Goal: Task Accomplishment & Management: Manage account settings

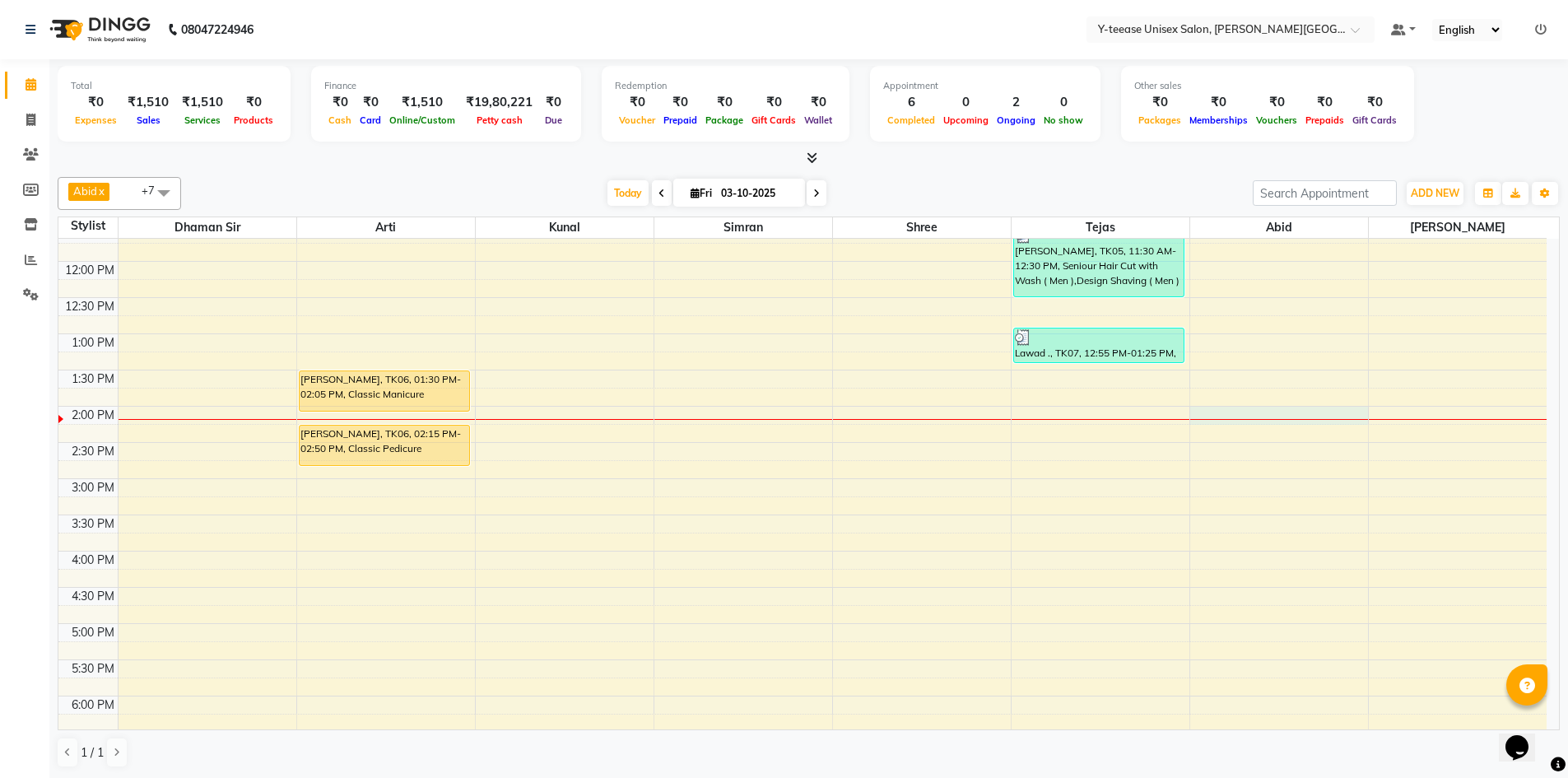
click at [1317, 424] on div "6:00 AM 6:30 AM 7:00 AM 7:30 AM 8:00 AM 8:30 AM 9:00 AM 9:30 AM 10:00 AM 10:30 …" at bounding box center [803, 442] width 1489 height 1231
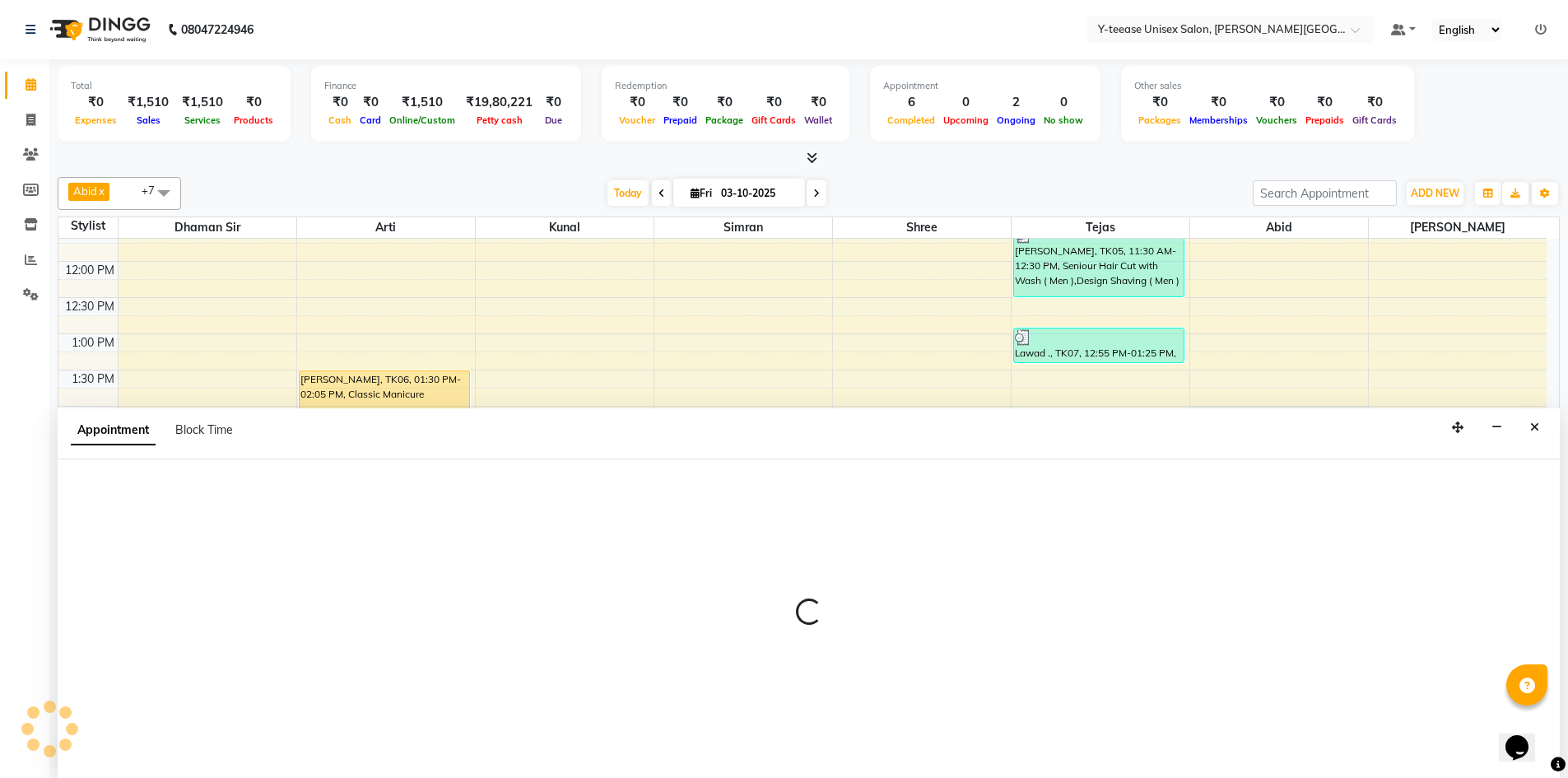
scroll to position [1, 0]
select select "84117"
select select "840"
select select "tentative"
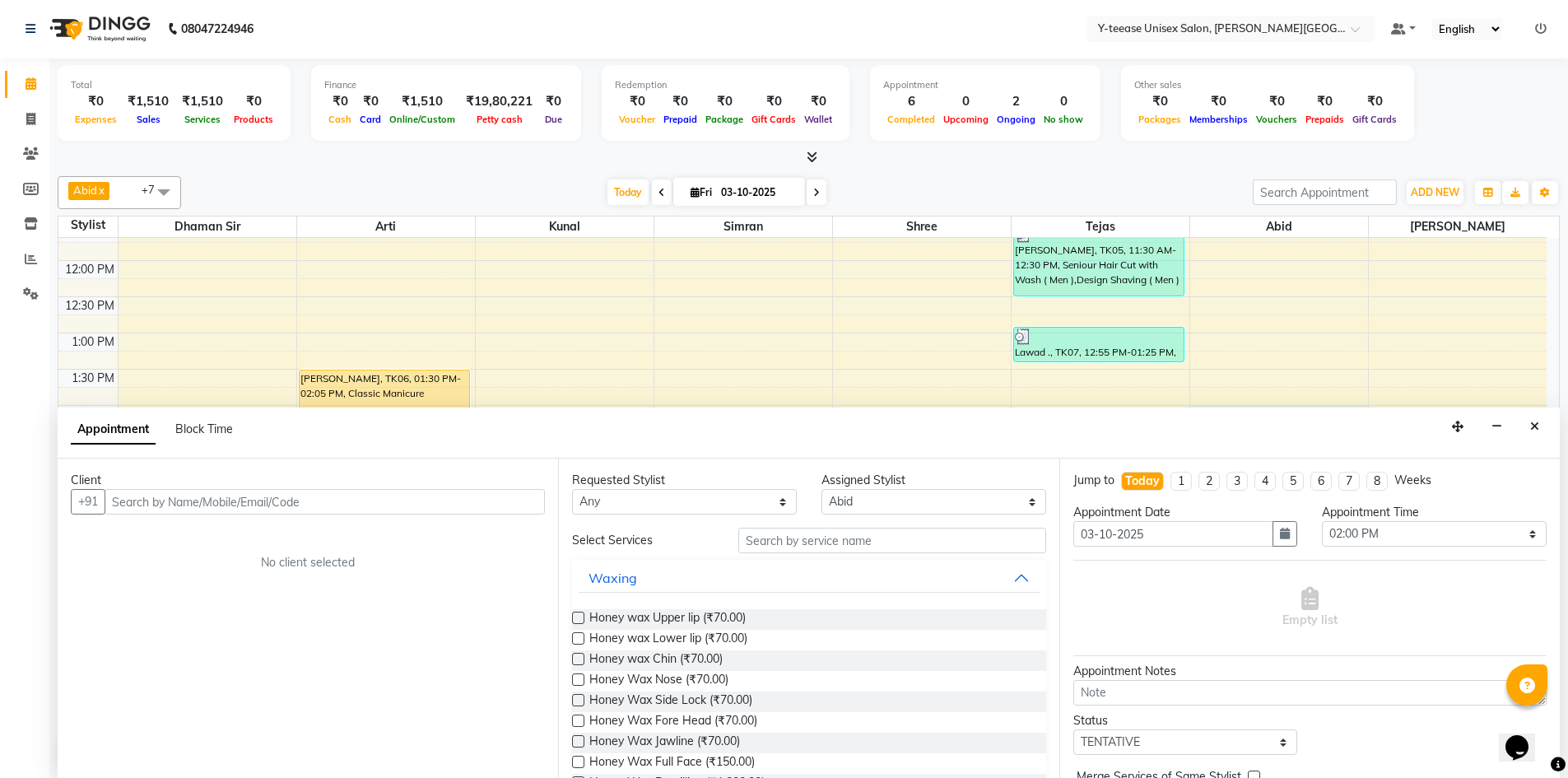
click at [340, 495] on input "text" at bounding box center [325, 501] width 441 height 26
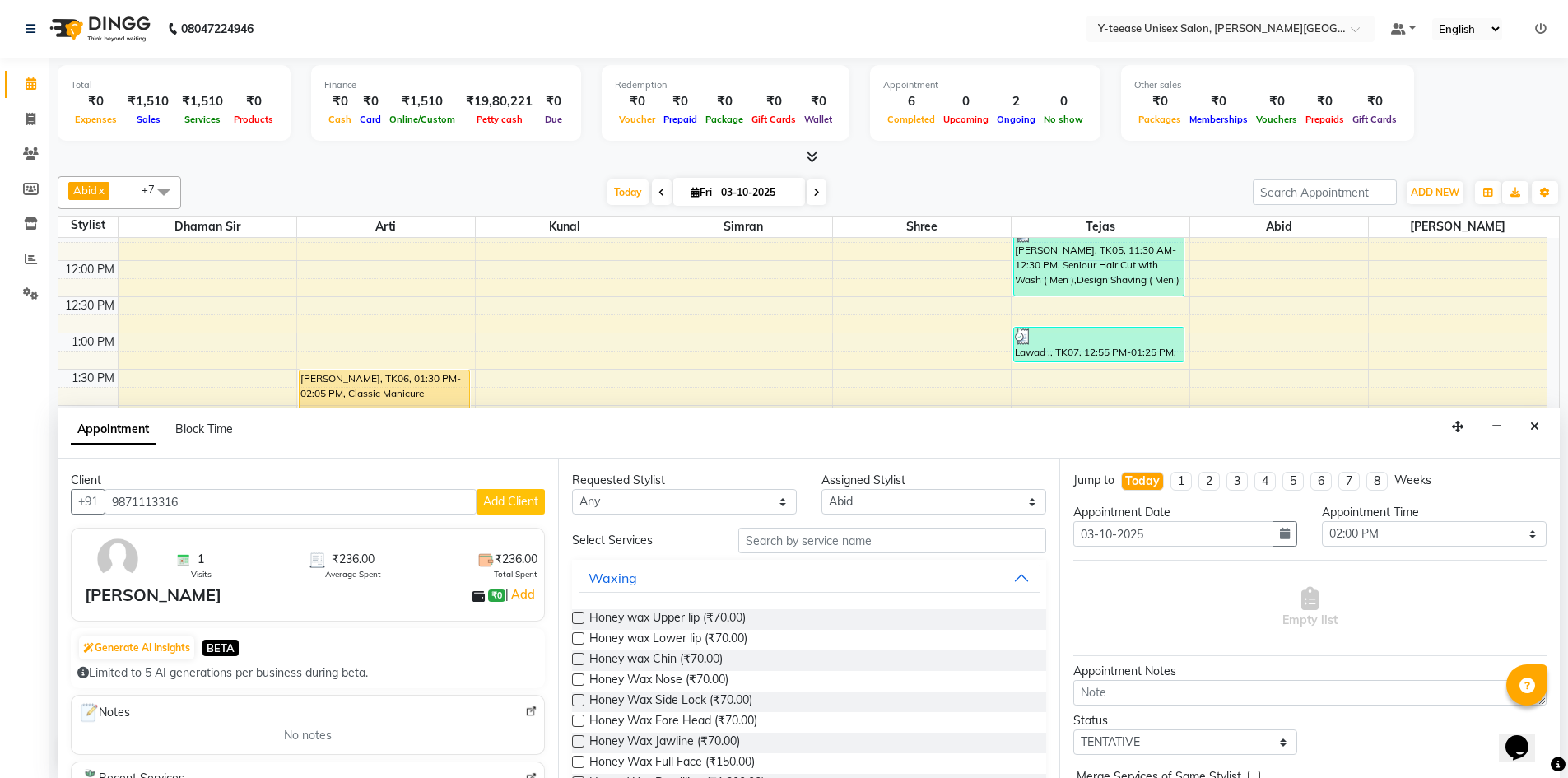
type input "9871113316"
click at [802, 541] on input "text" at bounding box center [892, 541] width 308 height 26
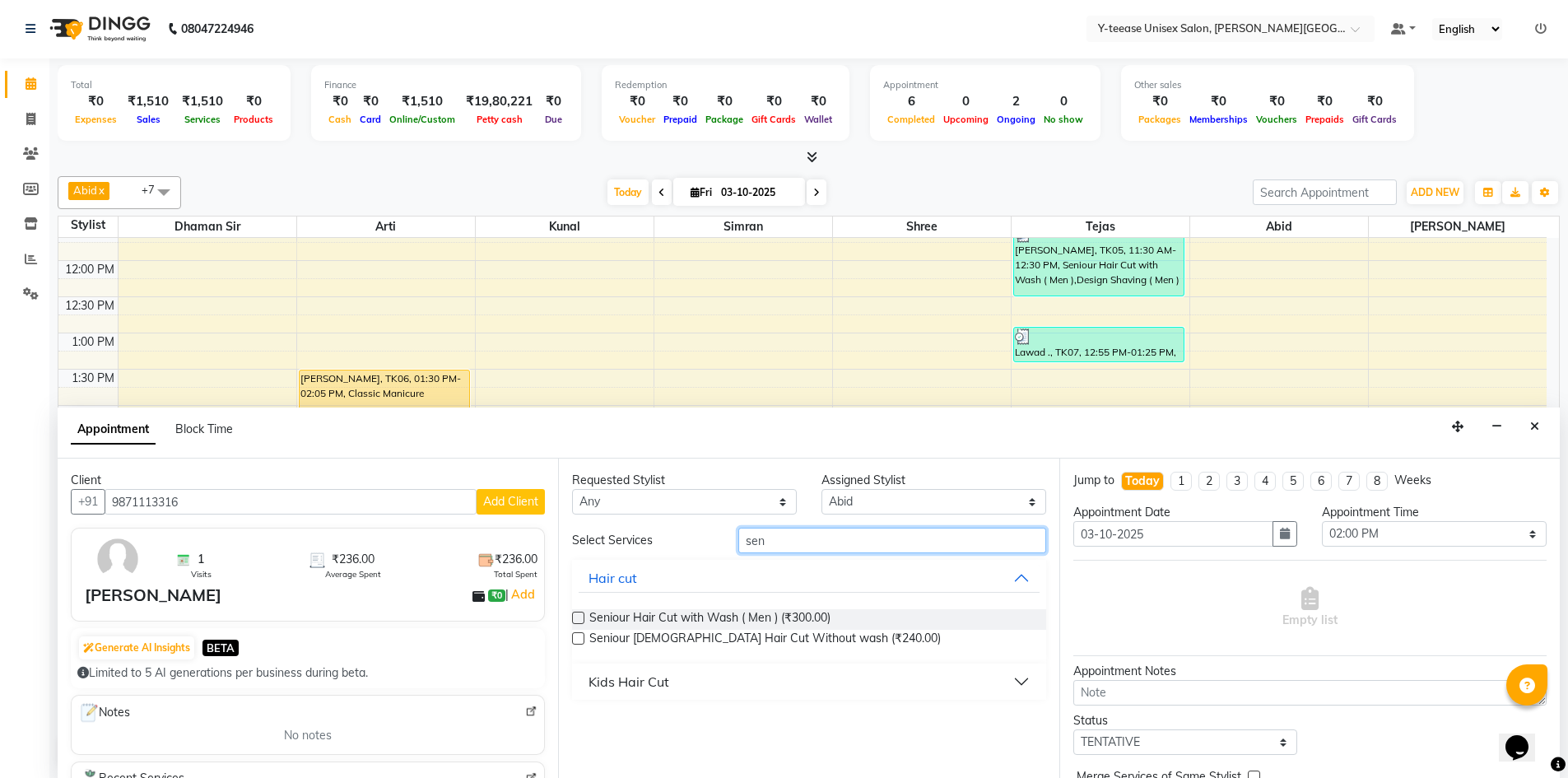
type input "sen"
drag, startPoint x: 580, startPoint y: 639, endPoint x: 757, endPoint y: 645, distance: 177.1
click at [586, 643] on div "Seniour Male Hair Cut Without wash (₹240.00)" at bounding box center [809, 640] width 474 height 20
click at [576, 635] on label at bounding box center [579, 638] width 12 height 12
click at [576, 635] on input "checkbox" at bounding box center [578, 640] width 11 height 11
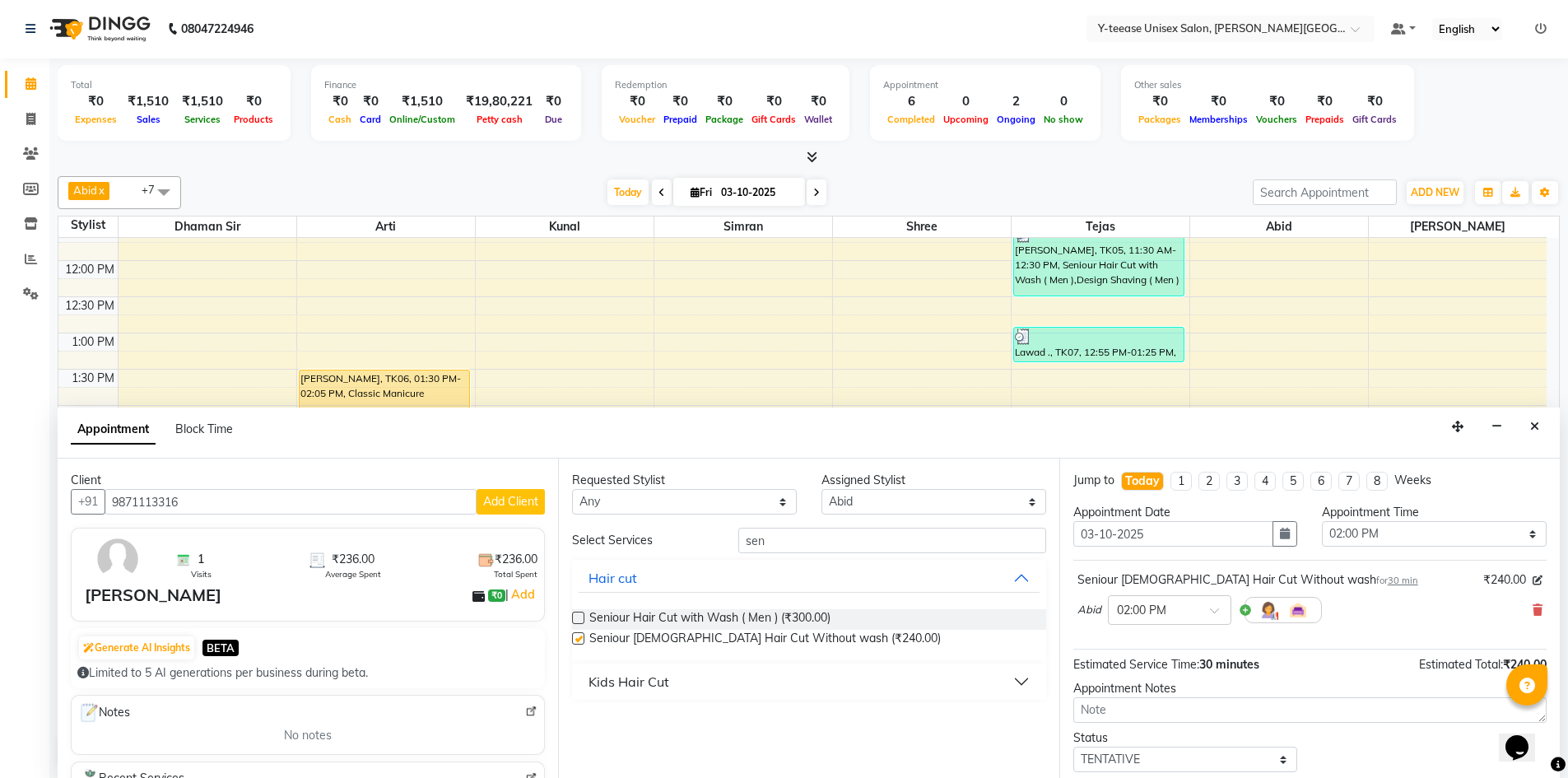
scroll to position [98, 0]
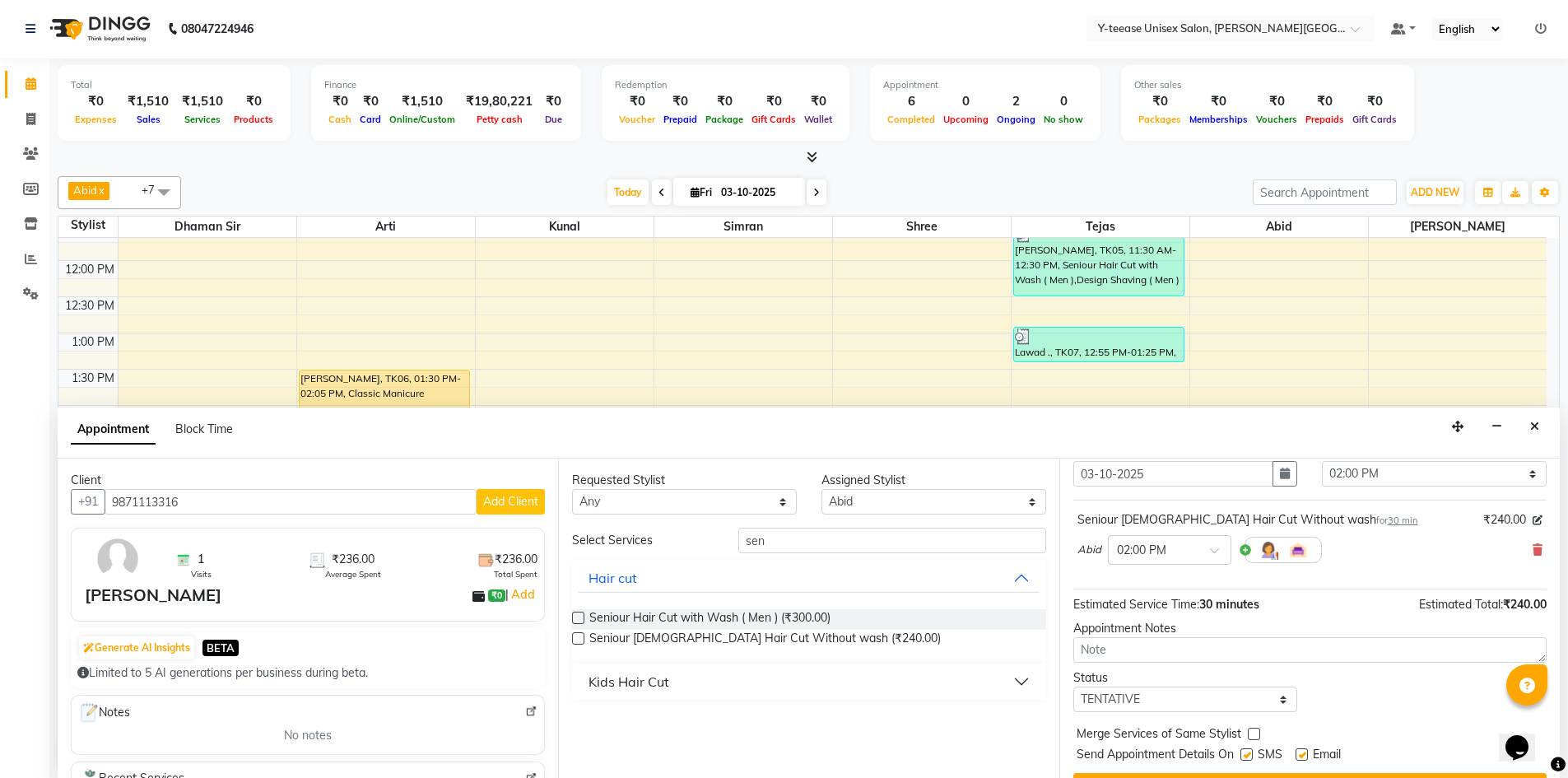
checkbox input "false"
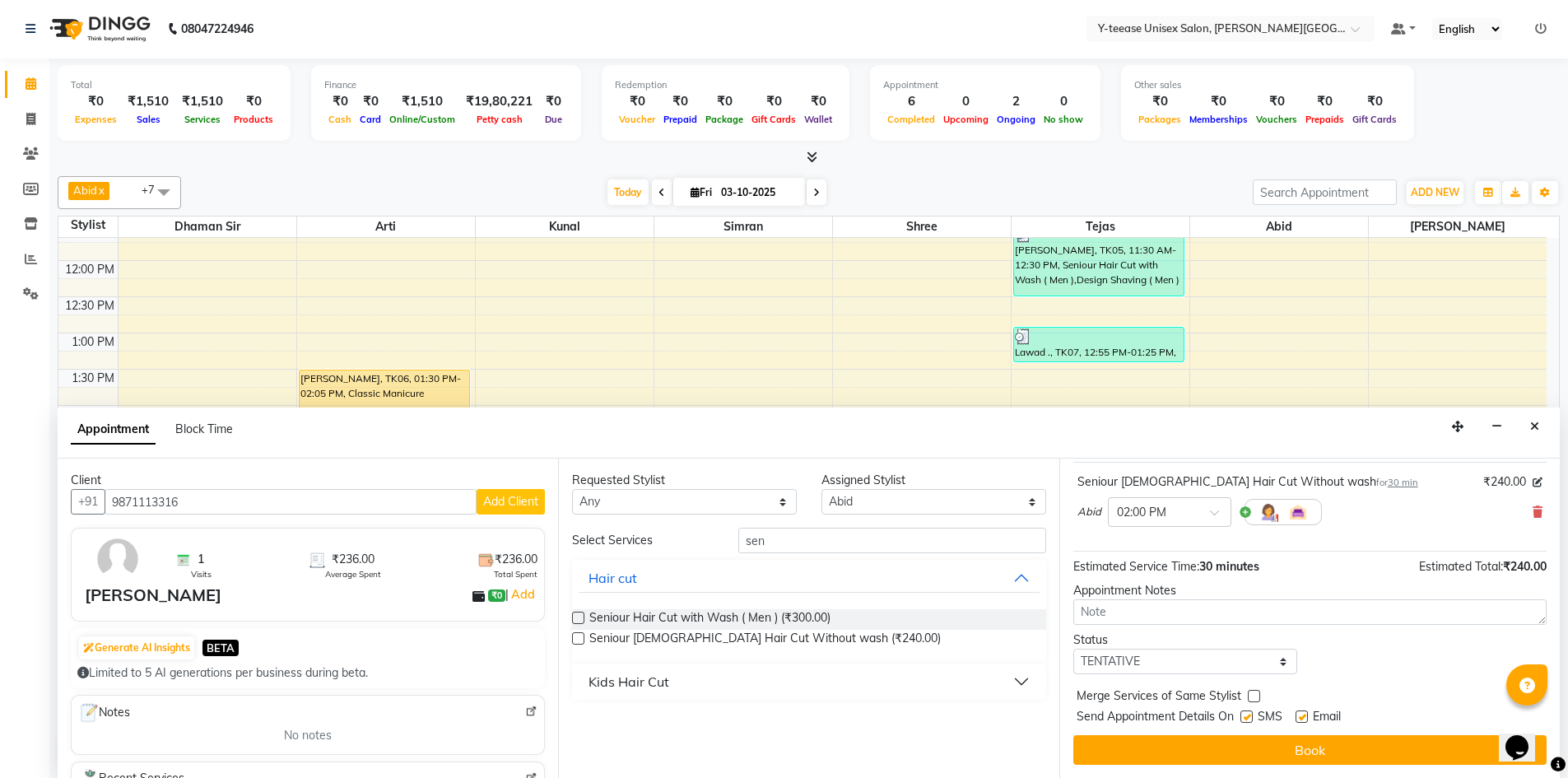
click at [1258, 774] on div "Jump to Today 1 2 3 4 5 6 7 8 Weeks Appointment Date 03-10-2025 Appointment Tim…" at bounding box center [1309, 618] width 500 height 319
click at [1262, 761] on button "Book" at bounding box center [1310, 750] width 474 height 29
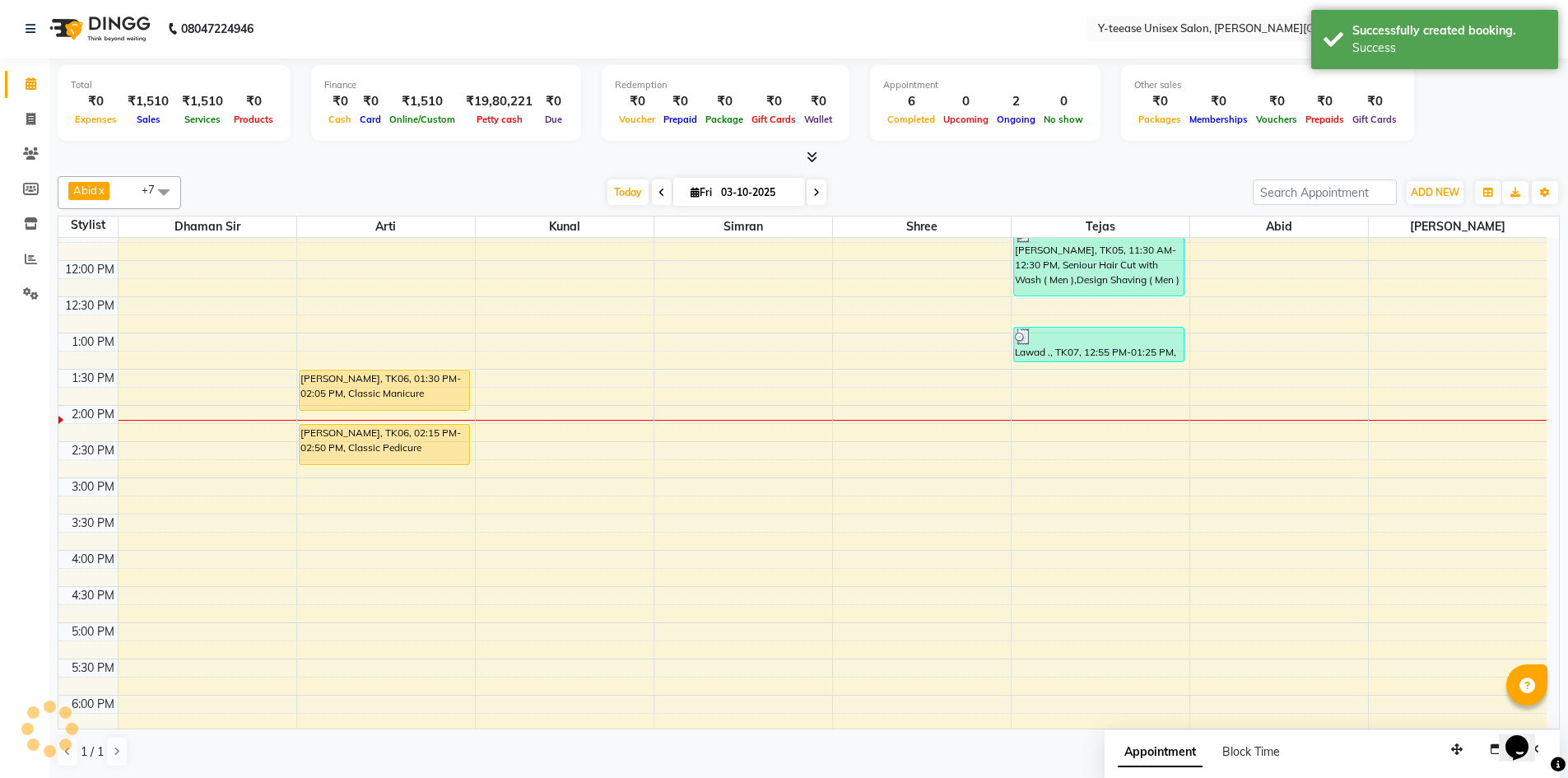
scroll to position [0, 0]
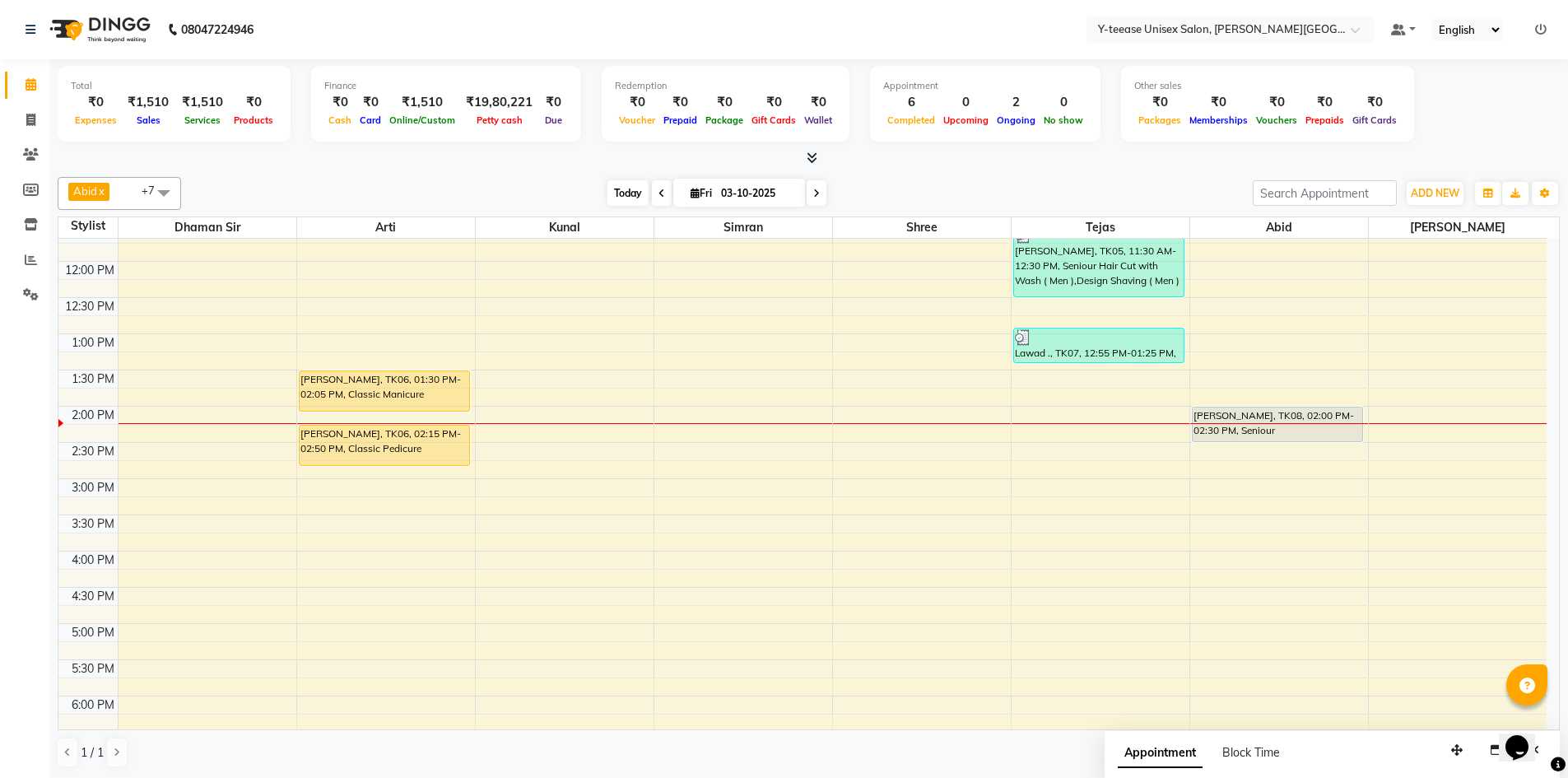
click at [620, 191] on span "Today" at bounding box center [628, 193] width 41 height 26
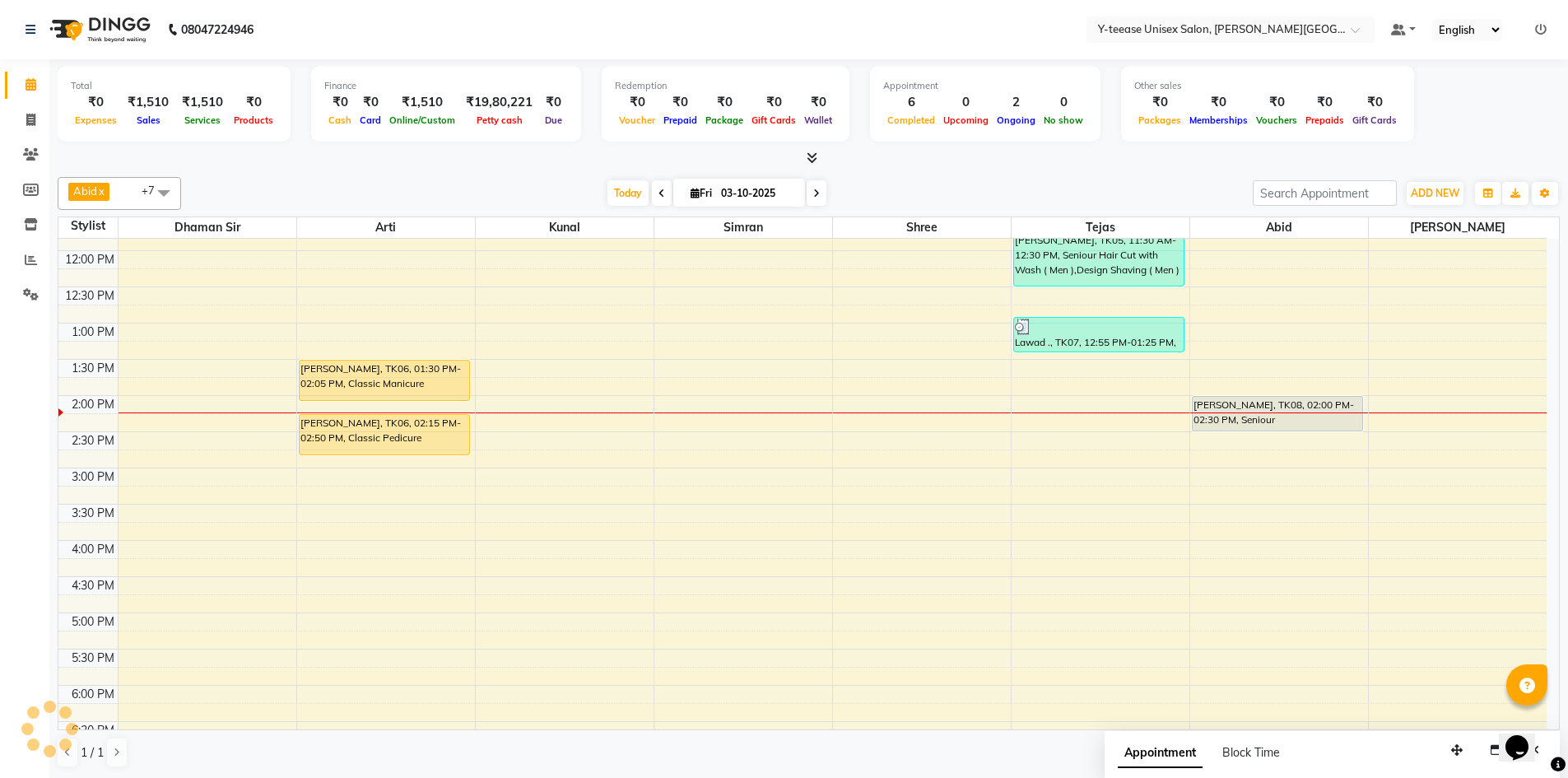
scroll to position [416, 0]
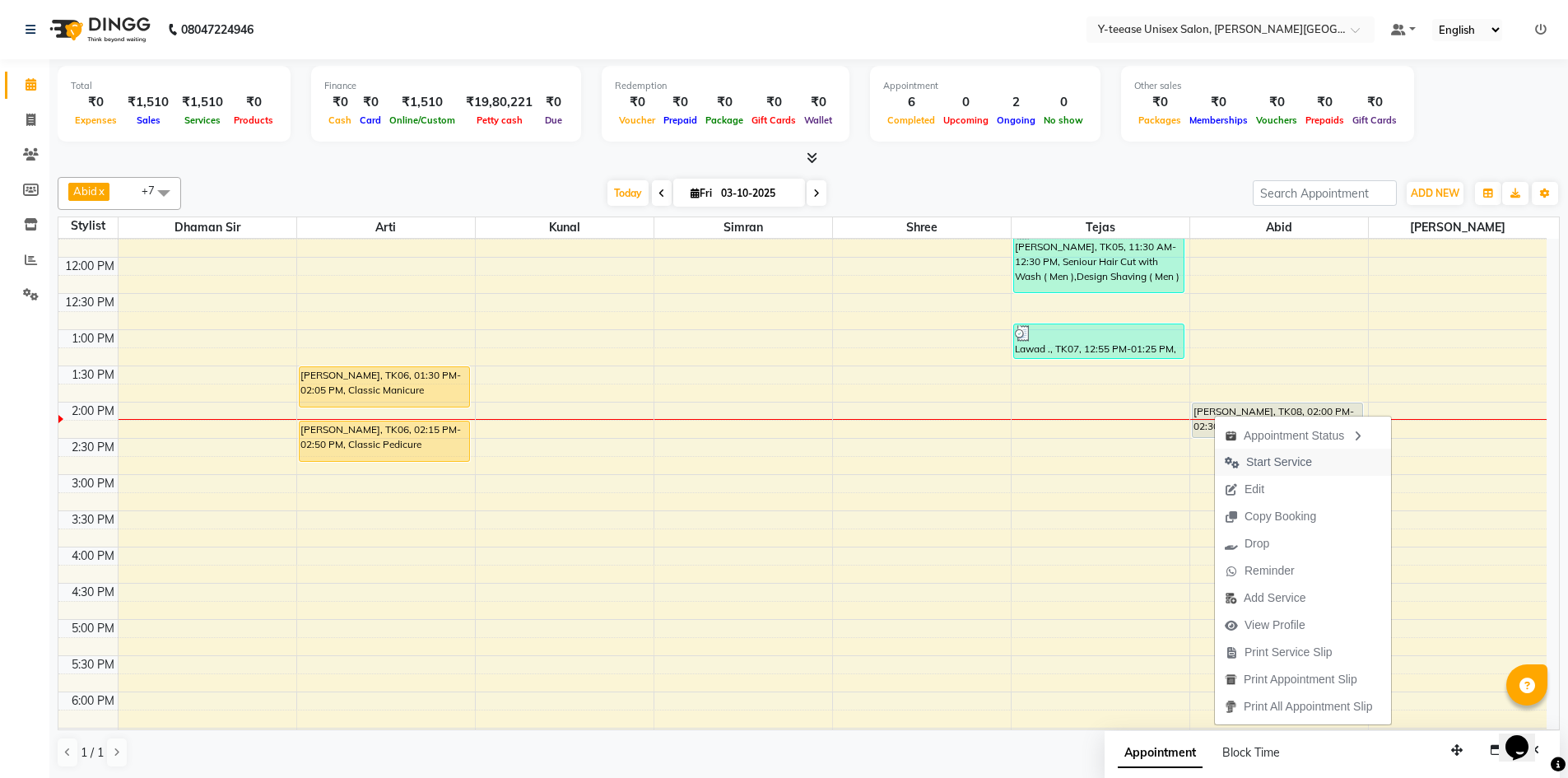
click at [1275, 466] on span "Start Service" at bounding box center [1279, 461] width 66 height 17
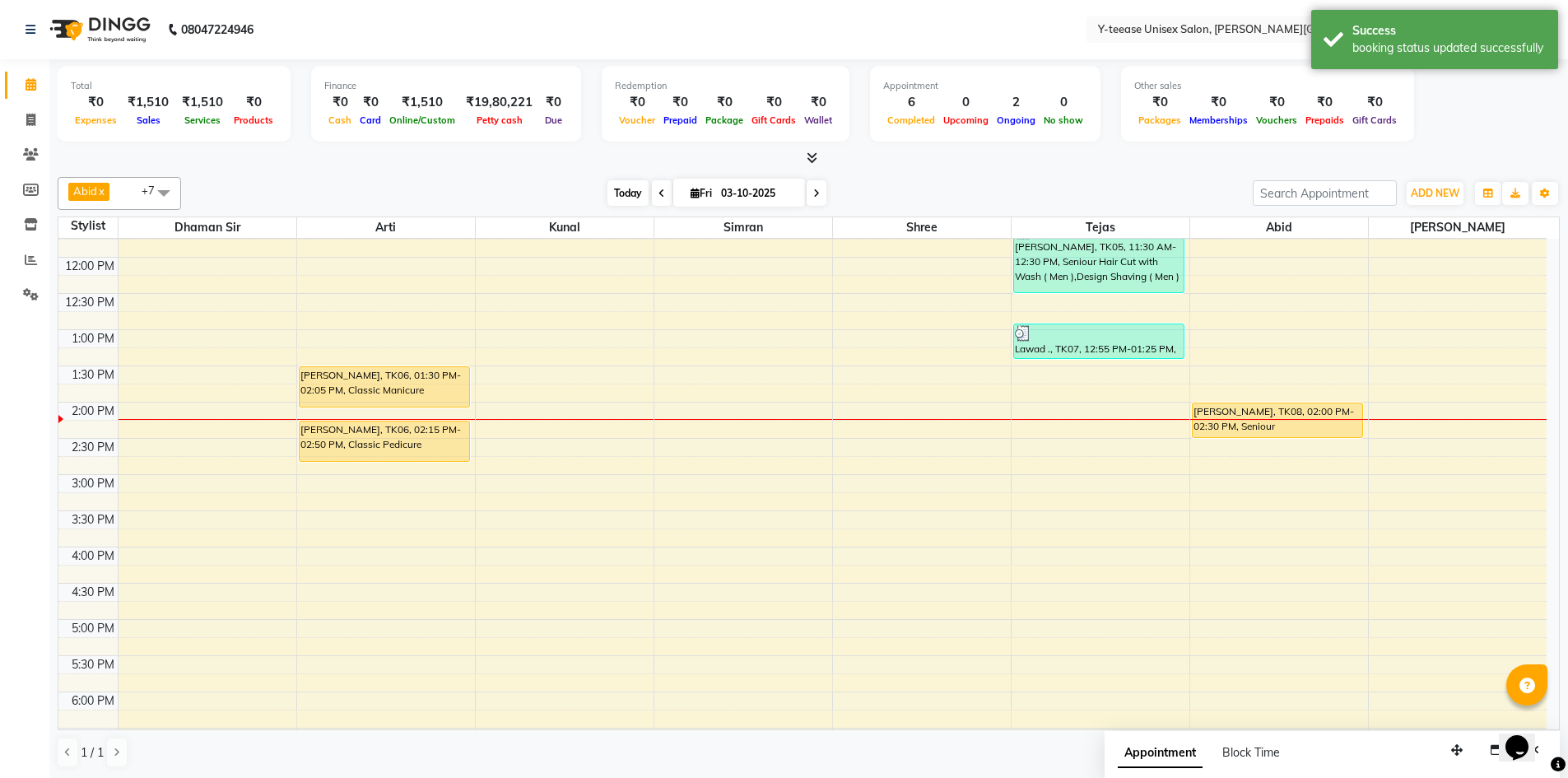
click at [623, 186] on span "Today" at bounding box center [628, 193] width 41 height 26
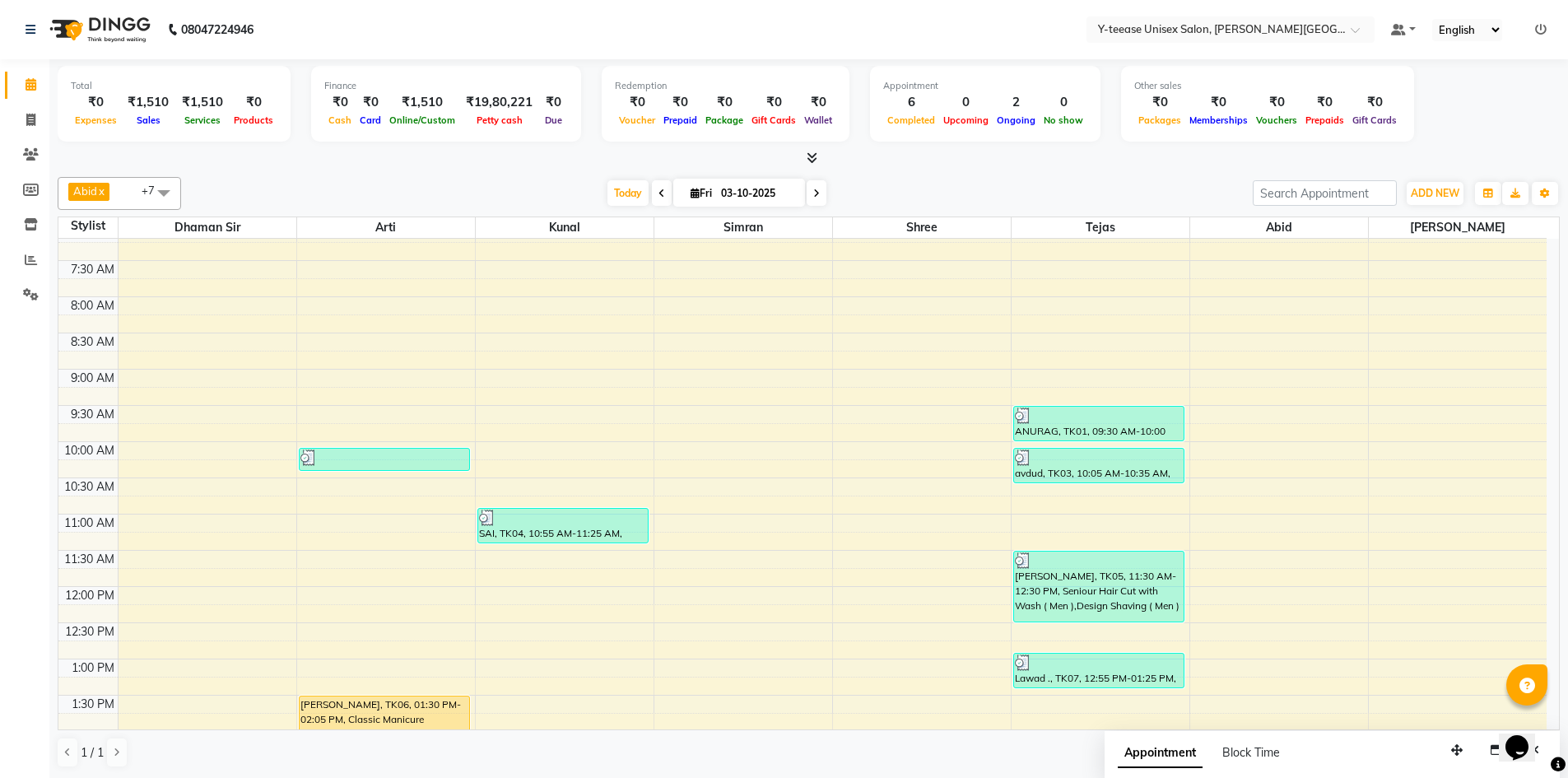
scroll to position [0, 0]
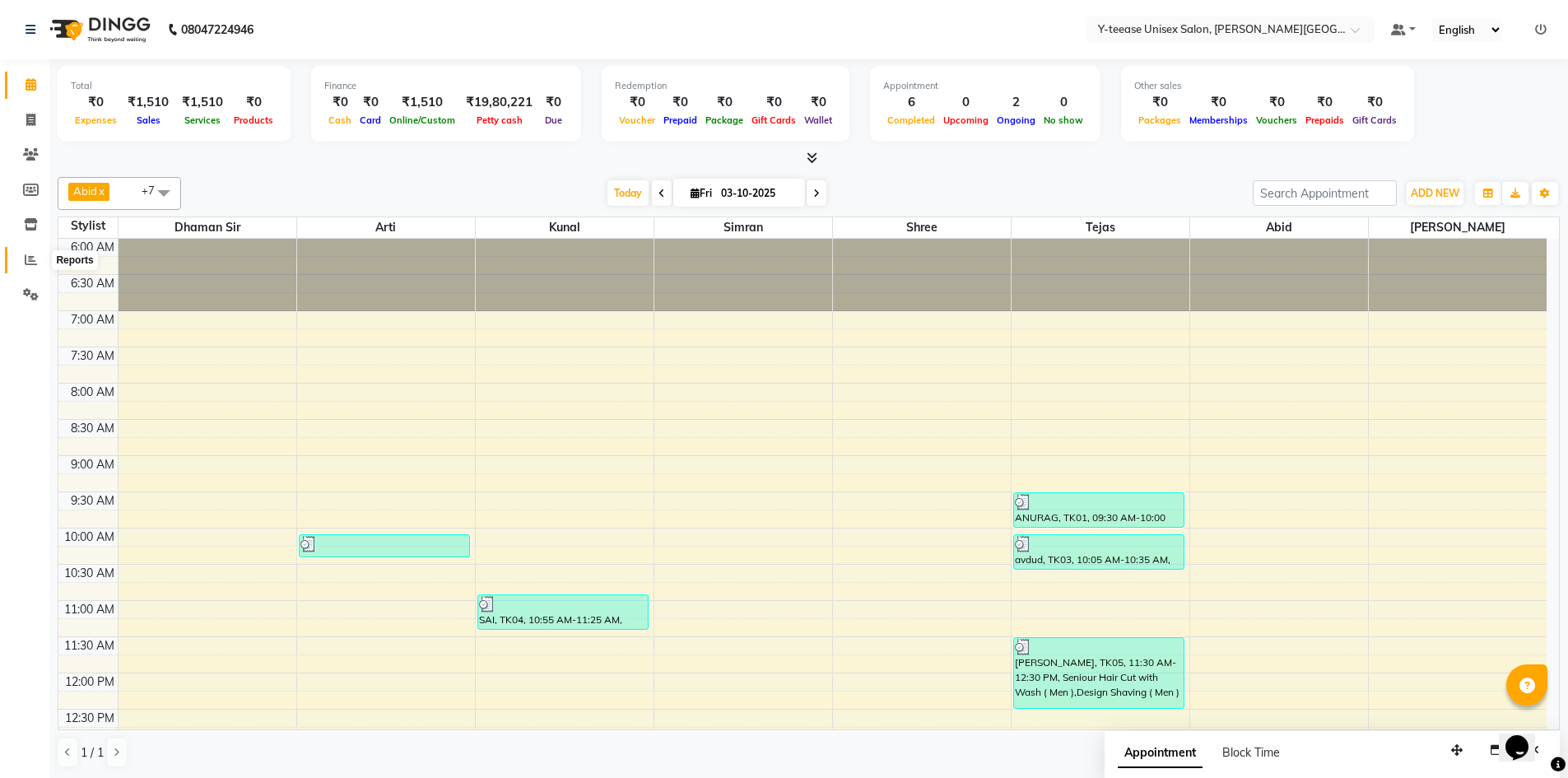
click at [36, 264] on icon at bounding box center [31, 260] width 12 height 12
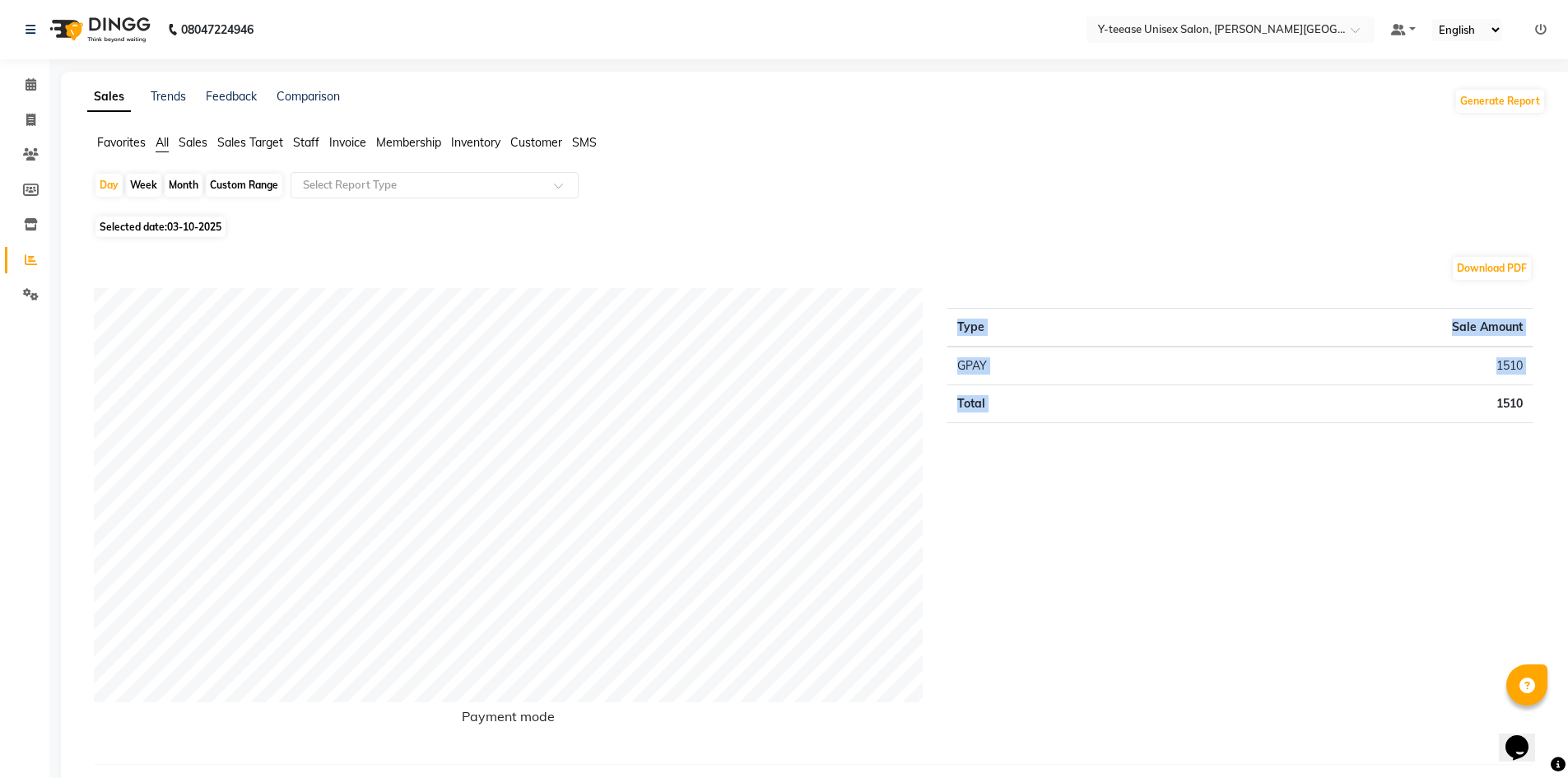
drag, startPoint x: 1487, startPoint y: 405, endPoint x: 1540, endPoint y: 410, distance: 53.2
click at [1540, 410] on div "Type Sale Amount GPAY 1510 Total 1510" at bounding box center [1240, 519] width 610 height 463
drag, startPoint x: 1510, startPoint y: 366, endPoint x: 1549, endPoint y: 372, distance: 39.5
drag, startPoint x: 1444, startPoint y: 327, endPoint x: 1505, endPoint y: 332, distance: 61.2
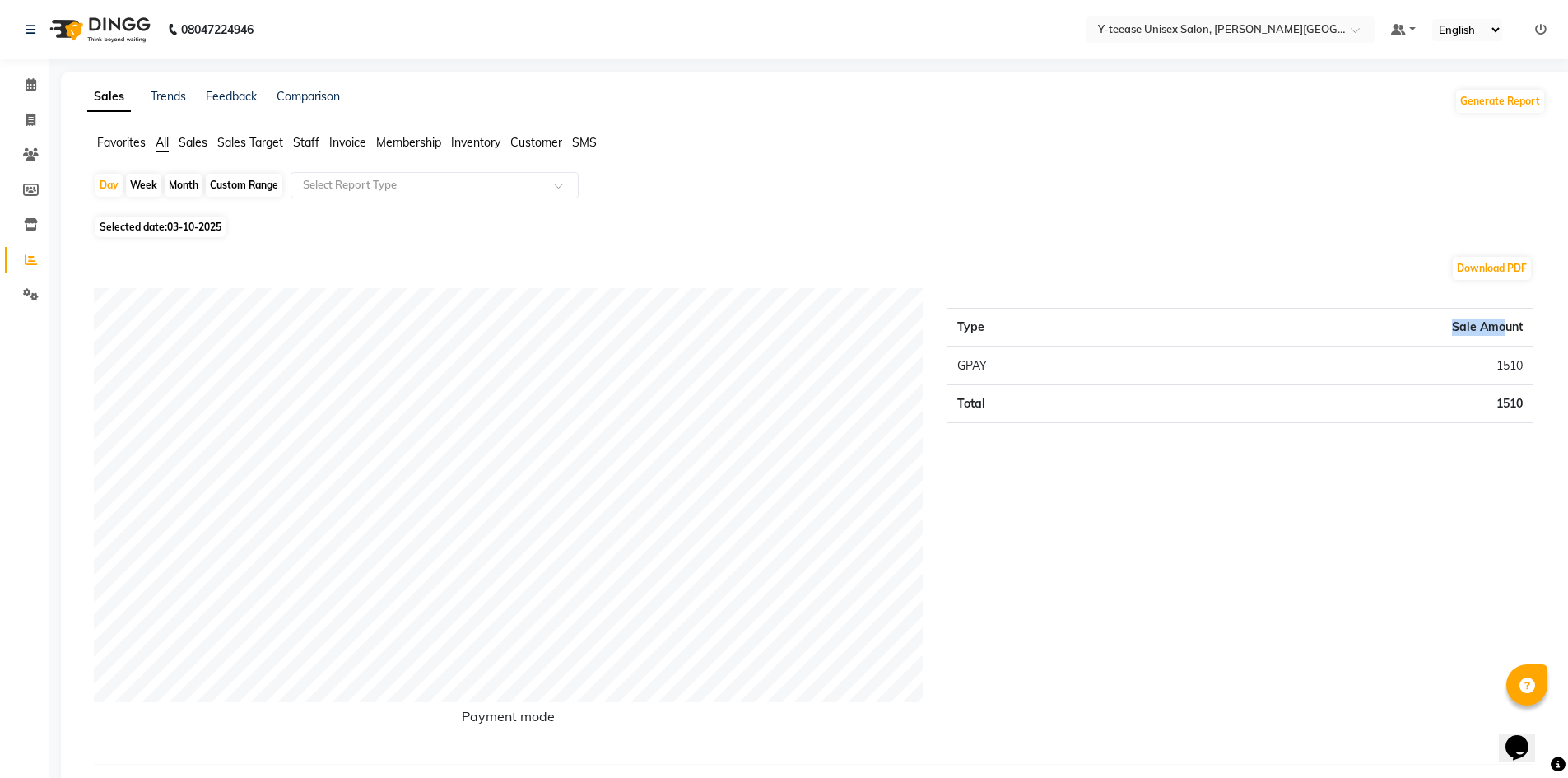
click at [1505, 332] on th "Sale Amount" at bounding box center [1344, 328] width 379 height 39
click at [31, 78] on icon at bounding box center [31, 84] width 11 height 12
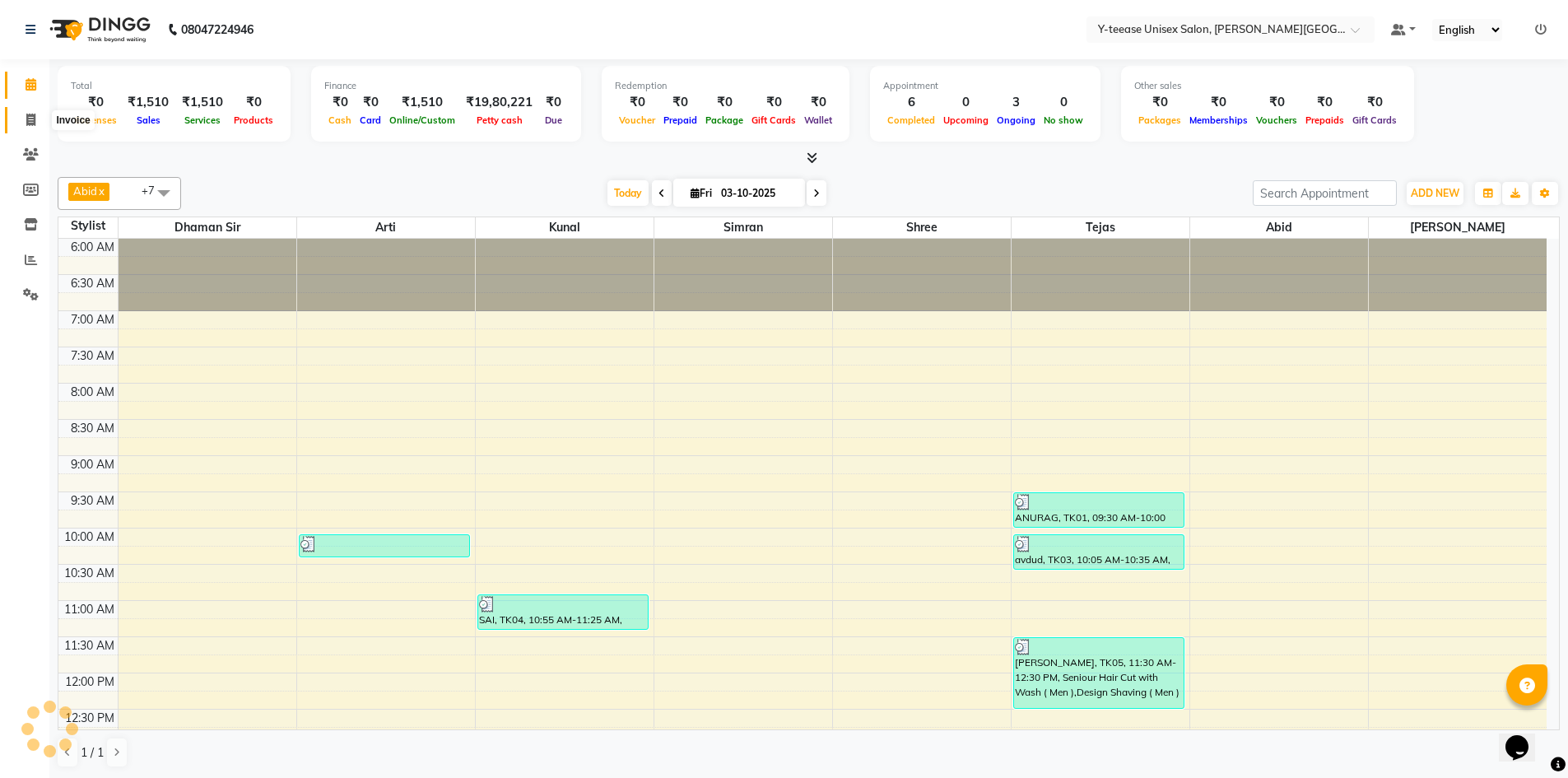
click at [29, 115] on icon at bounding box center [31, 120] width 9 height 12
select select "service"
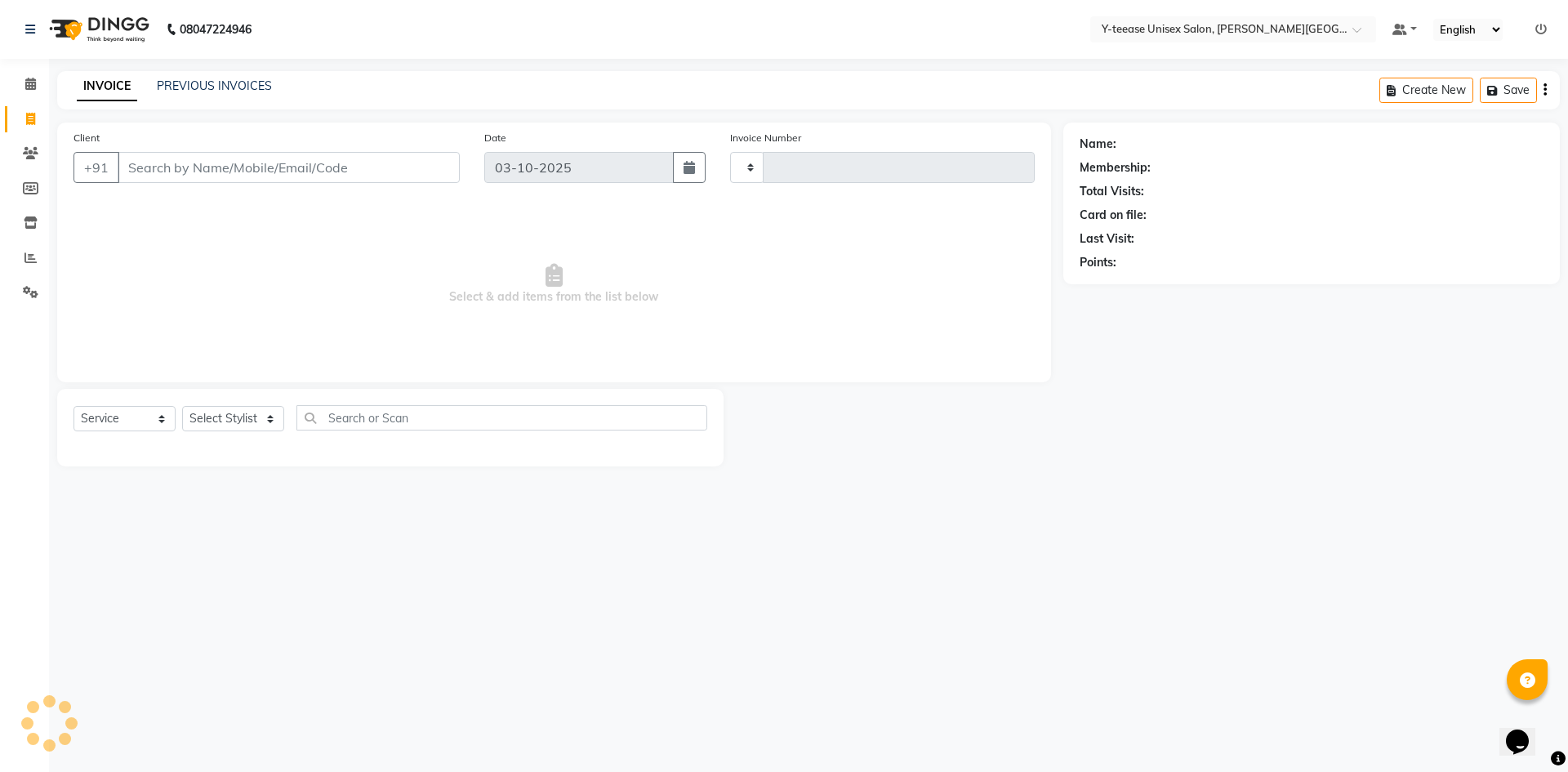
type input "2473"
select select "765"
click at [29, 87] on icon at bounding box center [31, 84] width 11 height 12
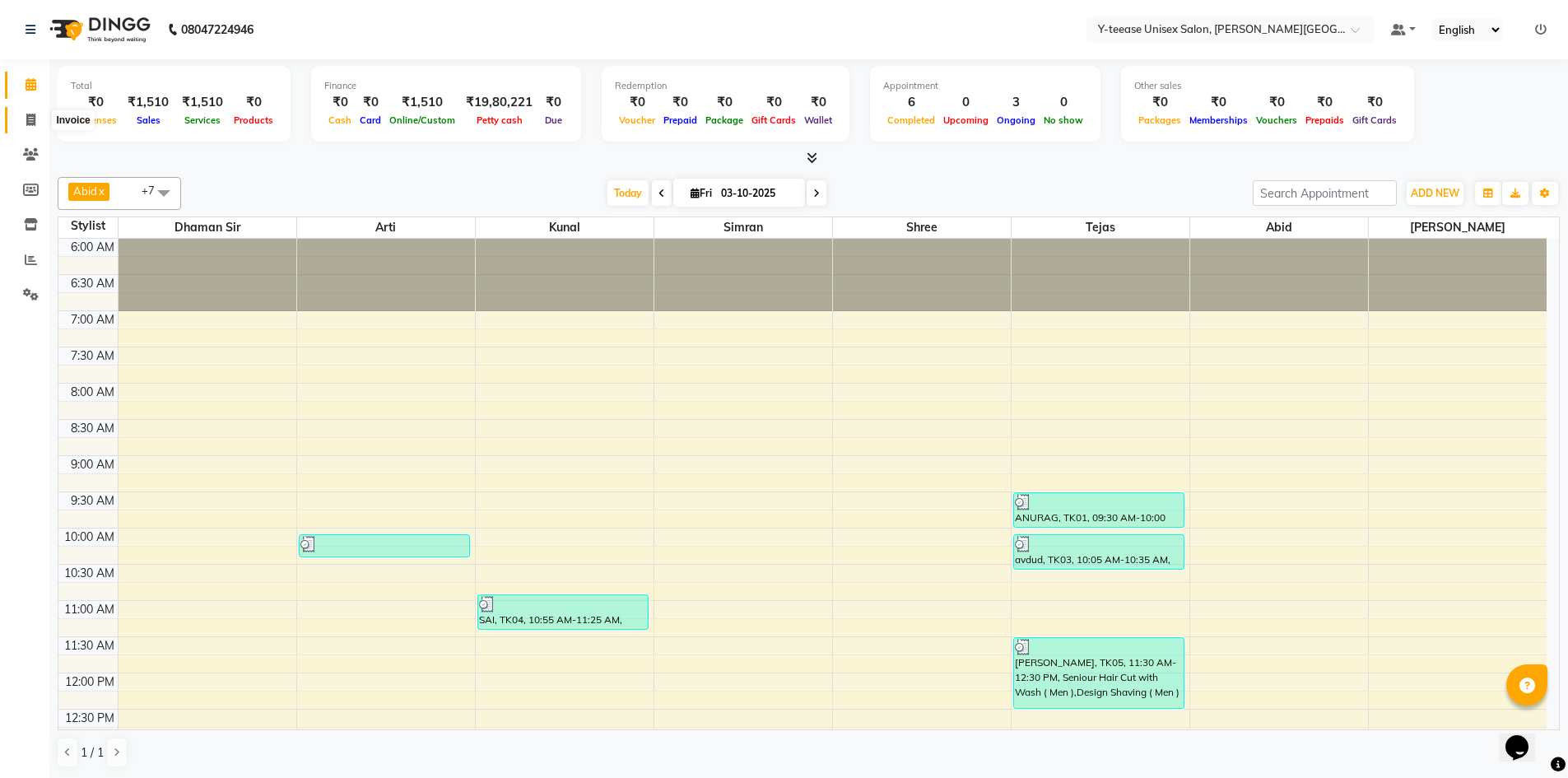
click at [42, 121] on span at bounding box center [31, 120] width 28 height 19
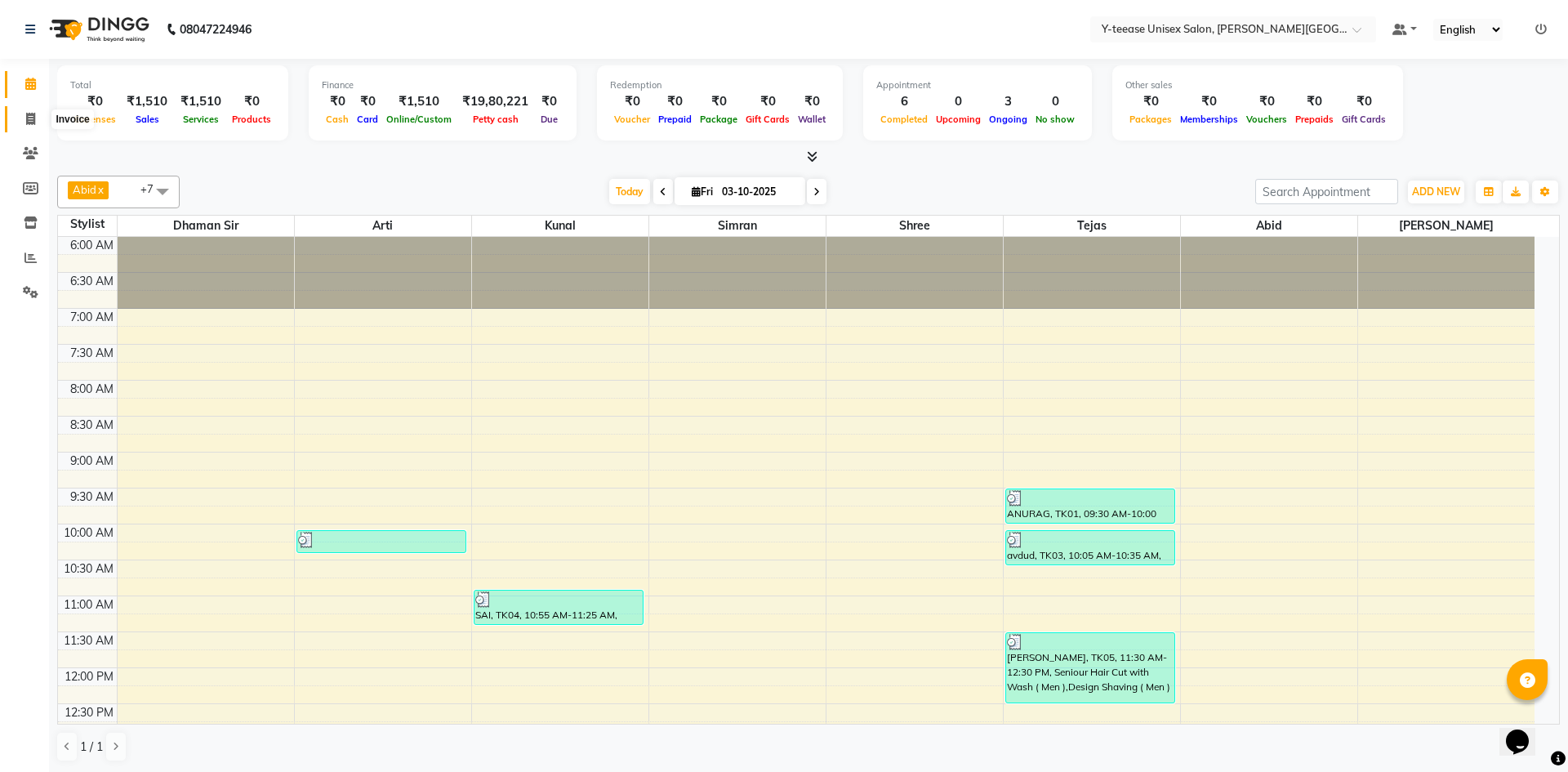
select select "service"
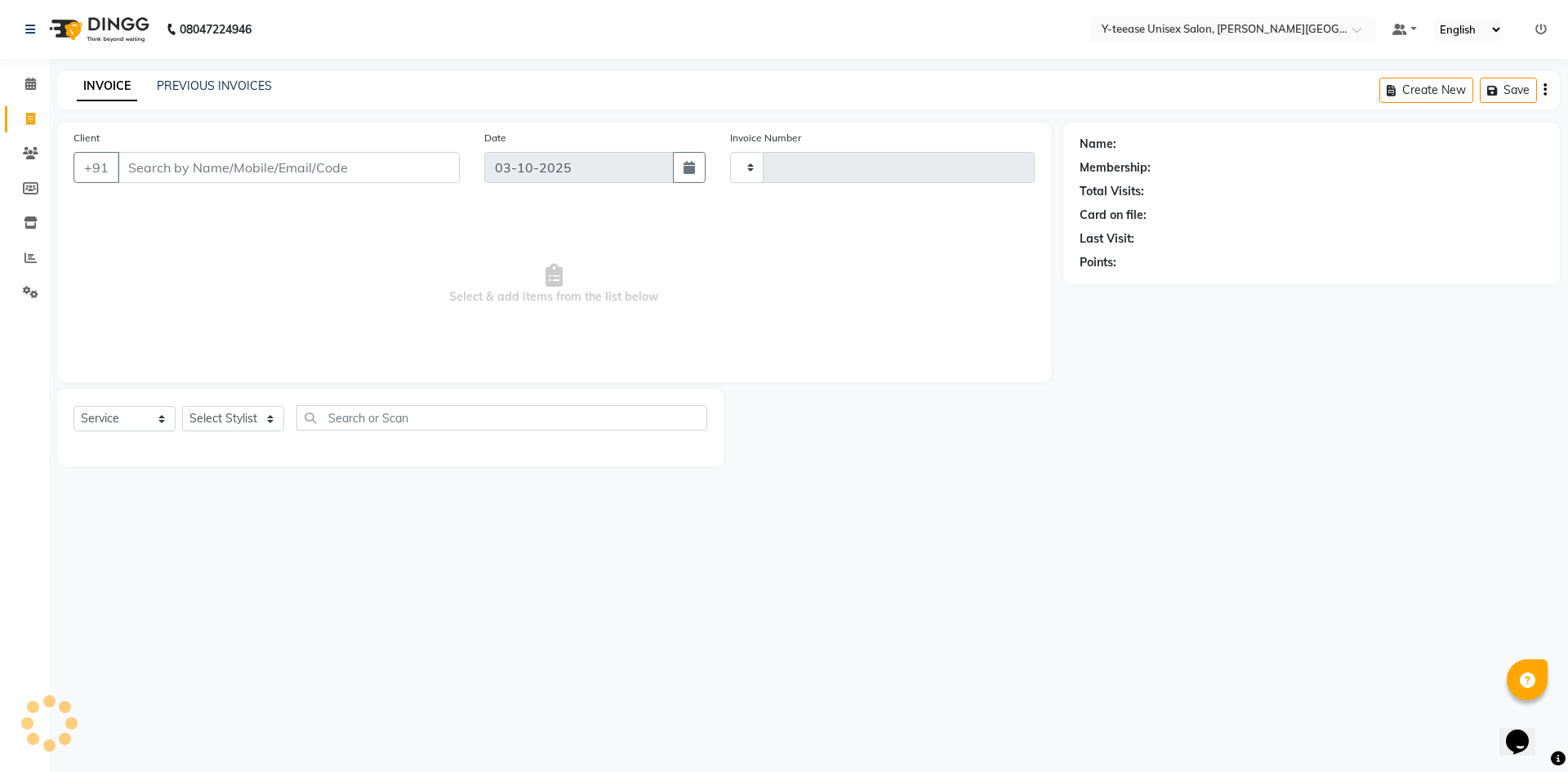
type input "2473"
select select "765"
click at [225, 417] on select "Select Stylist [PERSON_NAME] Dhaman [PERSON_NAME] Shree [PERSON_NAME] [PERSON_N…" at bounding box center [234, 418] width 102 height 26
click at [183, 406] on select "Select Stylist [PERSON_NAME] Dhaman [PERSON_NAME] Shree [PERSON_NAME] [PERSON_N…" at bounding box center [234, 418] width 102 height 26
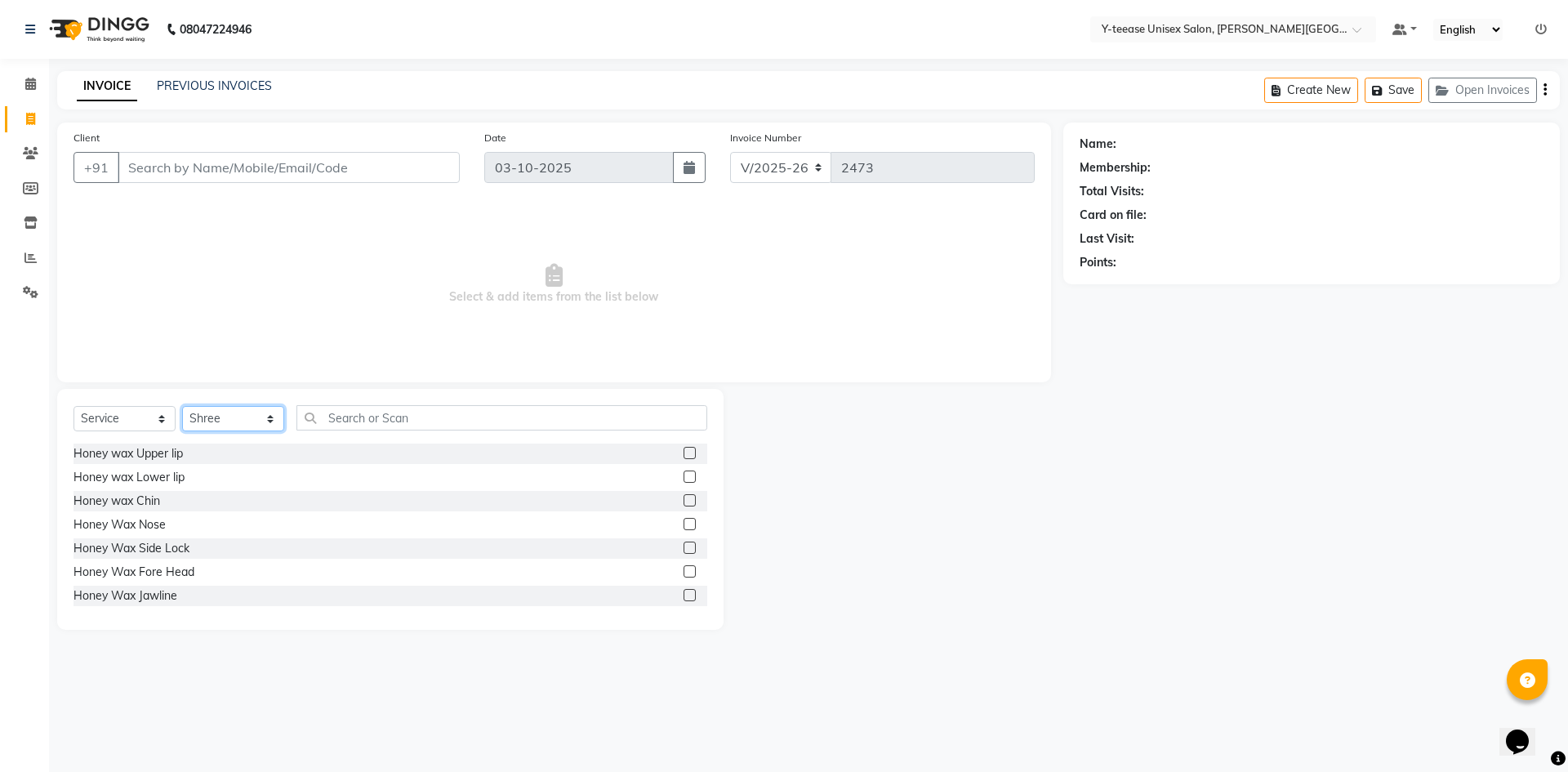
click at [254, 408] on select "Select Stylist [PERSON_NAME] Dhaman [PERSON_NAME] Shree [PERSON_NAME] [PERSON_N…" at bounding box center [234, 418] width 102 height 26
select select "90773"
click at [183, 406] on select "Select Stylist [PERSON_NAME] Dhaman [PERSON_NAME] Shree [PERSON_NAME] [PERSON_N…" at bounding box center [234, 418] width 102 height 26
click at [398, 417] on input "text" at bounding box center [502, 417] width 411 height 26
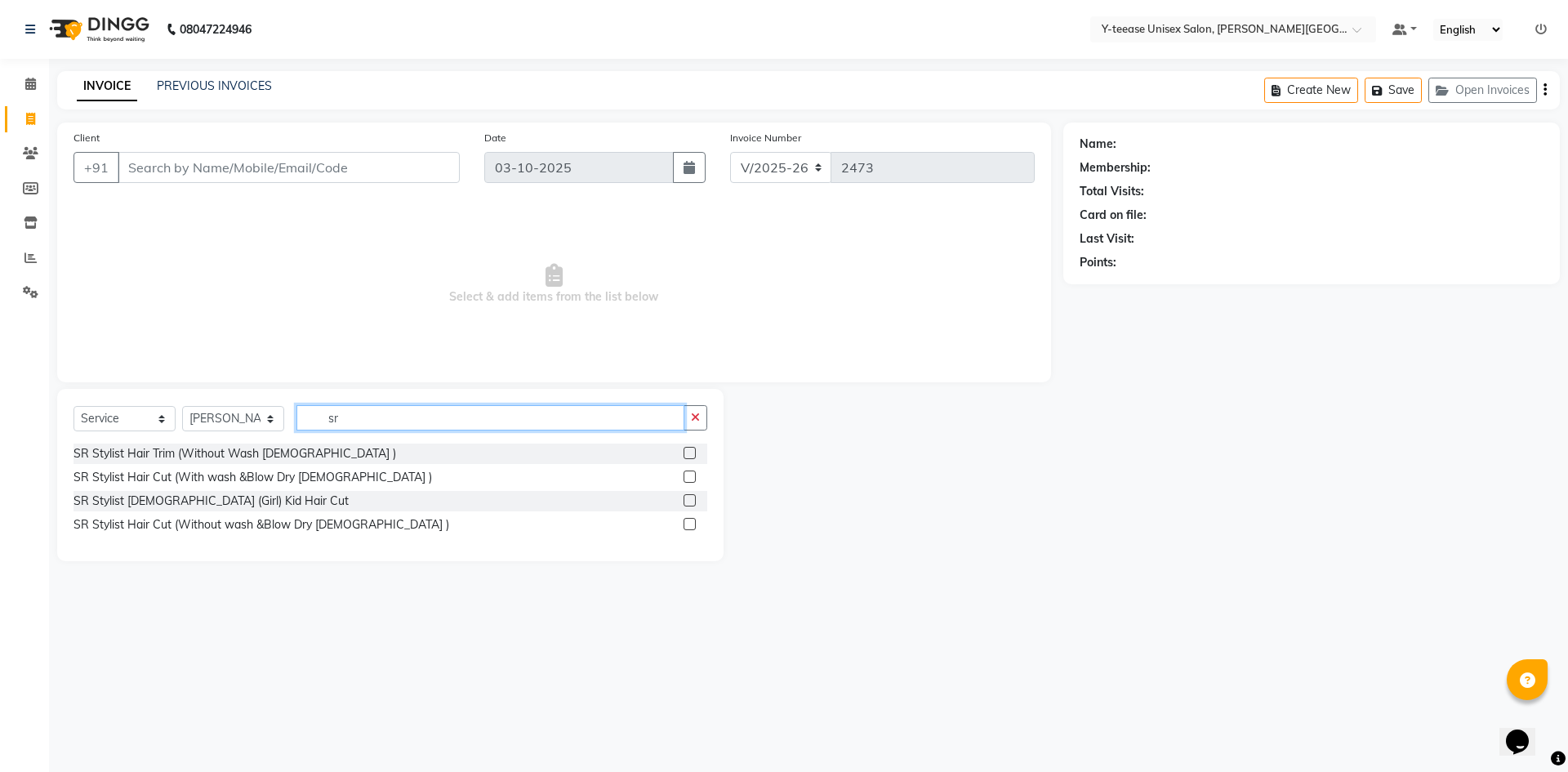
type input "sr"
click at [686, 475] on label at bounding box center [690, 477] width 12 height 12
click at [686, 475] on input "checkbox" at bounding box center [689, 477] width 11 height 11
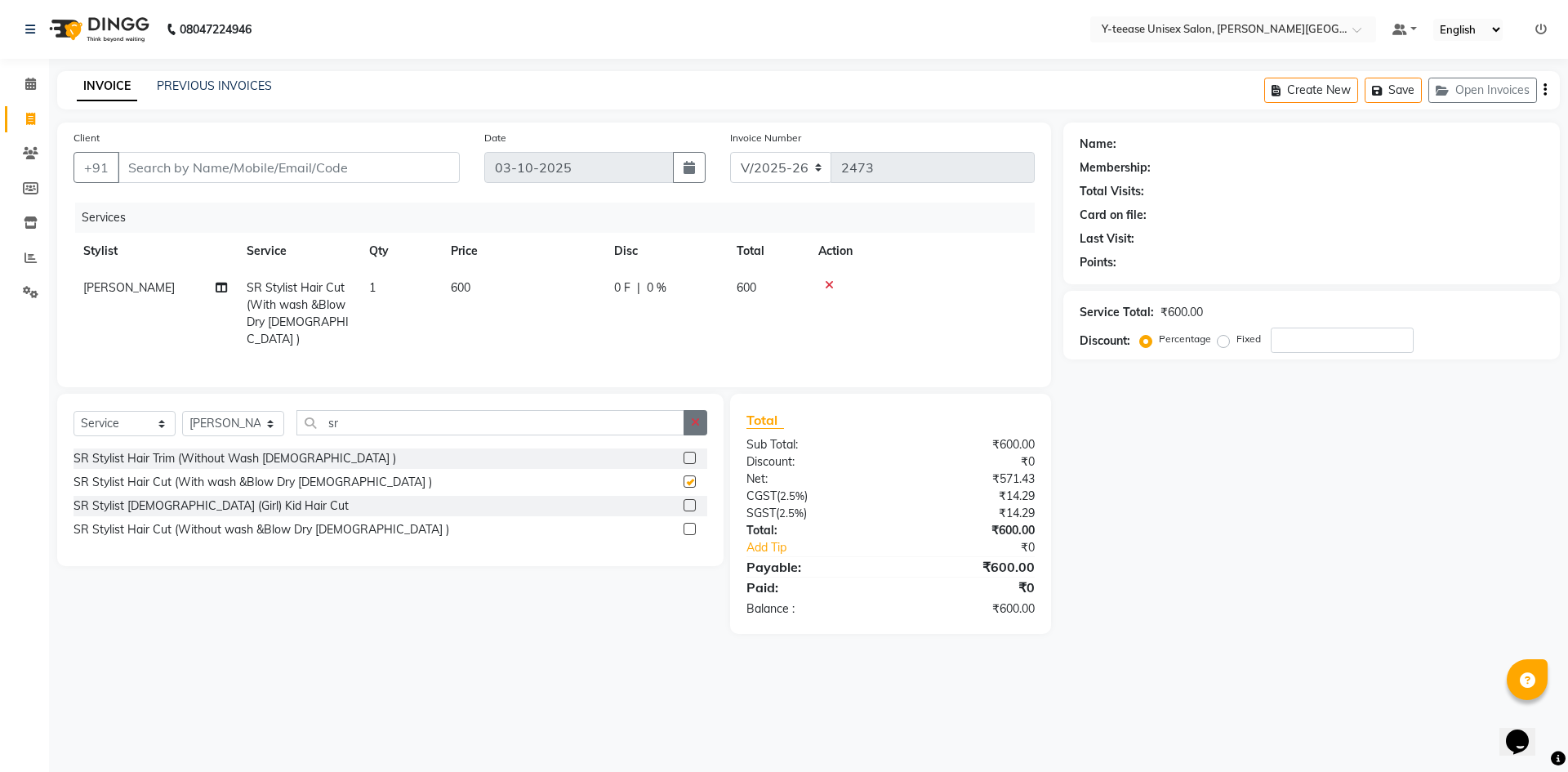
checkbox input "false"
click at [698, 422] on button "button" at bounding box center [695, 423] width 24 height 26
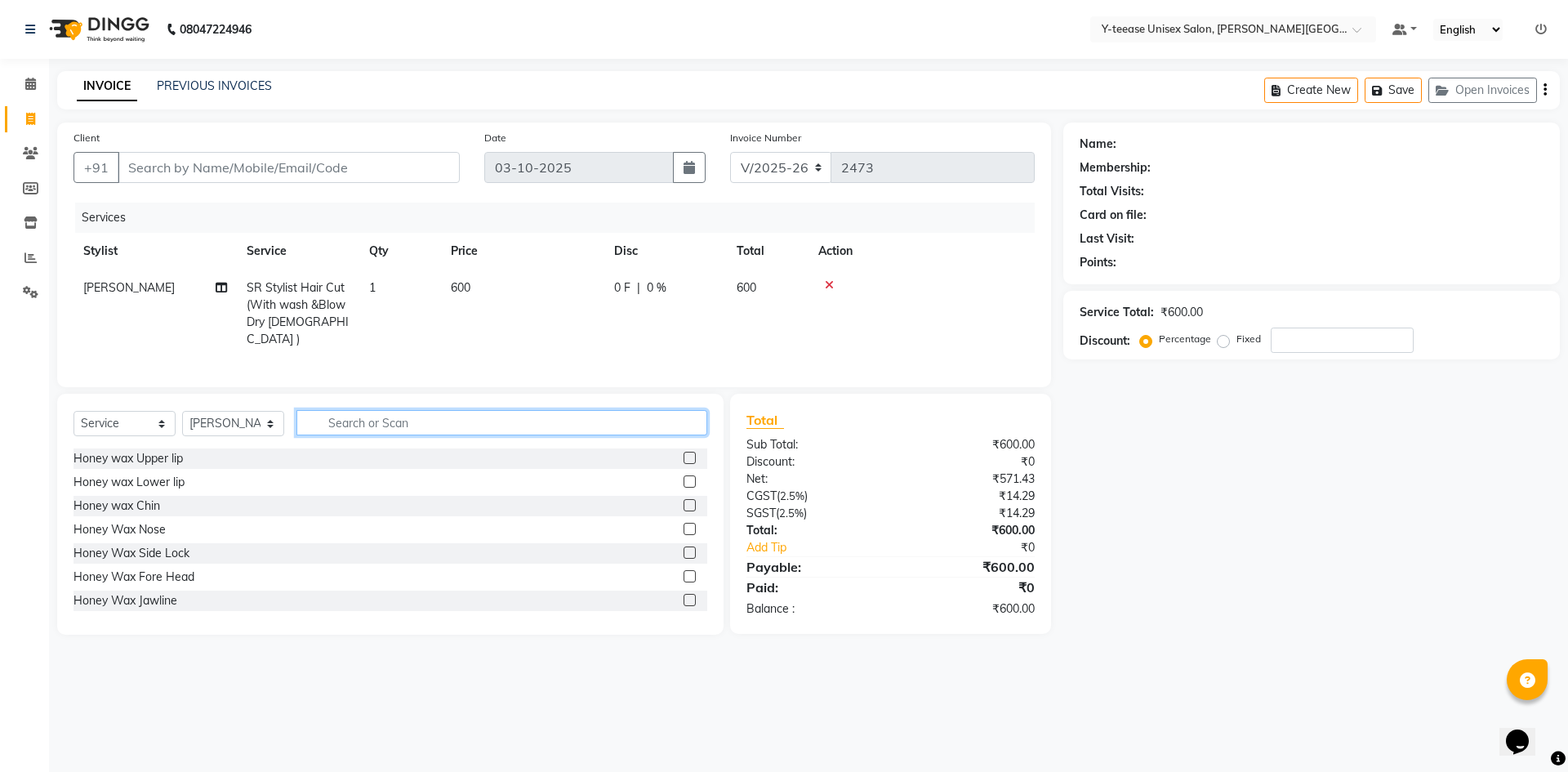
click at [588, 416] on input "text" at bounding box center [502, 423] width 411 height 26
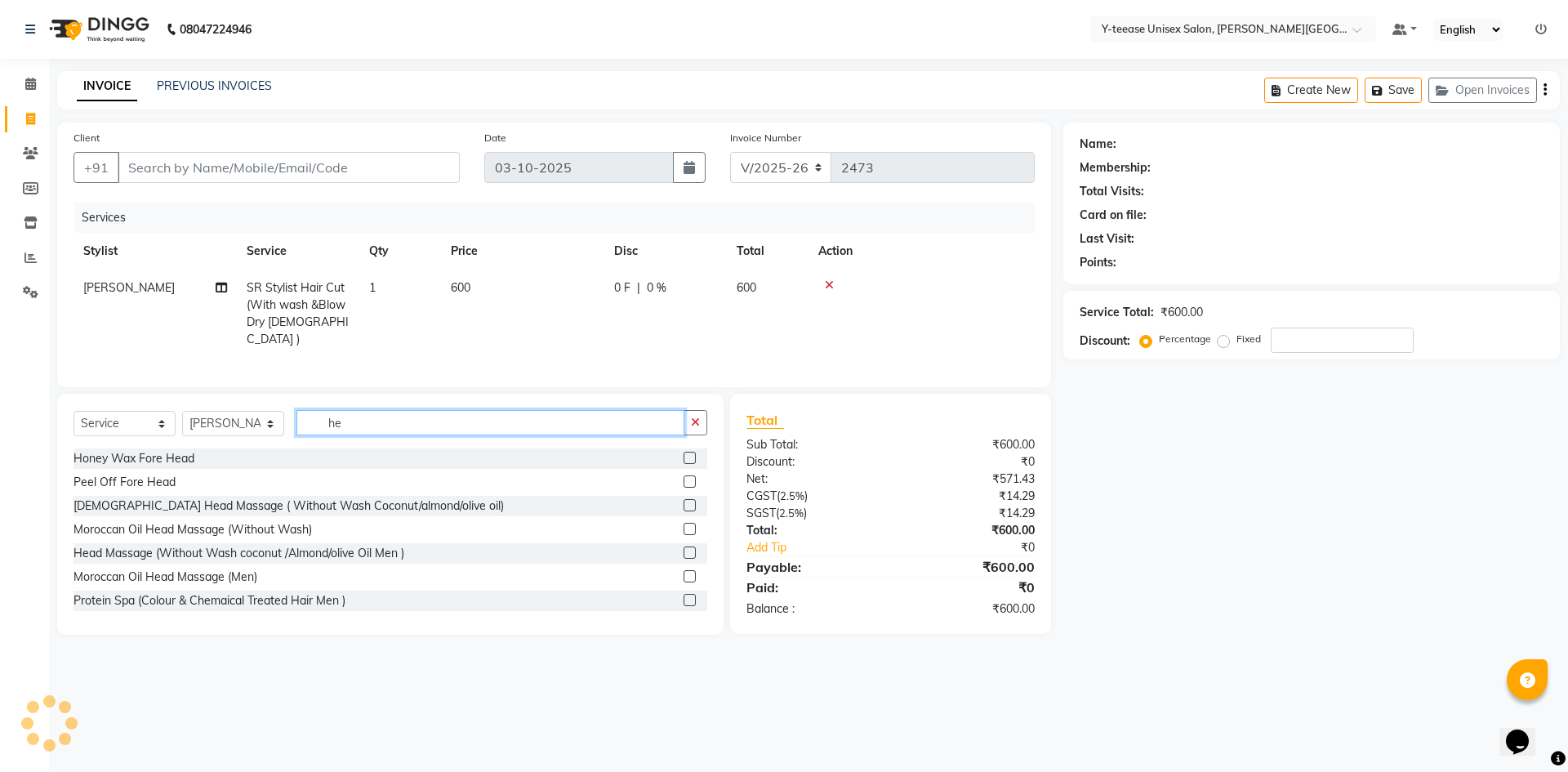
type input "he"
click at [683, 499] on label at bounding box center [690, 506] width 12 height 12
click at [683, 501] on input "checkbox" at bounding box center [689, 506] width 11 height 11
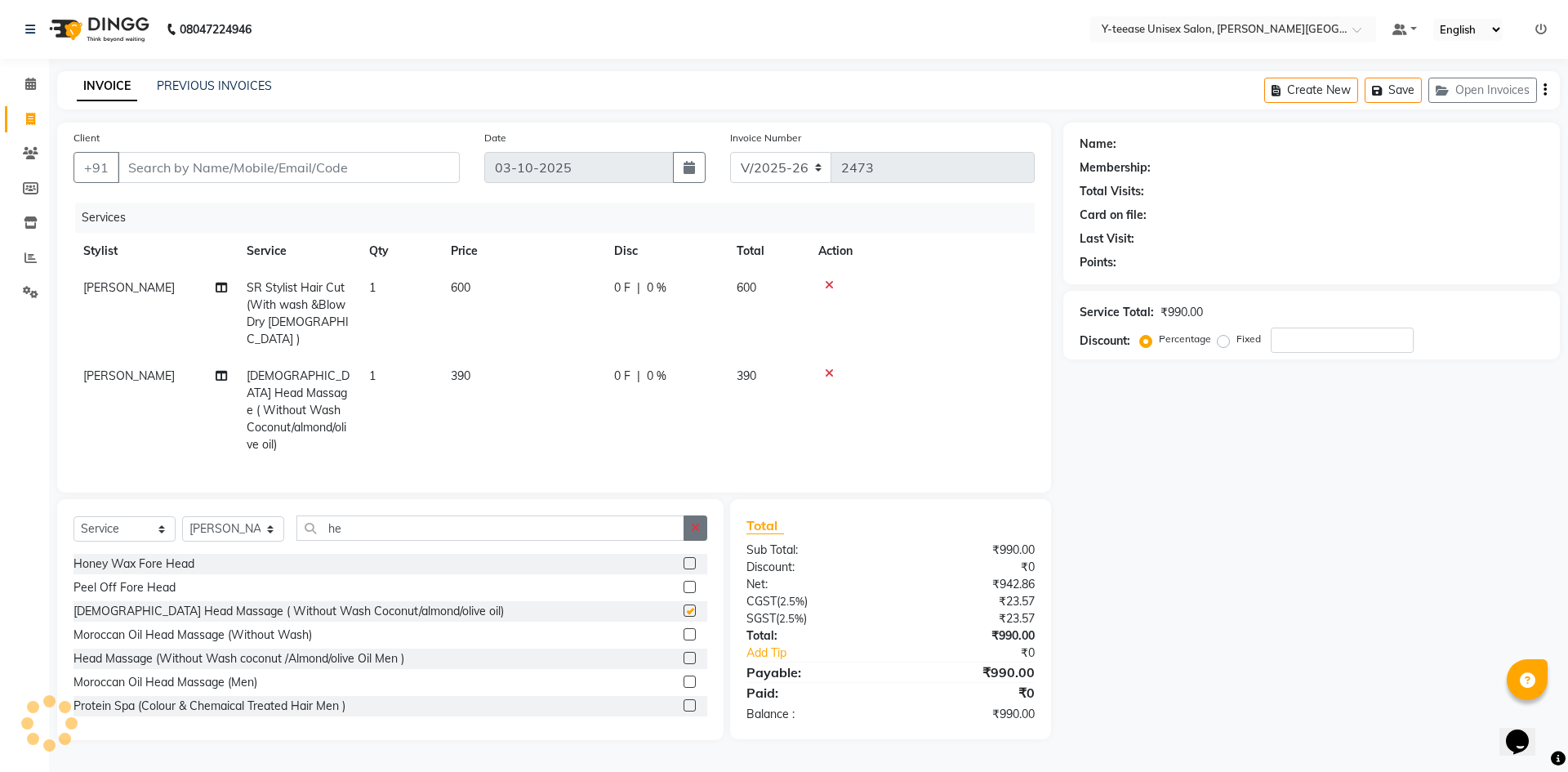
checkbox input "false"
click at [691, 515] on button "button" at bounding box center [695, 528] width 24 height 26
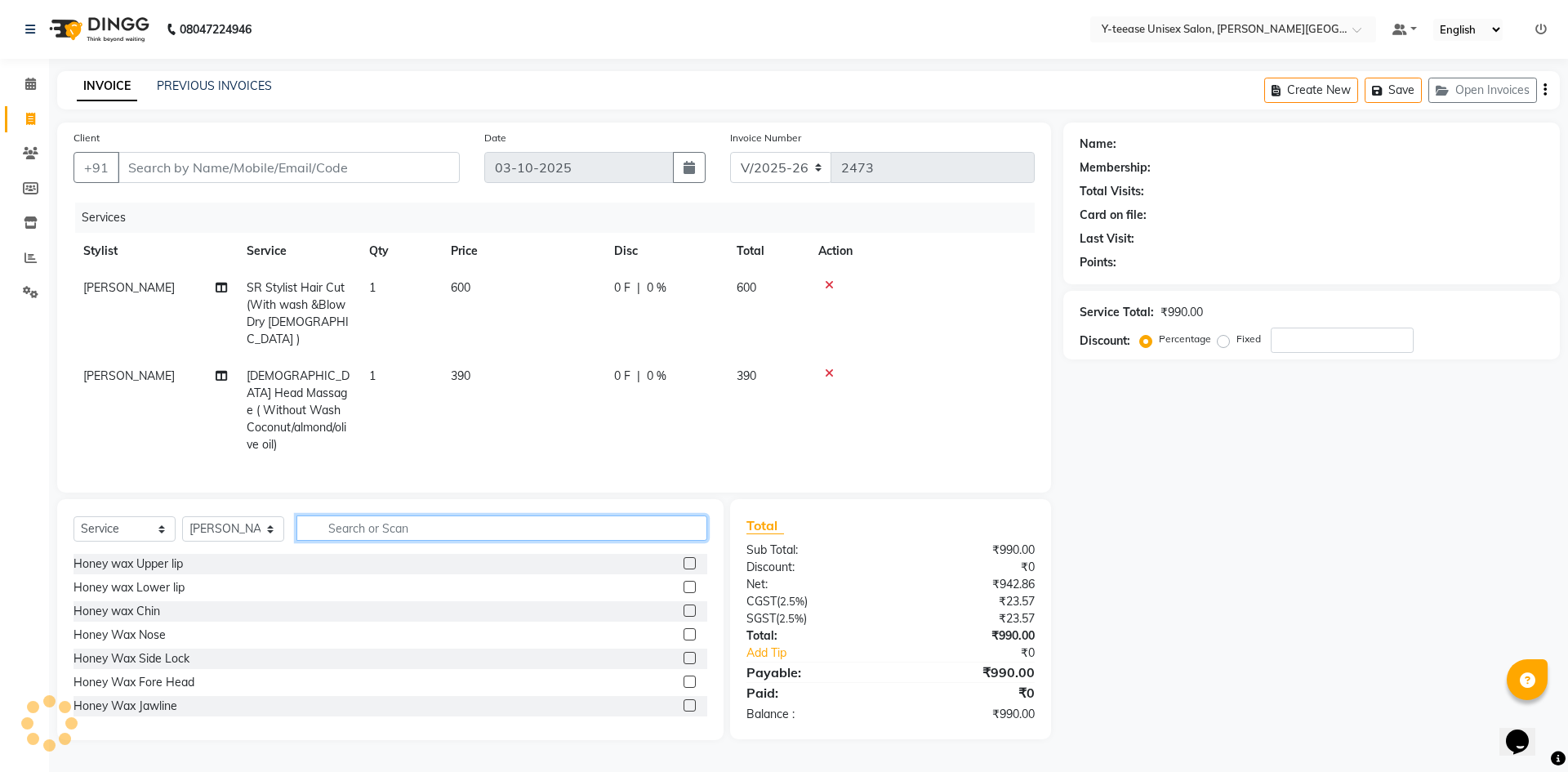
click at [537, 515] on input "text" at bounding box center [502, 528] width 411 height 26
click at [344, 175] on input "Client" at bounding box center [288, 167] width 342 height 31
type input "8"
type input "0"
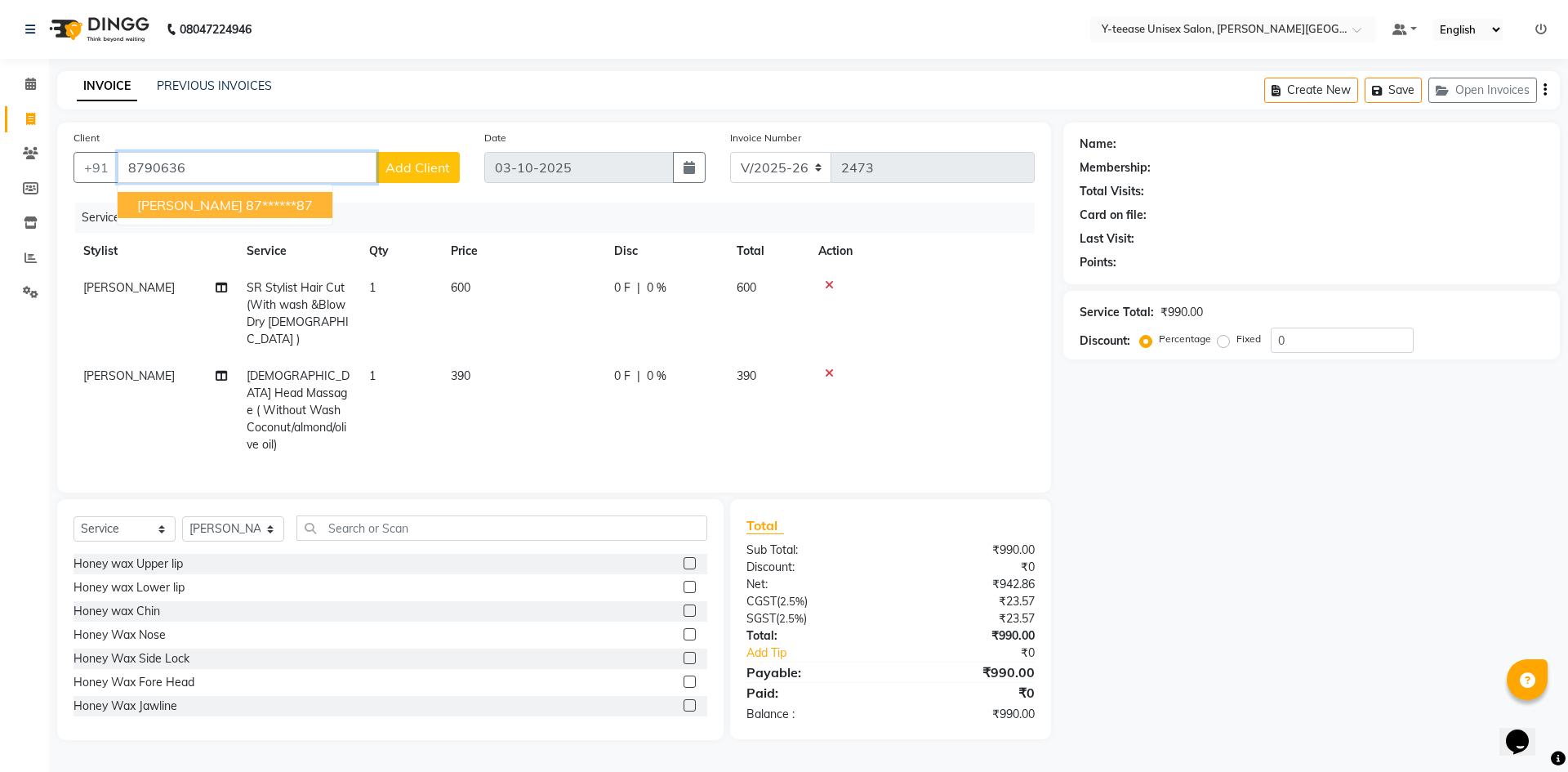
click at [243, 198] on button "nidhi 87******87" at bounding box center [225, 206] width 215 height 26
type input "87******87"
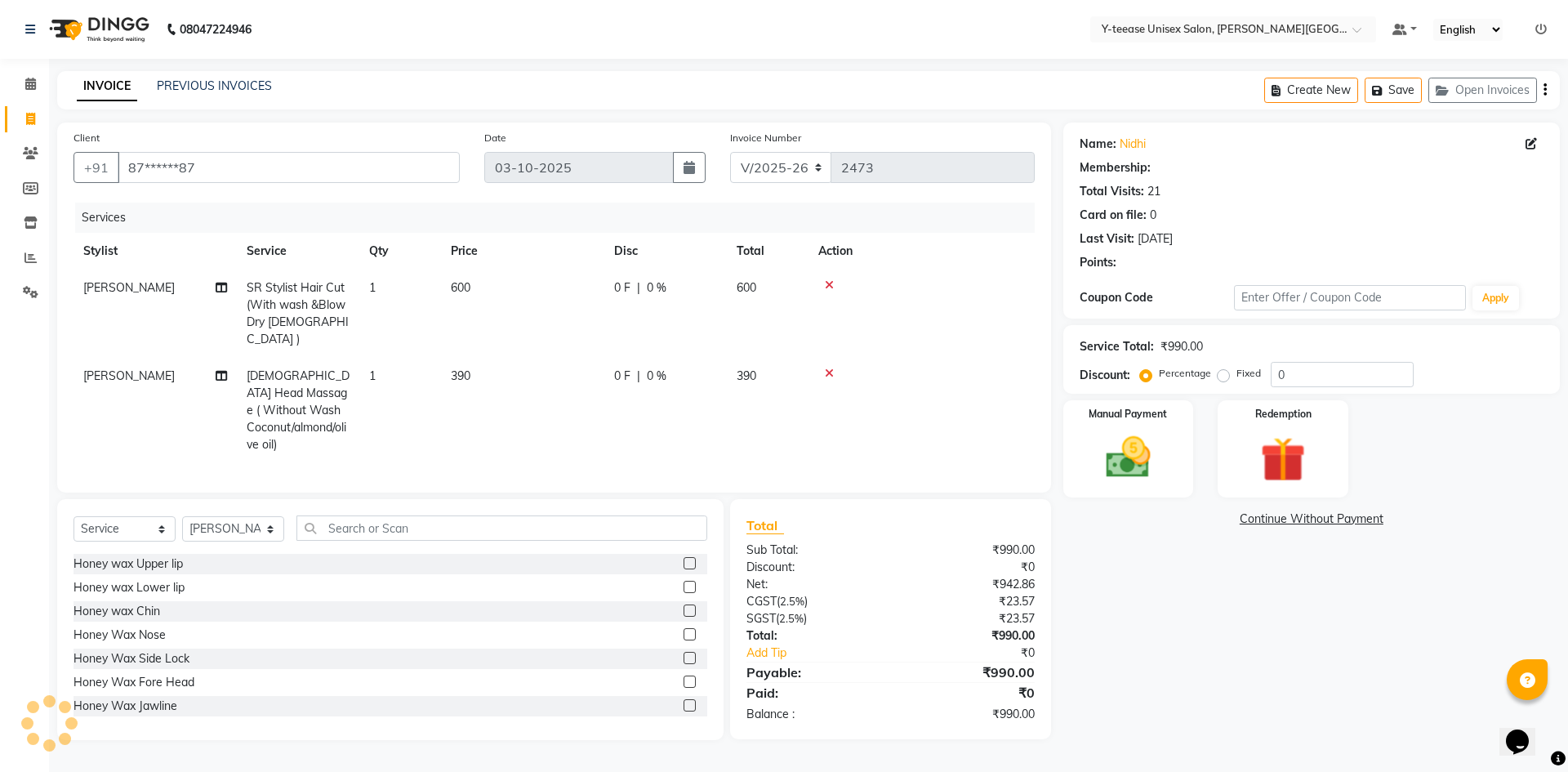
select select "1: Object"
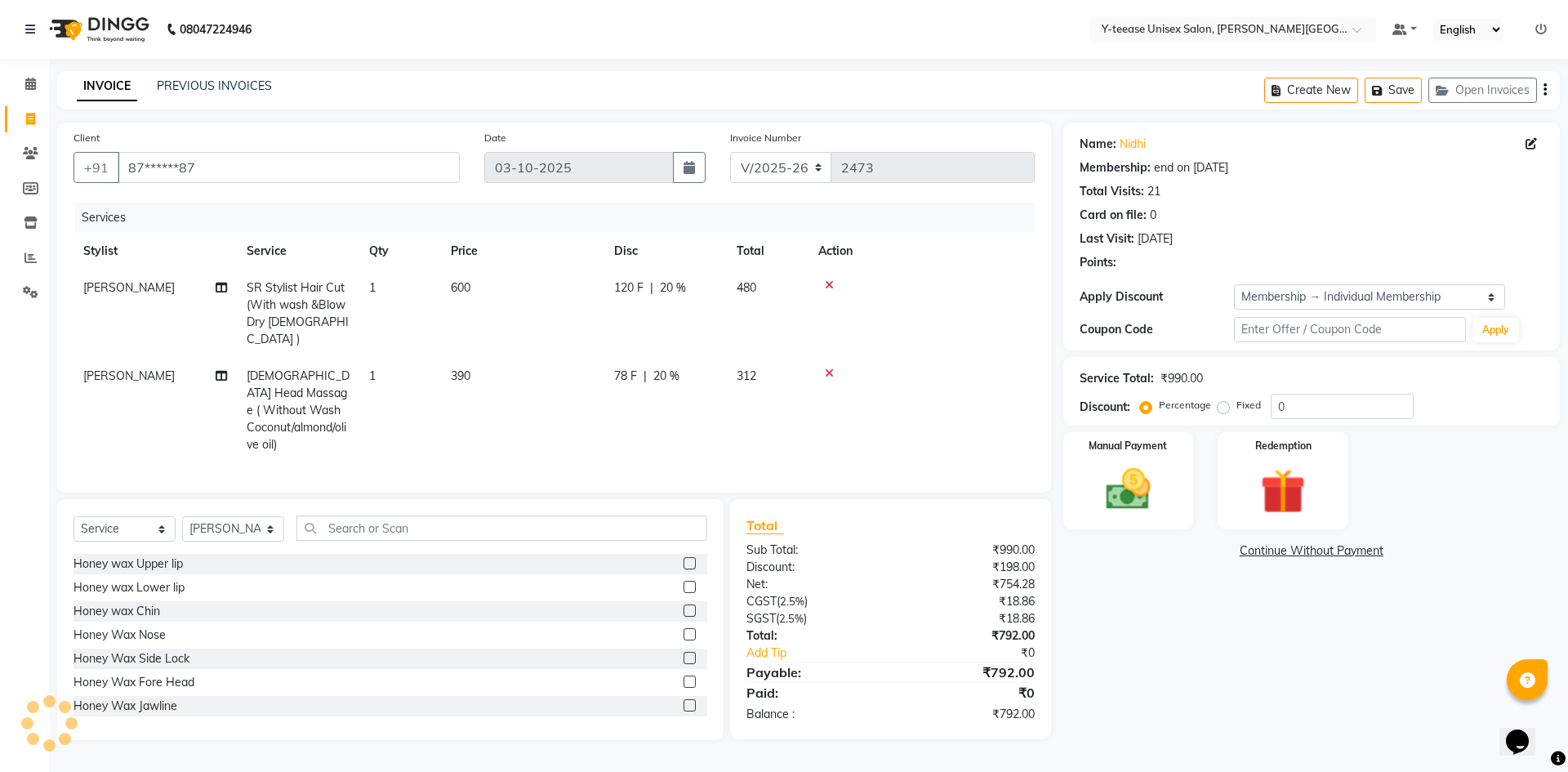
type input "20"
click at [1176, 507] on div "Manual Payment" at bounding box center [1128, 481] width 136 height 101
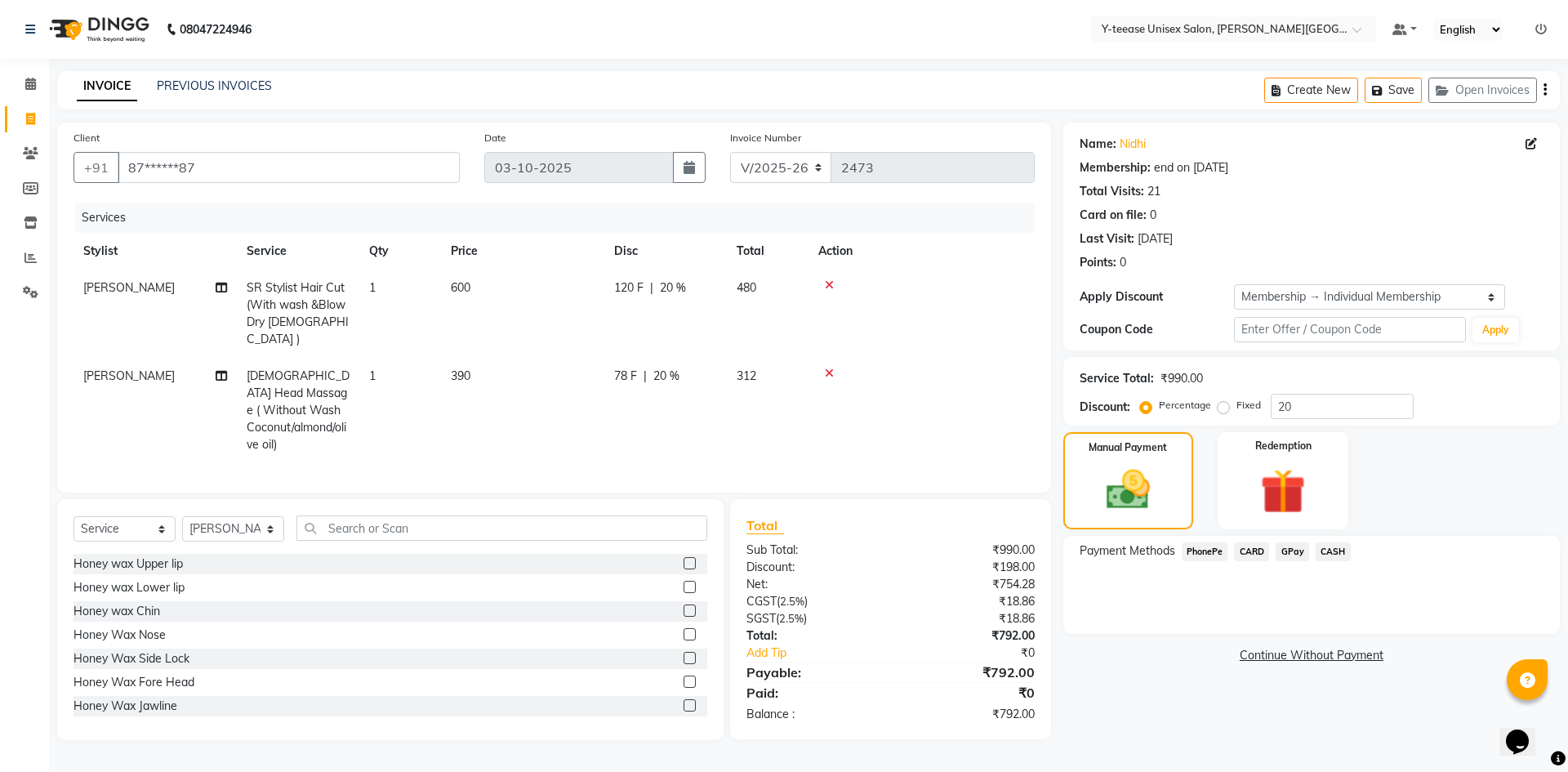
click at [1300, 549] on span "GPay" at bounding box center [1293, 551] width 34 height 19
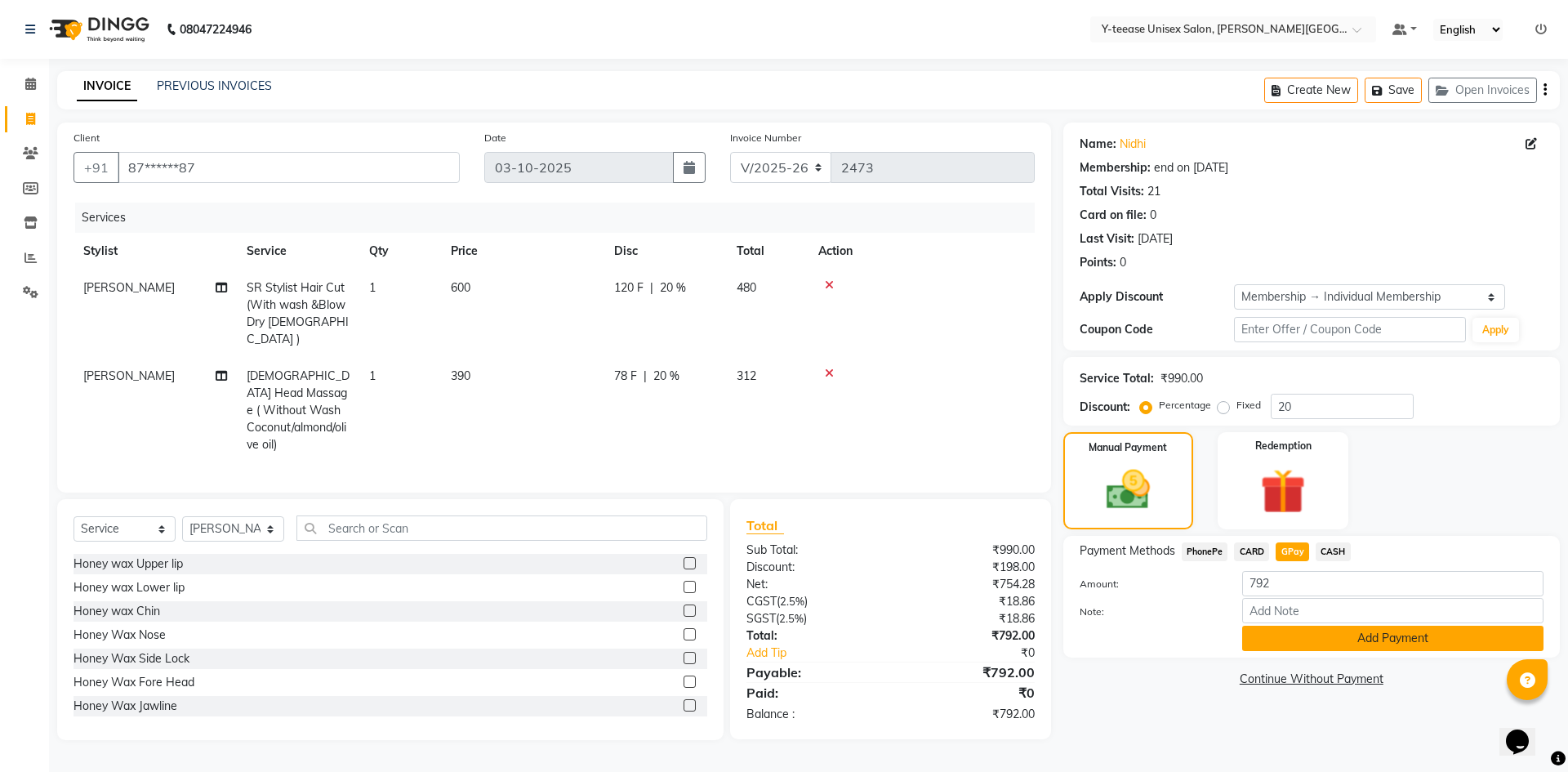
click at [1305, 637] on button "Add Payment" at bounding box center [1393, 638] width 302 height 26
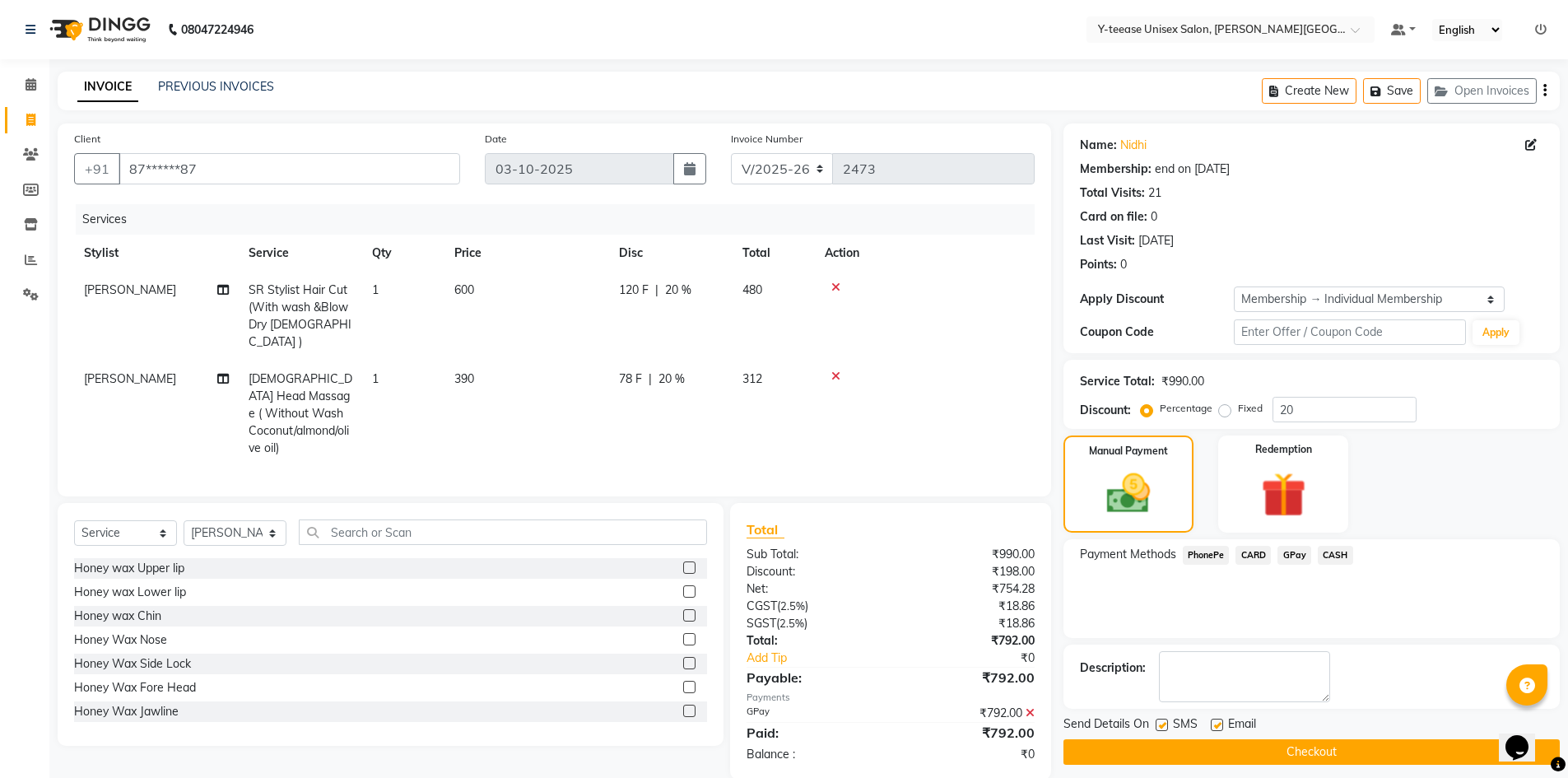
click at [1317, 752] on button "Checkout" at bounding box center [1312, 752] width 497 height 26
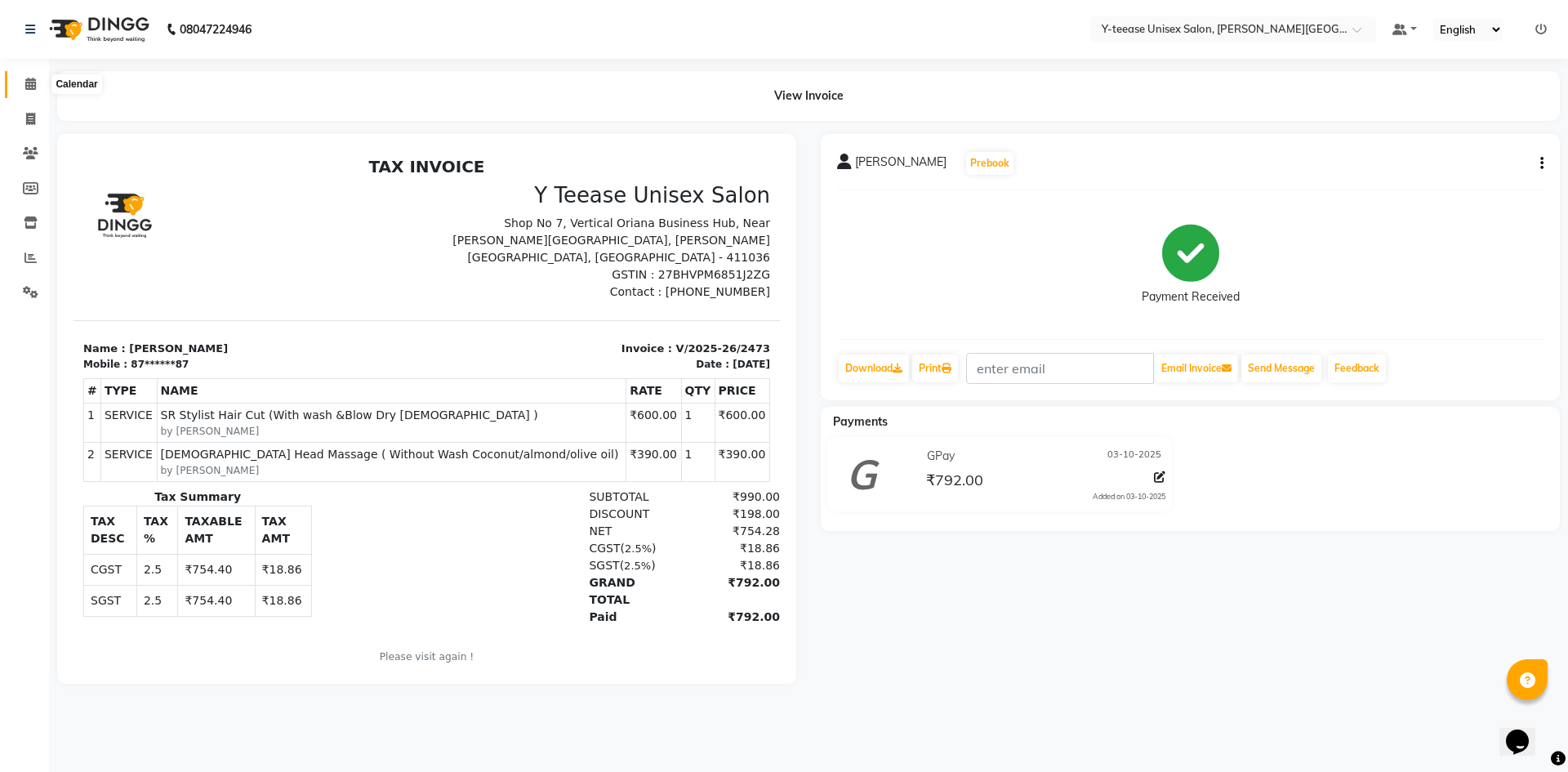
drag, startPoint x: 29, startPoint y: 81, endPoint x: 82, endPoint y: 81, distance: 53.0
click at [29, 81] on icon at bounding box center [31, 84] width 11 height 12
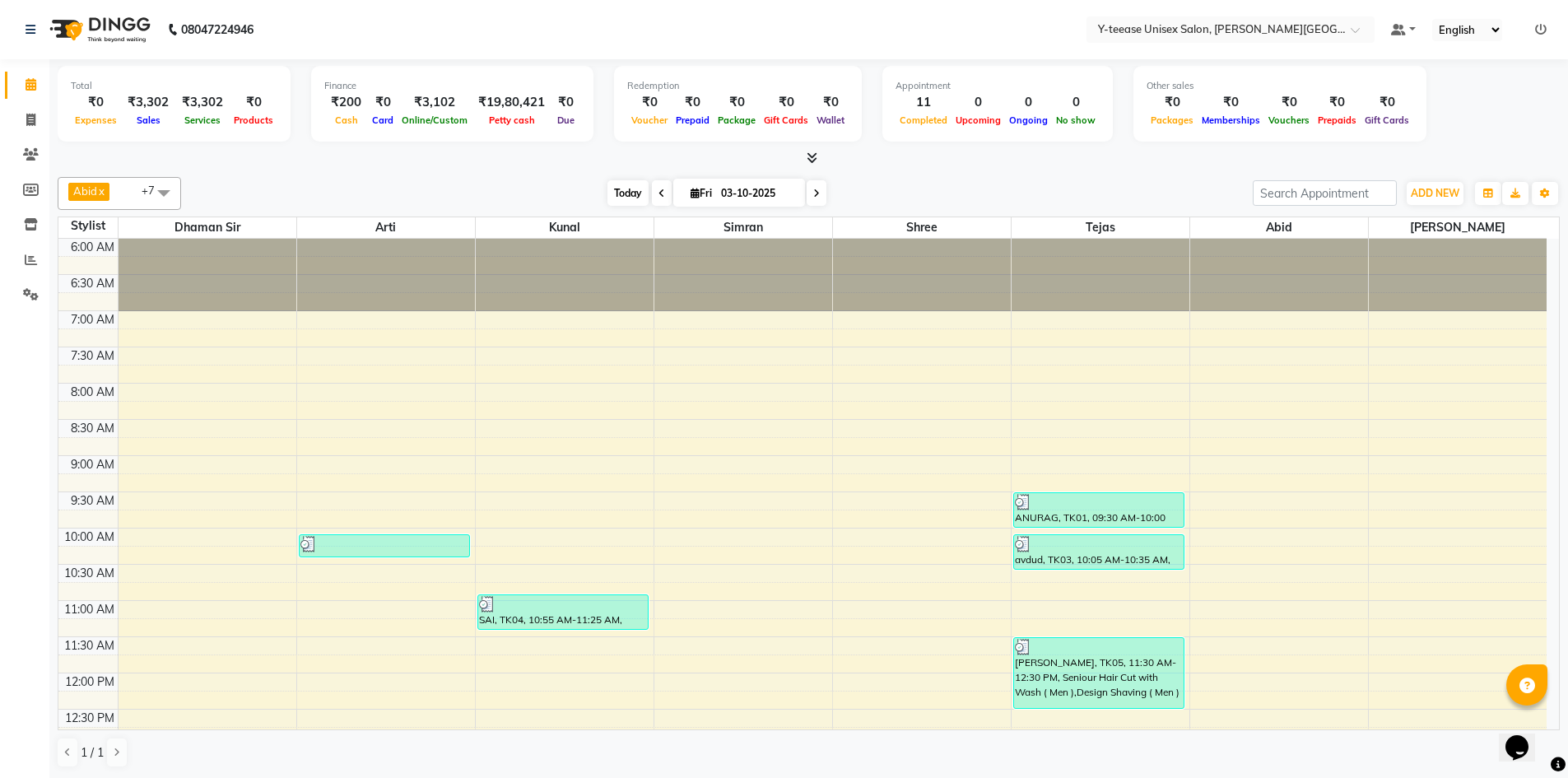
click at [612, 194] on span "Today" at bounding box center [628, 193] width 41 height 26
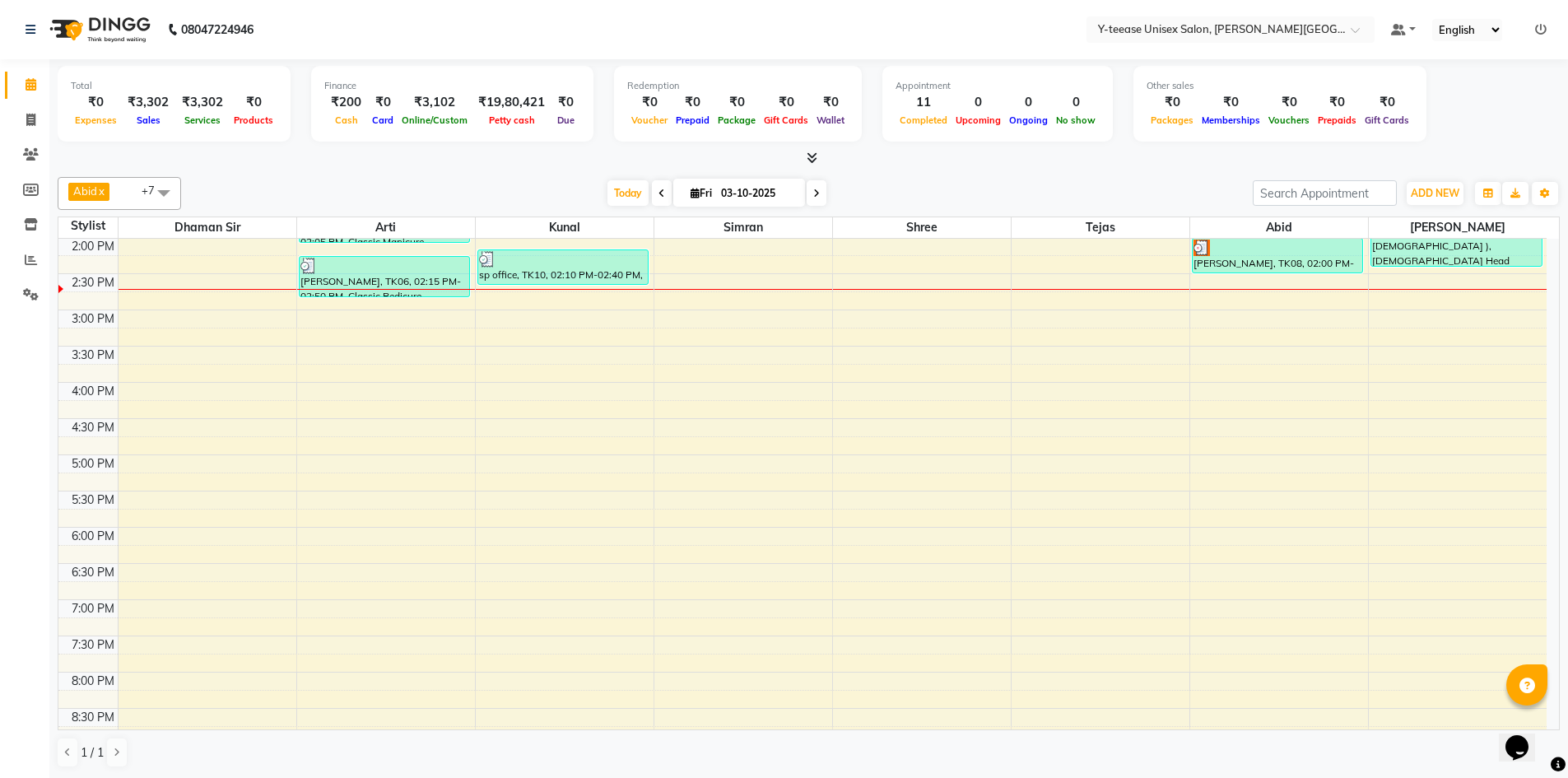
scroll to position [498, 0]
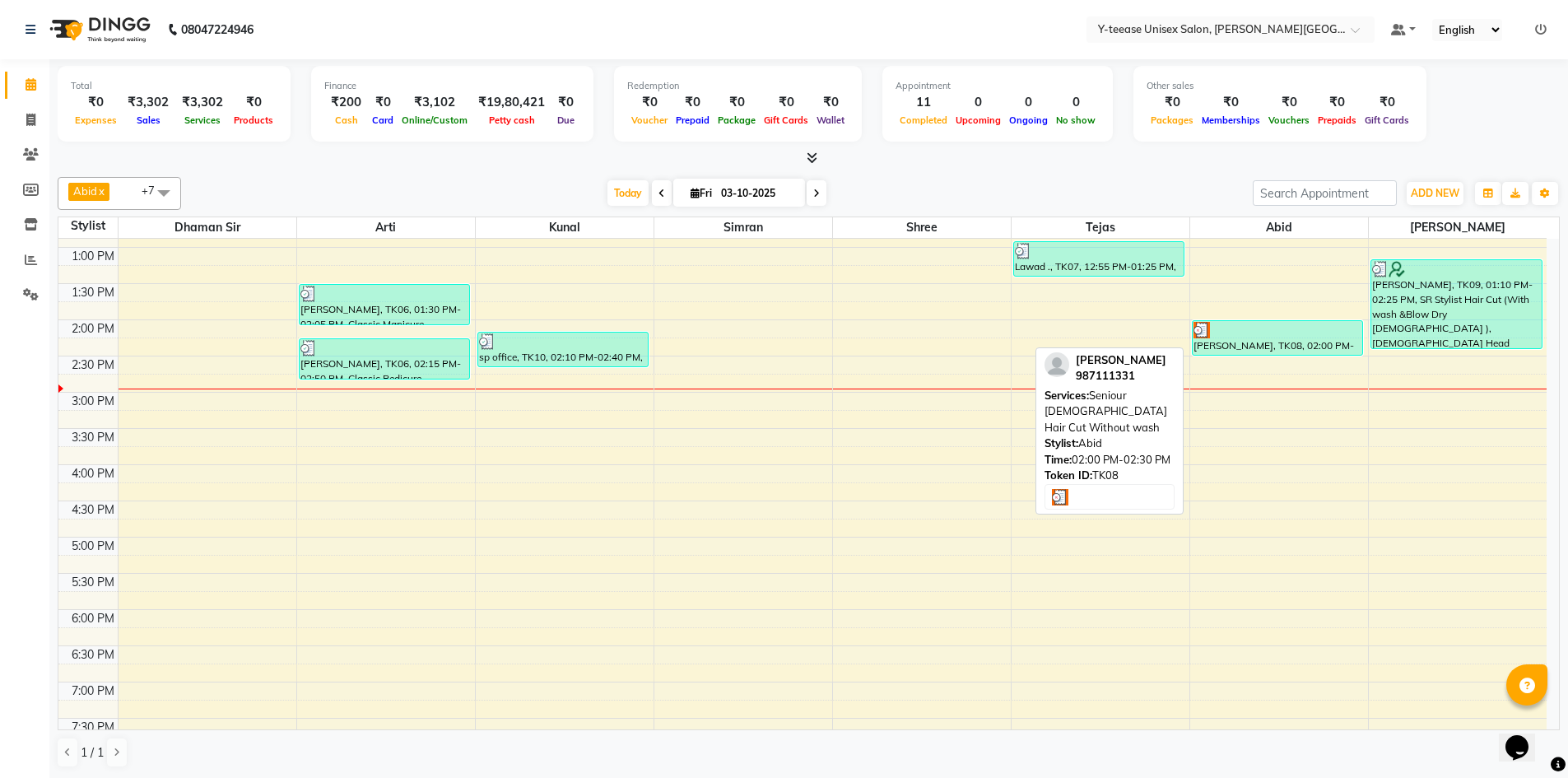
click at [1227, 339] on div "[PERSON_NAME], TK08, 02:00 PM-02:30 PM, Seniour [DEMOGRAPHIC_DATA] Hair Cut Wit…" at bounding box center [1278, 338] width 171 height 34
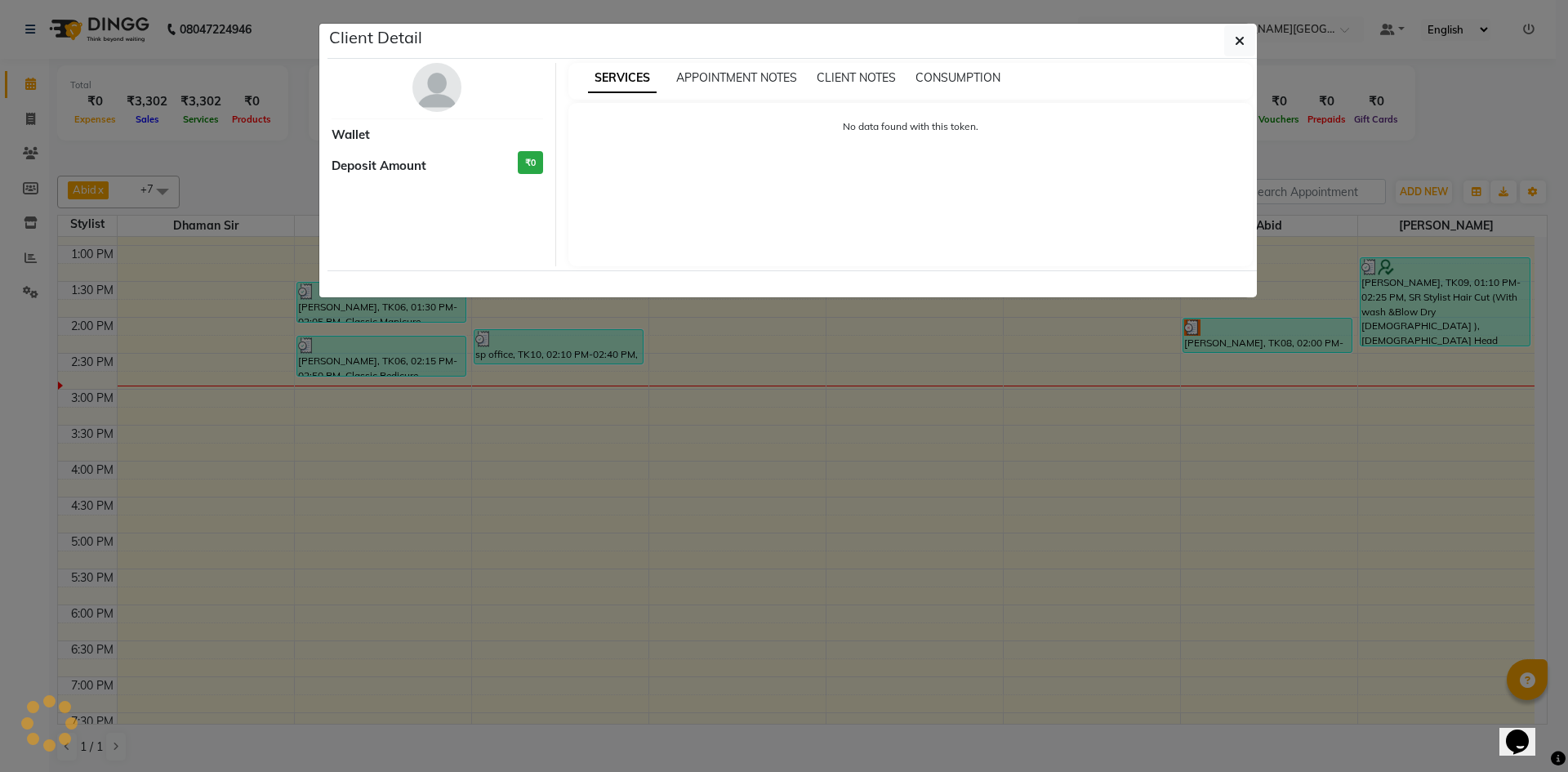
select select "3"
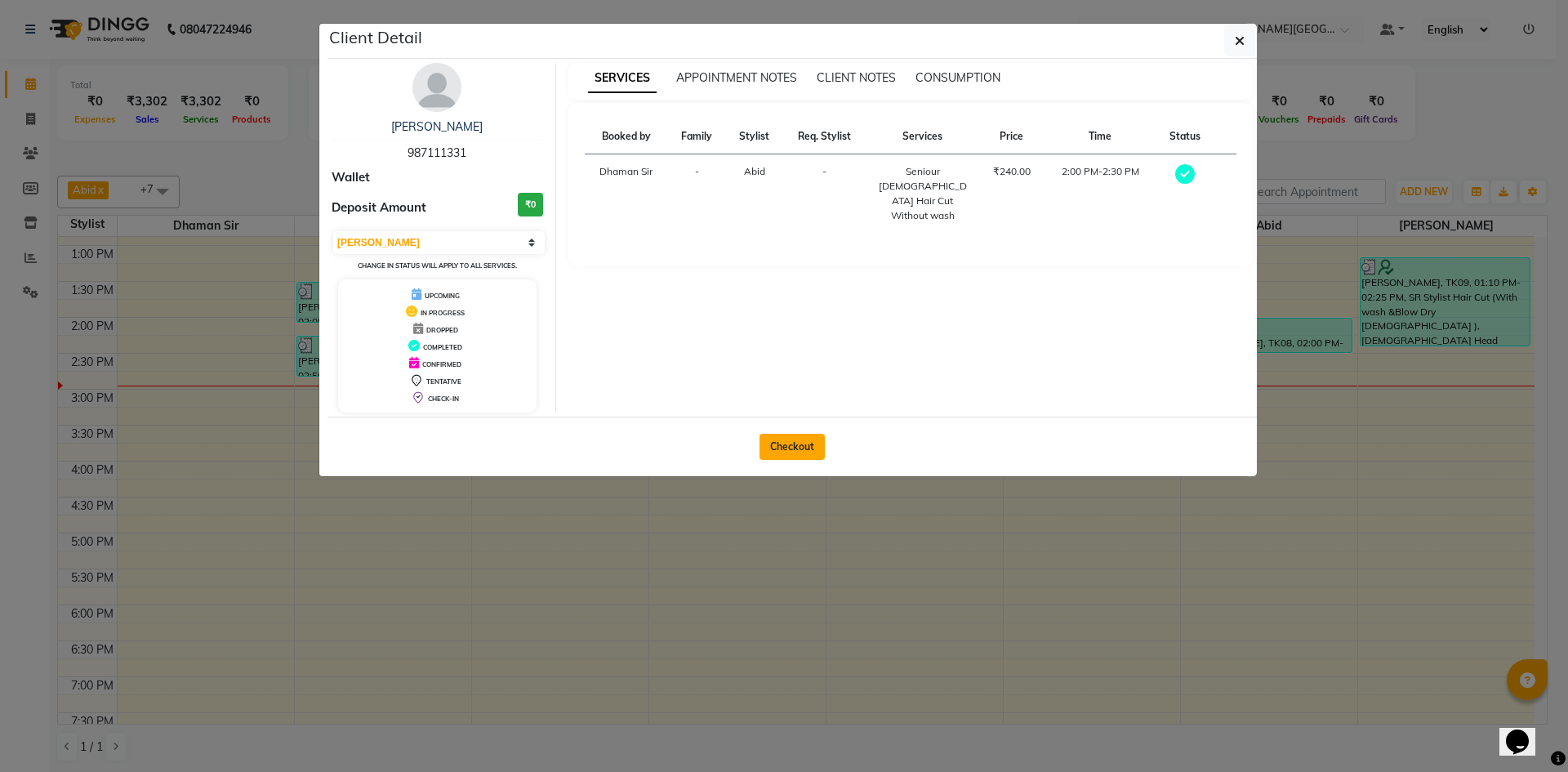
click at [784, 449] on button "Checkout" at bounding box center [792, 447] width 65 height 26
select select "service"
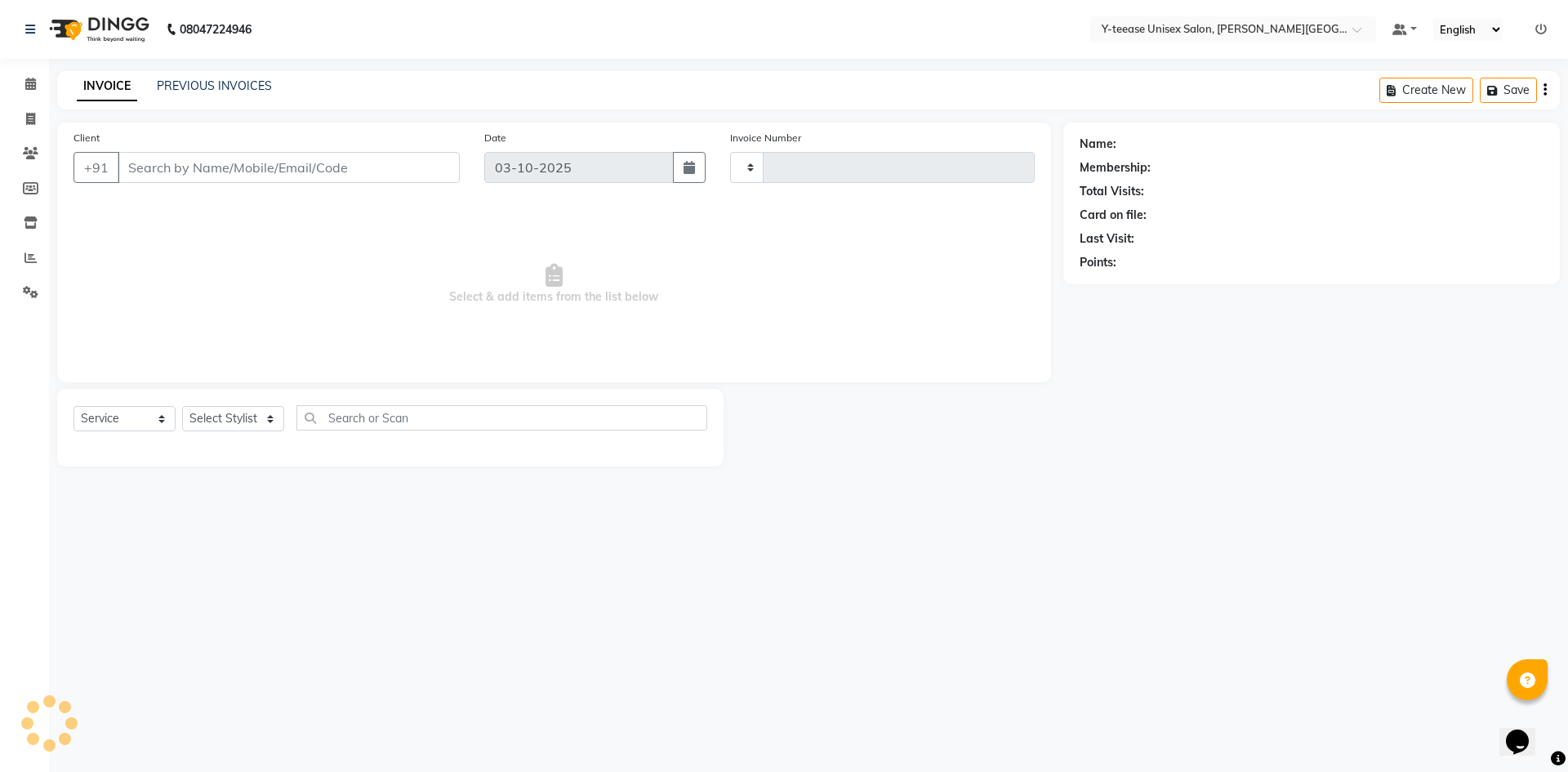
type input "2476"
select select "765"
type input "98*****31"
select select "84117"
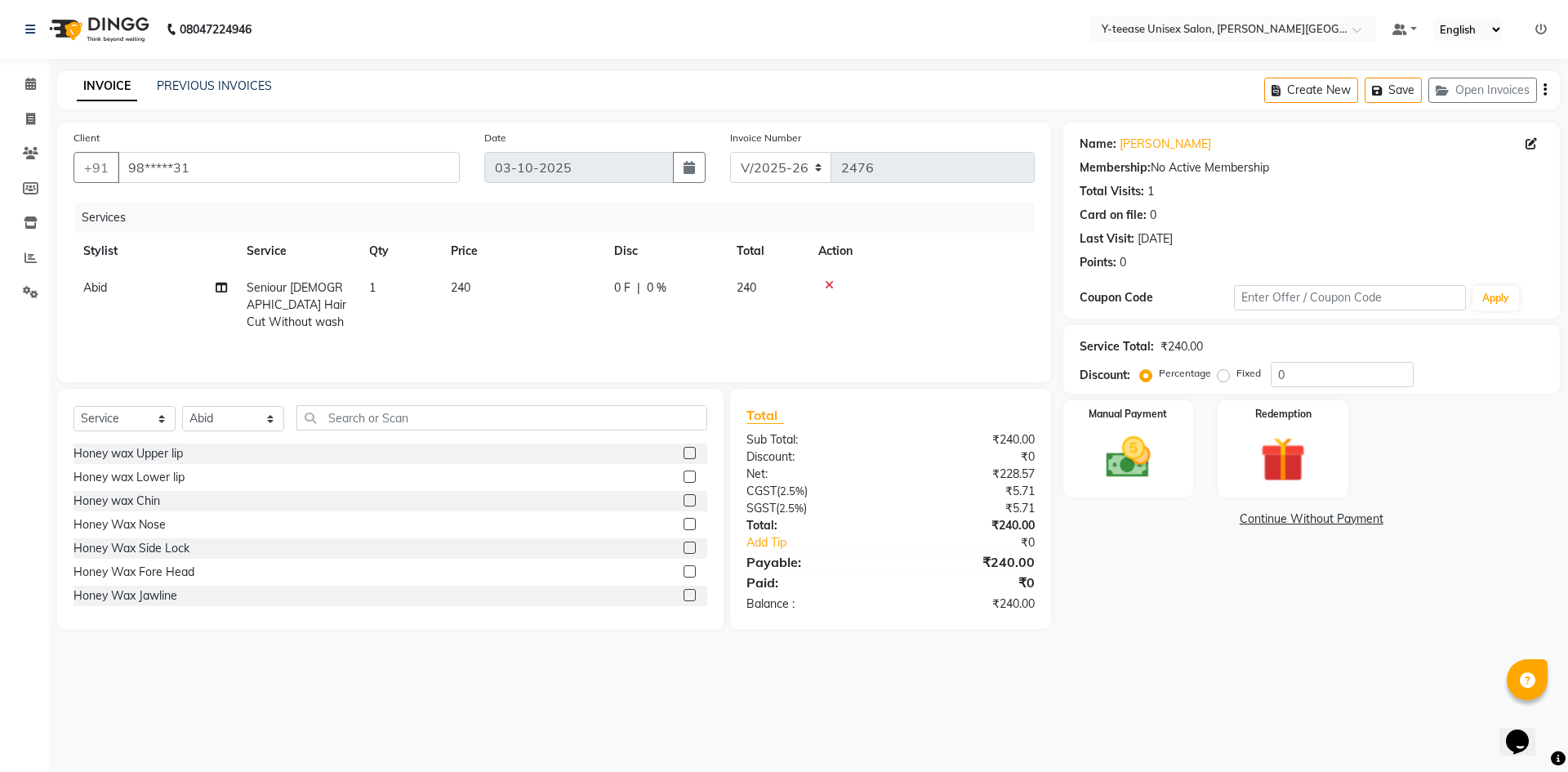
click at [279, 296] on td "Seniour [DEMOGRAPHIC_DATA] Hair Cut Without wash" at bounding box center [298, 305] width 123 height 71
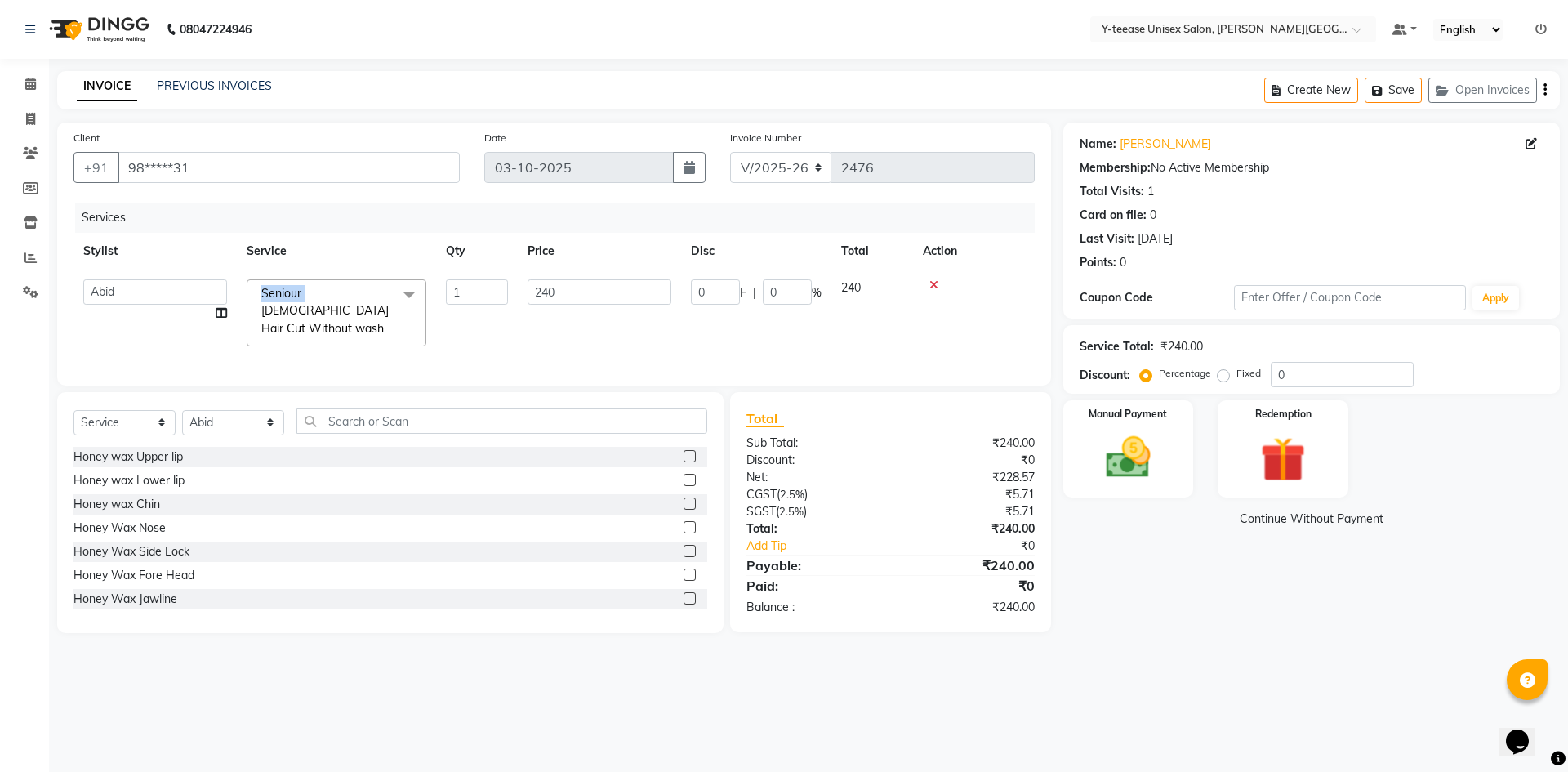
click at [279, 296] on span "Seniour [DEMOGRAPHIC_DATA] Hair Cut Without wash" at bounding box center [325, 311] width 127 height 50
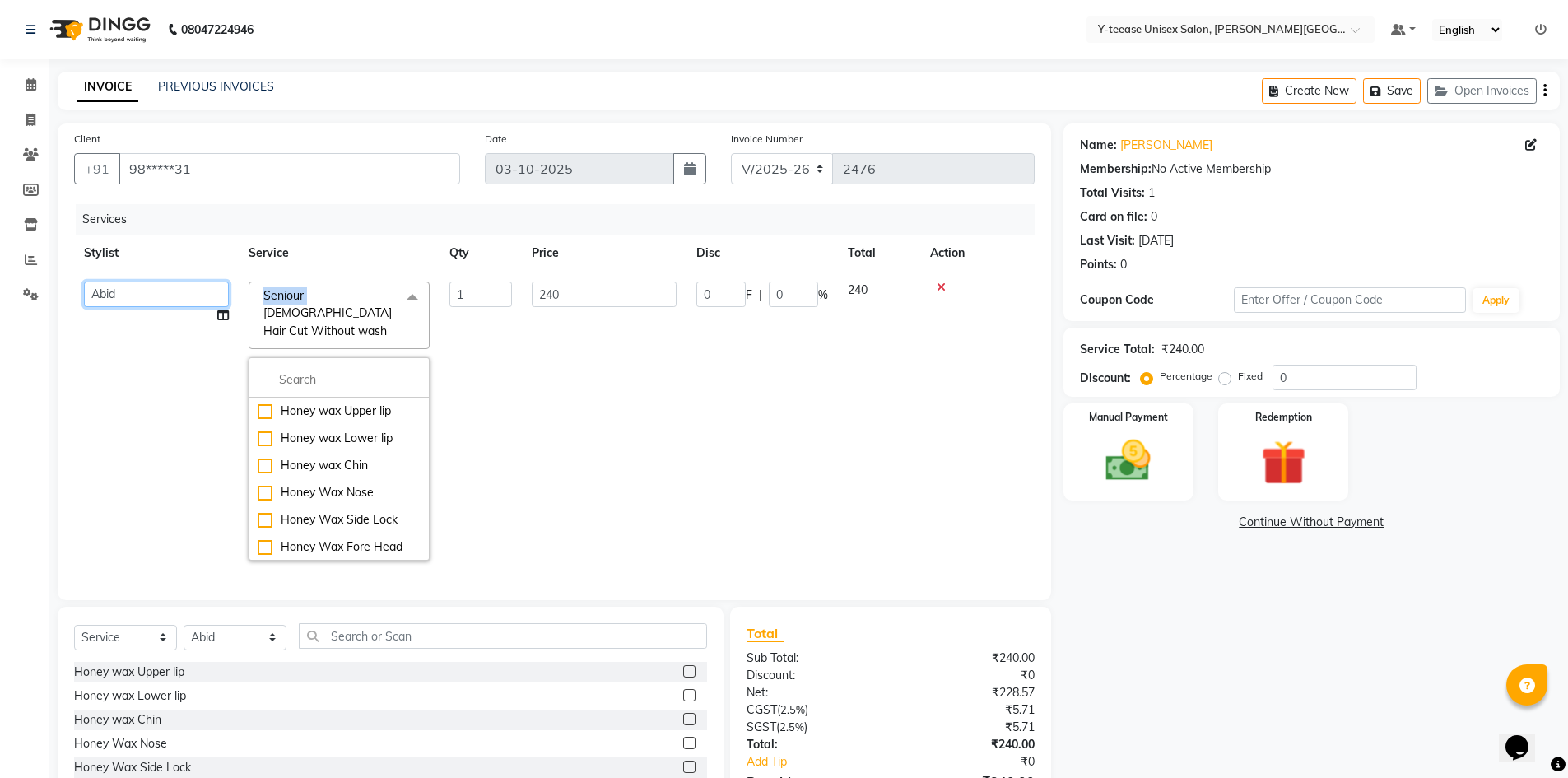
click at [190, 294] on select "Abid Arti Dhaman Sir Kunal Rahul jadhav Shree Simran tejas" at bounding box center [156, 294] width 145 height 26
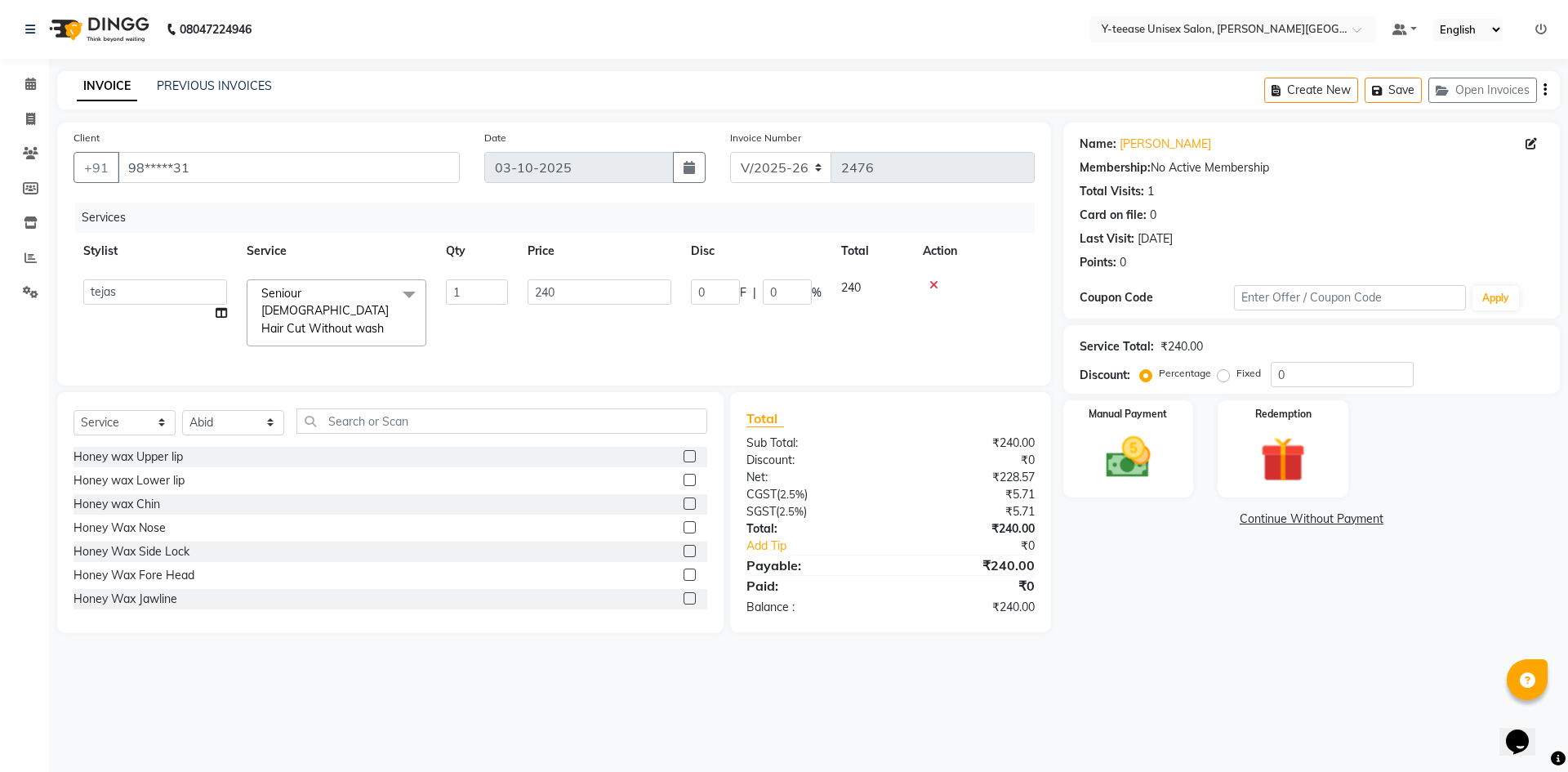
select select "84059"
click at [337, 310] on span "Seniour [DEMOGRAPHIC_DATA] Hair Cut Without wash" at bounding box center [325, 311] width 127 height 50
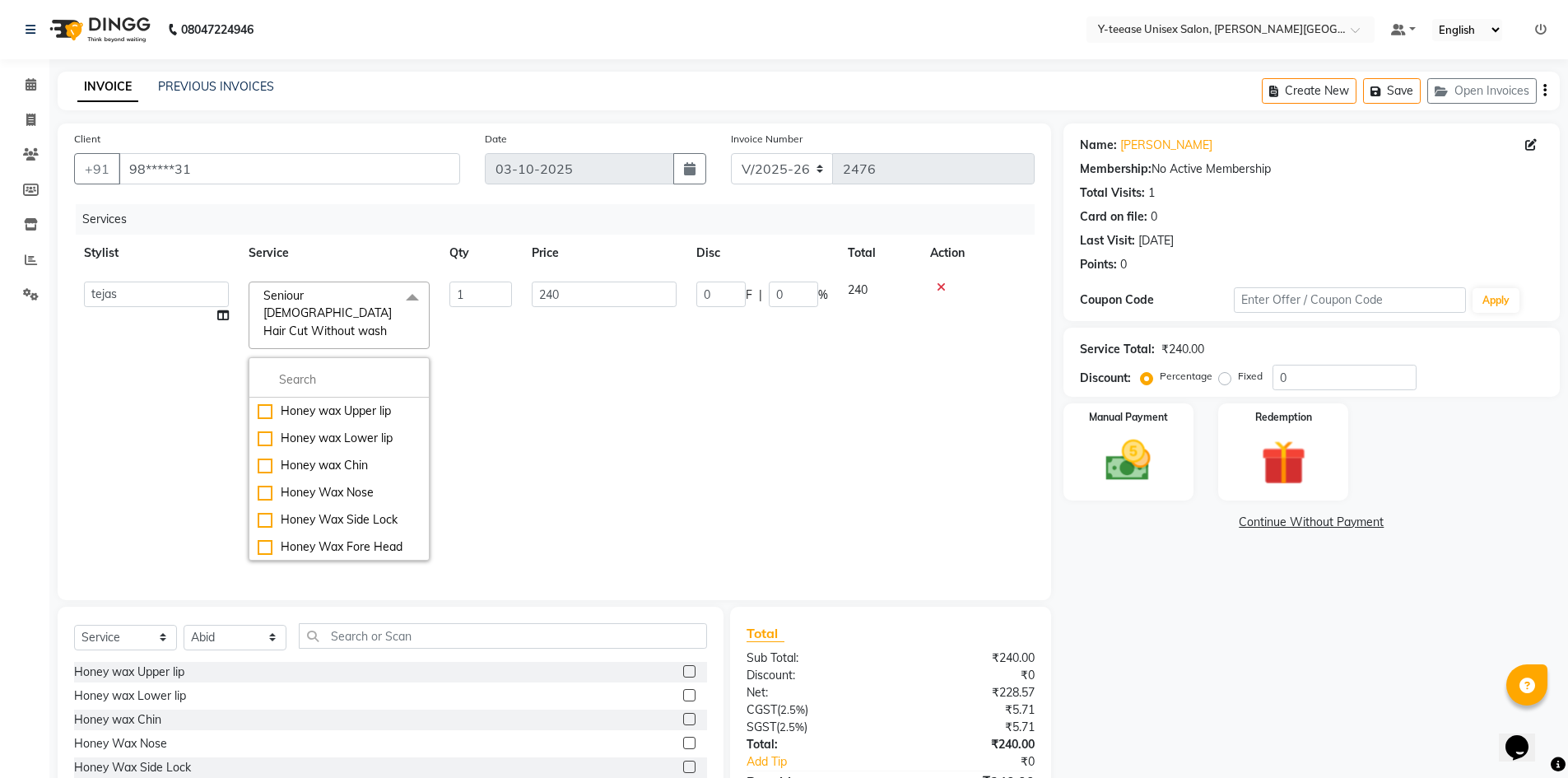
click at [575, 410] on td "240" at bounding box center [604, 421] width 164 height 299
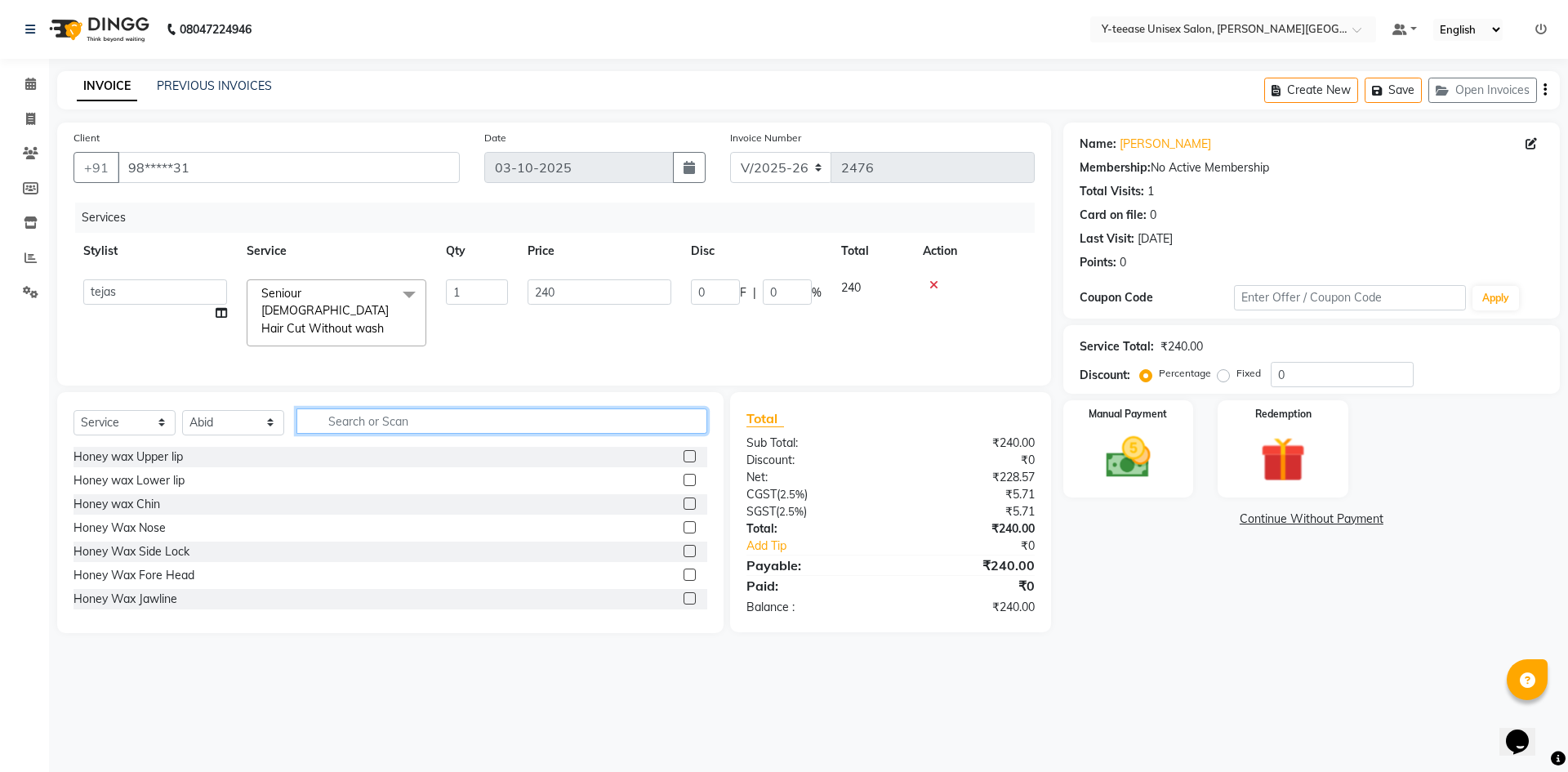
click at [349, 424] on input "text" at bounding box center [502, 421] width 411 height 26
click at [198, 433] on div "Select Service Product Membership Package Voucher Prepaid Gift Card Select Styl…" at bounding box center [390, 428] width 634 height 39
click at [198, 414] on select "Select Stylist [PERSON_NAME] Dhaman [PERSON_NAME] Shree [PERSON_NAME] [PERSON_N…" at bounding box center [234, 423] width 102 height 26
select select "84059"
click at [183, 410] on select "Select Stylist [PERSON_NAME] Dhaman [PERSON_NAME] Shree [PERSON_NAME] [PERSON_N…" at bounding box center [234, 423] width 102 height 26
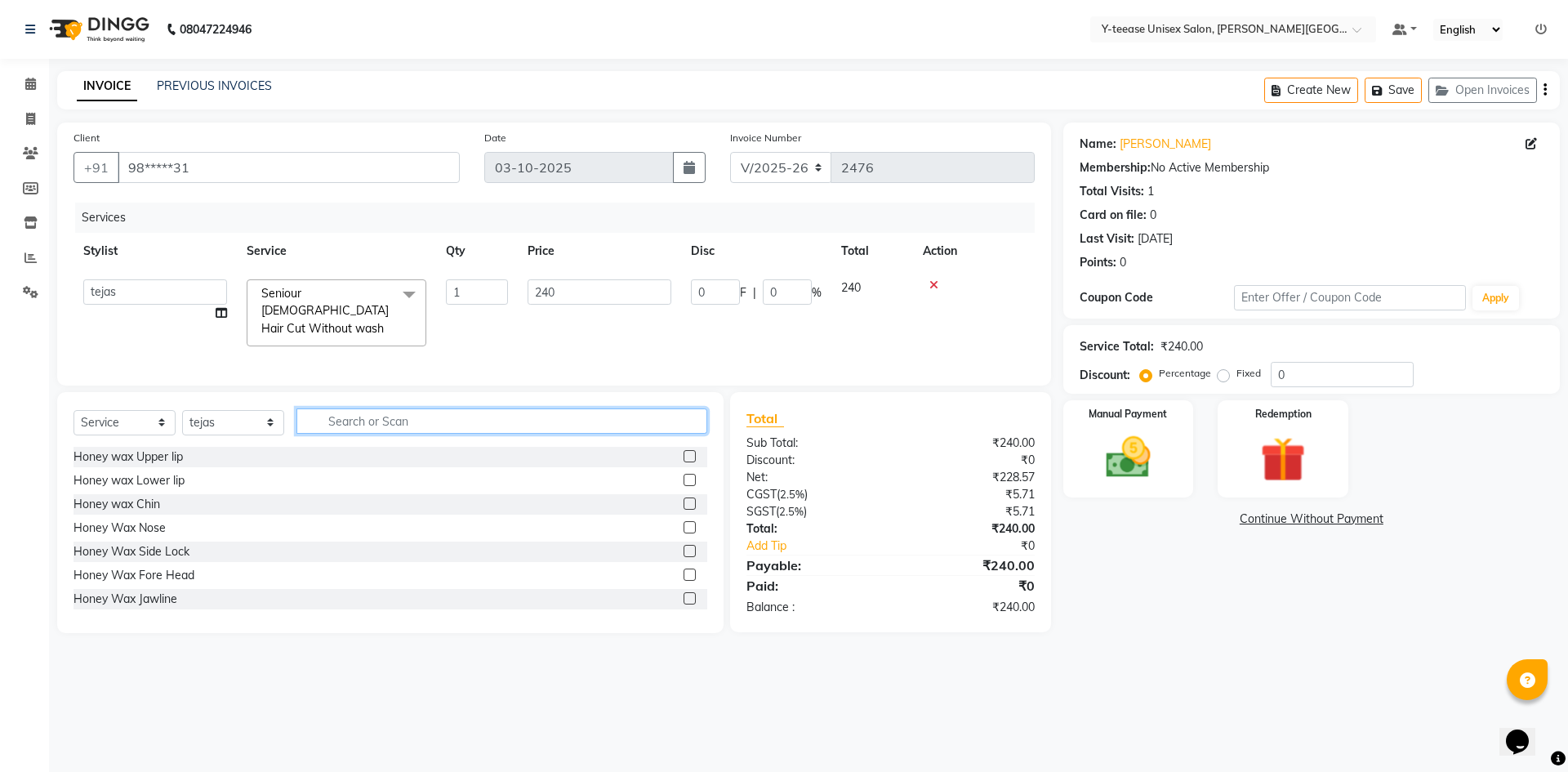
click at [396, 416] on input "text" at bounding box center [502, 421] width 411 height 26
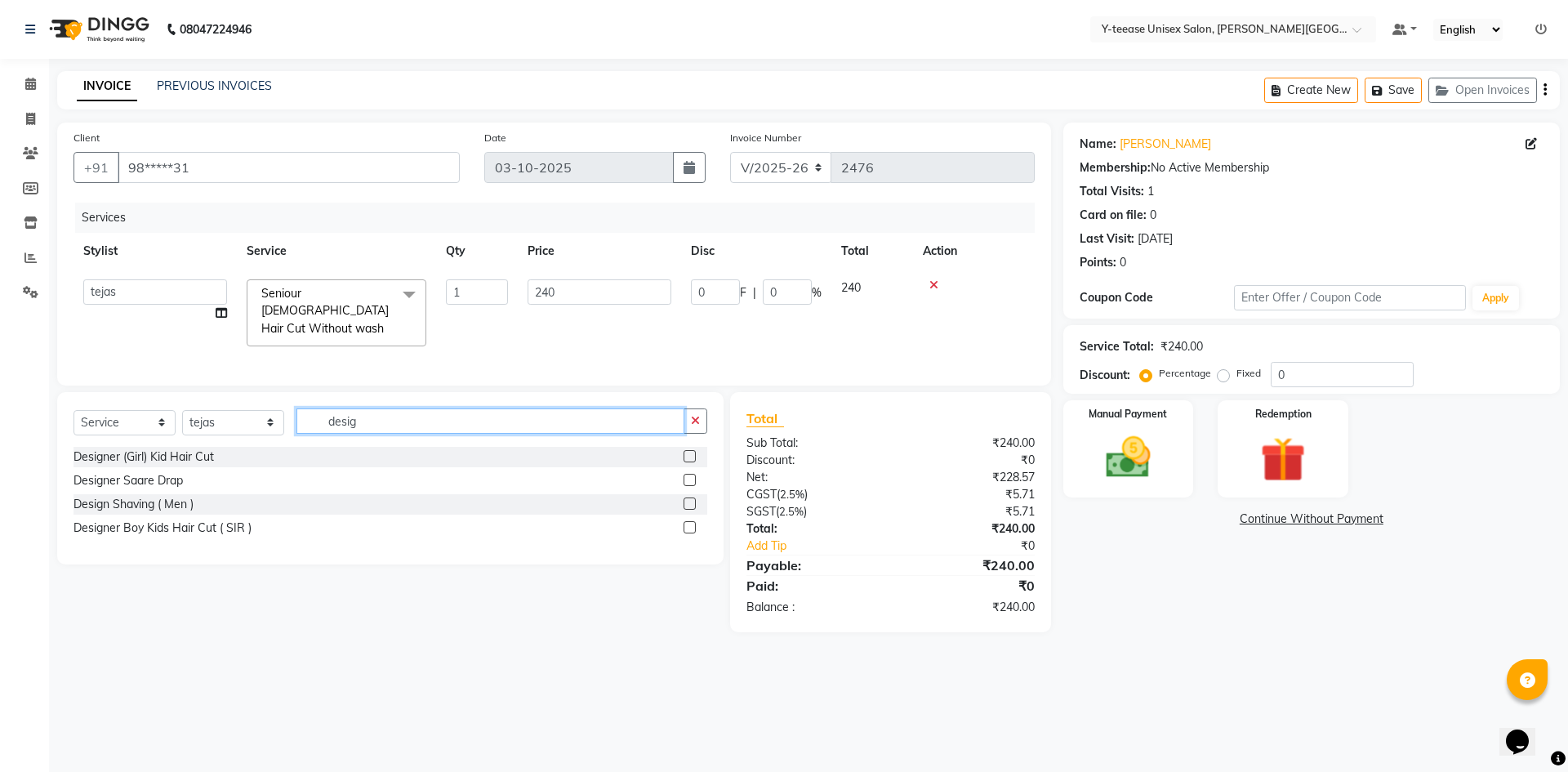
type input "desig"
click at [687, 498] on label at bounding box center [690, 504] width 12 height 12
click at [687, 499] on input "checkbox" at bounding box center [689, 505] width 11 height 11
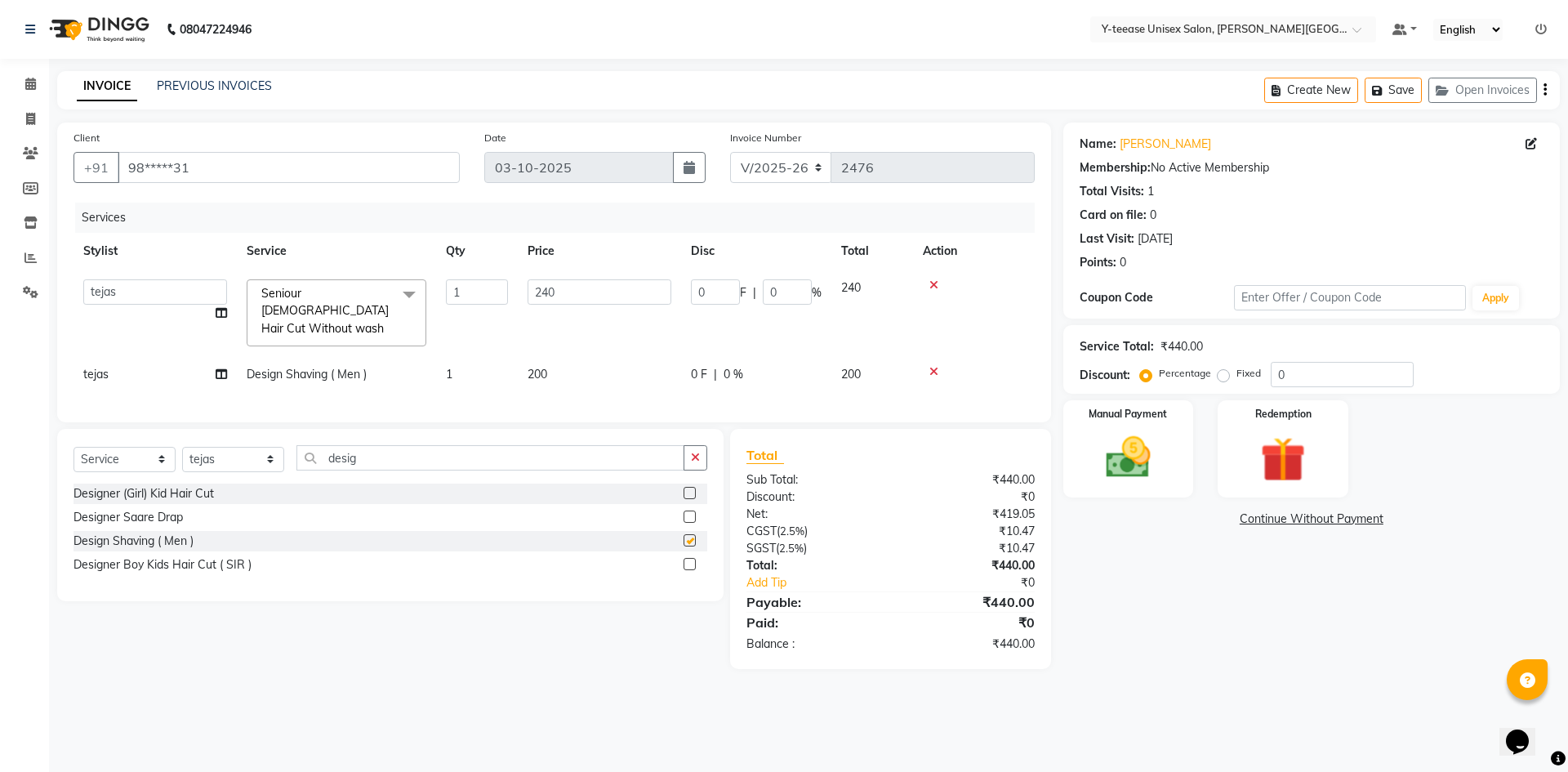
checkbox input "false"
click at [1131, 466] on img at bounding box center [1129, 457] width 76 height 54
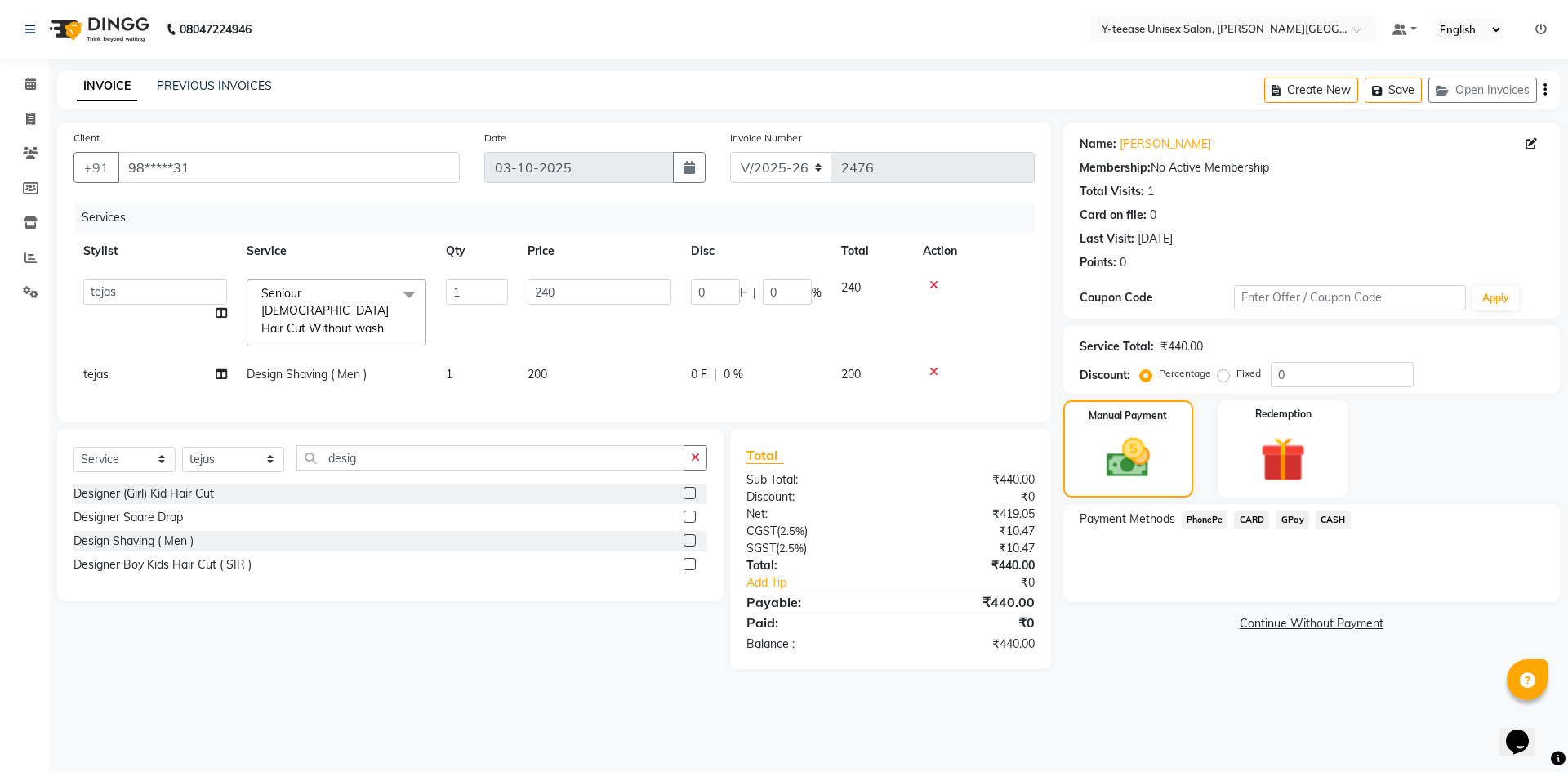
click at [1288, 521] on span "GPay" at bounding box center [1293, 520] width 34 height 19
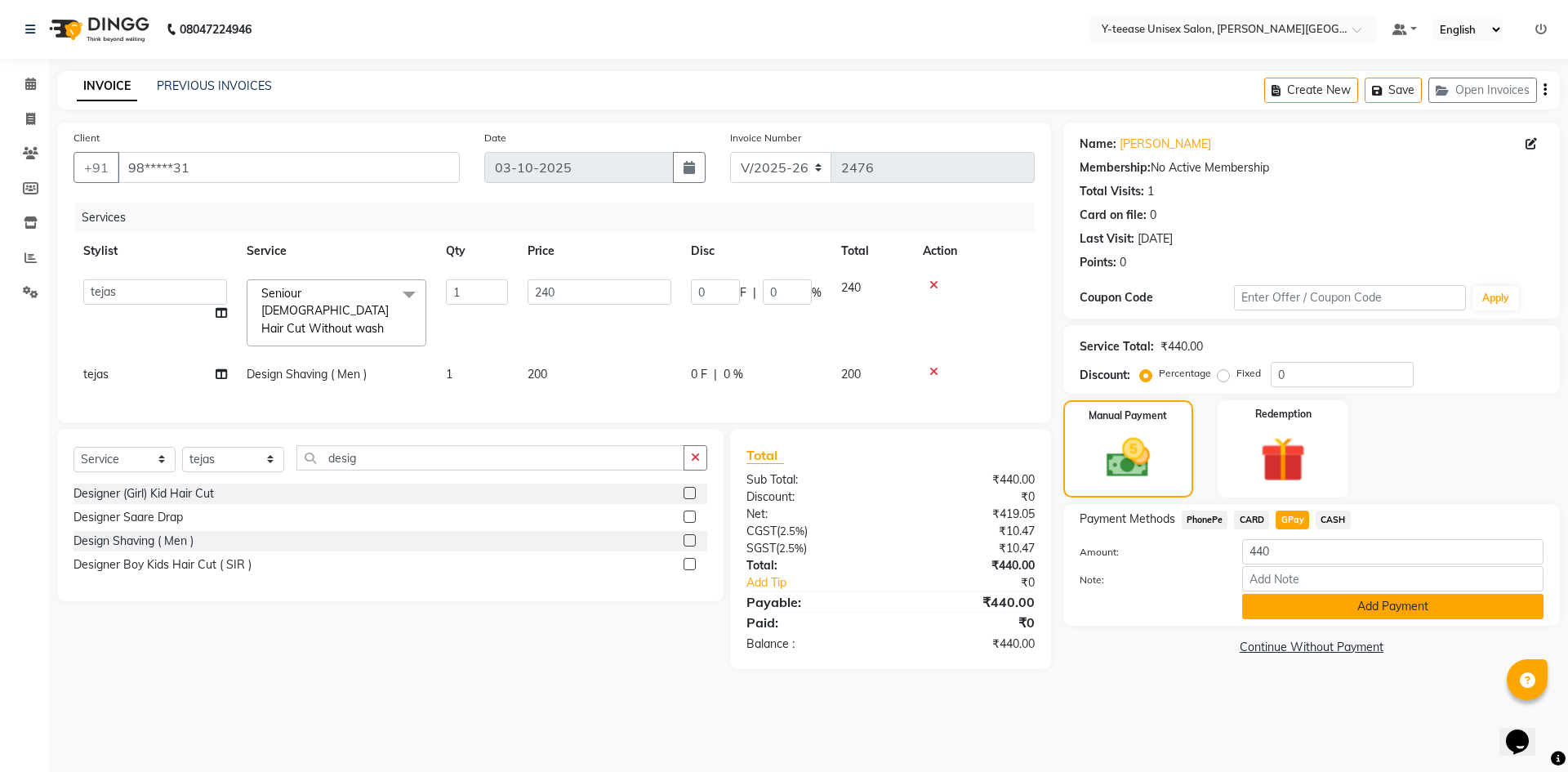
click at [1292, 601] on button "Add Payment" at bounding box center [1393, 606] width 302 height 26
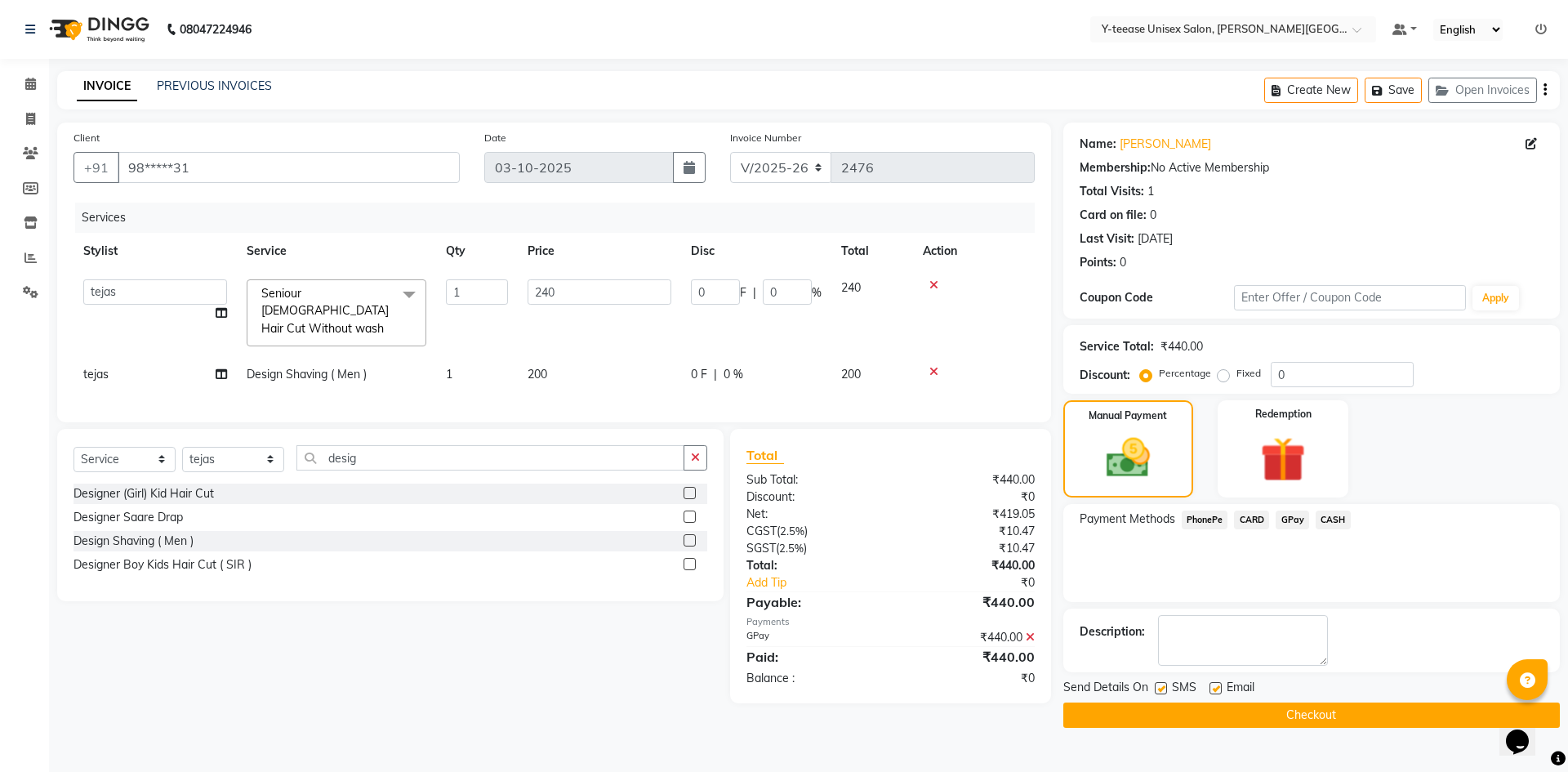
click at [1308, 711] on button "Checkout" at bounding box center [1311, 716] width 497 height 26
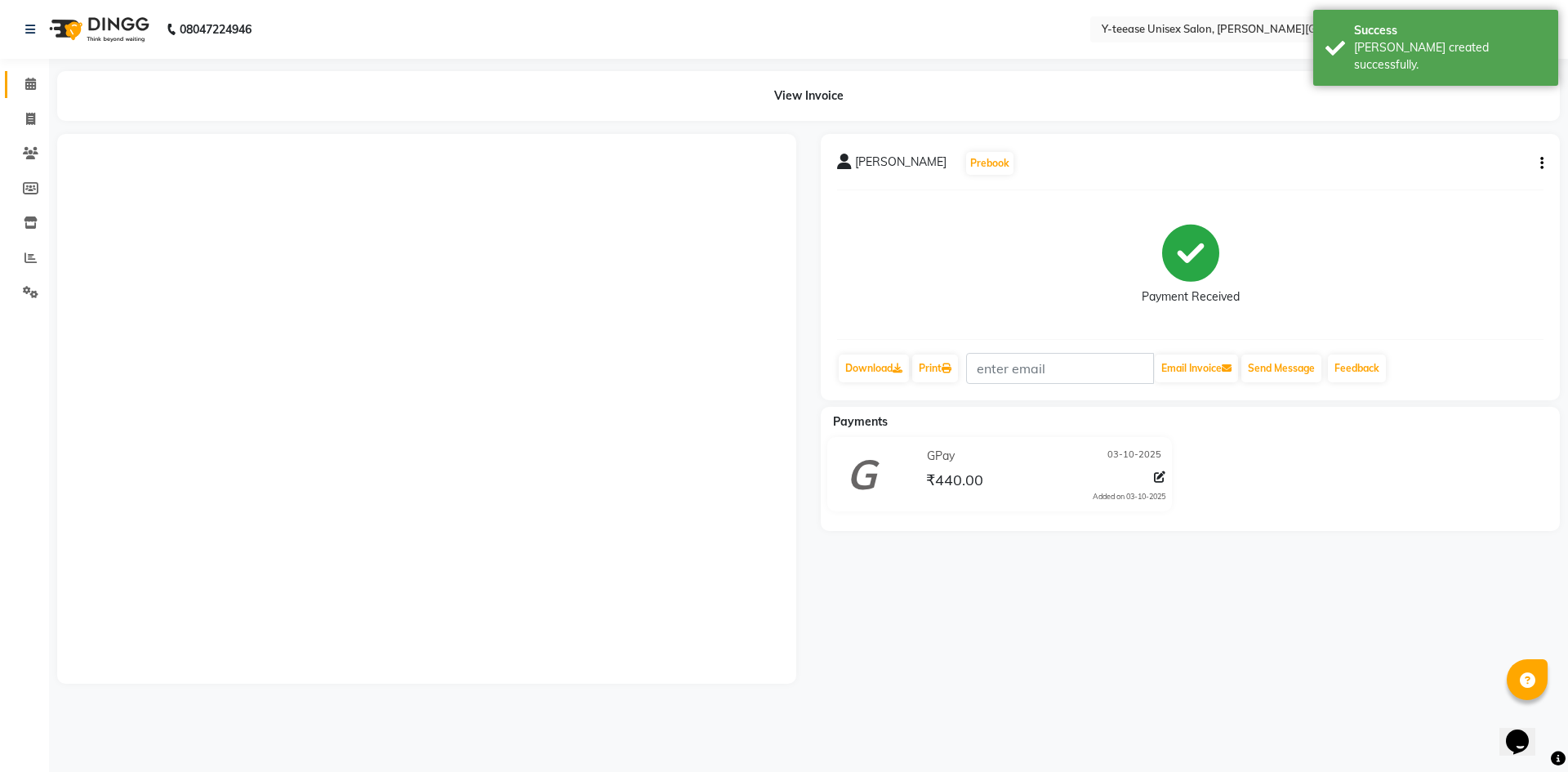
click at [40, 87] on span at bounding box center [31, 84] width 28 height 19
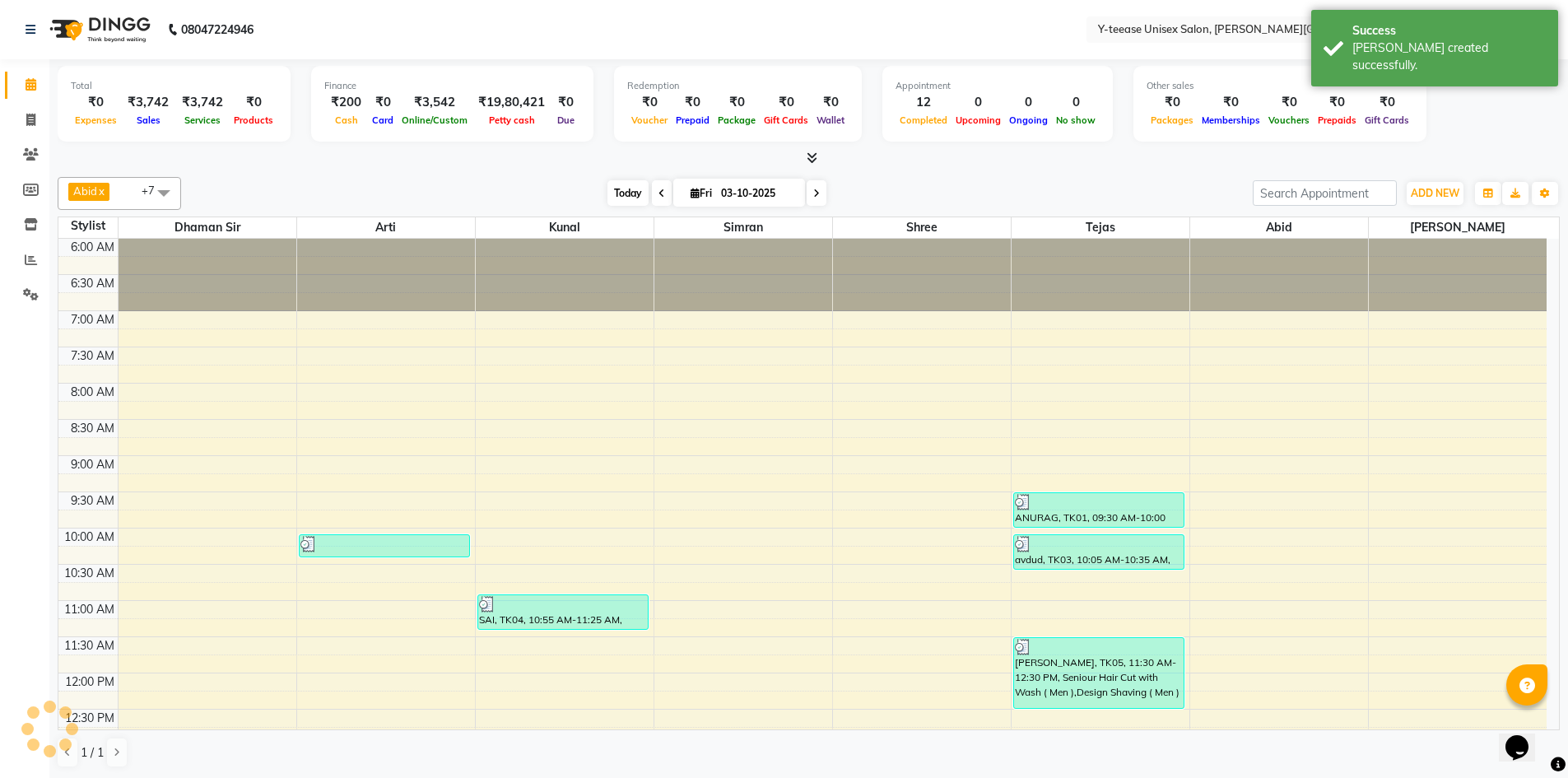
click at [627, 188] on span "Today" at bounding box center [628, 193] width 41 height 26
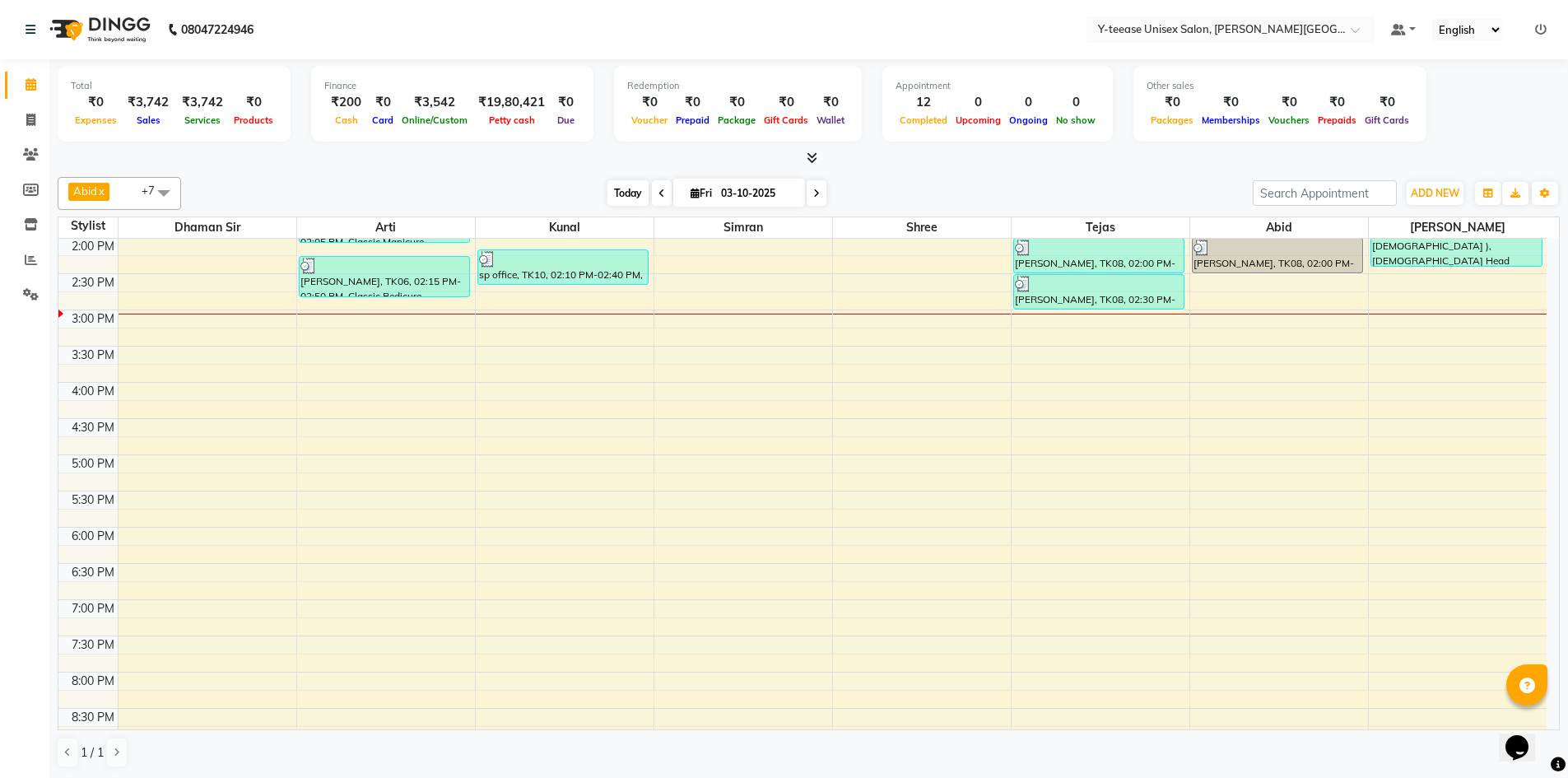
click at [619, 192] on span "Today" at bounding box center [628, 193] width 41 height 26
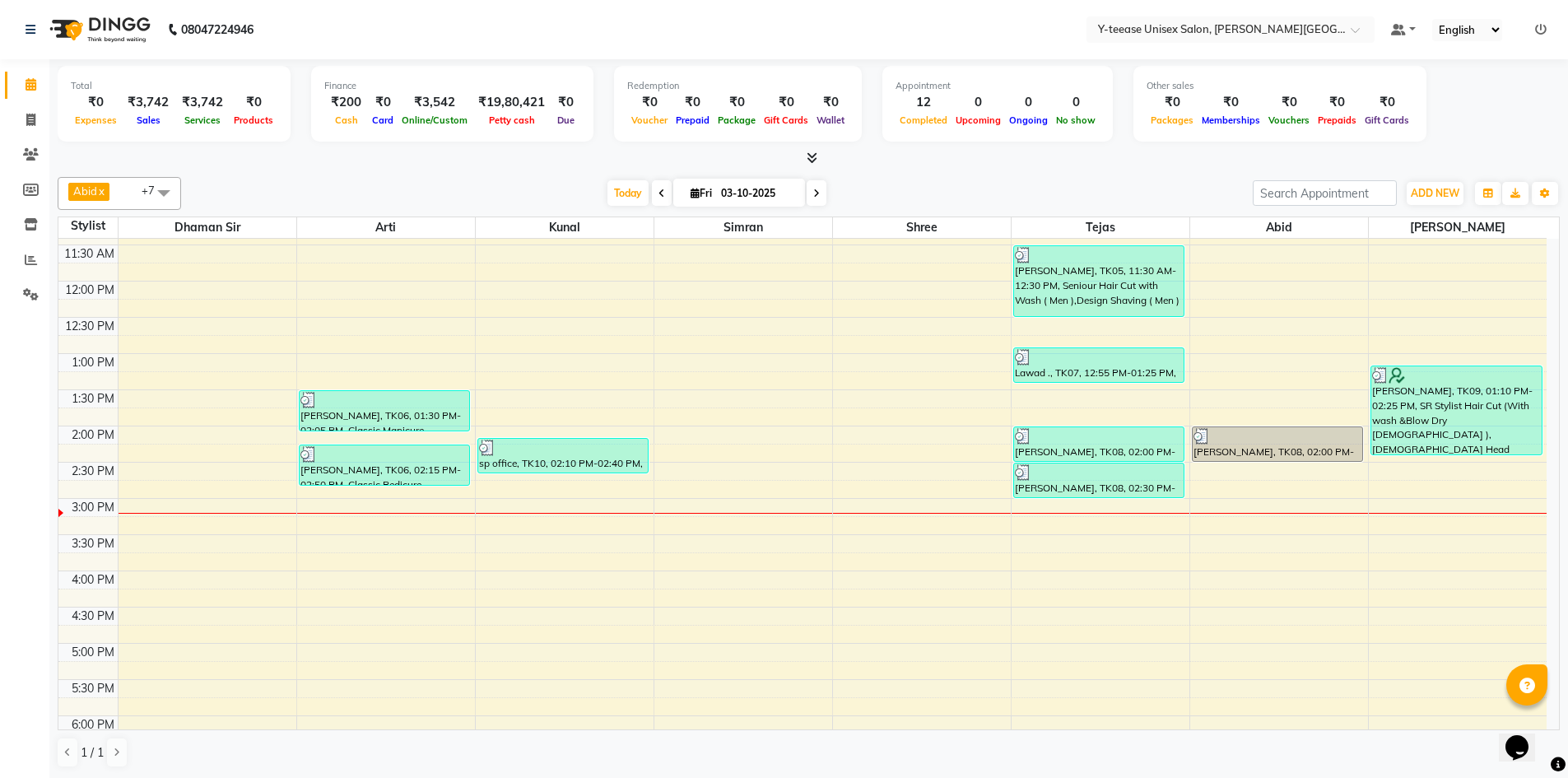
scroll to position [241, 0]
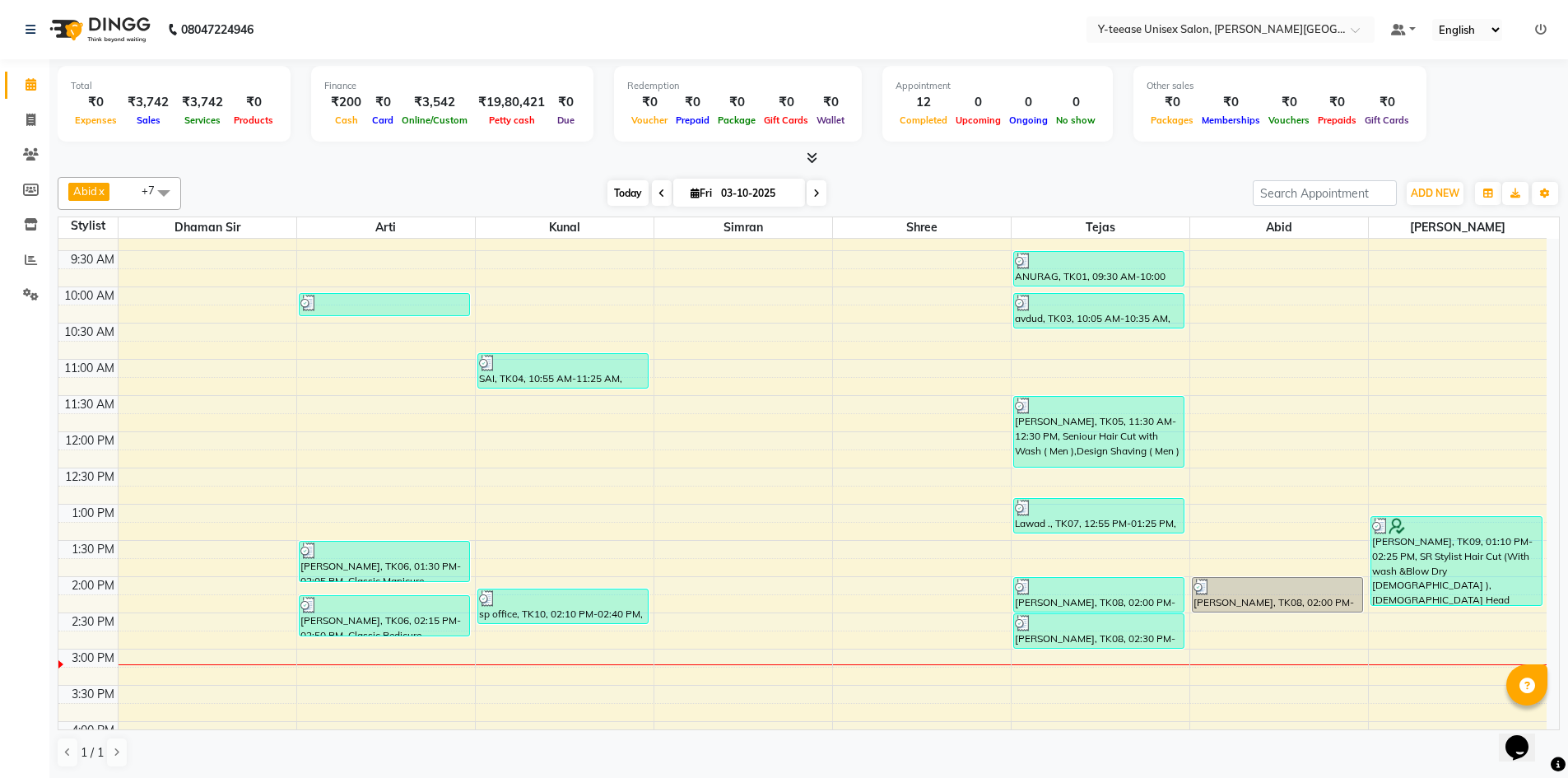
click at [627, 195] on span "Today" at bounding box center [628, 193] width 41 height 26
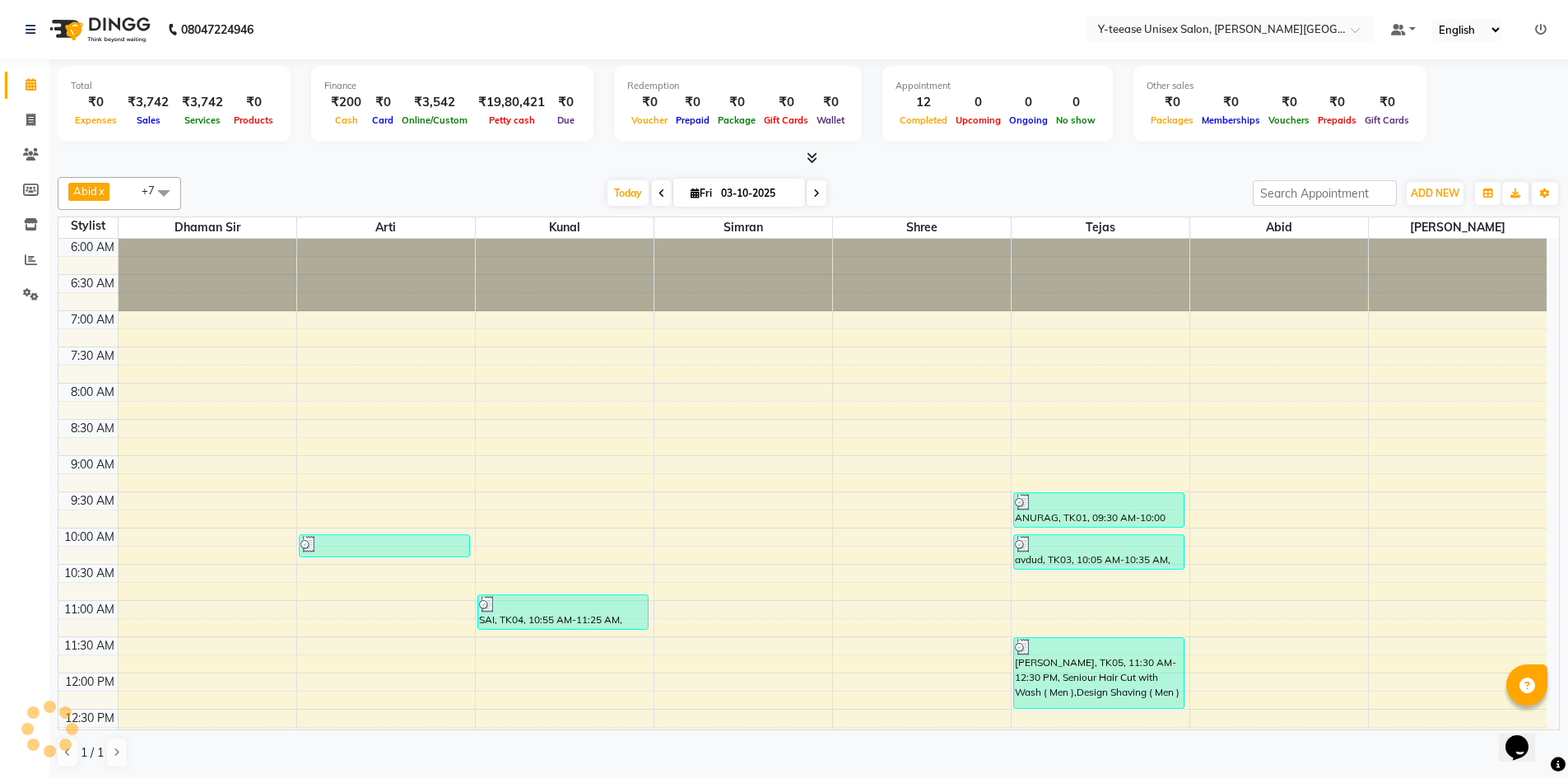
scroll to position [654, 0]
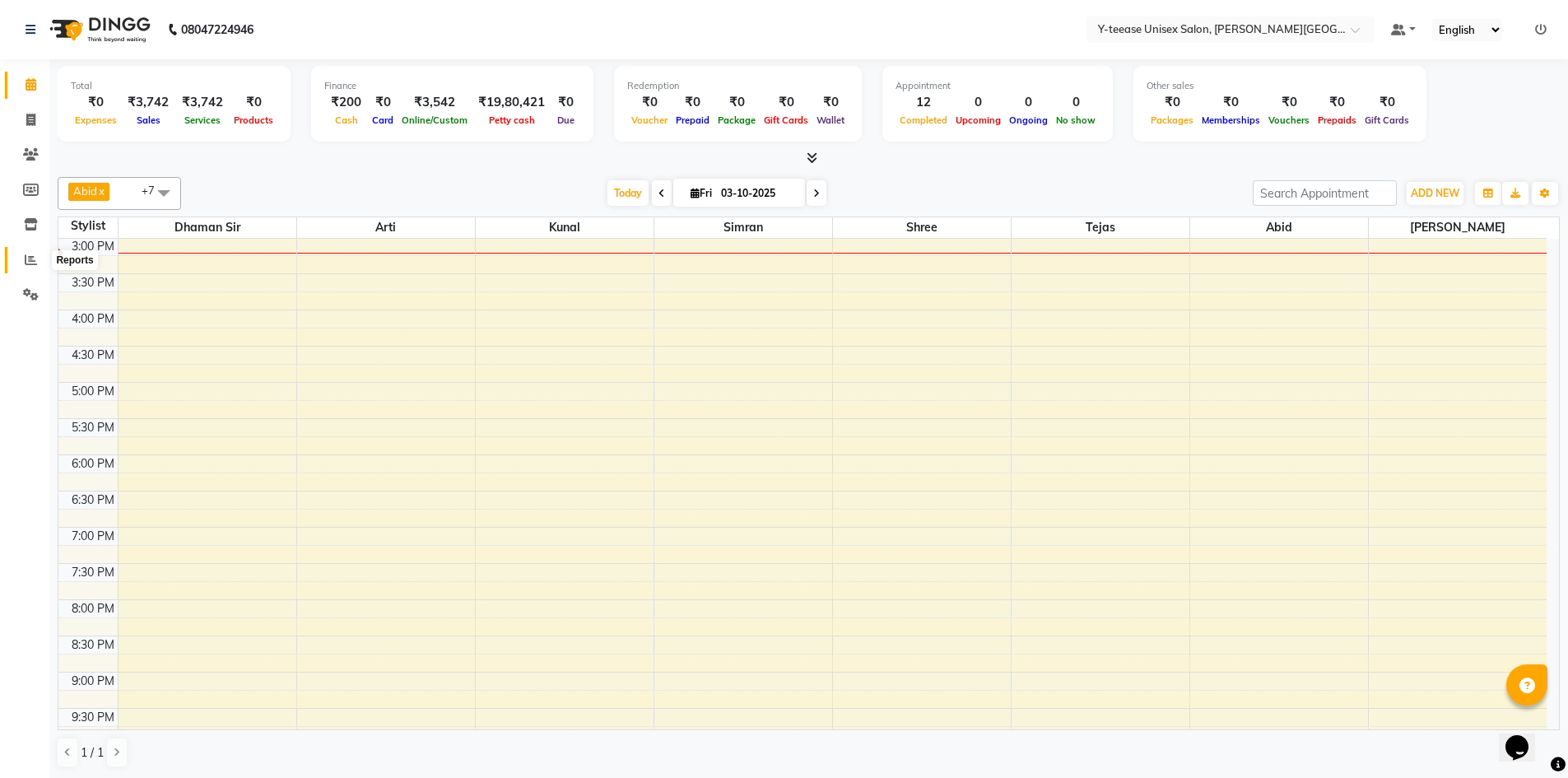
click at [31, 261] on icon at bounding box center [31, 260] width 12 height 12
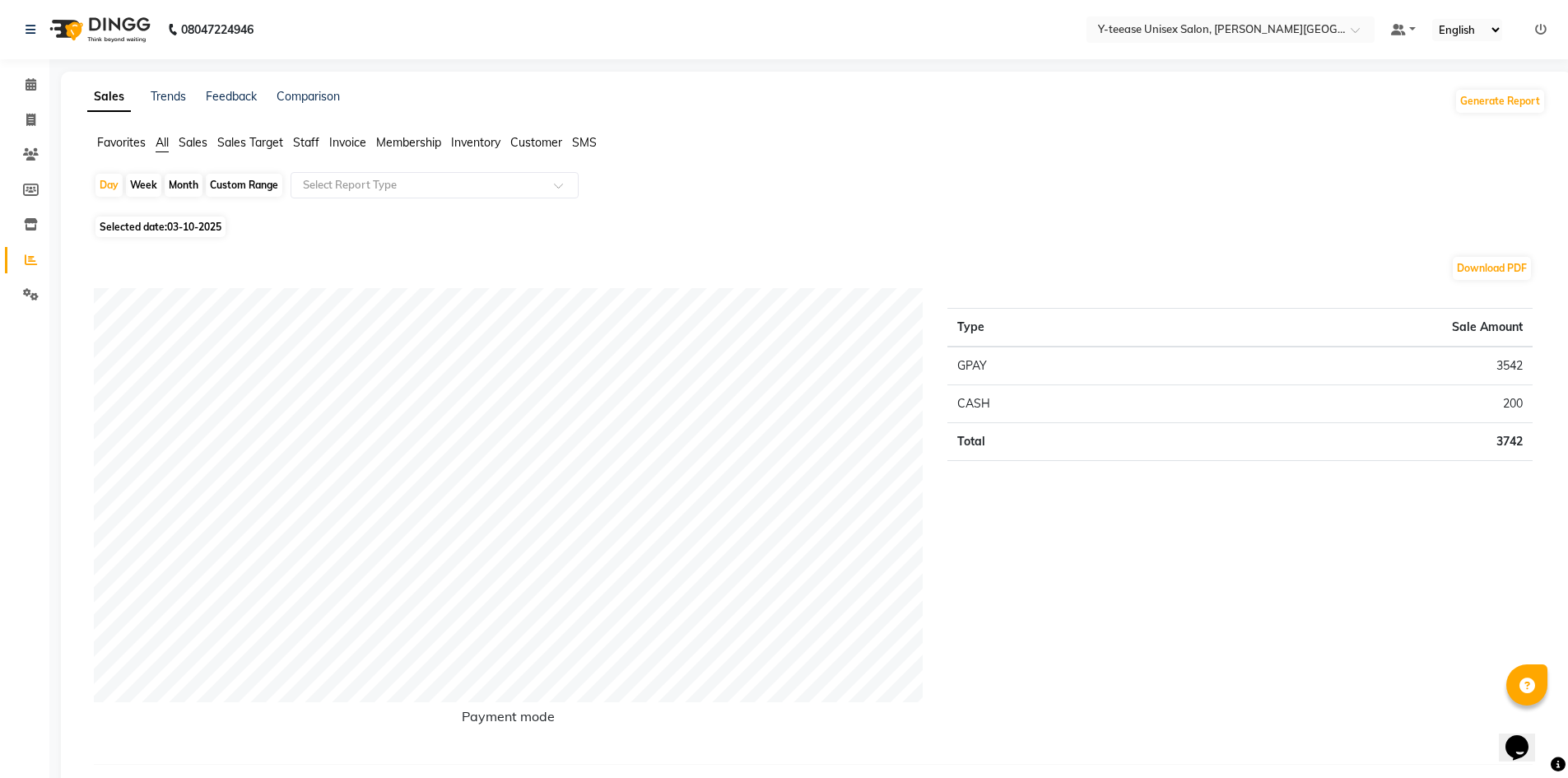
click at [266, 183] on div "Custom Range" at bounding box center [244, 185] width 76 height 23
select select "10"
select select "2025"
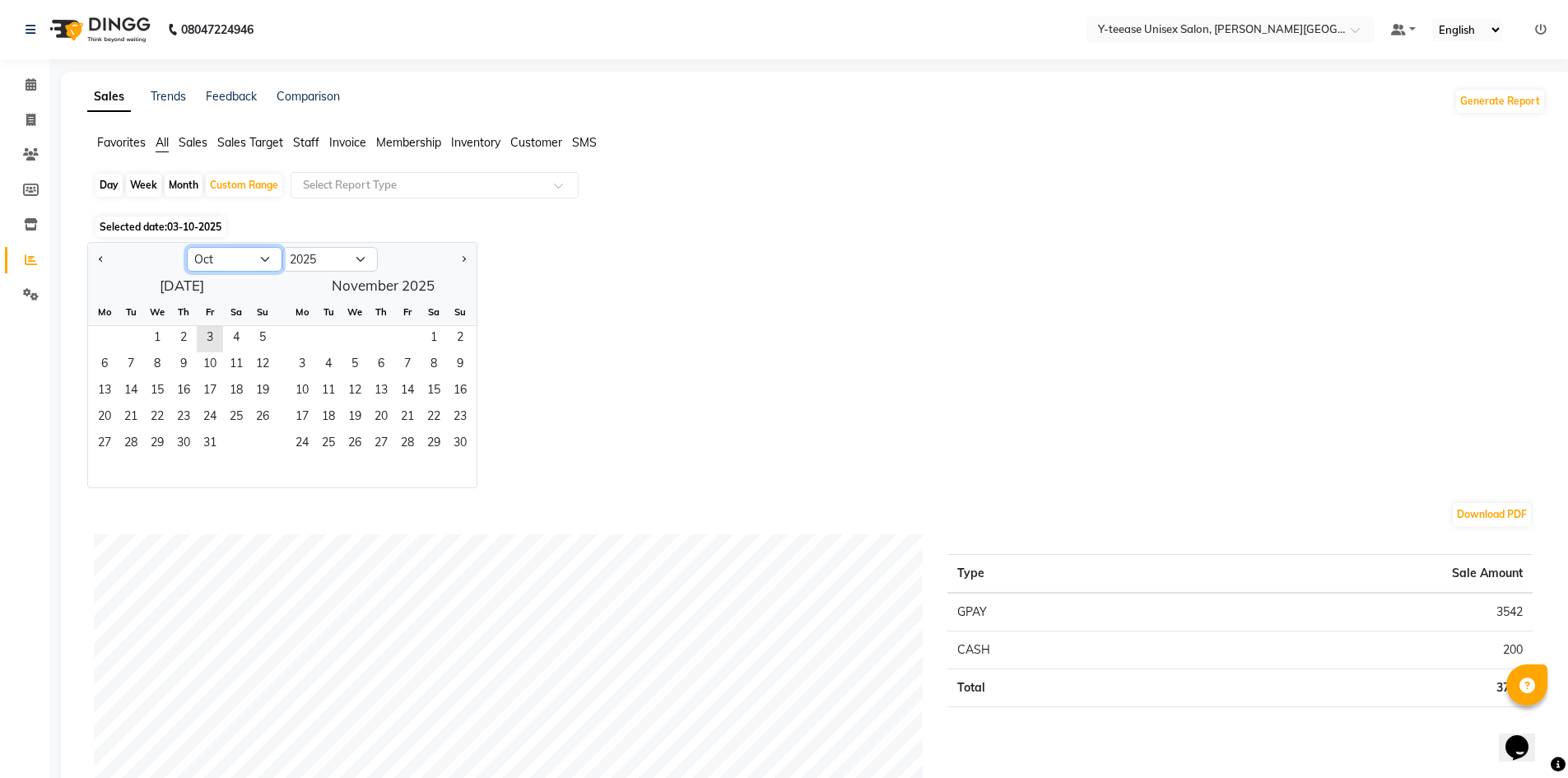
click at [236, 247] on select "Jan Feb Mar Apr May Jun [DATE] Aug Sep Oct Nov Dec" at bounding box center [234, 260] width 95 height 25
select select "8"
click at [187, 247] on select "Jan Feb Mar Apr May Jun [DATE] Aug Sep Oct Nov Dec" at bounding box center [234, 260] width 95 height 25
click at [210, 339] on span "1" at bounding box center [210, 340] width 27 height 27
click at [260, 441] on span "31" at bounding box center [263, 445] width 27 height 27
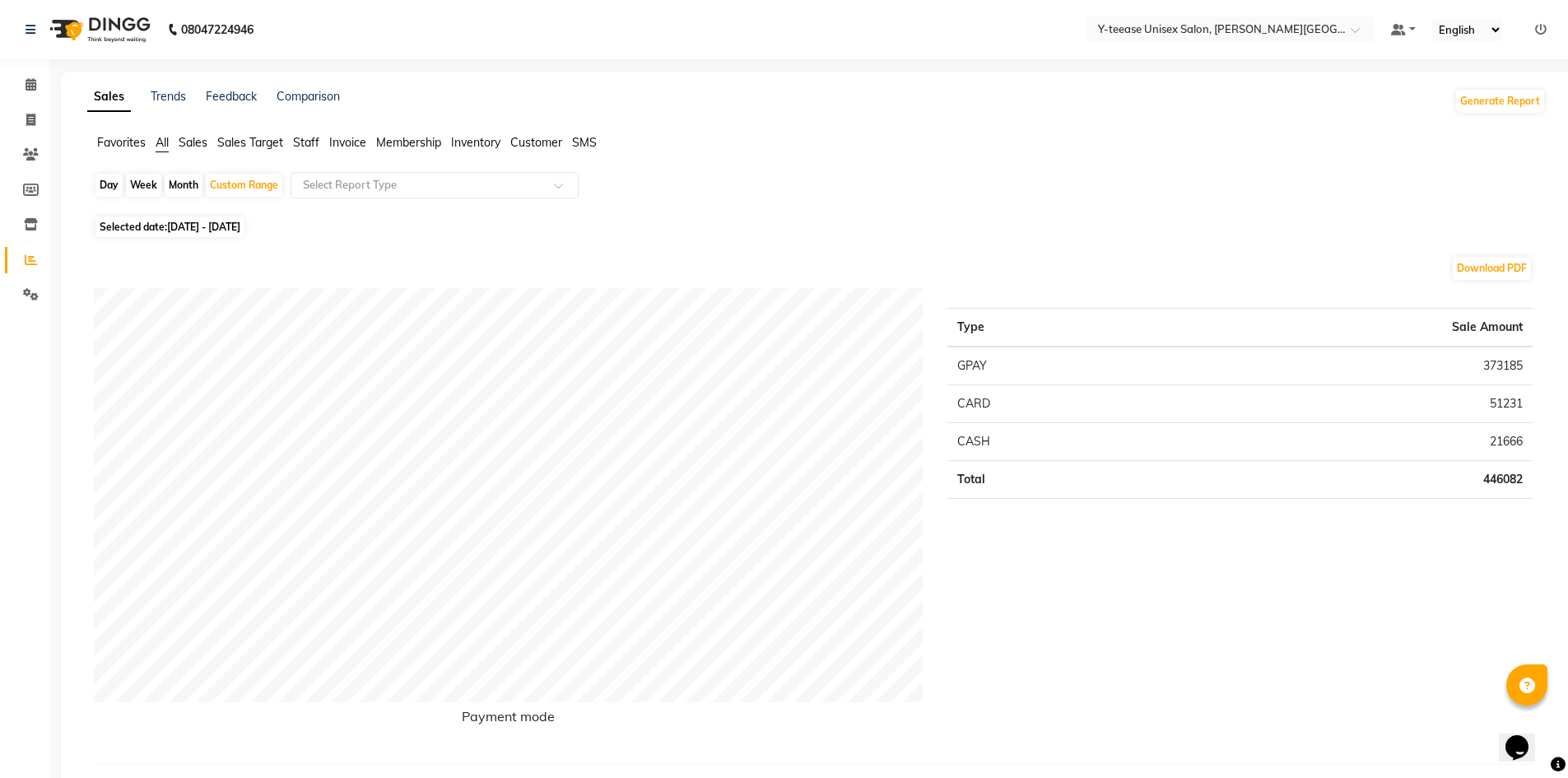
click at [313, 148] on span "Staff" at bounding box center [307, 142] width 27 height 15
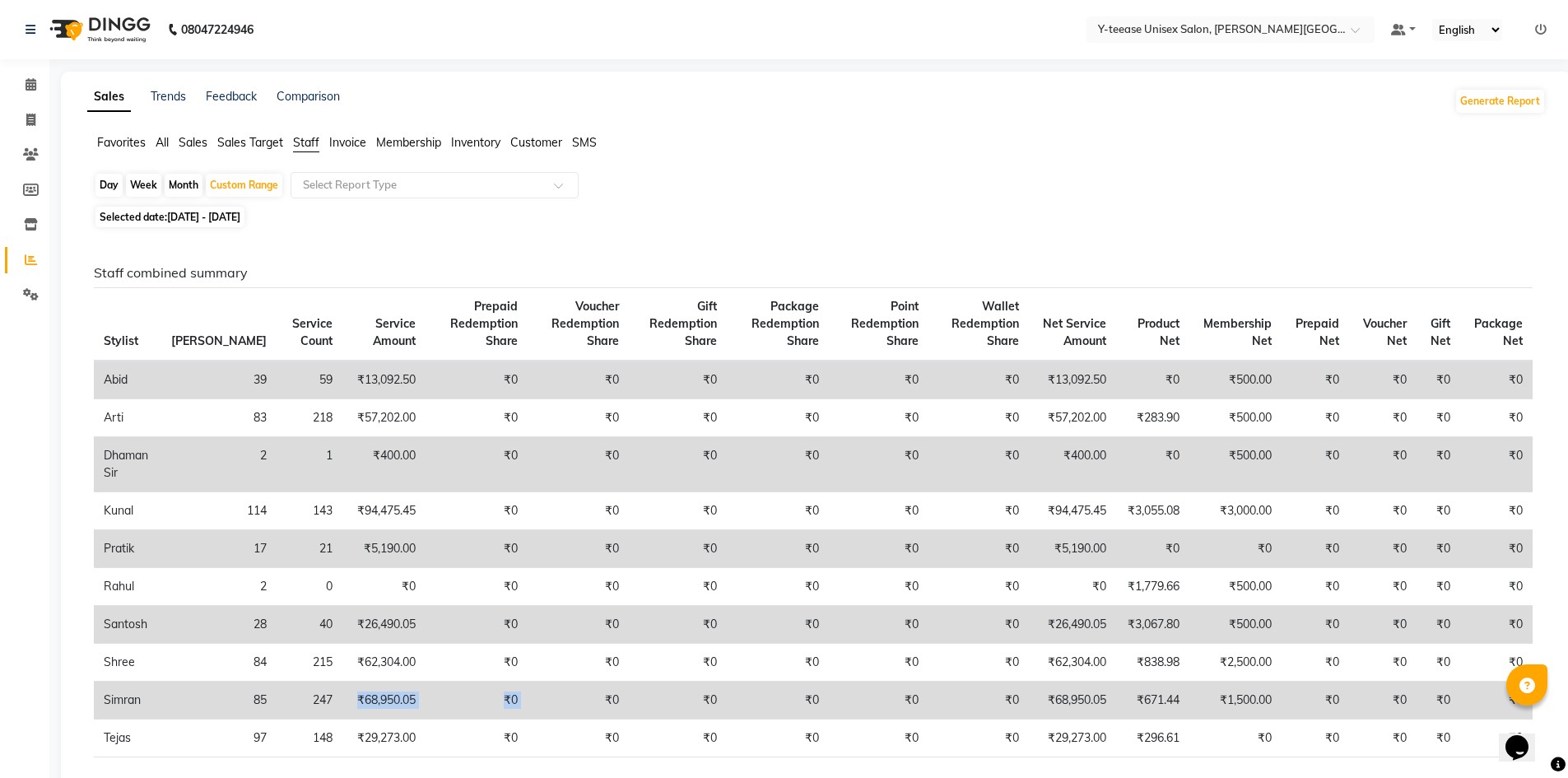
drag, startPoint x: 307, startPoint y: 698, endPoint x: 508, endPoint y: 699, distance: 201.0
click at [508, 699] on tr "Simran 85 247 ₹68,950.05 ₹0 ₹0 ₹0 ₹0 ₹0 ₹0 ₹68,950.05 ₹671.44 ₹1,500.00 ₹0 ₹0 ₹…" at bounding box center [813, 701] width 1439 height 38
click at [260, 187] on div "Custom Range" at bounding box center [244, 185] width 76 height 23
select select "8"
select select "2025"
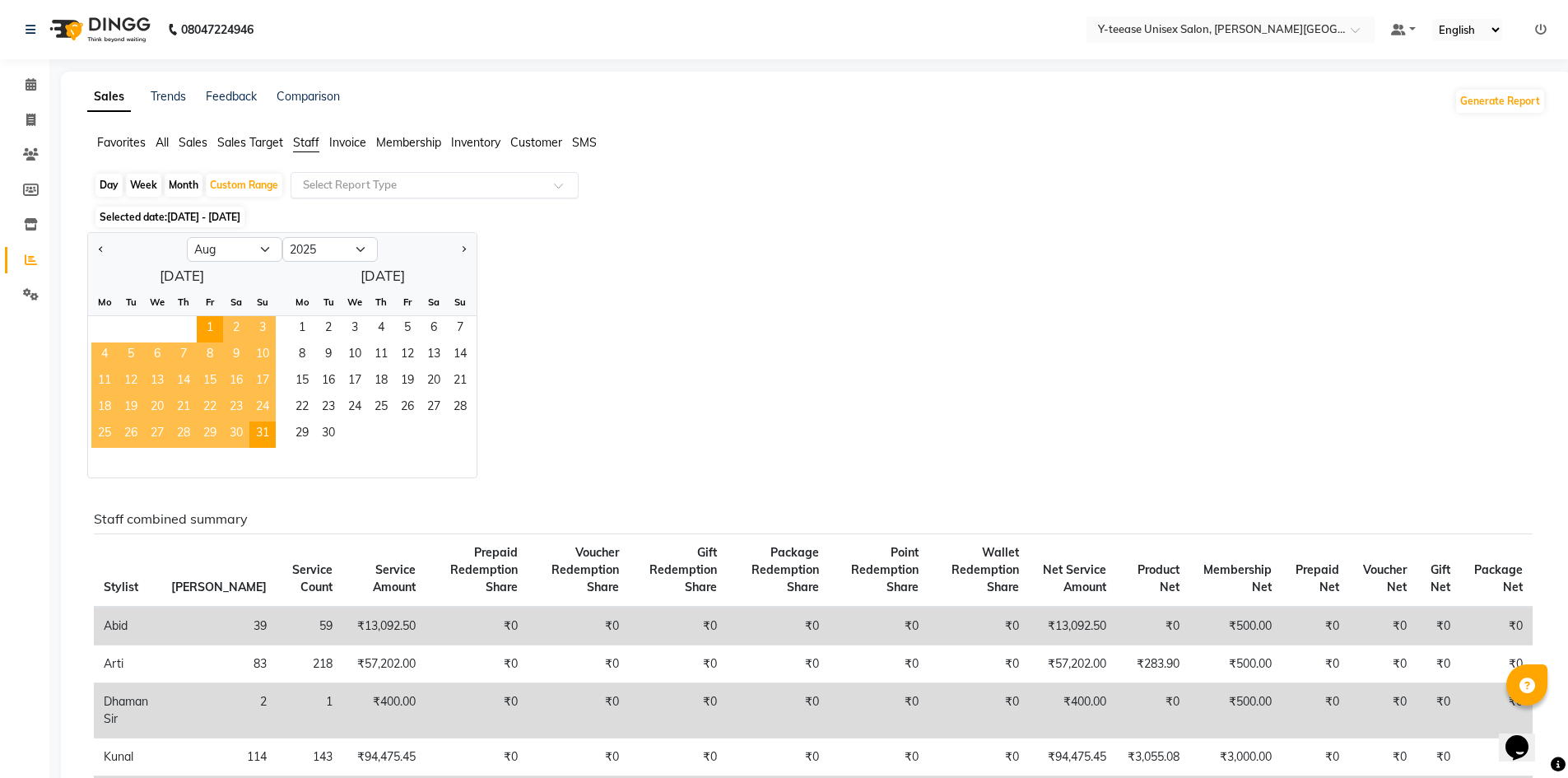
click at [343, 187] on input "text" at bounding box center [418, 185] width 237 height 17
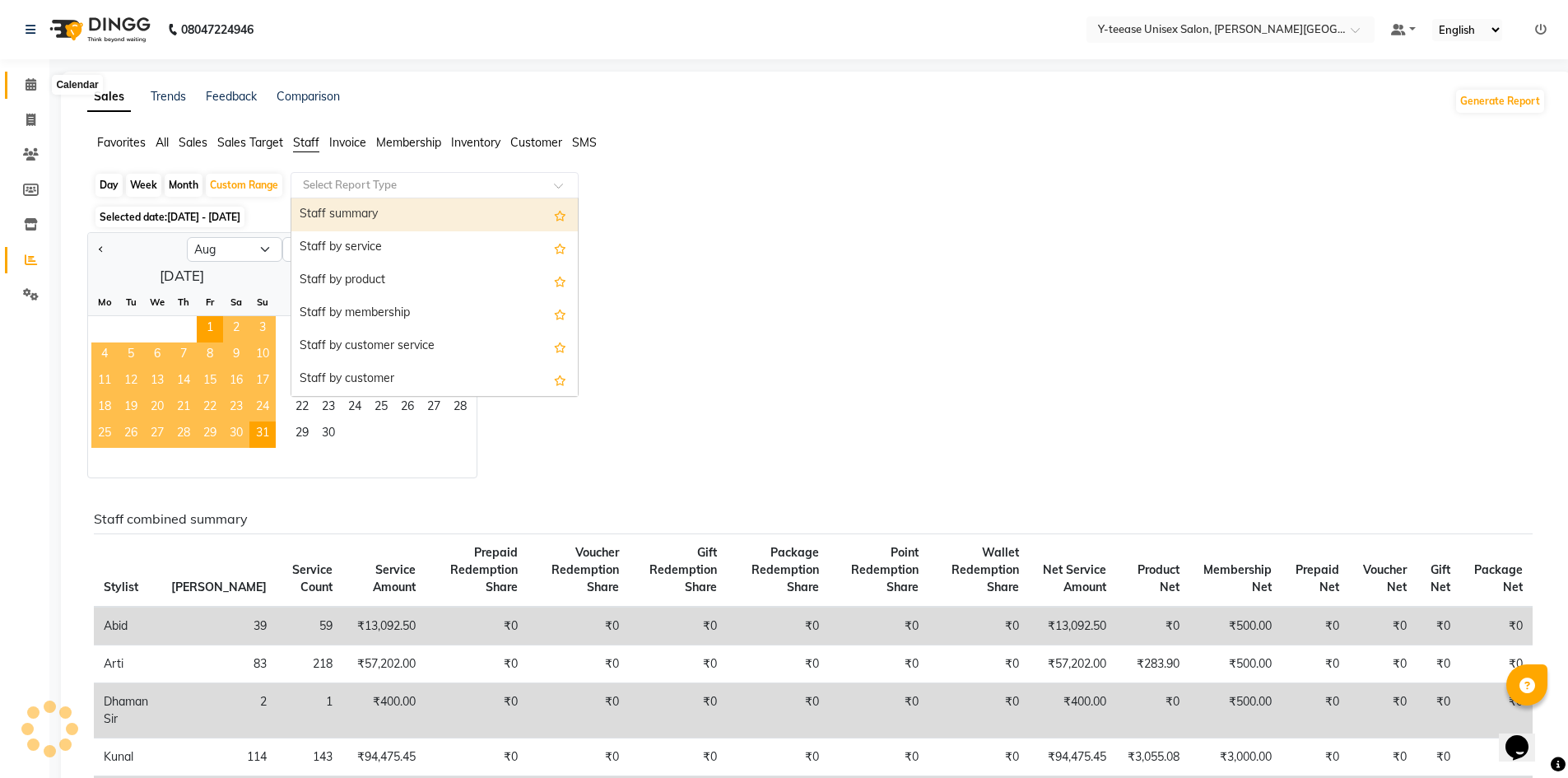
drag, startPoint x: 25, startPoint y: 81, endPoint x: 94, endPoint y: 92, distance: 69.9
click at [26, 83] on icon at bounding box center [31, 84] width 11 height 12
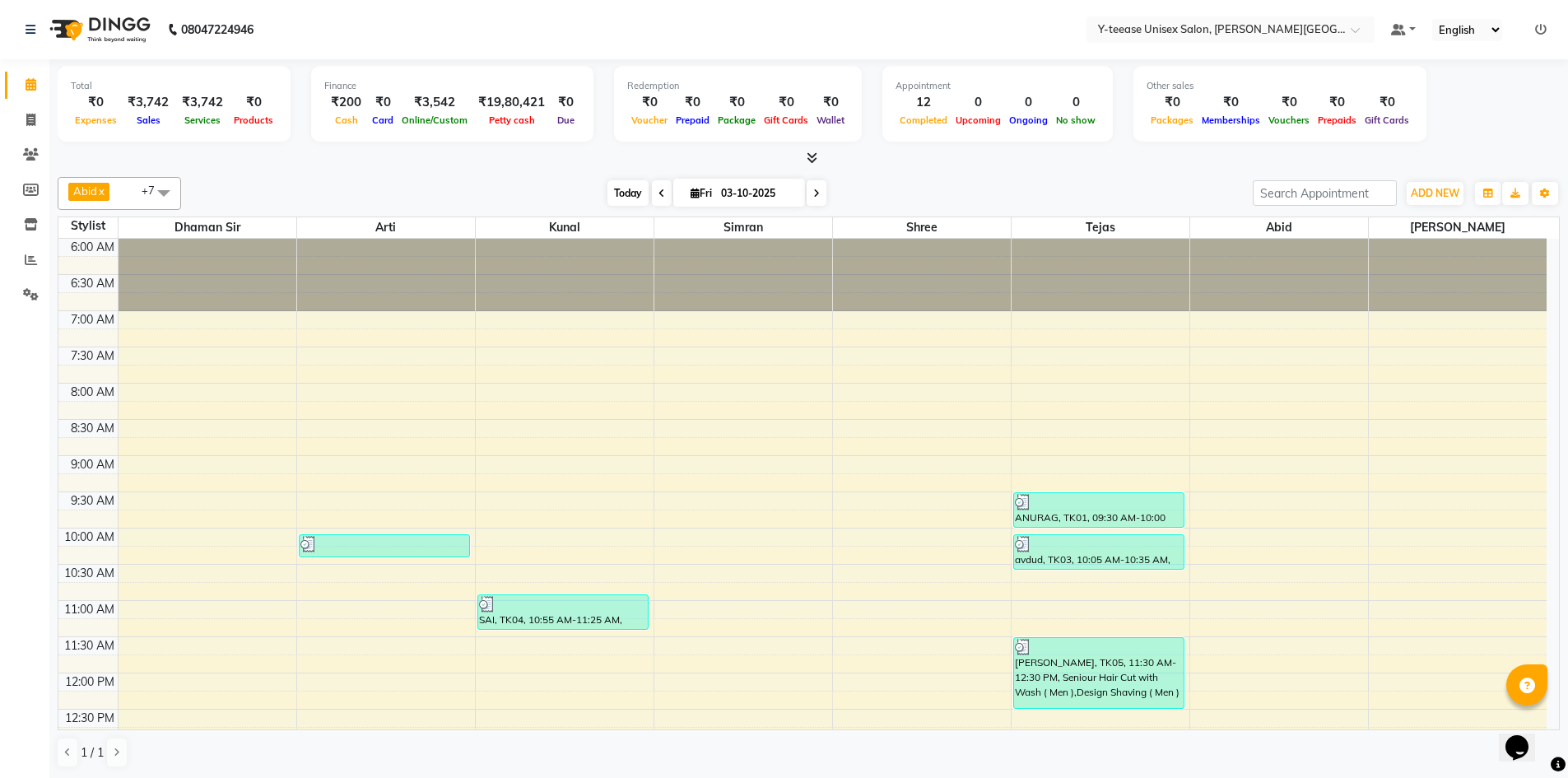
click at [620, 188] on span "Today" at bounding box center [628, 193] width 41 height 26
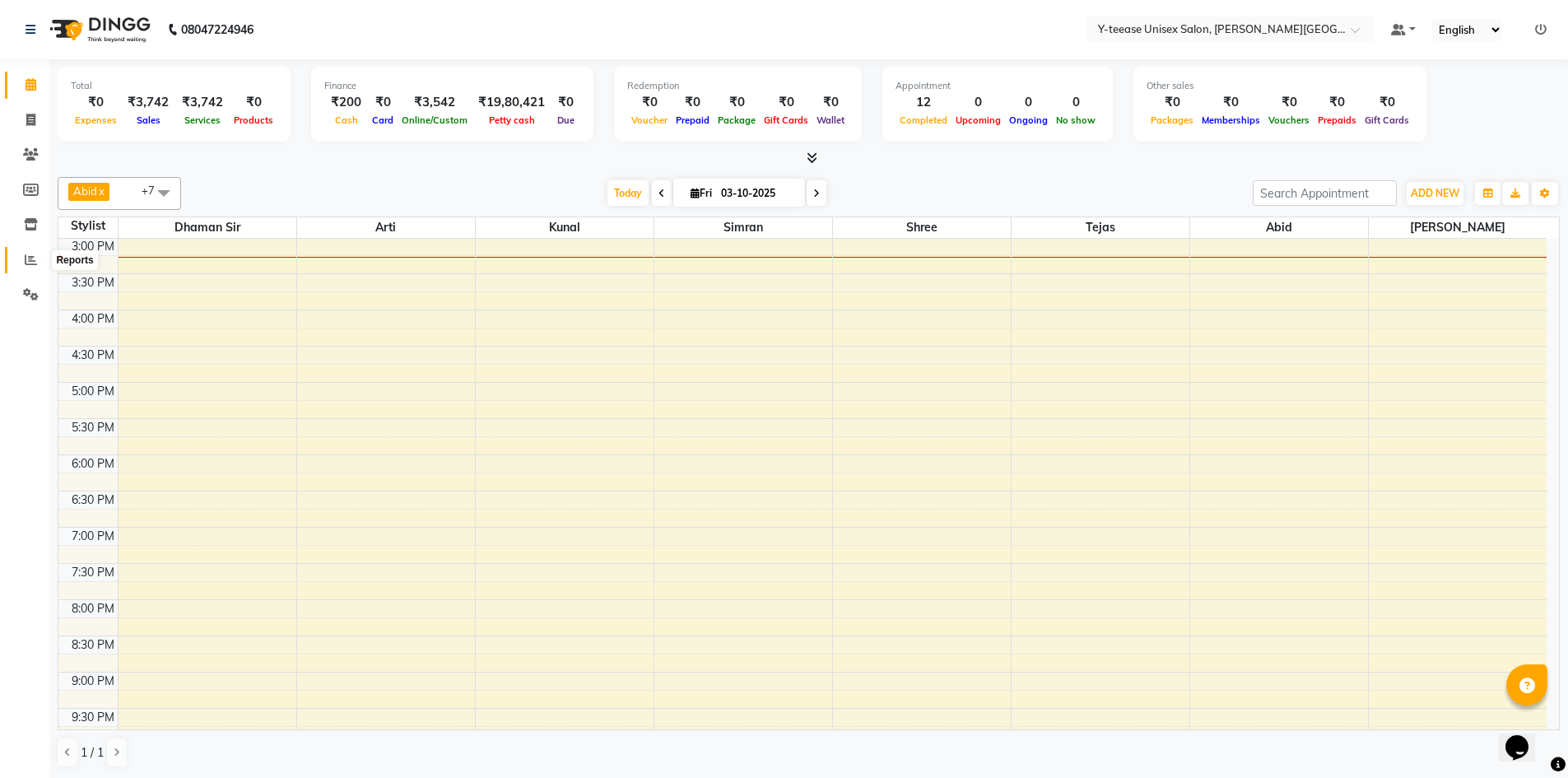
click at [28, 268] on span at bounding box center [31, 261] width 28 height 19
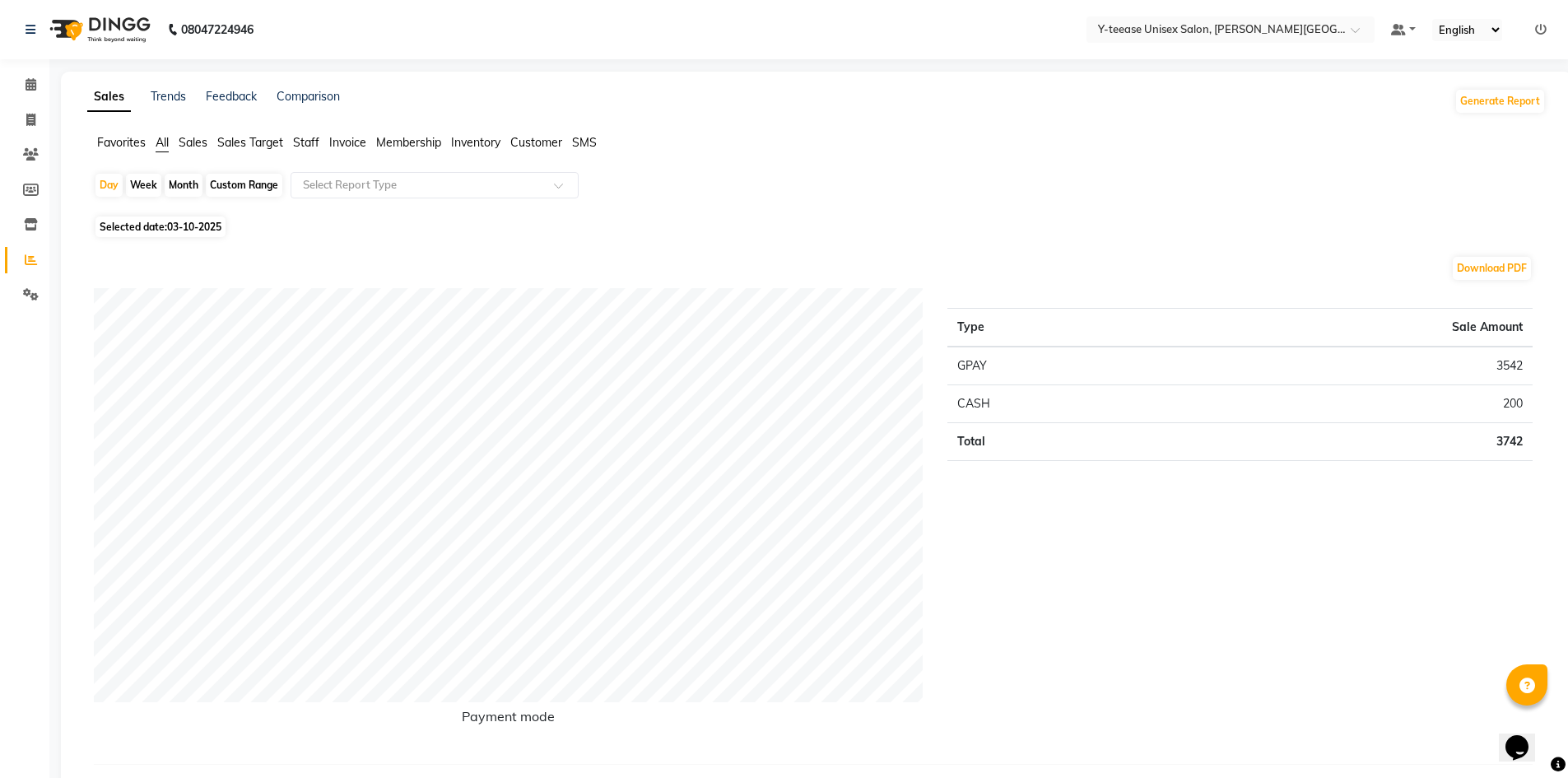
click at [244, 184] on div "Custom Range" at bounding box center [244, 185] width 76 height 23
select select "10"
select select "2025"
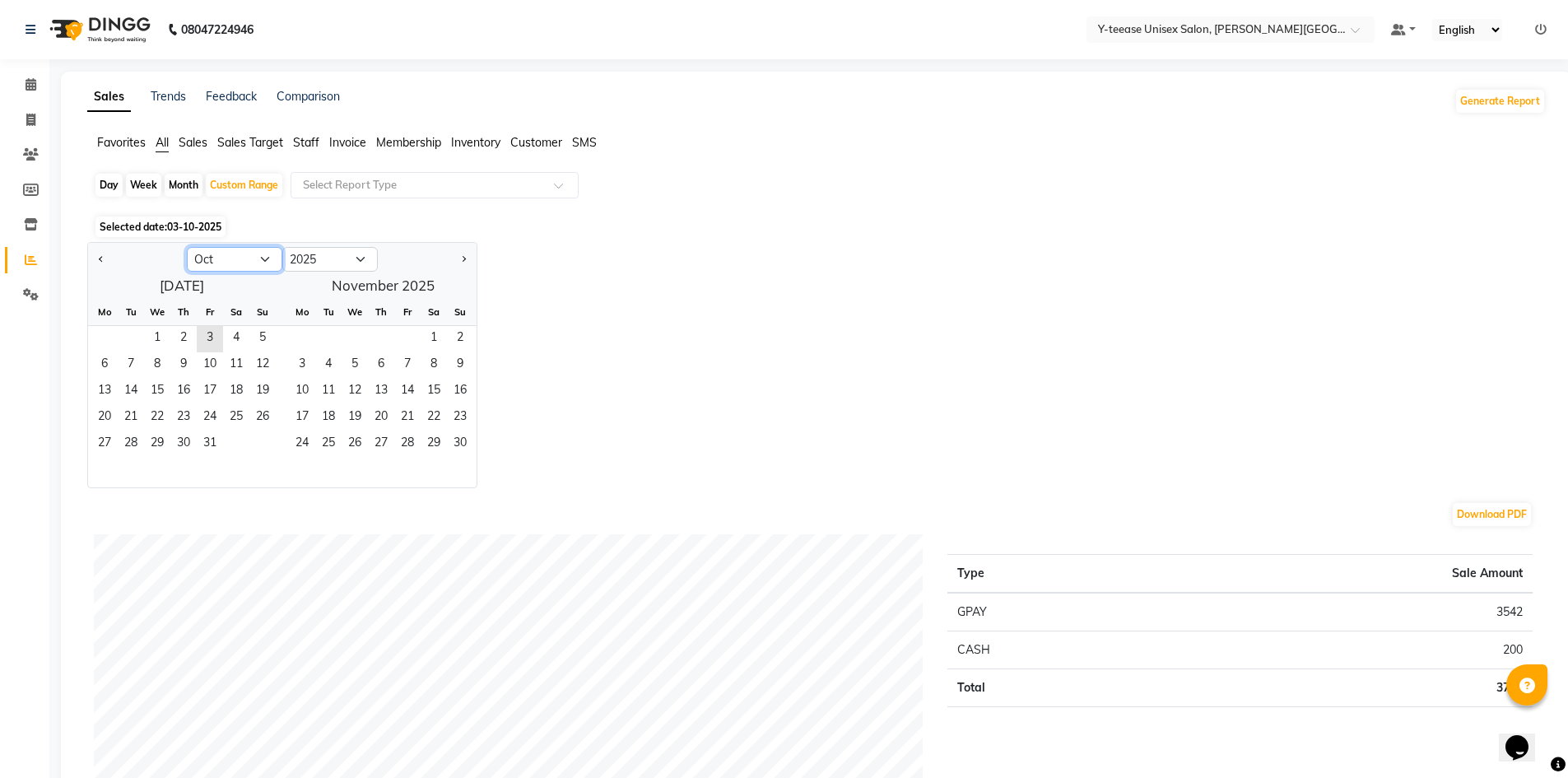
click at [264, 262] on select "Jan Feb Mar Apr May Jun [DATE] Aug Sep Oct Nov Dec" at bounding box center [234, 260] width 95 height 25
select select "9"
click at [187, 247] on select "Jan Feb Mar Apr May Jun [DATE] Aug Sep Oct Nov Dec" at bounding box center [234, 260] width 95 height 25
click at [95, 336] on span "1" at bounding box center [105, 340] width 27 height 27
click at [134, 443] on span "30" at bounding box center [131, 445] width 27 height 27
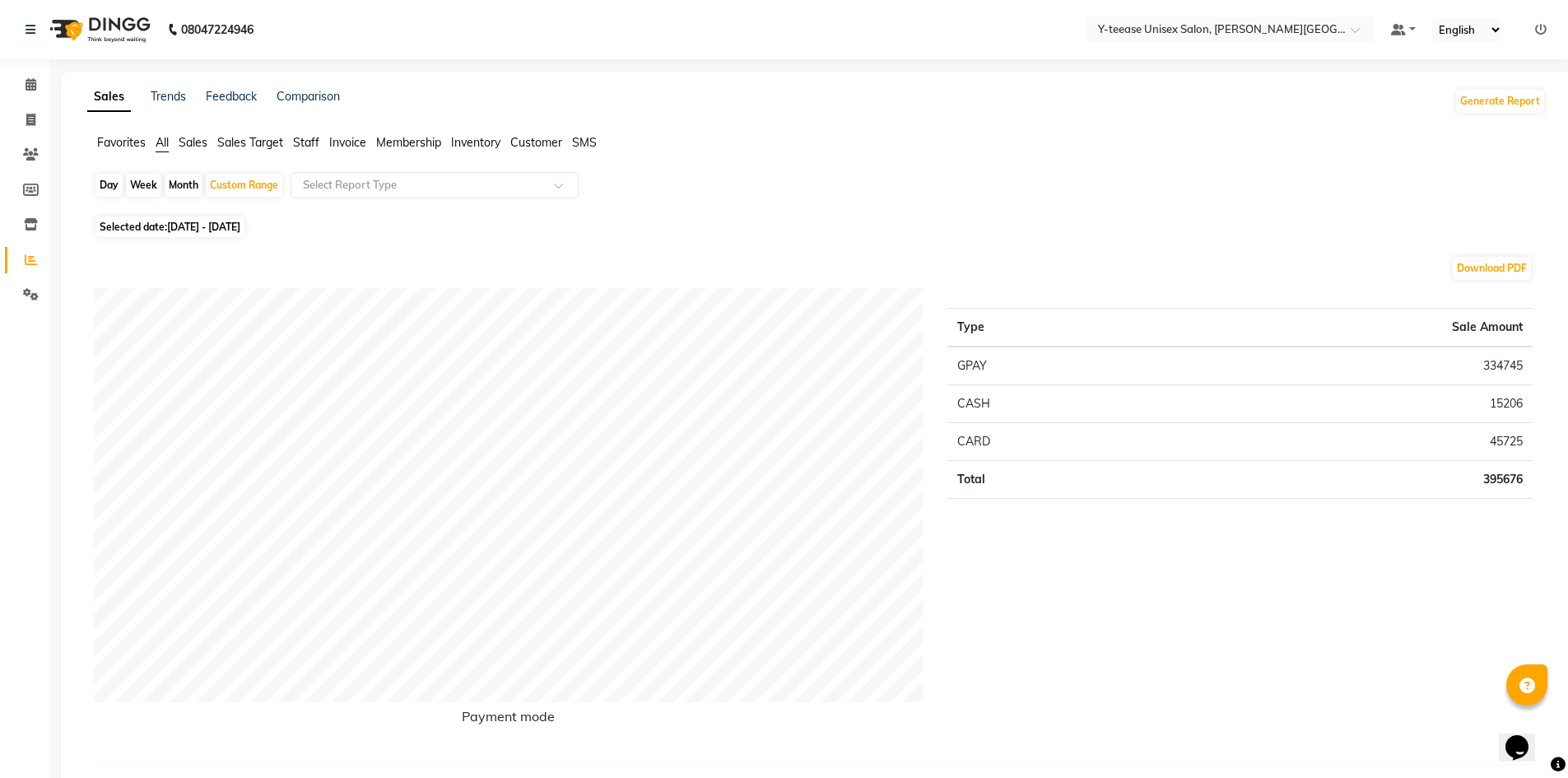
click at [307, 144] on span "Staff" at bounding box center [307, 142] width 27 height 15
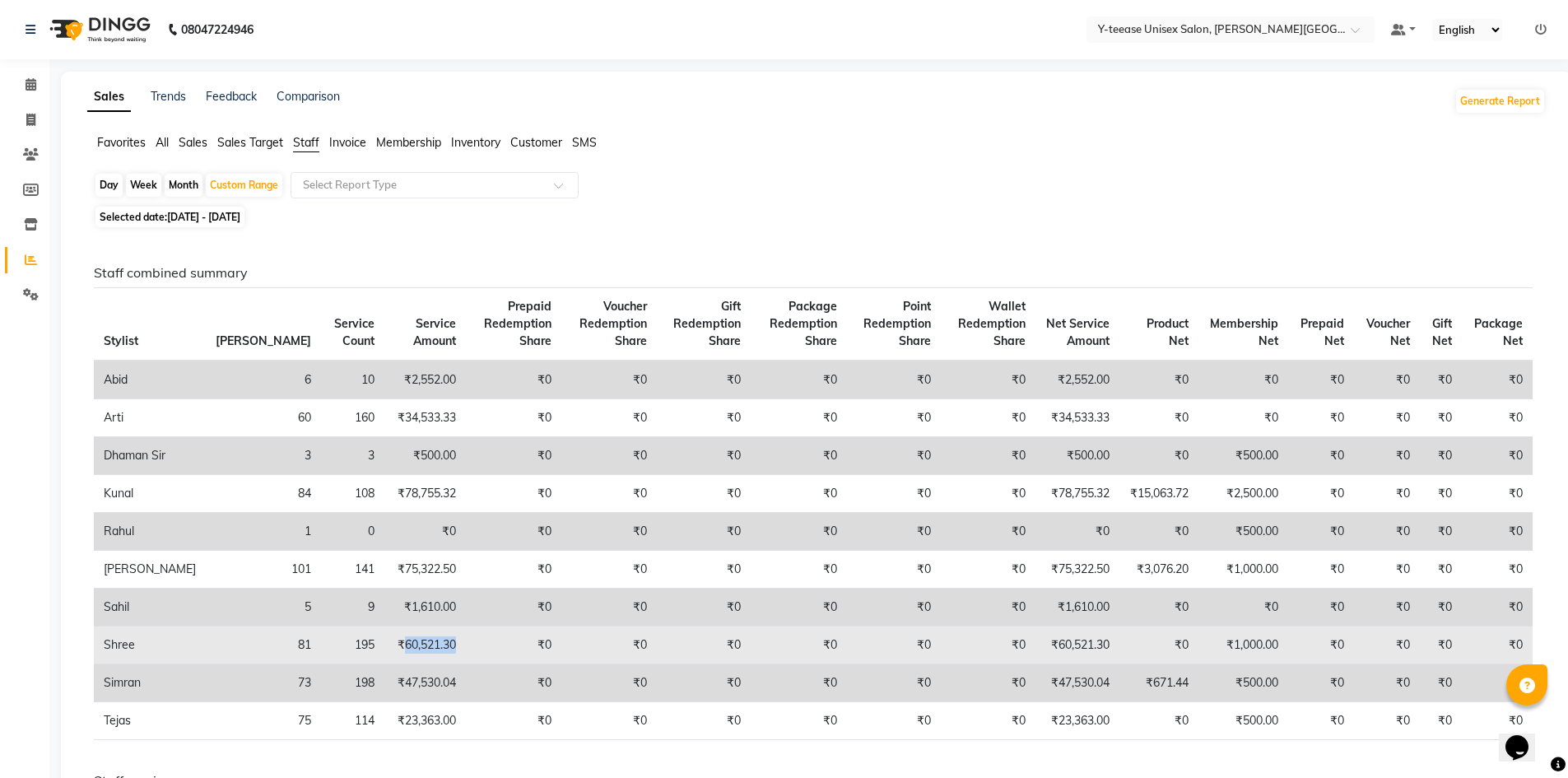
drag, startPoint x: 313, startPoint y: 682, endPoint x: 371, endPoint y: 683, distance: 58.0
click at [385, 664] on td "₹60,521.30" at bounding box center [425, 646] width 81 height 38
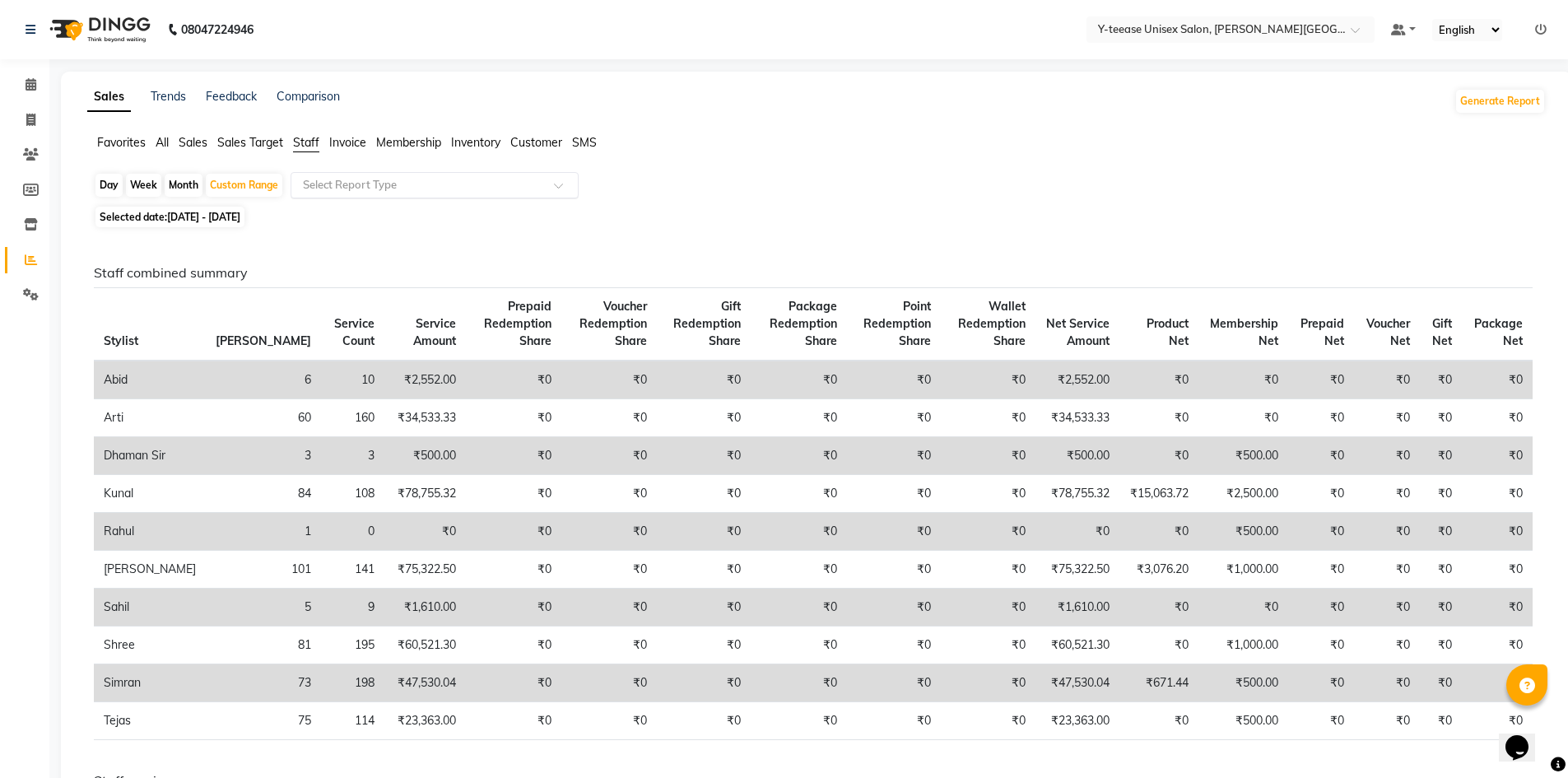
click at [482, 176] on div "Select Report Type" at bounding box center [435, 186] width 288 height 27
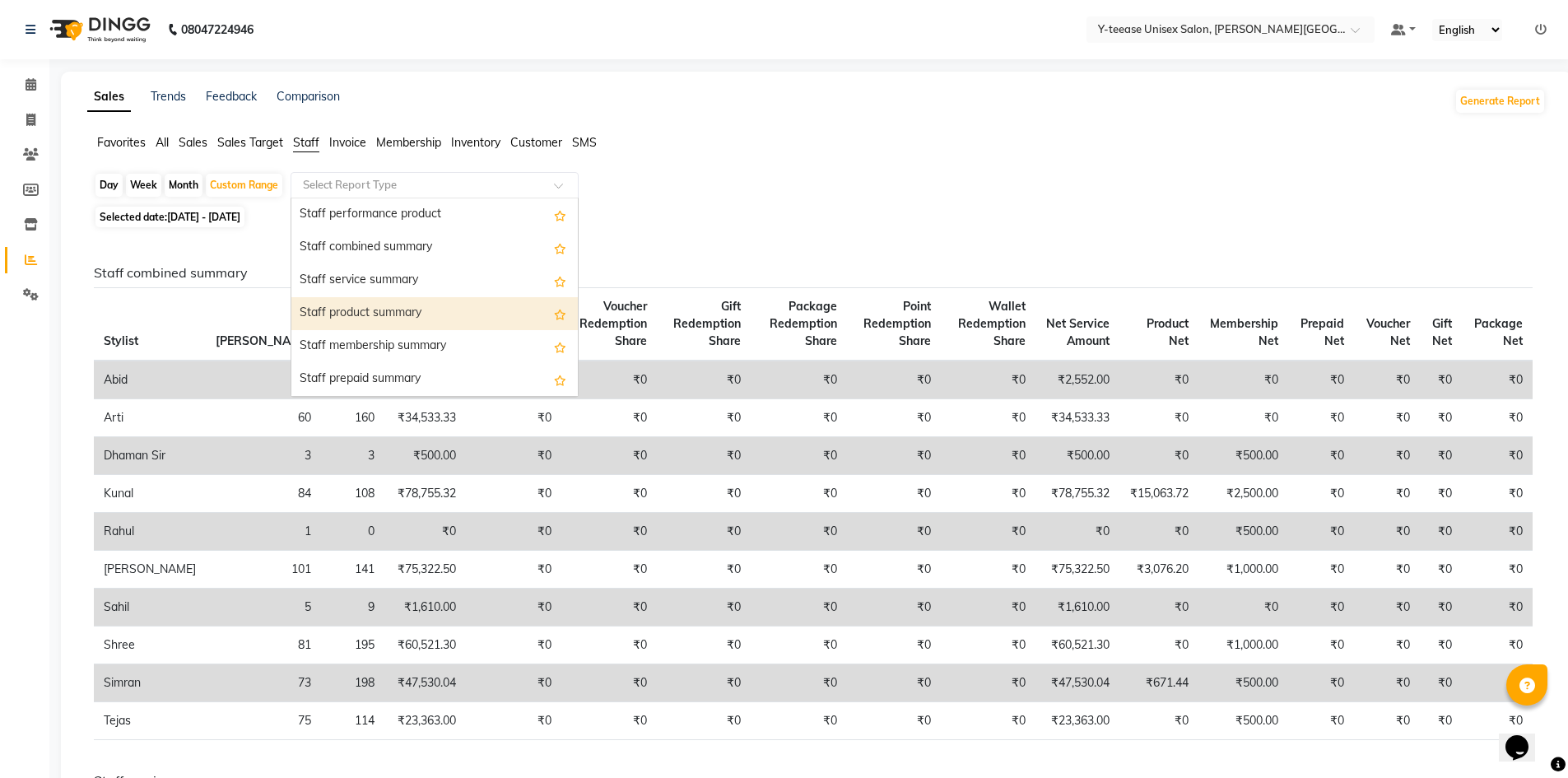
scroll to position [412, 0]
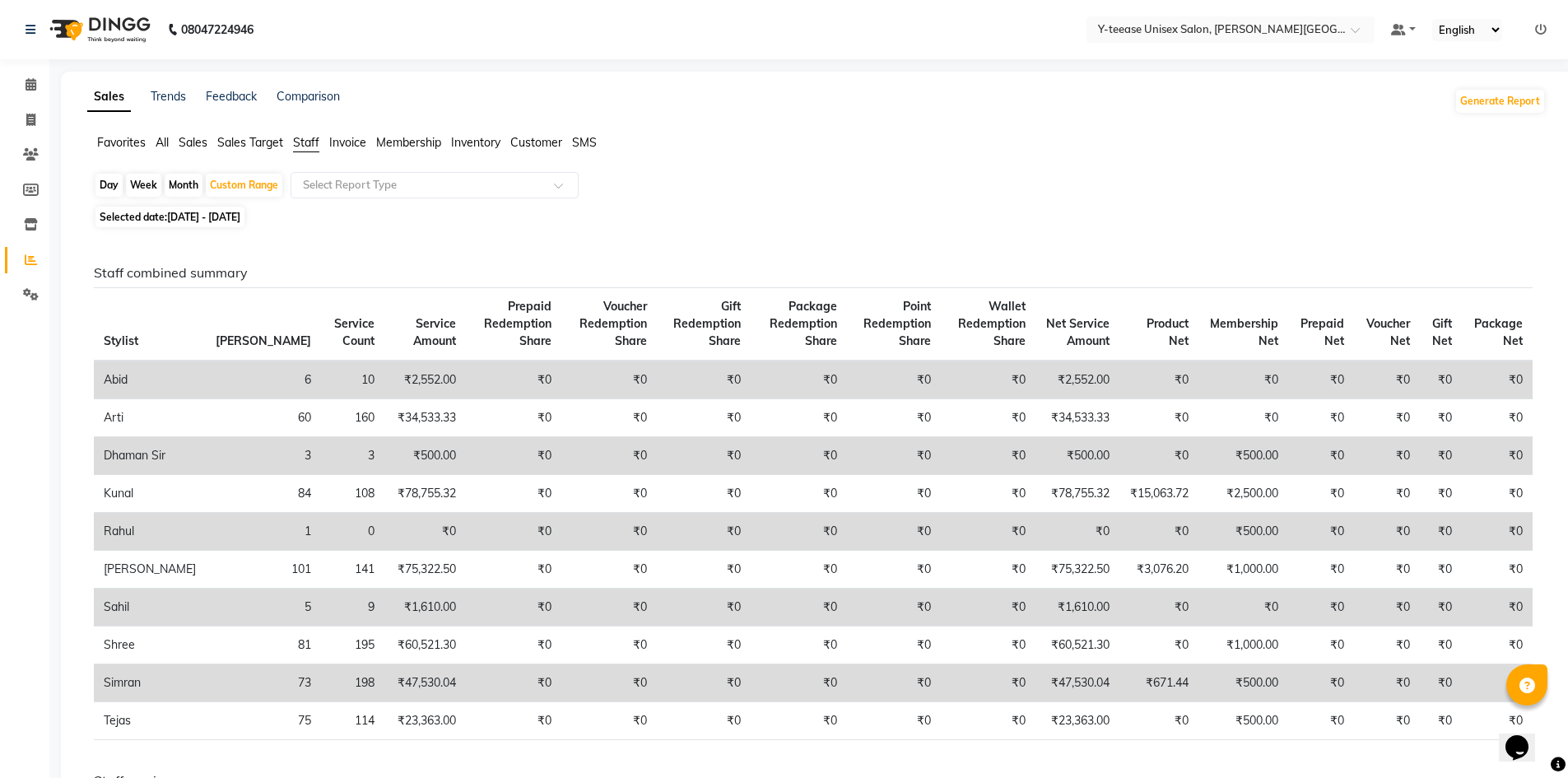
drag, startPoint x: 110, startPoint y: 136, endPoint x: 145, endPoint y: 151, distance: 38.1
click at [111, 141] on span "Favorites" at bounding box center [121, 142] width 49 height 15
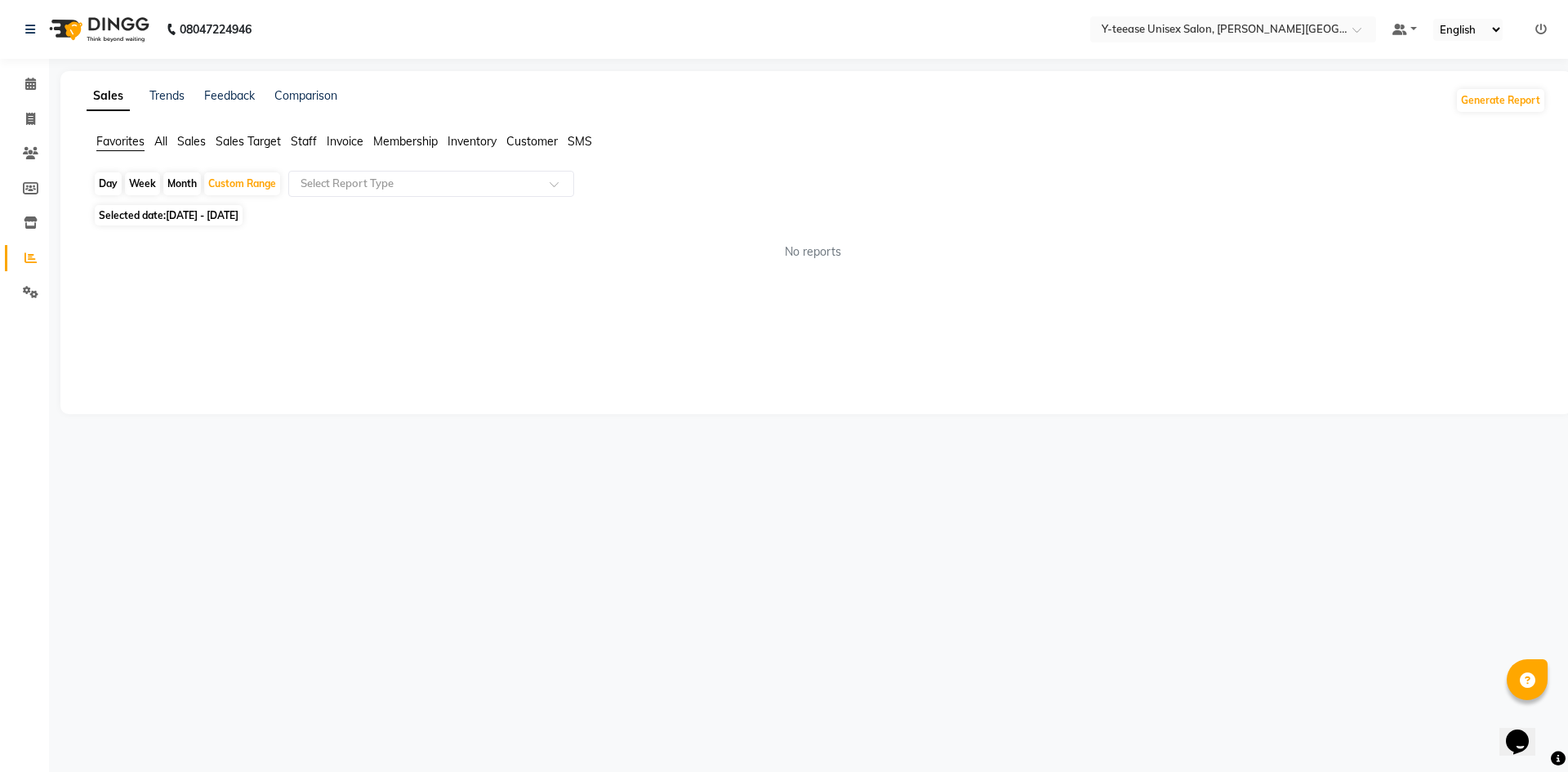
click at [161, 140] on span "All" at bounding box center [161, 141] width 13 height 15
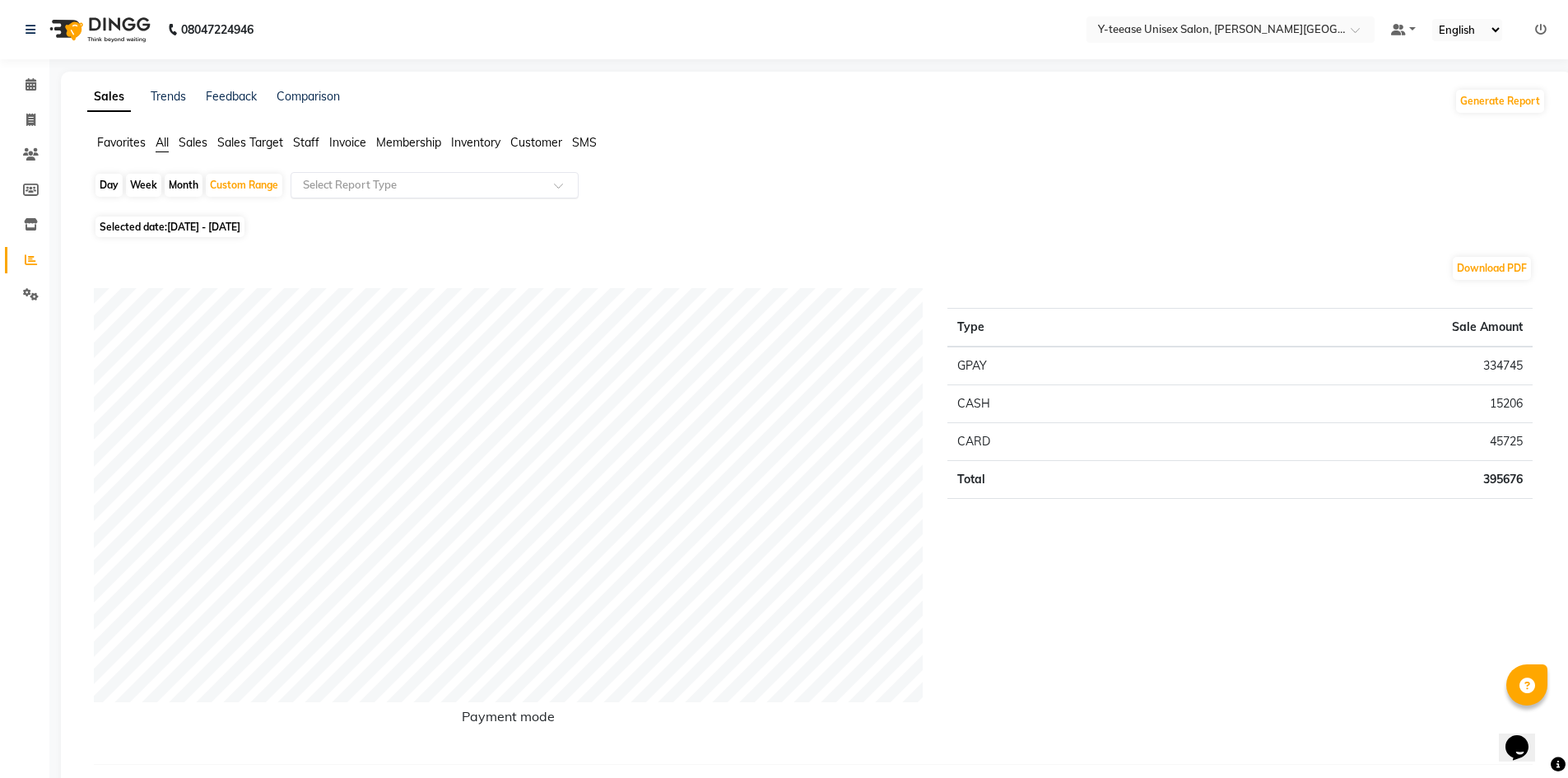
click at [372, 190] on input "text" at bounding box center [418, 185] width 237 height 17
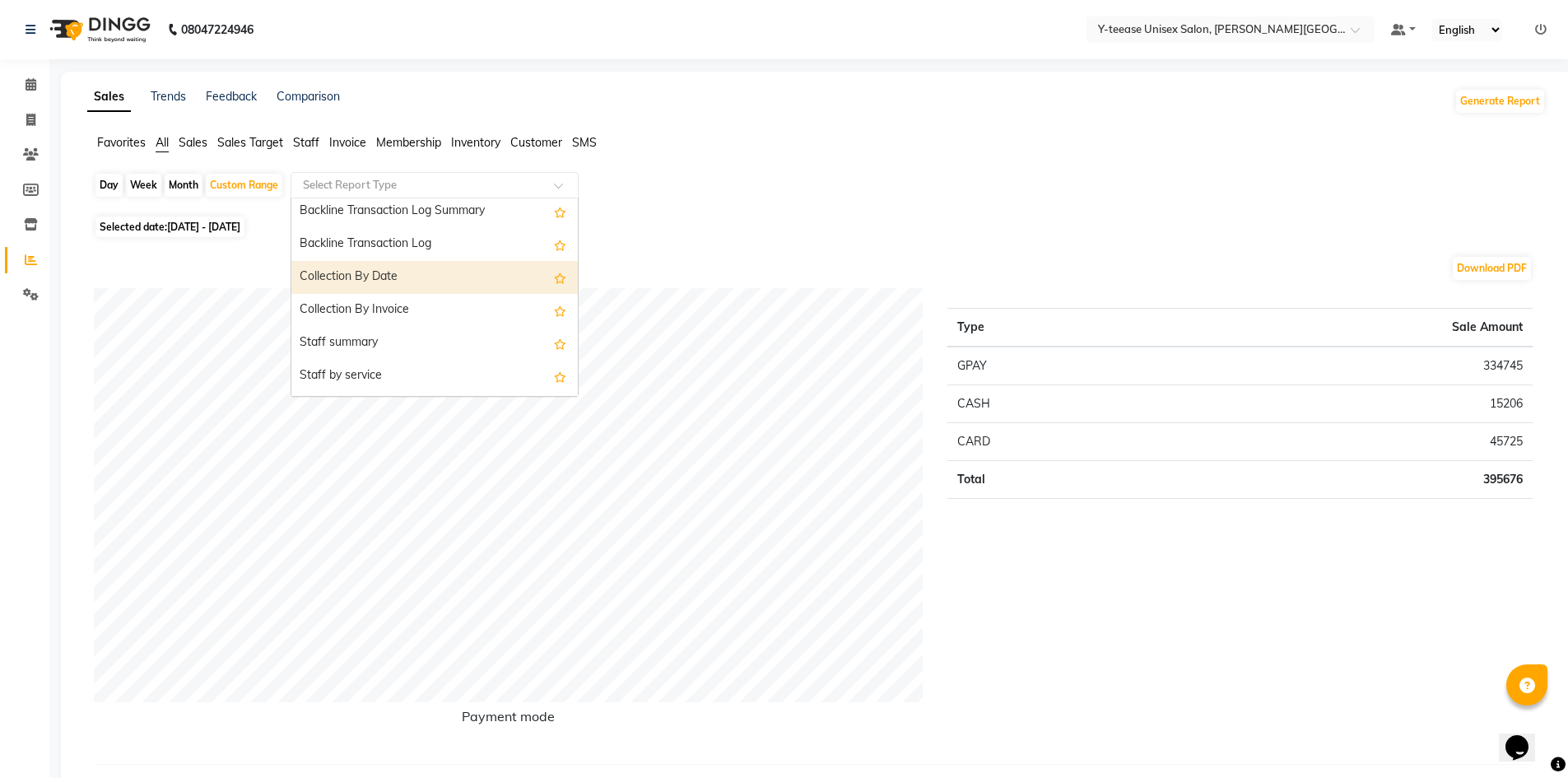
scroll to position [494, 0]
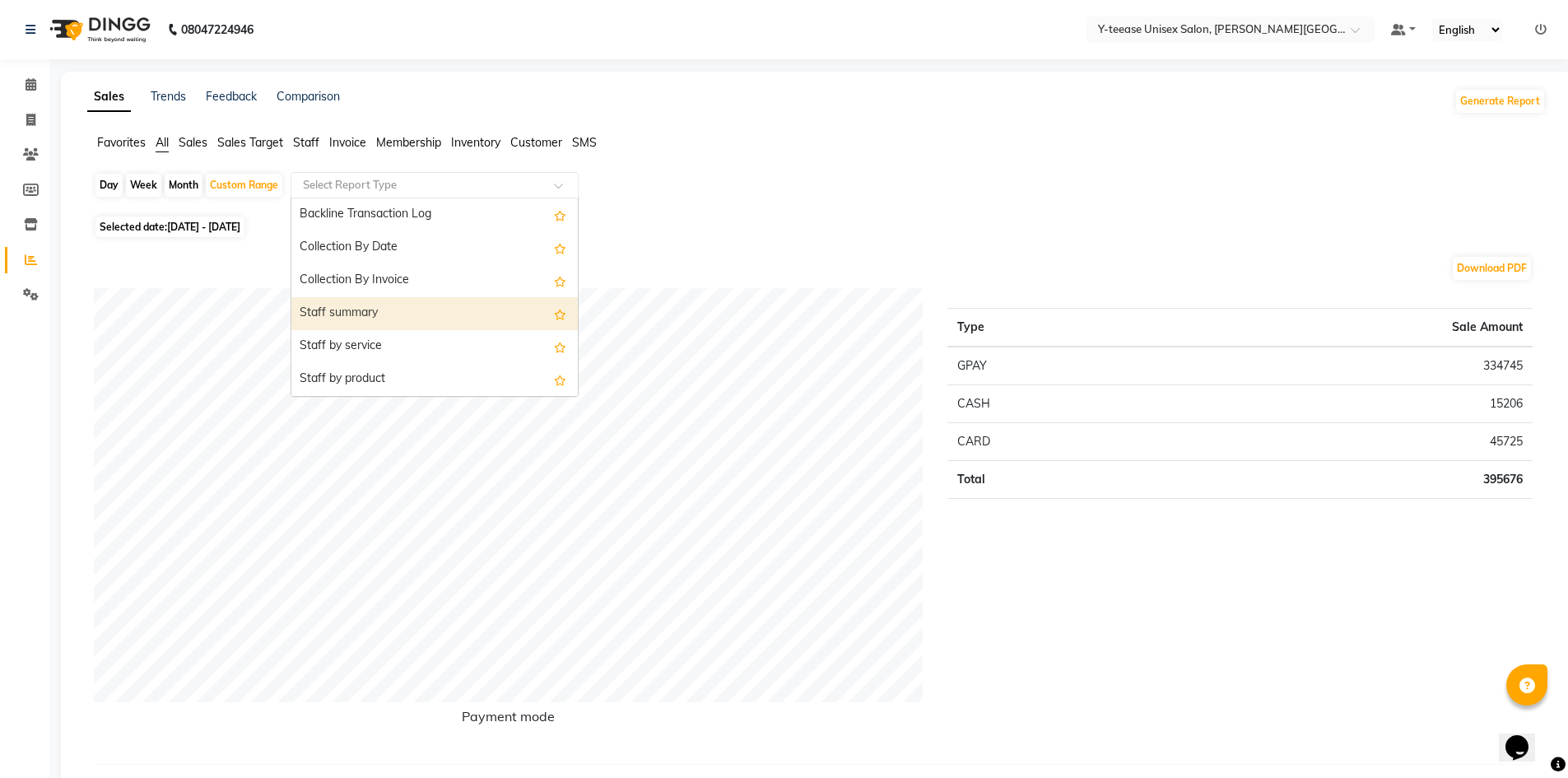
click at [396, 317] on div "Staff summary" at bounding box center [435, 313] width 286 height 33
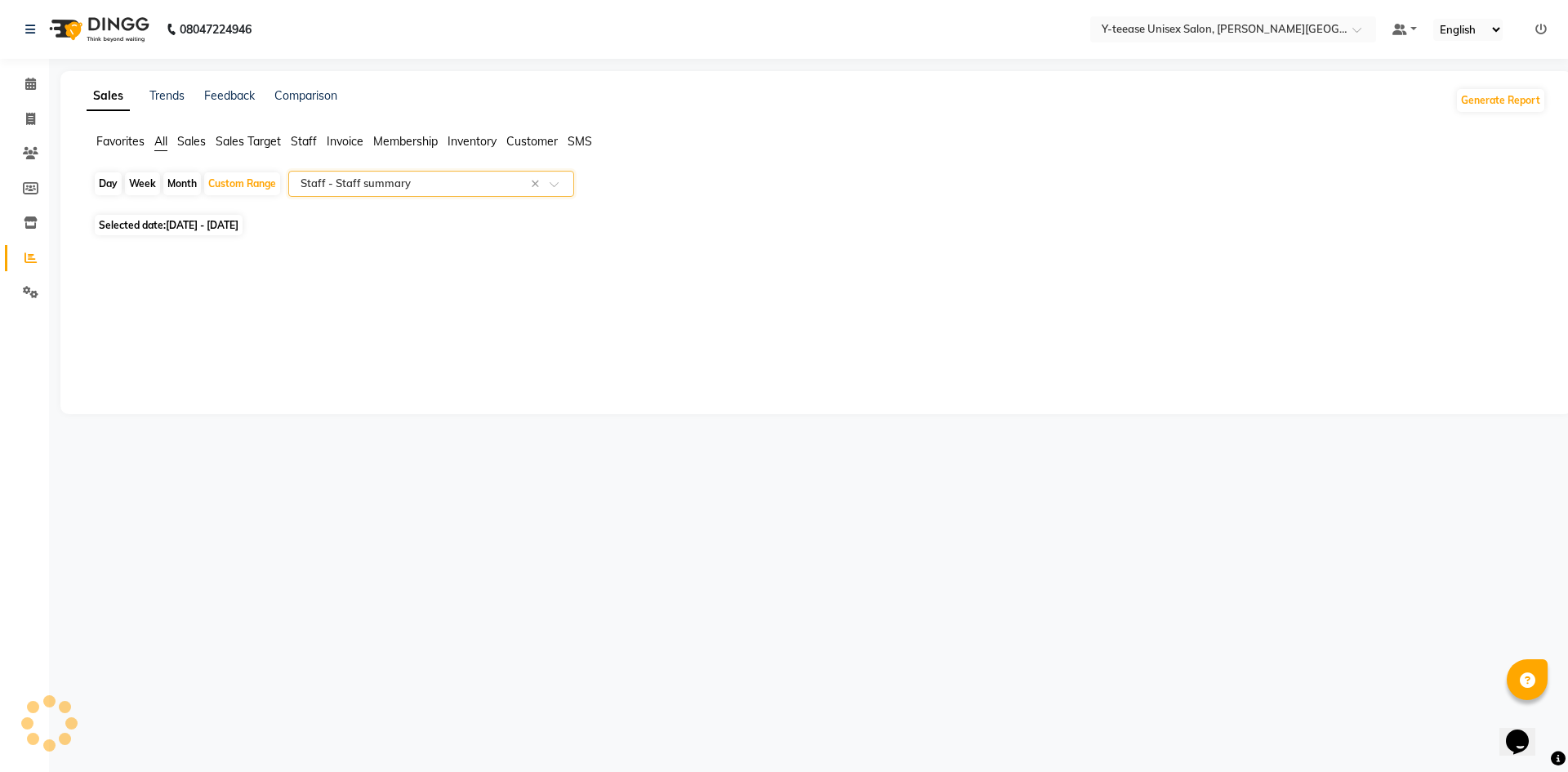
select select "full_report"
select select "csv"
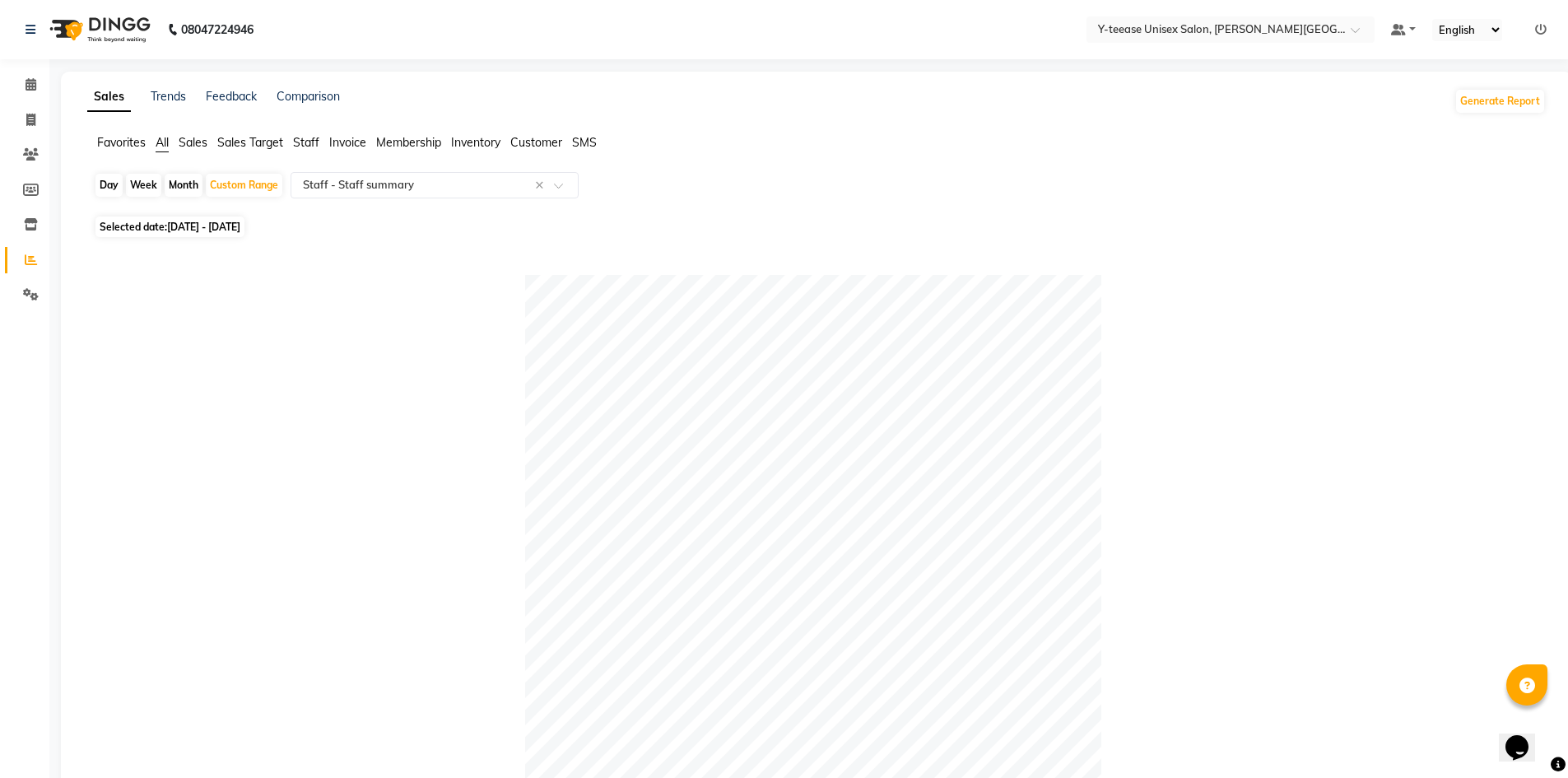
click at [184, 187] on div "Month" at bounding box center [183, 185] width 38 height 23
select select "9"
select select "2025"
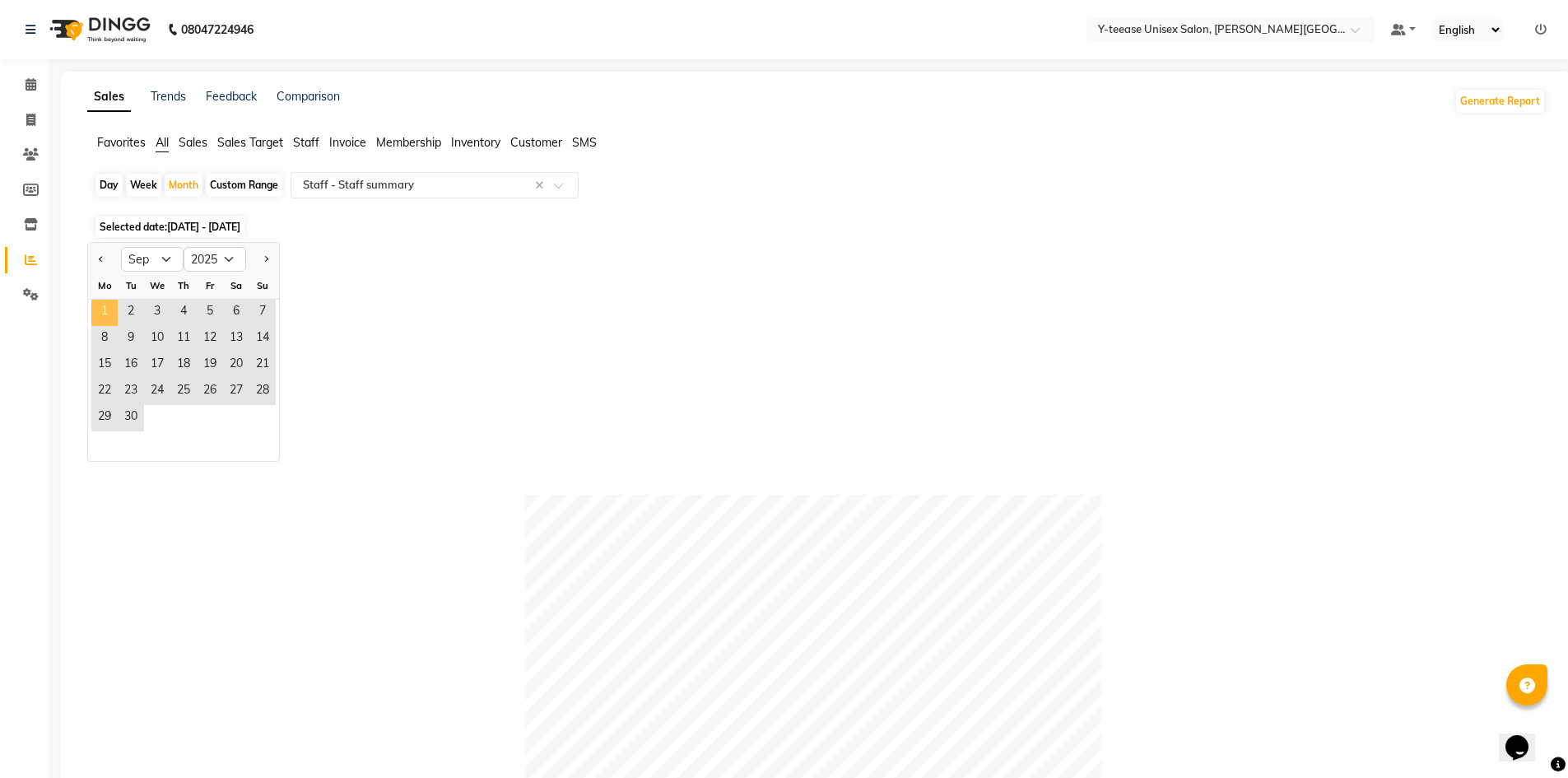
click at [108, 317] on span "1" at bounding box center [105, 313] width 27 height 27
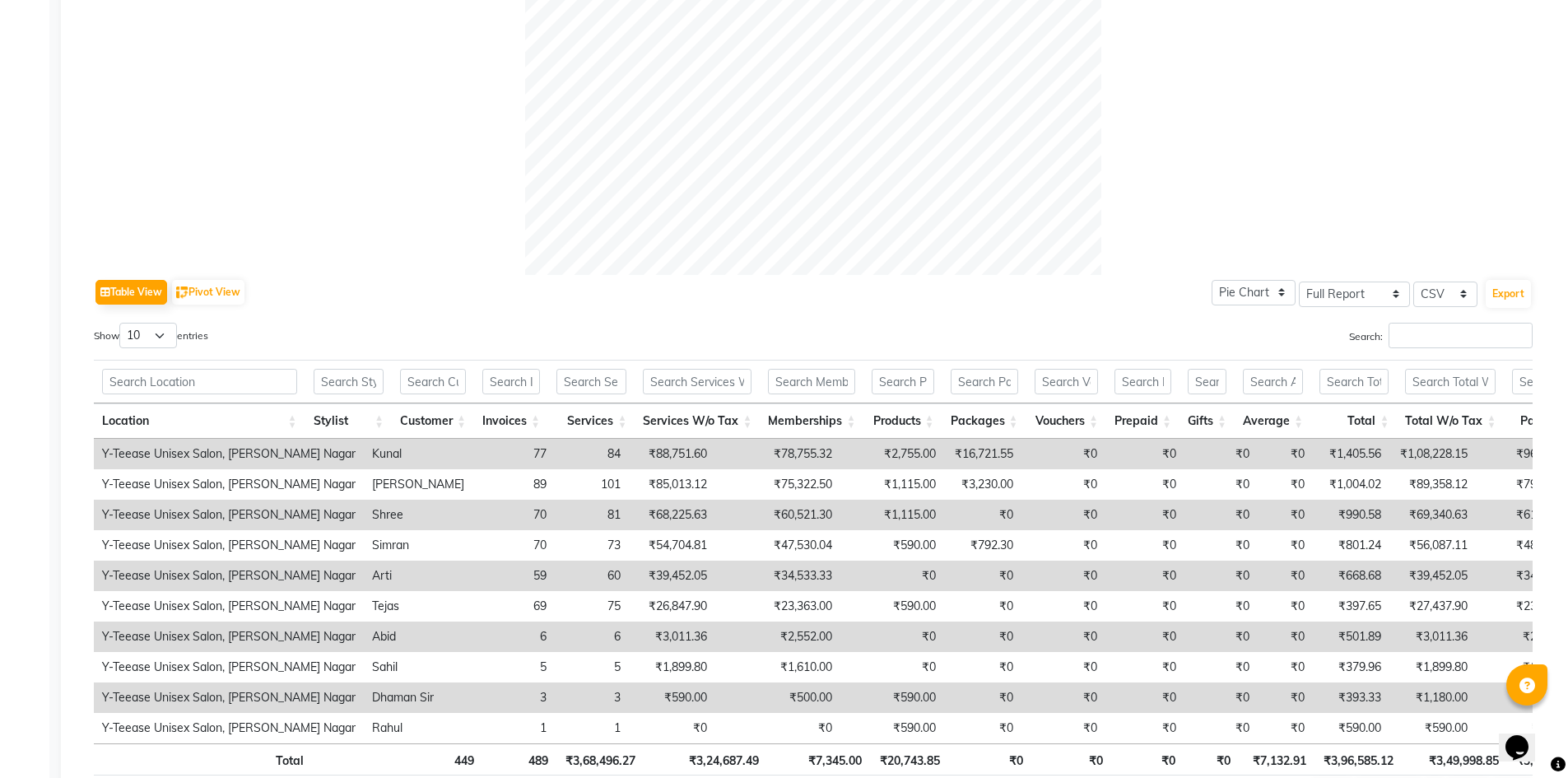
scroll to position [659, 0]
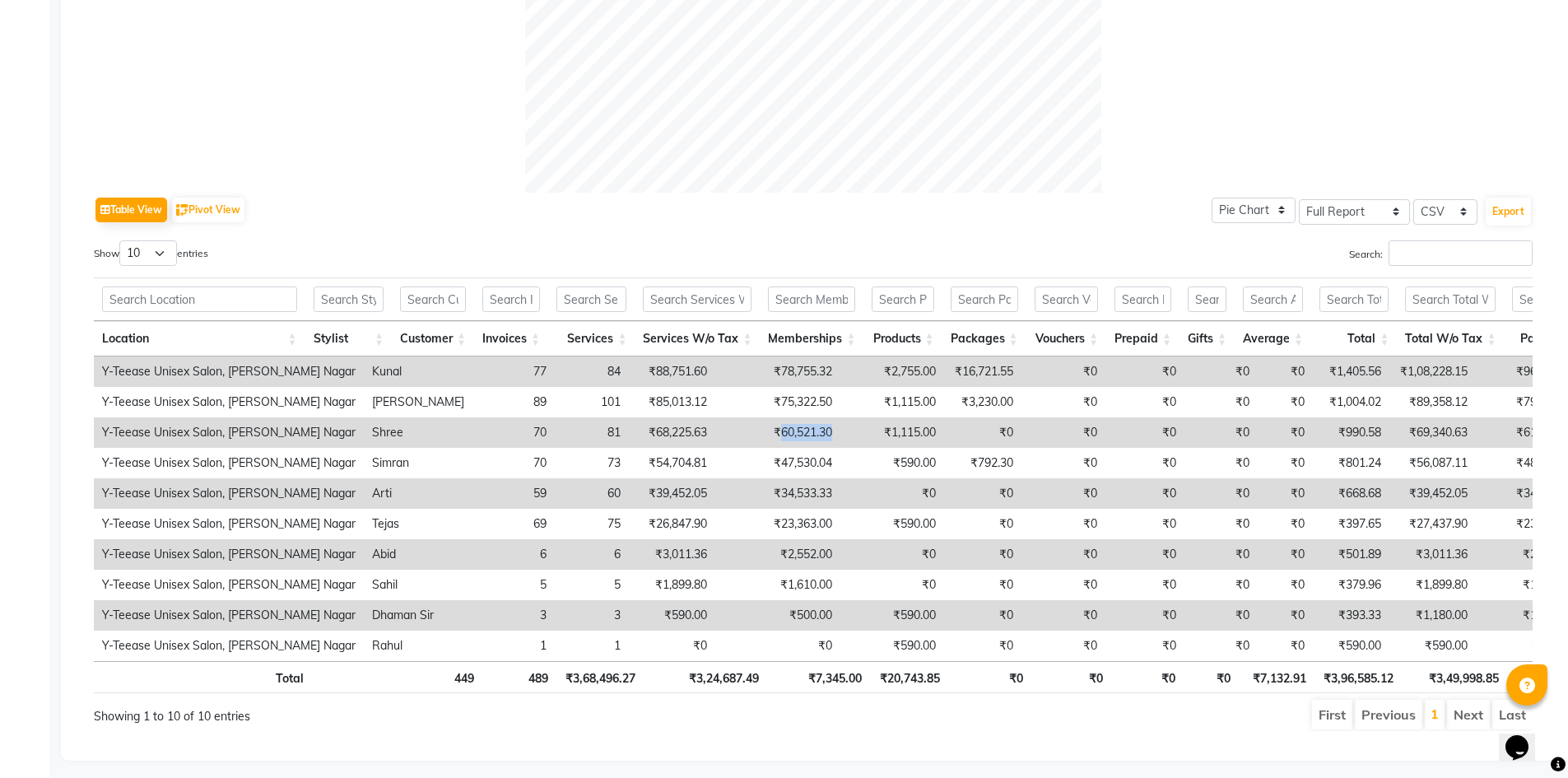
drag, startPoint x: 702, startPoint y: 429, endPoint x: 787, endPoint y: 440, distance: 85.7
click at [806, 436] on tr "Y-Teease Unisex Salon, [PERSON_NAME] Nagar Shree 70 81 ₹68,225.63 ₹60,521.30 ₹1…" at bounding box center [1040, 433] width 1892 height 30
click at [735, 434] on td "₹60,521.30" at bounding box center [778, 433] width 125 height 30
drag, startPoint x: 758, startPoint y: 429, endPoint x: 638, endPoint y: 431, distance: 120.0
click at [638, 431] on tr "Y-Teease Unisex Salon, [PERSON_NAME] Nagar Shree 70 81 ₹68,225.63 ₹60,521.30 ₹1…" at bounding box center [1040, 433] width 1892 height 30
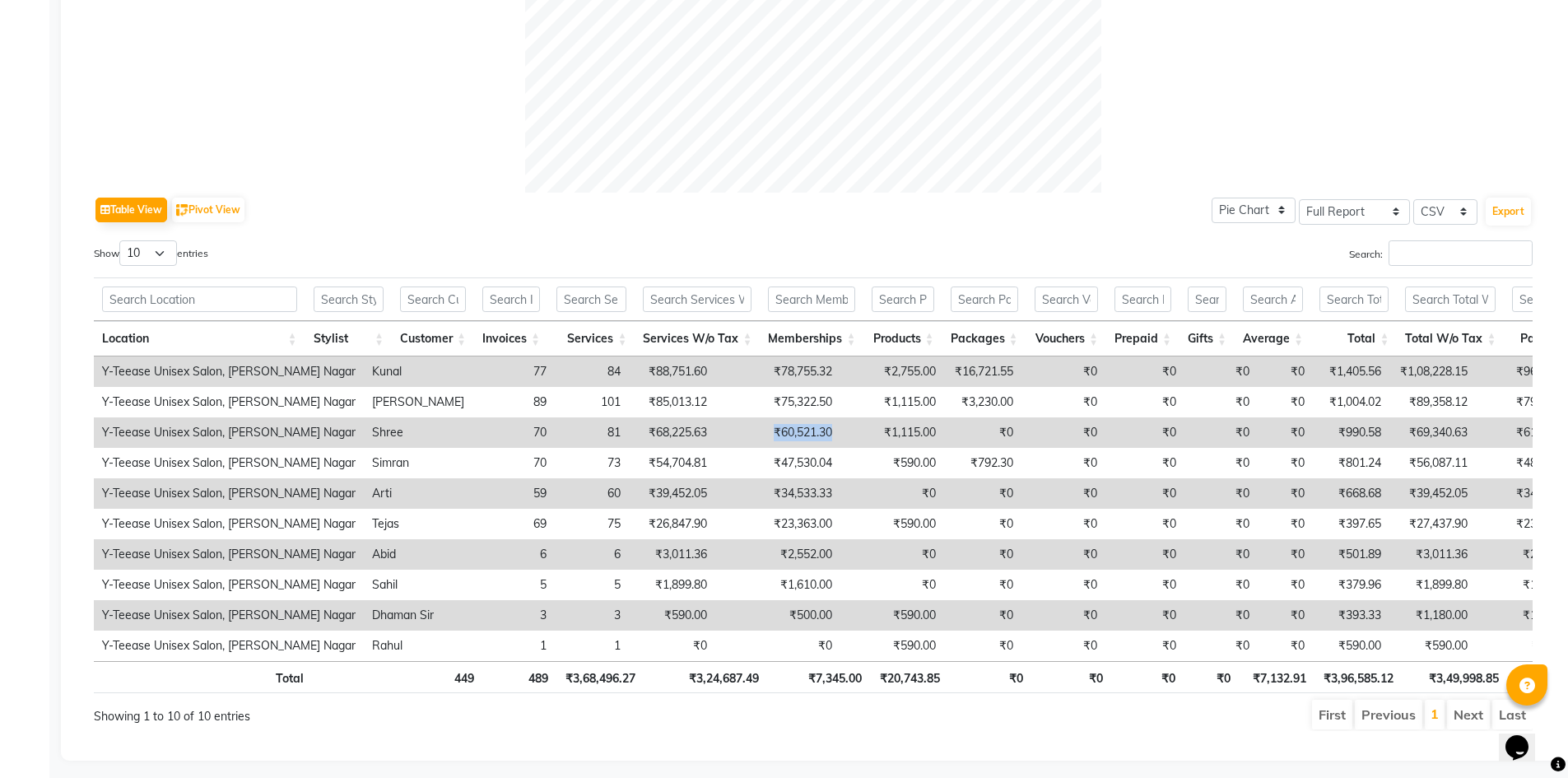
click at [719, 429] on td "₹60,521.30" at bounding box center [778, 433] width 125 height 30
drag, startPoint x: 700, startPoint y: 429, endPoint x: 790, endPoint y: 444, distance: 91.2
click at [789, 445] on tr "Y-Teease Unisex Salon, [PERSON_NAME] Nagar Shree 70 81 ₹68,225.63 ₹60,521.30 ₹1…" at bounding box center [1040, 433] width 1892 height 30
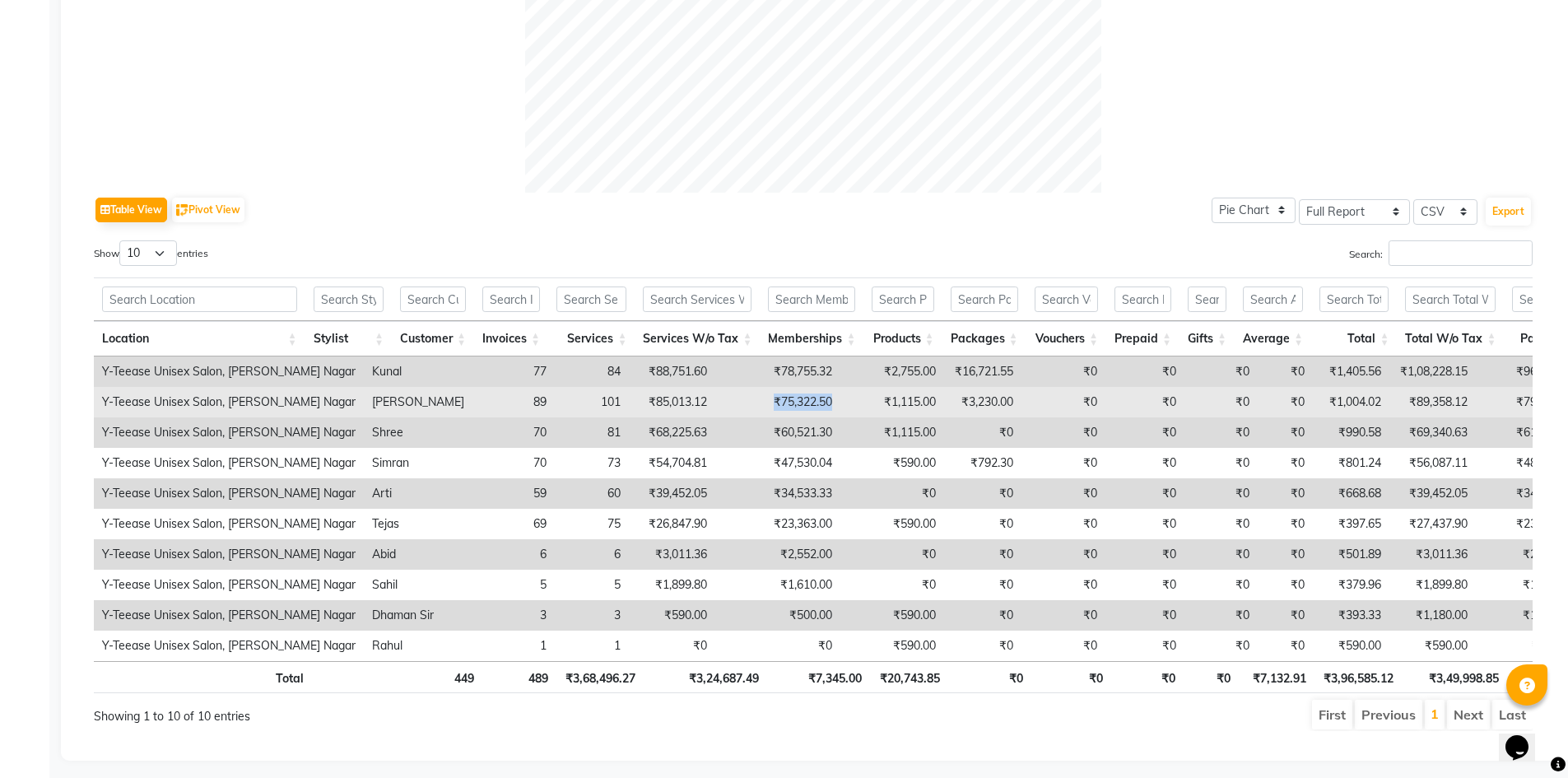
drag, startPoint x: 764, startPoint y: 402, endPoint x: 699, endPoint y: 400, distance: 65.0
click at [716, 400] on td "₹75,322.50" at bounding box center [778, 402] width 125 height 30
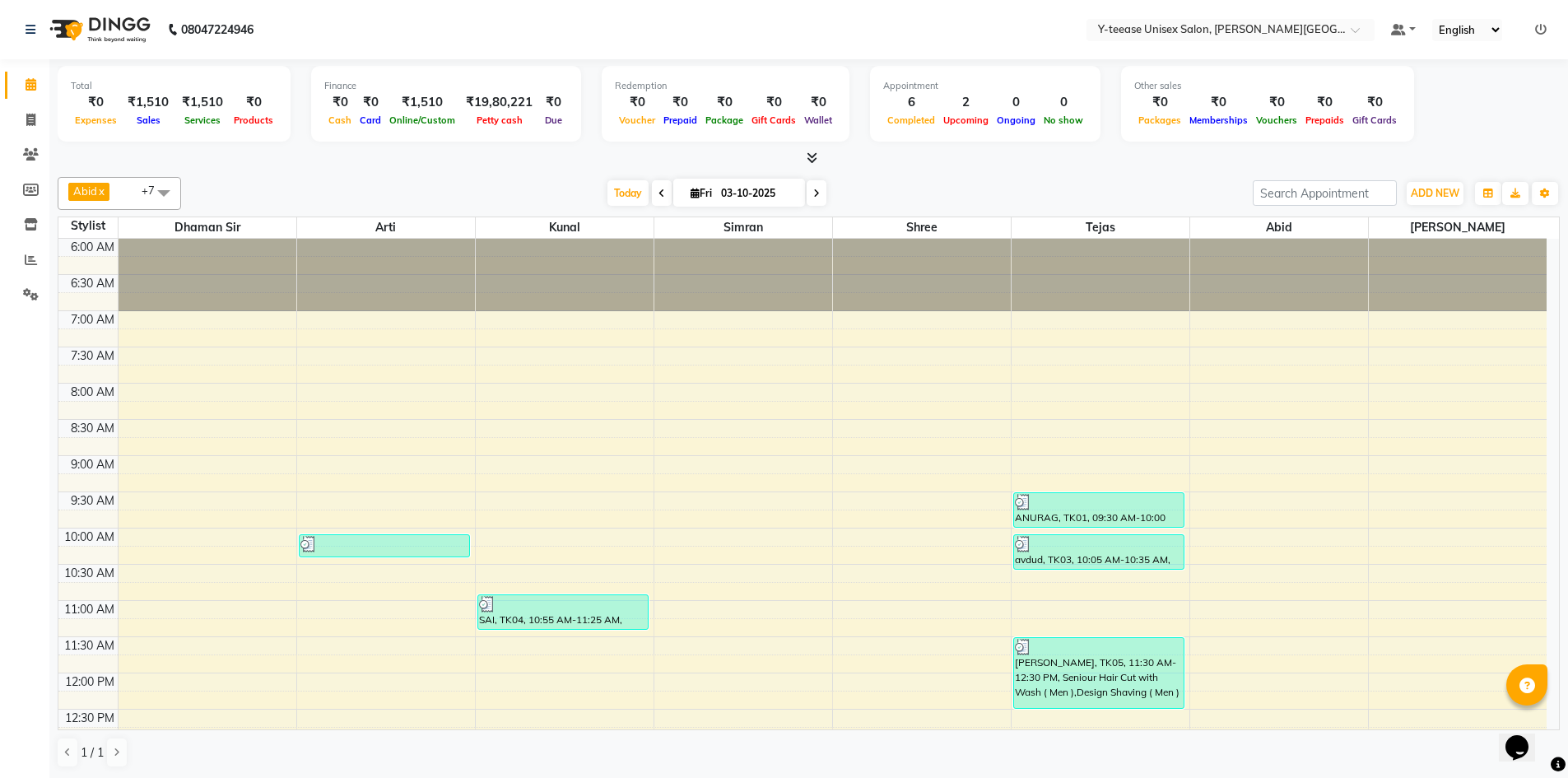
scroll to position [508, 0]
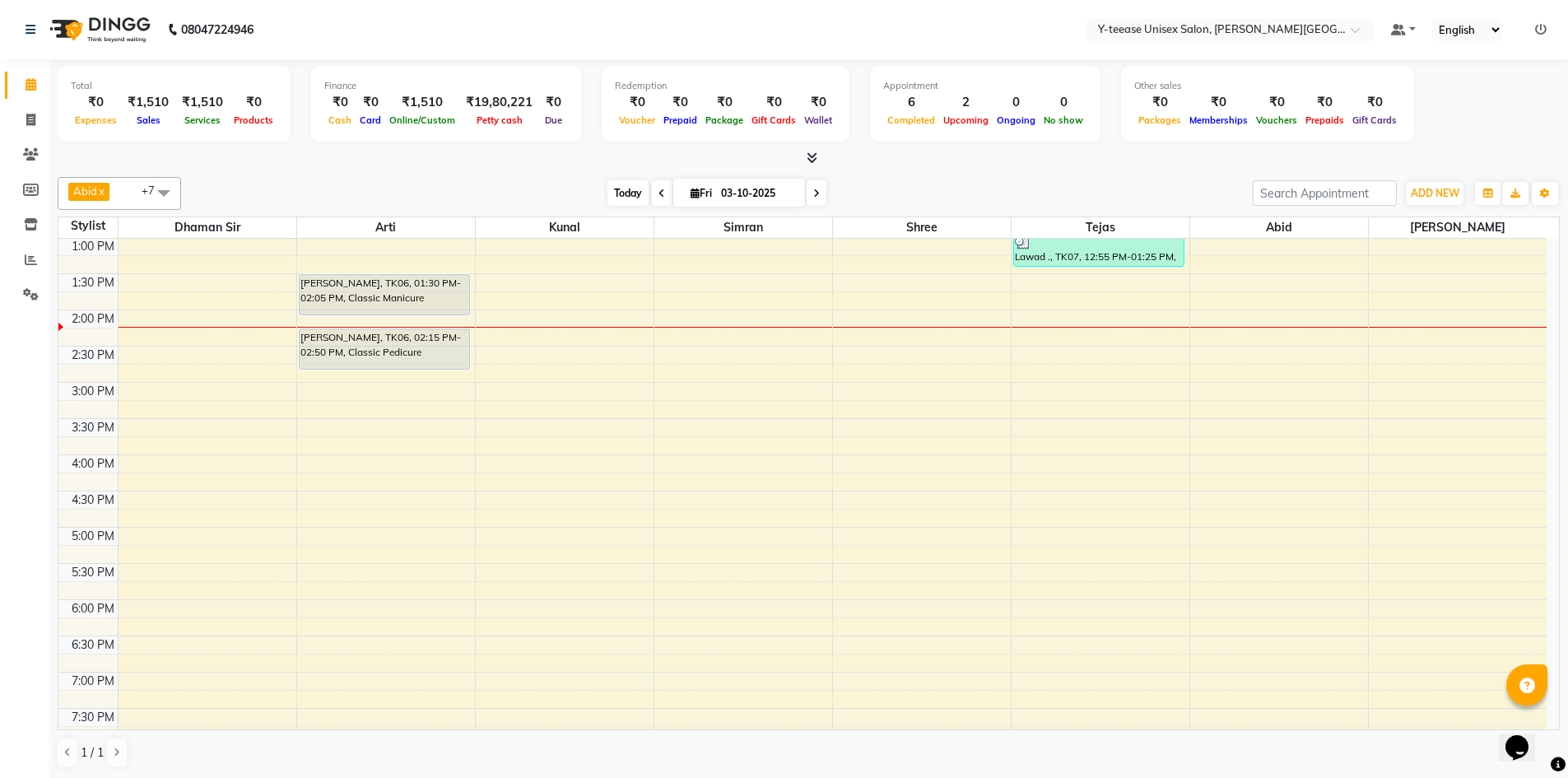
click at [625, 195] on span "Today" at bounding box center [628, 193] width 41 height 26
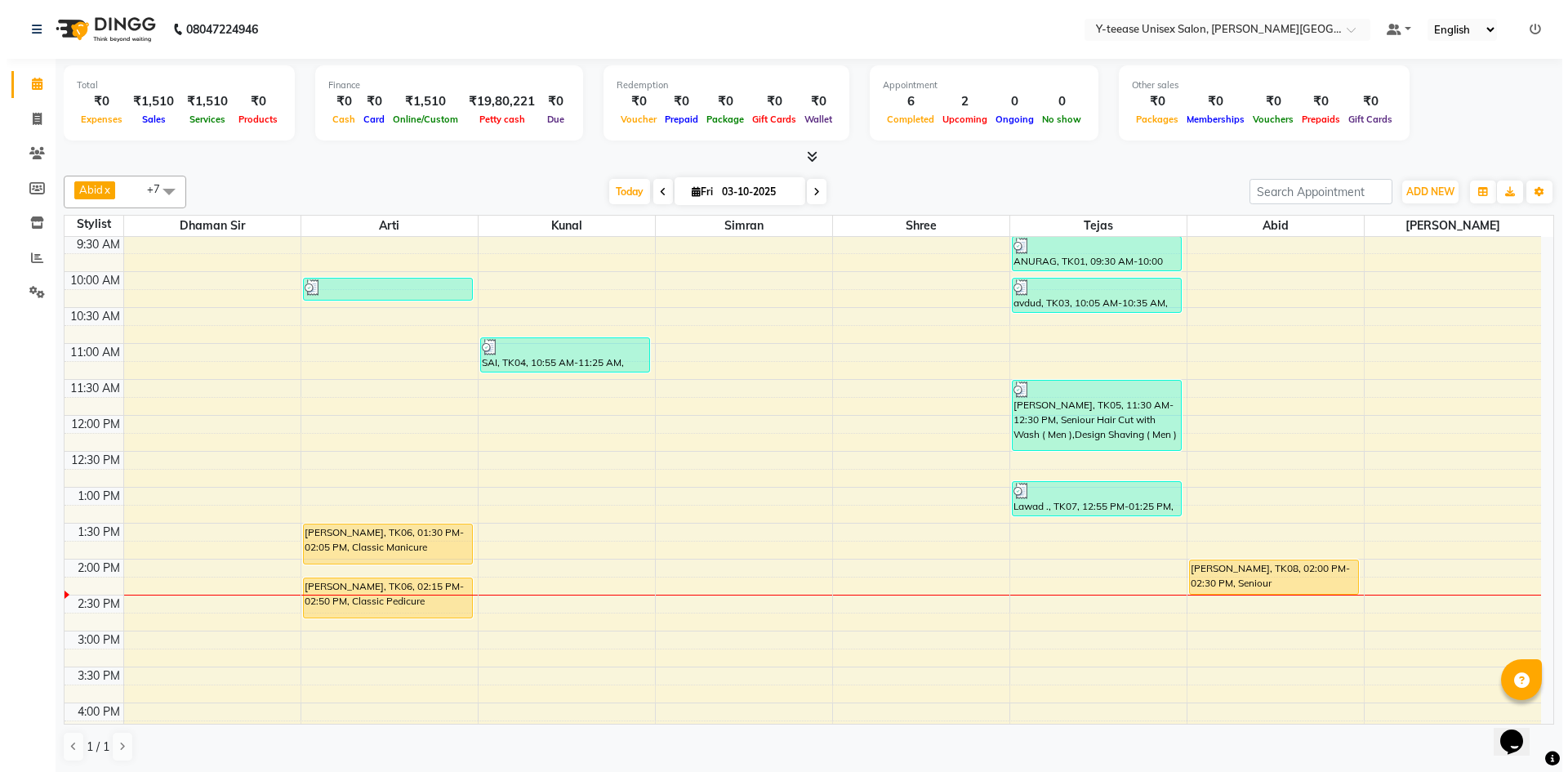
scroll to position [250, 0]
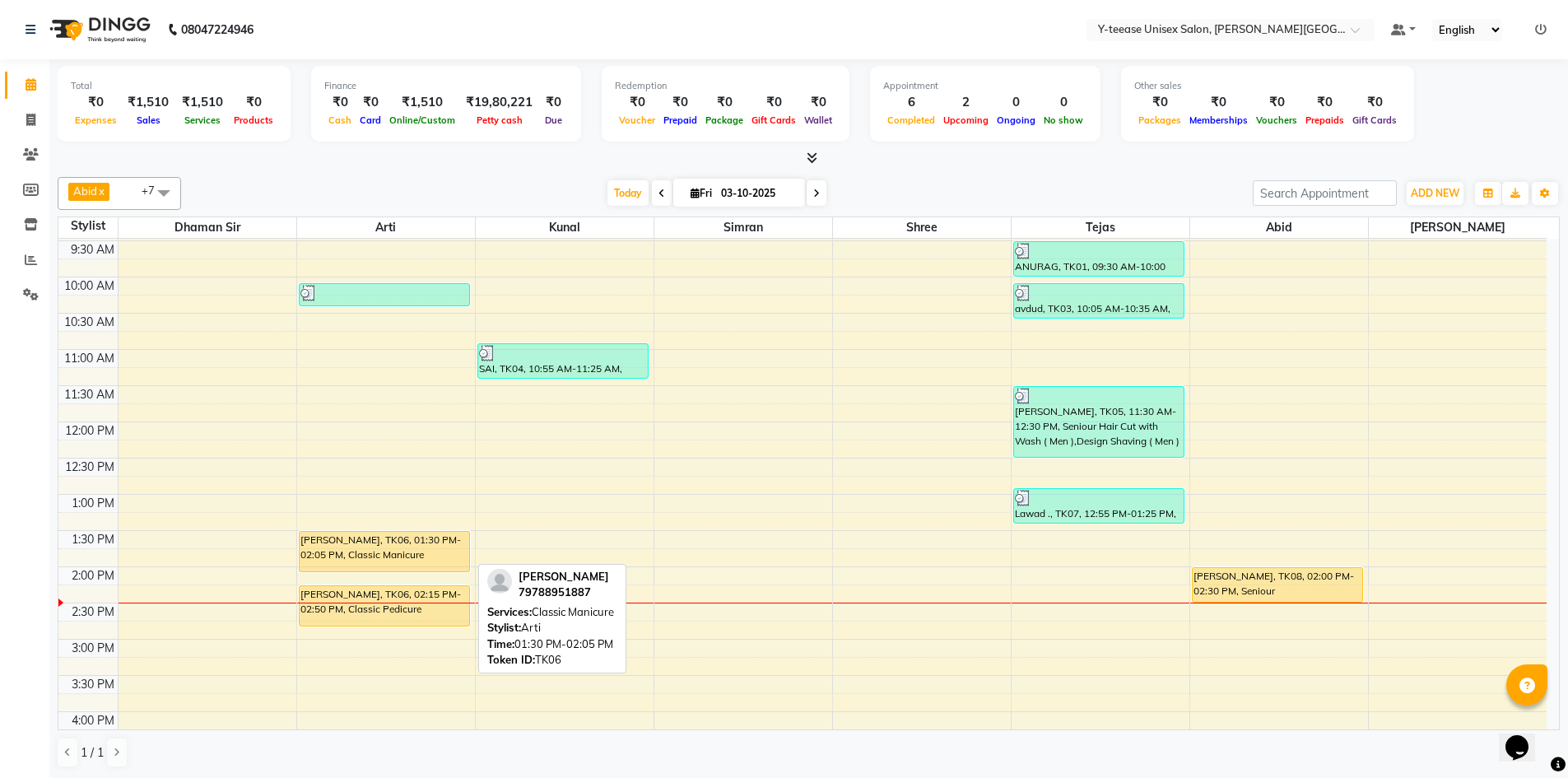
click at [436, 559] on div "[PERSON_NAME], TK06, 01:30 PM-02:05 PM, Classic Manicure" at bounding box center [385, 551] width 171 height 39
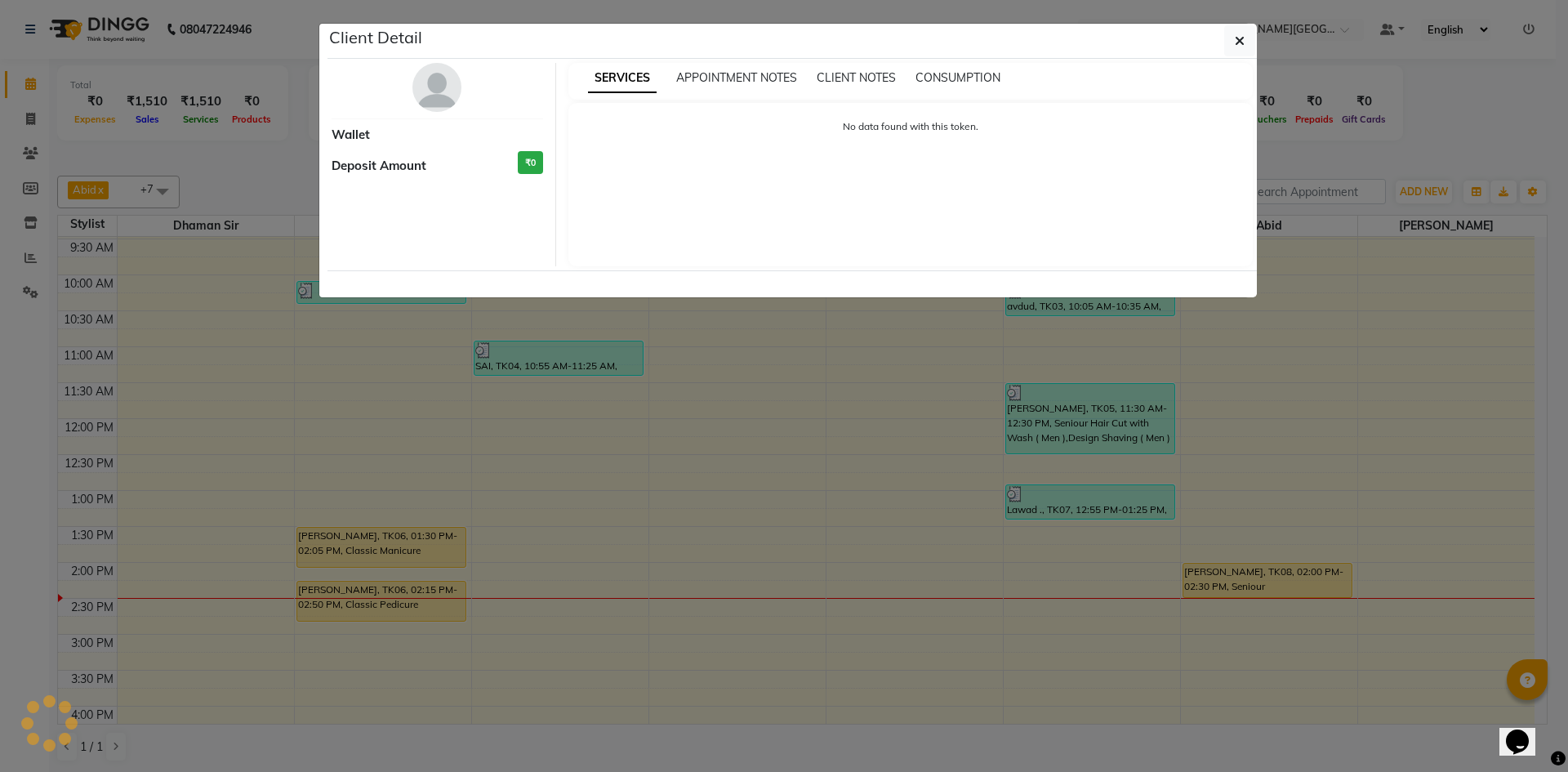
select select "1"
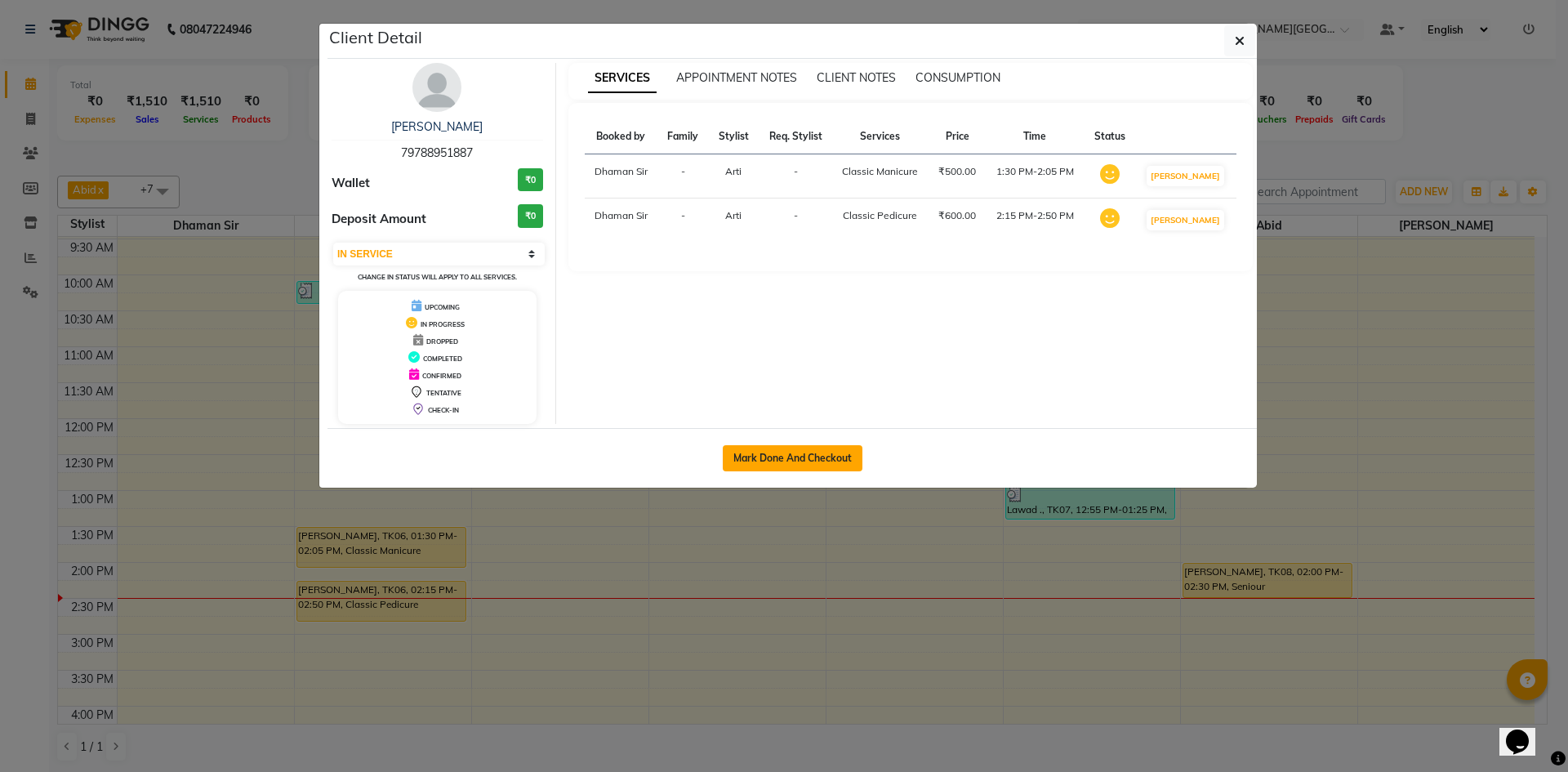
click at [776, 460] on button "Mark Done And Checkout" at bounding box center [793, 459] width 139 height 26
select select "765"
select select "service"
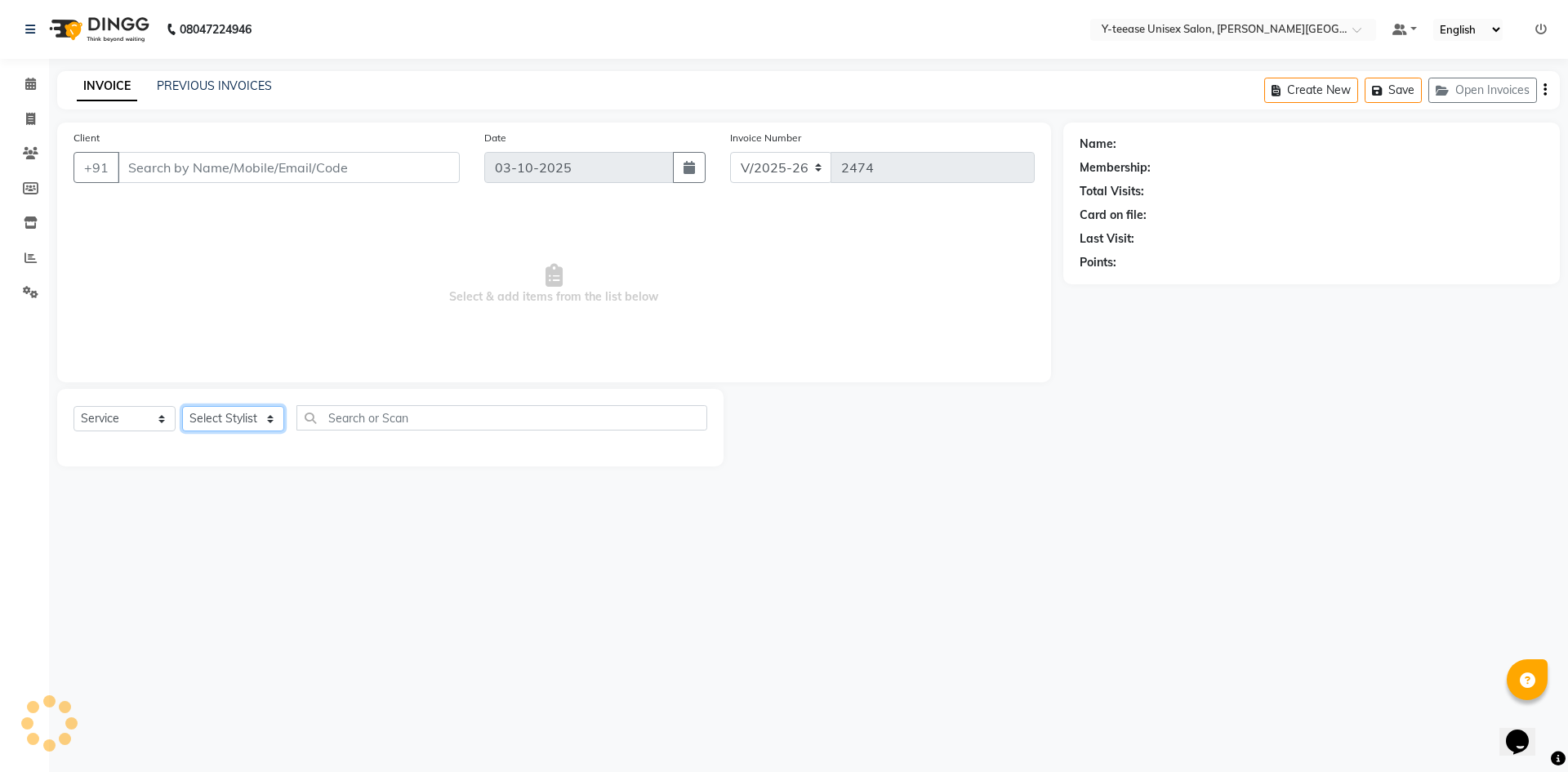
click at [239, 420] on select "Select Stylist" at bounding box center [234, 418] width 102 height 26
type input "79*******87"
select select "12529"
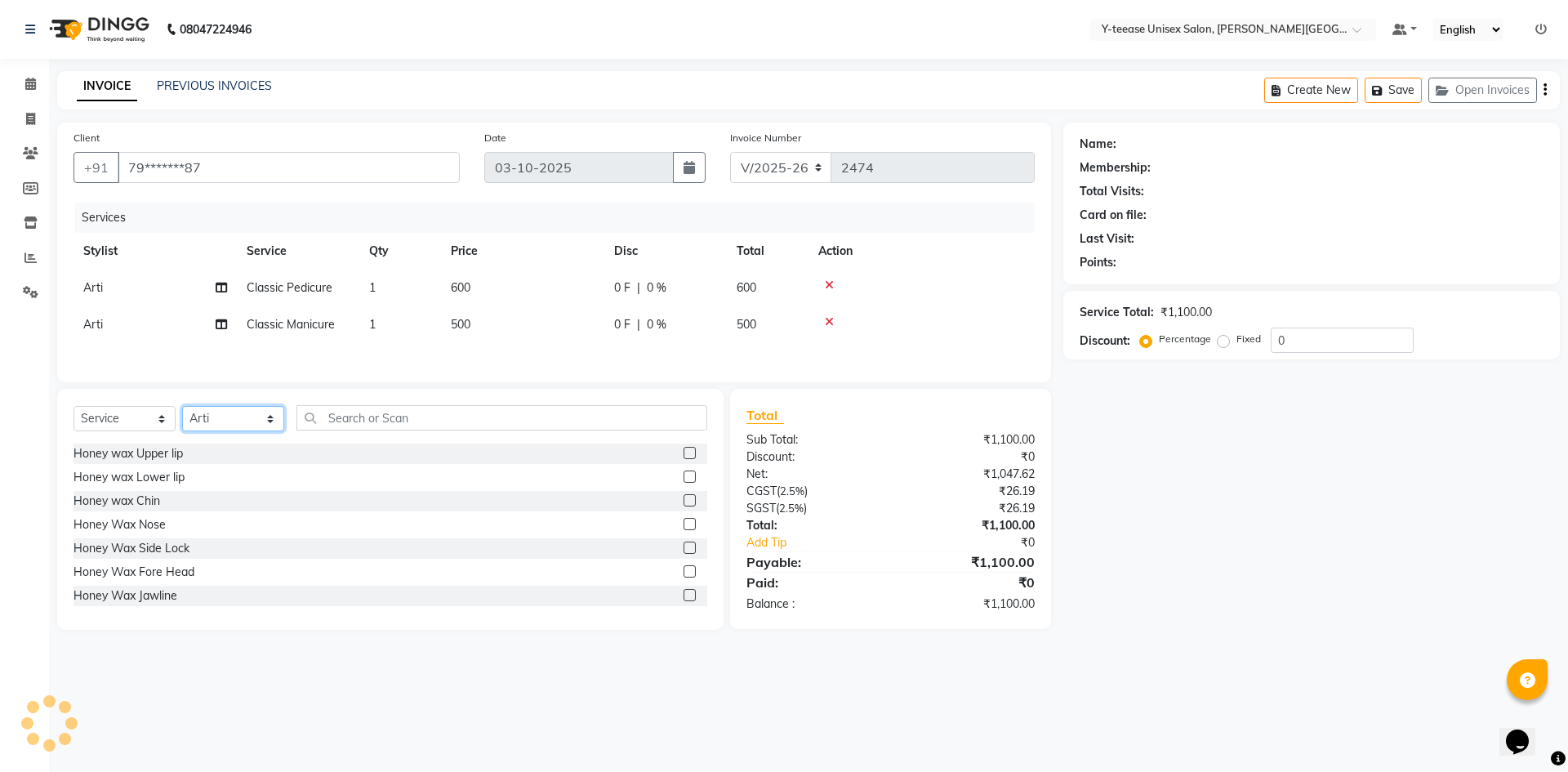
click at [183, 408] on select "Select Stylist [PERSON_NAME] Dhaman [PERSON_NAME] Shree [PERSON_NAME] [PERSON_N…" at bounding box center [234, 418] width 102 height 26
click at [386, 408] on input "text" at bounding box center [502, 417] width 411 height 26
click at [378, 435] on div "Select Service Product Membership Package Voucher Prepaid Gift Card Select Styl…" at bounding box center [390, 424] width 634 height 39
click at [393, 419] on input "text" at bounding box center [502, 417] width 411 height 26
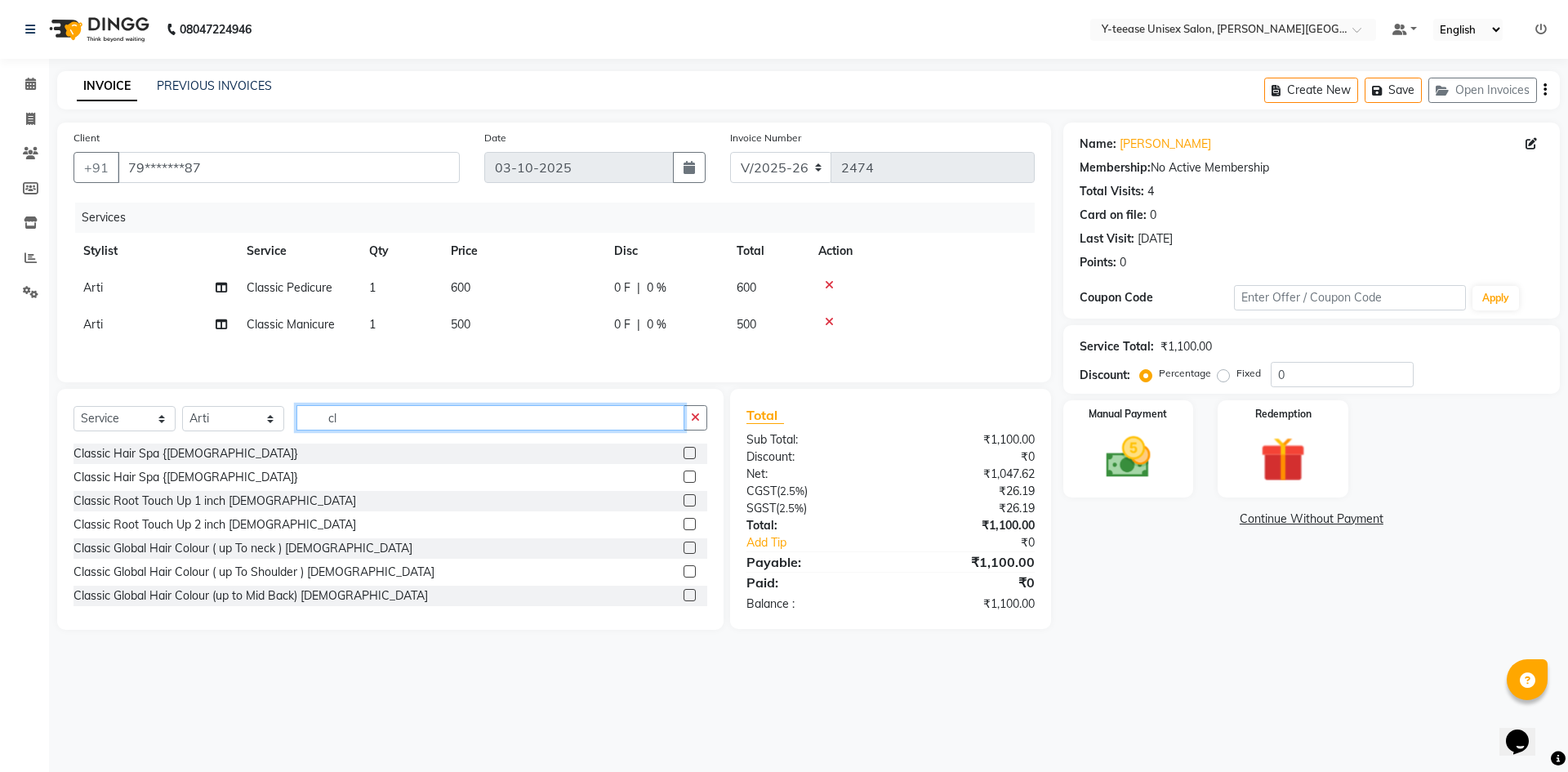
type input "c"
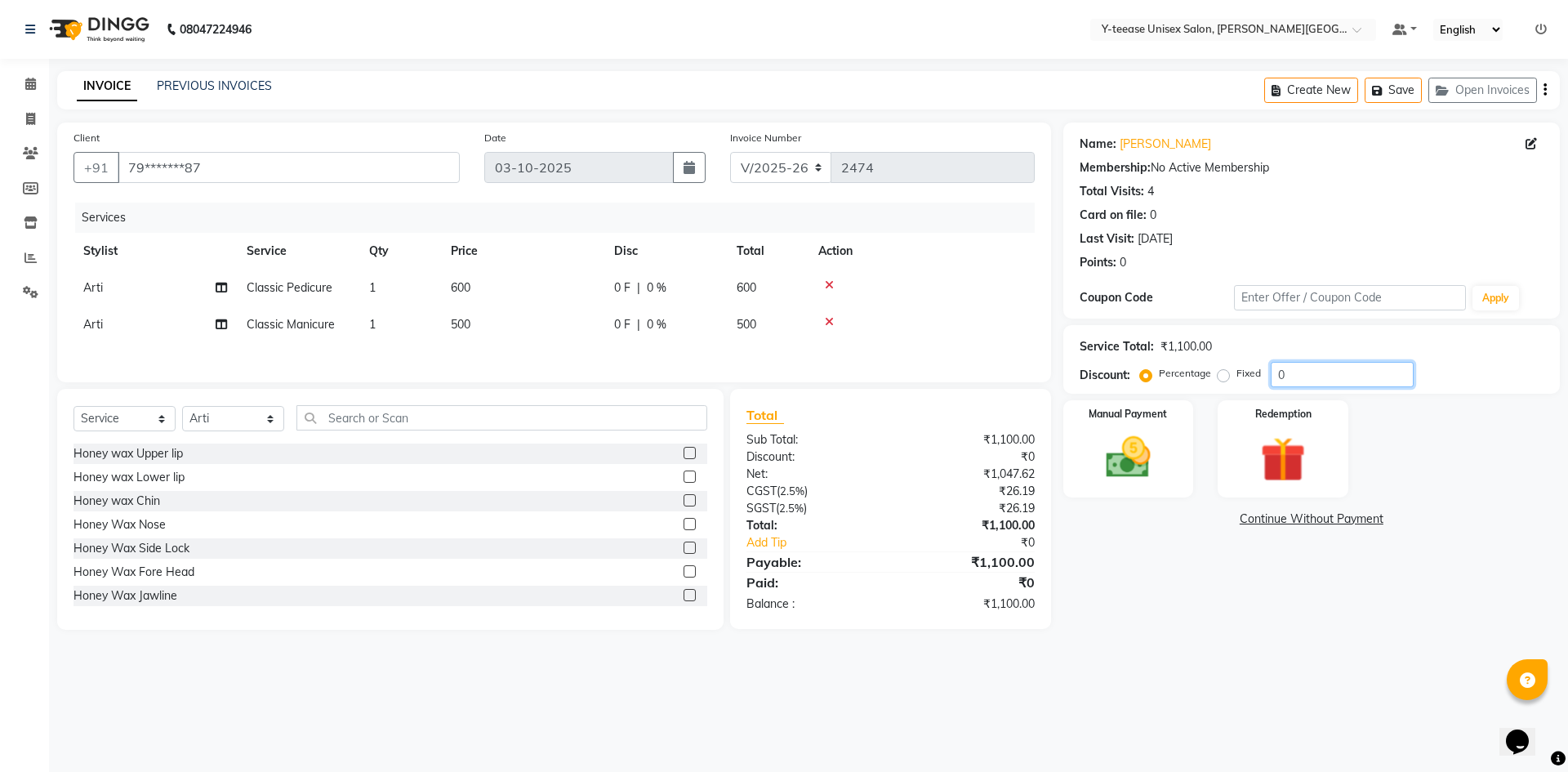
click at [1302, 379] on input "0" at bounding box center [1342, 374] width 143 height 26
drag, startPoint x: 1303, startPoint y: 378, endPoint x: 1231, endPoint y: 386, distance: 72.4
click at [1231, 386] on div "Percentage Fixed 30" at bounding box center [1279, 374] width 271 height 26
type input "30"
click at [1157, 431] on img at bounding box center [1129, 457] width 76 height 54
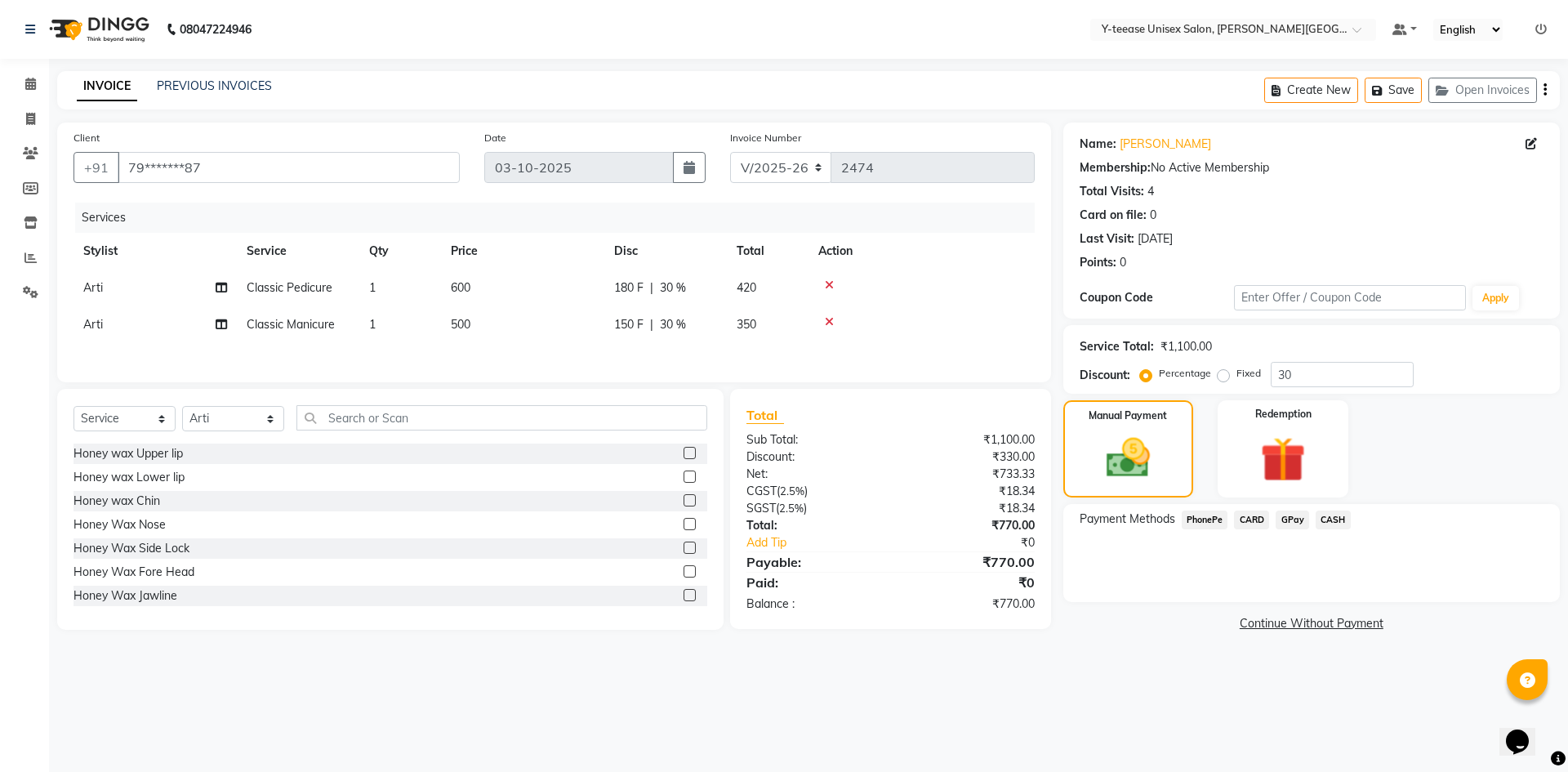
click at [1301, 516] on span "GPay" at bounding box center [1293, 520] width 34 height 19
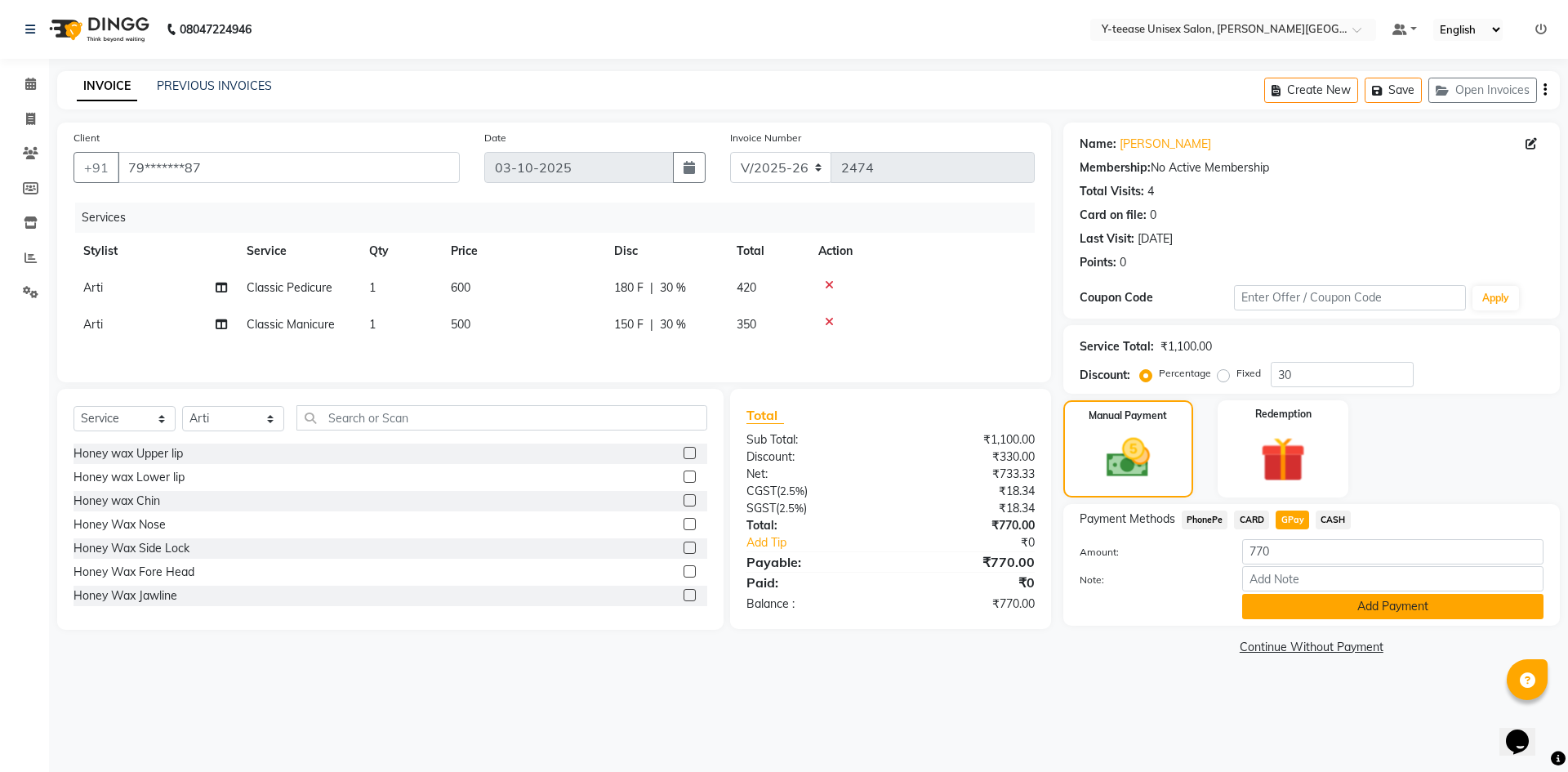
click at [1290, 606] on button "Add Payment" at bounding box center [1393, 606] width 302 height 26
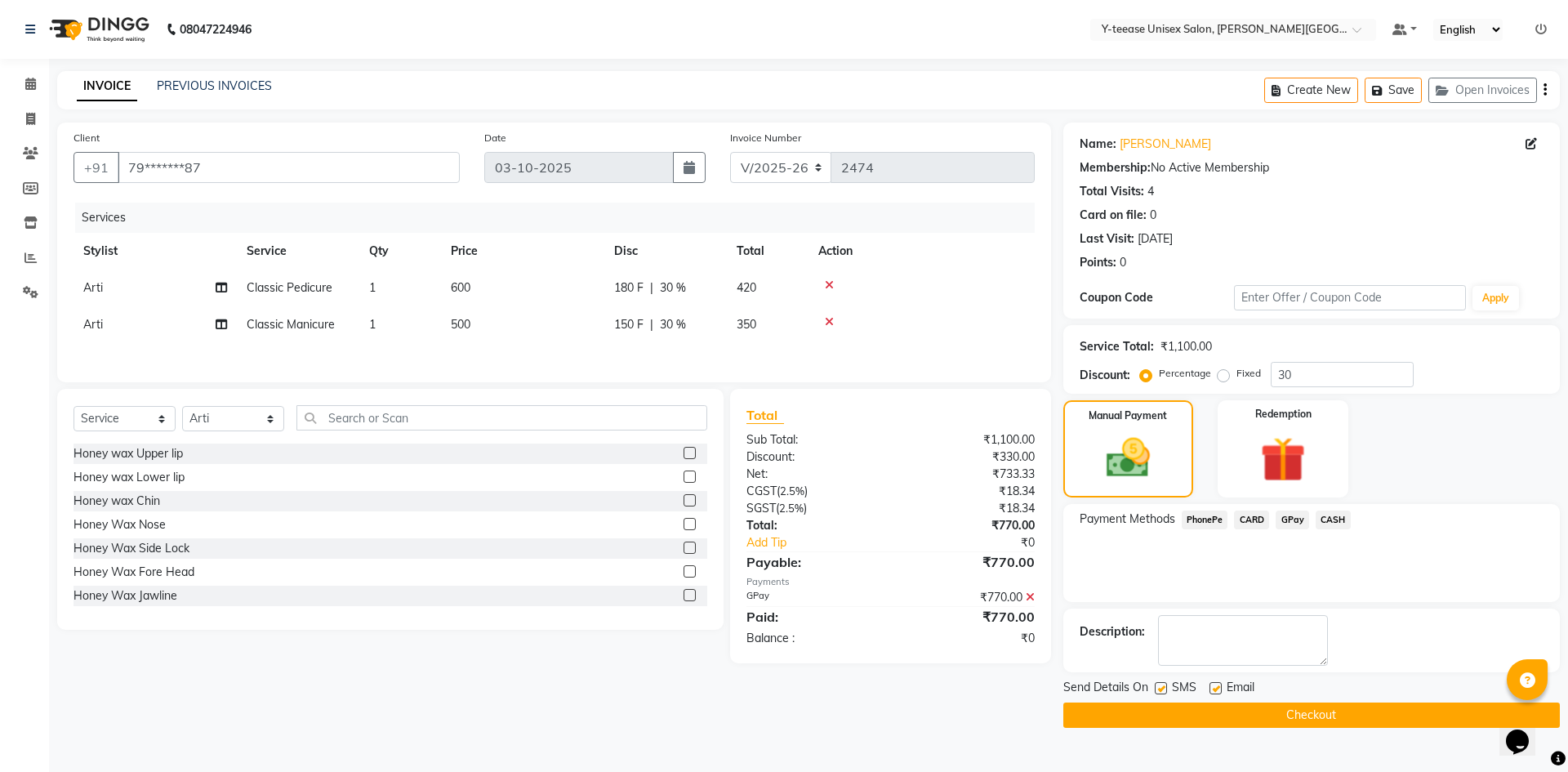
click at [1281, 698] on div "Send Details On SMS Email" at bounding box center [1311, 689] width 497 height 20
click at [1279, 716] on button "Checkout" at bounding box center [1311, 716] width 497 height 26
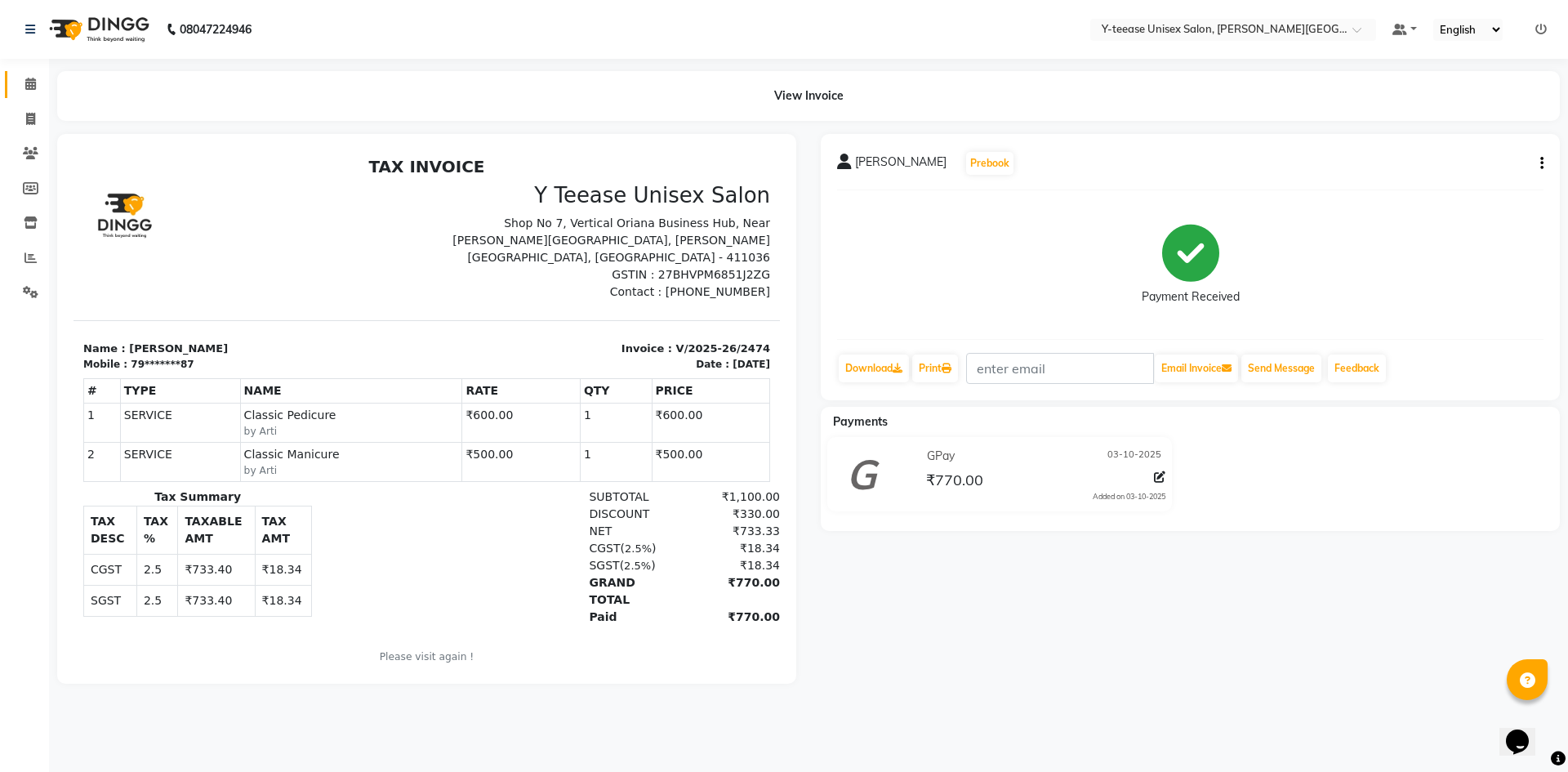
drag, startPoint x: 22, startPoint y: 94, endPoint x: 41, endPoint y: 79, distance: 24.2
click at [22, 94] on link "Calendar" at bounding box center [25, 85] width 39 height 27
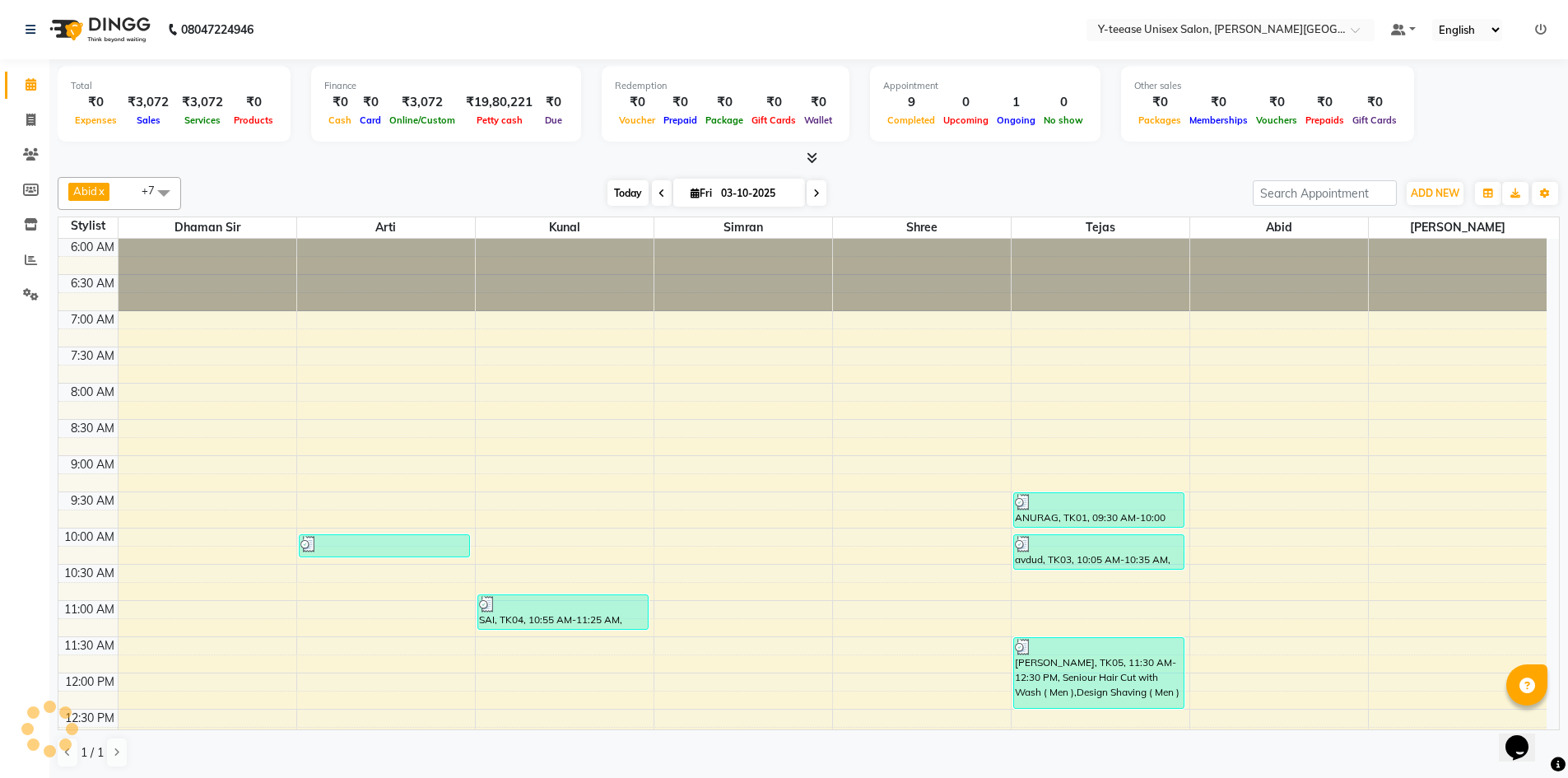
click at [623, 195] on span "Today" at bounding box center [628, 193] width 41 height 26
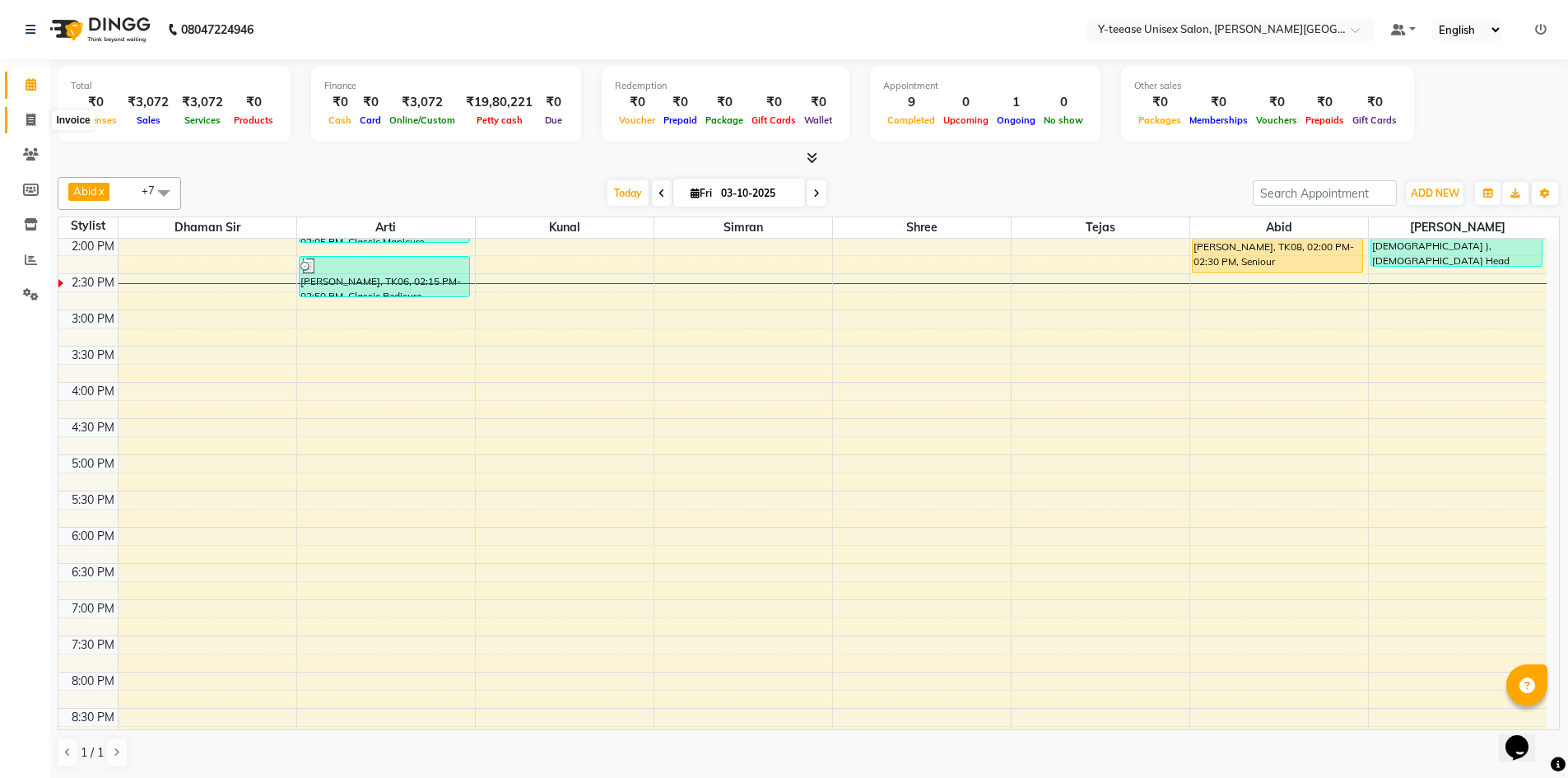
click at [31, 118] on icon at bounding box center [31, 120] width 9 height 12
select select "service"
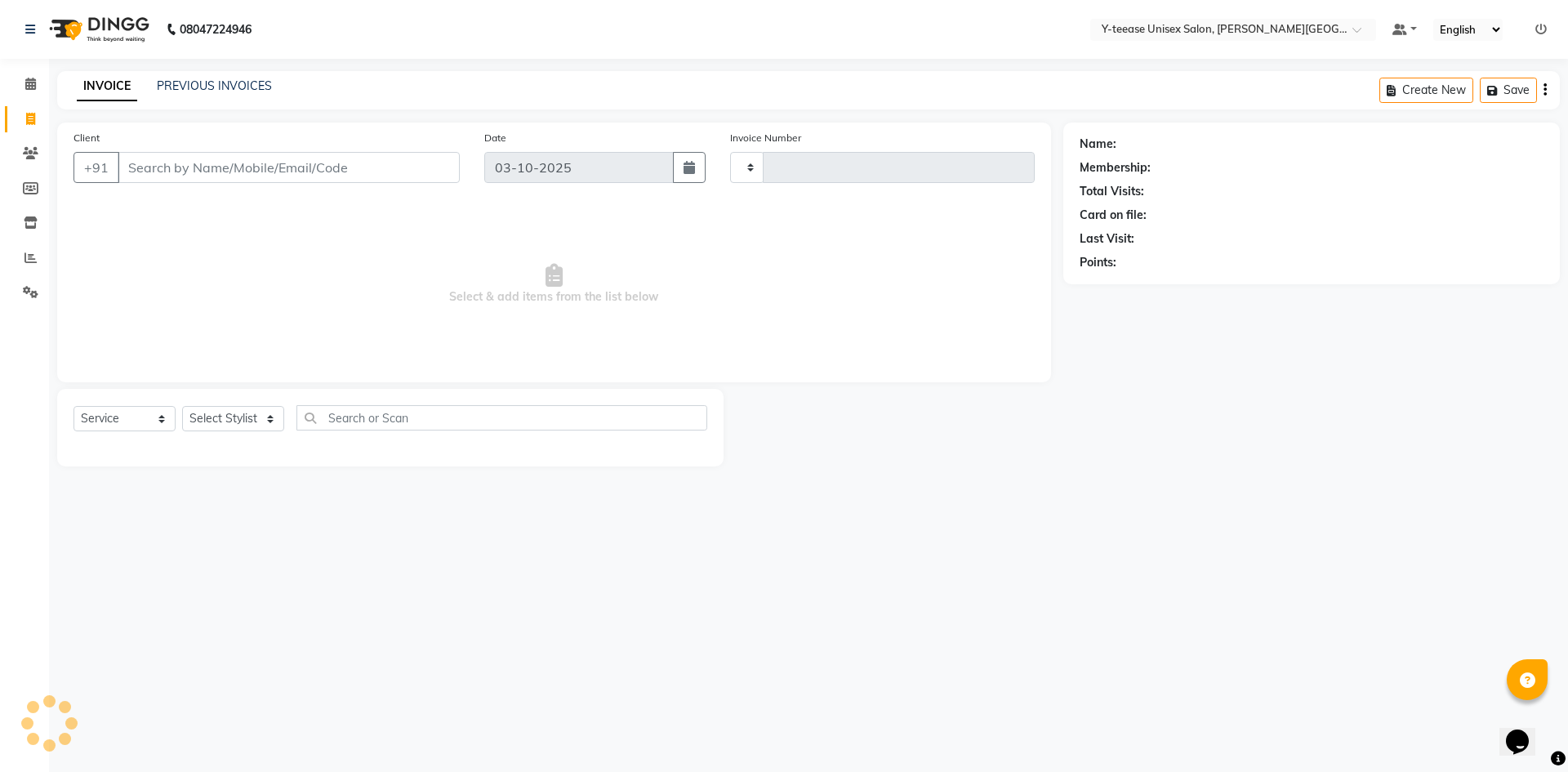
type input "2475"
select select "765"
click at [216, 164] on input "Client" at bounding box center [288, 167] width 342 height 31
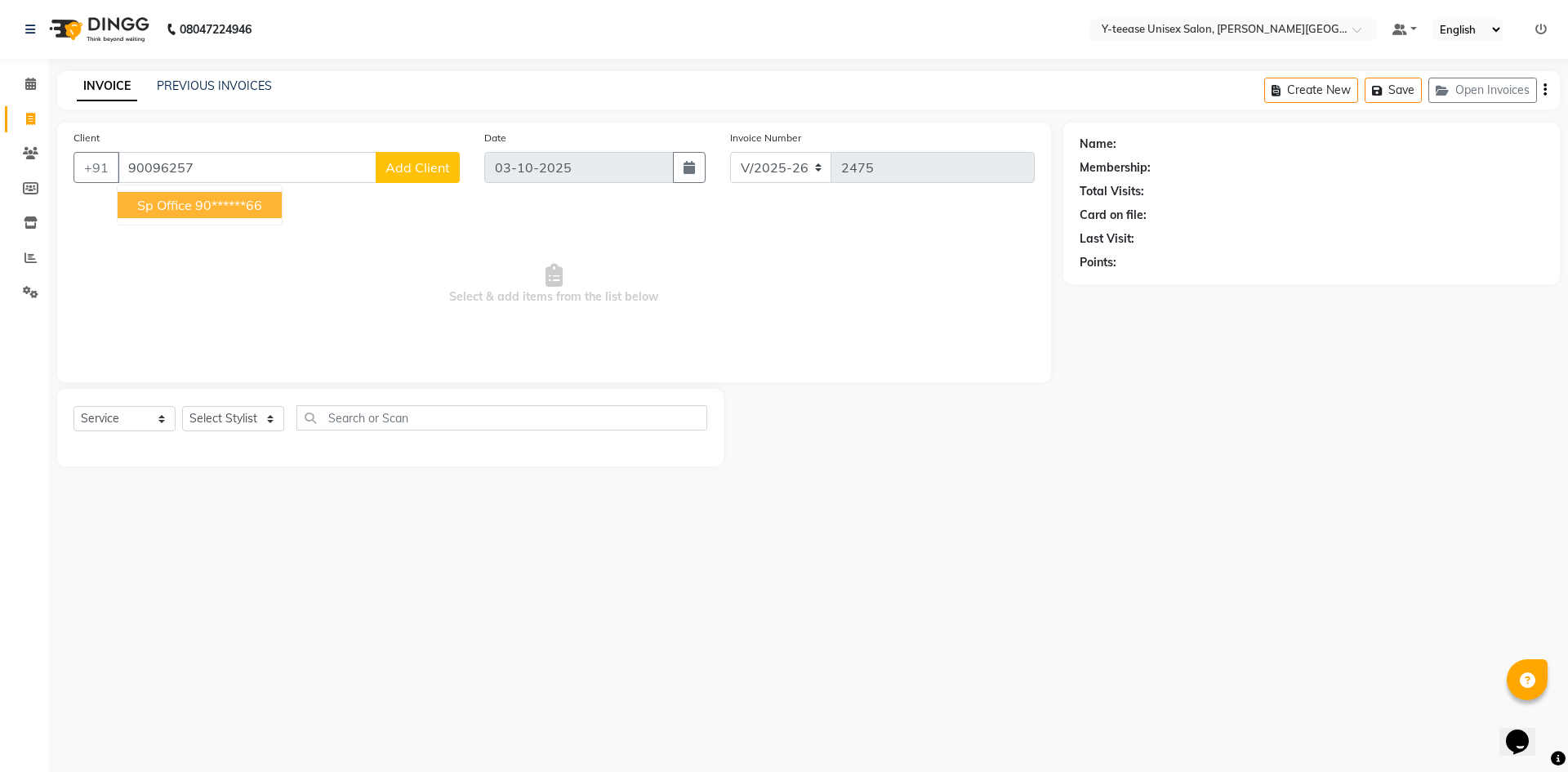
click at [214, 204] on ngb-highlight "90******66" at bounding box center [228, 205] width 67 height 17
type input "90******66"
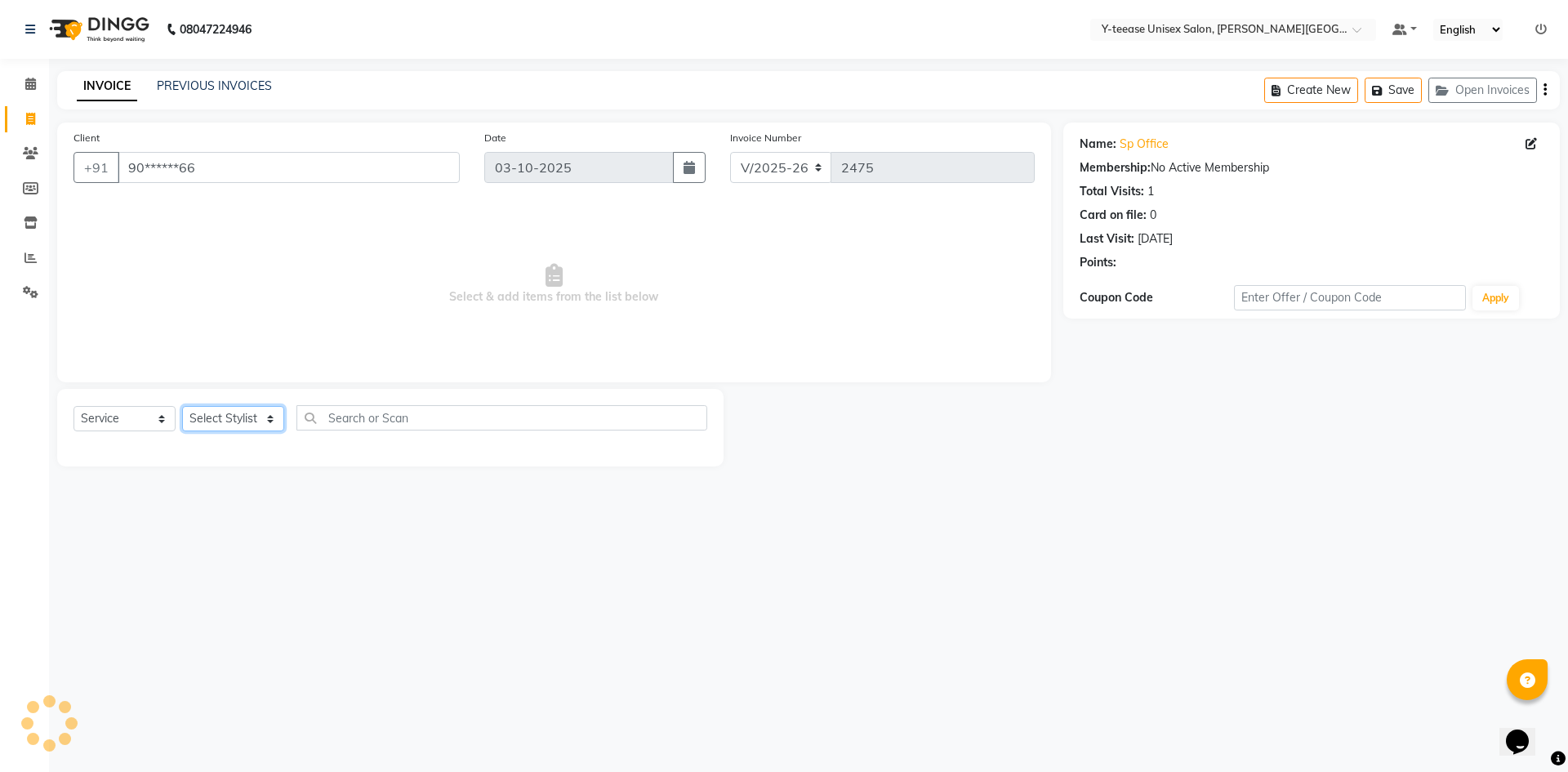
click at [246, 424] on select "Select Stylist [PERSON_NAME] Dhaman [PERSON_NAME] Shree [PERSON_NAME] [PERSON_N…" at bounding box center [234, 418] width 102 height 26
select select "65477"
click at [183, 406] on select "Select Stylist [PERSON_NAME] Dhaman [PERSON_NAME] Shree [PERSON_NAME] [PERSON_N…" at bounding box center [234, 418] width 102 height 26
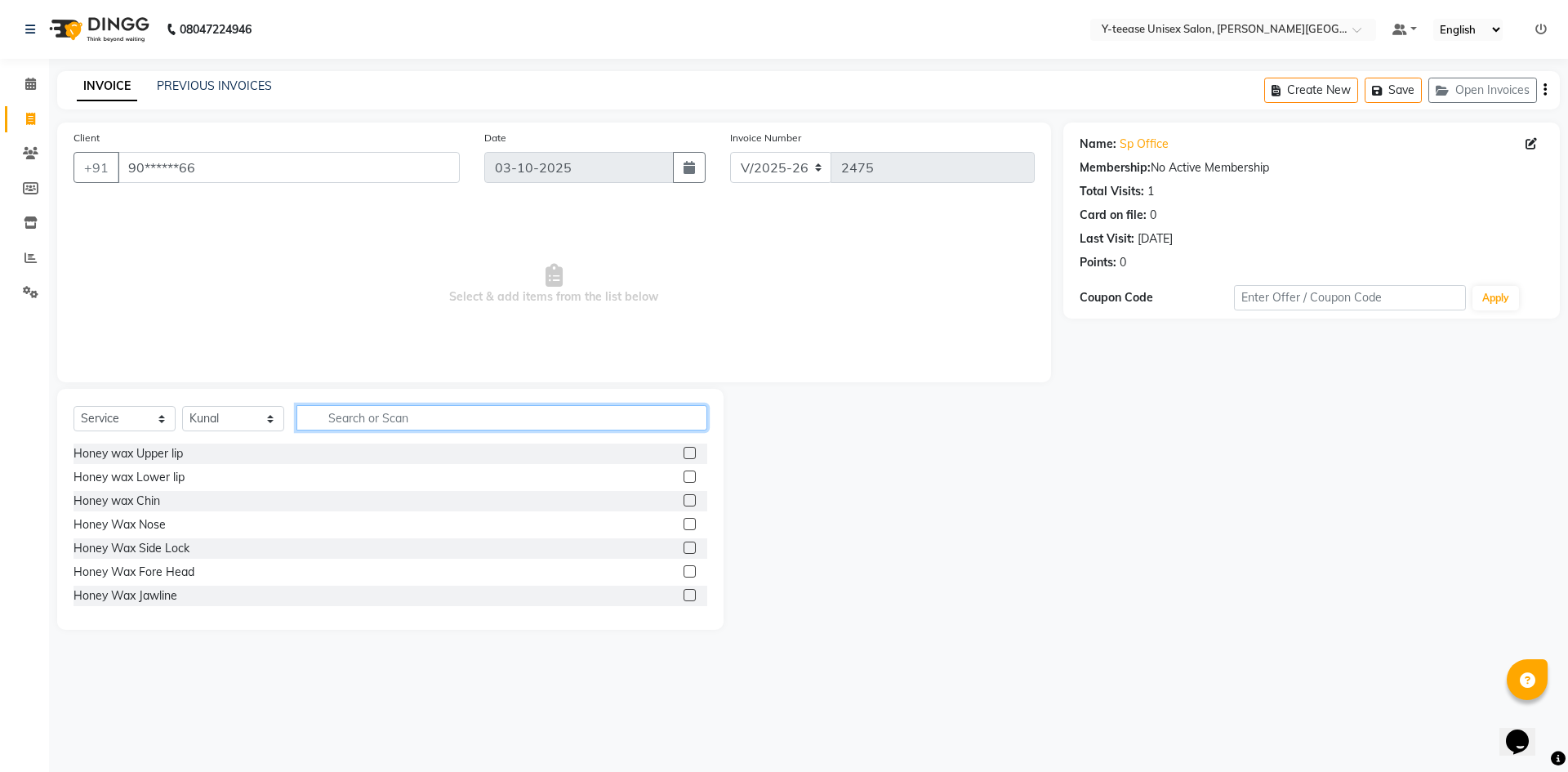
click at [393, 419] on input "text" at bounding box center [502, 417] width 411 height 26
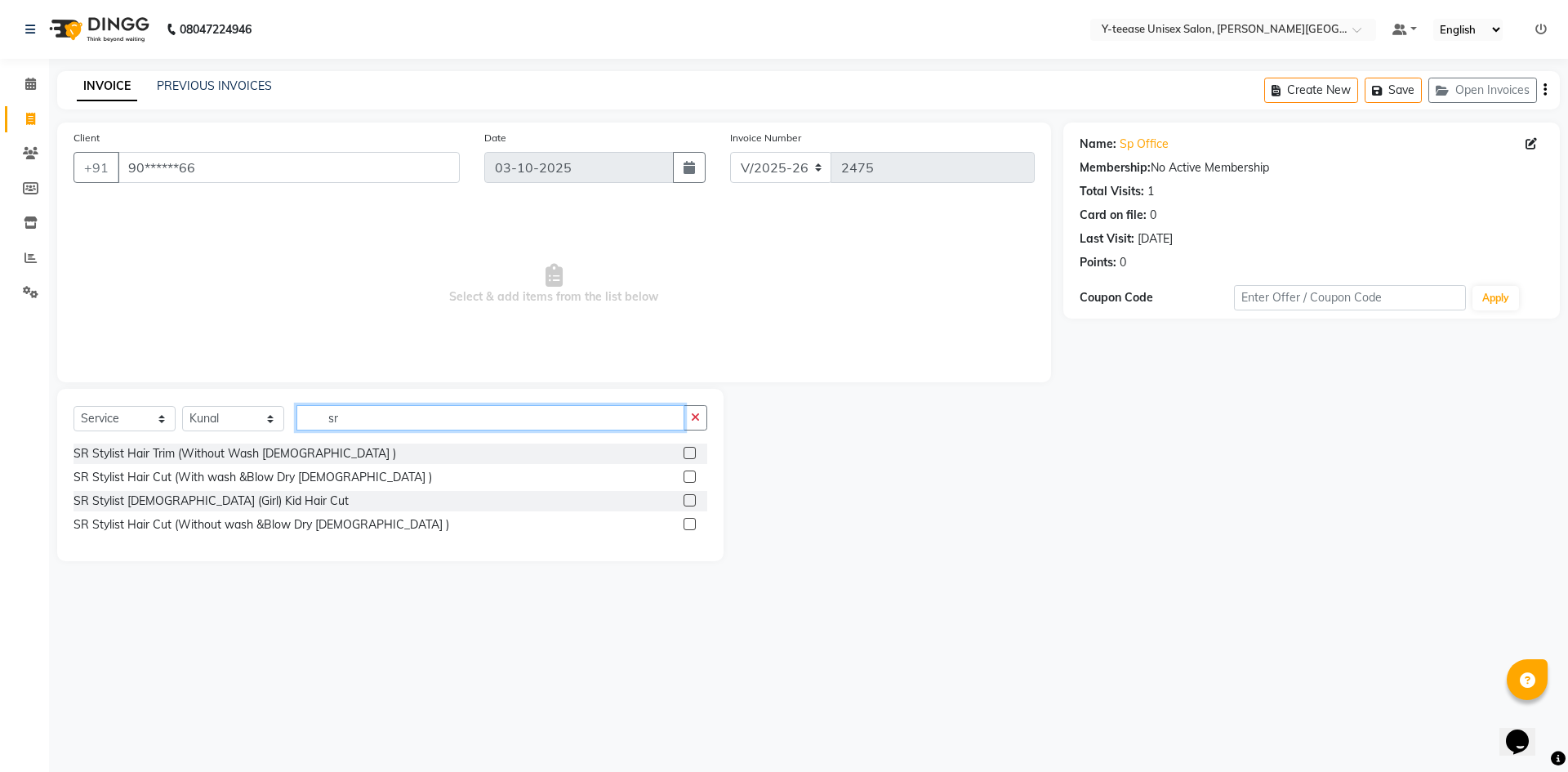
type input "sr"
click at [695, 499] on label at bounding box center [690, 500] width 12 height 12
click at [694, 499] on input "checkbox" at bounding box center [689, 501] width 11 height 11
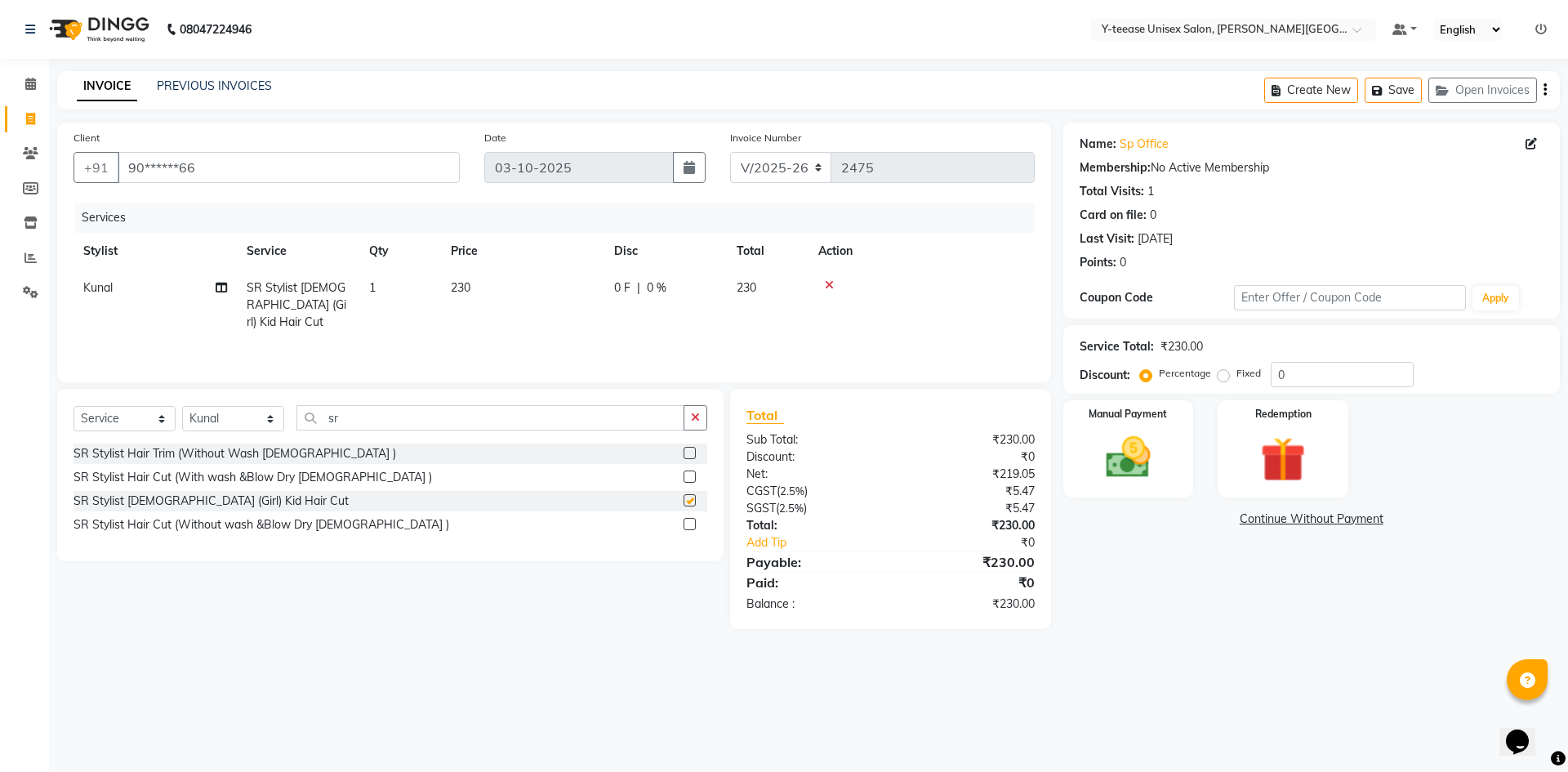
checkbox input "false"
click at [362, 416] on input "sr" at bounding box center [490, 417] width 388 height 26
type input "s"
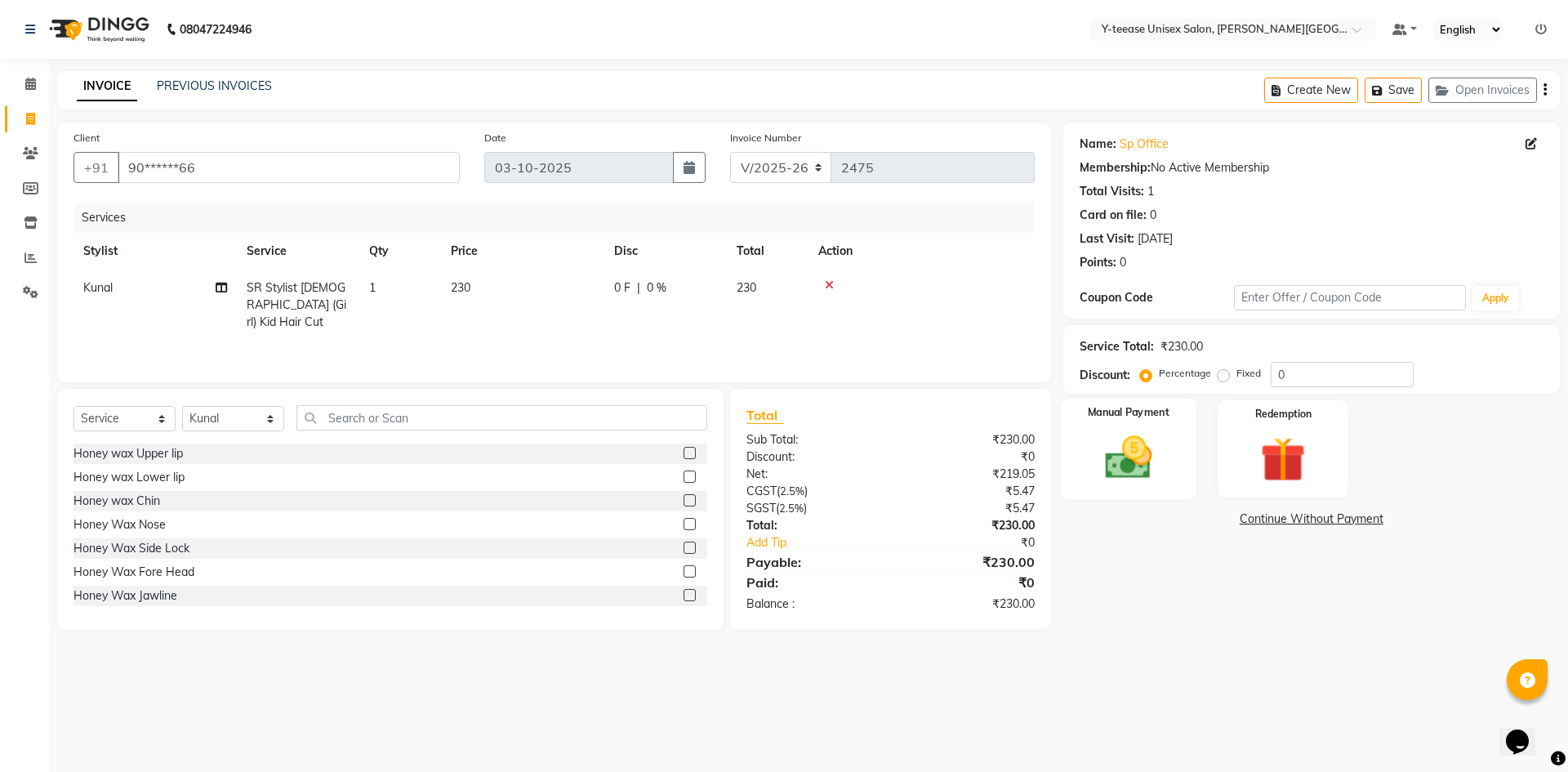
click at [1156, 461] on img at bounding box center [1129, 457] width 76 height 54
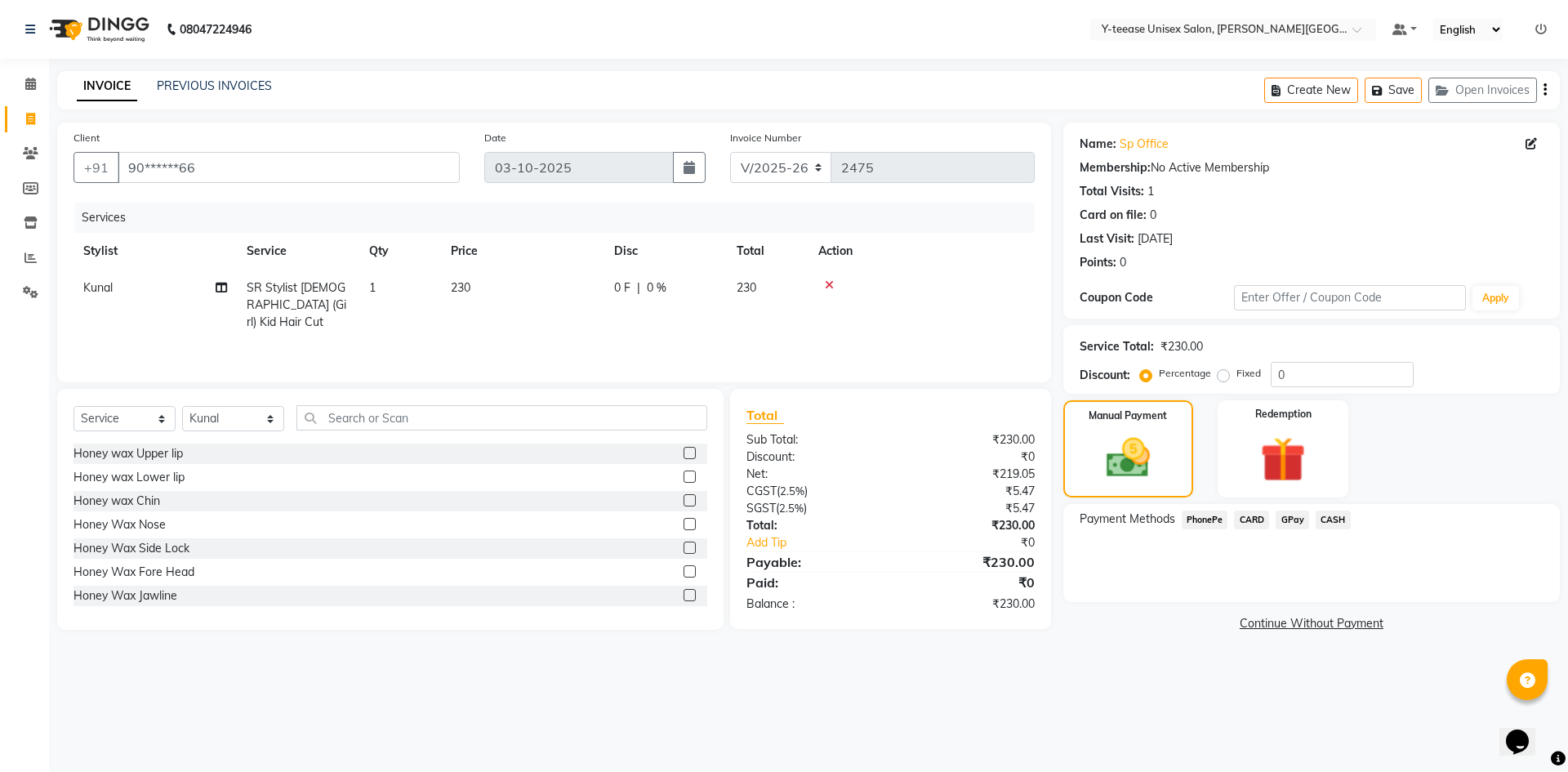
click at [1343, 521] on span "CASH" at bounding box center [1333, 520] width 35 height 19
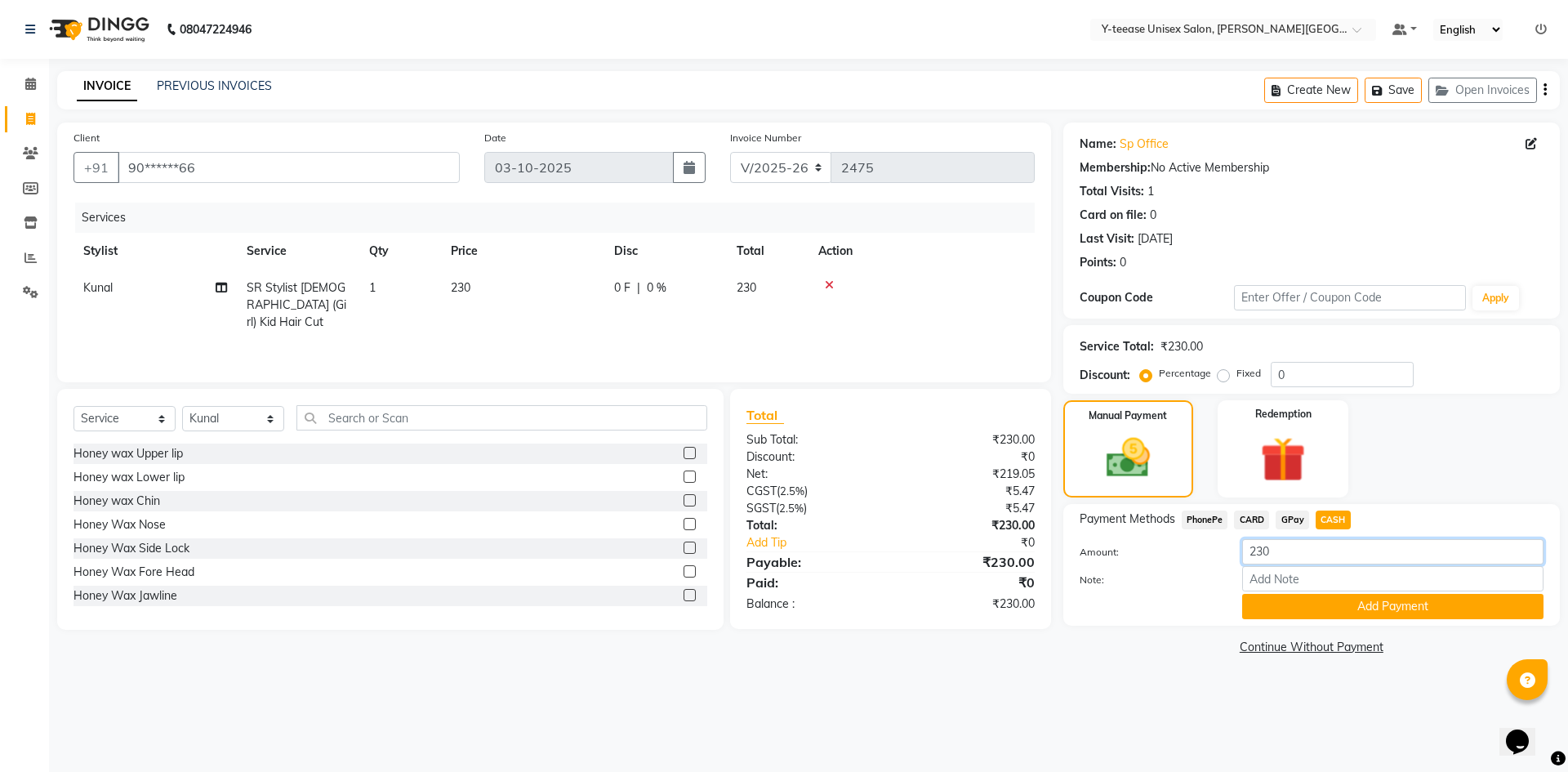
click at [1298, 551] on input "230" at bounding box center [1393, 551] width 302 height 26
type input "200"
click at [1325, 602] on button "Add Payment" at bounding box center [1393, 606] width 302 height 26
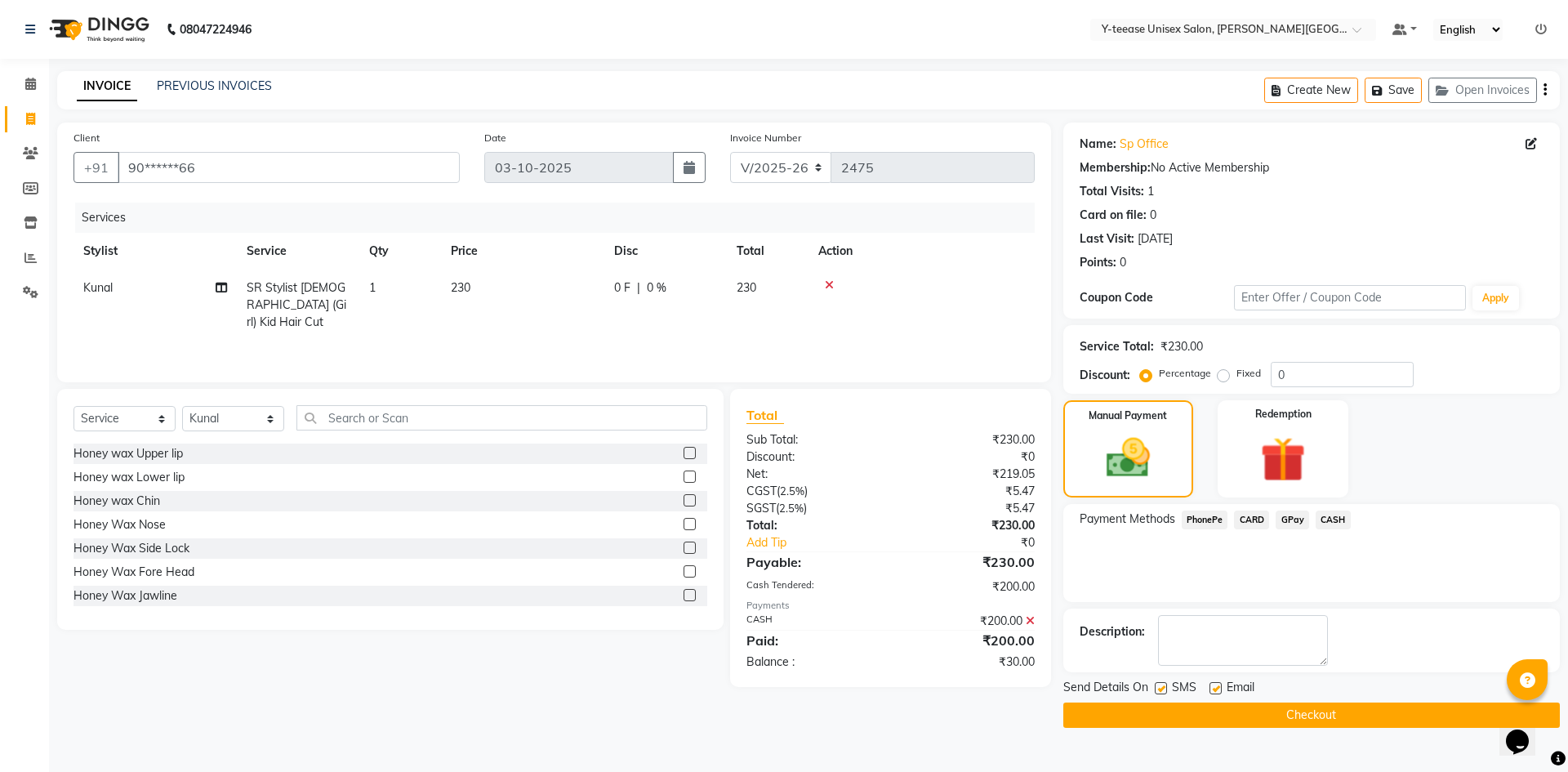
drag, startPoint x: 1301, startPoint y: 517, endPoint x: 1306, endPoint y: 530, distance: 13.9
click at [1301, 521] on span "GPay" at bounding box center [1293, 520] width 34 height 19
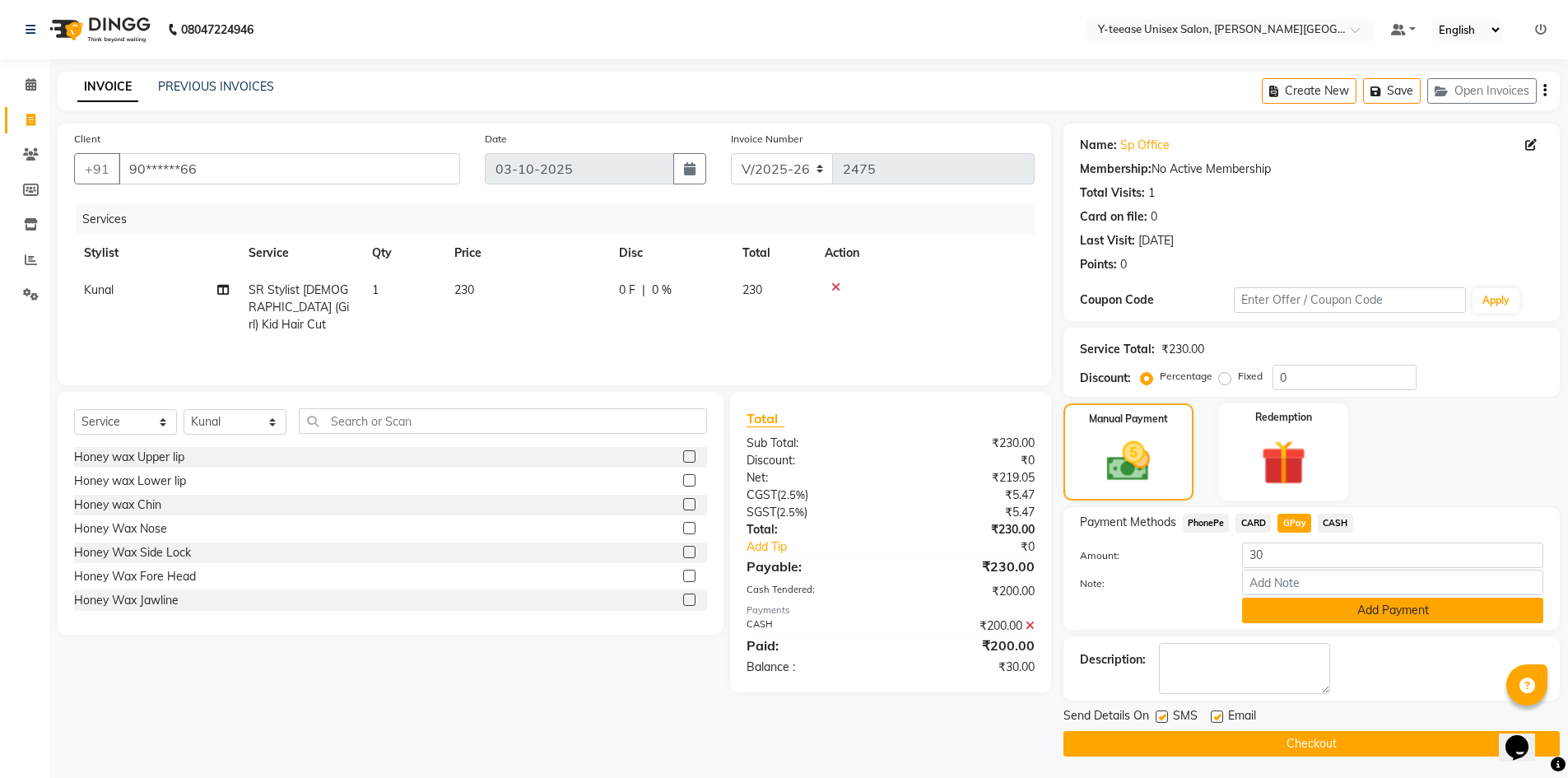
click at [1342, 603] on button "Add Payment" at bounding box center [1393, 610] width 301 height 26
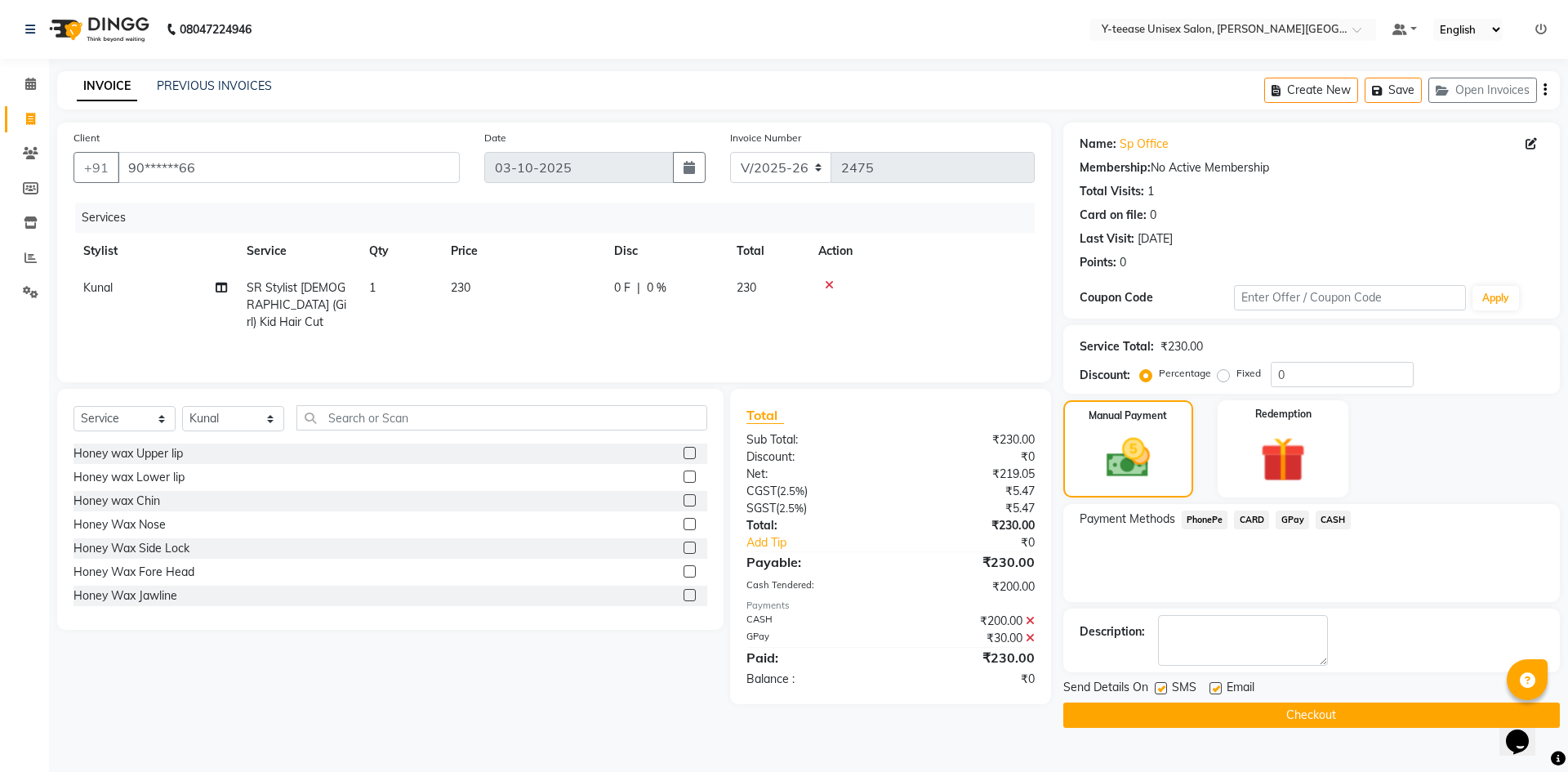
click at [1316, 711] on button "Checkout" at bounding box center [1311, 716] width 497 height 26
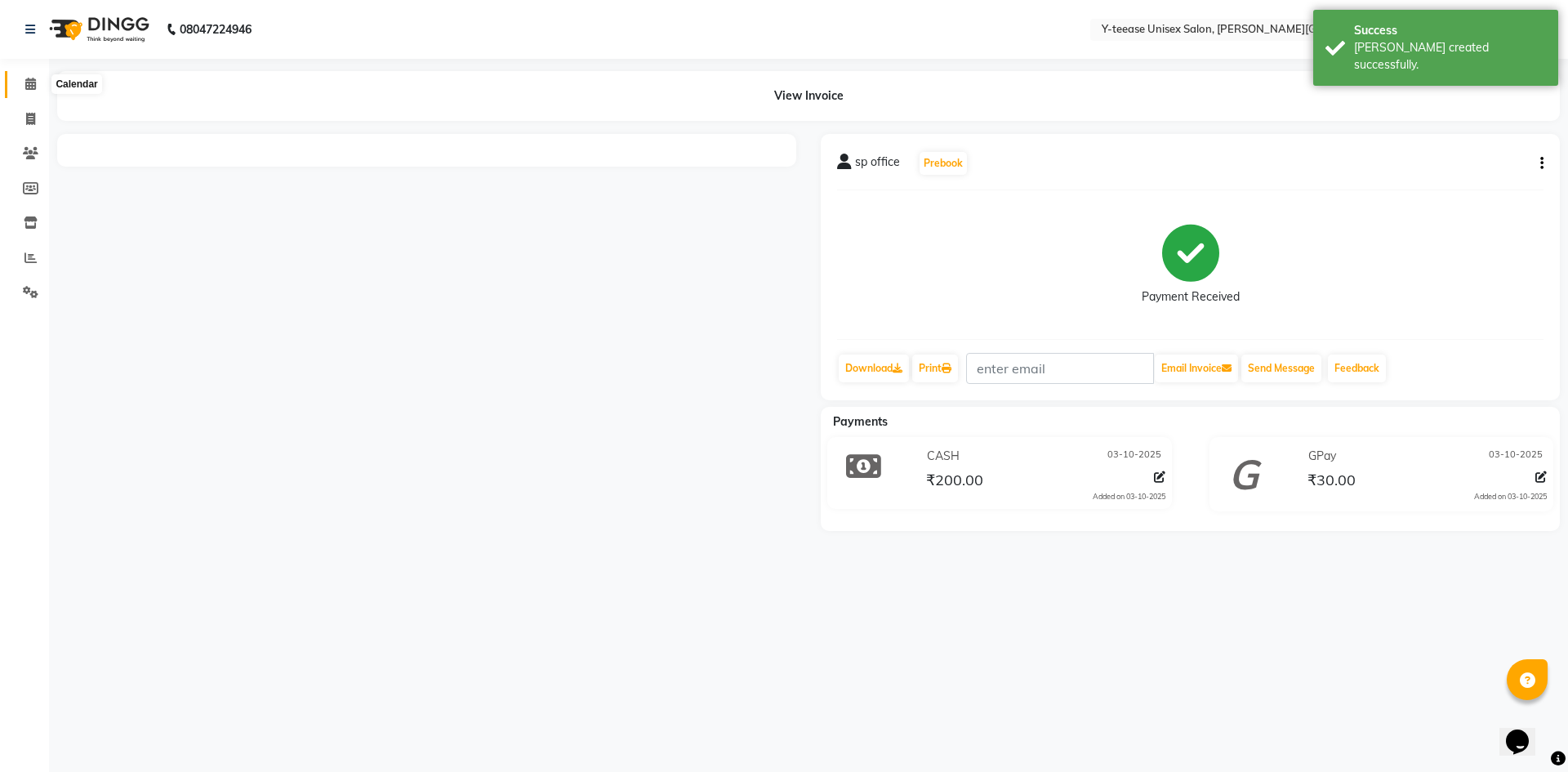
click at [25, 76] on span at bounding box center [31, 84] width 28 height 19
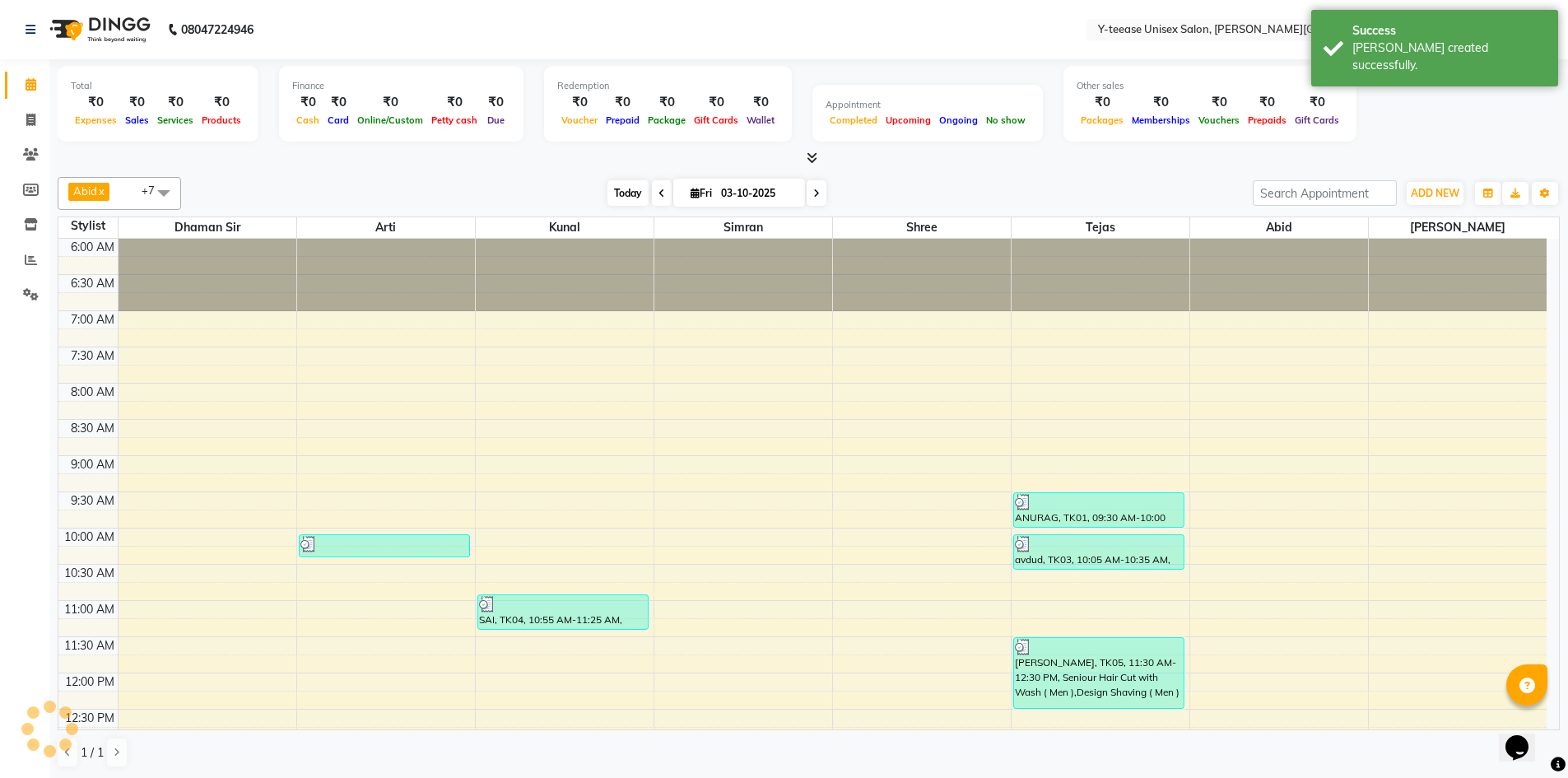
click at [610, 189] on span "Today" at bounding box center [628, 193] width 41 height 26
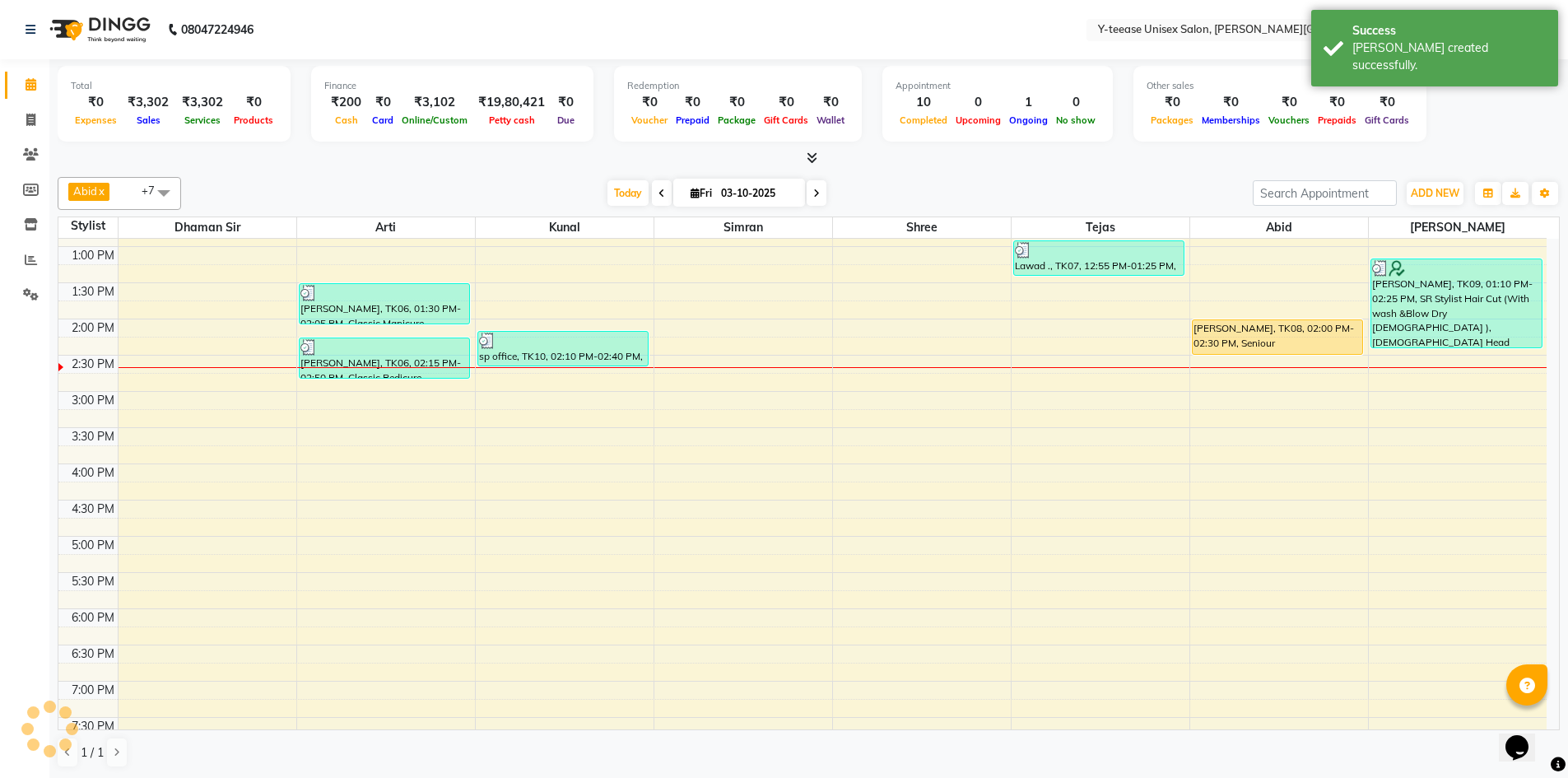
scroll to position [498, 0]
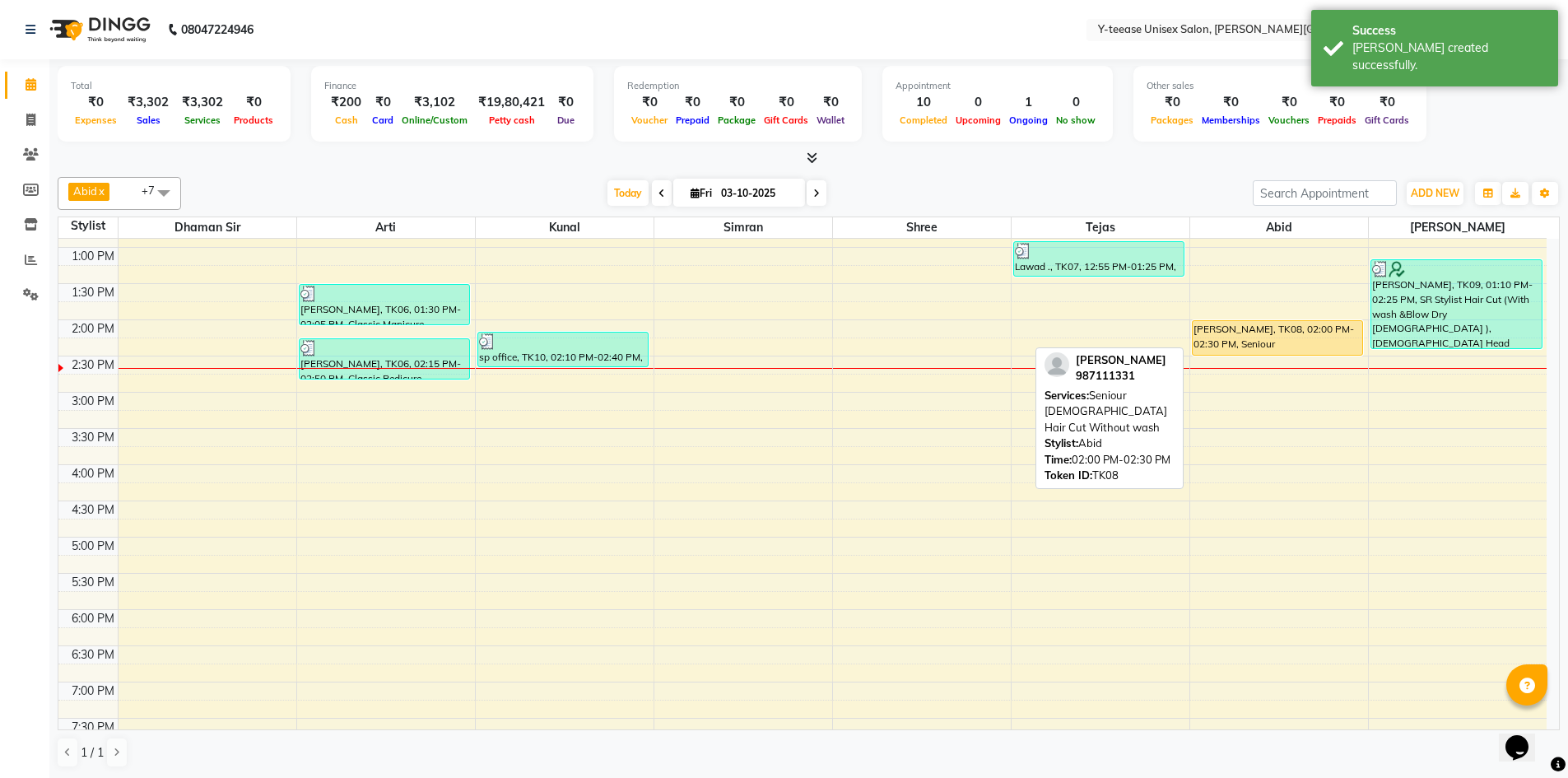
click at [1224, 345] on div "[PERSON_NAME], TK08, 02:00 PM-02:30 PM, Seniour [DEMOGRAPHIC_DATA] Hair Cut Wit…" at bounding box center [1278, 338] width 171 height 34
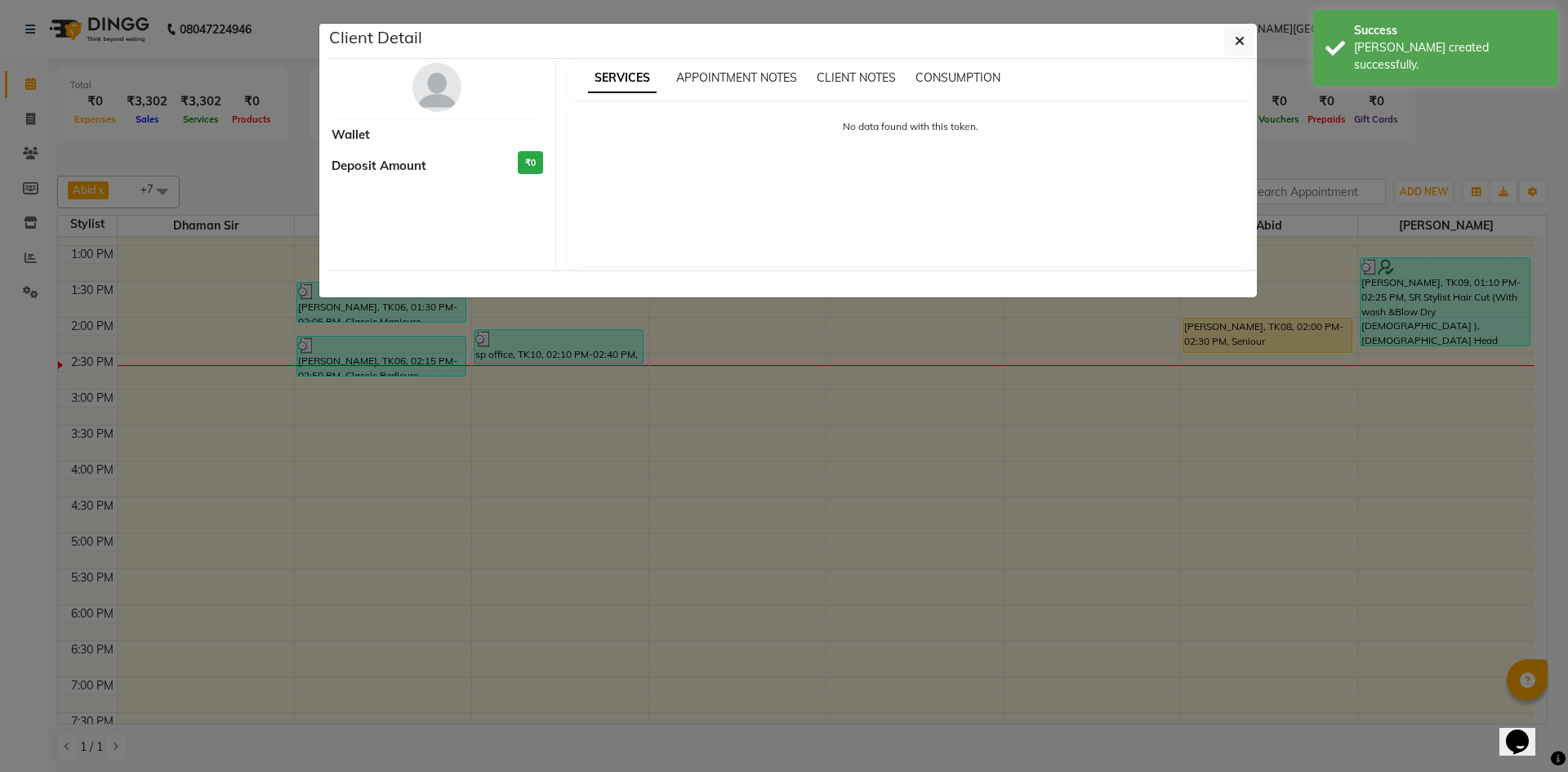
select select "1"
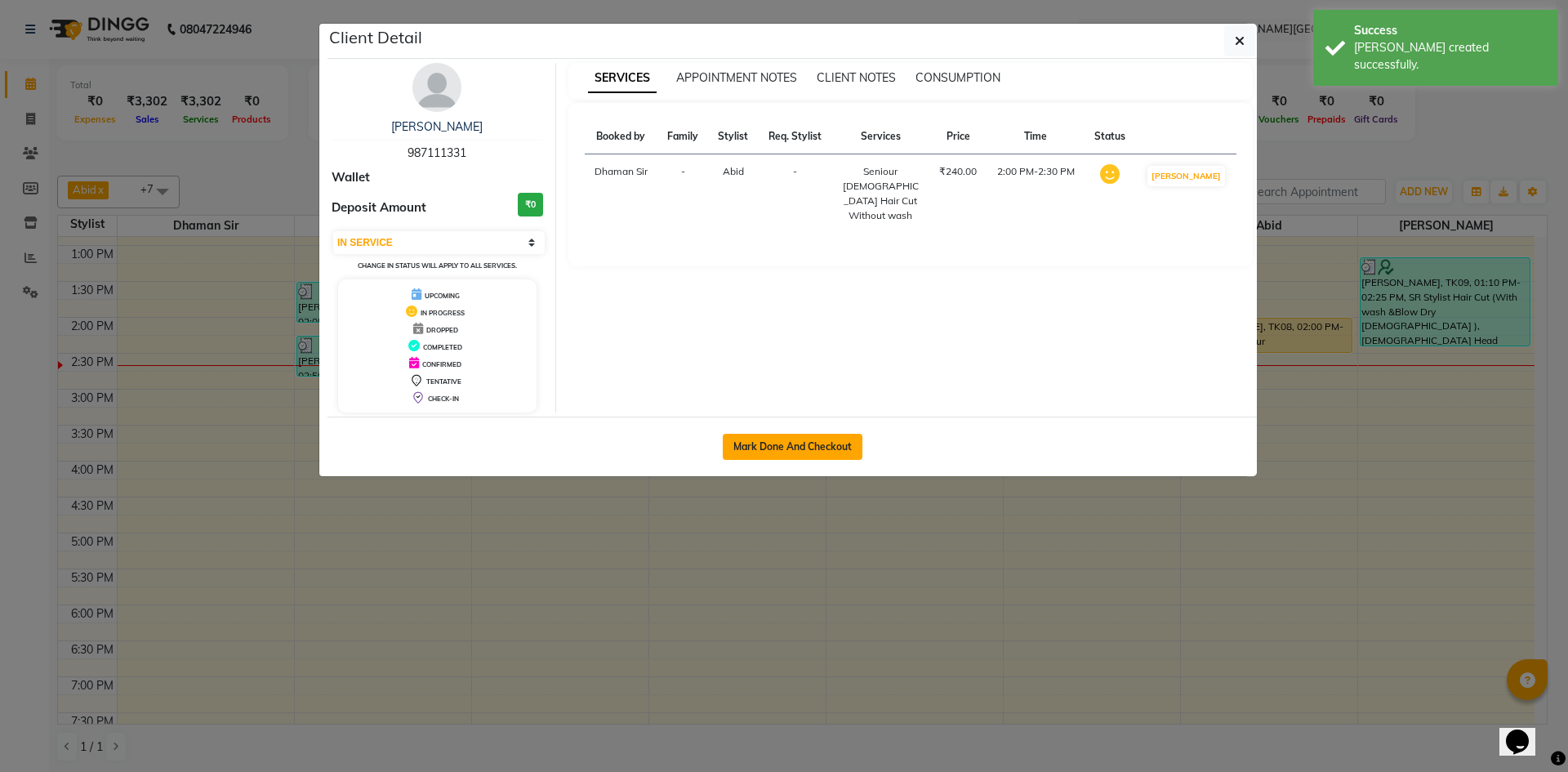
click at [813, 446] on button "Mark Done And Checkout" at bounding box center [793, 447] width 139 height 26
select select "service"
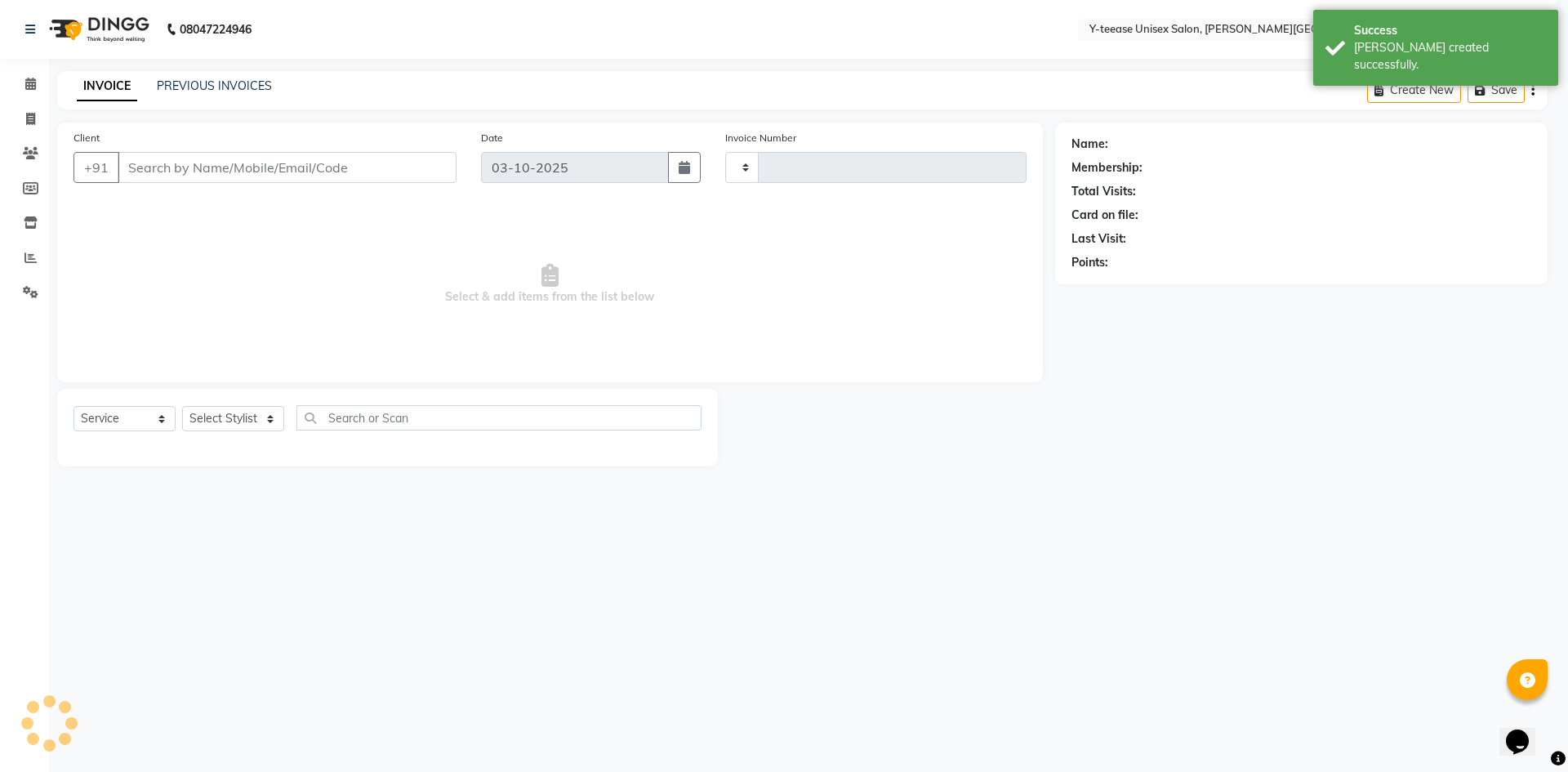
type input "2476"
select select "765"
type input "98*****31"
select select "84117"
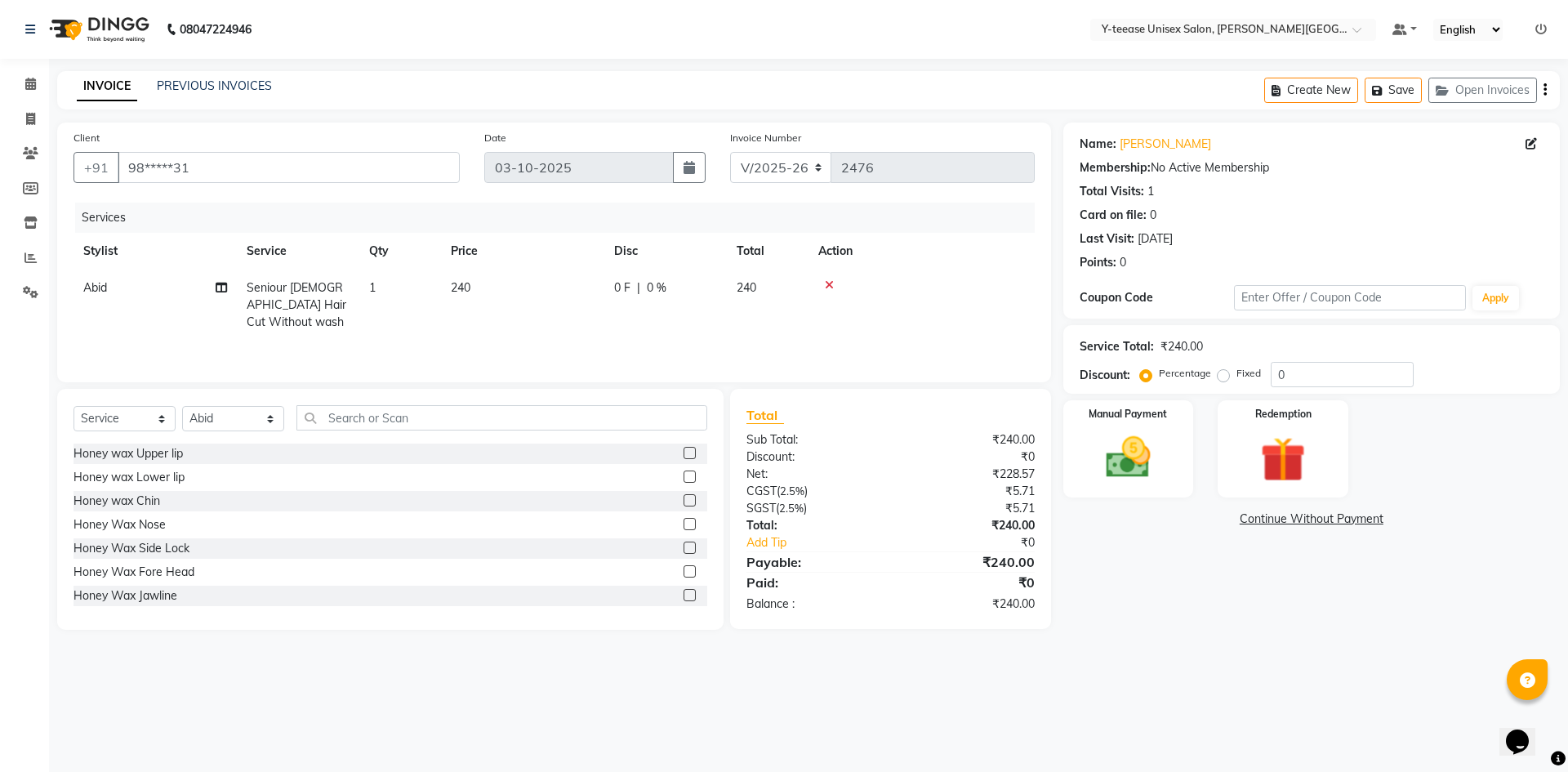
click at [831, 286] on icon at bounding box center [829, 285] width 9 height 11
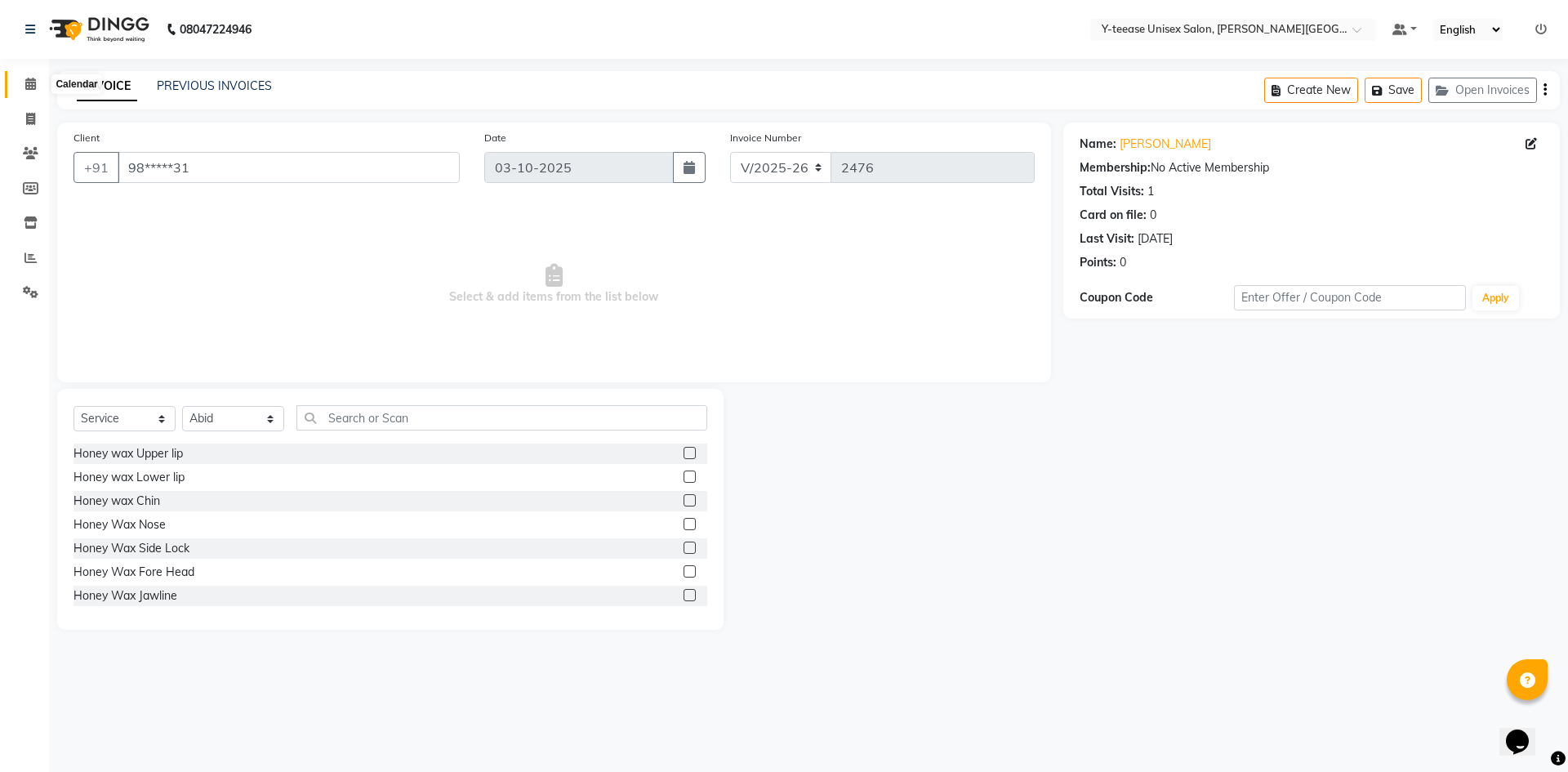
click at [33, 90] on span at bounding box center [31, 84] width 28 height 19
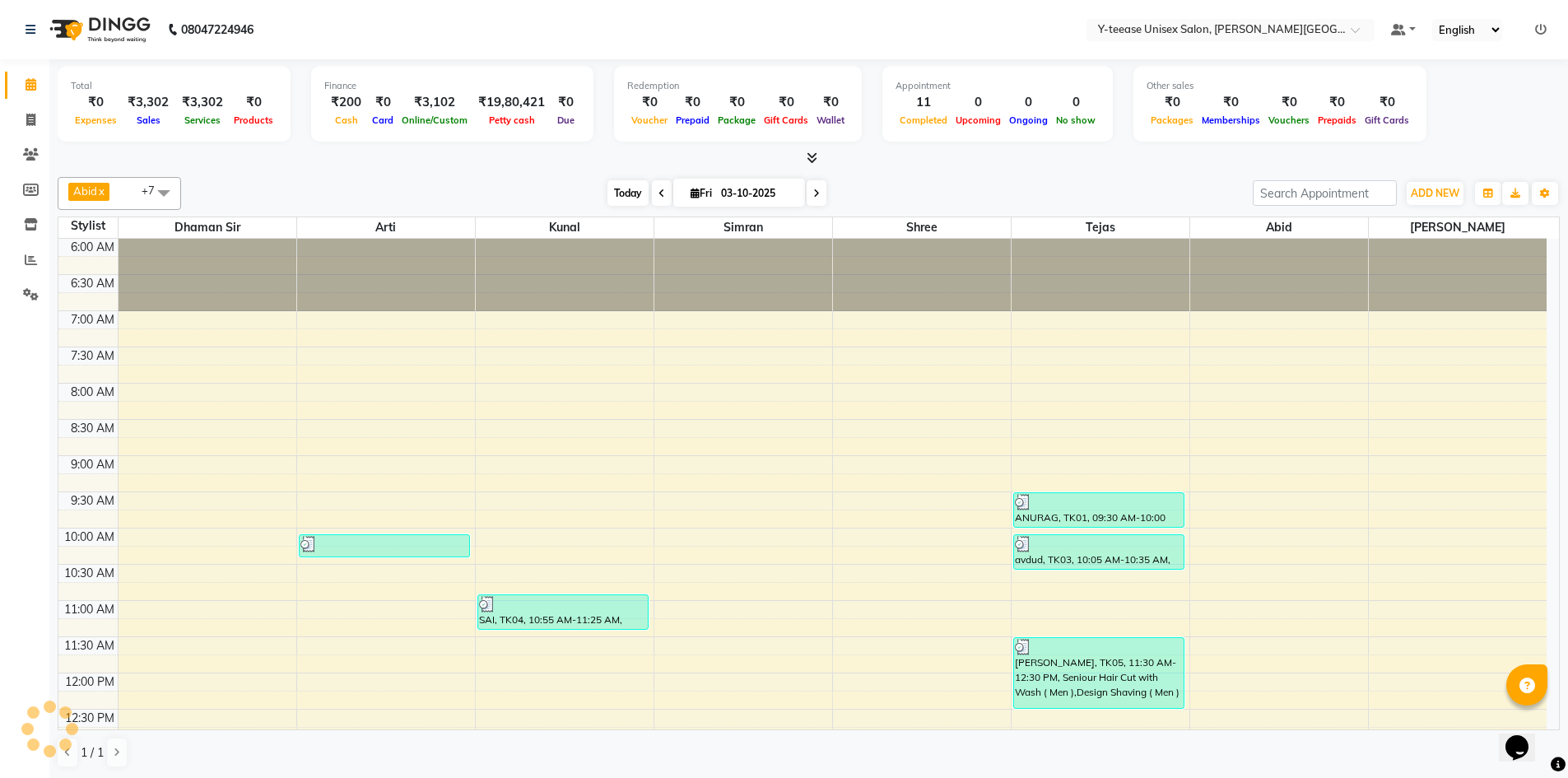
click at [623, 196] on span "Today" at bounding box center [628, 193] width 41 height 26
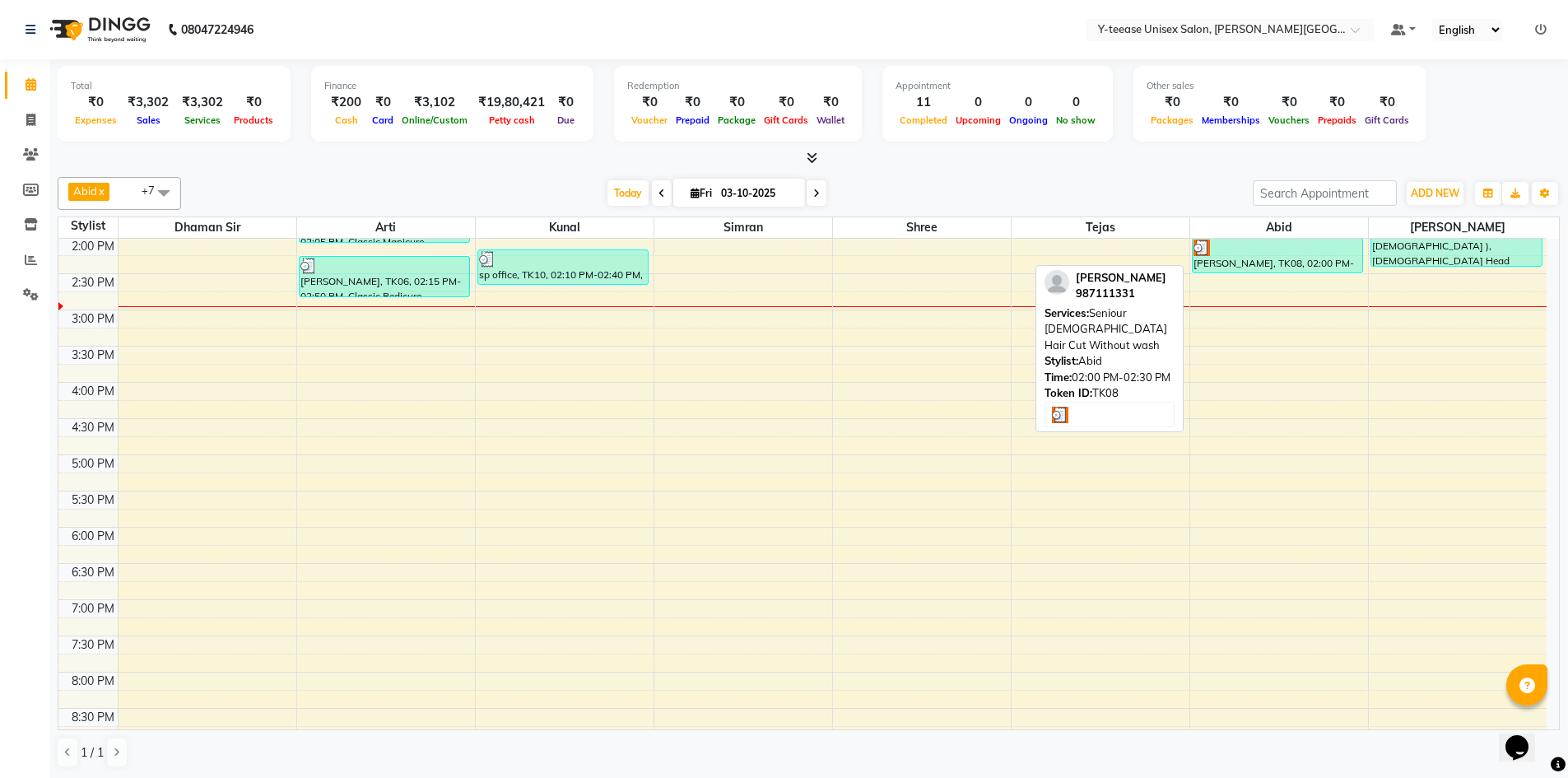
click at [1204, 261] on div "[PERSON_NAME], TK08, 02:00 PM-02:30 PM, Seniour [DEMOGRAPHIC_DATA] Hair Cut Wit…" at bounding box center [1278, 256] width 171 height 34
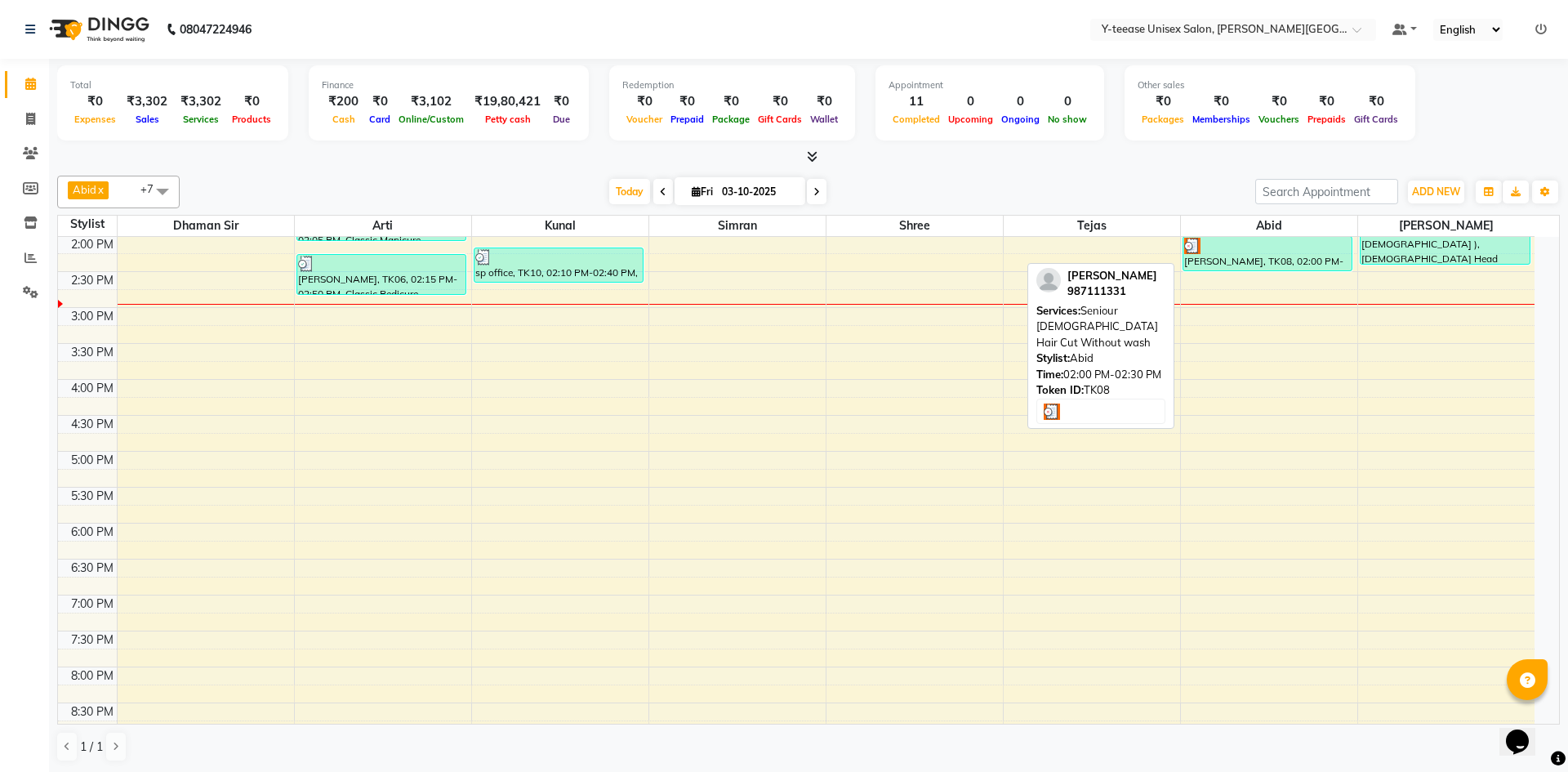
select select "3"
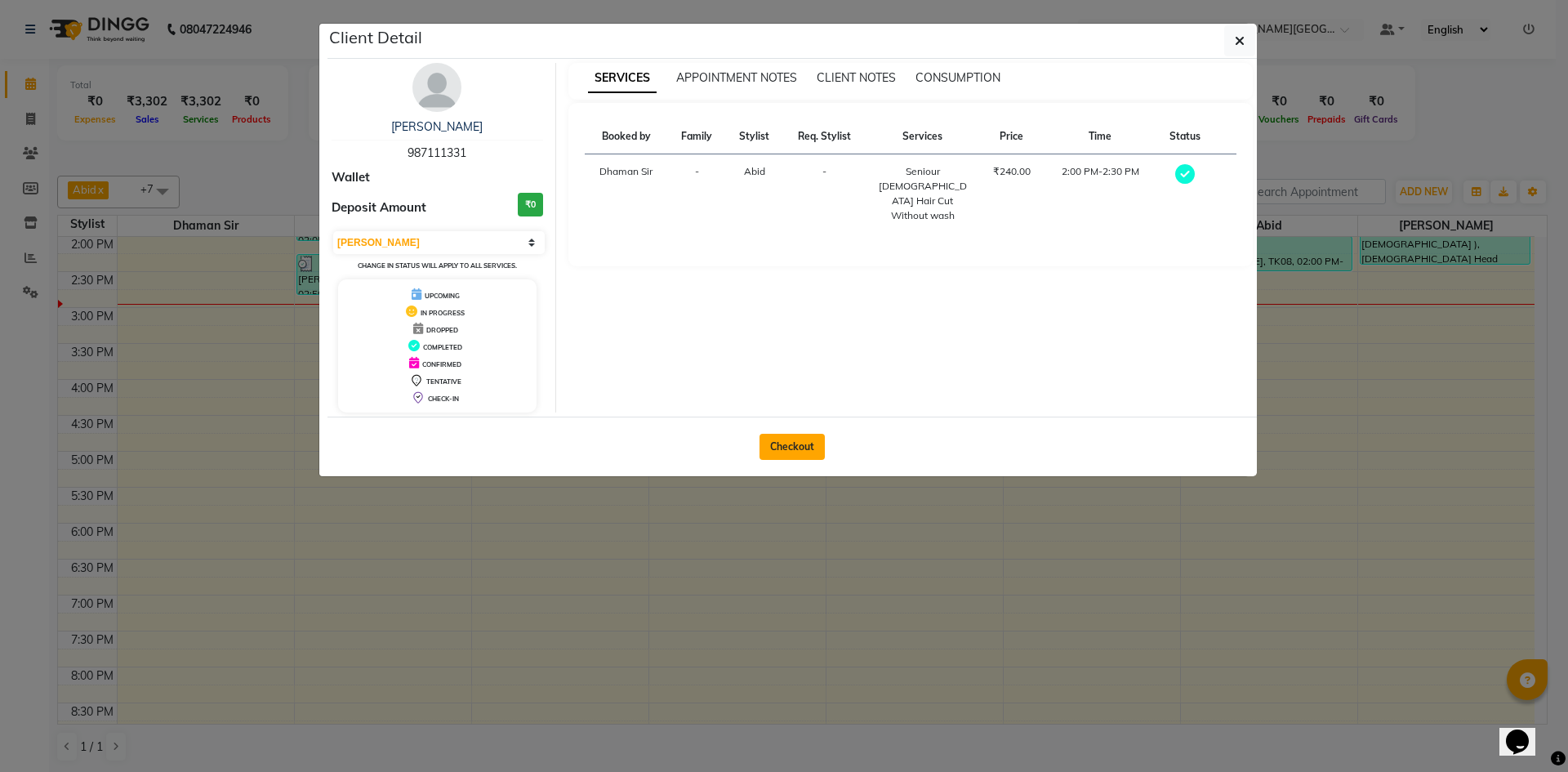
click at [811, 440] on button "Checkout" at bounding box center [792, 447] width 65 height 26
select select "765"
select select "service"
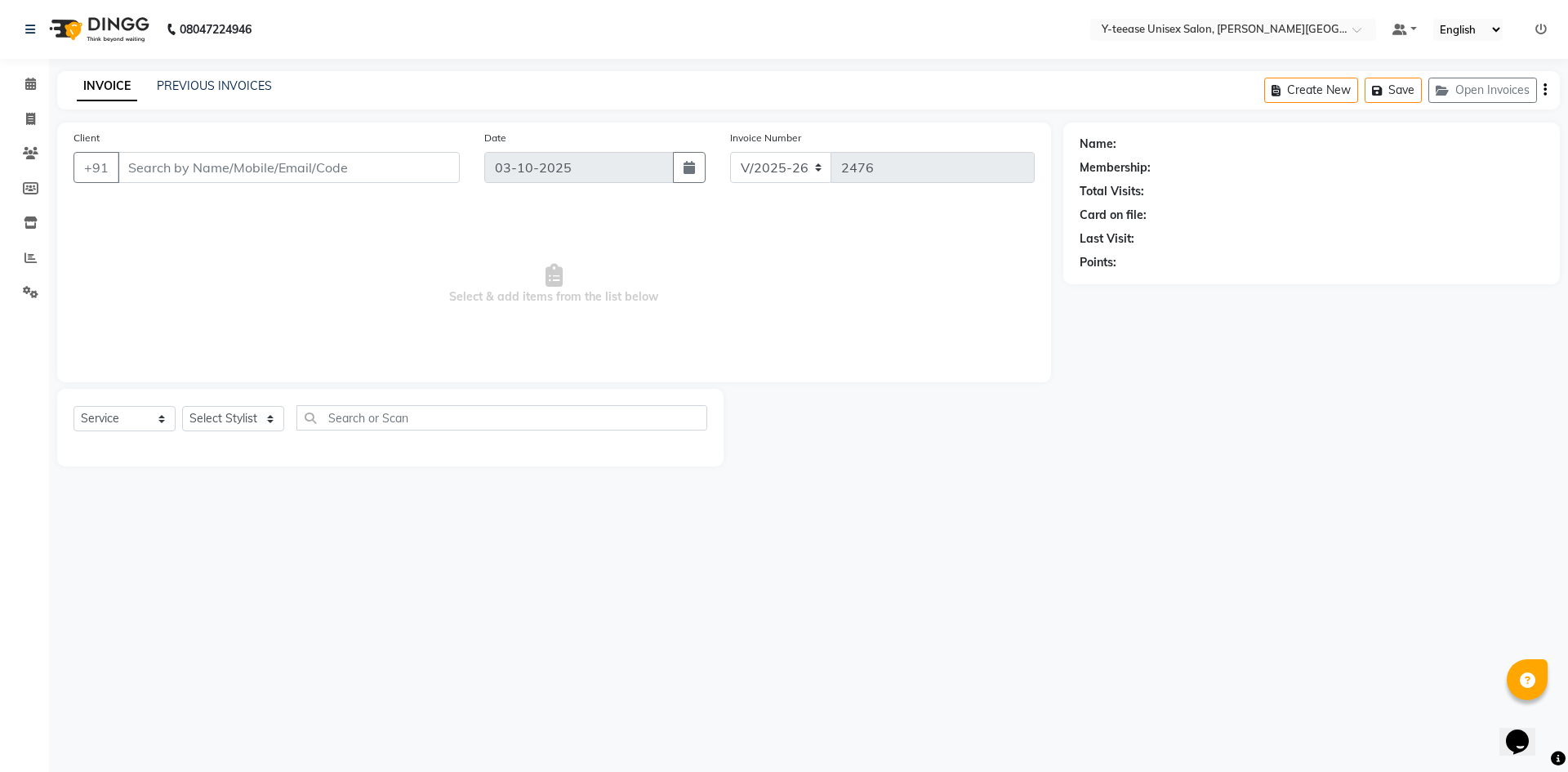
type input "98*****31"
select select "84117"
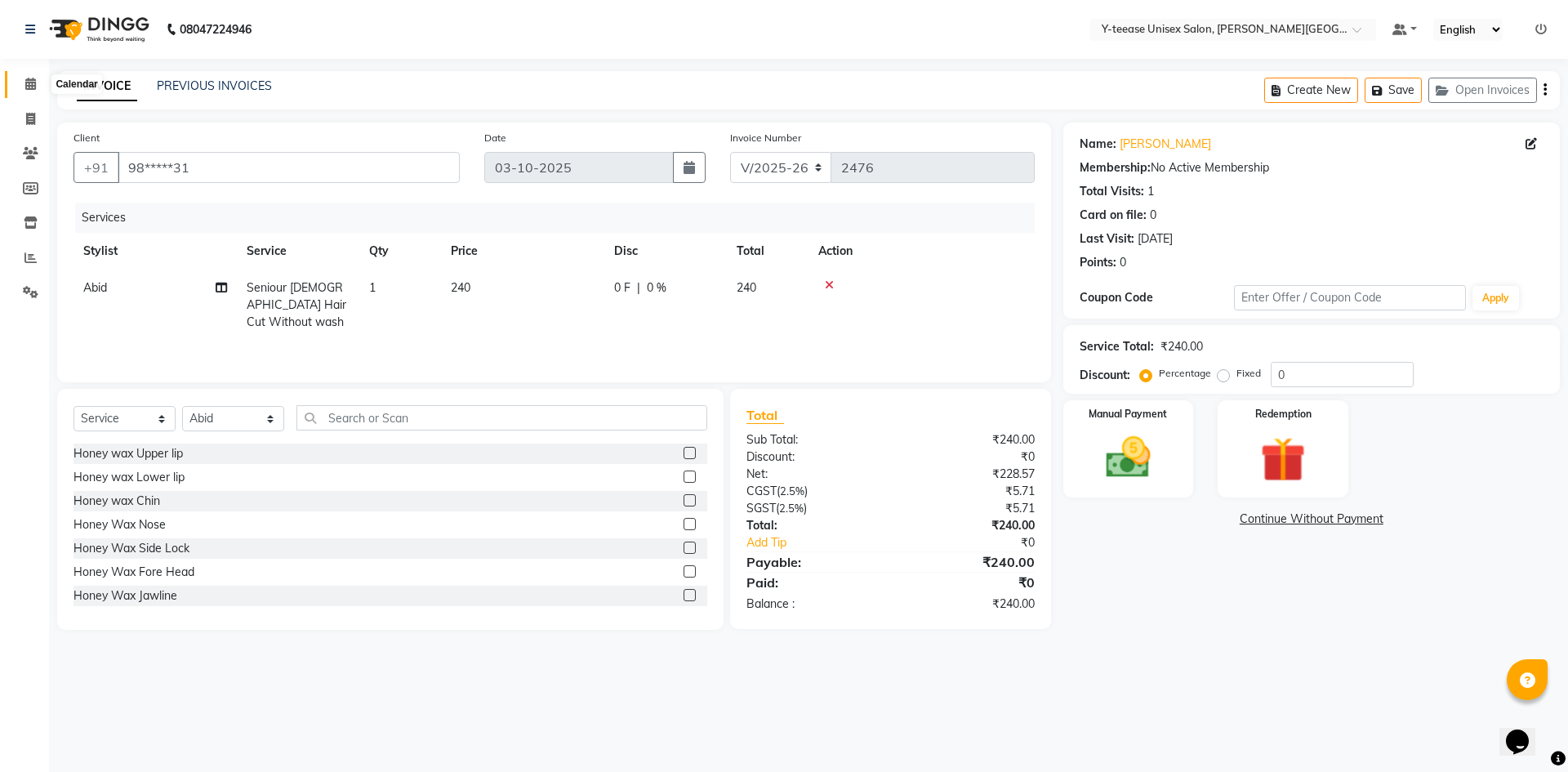
click at [26, 75] on span at bounding box center [31, 84] width 28 height 19
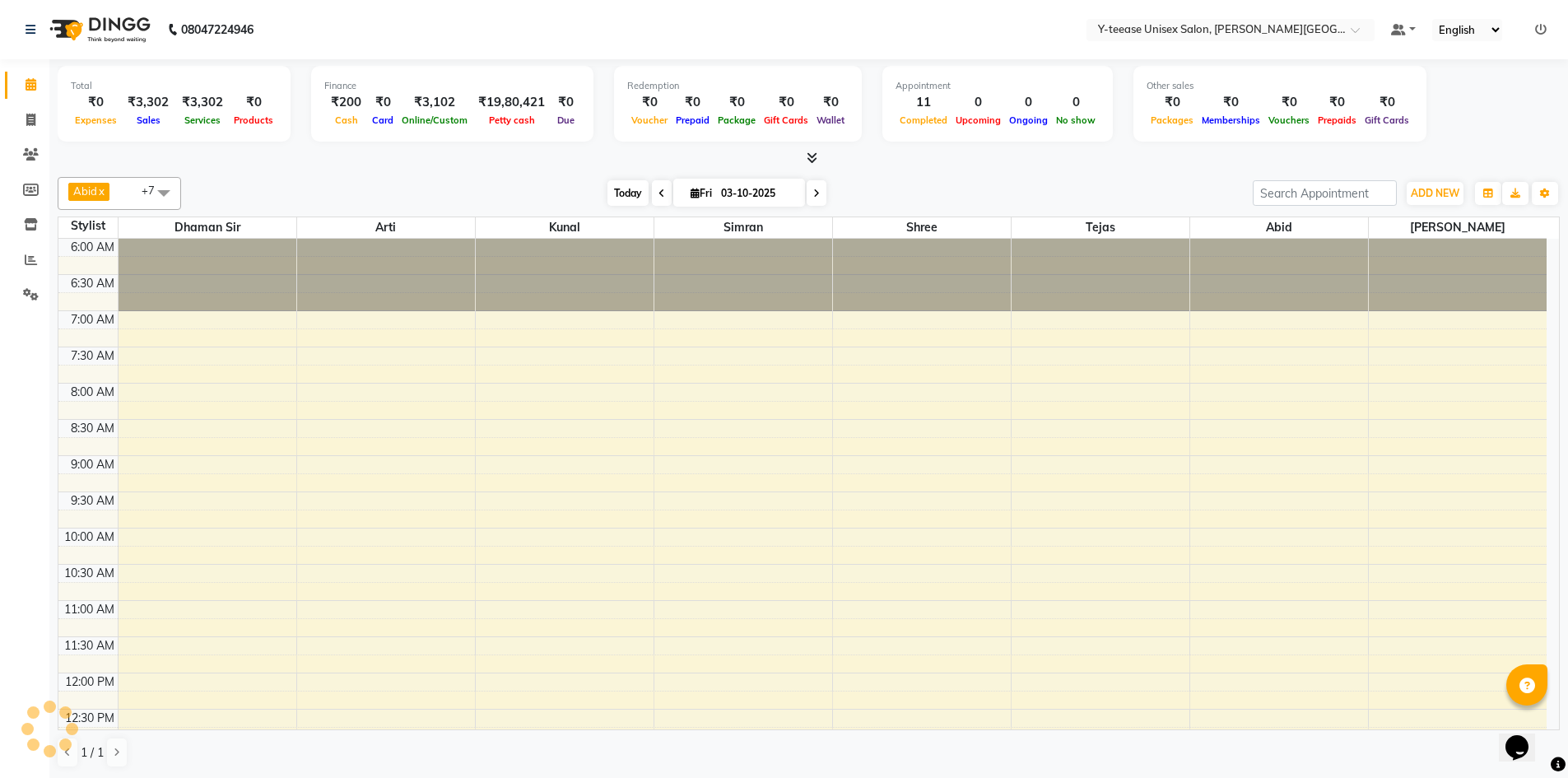
click at [620, 185] on span "Today" at bounding box center [628, 193] width 41 height 26
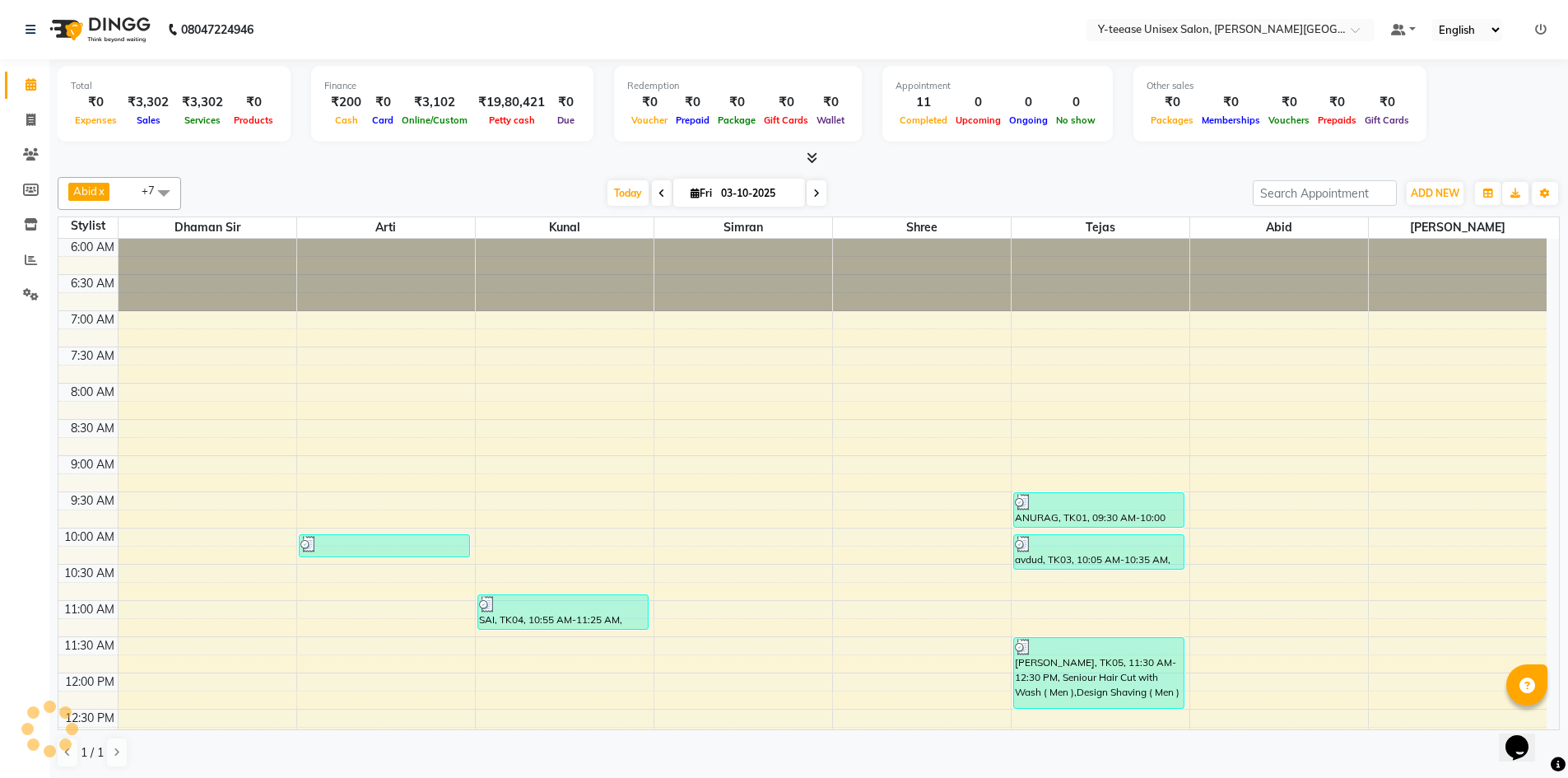
scroll to position [581, 0]
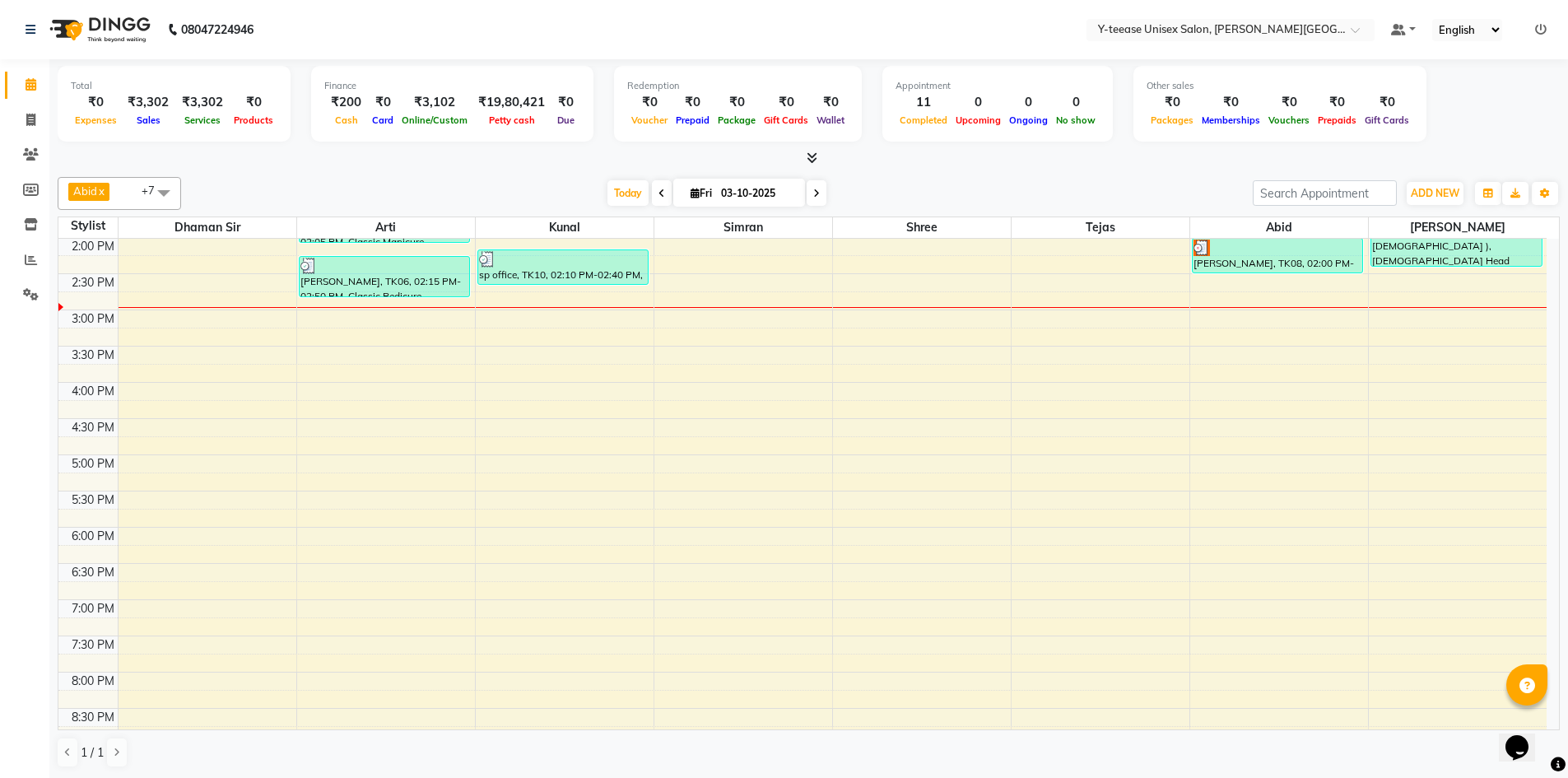
click at [691, 193] on icon at bounding box center [695, 193] width 9 height 11
select select "10"
select select "2025"
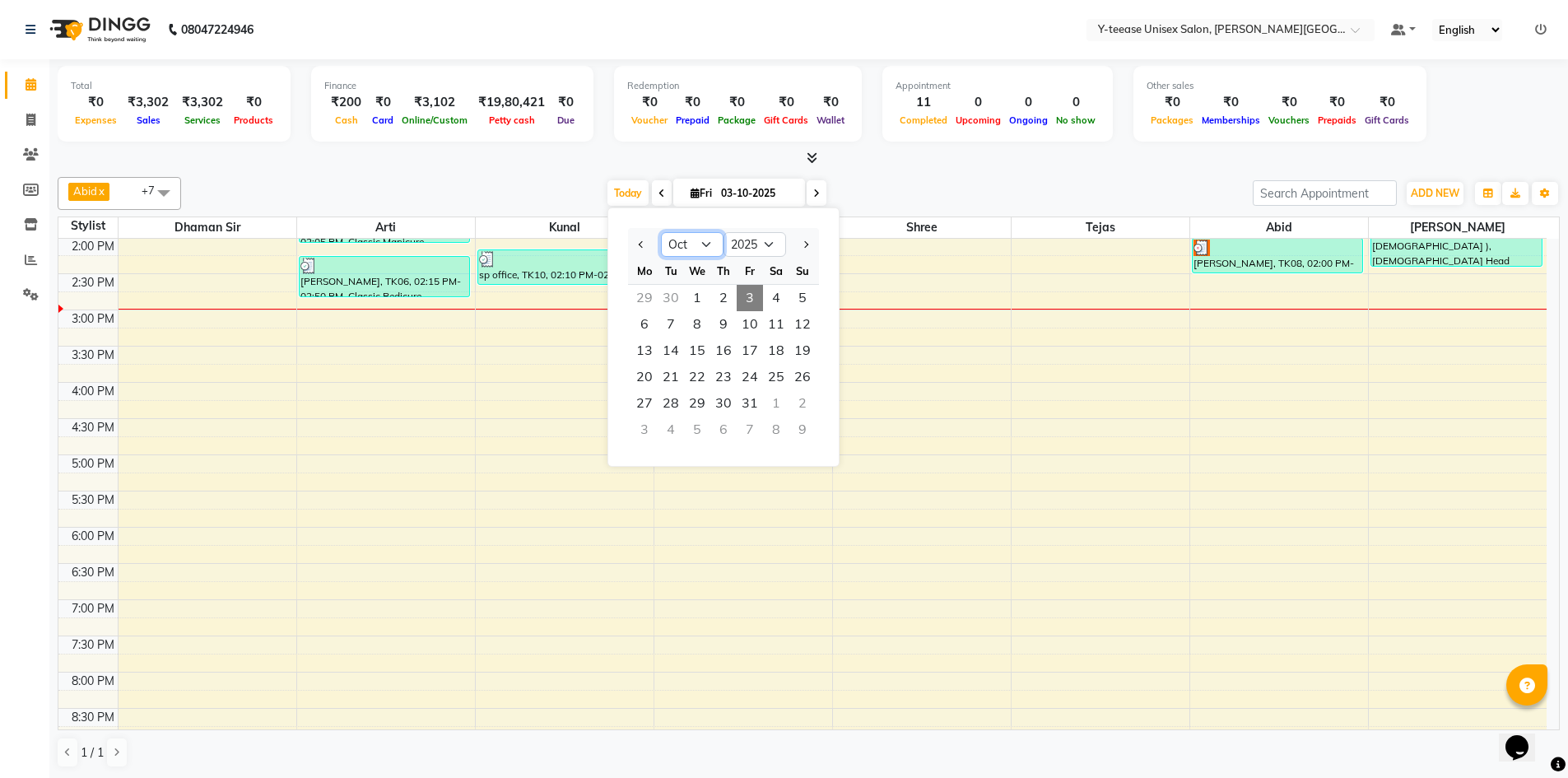
click at [694, 240] on select "Jan Feb Mar Apr May Jun [DATE] Aug Sep Oct Nov Dec" at bounding box center [692, 245] width 62 height 25
select select "9"
click at [661, 232] on select "Jan Feb Mar Apr May Jun [DATE] Aug Sep Oct Nov Dec" at bounding box center [692, 245] width 62 height 25
click at [805, 376] on span "28" at bounding box center [803, 377] width 27 height 27
type input "28-09-2025"
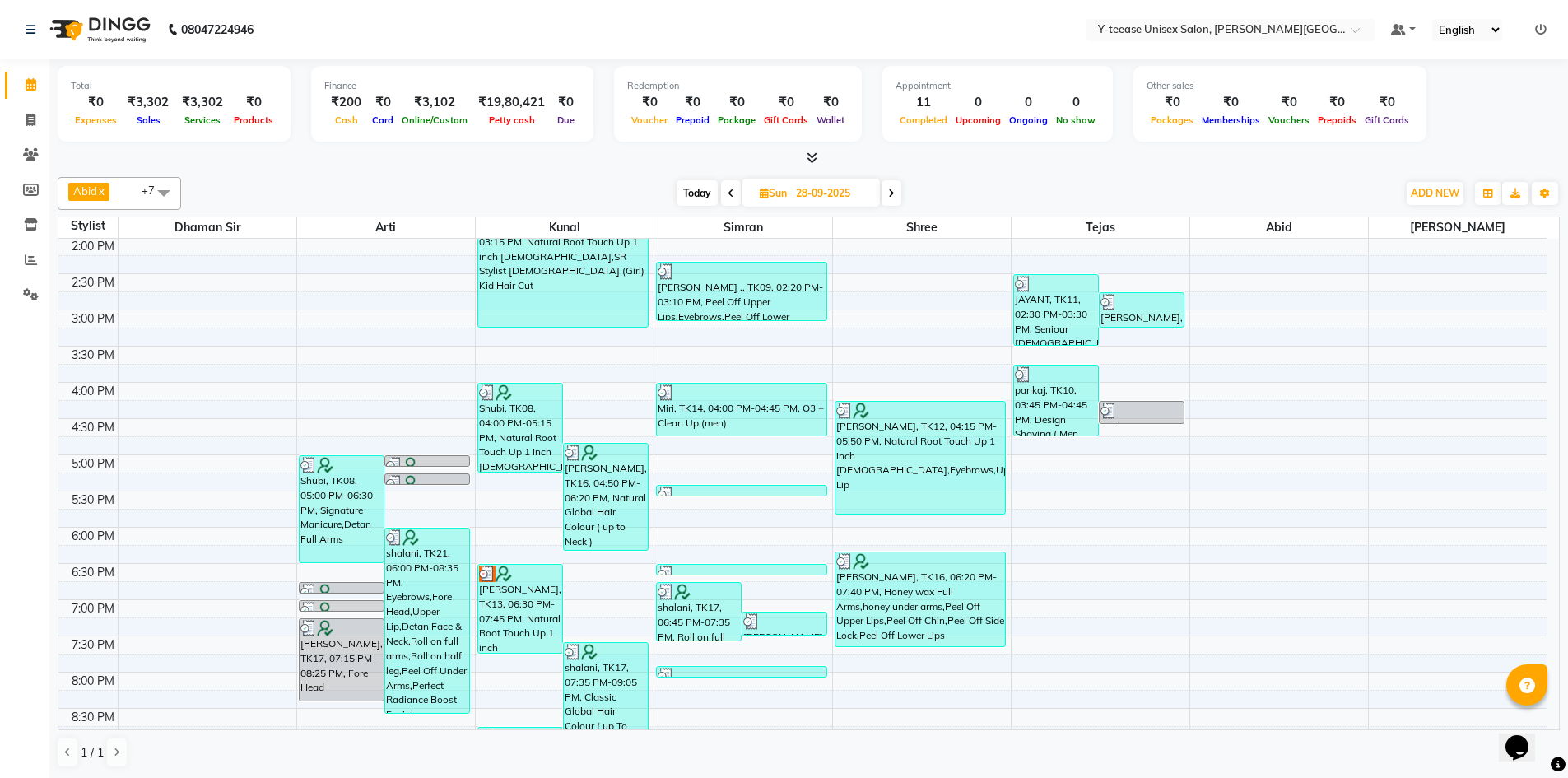
scroll to position [333, 0]
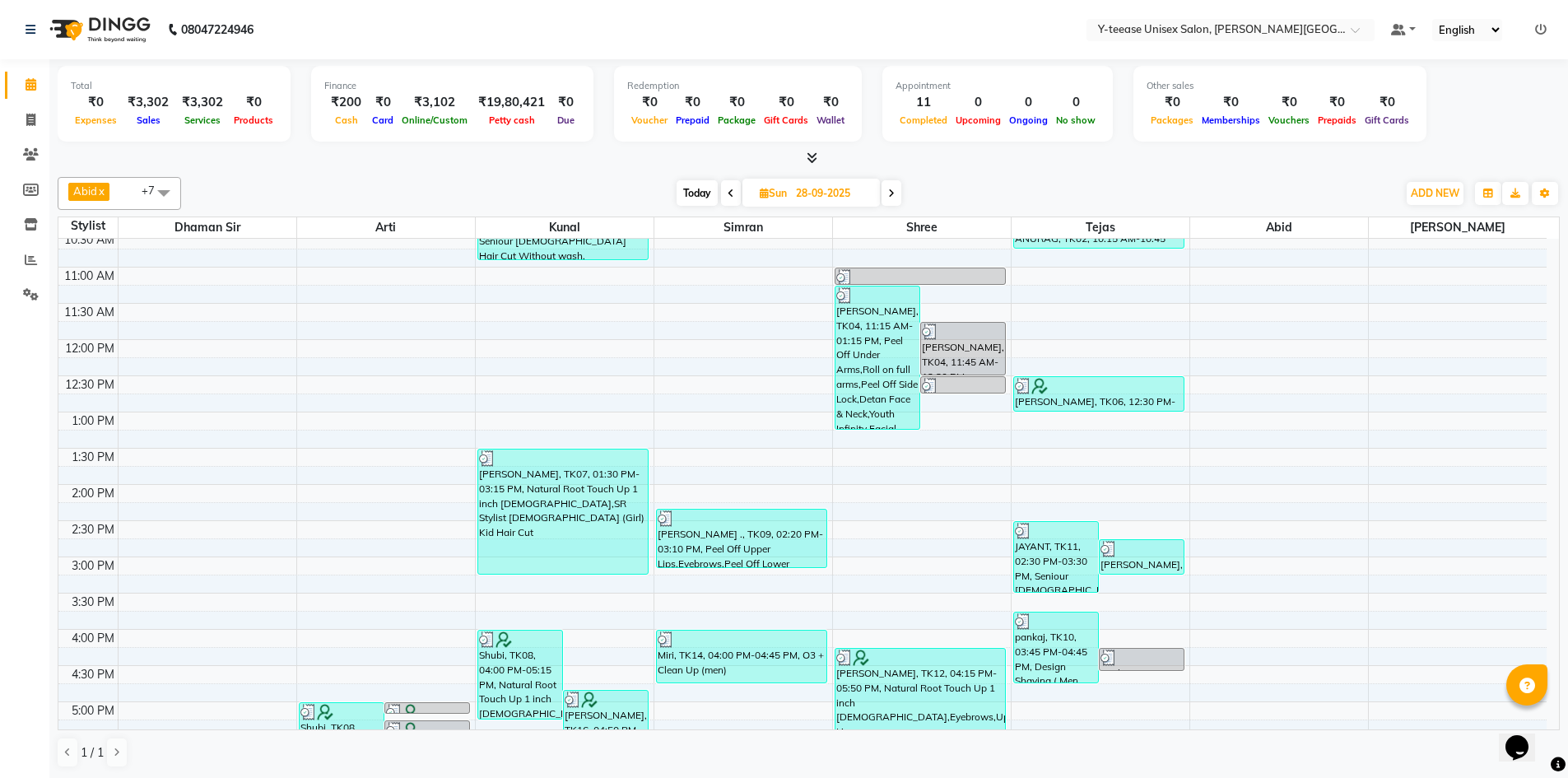
click at [765, 192] on icon at bounding box center [764, 193] width 9 height 11
select select "9"
select select "2025"
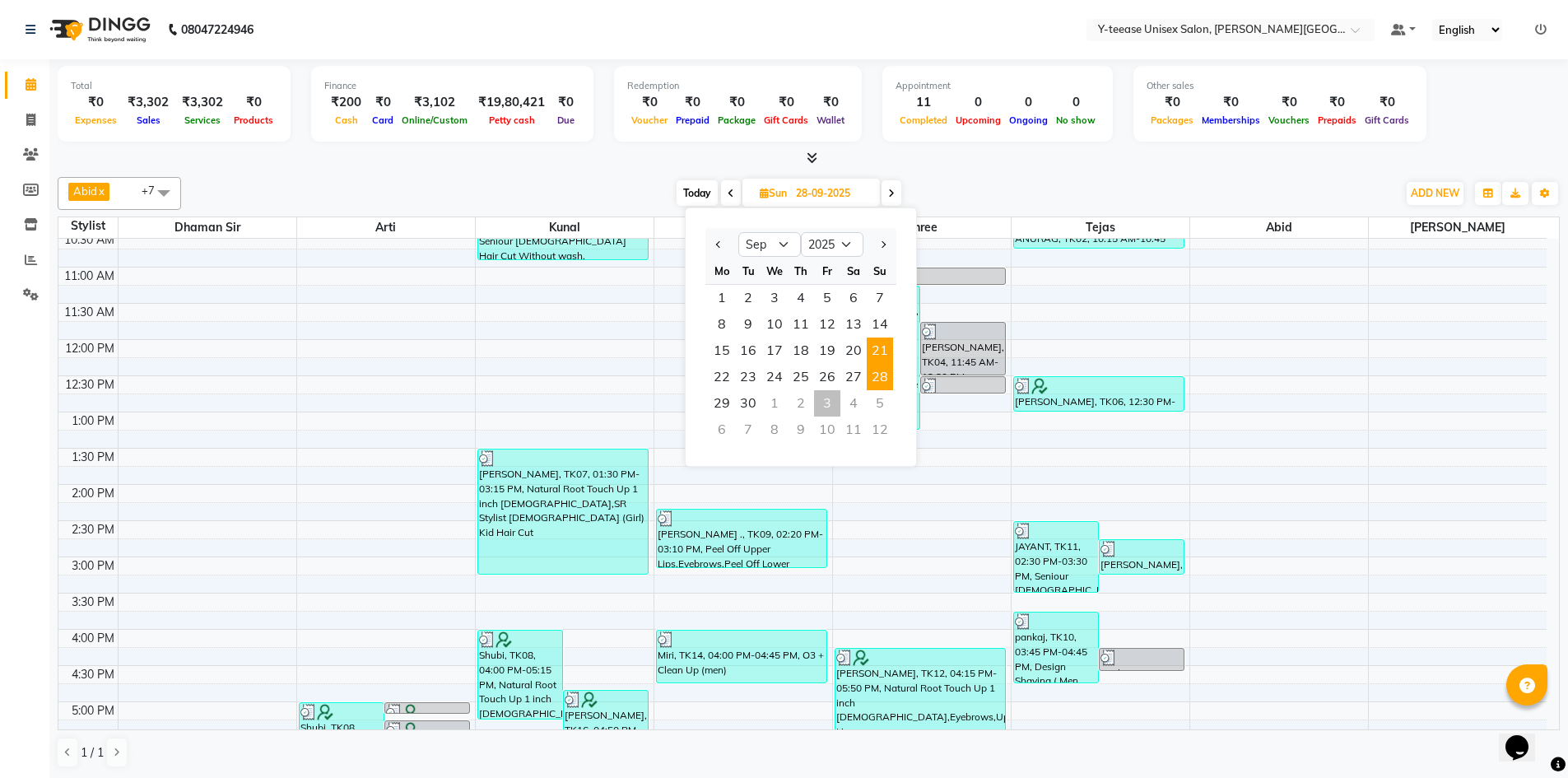
click at [880, 346] on span "21" at bounding box center [880, 351] width 27 height 27
type input "21-09-2025"
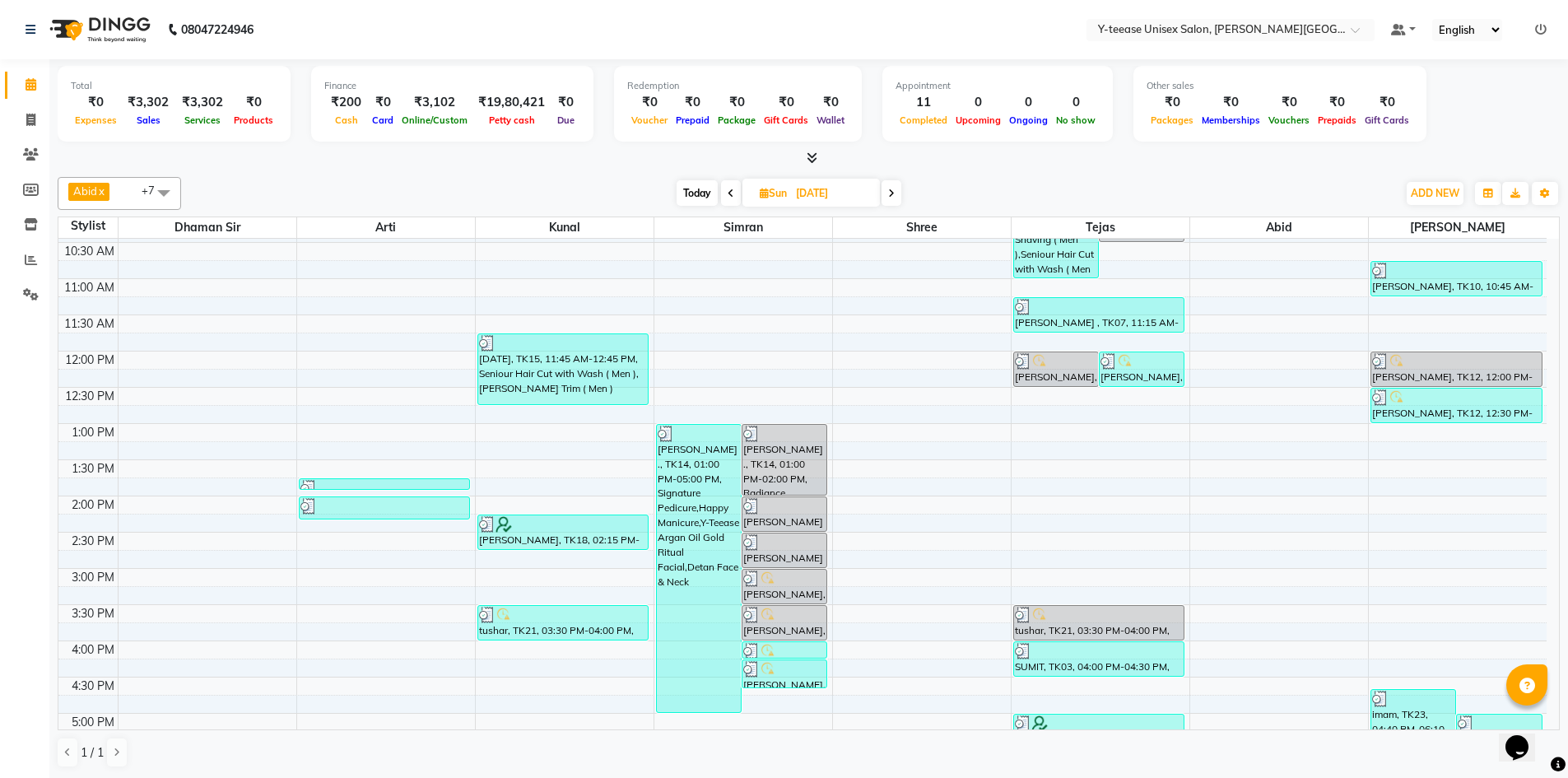
scroll to position [329, 0]
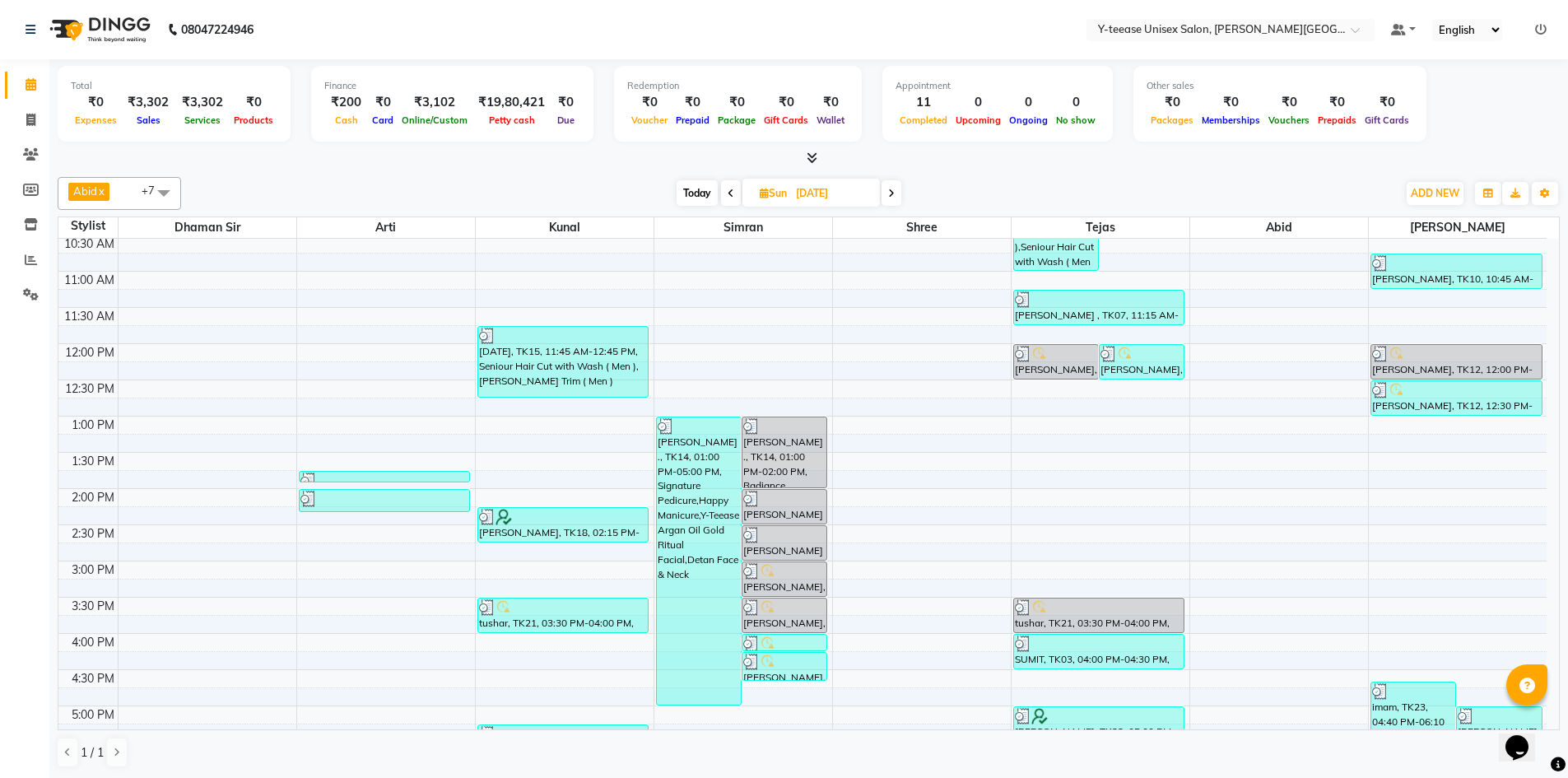
click at [756, 197] on span "Sun" at bounding box center [773, 193] width 36 height 12
select select "9"
select select "2025"
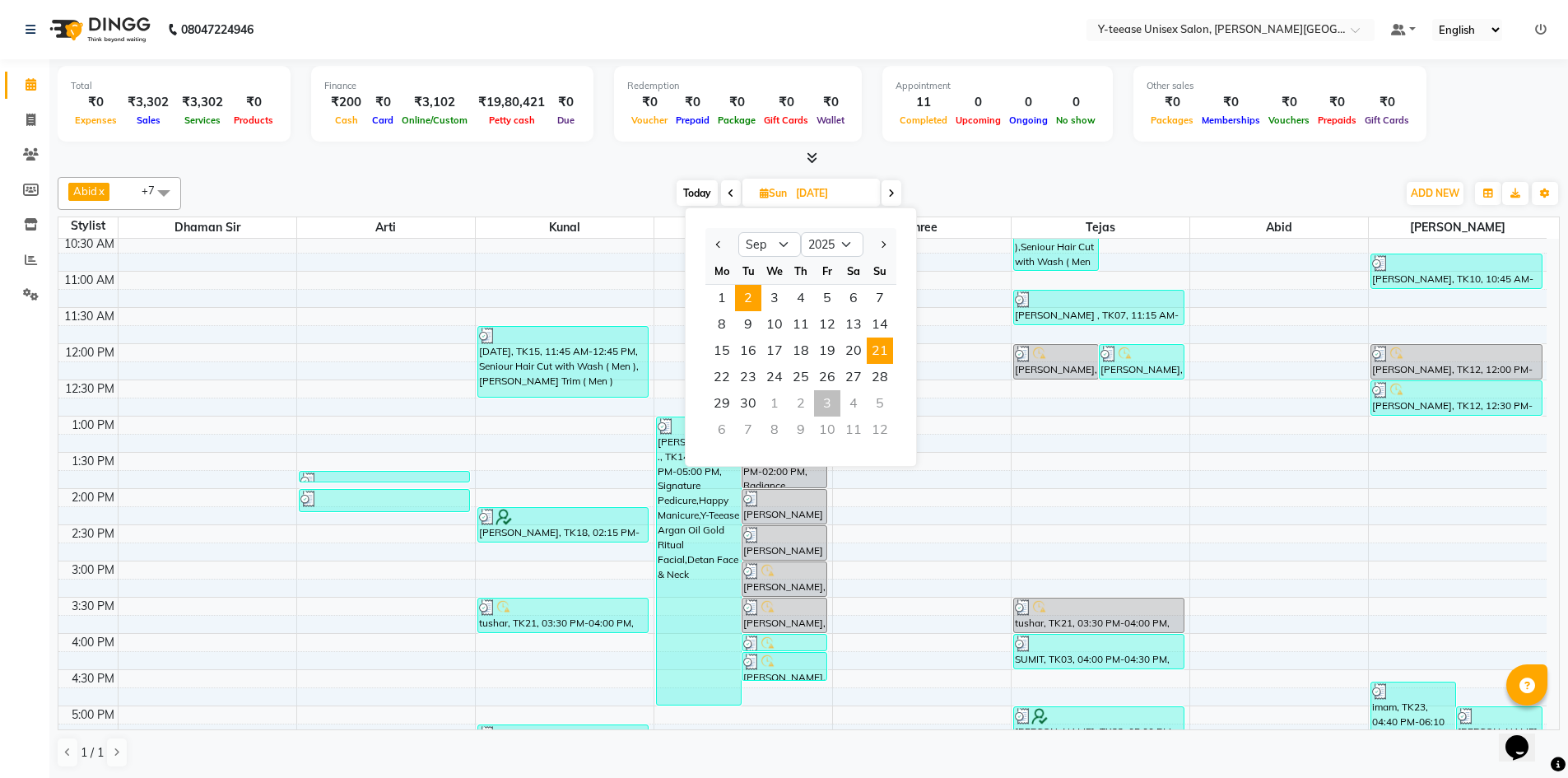
click at [758, 301] on span "2" at bounding box center [748, 298] width 27 height 27
type input "02-09-2025"
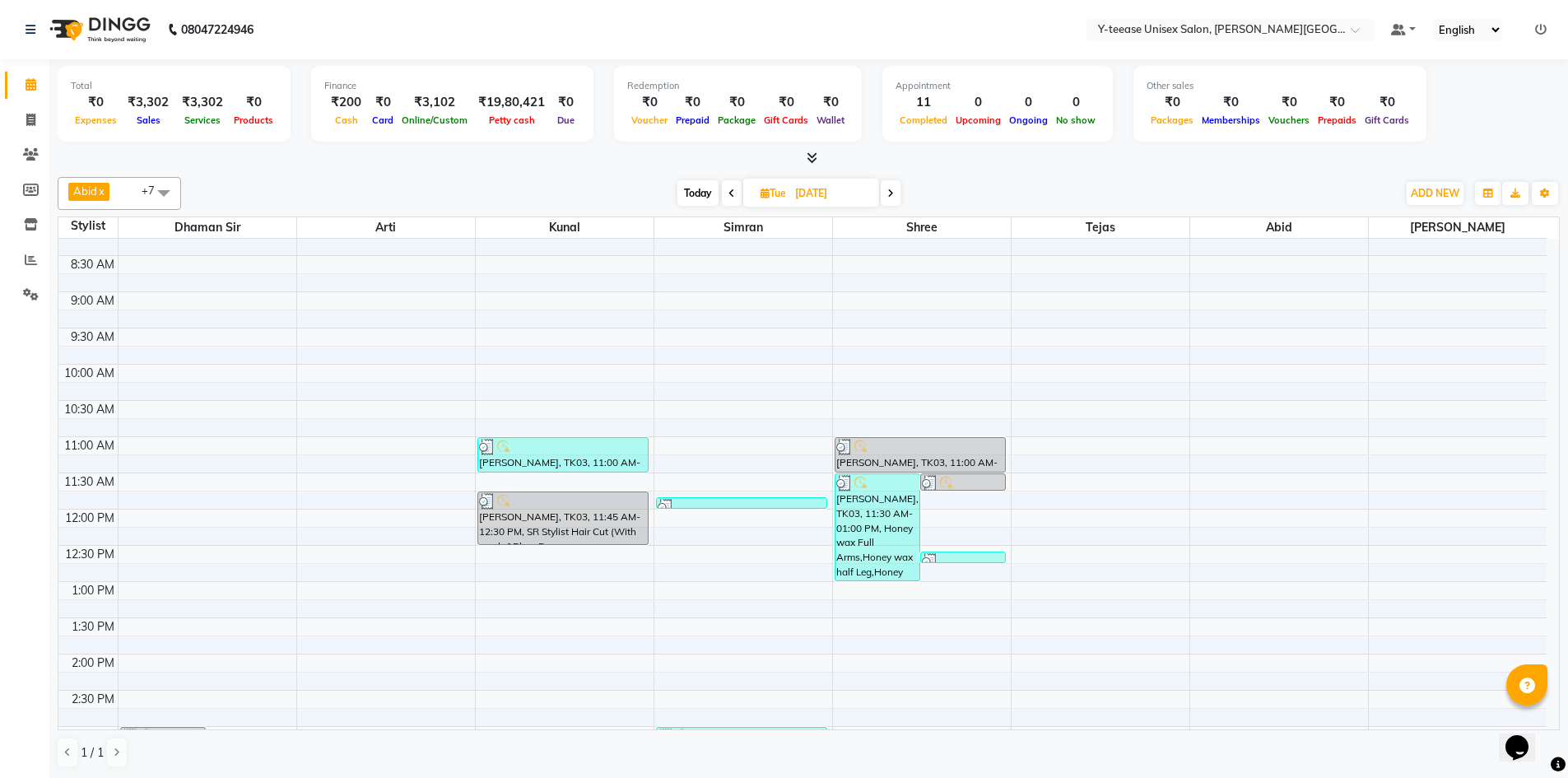
scroll to position [0, 0]
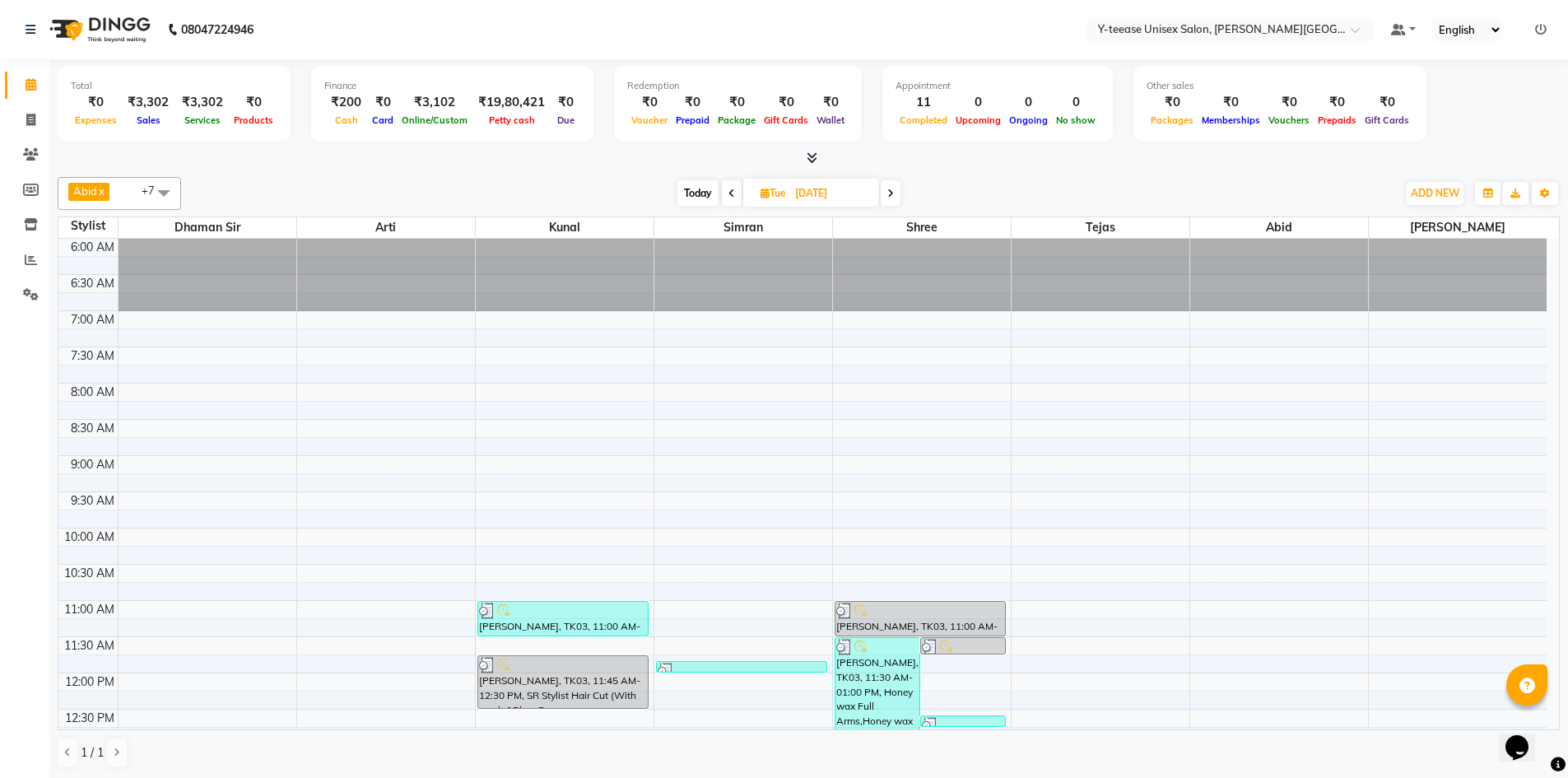
click at [761, 189] on icon at bounding box center [765, 193] width 9 height 11
select select "9"
select select "2025"
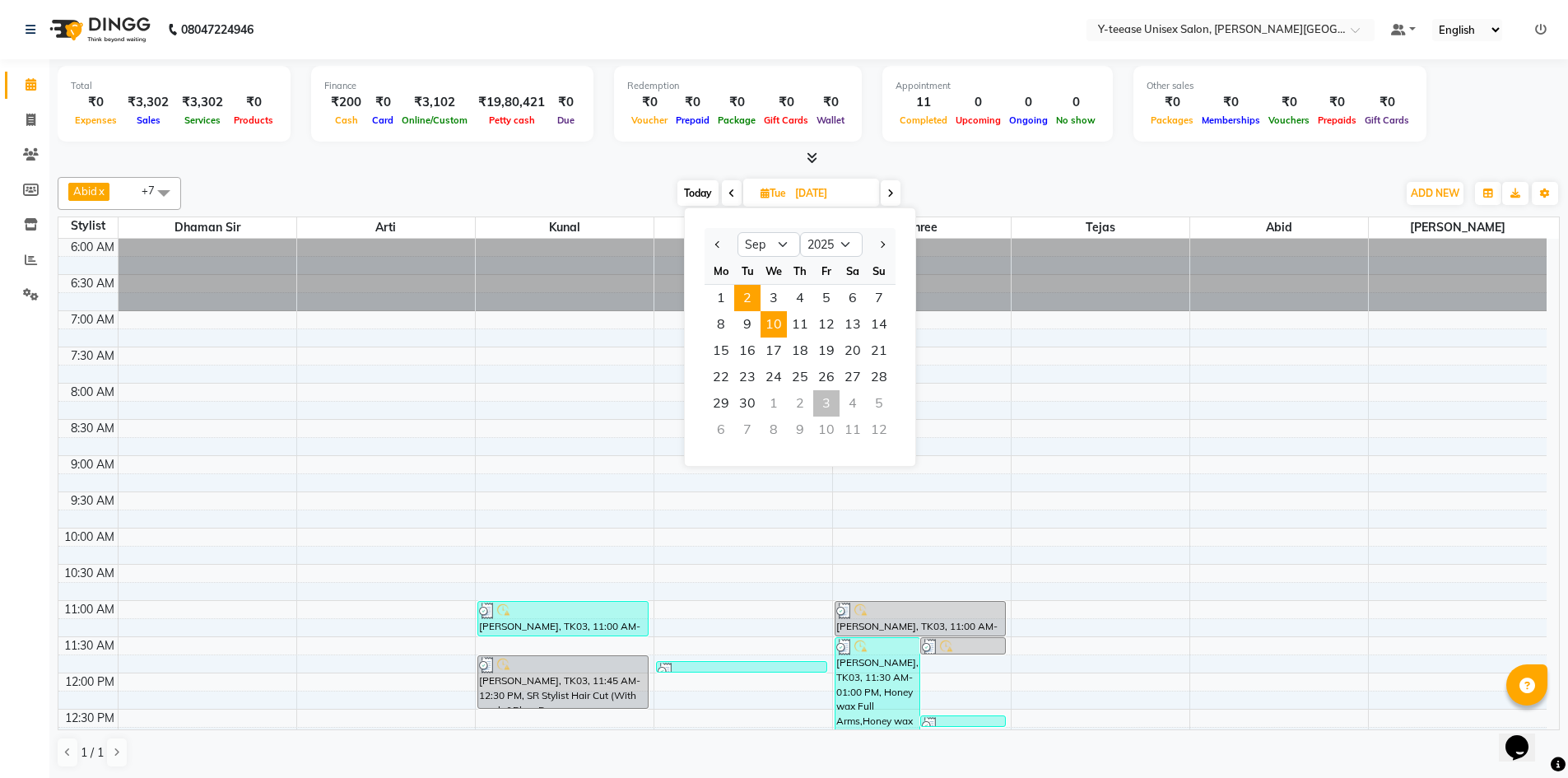
click at [769, 318] on span "10" at bounding box center [774, 325] width 27 height 27
type input "10-09-2025"
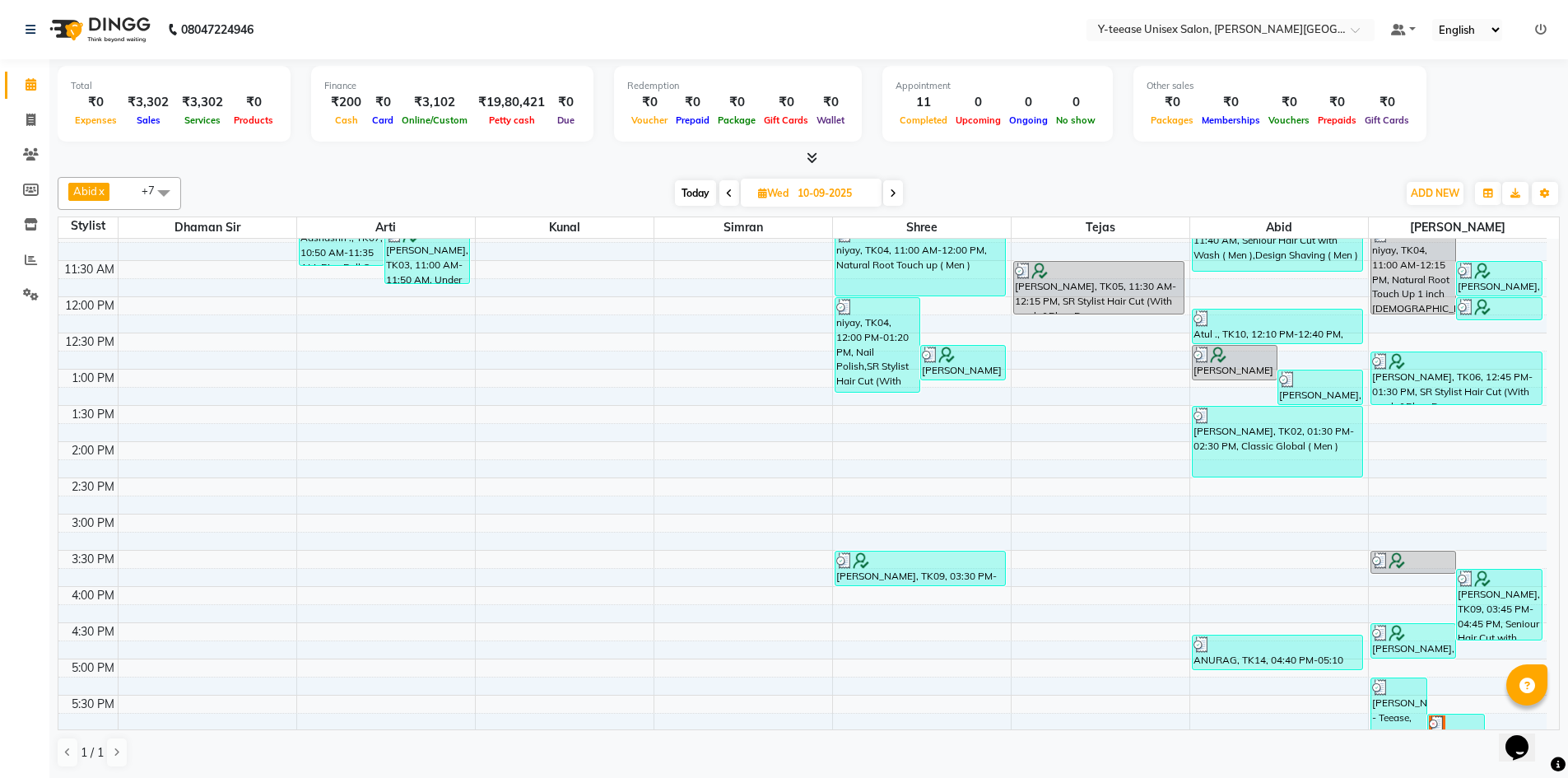
scroll to position [488, 0]
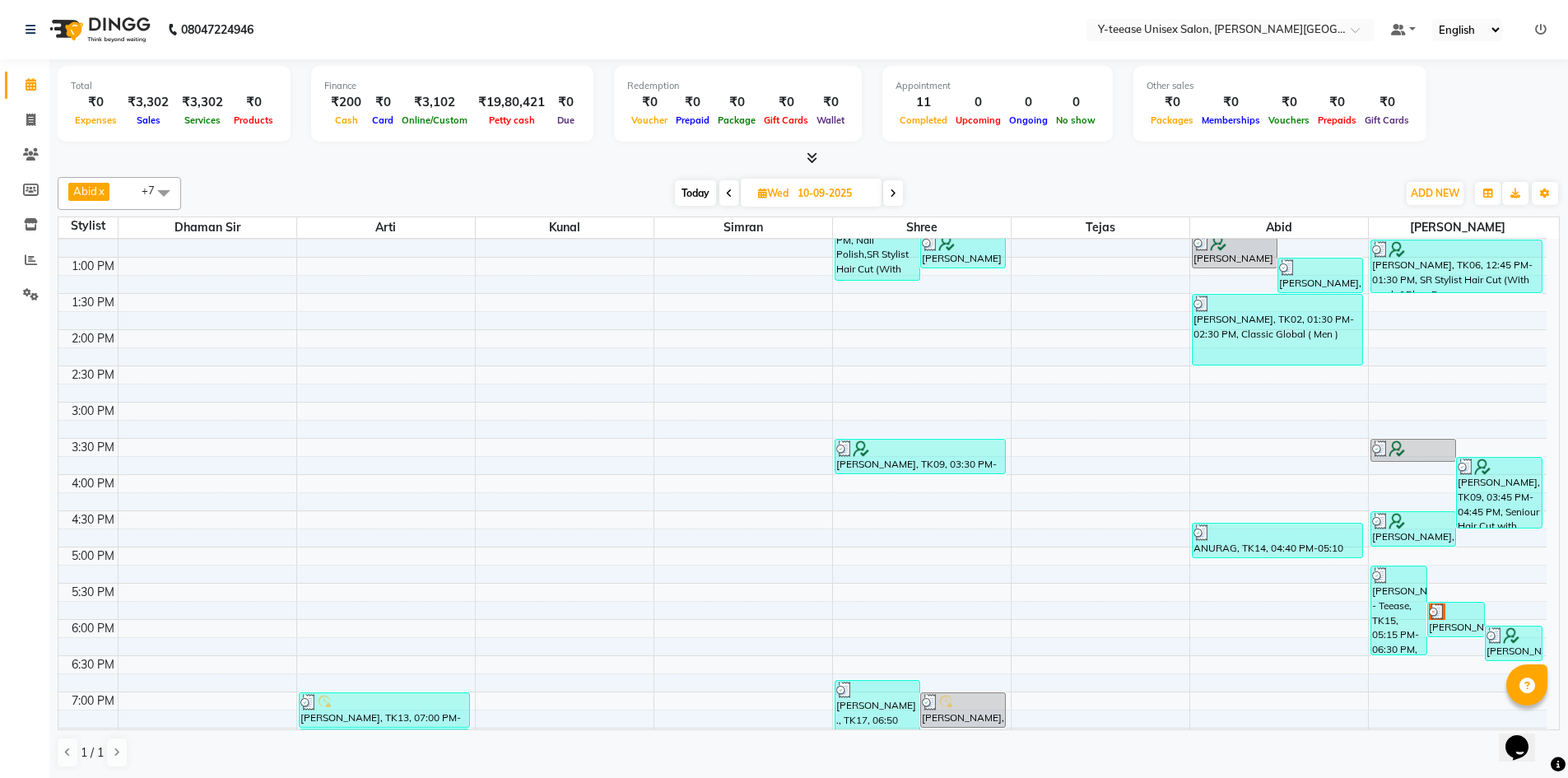
click at [760, 188] on icon at bounding box center [763, 193] width 9 height 11
select select "9"
select select "2025"
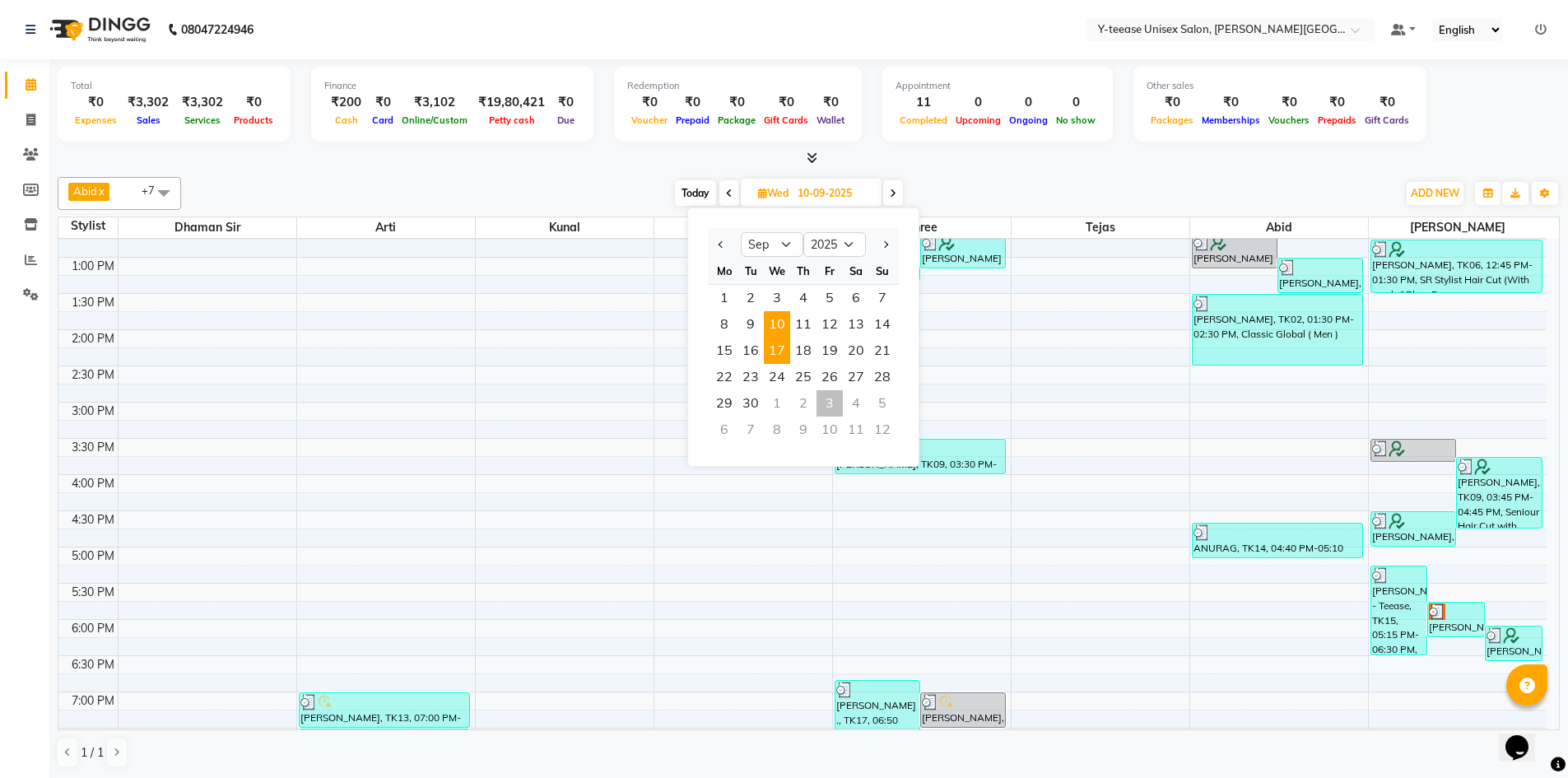
click at [776, 353] on span "17" at bounding box center [778, 351] width 27 height 27
type input "17-09-2025"
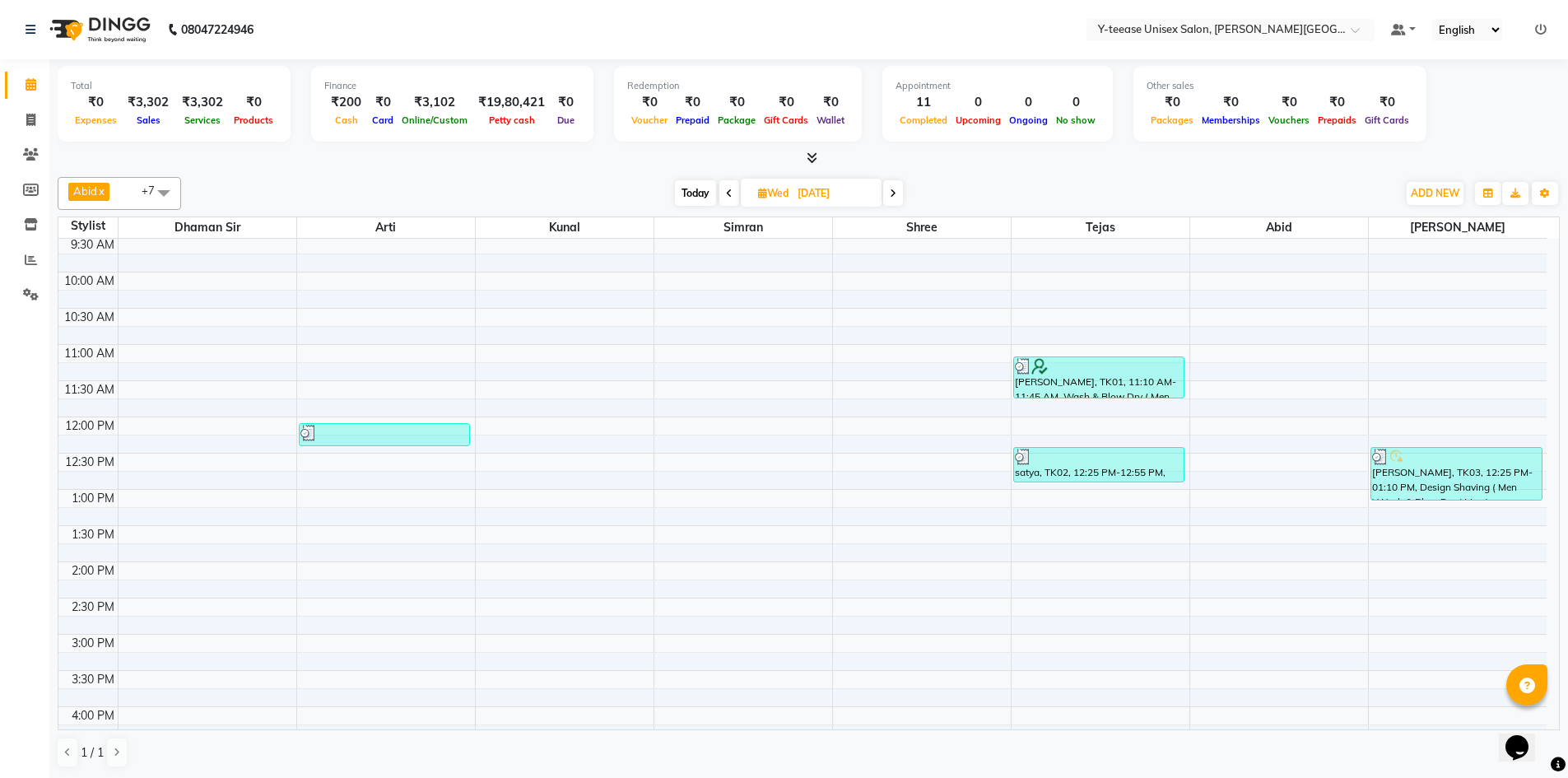
scroll to position [241, 0]
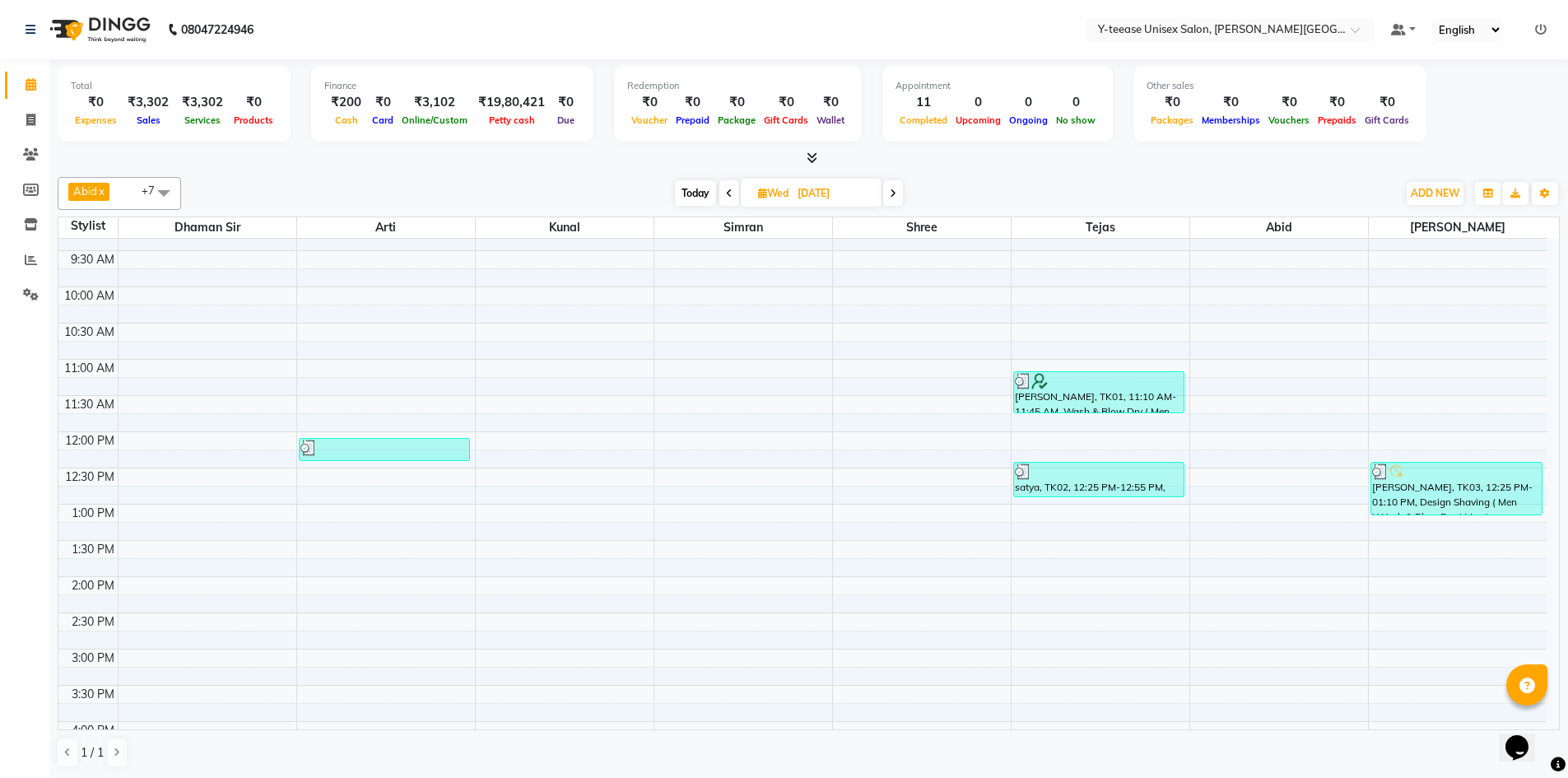
click at [758, 188] on icon at bounding box center [763, 193] width 9 height 11
select select "9"
select select "2025"
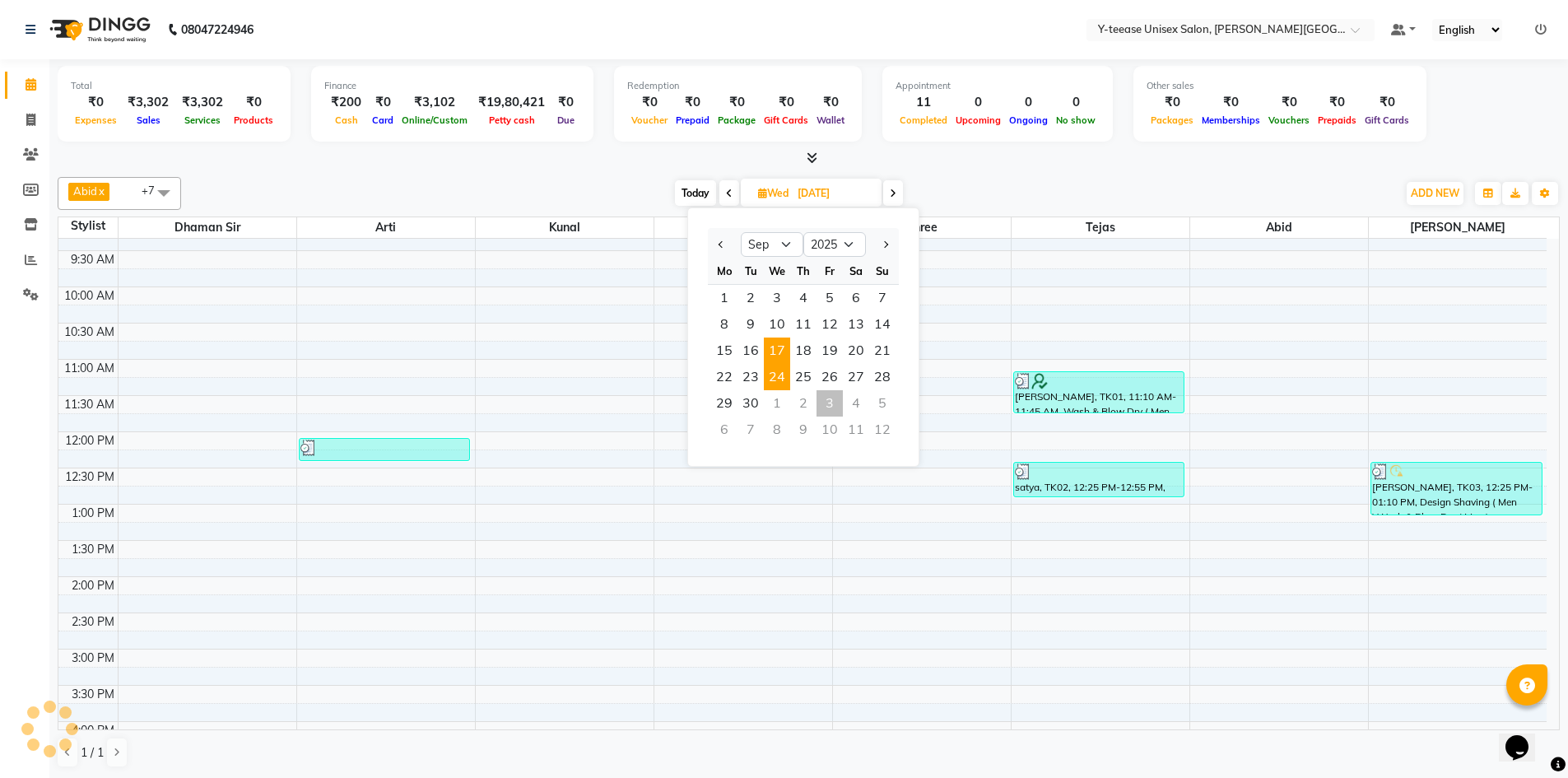
click at [770, 374] on span "24" at bounding box center [778, 377] width 27 height 27
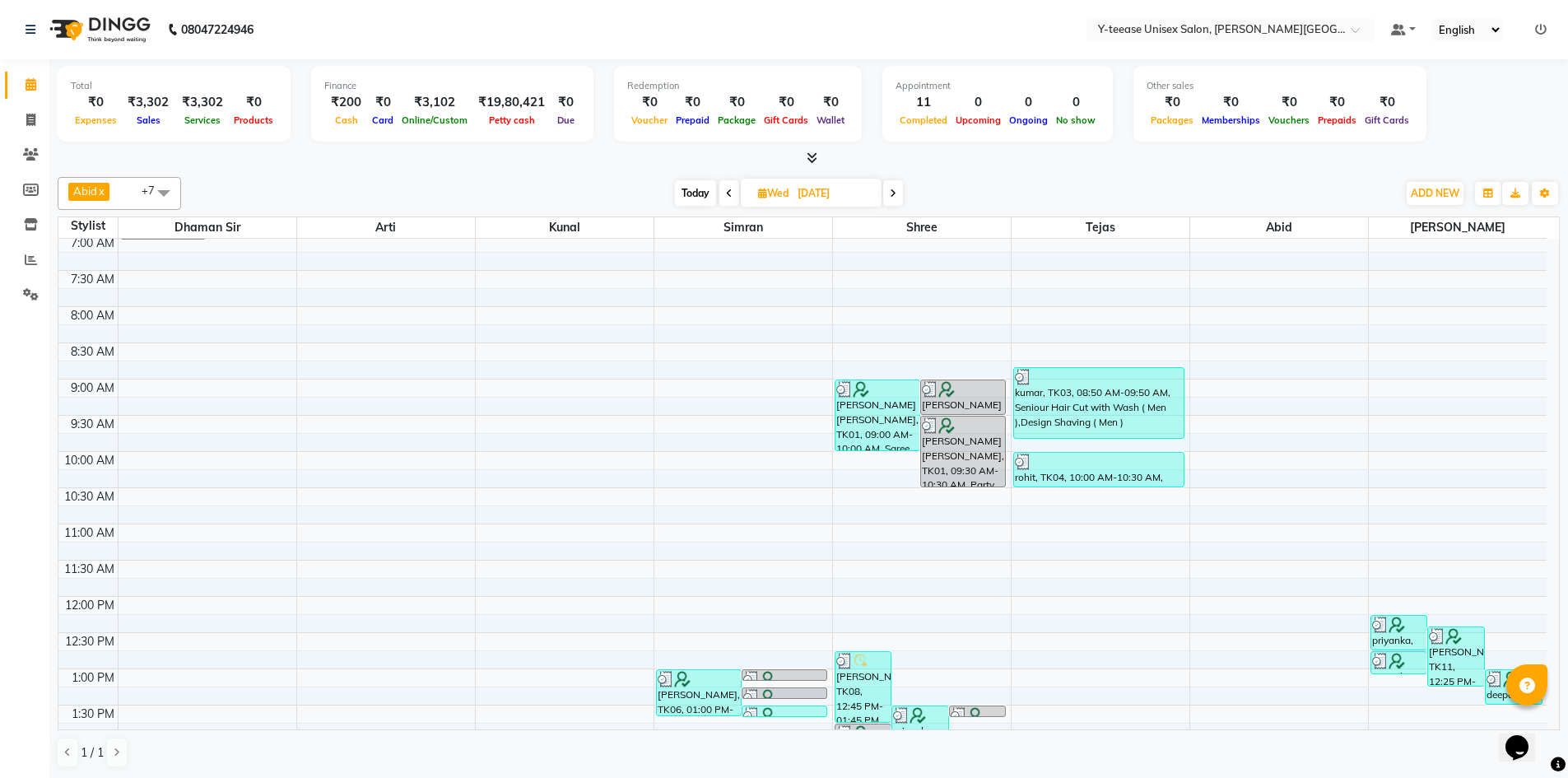
scroll to position [0, 0]
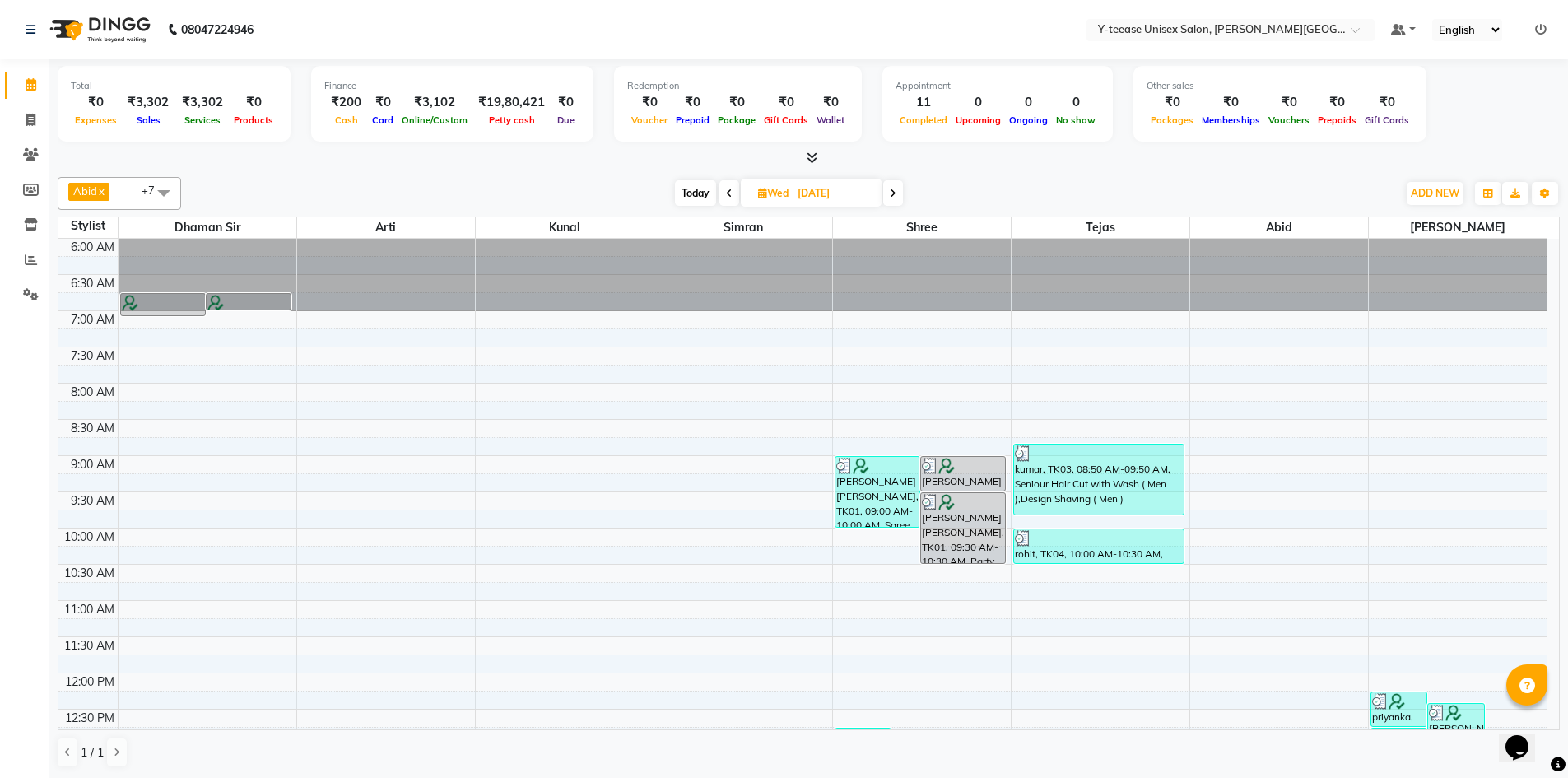
click at [684, 188] on span "Today" at bounding box center [696, 193] width 41 height 26
type input "03-10-2025"
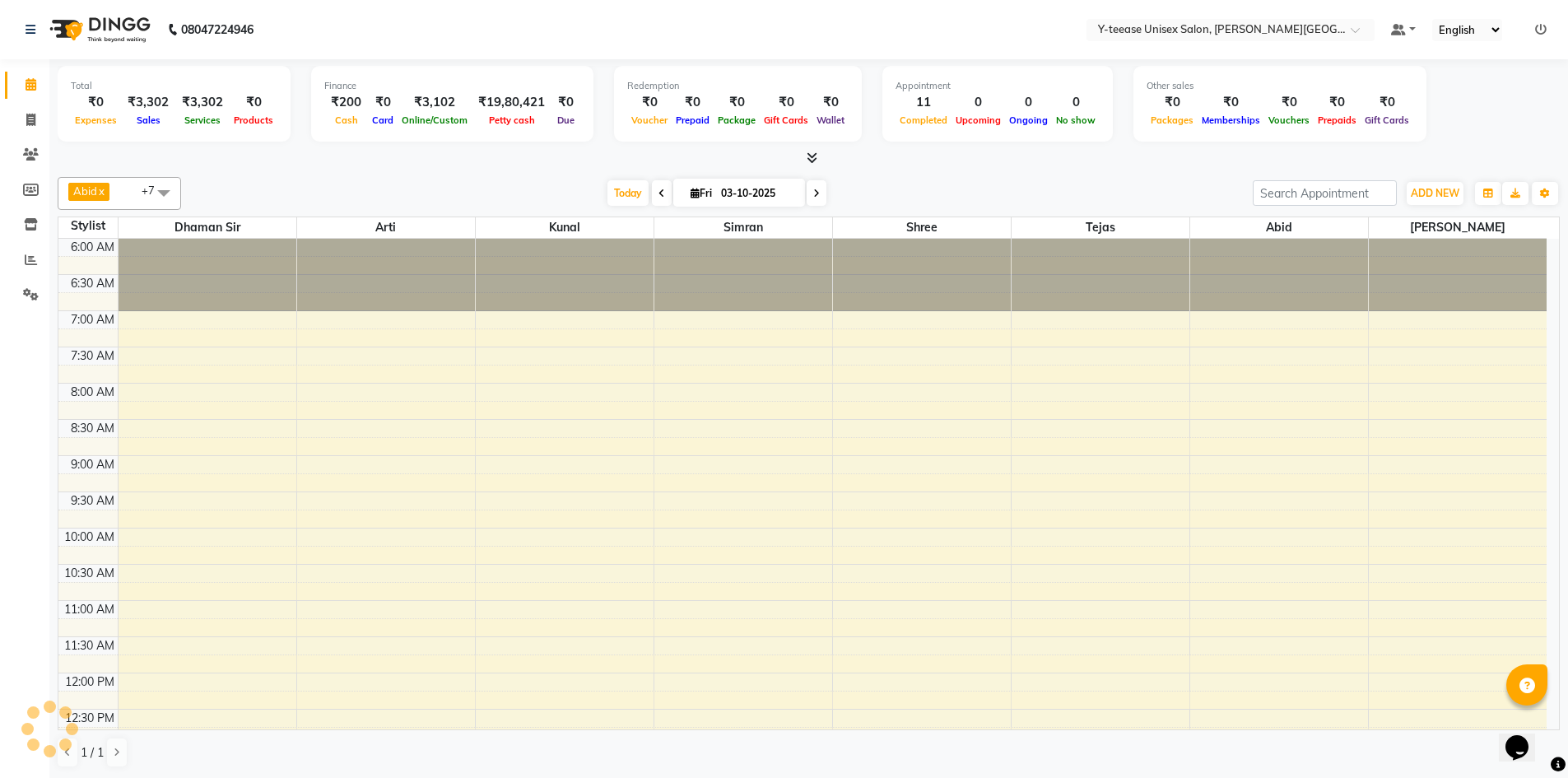
scroll to position [654, 0]
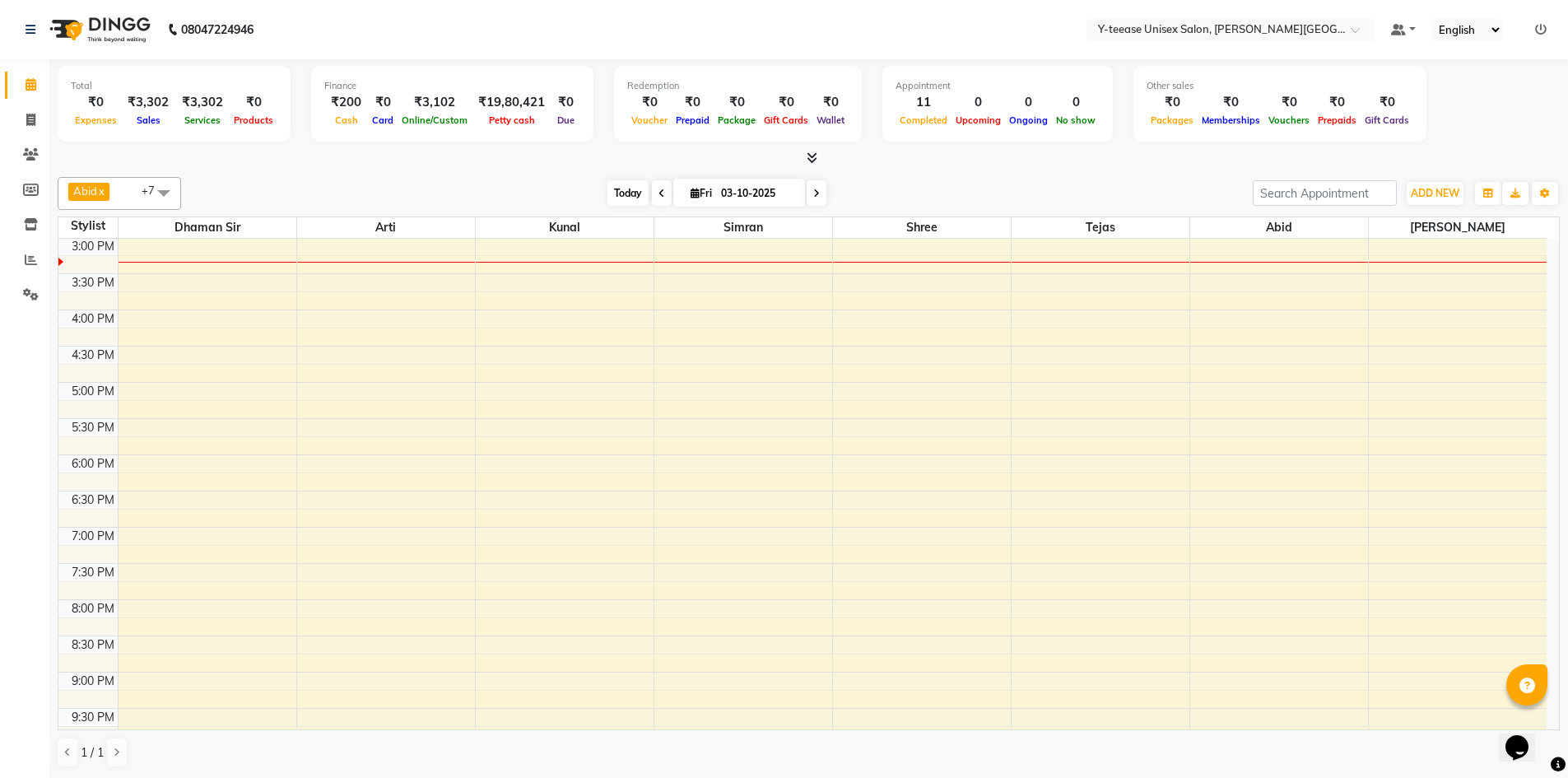
click at [630, 193] on span "Today" at bounding box center [628, 193] width 41 height 26
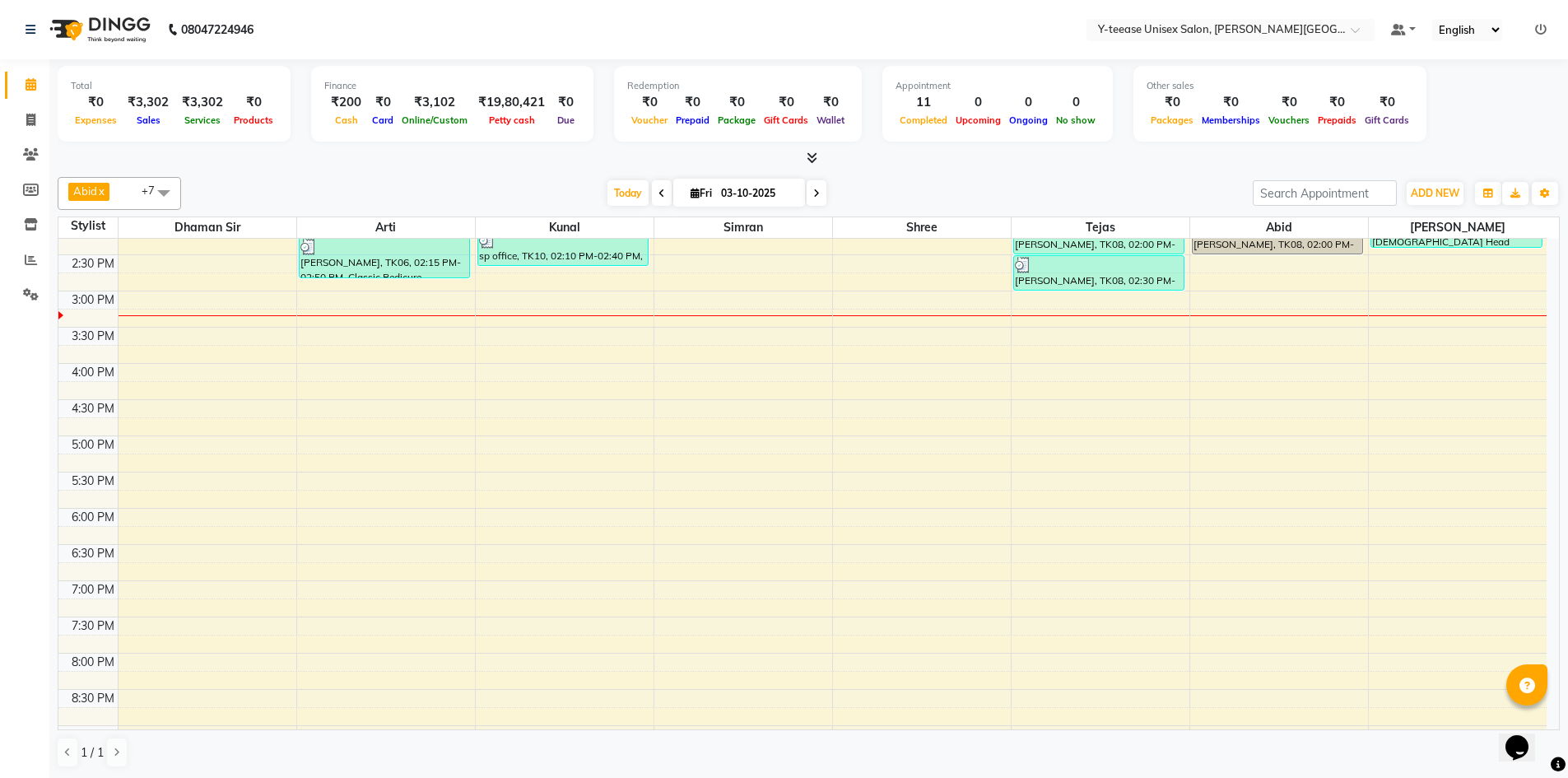
scroll to position [571, 0]
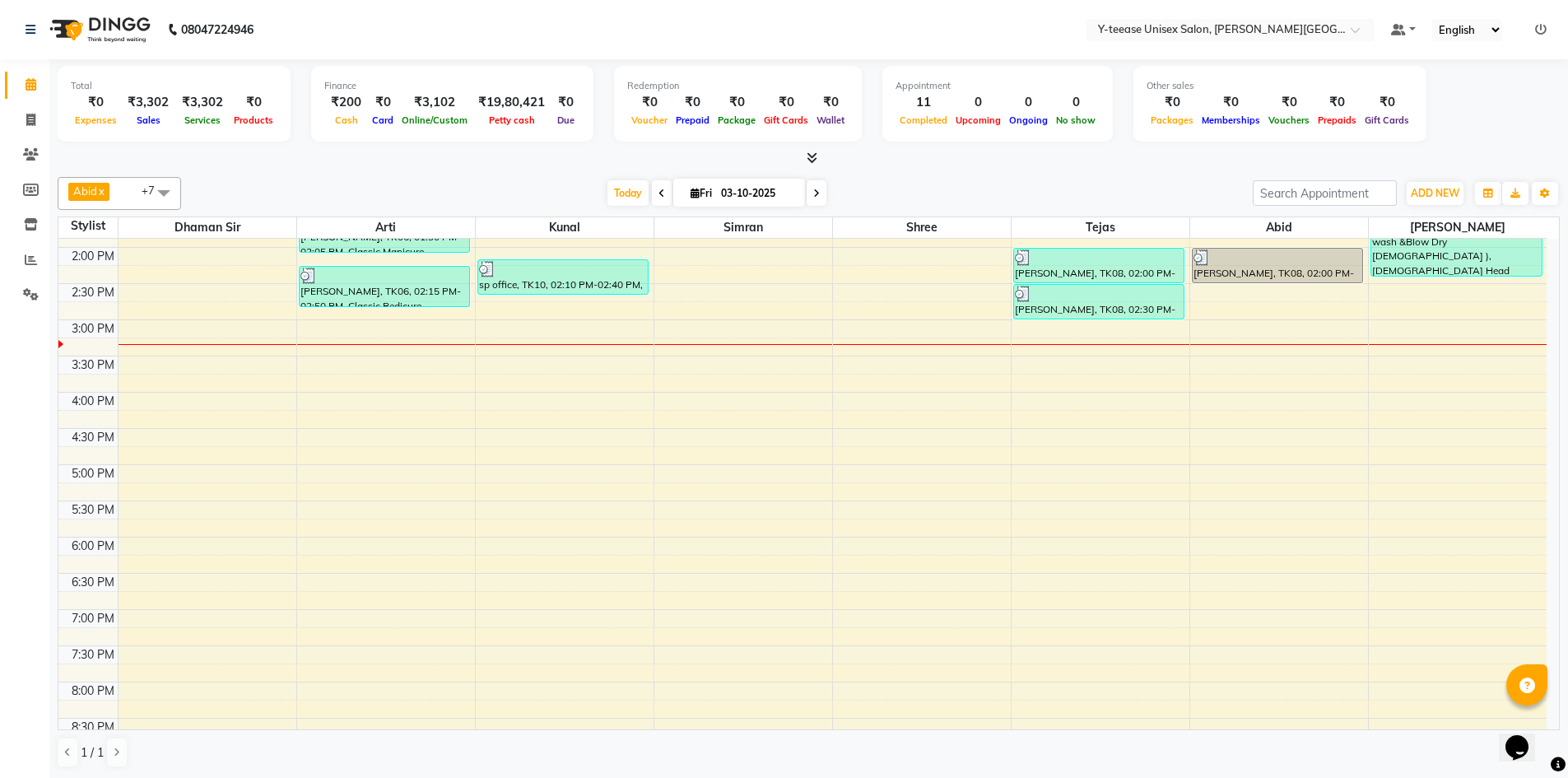
click at [1089, 365] on div "6:00 AM 6:30 AM 7:00 AM 7:30 AM 8:00 AM 8:30 AM 9:00 AM 9:30 AM 10:00 AM 10:30 …" at bounding box center [803, 284] width 1489 height 1231
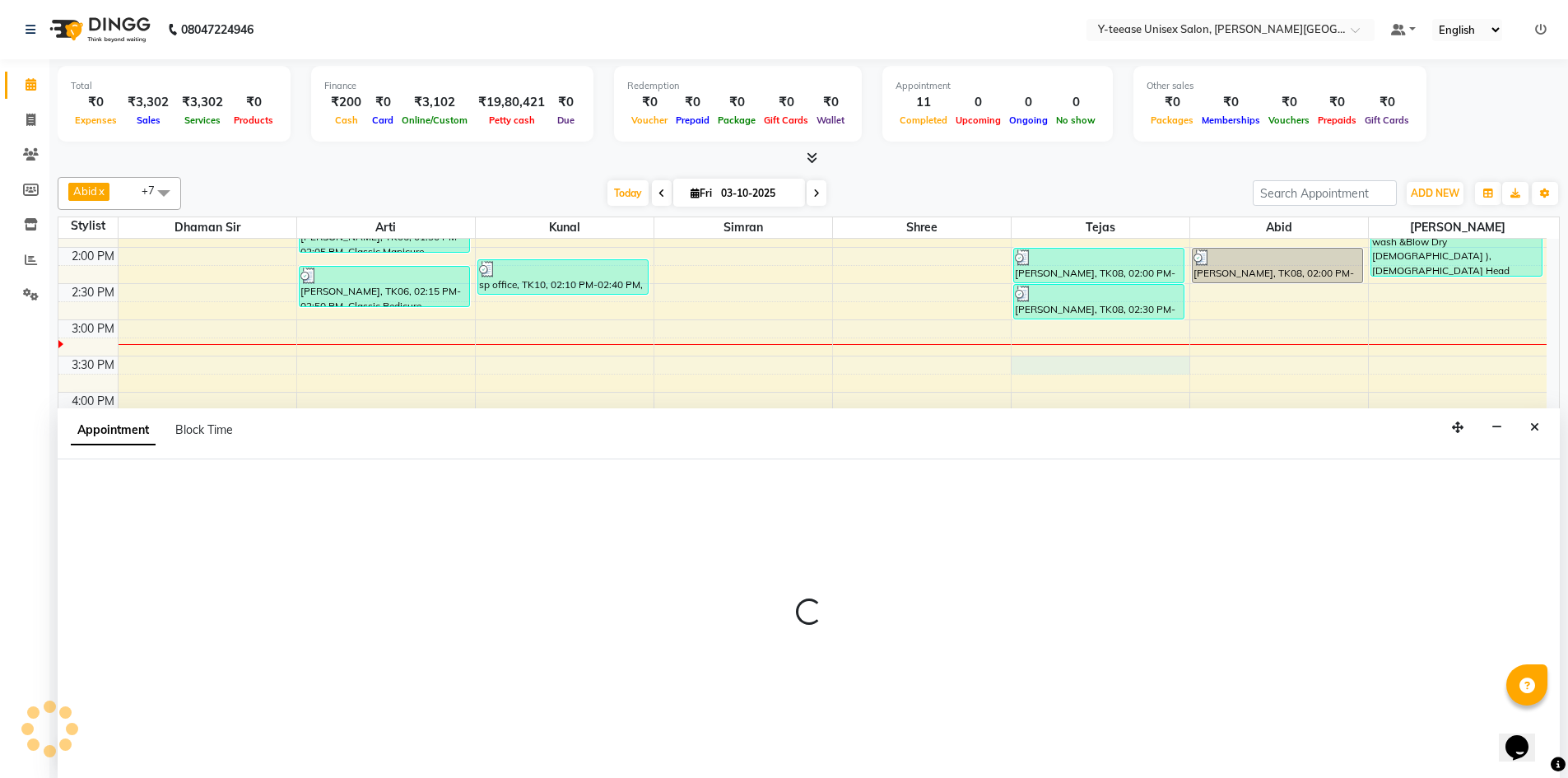
scroll to position [1, 0]
select select "84059"
select select "930"
select select "tentative"
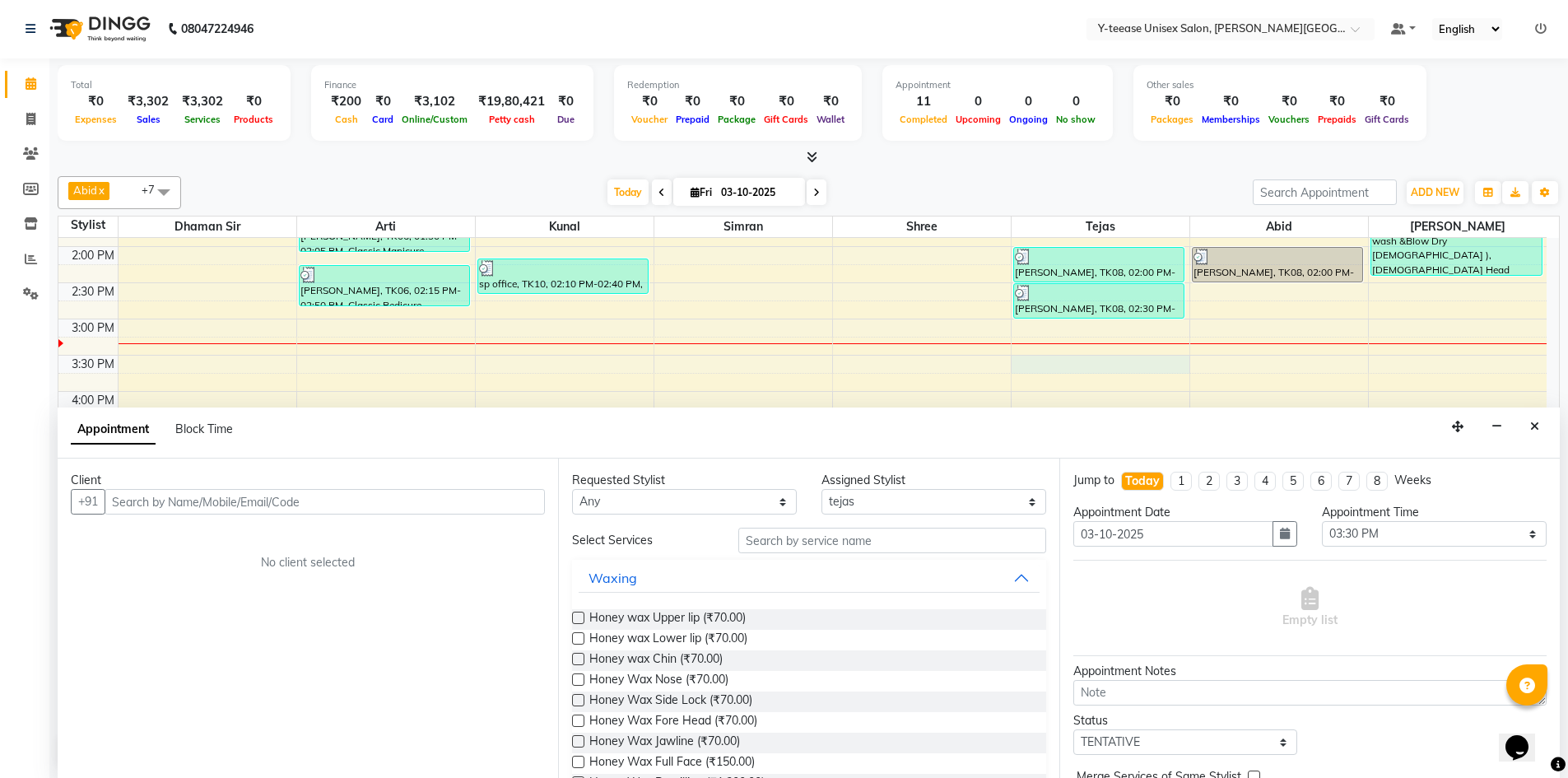
click at [265, 509] on input "text" at bounding box center [325, 501] width 441 height 26
click at [268, 501] on input "text" at bounding box center [325, 501] width 441 height 26
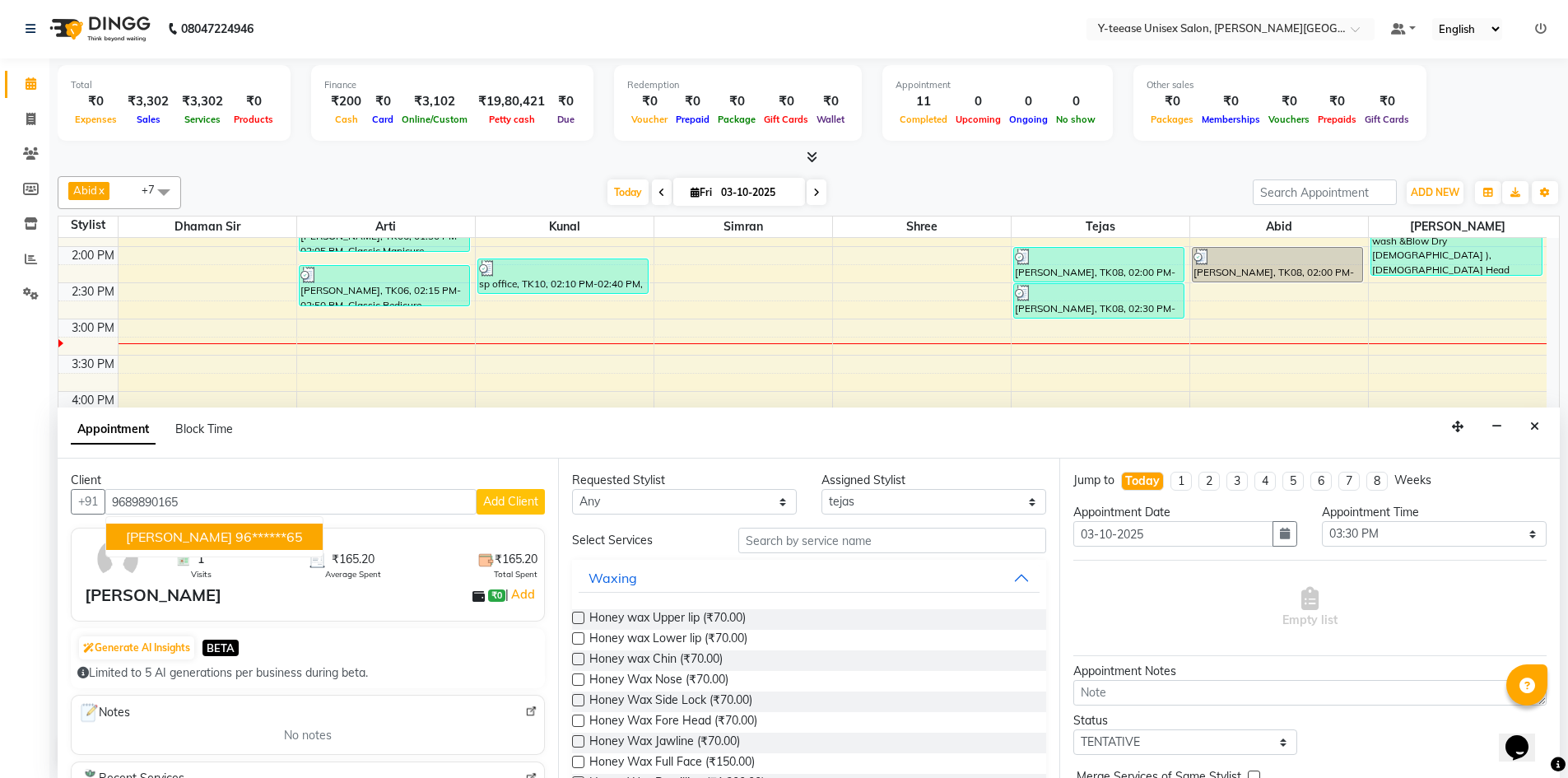
click at [236, 533] on ngb-highlight "96******65" at bounding box center [269, 537] width 68 height 17
type input "96******65"
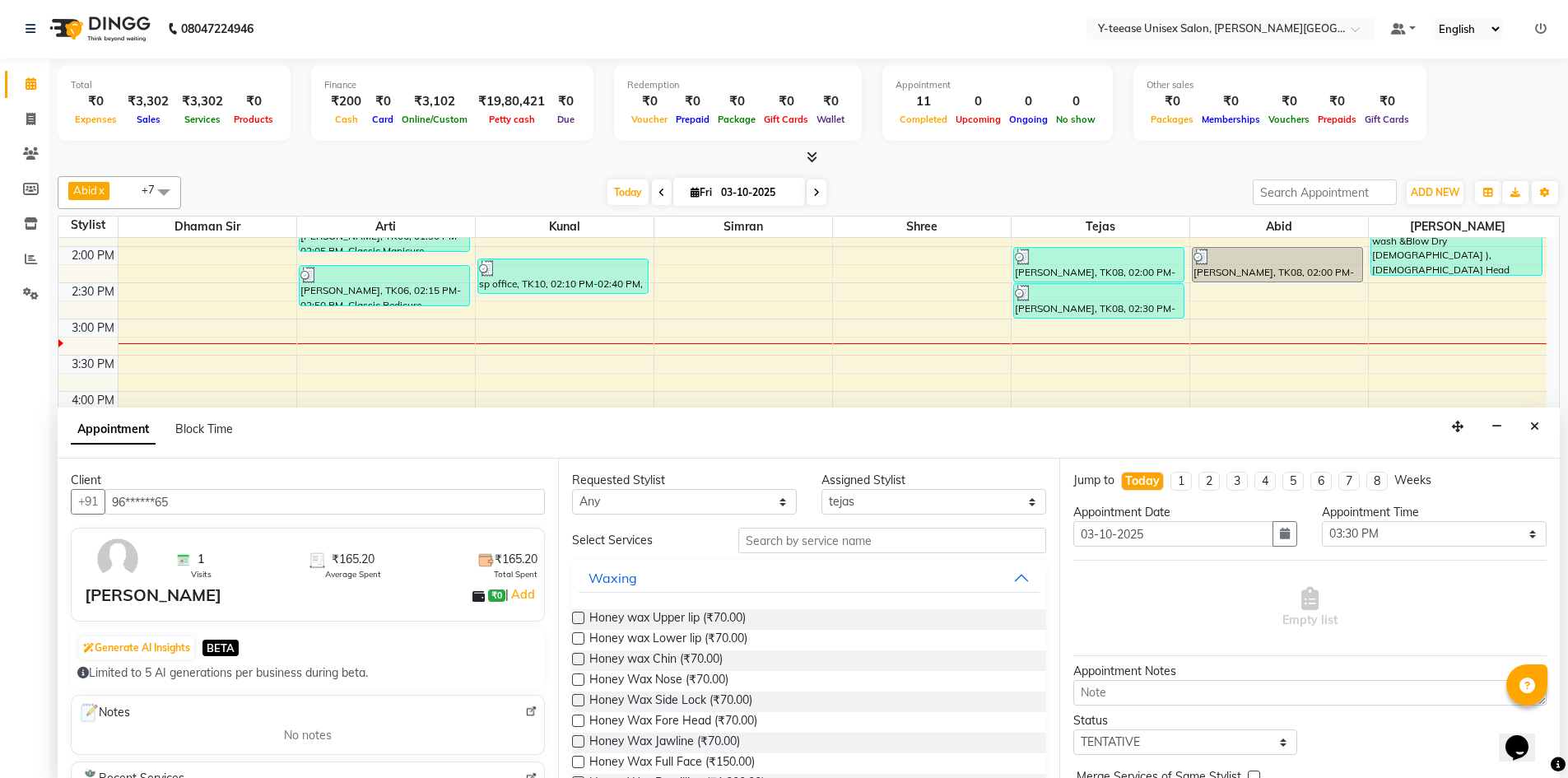
drag, startPoint x: 240, startPoint y: 507, endPoint x: 4, endPoint y: 494, distance: 236.4
click at [4, 494] on app-home "08047224946 Select Location × Y-teease Unisex Salon, Keshav Nagar Default Panel…" at bounding box center [784, 389] width 1568 height 779
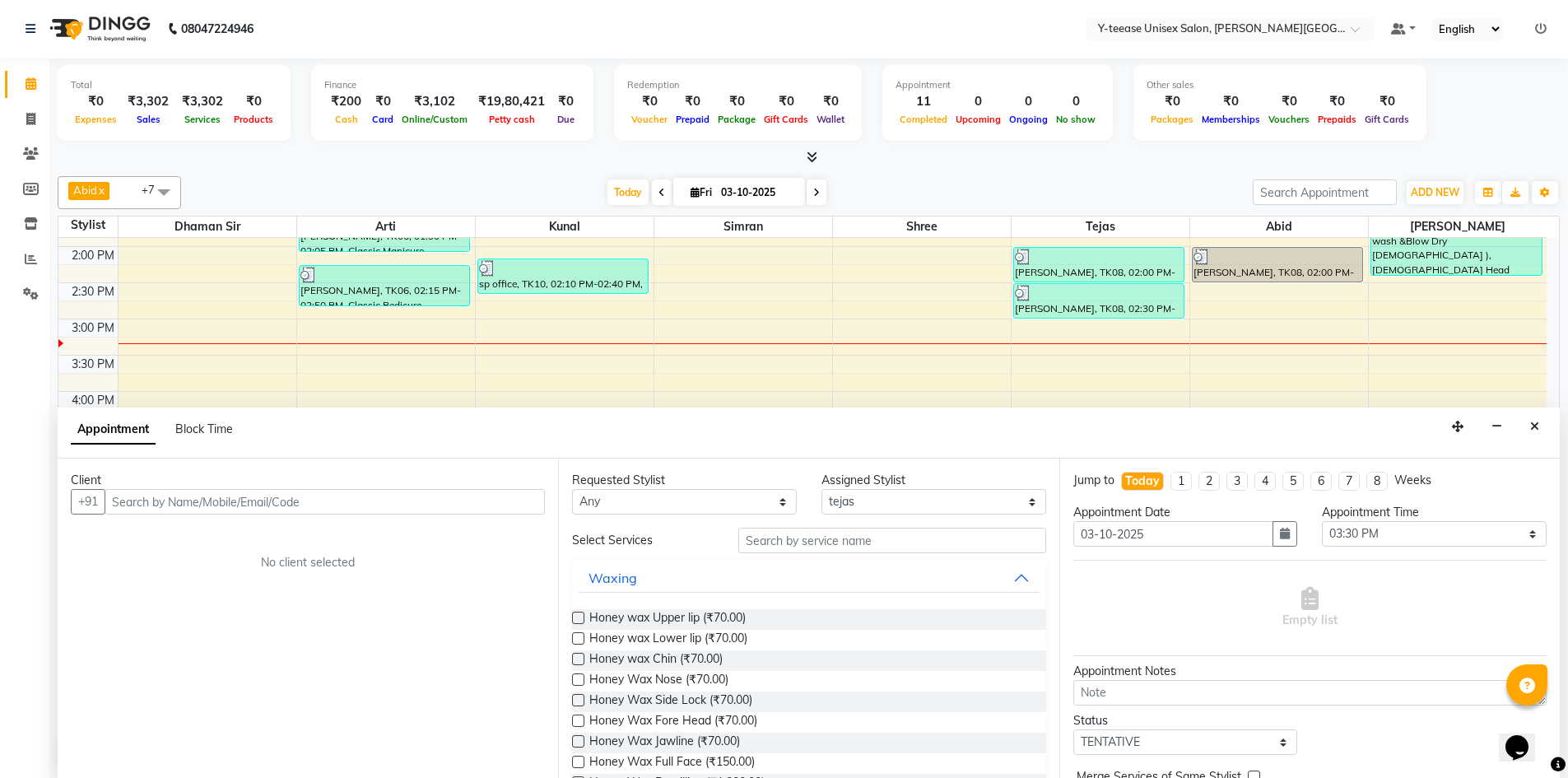
click at [151, 502] on input "text" at bounding box center [325, 501] width 441 height 26
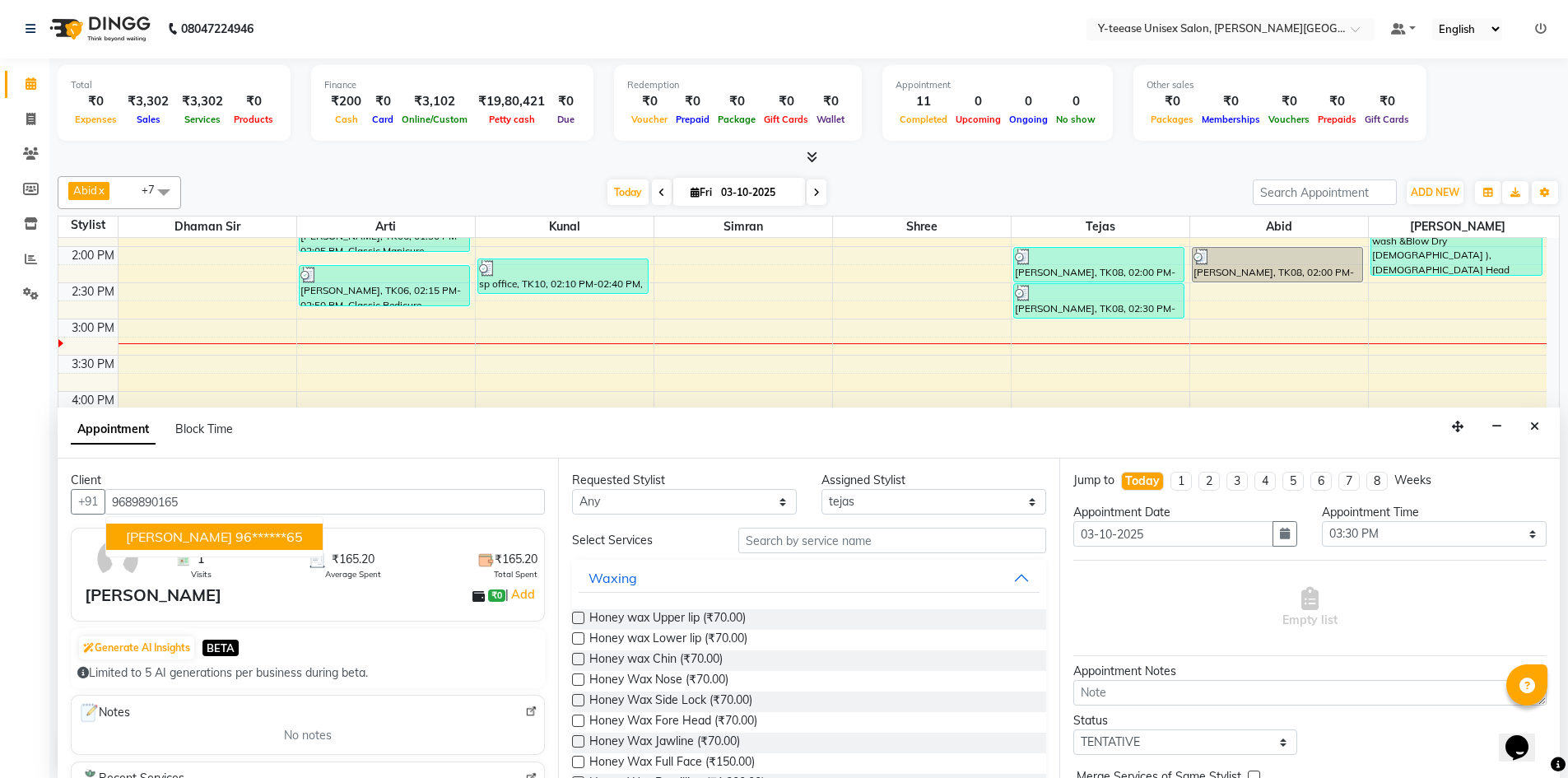
click at [243, 529] on ngb-highlight "96******65" at bounding box center [269, 537] width 68 height 17
type input "96******65"
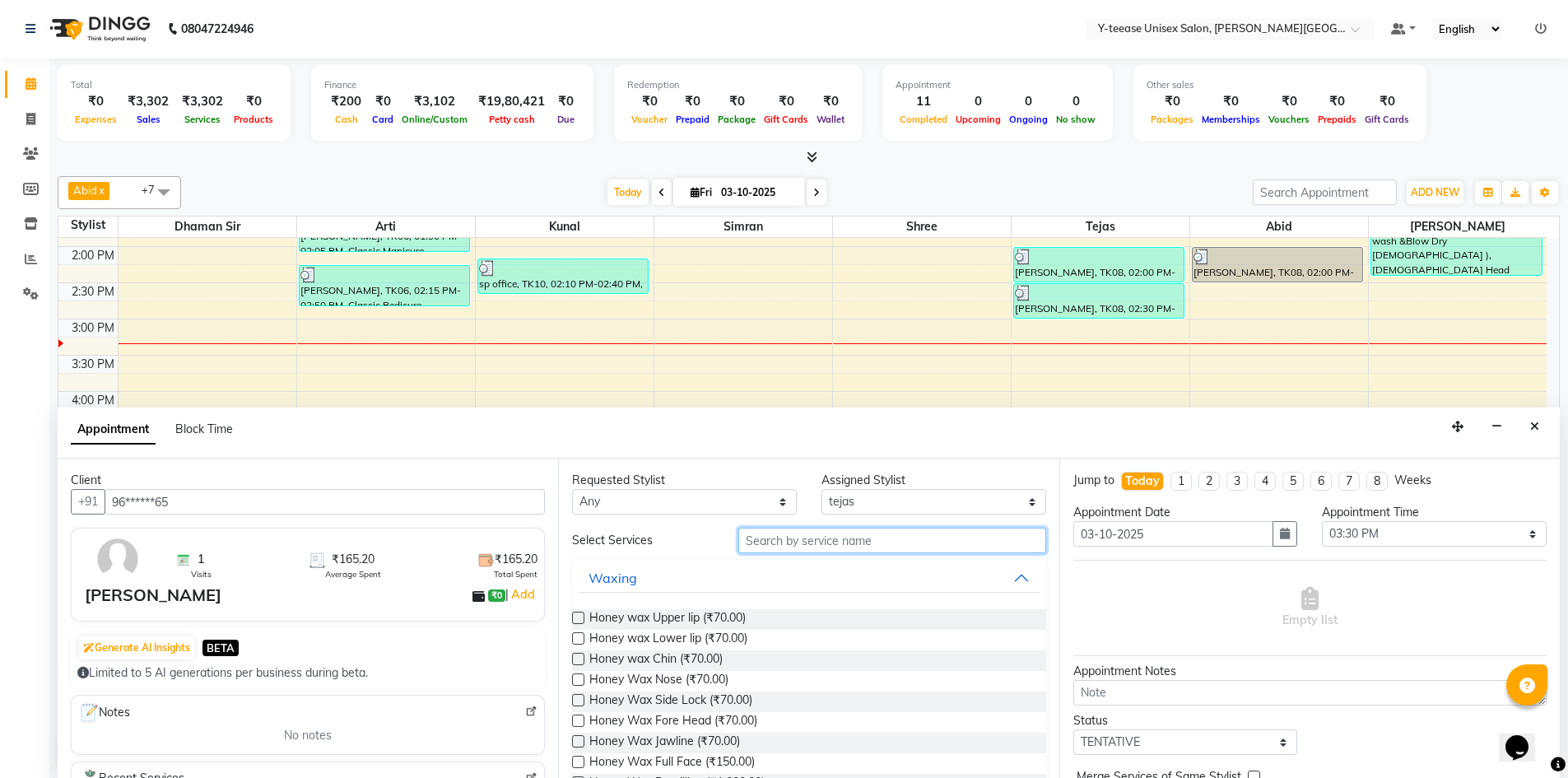
click at [850, 539] on input "text" at bounding box center [892, 541] width 308 height 26
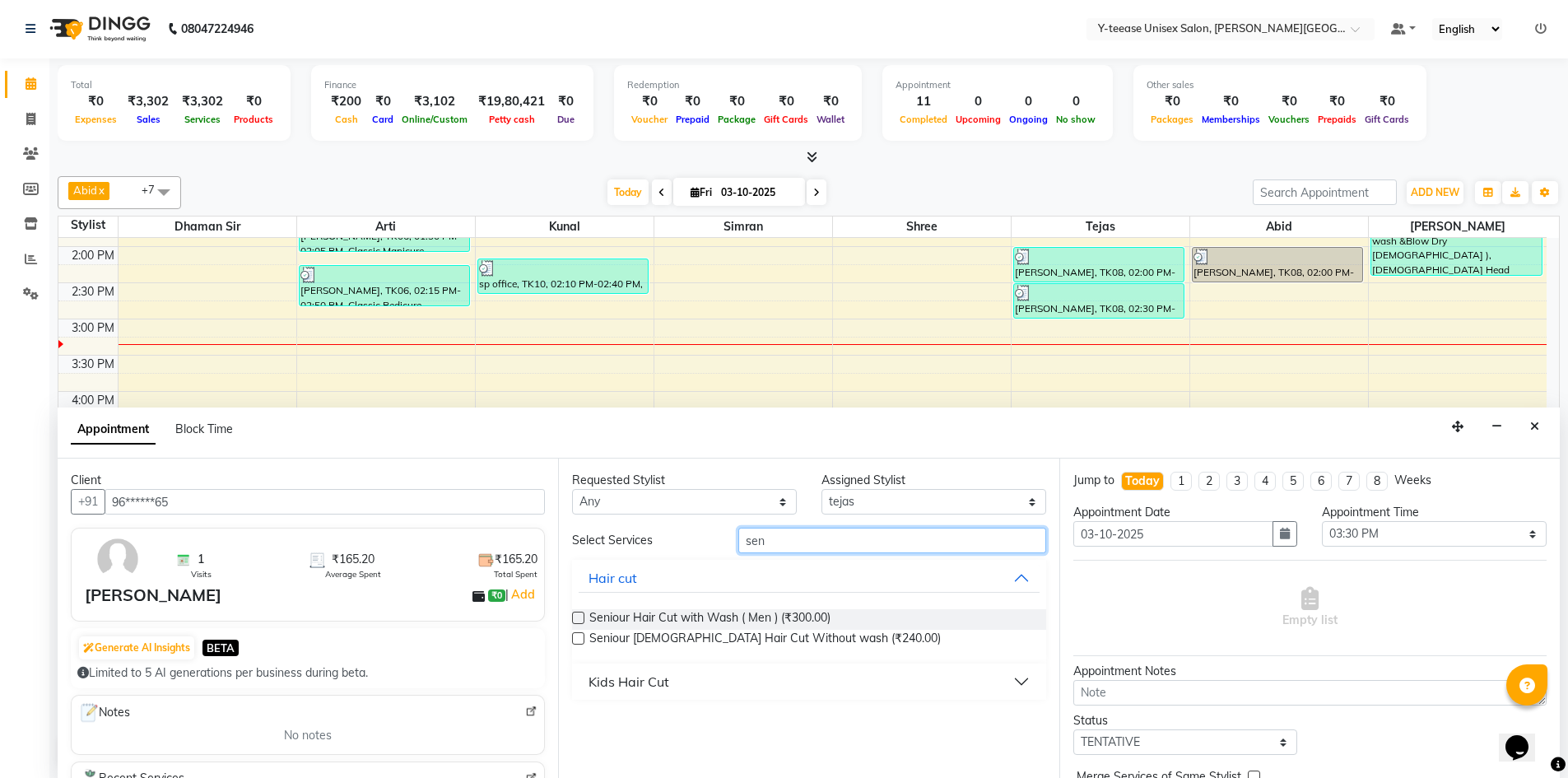
type input "sen"
click at [579, 620] on label at bounding box center [579, 618] width 12 height 12
click at [579, 620] on input "checkbox" at bounding box center [578, 620] width 11 height 11
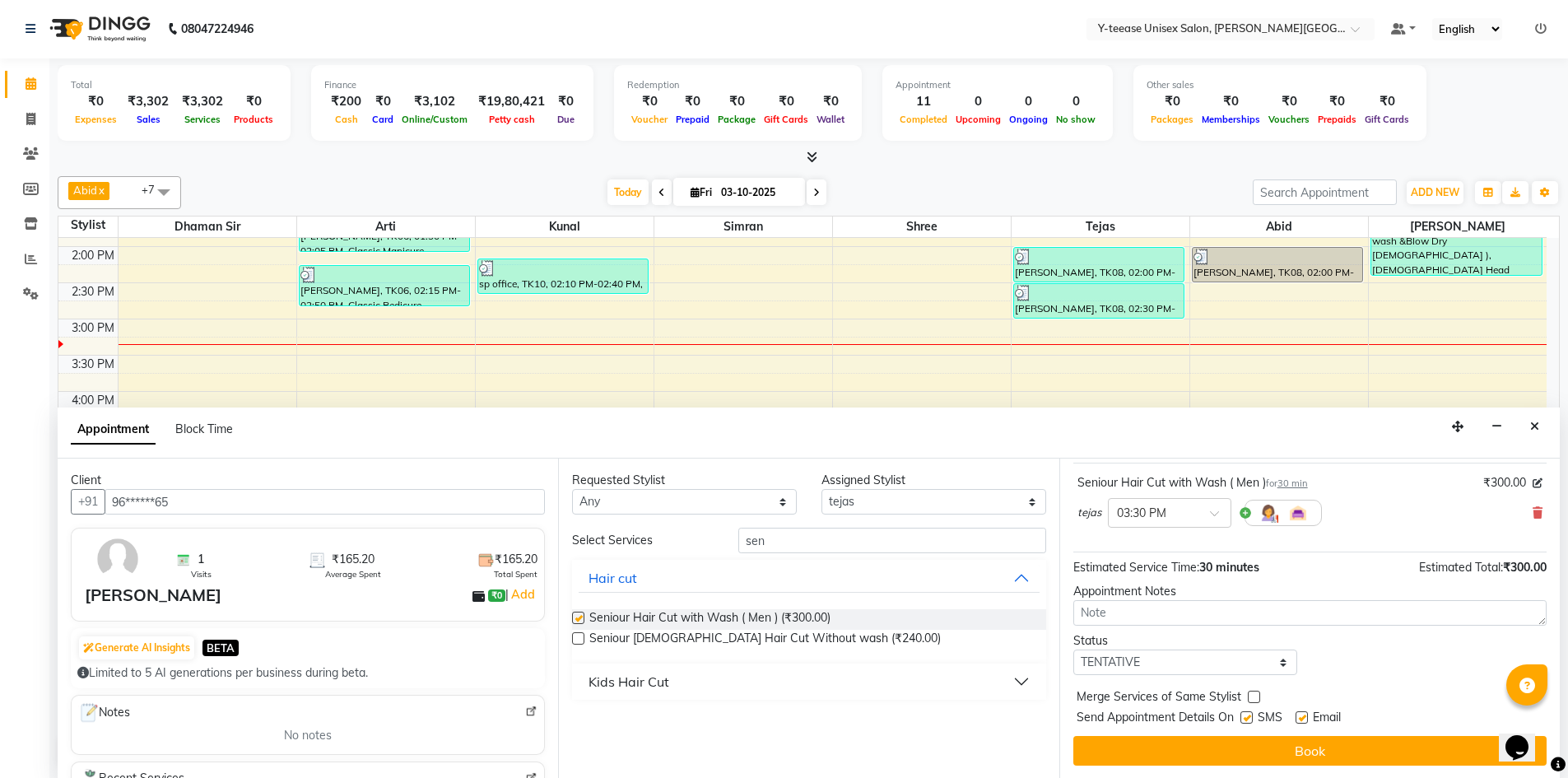
checkbox input "false"
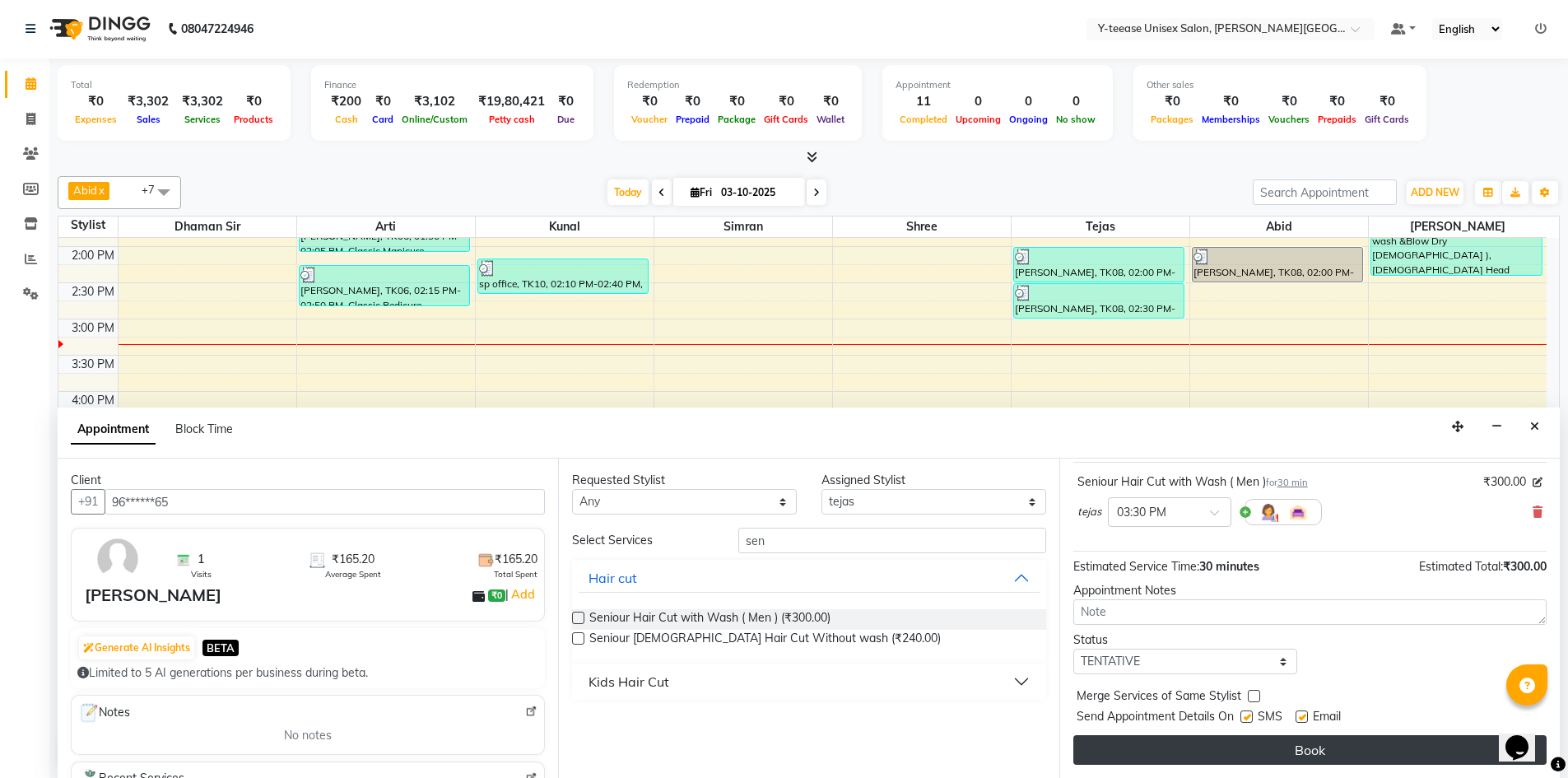
click at [1268, 750] on button "Book" at bounding box center [1310, 750] width 474 height 29
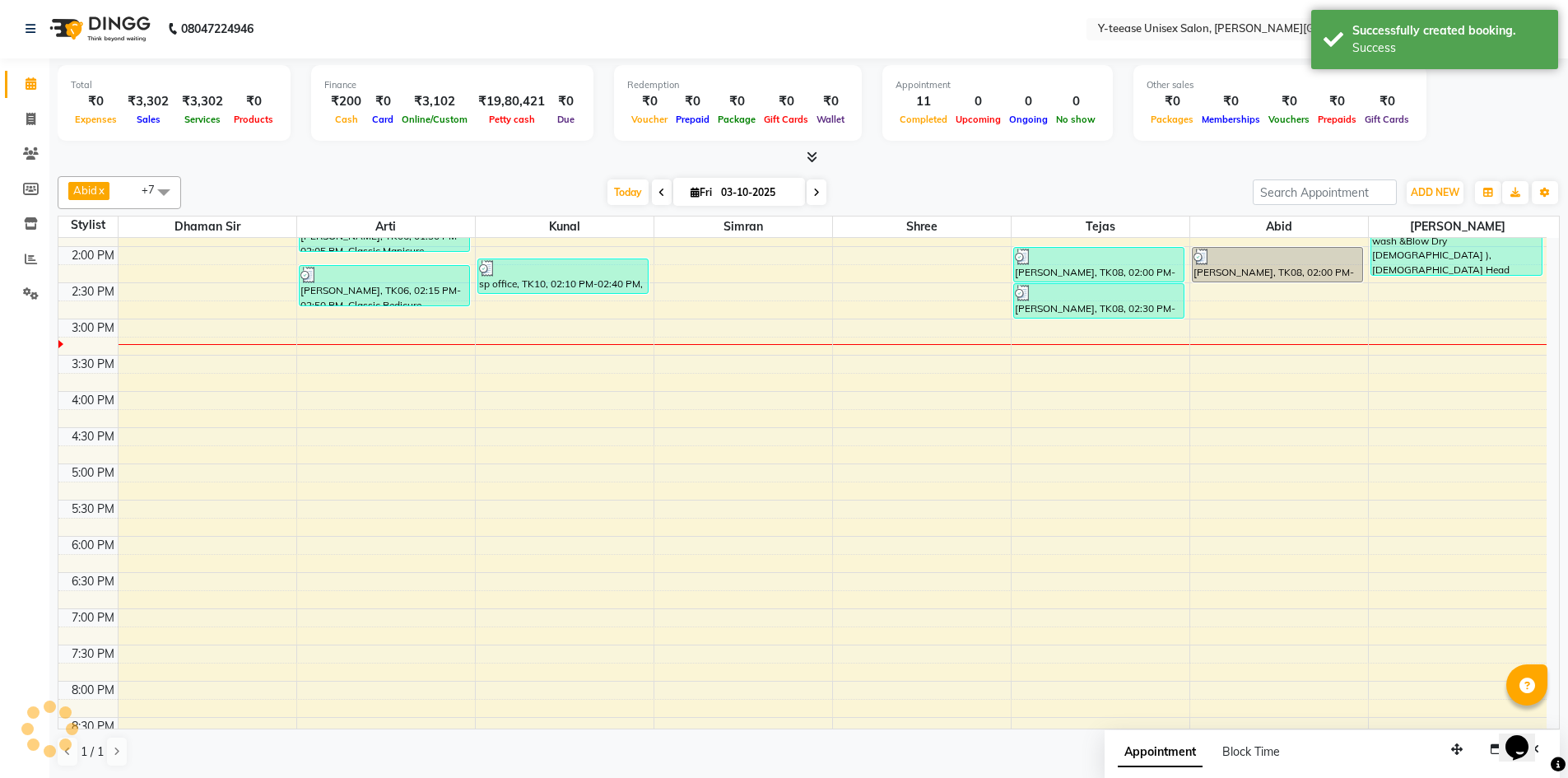
scroll to position [0, 0]
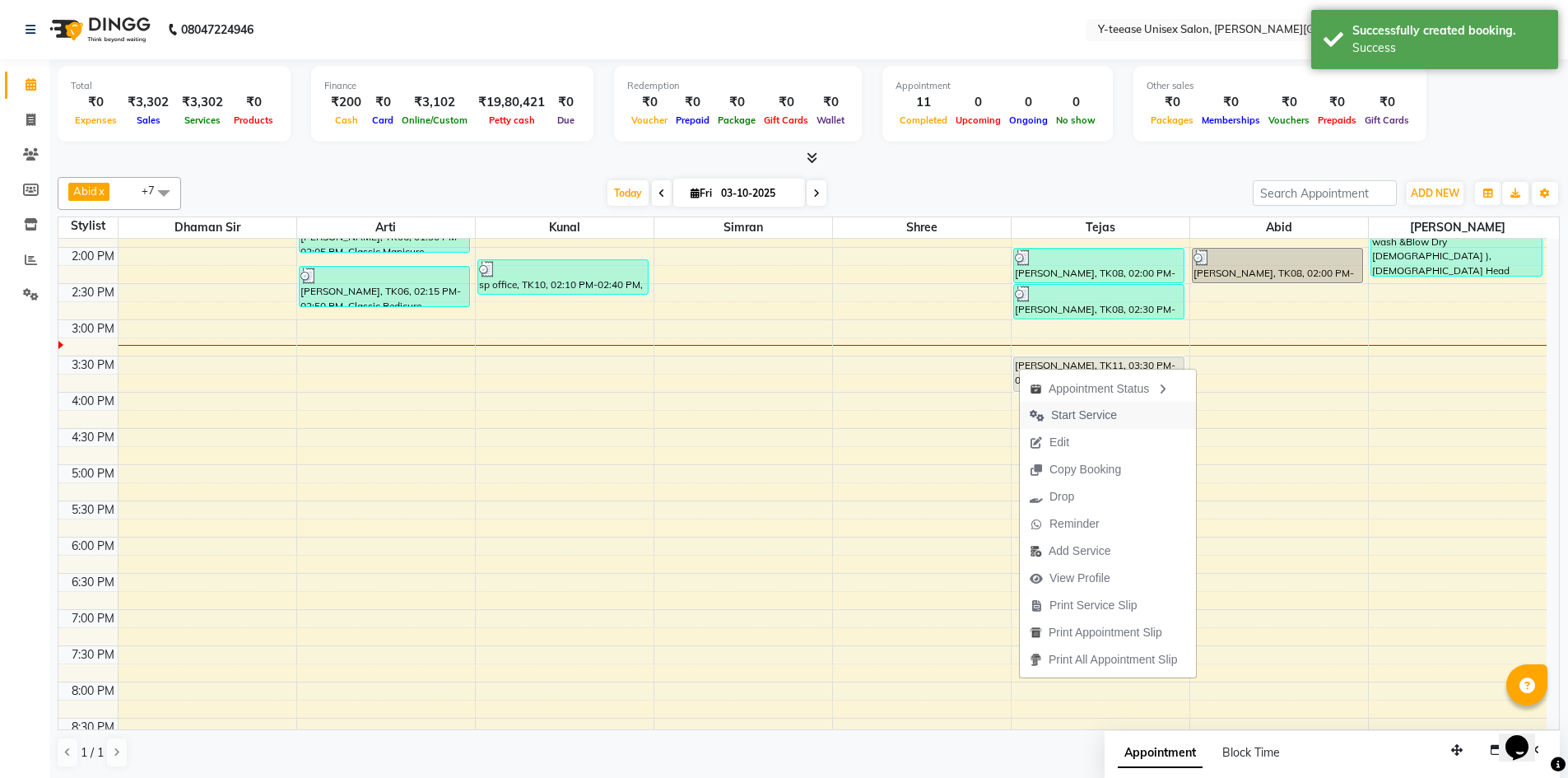
click at [1071, 414] on span "Start Service" at bounding box center [1084, 415] width 66 height 17
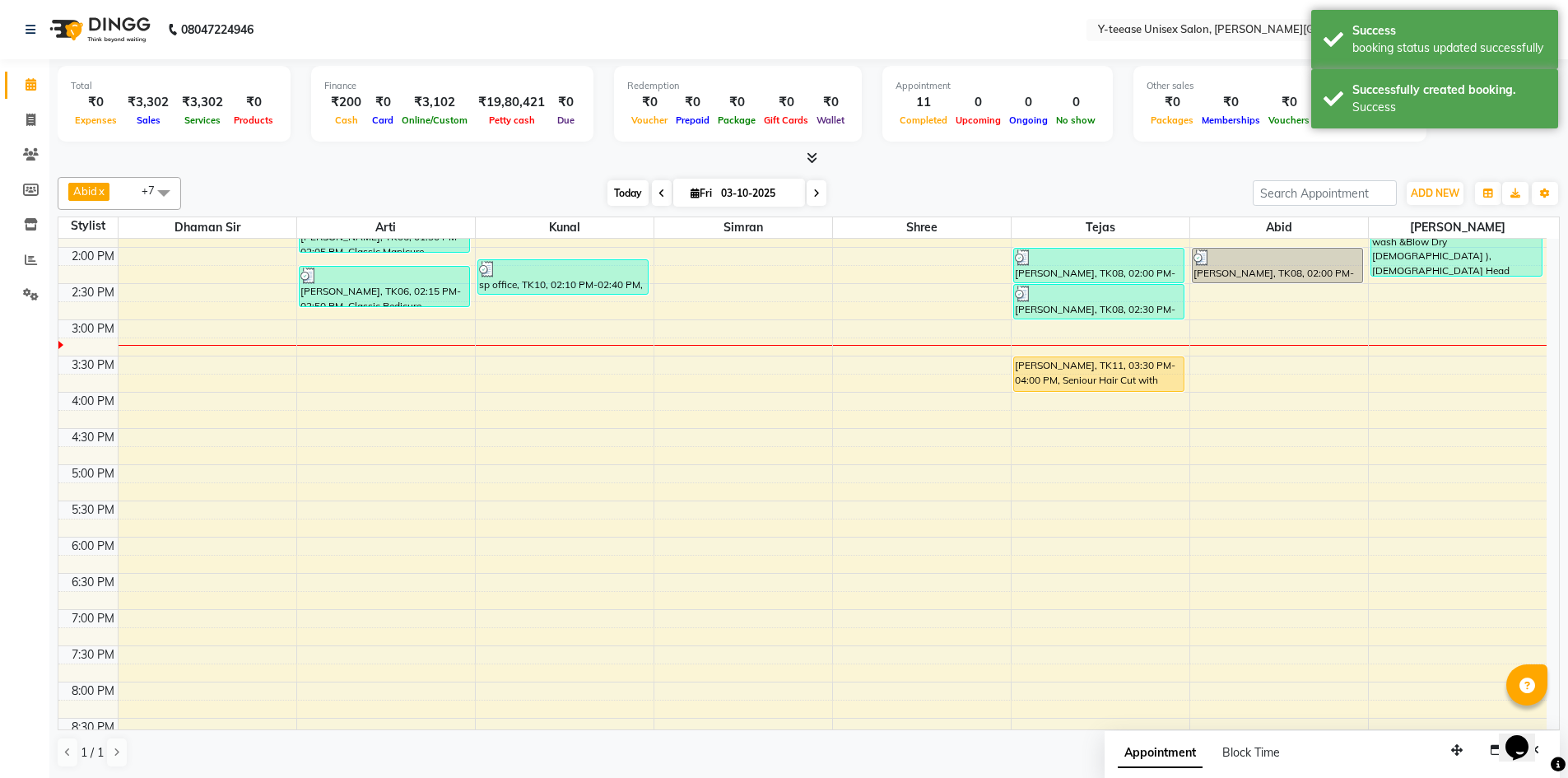
click at [638, 197] on span "Today" at bounding box center [628, 193] width 41 height 26
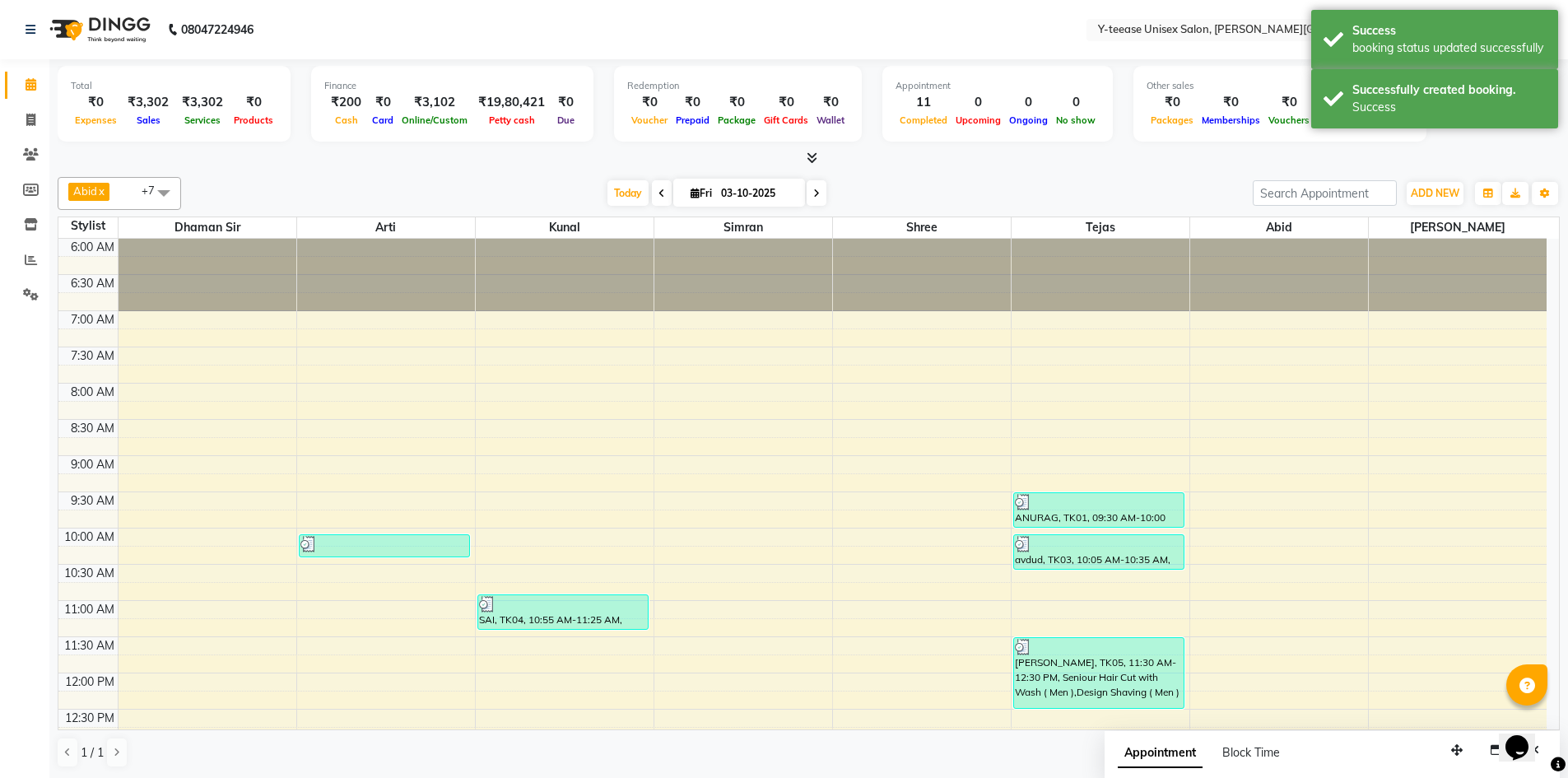
scroll to position [654, 0]
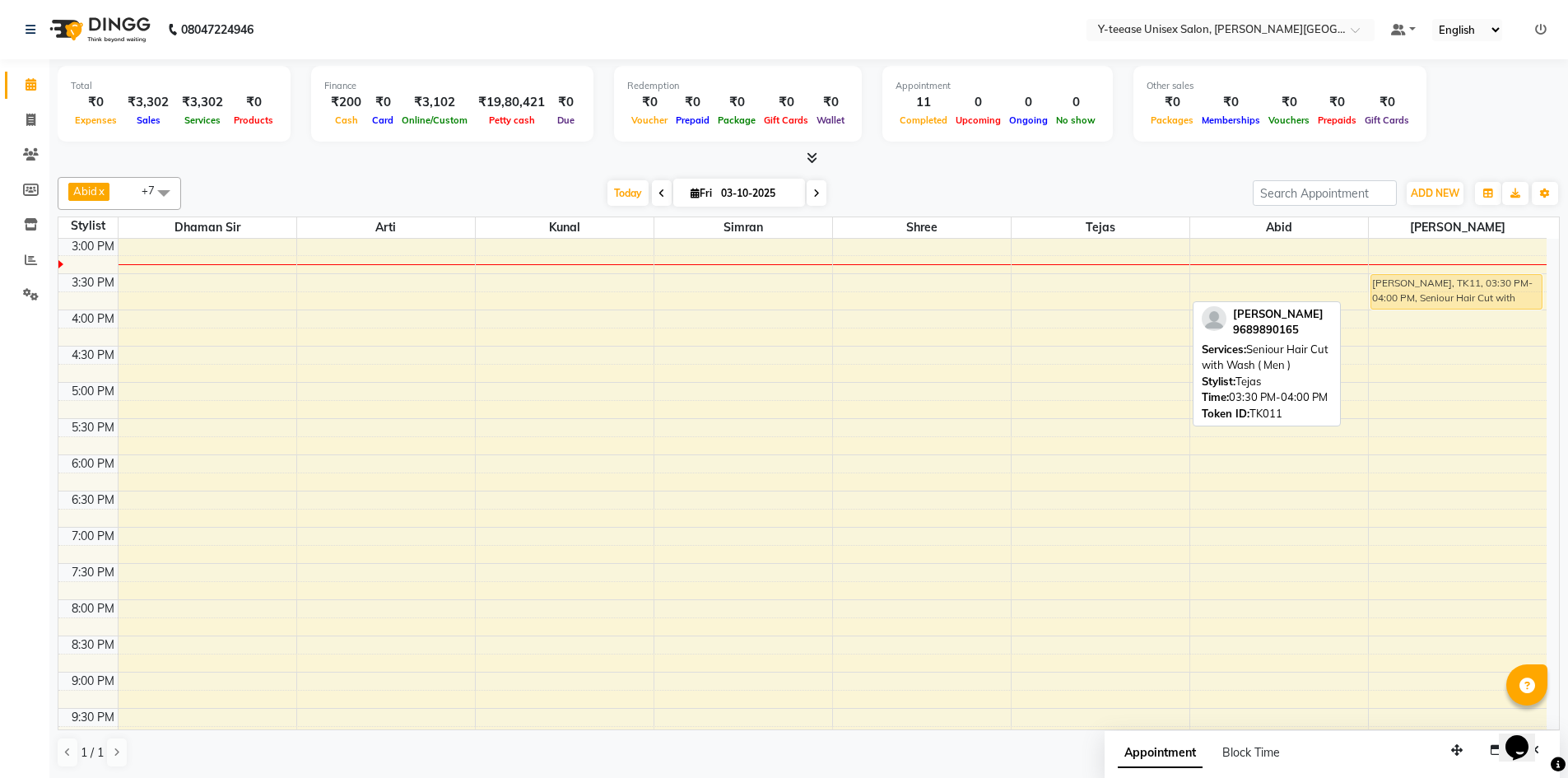
drag, startPoint x: 1085, startPoint y: 291, endPoint x: 1468, endPoint y: 296, distance: 383.0
click at [1468, 296] on tr "Pranali ., TK02, 10:05 AM-10:25 AM, Eyebrows,Peel Off Upper Lips AMIRITA, TK06,…" at bounding box center [803, 201] width 1489 height 1231
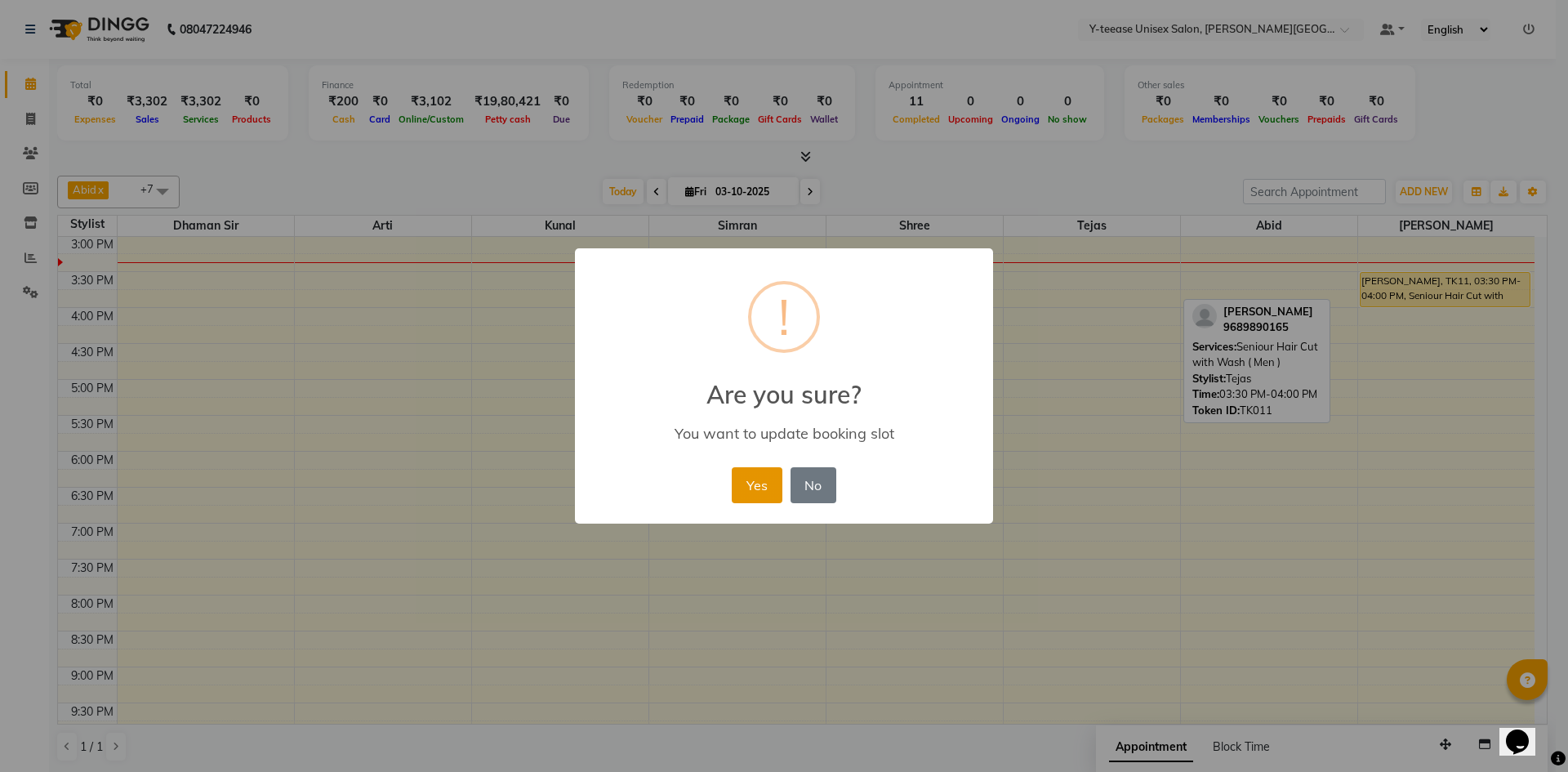
click at [764, 471] on button "Yes" at bounding box center [757, 485] width 50 height 36
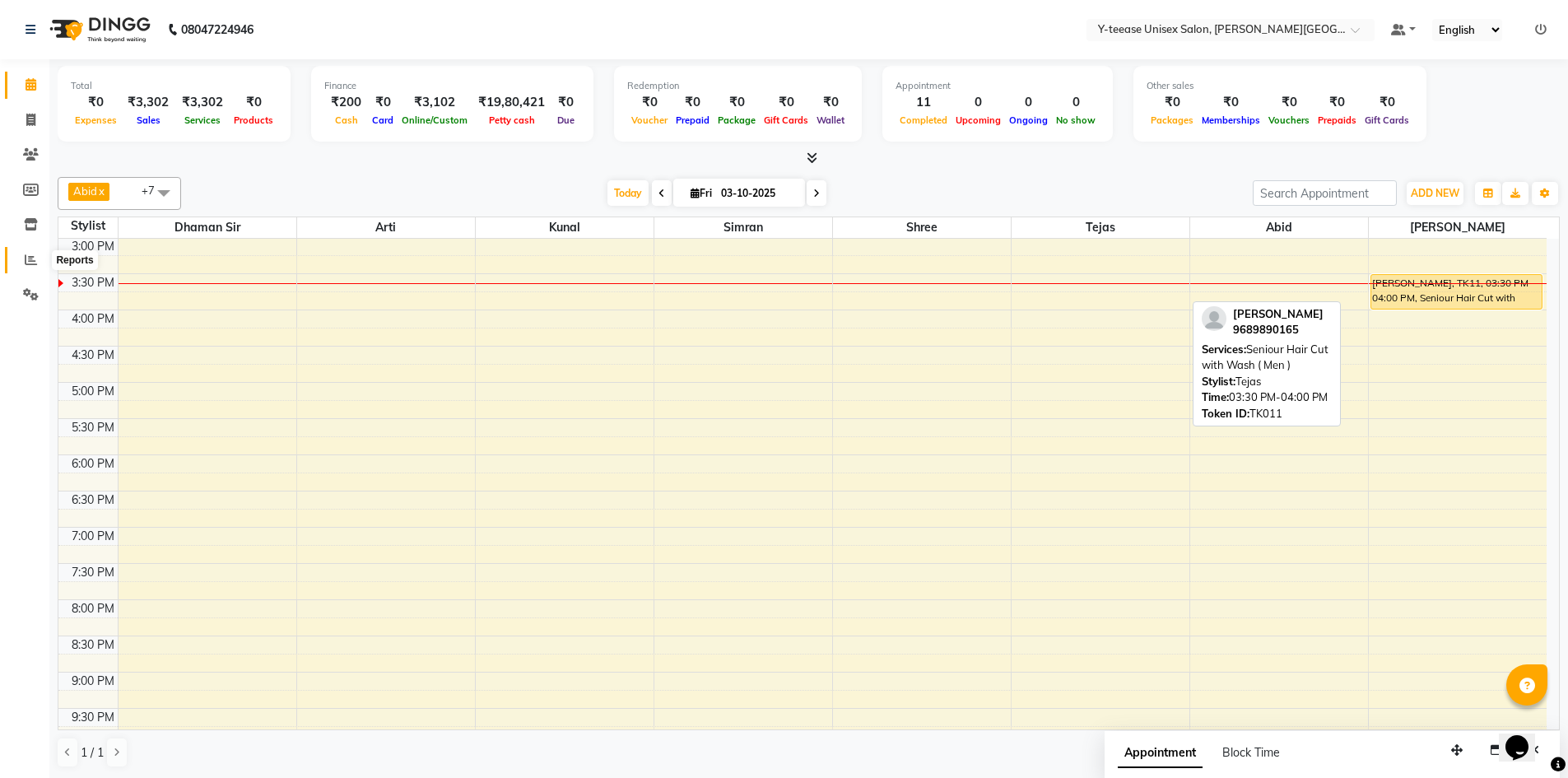
click at [40, 256] on span at bounding box center [31, 261] width 28 height 19
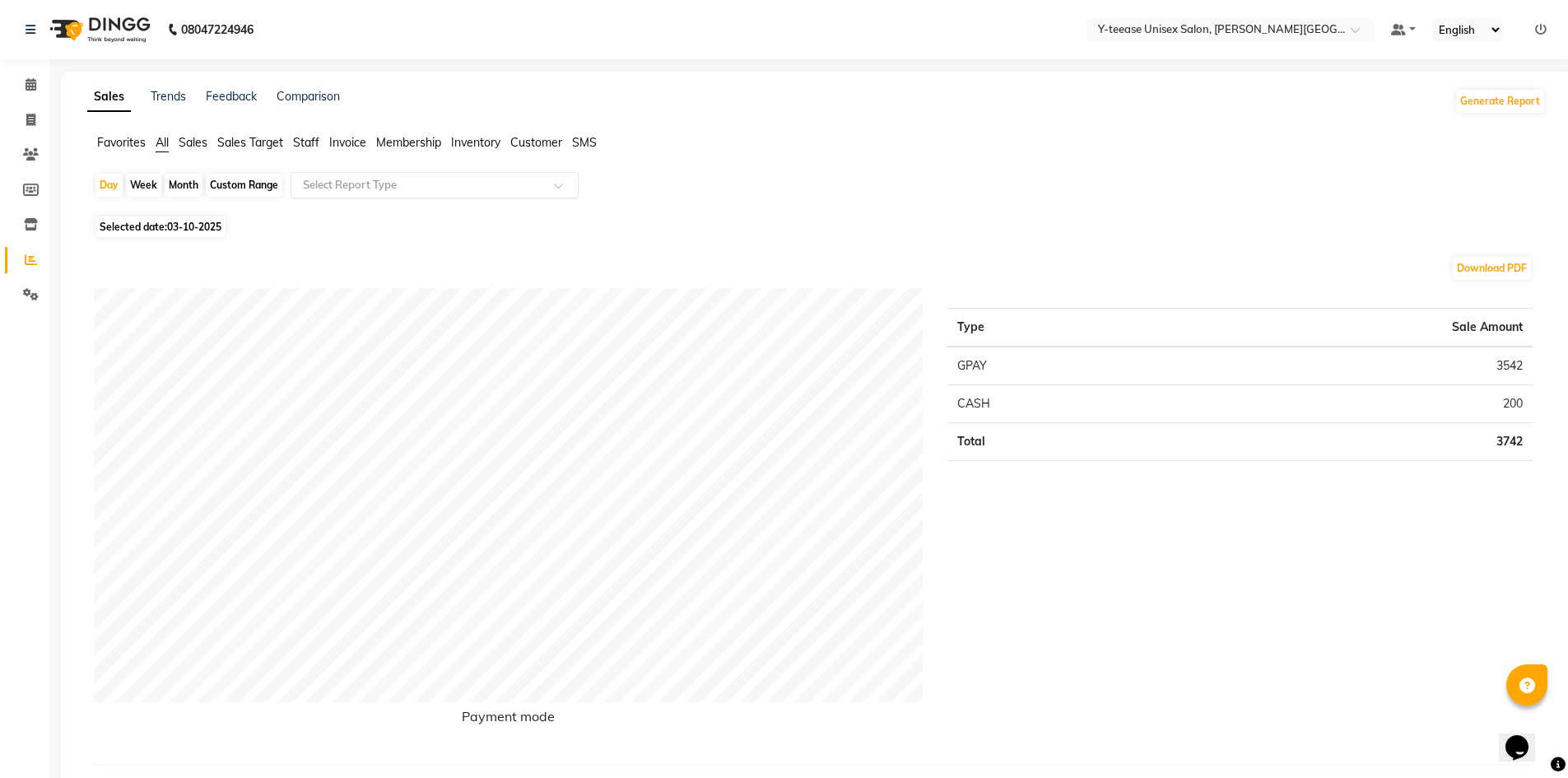
click at [408, 193] on input "text" at bounding box center [418, 185] width 237 height 17
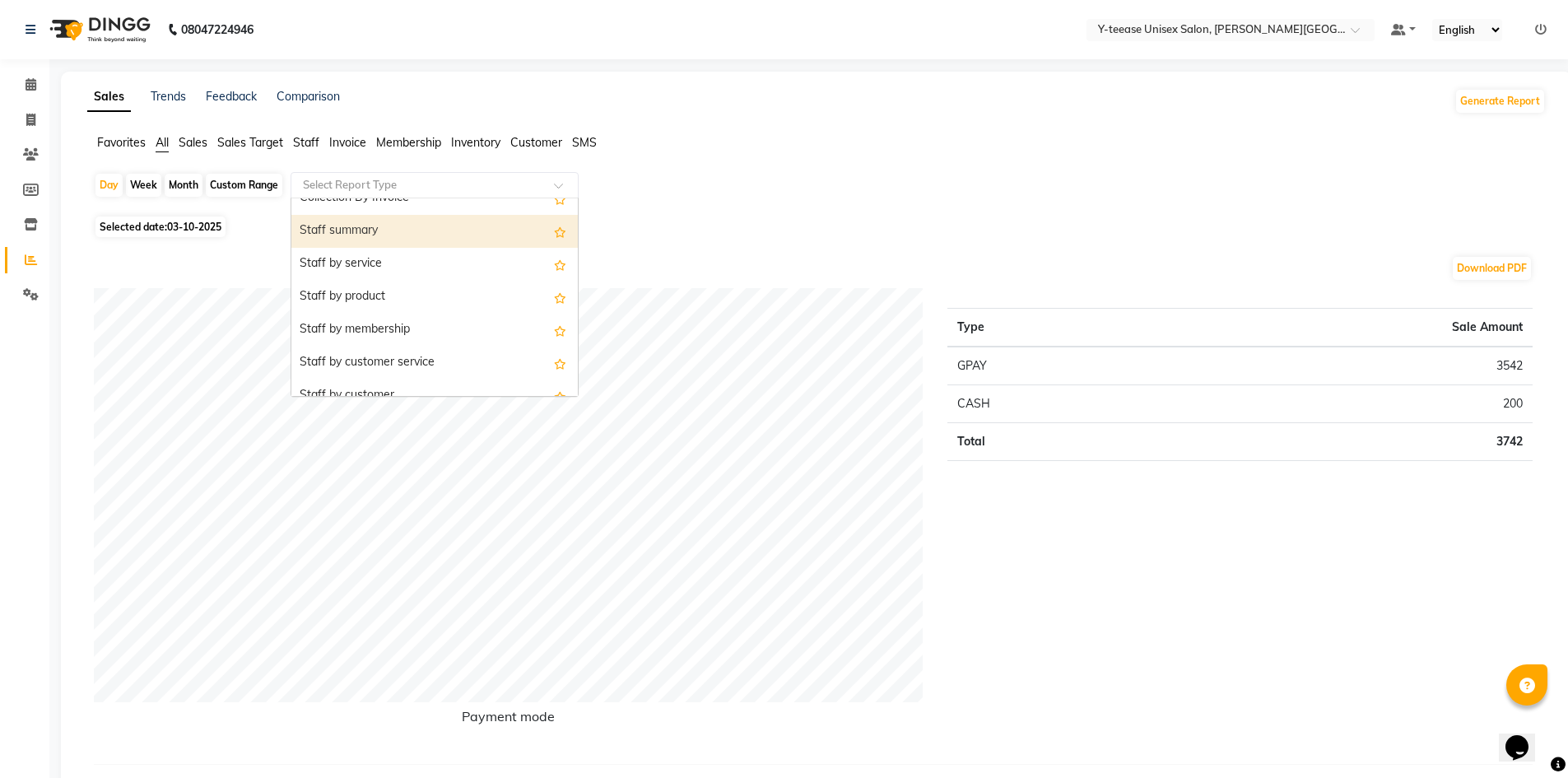
click at [413, 228] on div "Staff summary" at bounding box center [435, 231] width 286 height 33
select select "full_report"
select select "csv"
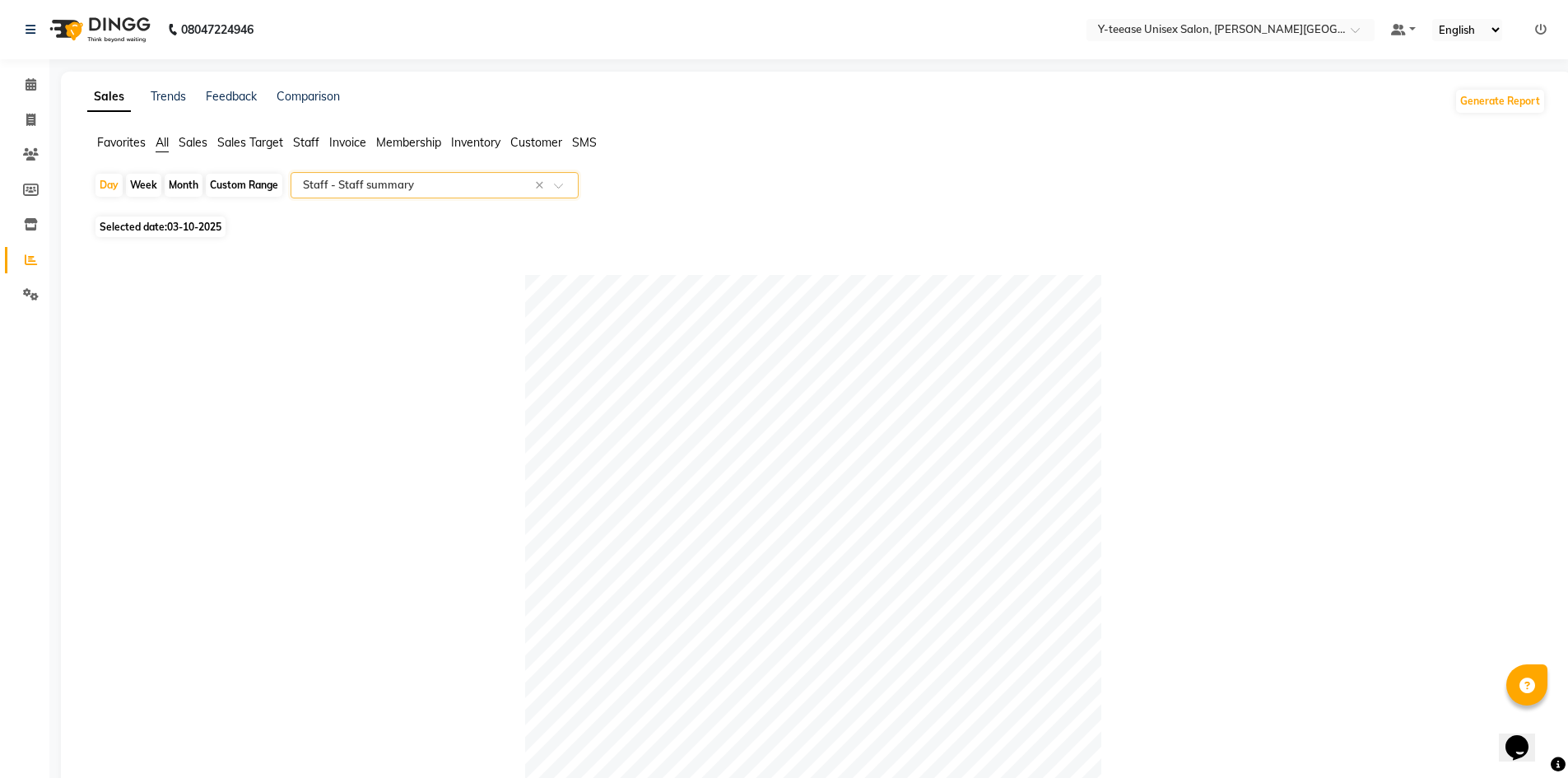
click at [184, 184] on div "Month" at bounding box center [183, 185] width 38 height 23
select select "10"
select select "2025"
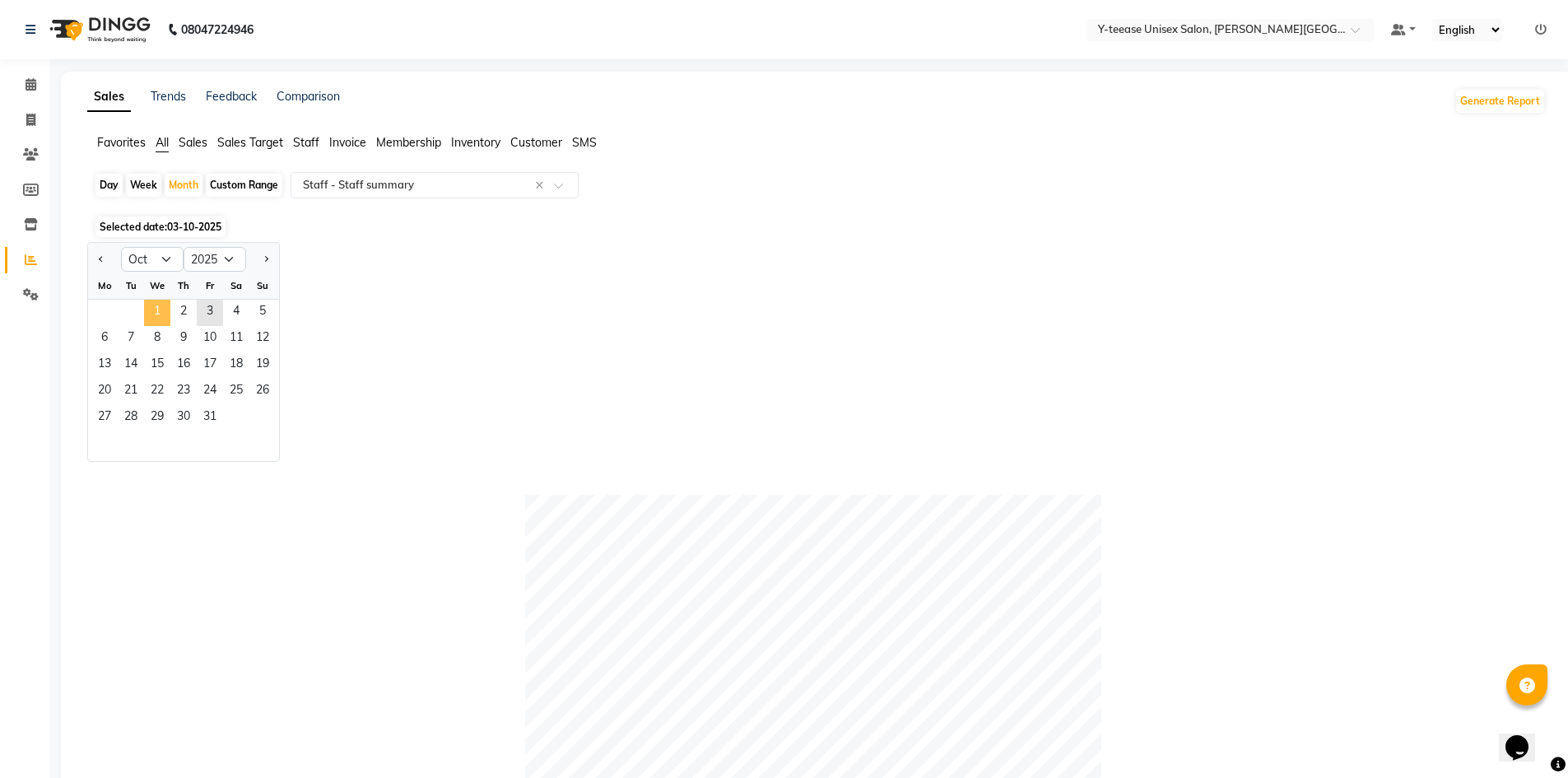
click at [161, 315] on span "1" at bounding box center [157, 313] width 27 height 27
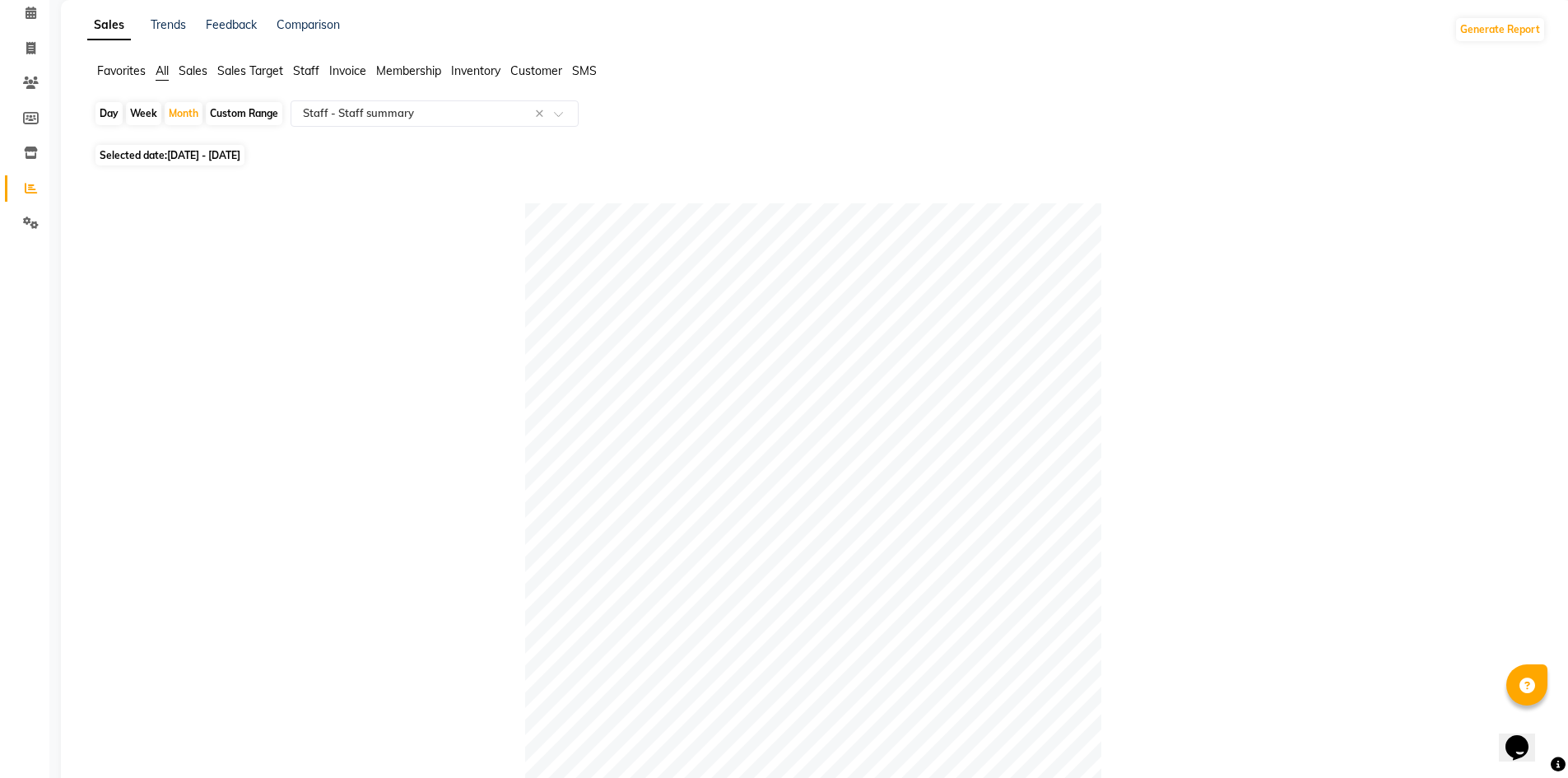
scroll to position [0, 0]
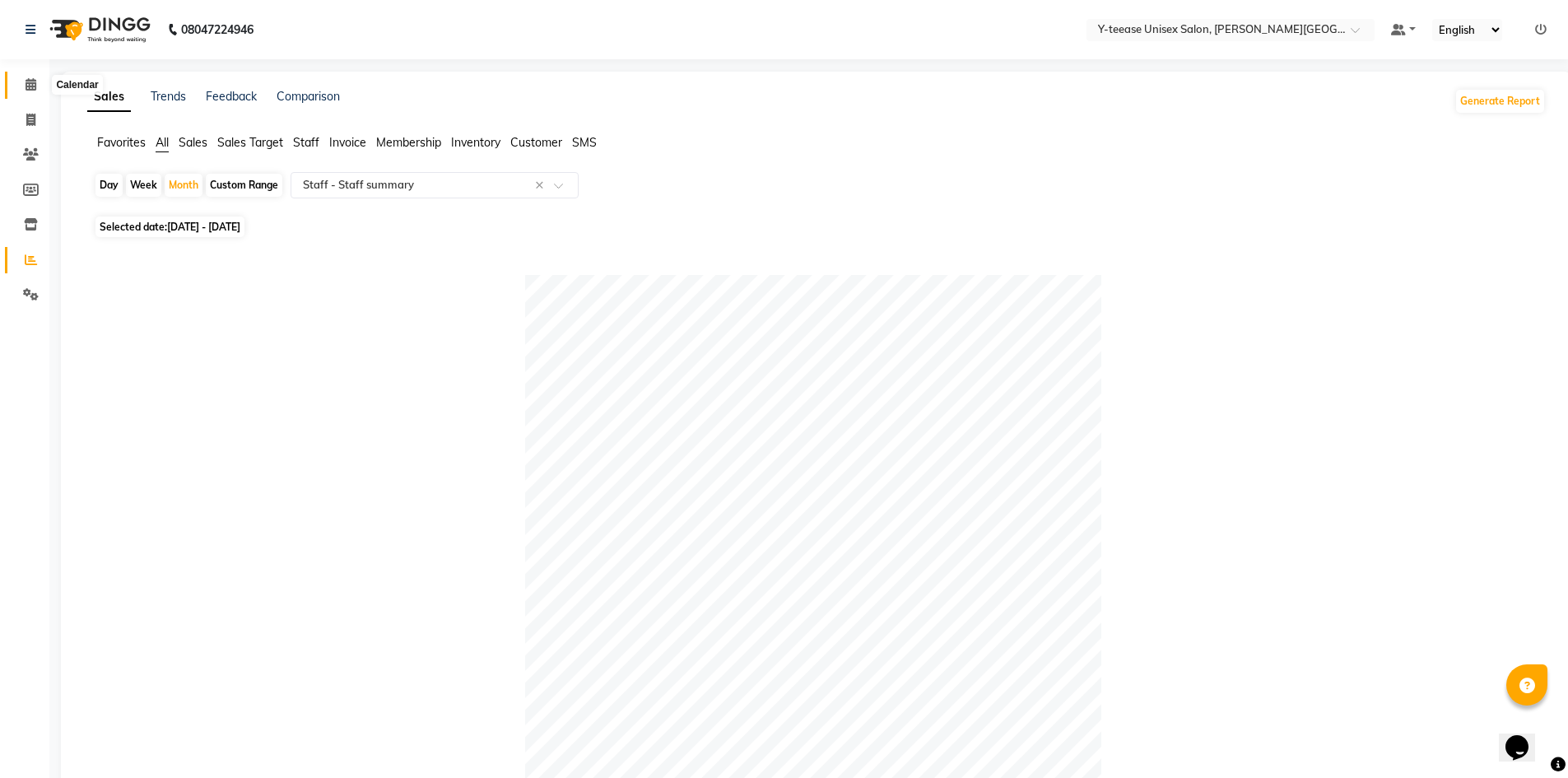
click at [35, 90] on icon at bounding box center [31, 84] width 11 height 12
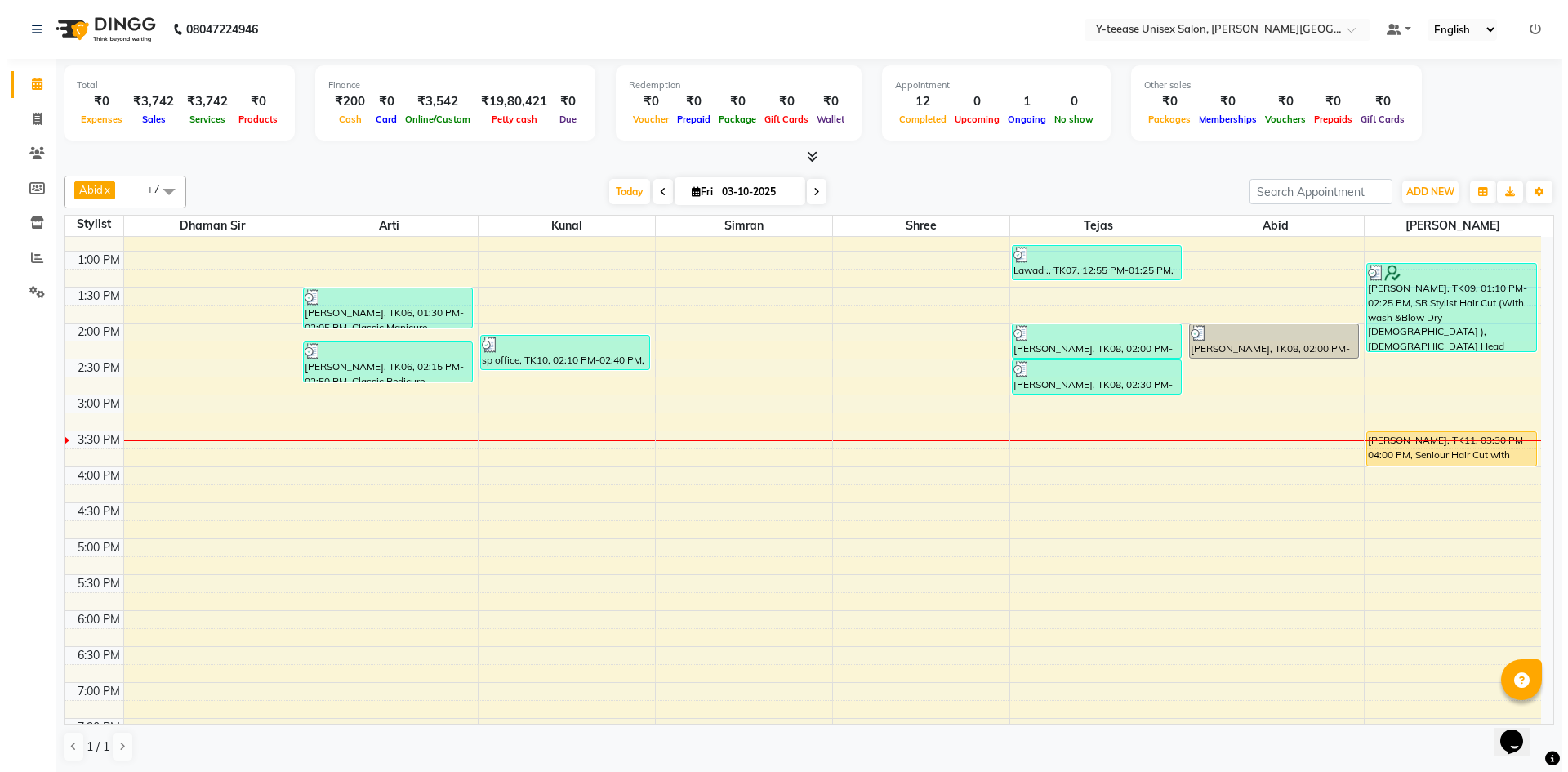
scroll to position [491, 0]
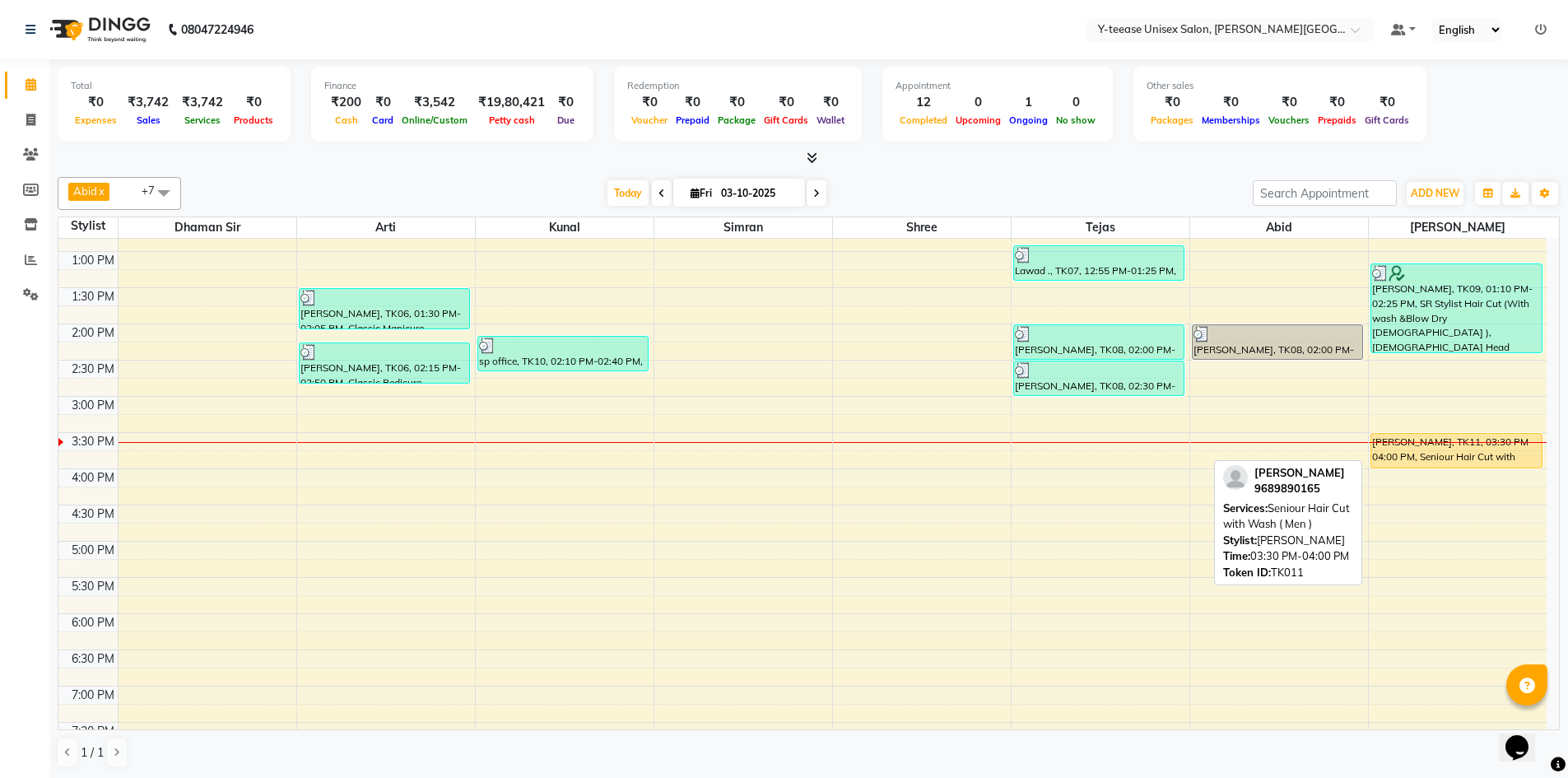
click at [1451, 440] on div "KESHV, TK11, 03:30 PM-04:00 PM, Seniour Hair Cut with Wash ( Men )" at bounding box center [1457, 451] width 171 height 34
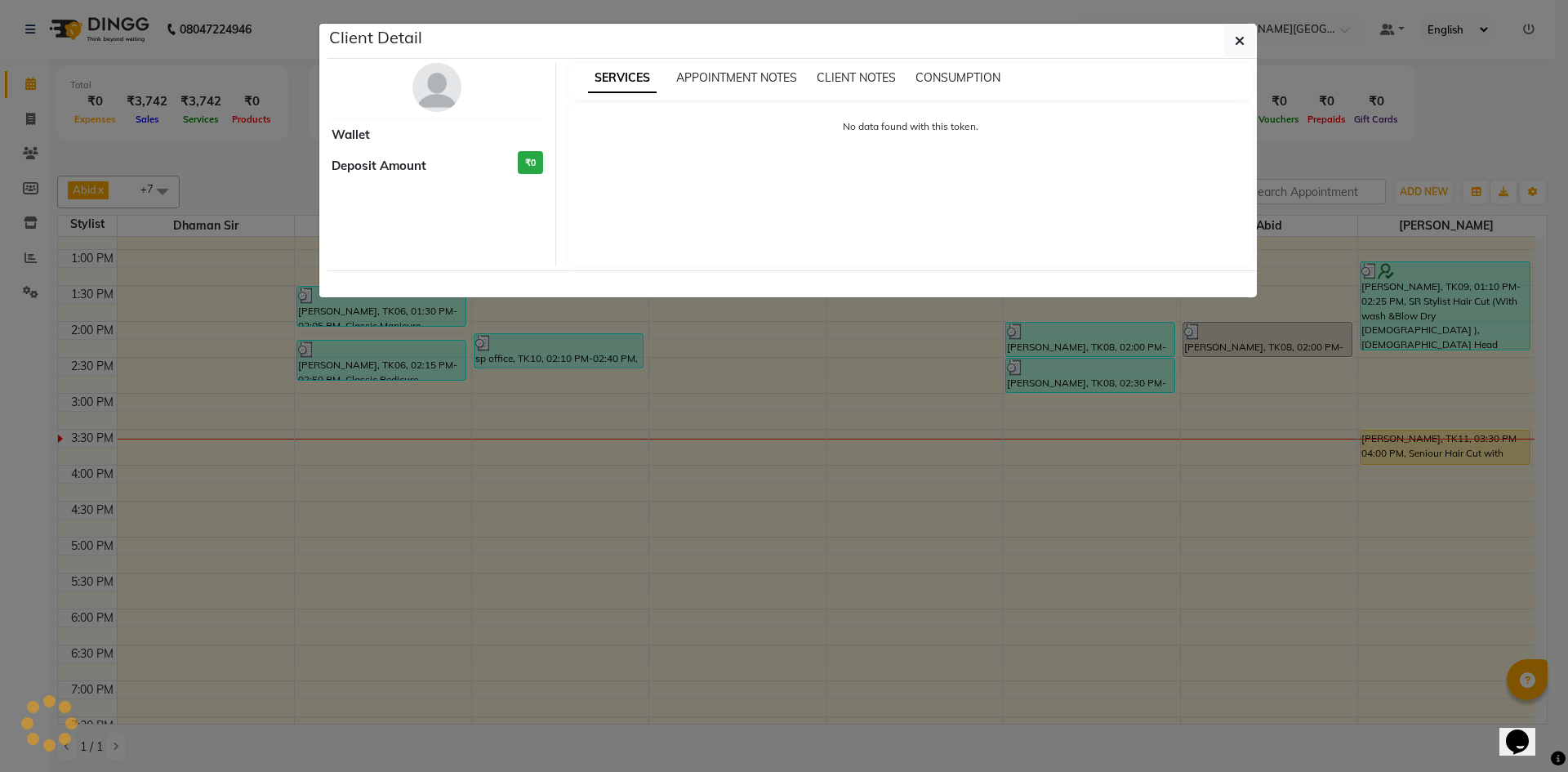
select select "1"
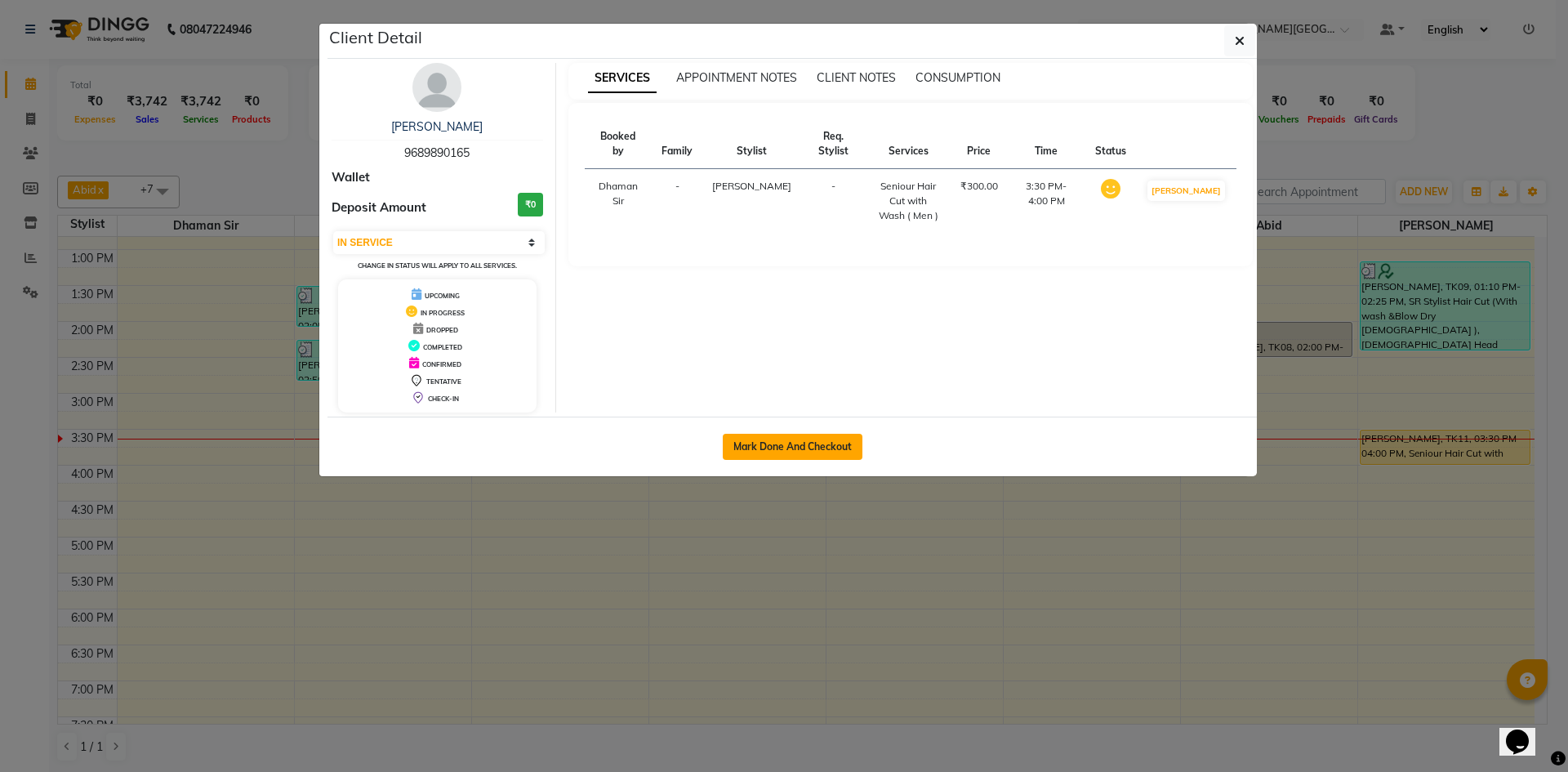
click at [816, 449] on button "Mark Done And Checkout" at bounding box center [793, 447] width 139 height 26
select select "service"
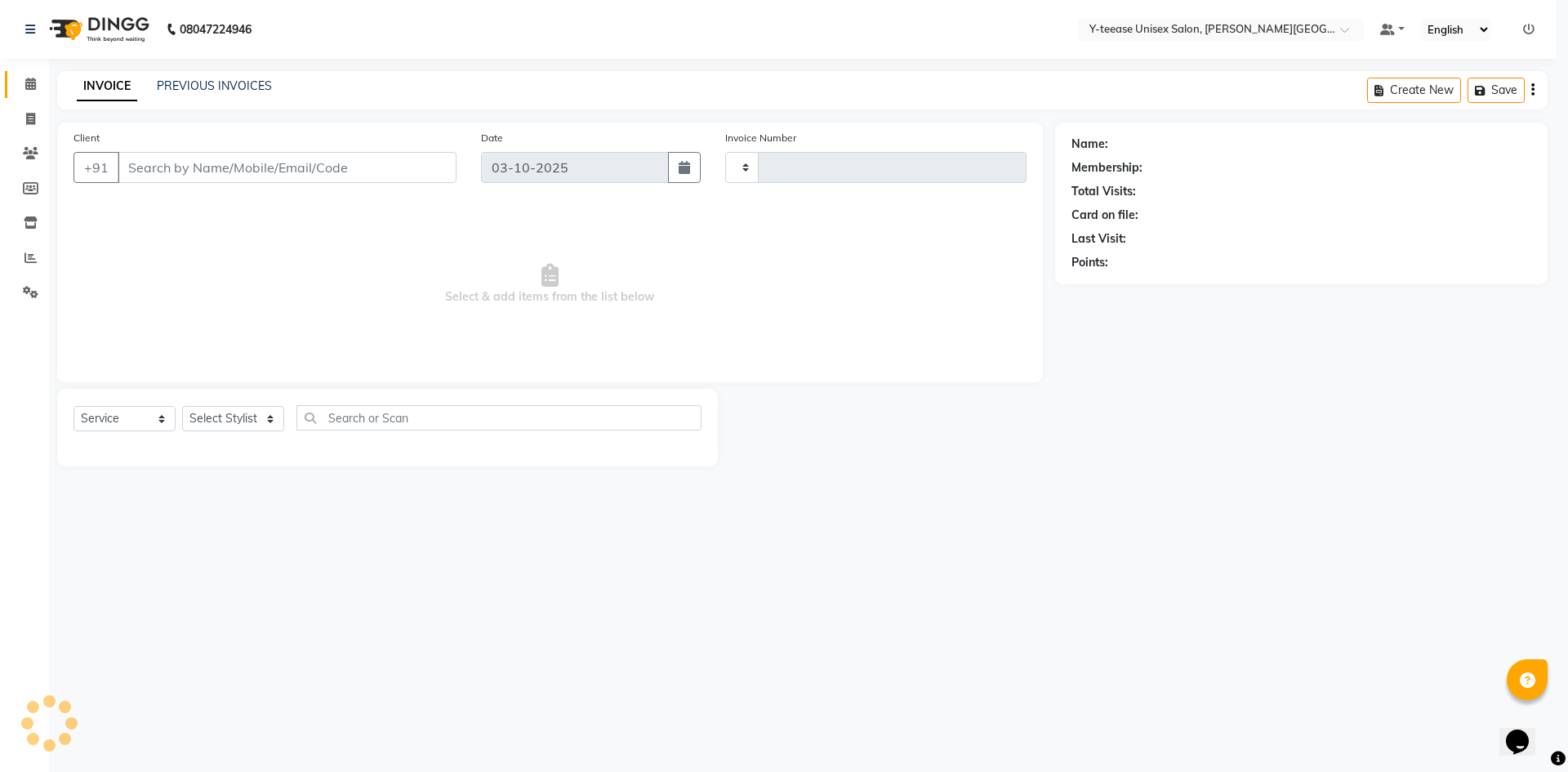
type input "2477"
select select "765"
type input "96******65"
select select "90773"
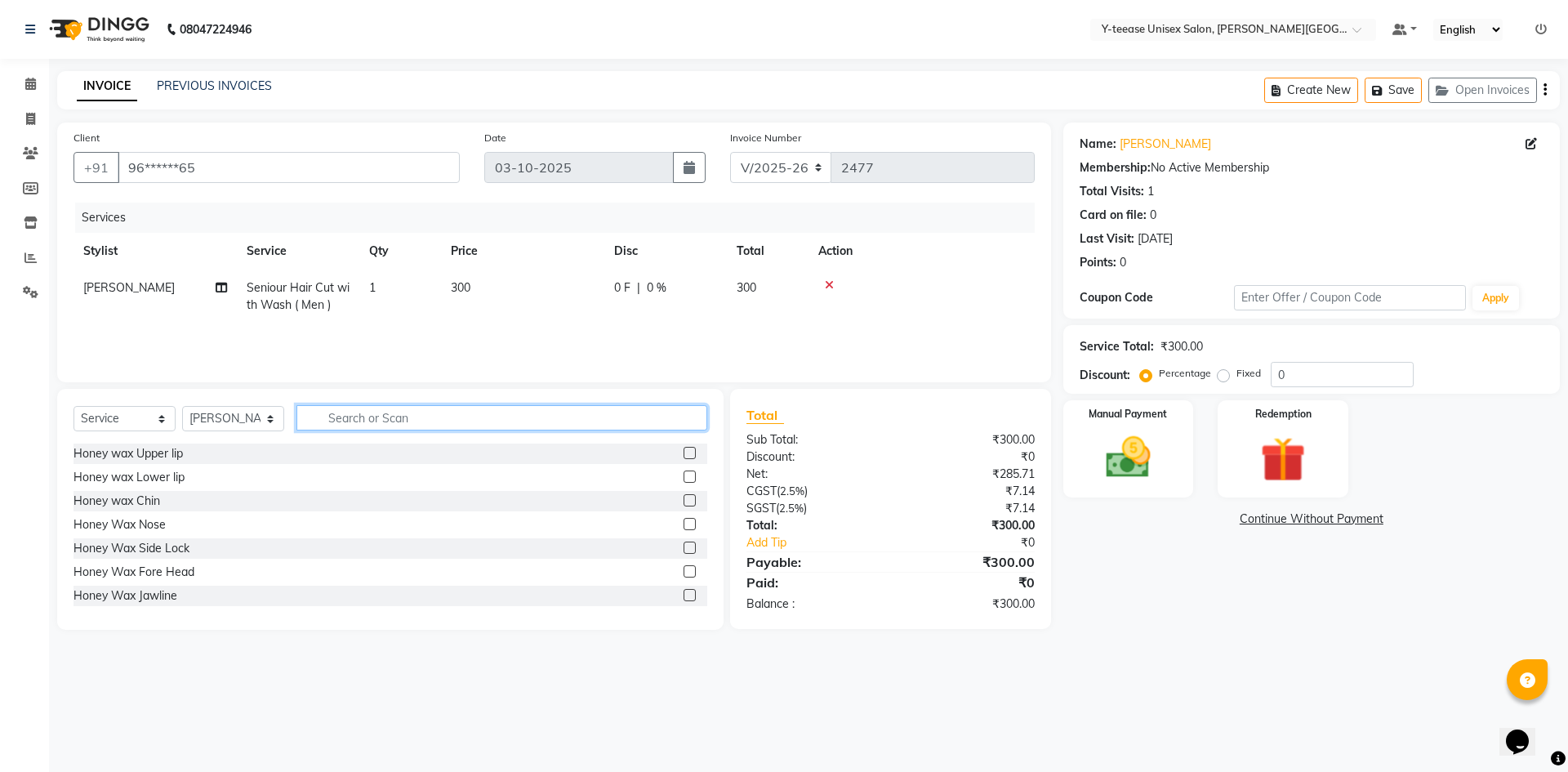
click at [449, 422] on input "text" at bounding box center [502, 417] width 411 height 26
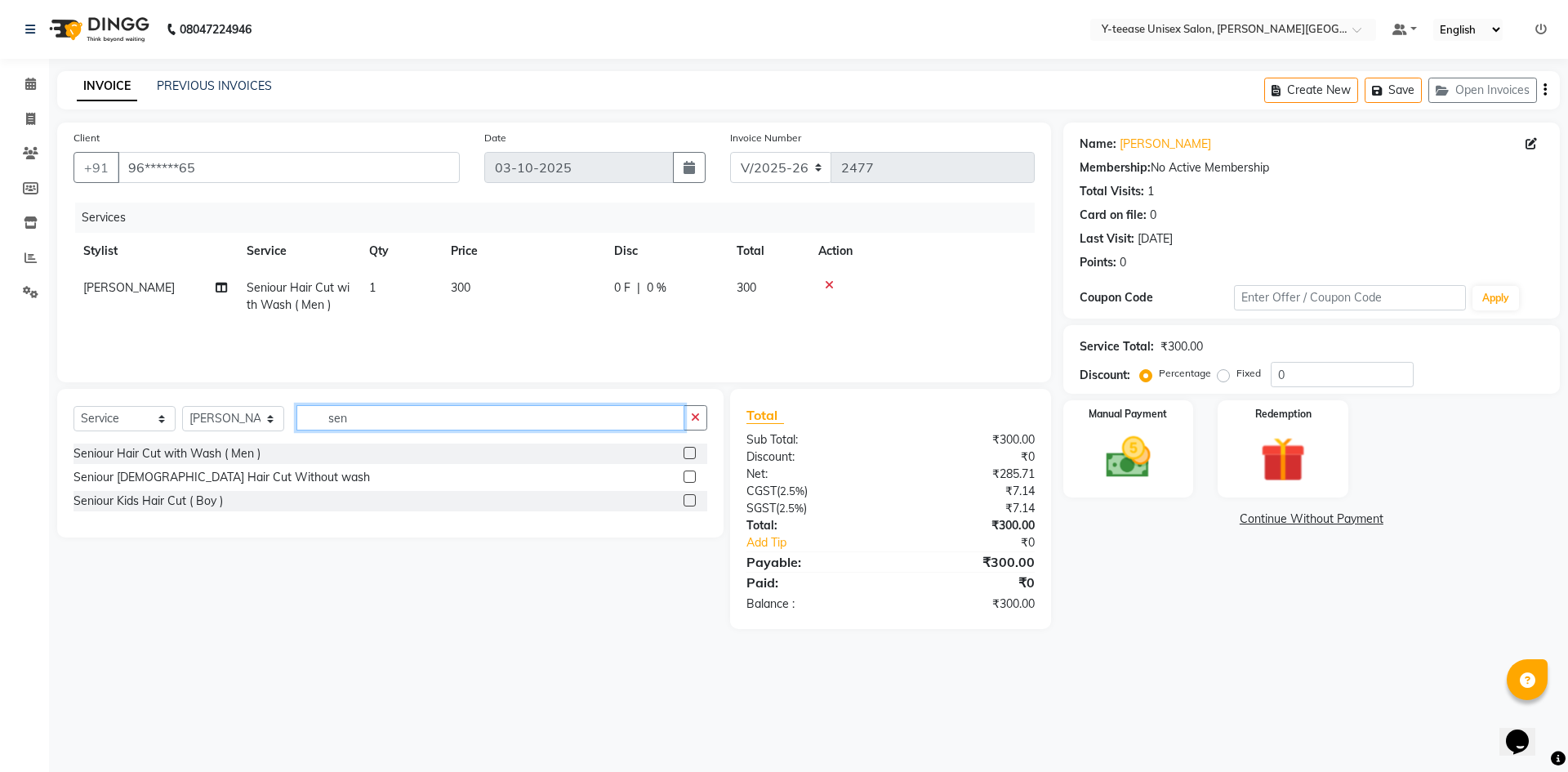
type input "sen"
click at [692, 477] on label at bounding box center [690, 477] width 12 height 12
click at [692, 477] on input "checkbox" at bounding box center [689, 477] width 11 height 11
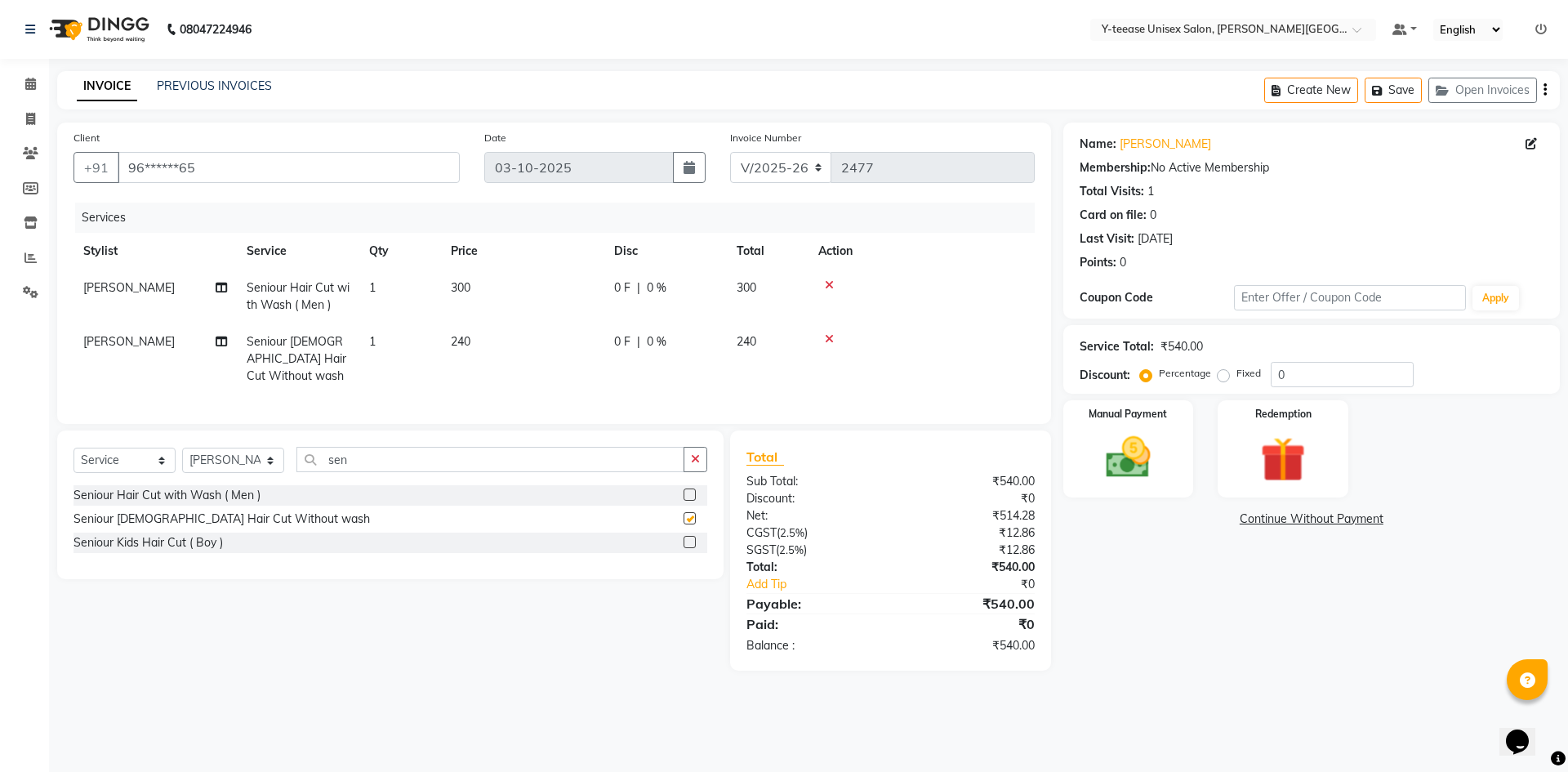
checkbox input "false"
click at [829, 286] on icon at bounding box center [829, 285] width 9 height 11
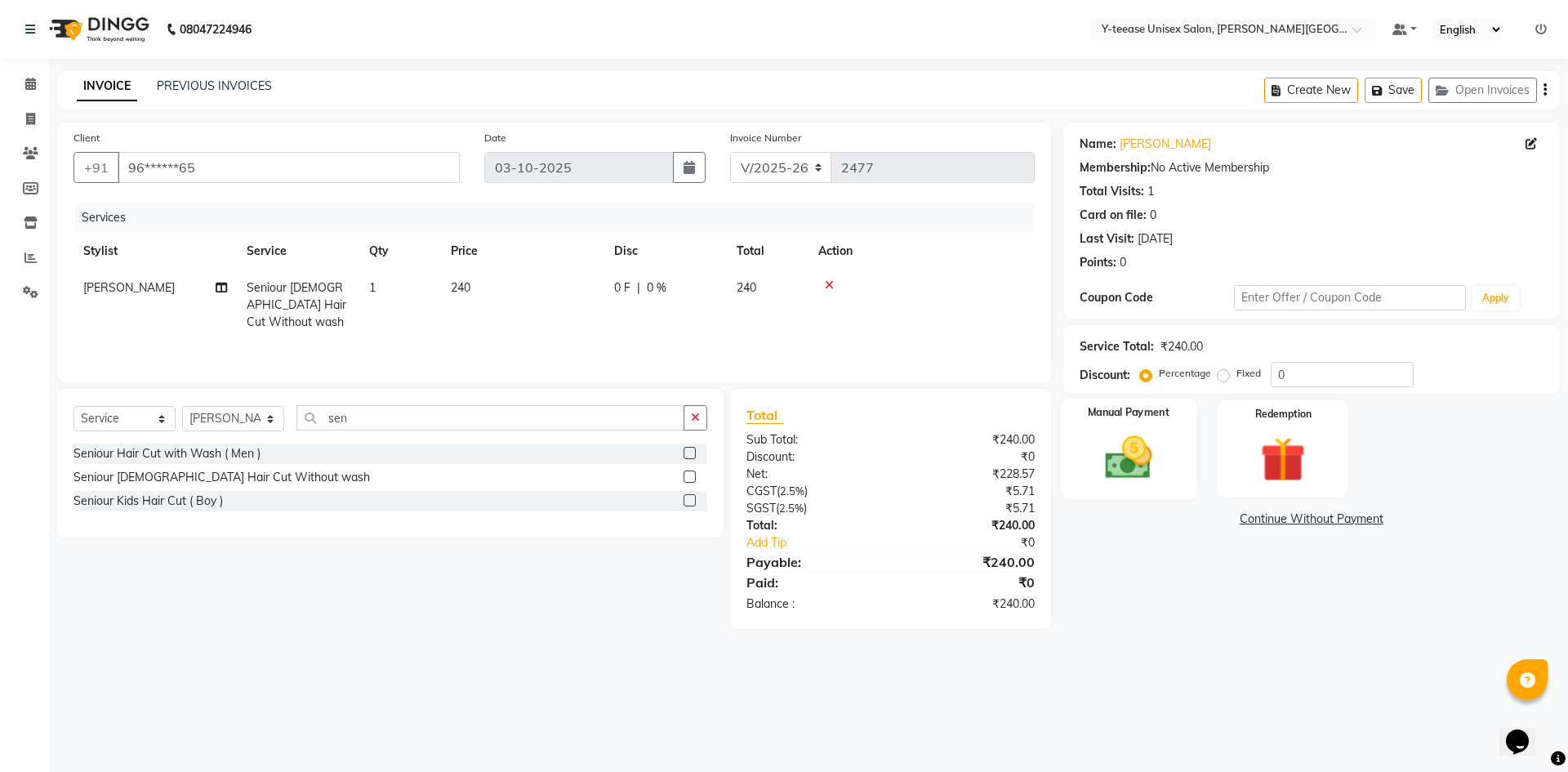
click at [1139, 471] on img at bounding box center [1129, 457] width 76 height 54
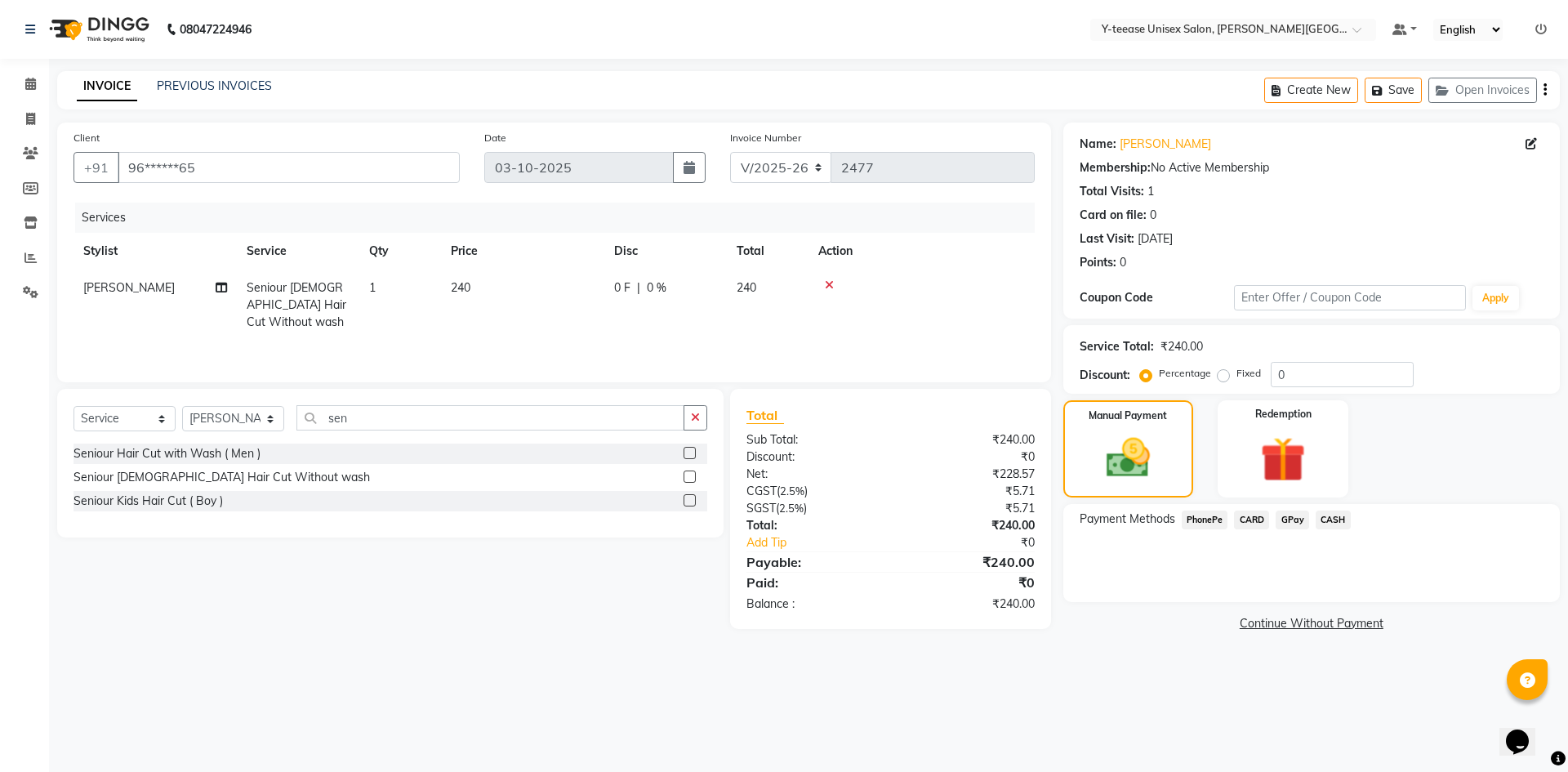
click at [1294, 520] on span "GPay" at bounding box center [1293, 520] width 34 height 19
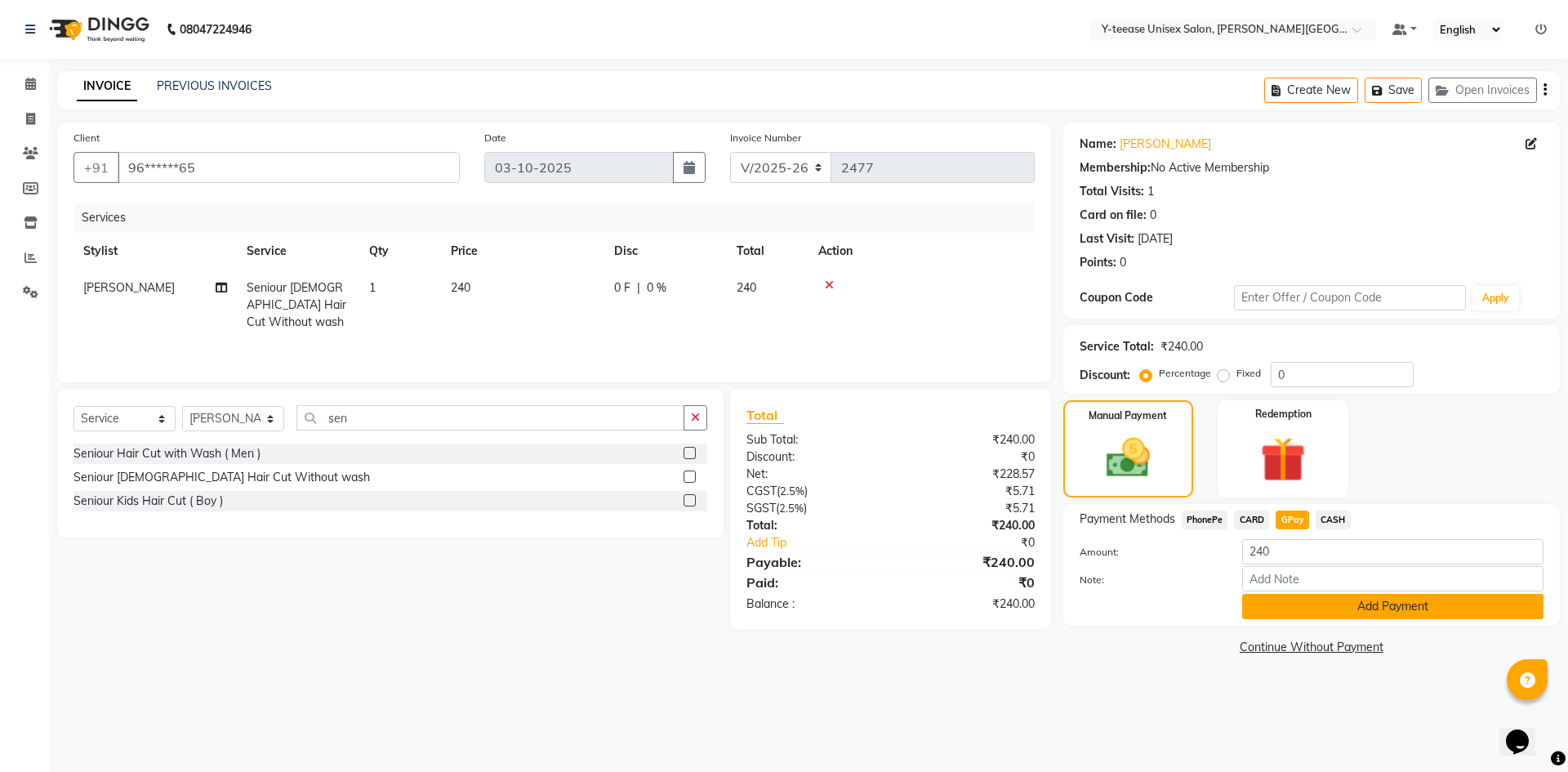
click at [1314, 605] on button "Add Payment" at bounding box center [1393, 606] width 302 height 26
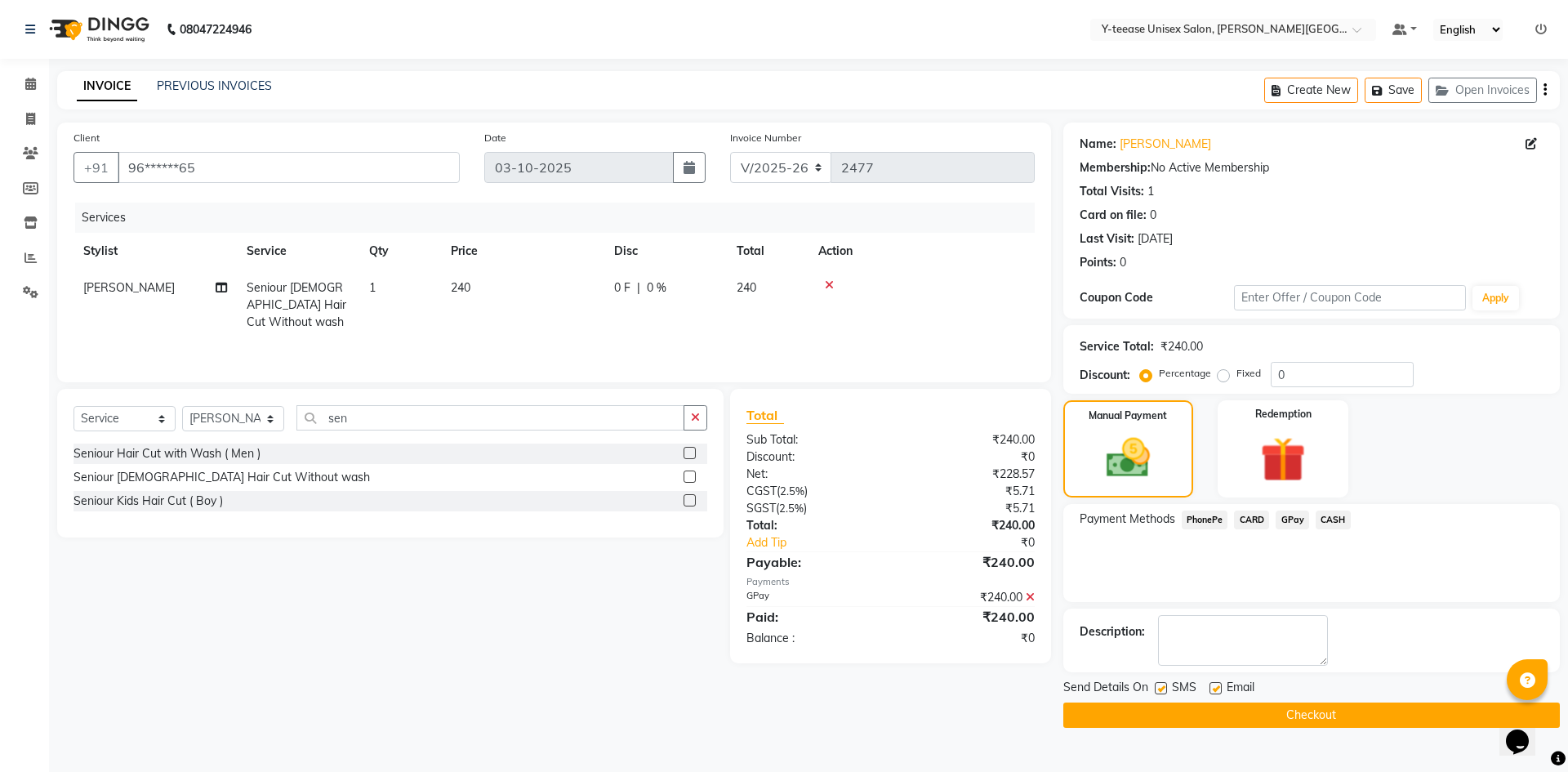
click at [1319, 716] on button "Checkout" at bounding box center [1311, 716] width 497 height 26
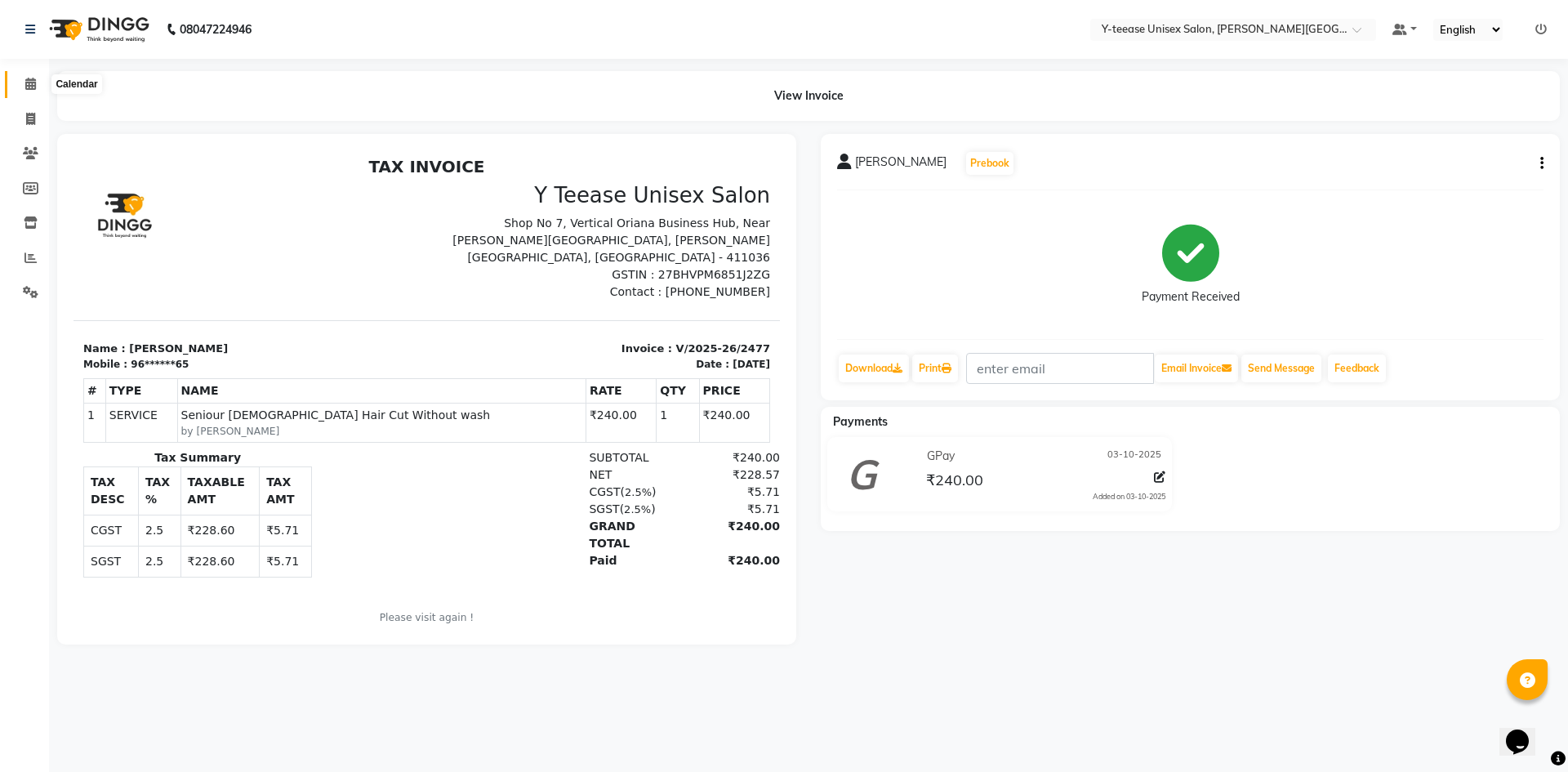
click at [37, 84] on span at bounding box center [31, 84] width 28 height 19
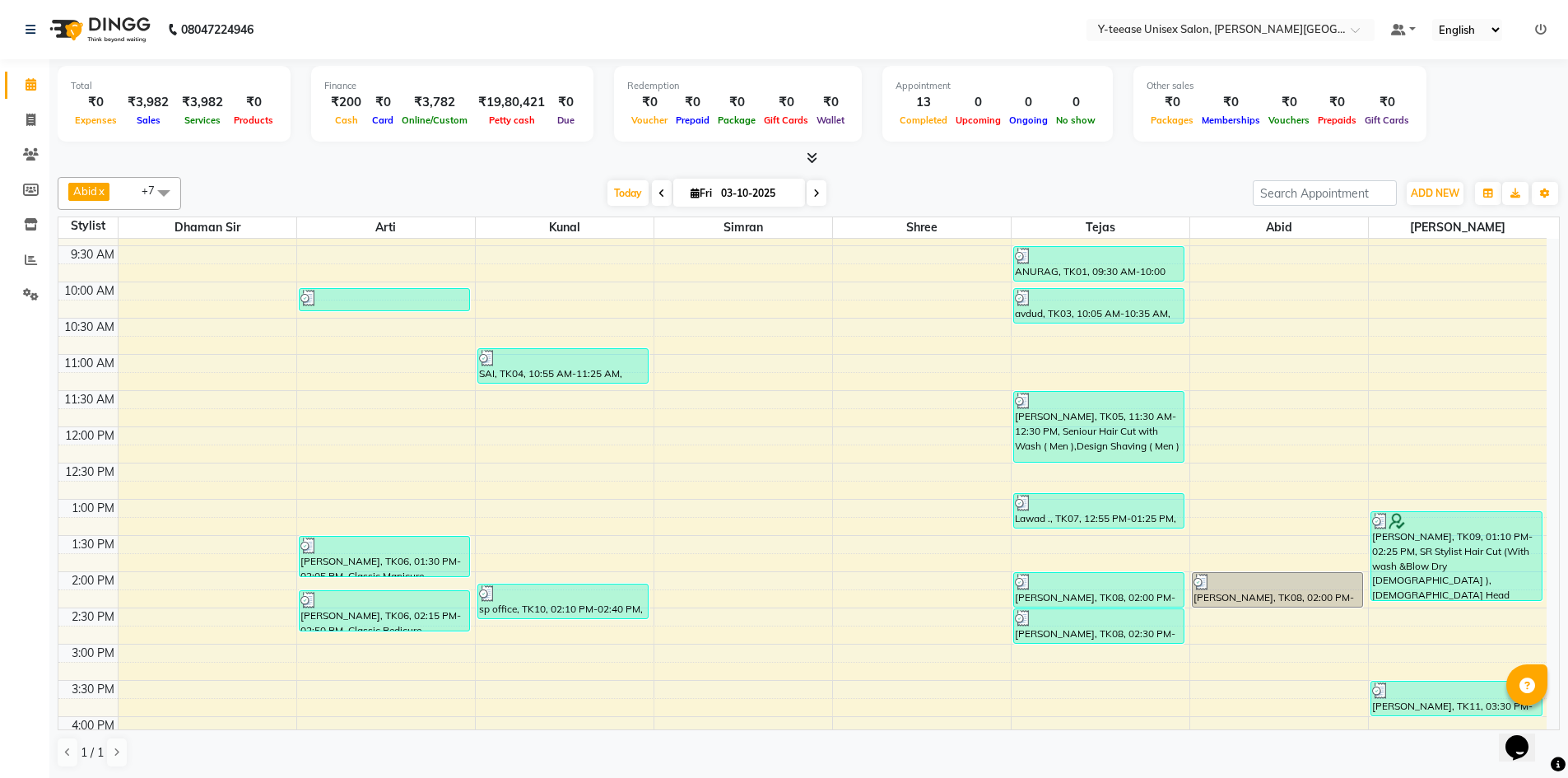
scroll to position [329, 0]
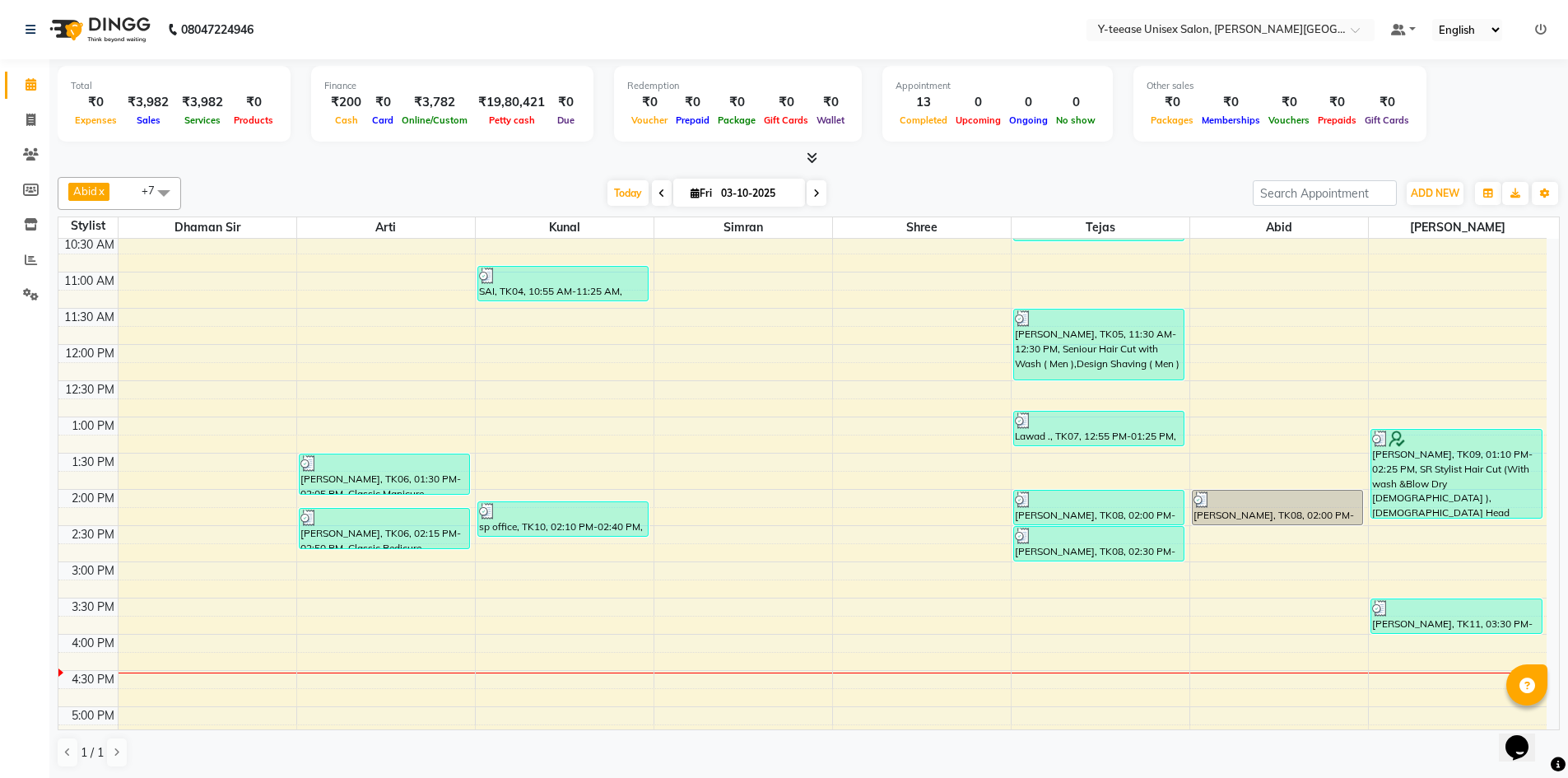
click at [814, 192] on icon at bounding box center [816, 193] width 6 height 10
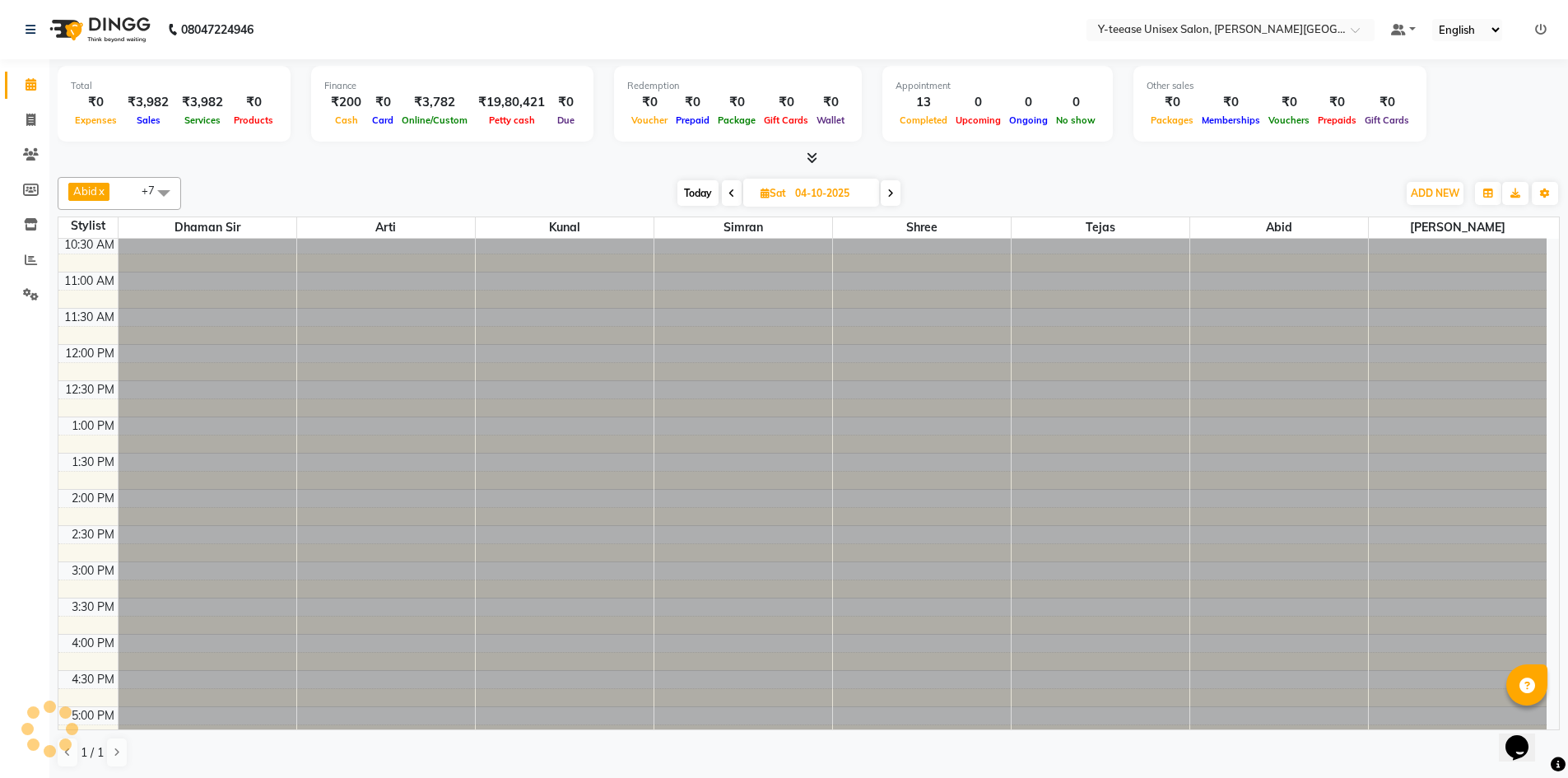
scroll to position [726, 0]
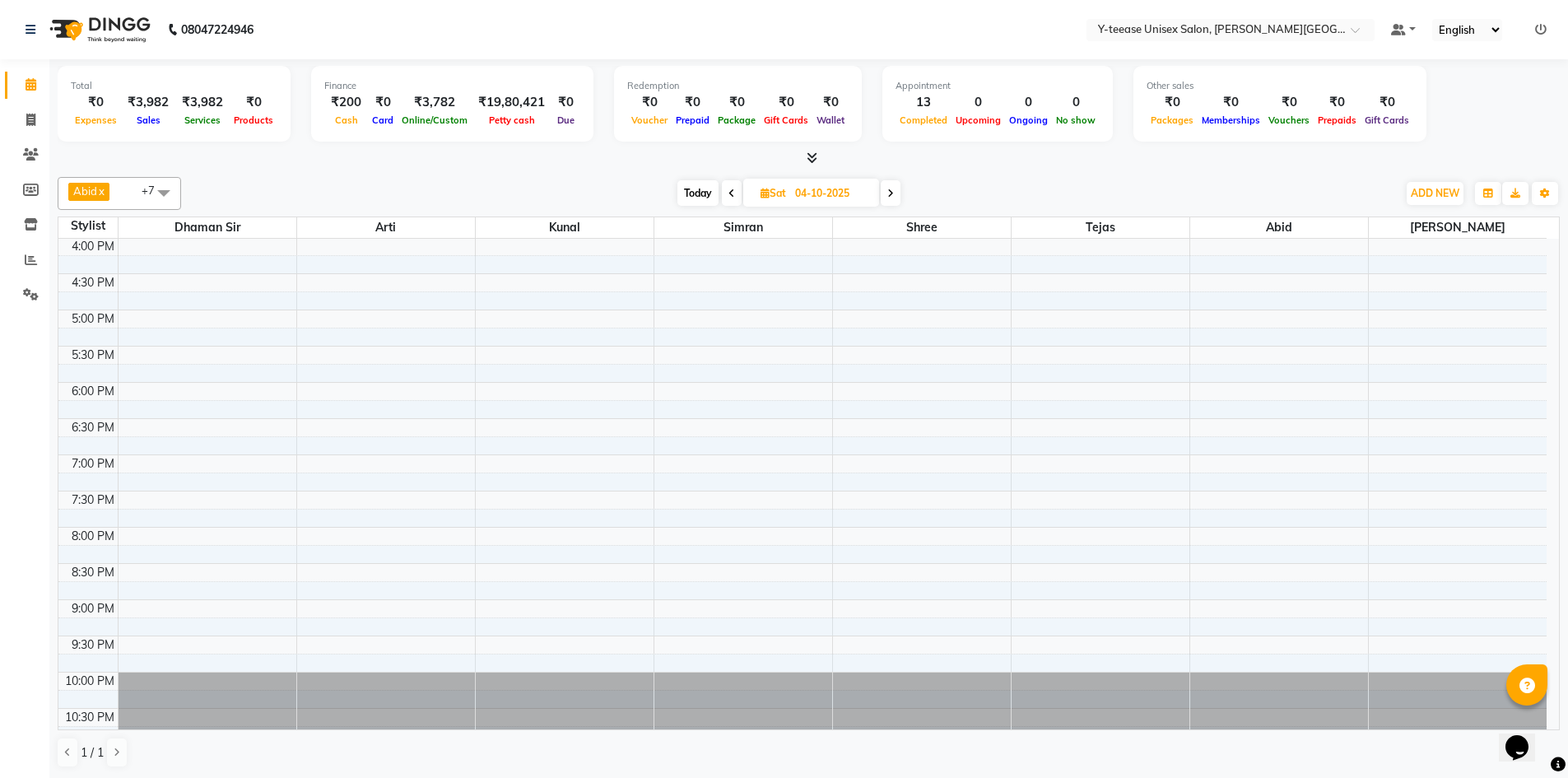
click at [729, 192] on icon at bounding box center [732, 193] width 6 height 10
type input "03-10-2025"
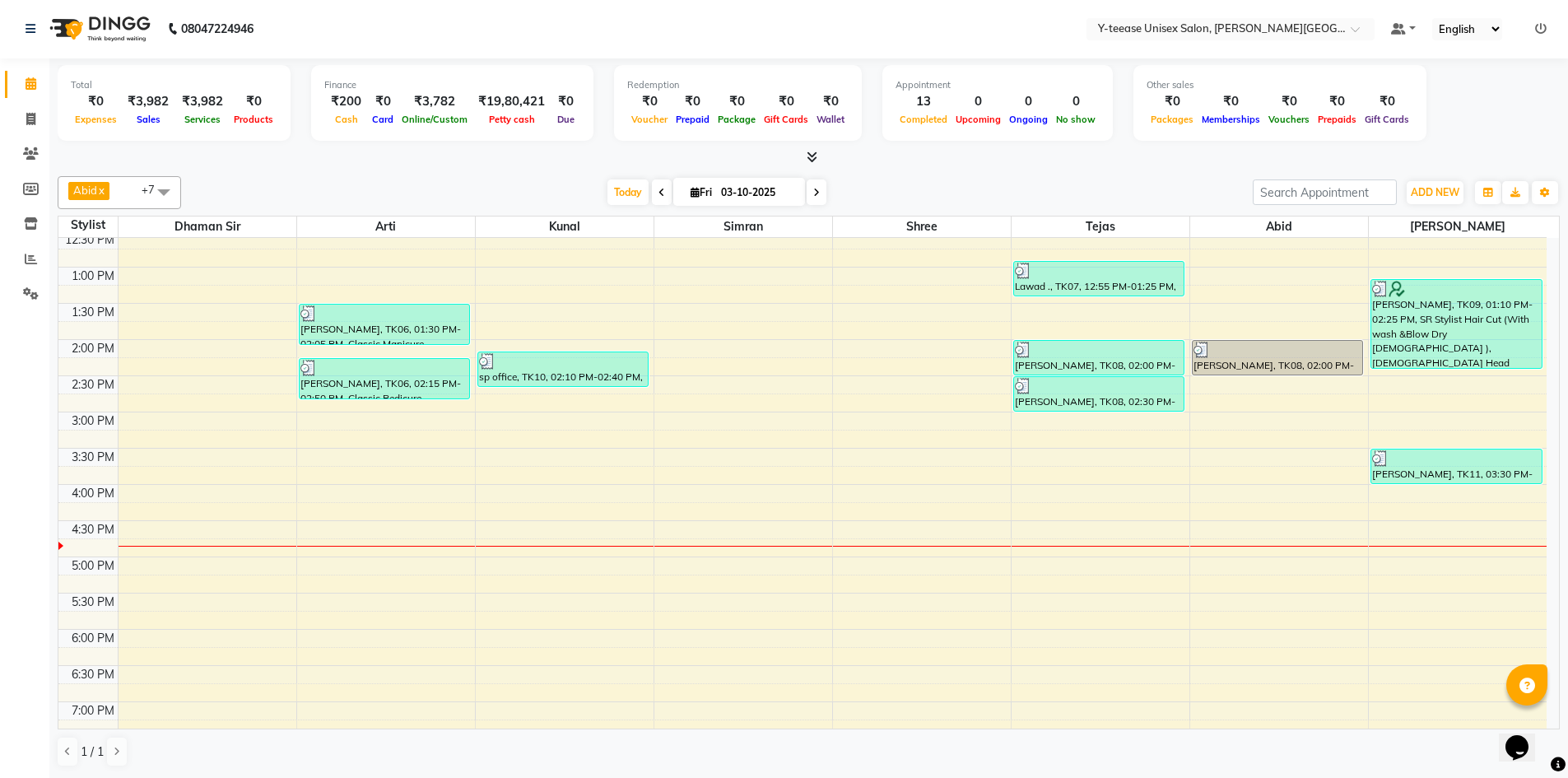
scroll to position [478, 0]
click at [23, 123] on span at bounding box center [31, 119] width 28 height 19
select select "service"
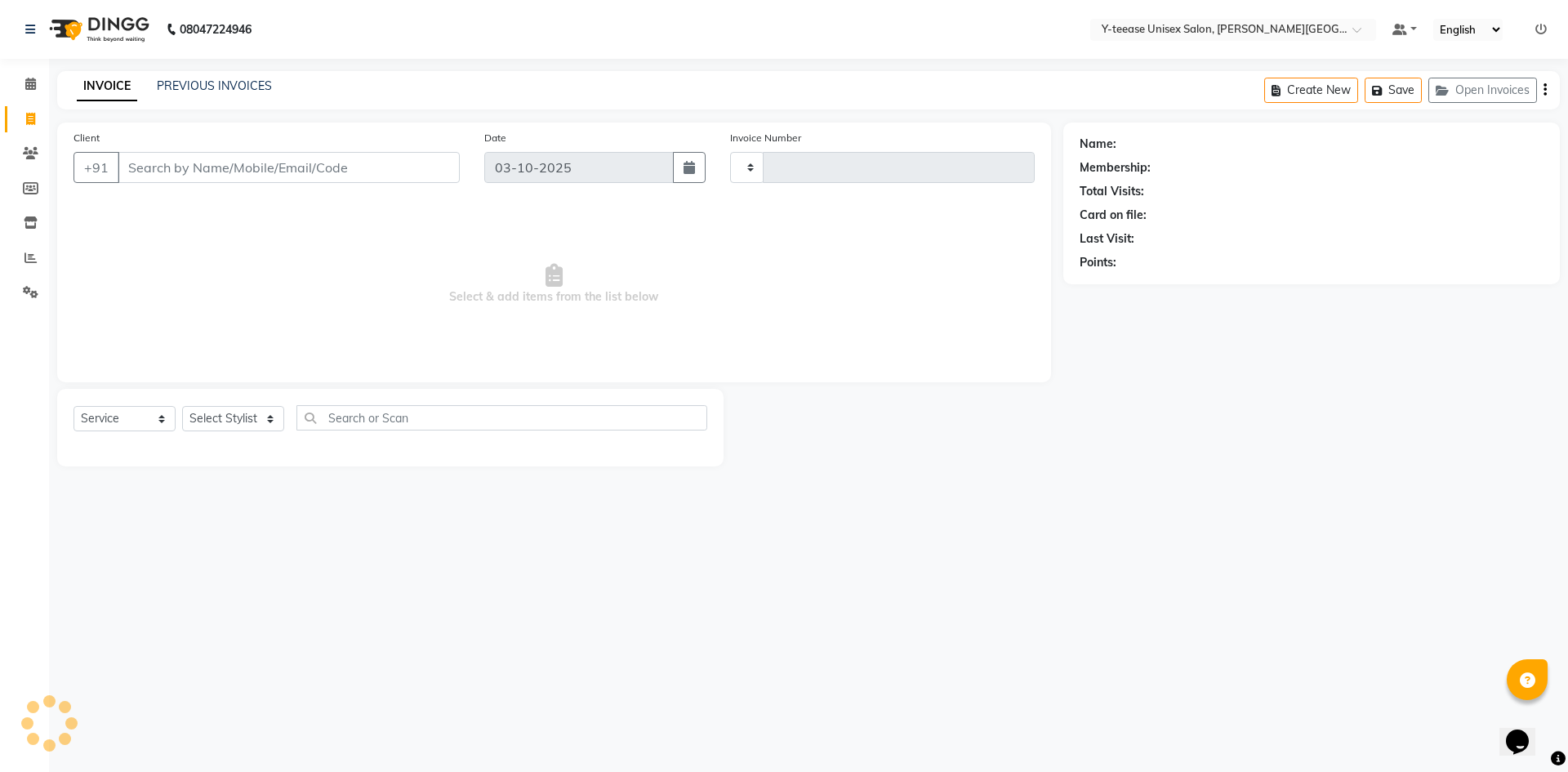
type input "2478"
select select "765"
click at [120, 421] on select "Select Service Product Membership Package Voucher Prepaid Gift Card" at bounding box center [124, 418] width 102 height 26
click at [234, 416] on select "Select Stylist Abid Arti Dhaman Sir Kunal Rahul jadhav Shree Simran tejas" at bounding box center [234, 418] width 102 height 26
select select "90773"
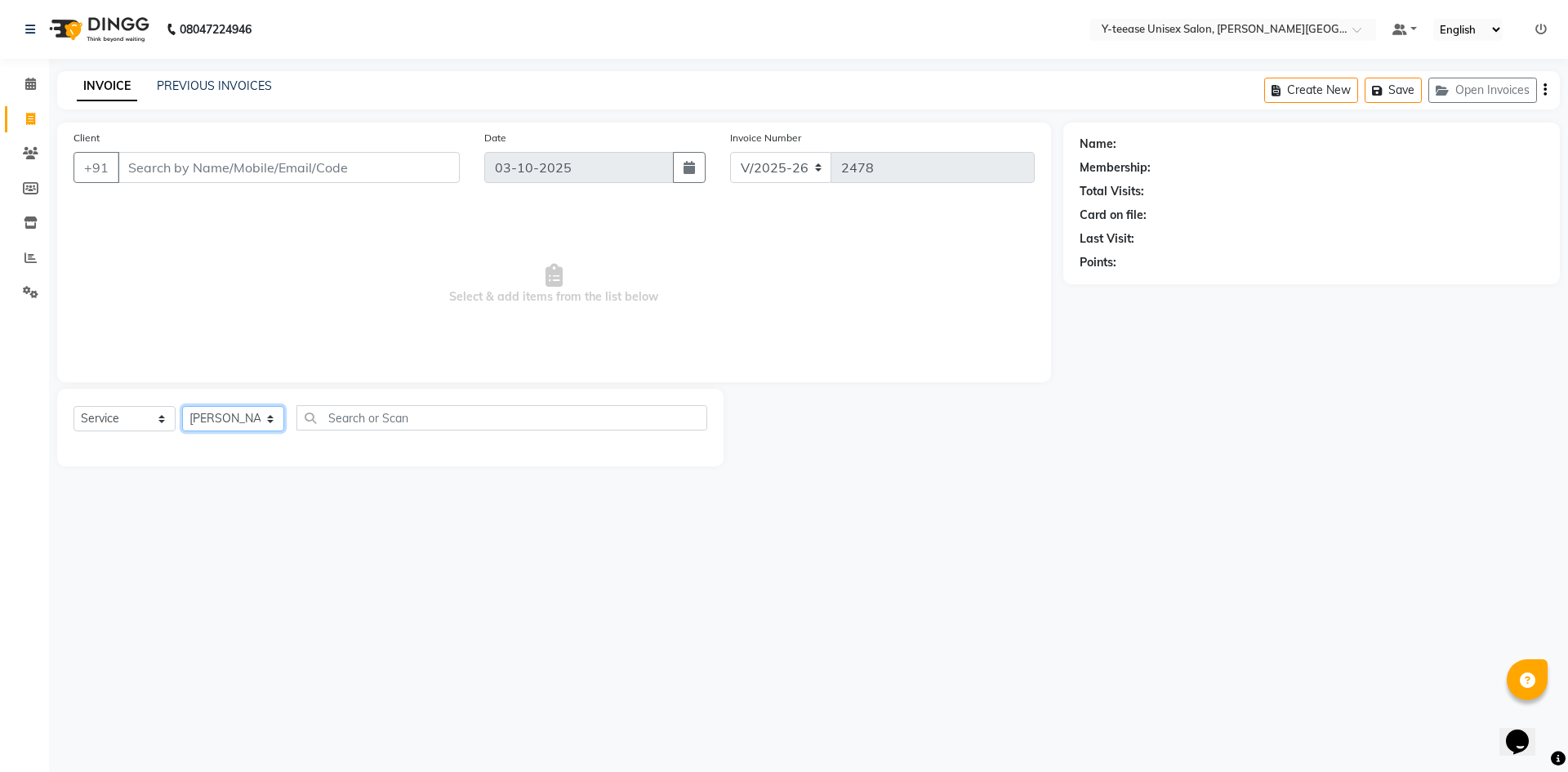
click at [183, 406] on select "Select Stylist Abid Arti Dhaman Sir Kunal Rahul jadhav Shree Simran tejas" at bounding box center [234, 418] width 102 height 26
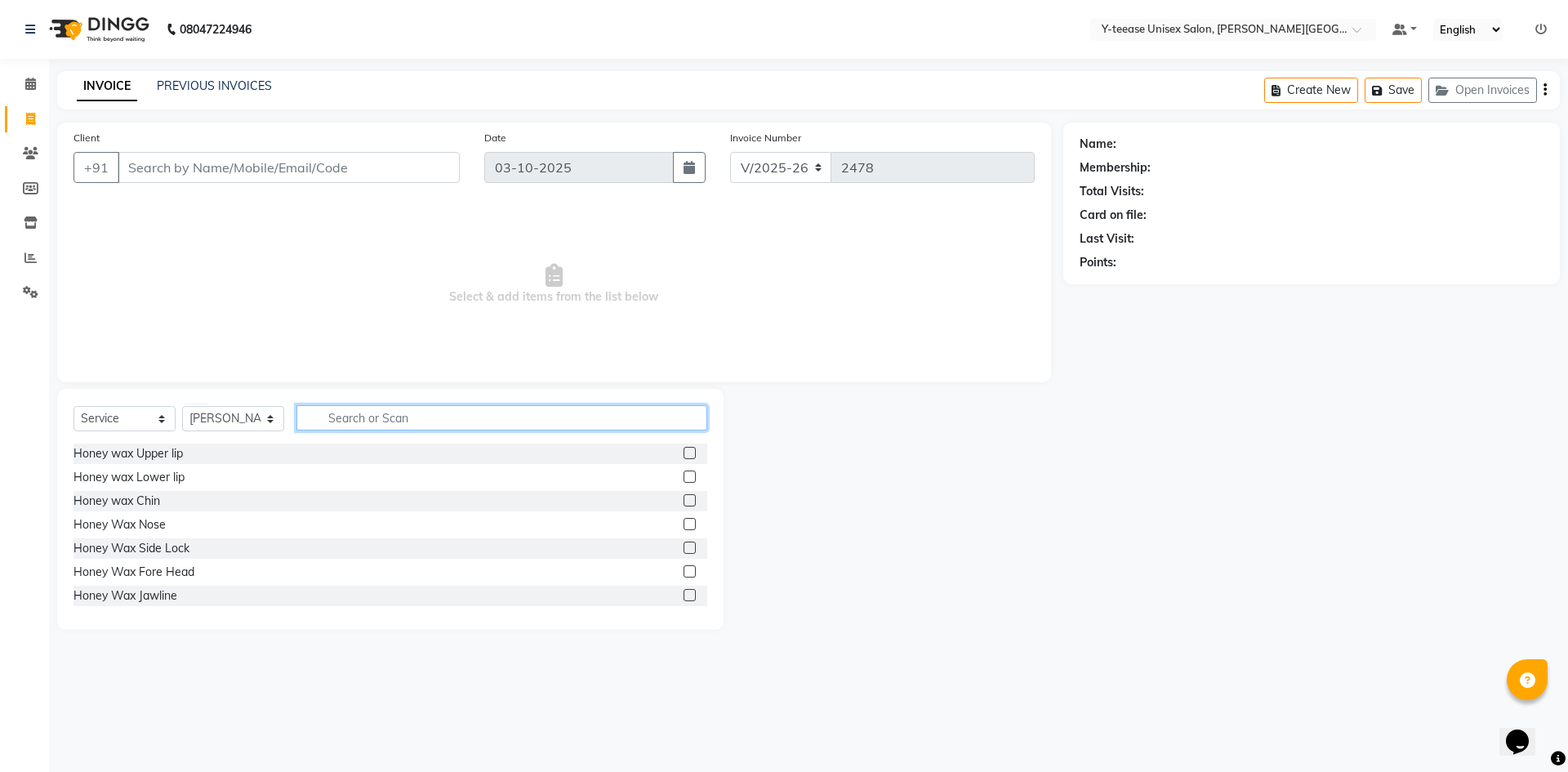
click at [402, 419] on input "text" at bounding box center [502, 417] width 411 height 26
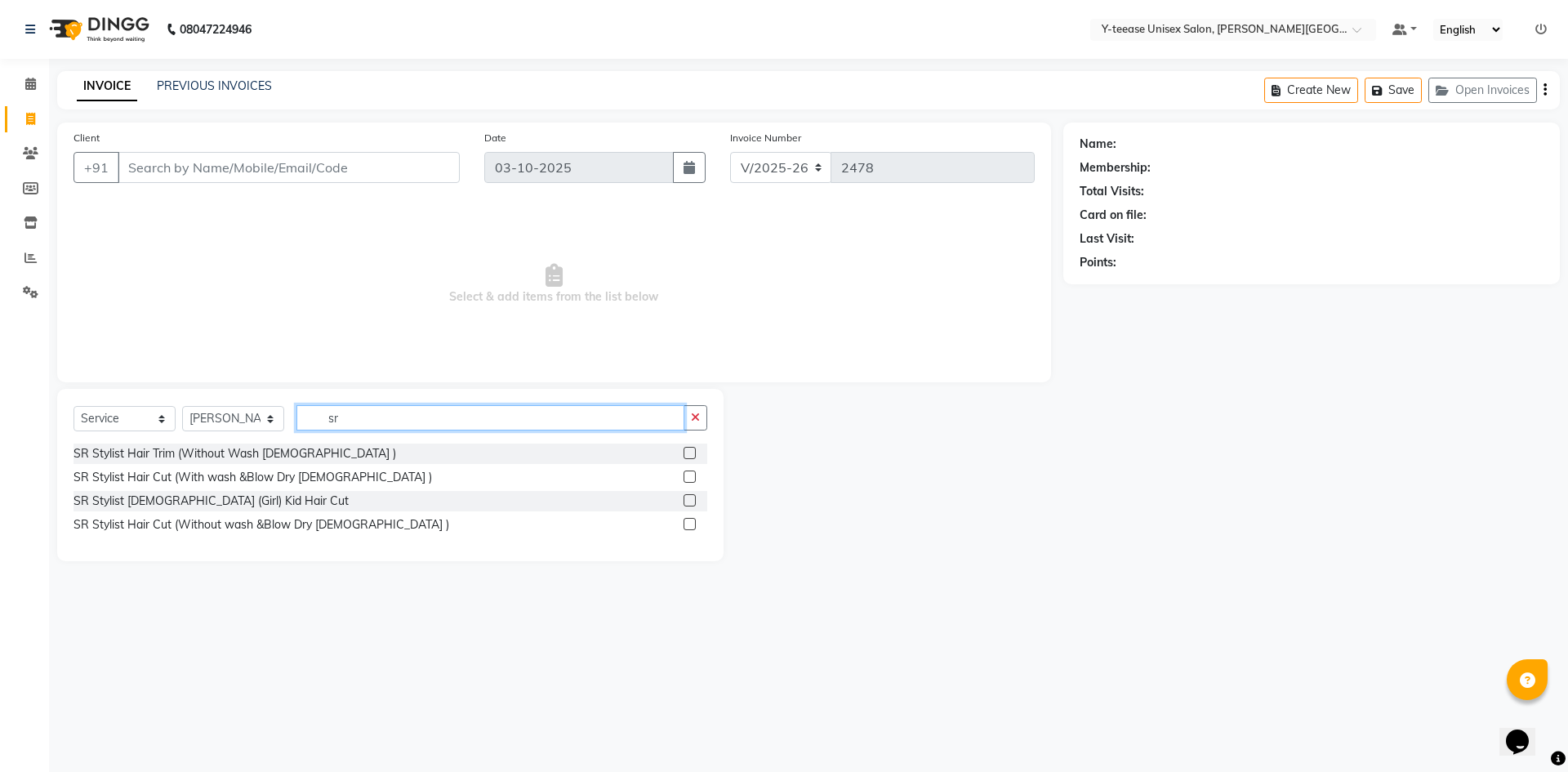
type input "sr"
click at [691, 476] on label at bounding box center [690, 477] width 12 height 12
click at [691, 476] on input "checkbox" at bounding box center [689, 477] width 11 height 11
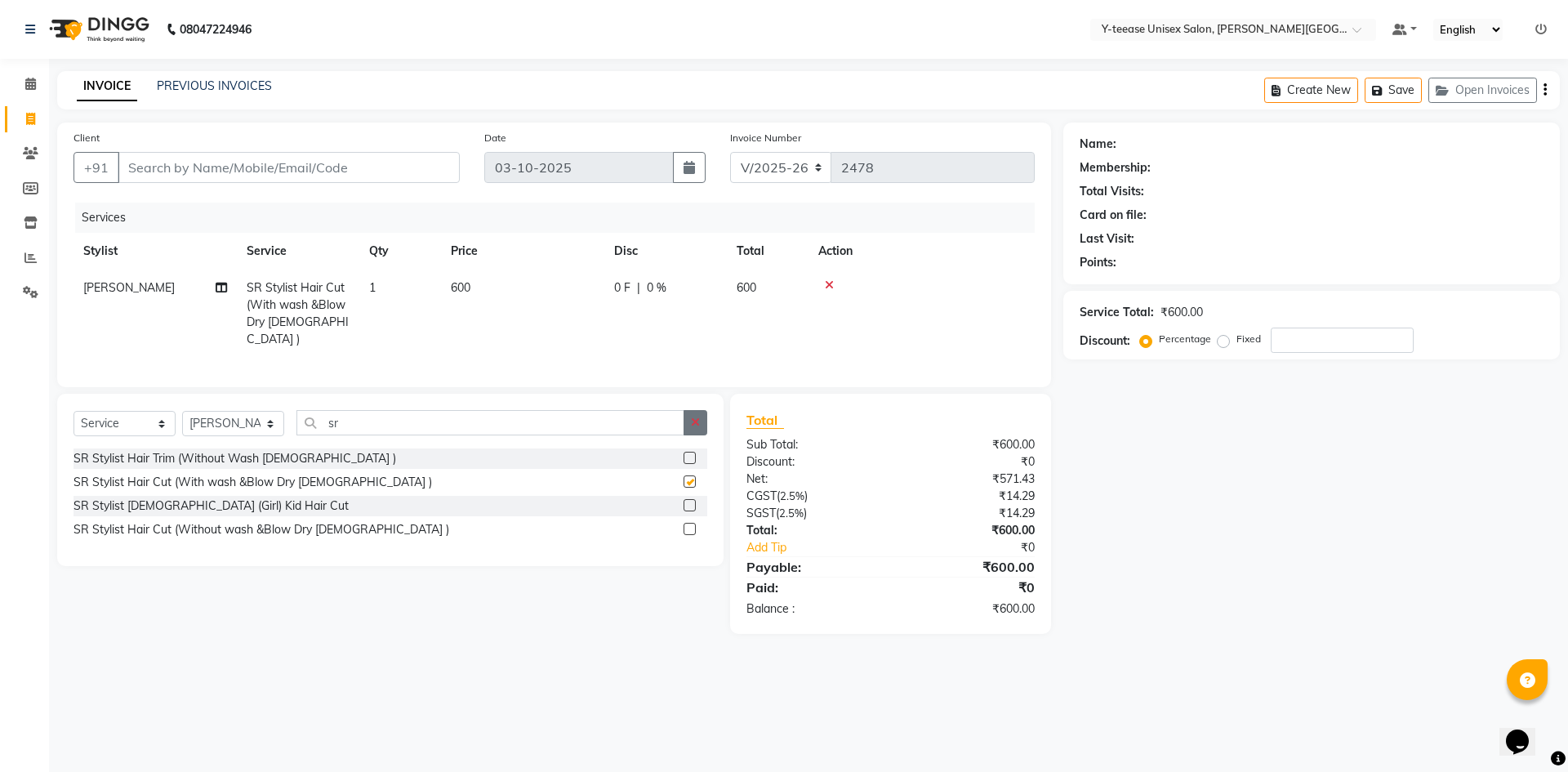
checkbox input "false"
click at [698, 420] on icon "button" at bounding box center [696, 422] width 9 height 11
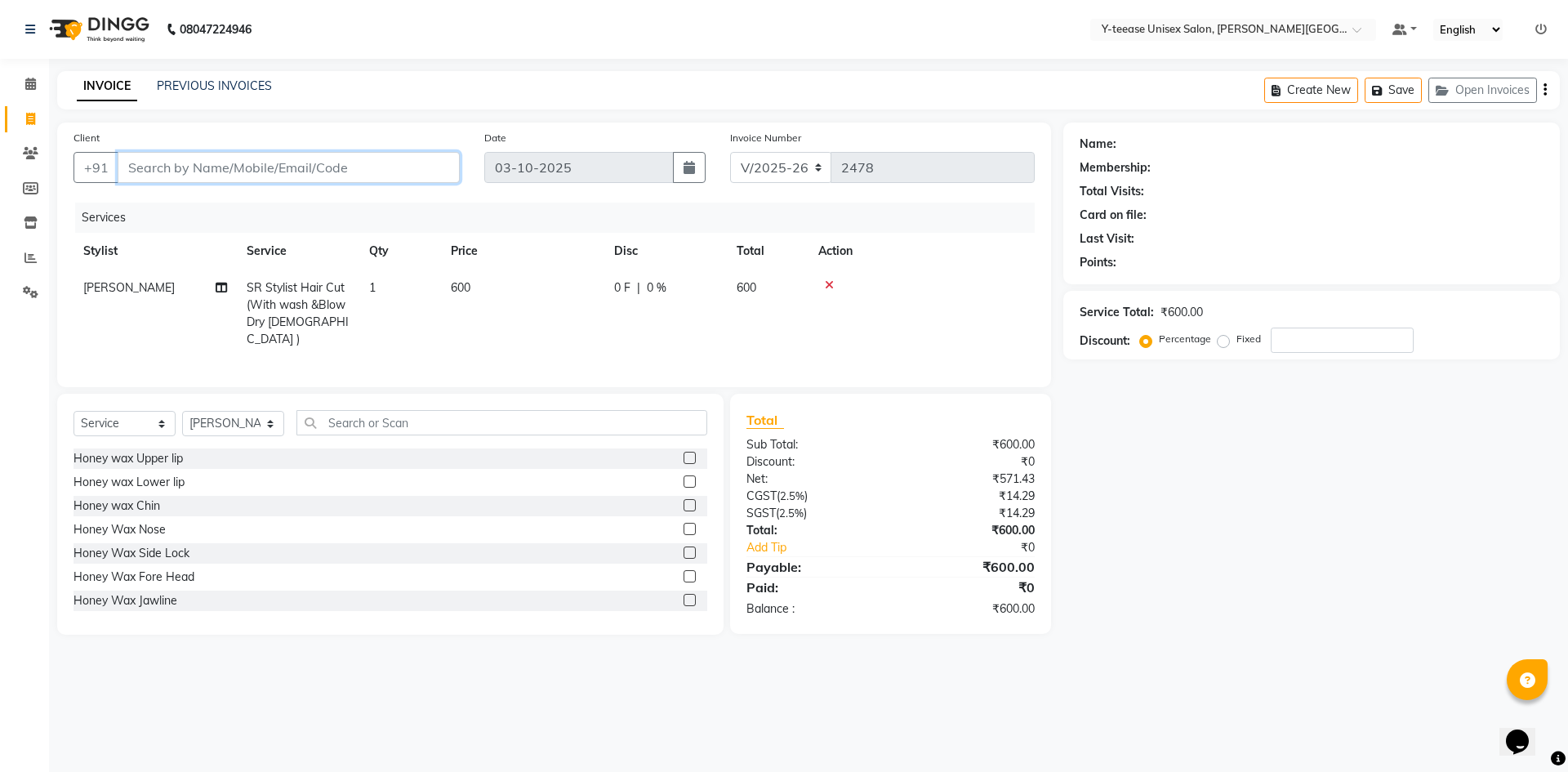
click at [310, 169] on input "Client" at bounding box center [288, 167] width 342 height 31
type input "9"
type input "0"
type input "9422440222"
click at [420, 171] on span "Add Client" at bounding box center [417, 168] width 64 height 17
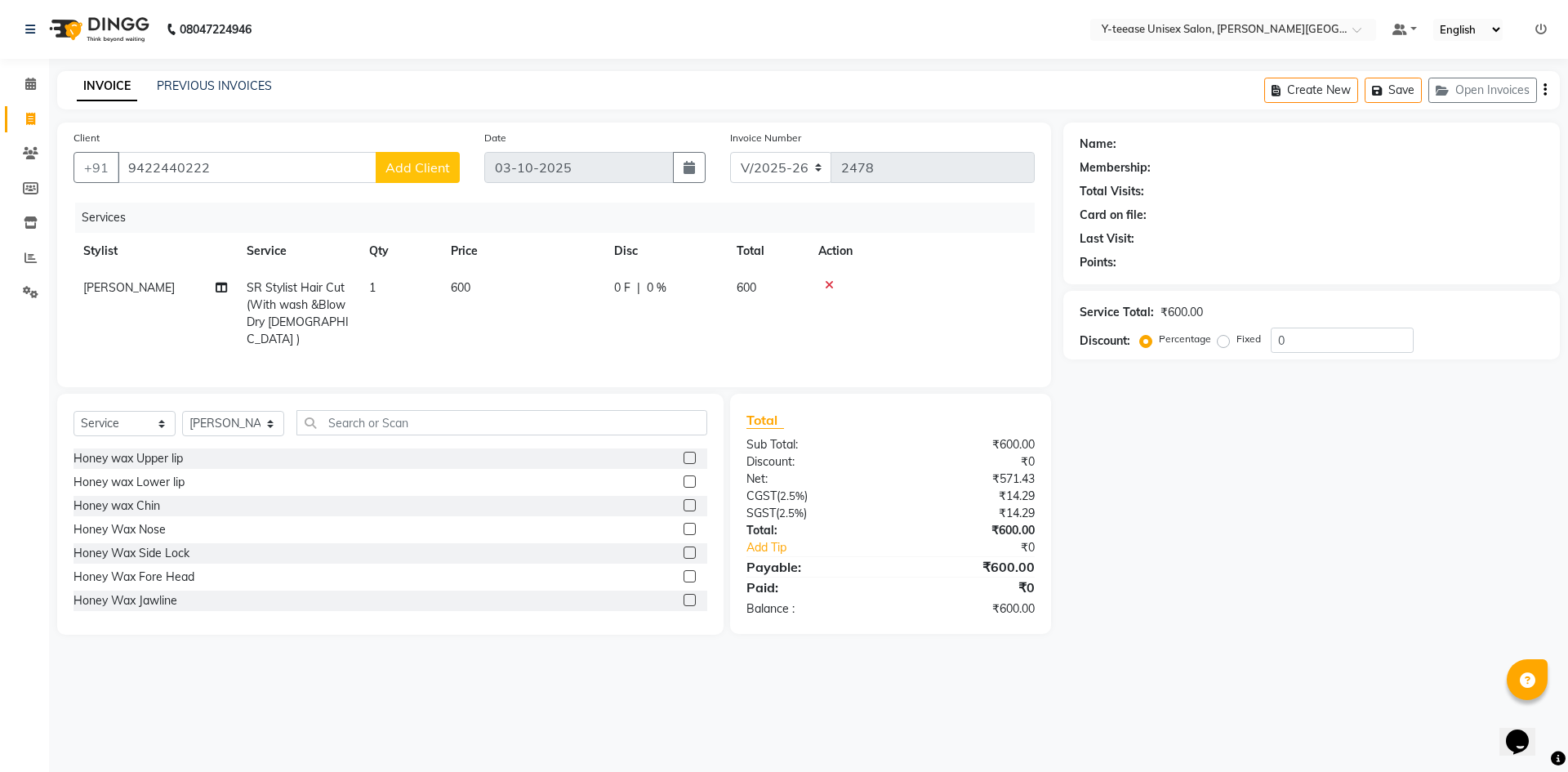
select select "22"
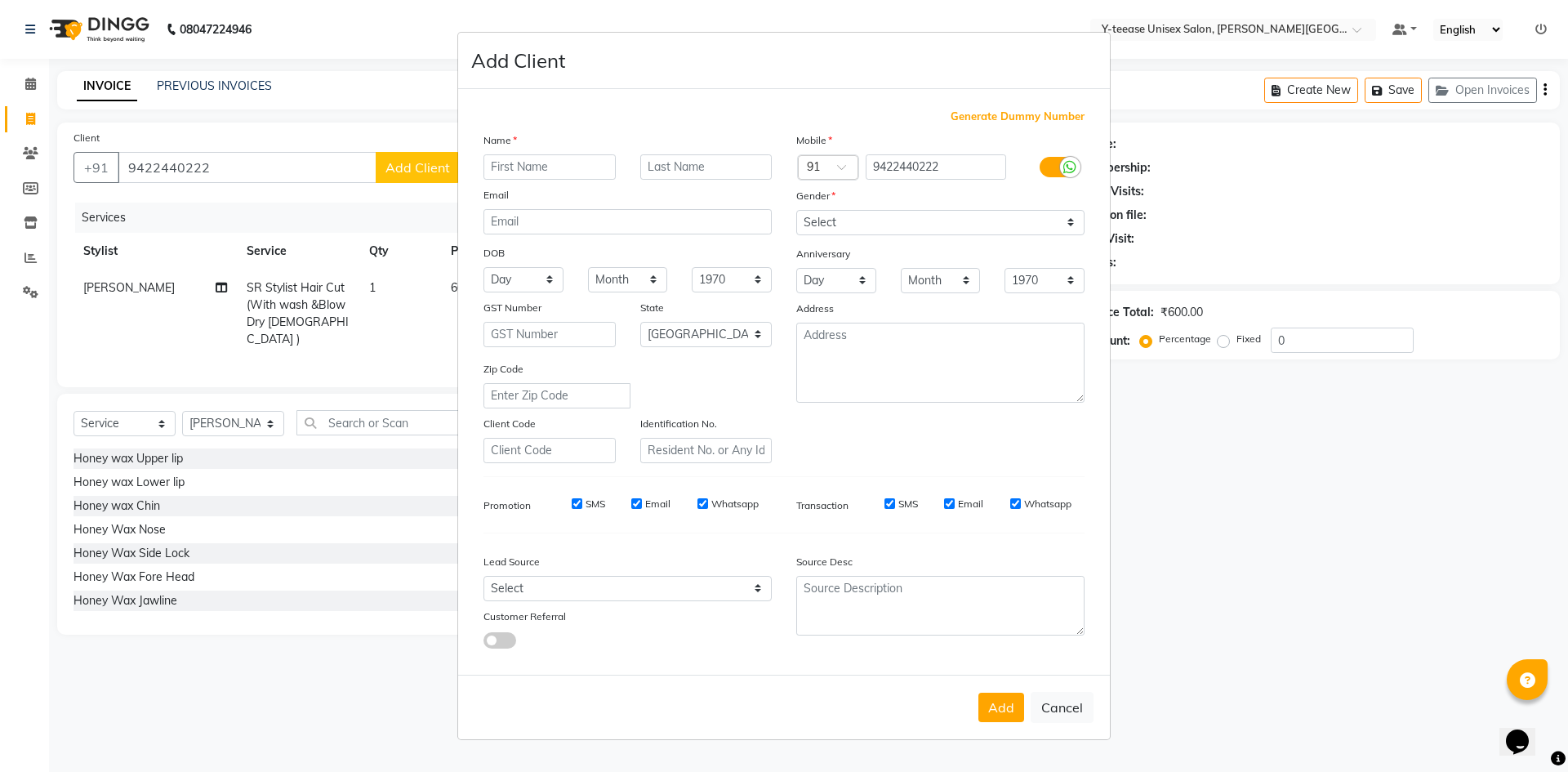
click at [506, 161] on input "text" at bounding box center [549, 167] width 132 height 26
type input "smita"
click at [897, 227] on select "Select Male Female Other Prefer Not To Say" at bounding box center [940, 222] width 288 height 26
select select "female"
click at [796, 210] on select "Select Male Female Other Prefer Not To Say" at bounding box center [940, 222] width 288 height 26
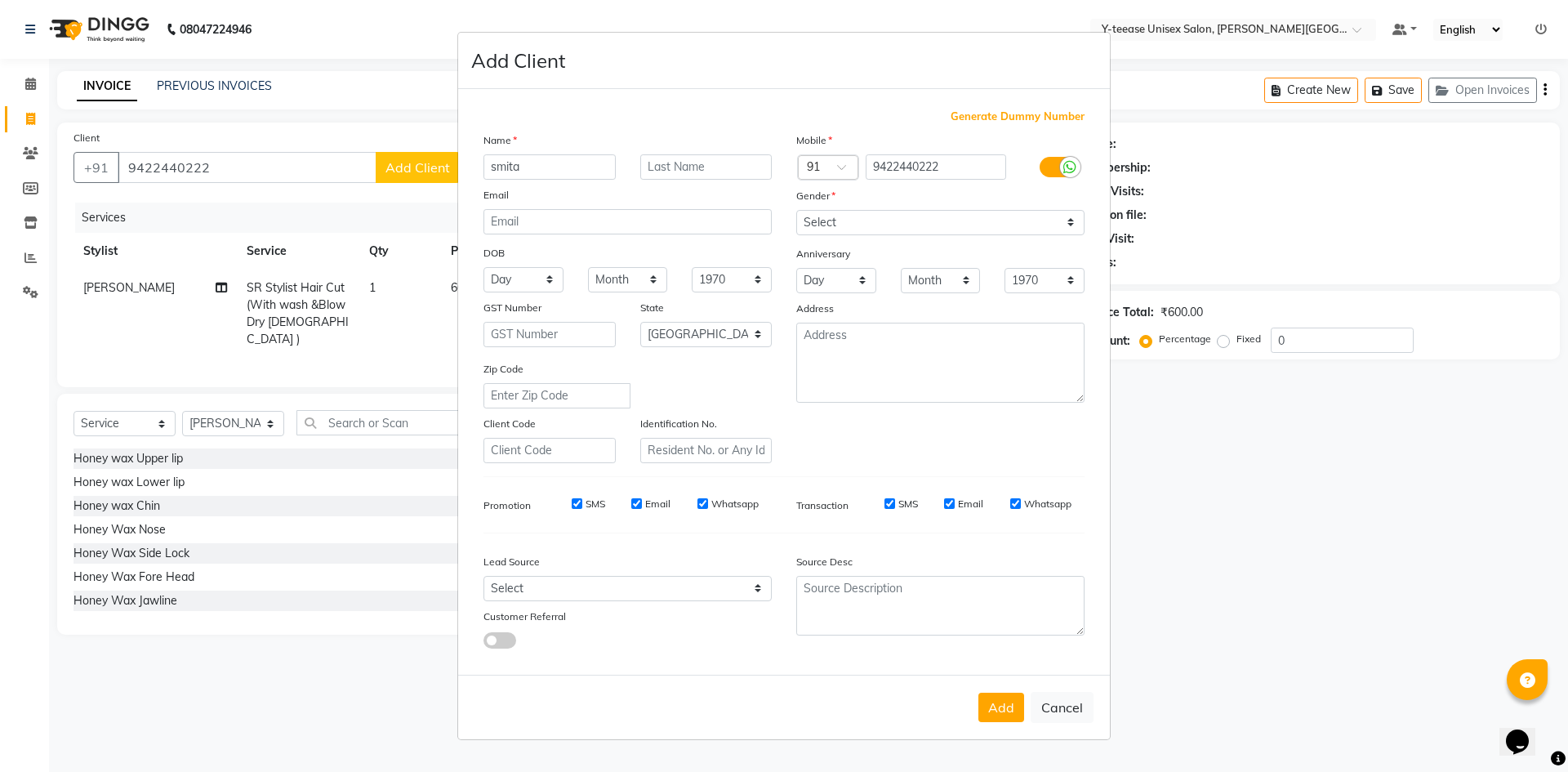
click at [1004, 704] on button "Add" at bounding box center [1002, 707] width 46 height 29
type input "94******22"
select select
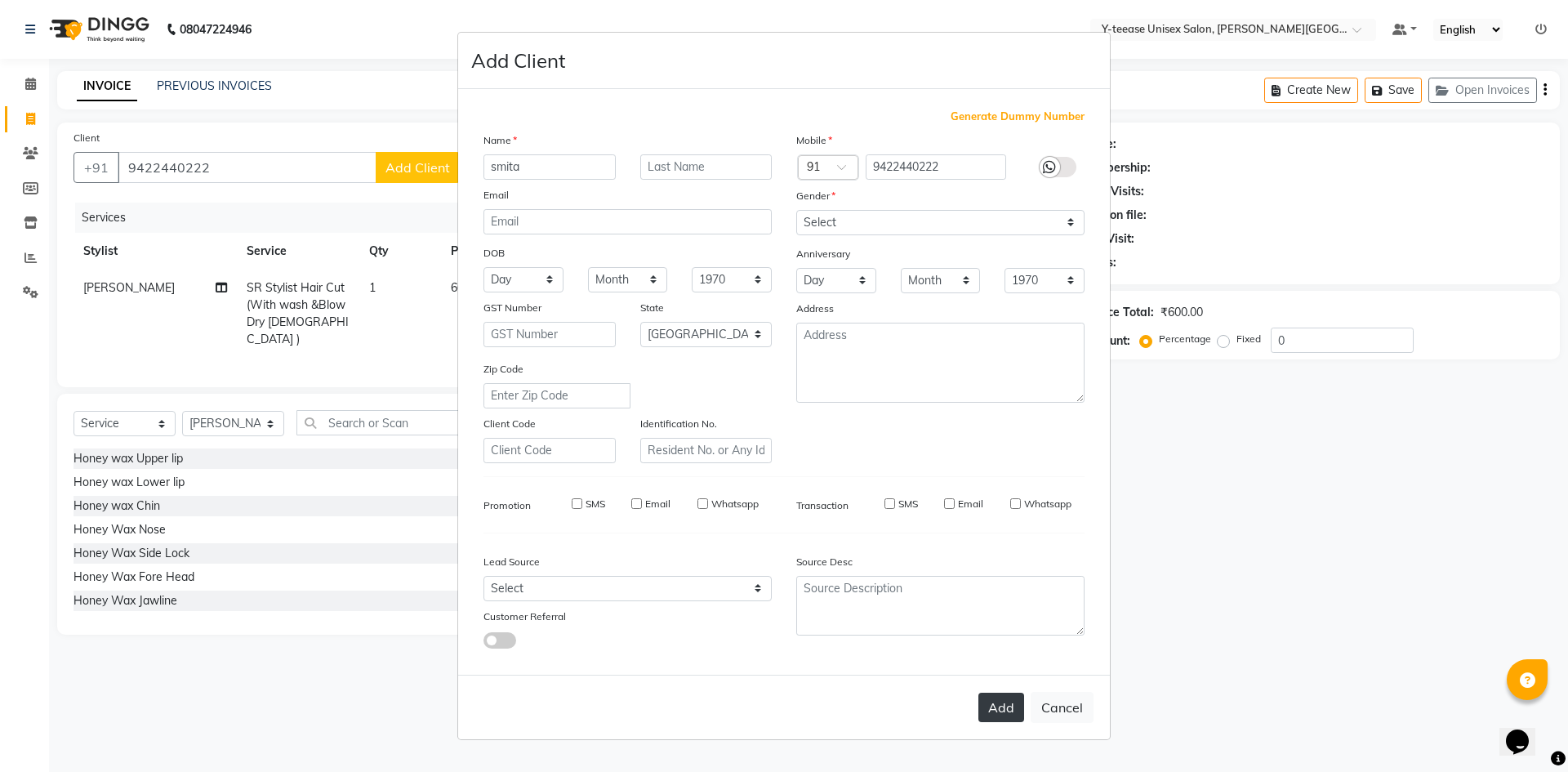
select select "null"
select select
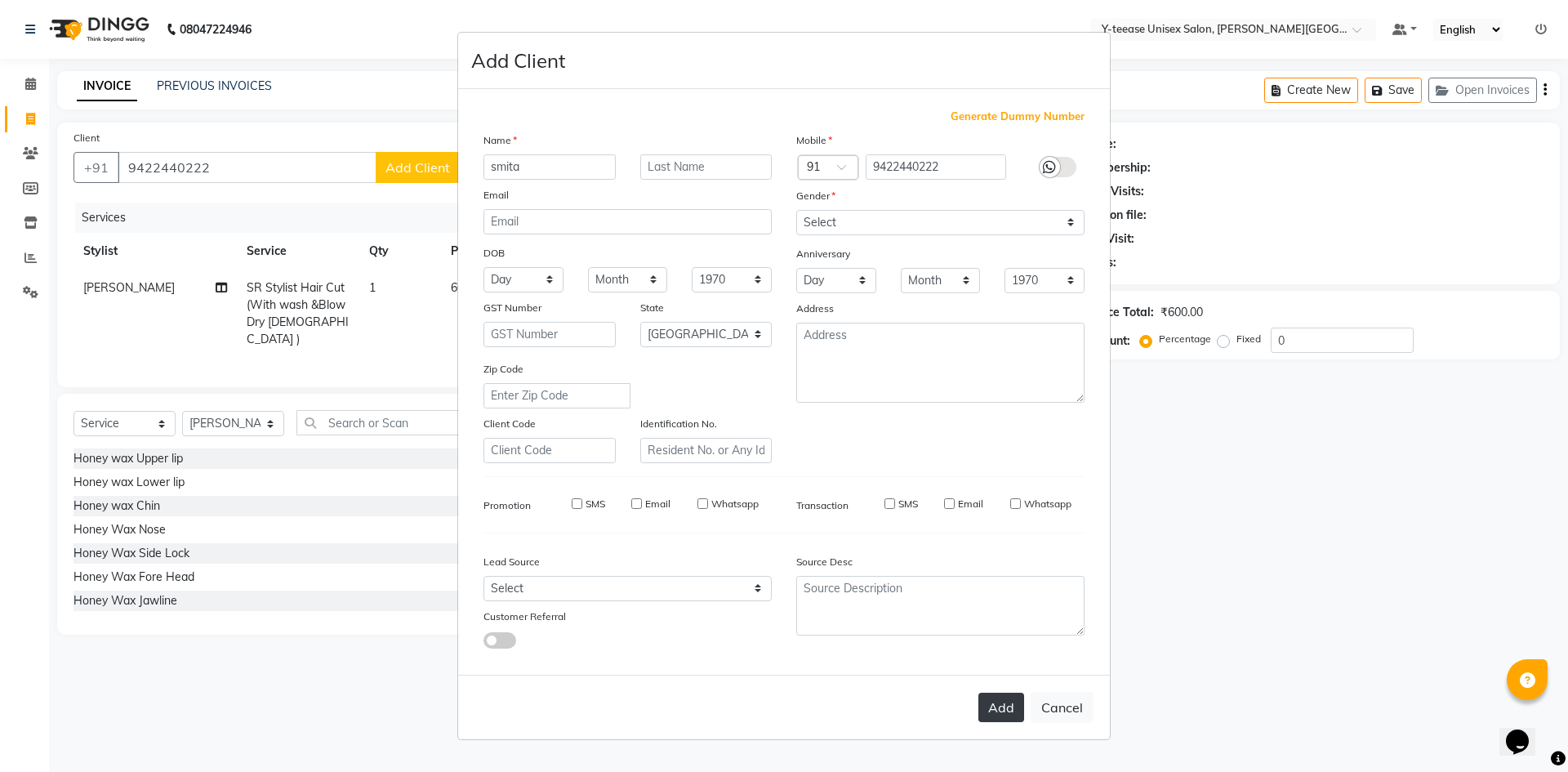
checkbox input "false"
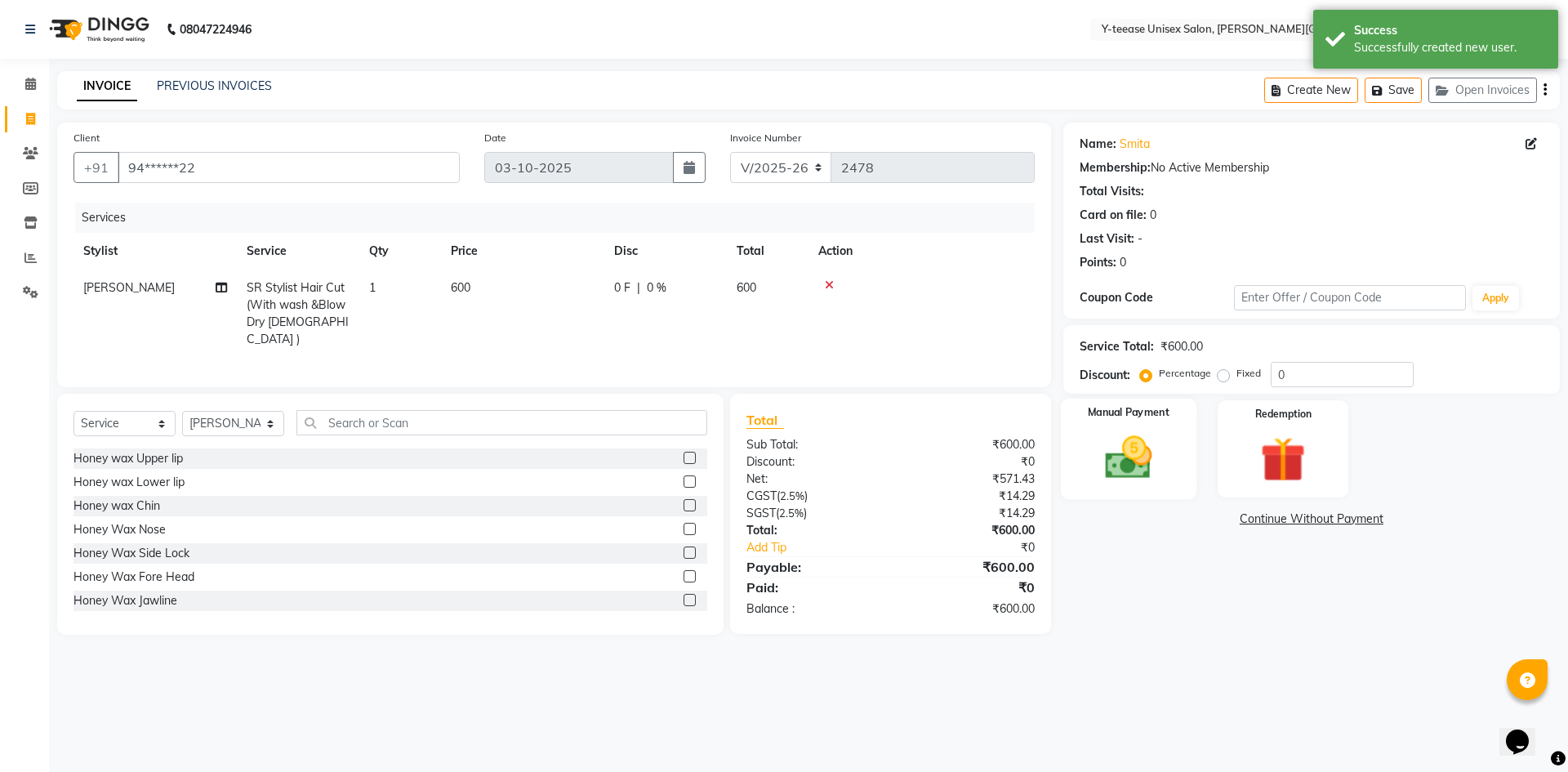
click at [1149, 447] on img at bounding box center [1129, 457] width 76 height 54
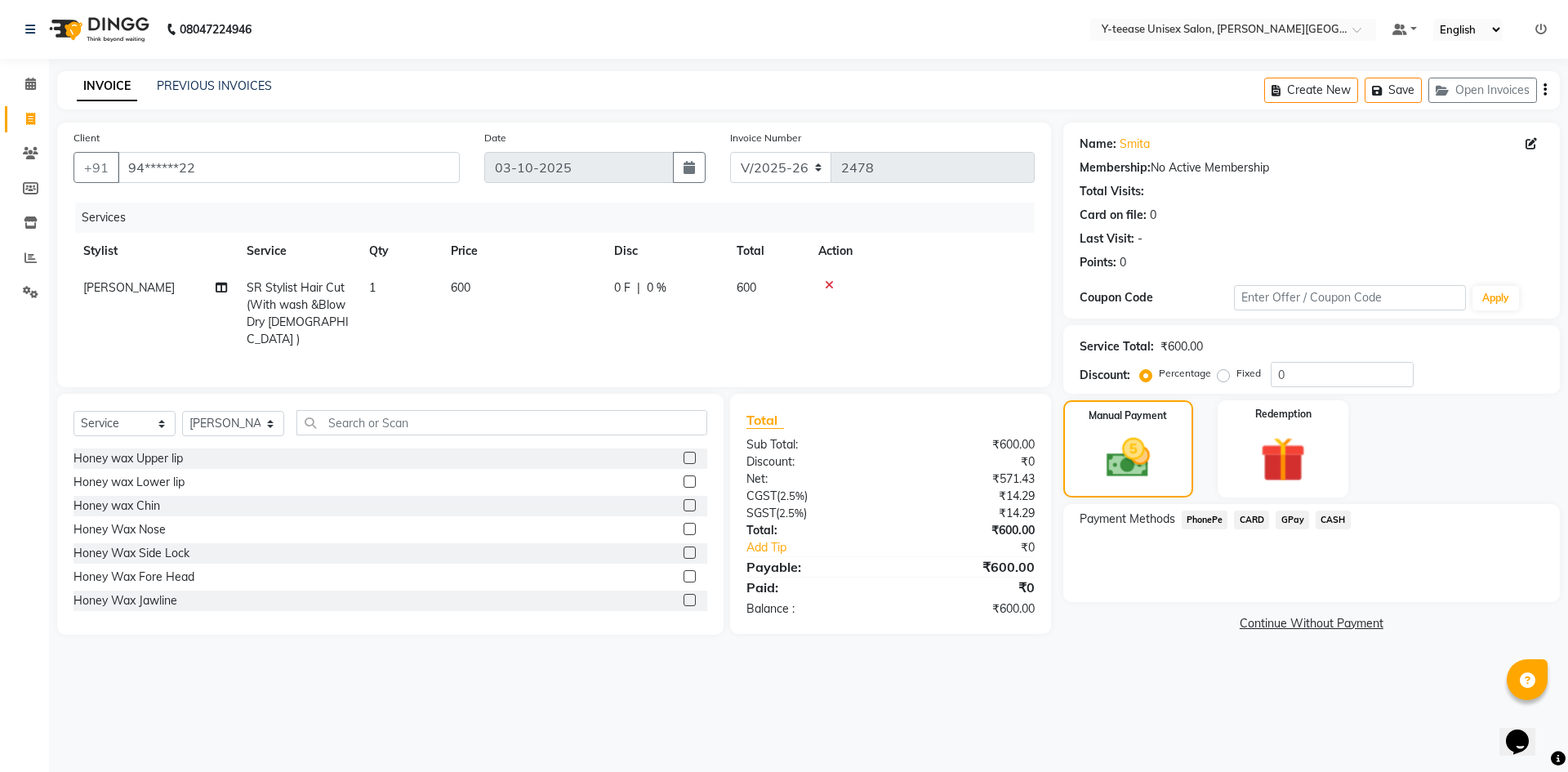
drag, startPoint x: 1326, startPoint y: 521, endPoint x: 1310, endPoint y: 529, distance: 17.9
click at [1326, 523] on span "CASH" at bounding box center [1333, 520] width 35 height 19
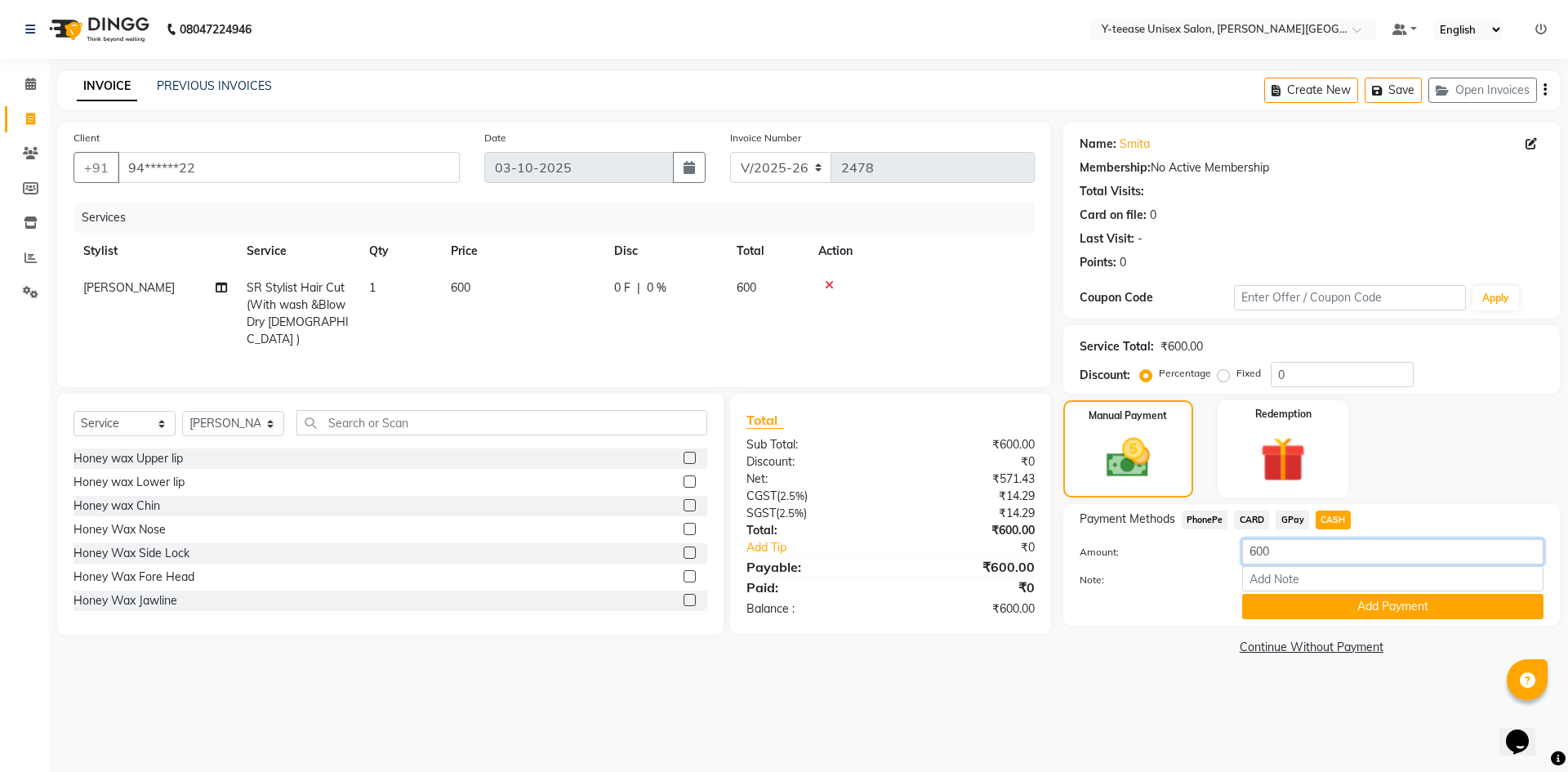
drag, startPoint x: 1292, startPoint y: 548, endPoint x: 1288, endPoint y: 558, distance: 10.8
click at [1290, 552] on input "600" at bounding box center [1393, 551] width 302 height 26
type input "6"
type input "500"
click at [1313, 615] on button "Add Payment" at bounding box center [1393, 606] width 302 height 26
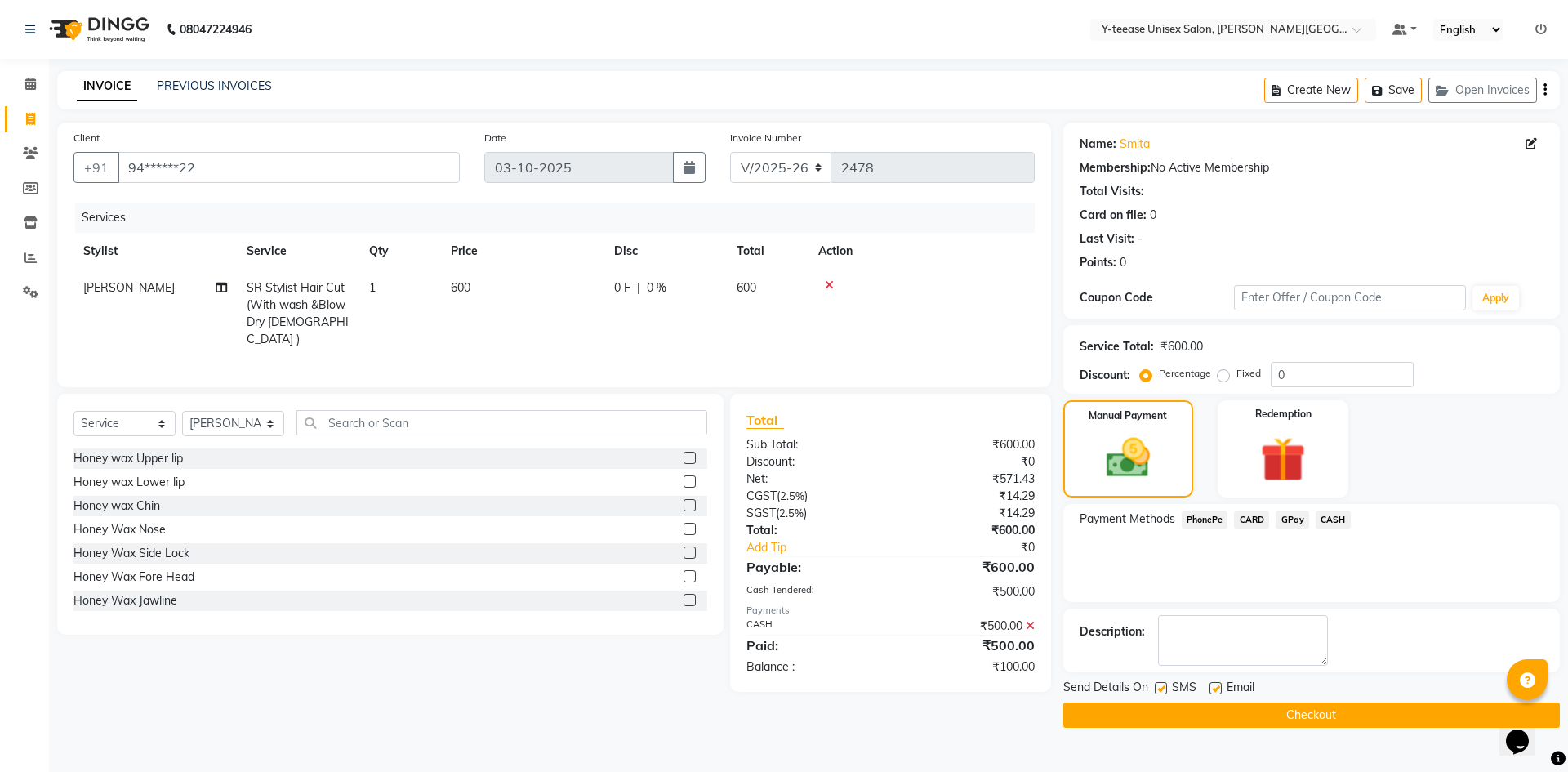
click at [1294, 521] on span "GPay" at bounding box center [1293, 520] width 34 height 19
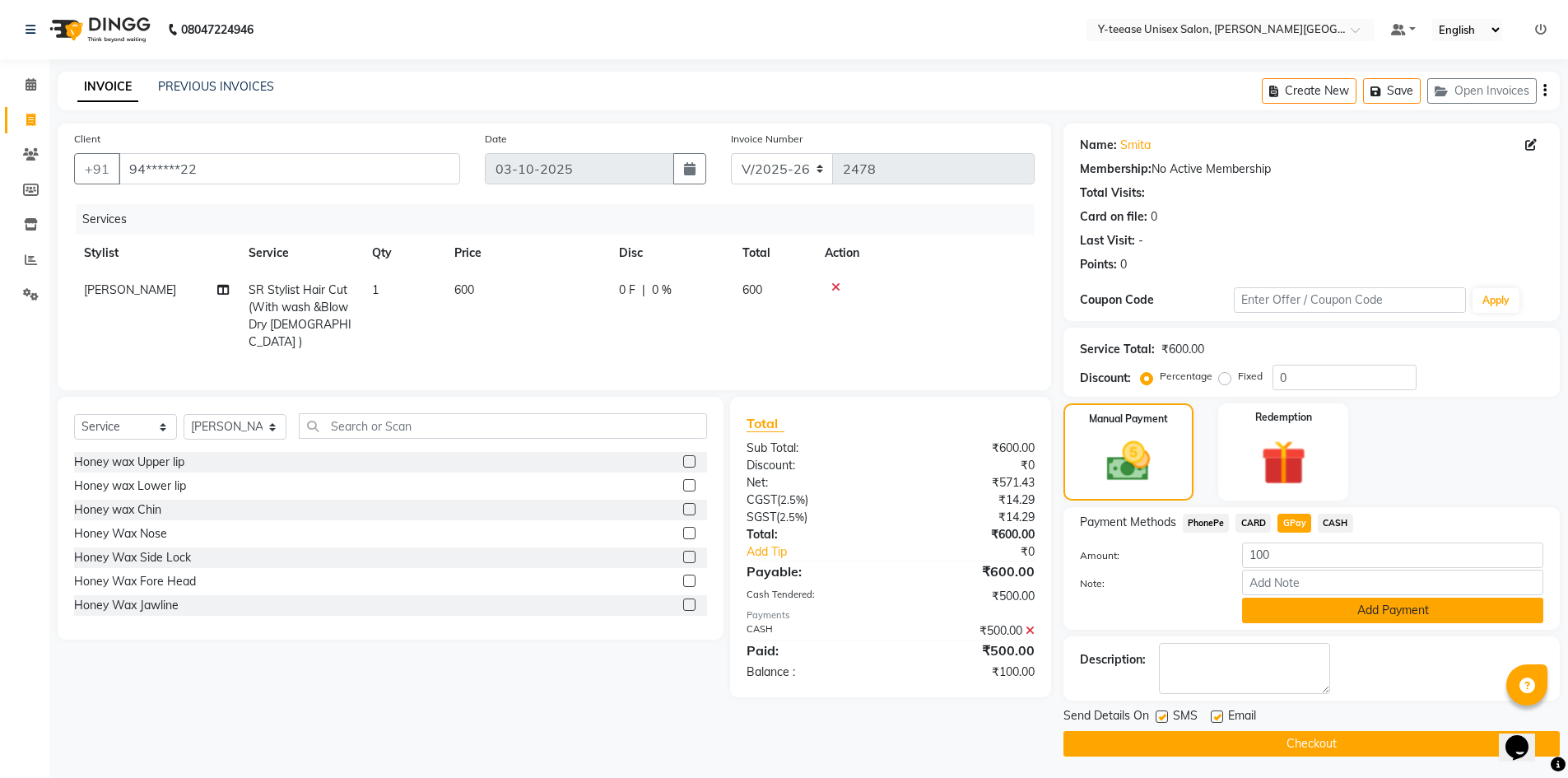
click at [1376, 616] on button "Add Payment" at bounding box center [1393, 610] width 301 height 26
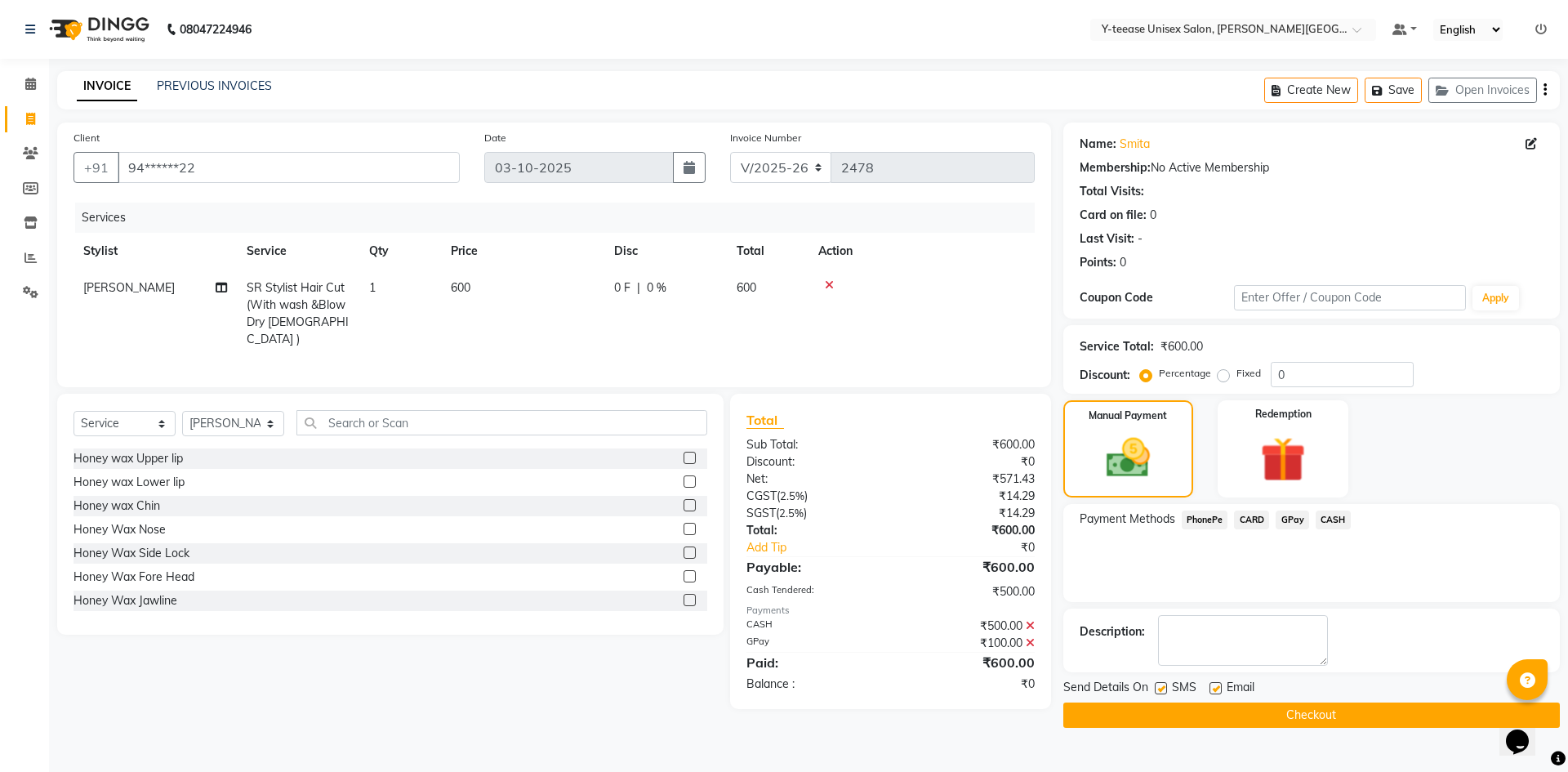
click at [1389, 719] on button "Checkout" at bounding box center [1311, 716] width 497 height 26
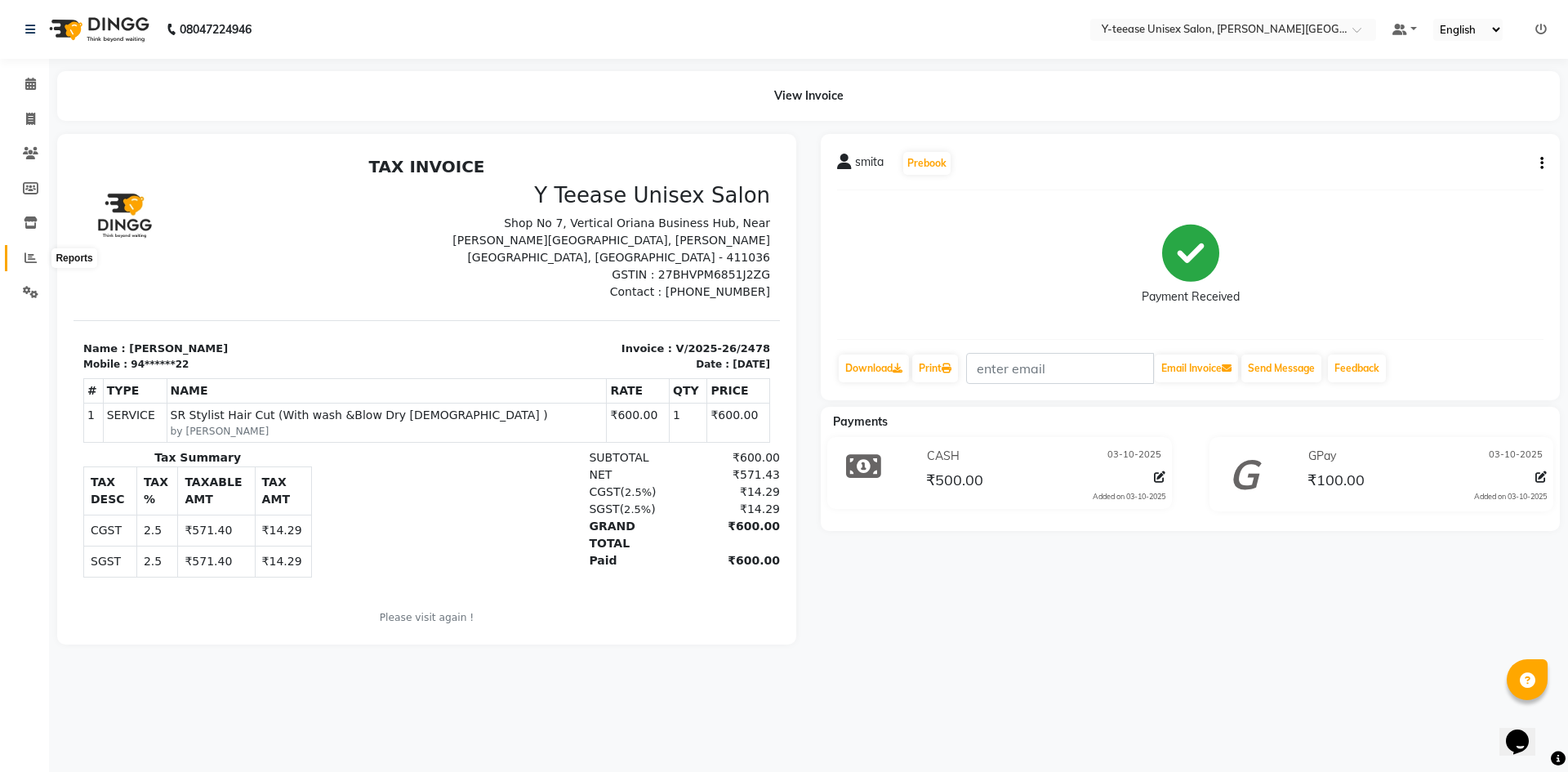
click at [29, 259] on icon at bounding box center [31, 258] width 12 height 12
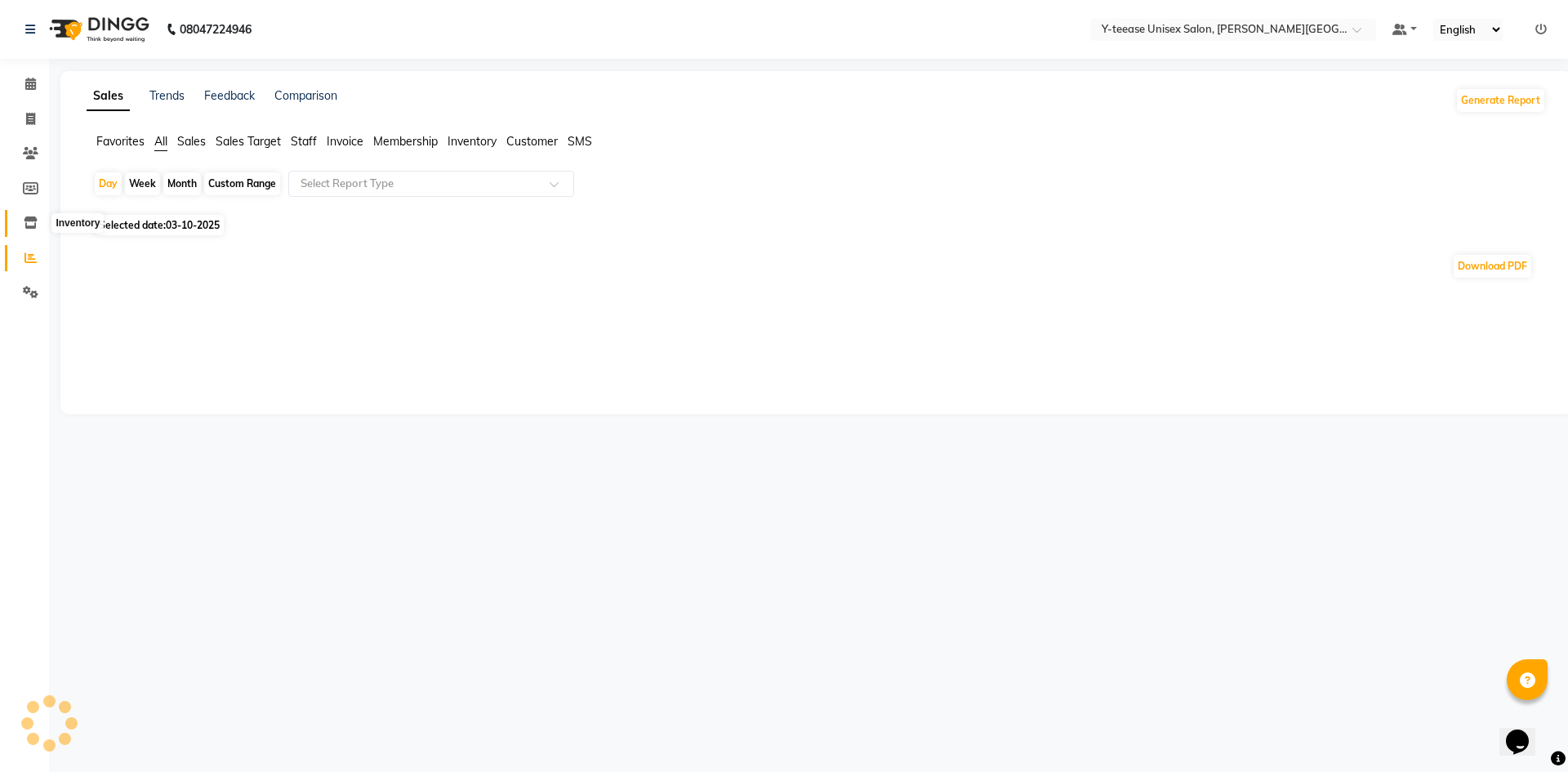
click at [29, 229] on span at bounding box center [31, 223] width 28 height 19
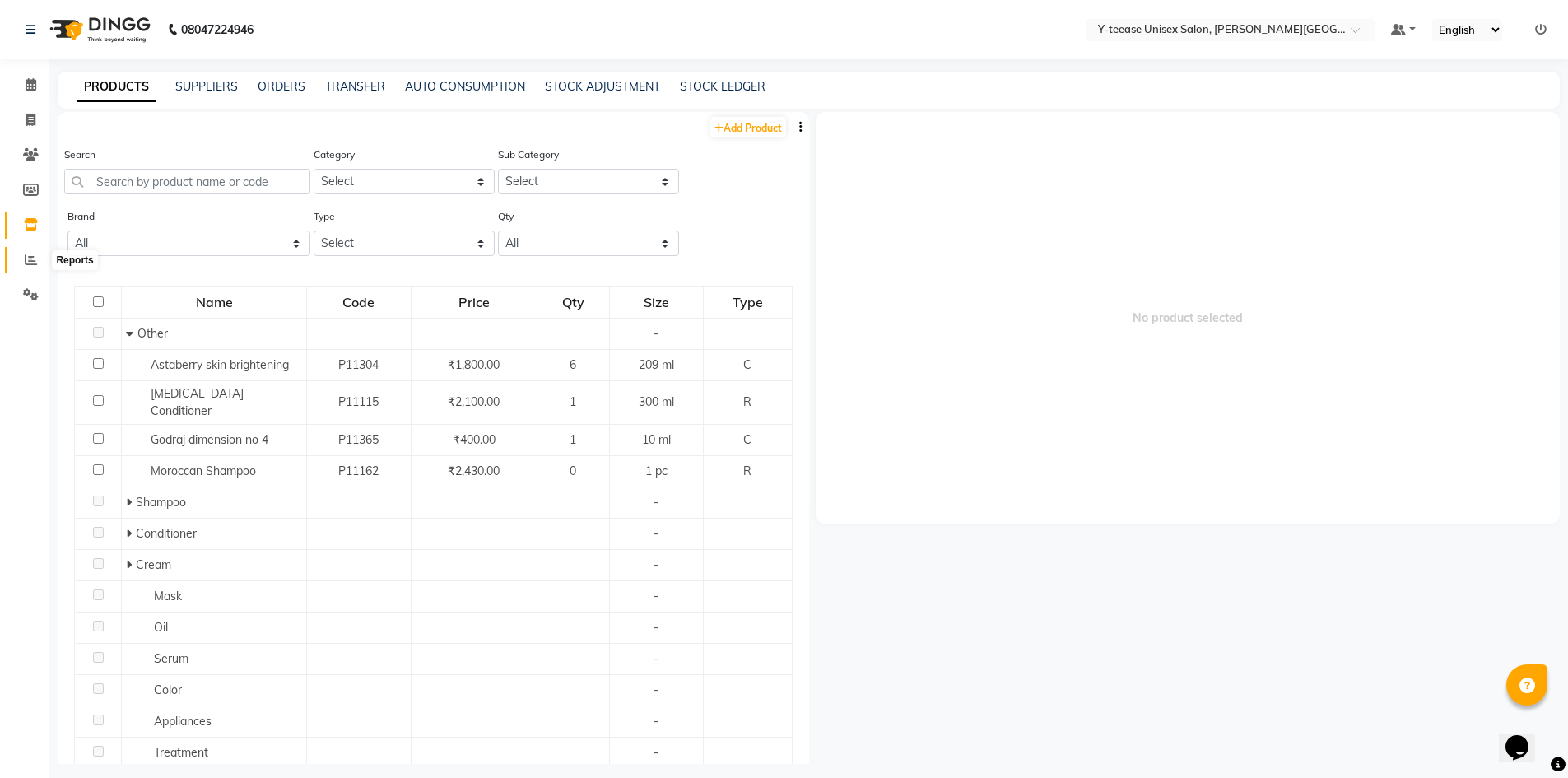
click at [24, 255] on span at bounding box center [31, 261] width 28 height 19
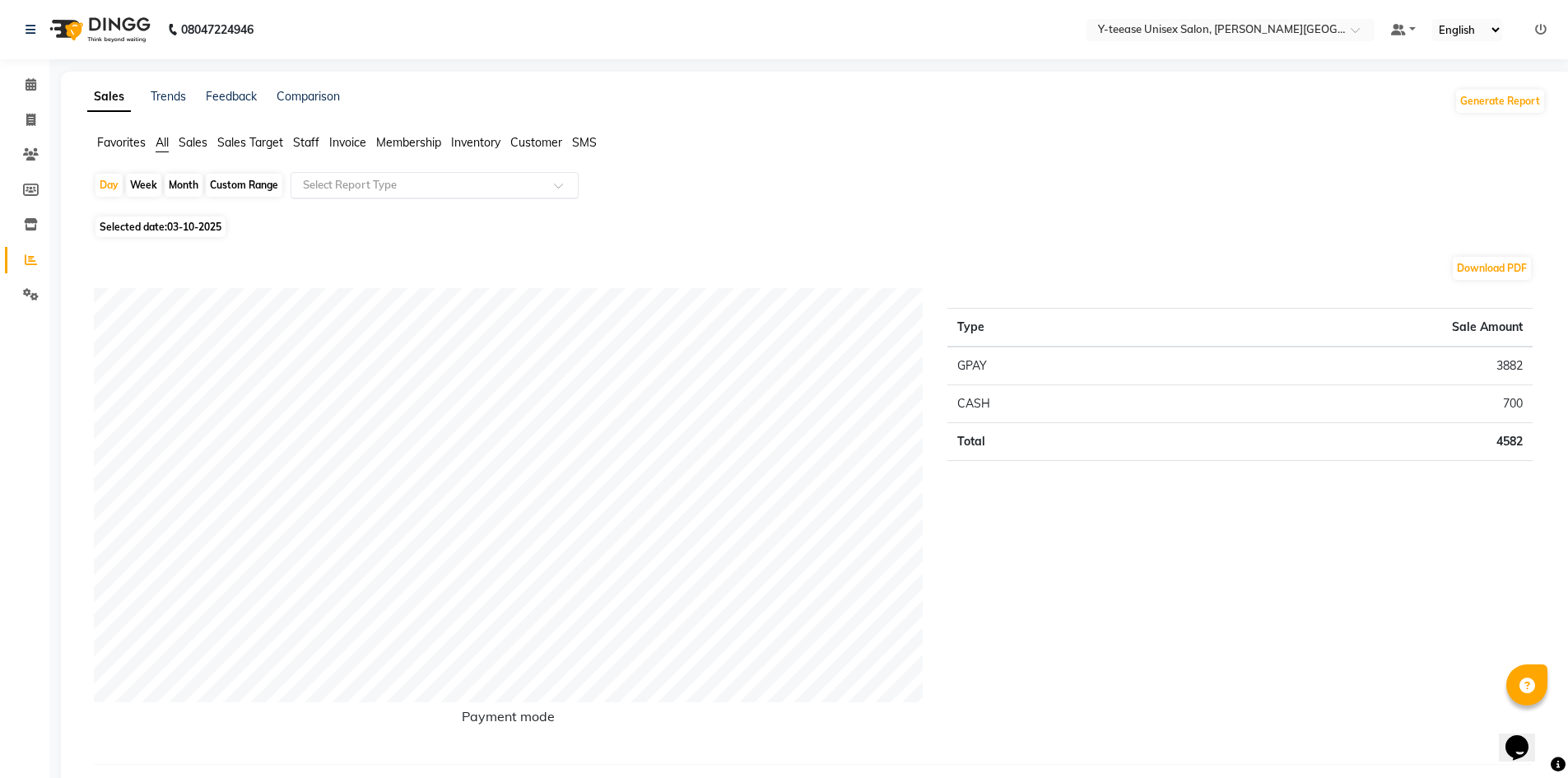
click at [329, 173] on div "Select Report Type" at bounding box center [435, 186] width 288 height 27
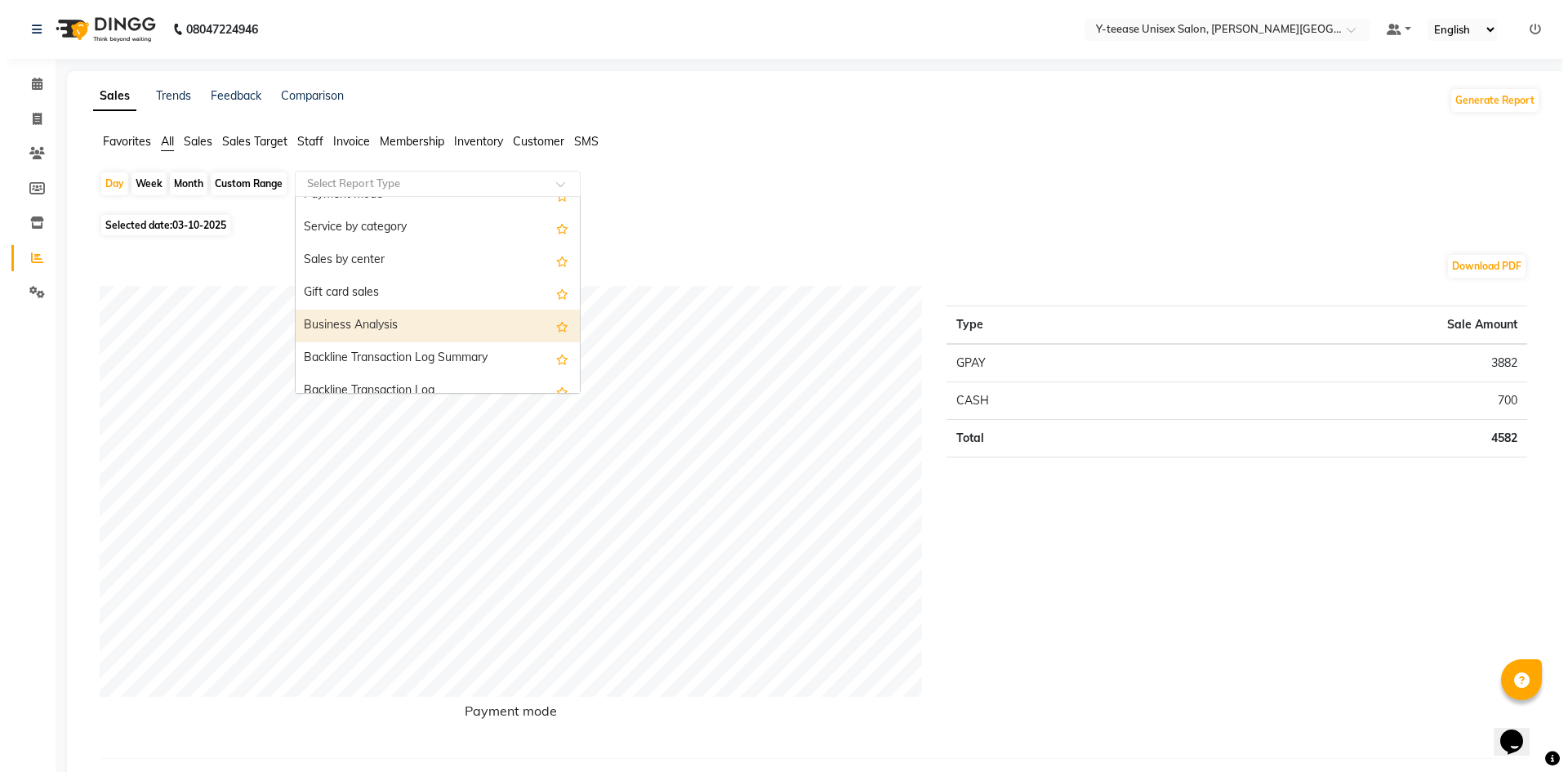
scroll to position [326, 0]
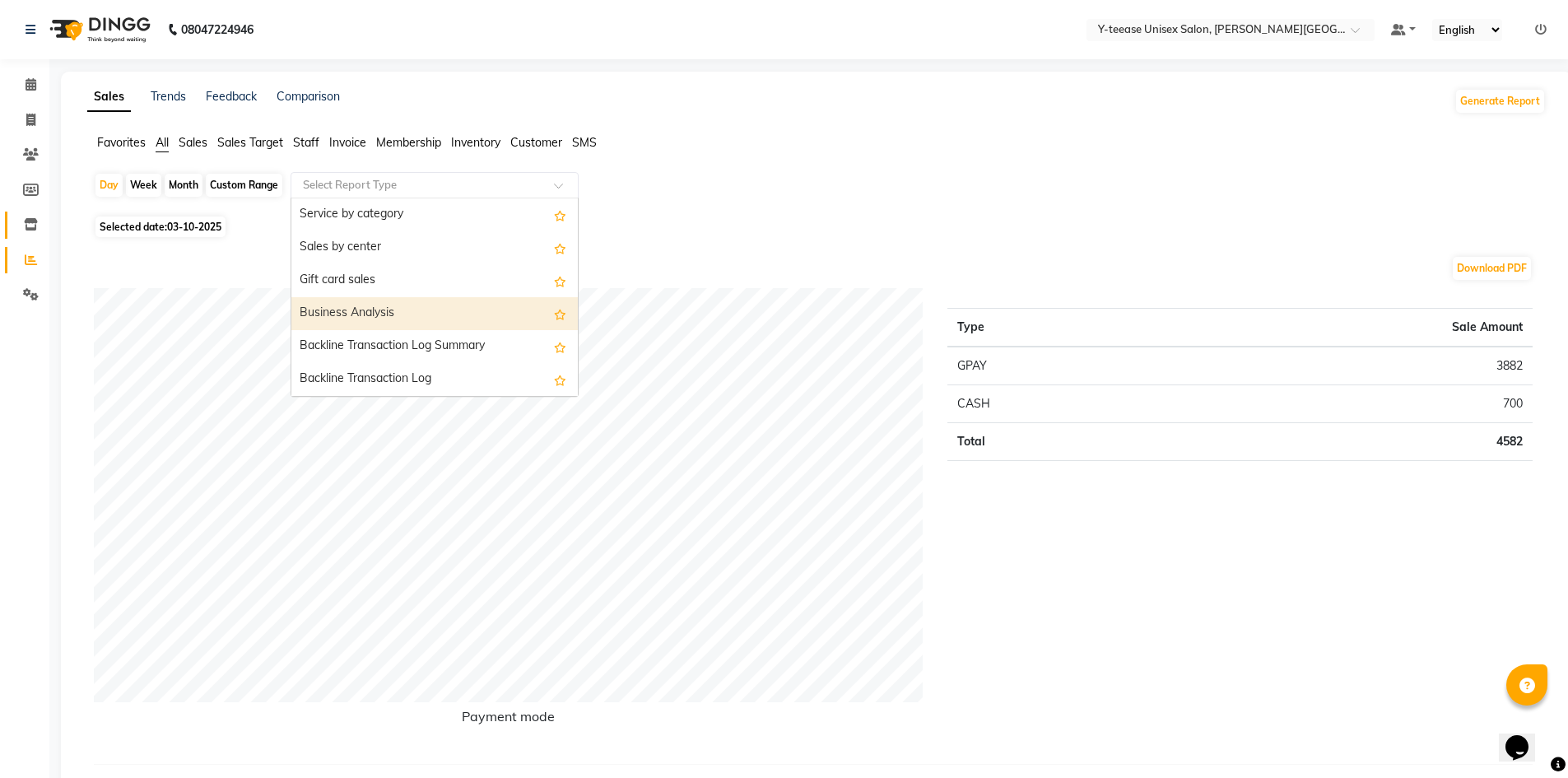
click at [29, 215] on link "Inventory" at bounding box center [25, 225] width 39 height 28
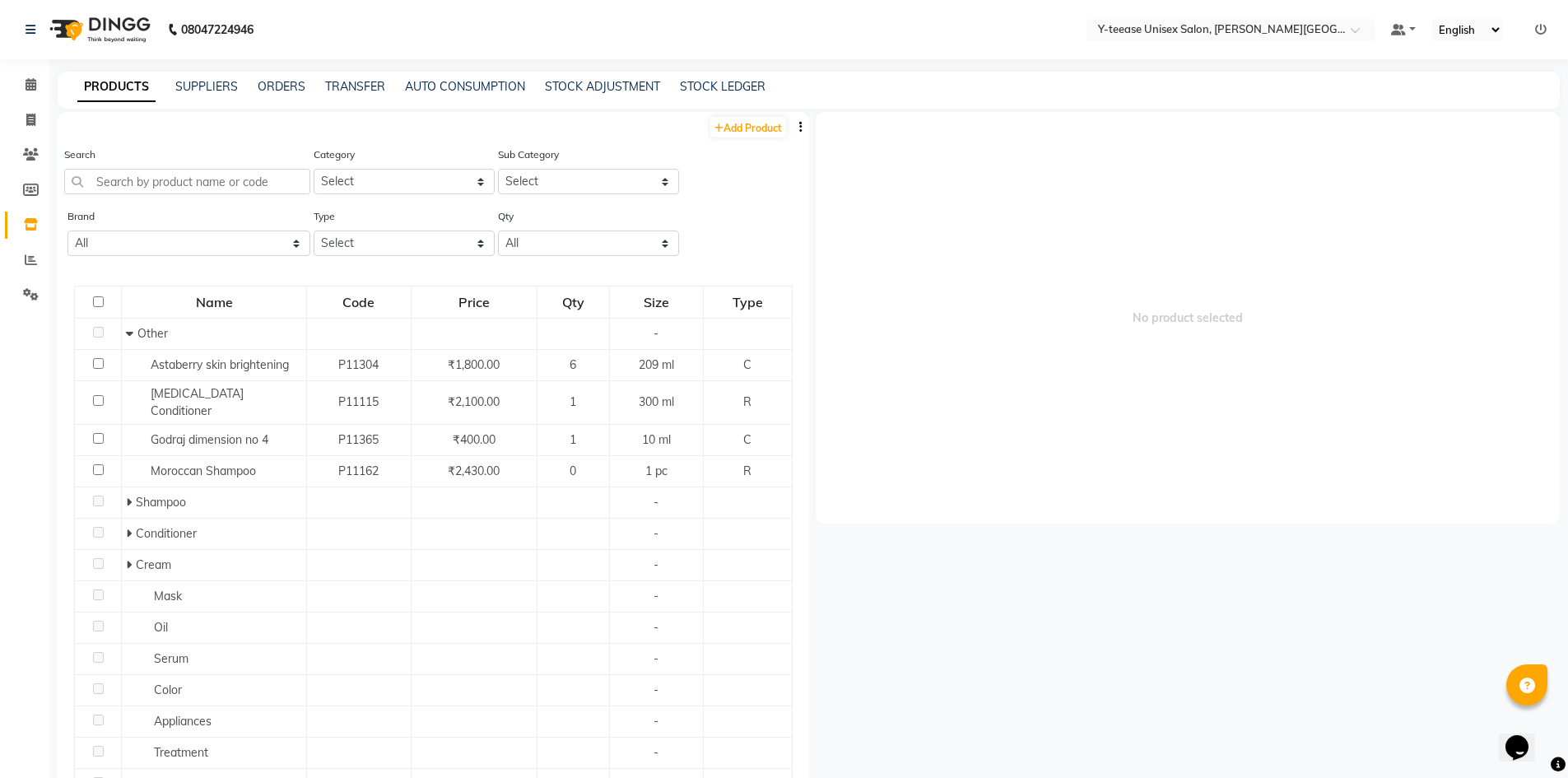
click at [29, 206] on li "Members" at bounding box center [25, 191] width 50 height 36
click at [32, 191] on icon at bounding box center [31, 190] width 16 height 12
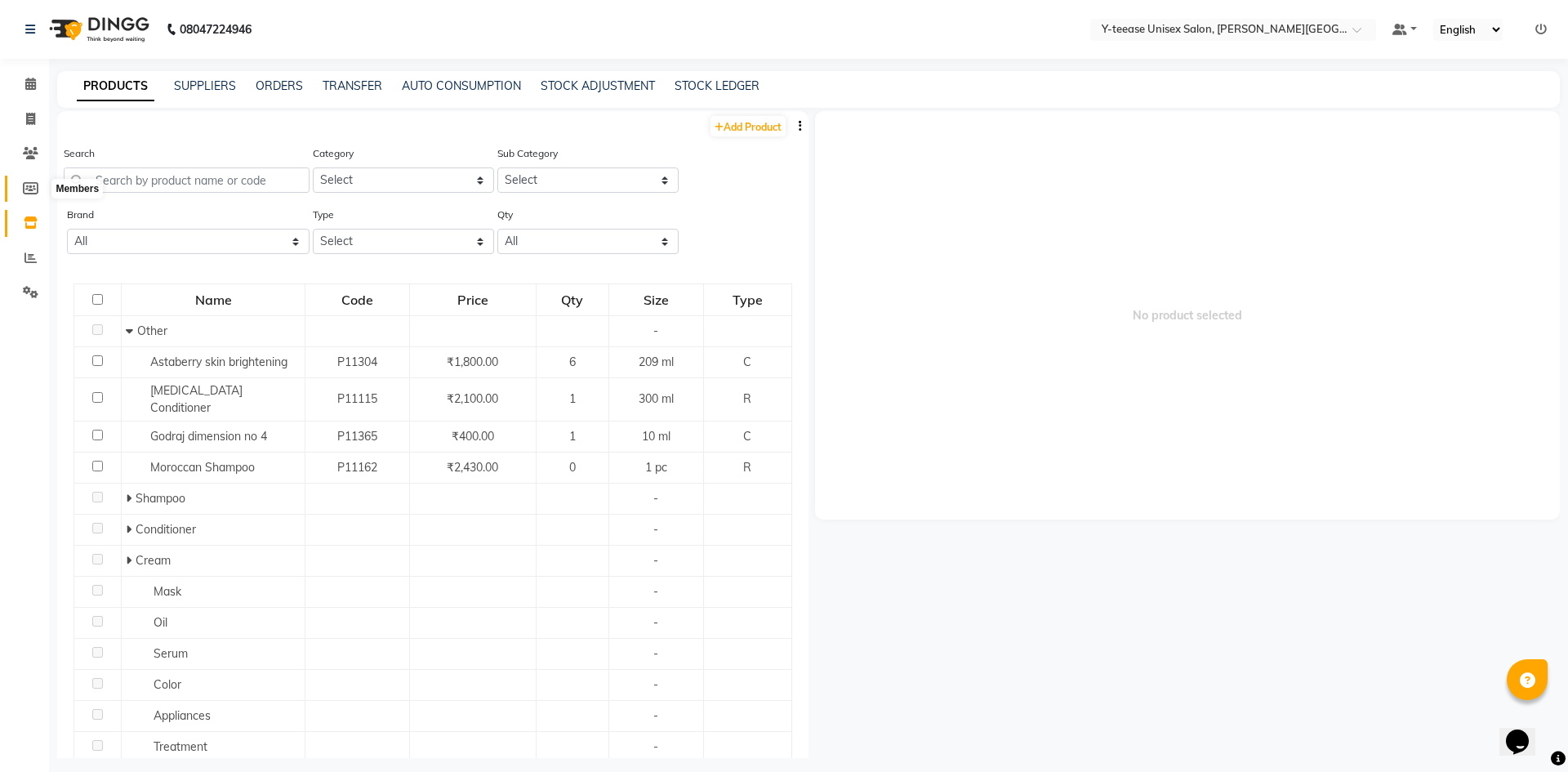
select select
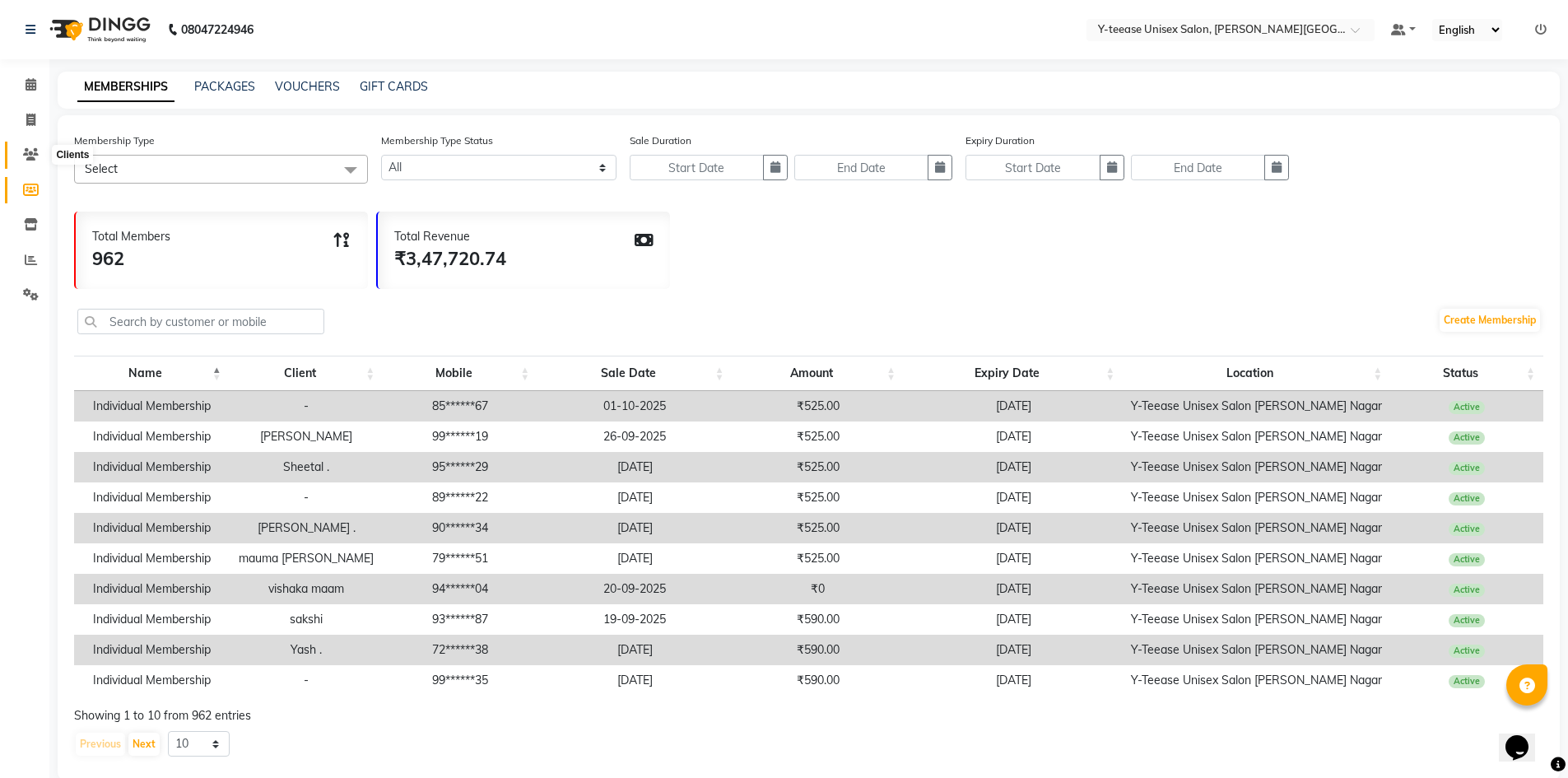
click at [35, 162] on span at bounding box center [31, 155] width 28 height 19
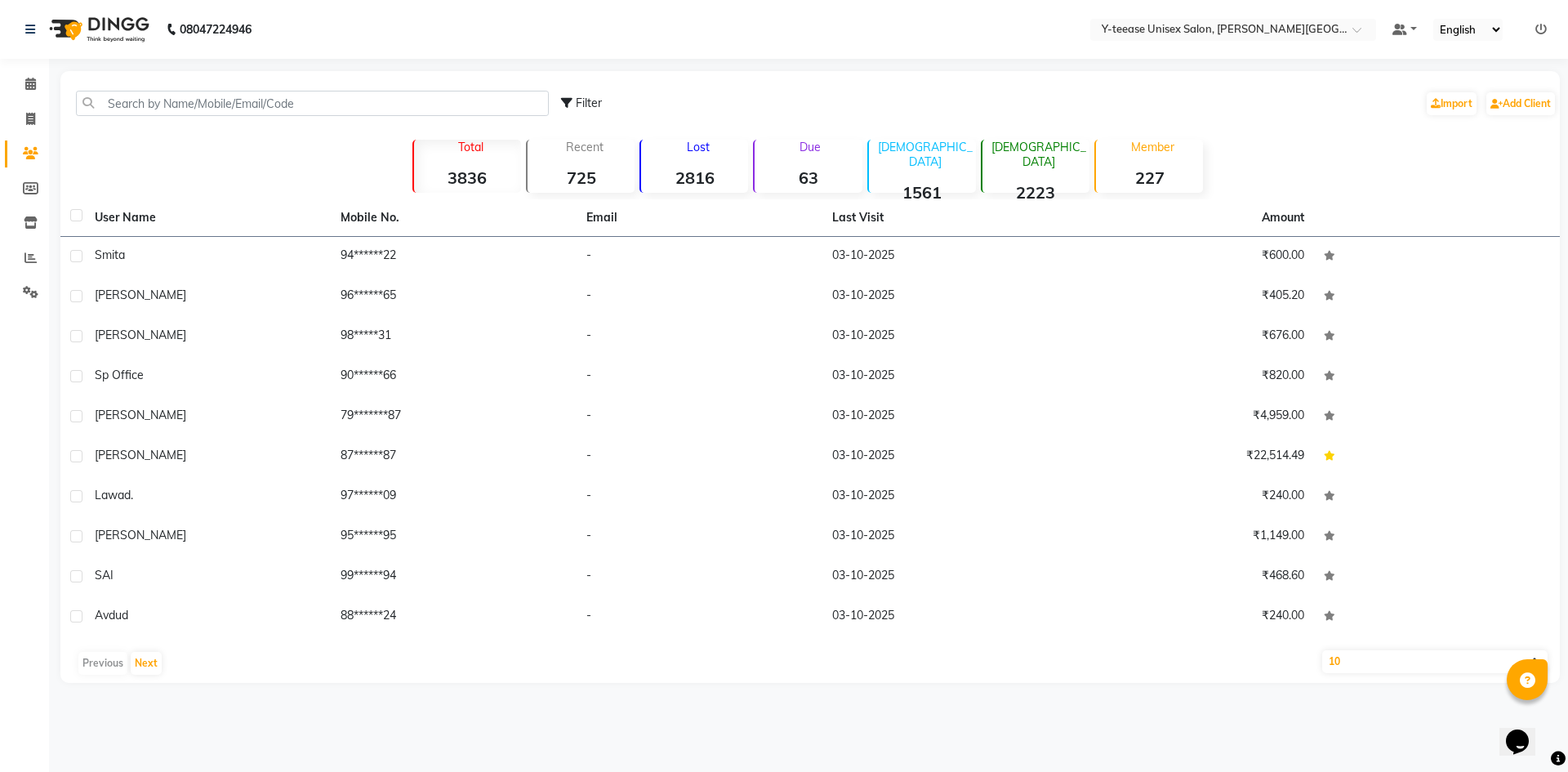
click at [695, 160] on div "Lost 2816" at bounding box center [693, 166] width 108 height 53
click at [844, 174] on strong "63" at bounding box center [808, 177] width 107 height 20
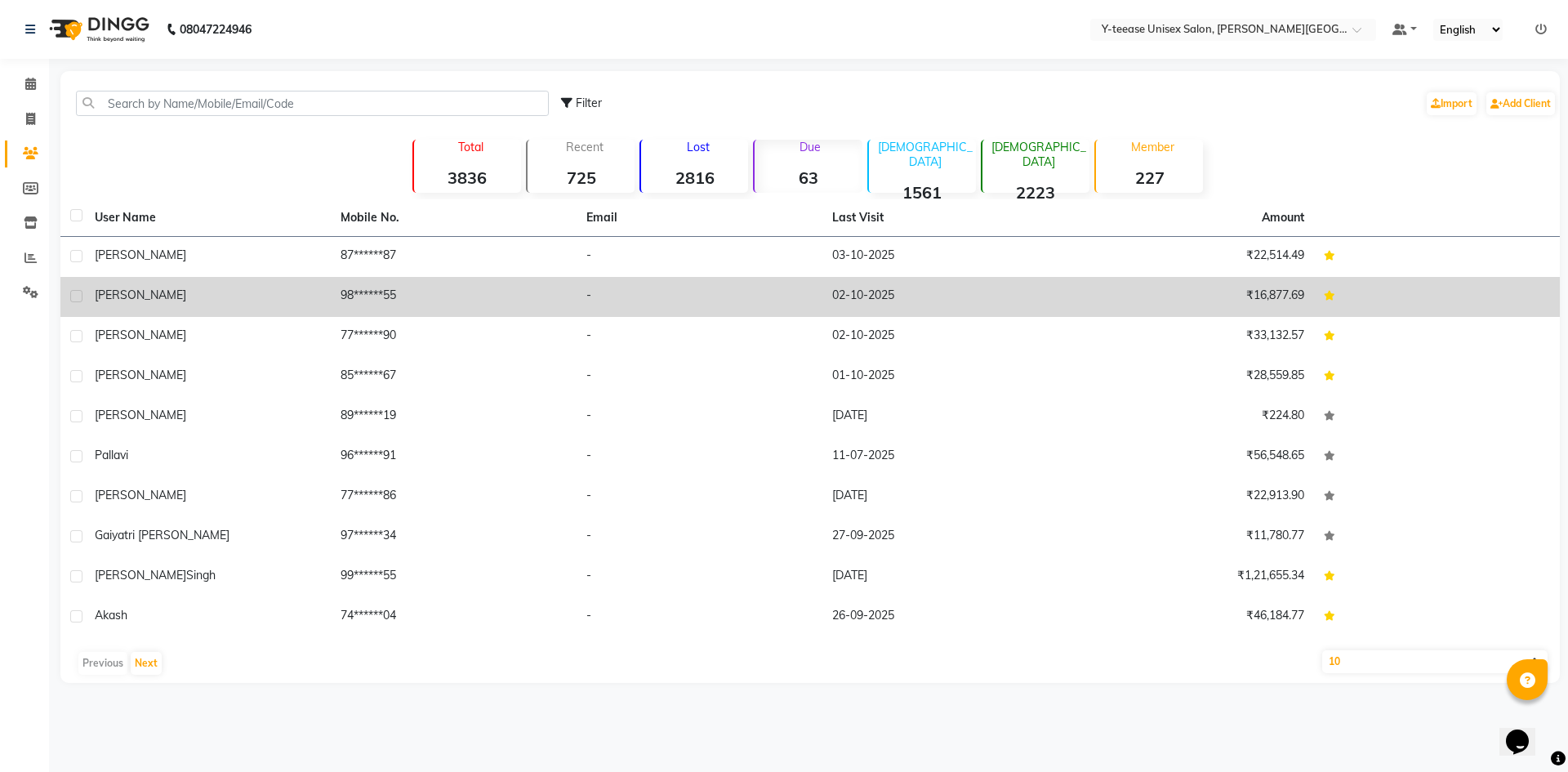
click at [828, 281] on td "02-10-2025" at bounding box center [945, 296] width 246 height 40
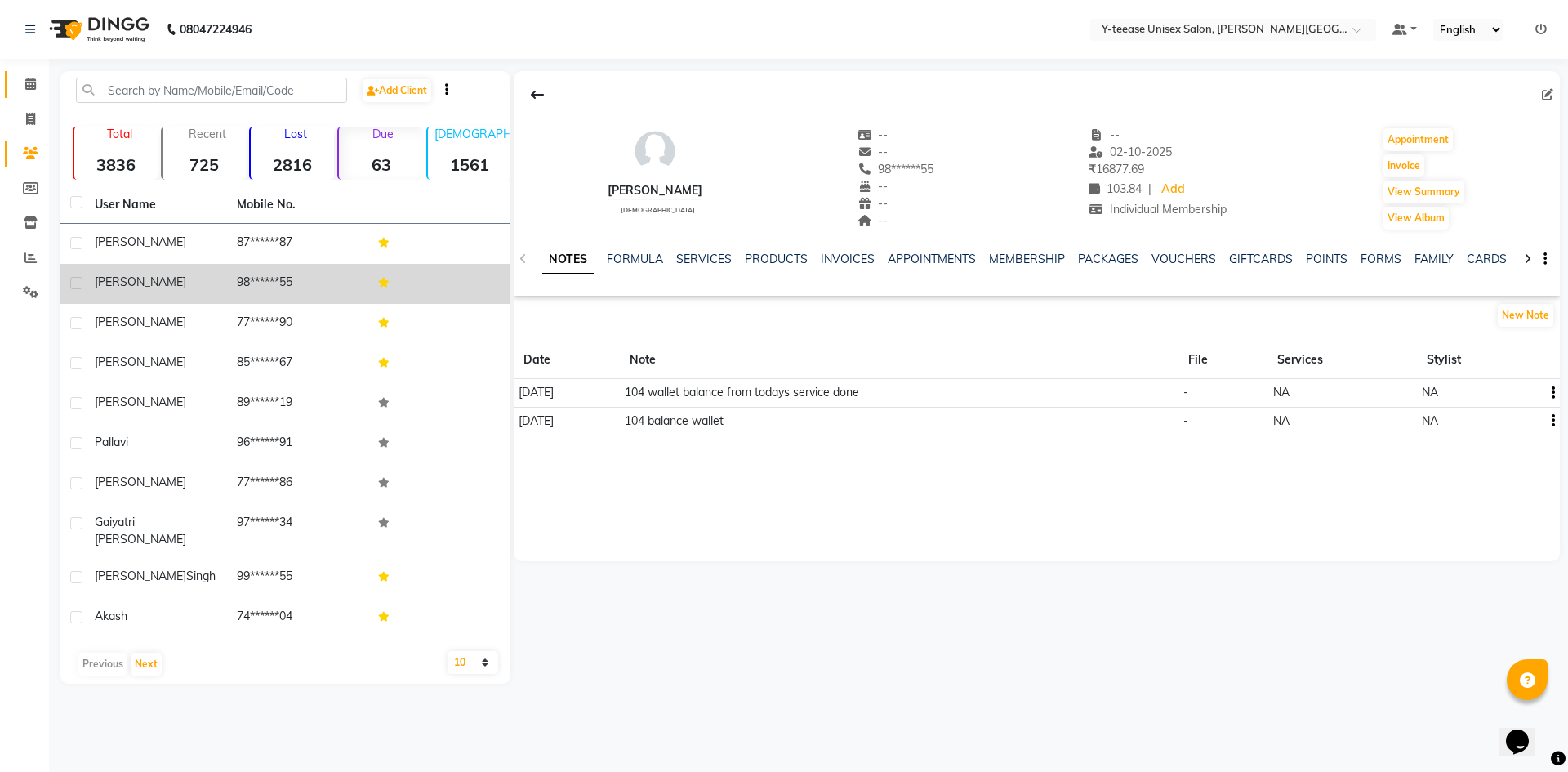
click at [37, 74] on link "Calendar" at bounding box center [25, 85] width 39 height 27
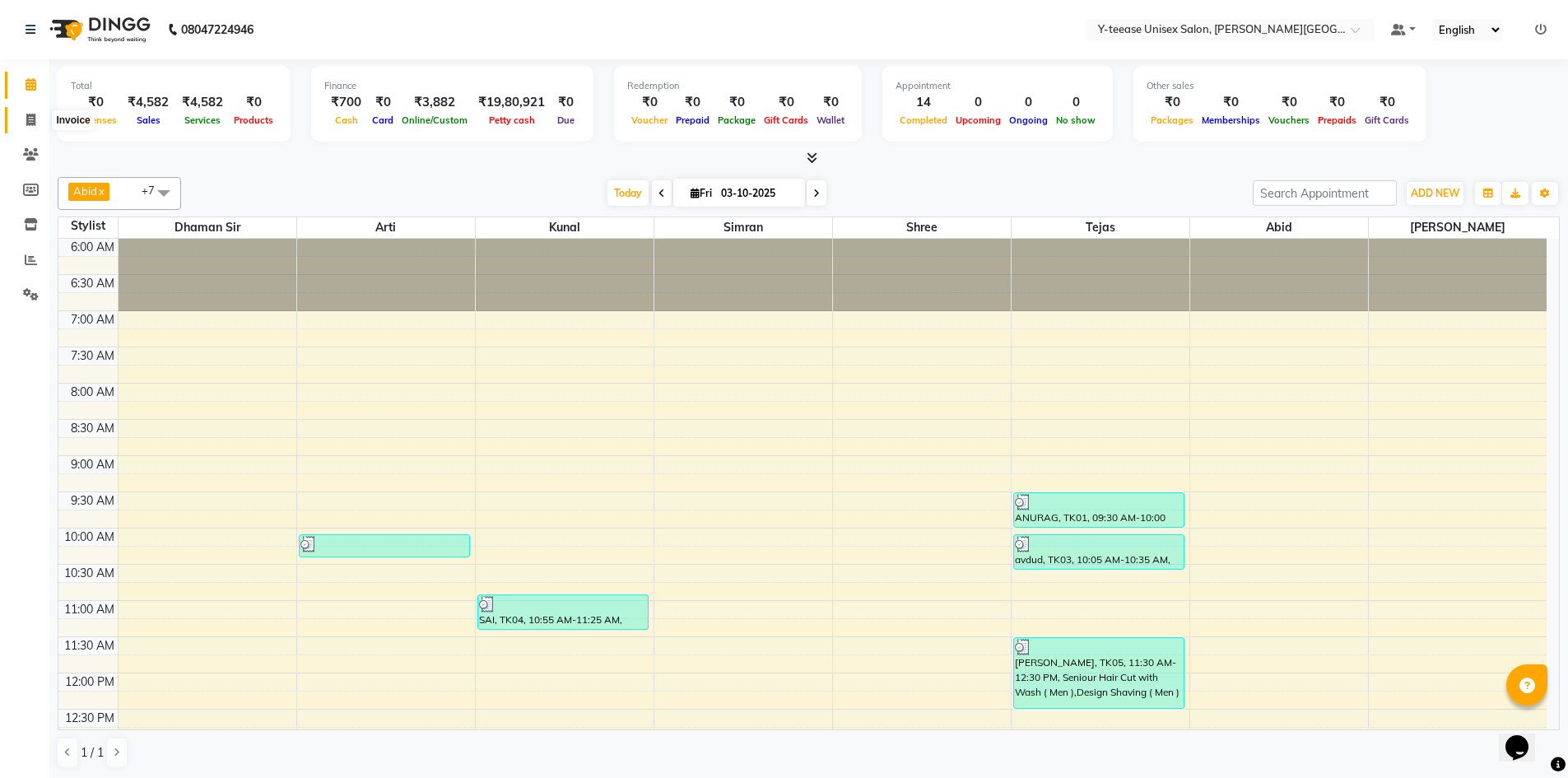
click at [38, 114] on span at bounding box center [31, 120] width 28 height 19
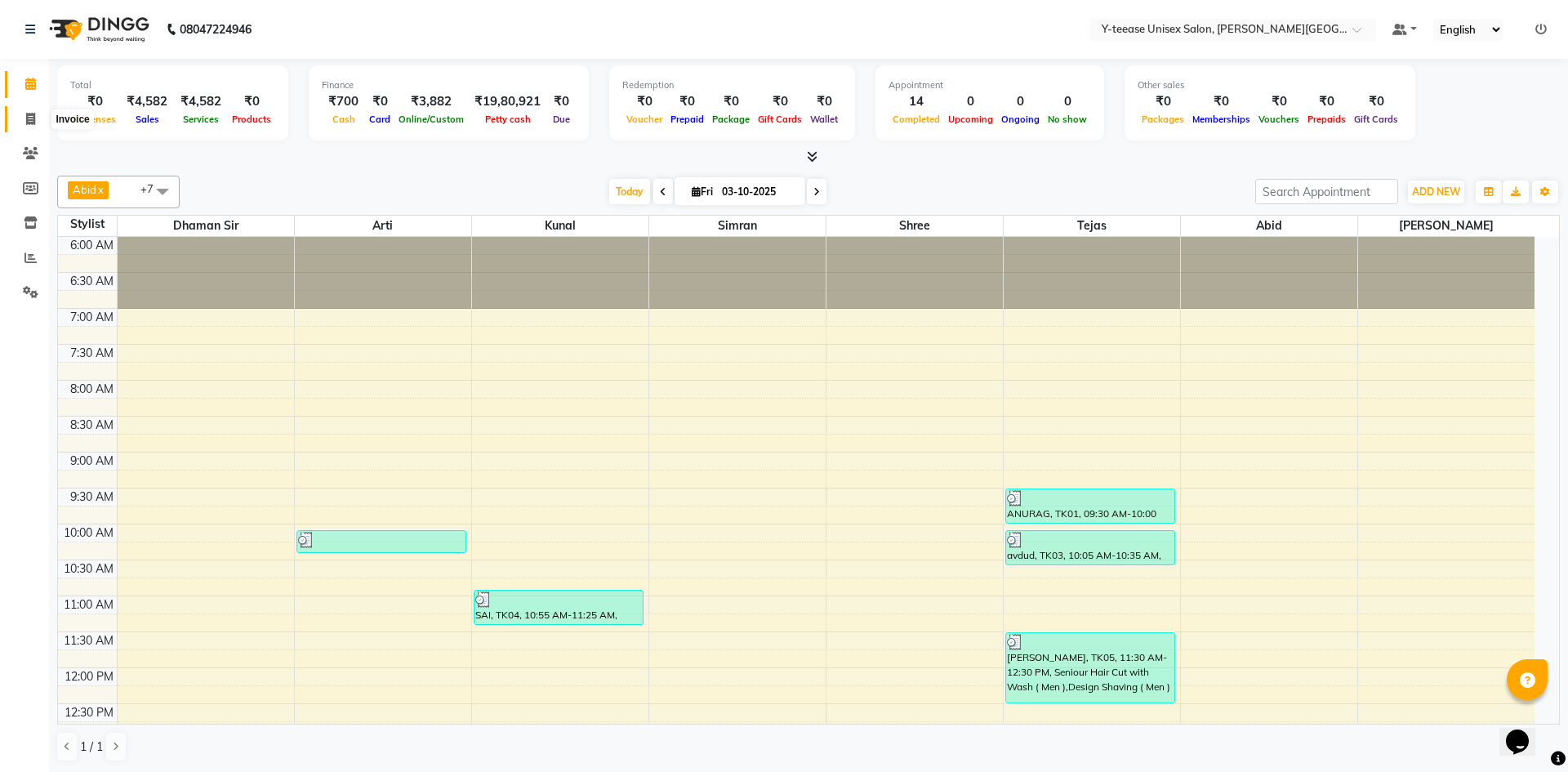
select select "service"
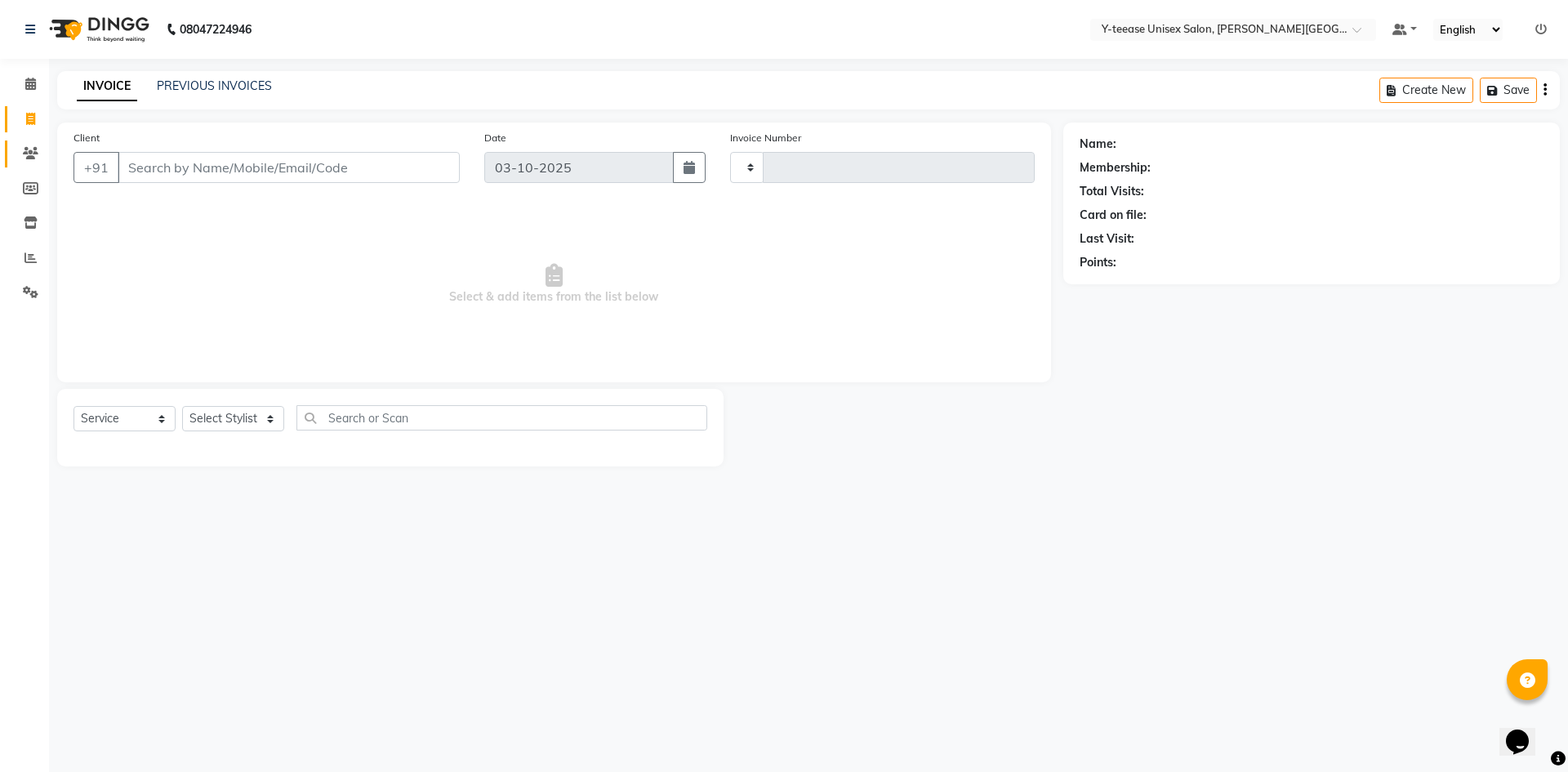
type input "2479"
select select "765"
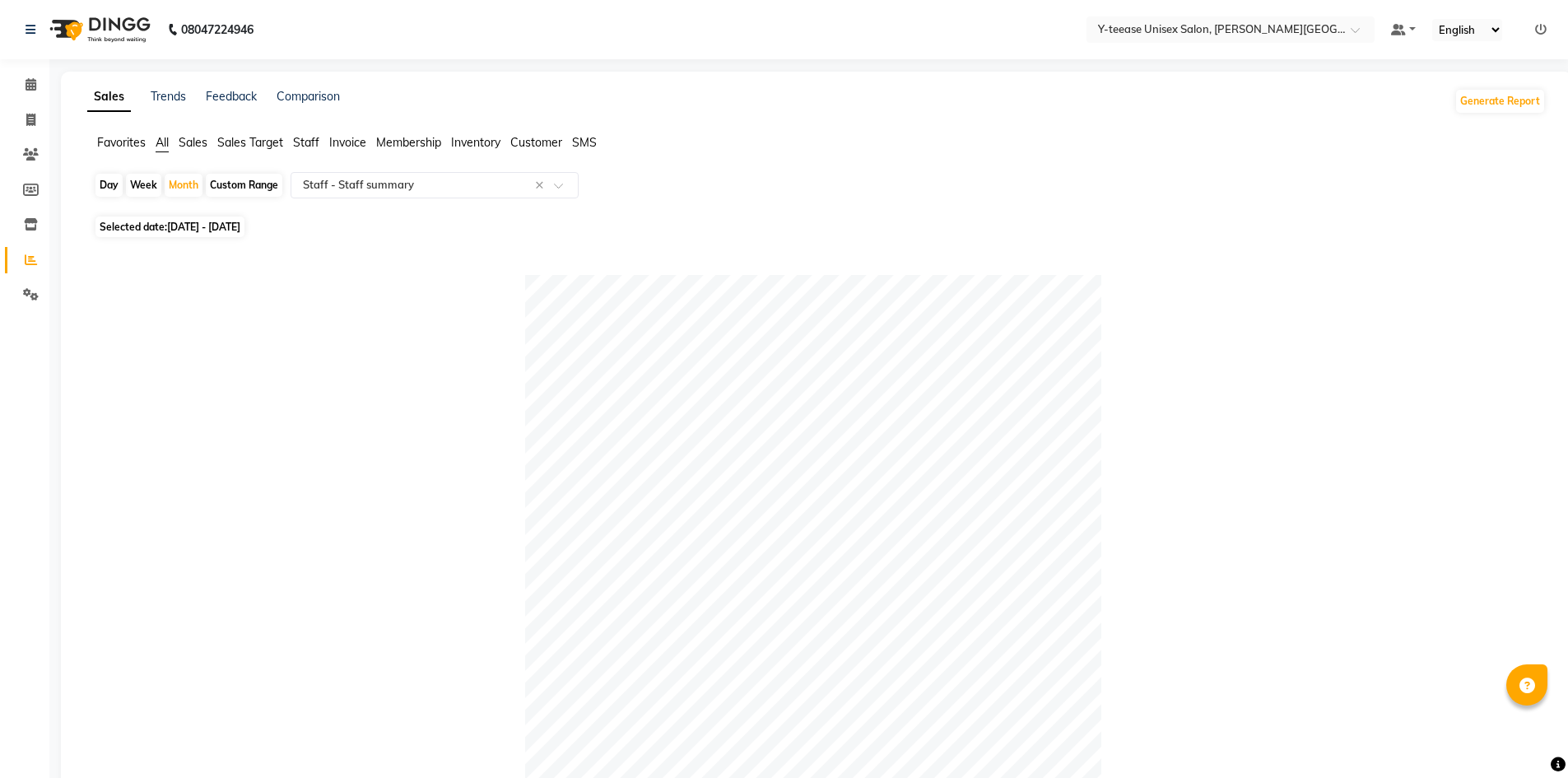
select select "full_report"
select select "csv"
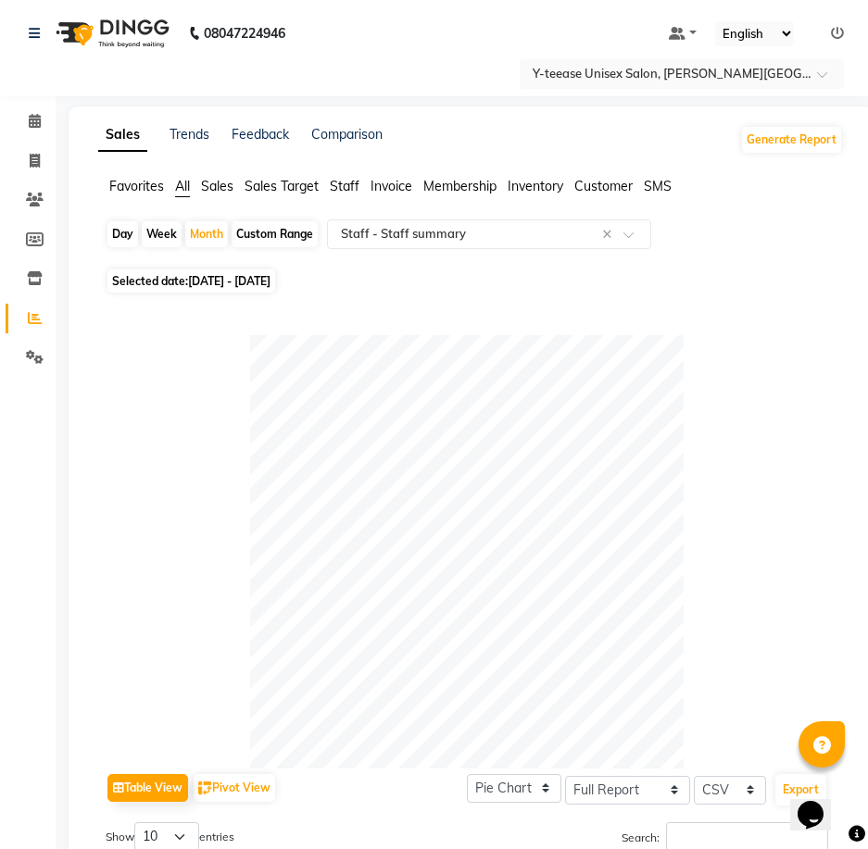
click at [860, 836] on icon at bounding box center [856, 834] width 17 height 17
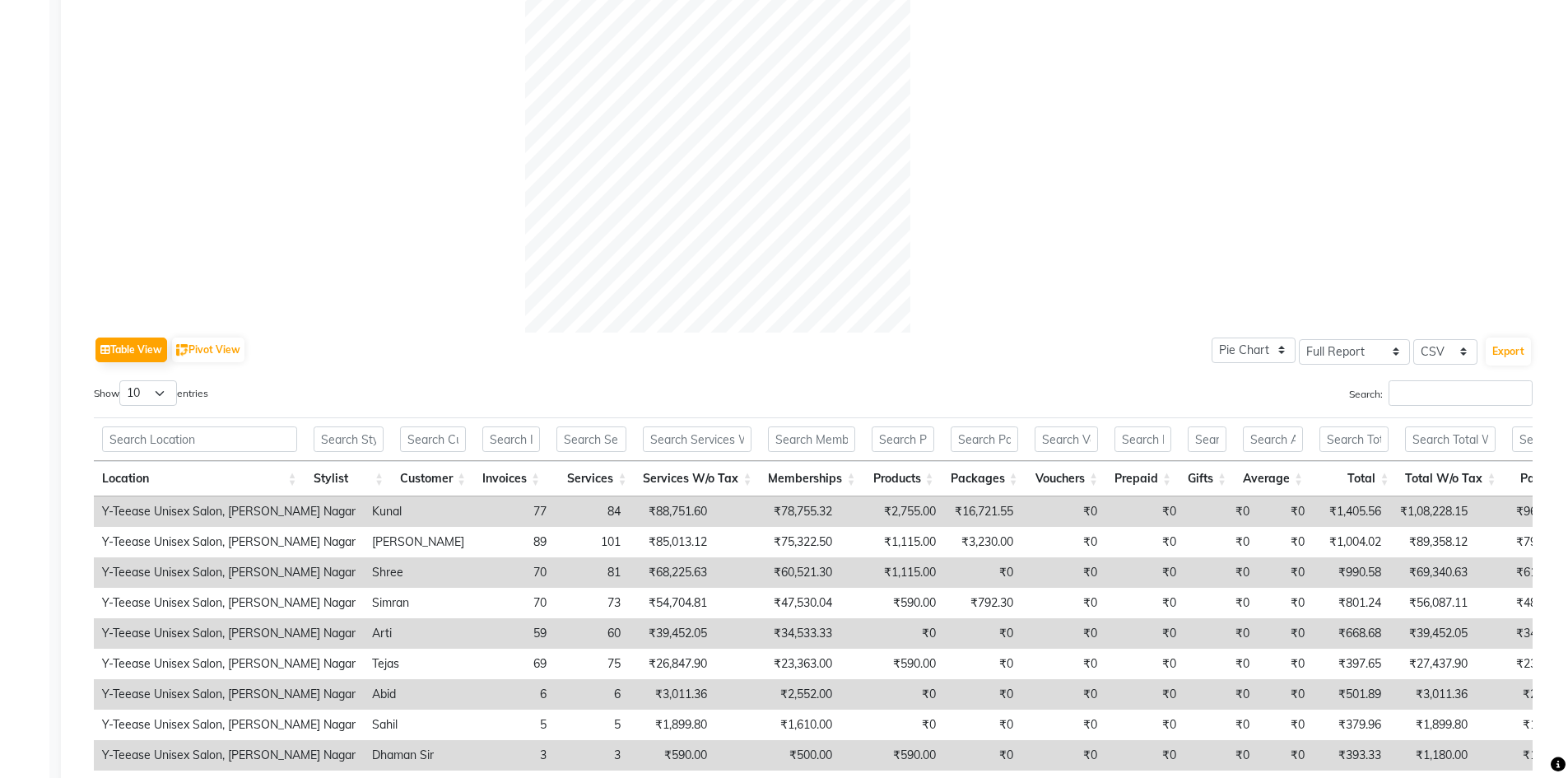
scroll to position [329, 0]
click at [1123, 234] on div at bounding box center [813, 138] width 1439 height 385
click at [251, 122] on div at bounding box center [813, 138] width 1439 height 385
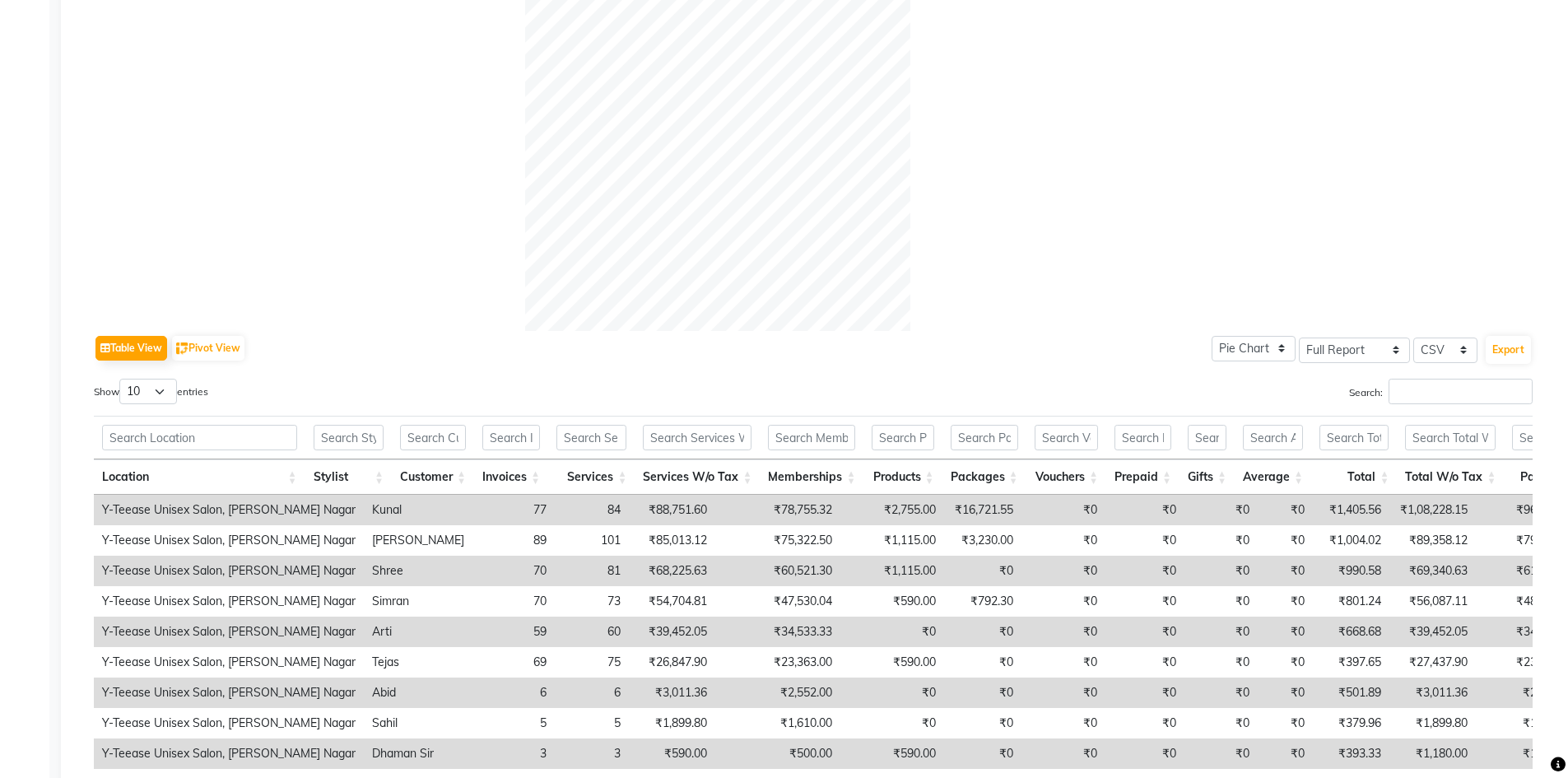
click at [1395, 148] on div at bounding box center [813, 138] width 1439 height 385
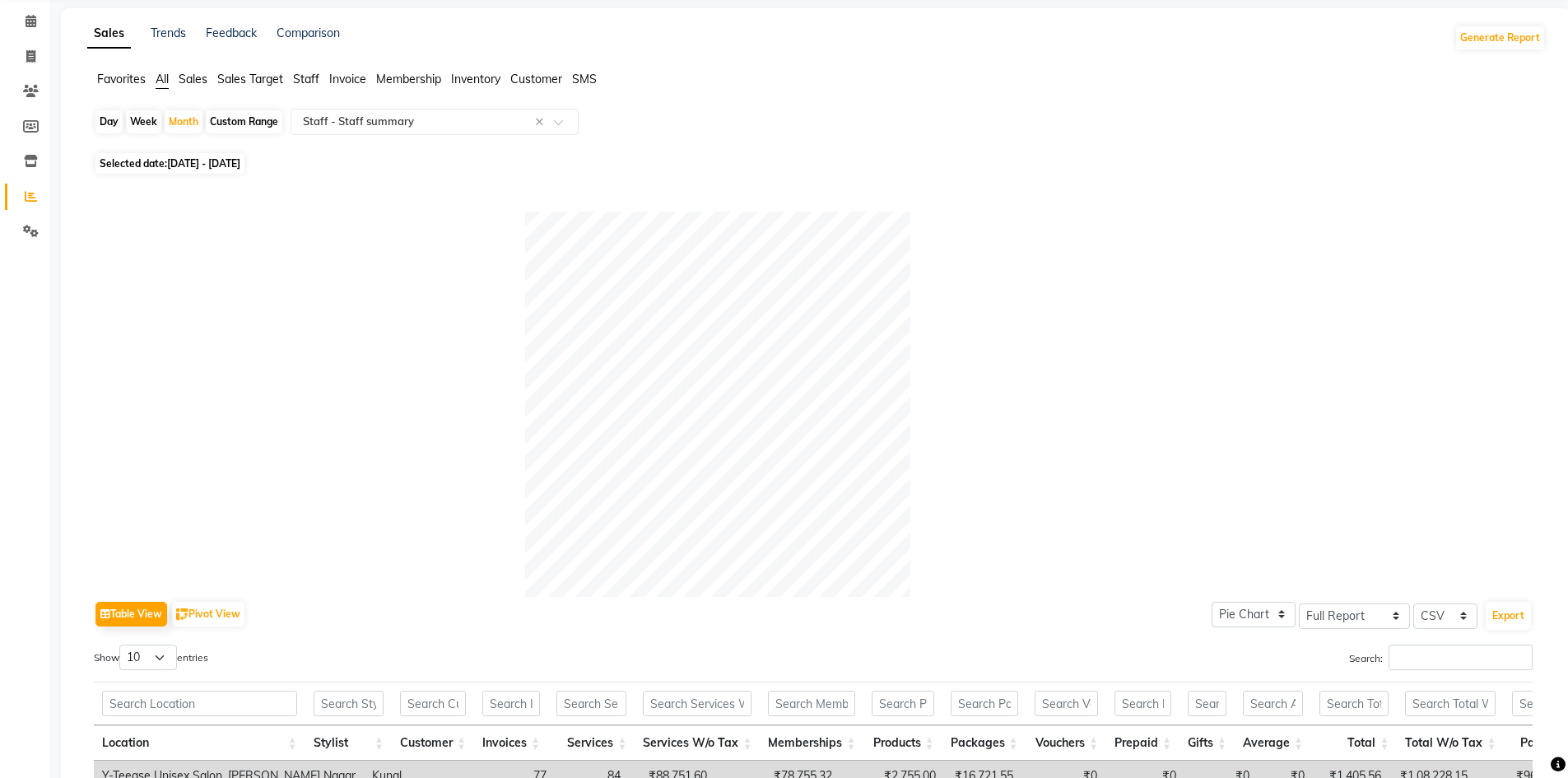
scroll to position [0, 0]
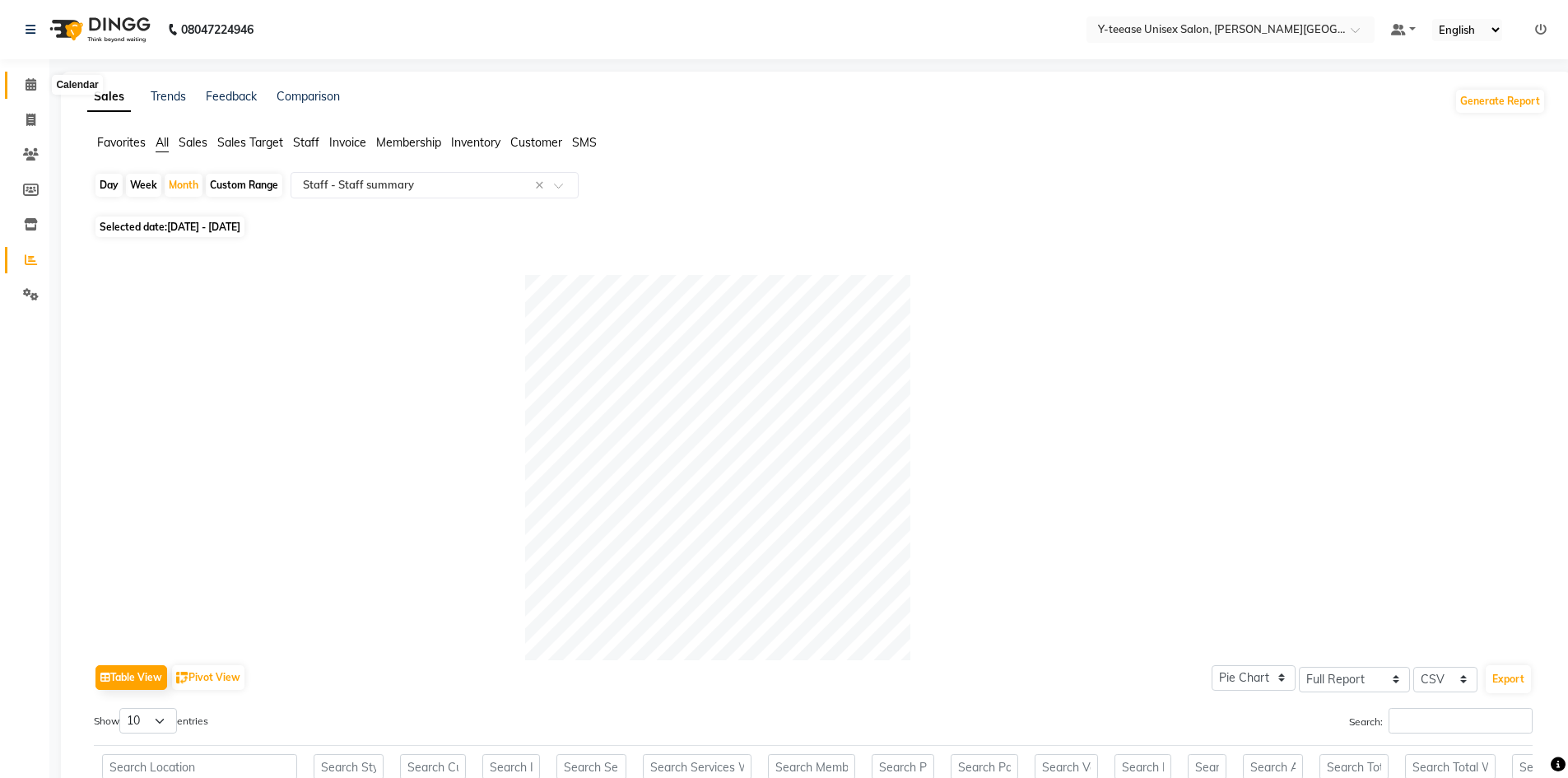
click at [32, 77] on span at bounding box center [31, 84] width 28 height 19
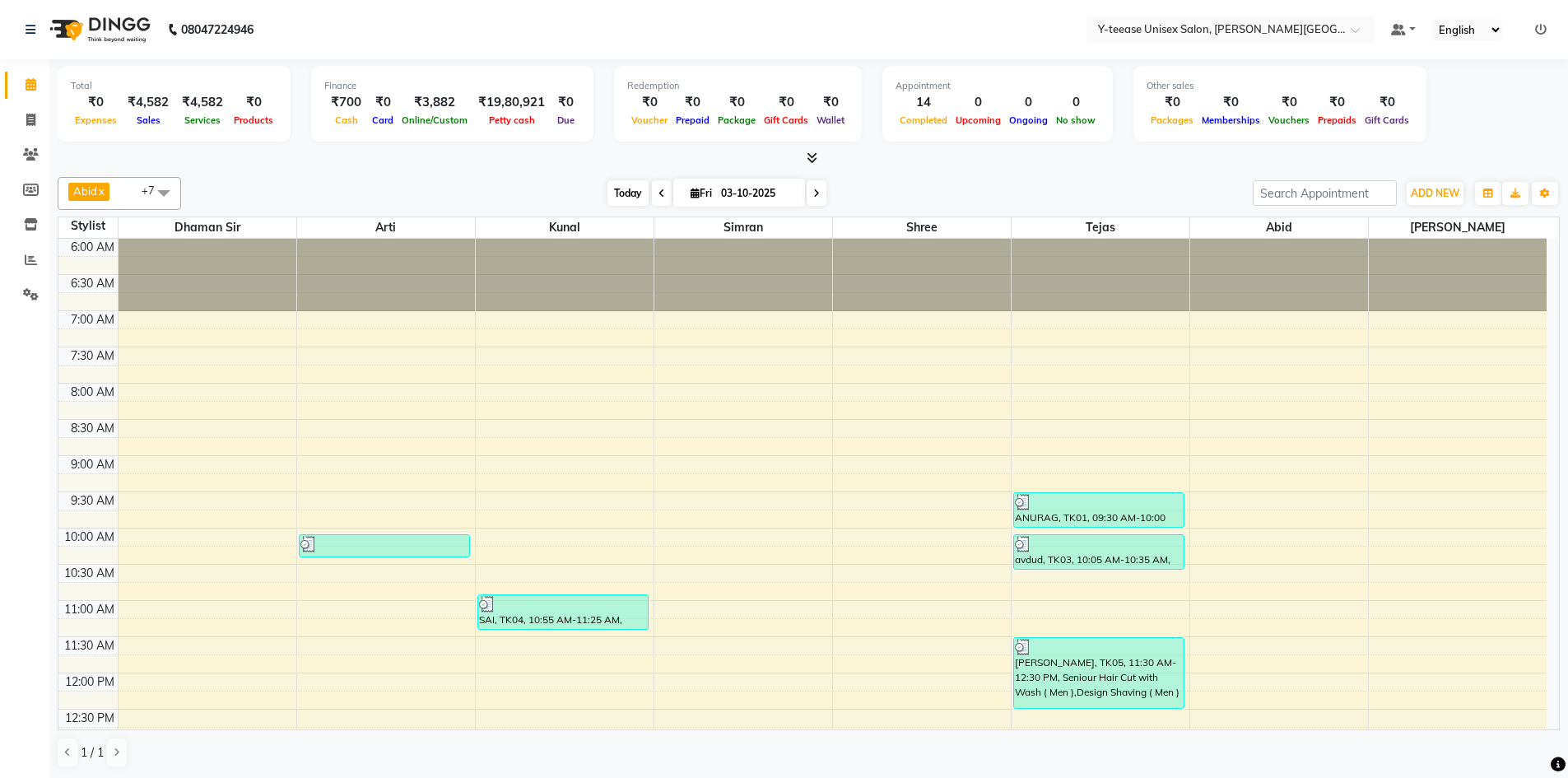
click at [624, 184] on span "Today" at bounding box center [628, 193] width 41 height 26
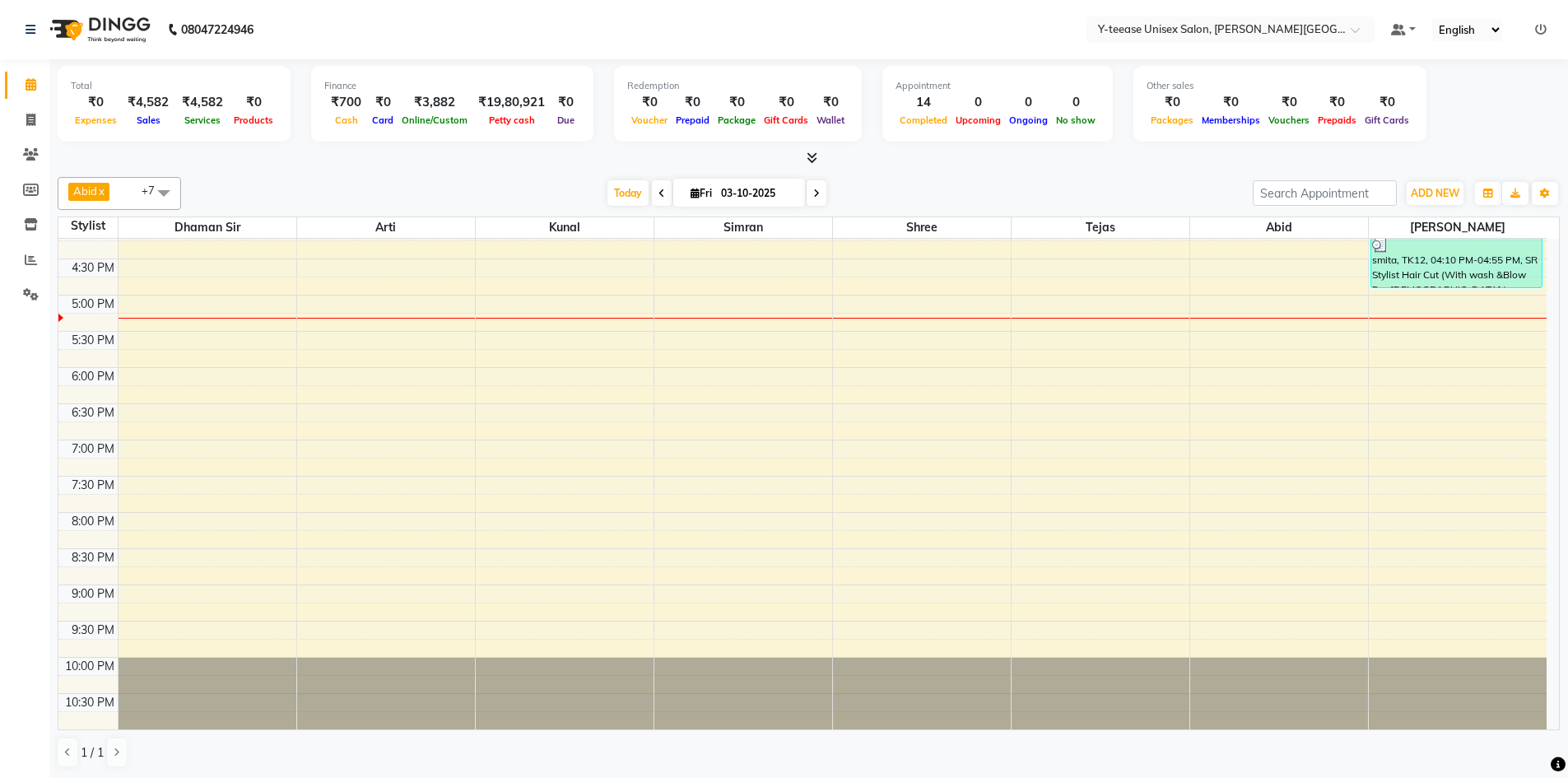
click at [691, 192] on icon at bounding box center [695, 193] width 9 height 11
select select "10"
select select "2025"
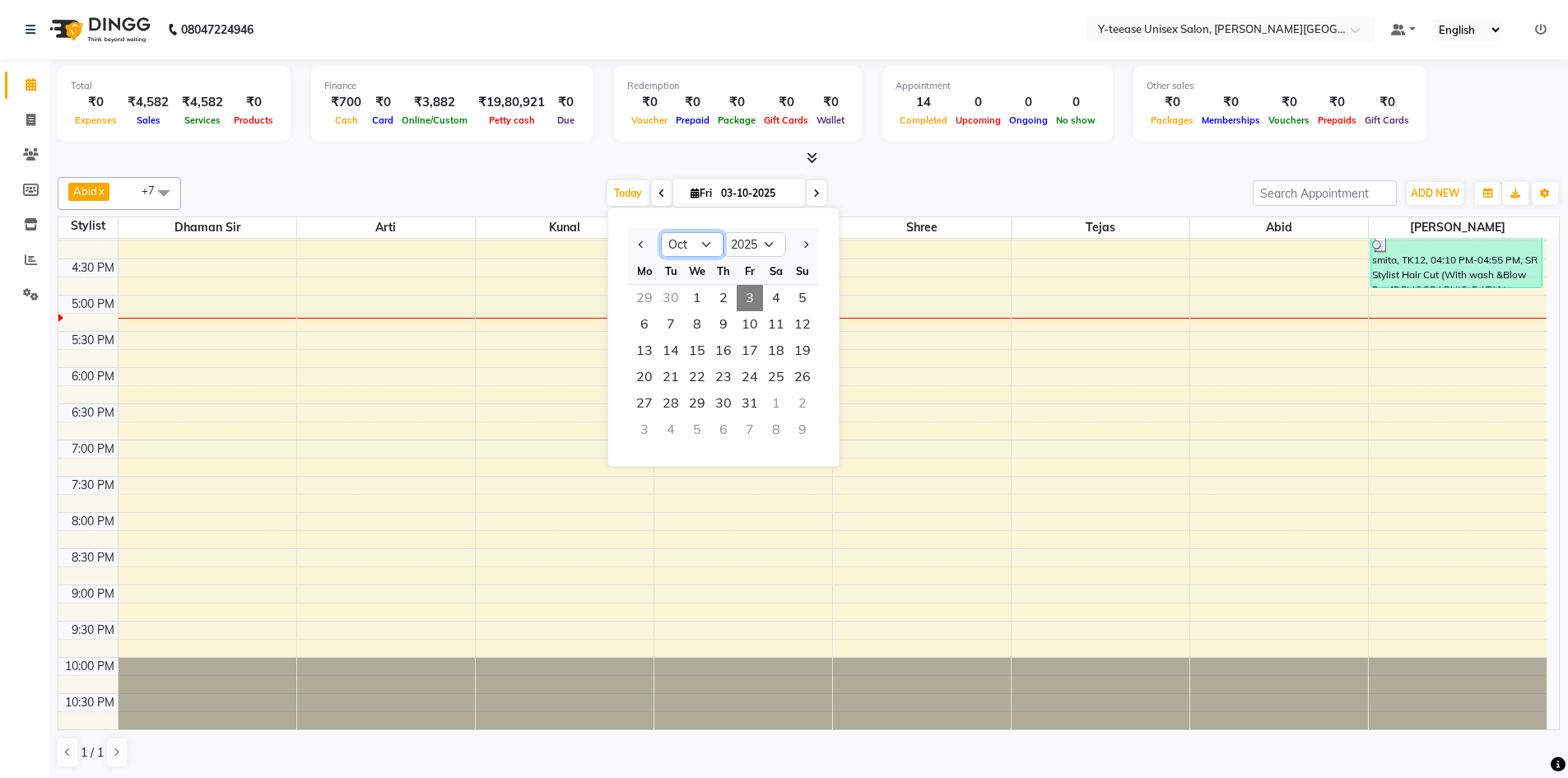
click at [710, 239] on select "Jan Feb Mar Apr May Jun [DATE] Aug Sep Oct Nov Dec" at bounding box center [692, 245] width 62 height 25
select select "3"
click at [661, 232] on select "Jan Feb Mar Apr May Jun [DATE] Aug Sep Oct Nov Dec" at bounding box center [692, 245] width 62 height 25
click at [774, 293] on span "1" at bounding box center [777, 298] width 27 height 27
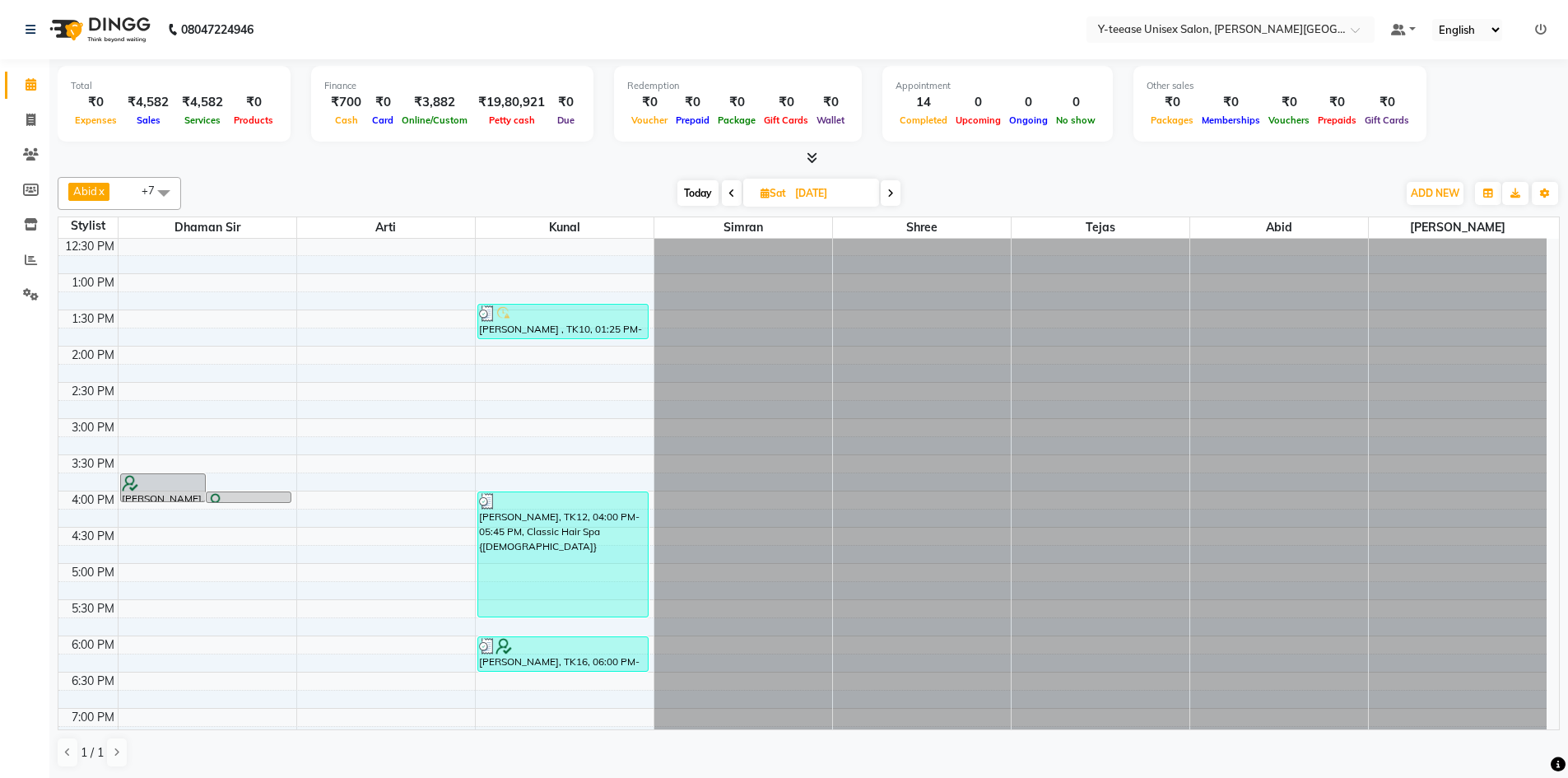
scroll to position [411, 0]
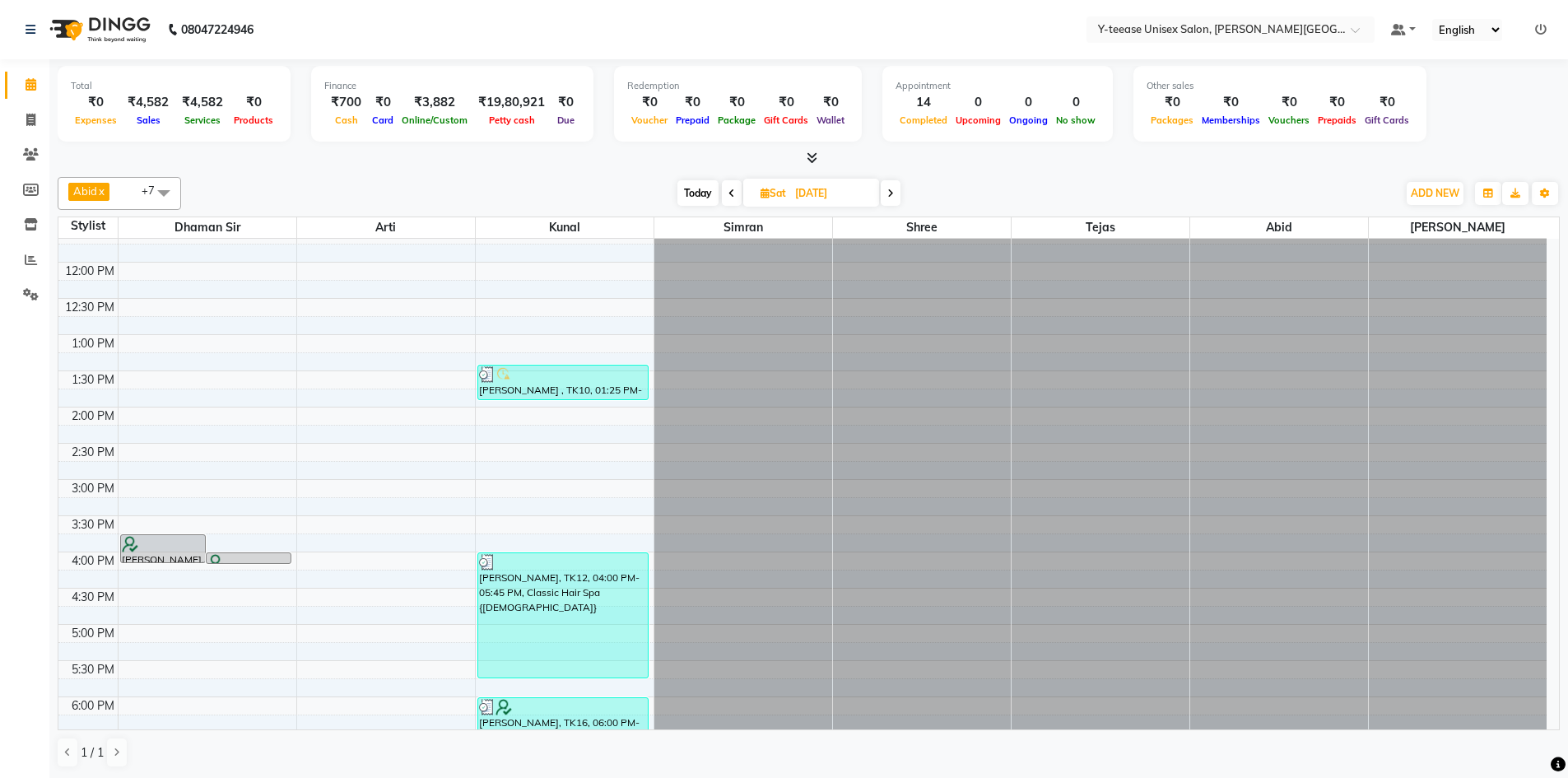
click at [734, 199] on span at bounding box center [732, 193] width 20 height 26
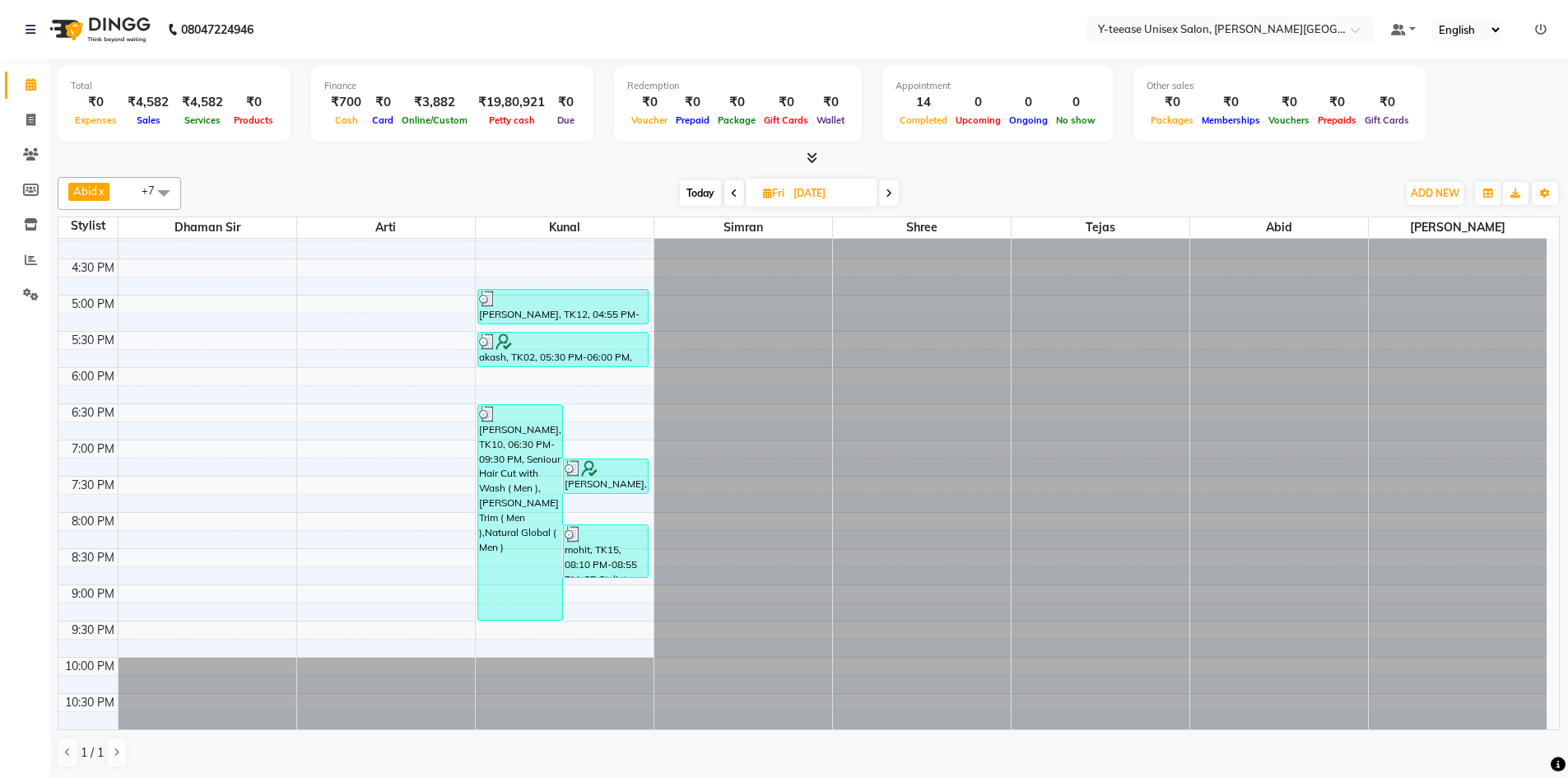
click at [708, 192] on span "Today" at bounding box center [700, 193] width 41 height 26
type input "03-10-2025"
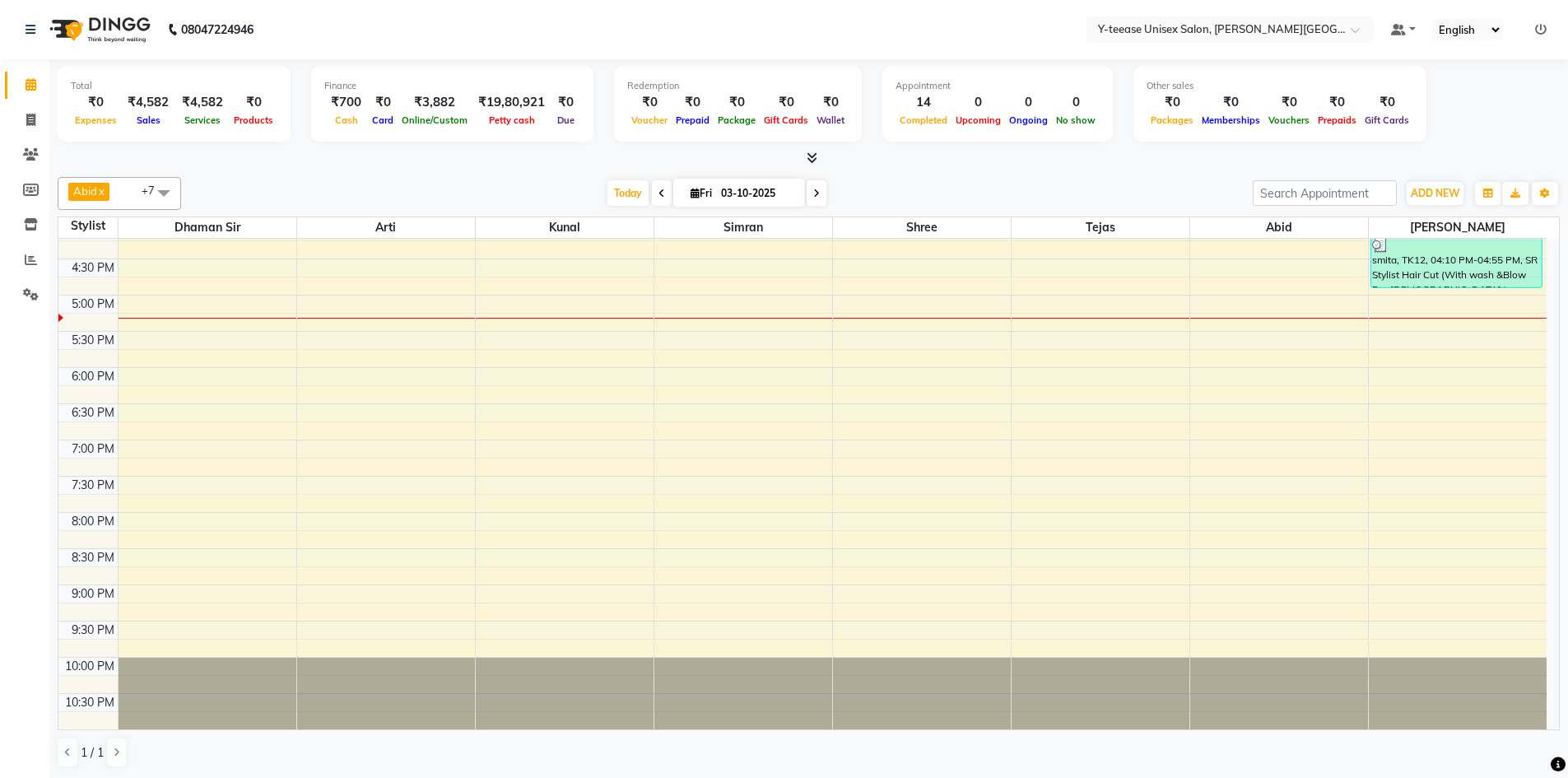
click at [745, 191] on input "03-10-2025" at bounding box center [757, 194] width 83 height 25
select select "10"
select select "2025"
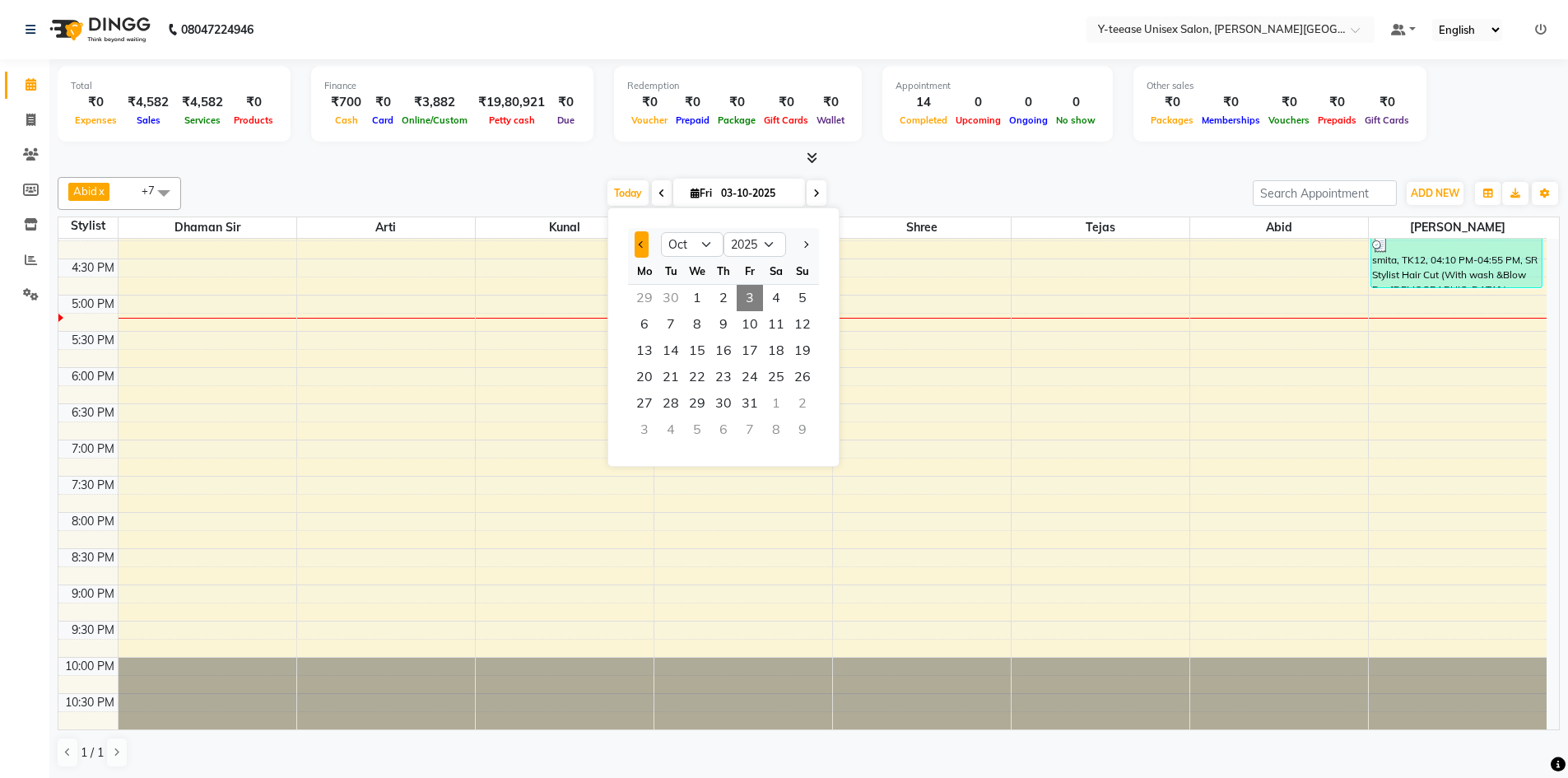
click at [642, 245] on span "Previous month" at bounding box center [642, 244] width 6 height 6
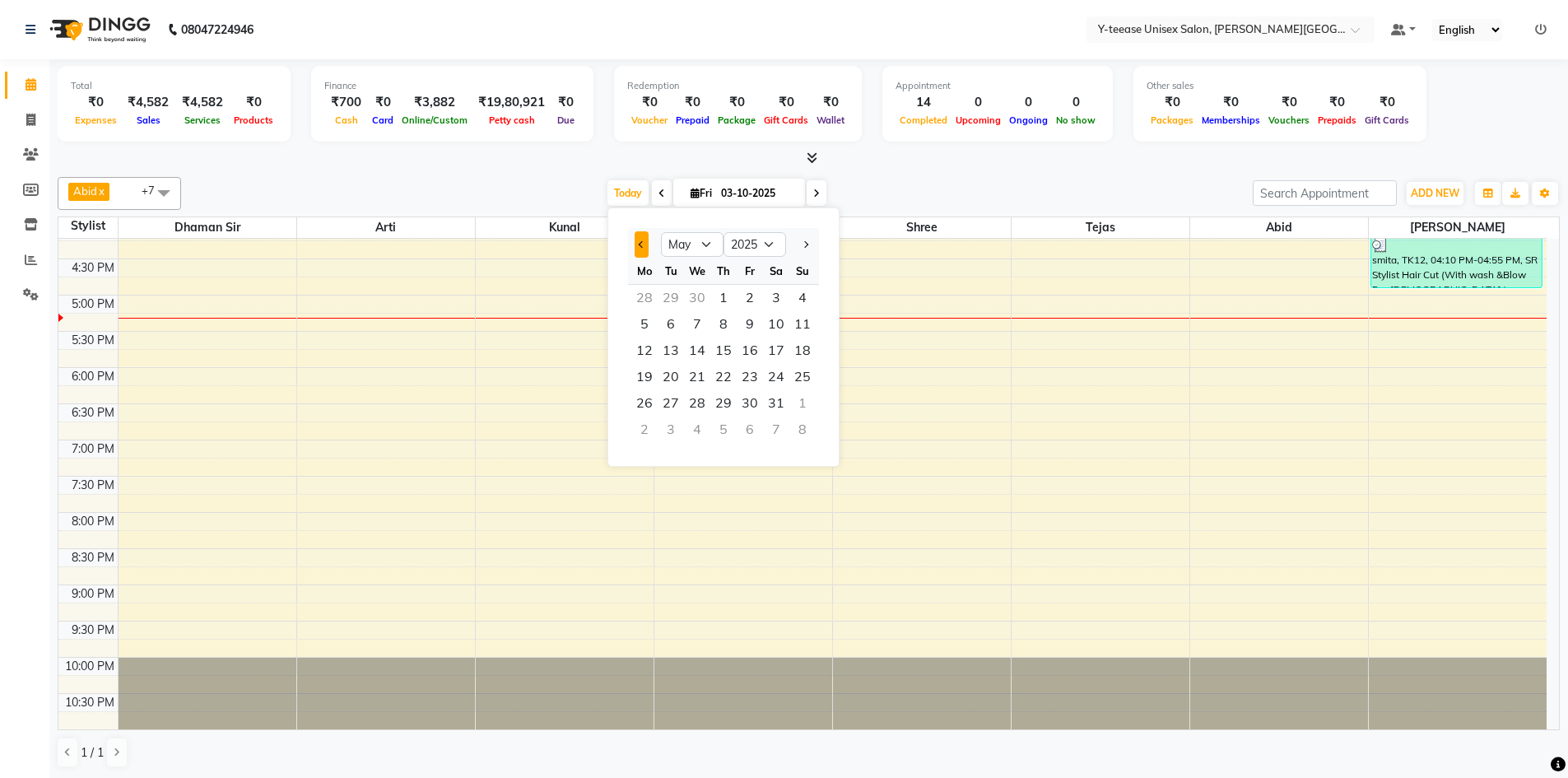
click at [642, 245] on span "Previous month" at bounding box center [642, 244] width 6 height 6
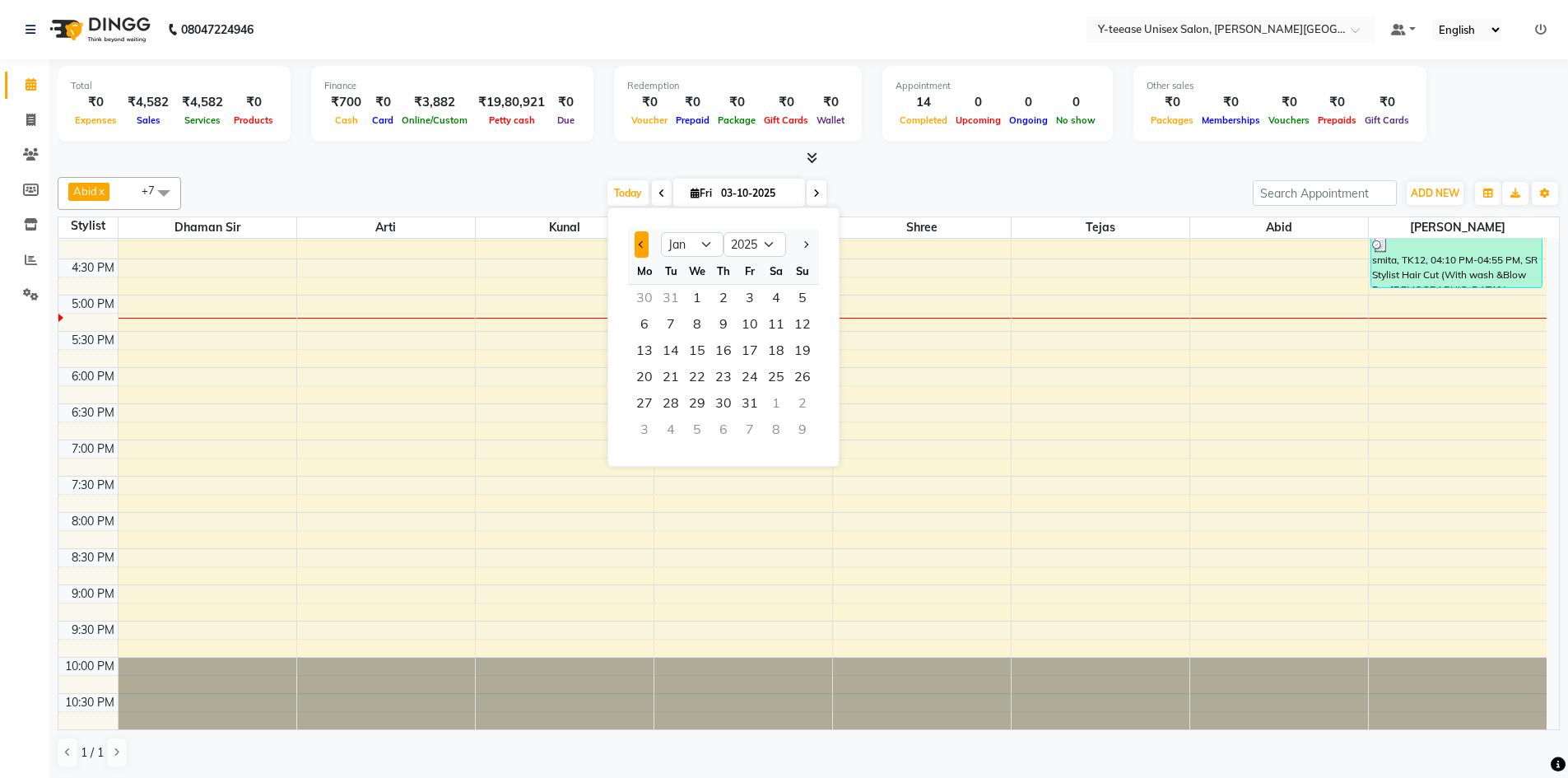
select select "12"
select select "2024"
click at [642, 245] on span "Previous month" at bounding box center [642, 244] width 6 height 6
select select "11"
click at [798, 296] on span "3" at bounding box center [803, 298] width 27 height 27
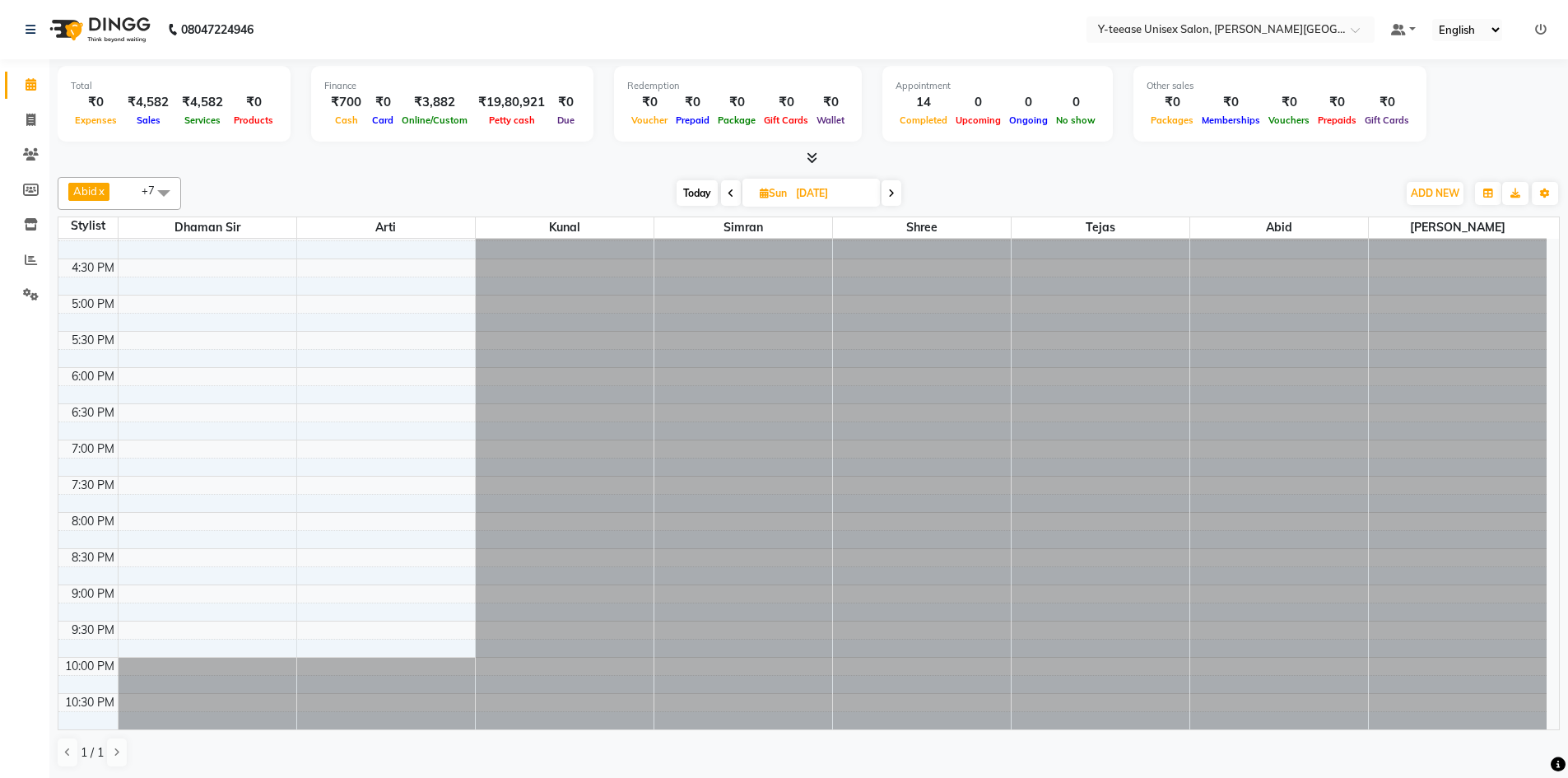
click at [893, 196] on icon at bounding box center [891, 193] width 6 height 10
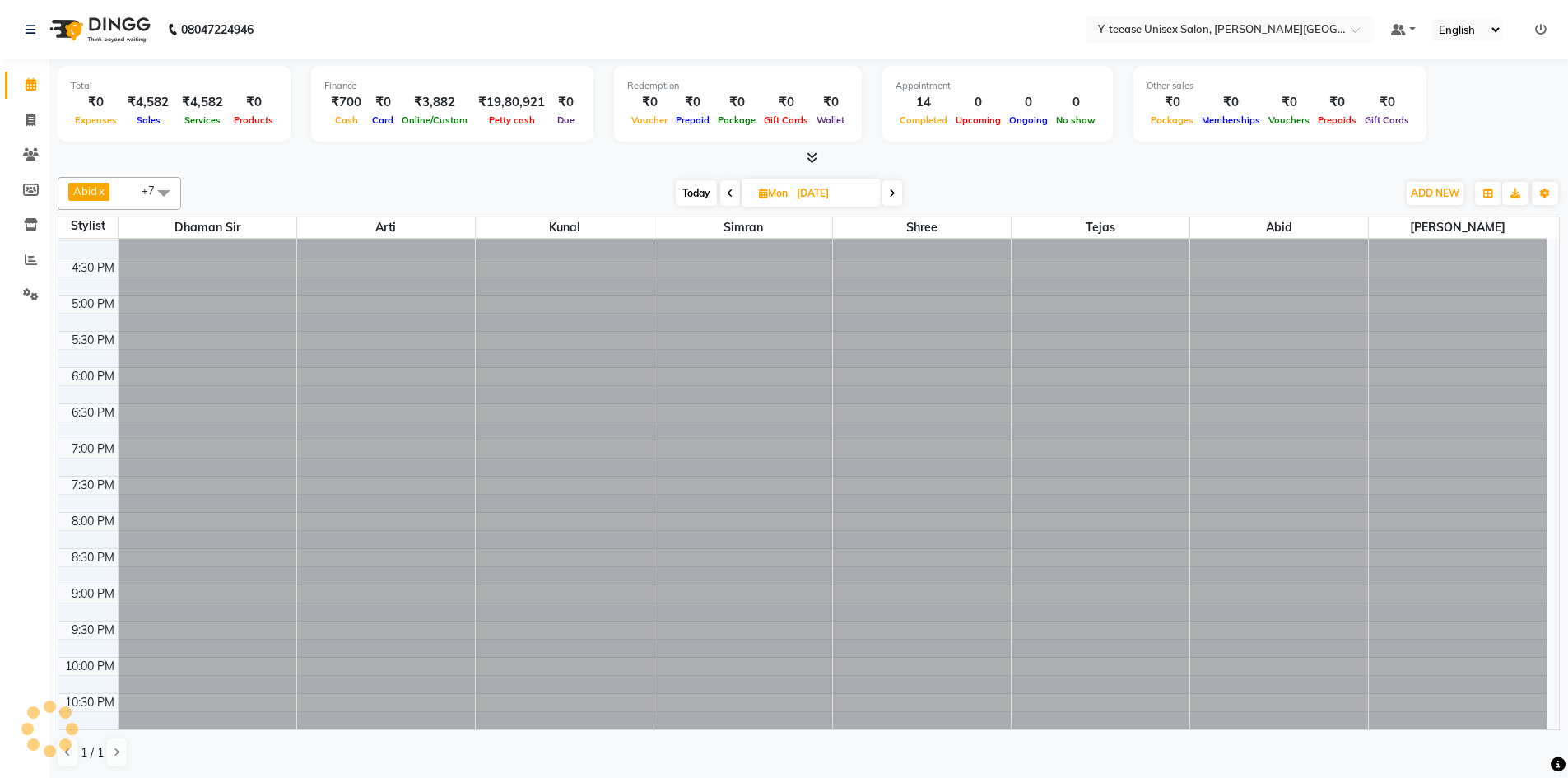
scroll to position [0, 0]
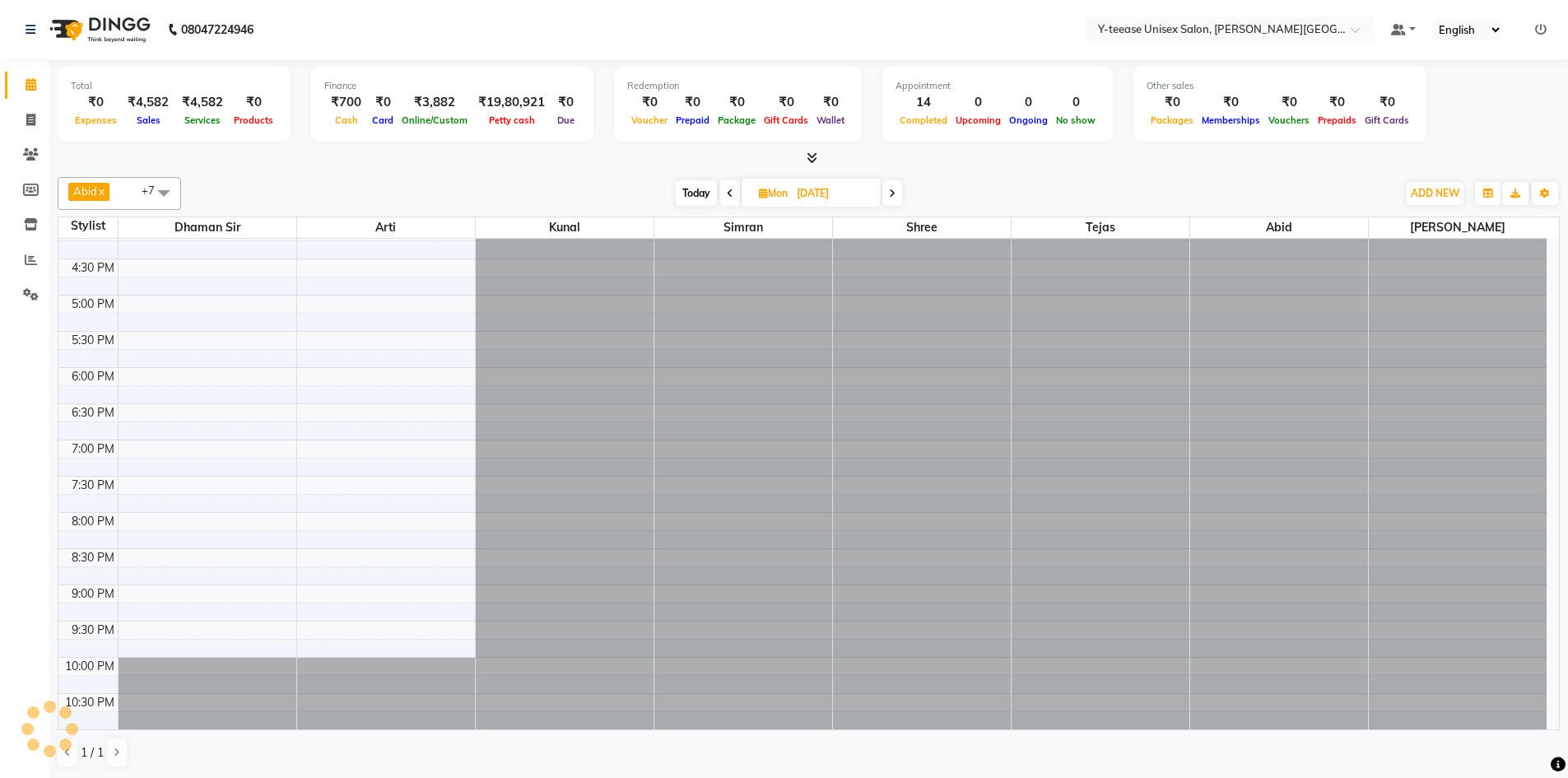
click at [893, 196] on icon at bounding box center [892, 193] width 6 height 10
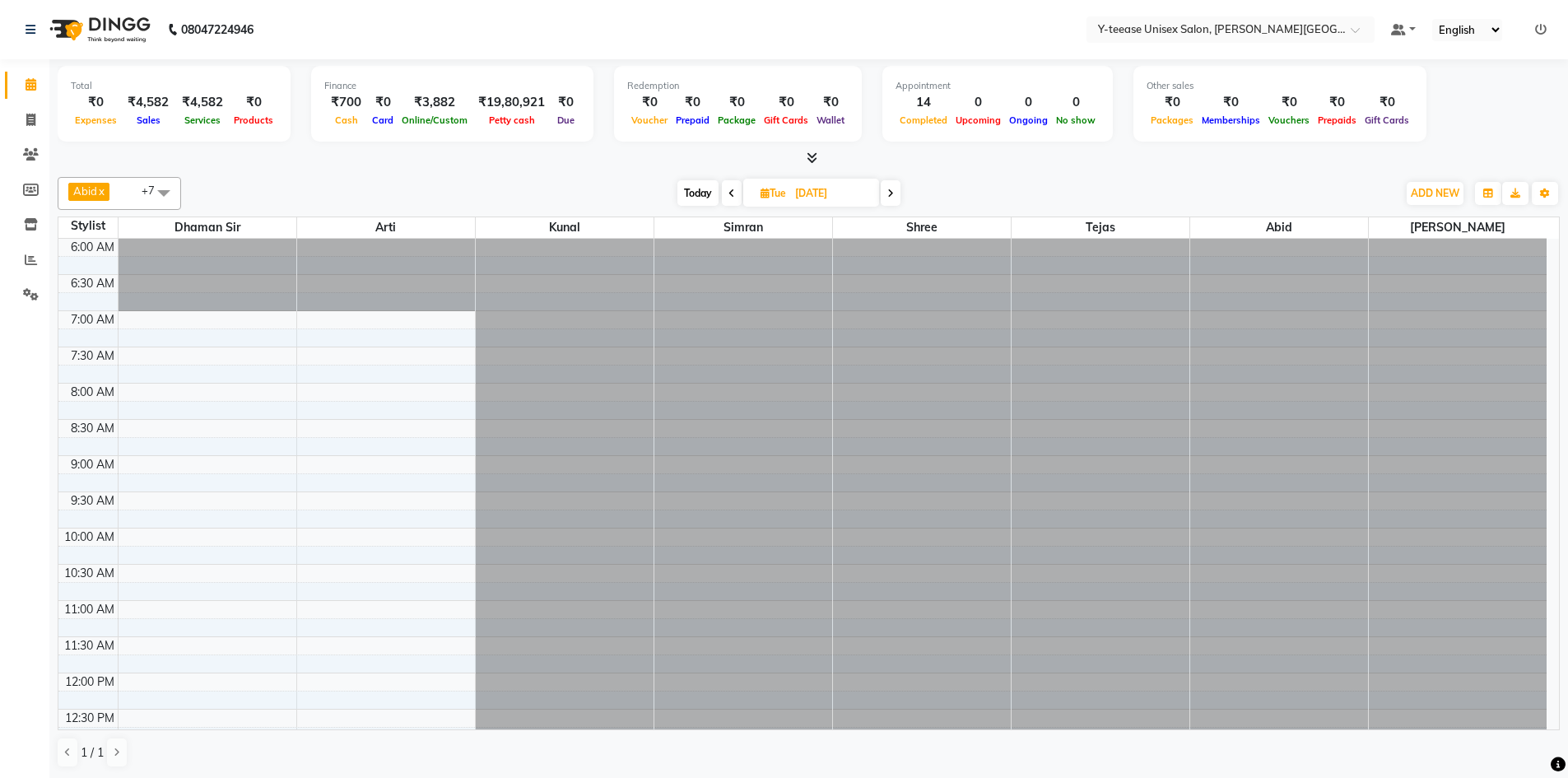
click at [890, 195] on icon at bounding box center [890, 193] width 6 height 10
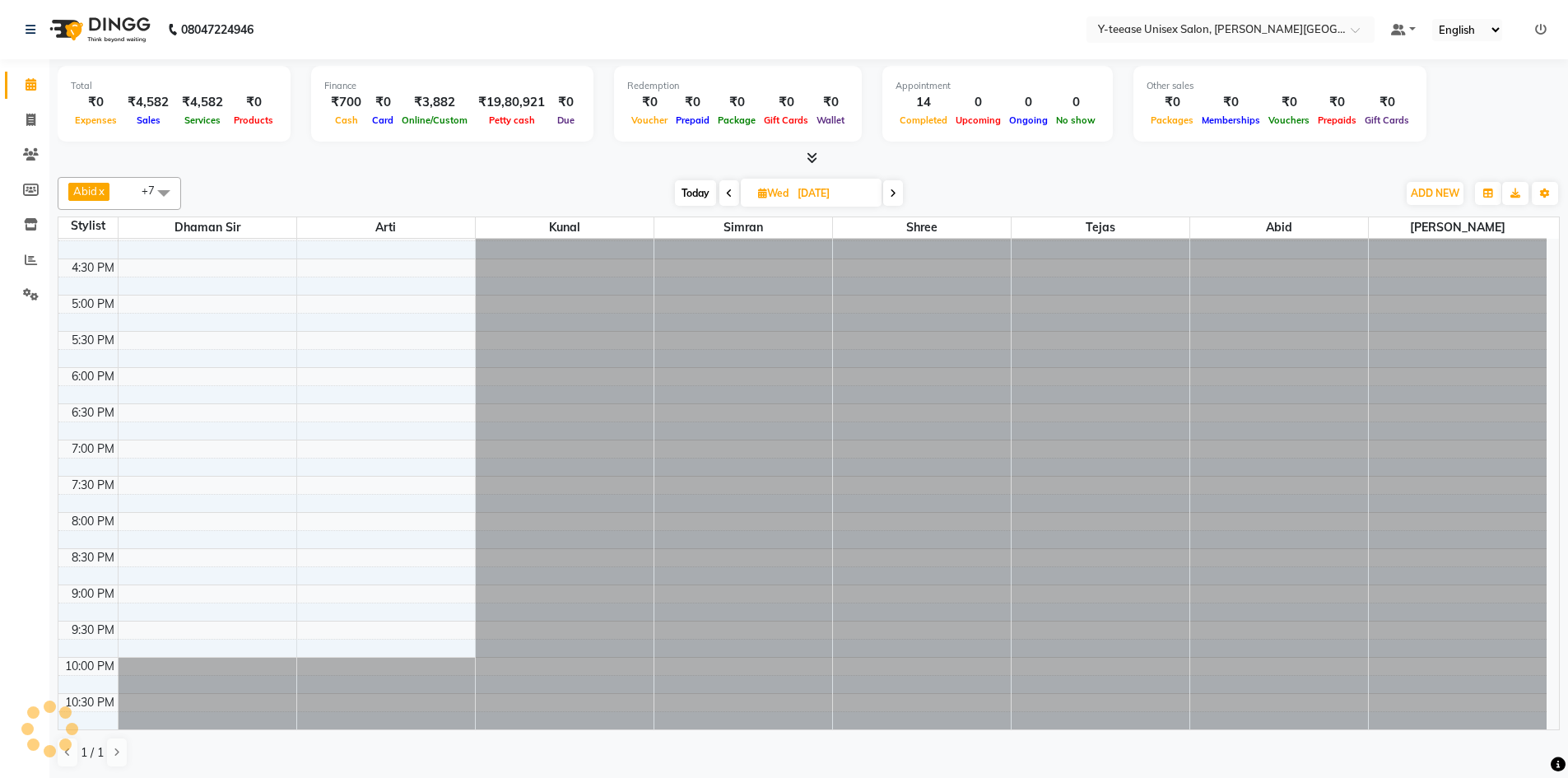
click at [890, 195] on span at bounding box center [893, 193] width 20 height 26
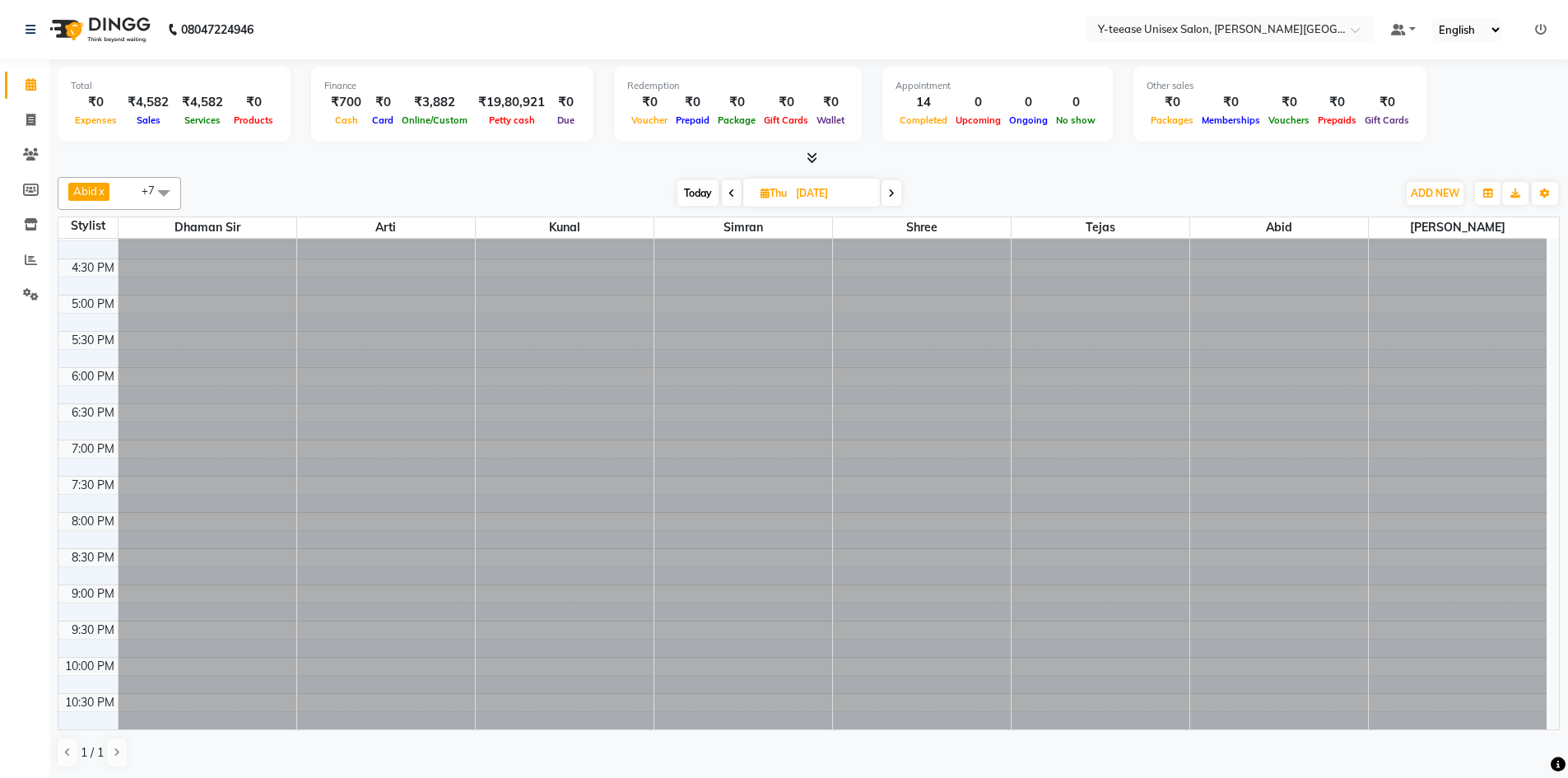
scroll to position [0, 0]
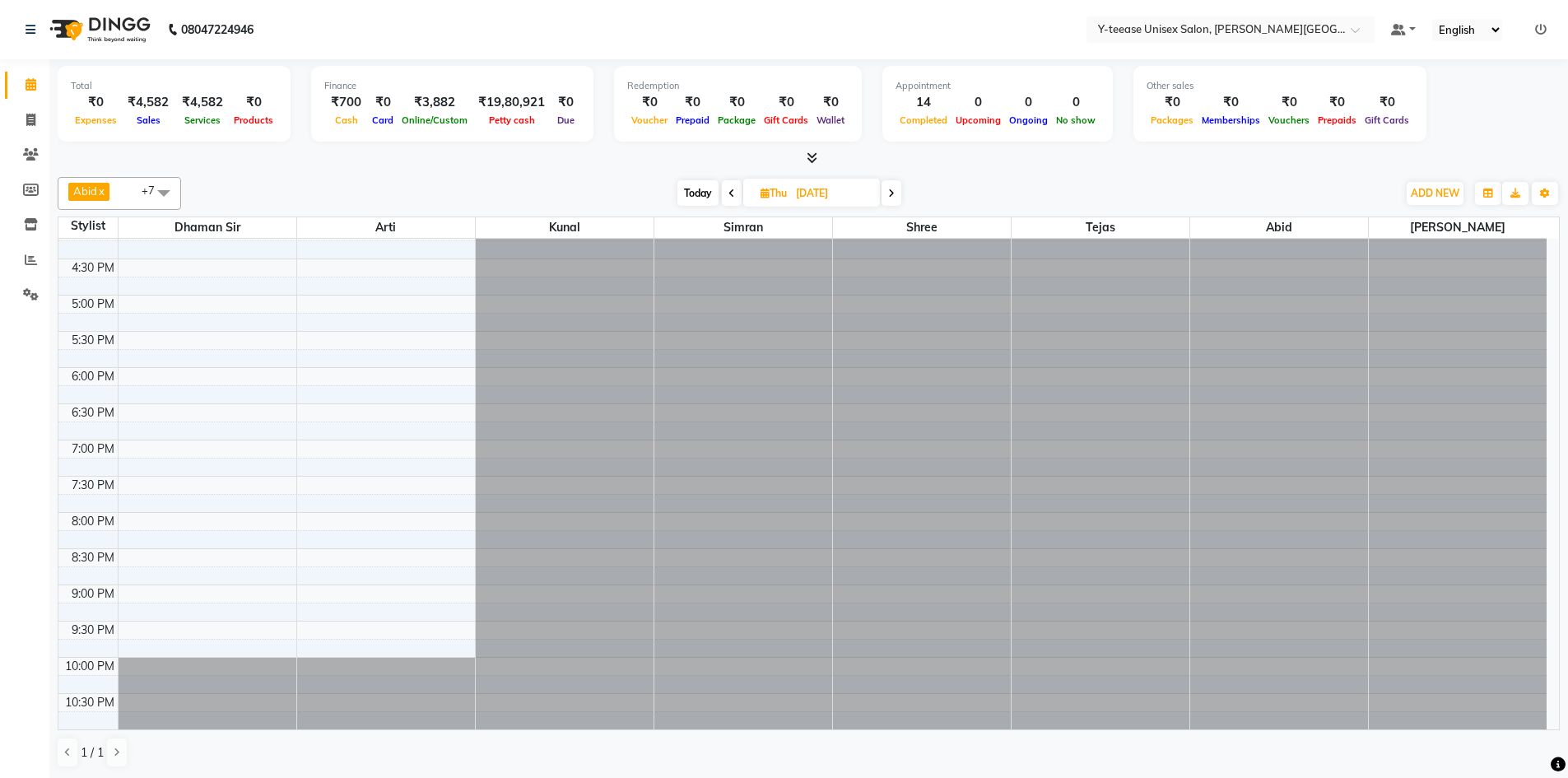
click at [890, 195] on icon at bounding box center [891, 193] width 6 height 10
click at [890, 195] on icon at bounding box center [889, 193] width 6 height 10
click at [890, 195] on icon at bounding box center [890, 193] width 6 height 10
click at [890, 195] on icon at bounding box center [891, 193] width 6 height 10
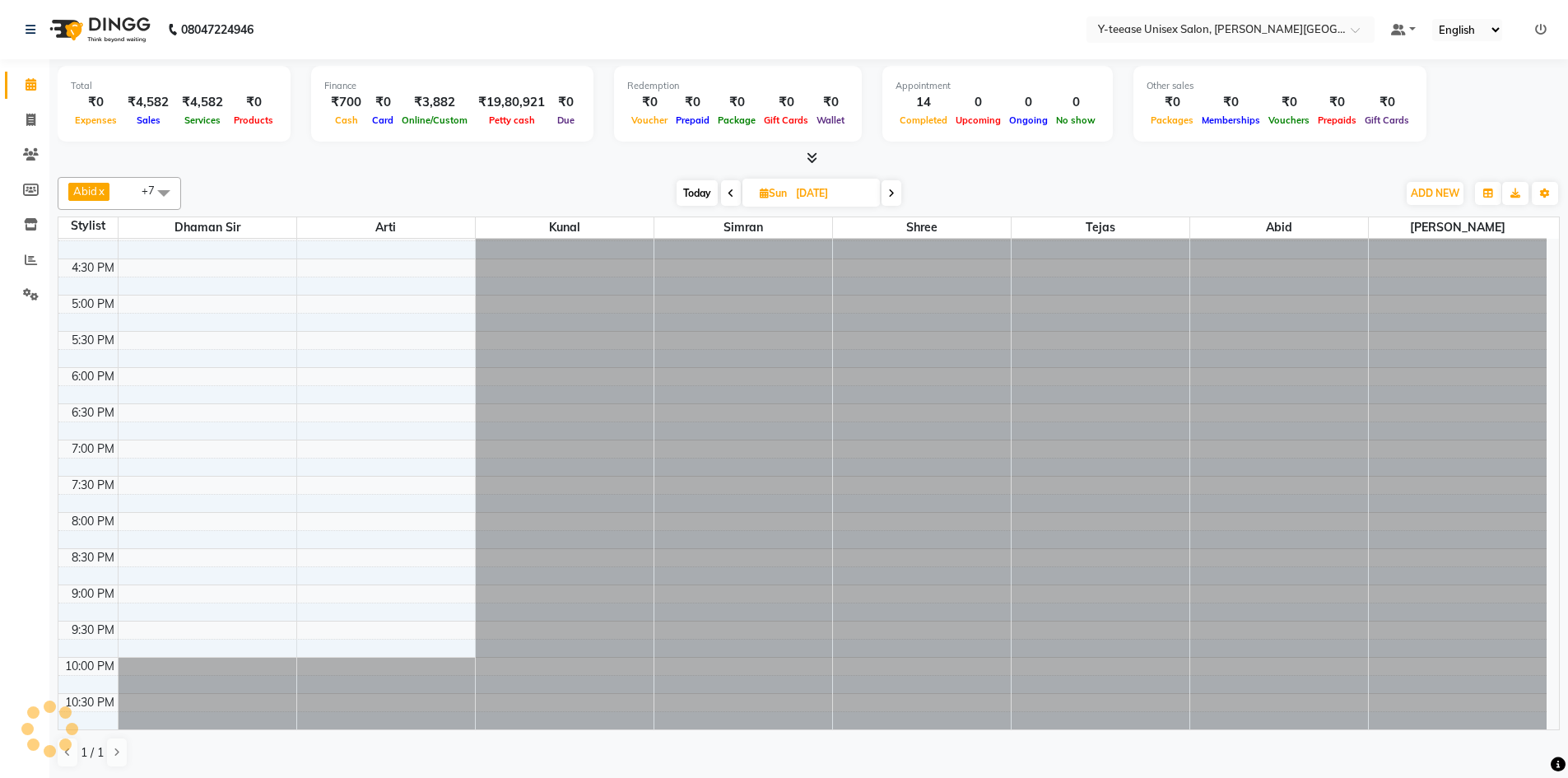
scroll to position [0, 0]
click at [895, 195] on icon at bounding box center [892, 193] width 6 height 10
click at [895, 195] on span at bounding box center [891, 193] width 20 height 26
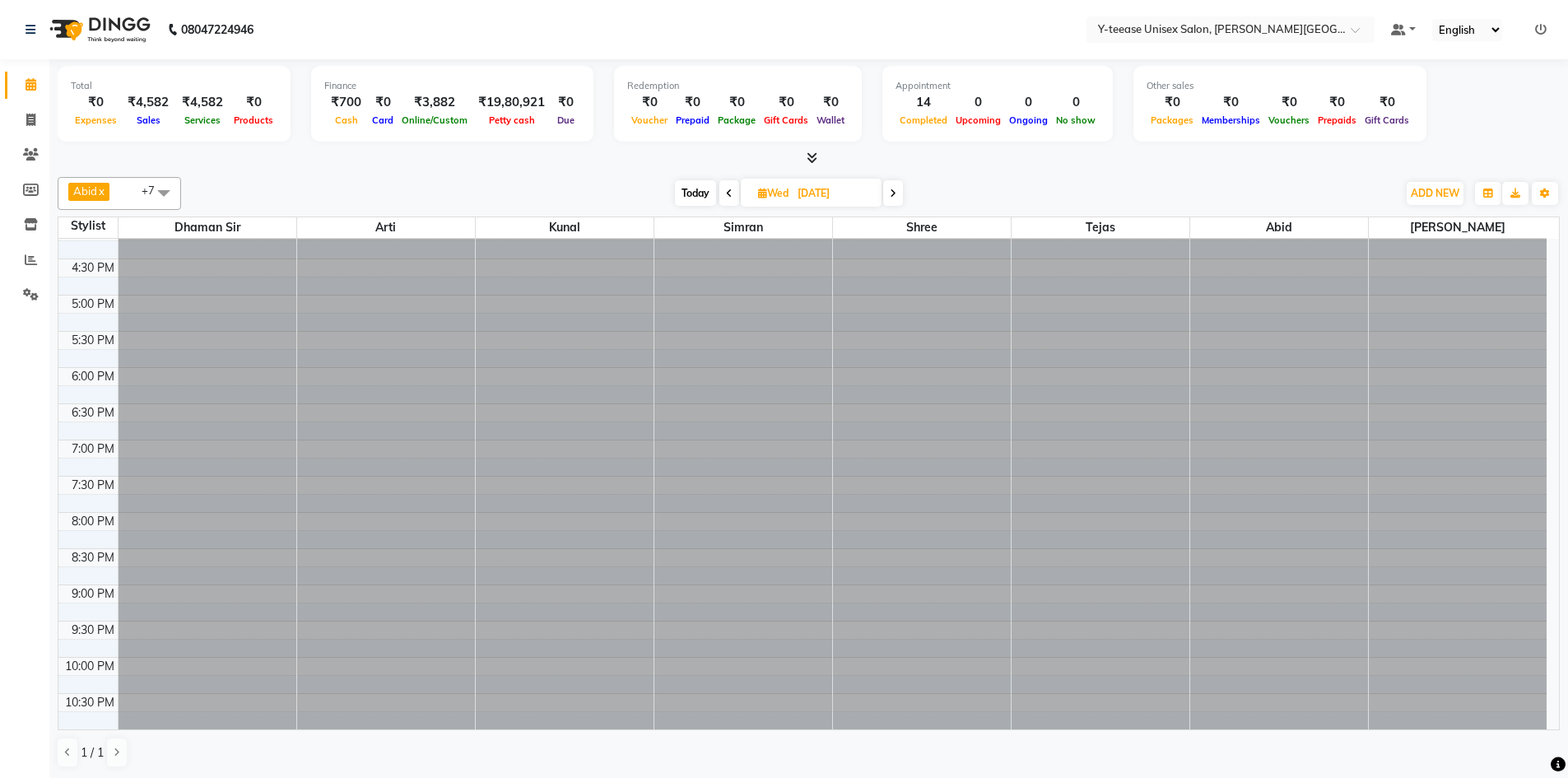
scroll to position [0, 0]
click at [895, 195] on icon at bounding box center [892, 193] width 6 height 10
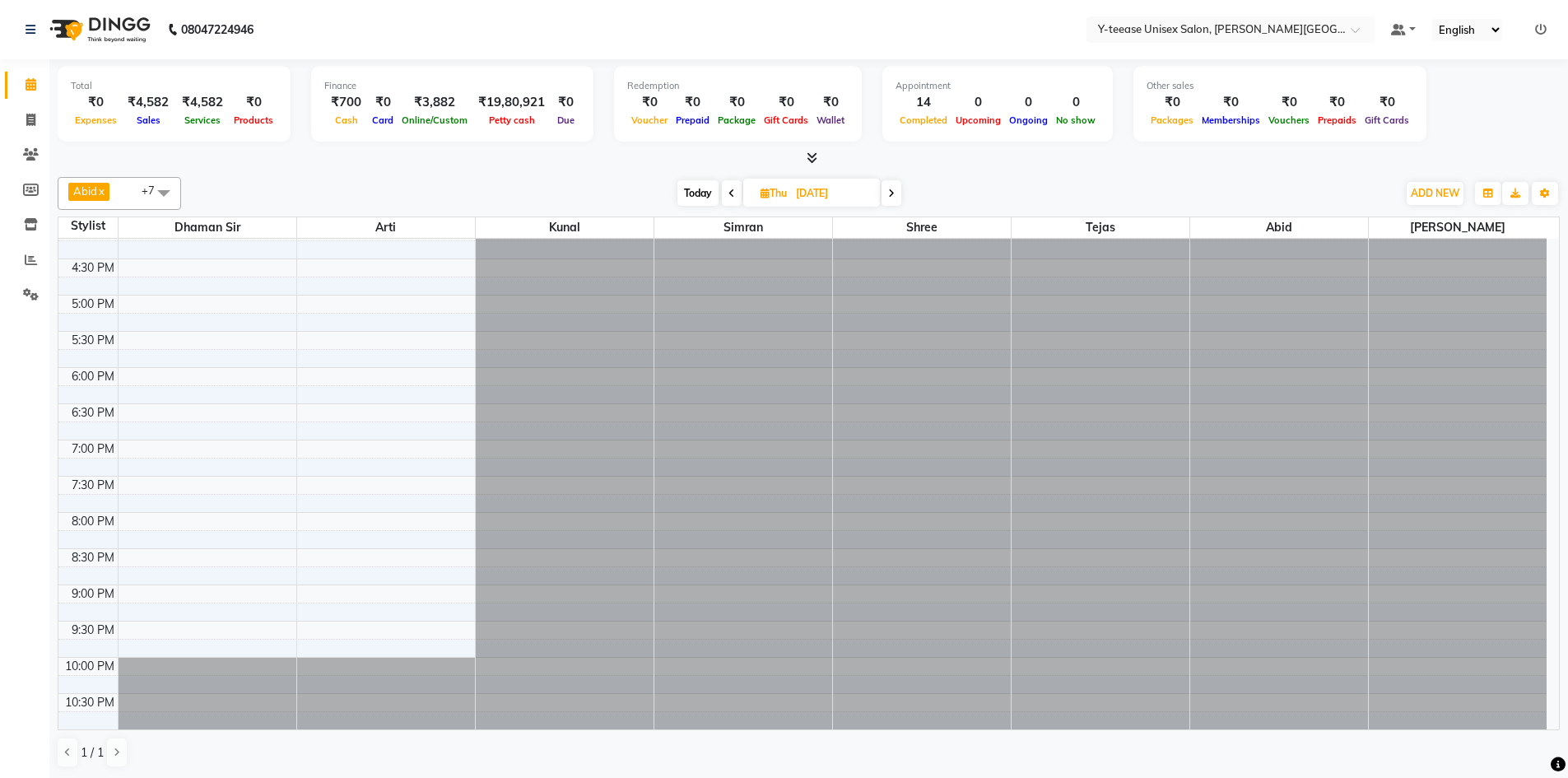
click at [895, 195] on icon at bounding box center [891, 193] width 6 height 10
click at [895, 195] on span at bounding box center [889, 193] width 20 height 26
click at [895, 195] on span at bounding box center [891, 193] width 20 height 26
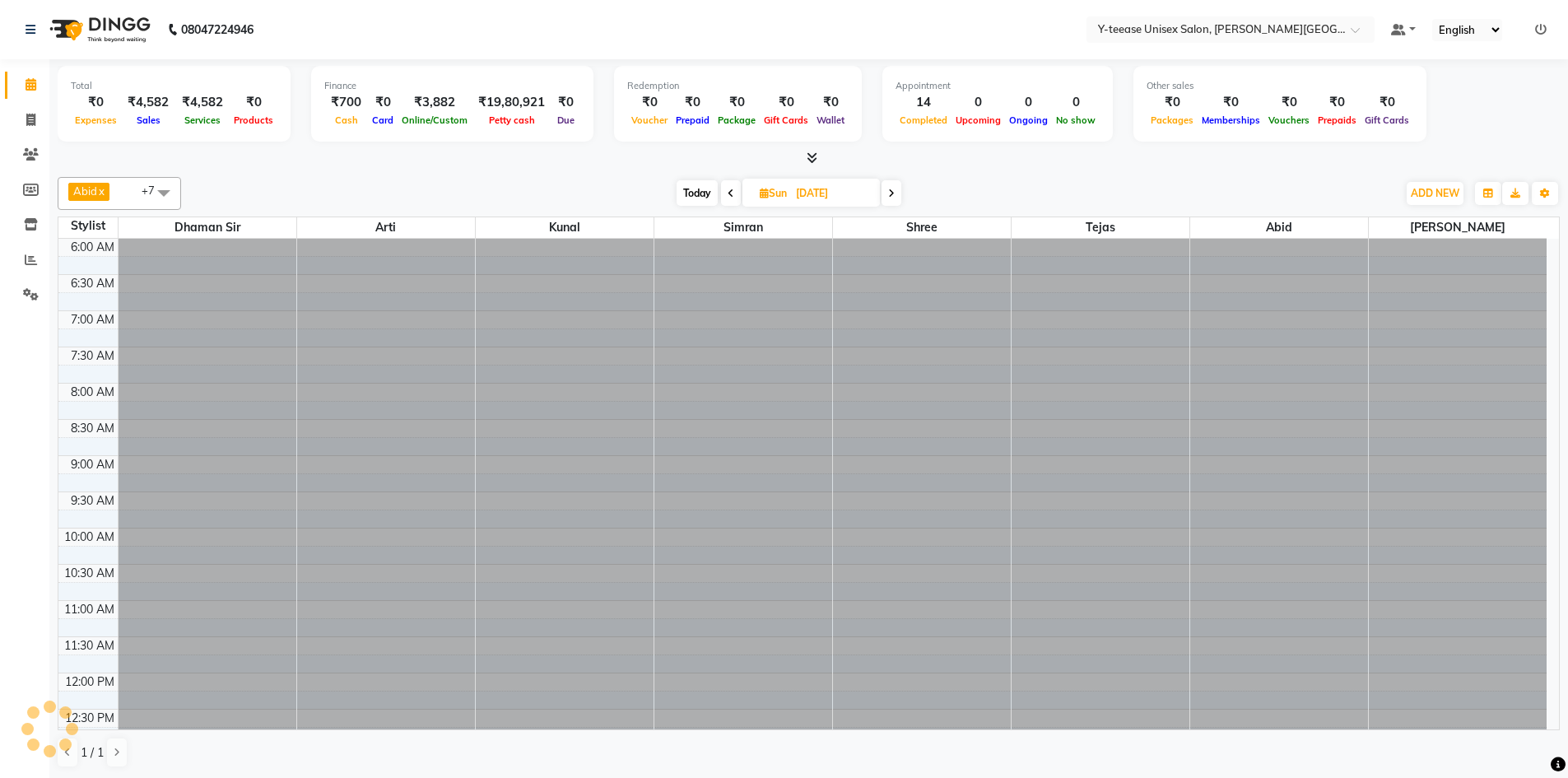
click at [895, 195] on icon at bounding box center [891, 193] width 6 height 10
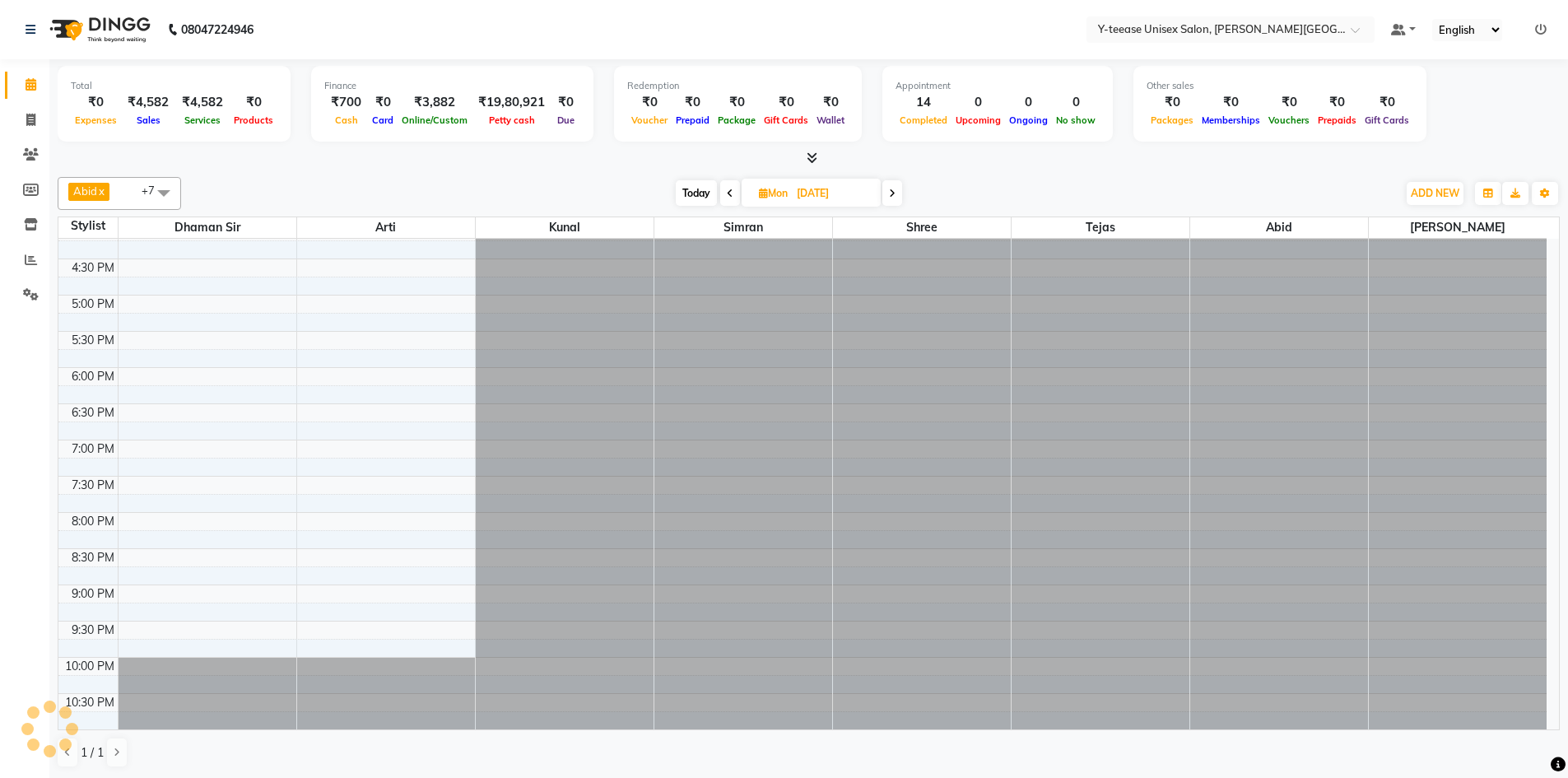
click at [895, 195] on icon at bounding box center [892, 193] width 6 height 10
click at [895, 195] on span at bounding box center [891, 193] width 20 height 26
click at [895, 195] on icon at bounding box center [892, 193] width 6 height 10
click at [895, 195] on icon at bounding box center [891, 193] width 6 height 10
click at [895, 195] on span at bounding box center [889, 193] width 20 height 26
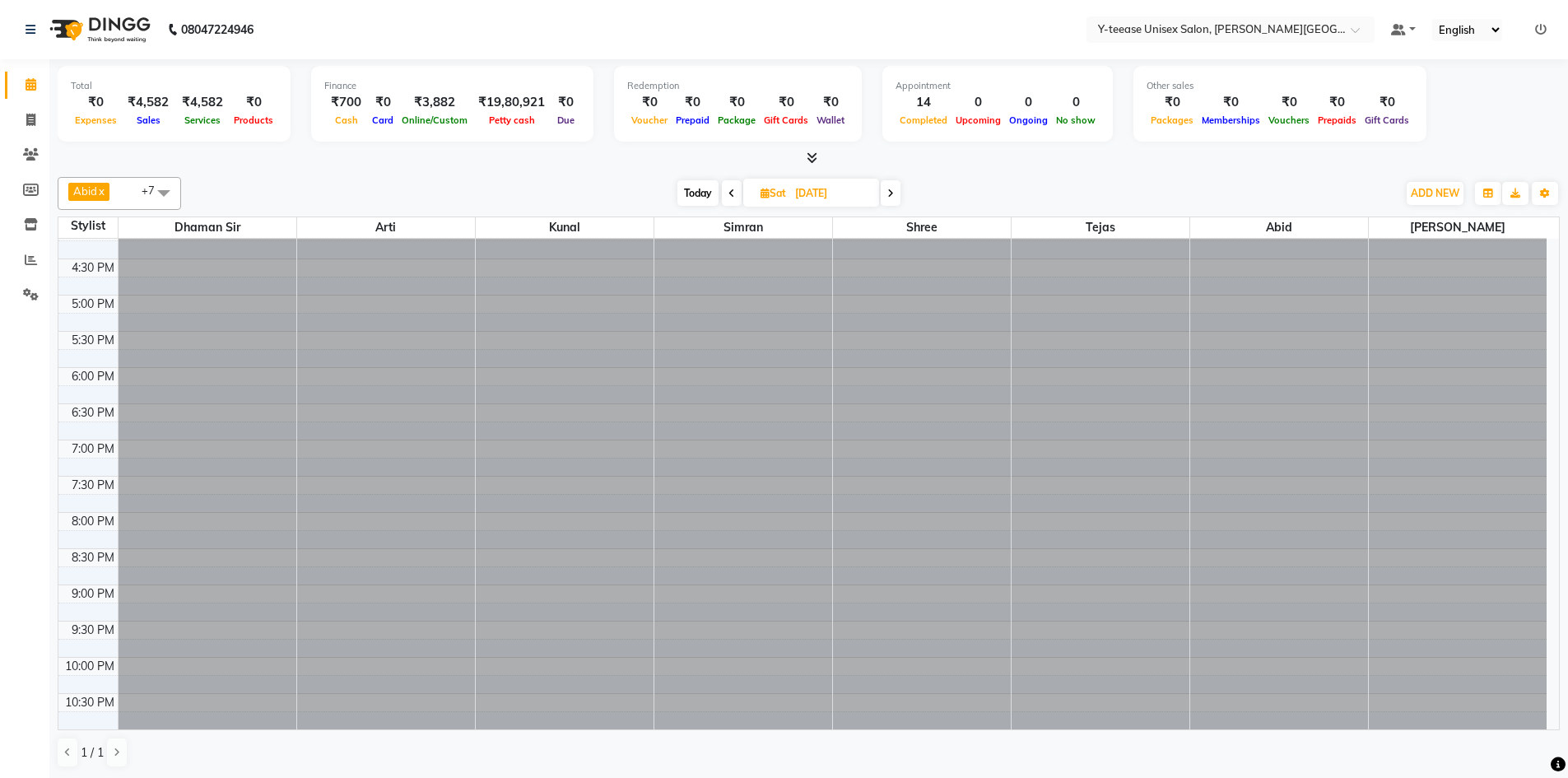
scroll to position [741, 0]
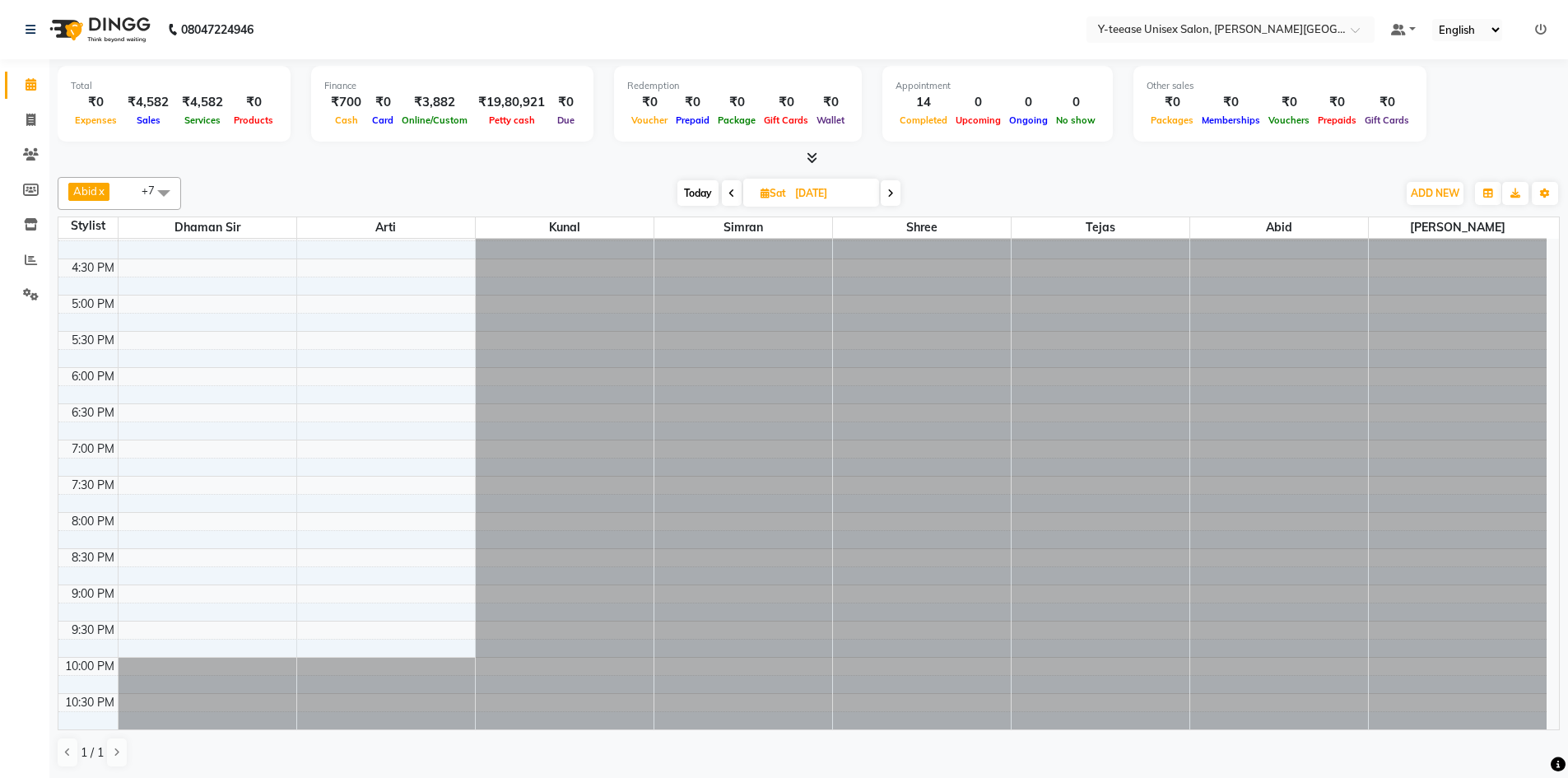
click at [895, 195] on span at bounding box center [891, 193] width 20 height 26
click at [895, 195] on icon at bounding box center [891, 193] width 6 height 10
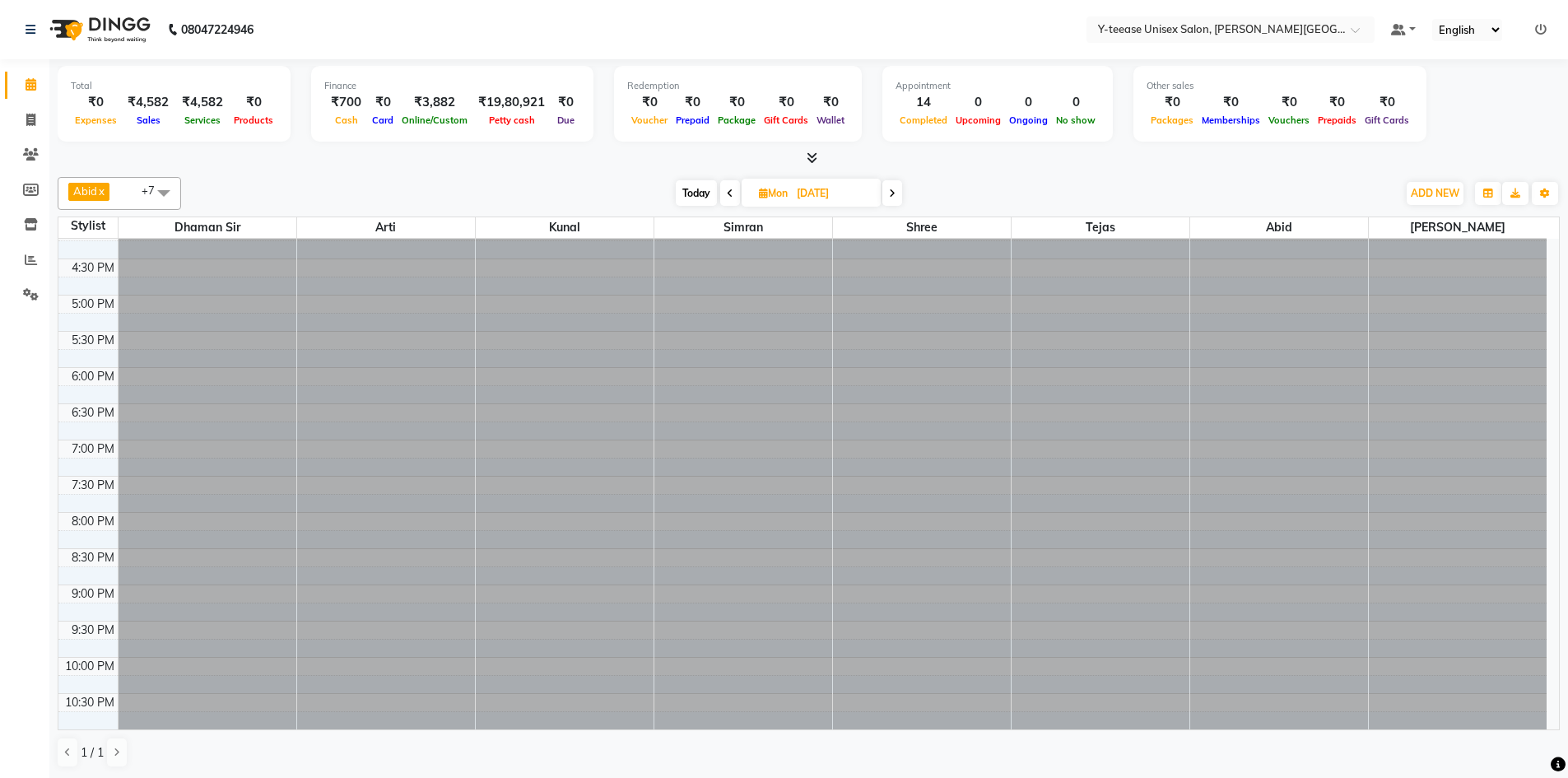
scroll to position [0, 0]
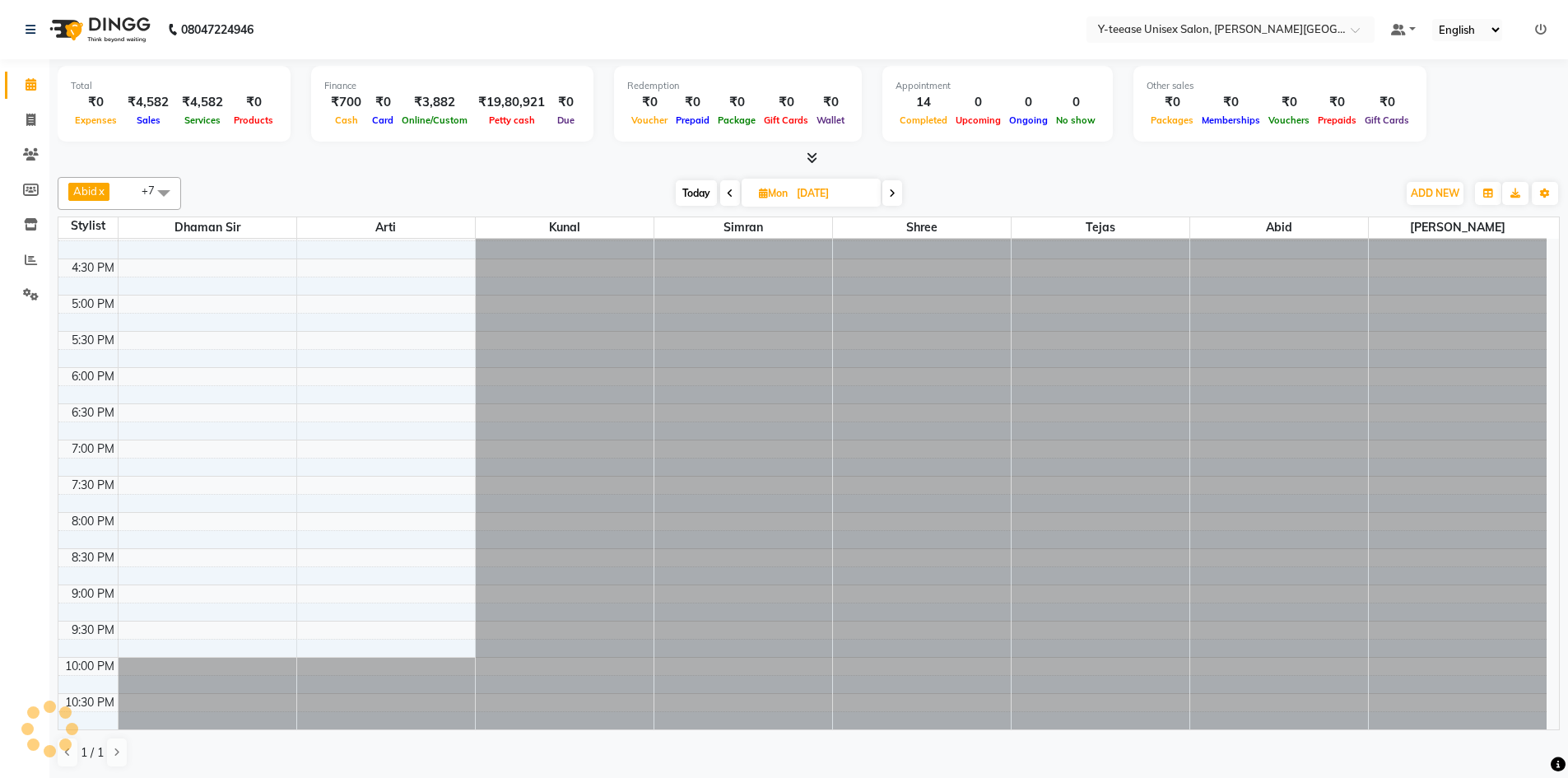
click at [895, 195] on icon at bounding box center [892, 193] width 6 height 10
click at [895, 195] on span at bounding box center [891, 193] width 20 height 26
click at [895, 195] on icon at bounding box center [892, 193] width 6 height 10
click at [895, 195] on icon at bounding box center [891, 193] width 6 height 10
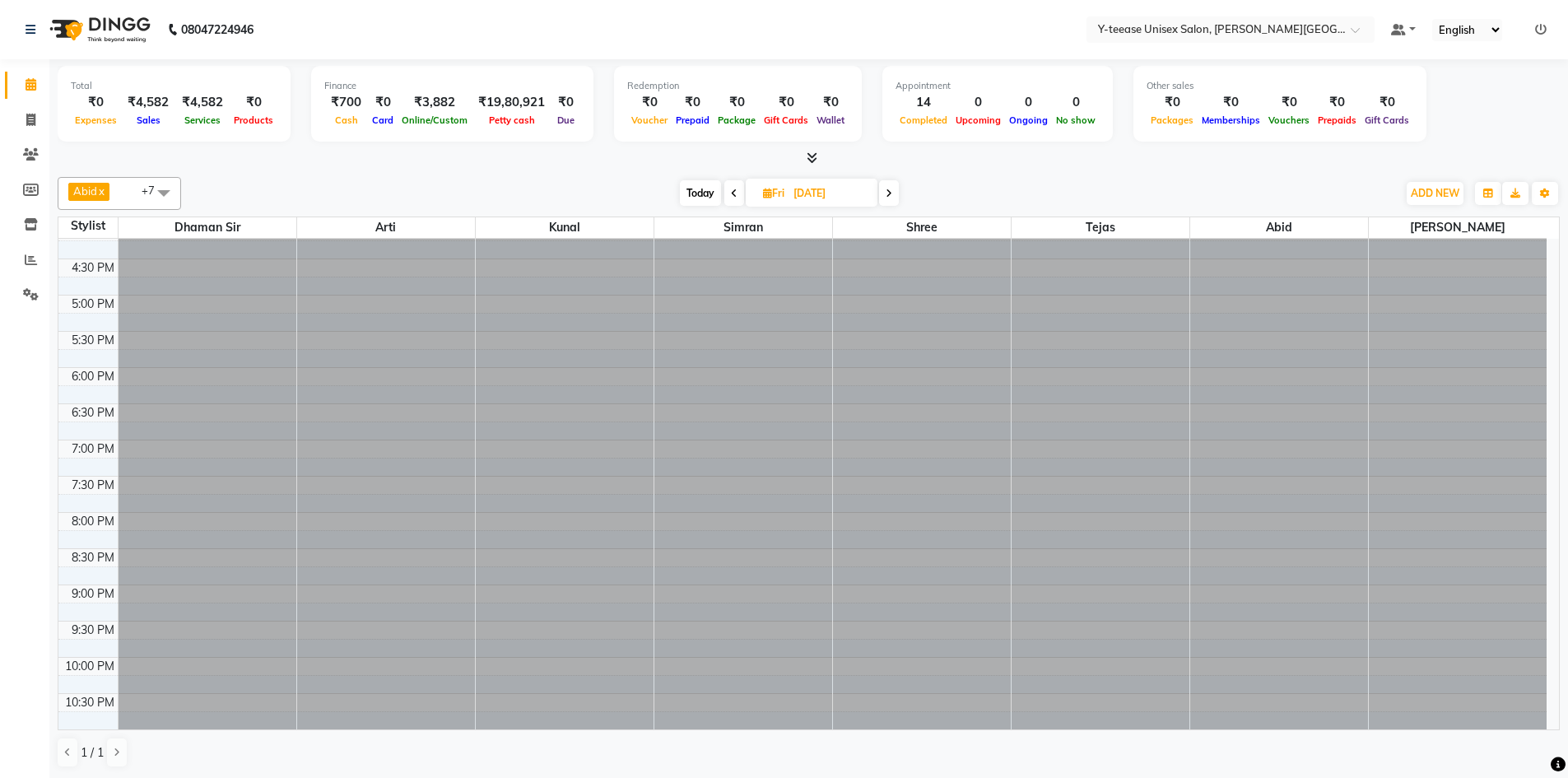
scroll to position [0, 0]
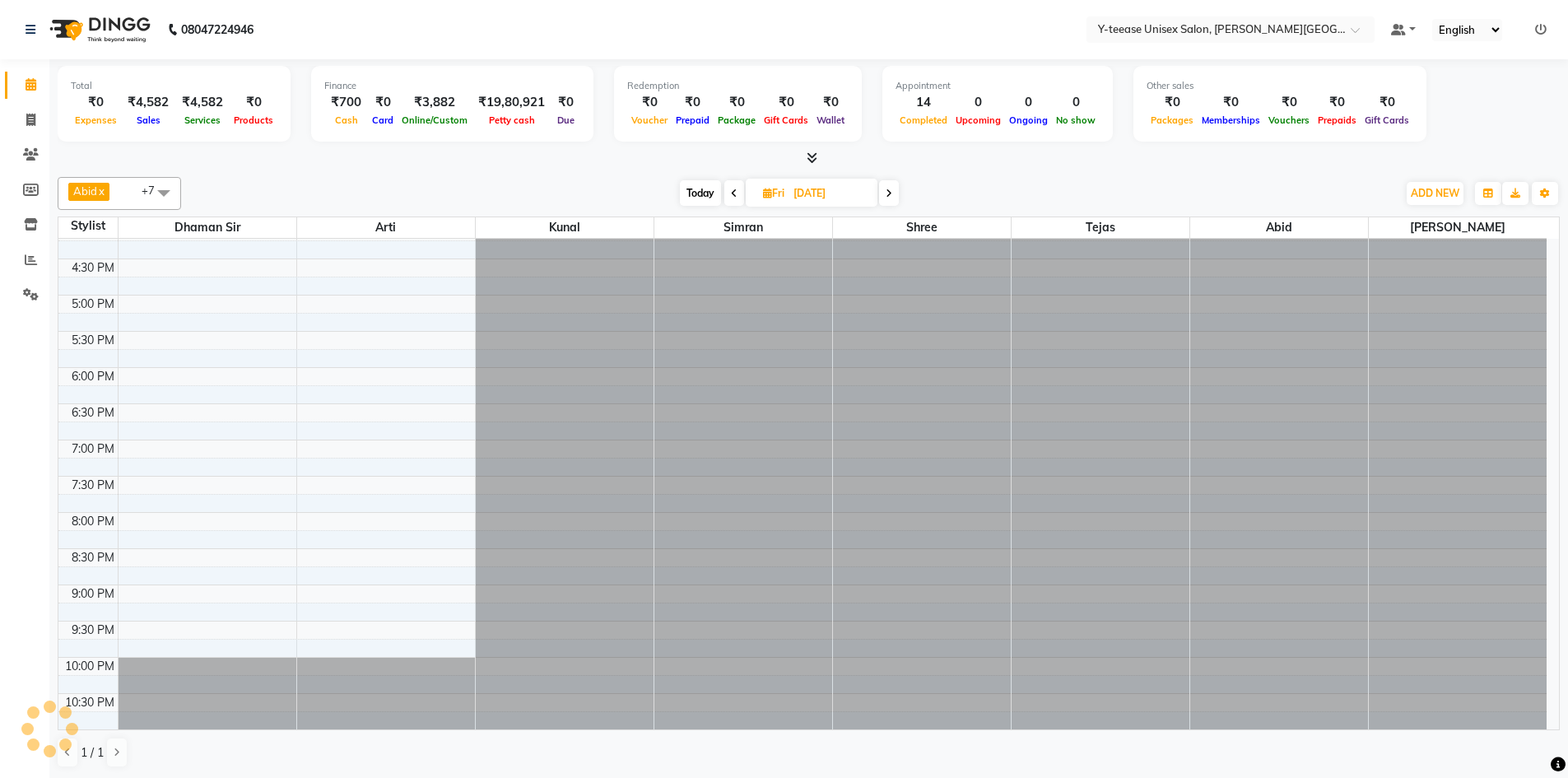
click at [895, 195] on span at bounding box center [889, 193] width 20 height 26
click at [895, 195] on span at bounding box center [891, 193] width 20 height 26
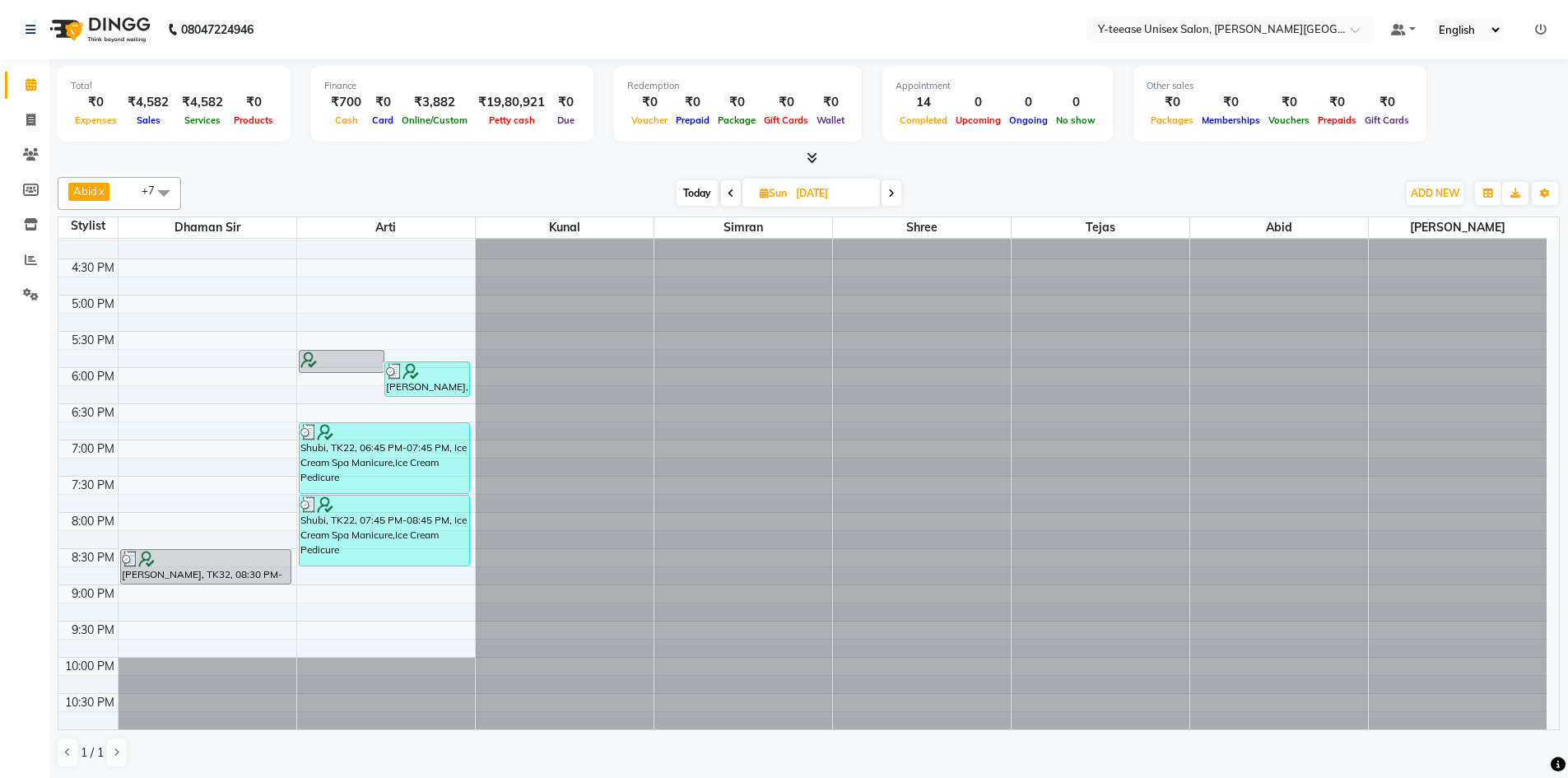
click at [895, 195] on icon at bounding box center [891, 193] width 6 height 10
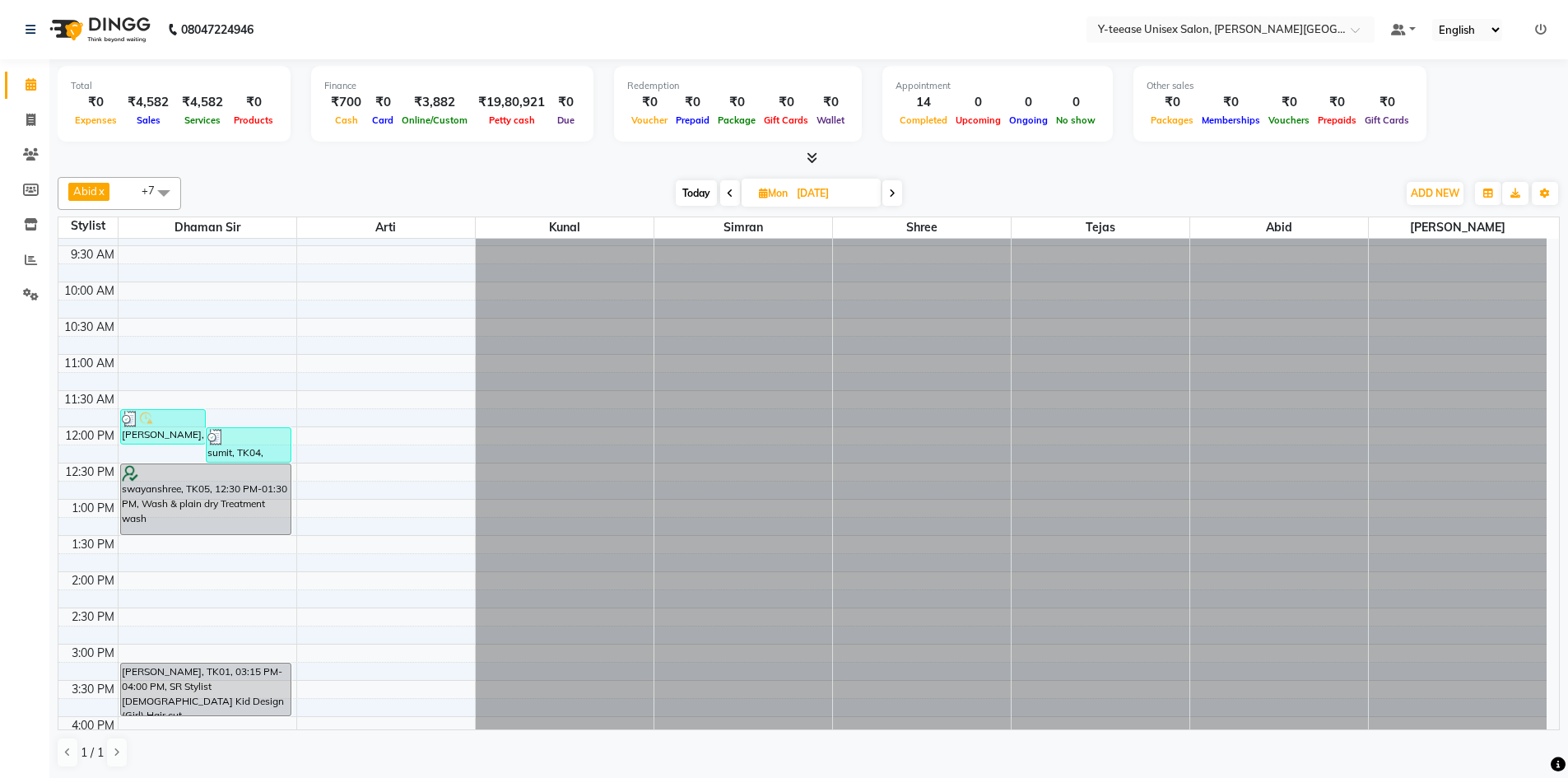
scroll to position [164, 0]
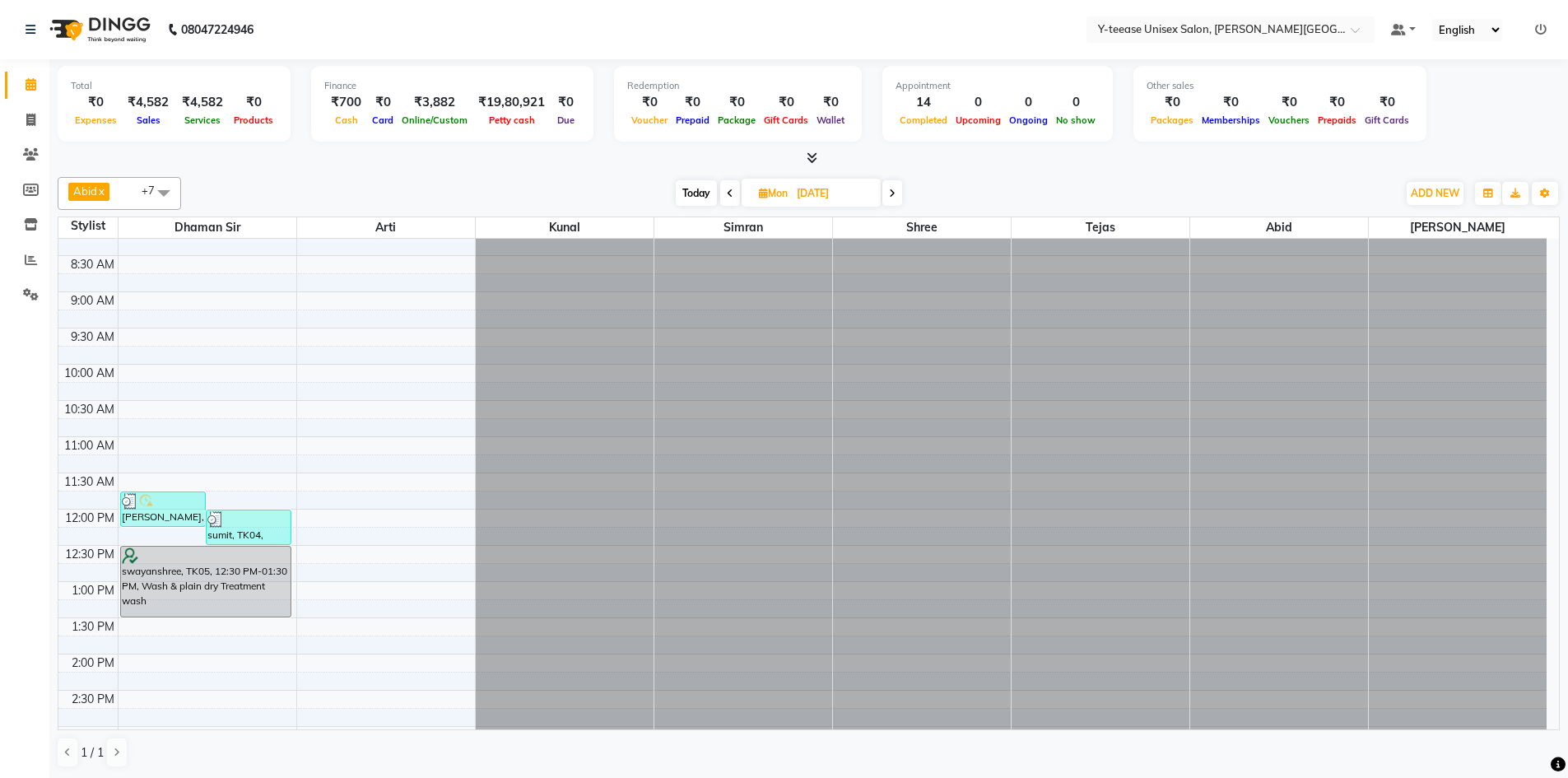
click at [731, 195] on icon at bounding box center [730, 193] width 6 height 10
type input "[DATE]"
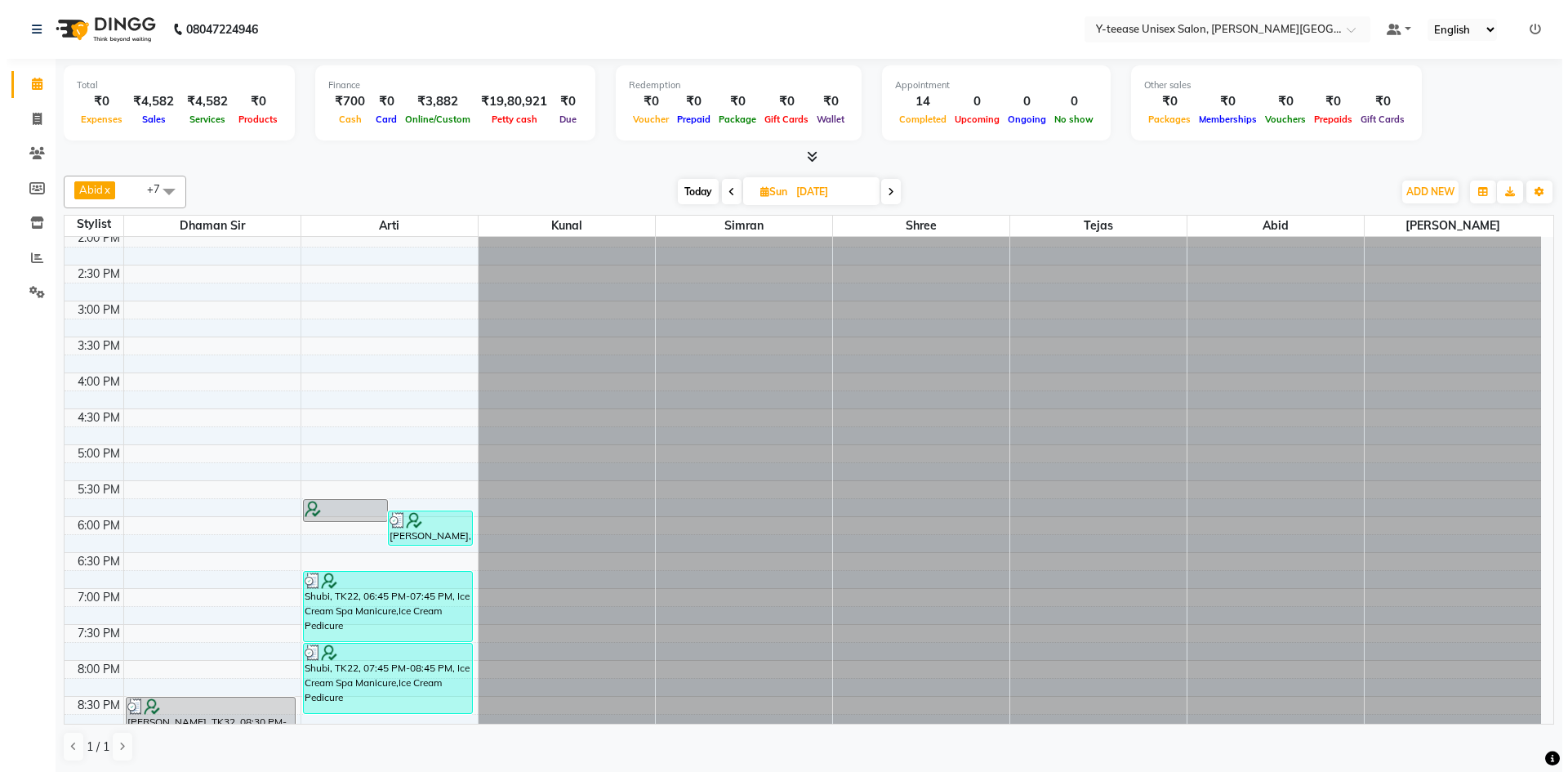
scroll to position [735, 0]
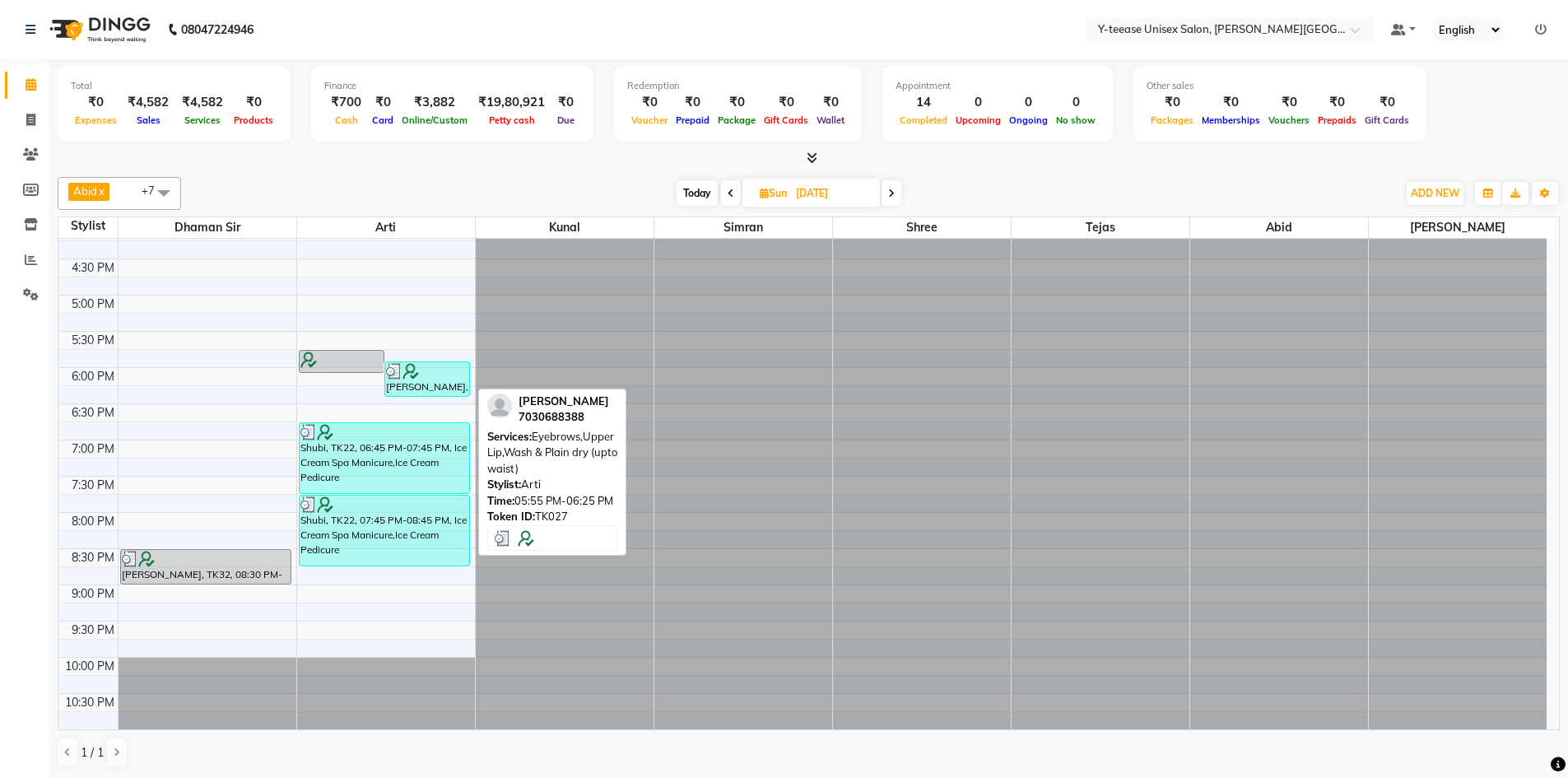
click at [421, 391] on div "[PERSON_NAME], TK27, 05:55 PM-06:25 PM, Eyebrows,[GEOGRAPHIC_DATA],Wash & Plain…" at bounding box center [427, 380] width 84 height 34
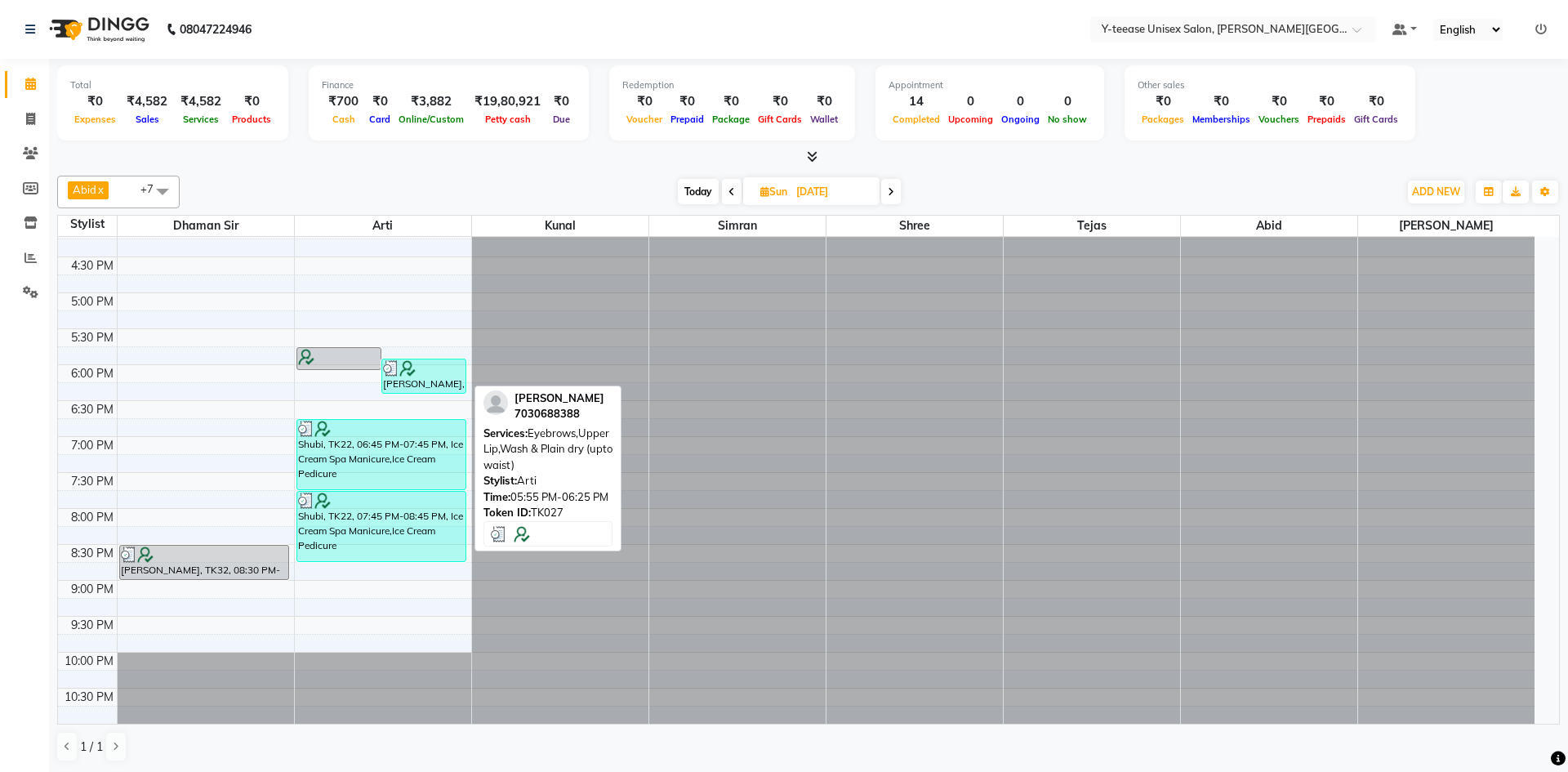
select select "3"
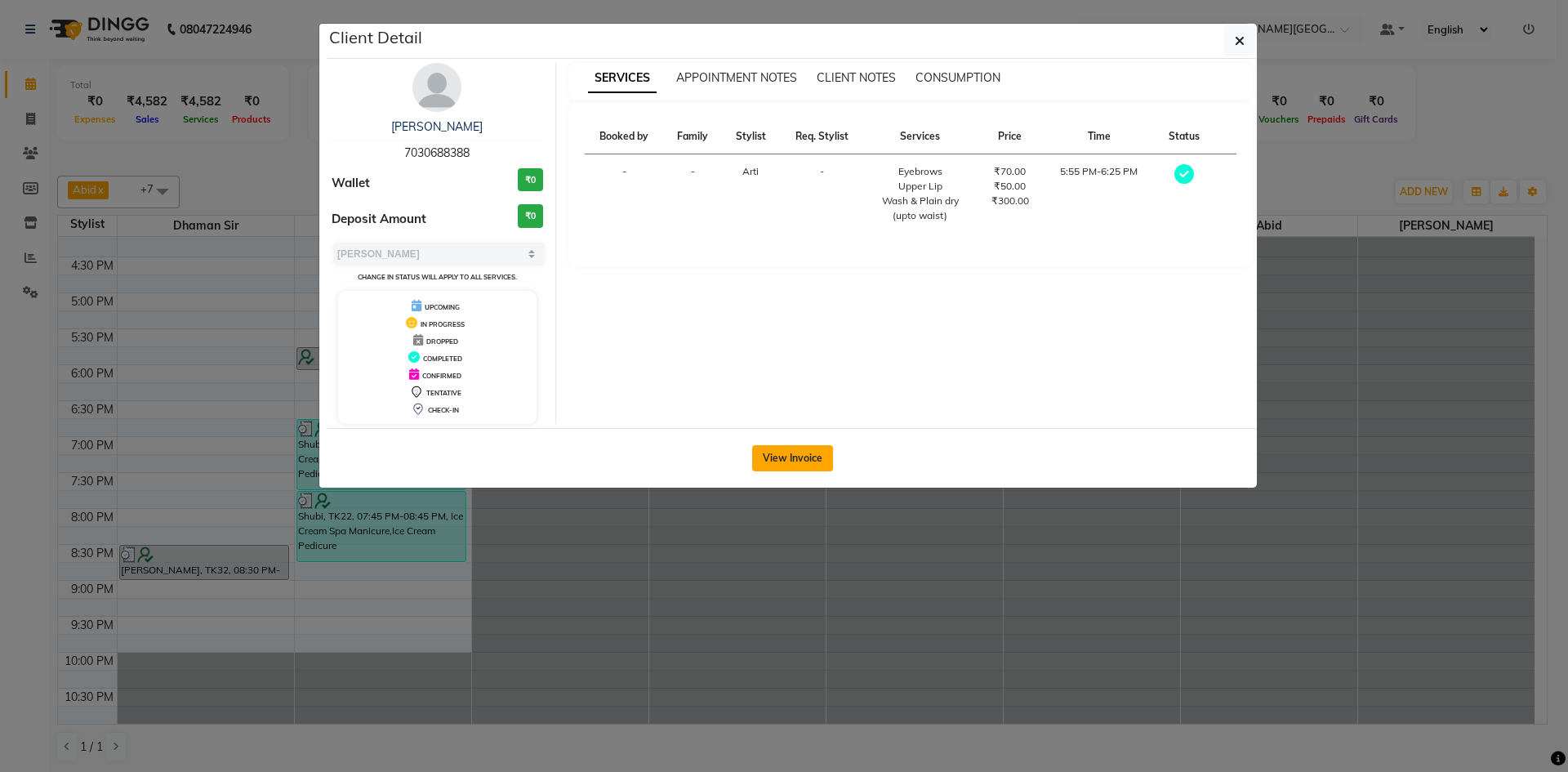
click at [798, 461] on button "View Invoice" at bounding box center [793, 459] width 81 height 26
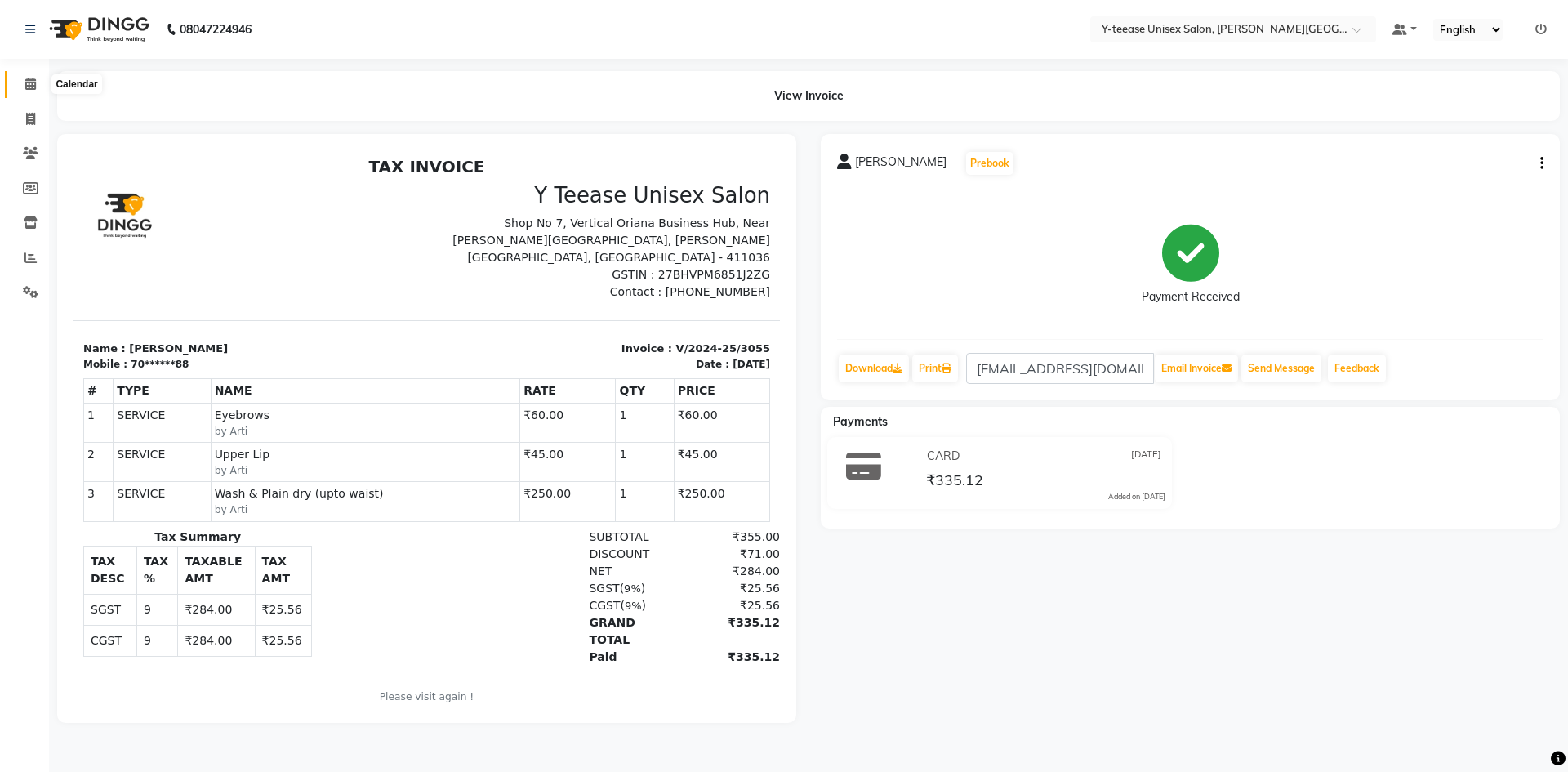
click at [27, 82] on icon at bounding box center [31, 84] width 11 height 12
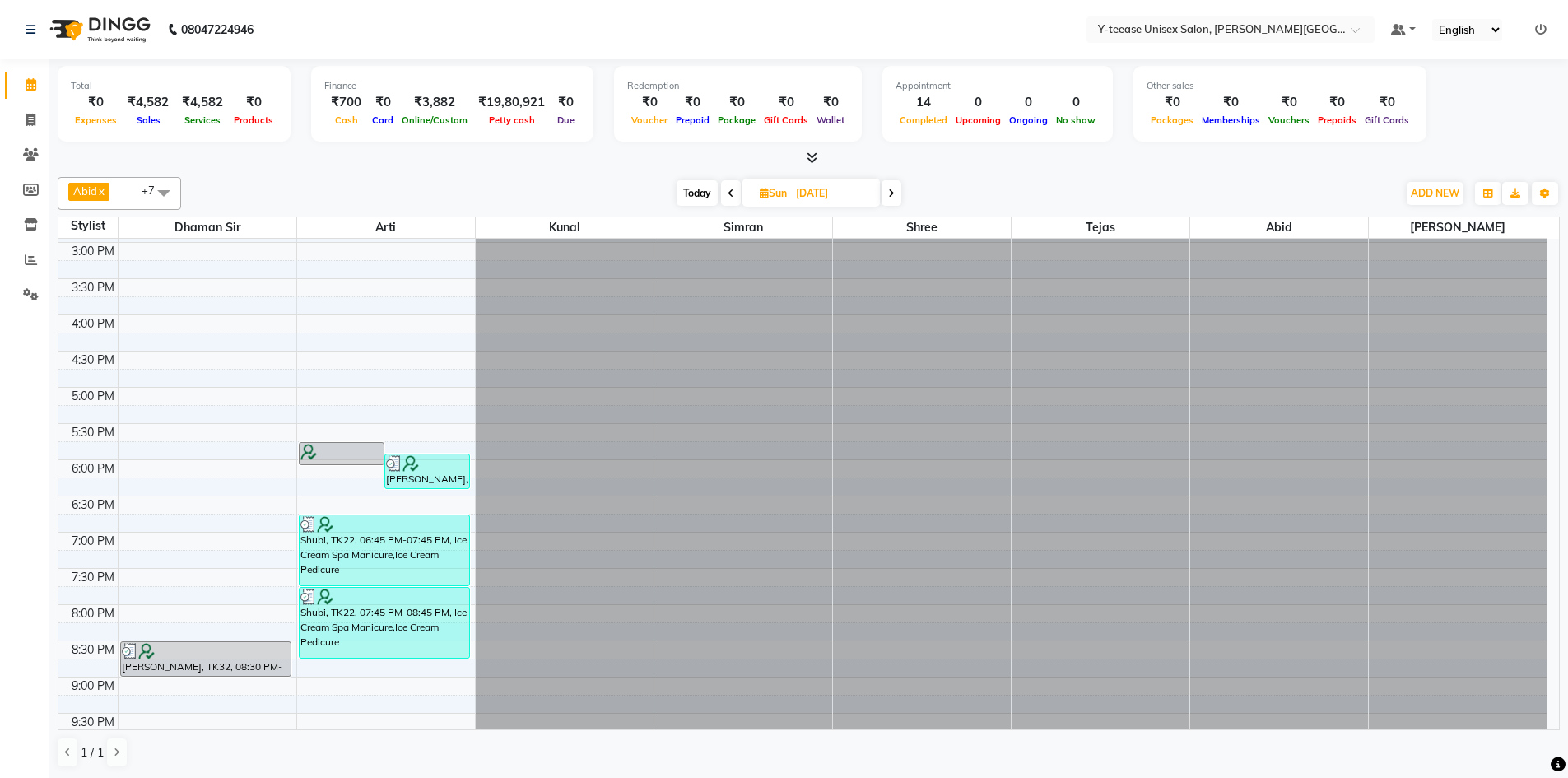
scroll to position [659, 0]
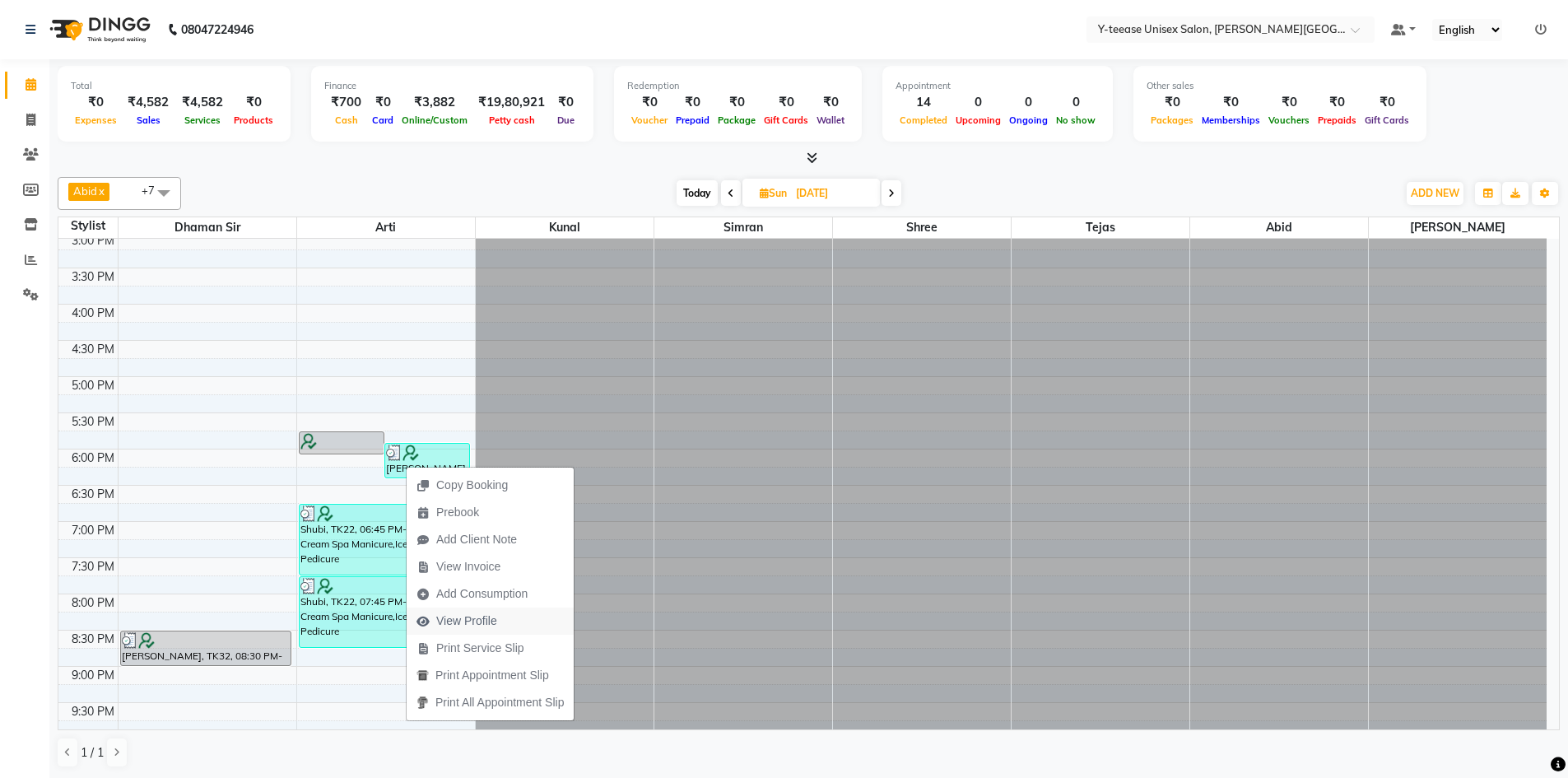
click at [483, 615] on span "View Profile" at bounding box center [467, 621] width 61 height 17
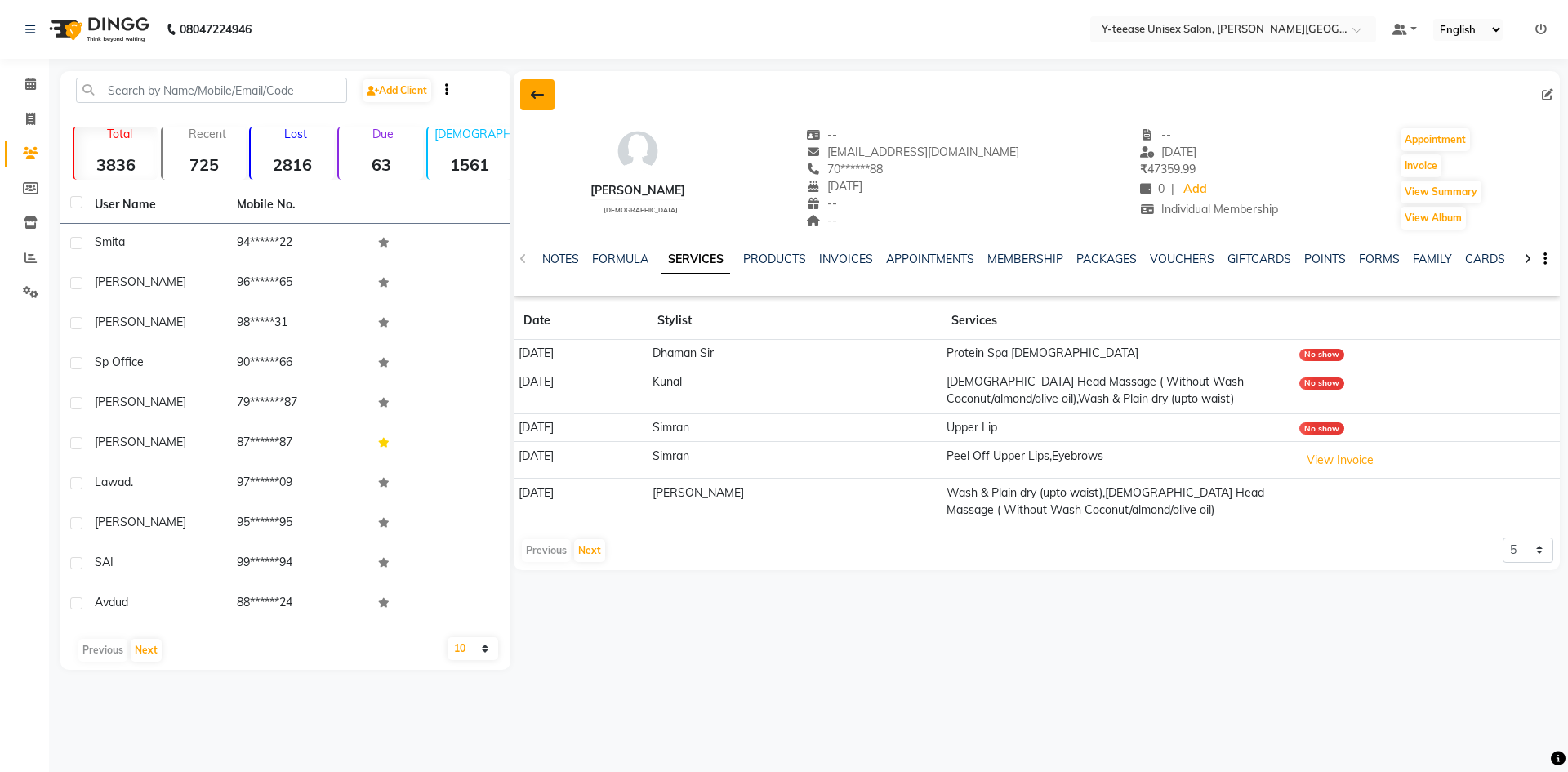
click at [528, 100] on button at bounding box center [537, 94] width 34 height 31
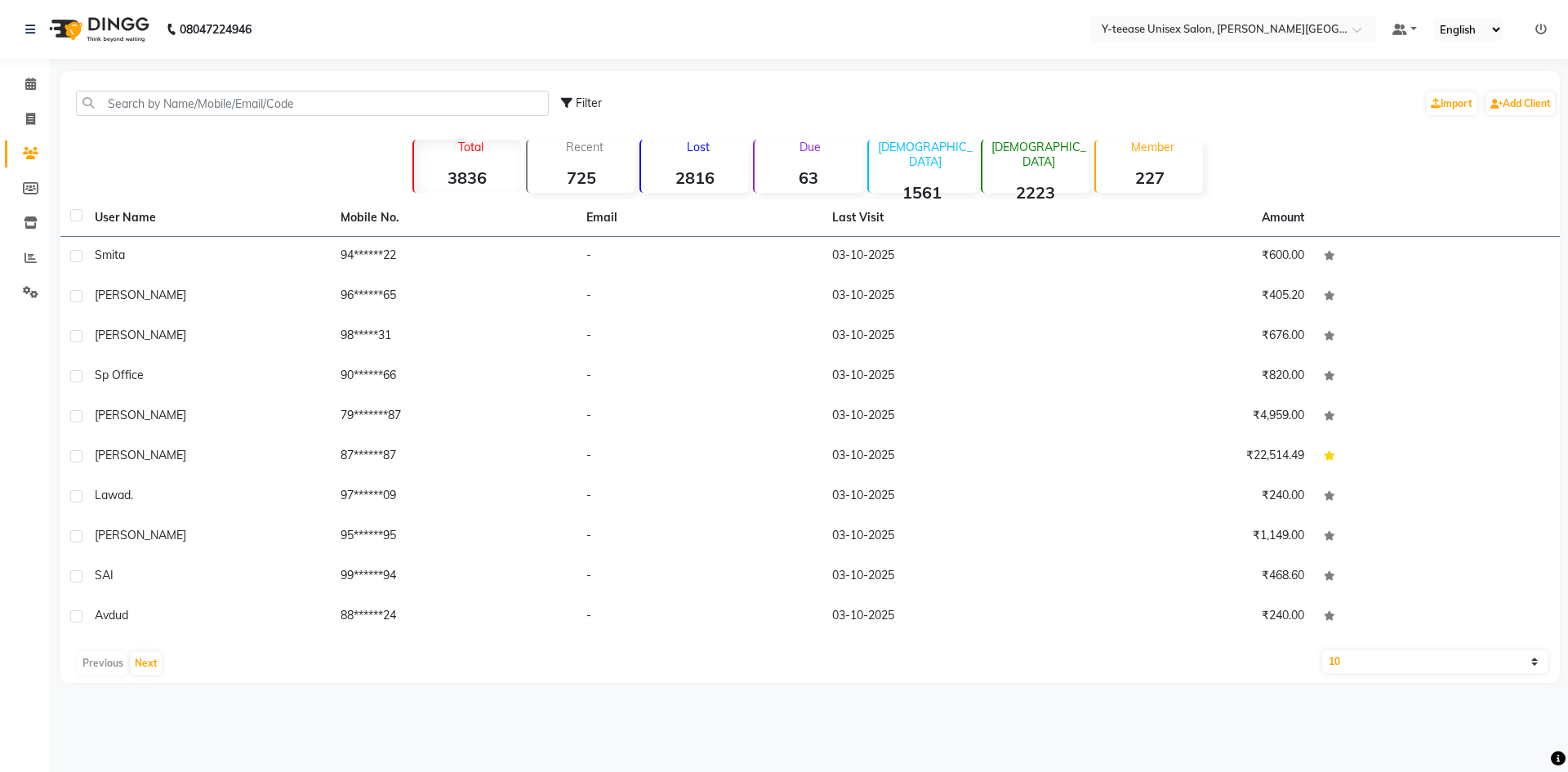
click at [680, 174] on strong "2816" at bounding box center [694, 177] width 107 height 20
click at [149, 670] on button "Next" at bounding box center [146, 663] width 31 height 23
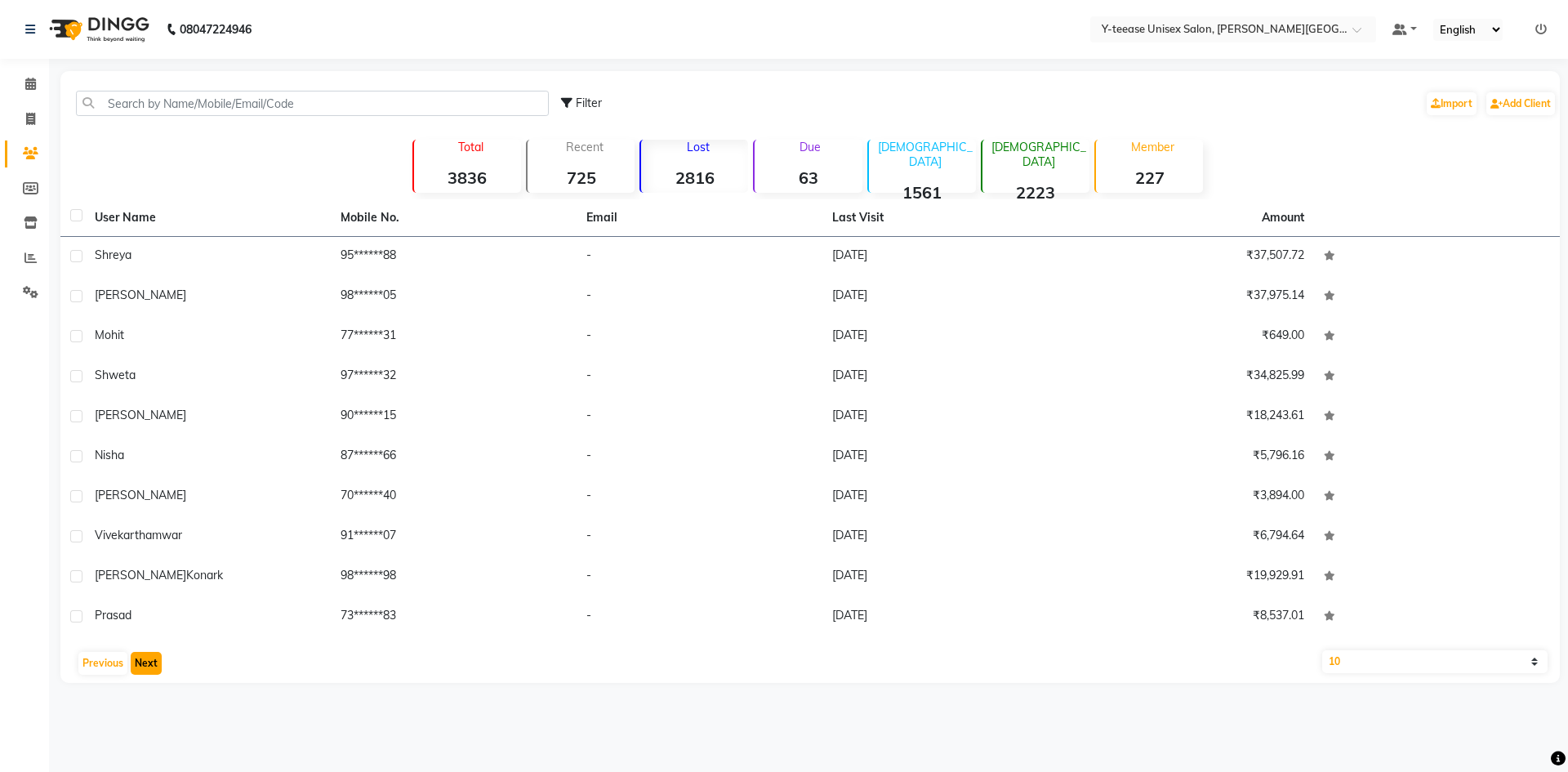
click at [146, 664] on button "Next" at bounding box center [146, 663] width 31 height 23
click at [146, 659] on button "Next" at bounding box center [146, 663] width 31 height 23
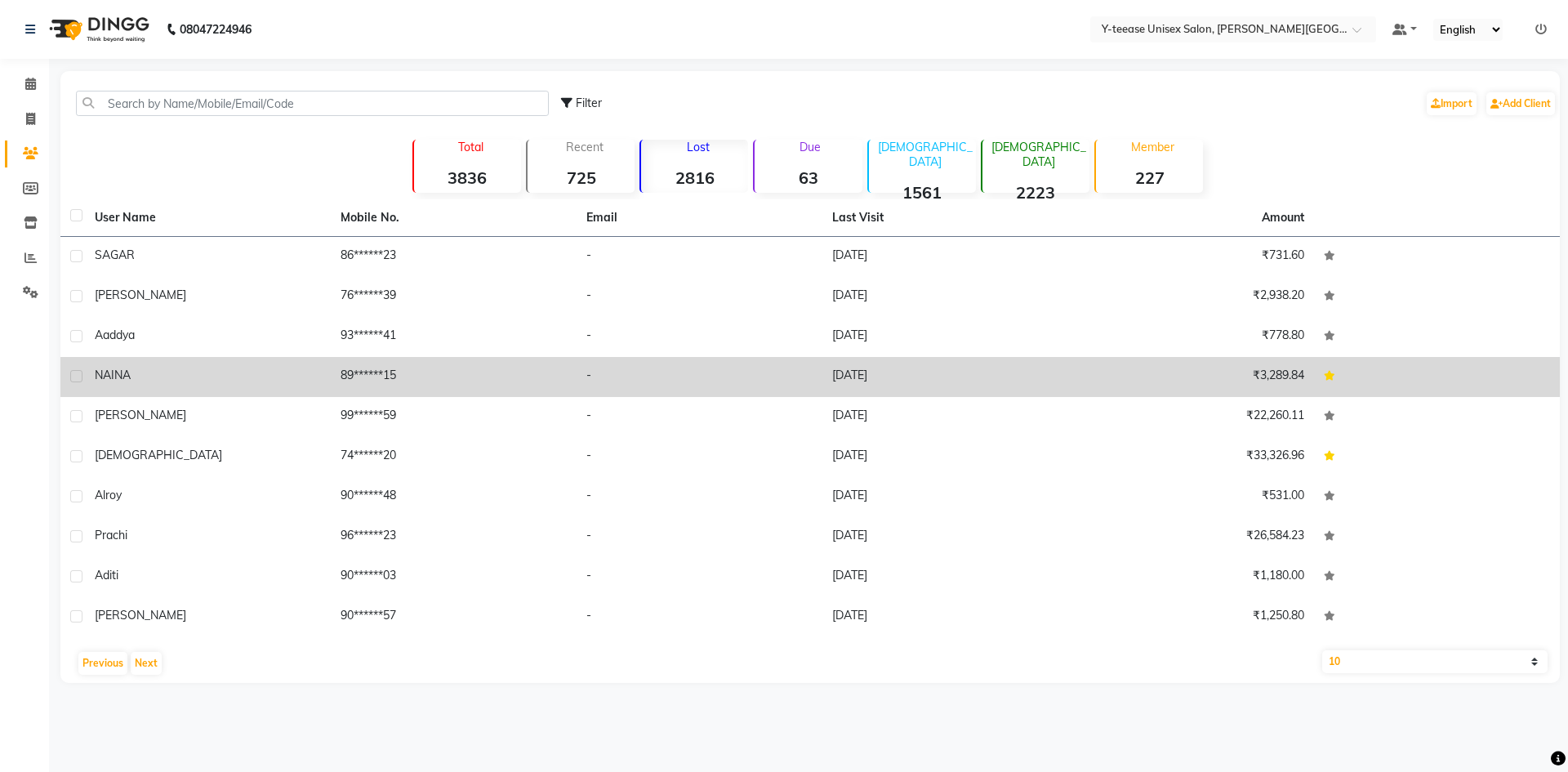
click at [745, 379] on td "-" at bounding box center [699, 377] width 246 height 40
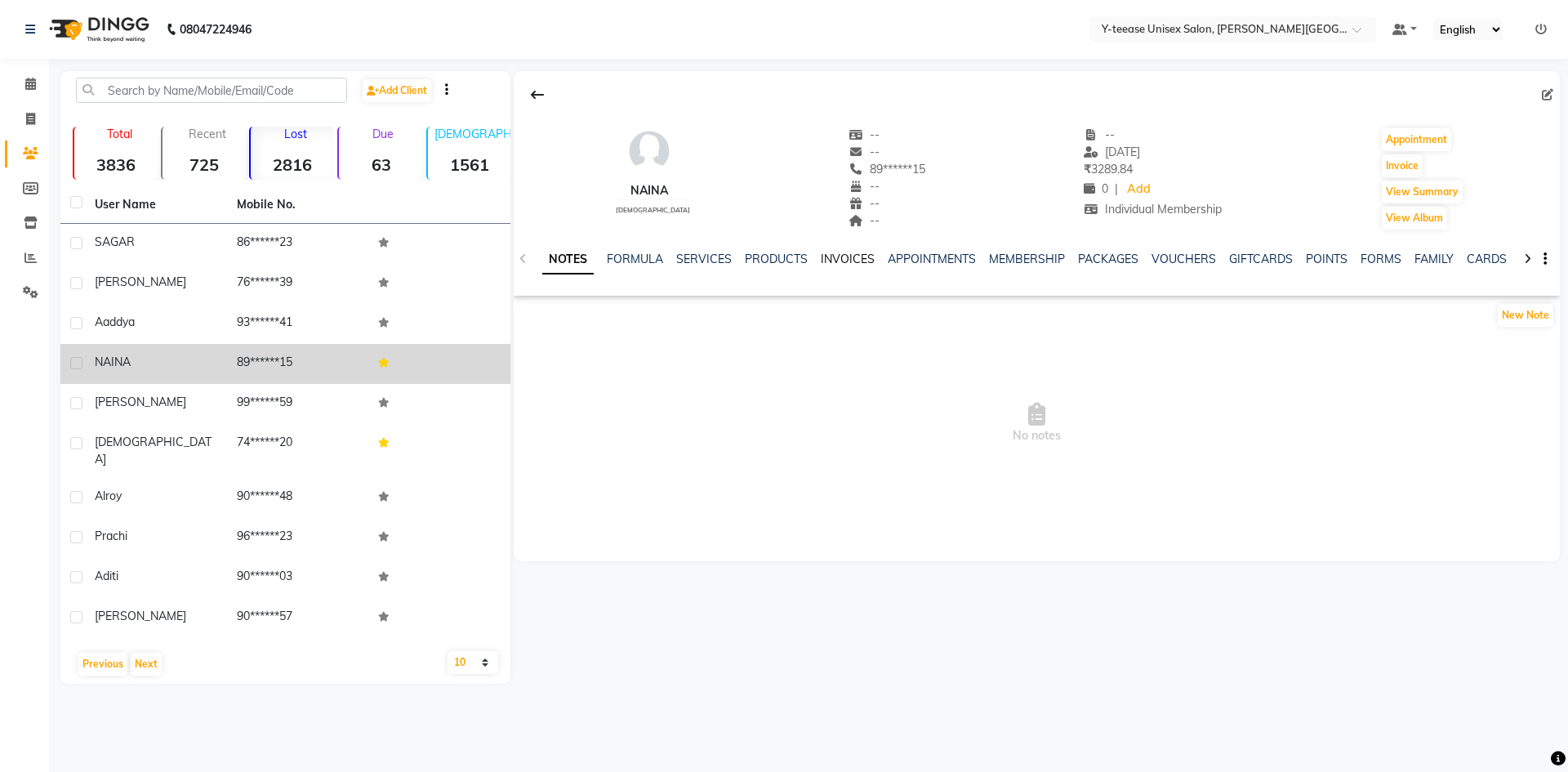
click at [848, 252] on link "INVOICES" at bounding box center [847, 259] width 54 height 15
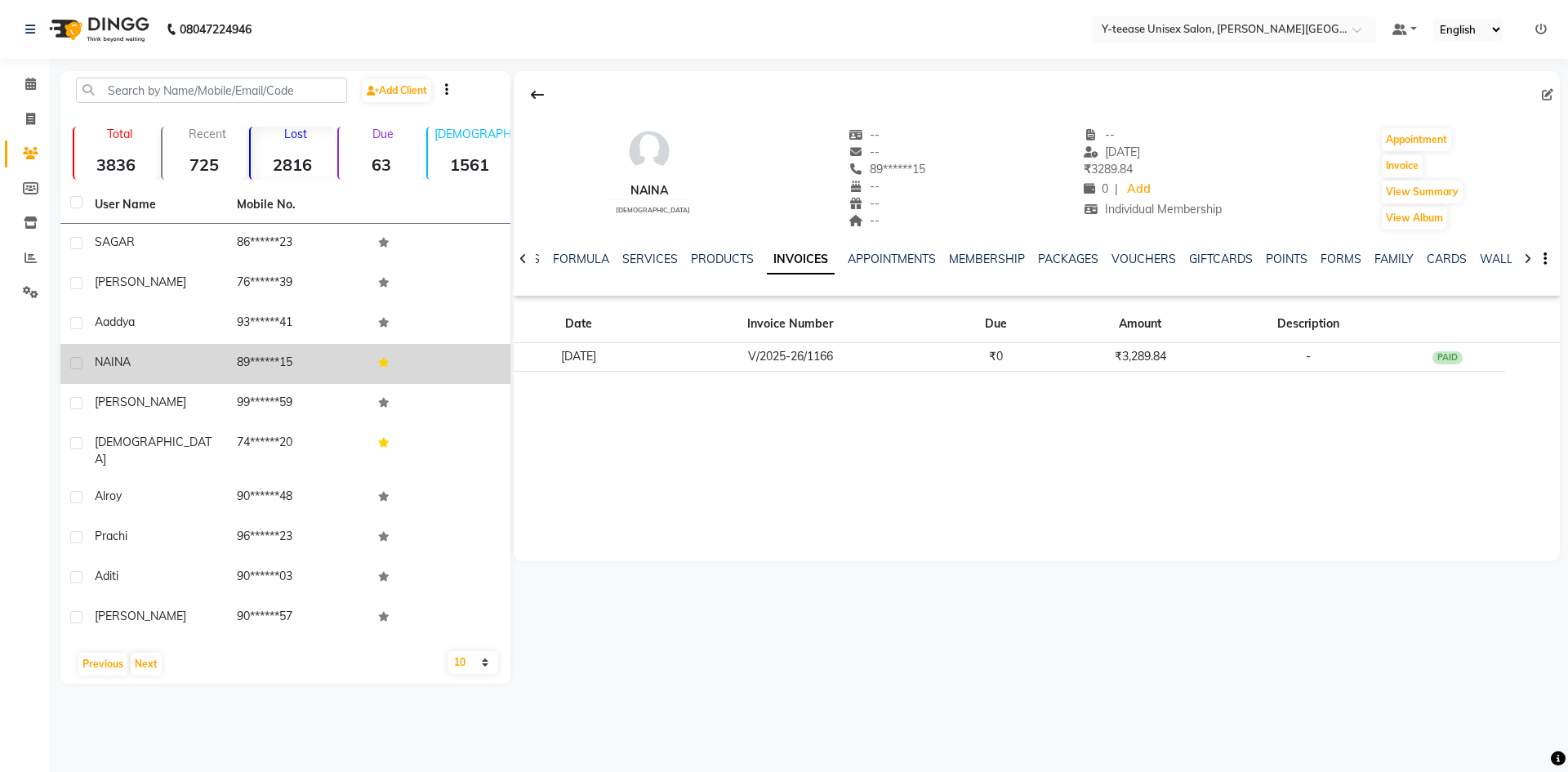
click at [725, 250] on div "NOTES FORMULA SERVICES PRODUCTS INVOICES APPOINTMENTS MEMBERSHIP PACKAGES VOUCH…" at bounding box center [1037, 259] width 1047 height 56
click at [710, 262] on link "PRODUCTS" at bounding box center [722, 259] width 63 height 15
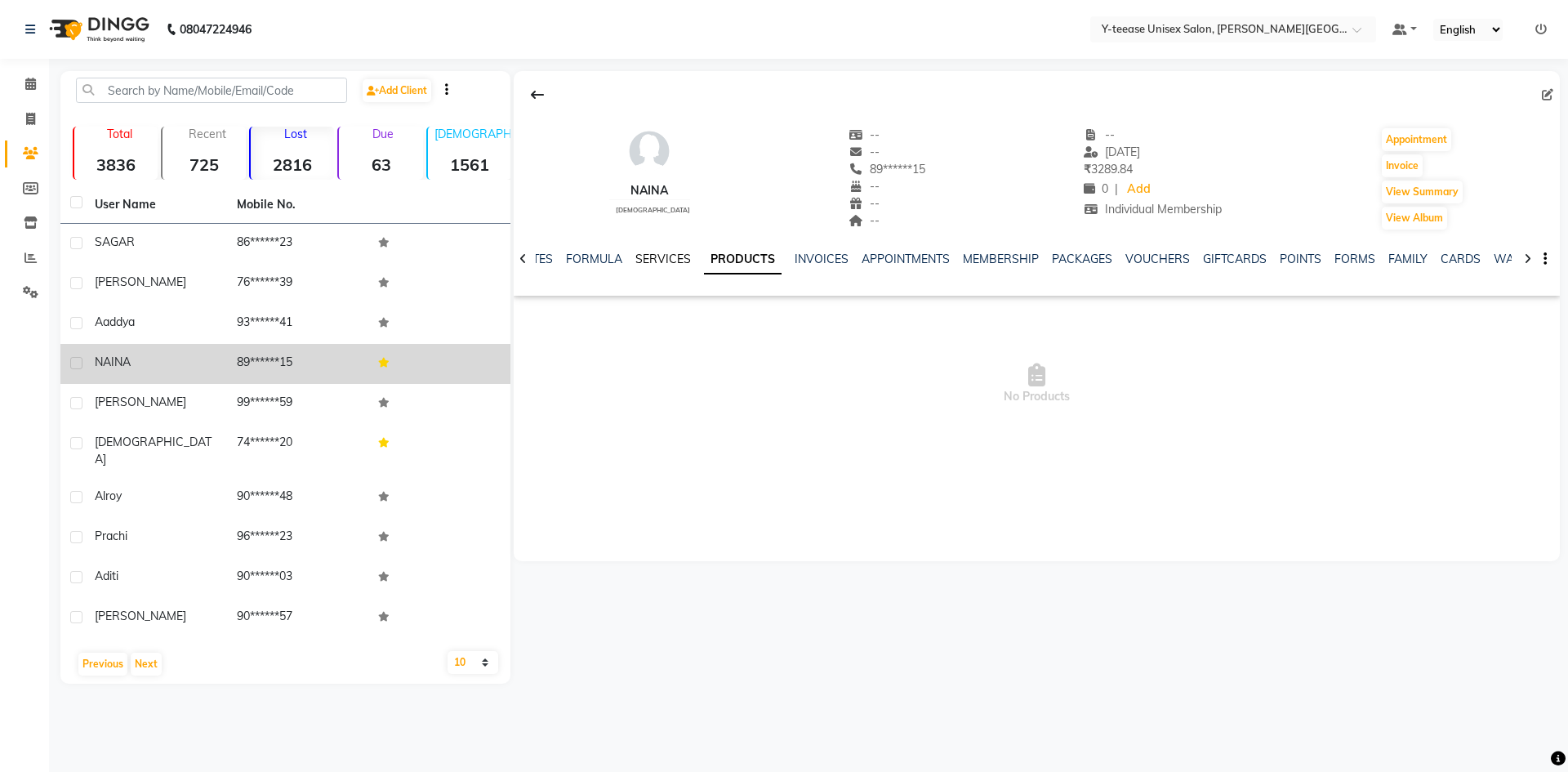
click at [672, 259] on link "SERVICES" at bounding box center [663, 259] width 56 height 15
click at [617, 261] on link "FORMULA" at bounding box center [608, 259] width 56 height 15
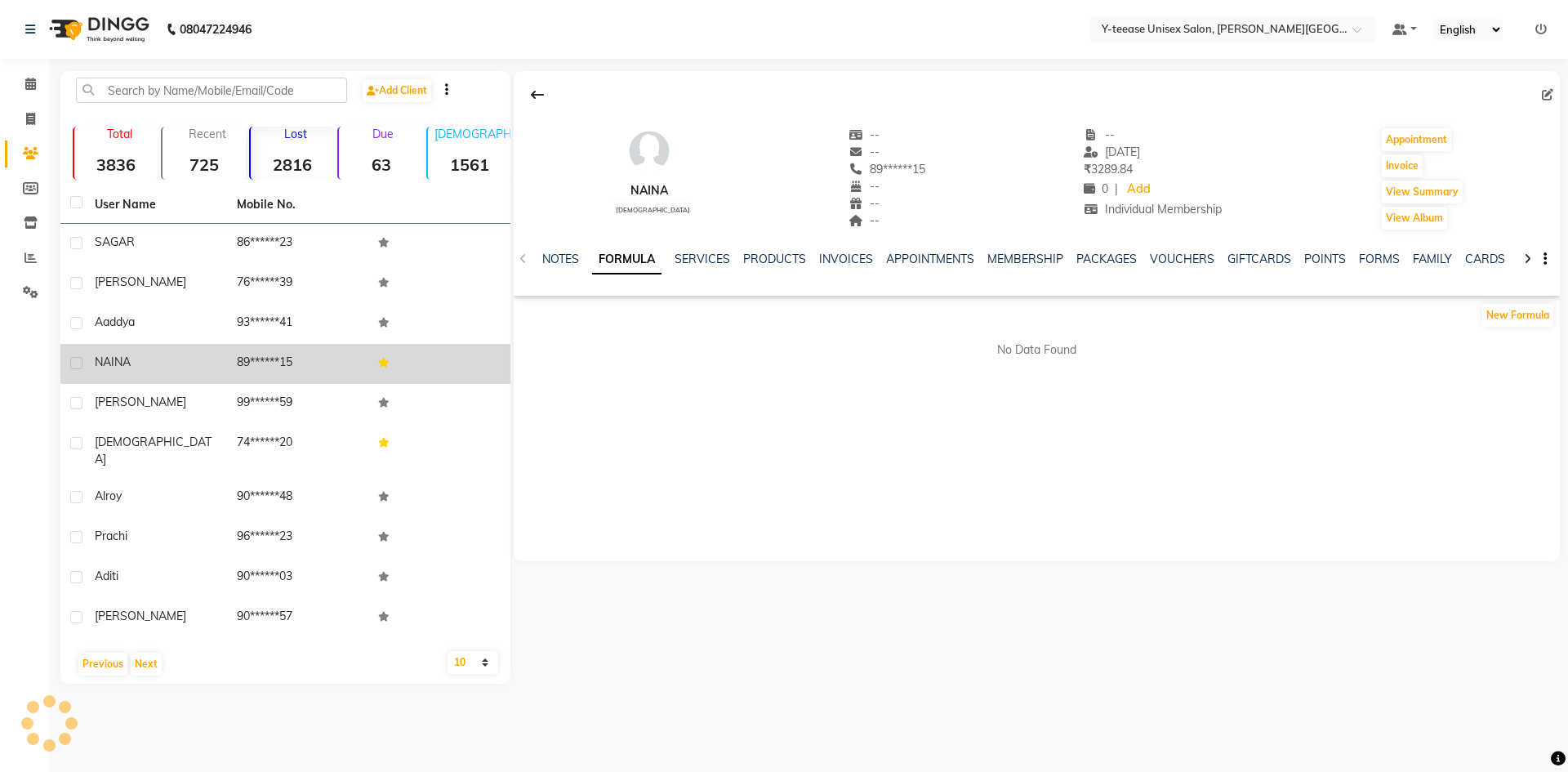
drag, startPoint x: 553, startPoint y: 250, endPoint x: 571, endPoint y: 267, distance: 24.8
click at [553, 251] on div "NOTES FORMULA SERVICES PRODUCTS INVOICES APPOINTMENTS MEMBERSHIP PACKAGES VOUCH…" at bounding box center [1037, 259] width 1047 height 56
click at [560, 258] on link "NOTES" at bounding box center [561, 259] width 37 height 15
click at [636, 259] on link "FORMULA" at bounding box center [635, 259] width 56 height 15
click at [692, 258] on link "SERVICES" at bounding box center [702, 259] width 56 height 15
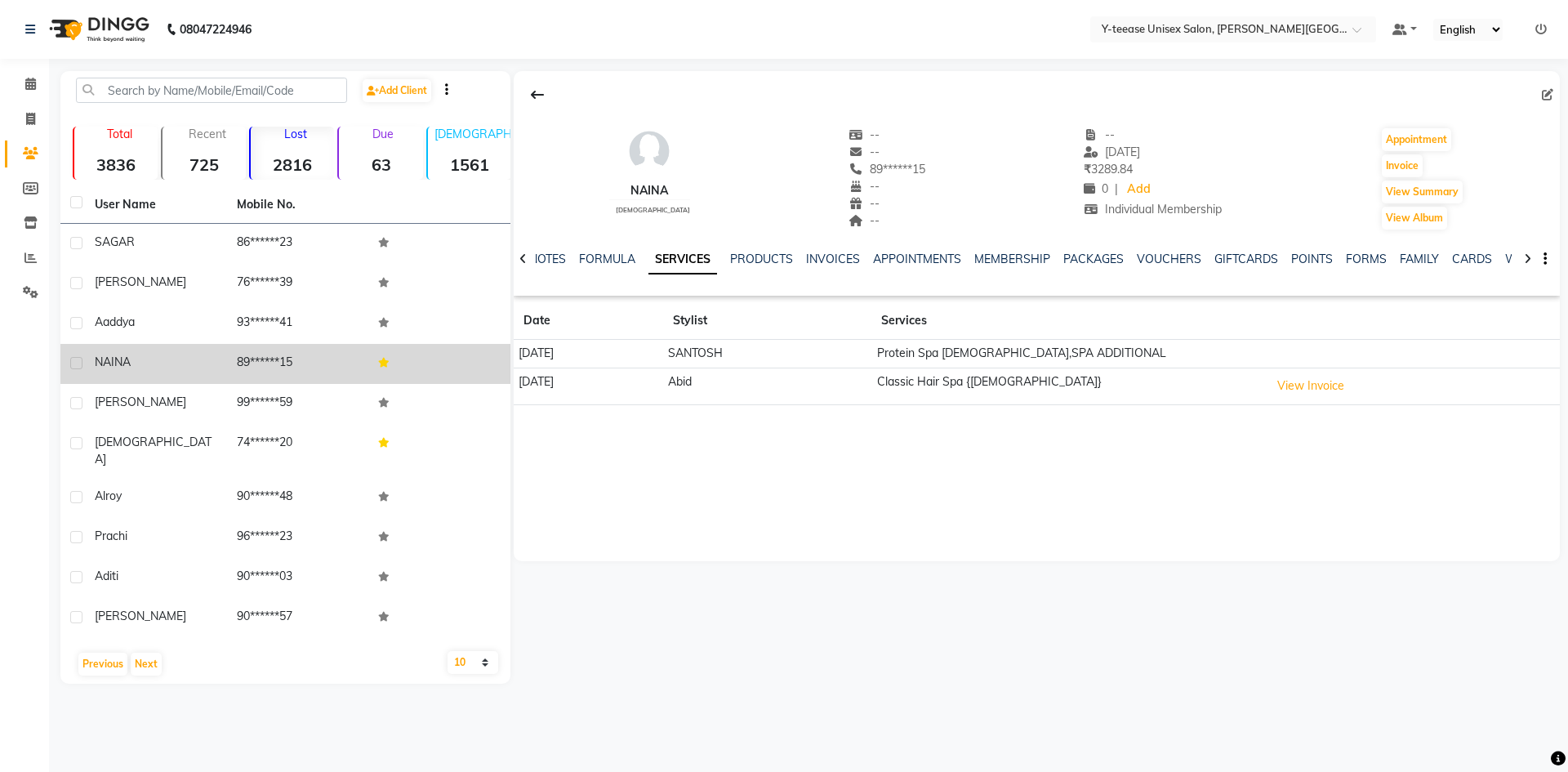
click at [1546, 94] on icon at bounding box center [1548, 94] width 11 height 11
select select "22"
select select "[DEMOGRAPHIC_DATA]"
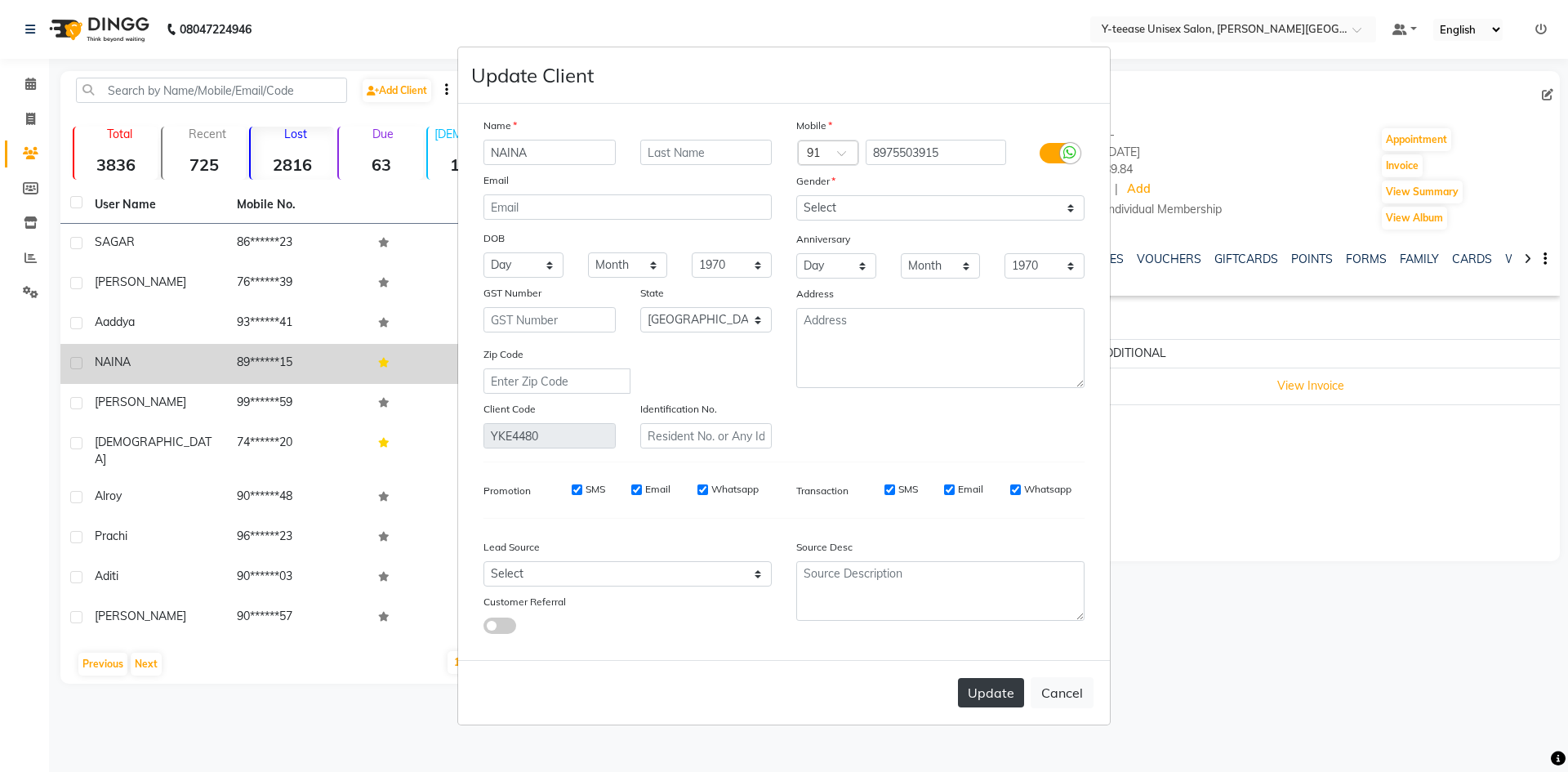
click at [983, 681] on button "Update" at bounding box center [990, 693] width 66 height 29
select select
select select "null"
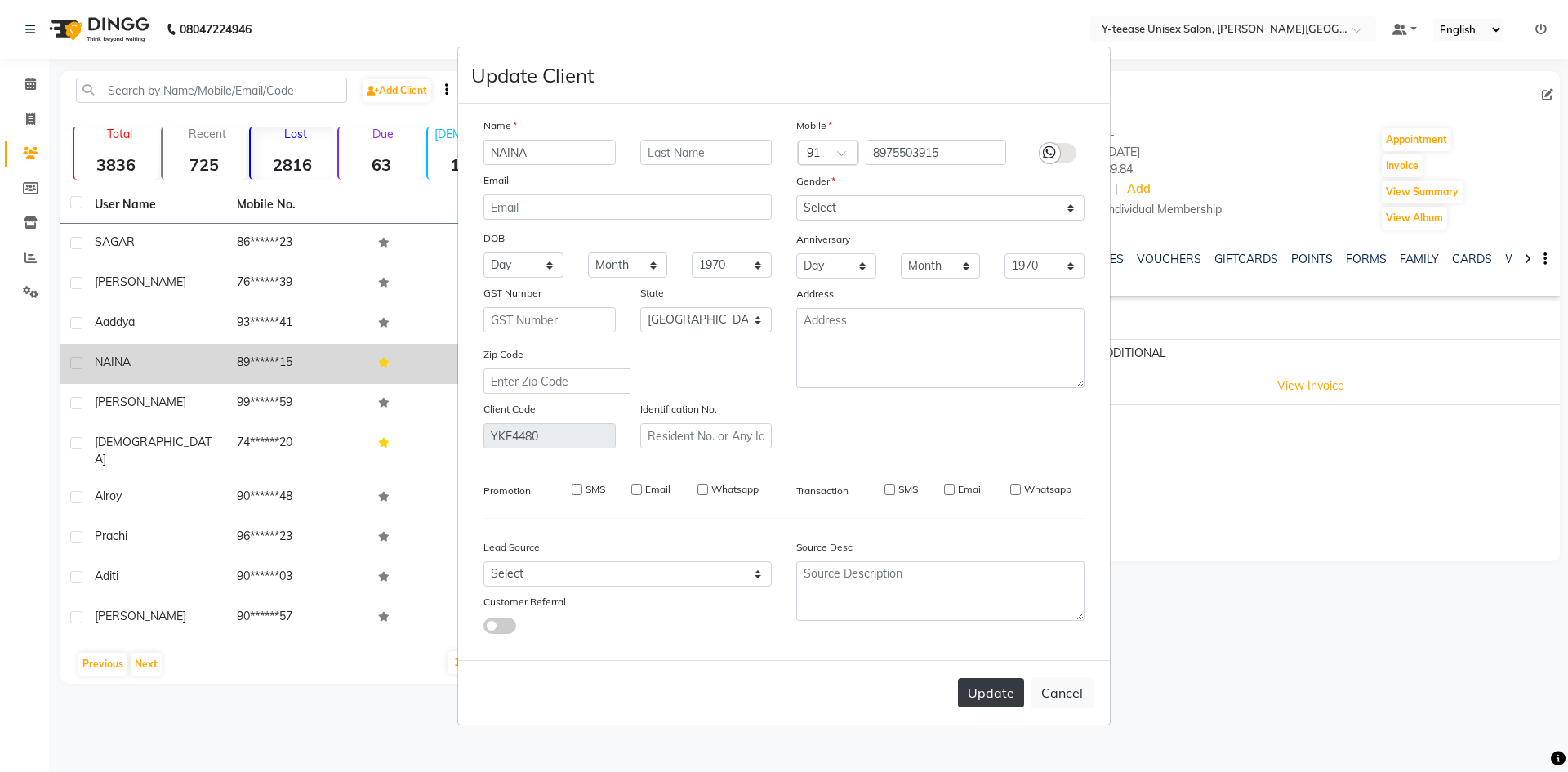
select select
checkbox input "false"
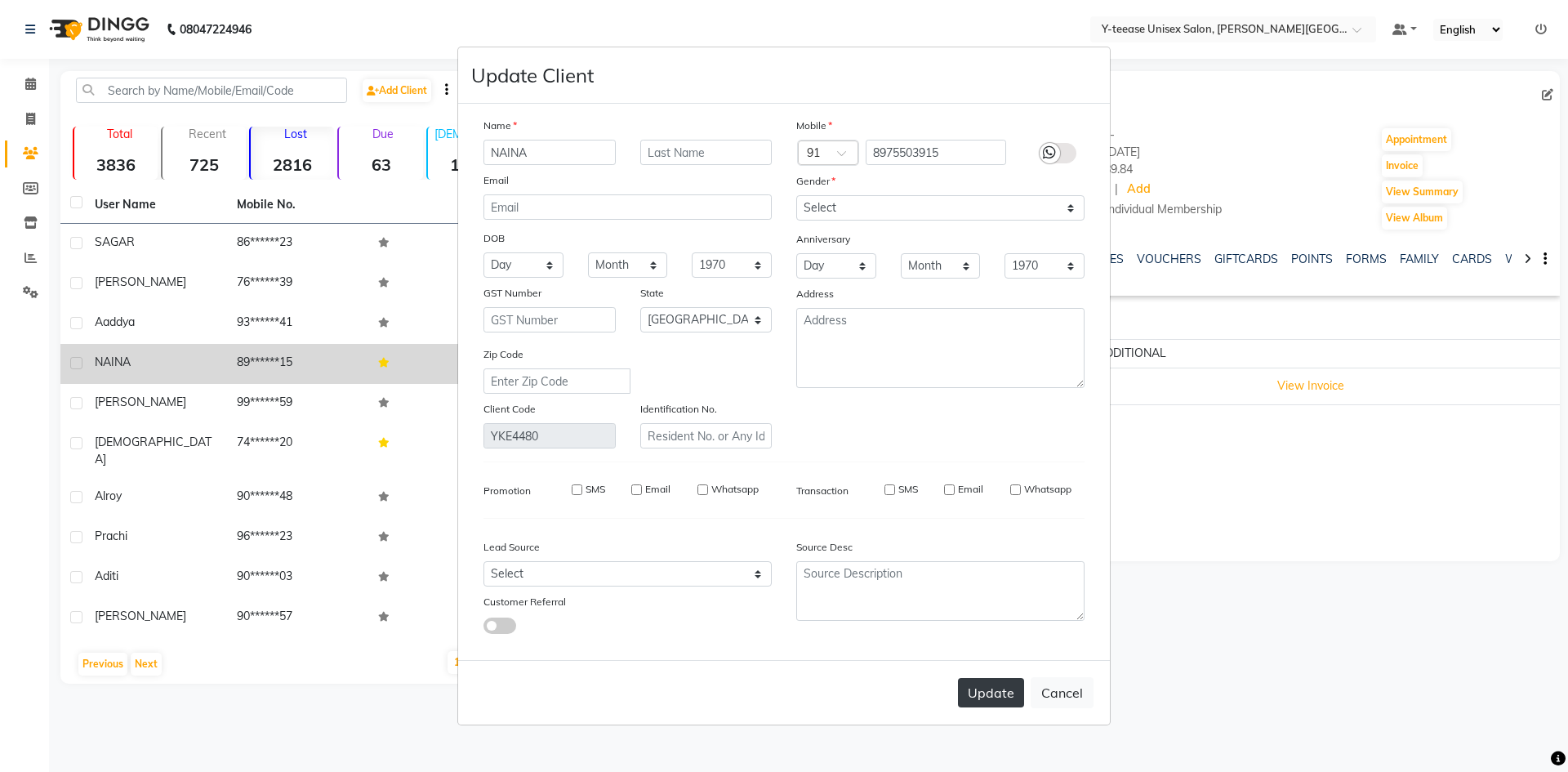
checkbox input "false"
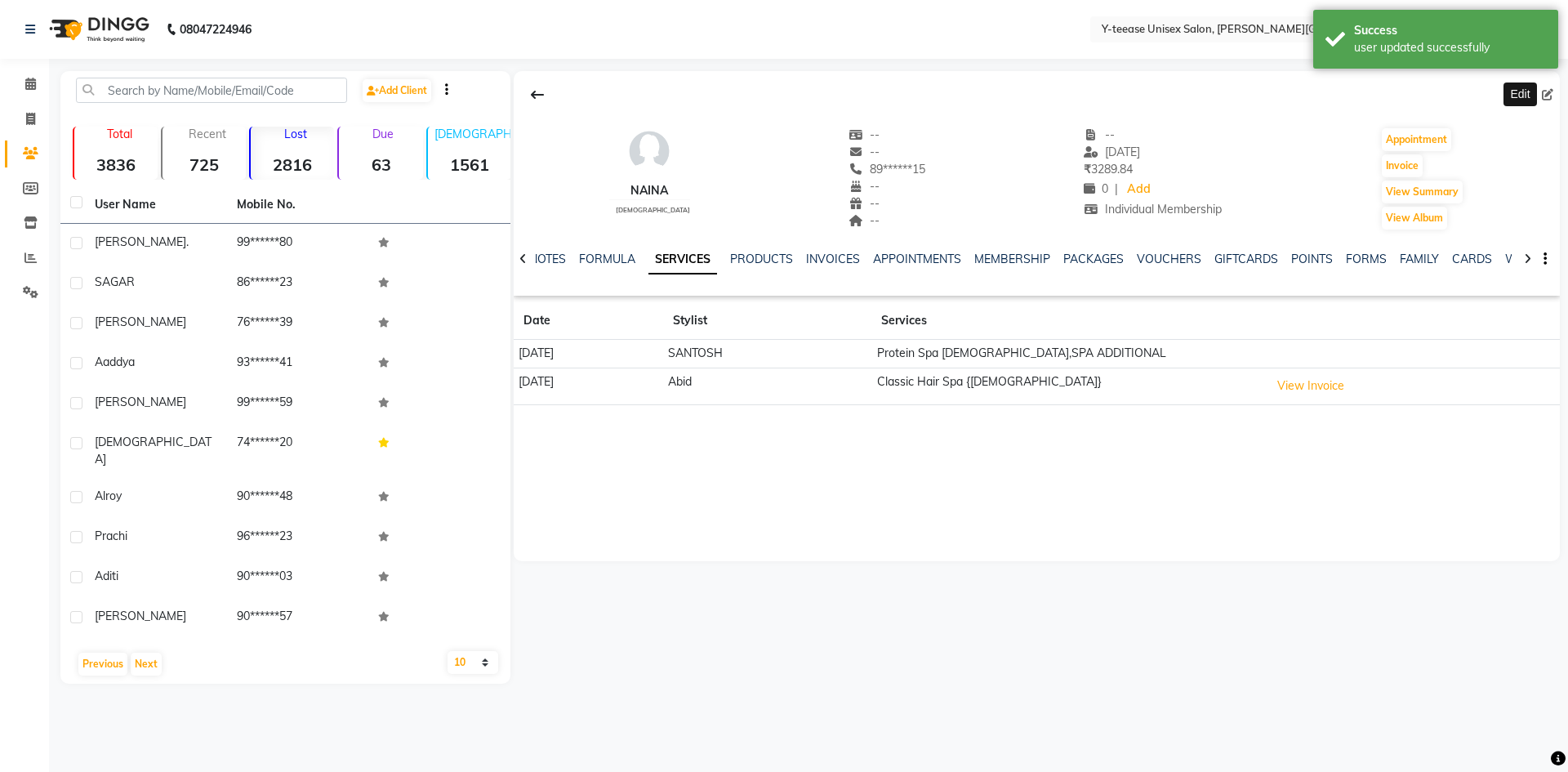
click at [1545, 90] on icon at bounding box center [1548, 94] width 11 height 11
select select "22"
select select "[DEMOGRAPHIC_DATA]"
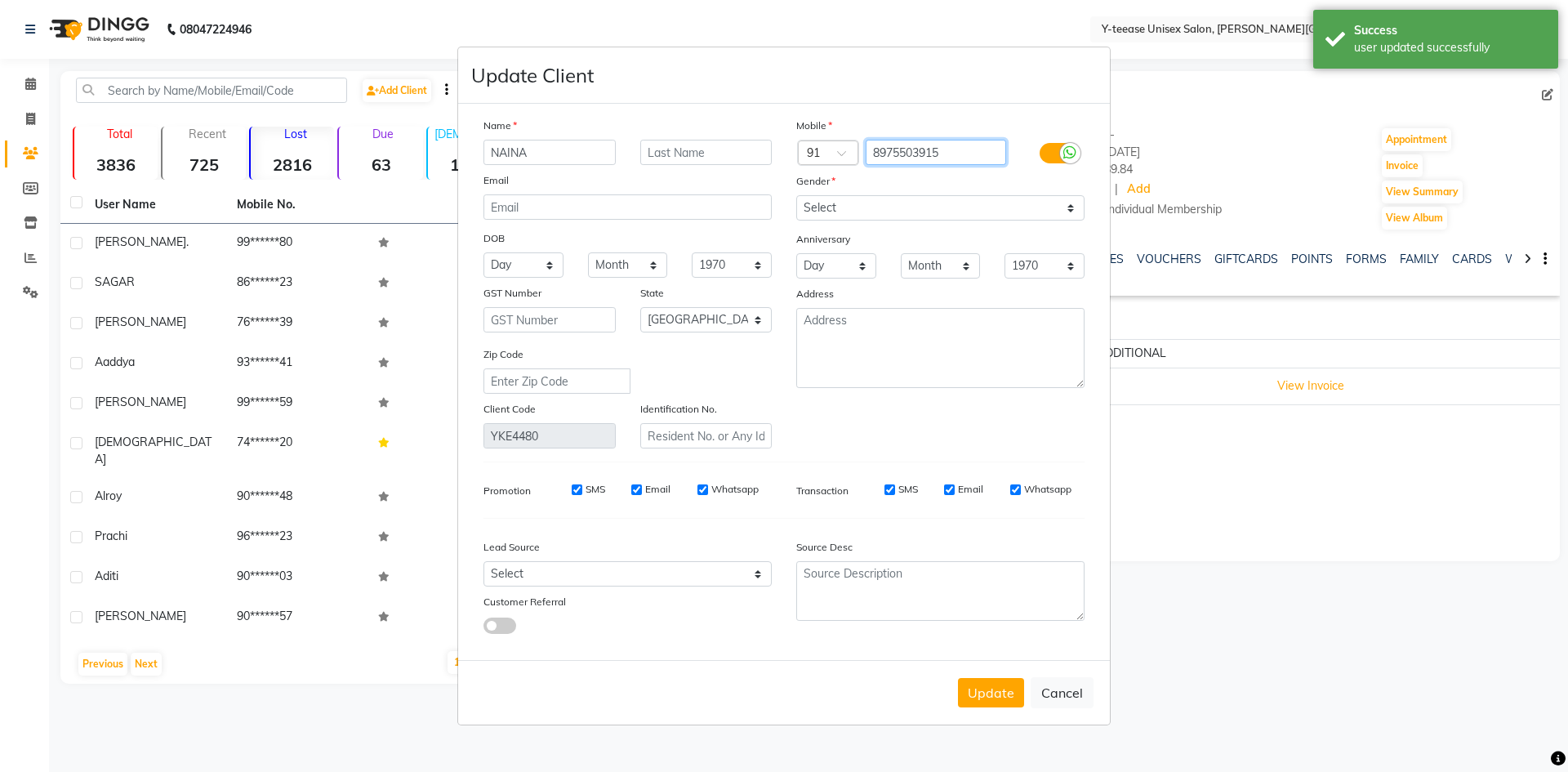
drag, startPoint x: 963, startPoint y: 150, endPoint x: 717, endPoint y: 161, distance: 246.2
click at [717, 161] on div "Name NAINA Email DOB Day 01 02 03 04 05 06 07 08 09 10 11 12 13 14 15 16 17 18 …" at bounding box center [783, 282] width 625 height 332
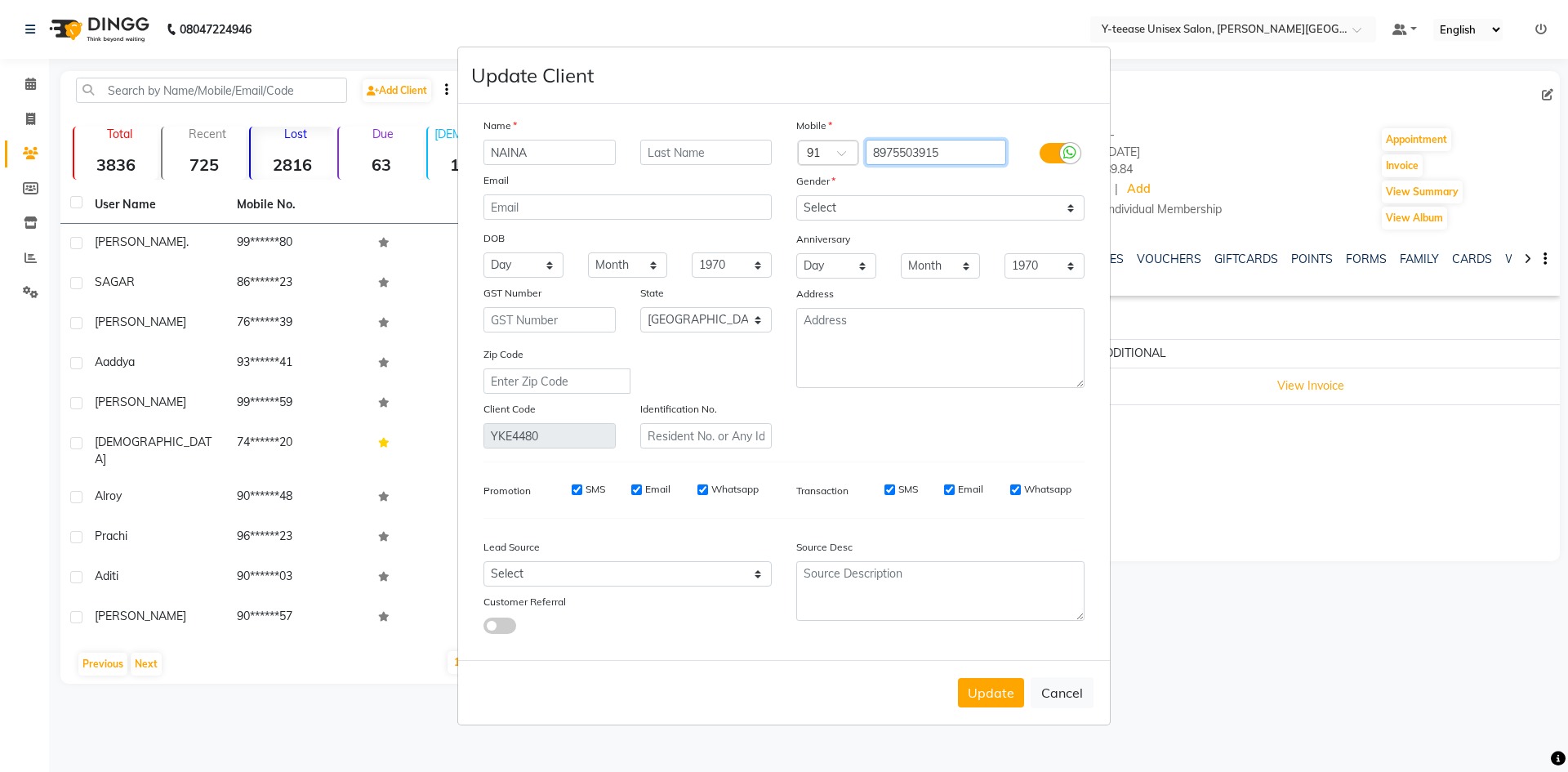
click at [967, 152] on input "8975503915" at bounding box center [937, 152] width 141 height 26
drag, startPoint x: 967, startPoint y: 152, endPoint x: 862, endPoint y: 161, distance: 105.4
click at [862, 161] on div "8975503915" at bounding box center [941, 153] width 157 height 26
drag, startPoint x: 472, startPoint y: 152, endPoint x: 404, endPoint y: 161, distance: 68.6
click at [404, 157] on ngb-modal-window "Update Client Name NAINA Email DOB Day 01 02 03 04 05 06 07 08 09 10 11 12 13 1…" at bounding box center [784, 386] width 1568 height 772
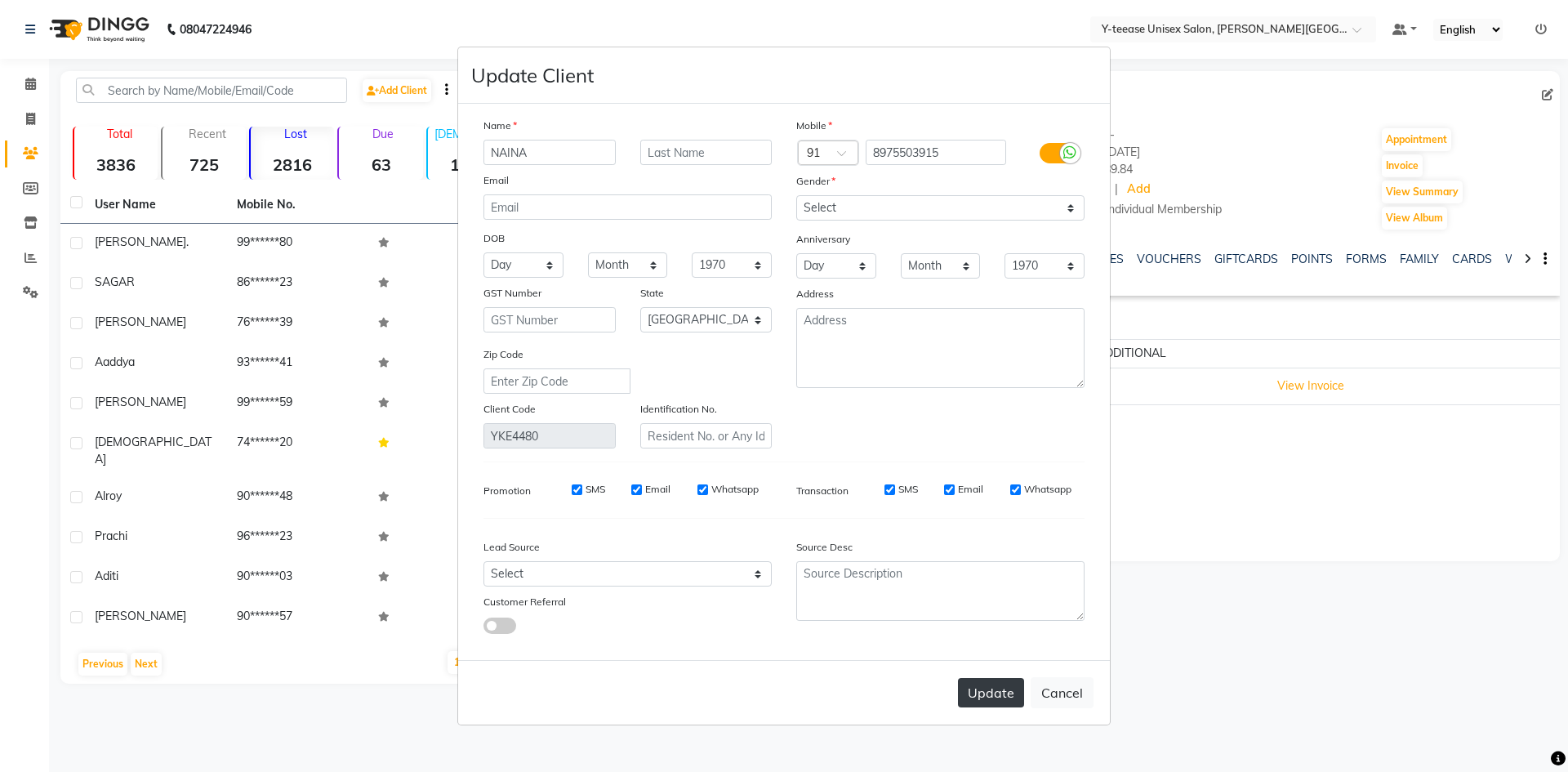
click at [980, 679] on button "Update" at bounding box center [990, 693] width 66 height 29
select select
select select "null"
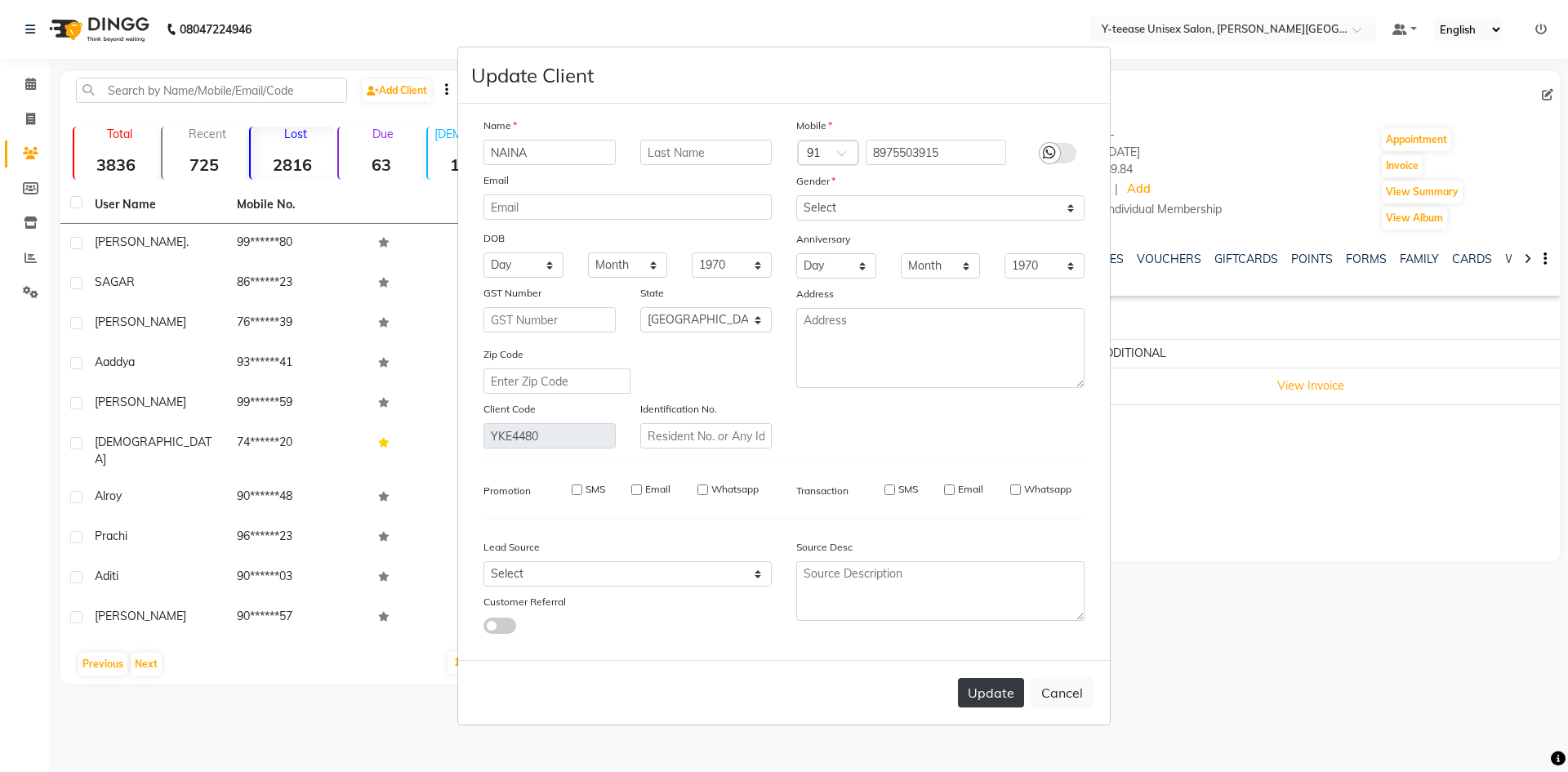
select select
checkbox input "false"
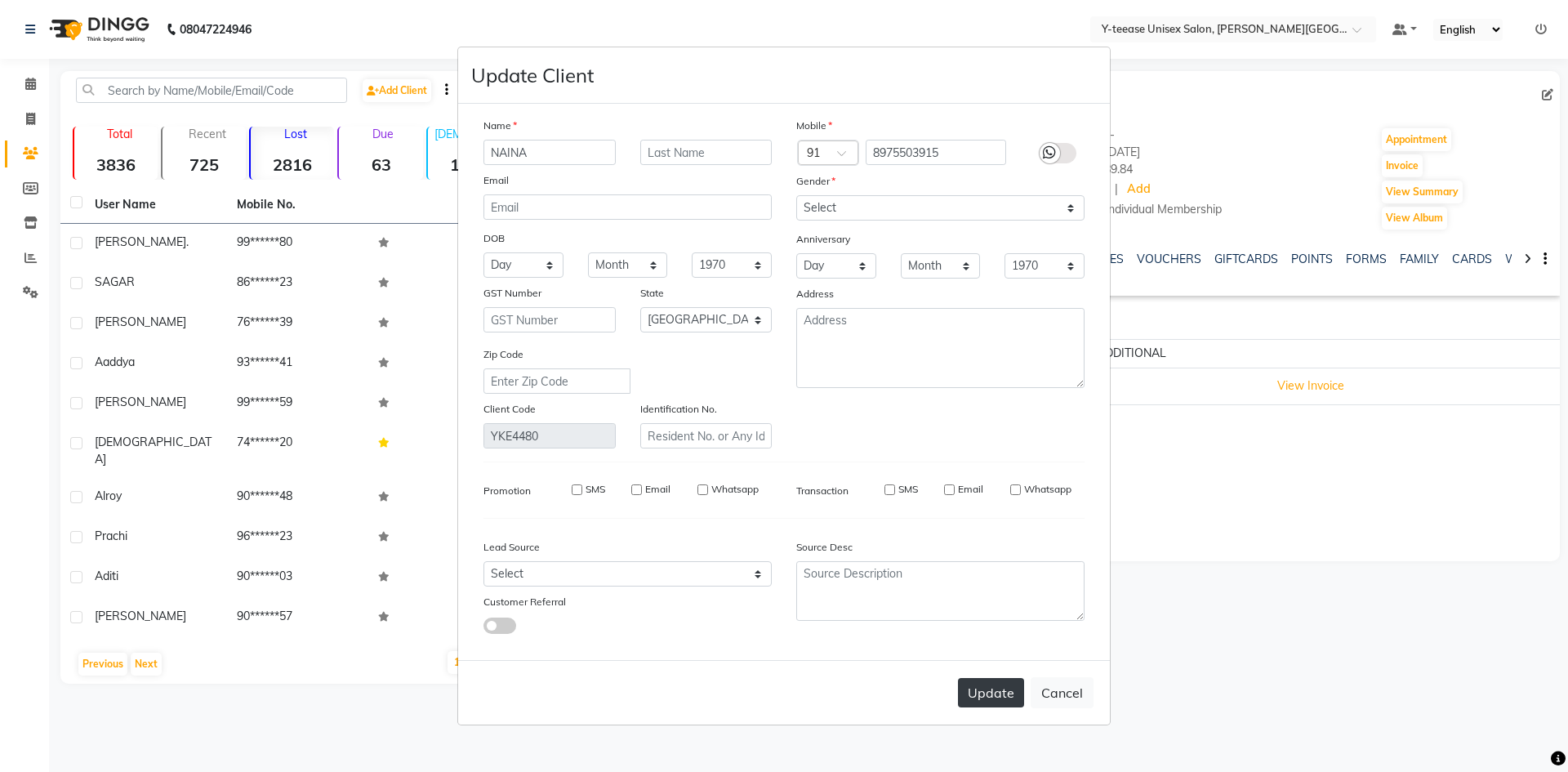
checkbox input "false"
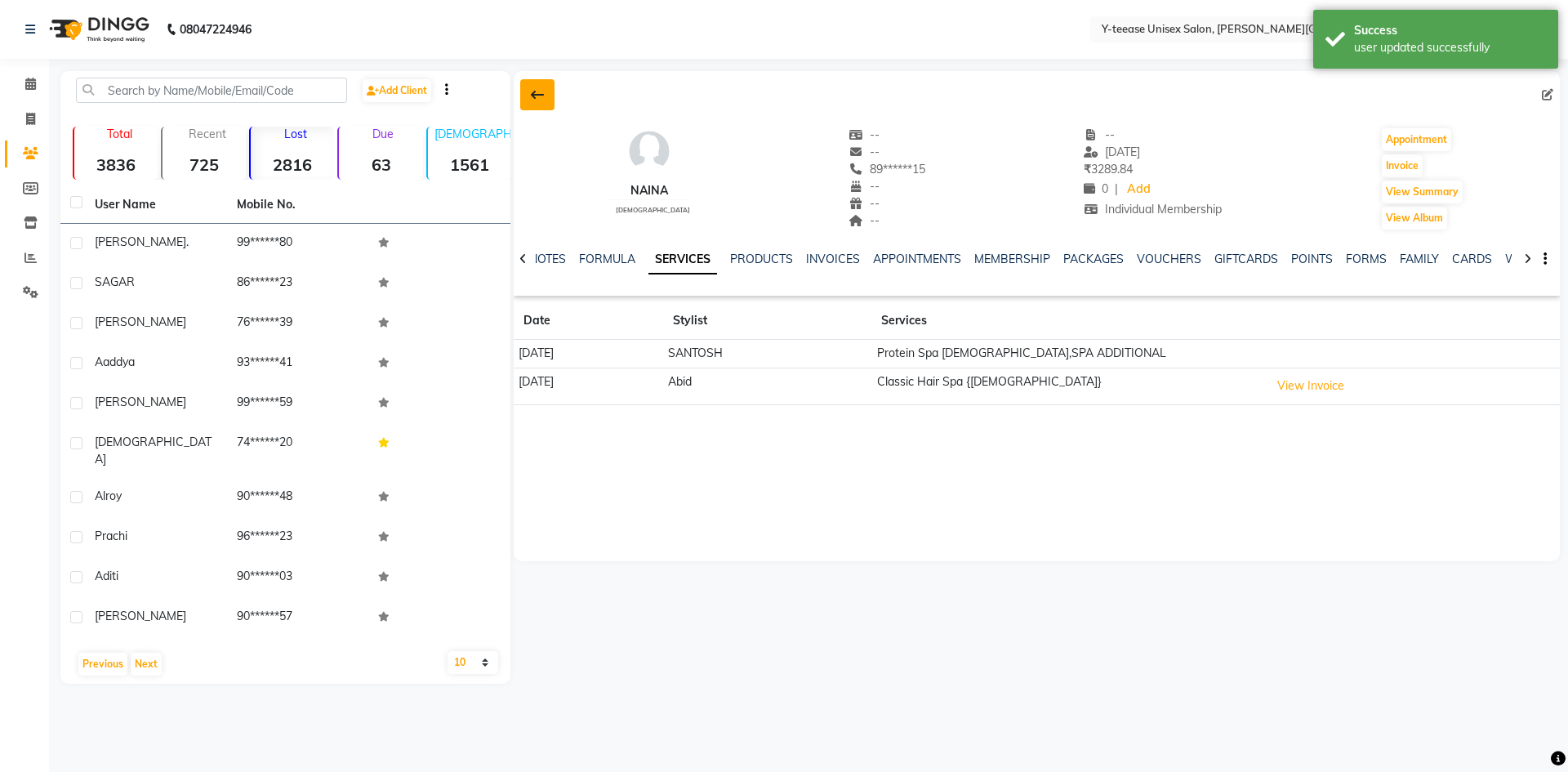
click at [549, 101] on button at bounding box center [537, 94] width 34 height 31
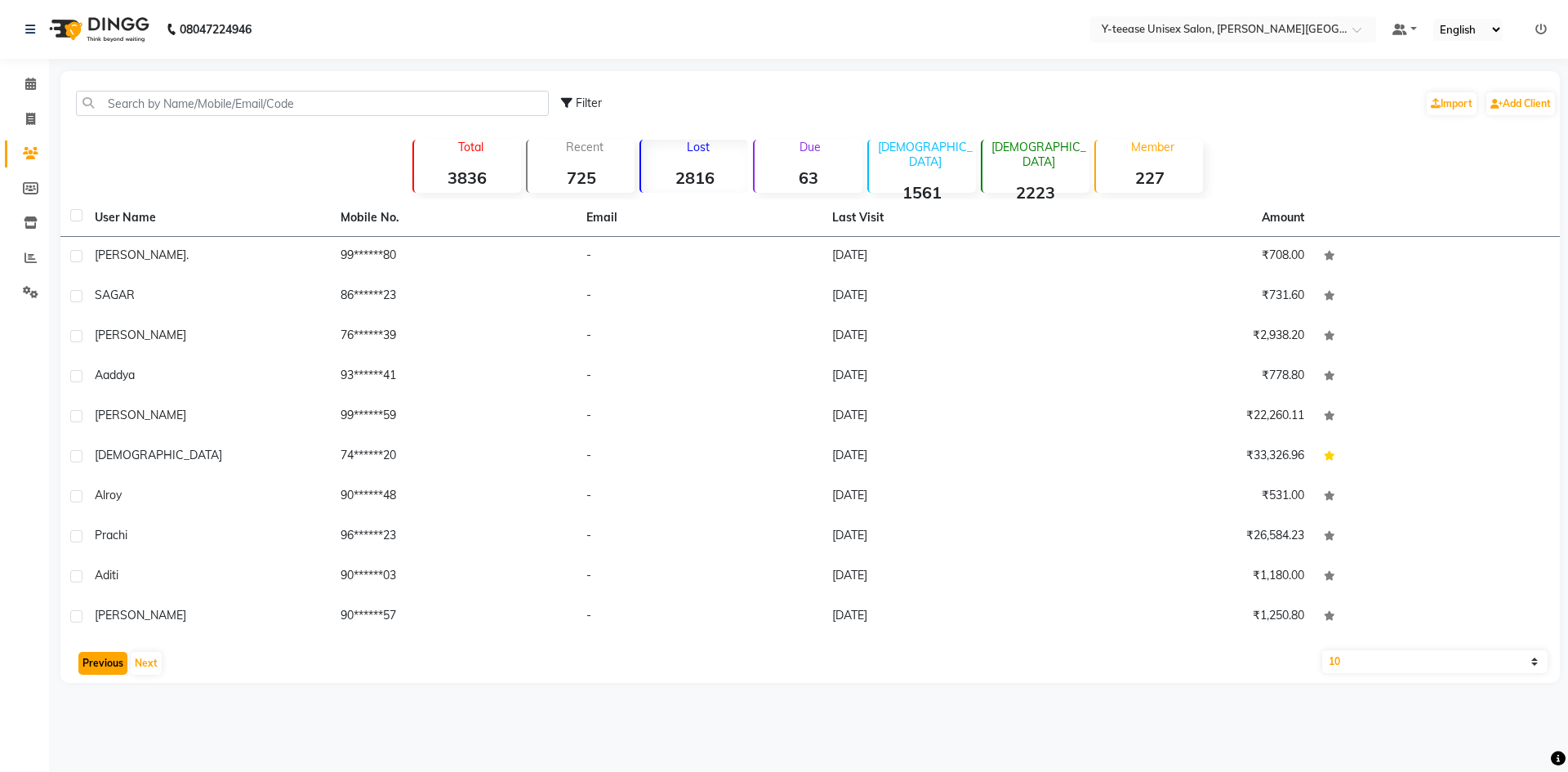
click at [114, 659] on button "Previous" at bounding box center [103, 663] width 49 height 23
click at [153, 655] on button "Next" at bounding box center [146, 663] width 31 height 23
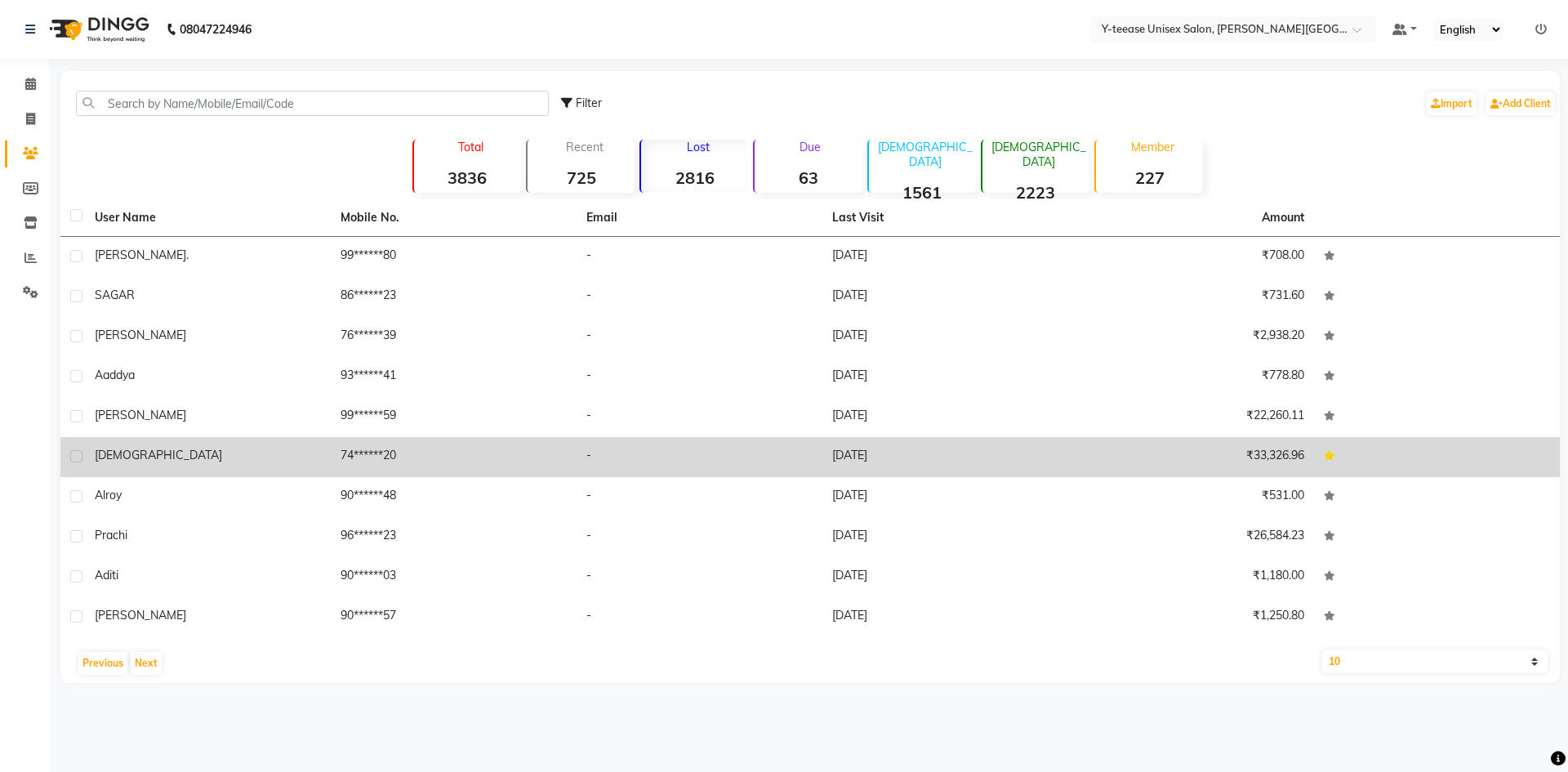
click at [638, 463] on td "-" at bounding box center [699, 457] width 246 height 40
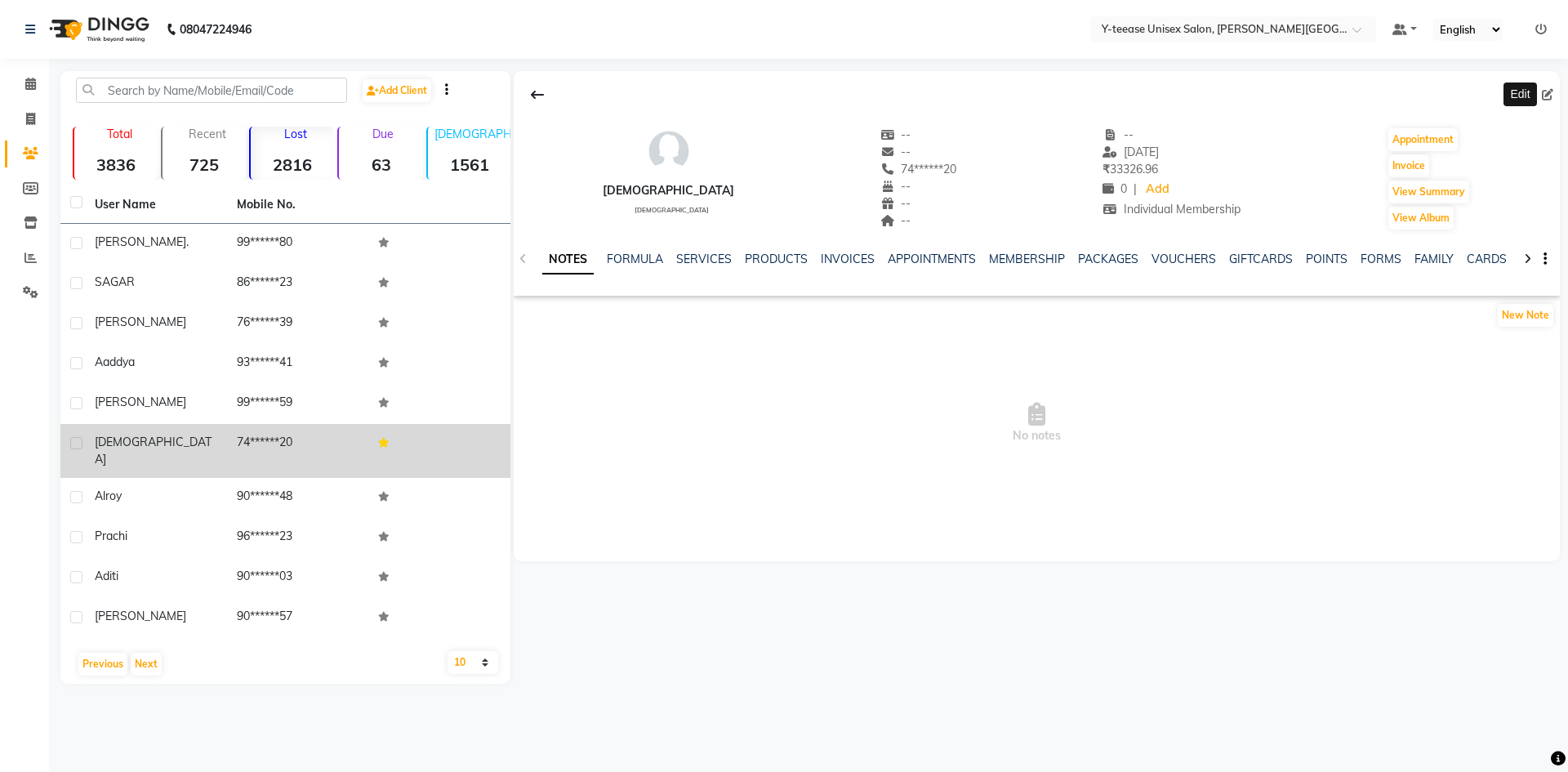
click at [1549, 90] on icon at bounding box center [1548, 94] width 11 height 11
select select "22"
select select "[DEMOGRAPHIC_DATA]"
select select
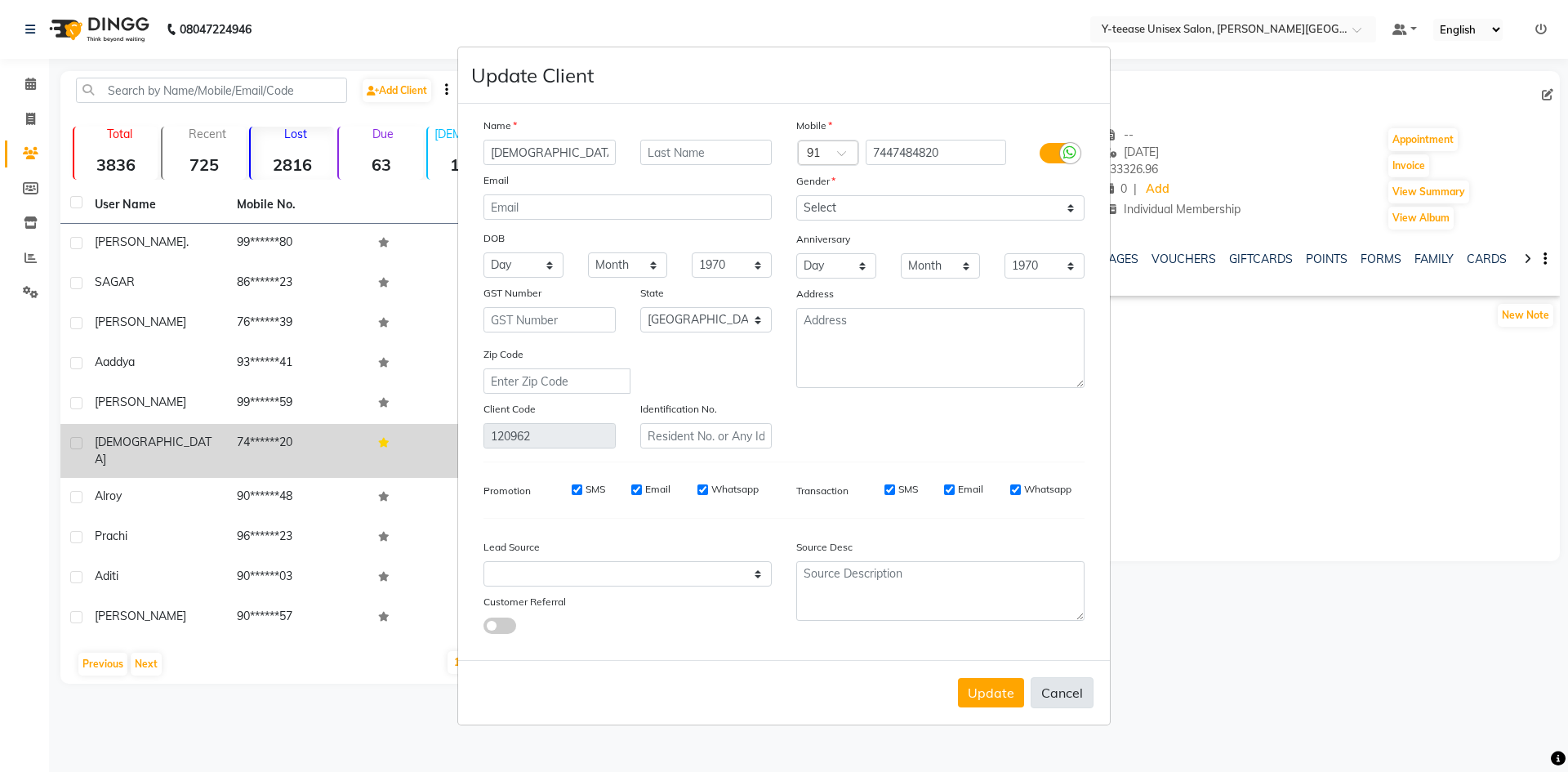
click at [1058, 696] on button "Cancel" at bounding box center [1062, 693] width 63 height 31
select select
select select "null"
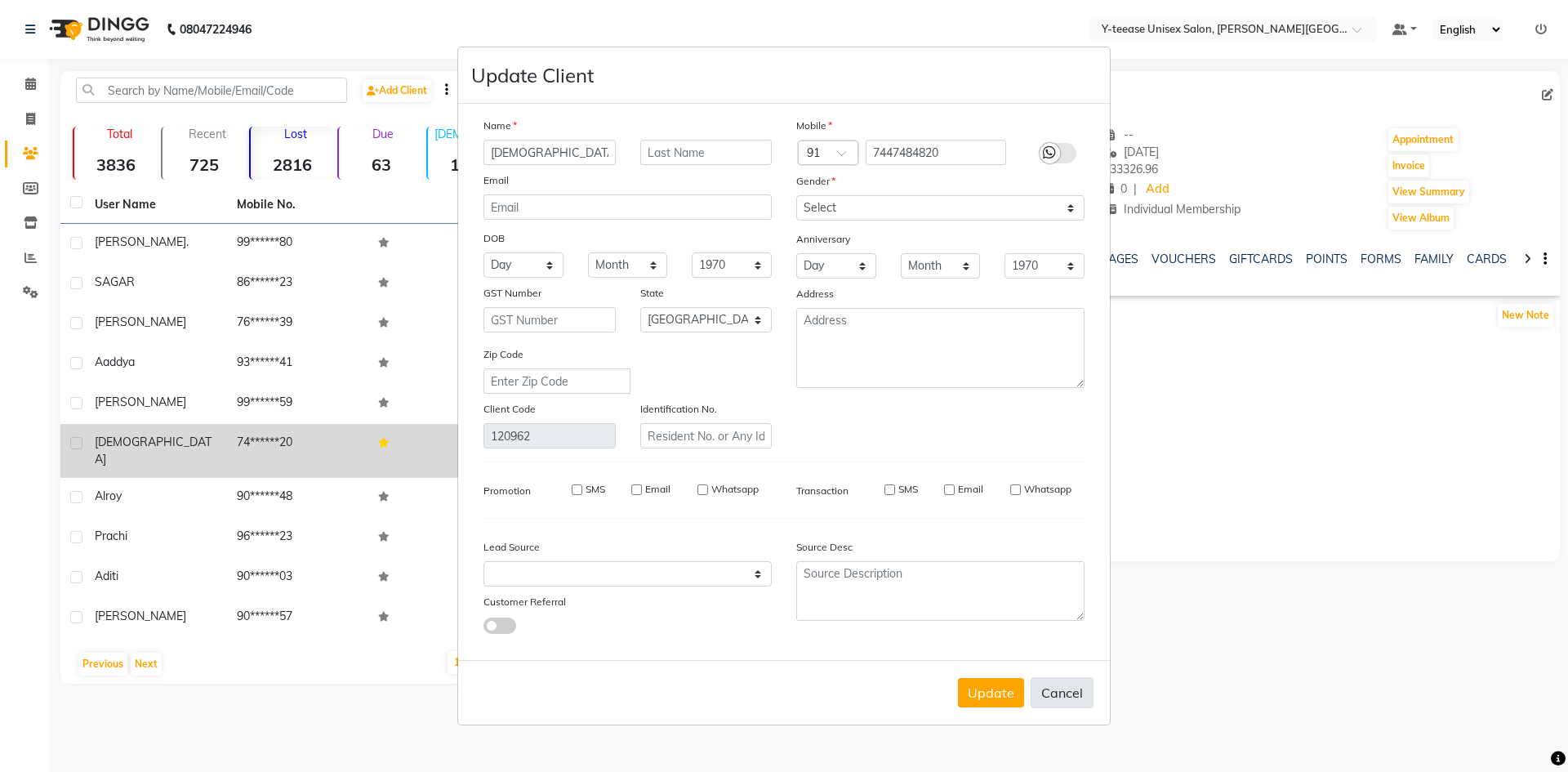
select select
checkbox input "false"
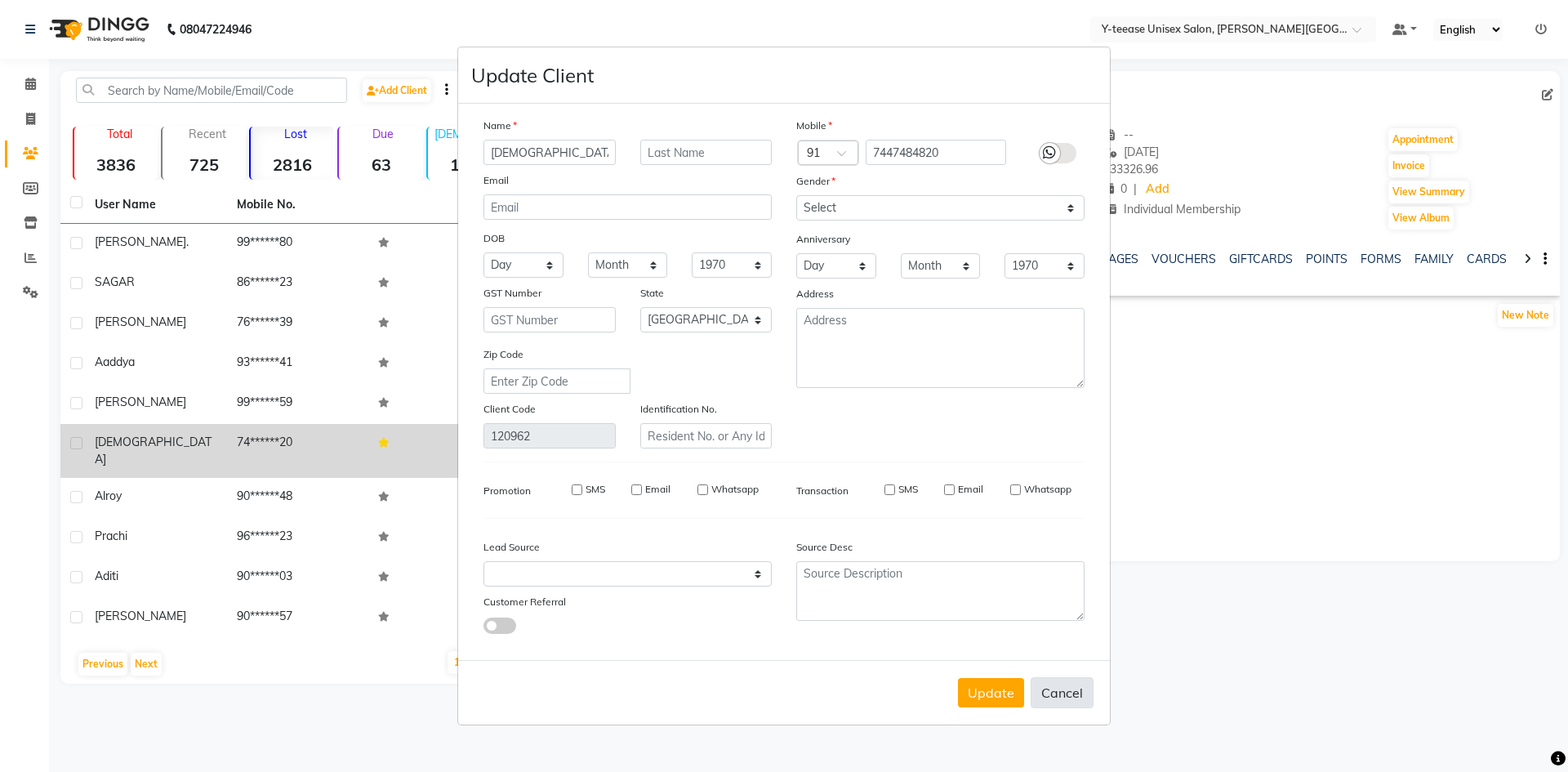
checkbox input "false"
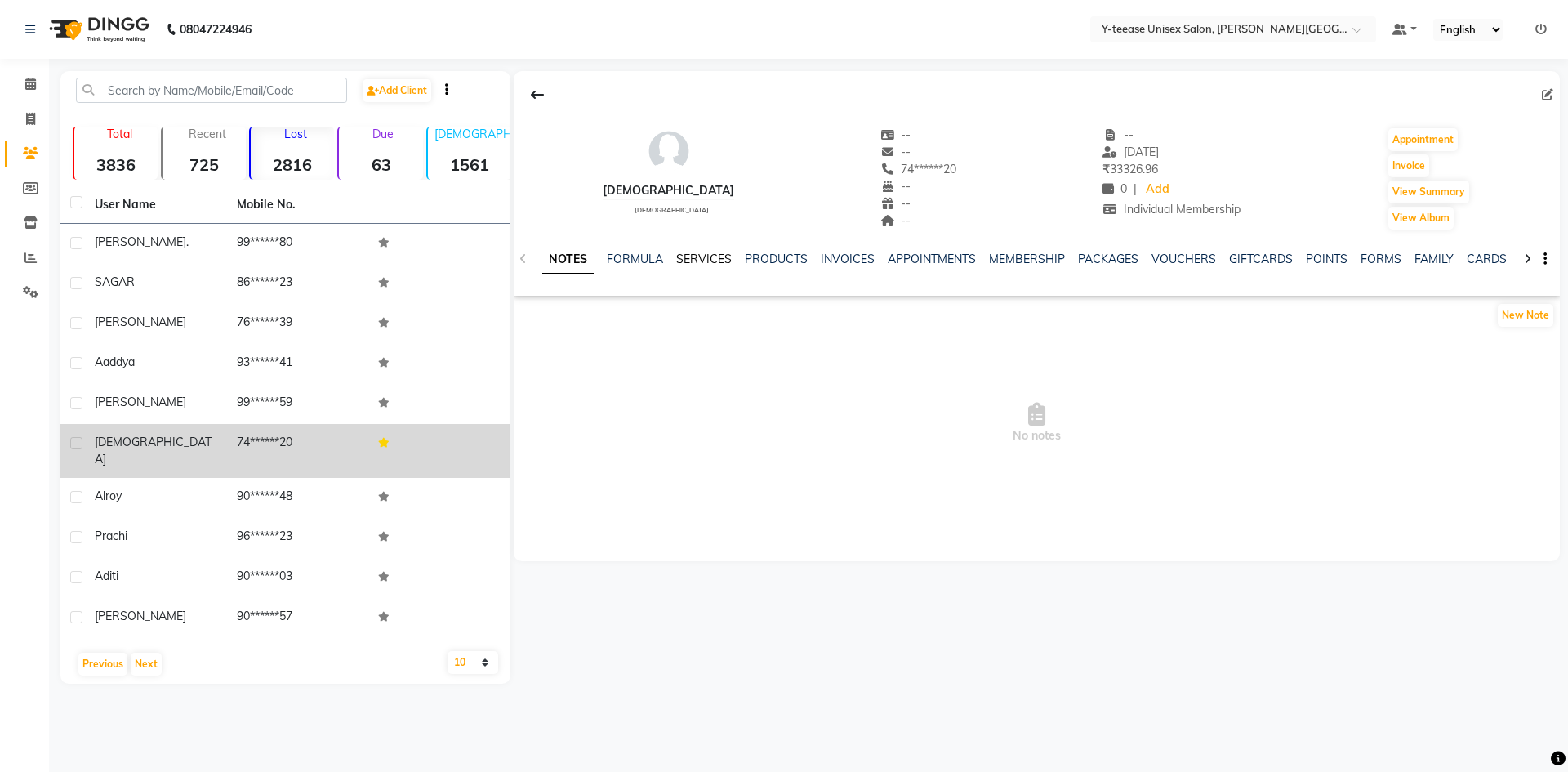
click at [710, 260] on link "SERVICES" at bounding box center [704, 259] width 56 height 15
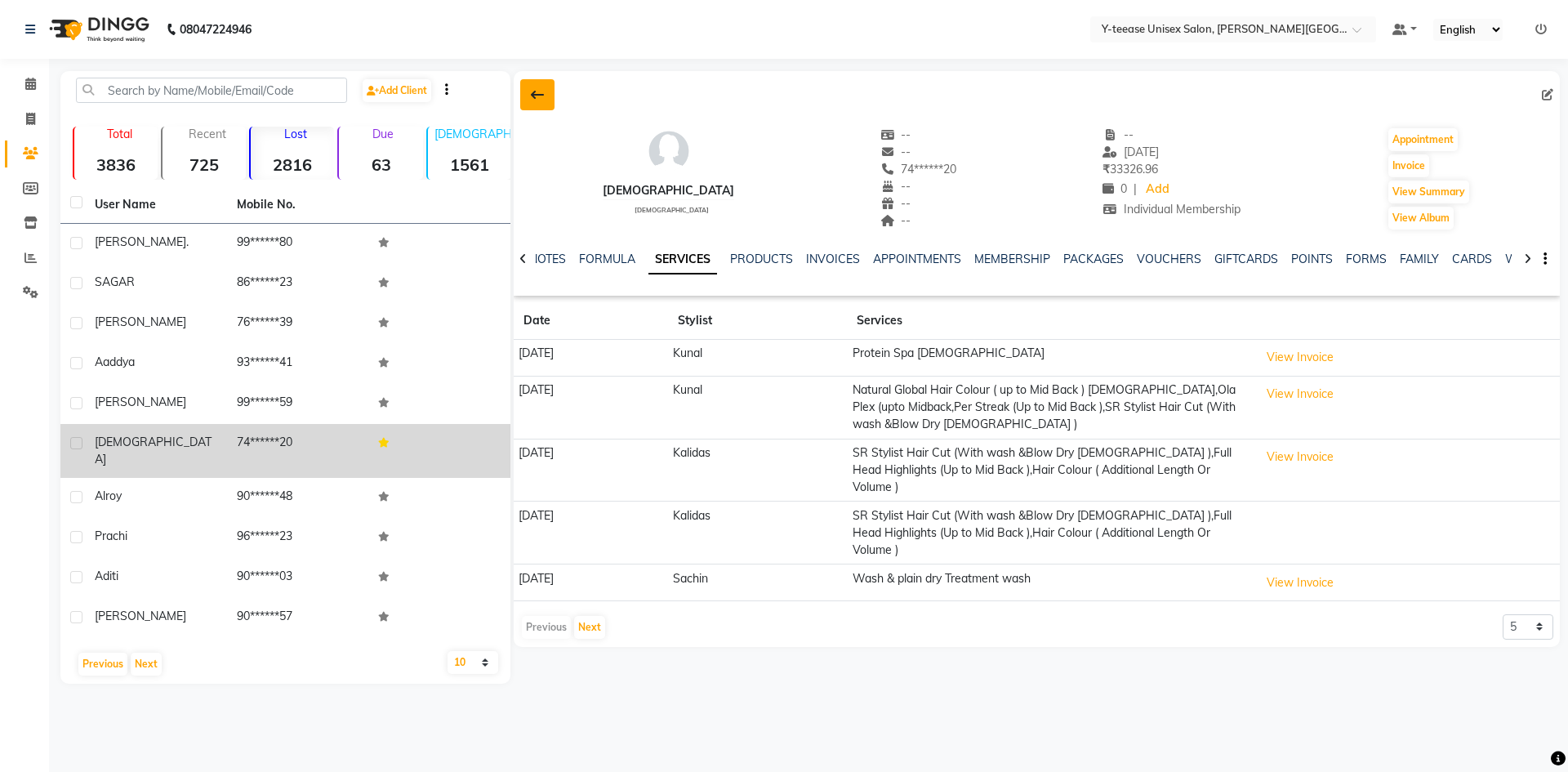
click at [539, 92] on icon at bounding box center [537, 94] width 13 height 13
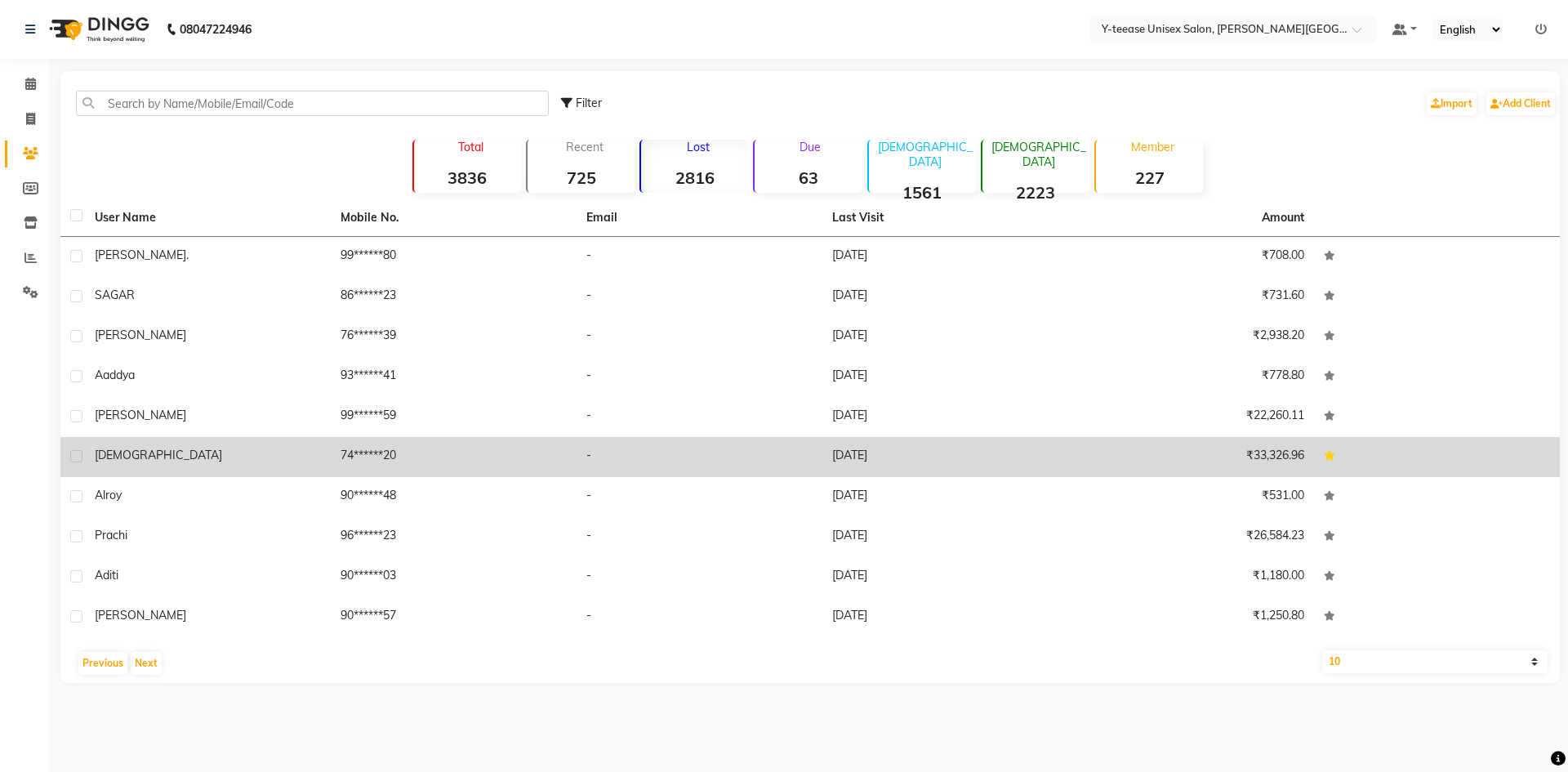
click at [966, 458] on td "29-06-2025" at bounding box center [945, 457] width 246 height 40
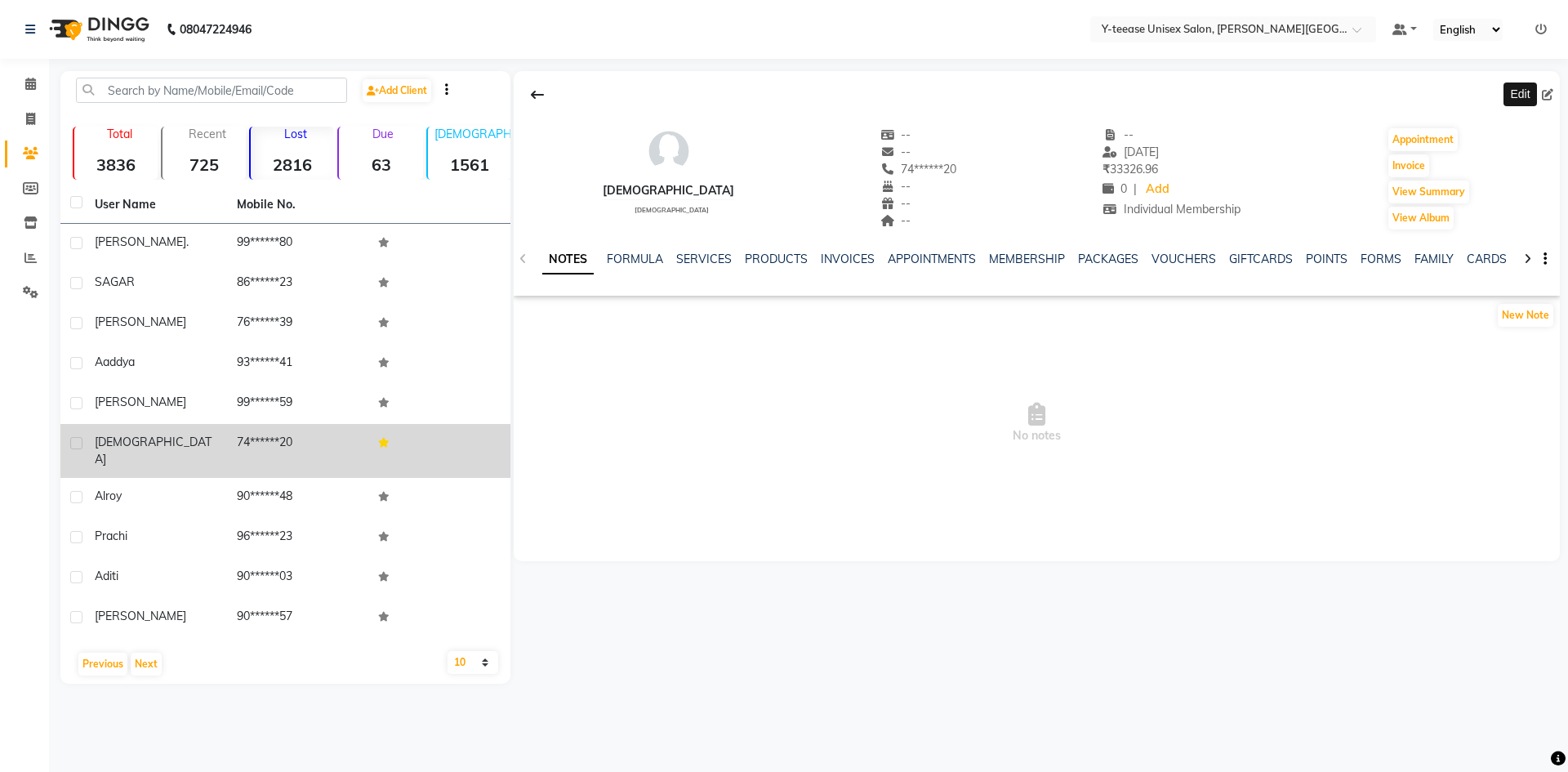
click at [1545, 89] on icon at bounding box center [1548, 94] width 11 height 11
select select "22"
select select "[DEMOGRAPHIC_DATA]"
select select
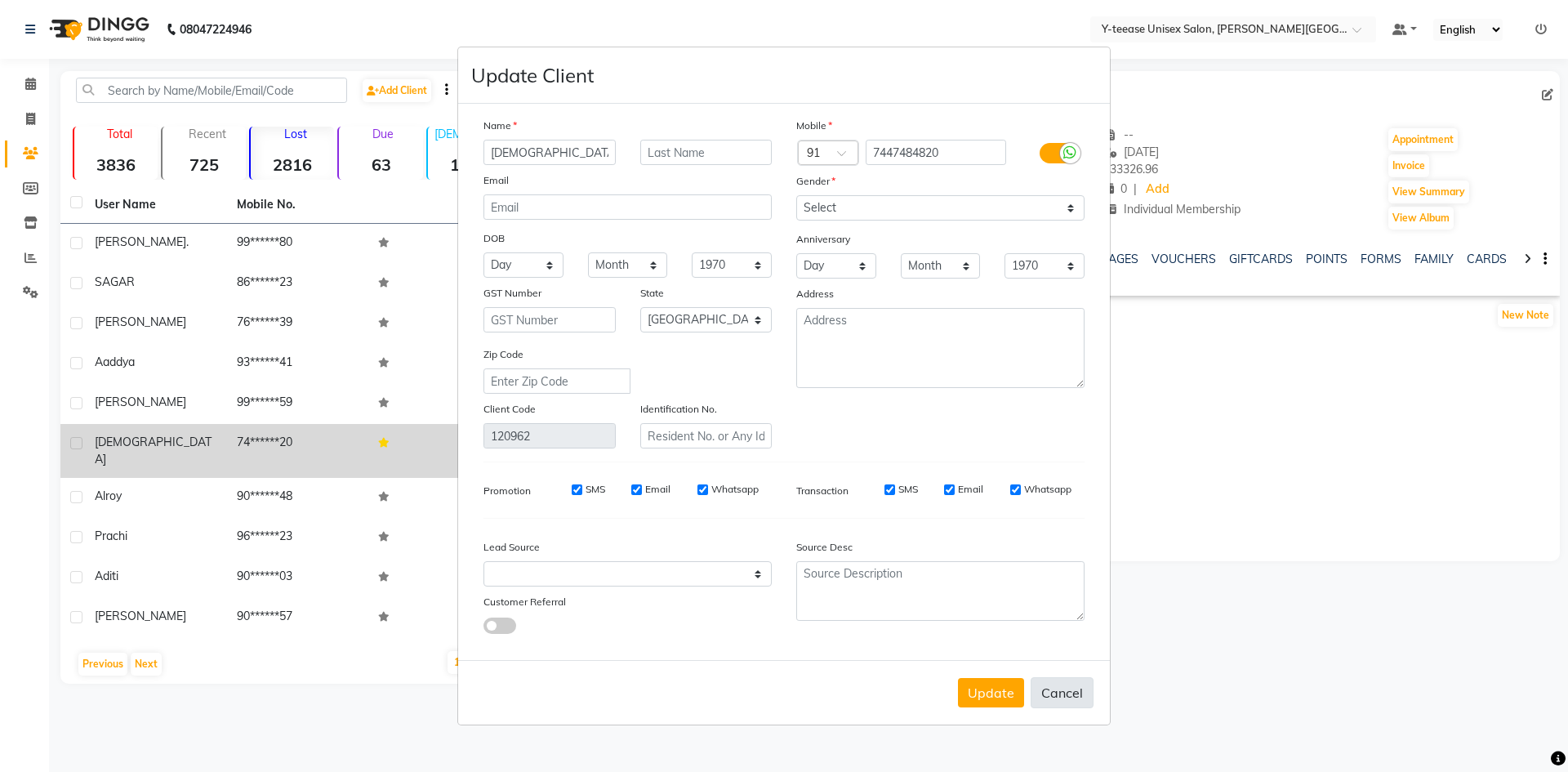
click at [1054, 689] on button "Cancel" at bounding box center [1062, 693] width 63 height 31
select select
select select "null"
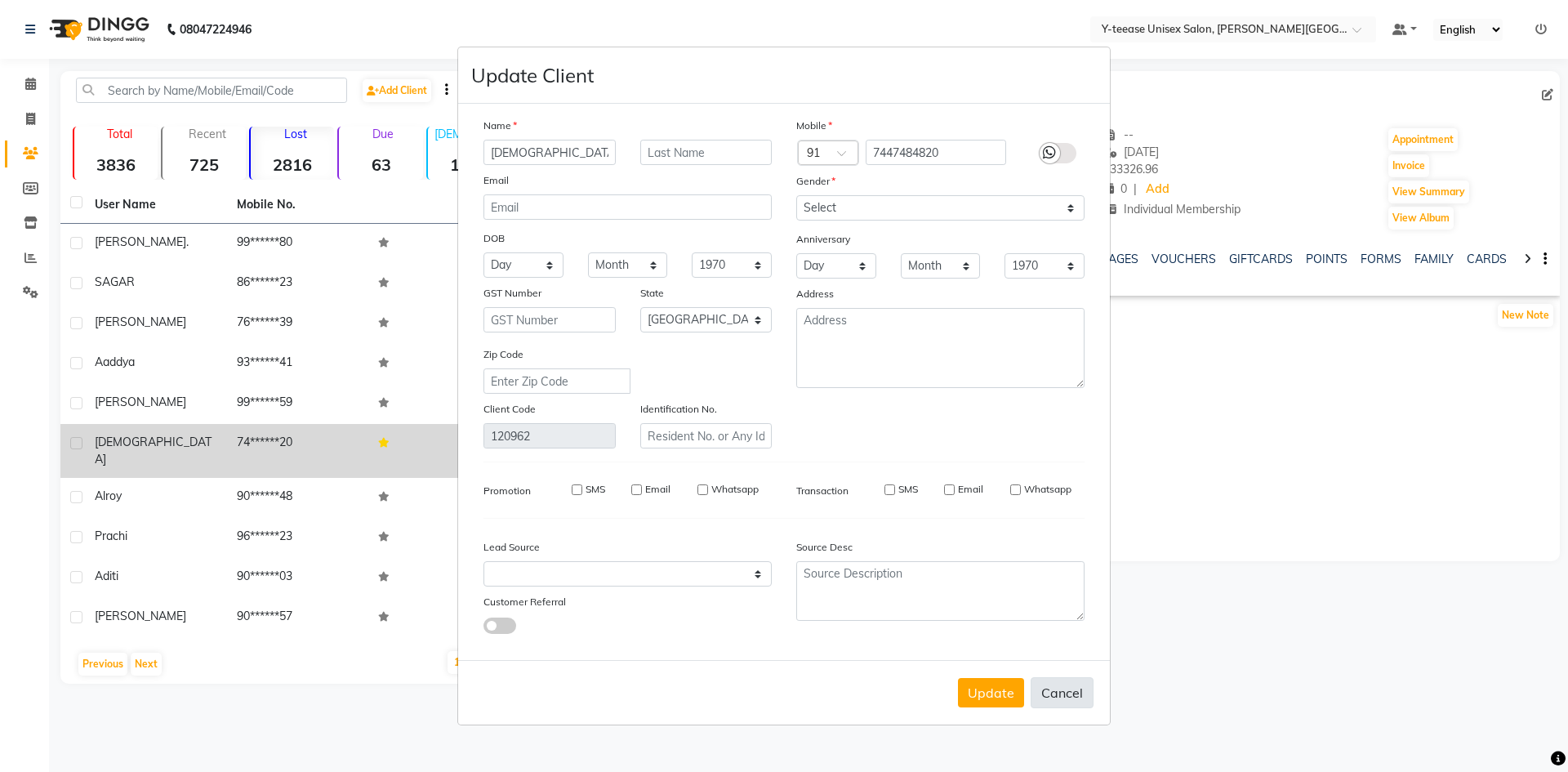
select select
checkbox input "false"
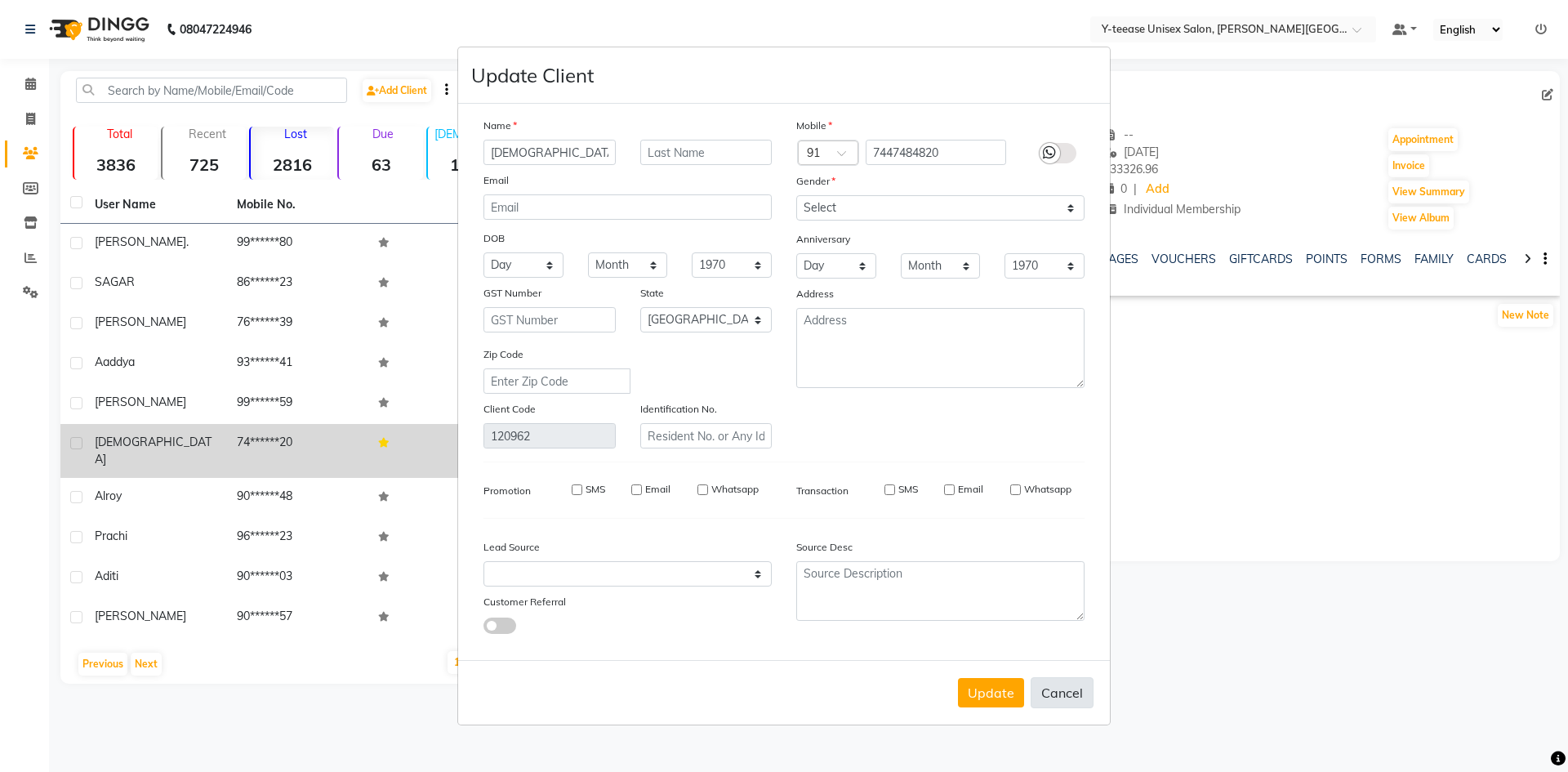
checkbox input "false"
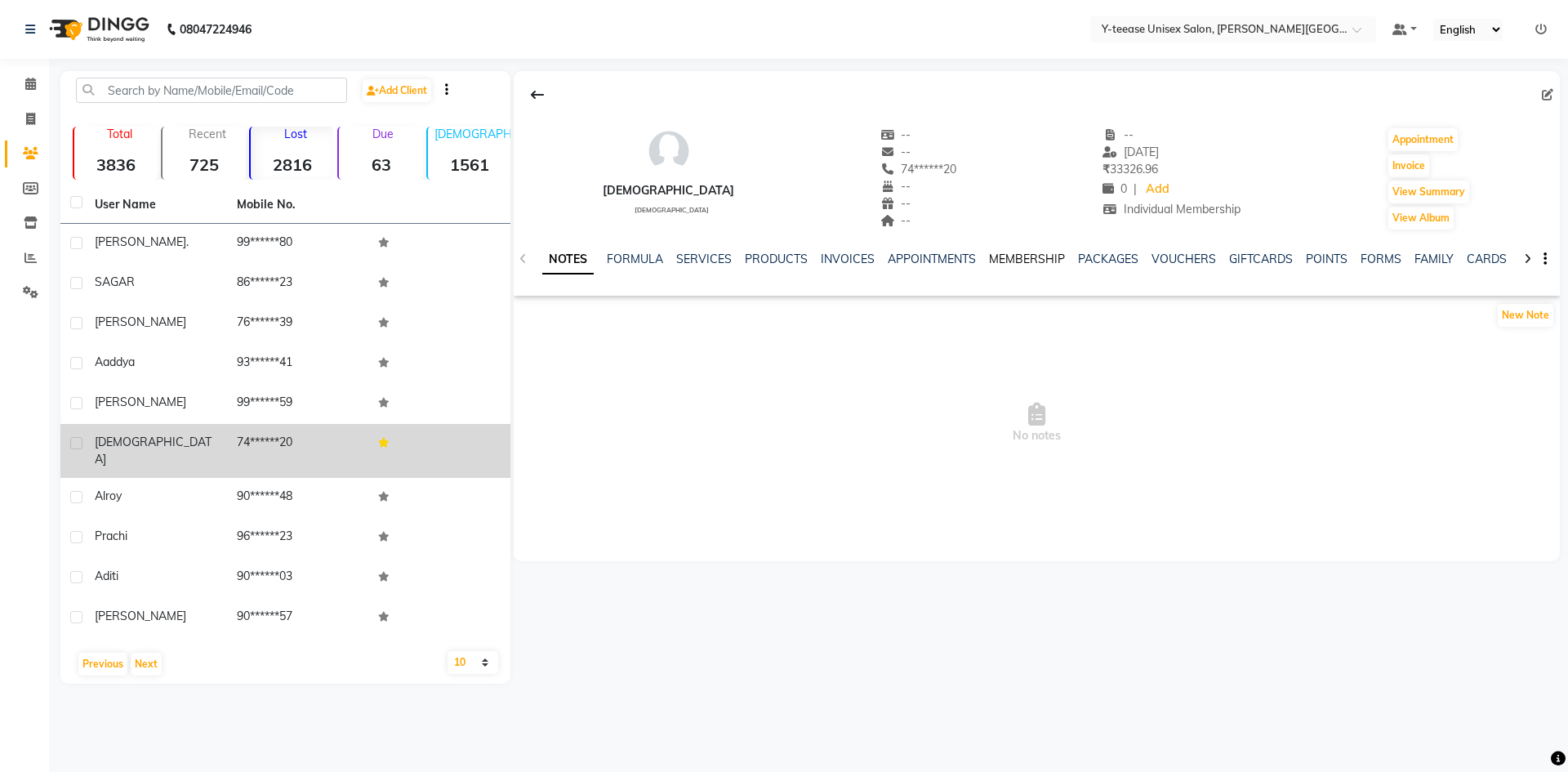
click at [1022, 259] on link "MEMBERSHIP" at bounding box center [1027, 259] width 76 height 15
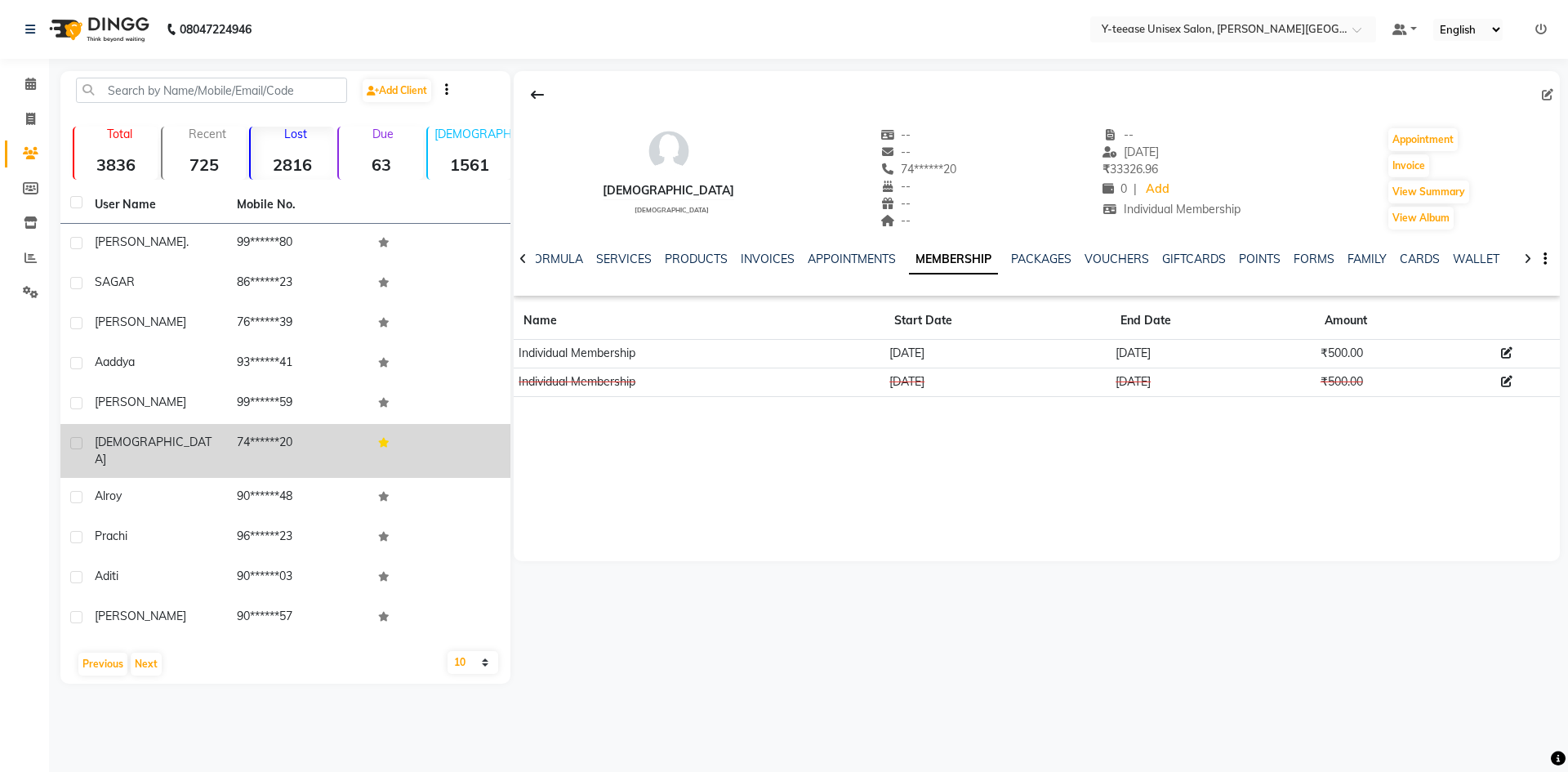
drag, startPoint x: 1102, startPoint y: 350, endPoint x: 1202, endPoint y: 378, distance: 103.8
click at [1202, 378] on tbody "Individual Membership 20-04-2025 20-04-2026 ₹500.00 Individual Membership 27-09…" at bounding box center [1037, 368] width 1047 height 57
click at [1556, 98] on span at bounding box center [1551, 94] width 18 height 17
click at [1549, 99] on icon at bounding box center [1548, 94] width 11 height 11
select select
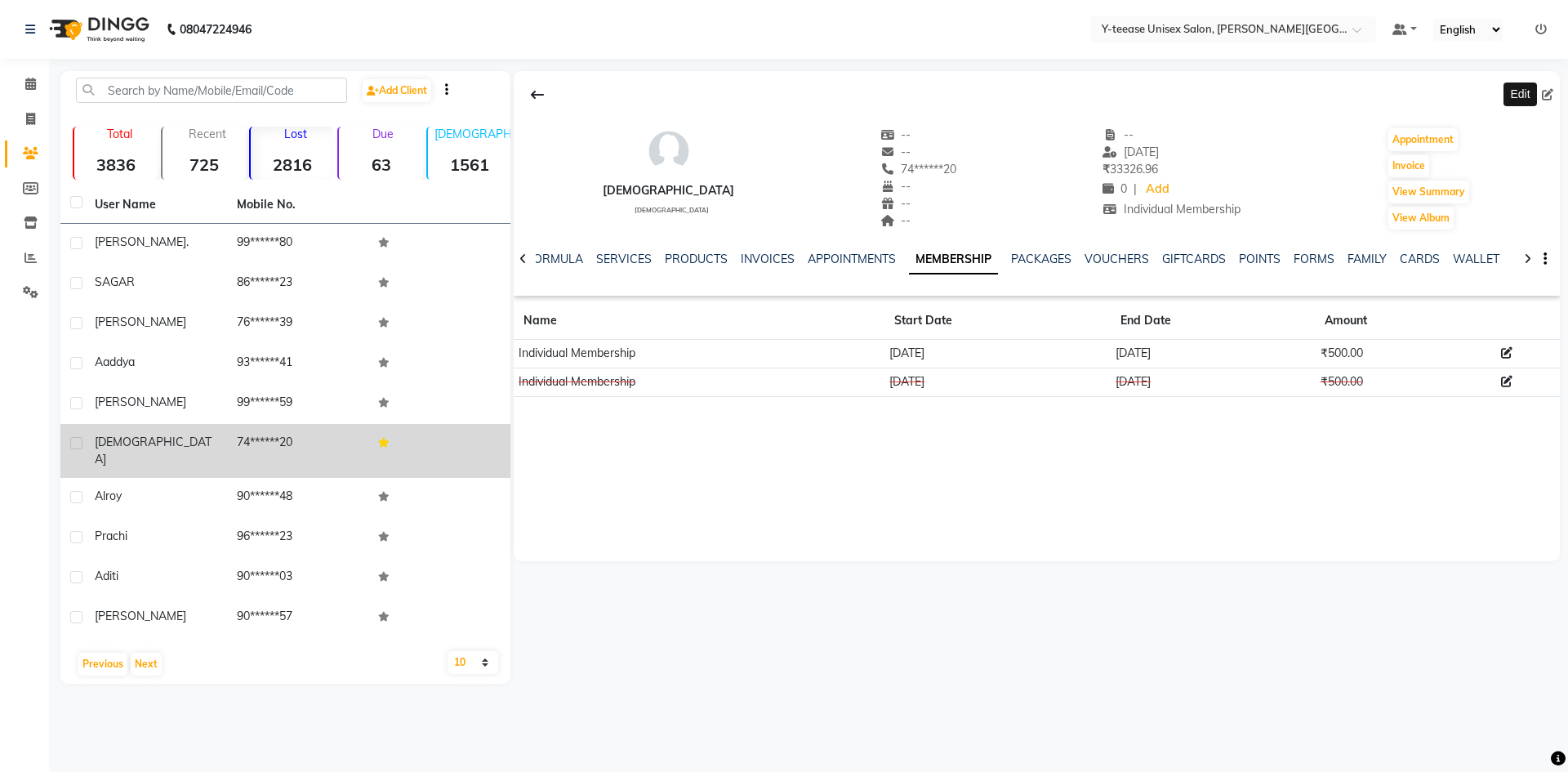
select select "[DEMOGRAPHIC_DATA]"
select select
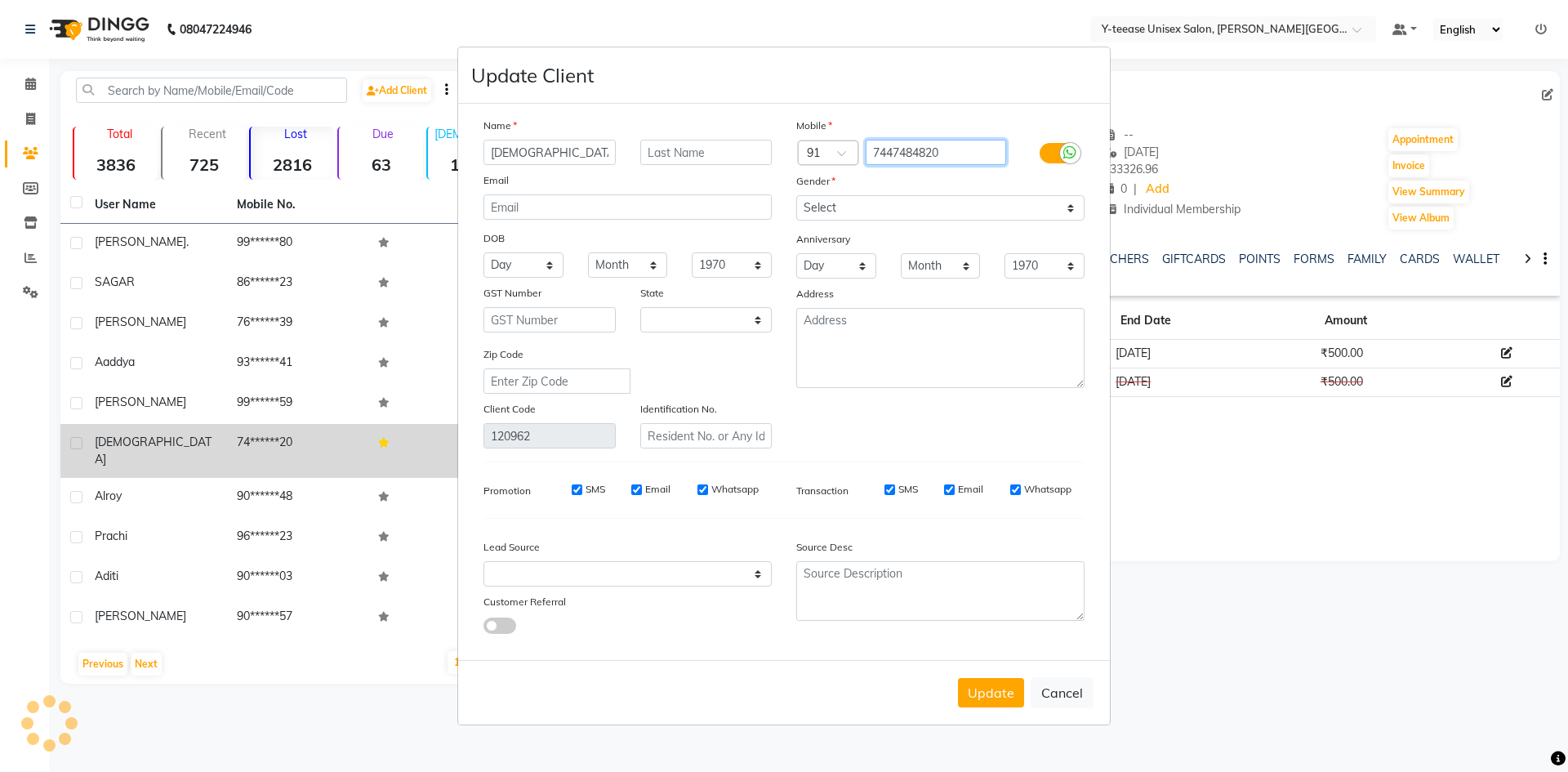
select select "22"
drag, startPoint x: 974, startPoint y: 147, endPoint x: 849, endPoint y: 150, distance: 125.0
click at [849, 150] on div "Country Code × 91 7447484820" at bounding box center [940, 153] width 313 height 26
drag, startPoint x: 545, startPoint y: 157, endPoint x: 444, endPoint y: 177, distance: 103.0
click at [445, 176] on ngb-modal-window "Update Client Name shivani Email DOB Day 01 02 03 04 05 06 07 08 09 10 11 12 13…" at bounding box center [784, 386] width 1568 height 772
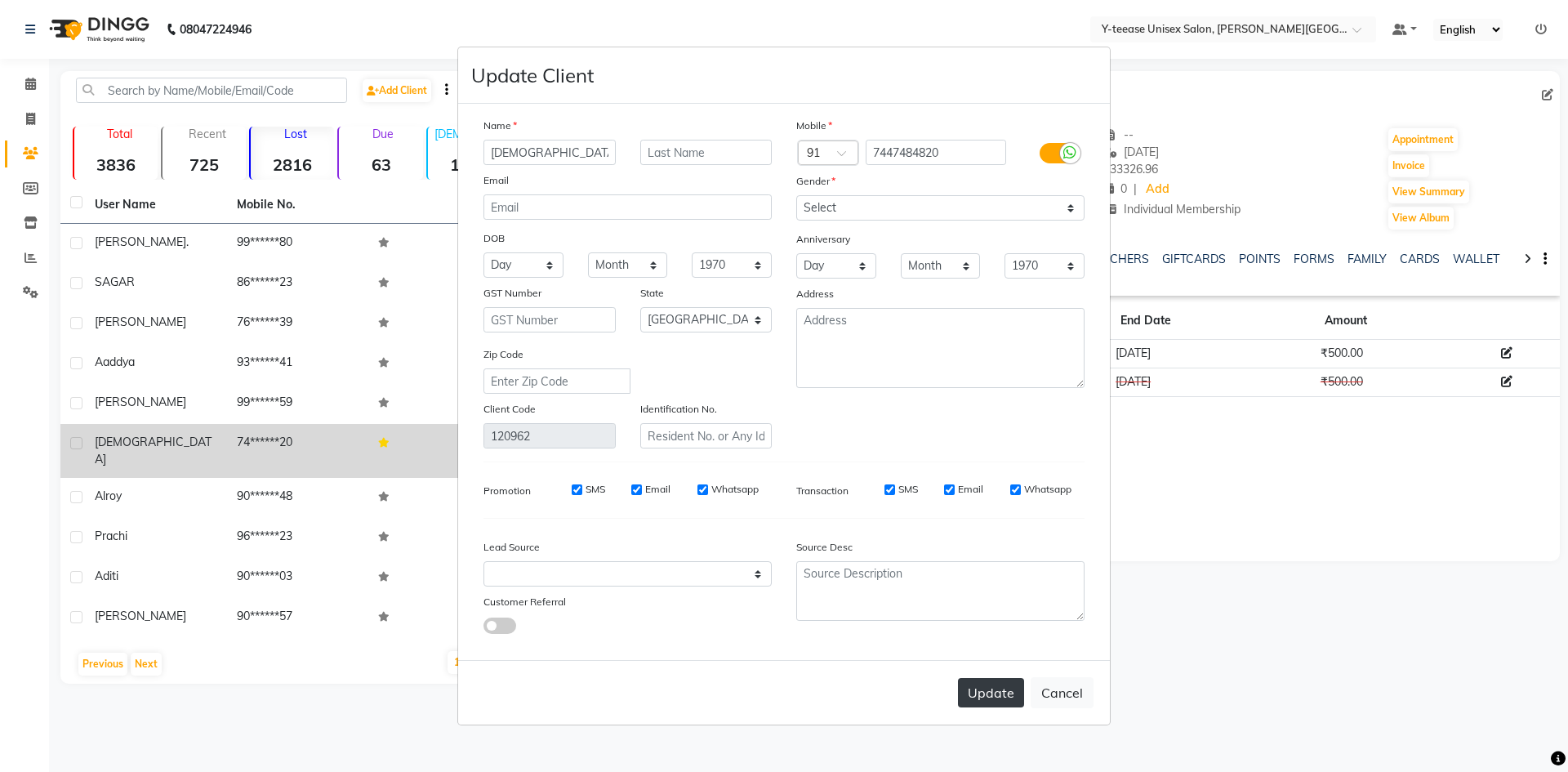
click at [997, 689] on button "Update" at bounding box center [990, 693] width 66 height 29
select select
select select "null"
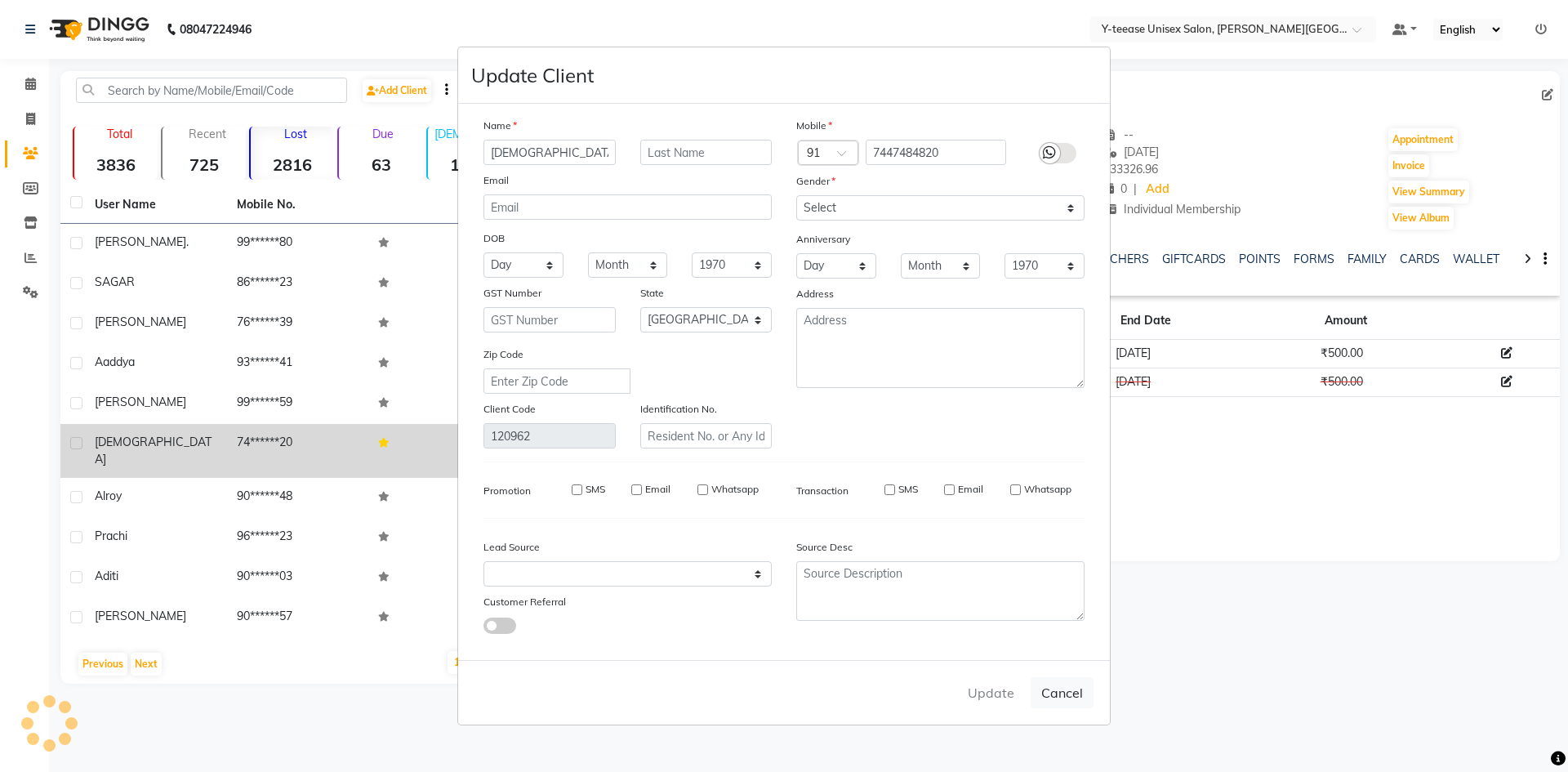
select select
checkbox input "false"
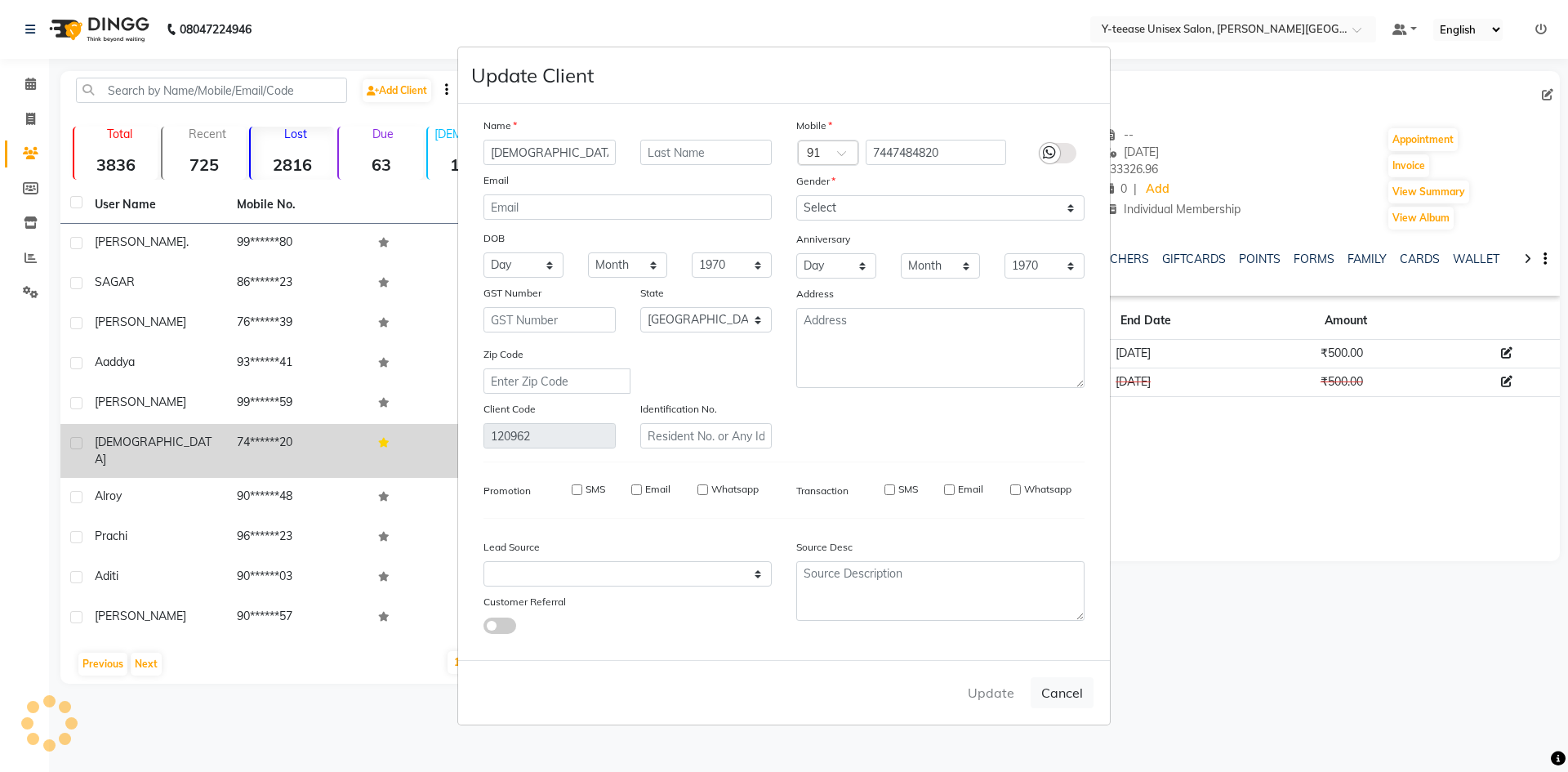
checkbox input "false"
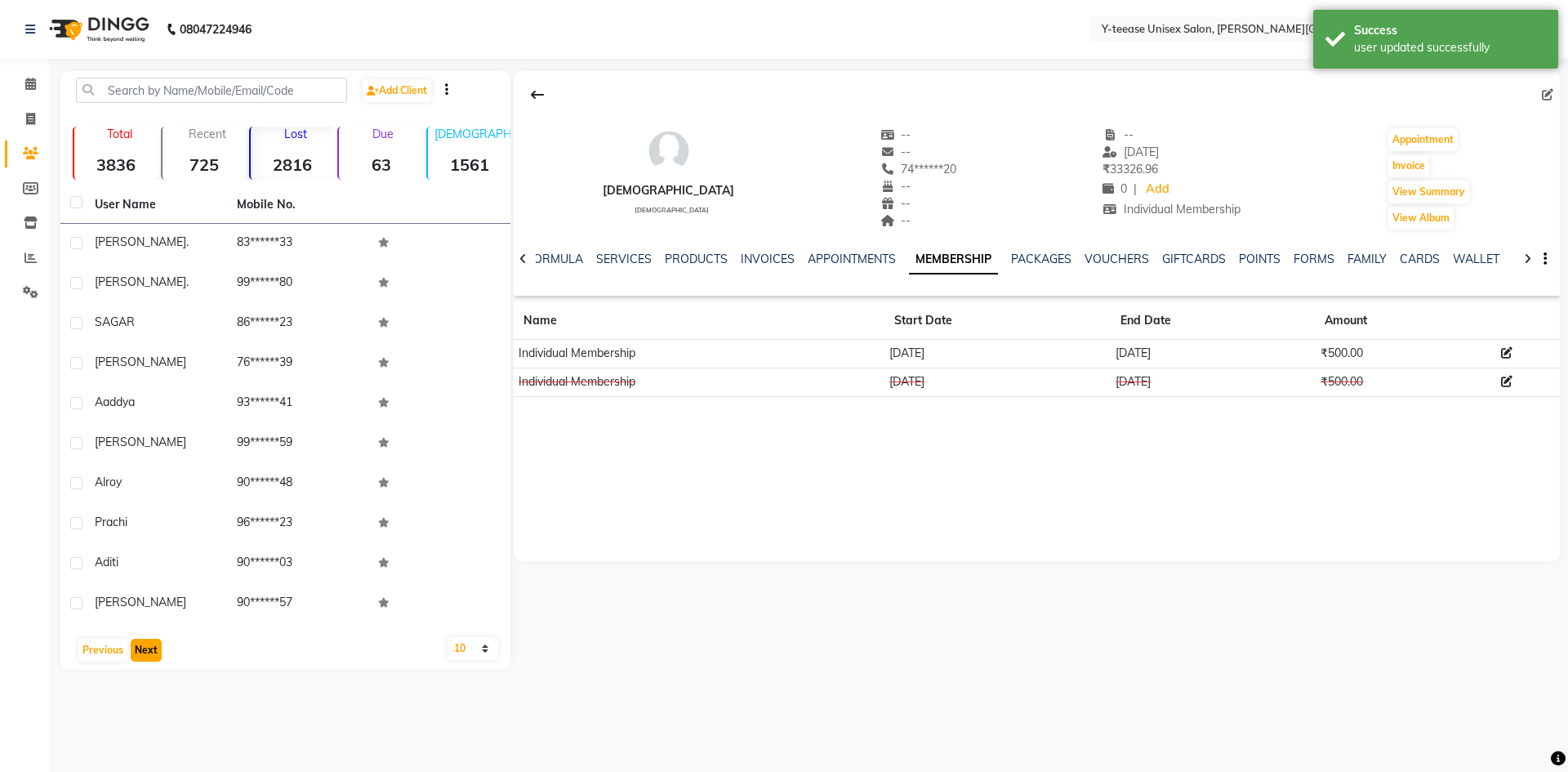
click at [146, 648] on button "Next" at bounding box center [146, 650] width 31 height 23
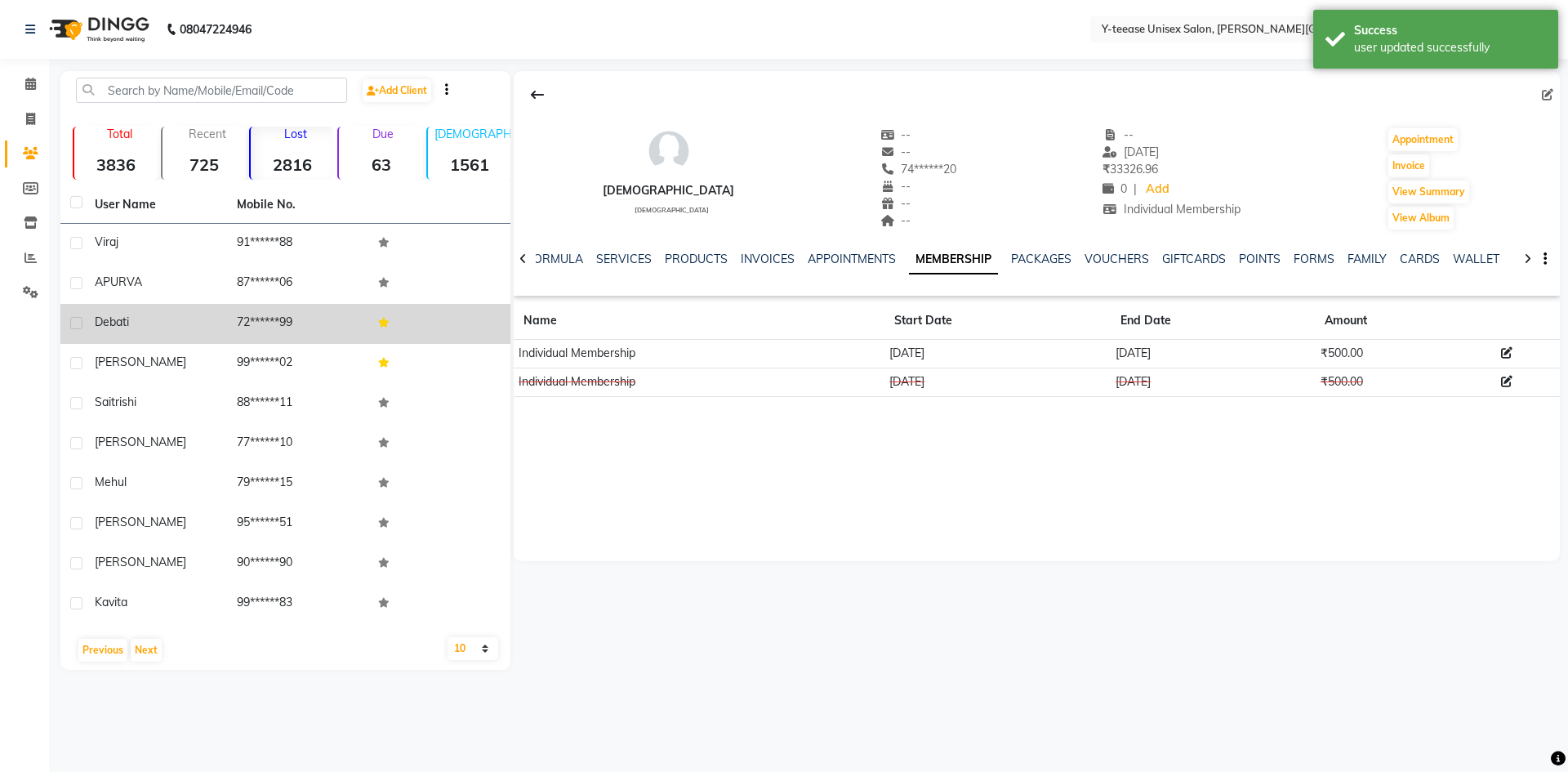
click at [313, 327] on td "72******99" at bounding box center [297, 324] width 142 height 40
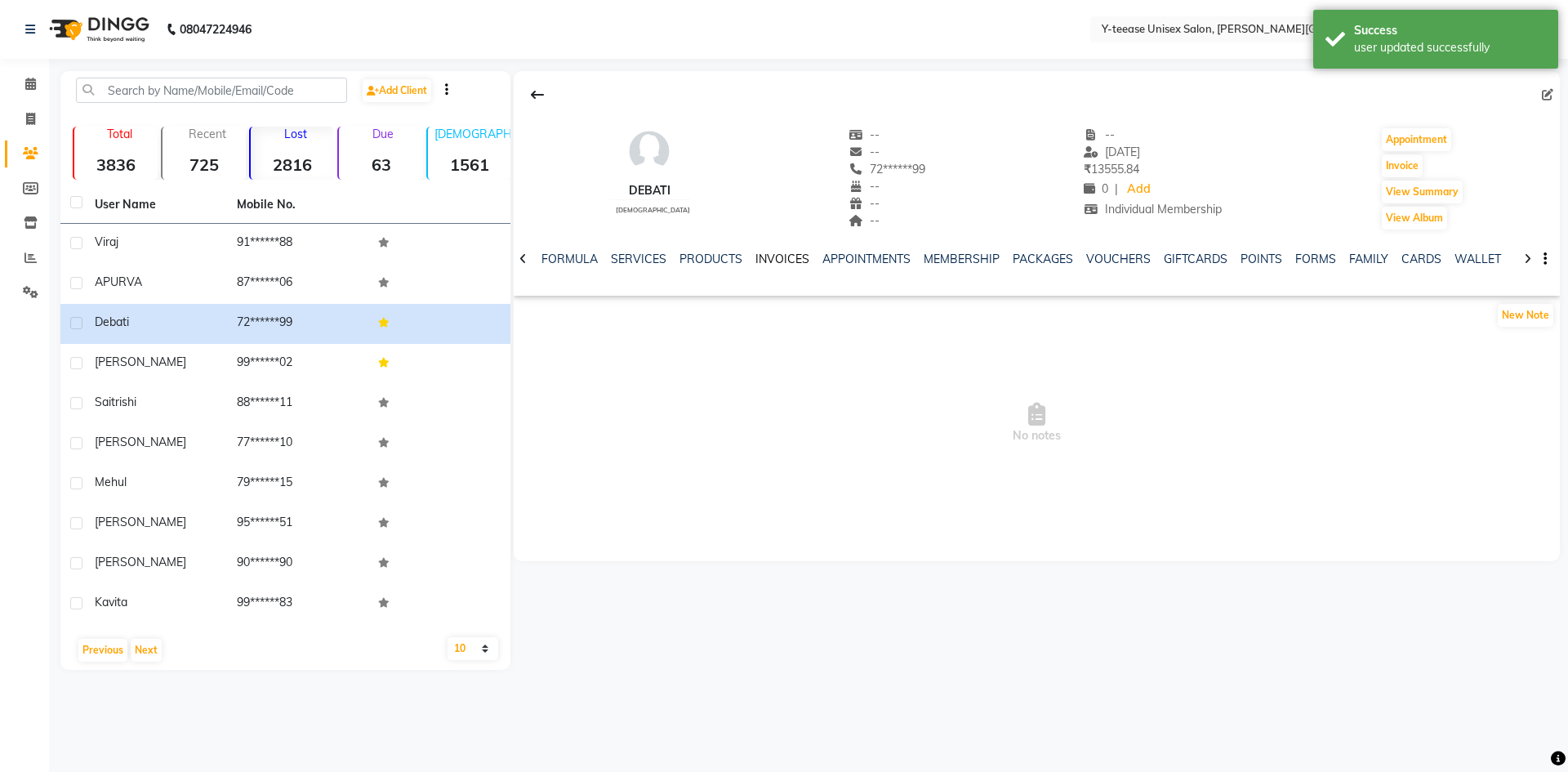
click at [769, 260] on link "INVOICES" at bounding box center [782, 259] width 54 height 15
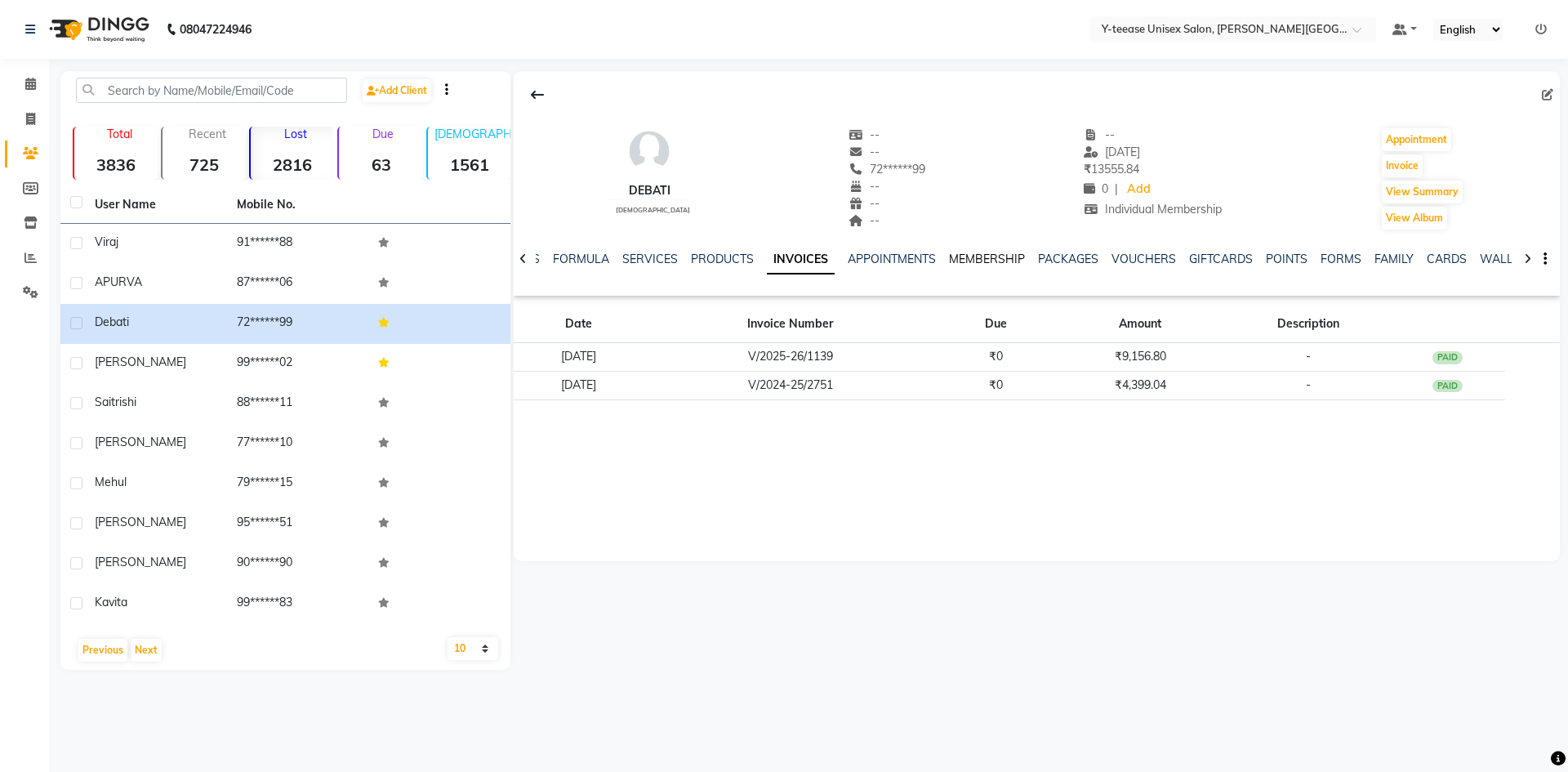
click at [973, 259] on link "MEMBERSHIP" at bounding box center [987, 259] width 76 height 15
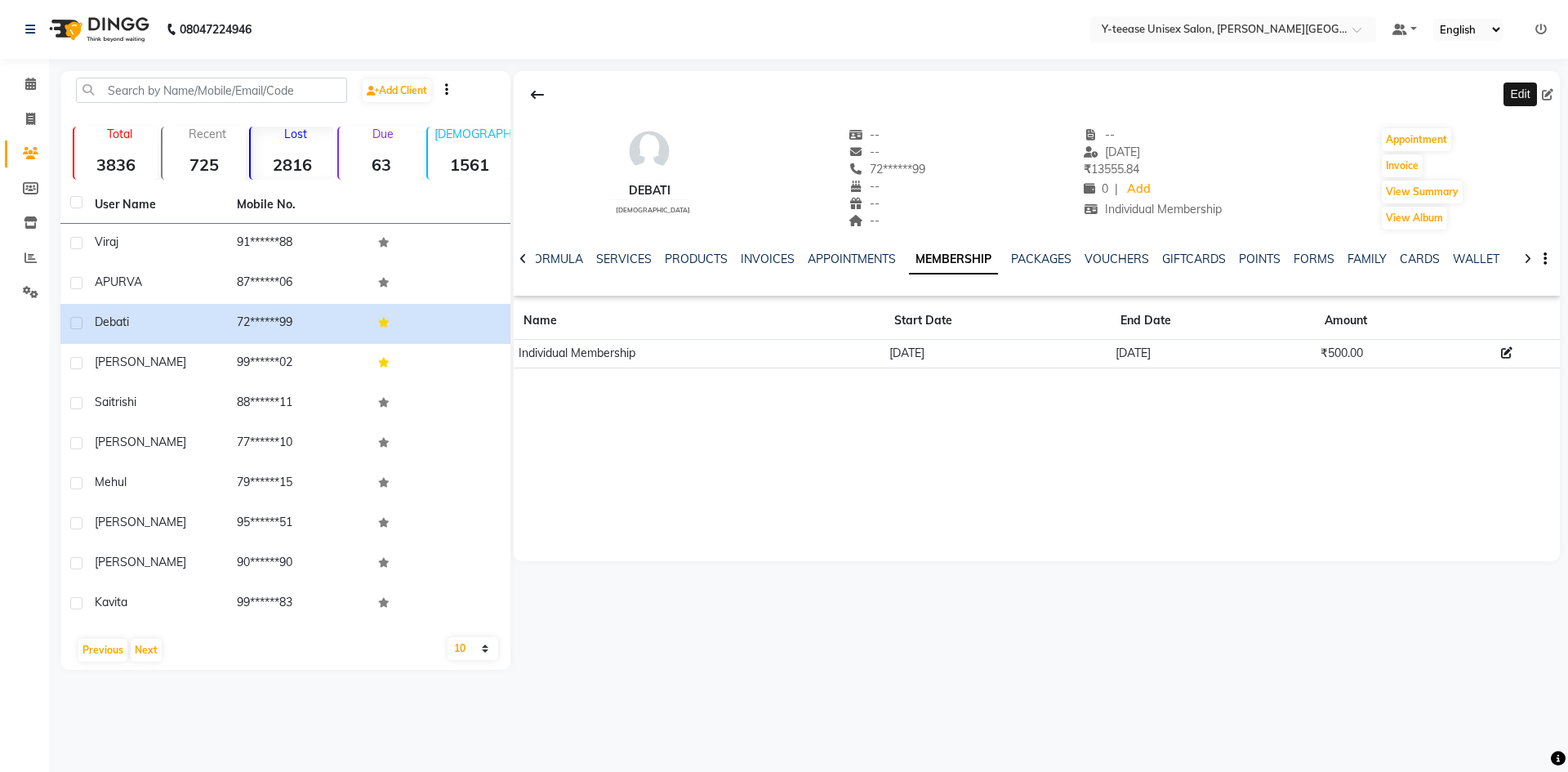
click at [1549, 95] on icon at bounding box center [1548, 94] width 11 height 11
select select "22"
select select "[DEMOGRAPHIC_DATA]"
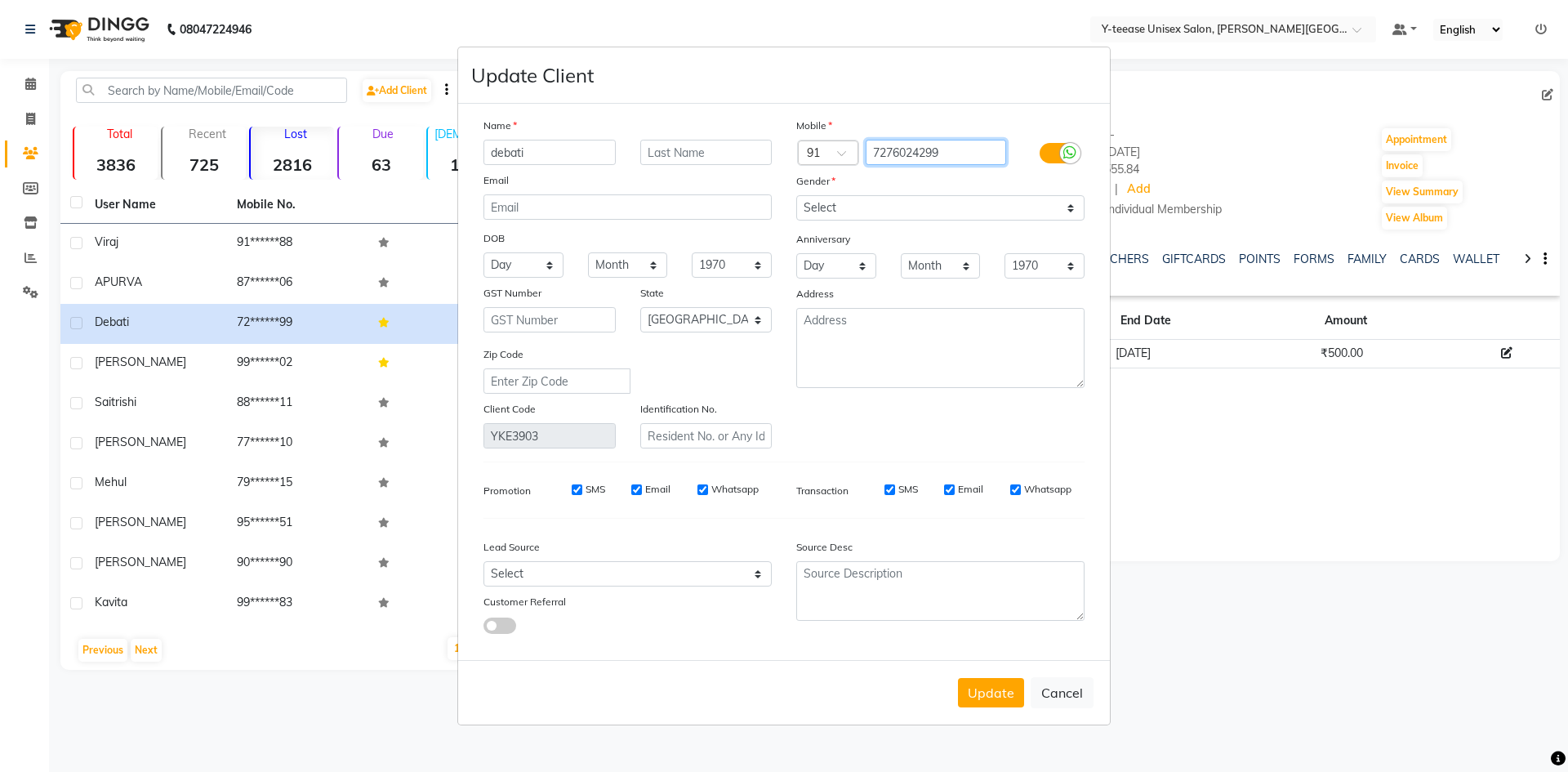
drag, startPoint x: 963, startPoint y: 154, endPoint x: 835, endPoint y: 177, distance: 130.0
click at [835, 176] on div "Mobile Country Code × 91 7276024299 Gender Select Male Female Other Prefer Not …" at bounding box center [940, 282] width 313 height 332
click at [986, 700] on button "Update" at bounding box center [990, 693] width 66 height 29
select select
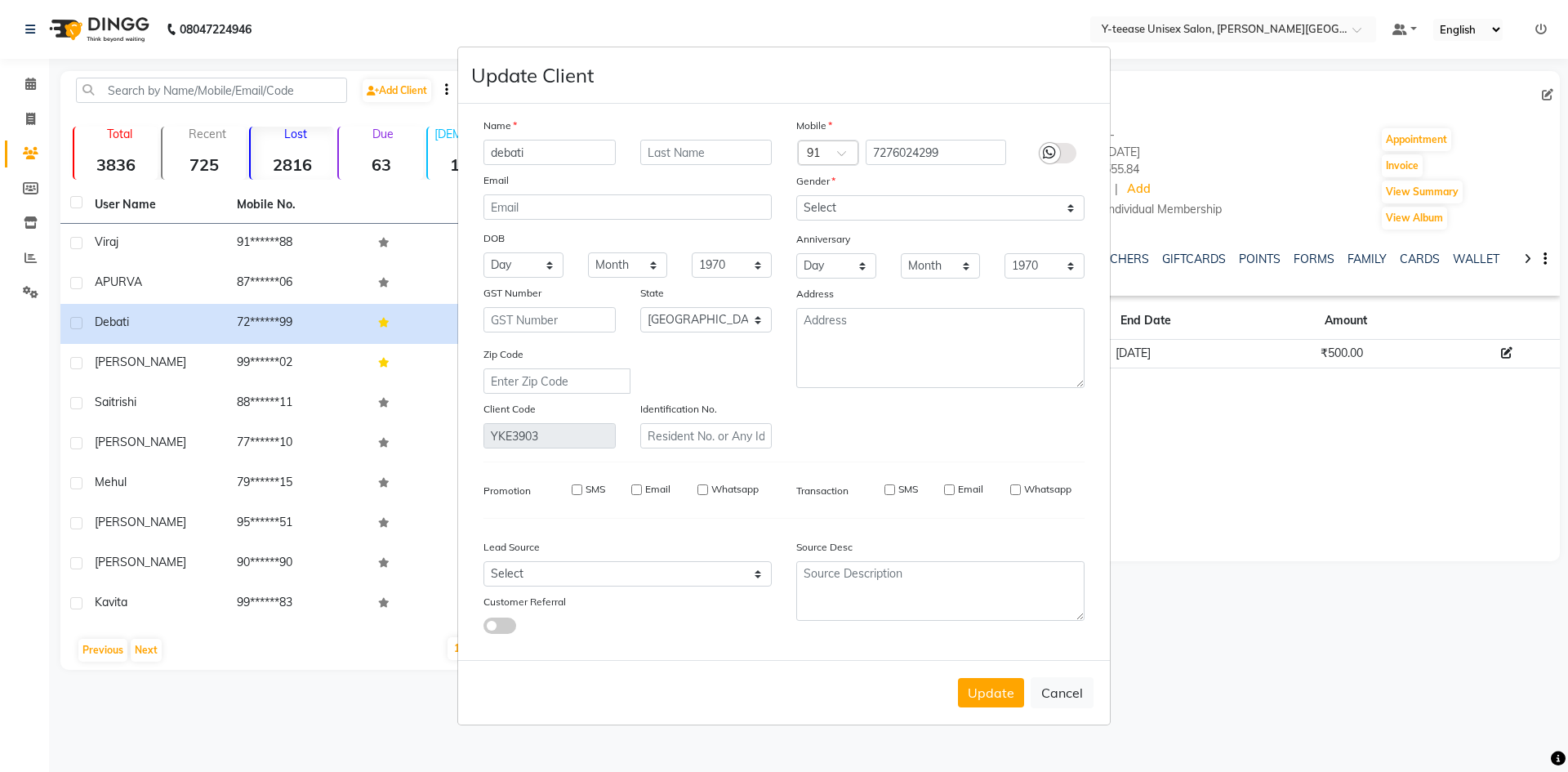
select select
select select "null"
select select
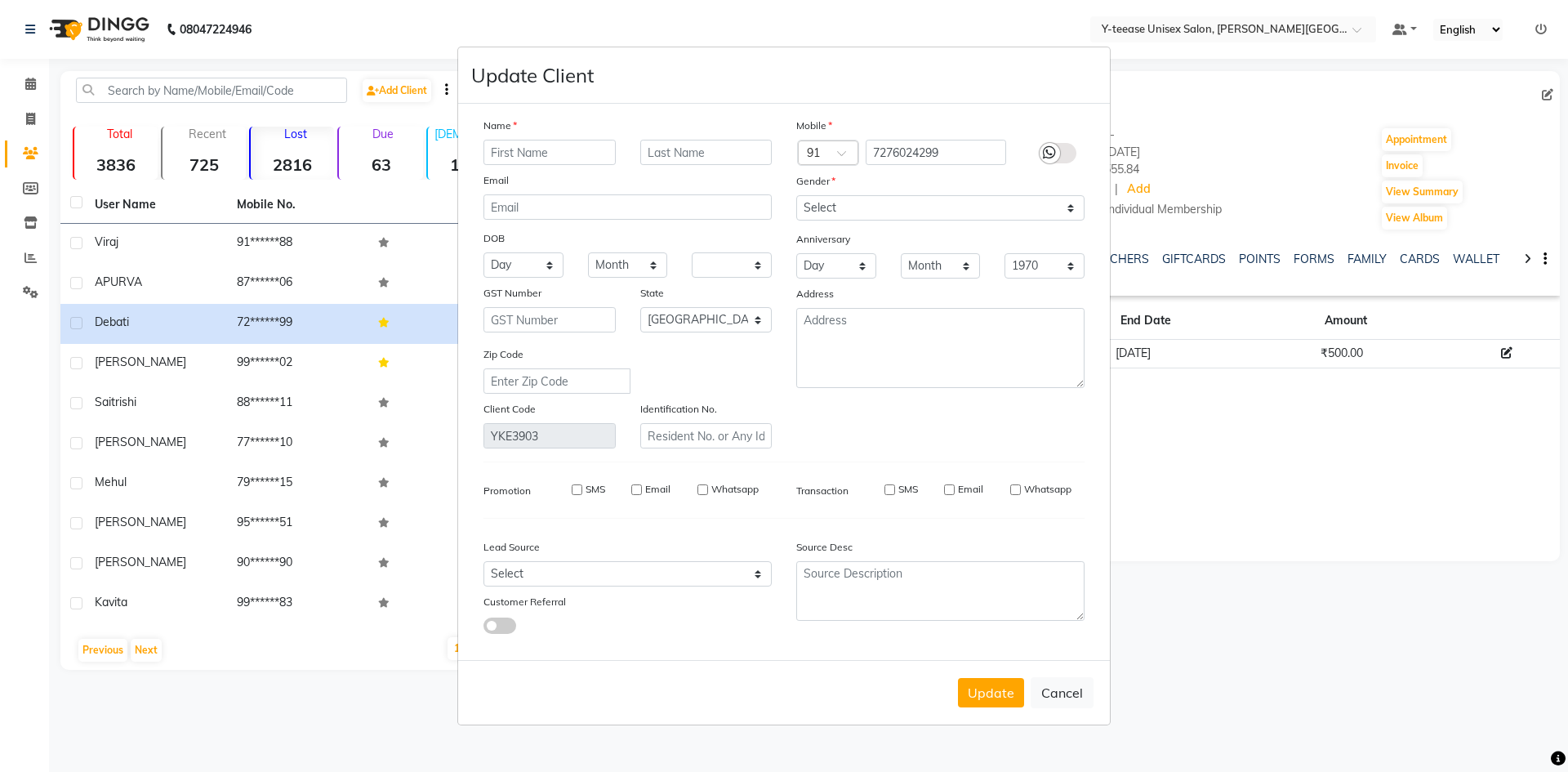
select select
checkbox input "false"
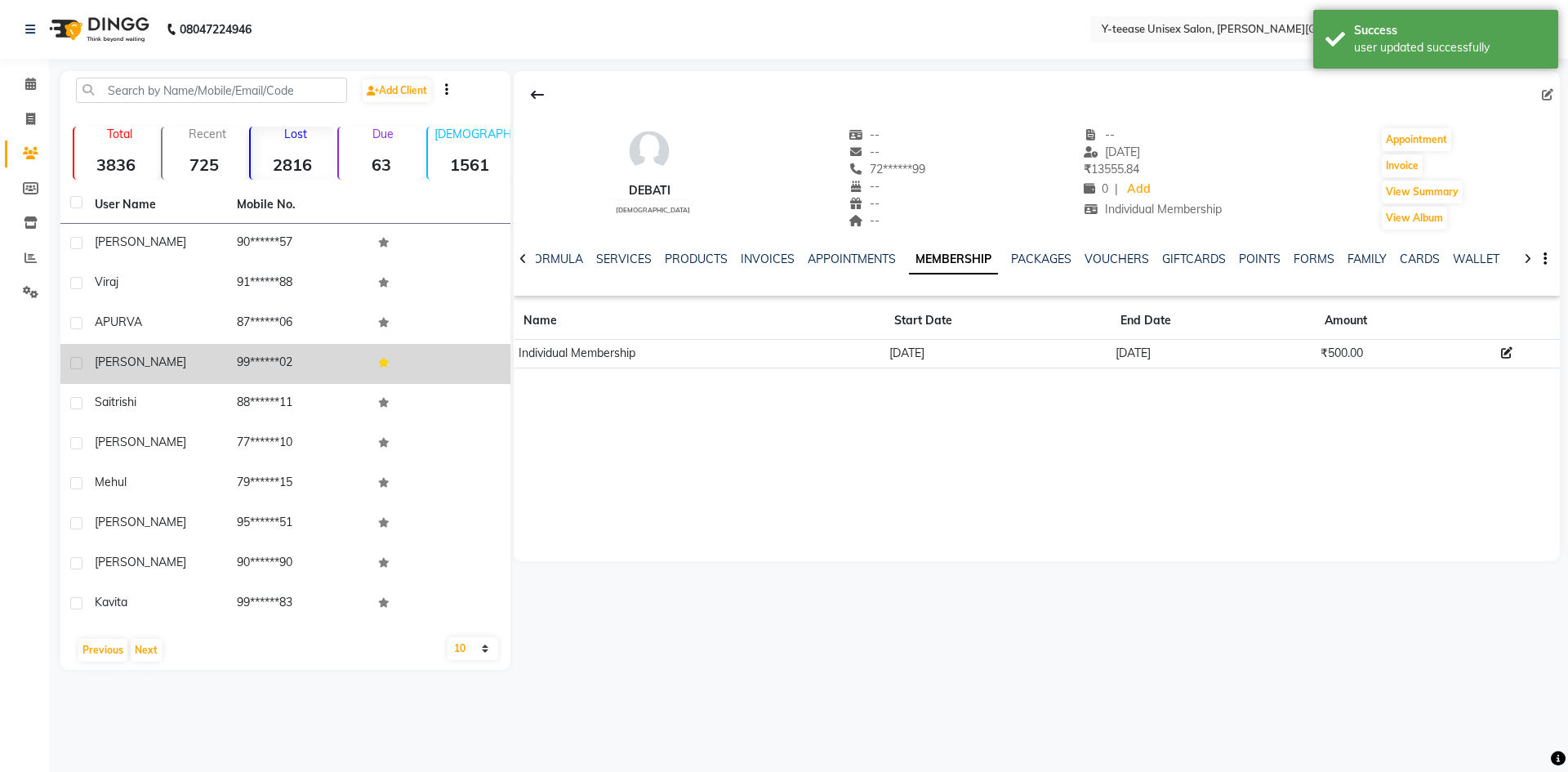
click at [387, 367] on icon at bounding box center [384, 363] width 11 height 10
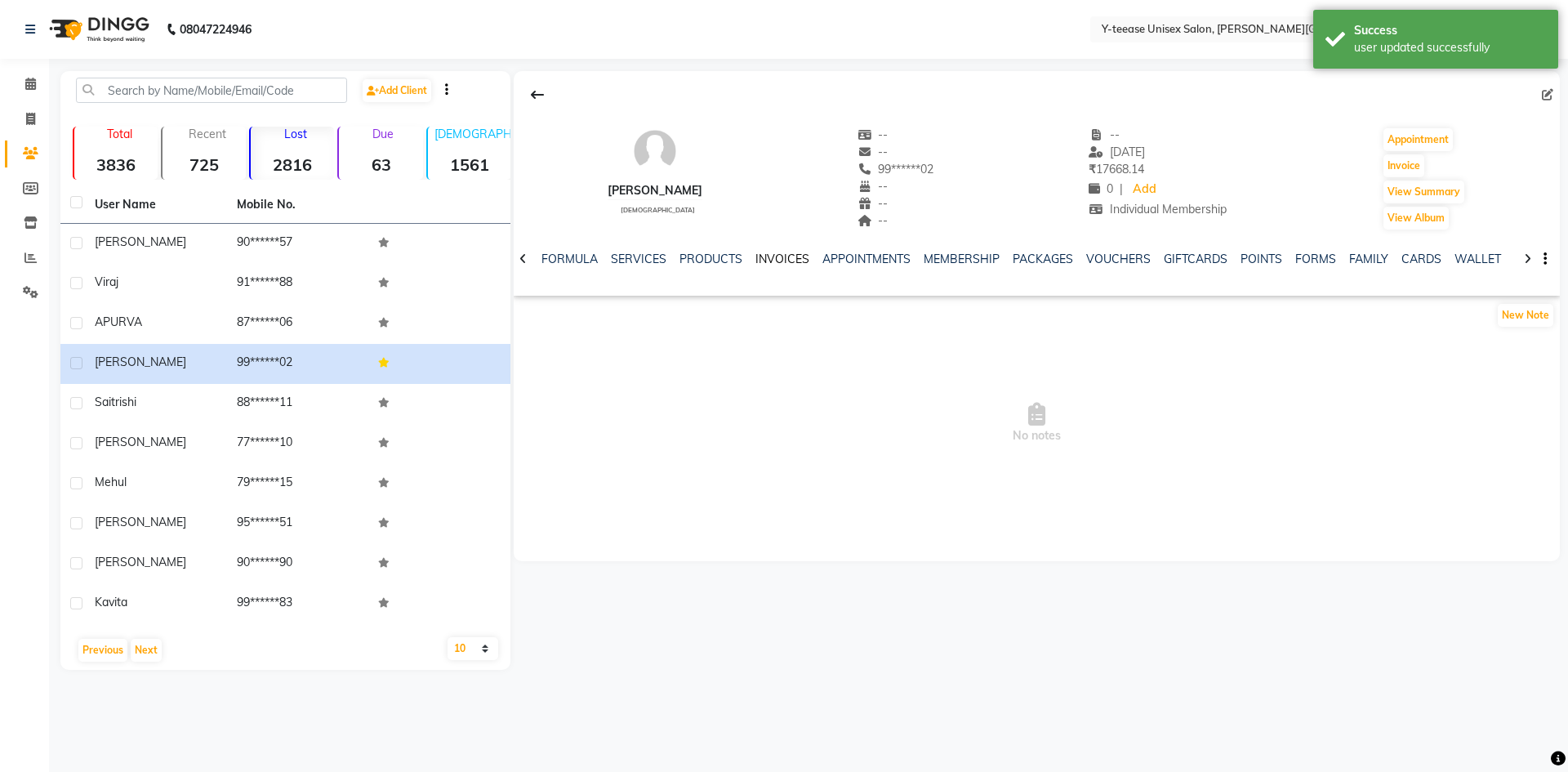
click at [773, 258] on link "INVOICES" at bounding box center [782, 259] width 54 height 15
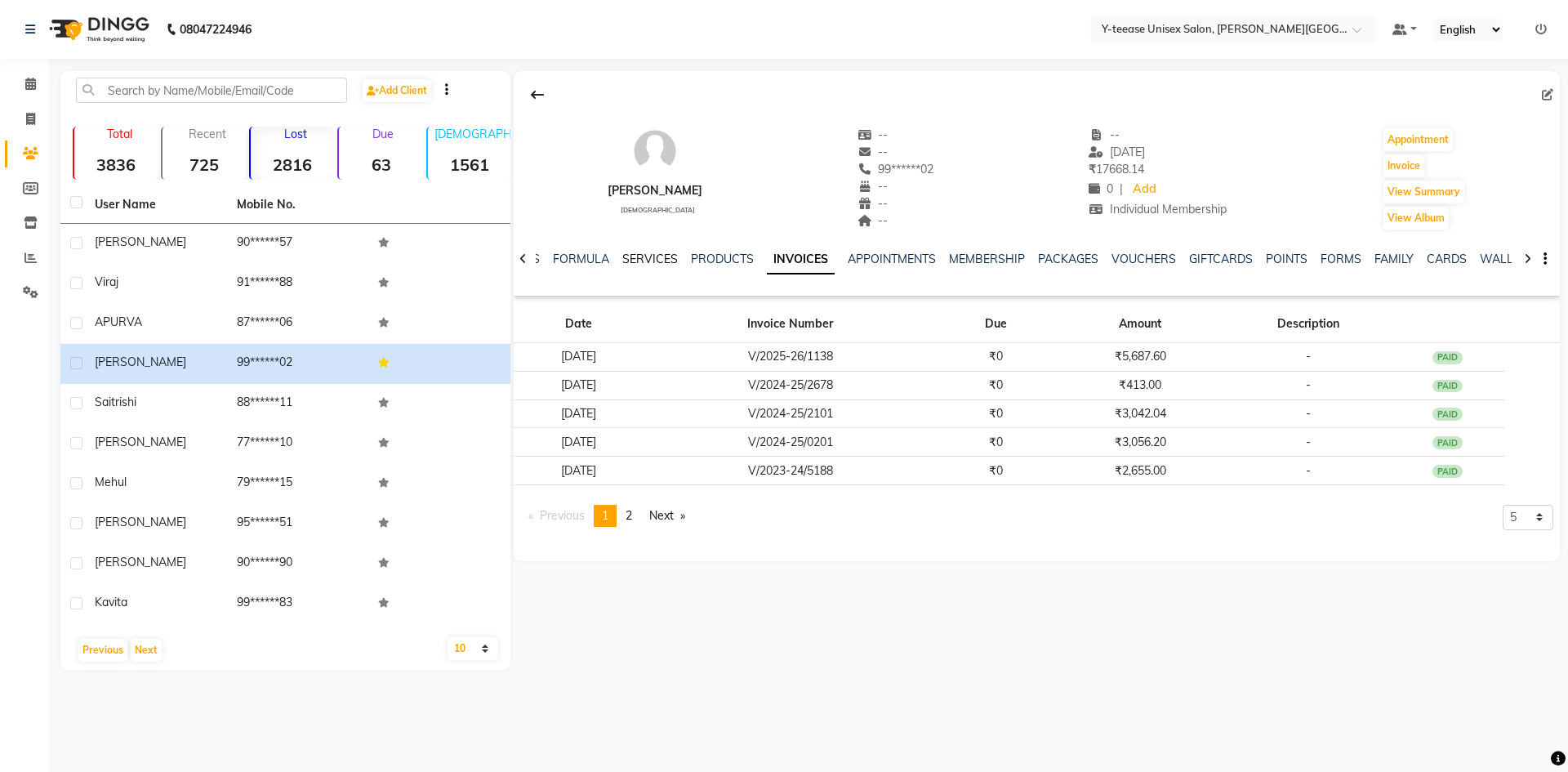
click at [668, 259] on link "SERVICES" at bounding box center [650, 259] width 56 height 15
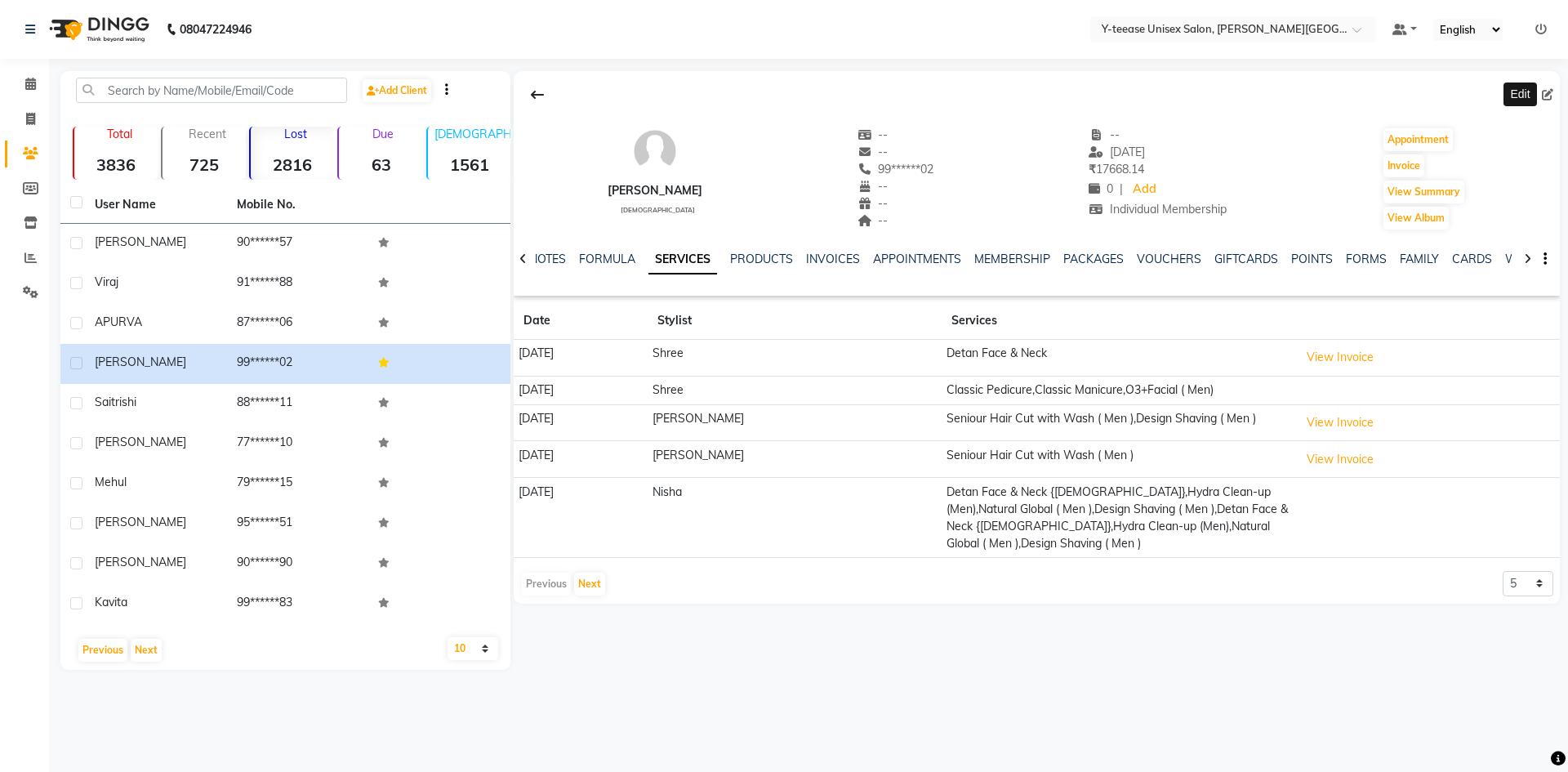
click at [1549, 95] on icon at bounding box center [1548, 94] width 11 height 11
select select "22"
select select "[DEMOGRAPHIC_DATA]"
select select
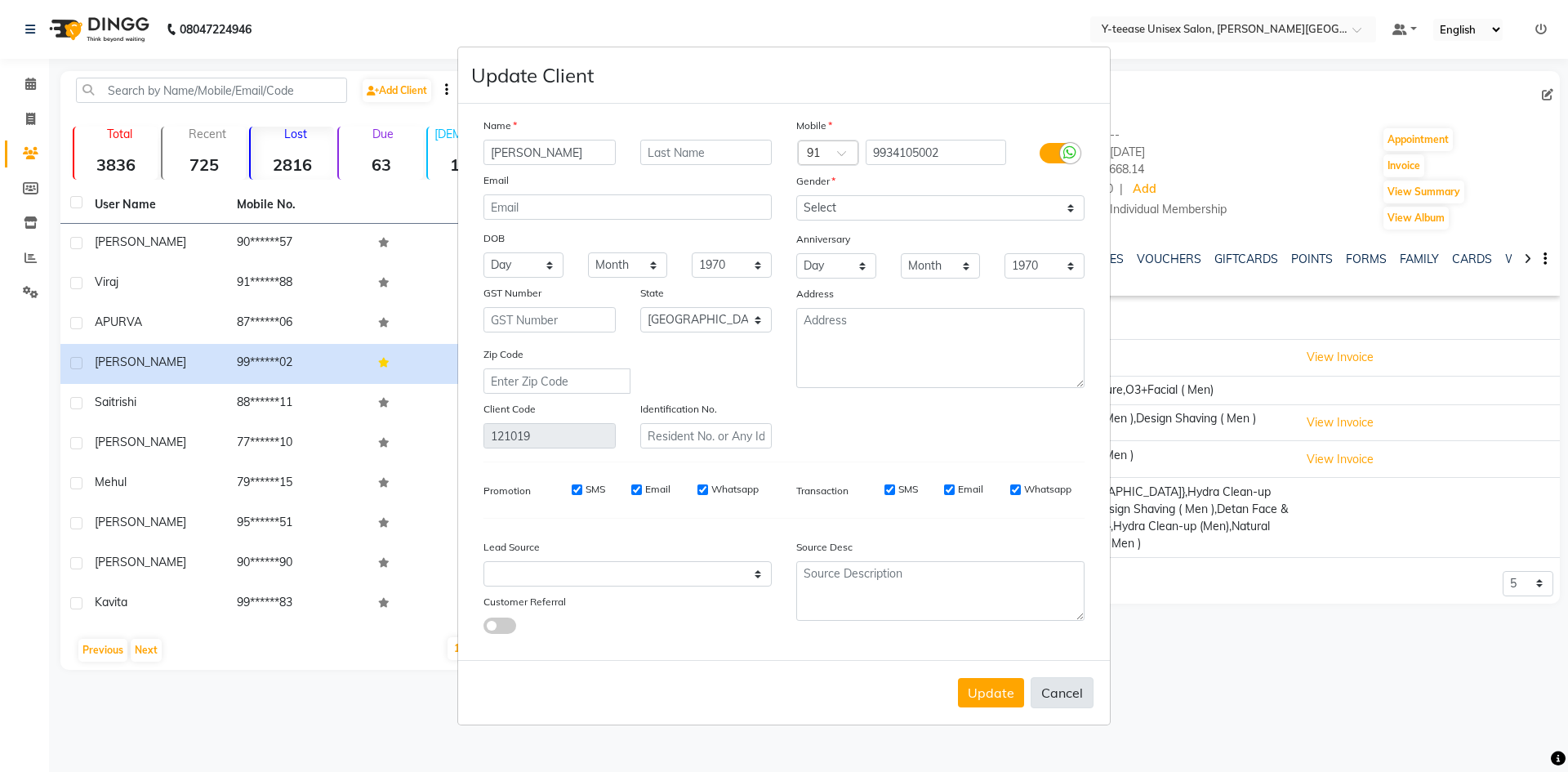
click at [1068, 696] on button "Cancel" at bounding box center [1062, 693] width 63 height 31
select select
select select "null"
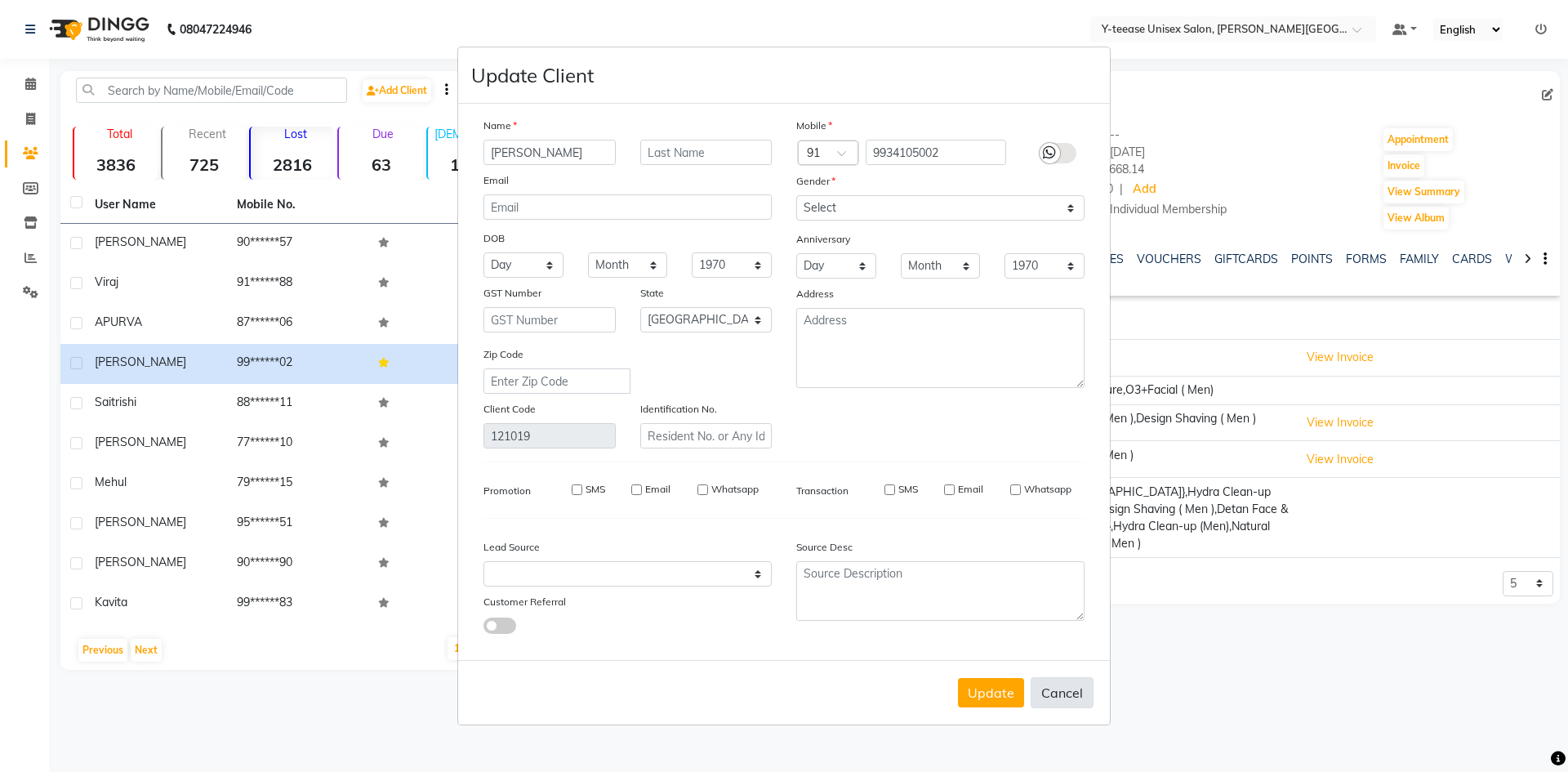
select select
checkbox input "false"
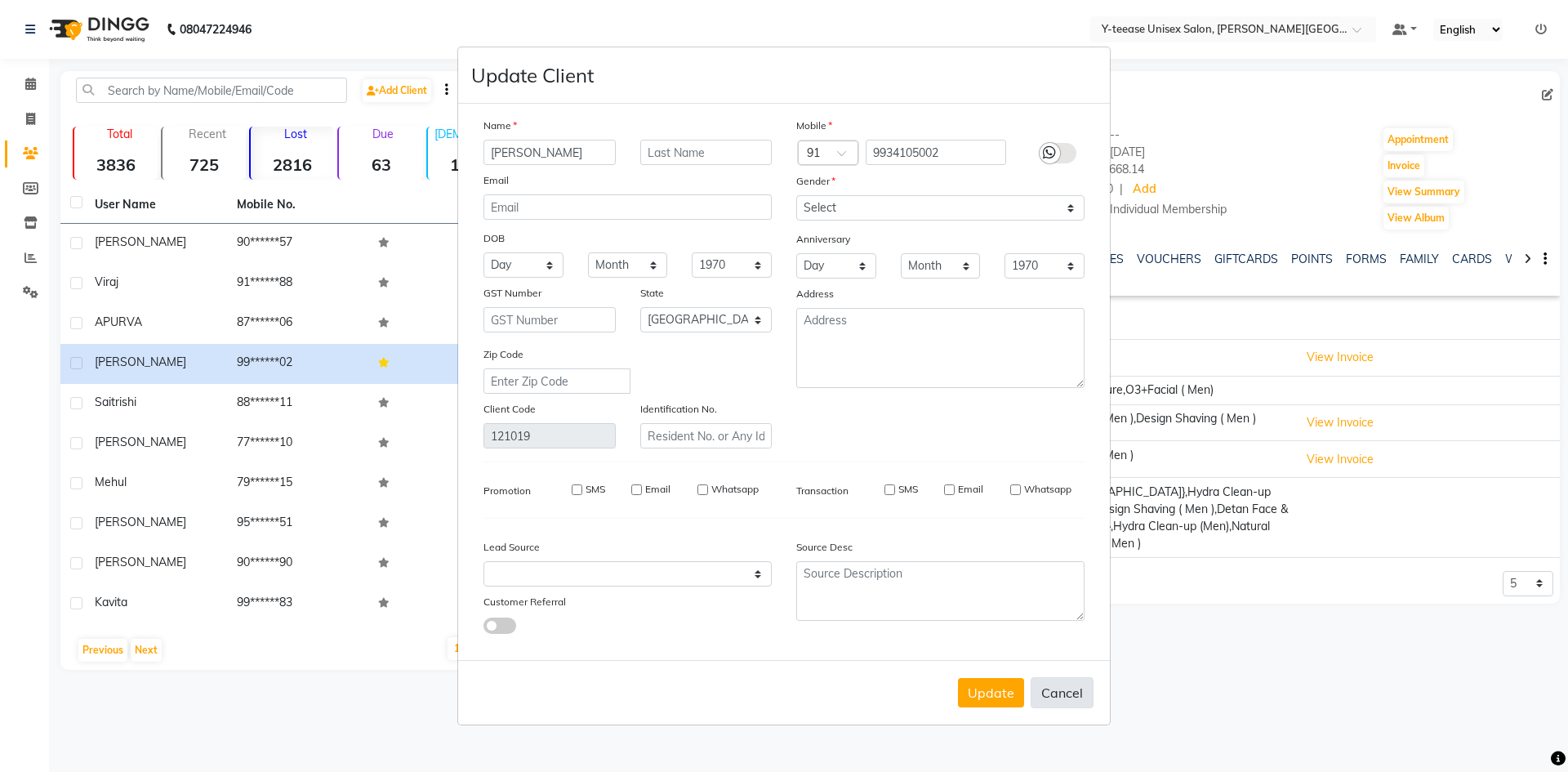
checkbox input "false"
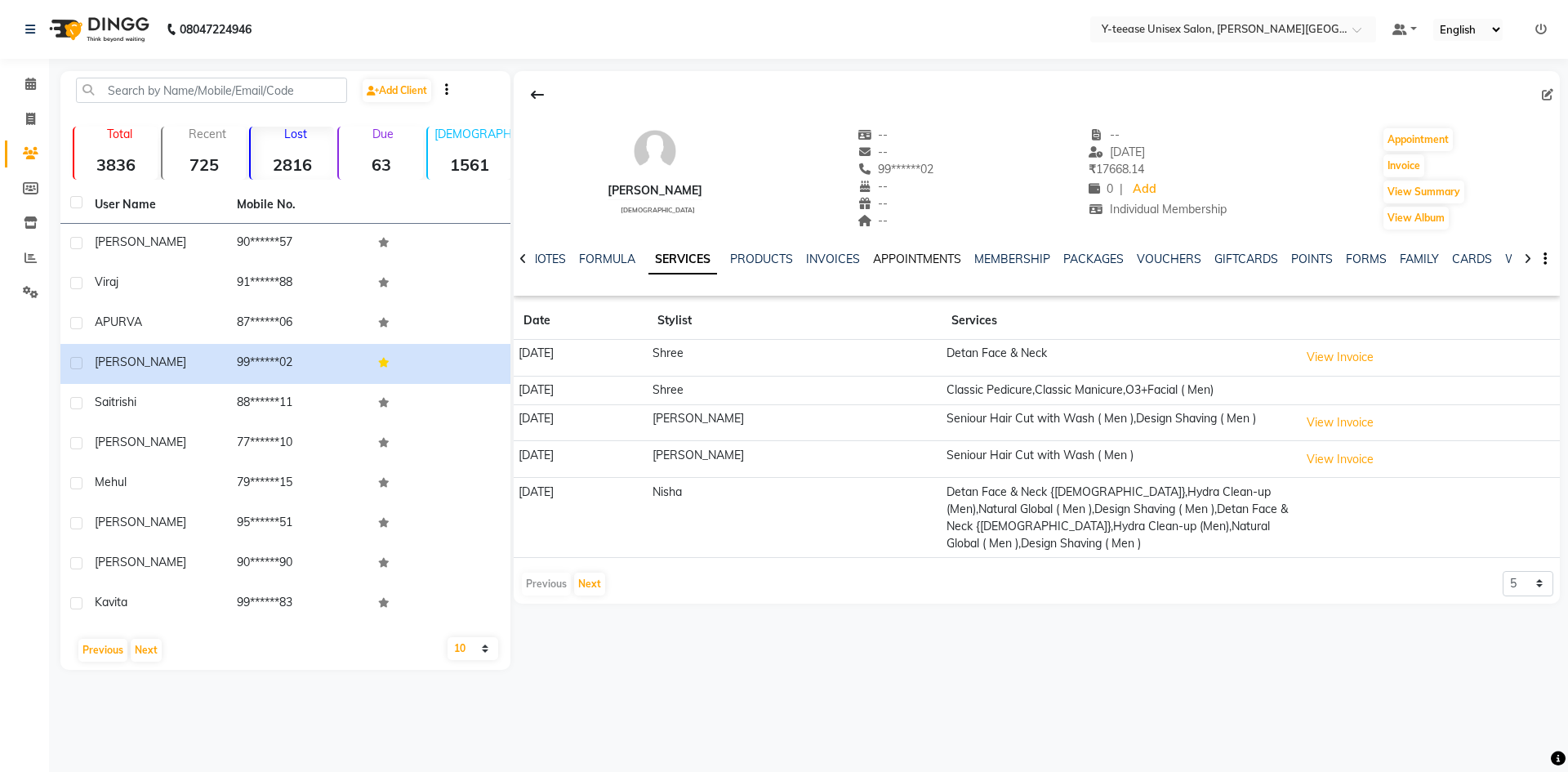
click at [907, 252] on link "APPOINTMENTS" at bounding box center [917, 259] width 88 height 15
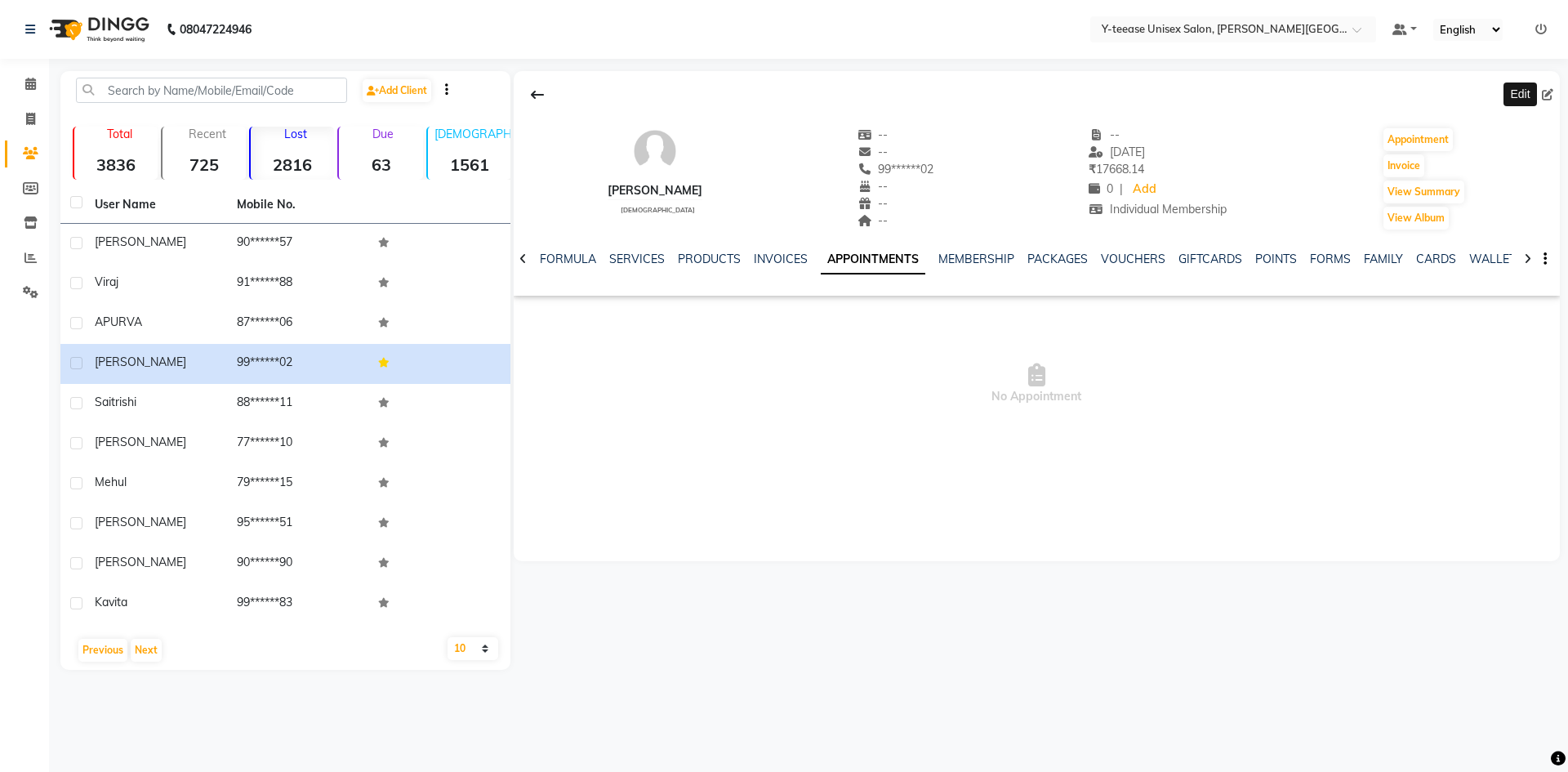
click at [1551, 94] on icon at bounding box center [1548, 94] width 11 height 11
select select "22"
select select "[DEMOGRAPHIC_DATA]"
select select
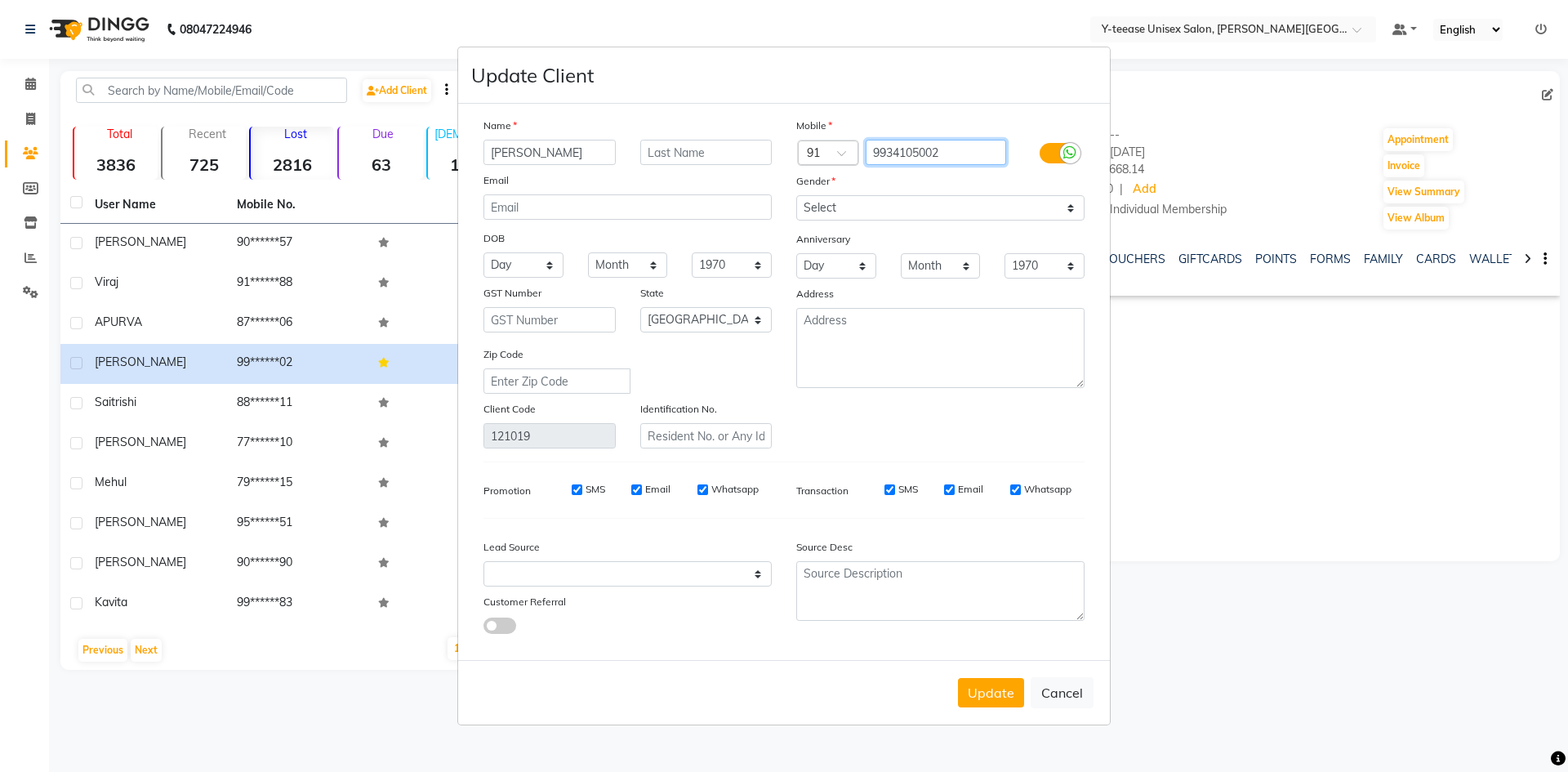
drag, startPoint x: 948, startPoint y: 151, endPoint x: 855, endPoint y: 157, distance: 93.2
click at [855, 157] on div "Country Code × 91 9934105002" at bounding box center [940, 153] width 313 height 26
drag, startPoint x: 565, startPoint y: 150, endPoint x: 312, endPoint y: 165, distance: 253.4
click at [312, 165] on ngb-modal-window "Update Client Name ashish singh Email DOB Day 01 02 03 04 05 06 07 08 09 10 11 …" at bounding box center [784, 386] width 1568 height 772
click at [989, 693] on button "Update" at bounding box center [990, 693] width 66 height 29
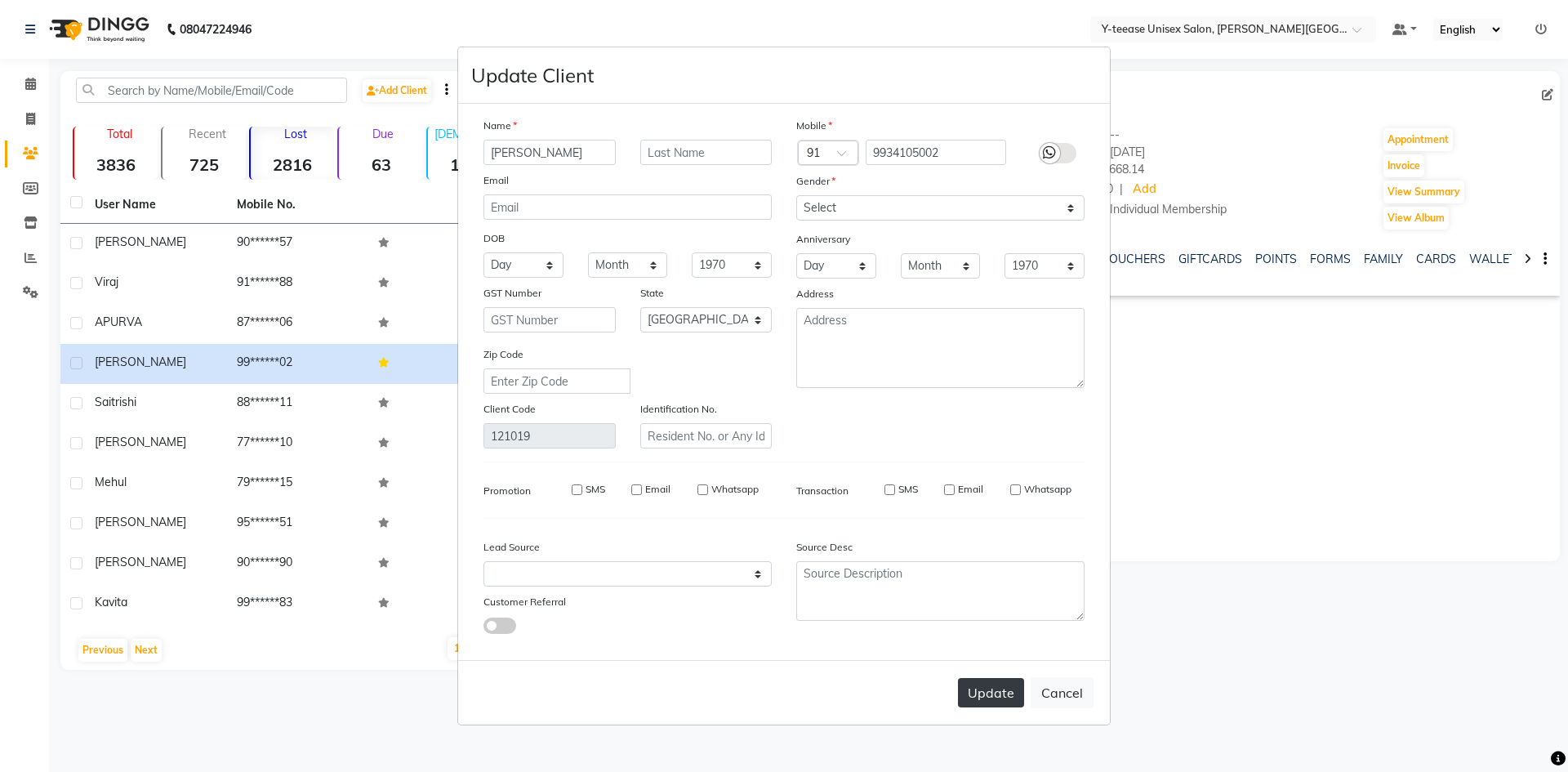
select select
select select "null"
select select
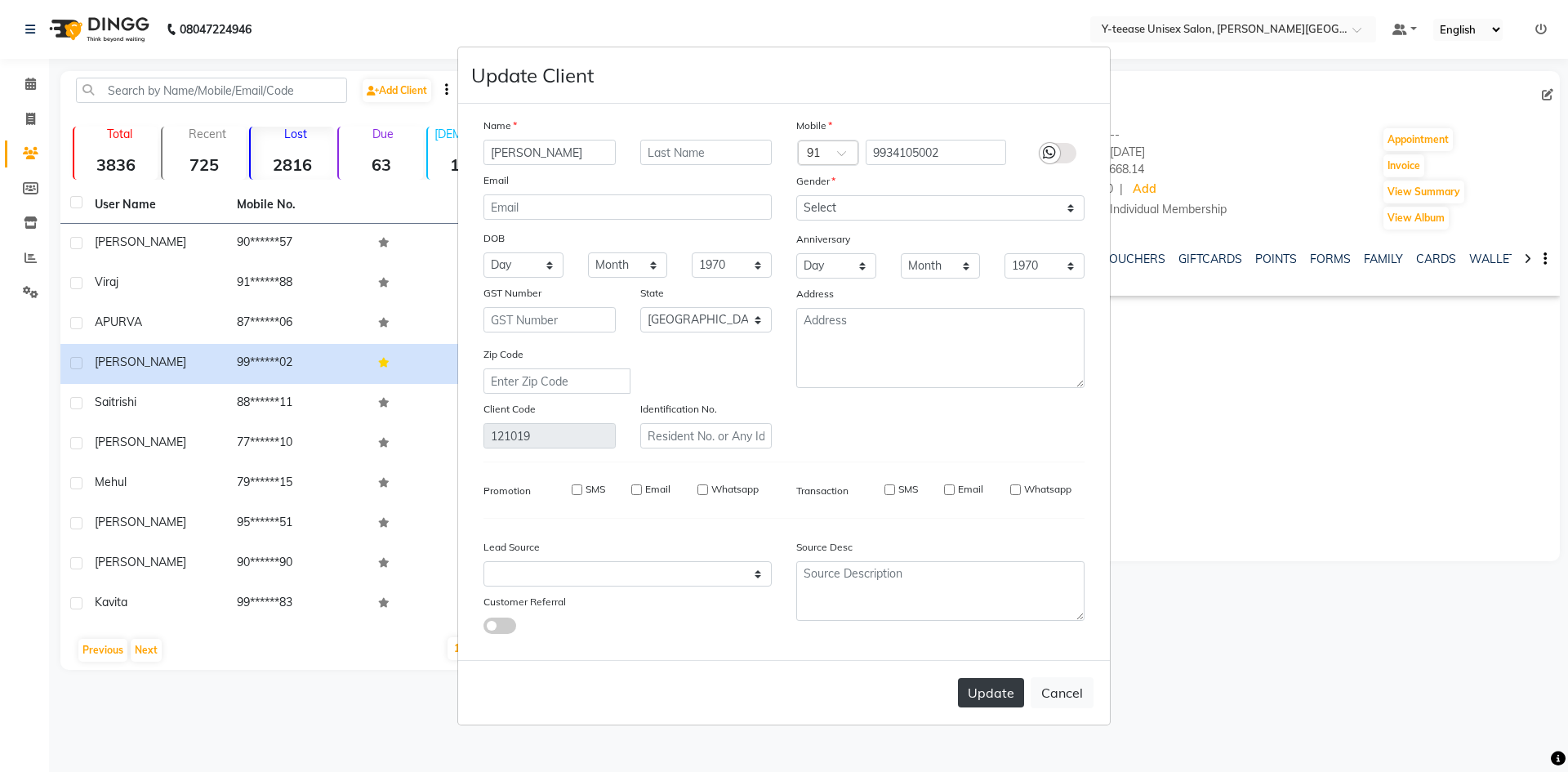
select select
checkbox input "false"
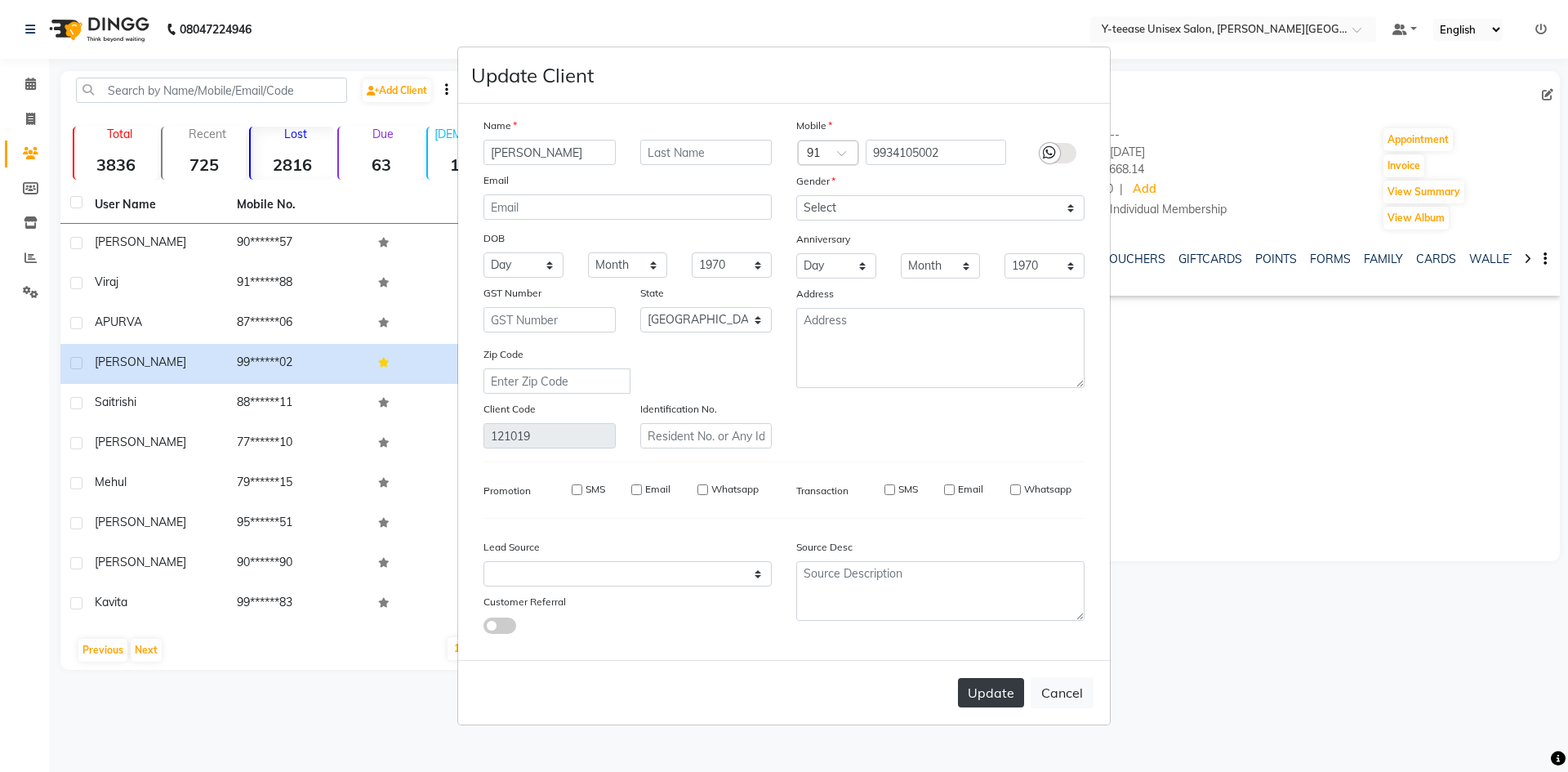
checkbox input "false"
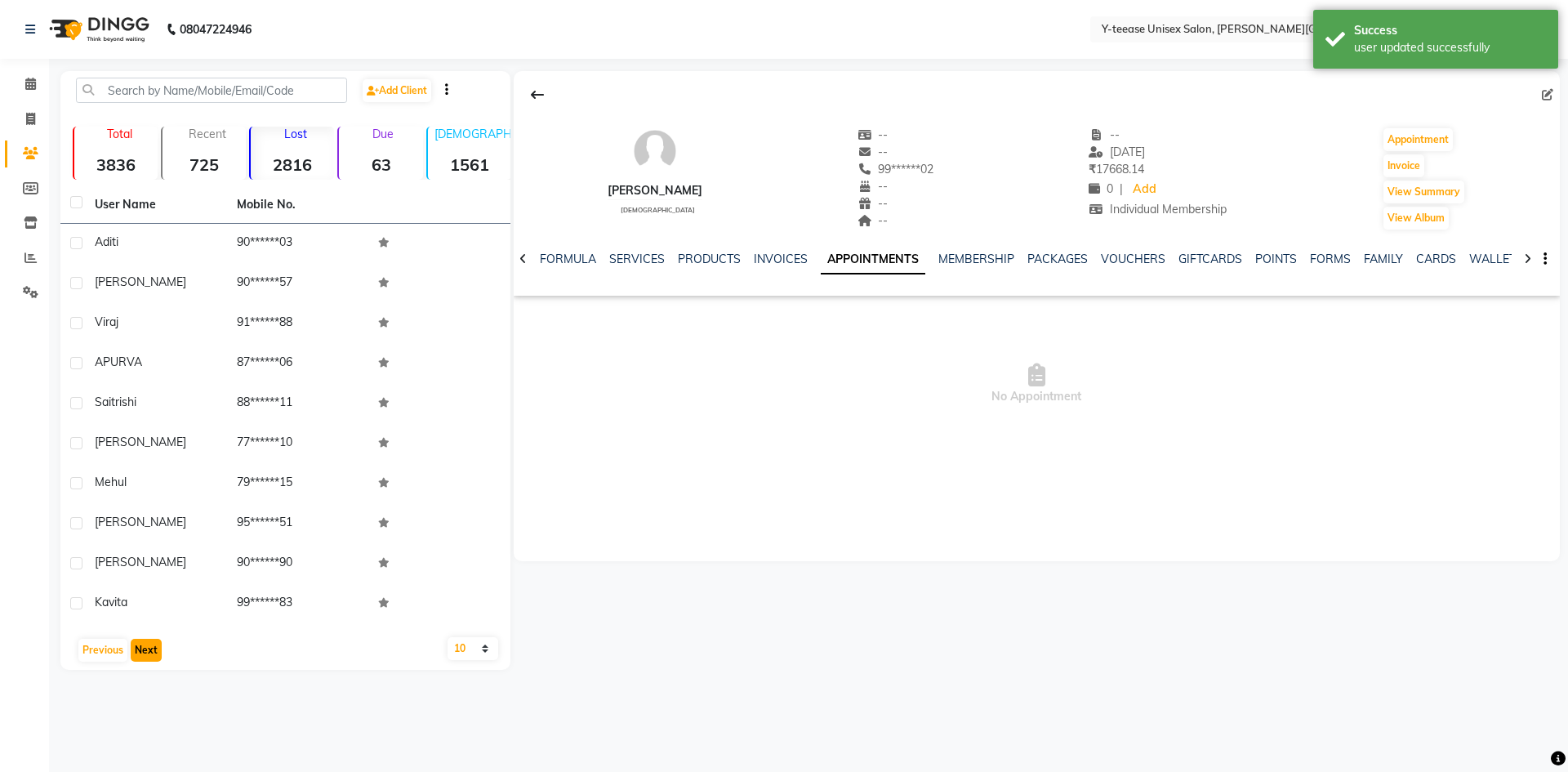
click at [149, 648] on button "Next" at bounding box center [146, 650] width 31 height 23
click at [145, 648] on button "Next" at bounding box center [146, 650] width 31 height 23
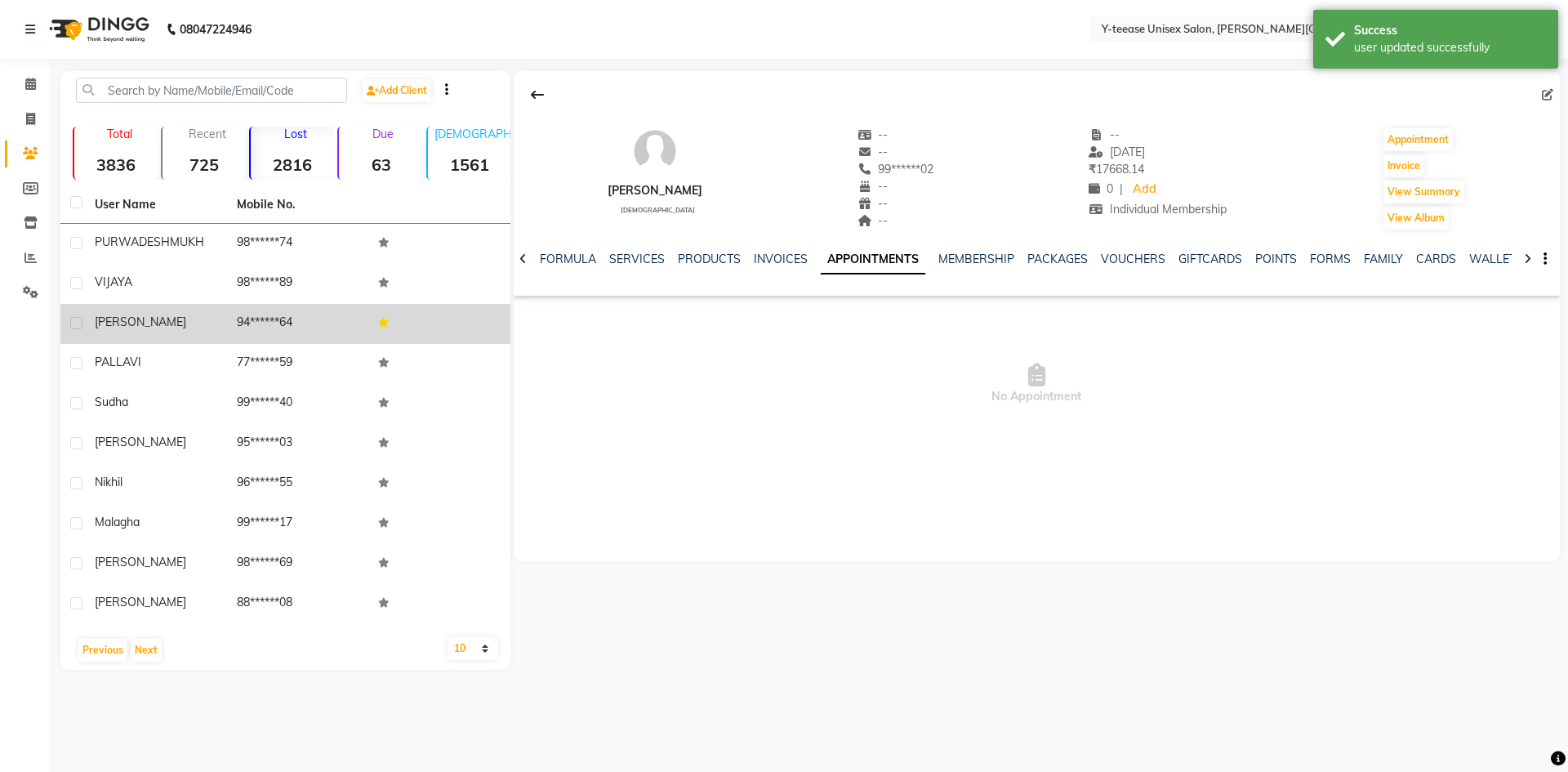
click at [222, 337] on td "SANDHAYA" at bounding box center [155, 324] width 142 height 40
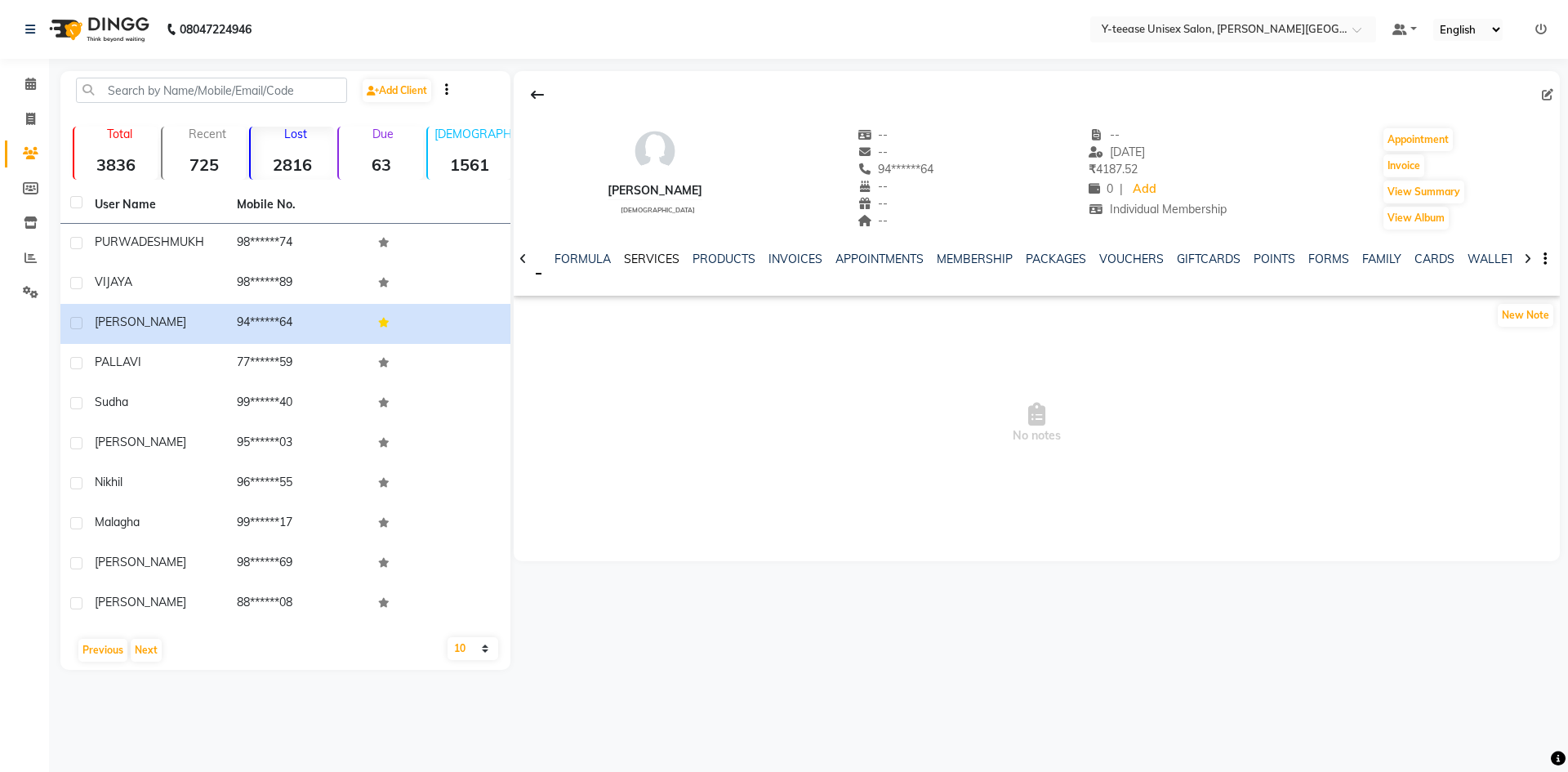
click at [631, 263] on link "SERVICES" at bounding box center [652, 259] width 56 height 15
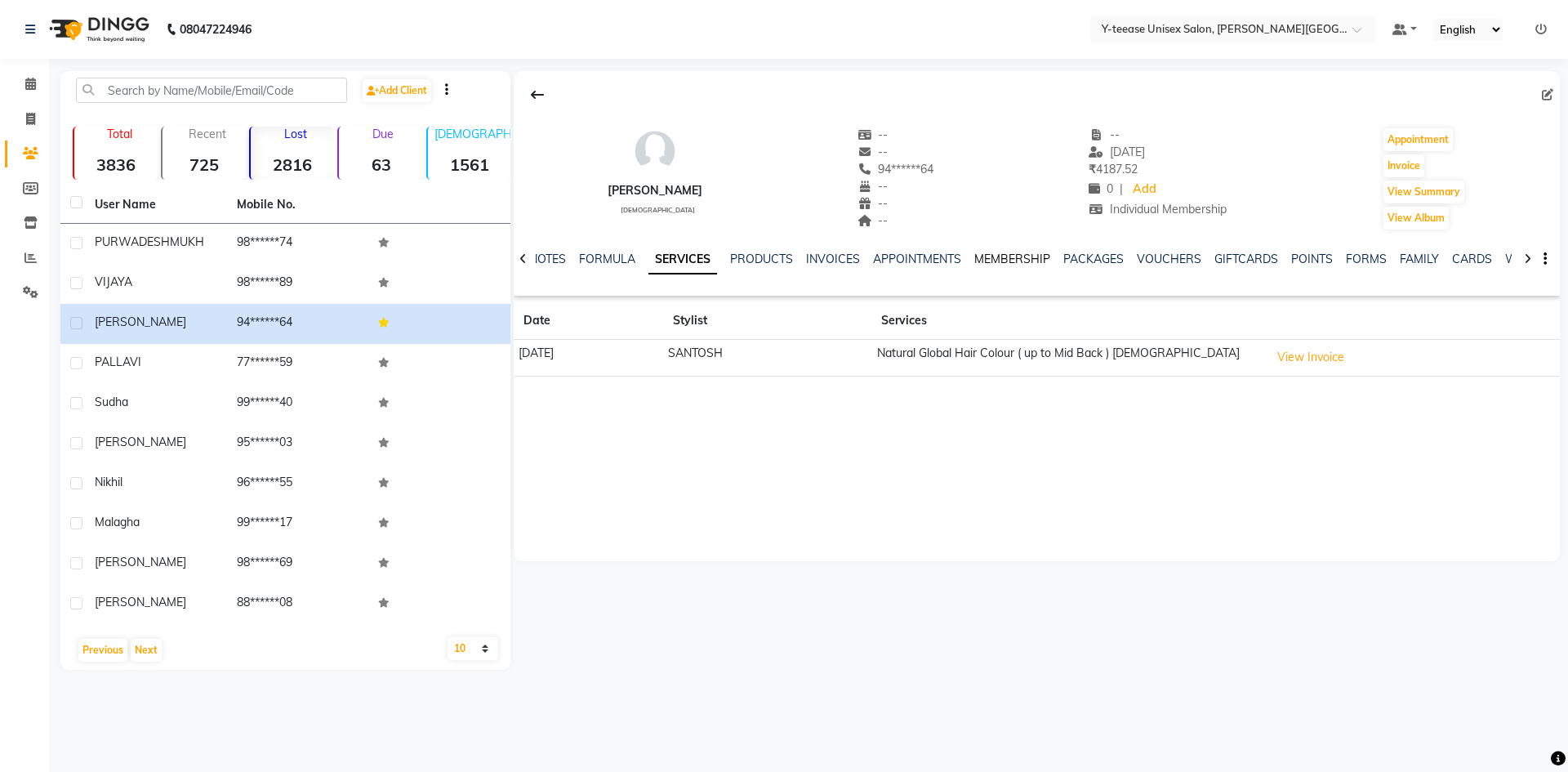
click at [995, 259] on link "MEMBERSHIP" at bounding box center [1012, 259] width 76 height 15
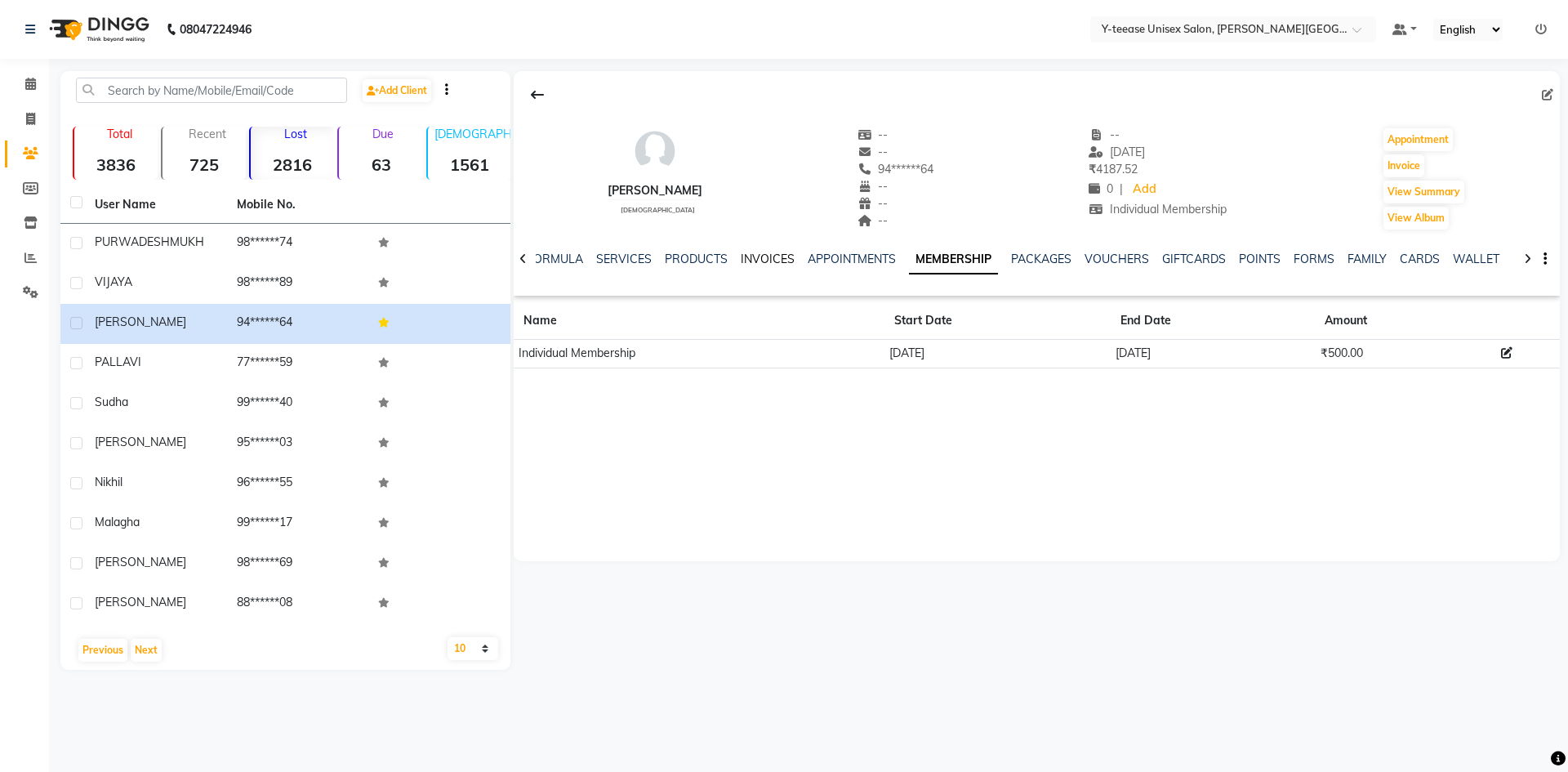
click at [754, 255] on link "INVOICES" at bounding box center [767, 259] width 54 height 15
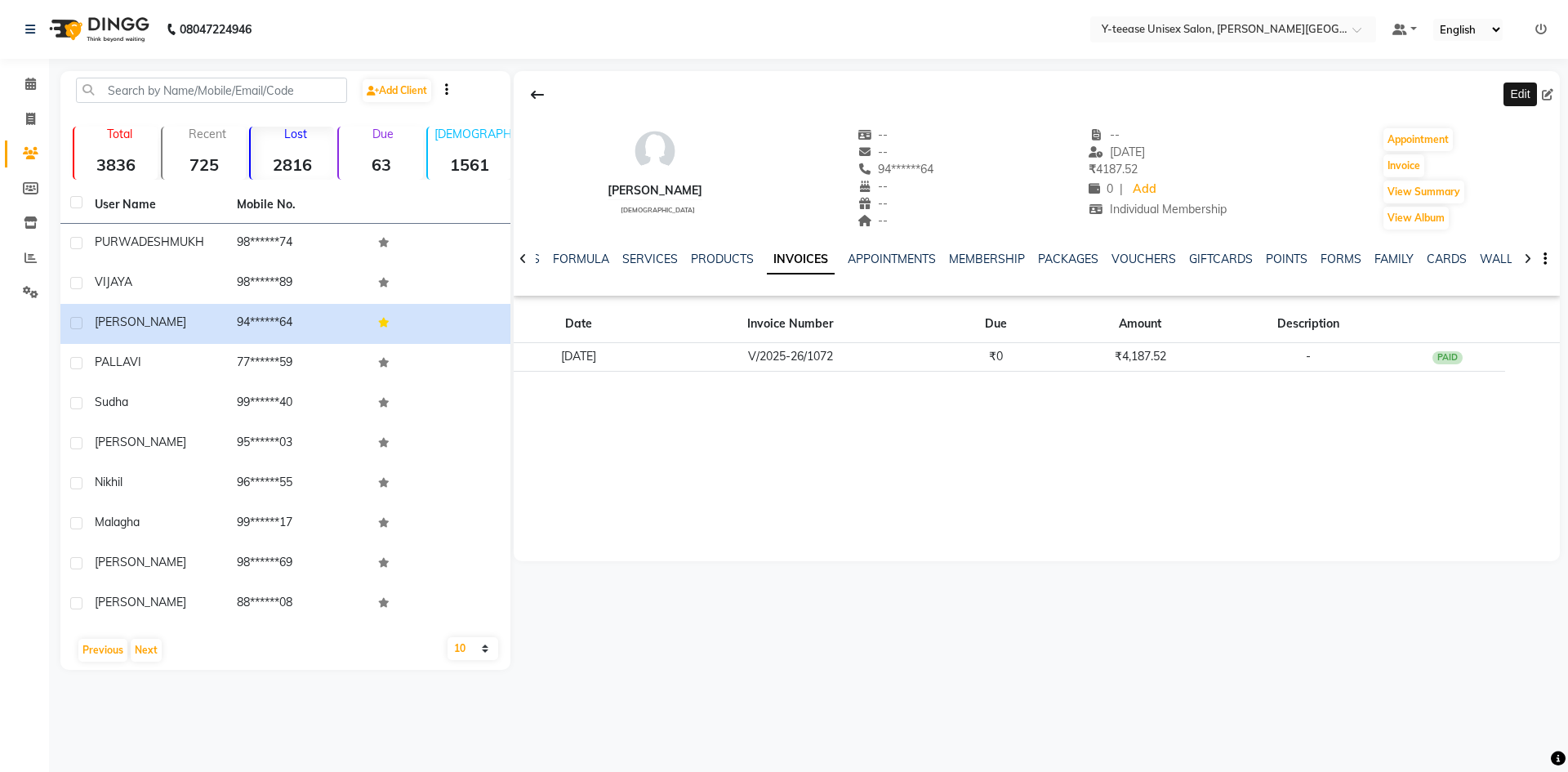
click at [1549, 93] on icon at bounding box center [1548, 94] width 11 height 11
select select "22"
select select "female"
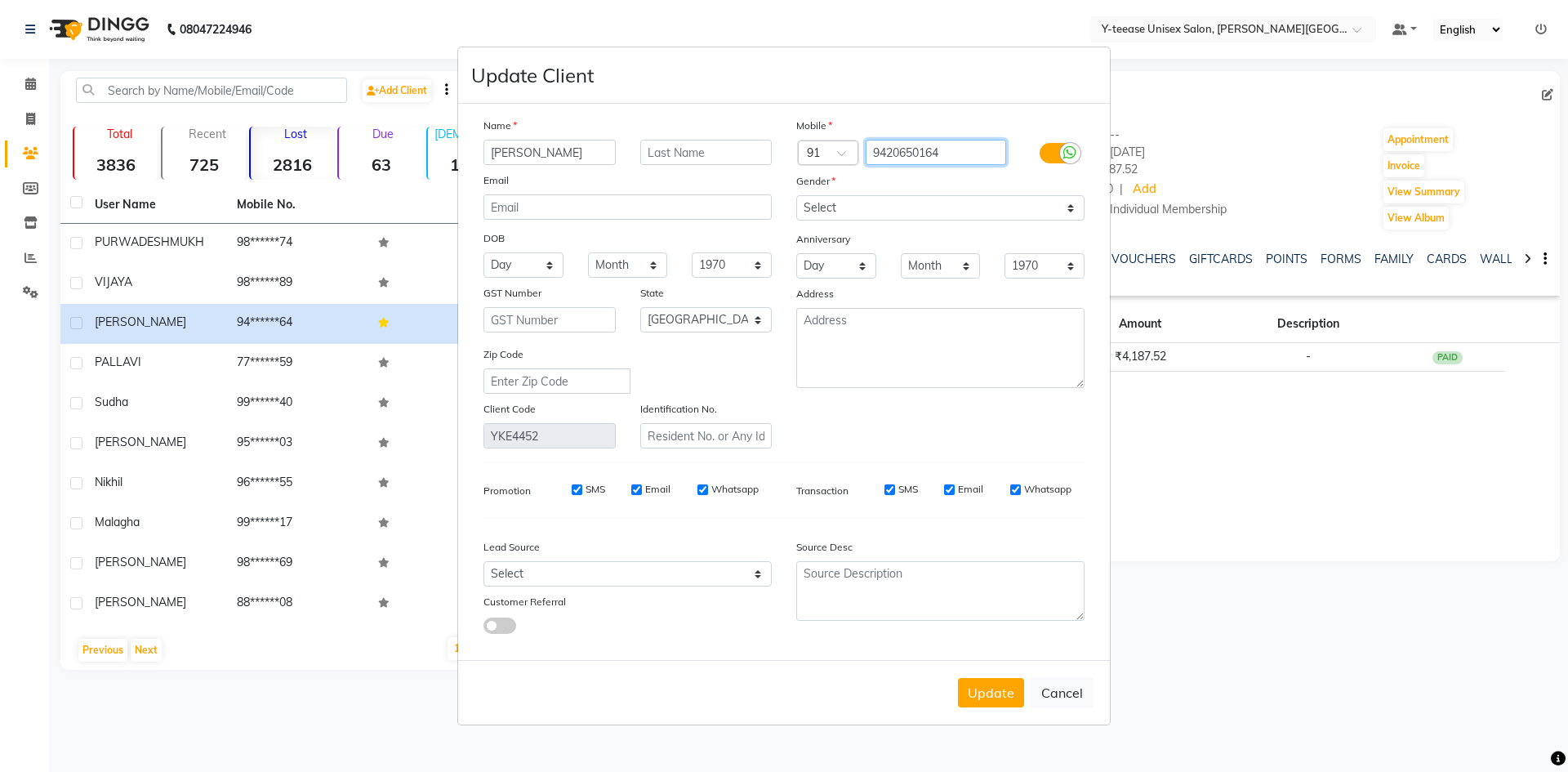
drag, startPoint x: 961, startPoint y: 153, endPoint x: 867, endPoint y: 168, distance: 95.2
click at [867, 168] on div "Mobile Country Code × 91 9420650164 Gender Select Male Female Other Prefer Not …" at bounding box center [940, 282] width 313 height 332
click at [950, 152] on input "9420650164" at bounding box center [937, 152] width 141 height 26
click at [1050, 701] on button "Cancel" at bounding box center [1062, 693] width 63 height 31
select select
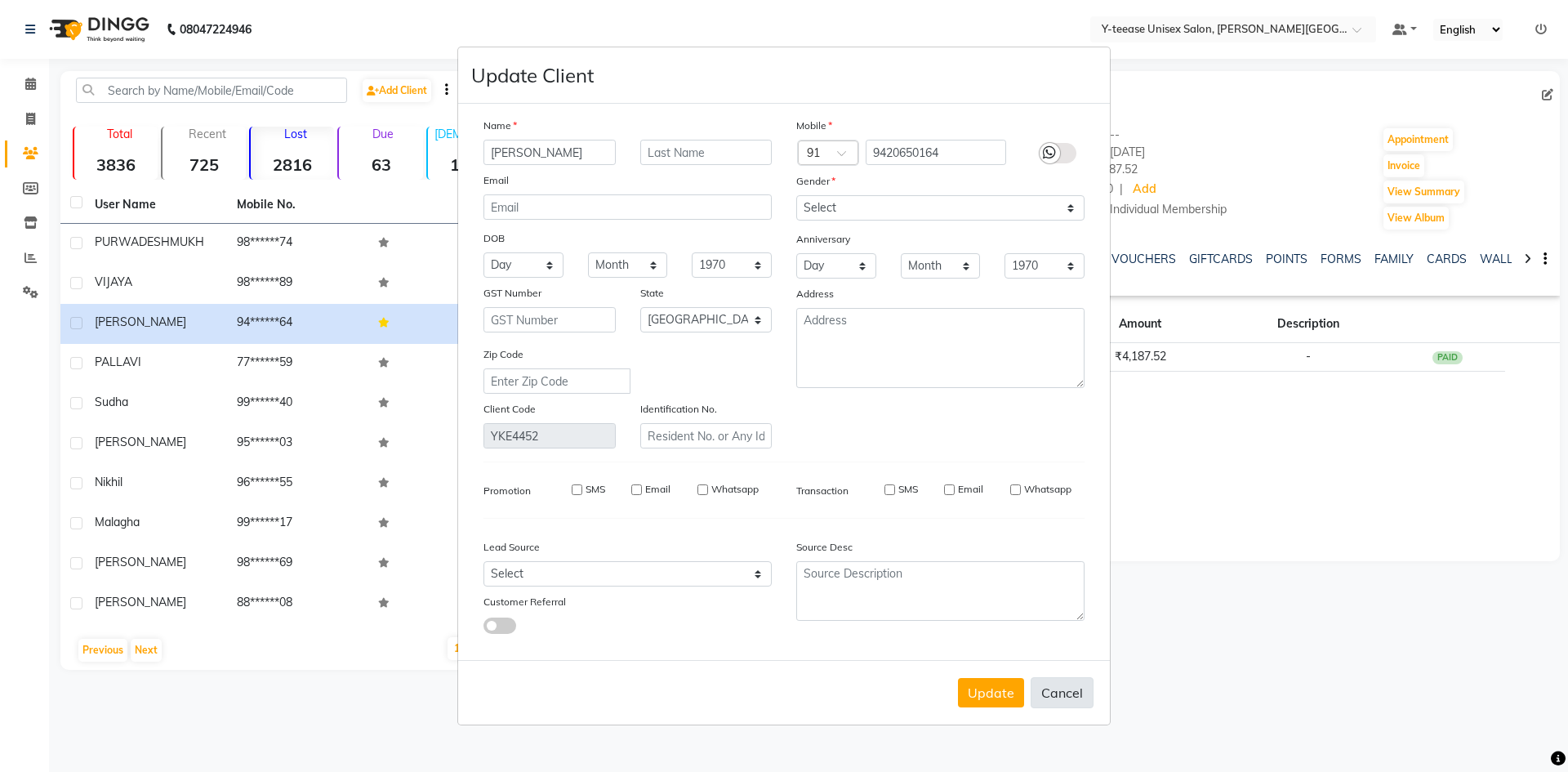
select select
select select "null"
select select
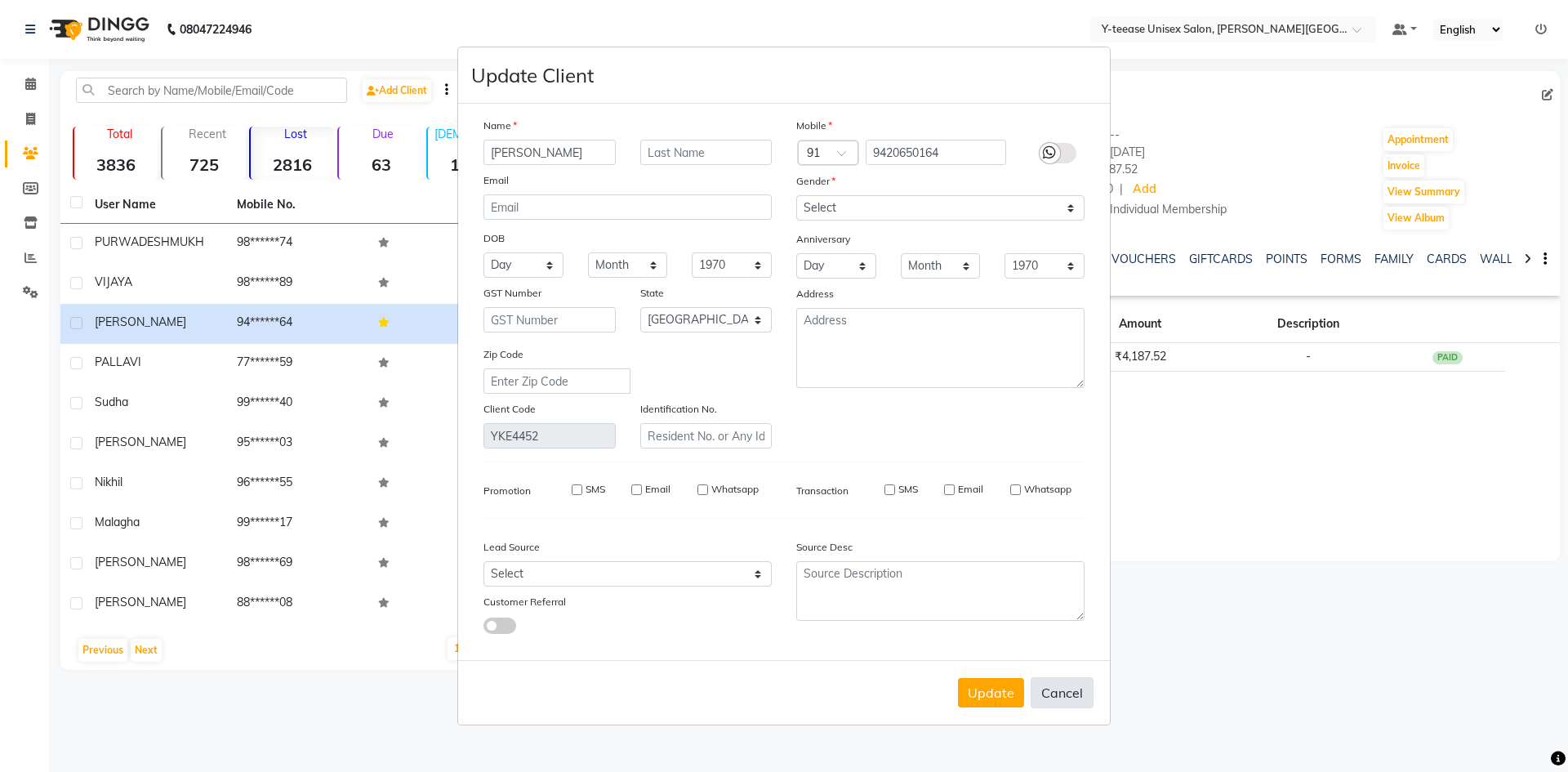
select select
checkbox input "false"
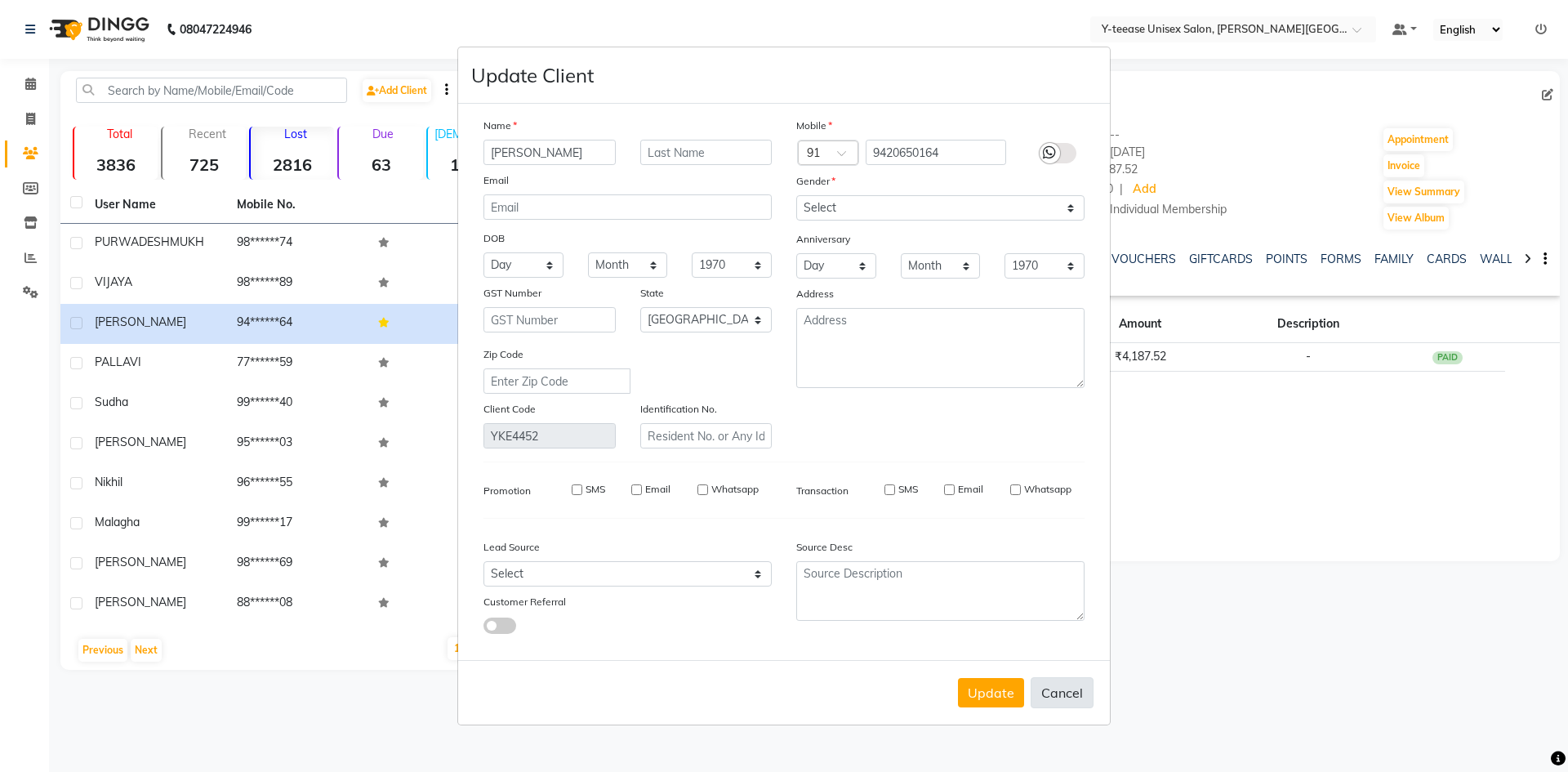
checkbox input "false"
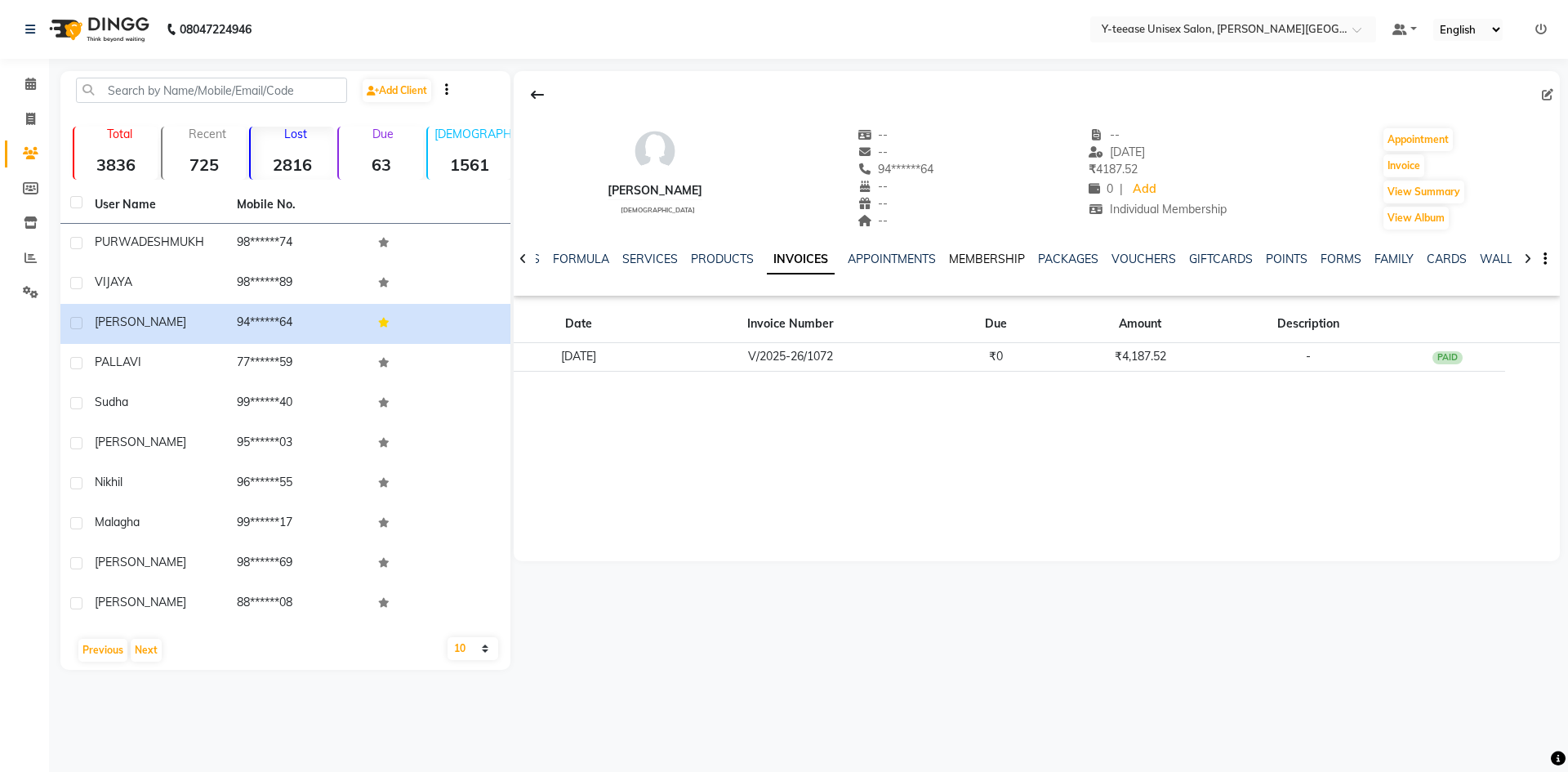
click at [992, 260] on link "MEMBERSHIP" at bounding box center [987, 259] width 76 height 15
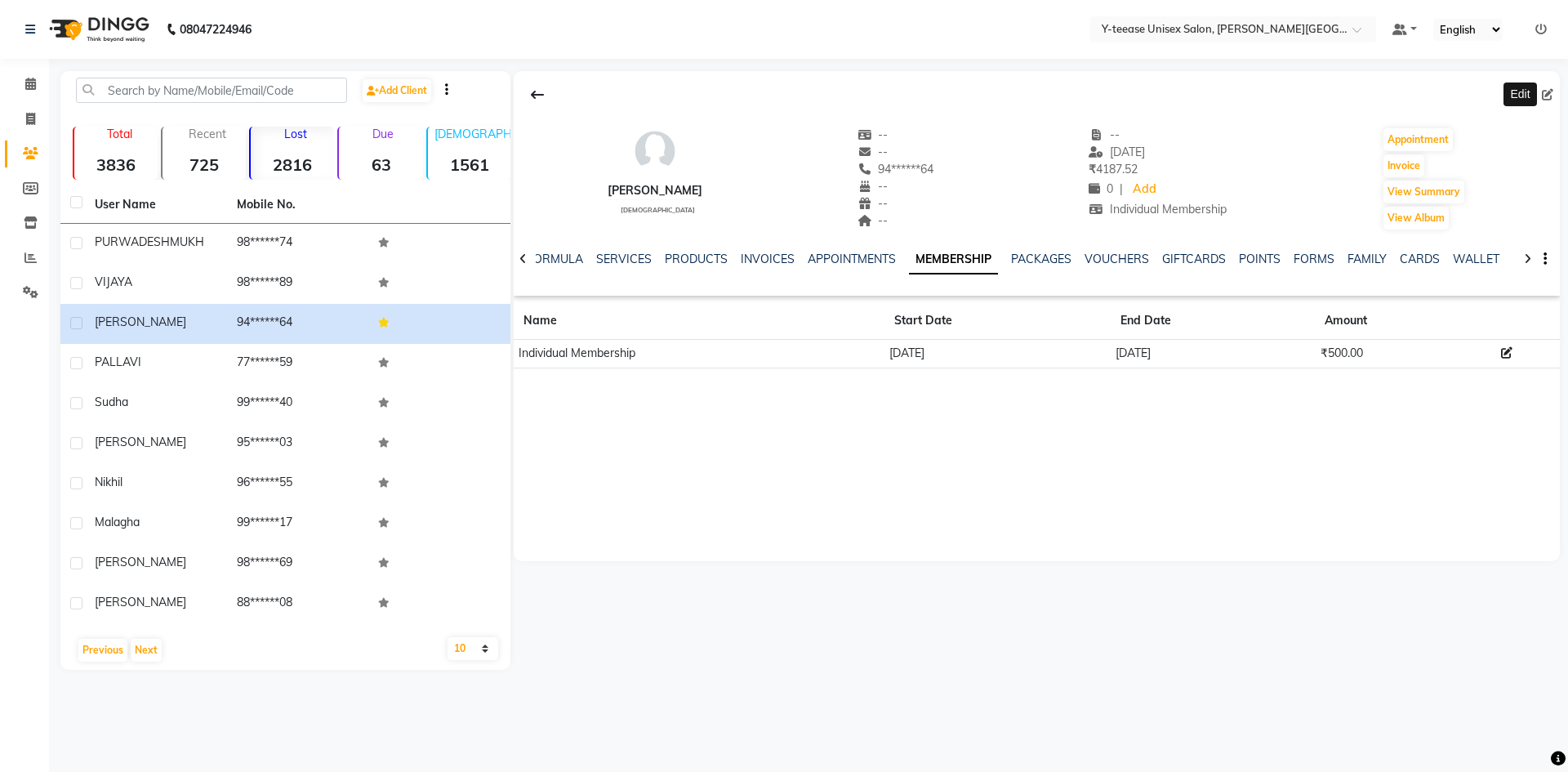
click at [1553, 90] on icon at bounding box center [1548, 94] width 11 height 11
select select "22"
select select "female"
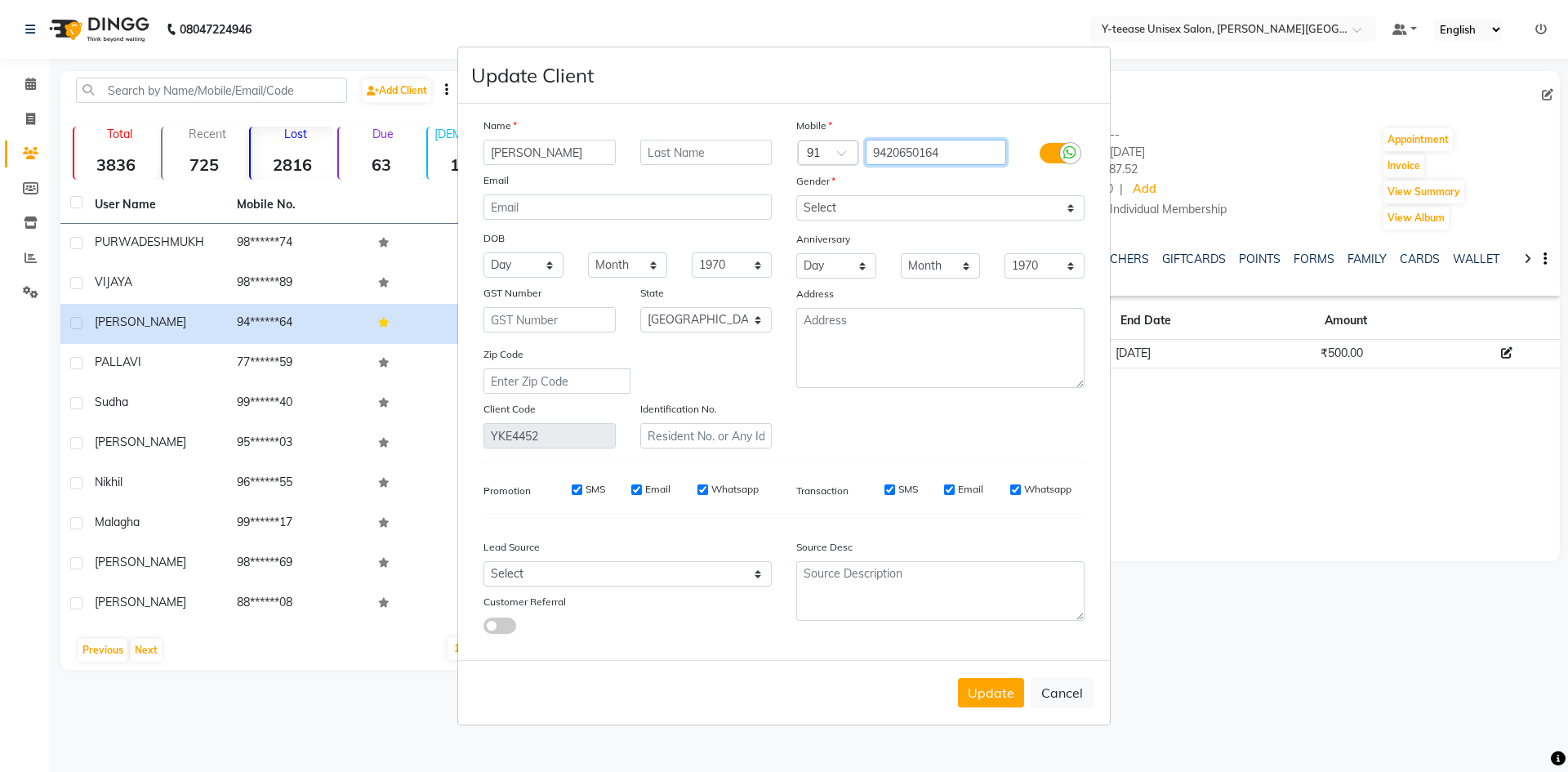
drag, startPoint x: 958, startPoint y: 154, endPoint x: 826, endPoint y: 169, distance: 132.8
click at [826, 169] on div "Mobile Country Code × 91 9420650164 Gender Select Male Female Other Prefer Not …" at bounding box center [940, 282] width 313 height 332
click at [1007, 701] on button "Update" at bounding box center [990, 693] width 66 height 29
select select
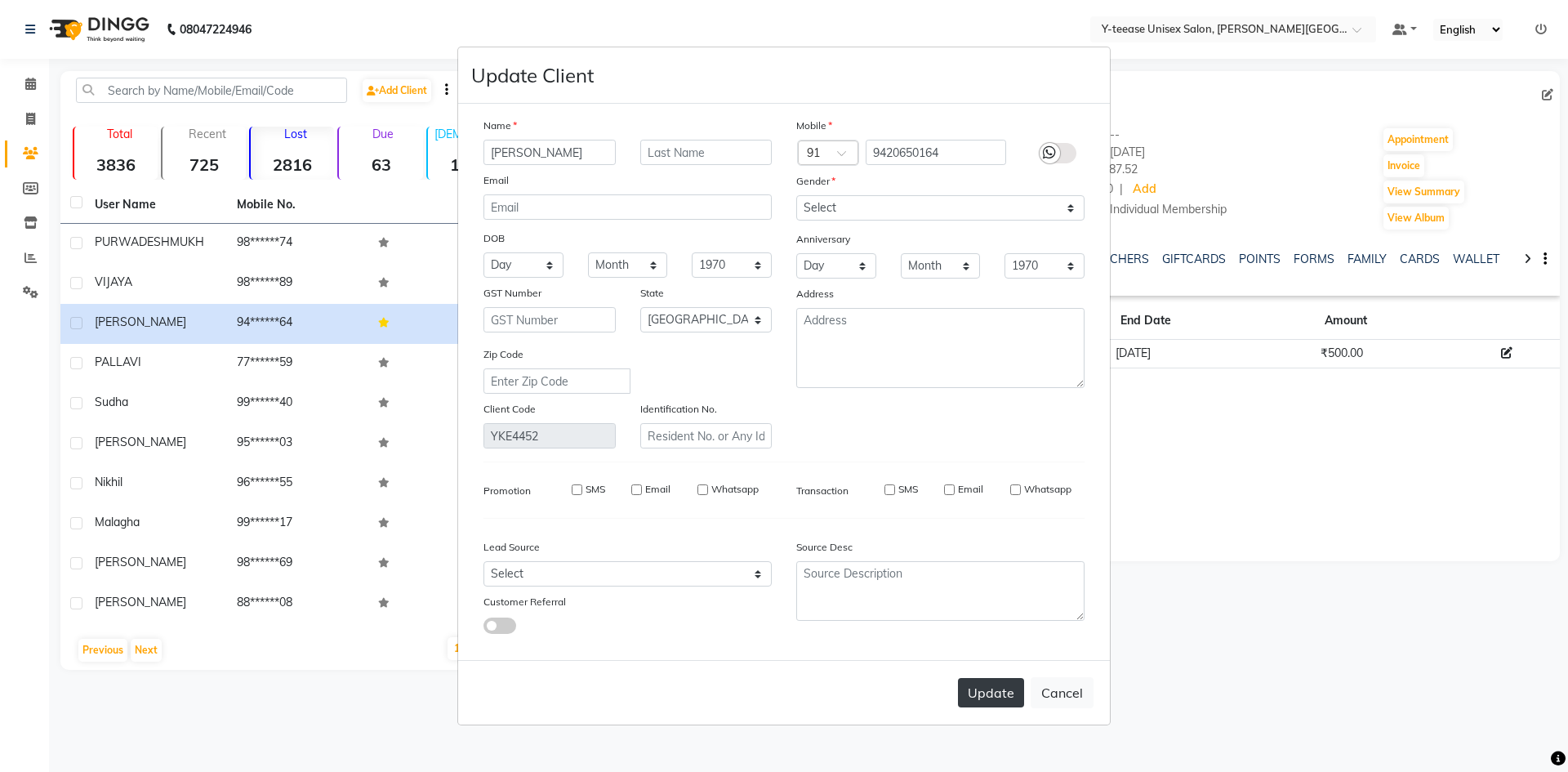
select select
select select "null"
select select
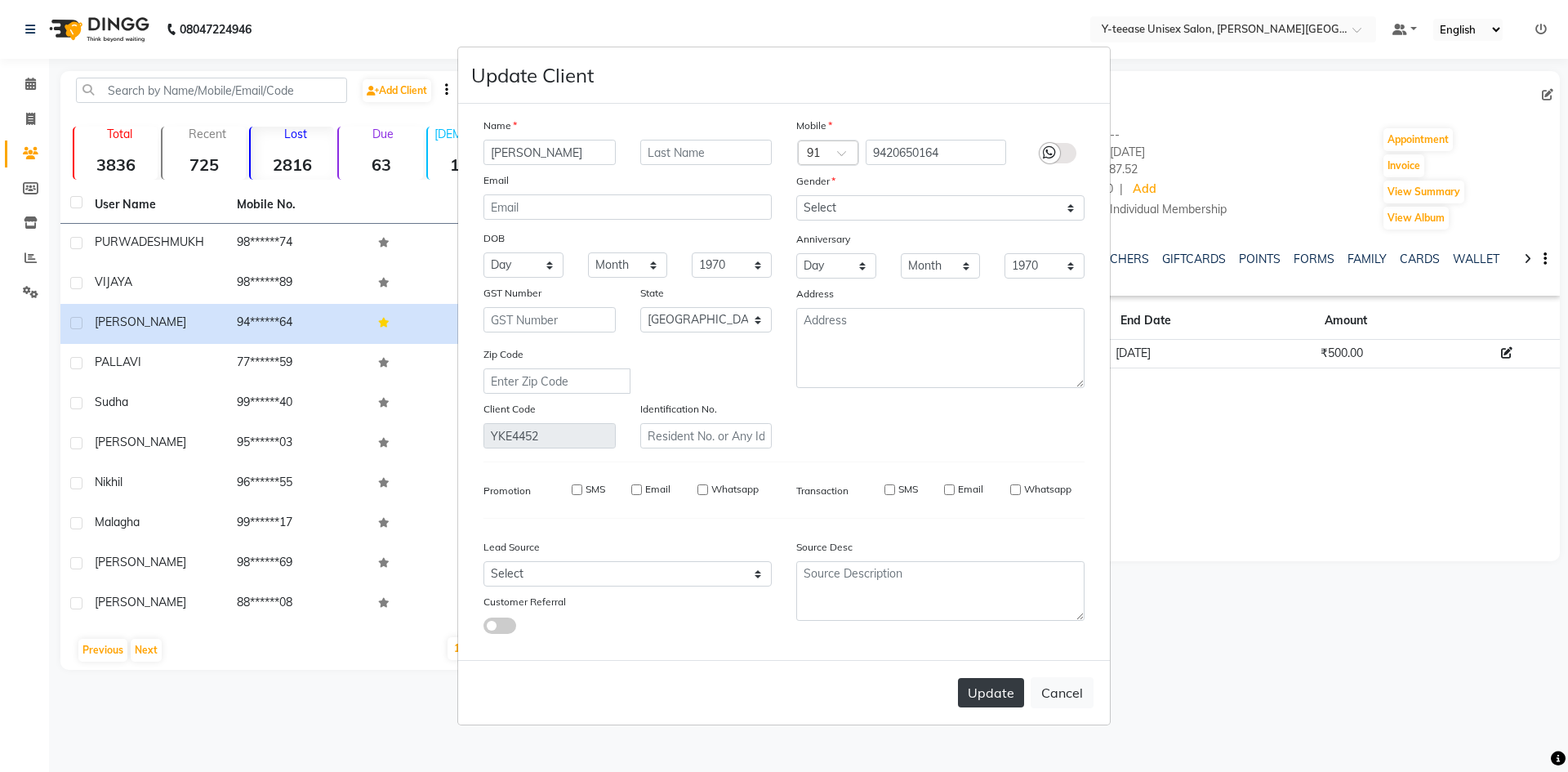
select select
checkbox input "false"
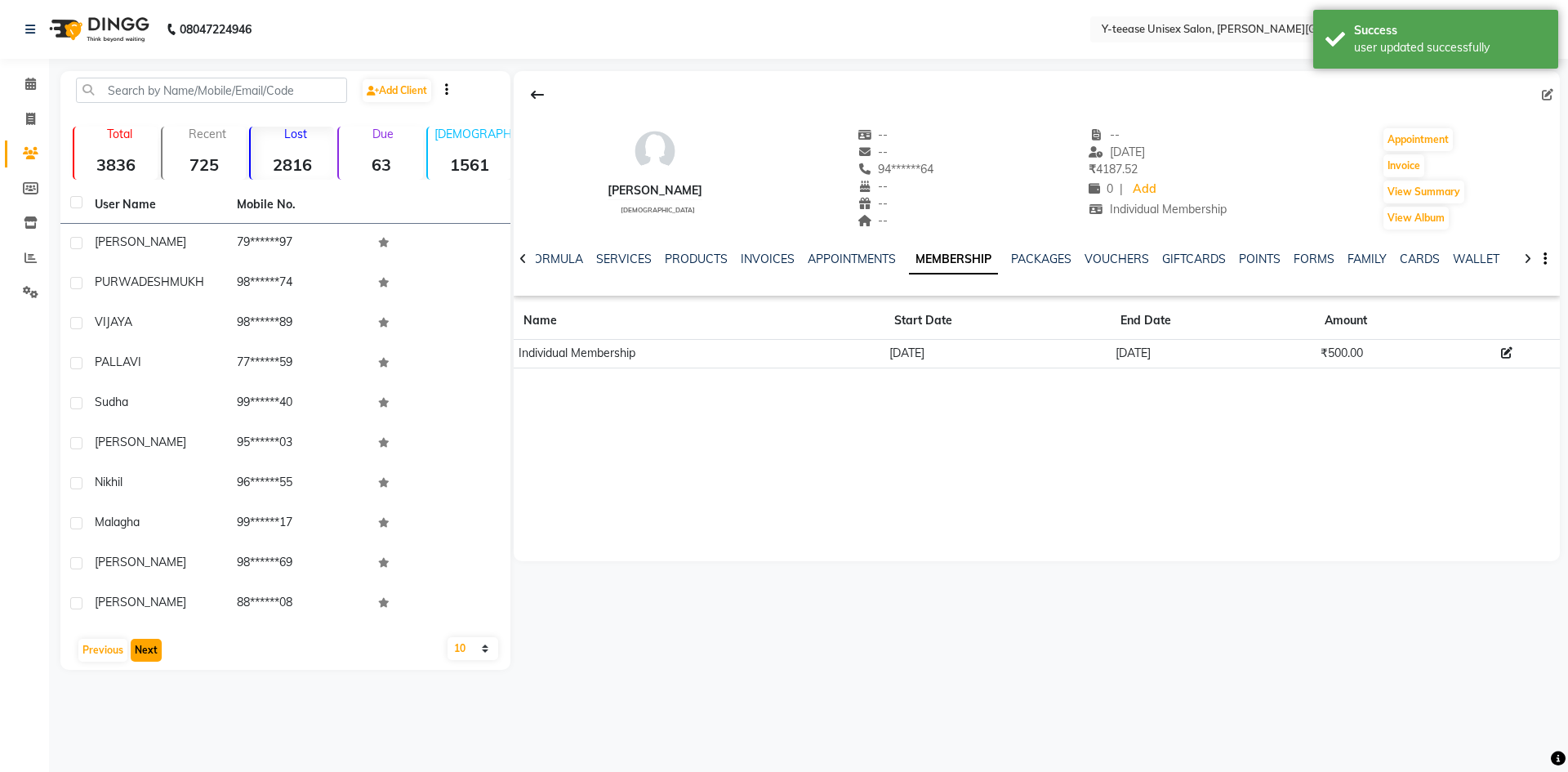
click at [146, 653] on button "Next" at bounding box center [146, 650] width 31 height 23
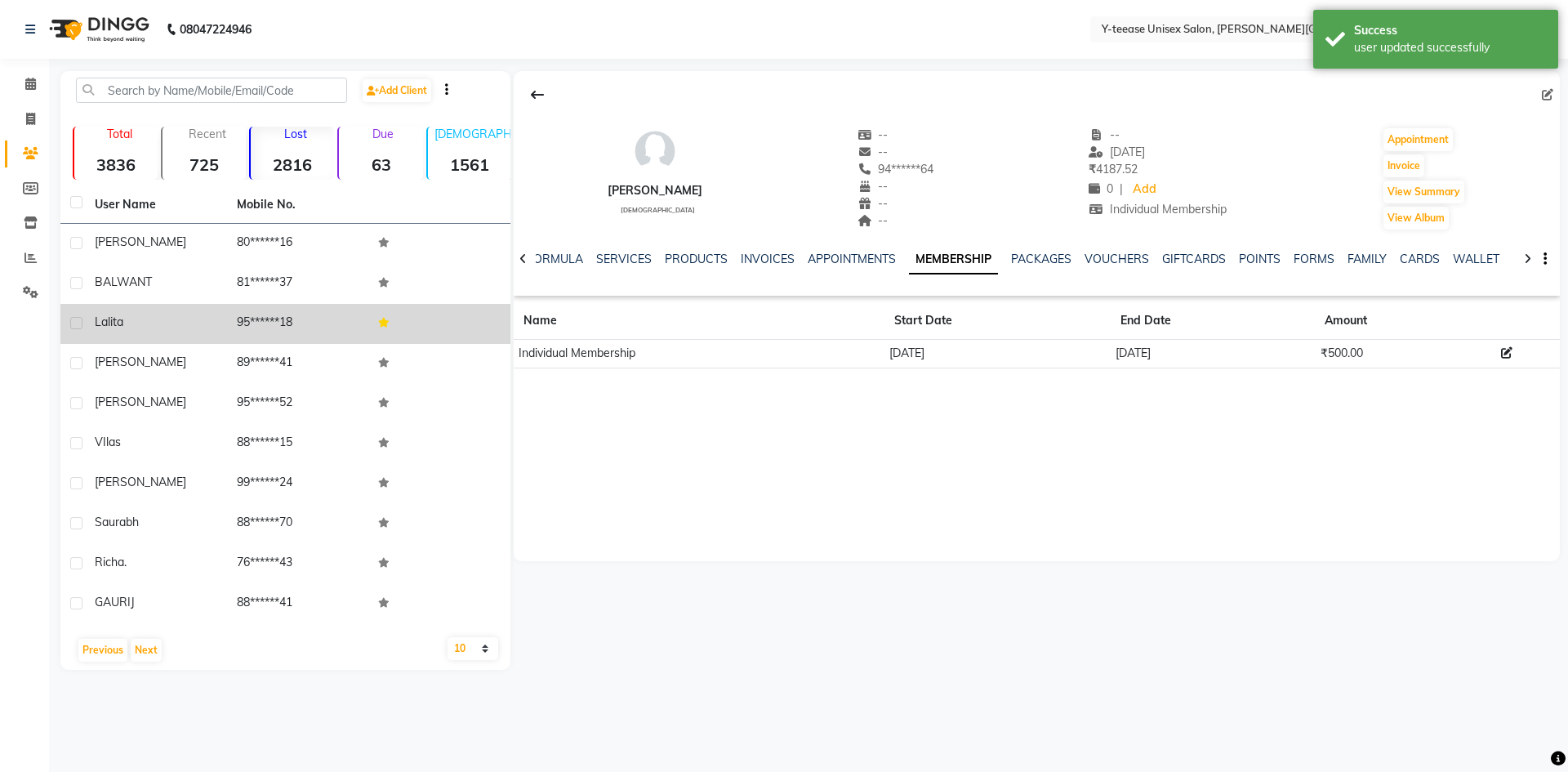
click at [247, 329] on td "95******18" at bounding box center [297, 324] width 142 height 40
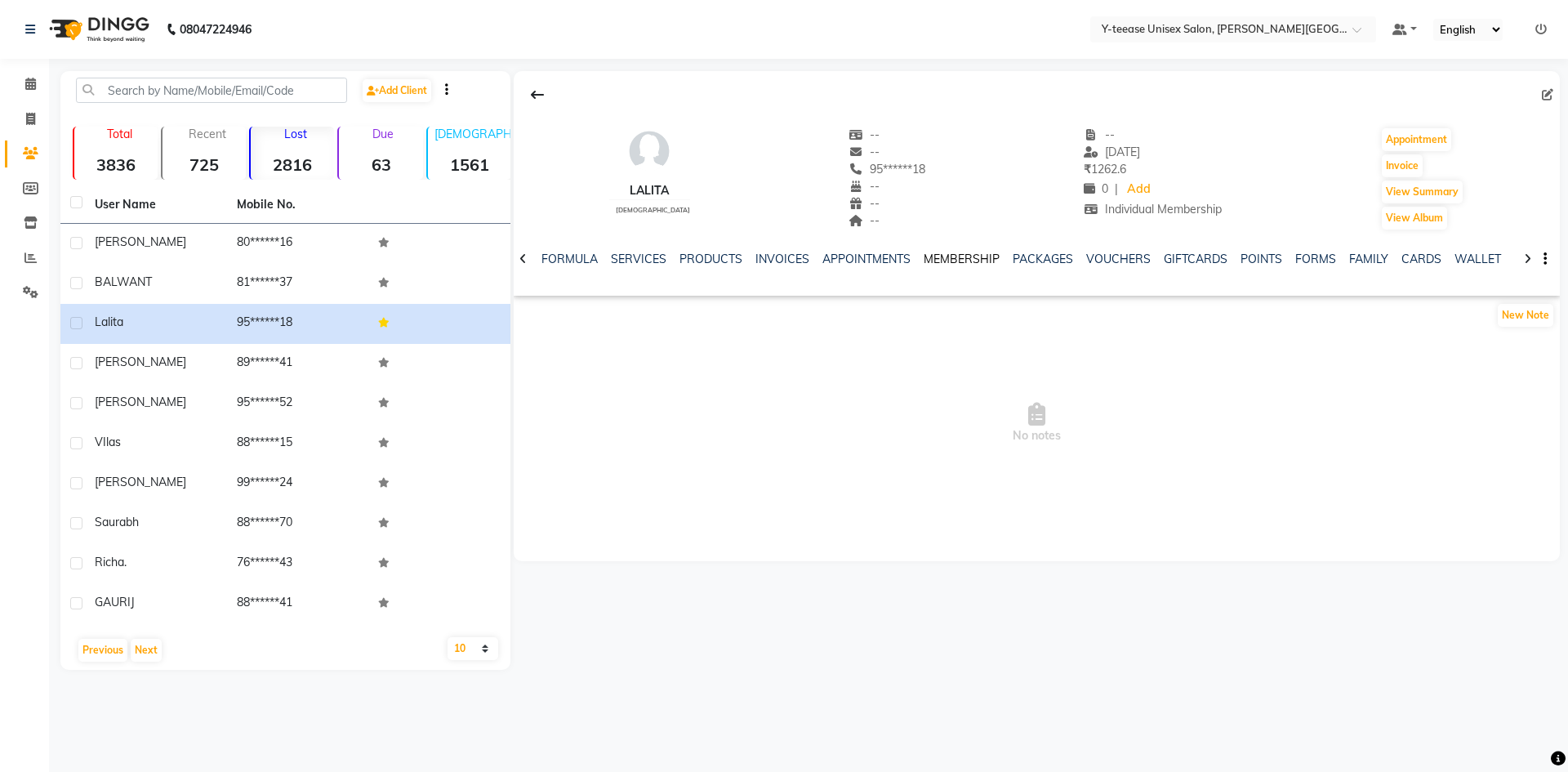
click at [949, 261] on link "MEMBERSHIP" at bounding box center [962, 259] width 76 height 15
click at [757, 258] on link "INVOICES" at bounding box center [767, 259] width 54 height 15
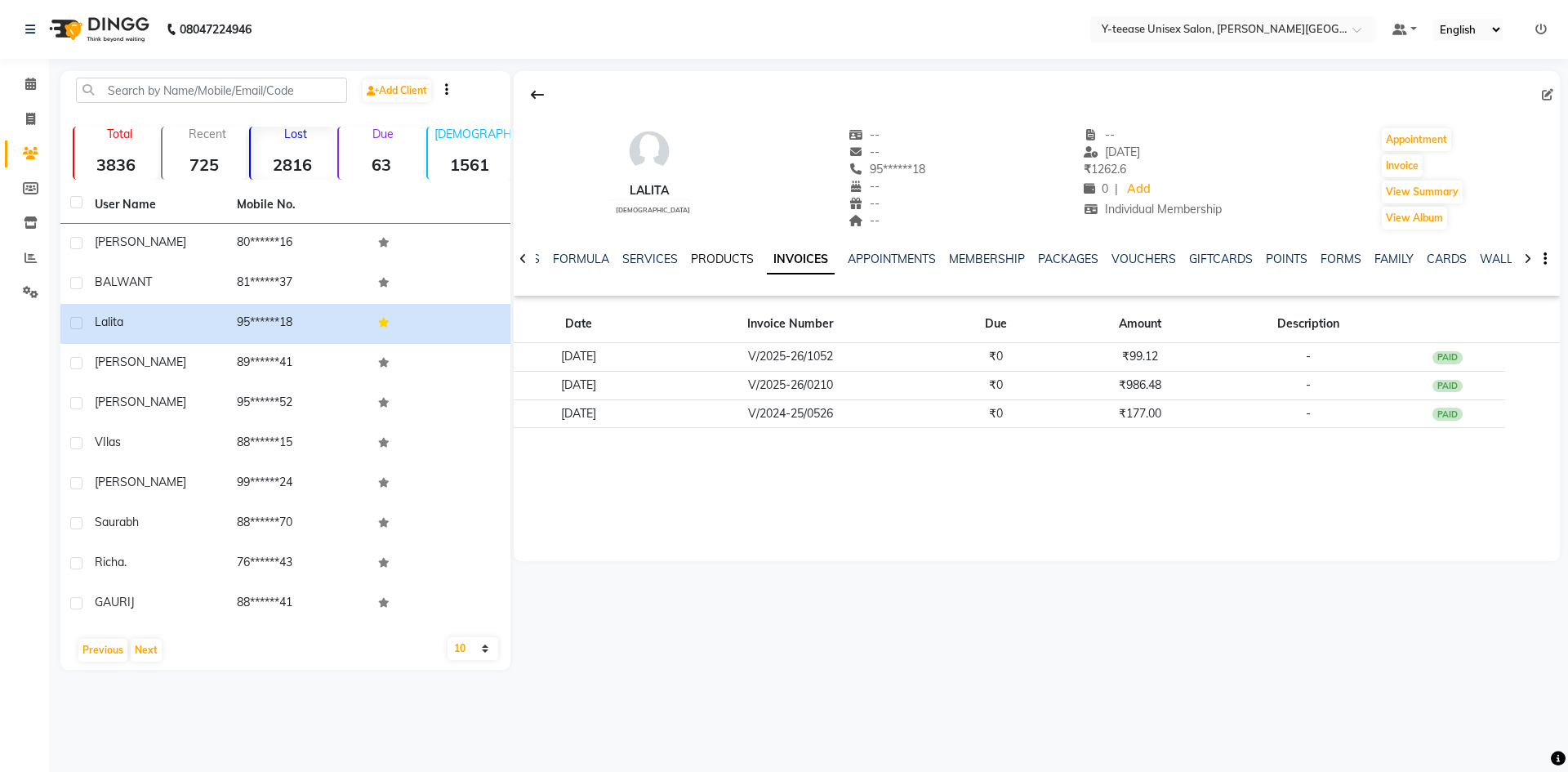
click at [713, 260] on link "PRODUCTS" at bounding box center [722, 259] width 63 height 15
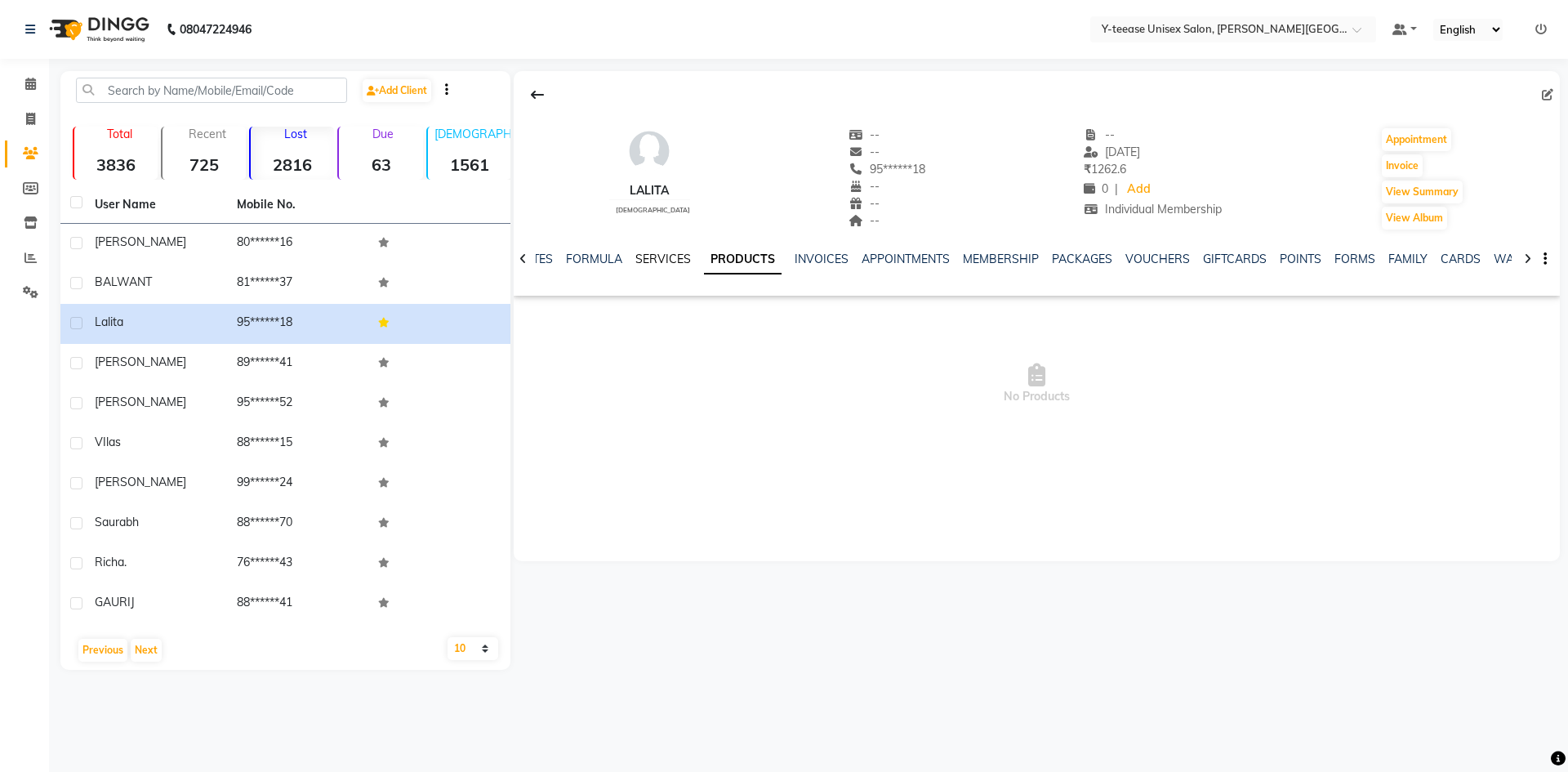
click at [663, 260] on link "SERVICES" at bounding box center [663, 259] width 56 height 15
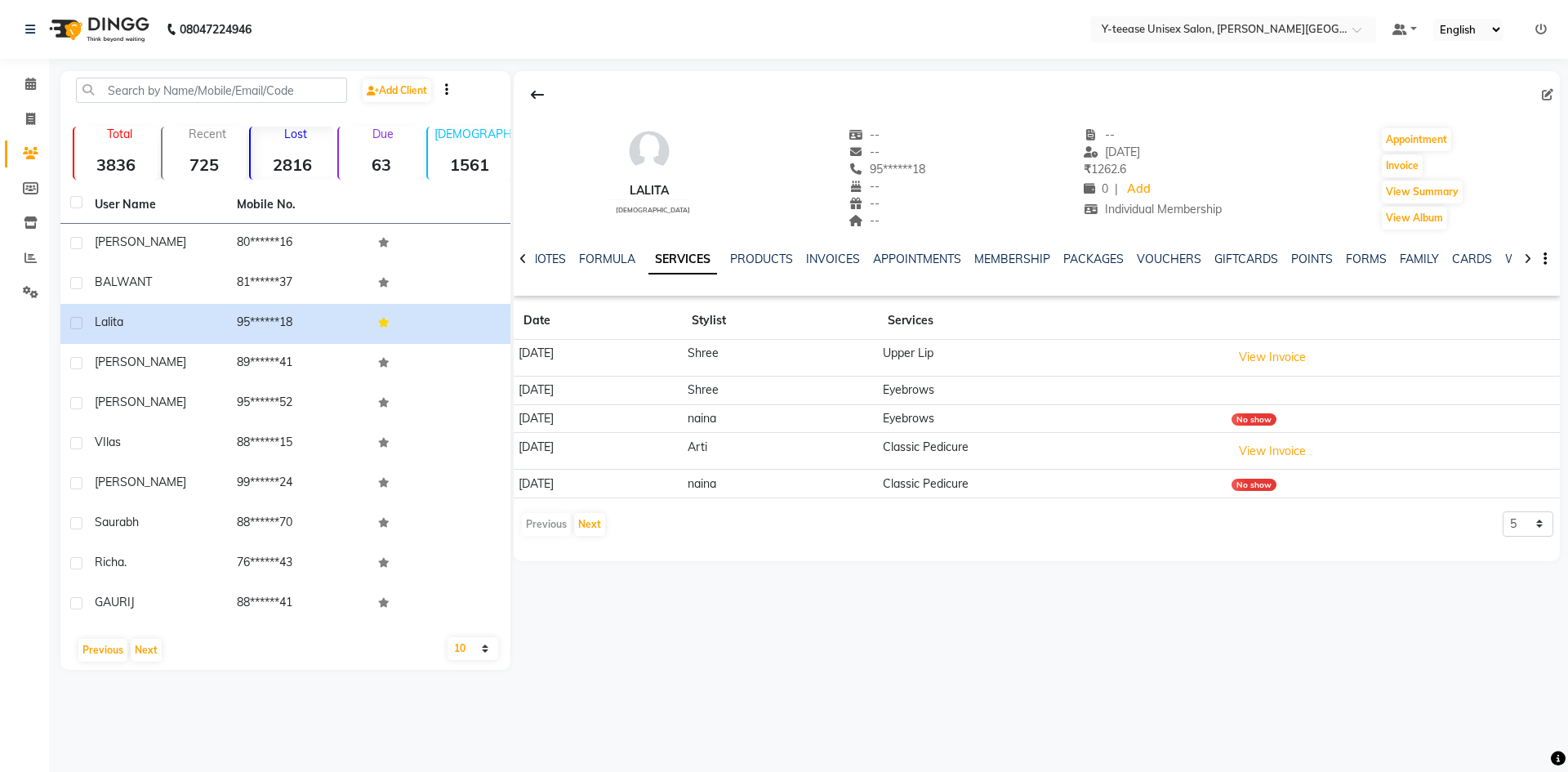
click at [1545, 96] on icon at bounding box center [1548, 94] width 11 height 11
select select "22"
select select "female"
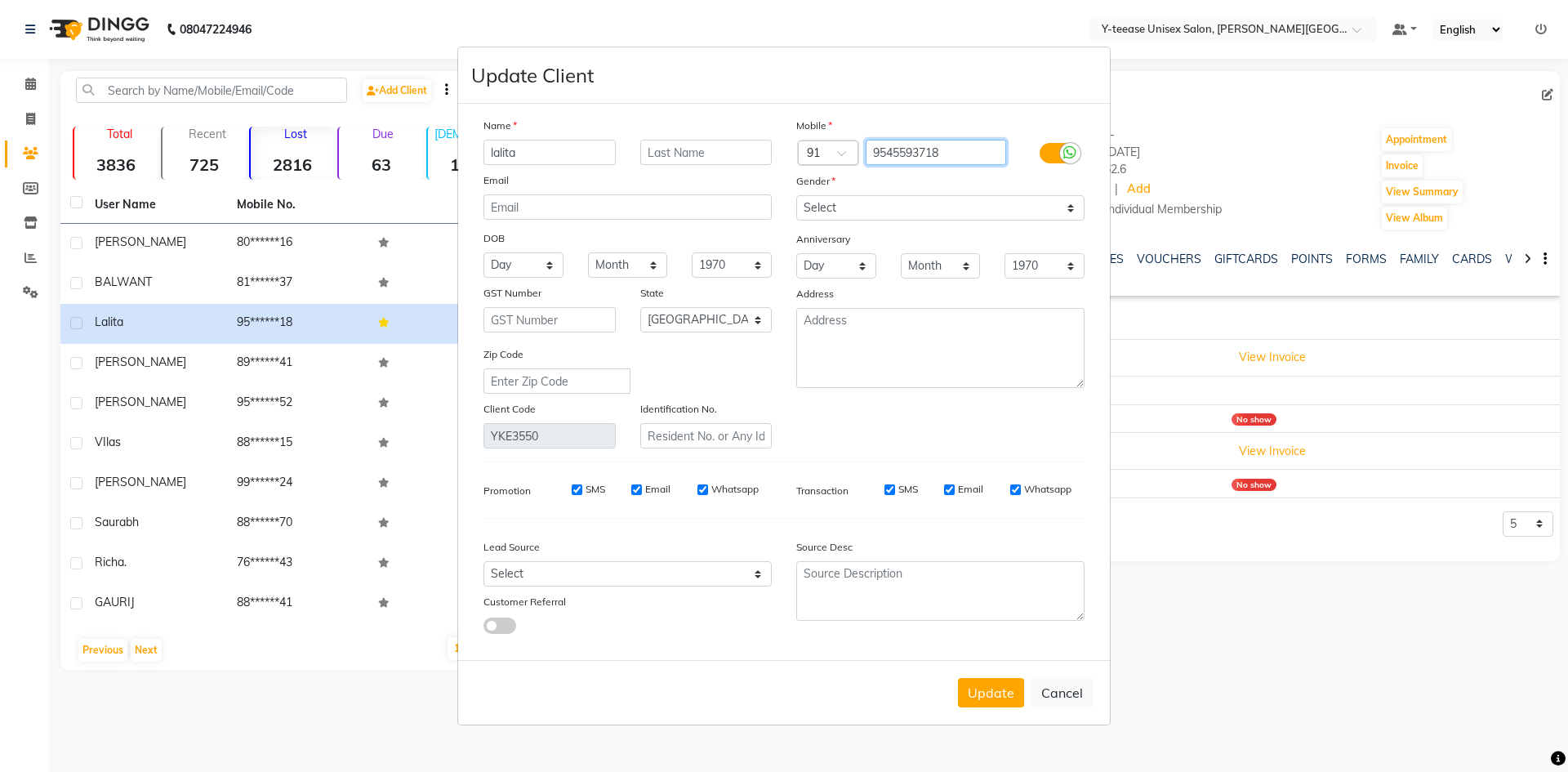
drag, startPoint x: 962, startPoint y: 155, endPoint x: 814, endPoint y: 162, distance: 148.2
click at [814, 162] on div "Country Code × 91 9545593718" at bounding box center [940, 153] width 313 height 26
drag, startPoint x: 565, startPoint y: 152, endPoint x: 352, endPoint y: 190, distance: 216.4
click at [352, 190] on ngb-modal-window "Update Client Name lalita Email DOB Day 01 02 03 04 05 06 07 08 09 10 11 12 13 …" at bounding box center [784, 386] width 1568 height 772
click at [963, 690] on button "Update" at bounding box center [990, 693] width 66 height 29
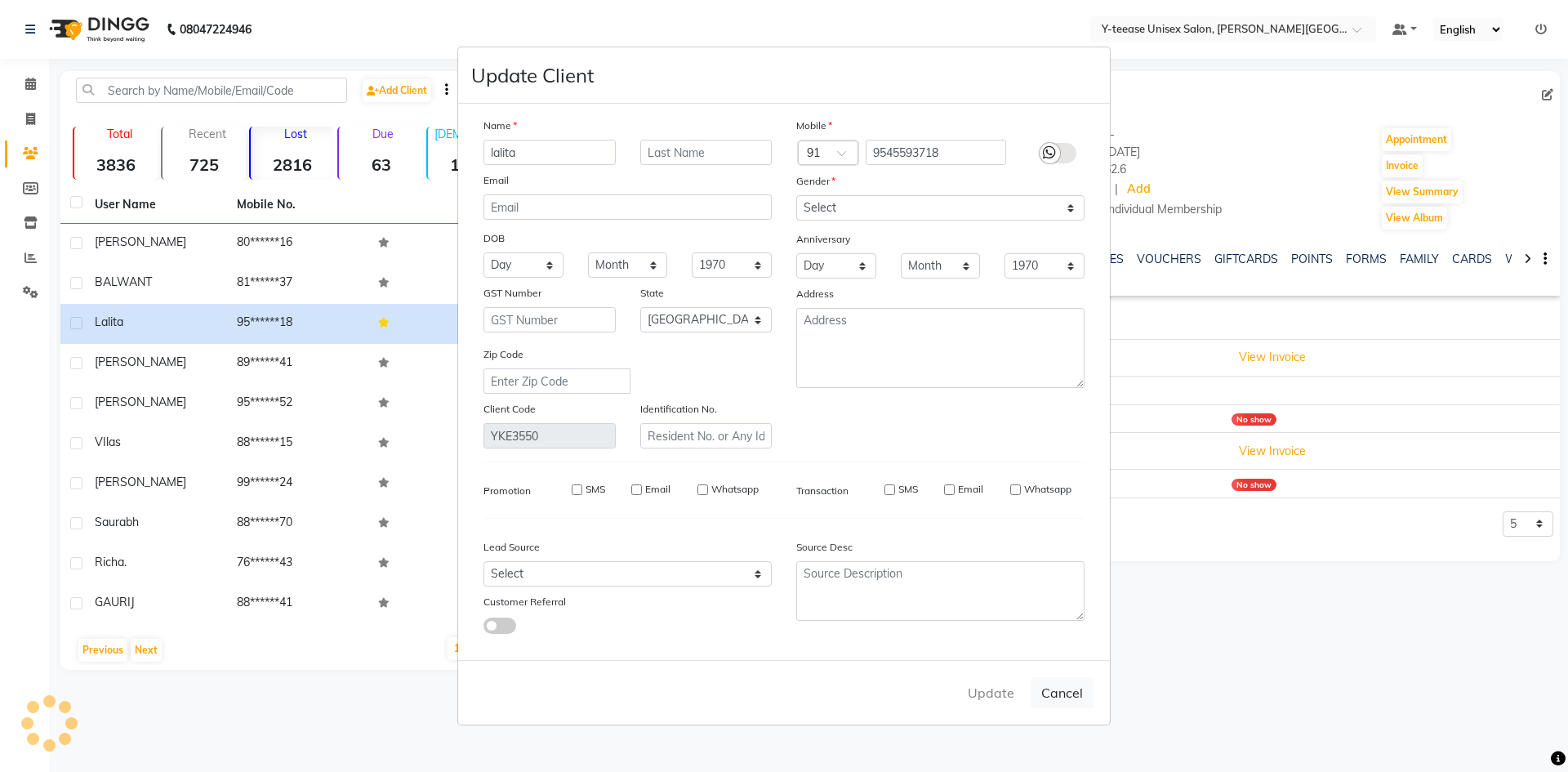
select select
select select "null"
select select
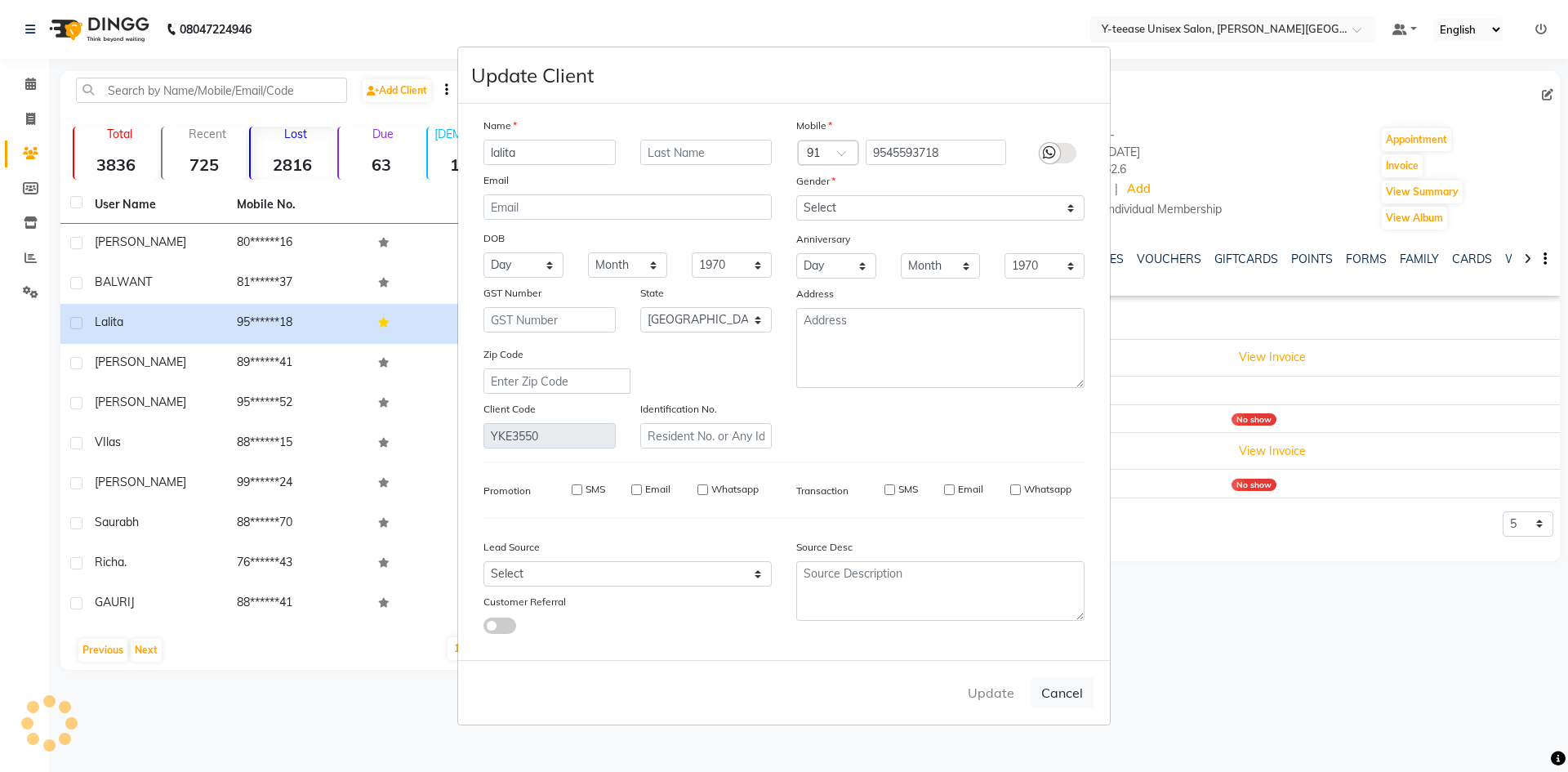
select select
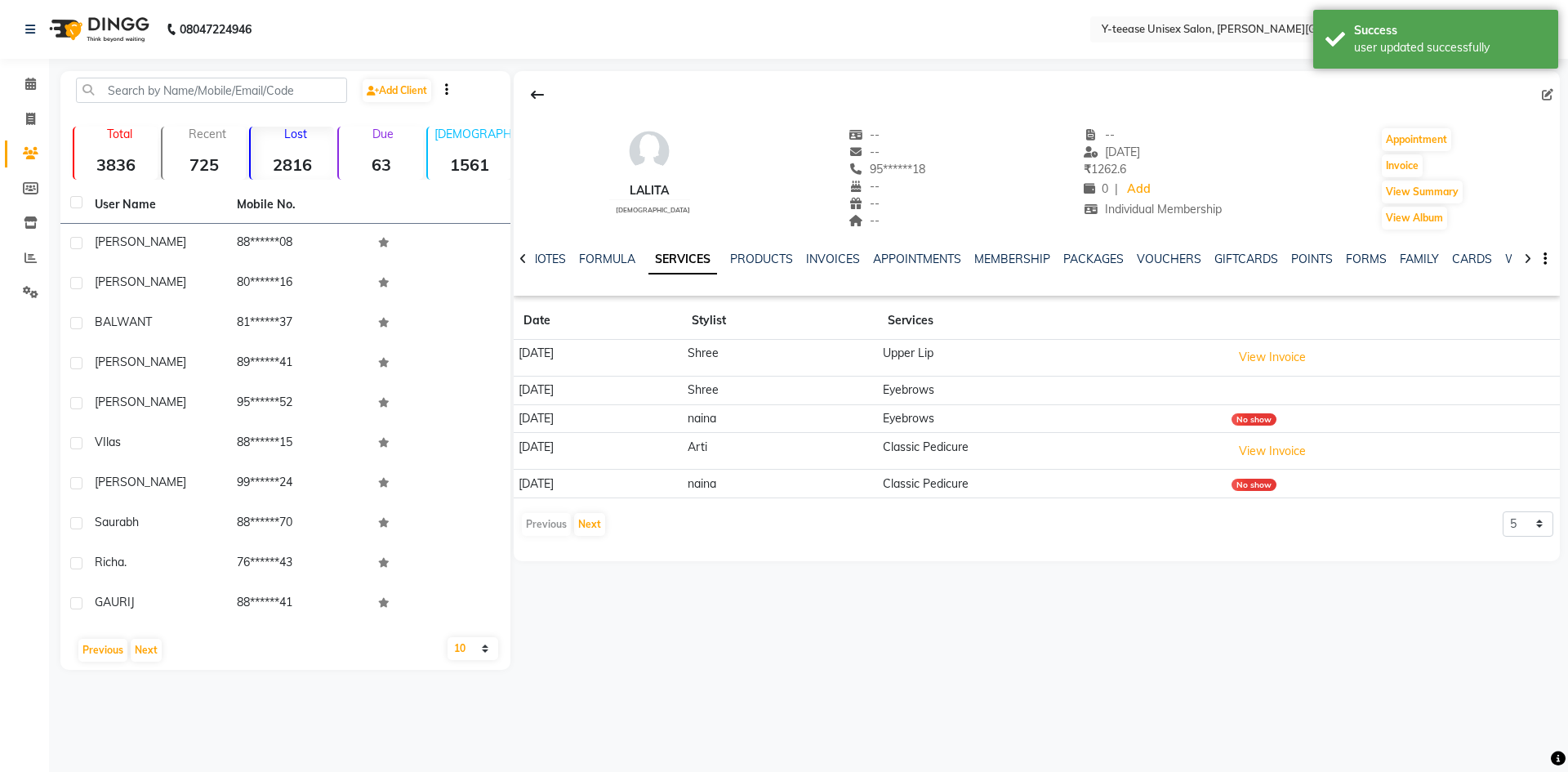
click at [145, 638] on div "Previous Next" at bounding box center [286, 650] width 437 height 26
click at [143, 642] on button "Next" at bounding box center [146, 650] width 31 height 23
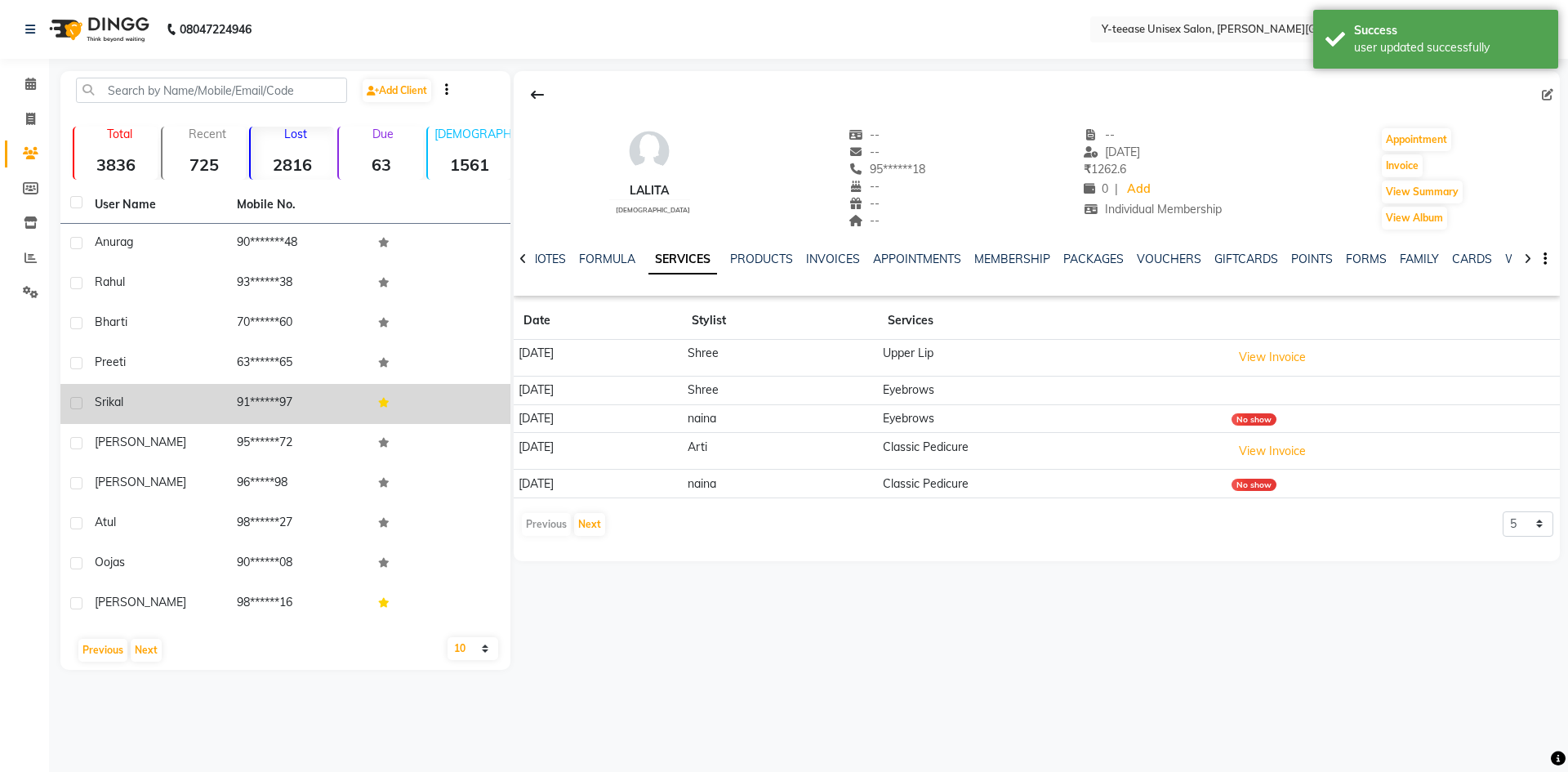
click at [267, 404] on td "91******97" at bounding box center [297, 403] width 142 height 40
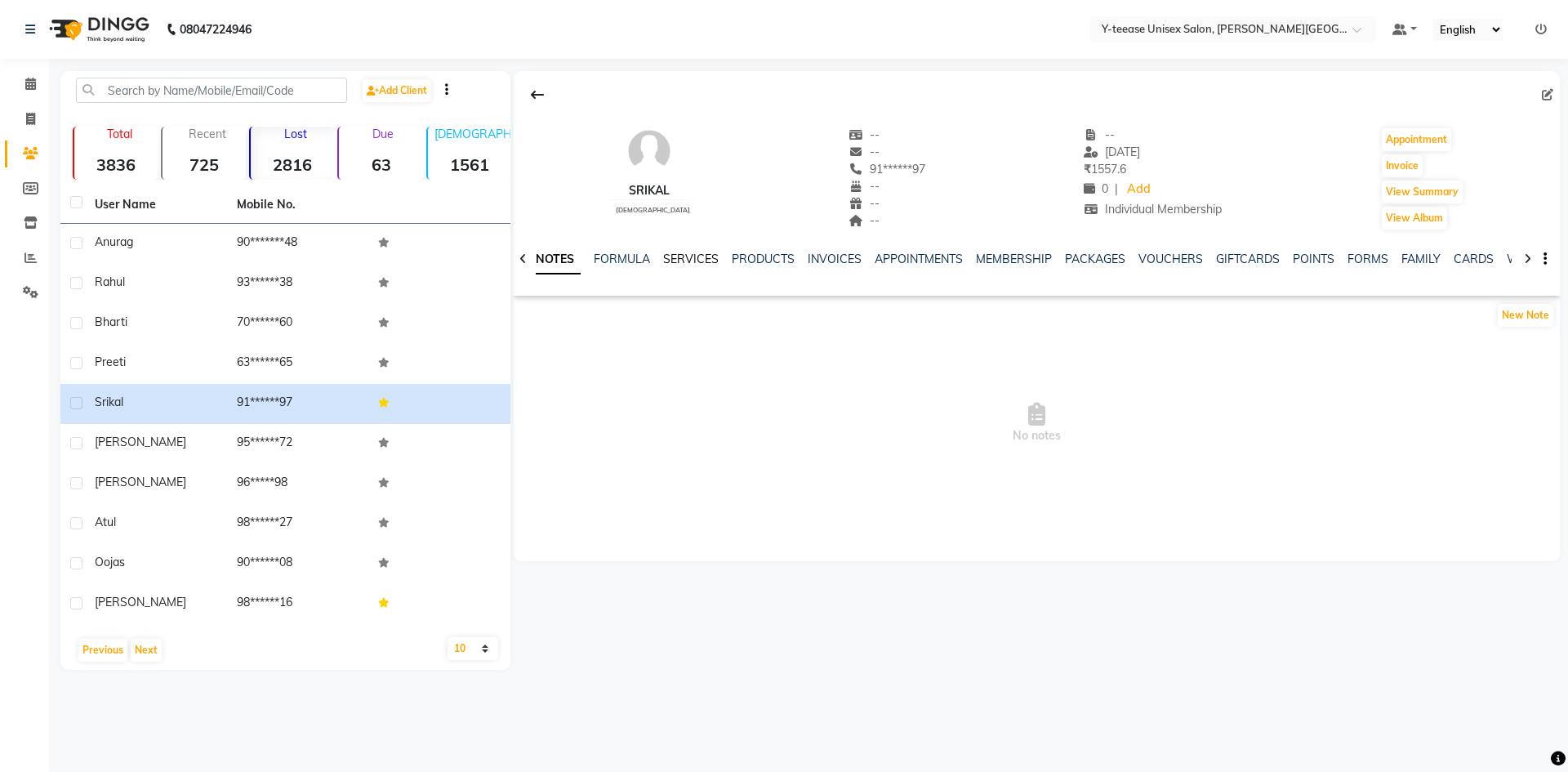
click at [682, 260] on link "SERVICES" at bounding box center [691, 259] width 56 height 15
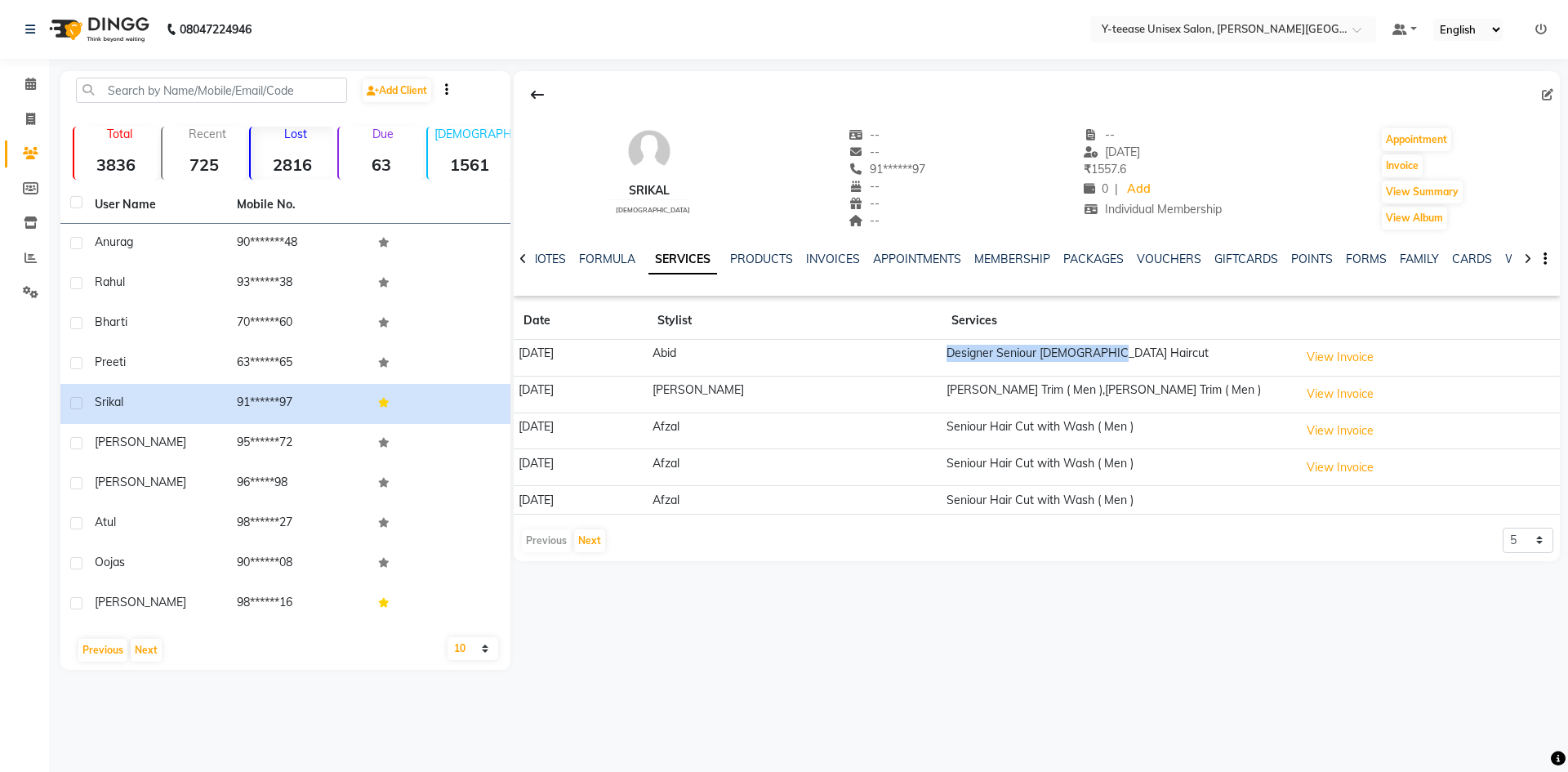
drag, startPoint x: 911, startPoint y: 352, endPoint x: 1118, endPoint y: 353, distance: 207.0
click at [1118, 353] on td "Designer Seniour Male Haircut" at bounding box center [1118, 358] width 353 height 37
click at [1555, 90] on span at bounding box center [1551, 94] width 18 height 17
click at [1552, 90] on icon at bounding box center [1548, 94] width 11 height 11
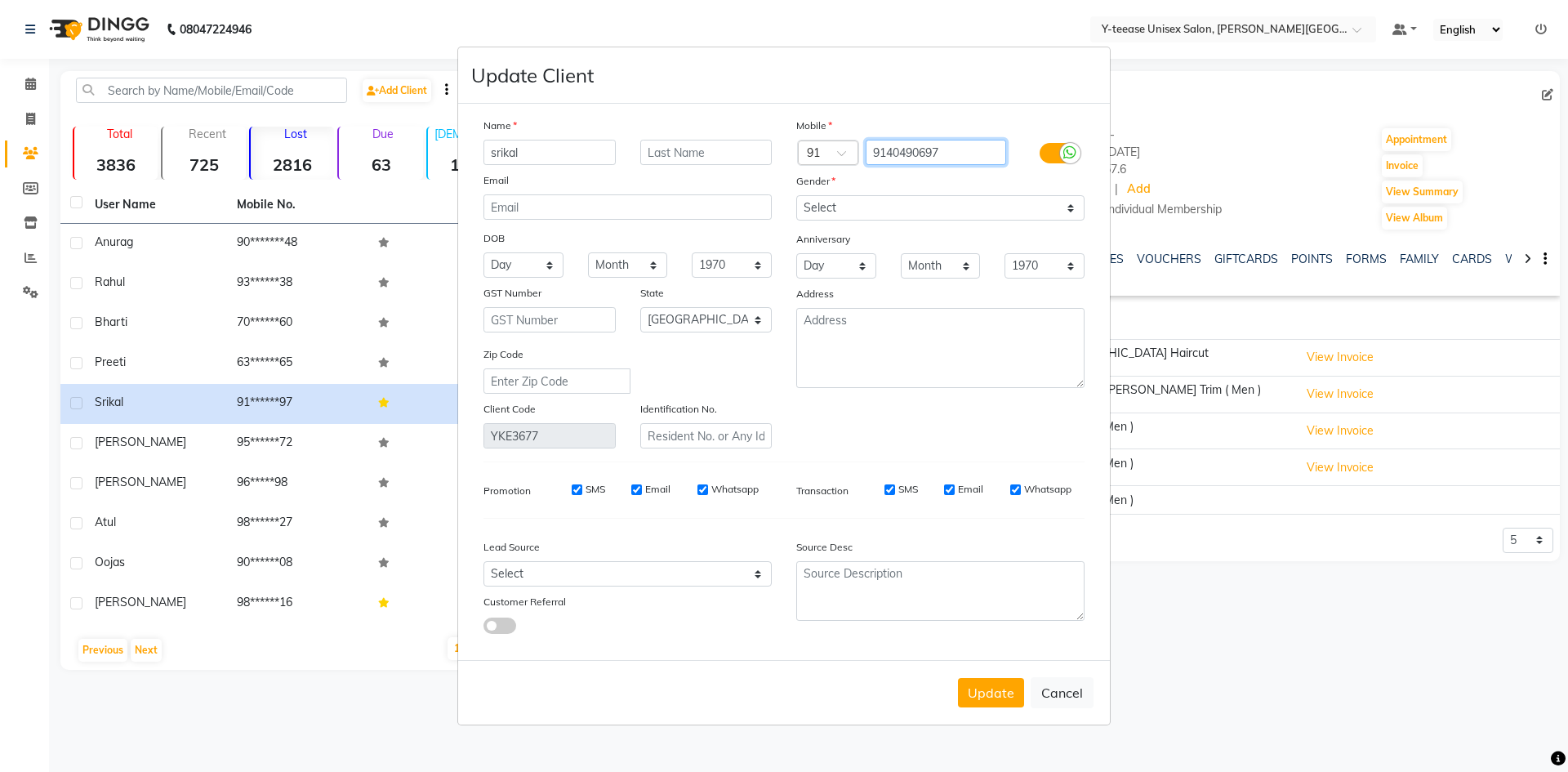
drag, startPoint x: 963, startPoint y: 151, endPoint x: 691, endPoint y: 216, distance: 279.7
click at [692, 214] on div "Name srikal Email DOB Day 01 02 03 04 05 06 07 08 09 10 11 12 13 14 15 16 17 18…" at bounding box center [783, 282] width 625 height 332
drag, startPoint x: 534, startPoint y: 157, endPoint x: 407, endPoint y: 174, distance: 128.1
click at [407, 174] on ngb-modal-window "Update Client Name srikal Email DOB Day 01 02 03 04 05 06 07 08 09 10 11 12 13 …" at bounding box center [784, 386] width 1568 height 772
click at [999, 693] on button "Update" at bounding box center [990, 693] width 66 height 29
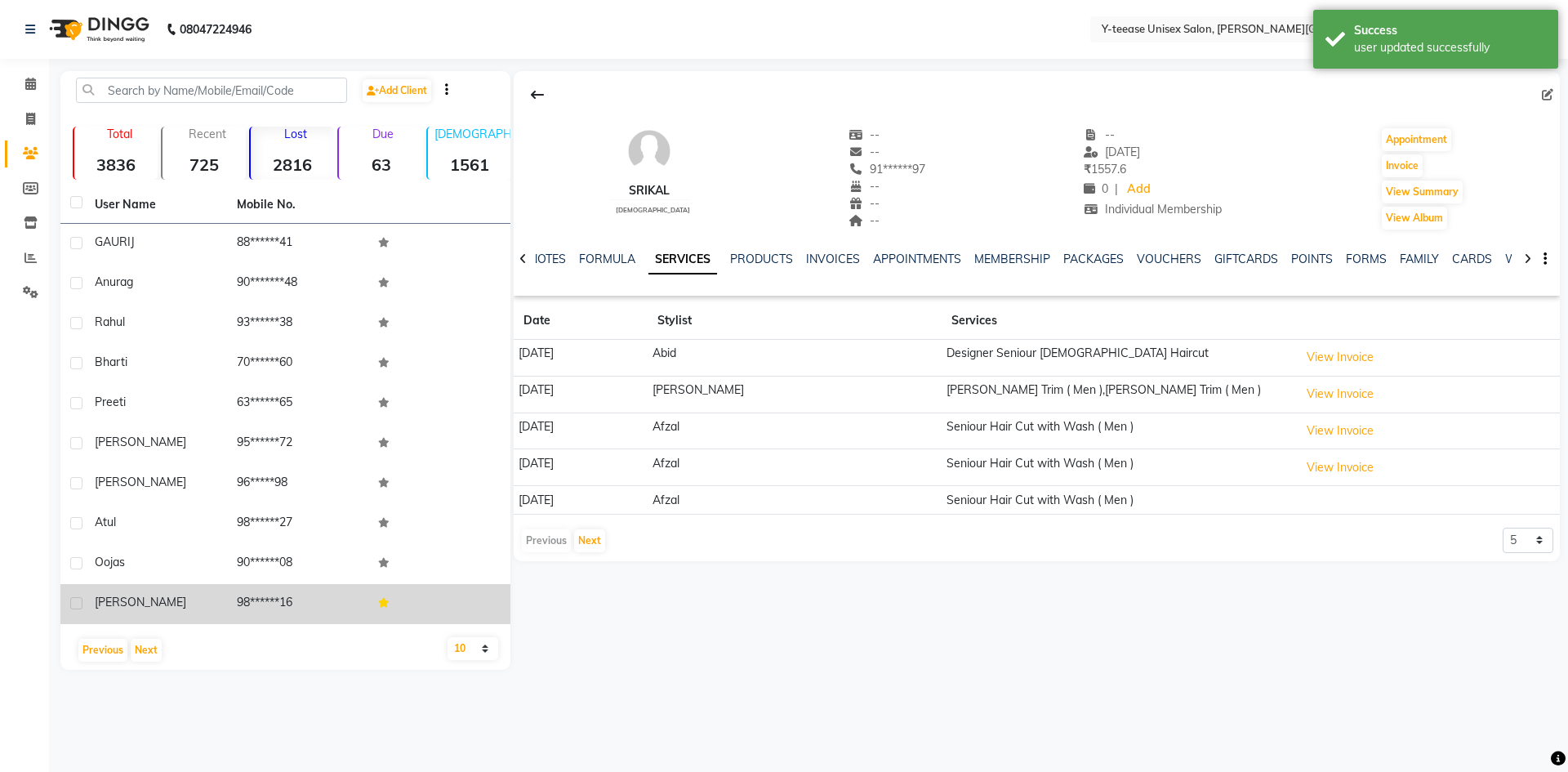
click at [395, 594] on td at bounding box center [439, 603] width 142 height 40
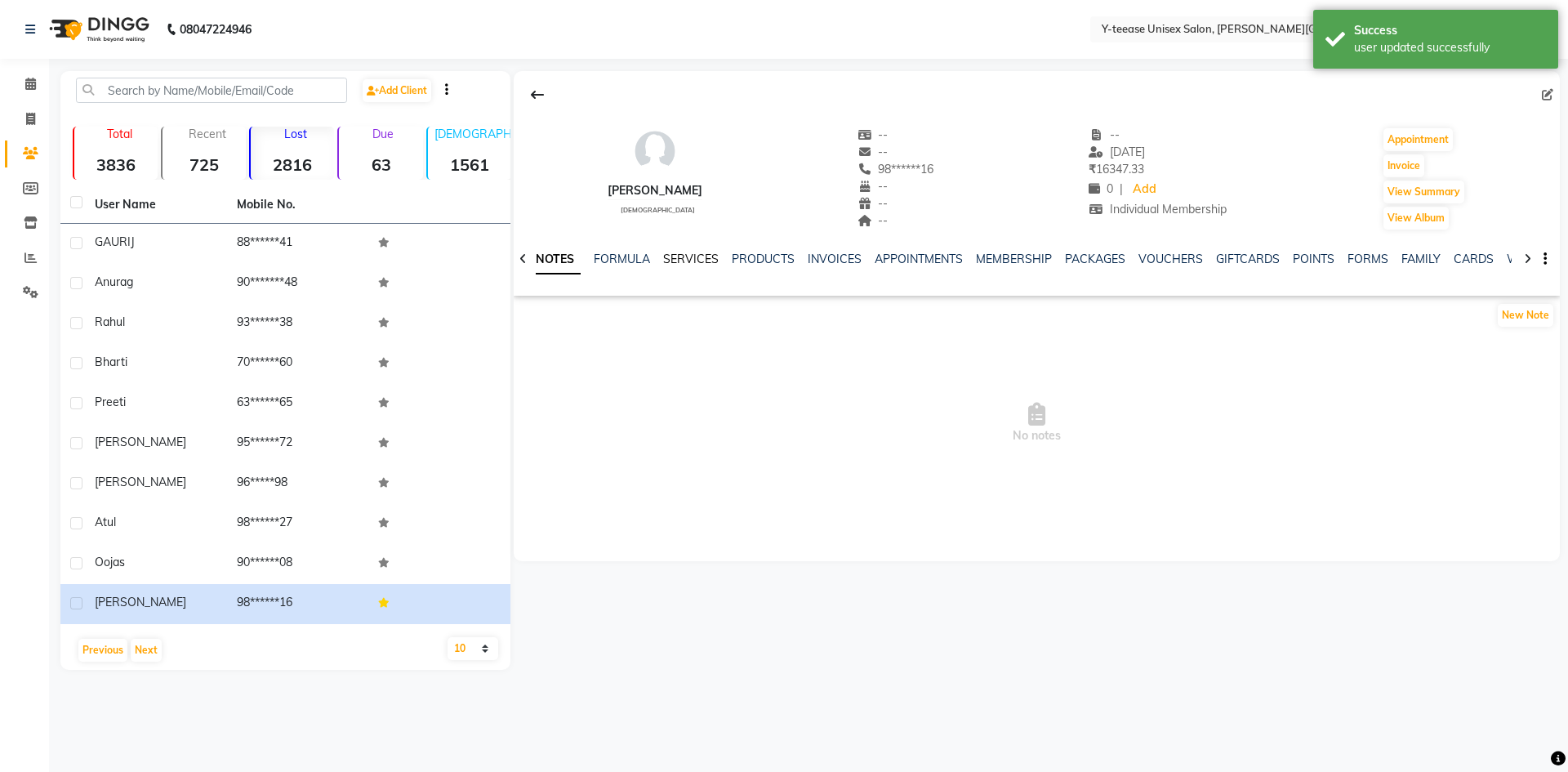
click at [691, 260] on link "SERVICES" at bounding box center [691, 259] width 56 height 15
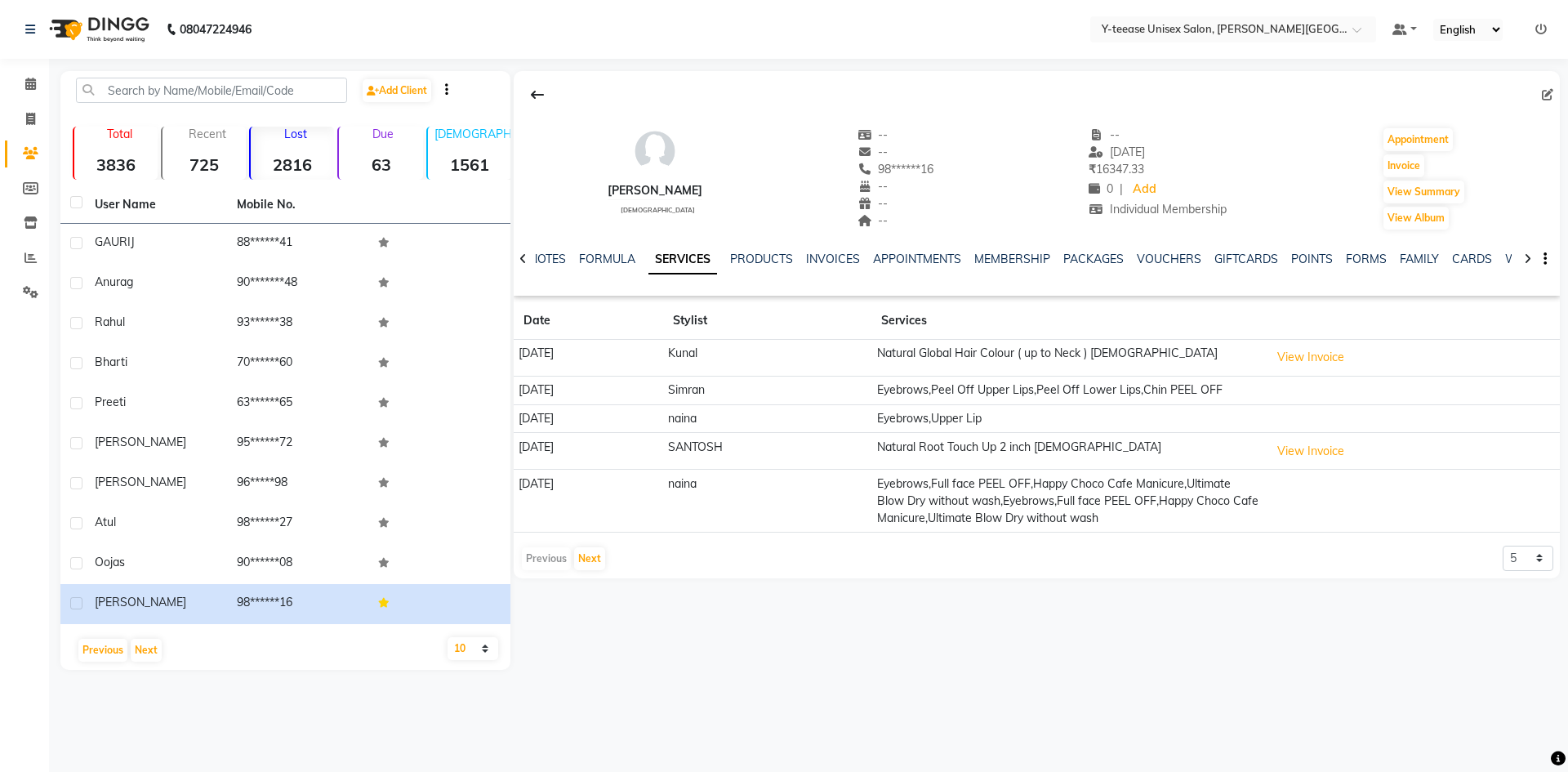
click at [1540, 95] on div at bounding box center [1037, 94] width 1047 height 31
click at [1549, 95] on icon at bounding box center [1548, 94] width 11 height 11
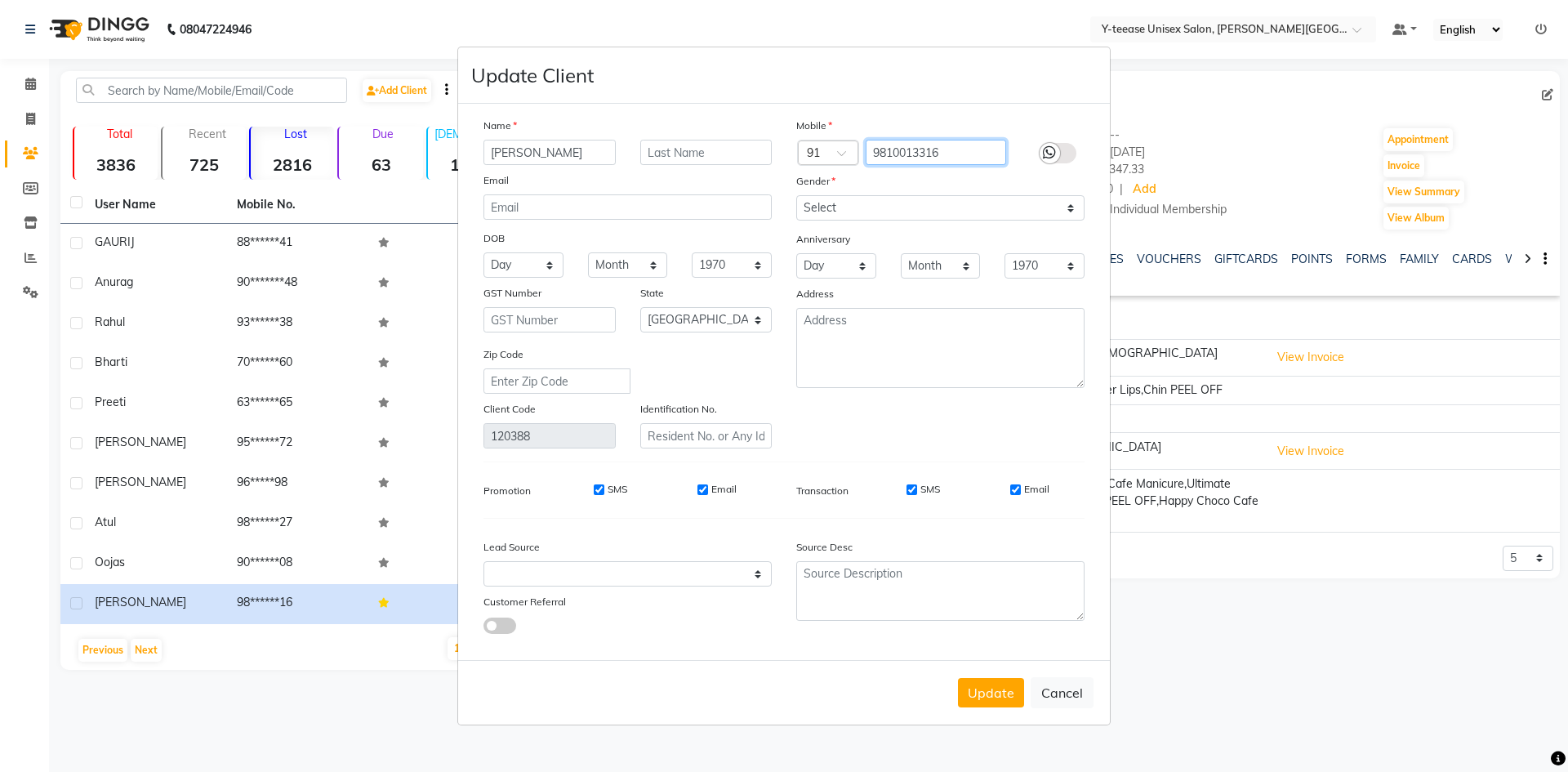
drag, startPoint x: 958, startPoint y: 154, endPoint x: 819, endPoint y: 191, distance: 143.8
click at [819, 191] on div "Mobile Country Code × 91 9810013316 Gender Select Male Female Other Prefer Not …" at bounding box center [940, 282] width 313 height 332
click at [1053, 703] on button "Cancel" at bounding box center [1062, 693] width 63 height 31
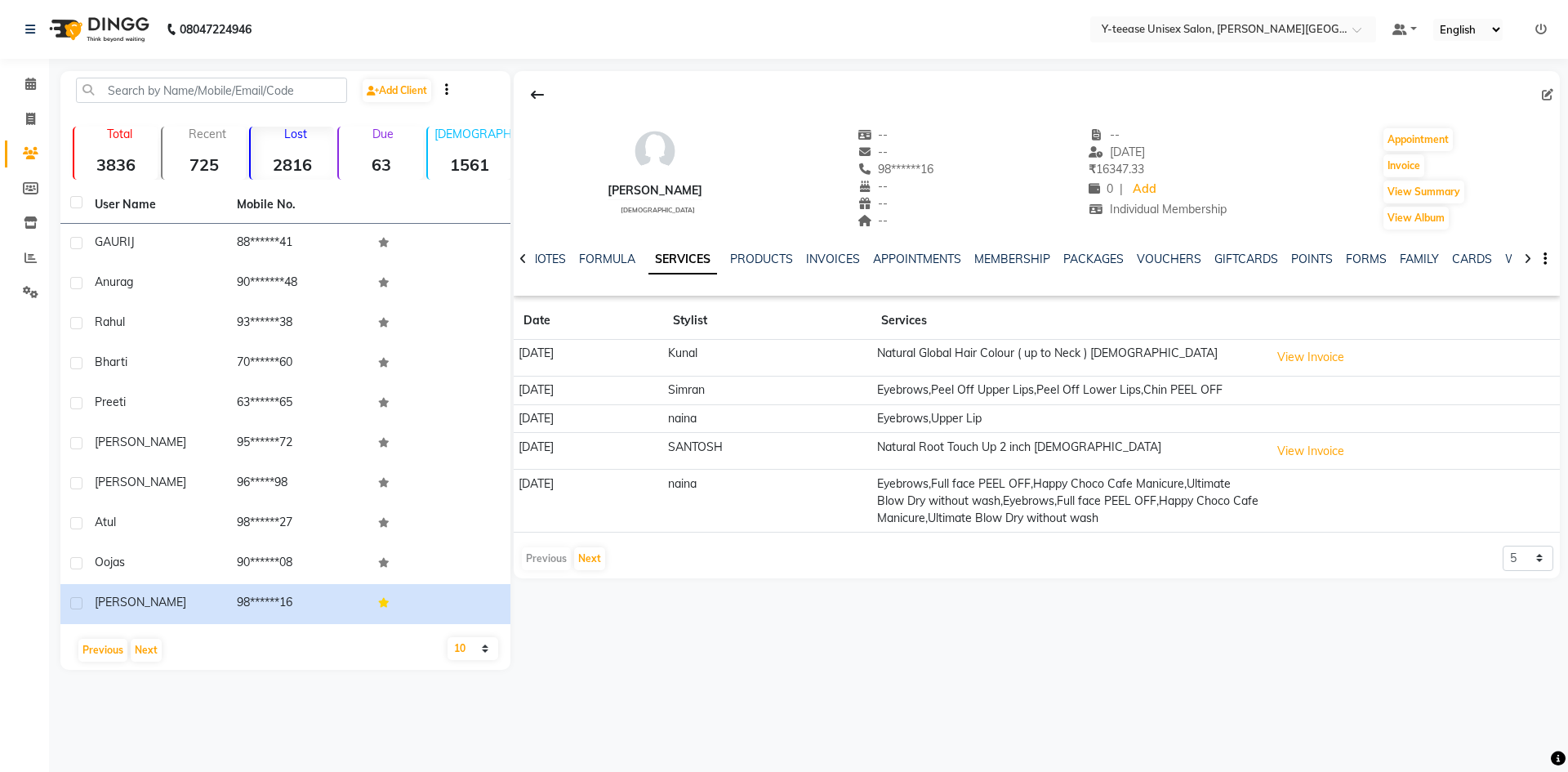
drag, startPoint x: 735, startPoint y: 357, endPoint x: 729, endPoint y: 364, distance: 9.2
click at [729, 364] on tr "20-06-2025 Kunal Natural Global Hair Colour ( up to Neck ) Female View Invoice" at bounding box center [1037, 358] width 1047 height 37
click at [1552, 92] on icon at bounding box center [1548, 94] width 11 height 11
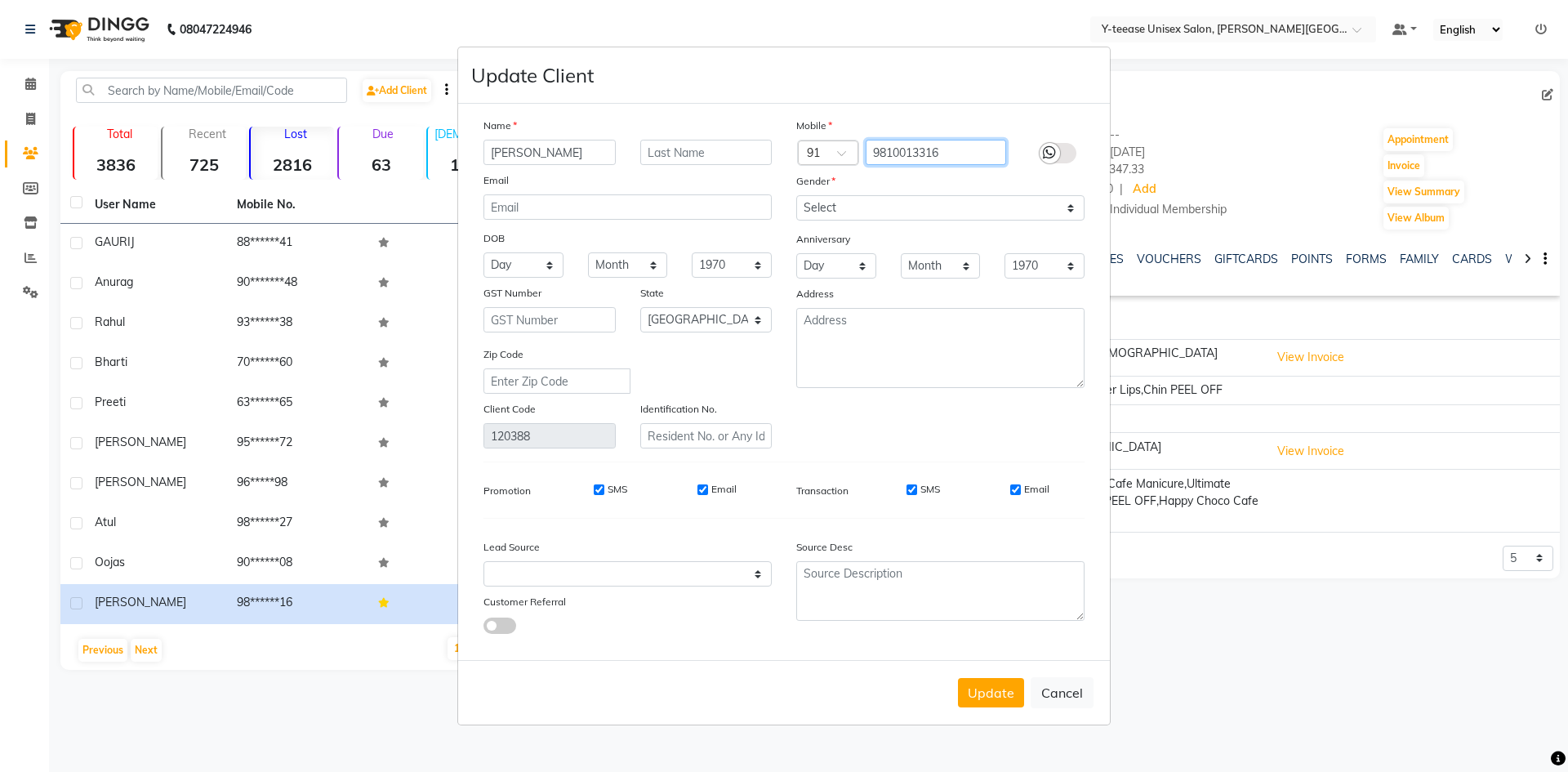
drag, startPoint x: 982, startPoint y: 155, endPoint x: 773, endPoint y: 156, distance: 209.0
click at [773, 156] on div "Name shilpy Email DOB Day 01 02 03 04 05 06 07 08 09 10 11 12 13 14 15 16 17 18…" at bounding box center [783, 282] width 625 height 332
drag, startPoint x: 549, startPoint y: 154, endPoint x: 385, endPoint y: 154, distance: 164.0
click at [385, 154] on ngb-modal-window "Update Client Name shilpy Email DOB Day 01 02 03 04 05 06 07 08 09 10 11 12 13 …" at bounding box center [784, 386] width 1568 height 772
click at [1056, 696] on button "Cancel" at bounding box center [1062, 693] width 63 height 31
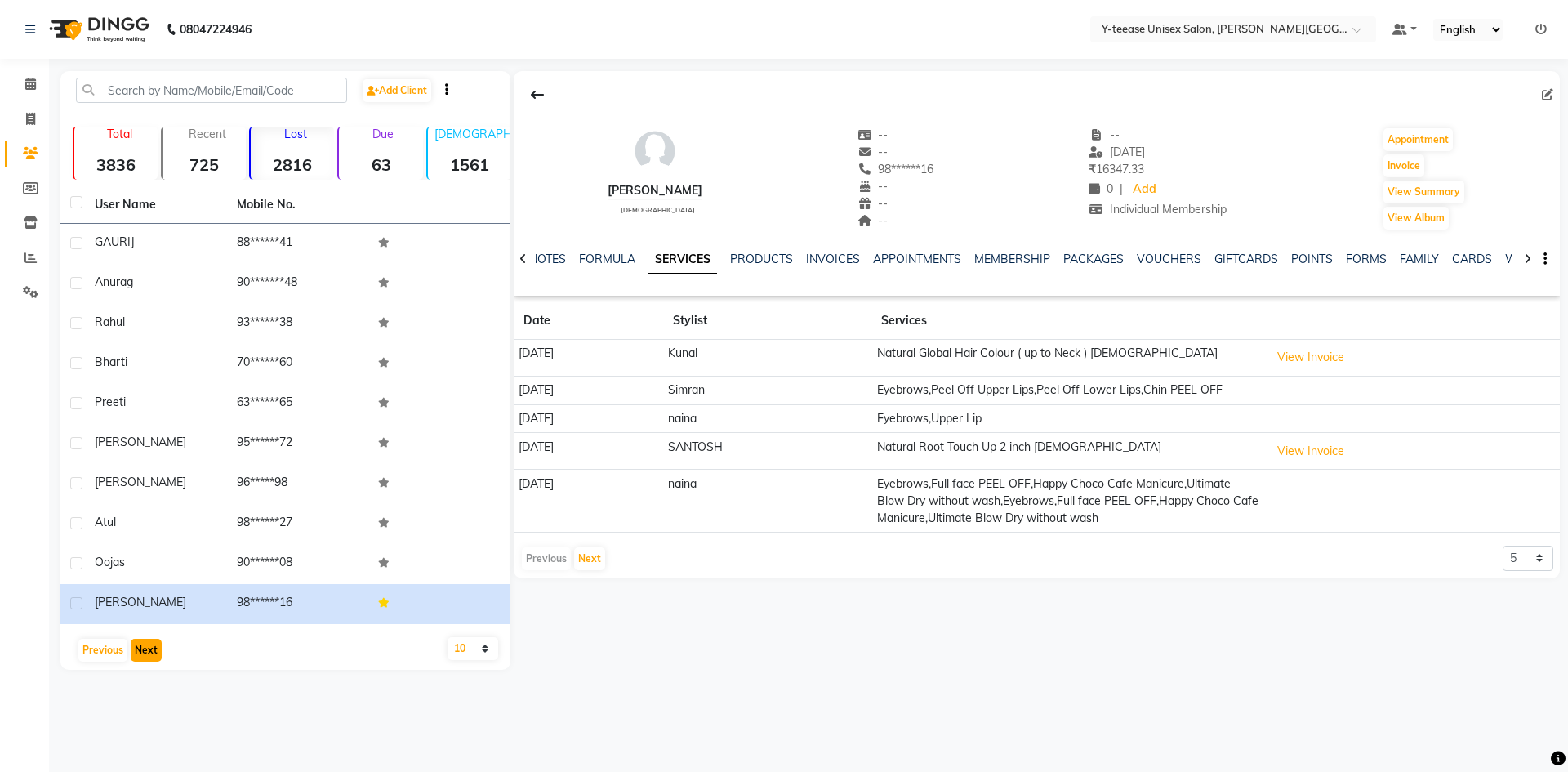
click at [138, 648] on button "Next" at bounding box center [146, 650] width 31 height 23
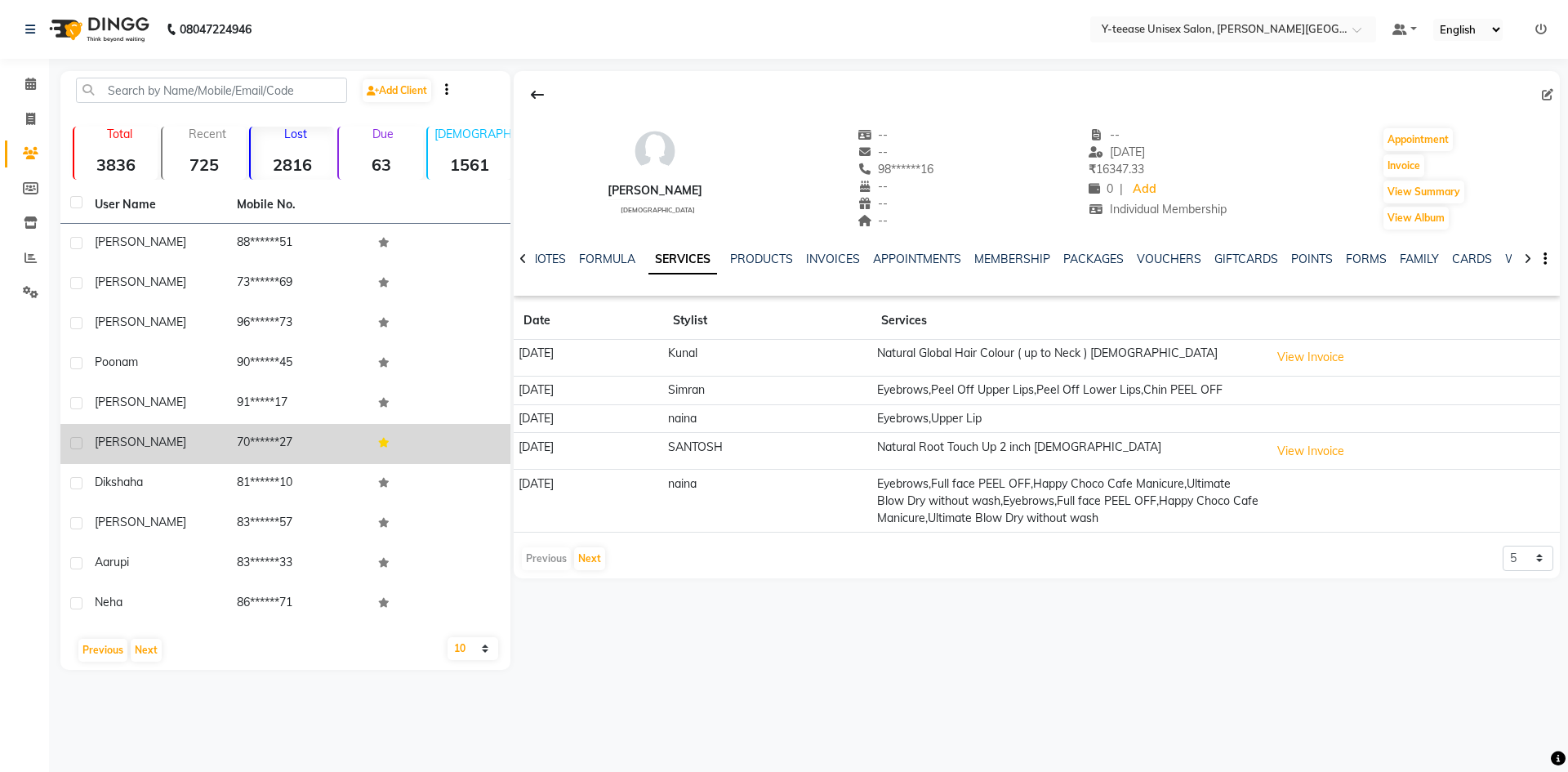
click at [237, 441] on td "70******27" at bounding box center [297, 444] width 142 height 40
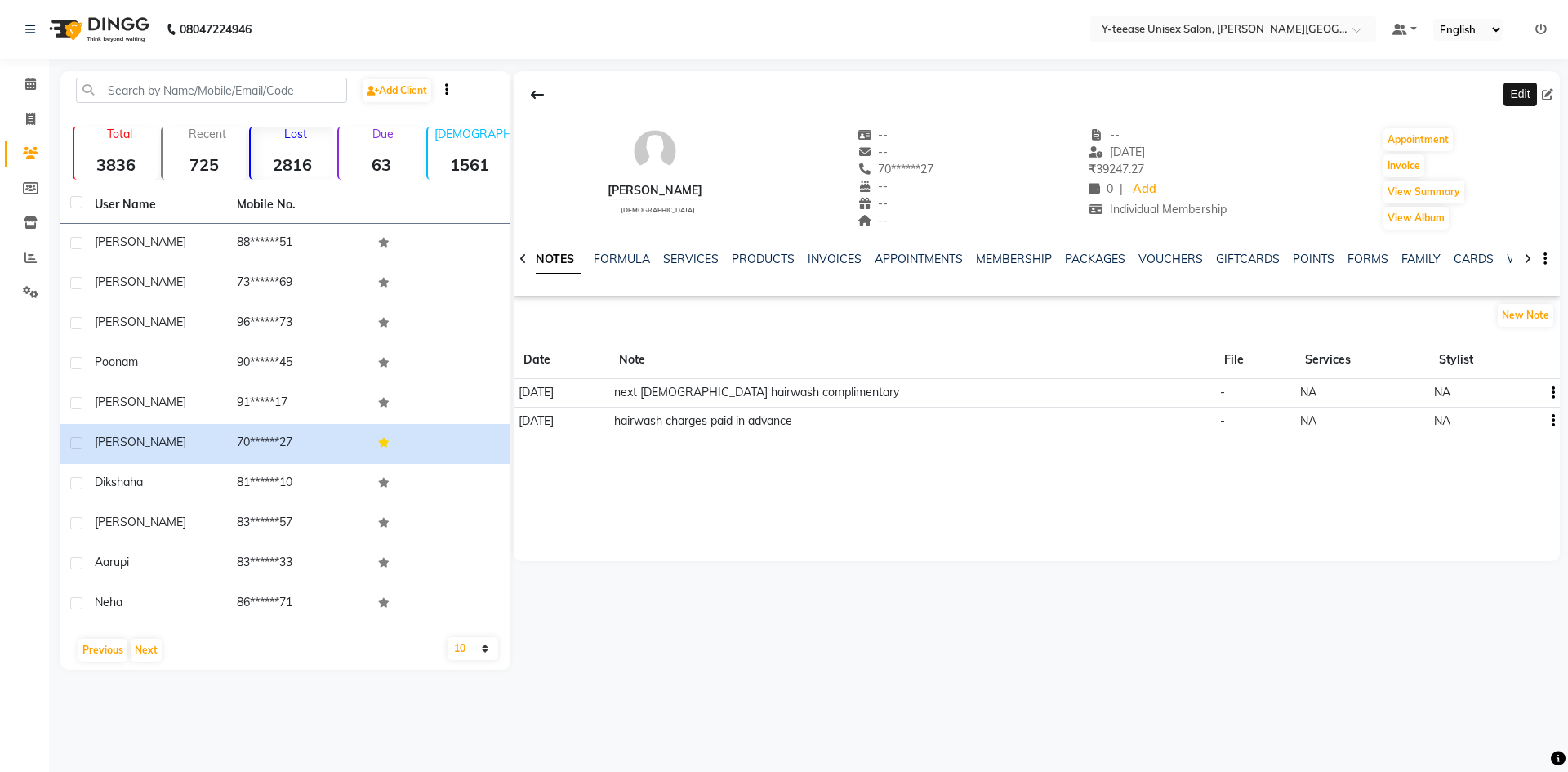
click at [1548, 97] on icon at bounding box center [1548, 94] width 11 height 11
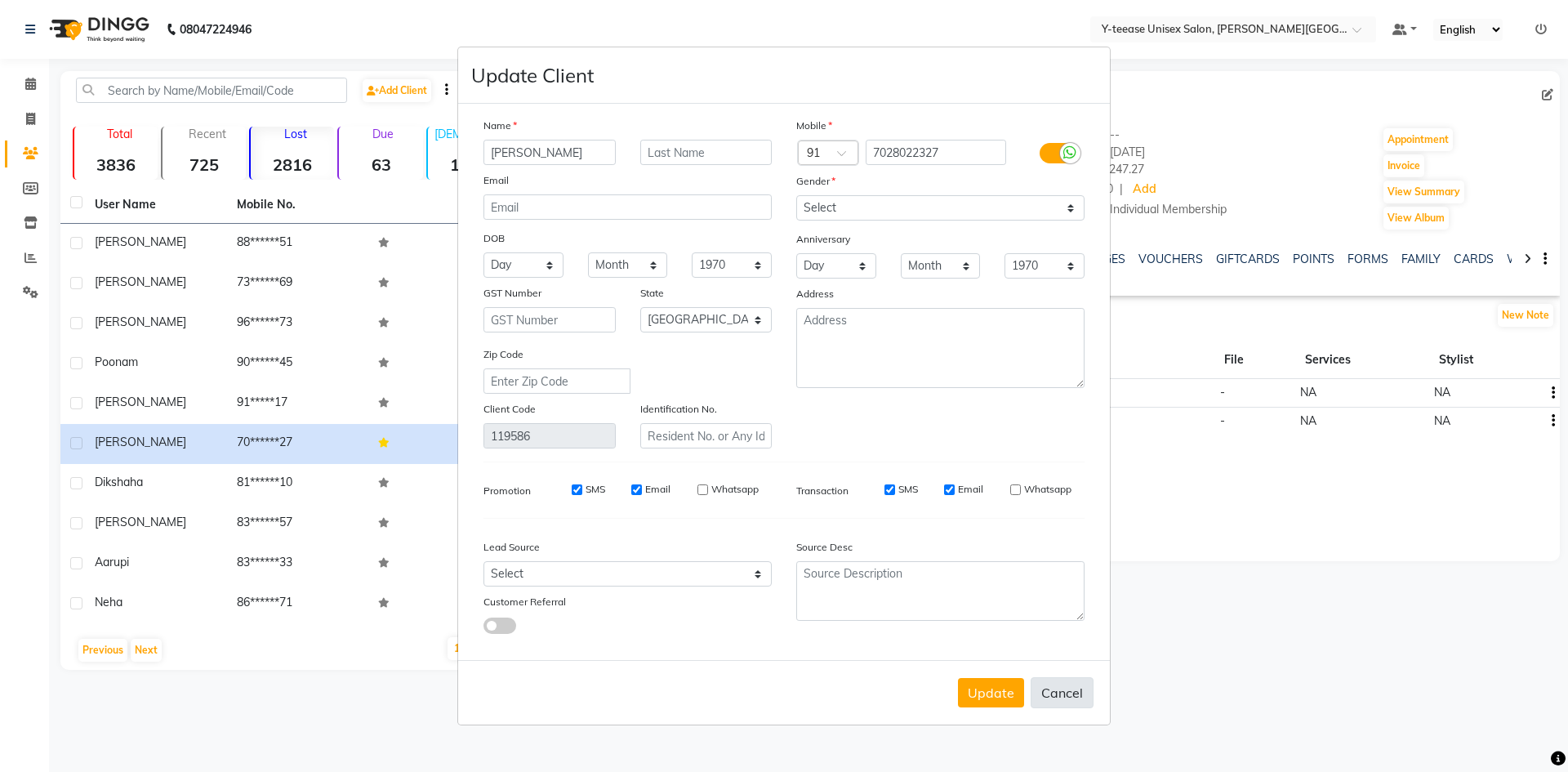
click at [1039, 699] on button "Cancel" at bounding box center [1062, 693] width 63 height 31
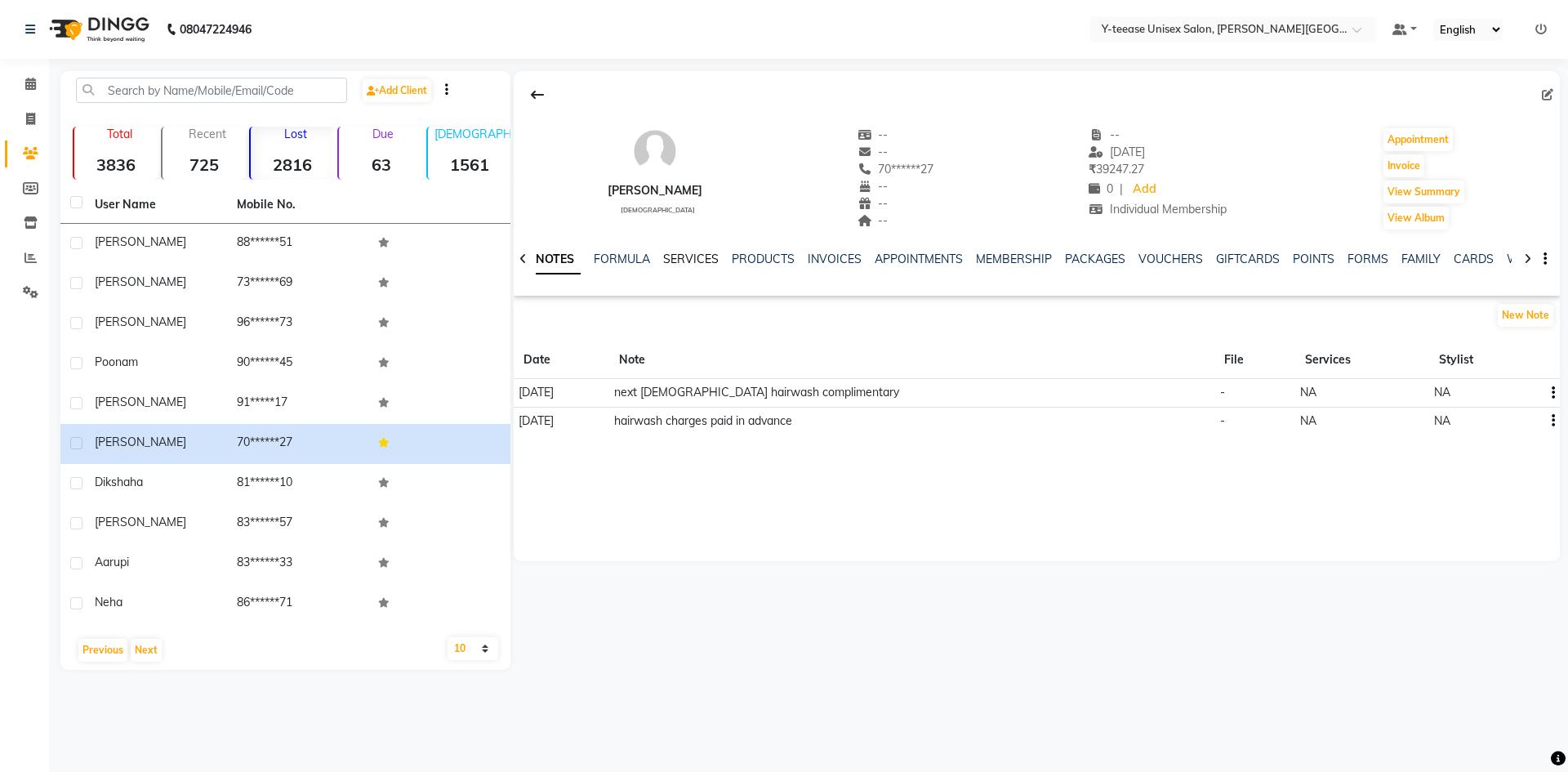
click at [696, 259] on link "SERVICES" at bounding box center [691, 259] width 56 height 15
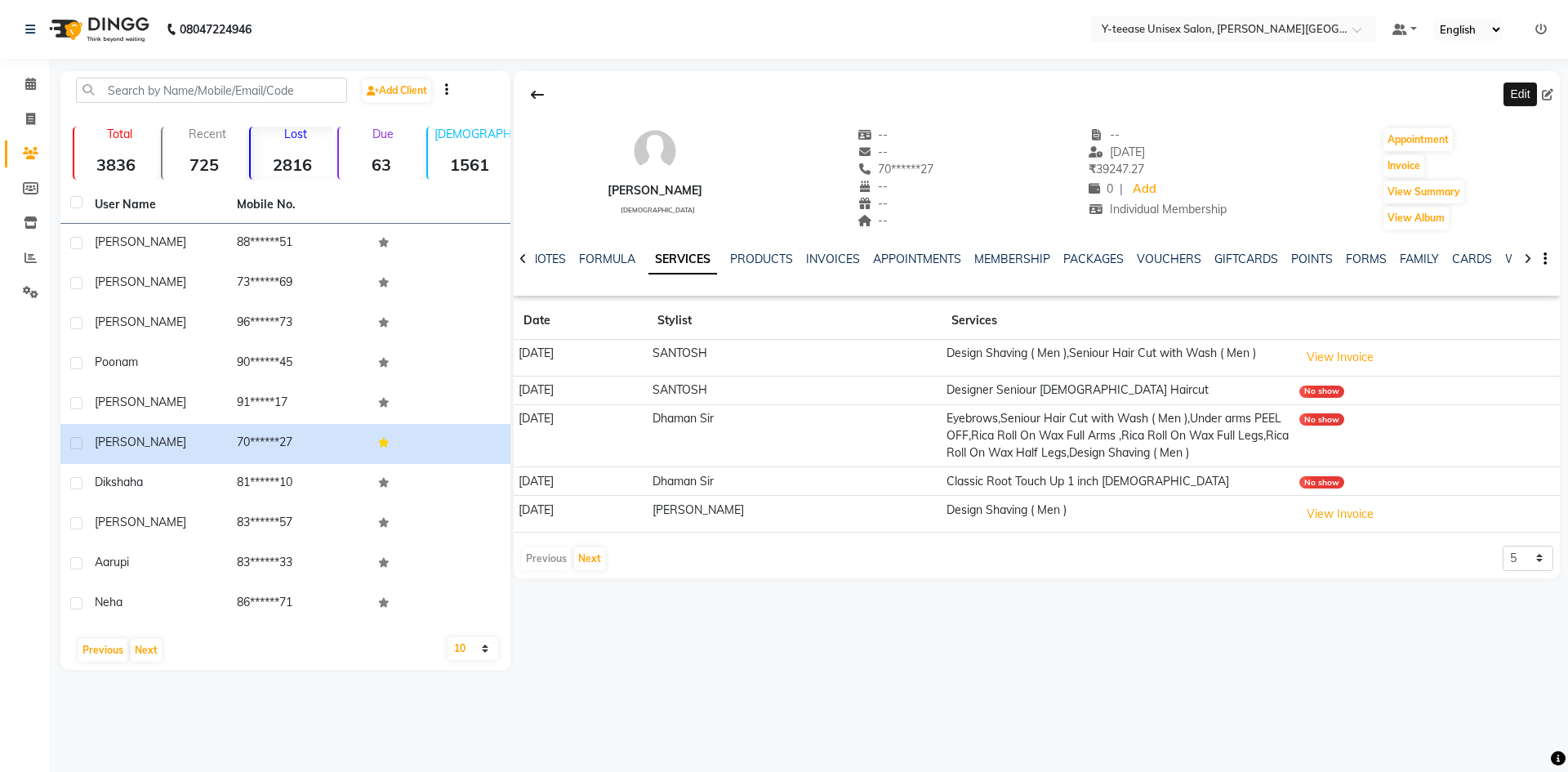
click at [1550, 89] on icon at bounding box center [1548, 94] width 11 height 11
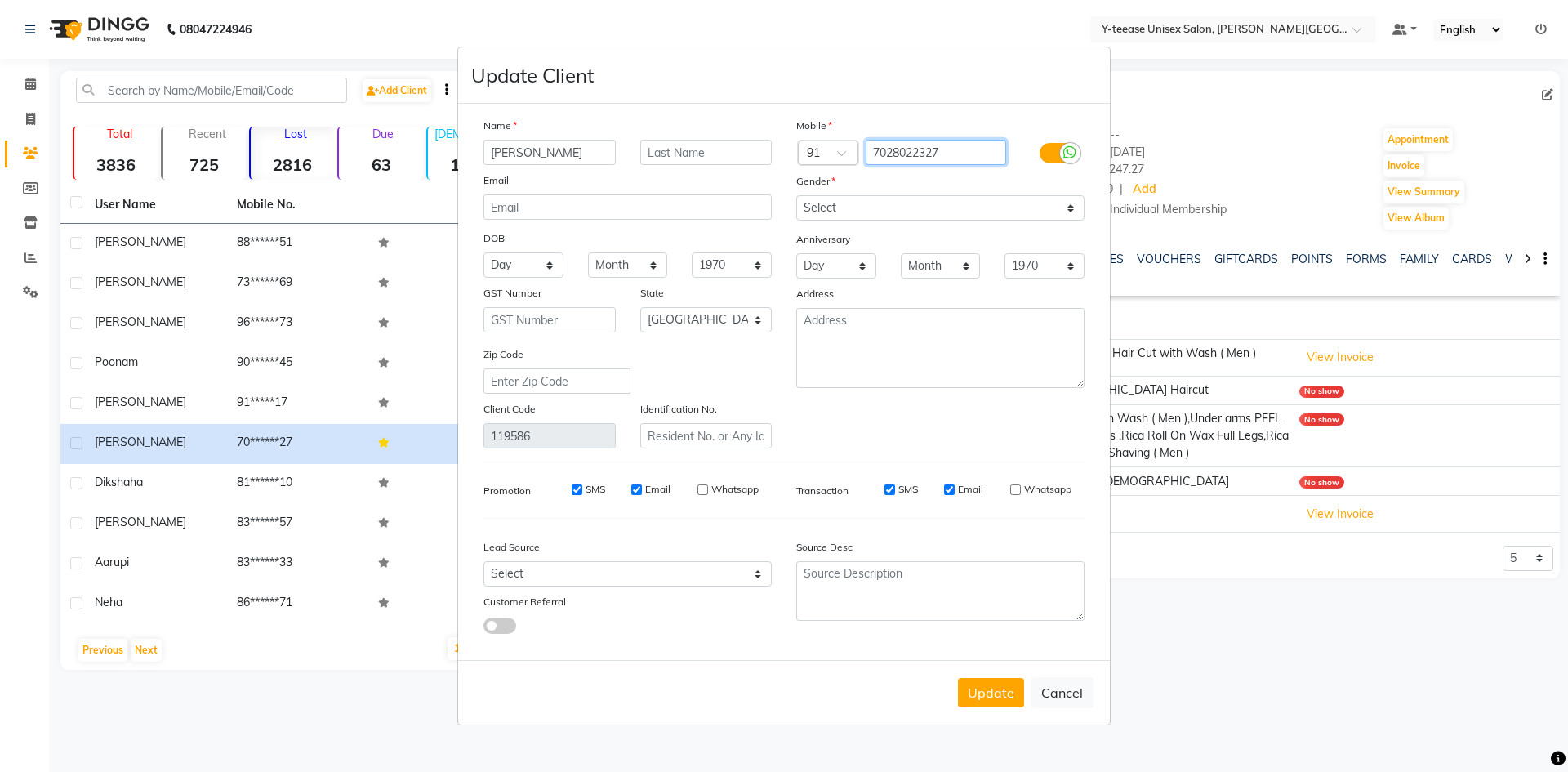
click at [773, 156] on div "Name mudit Email DOB Day 01 02 03 04 05 06 07 08 09 10 11 12 13 14 15 16 17 18 …" at bounding box center [783, 282] width 625 height 332
drag, startPoint x: 530, startPoint y: 157, endPoint x: 387, endPoint y: 163, distance: 143.1
click at [387, 163] on ngb-modal-window "Update Client Name mudit Email DOB Day 01 02 03 04 05 06 07 08 09 10 11 12 13 1…" at bounding box center [784, 386] width 1568 height 772
click at [1071, 697] on button "Cancel" at bounding box center [1062, 693] width 63 height 31
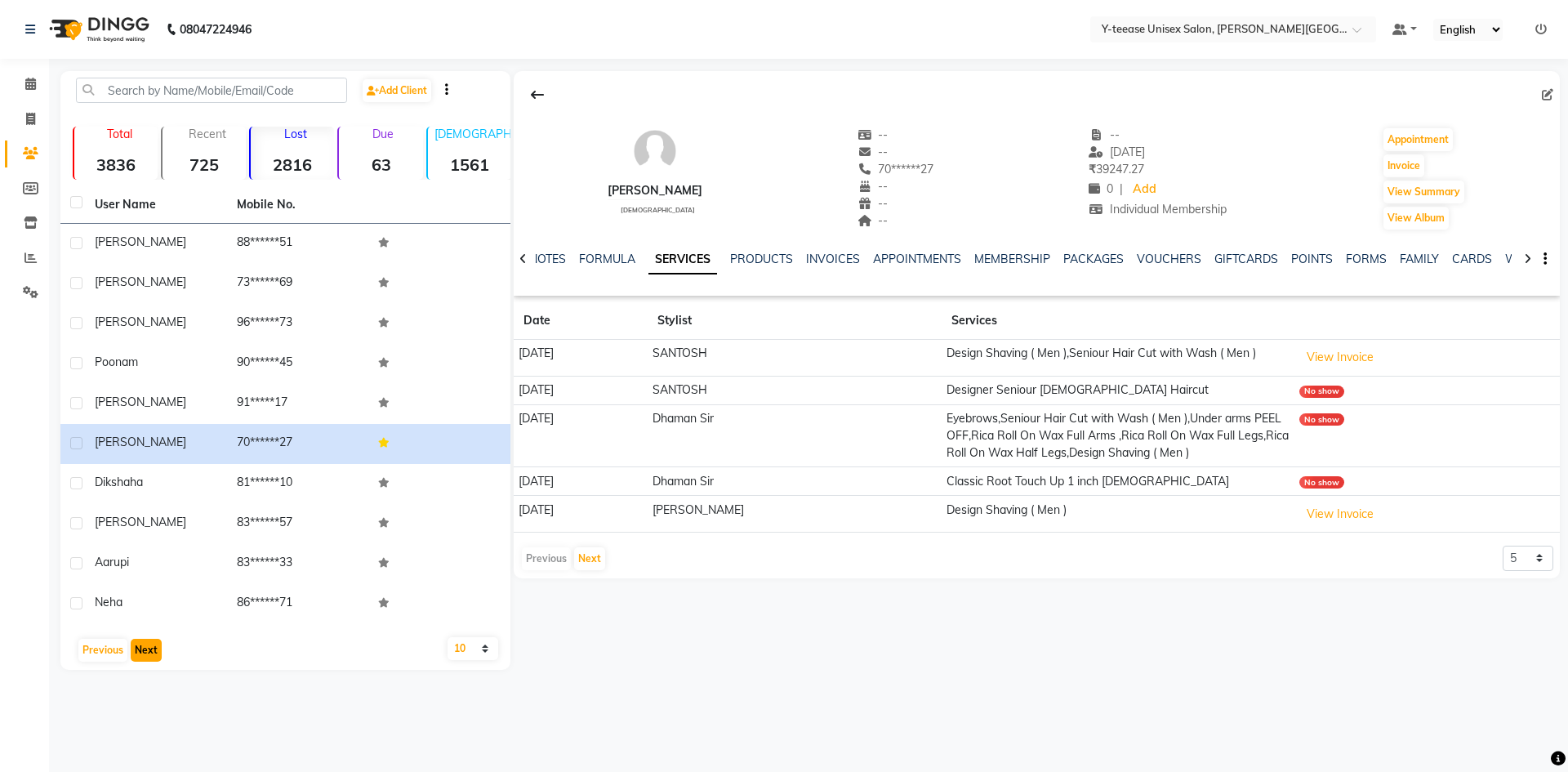
click at [145, 648] on button "Next" at bounding box center [146, 650] width 31 height 23
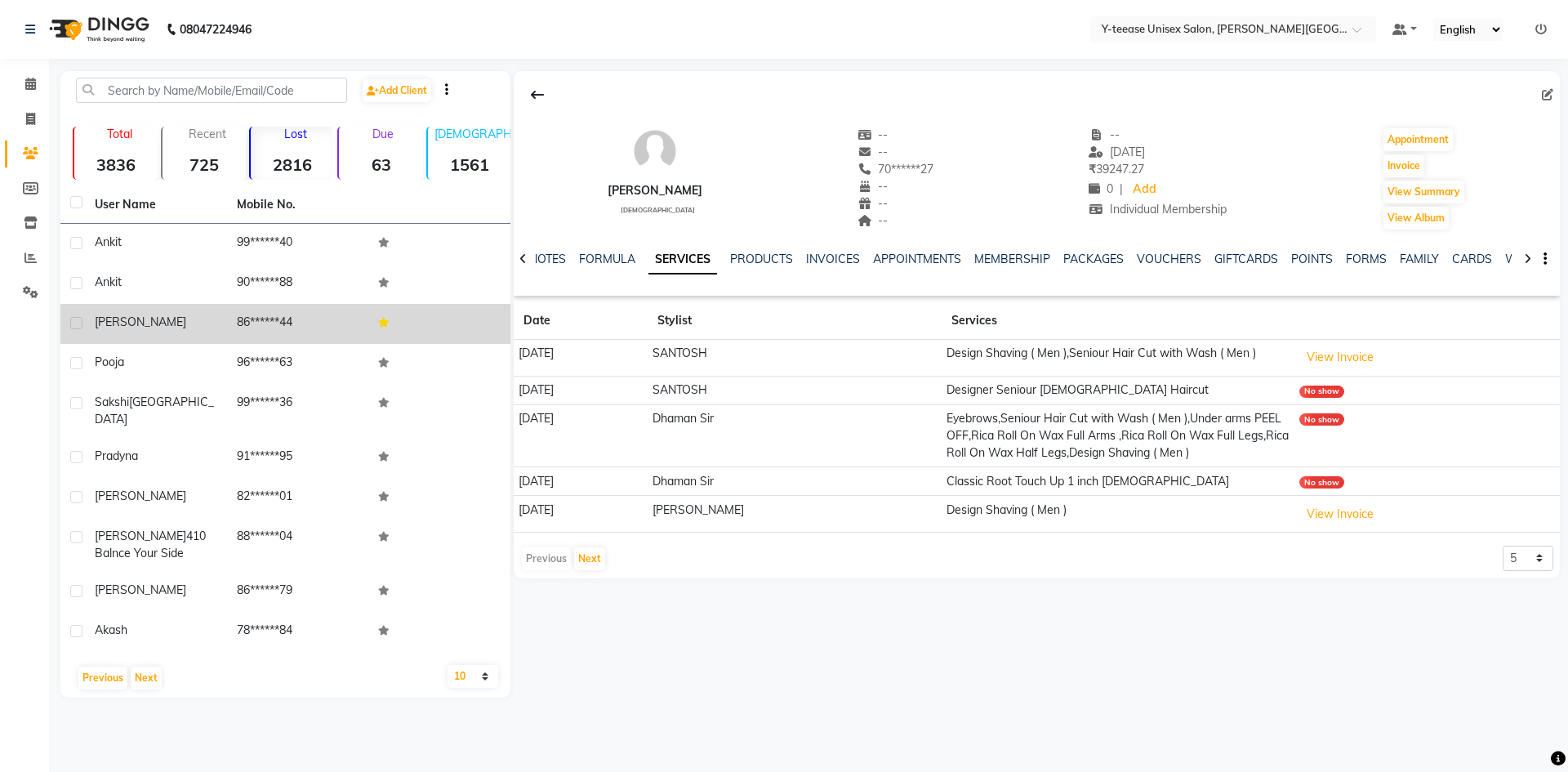
click at [319, 326] on td "86******44" at bounding box center [297, 324] width 142 height 40
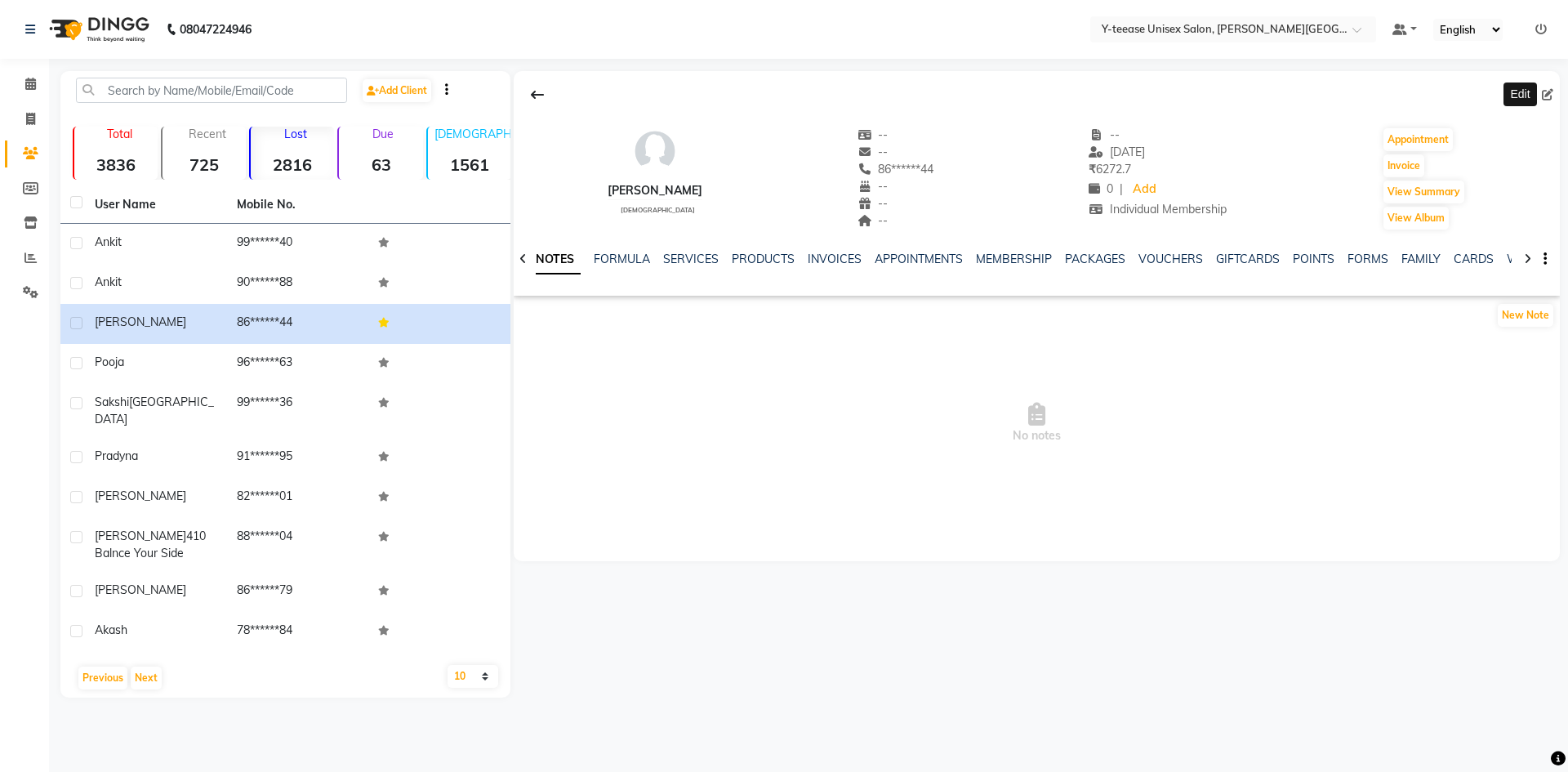
click at [1545, 94] on icon at bounding box center [1548, 94] width 11 height 11
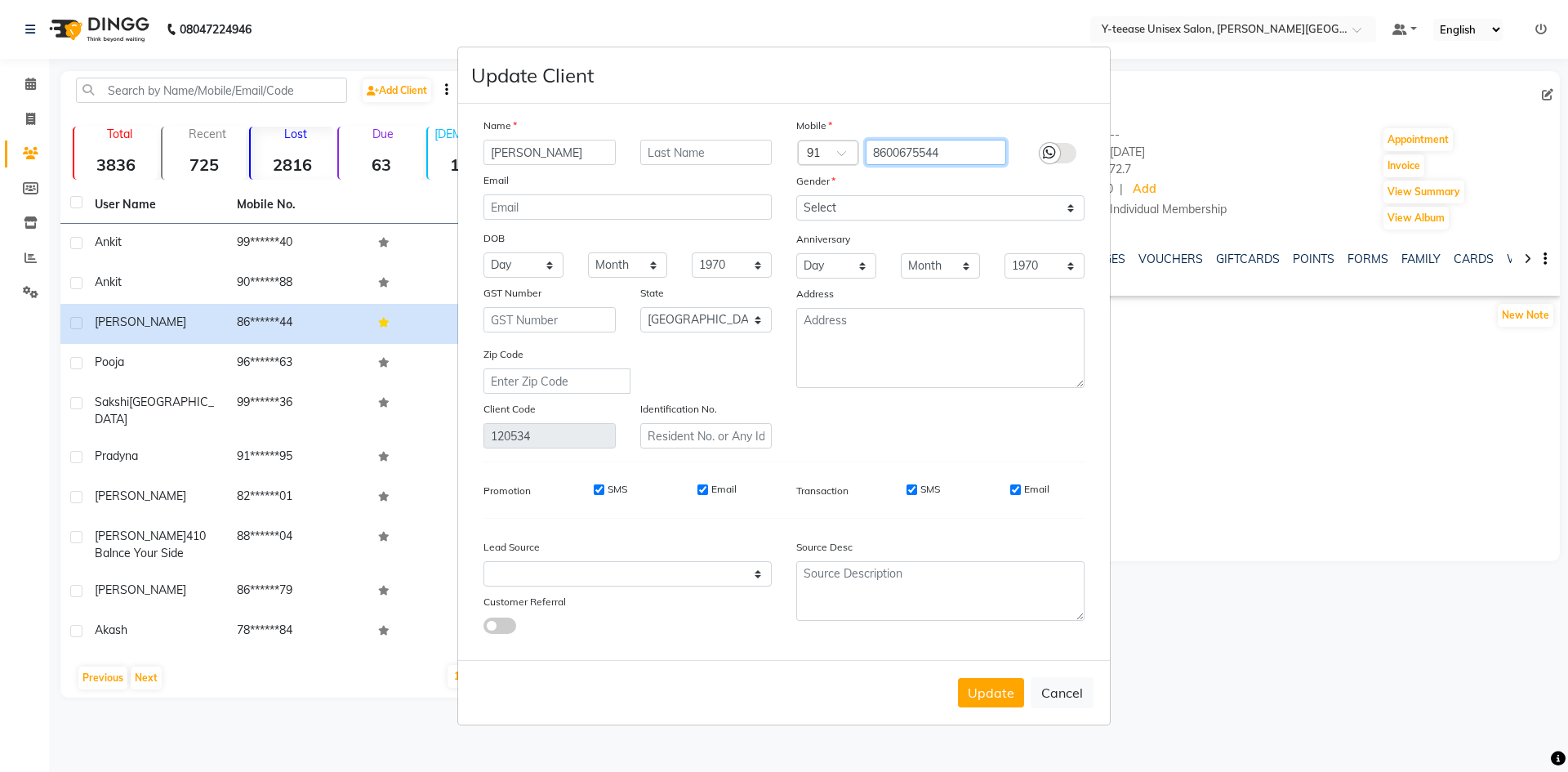
drag, startPoint x: 922, startPoint y: 154, endPoint x: 866, endPoint y: 154, distance: 56.0
click at [866, 154] on input "8600675544" at bounding box center [937, 152] width 141 height 26
drag, startPoint x: 579, startPoint y: 155, endPoint x: 437, endPoint y: 159, distance: 142.1
click at [437, 159] on ngb-modal-window "Update Client Name rucha joshi Email DOB Day 01 02 03 04 05 06 07 08 09 10 11 1…" at bounding box center [784, 386] width 1568 height 772
drag, startPoint x: 978, startPoint y: 150, endPoint x: 858, endPoint y: 172, distance: 122.0
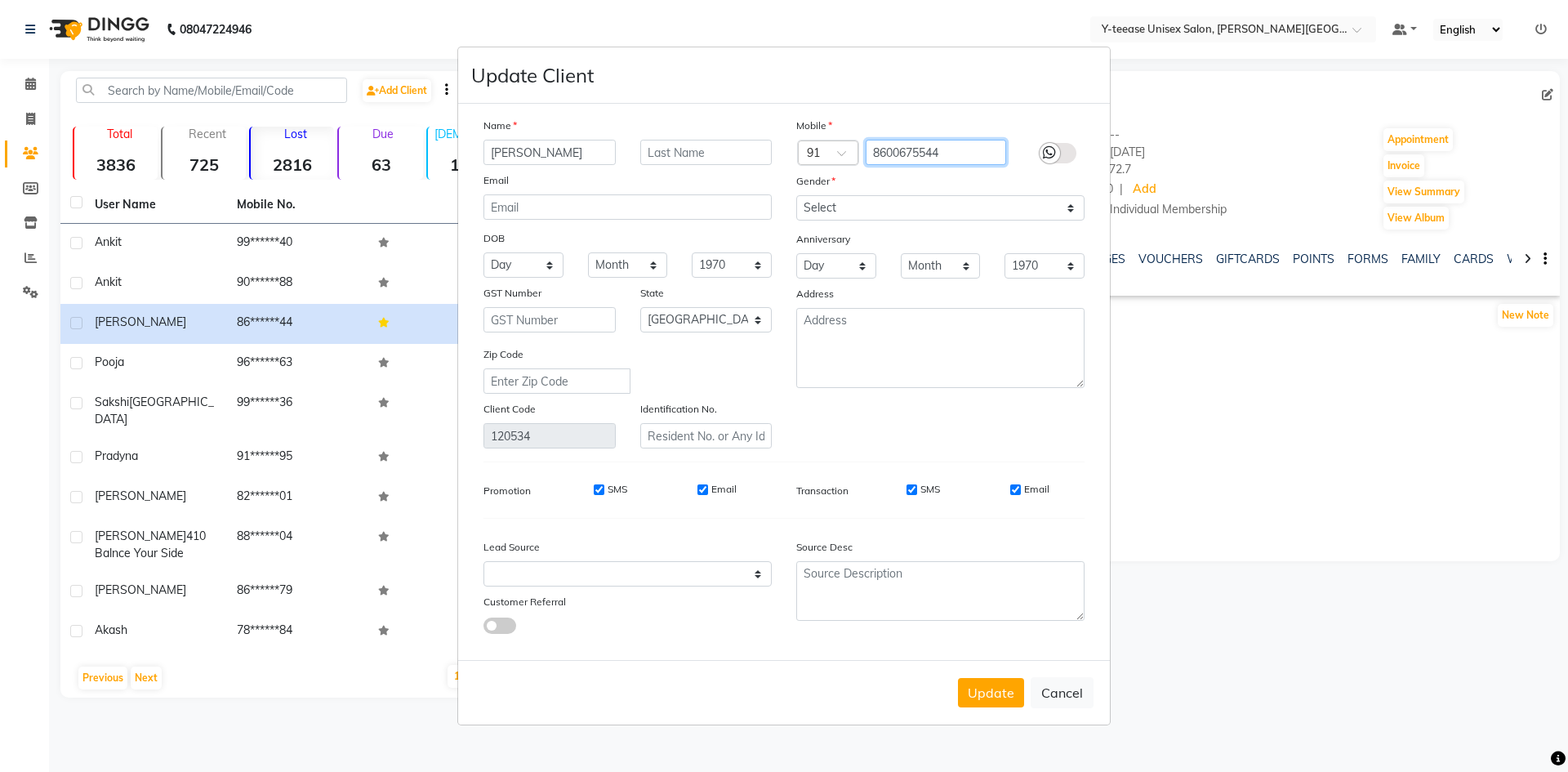
click at [858, 172] on div "Mobile Country Code × 91 8600675544 Gender Select Male Female Other Prefer Not …" at bounding box center [940, 282] width 313 height 332
drag, startPoint x: 569, startPoint y: 153, endPoint x: 393, endPoint y: 179, distance: 177.9
click at [393, 179] on ngb-modal-window "Update Client Name rucha joshi Email DOB Day 01 02 03 04 05 06 07 08 09 10 11 1…" at bounding box center [784, 386] width 1568 height 772
click at [1049, 691] on button "Cancel" at bounding box center [1062, 693] width 63 height 31
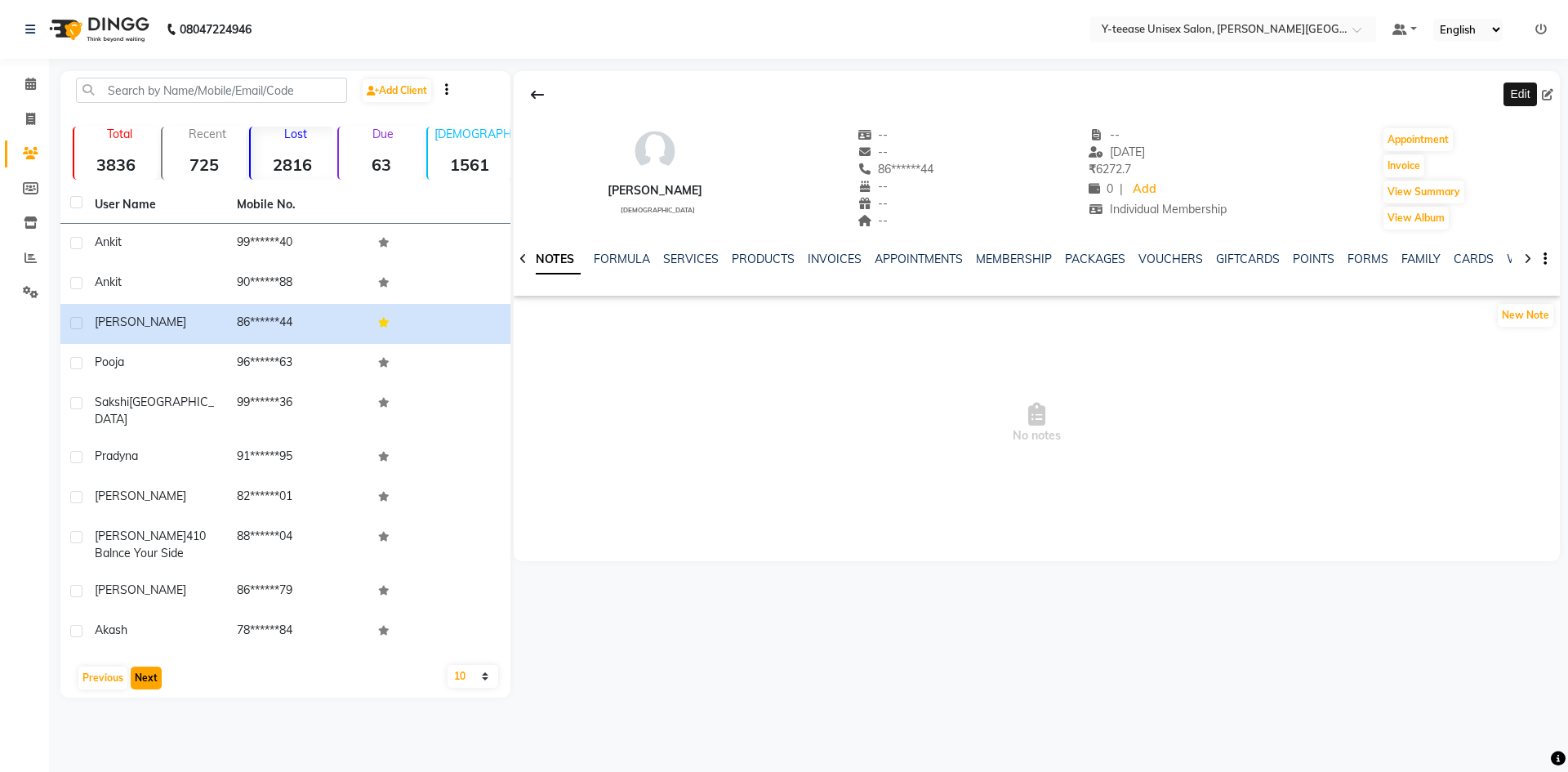
click at [158, 667] on button "Next" at bounding box center [146, 678] width 31 height 23
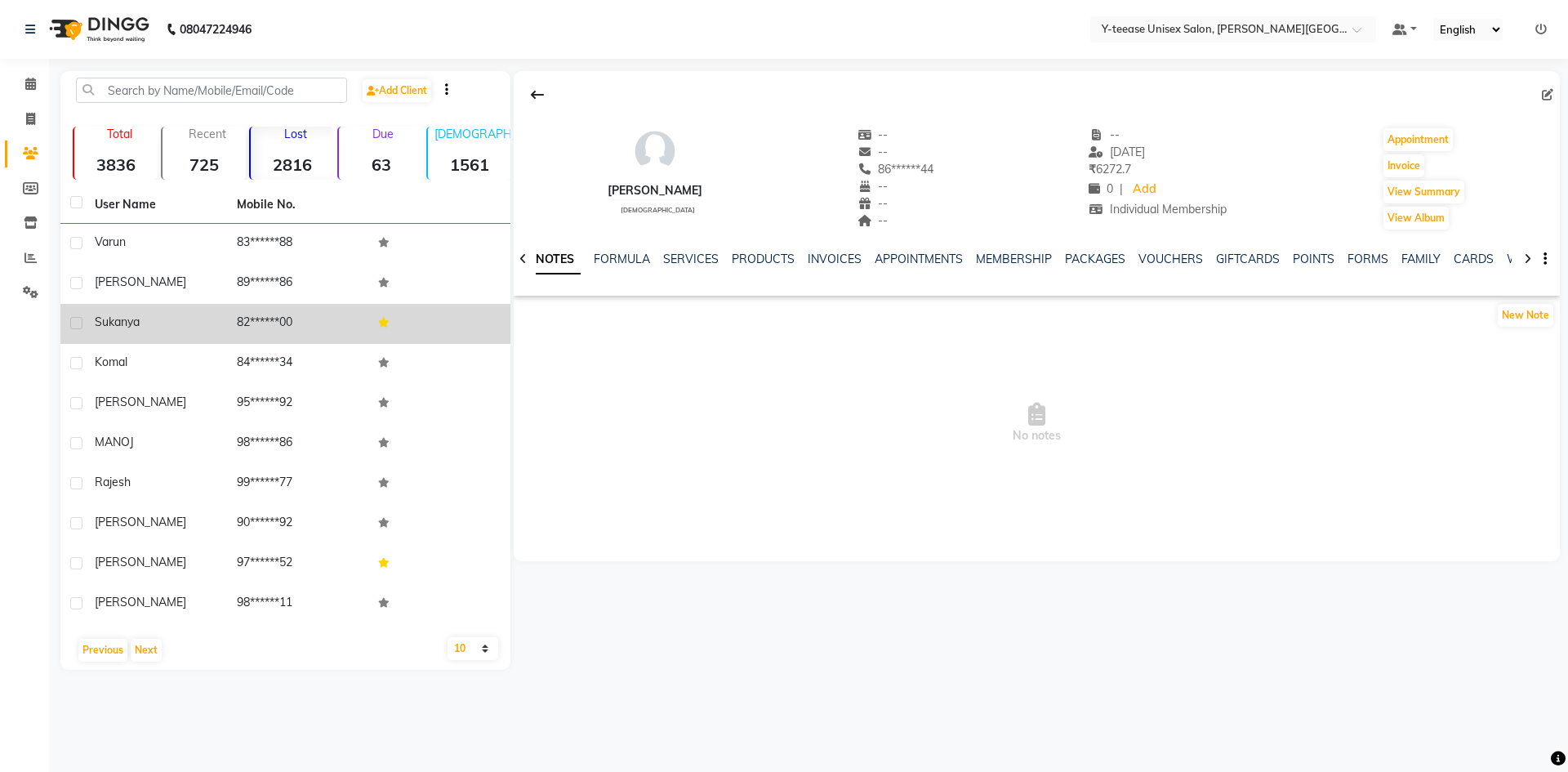
click at [302, 328] on td "82******00" at bounding box center [297, 324] width 142 height 40
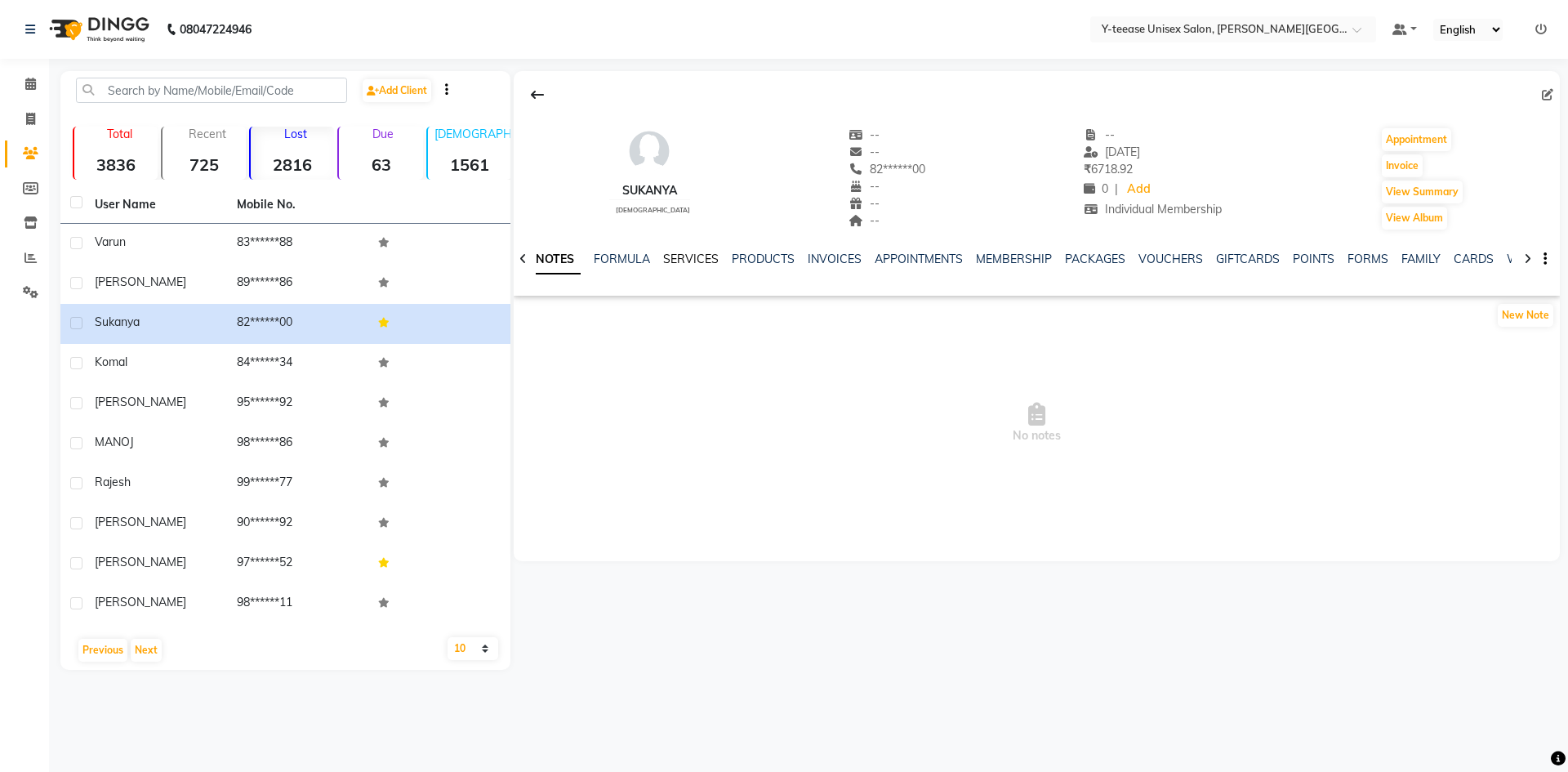
click at [697, 260] on link "SERVICES" at bounding box center [691, 259] width 56 height 15
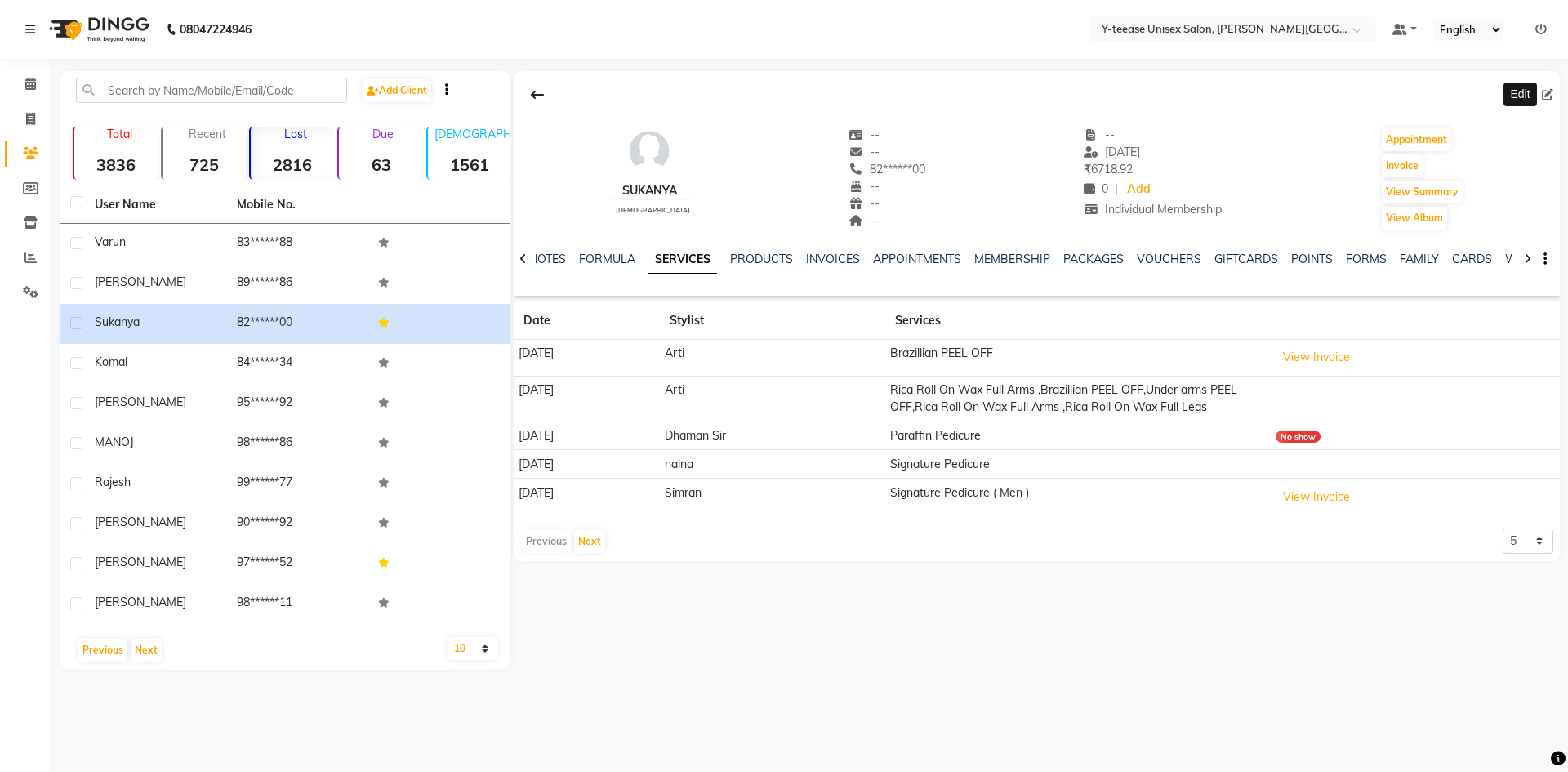
click at [1545, 89] on icon at bounding box center [1548, 94] width 11 height 11
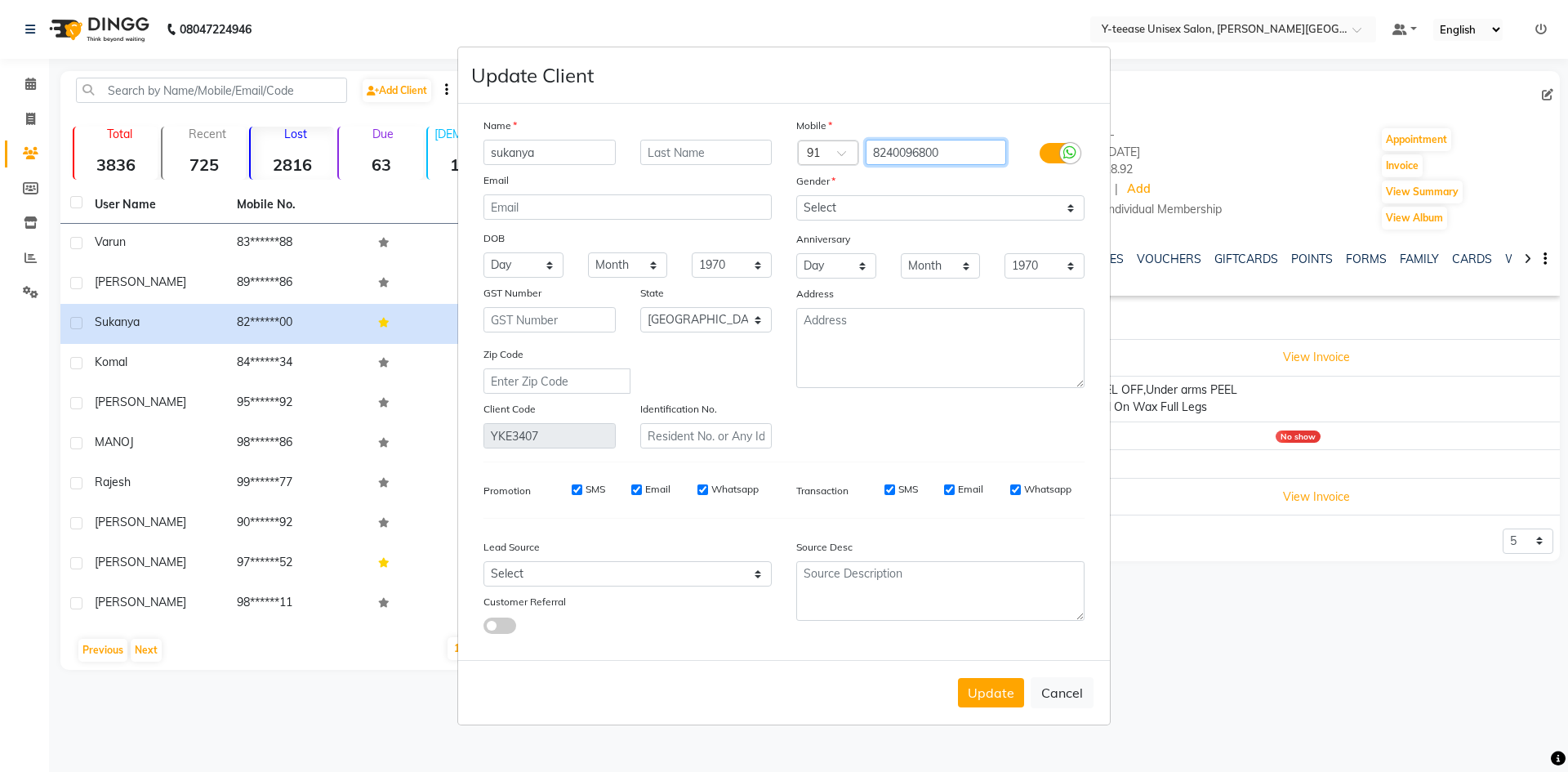
drag, startPoint x: 955, startPoint y: 153, endPoint x: 667, endPoint y: 225, distance: 296.9
click at [666, 225] on div "Name sukanya Email DOB Day 01 02 03 04 05 06 07 08 09 10 11 12 13 14 15 16 17 1…" at bounding box center [783, 282] width 625 height 332
drag, startPoint x: 564, startPoint y: 162, endPoint x: 436, endPoint y: 185, distance: 130.0
click at [436, 185] on ngb-modal-window "Update Client Name sukanya Email DOB Day 01 02 03 04 05 06 07 08 09 10 11 12 13…" at bounding box center [784, 386] width 1568 height 772
click at [1066, 698] on button "Cancel" at bounding box center [1062, 693] width 63 height 31
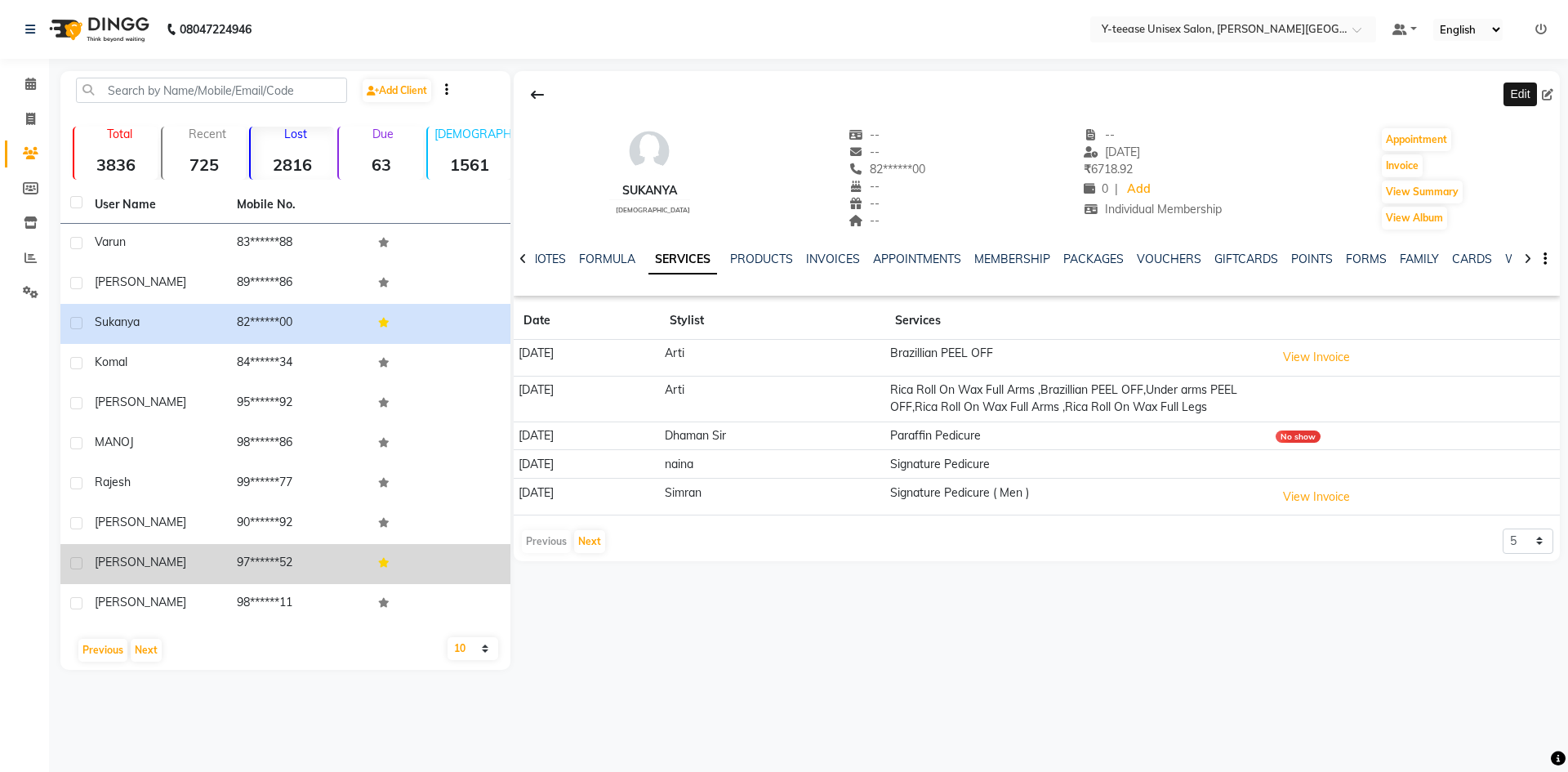
click at [350, 567] on td "97******52" at bounding box center [297, 564] width 142 height 40
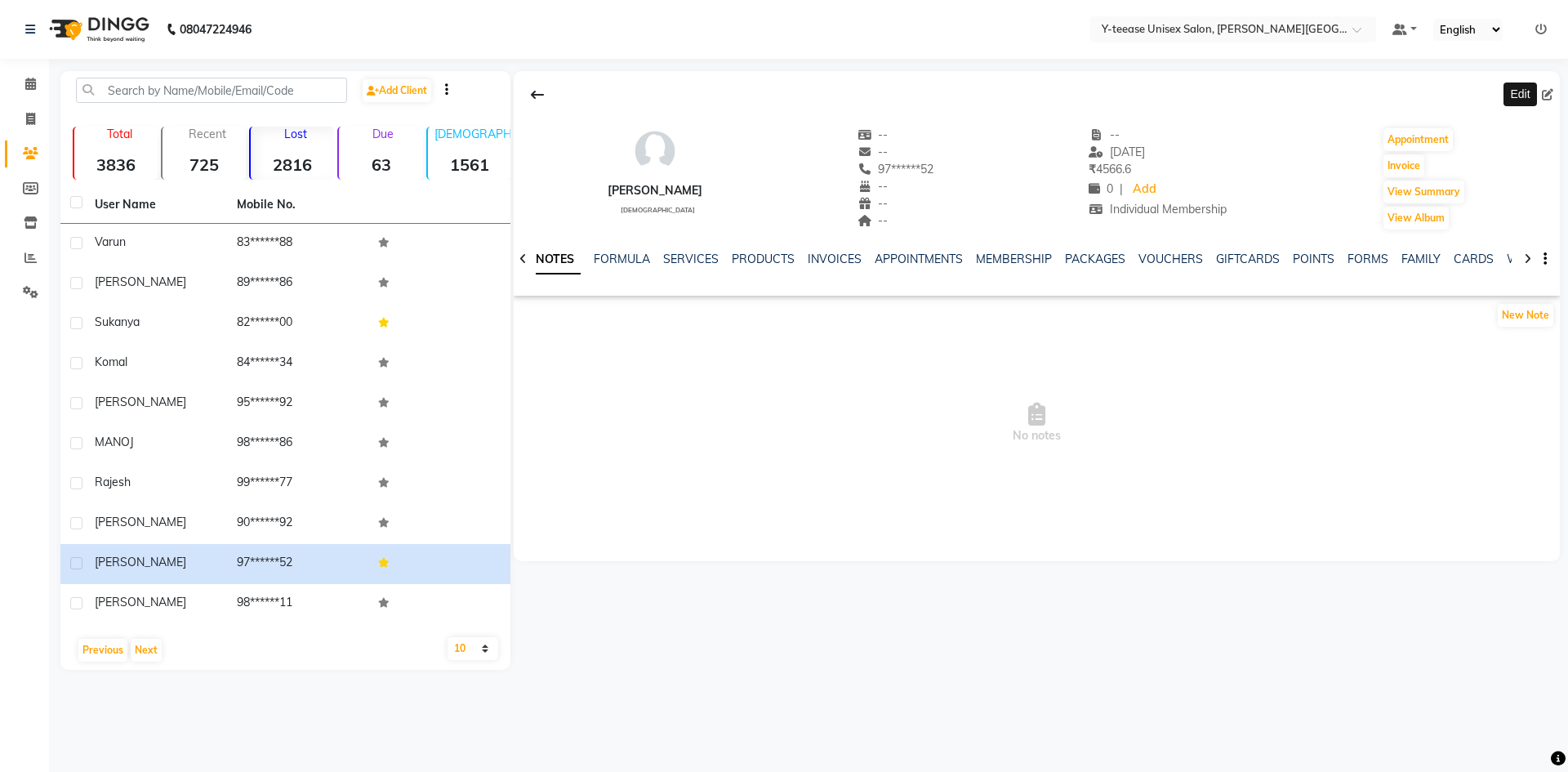
click at [1556, 96] on span at bounding box center [1551, 94] width 18 height 17
click at [1550, 97] on icon at bounding box center [1548, 94] width 11 height 11
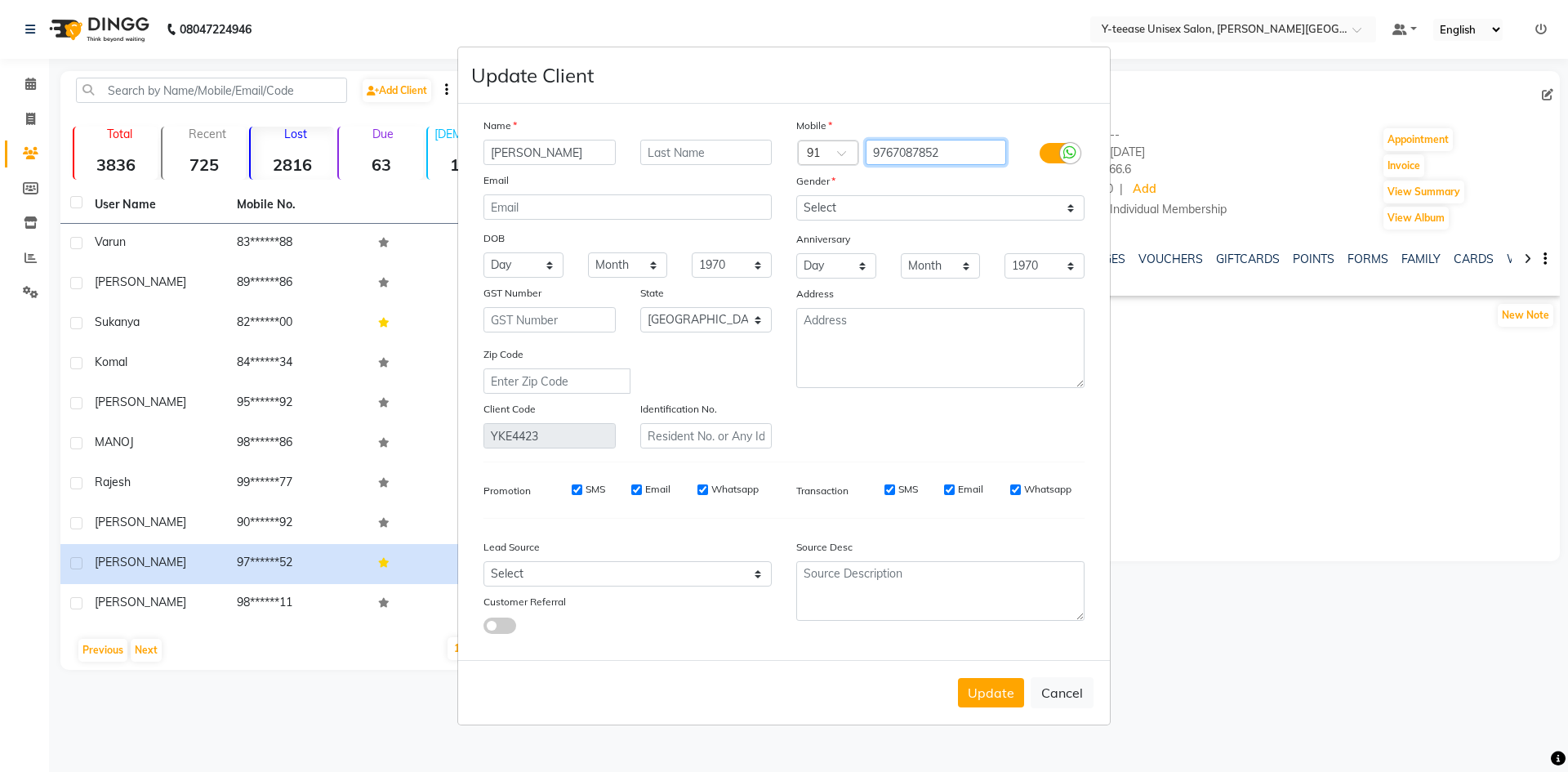
drag, startPoint x: 969, startPoint y: 150, endPoint x: 795, endPoint y: 157, distance: 174.1
click at [795, 157] on div "Country Code × 91 9767087852" at bounding box center [940, 153] width 313 height 26
click at [970, 150] on input "9767087852" at bounding box center [937, 152] width 141 height 26
drag, startPoint x: 1079, startPoint y: 685, endPoint x: 951, endPoint y: 524, distance: 205.7
click at [1079, 684] on button "Cancel" at bounding box center [1062, 693] width 63 height 31
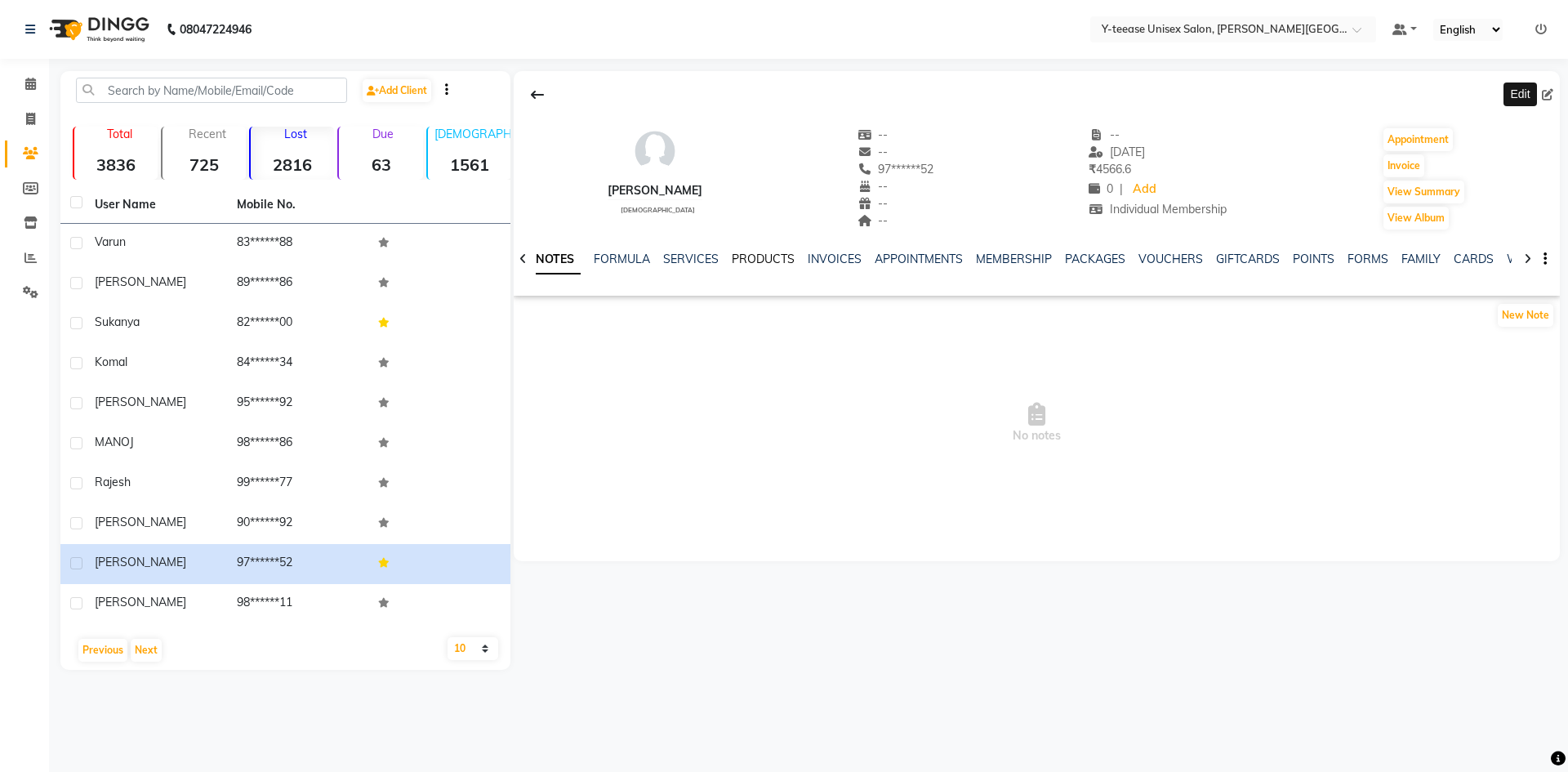
click at [755, 258] on link "PRODUCTS" at bounding box center [763, 259] width 63 height 15
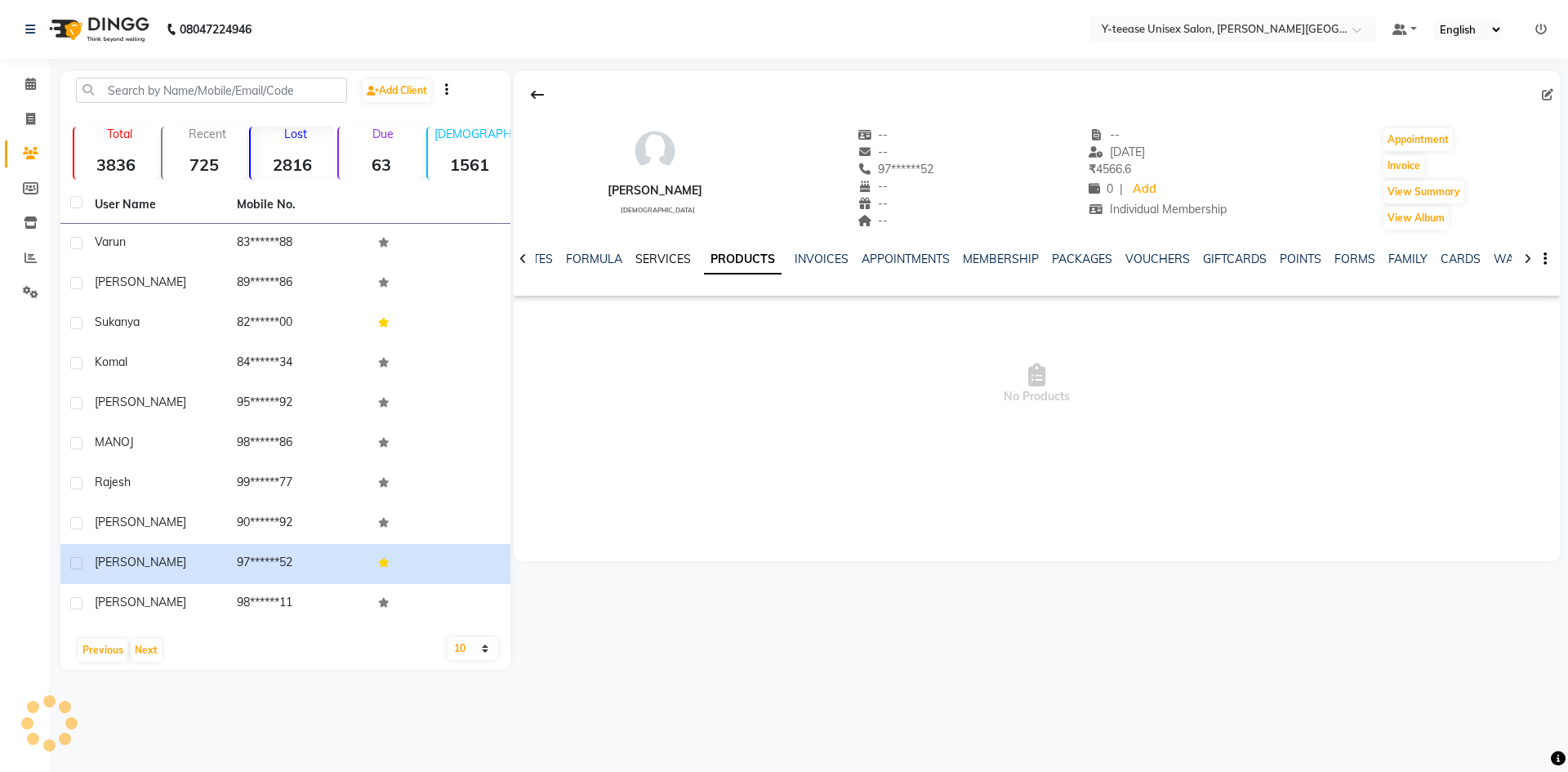
click at [680, 261] on link "SERVICES" at bounding box center [663, 259] width 56 height 15
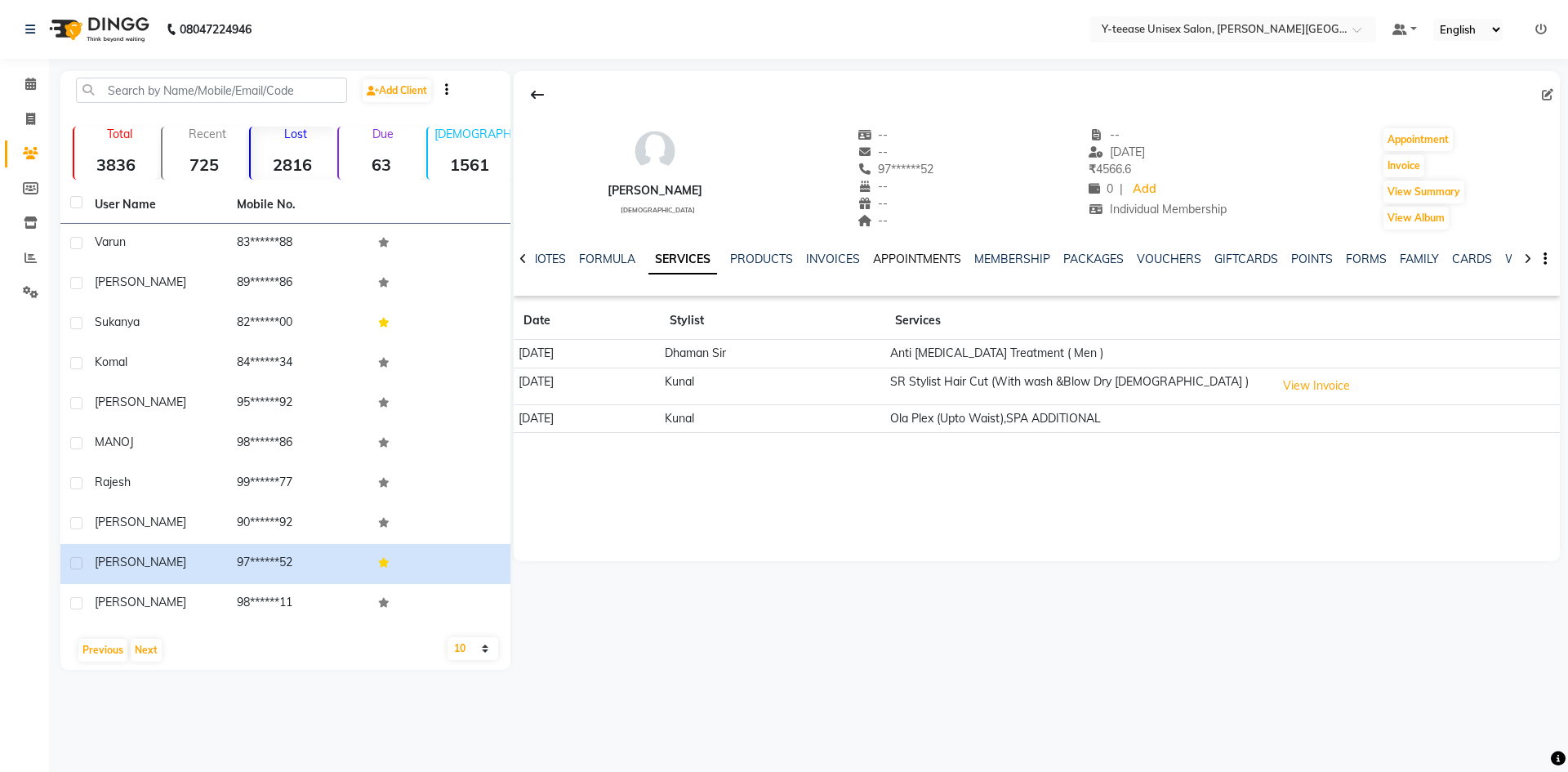
click at [891, 254] on link "APPOINTMENTS" at bounding box center [917, 259] width 88 height 15
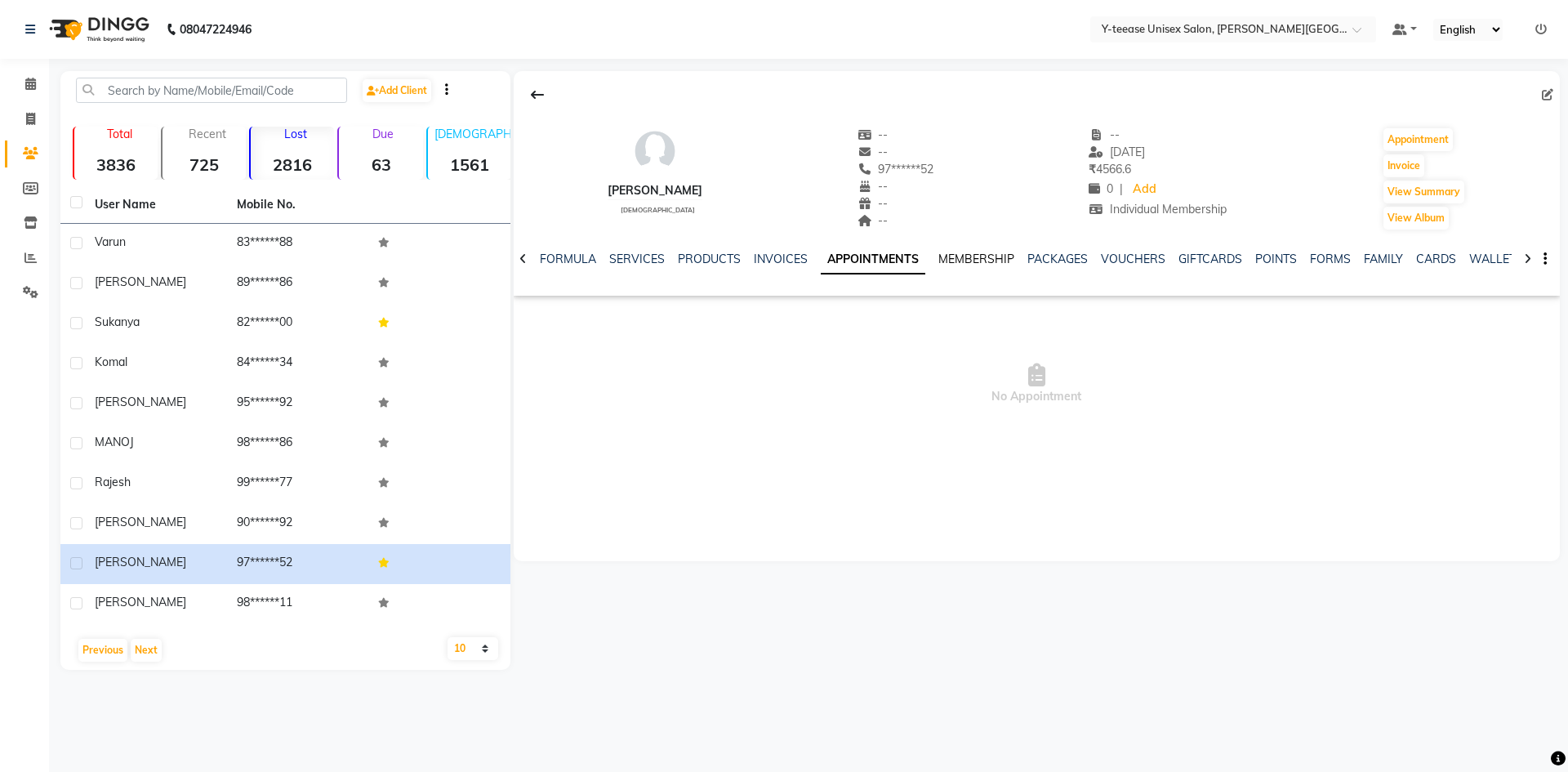
click at [971, 254] on link "MEMBERSHIP" at bounding box center [976, 259] width 76 height 15
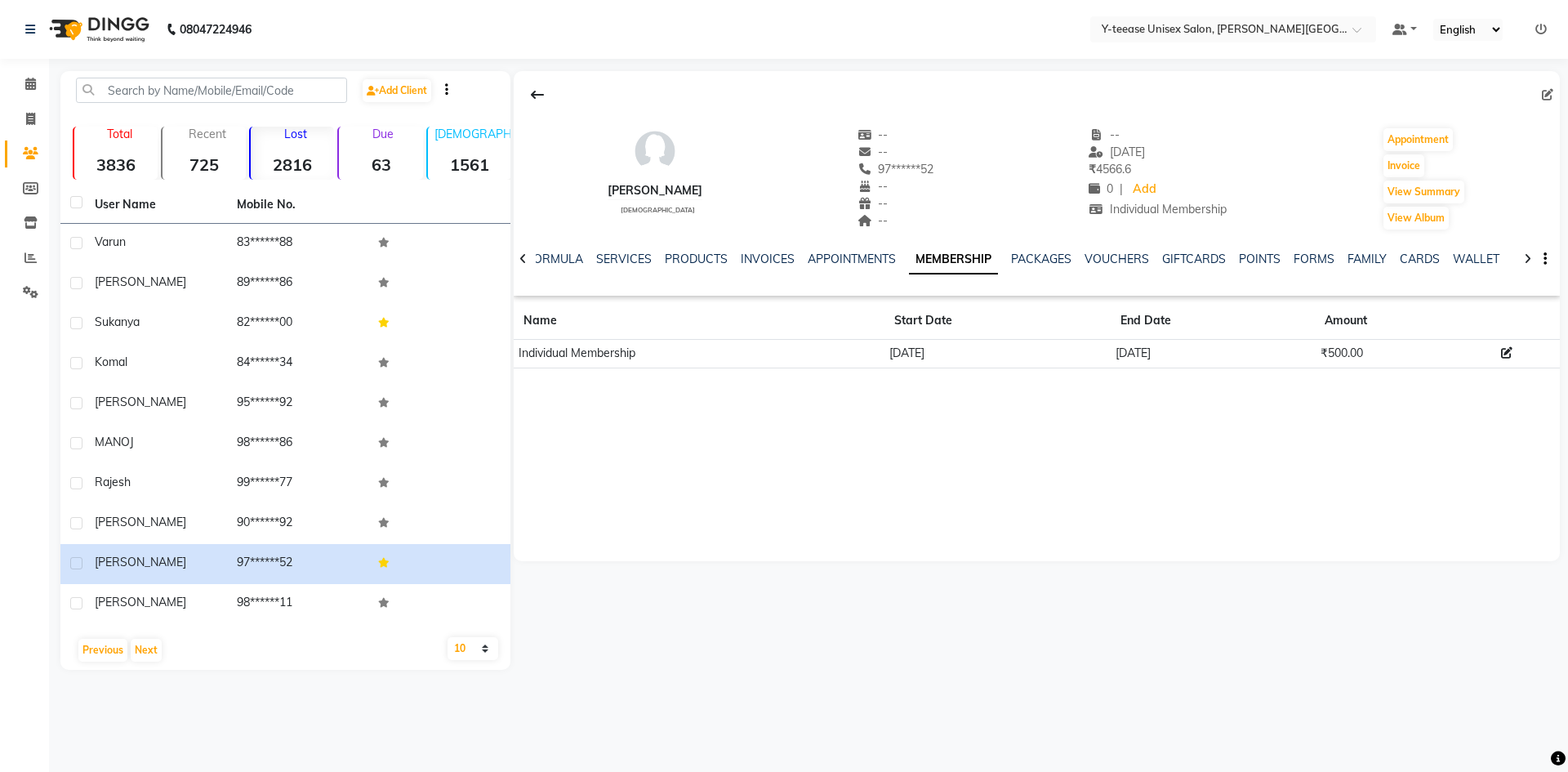
drag, startPoint x: 1101, startPoint y: 353, endPoint x: 1221, endPoint y: 360, distance: 120.2
click at [1221, 360] on tr "Individual Membership 14-06-2025 14-06-2026 ₹500.00" at bounding box center [1037, 354] width 1047 height 28
click at [623, 253] on link "SERVICES" at bounding box center [623, 259] width 56 height 15
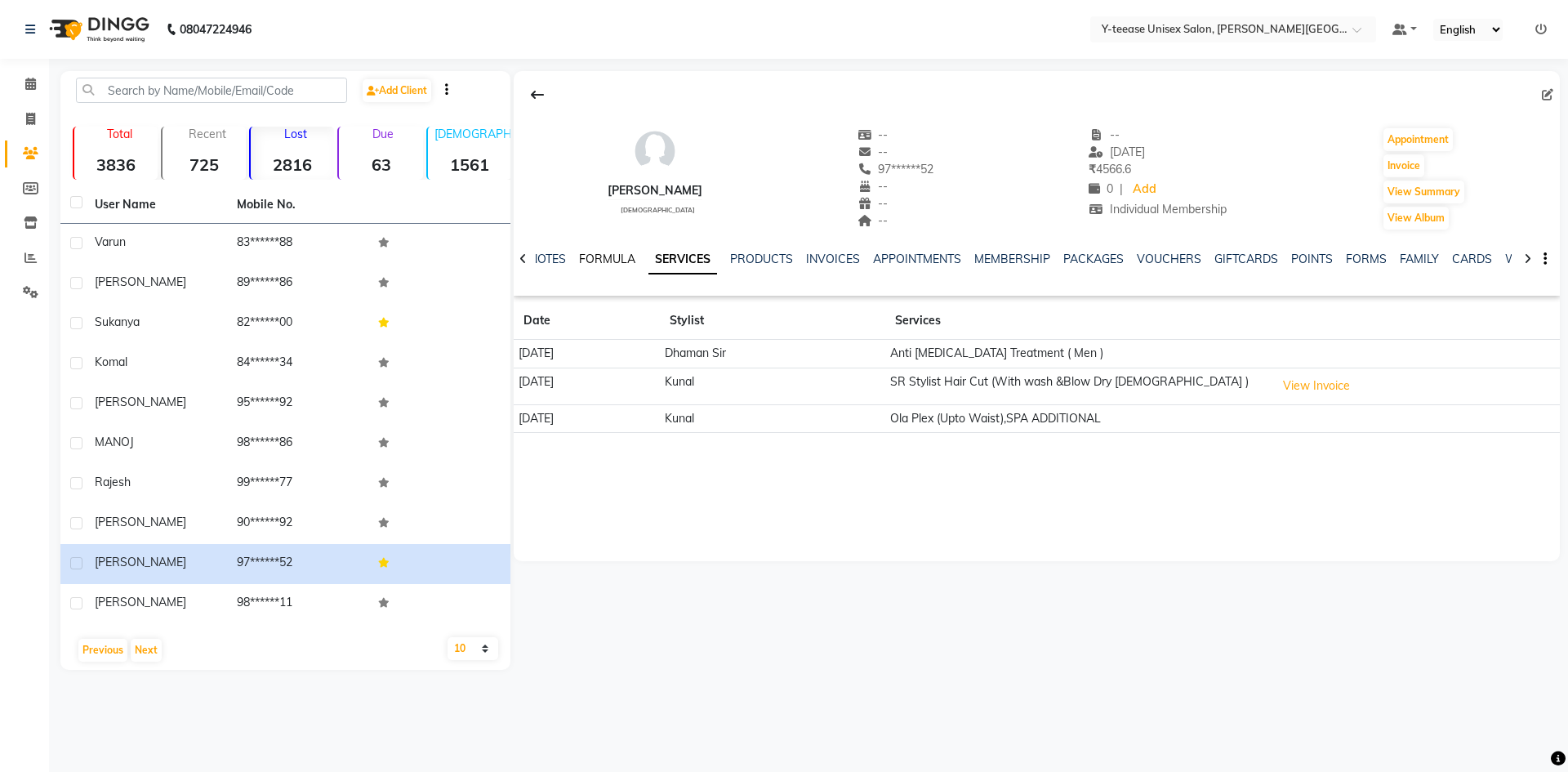
click at [606, 259] on link "FORMULA" at bounding box center [608, 259] width 56 height 15
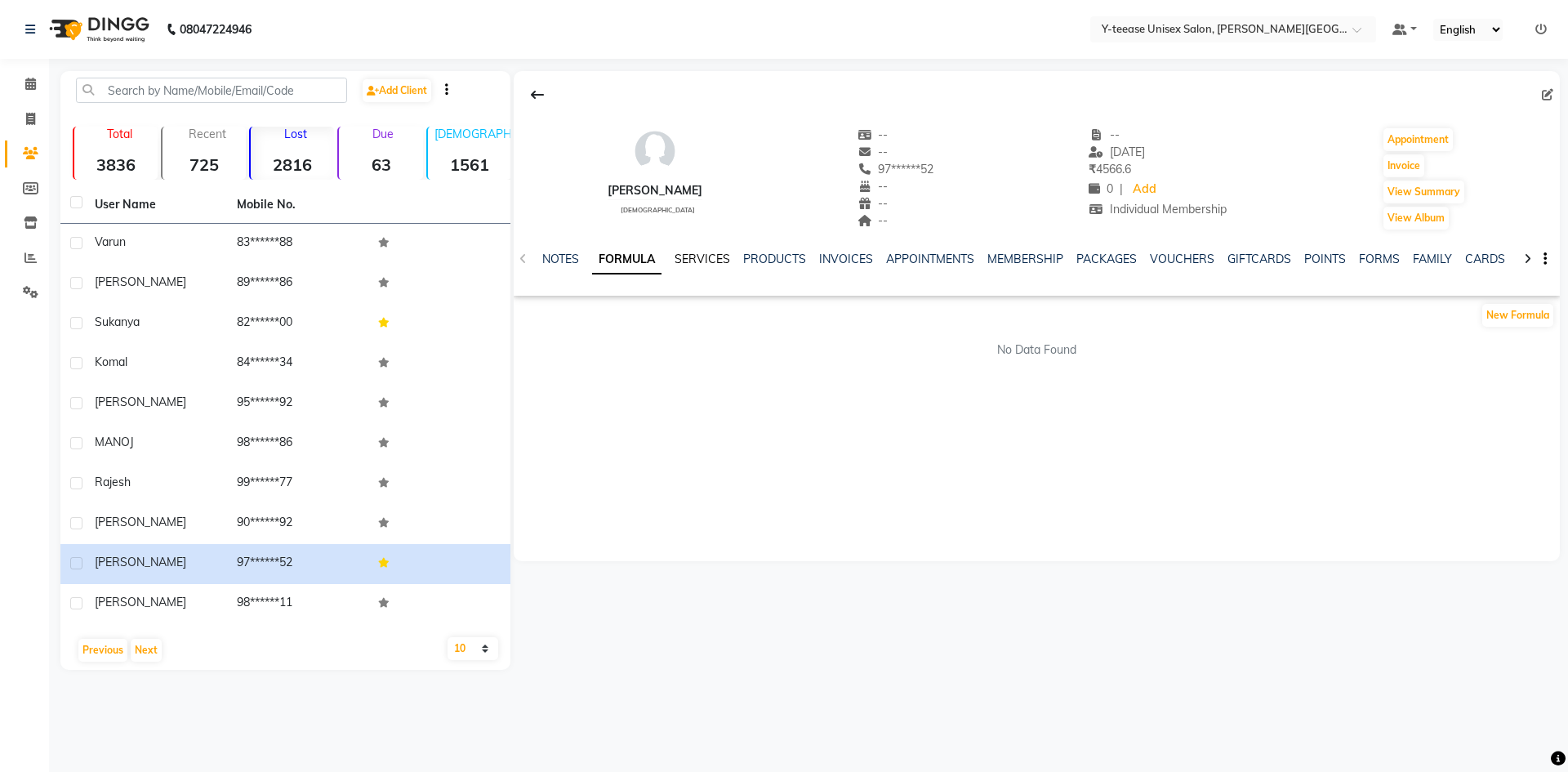
click at [703, 263] on link "SERVICES" at bounding box center [702, 259] width 56 height 15
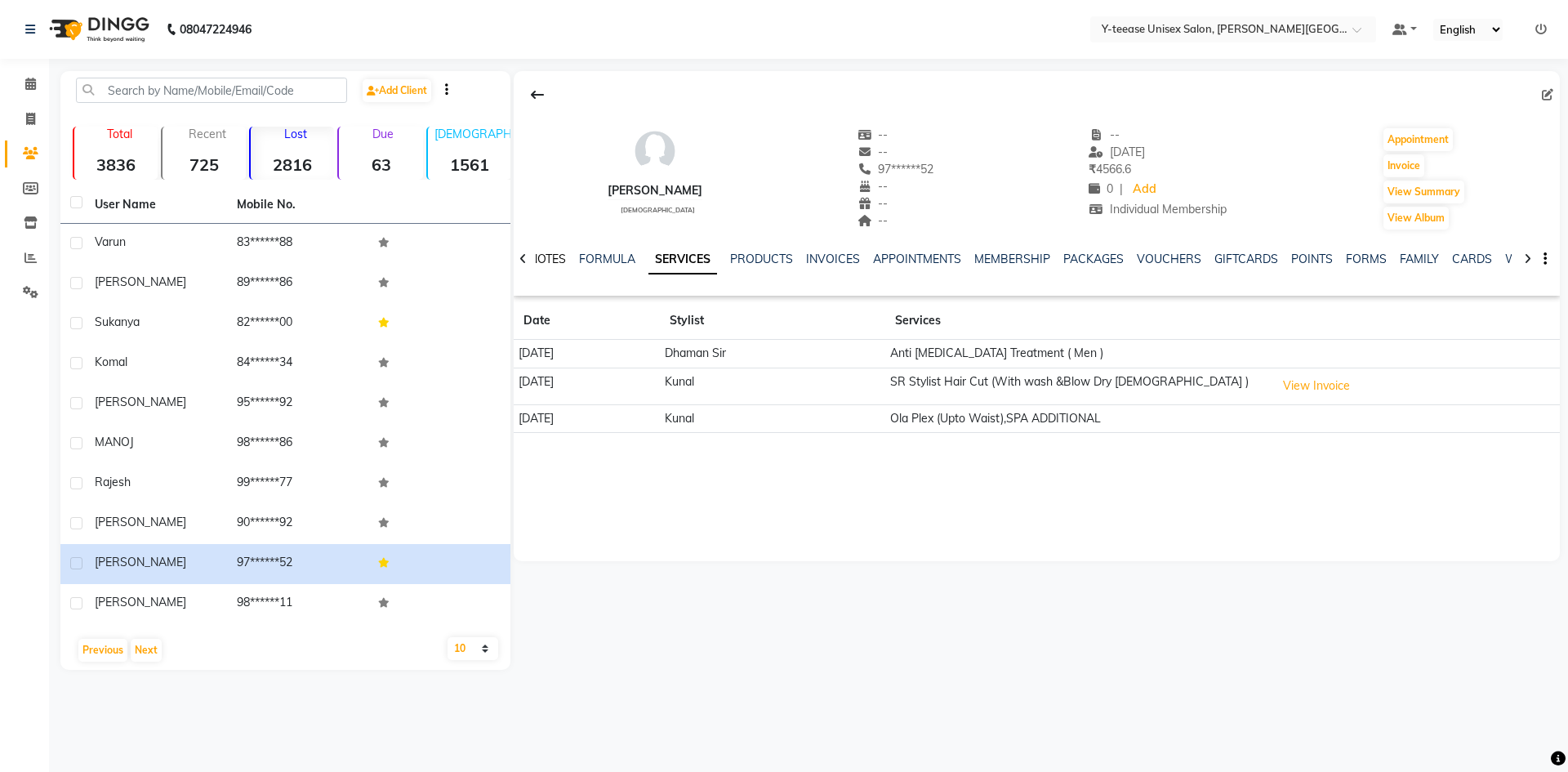
click at [557, 259] on link "NOTES" at bounding box center [548, 259] width 37 height 15
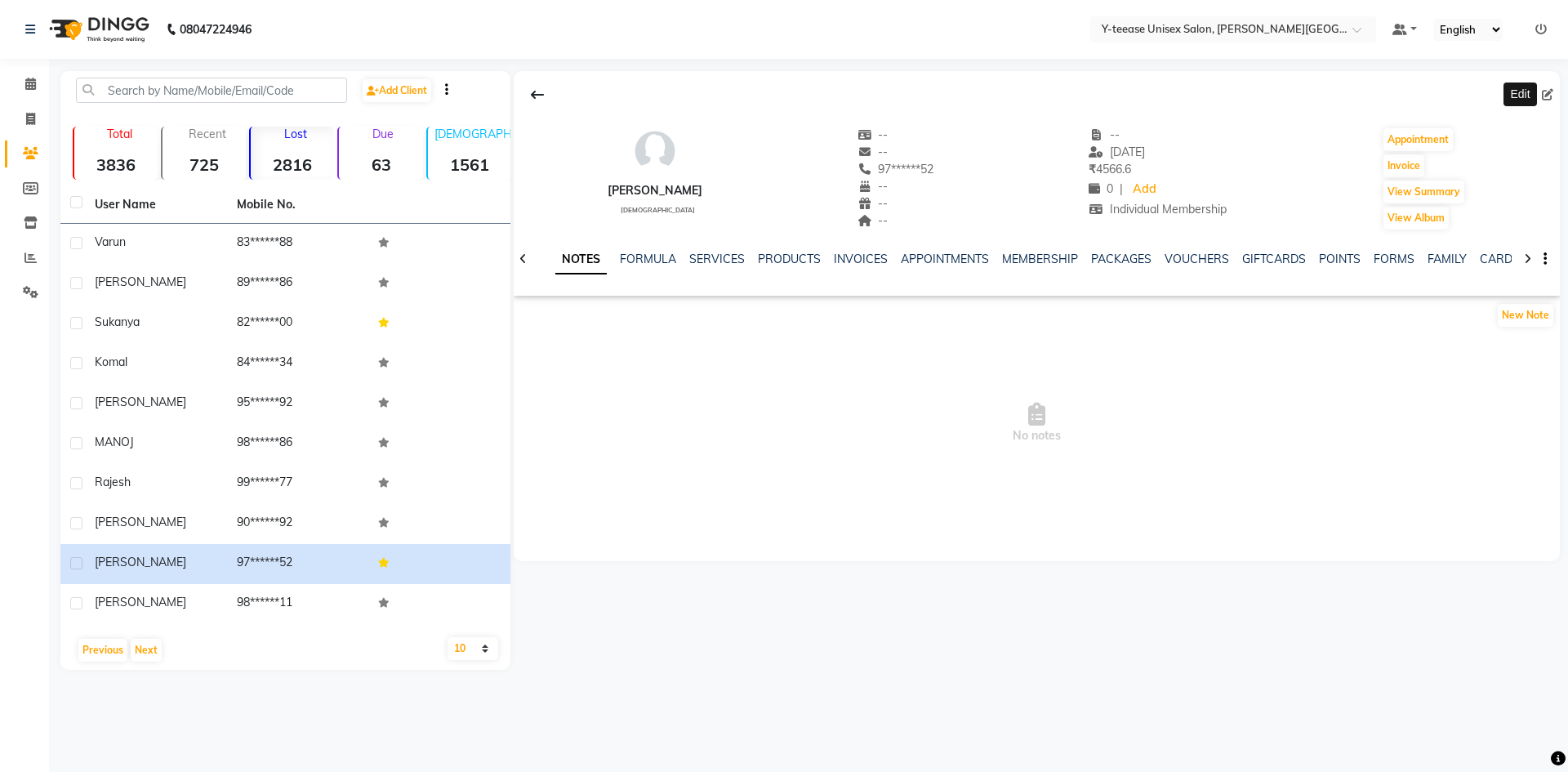
click at [1545, 93] on icon at bounding box center [1548, 94] width 11 height 11
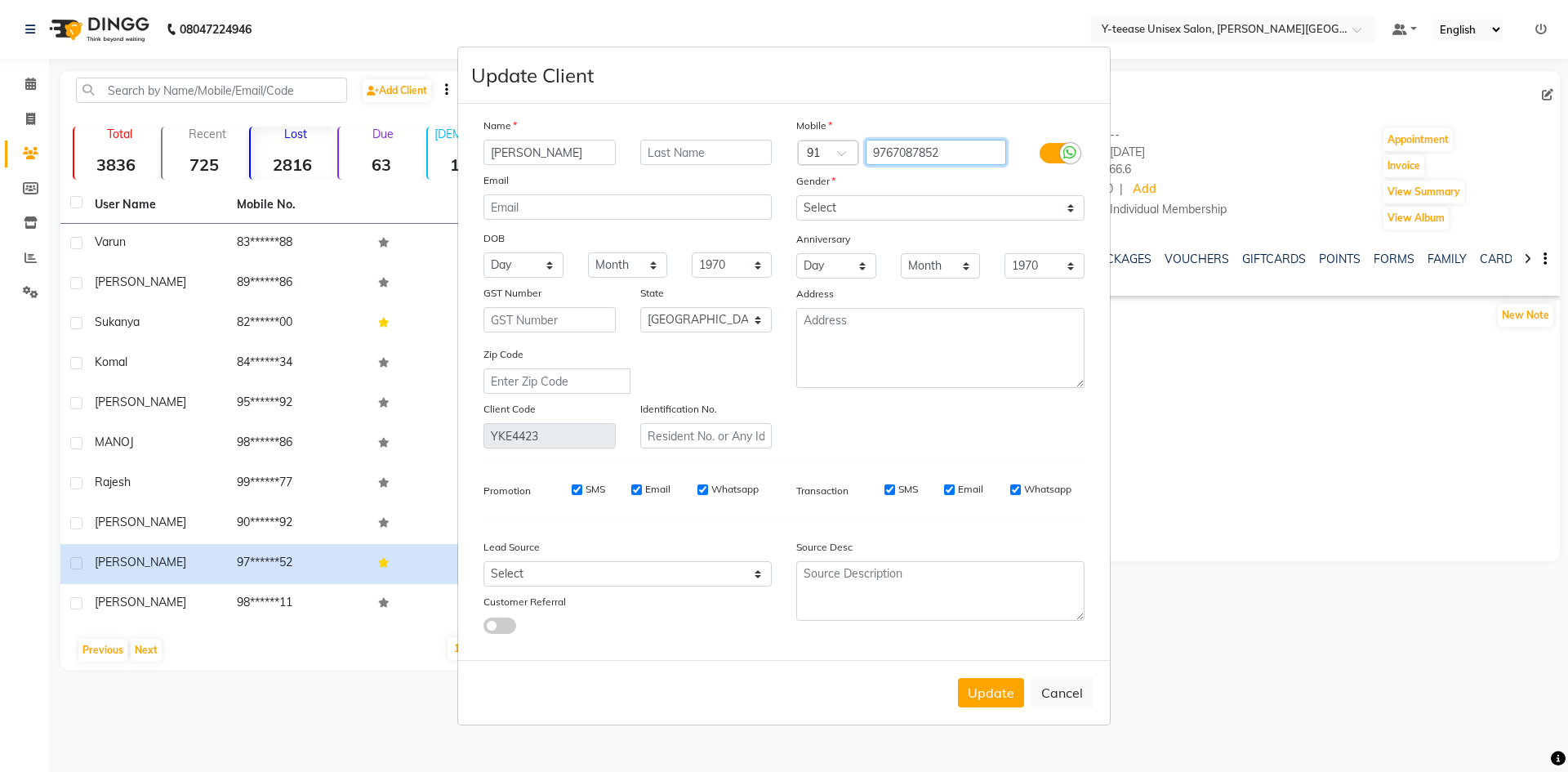
drag, startPoint x: 957, startPoint y: 154, endPoint x: 750, endPoint y: 194, distance: 210.8
click at [732, 190] on div "Name pranjal Email DOB Day 01 02 03 04 05 06 07 08 09 10 11 12 13 14 15 16 17 1…" at bounding box center [783, 282] width 625 height 332
drag, startPoint x: 559, startPoint y: 149, endPoint x: 466, endPoint y: 163, distance: 94.0
click at [466, 163] on div "Name pranjal Email DOB Day 01 02 03 04 05 06 07 08 09 10 11 12 13 14 15 16 17 1…" at bounding box center [784, 382] width 652 height 557
click at [556, 152] on input "pranjal" at bounding box center [549, 152] width 132 height 26
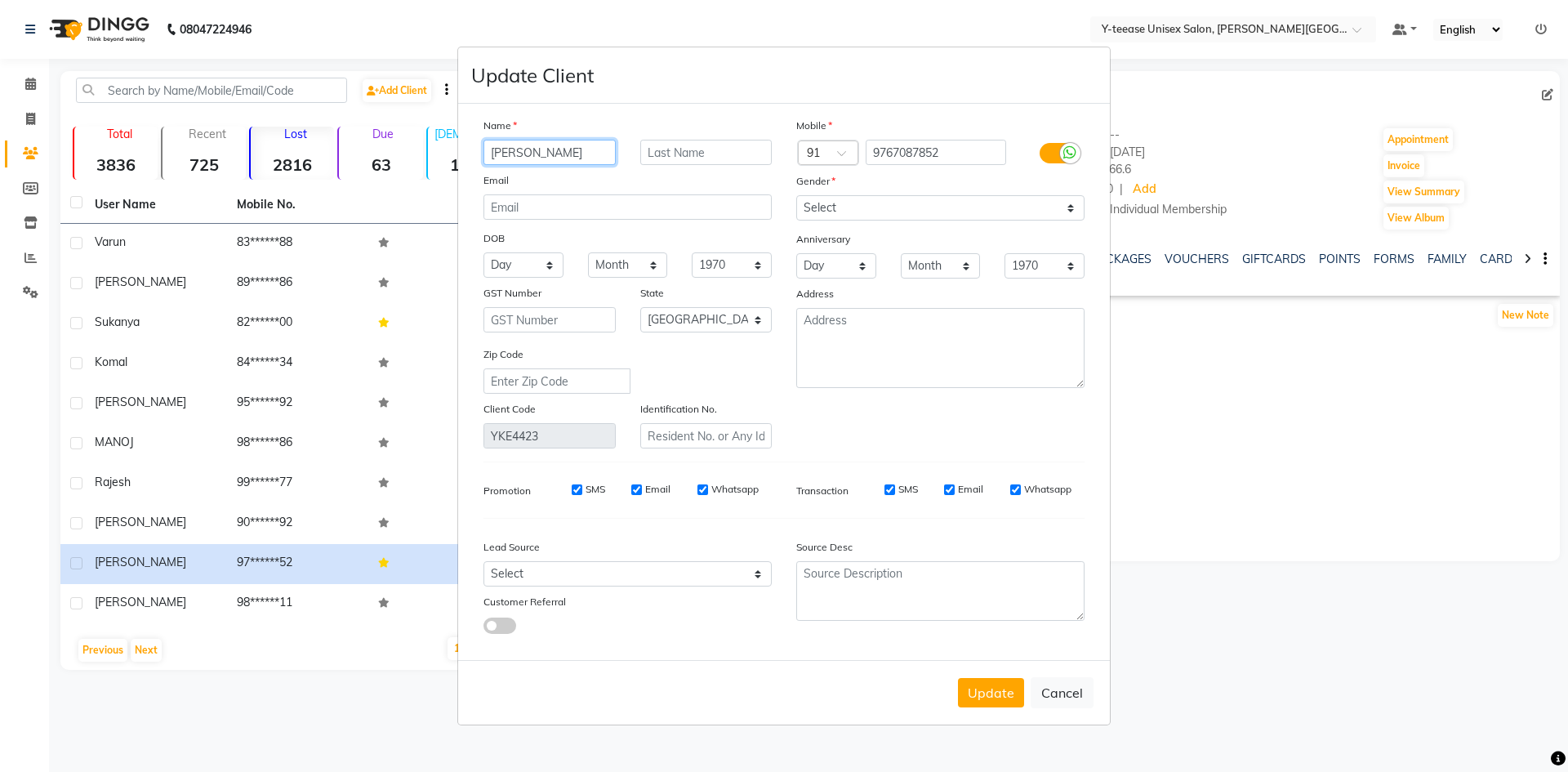
drag, startPoint x: 556, startPoint y: 152, endPoint x: 437, endPoint y: 168, distance: 120.1
click at [437, 168] on ngb-modal-window "Update Client Name pranjal Email DOB Day 01 02 03 04 05 06 07 08 09 10 11 12 13…" at bounding box center [784, 386] width 1568 height 772
click at [1071, 698] on button "Cancel" at bounding box center [1062, 693] width 63 height 31
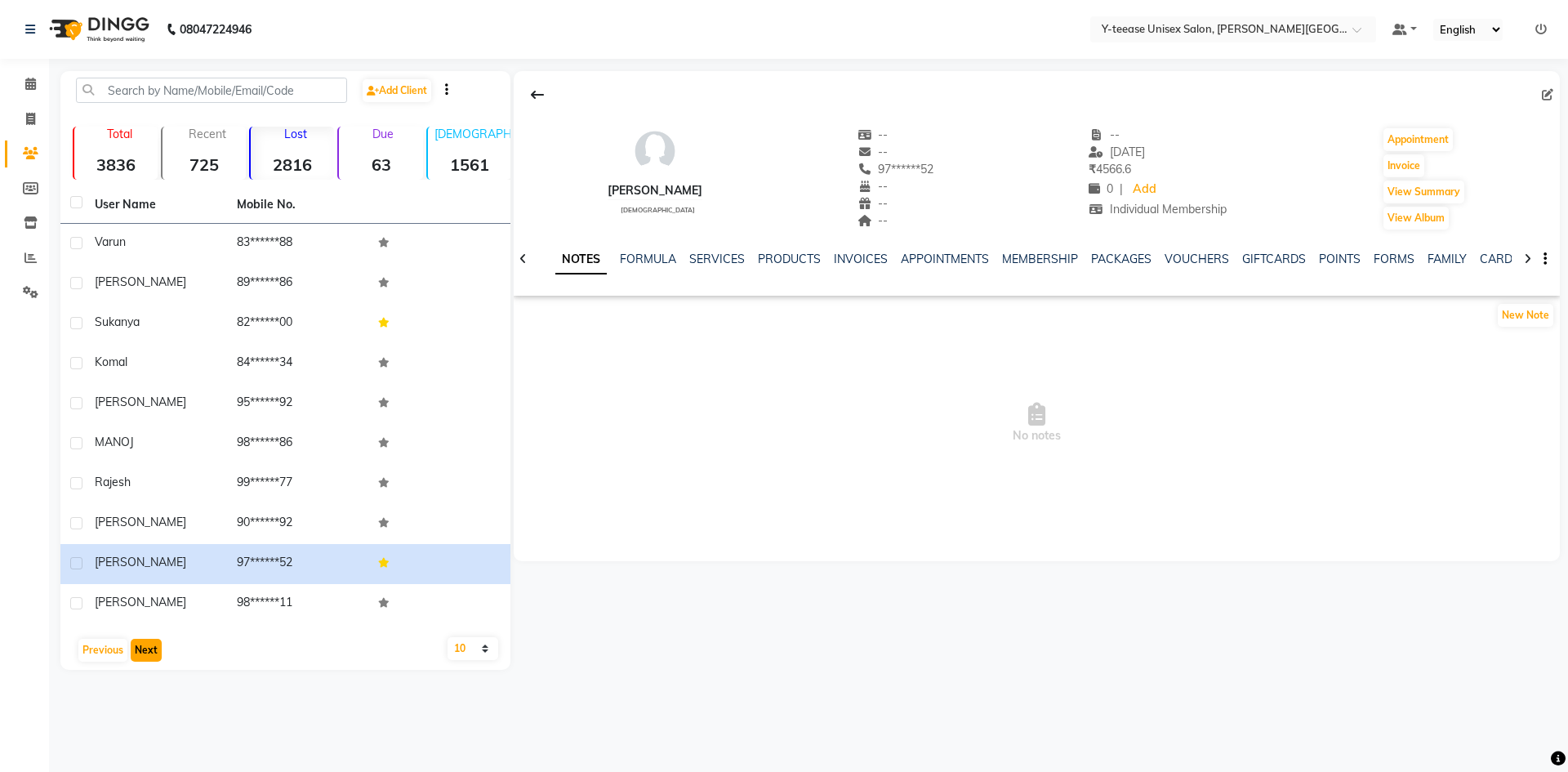
click at [149, 652] on button "Next" at bounding box center [146, 650] width 31 height 23
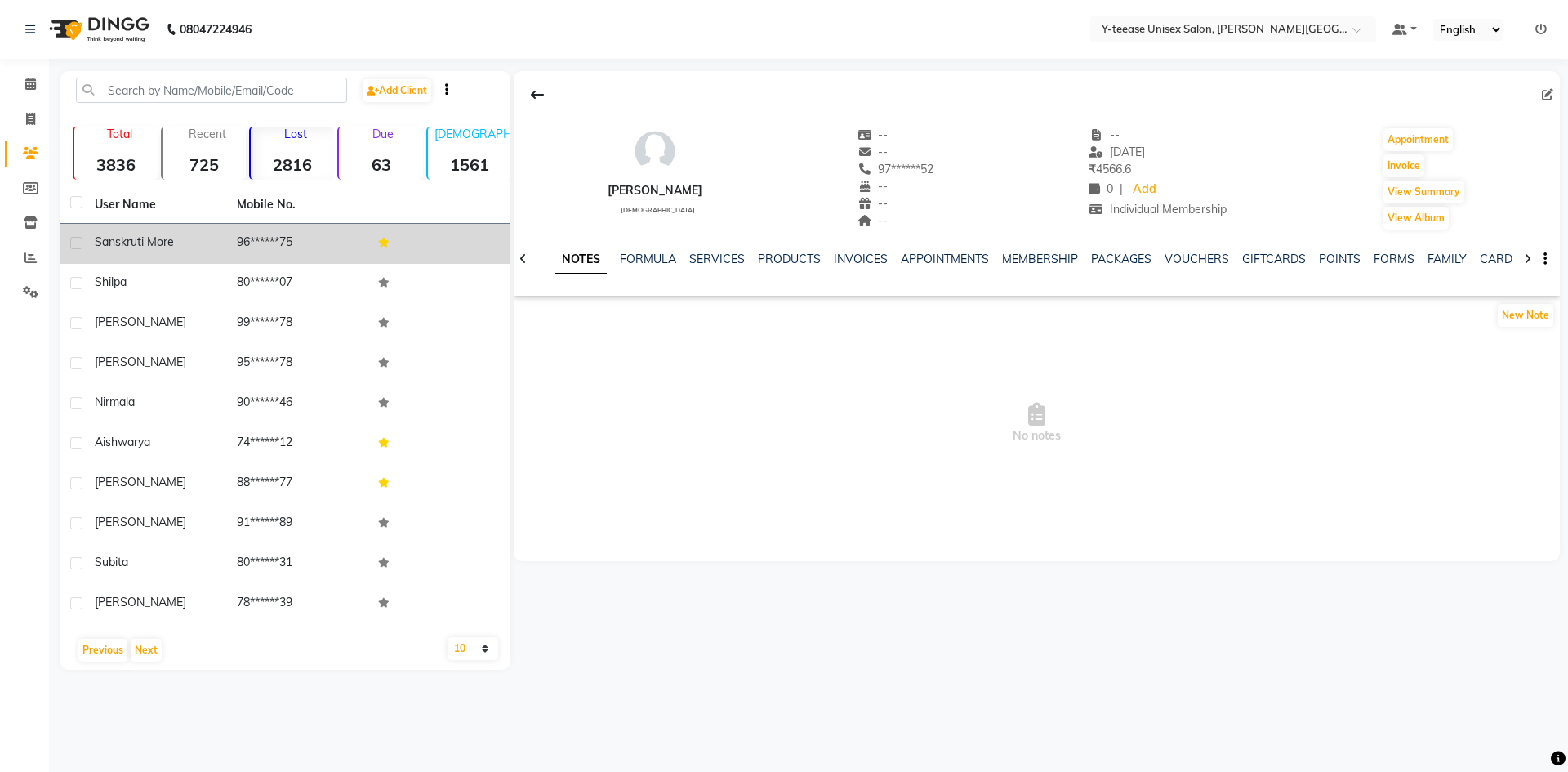
click at [338, 260] on td "96******75" at bounding box center [297, 244] width 142 height 40
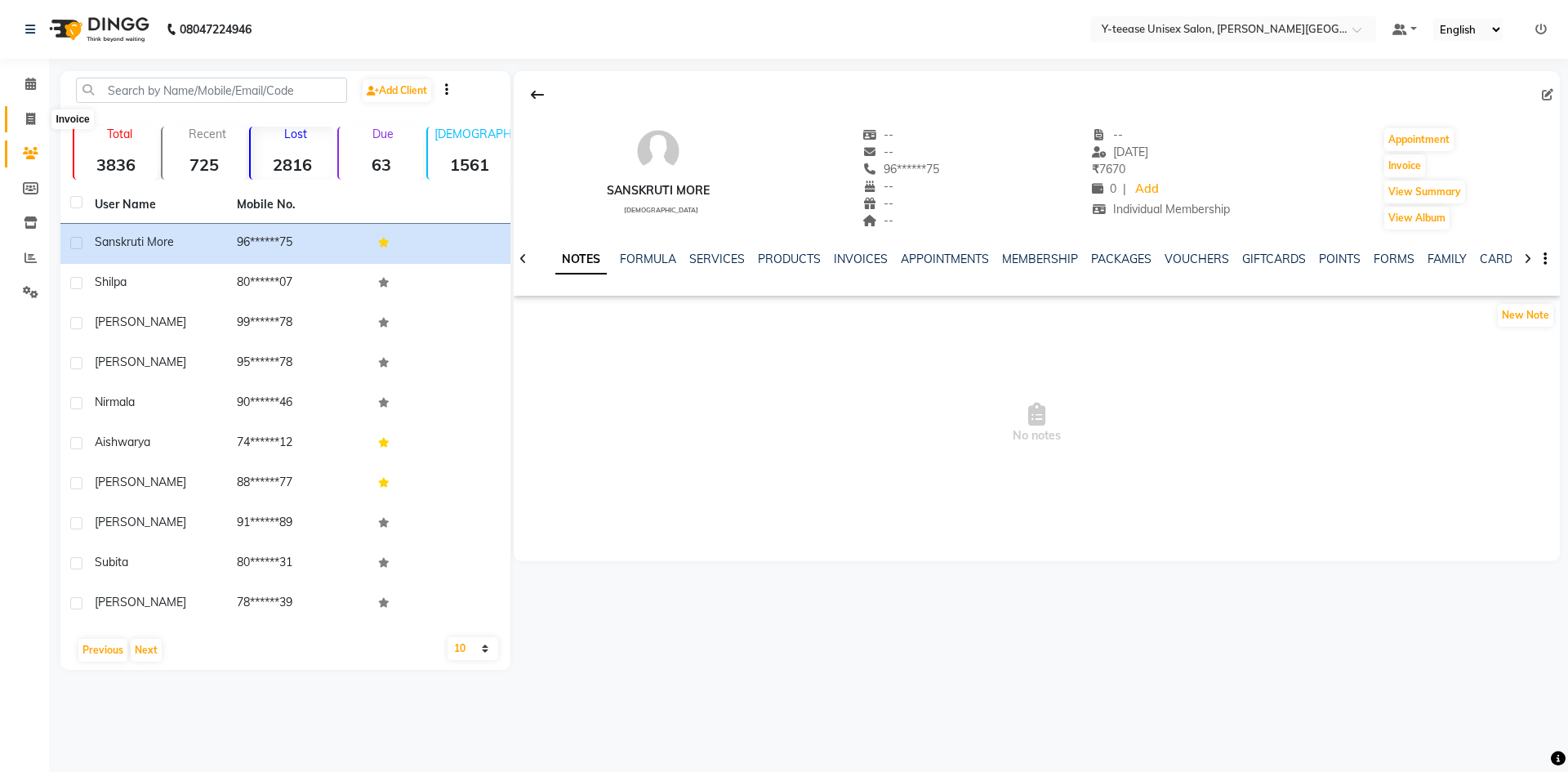
click at [36, 116] on span at bounding box center [31, 119] width 28 height 19
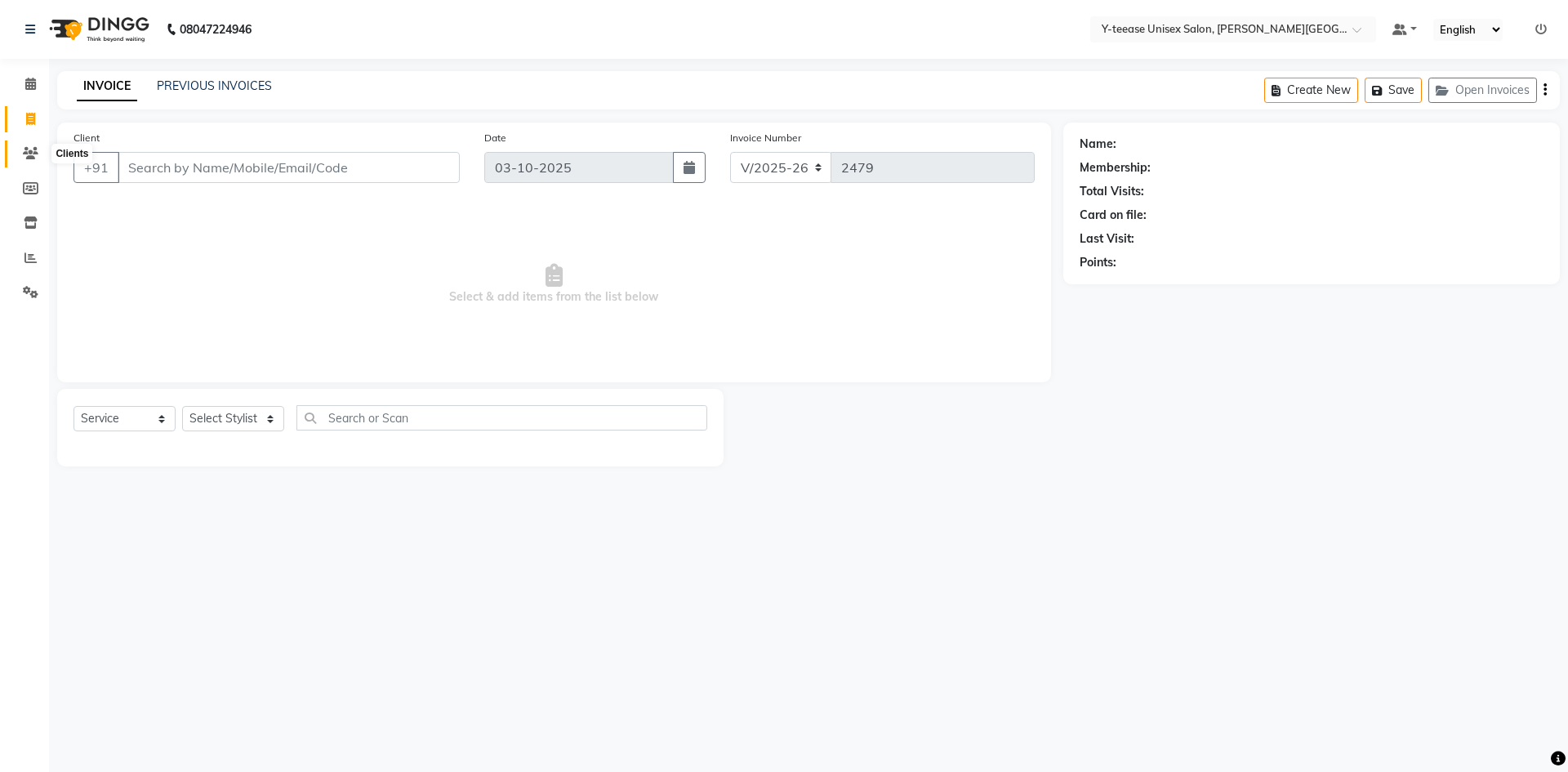
click at [27, 149] on icon at bounding box center [31, 154] width 16 height 12
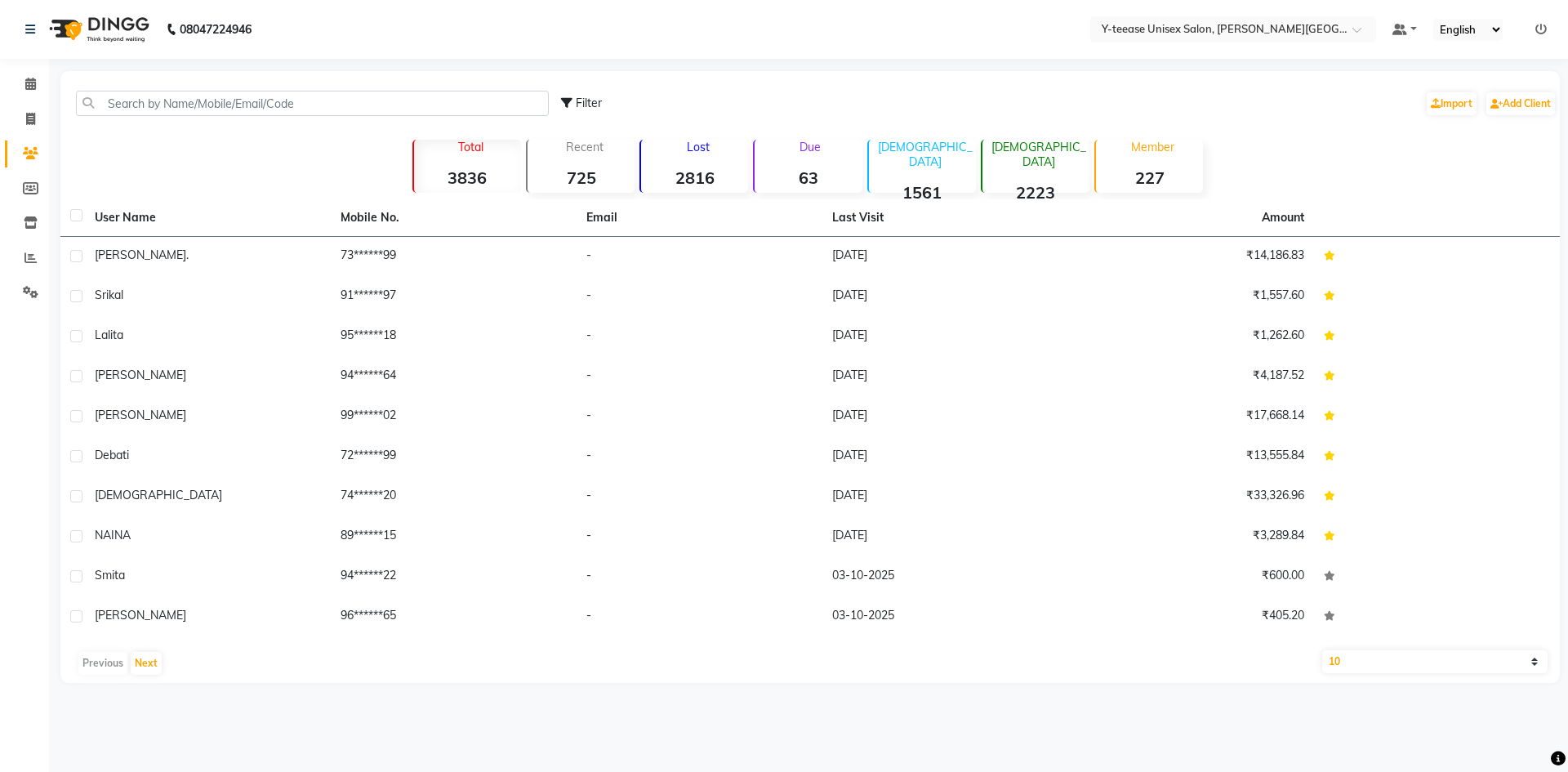
click at [238, 90] on div "Filter Import Add Client" at bounding box center [810, 103] width 1493 height 51
click at [234, 104] on input "text" at bounding box center [312, 103] width 473 height 26
paste input "9871620886"
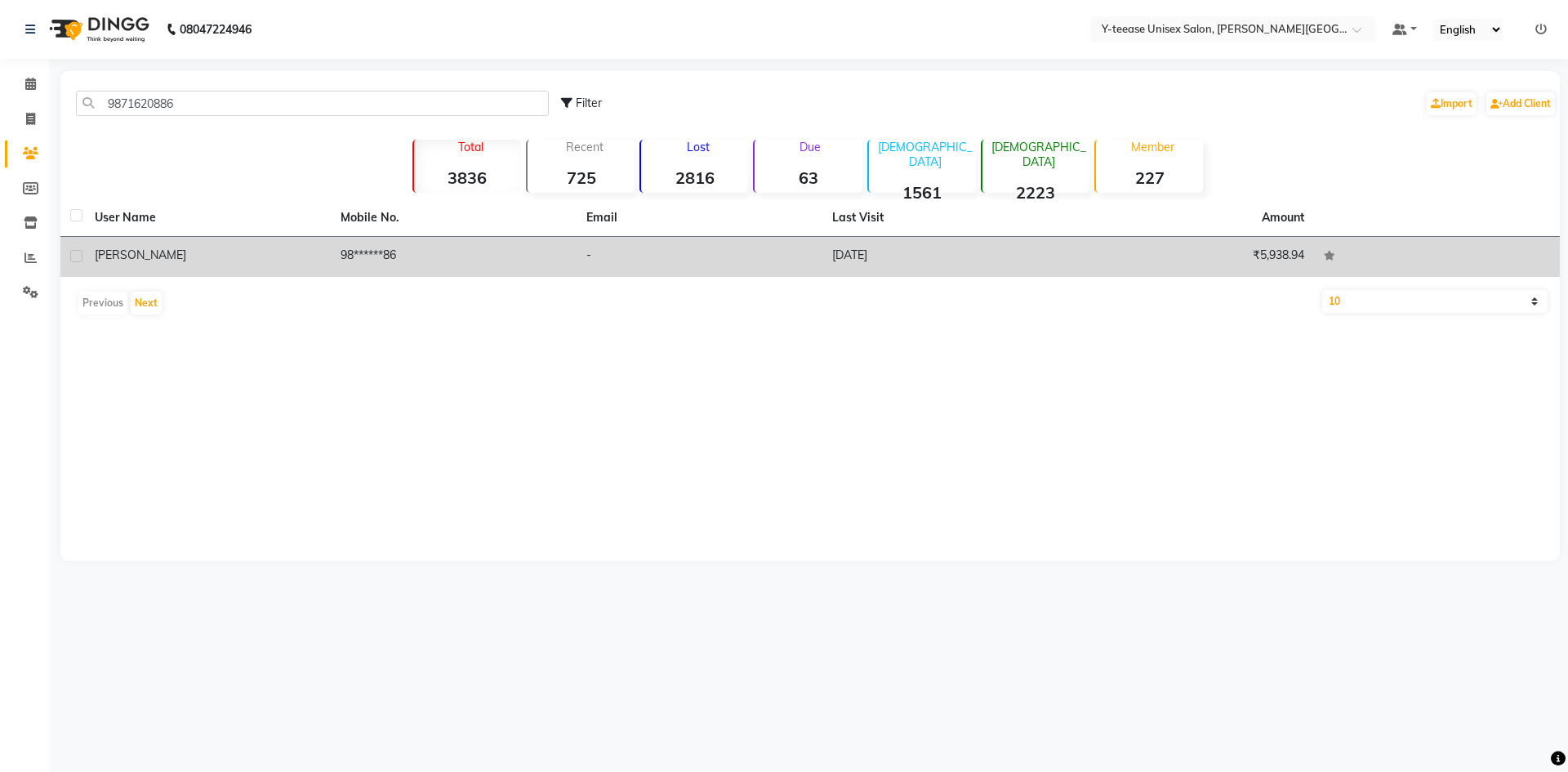
click at [302, 255] on div "swapnil" at bounding box center [207, 255] width 227 height 17
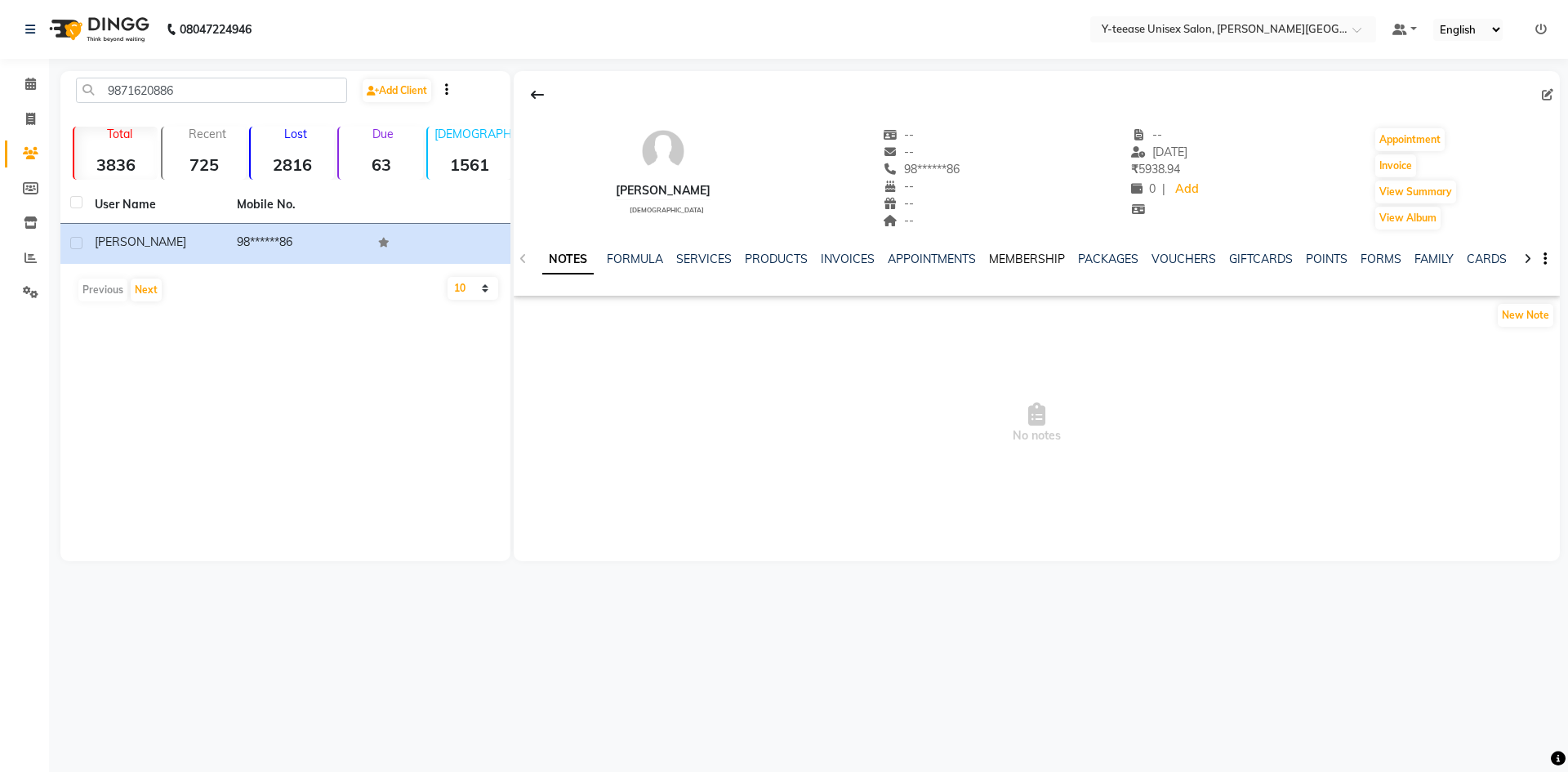
click at [1028, 252] on link "MEMBERSHIP" at bounding box center [1027, 259] width 76 height 15
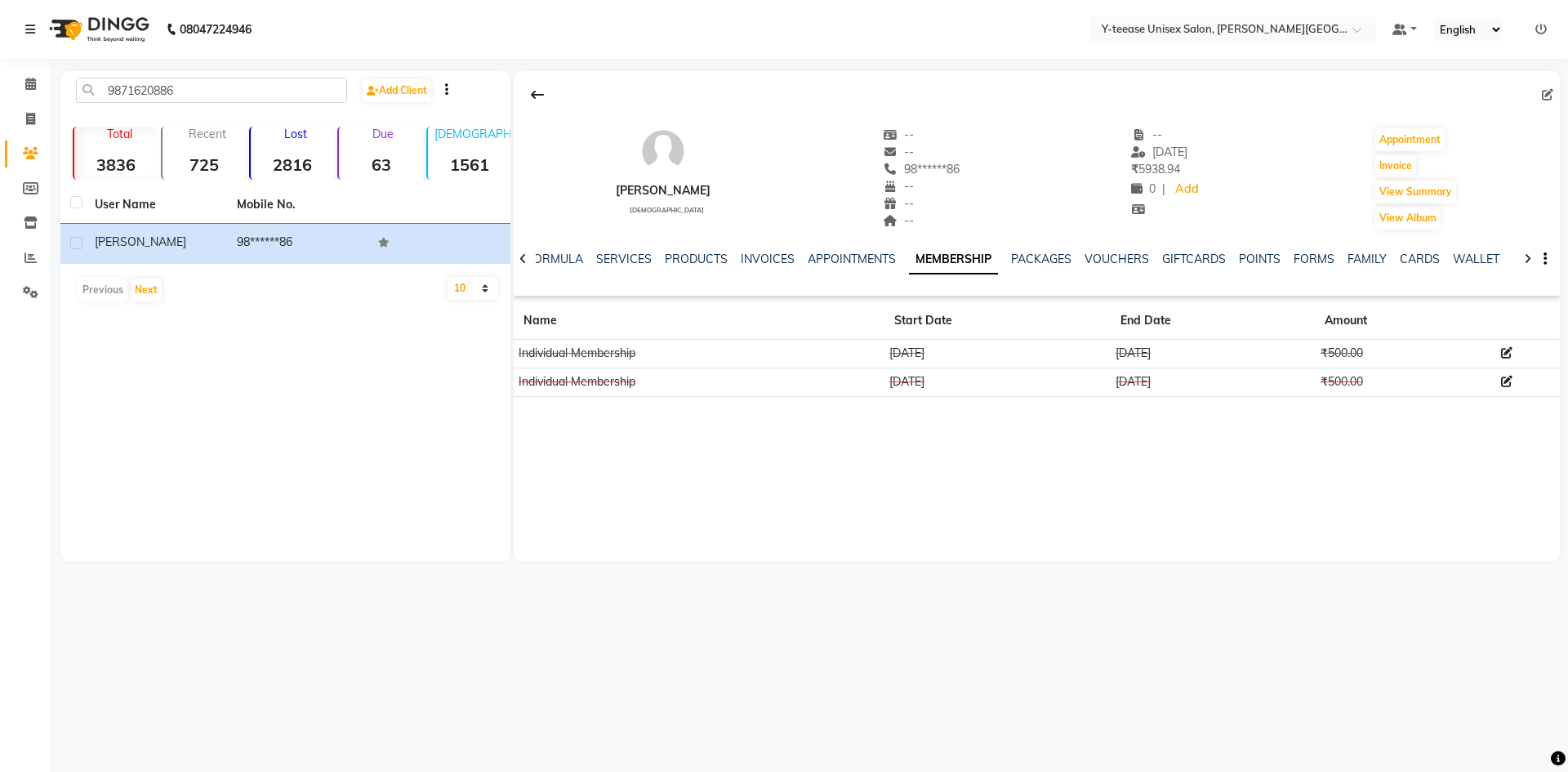
click at [1070, 484] on div "swapnil male -- -- 98******86 -- -- -- -- 31-08-2025 ₹ 5938.94 0 | Add Appointm…" at bounding box center [1037, 317] width 1047 height 491
drag, startPoint x: 1035, startPoint y: 365, endPoint x: 907, endPoint y: 375, distance: 128.4
click at [907, 375] on tbody "Individual Membership 15-09-2024 15-09-2025 ₹500.00 Individual Membership 20-08…" at bounding box center [1037, 368] width 1047 height 57
drag, startPoint x: 936, startPoint y: 337, endPoint x: 939, endPoint y: 355, distance: 18.2
click at [937, 344] on table "Name Start Date End Date Amount Individual Membership 15-09-2024 15-09-2025 ₹50…" at bounding box center [1037, 349] width 1047 height 94
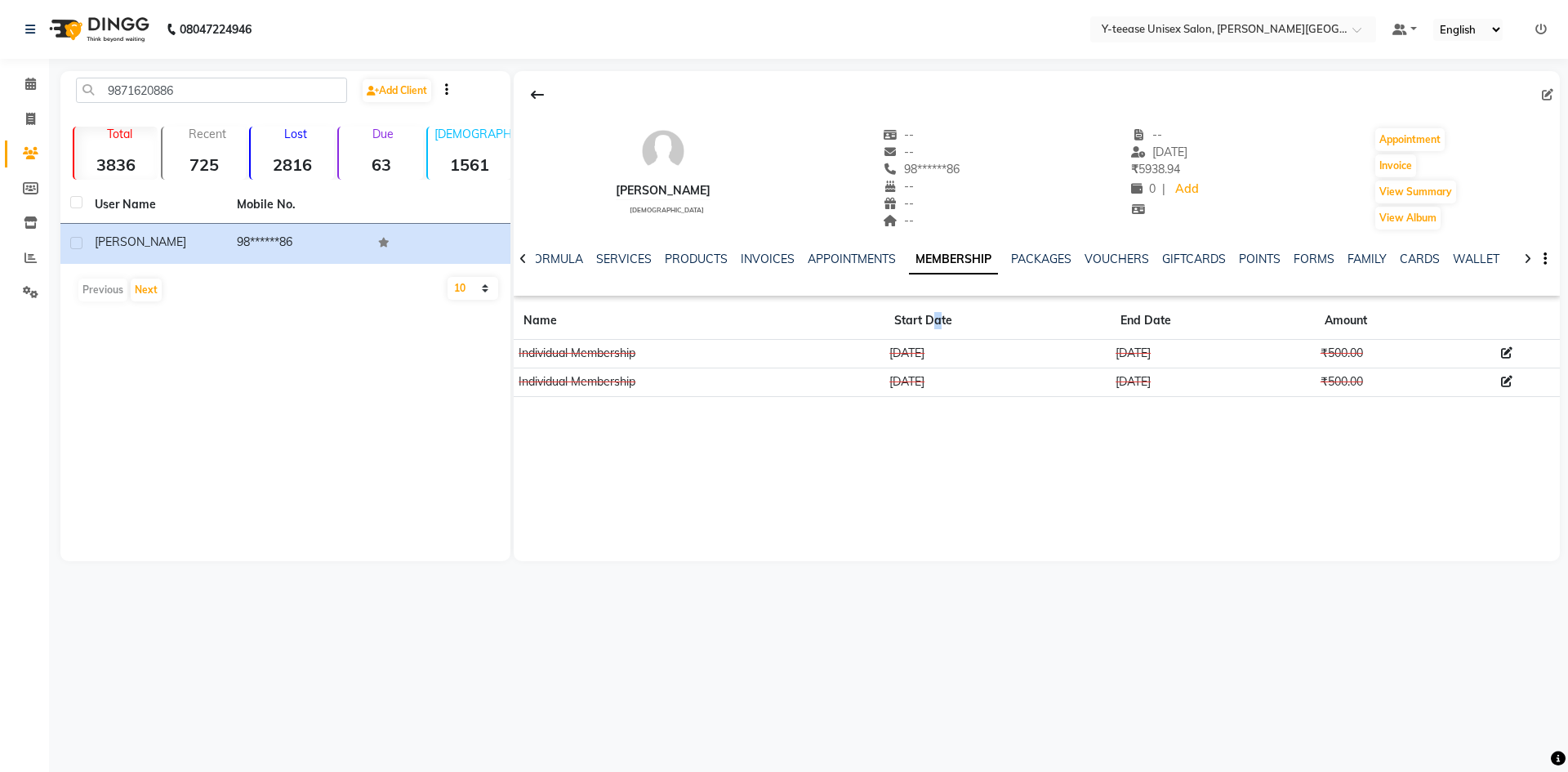
click at [939, 357] on td "15-09-2024" at bounding box center [997, 354] width 227 height 28
click at [1068, 354] on td "15-09-2024" at bounding box center [997, 354] width 227 height 28
click at [30, 79] on icon at bounding box center [31, 84] width 11 height 12
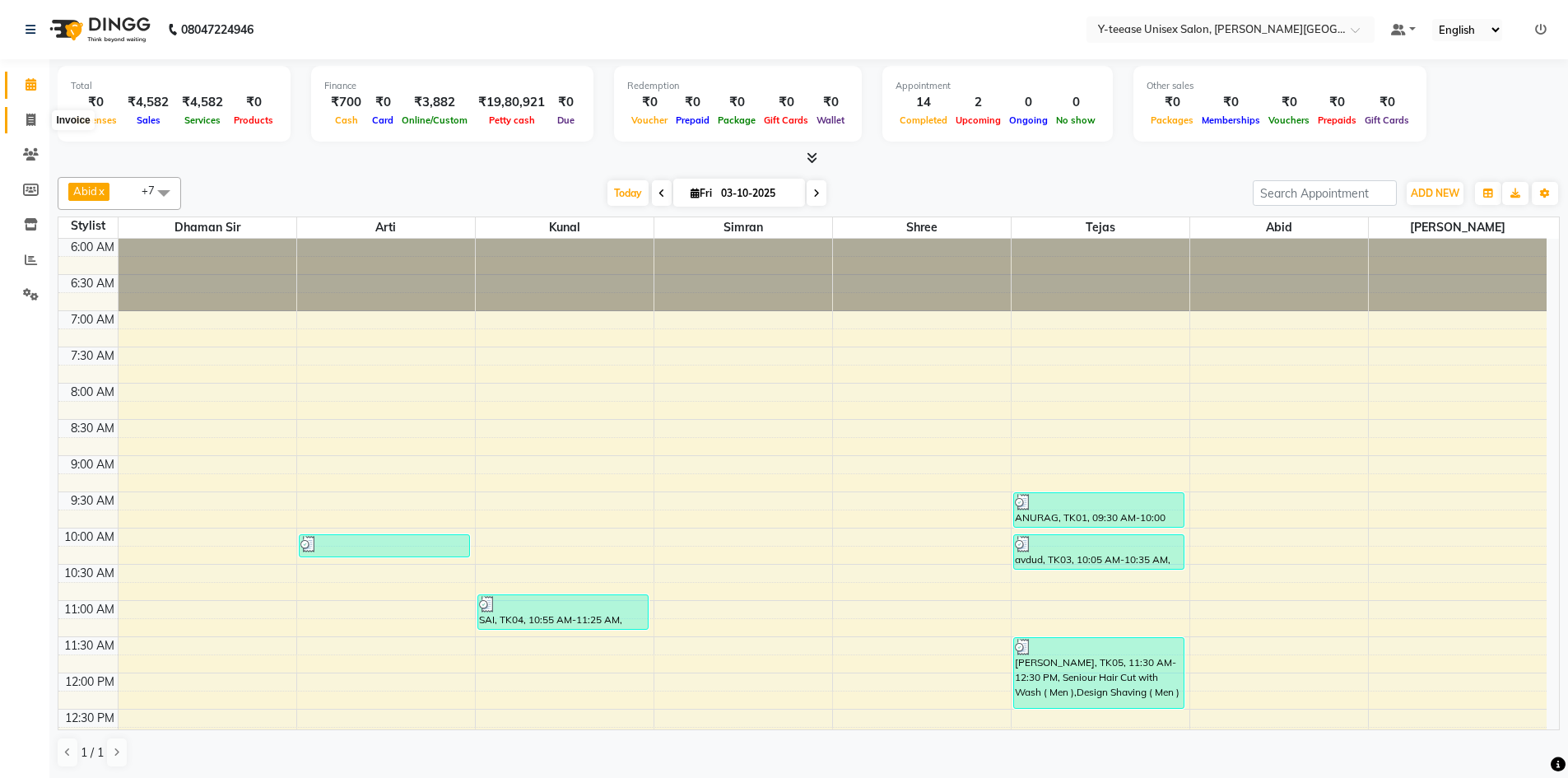
click at [33, 118] on icon at bounding box center [31, 120] width 9 height 12
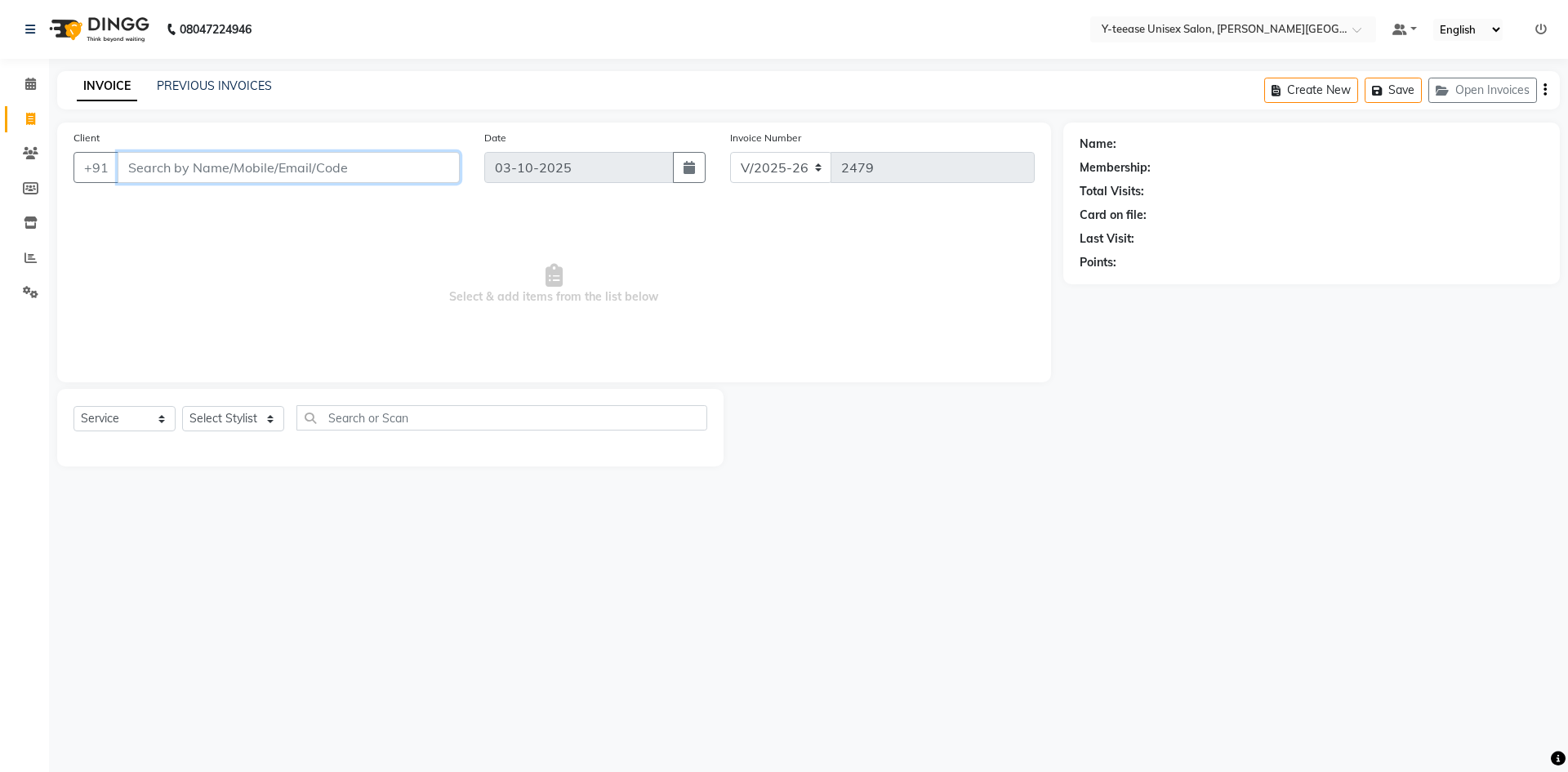
click at [177, 169] on input "Client" at bounding box center [288, 167] width 342 height 31
drag, startPoint x: 222, startPoint y: 172, endPoint x: 89, endPoint y: 184, distance: 133.5
click at [89, 184] on div "Client +91 8877657959 Add Client" at bounding box center [266, 162] width 411 height 67
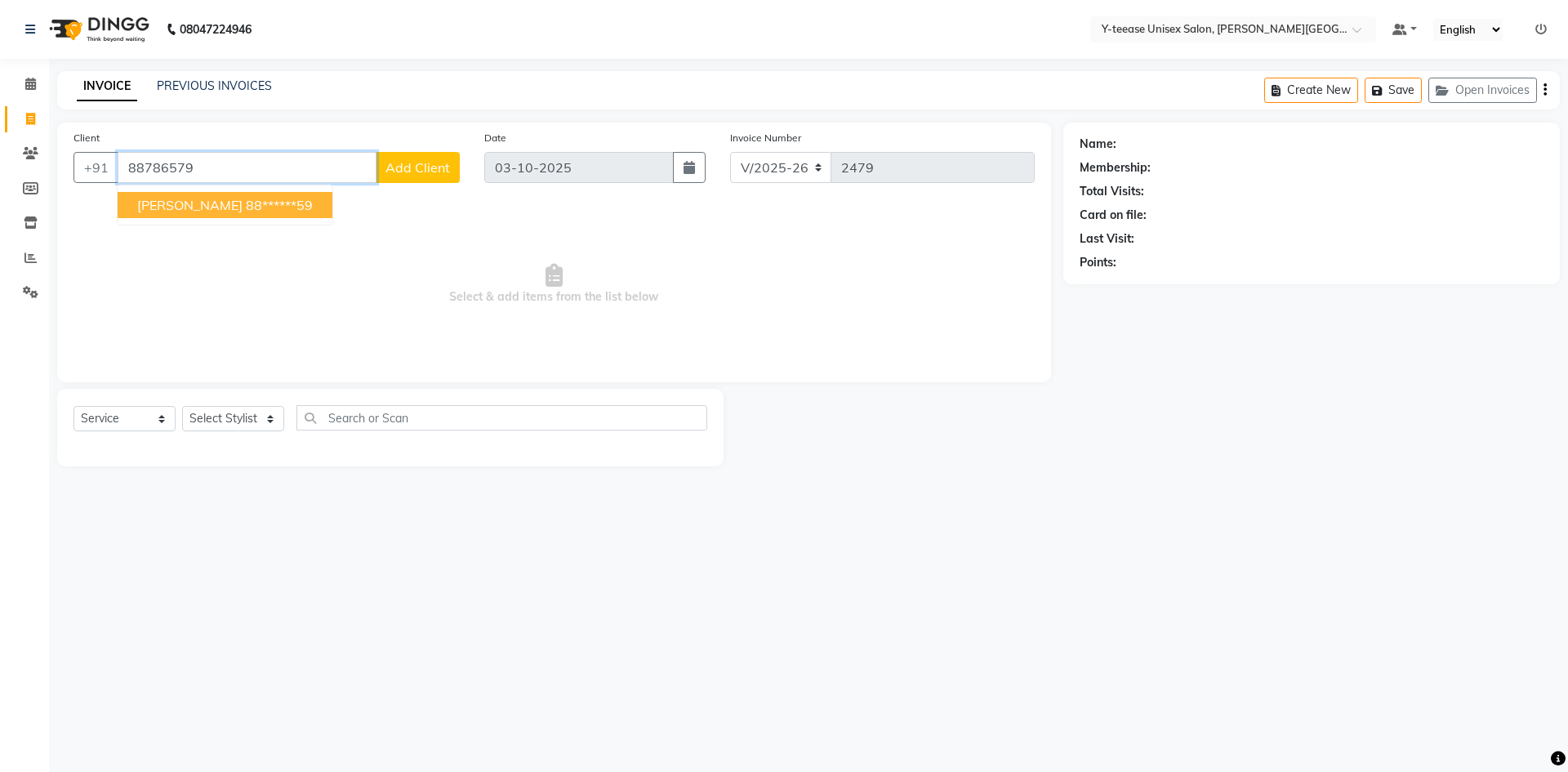
click at [246, 205] on ngb-highlight "88******59" at bounding box center [280, 205] width 67 height 17
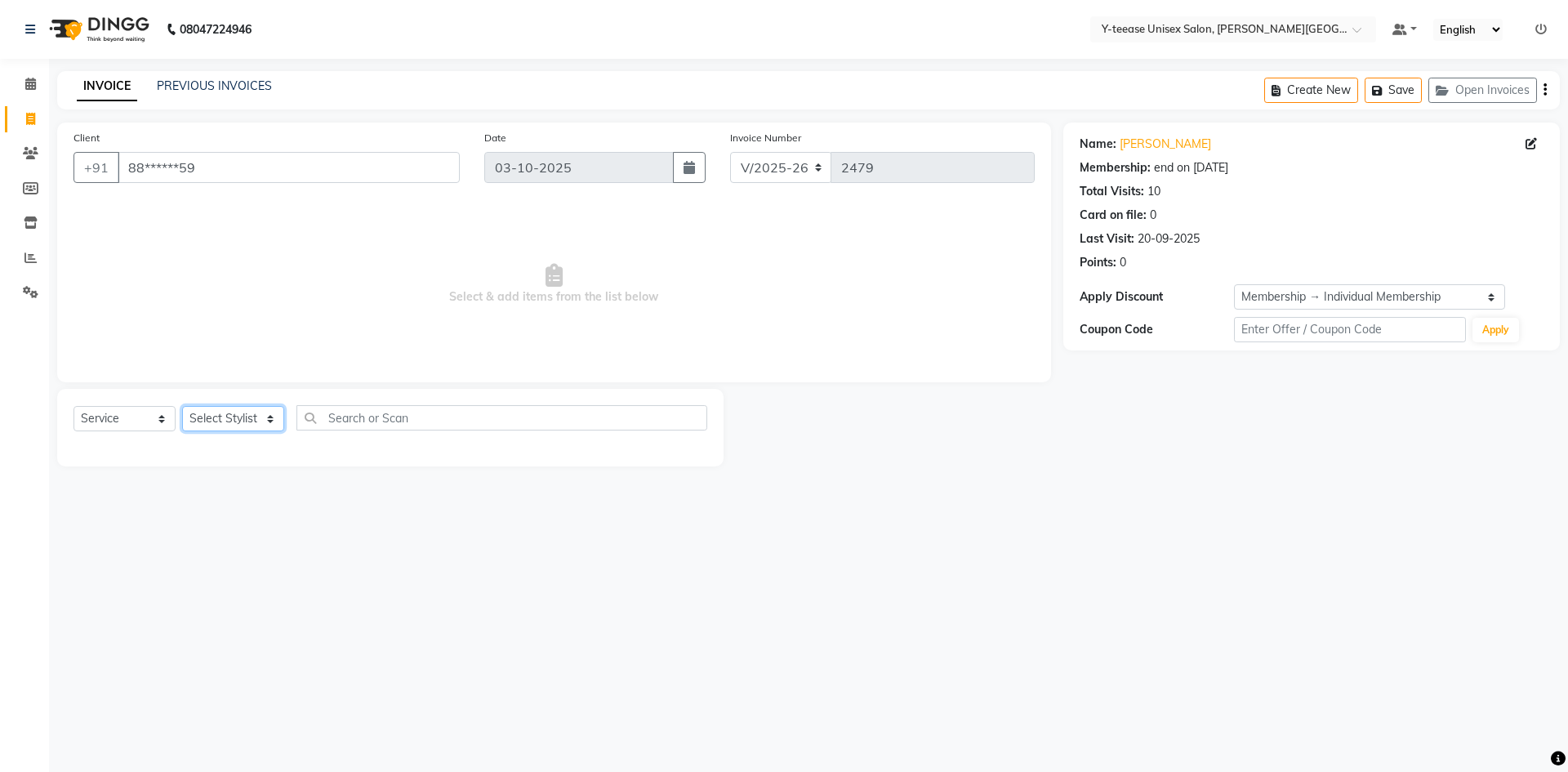
click at [241, 416] on select "Select Stylist Abid Arti Dhaman Sir Kunal Rahul jadhav Shree Simran tejas" at bounding box center [234, 418] width 102 height 26
click at [183, 406] on select "Select Stylist Abid Arti Dhaman Sir Kunal Rahul jadhav Shree Simran tejas" at bounding box center [234, 418] width 102 height 26
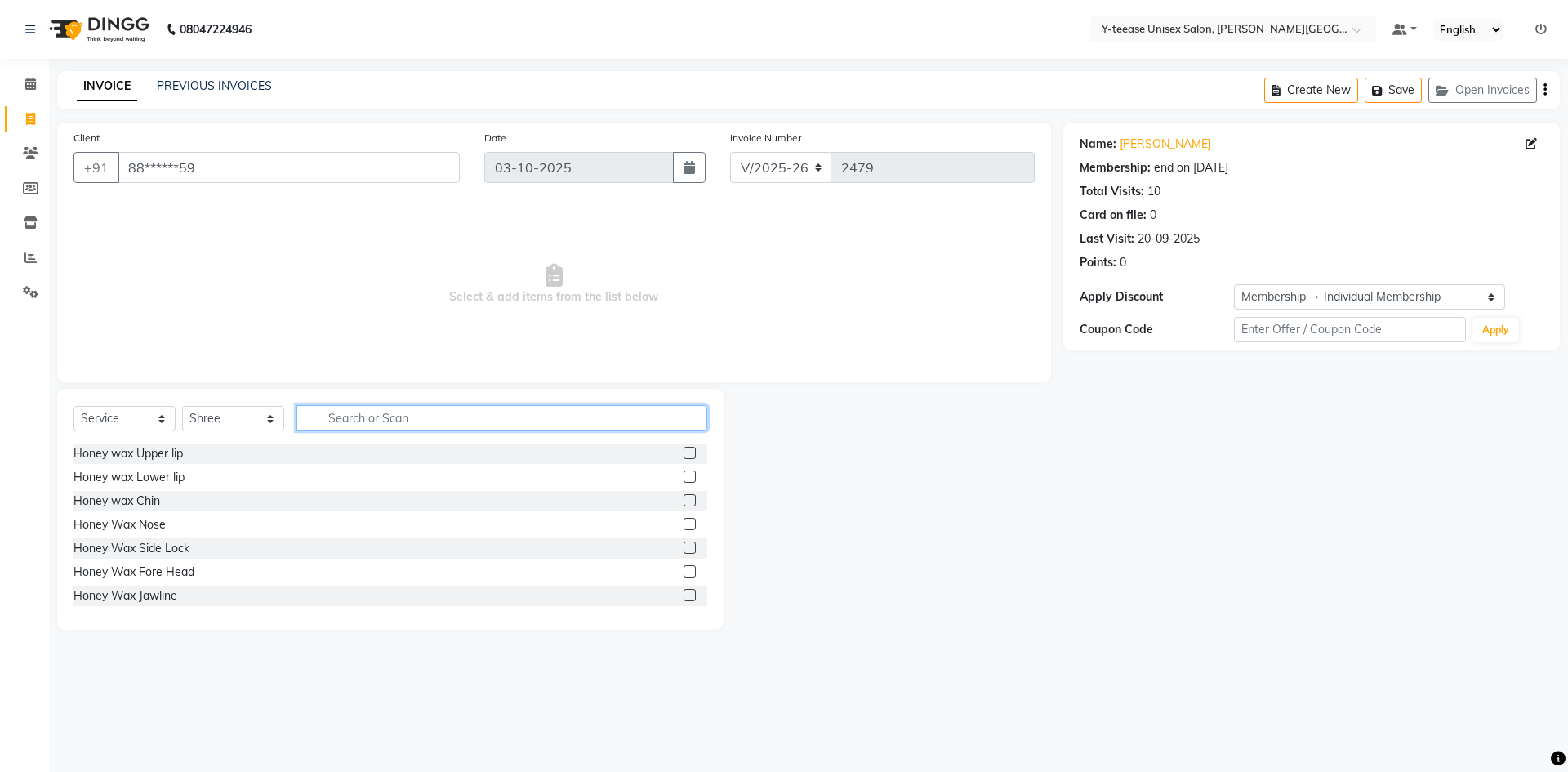
click at [340, 415] on input "text" at bounding box center [502, 417] width 411 height 26
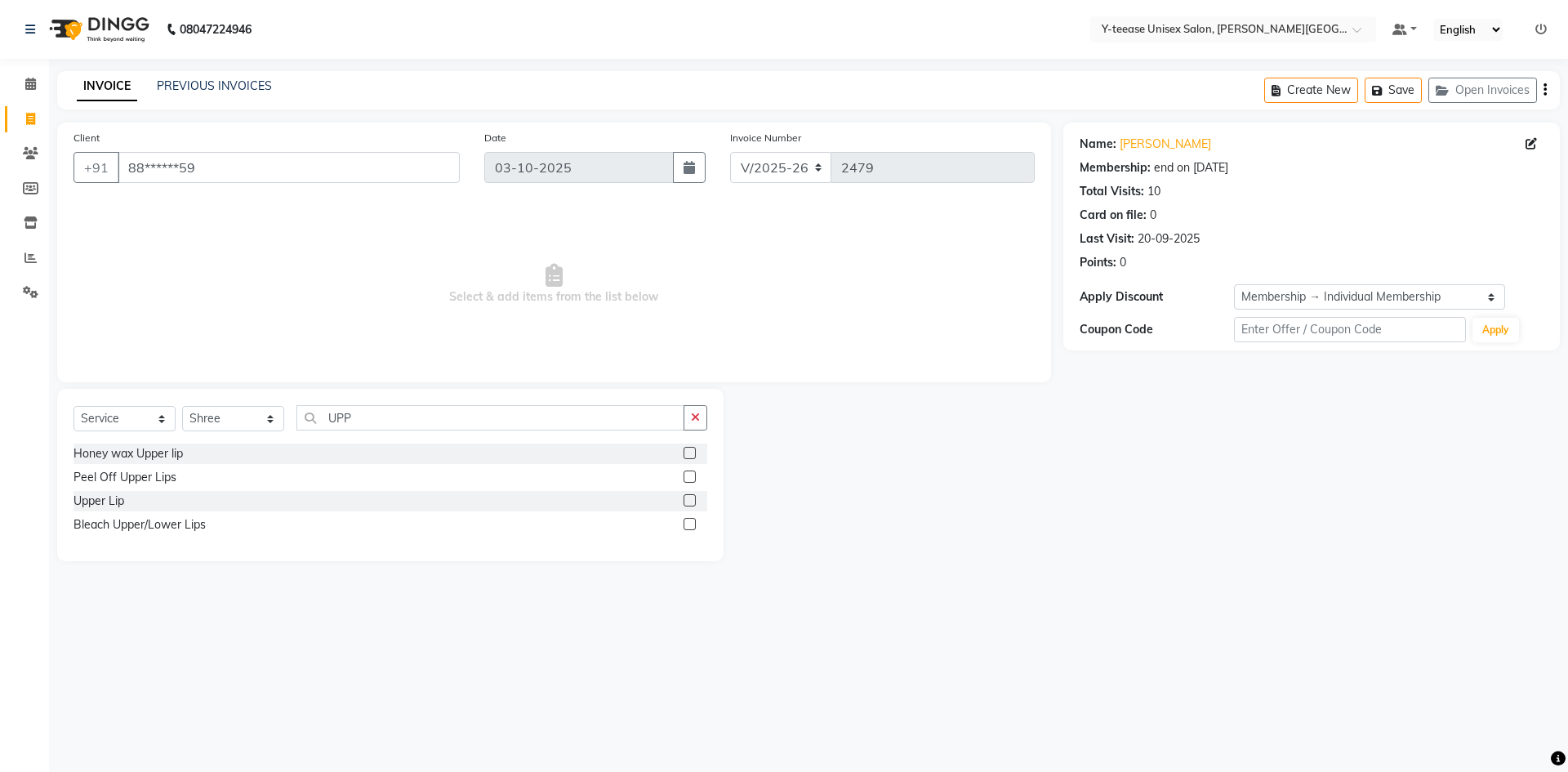
click at [687, 501] on label at bounding box center [690, 500] width 12 height 12
click at [687, 501] on input "checkbox" at bounding box center [689, 501] width 11 height 11
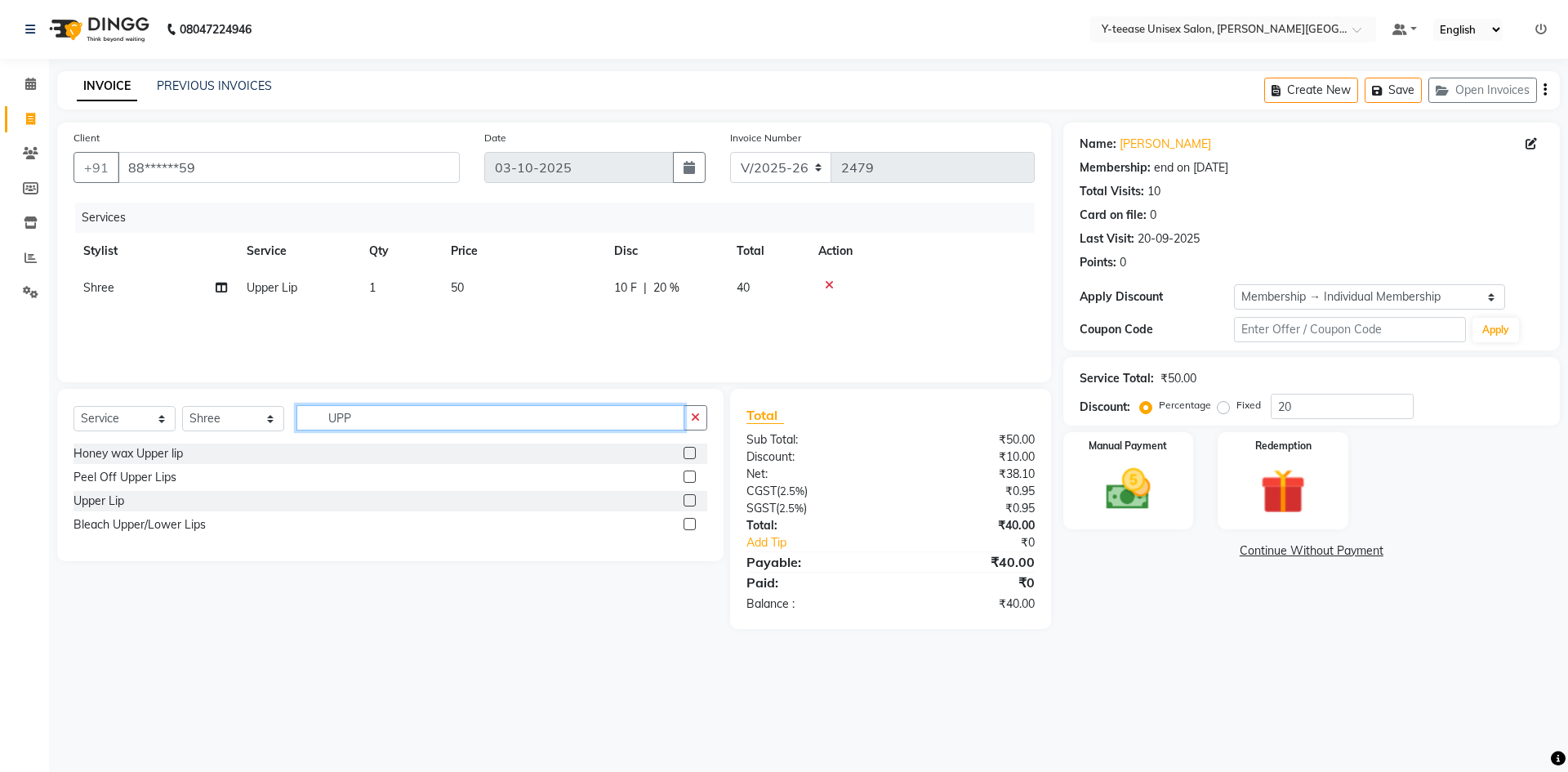
drag, startPoint x: 359, startPoint y: 418, endPoint x: 301, endPoint y: 421, distance: 58.1
click at [301, 421] on input "UPP" at bounding box center [490, 417] width 388 height 26
click at [692, 499] on label at bounding box center [690, 500] width 12 height 12
click at [692, 499] on input "checkbox" at bounding box center [689, 501] width 11 height 11
drag, startPoint x: 380, startPoint y: 416, endPoint x: 238, endPoint y: 429, distance: 142.6
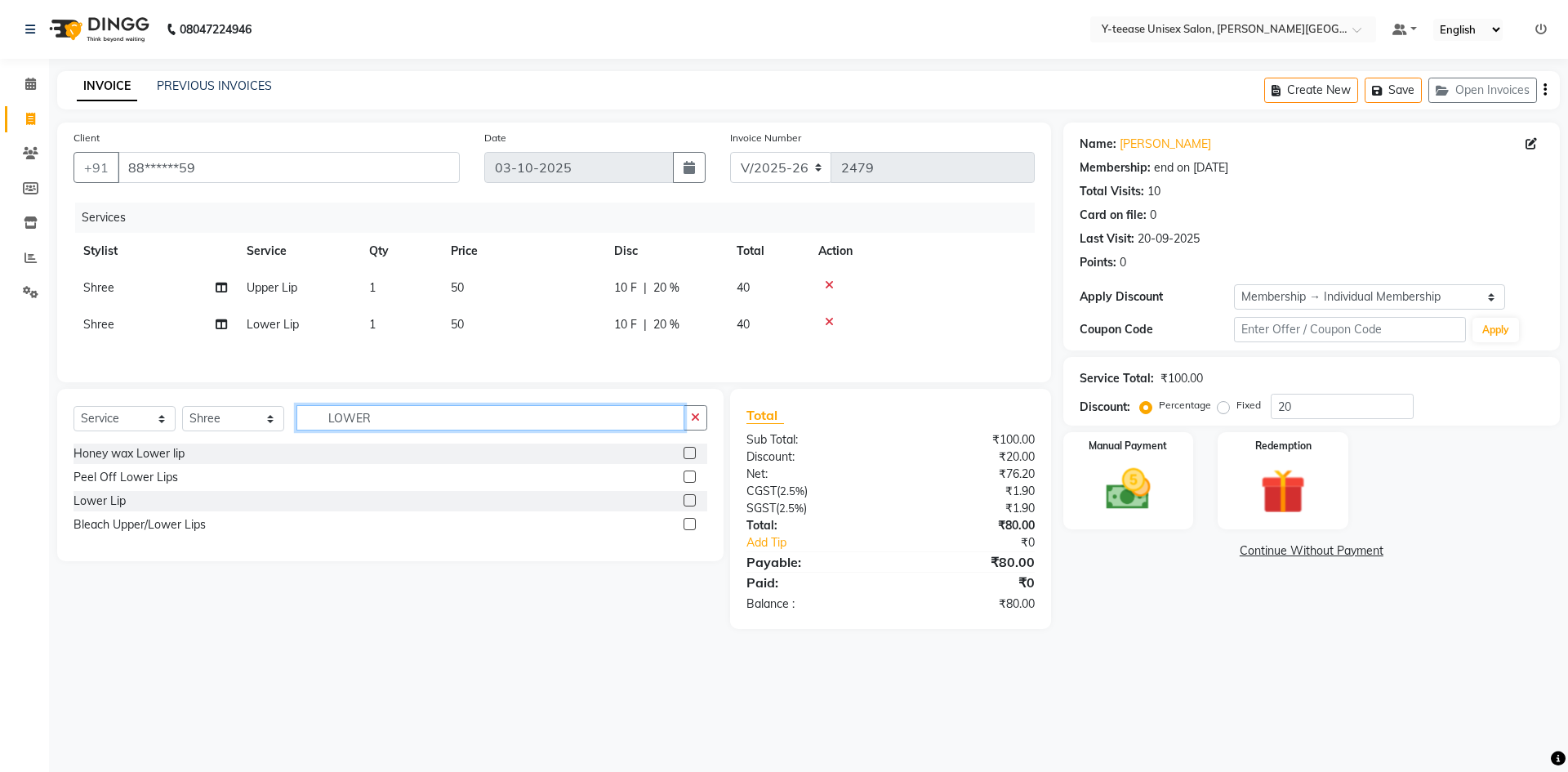
click at [238, 429] on div "Select Service Product Membership Package Voucher Prepaid Gift Card Select Styl…" at bounding box center [390, 424] width 634 height 39
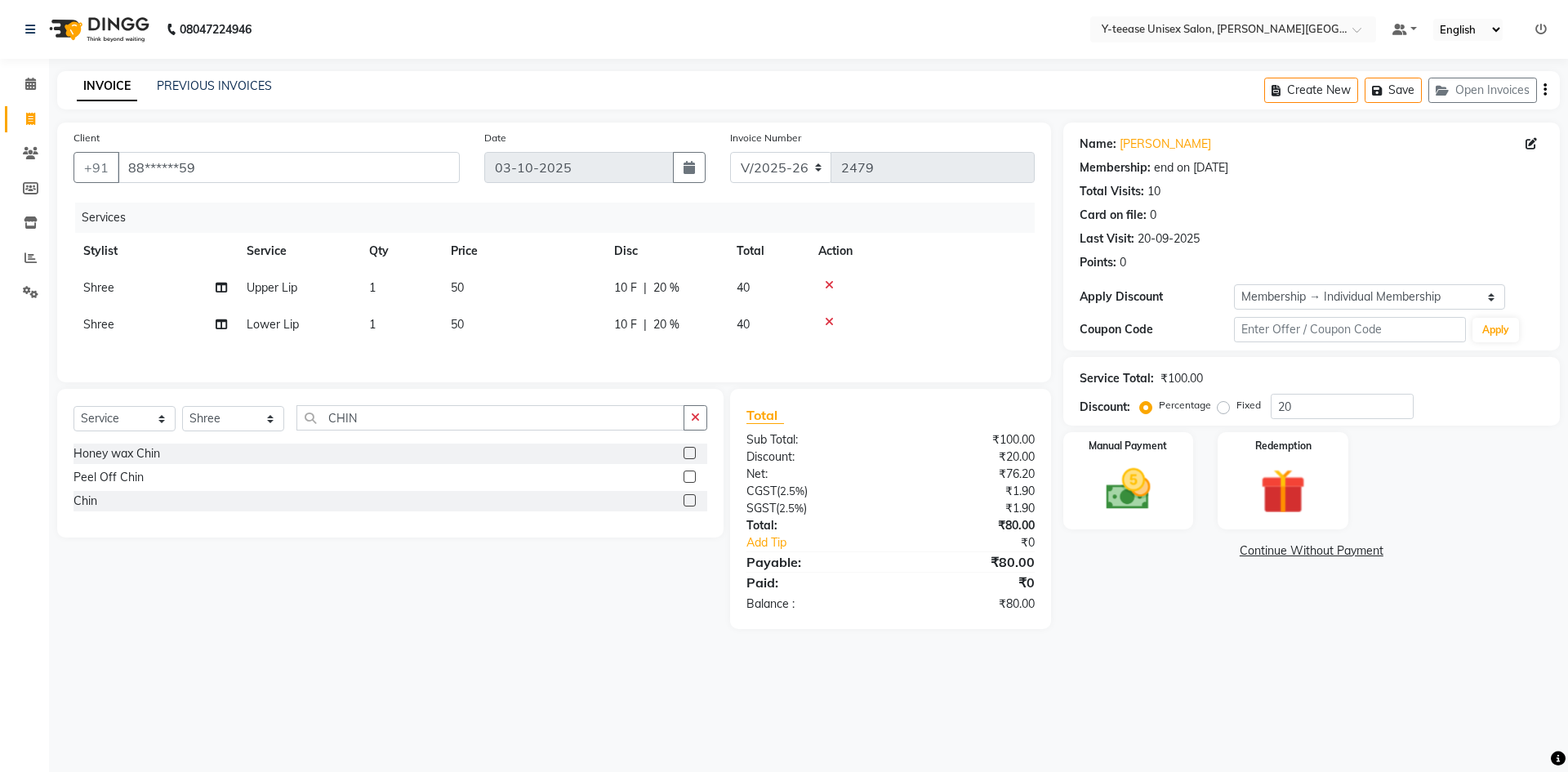
click at [692, 501] on label at bounding box center [690, 500] width 12 height 12
click at [692, 501] on input "checkbox" at bounding box center [689, 501] width 11 height 11
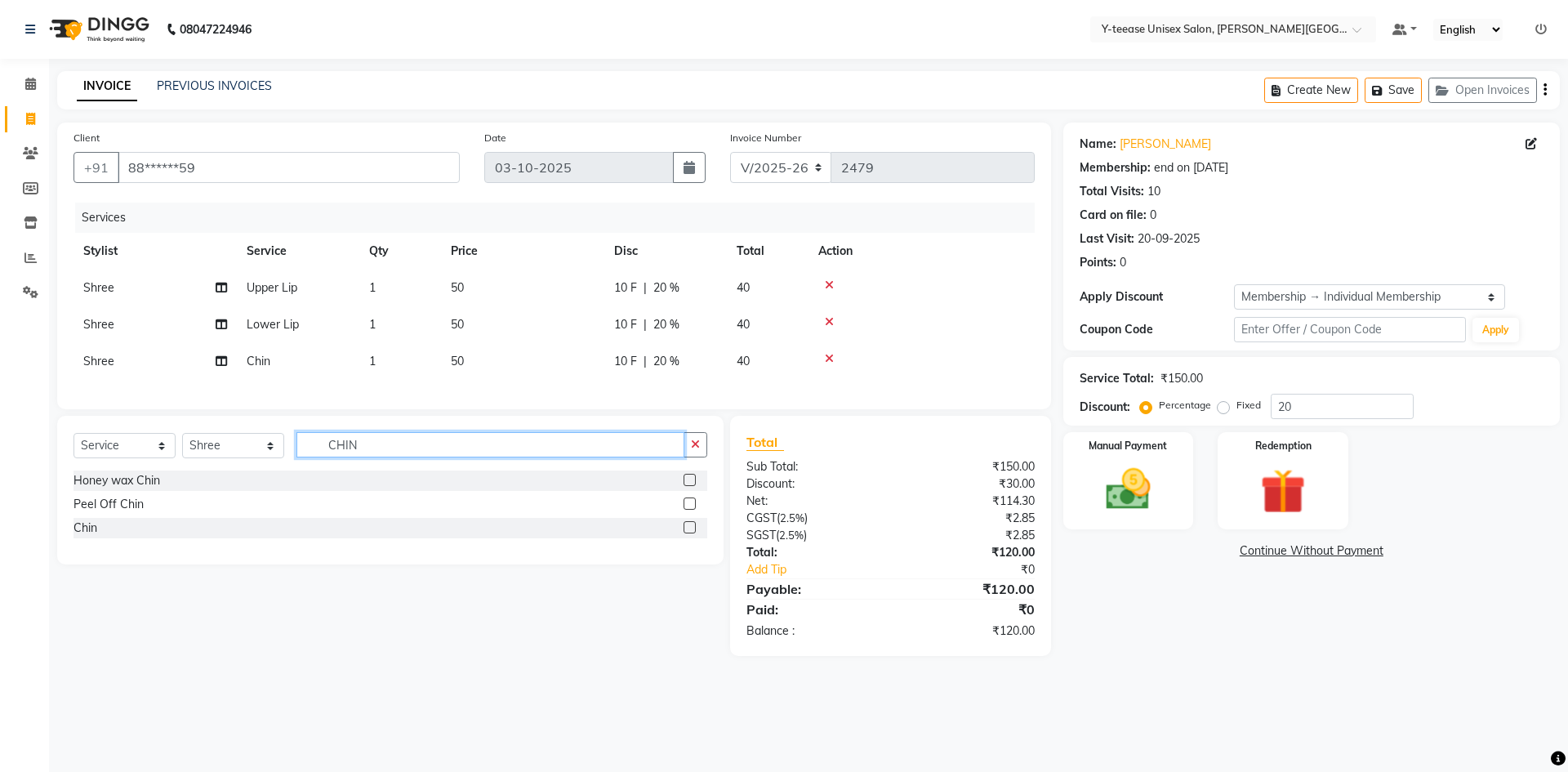
drag, startPoint x: 370, startPoint y: 457, endPoint x: 294, endPoint y: 459, distance: 76.0
click at [294, 459] on div "Select Service Product Membership Package Voucher Prepaid Gift Card Select Styl…" at bounding box center [390, 452] width 634 height 39
click at [689, 486] on label at bounding box center [690, 480] width 12 height 12
click at [689, 486] on input "checkbox" at bounding box center [689, 481] width 11 height 11
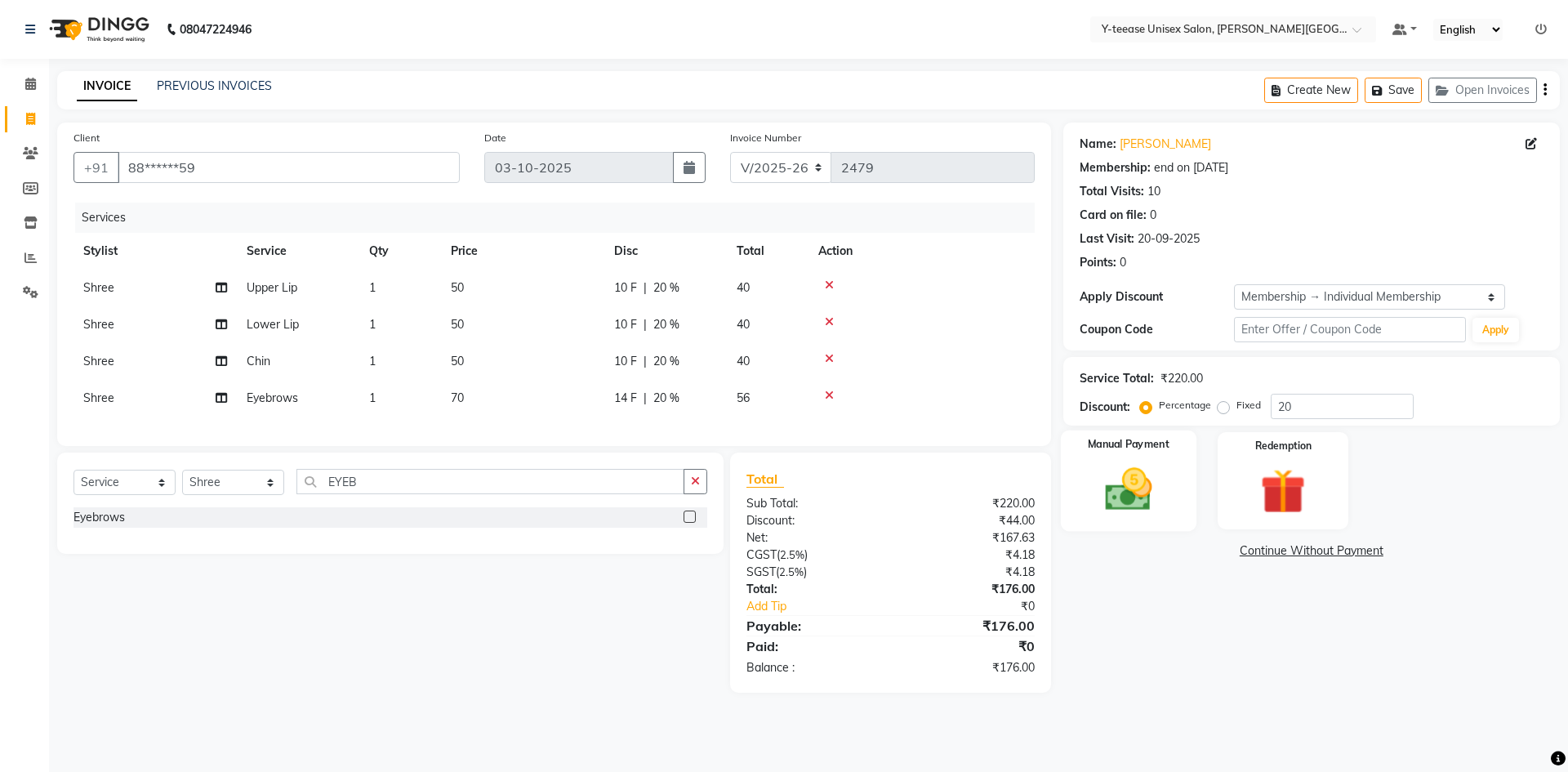
click at [1159, 504] on img at bounding box center [1129, 489] width 76 height 54
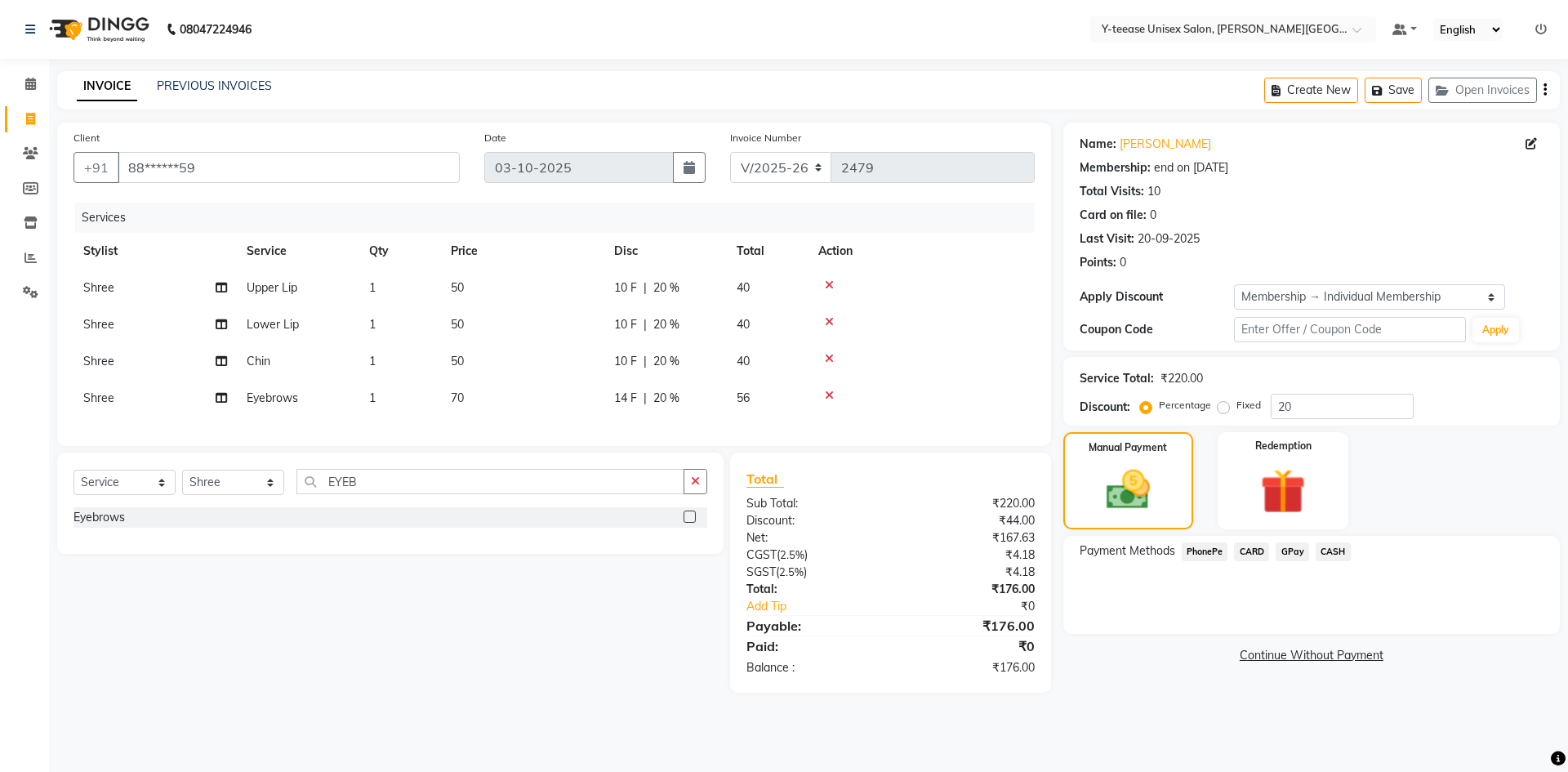
drag, startPoint x: 1289, startPoint y: 546, endPoint x: 1290, endPoint y: 570, distance: 24.0
click at [1289, 547] on span "GPay" at bounding box center [1293, 551] width 34 height 19
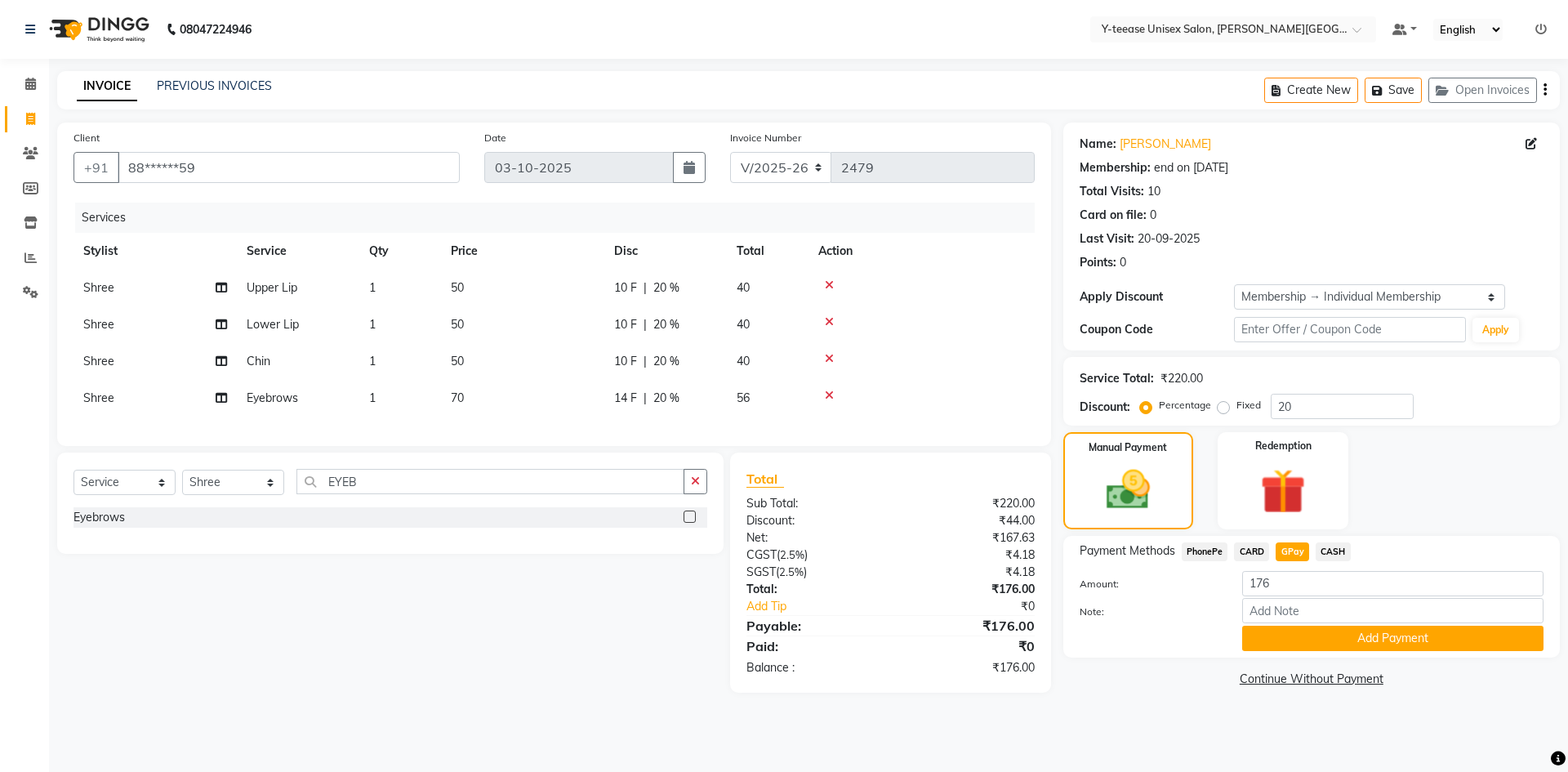
drag, startPoint x: 1310, startPoint y: 638, endPoint x: 1329, endPoint y: 705, distance: 69.6
click at [1312, 641] on button "Add Payment" at bounding box center [1393, 638] width 302 height 26
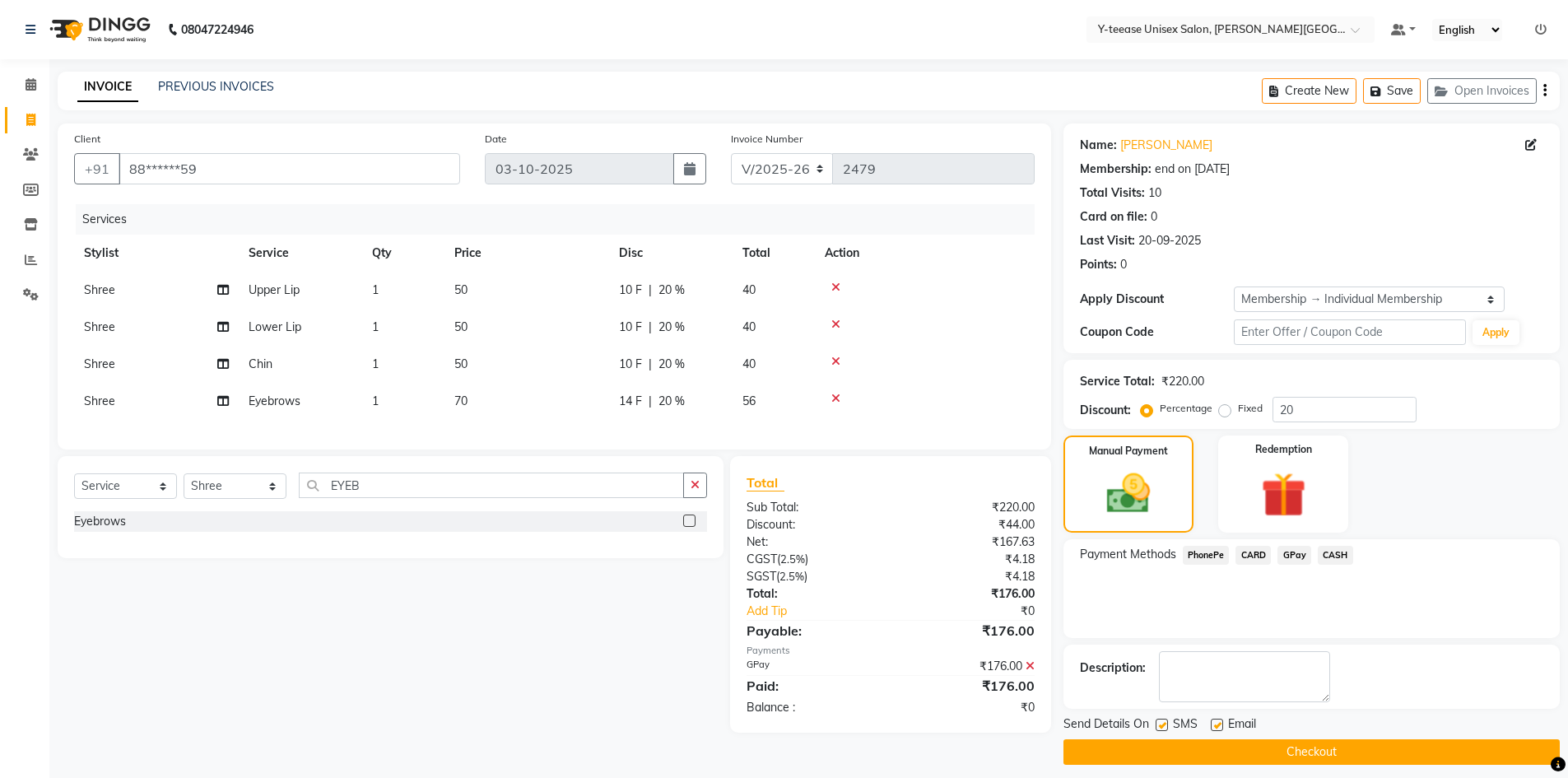
click at [1344, 745] on button "Checkout" at bounding box center [1312, 752] width 497 height 26
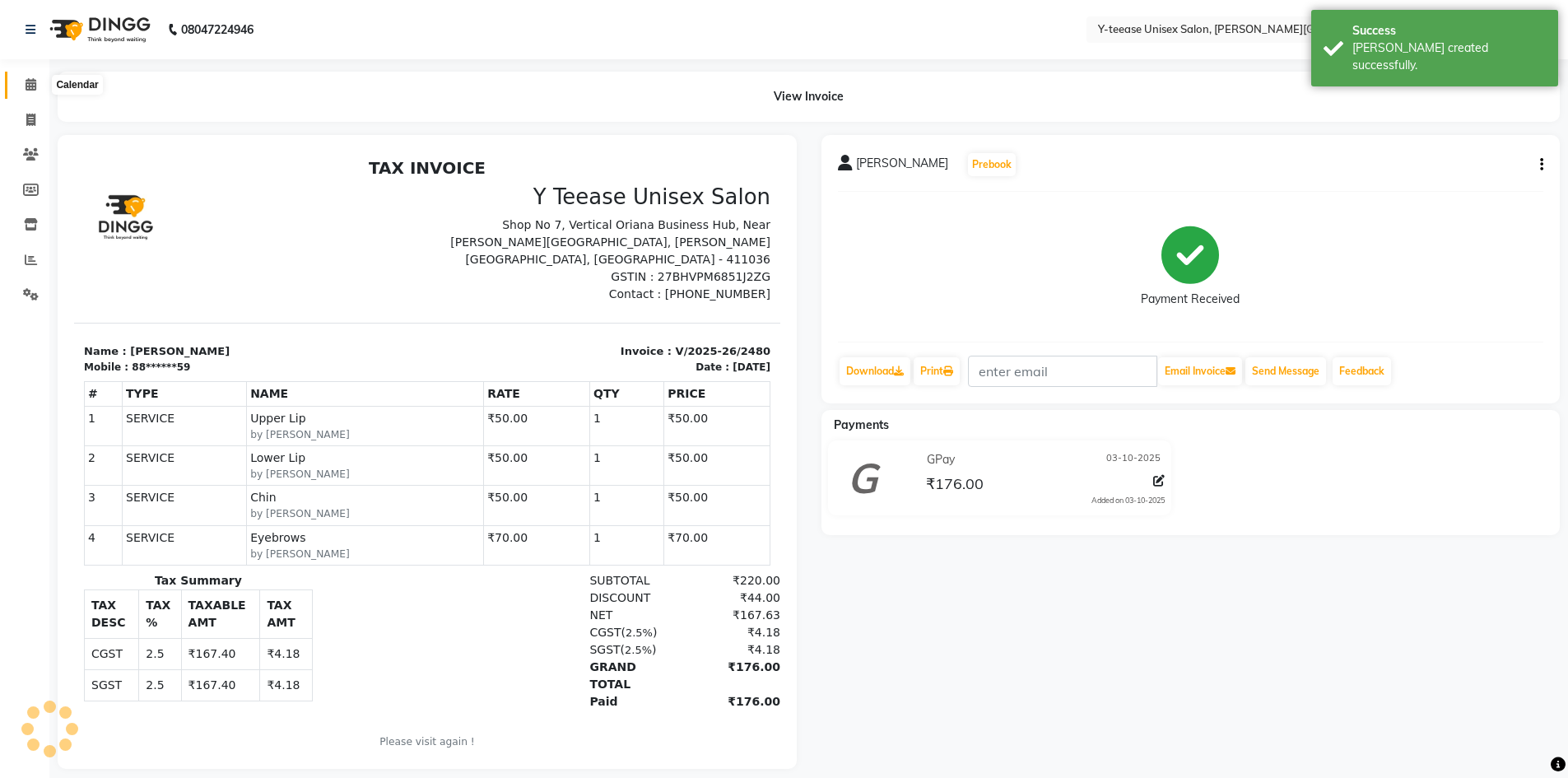
drag, startPoint x: 33, startPoint y: 84, endPoint x: 106, endPoint y: 89, distance: 73.2
click at [33, 84] on icon at bounding box center [31, 84] width 11 height 12
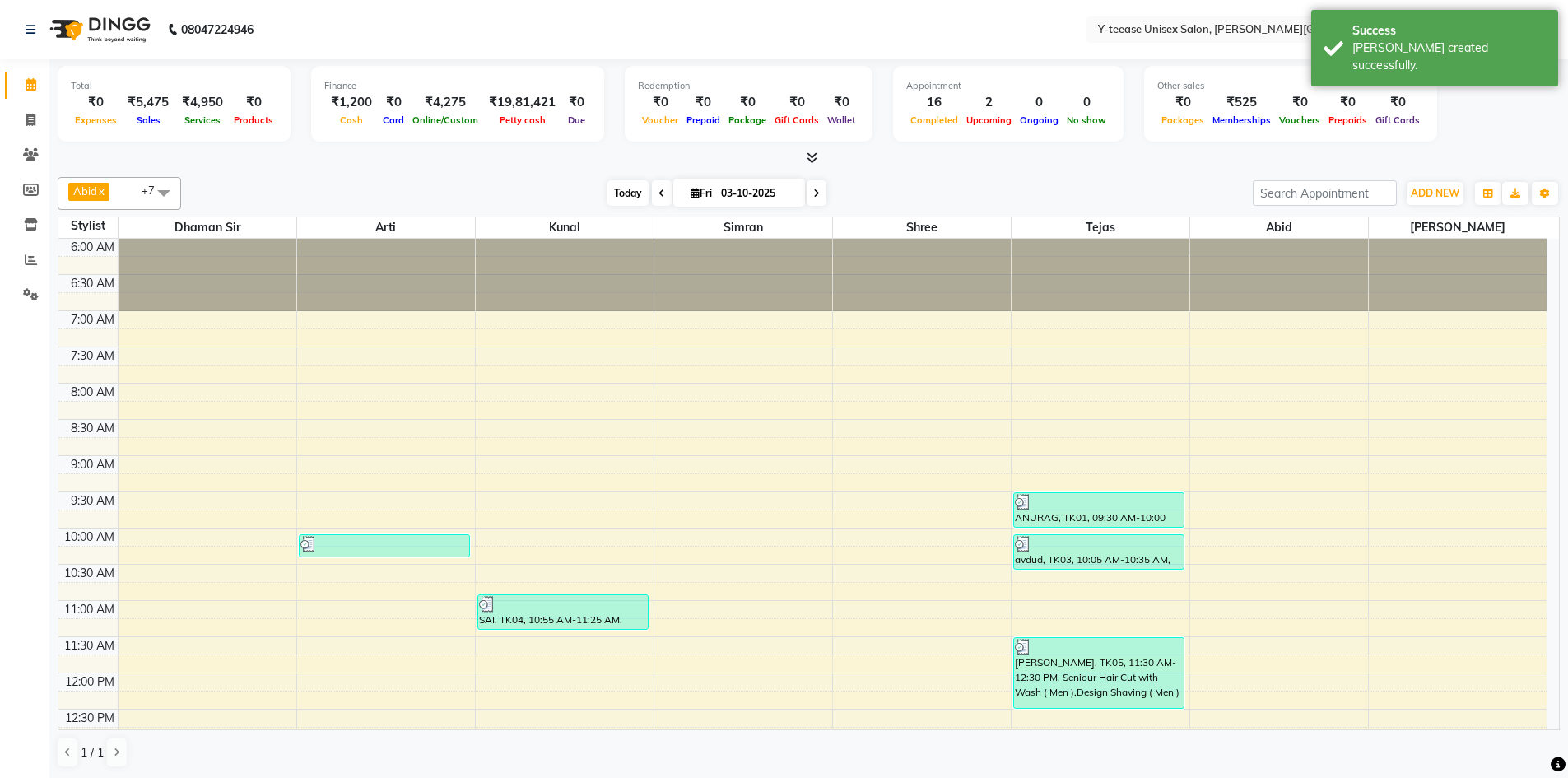
click at [623, 190] on span "Today" at bounding box center [628, 193] width 41 height 26
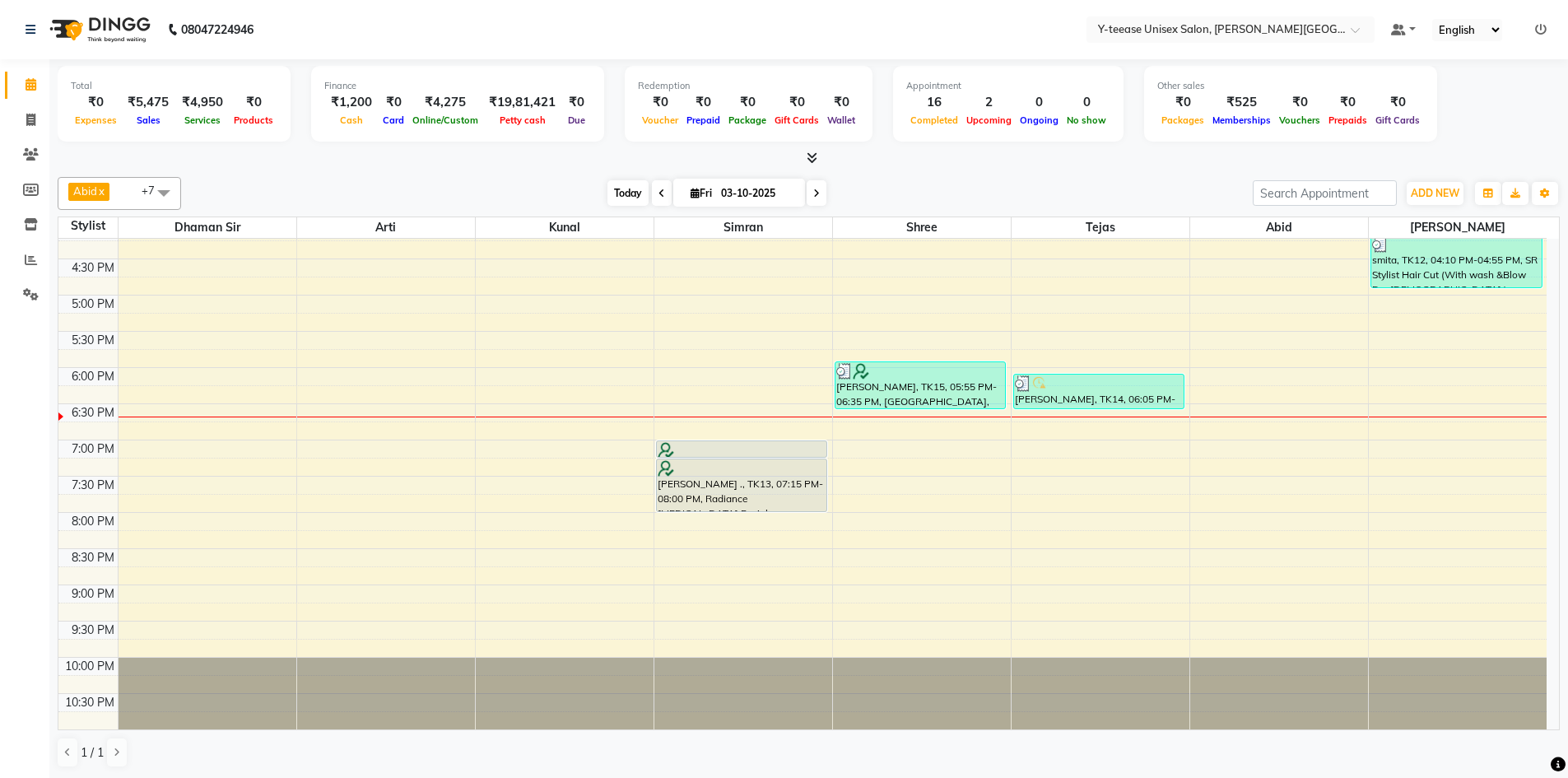
click at [635, 192] on span "Today" at bounding box center [628, 193] width 41 height 26
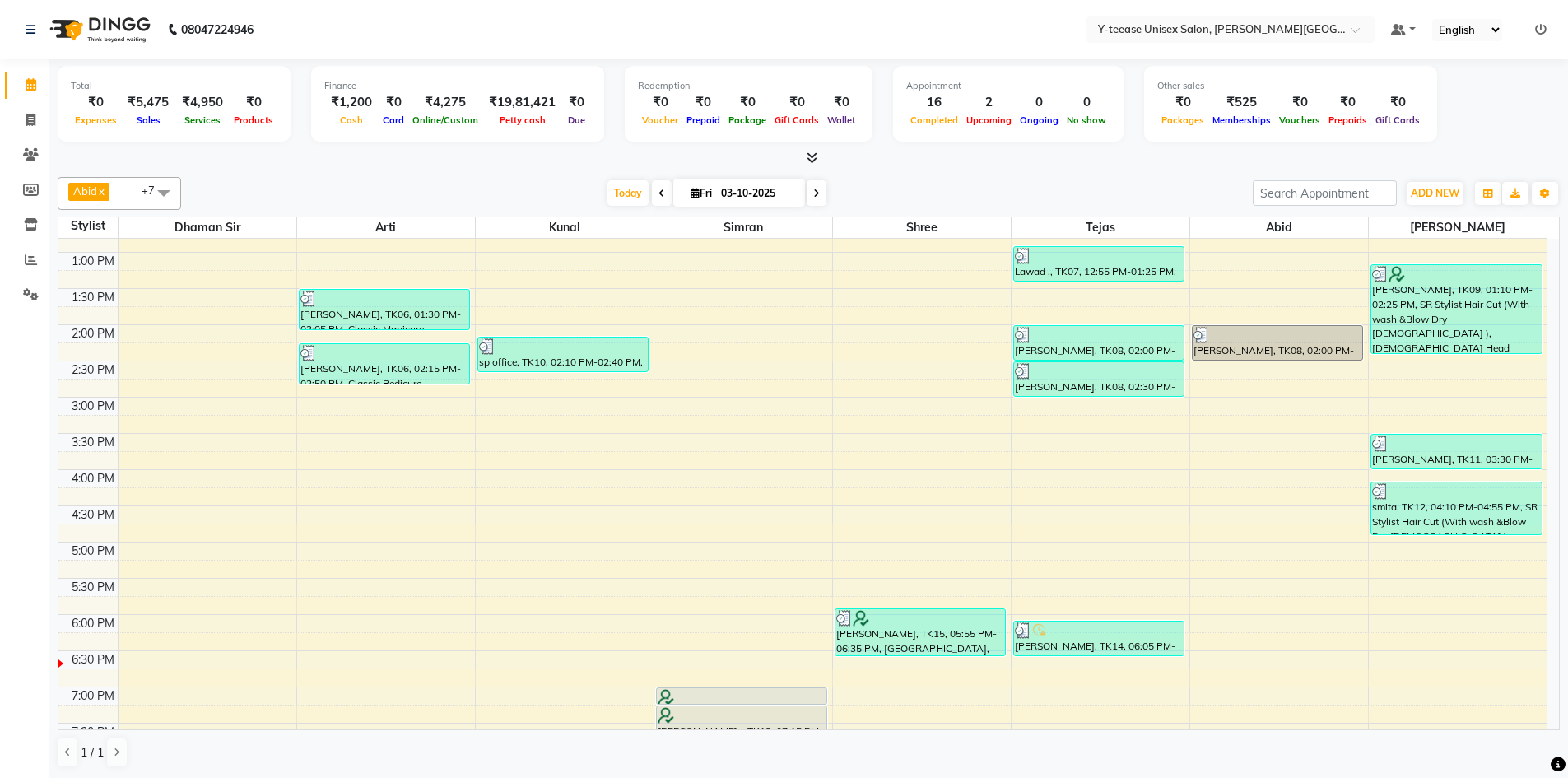
scroll to position [246, 0]
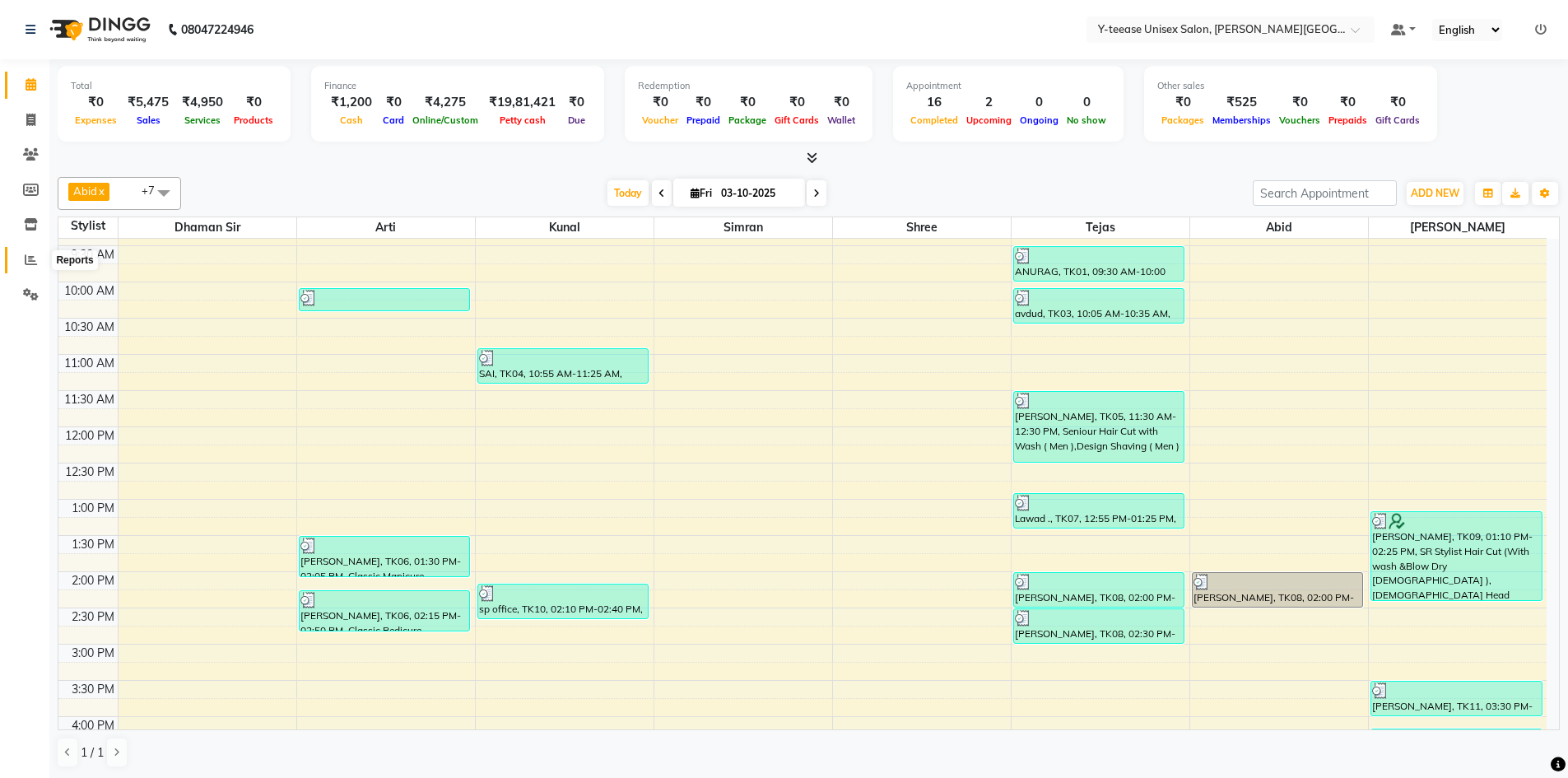
click at [40, 258] on span at bounding box center [31, 261] width 28 height 19
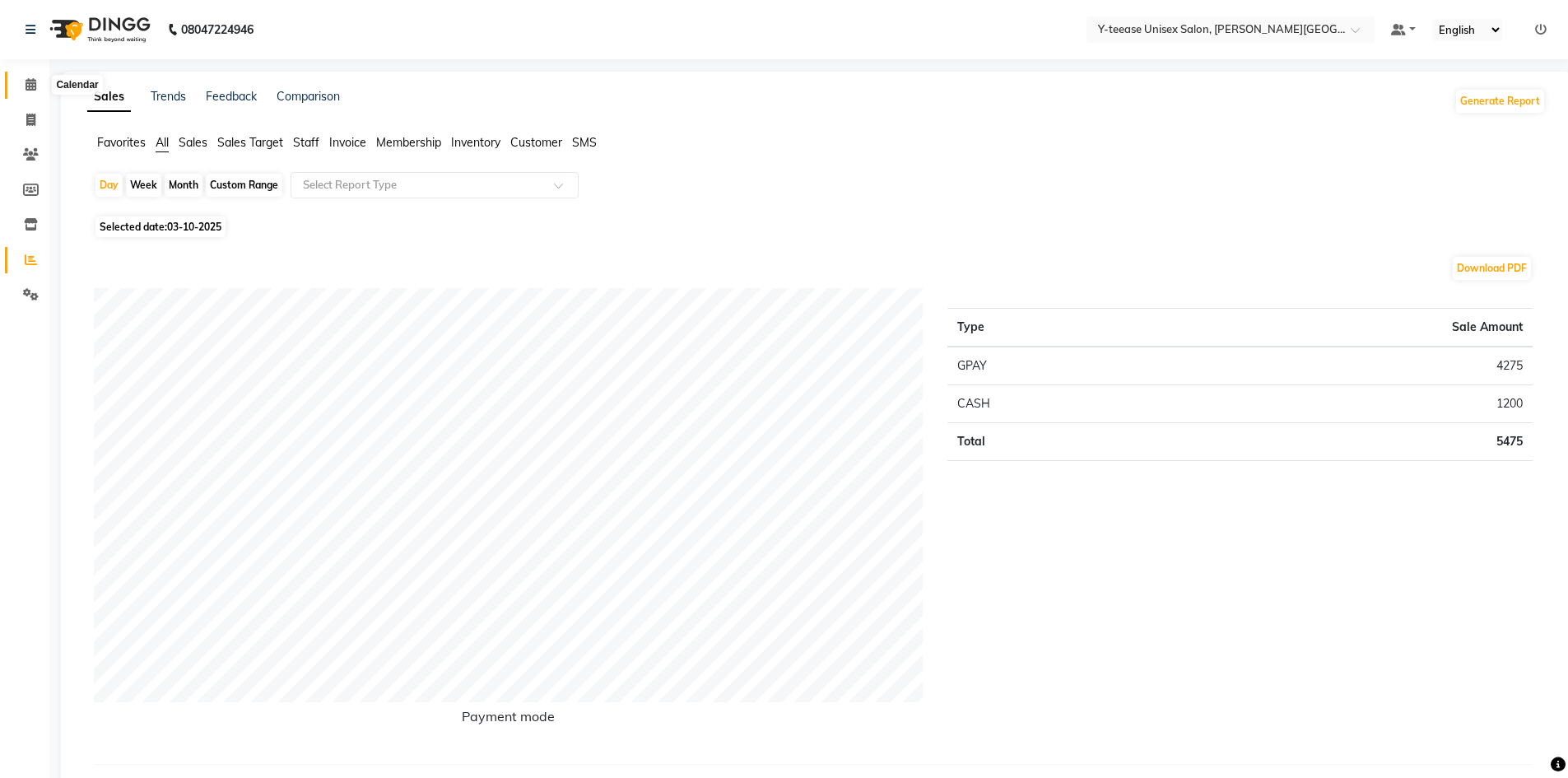
click at [29, 78] on icon at bounding box center [31, 84] width 11 height 12
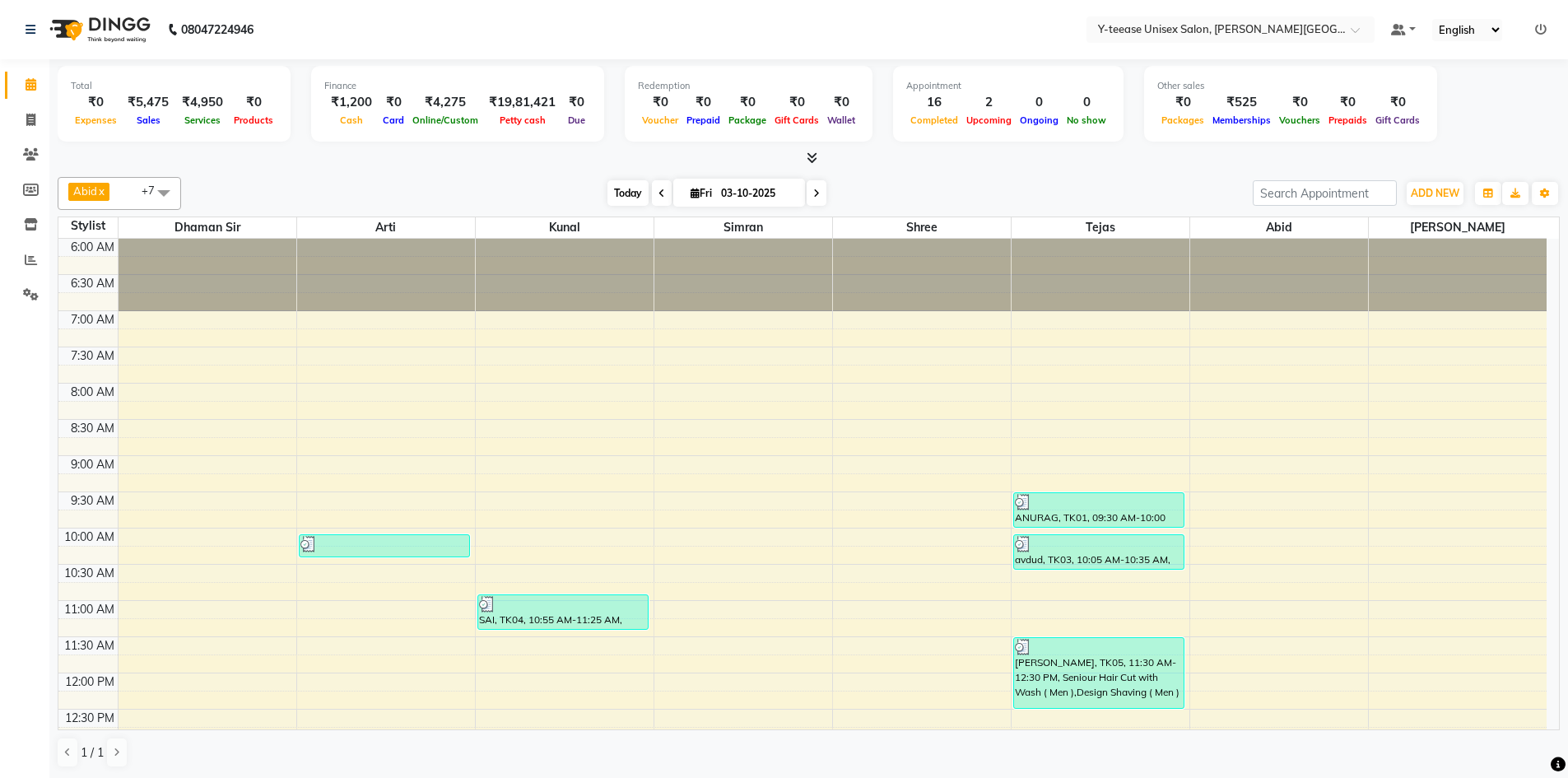
click at [636, 200] on span "Today" at bounding box center [628, 193] width 41 height 26
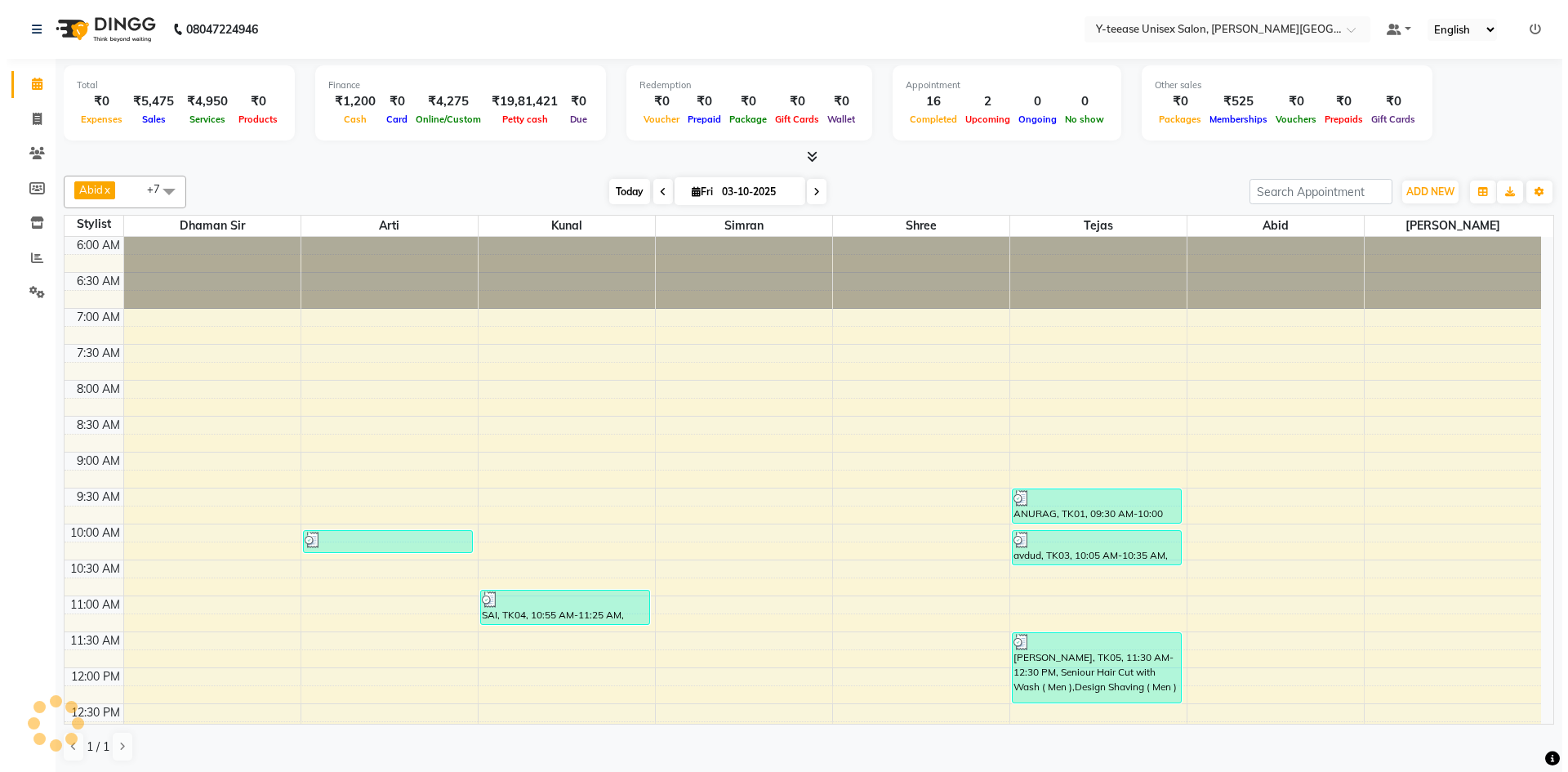
scroll to position [735, 0]
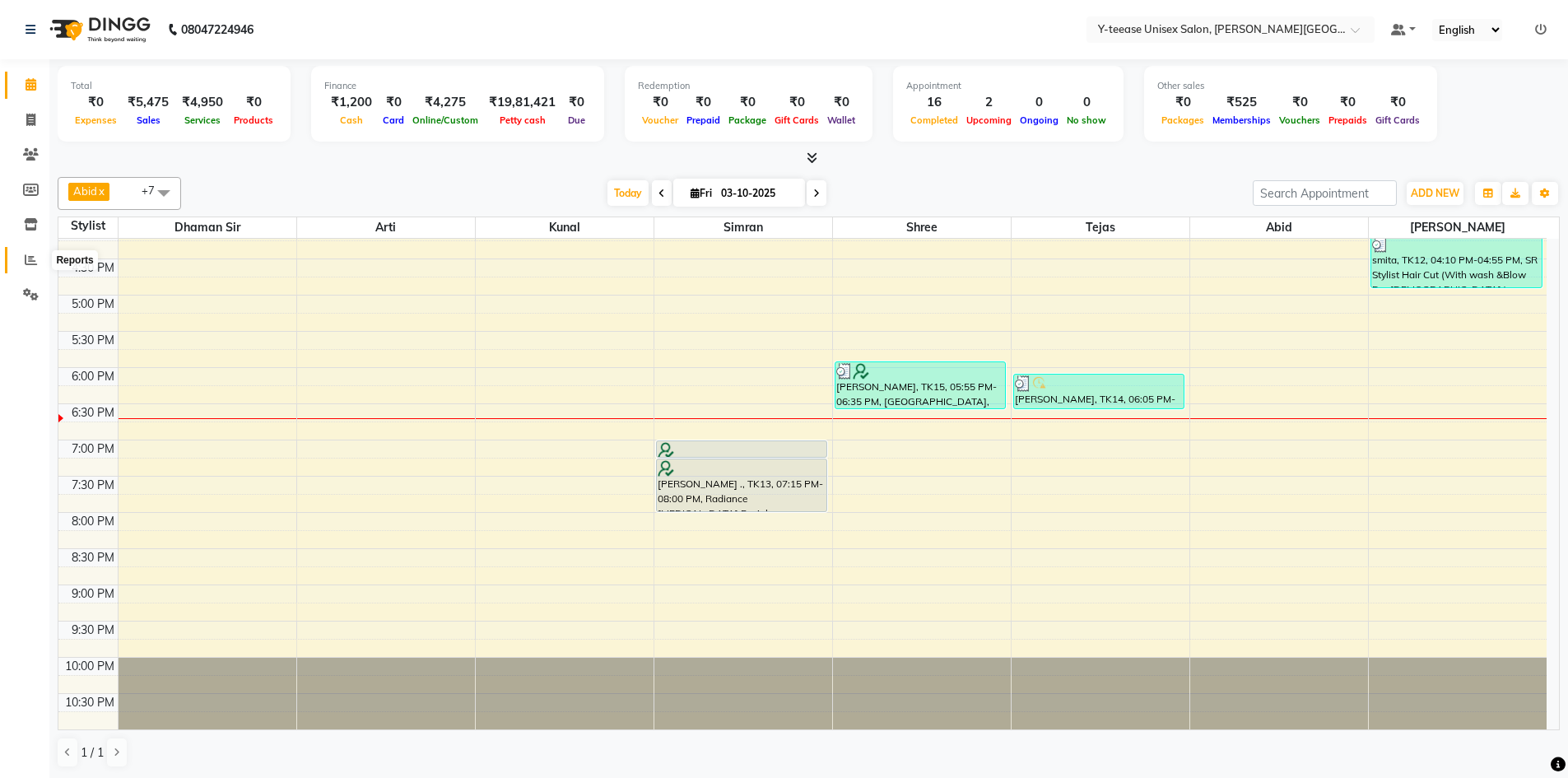
click at [39, 261] on span at bounding box center [31, 261] width 28 height 19
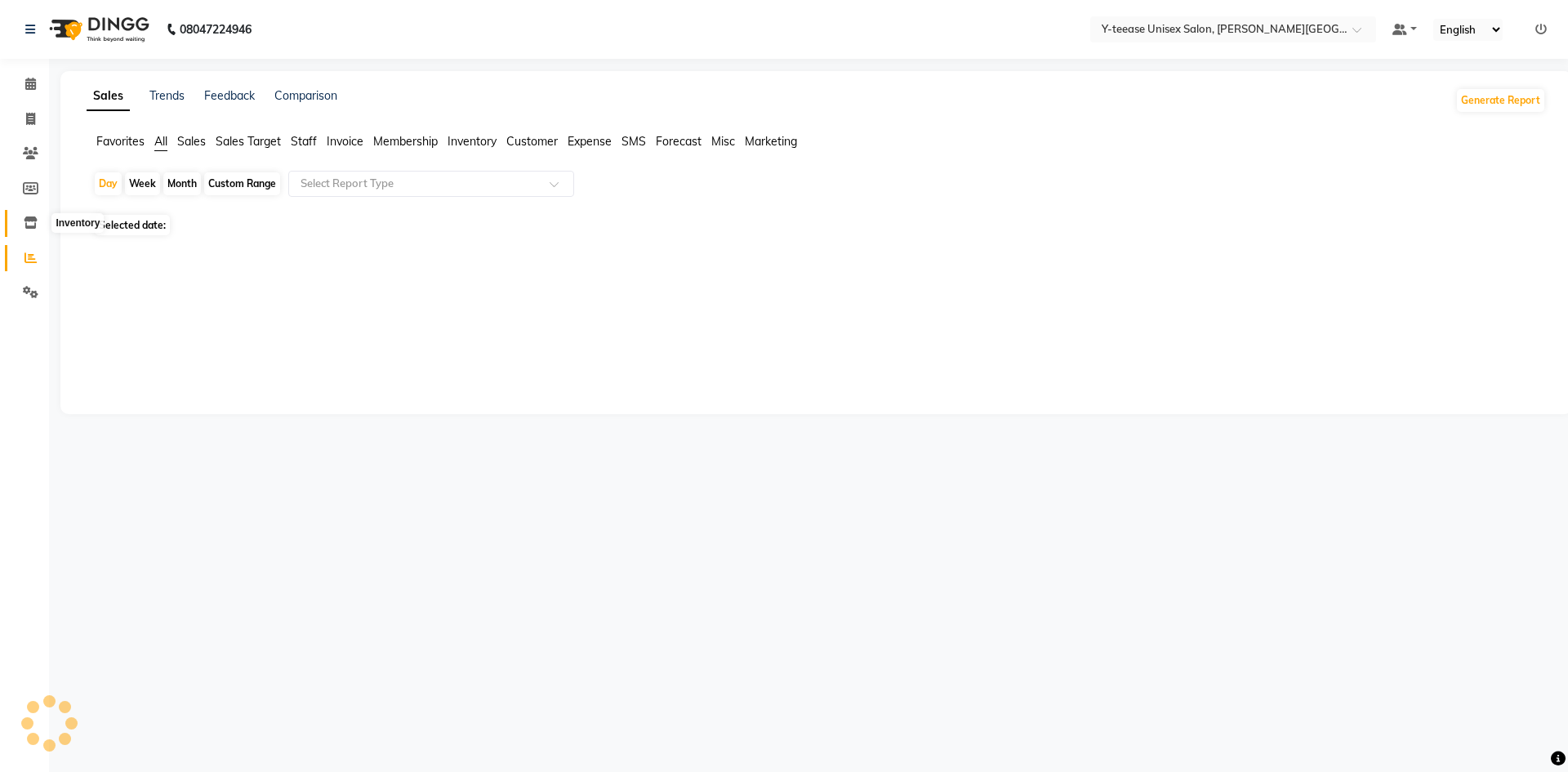
click at [33, 219] on icon at bounding box center [31, 222] width 14 height 12
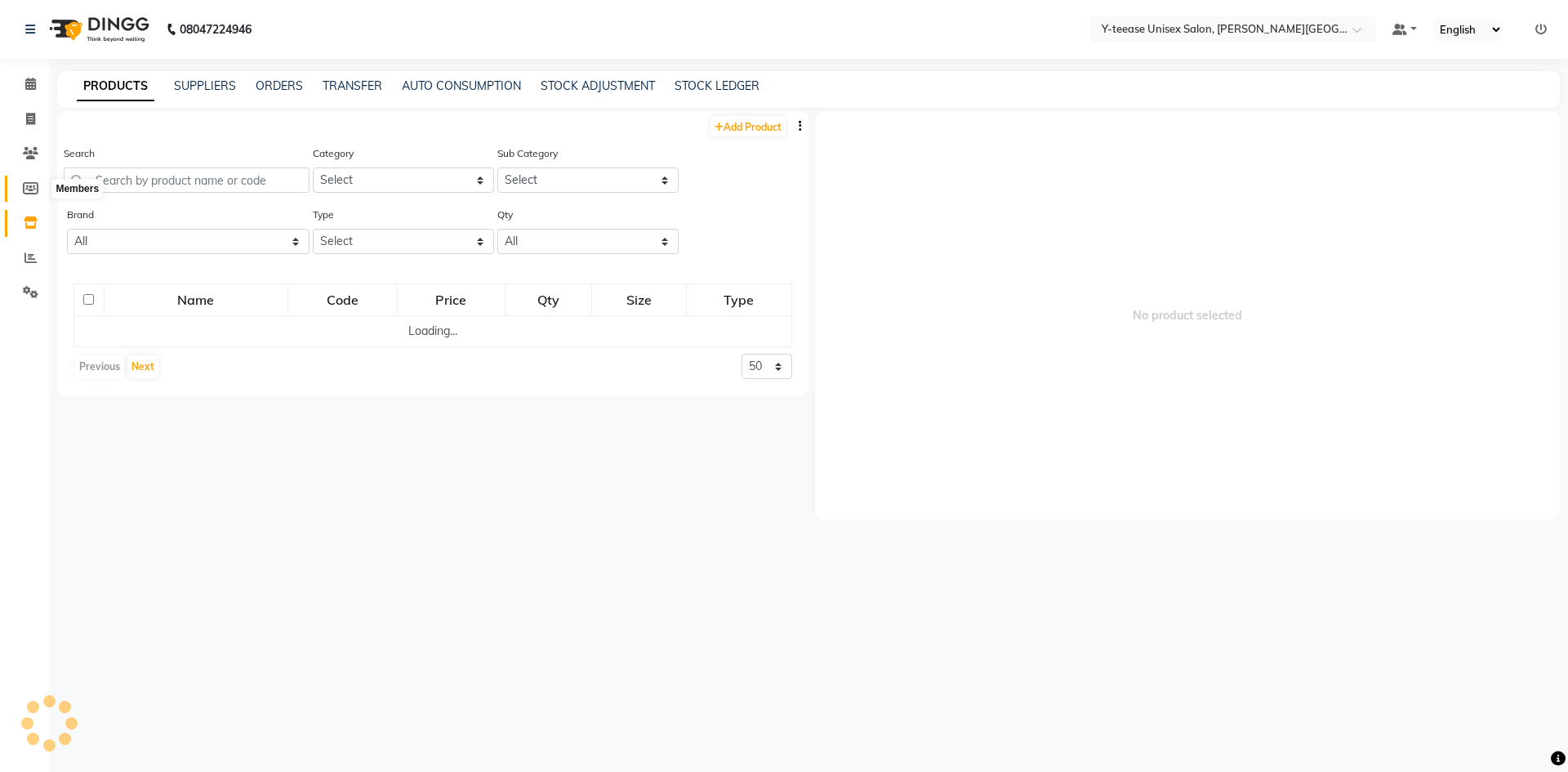
click at [31, 189] on icon at bounding box center [31, 189] width 16 height 12
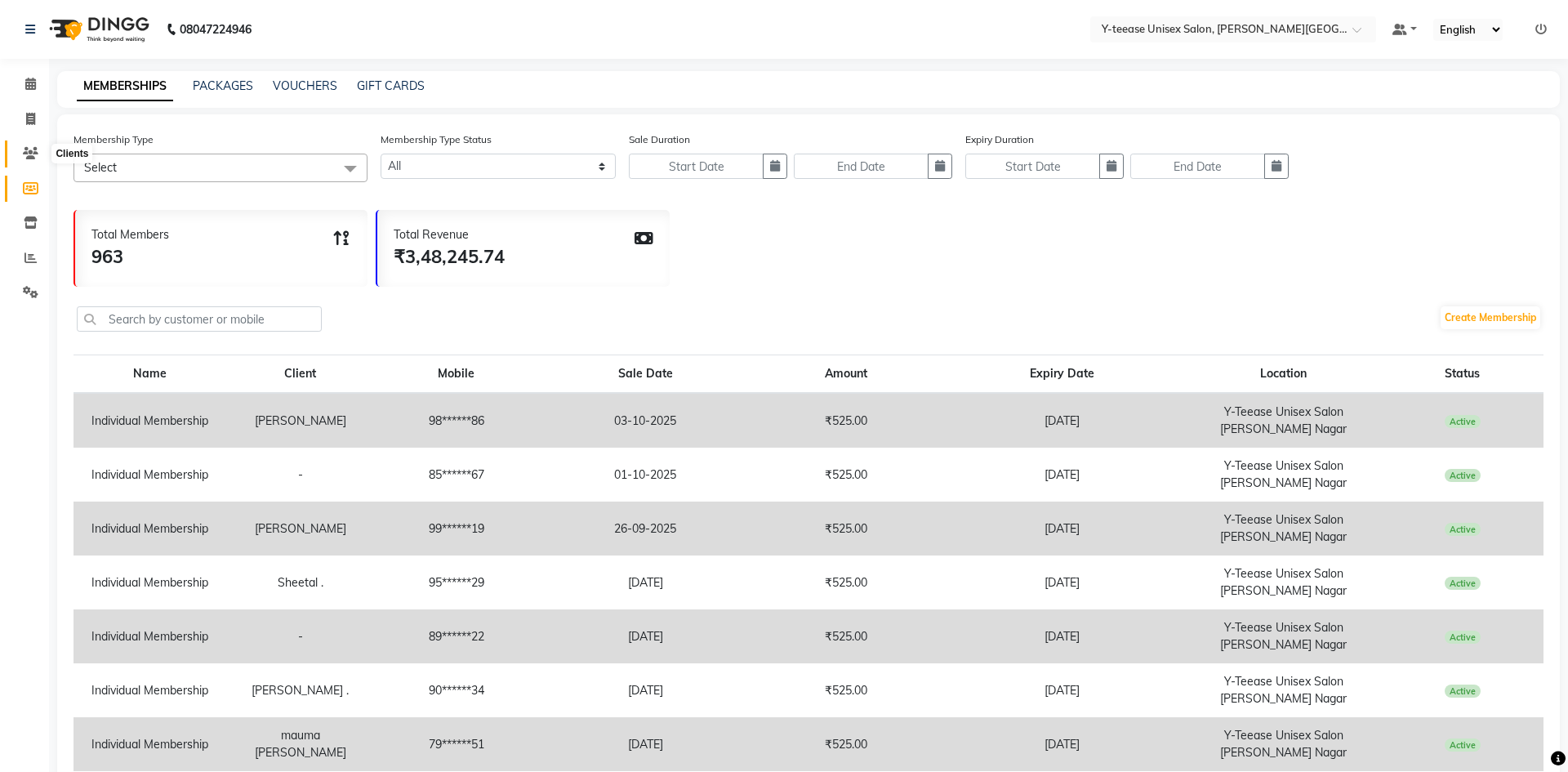
click at [26, 154] on icon at bounding box center [31, 154] width 16 height 12
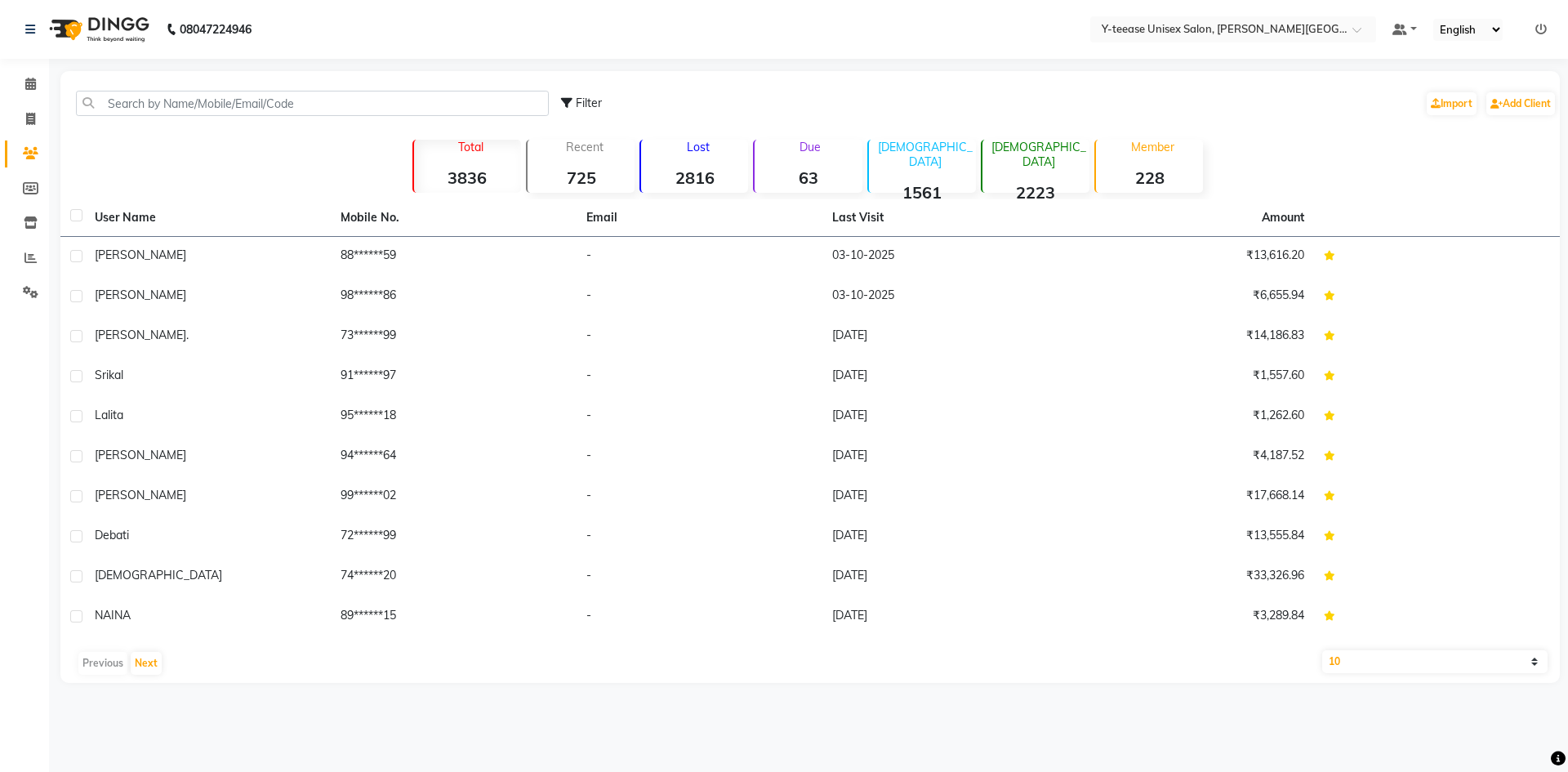
click at [691, 172] on strong "2816" at bounding box center [694, 177] width 107 height 20
click at [143, 659] on button "Next" at bounding box center [146, 663] width 31 height 23
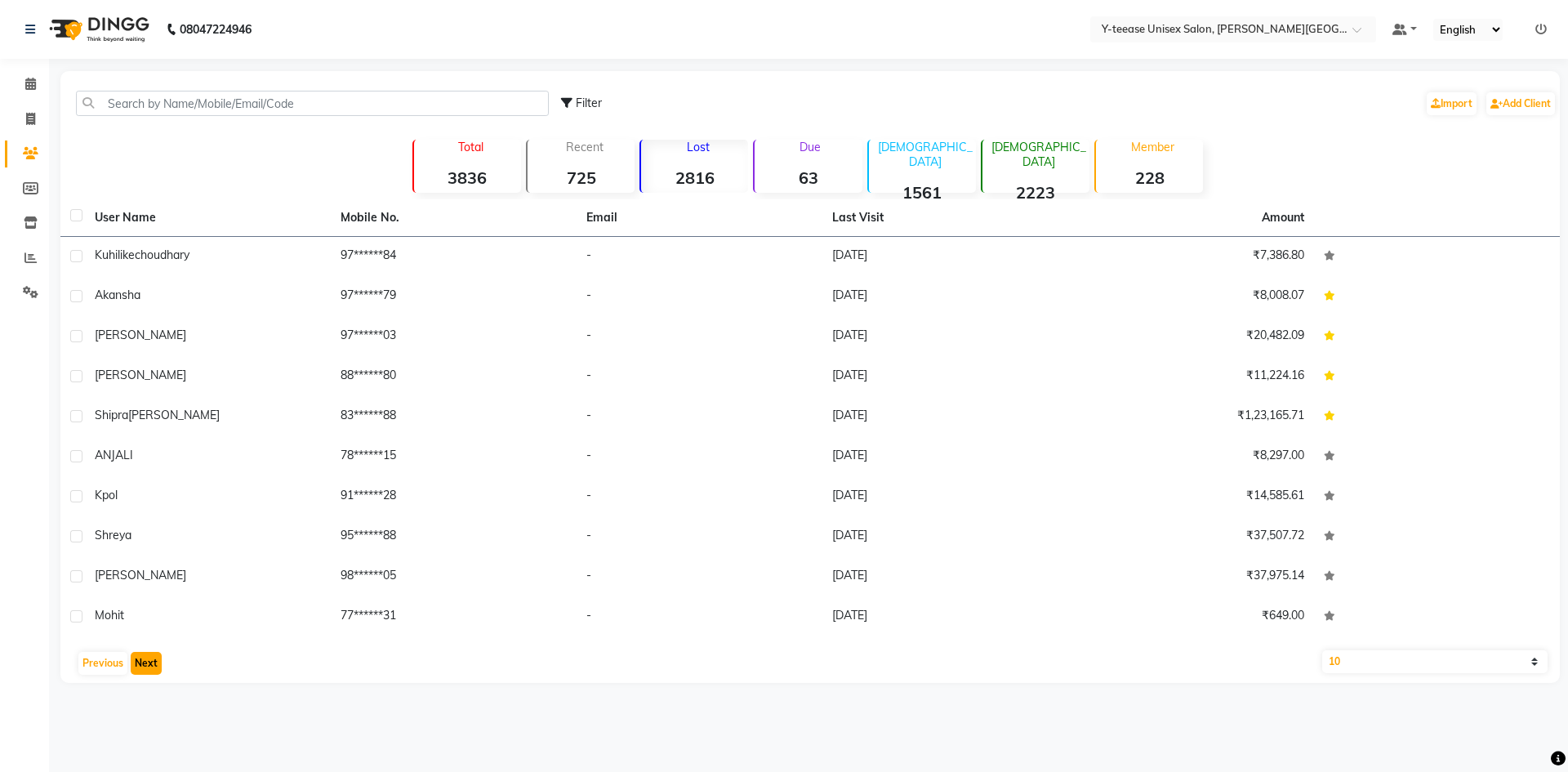
click at [147, 659] on button "Next" at bounding box center [146, 663] width 31 height 23
click at [151, 665] on button "Next" at bounding box center [146, 663] width 31 height 23
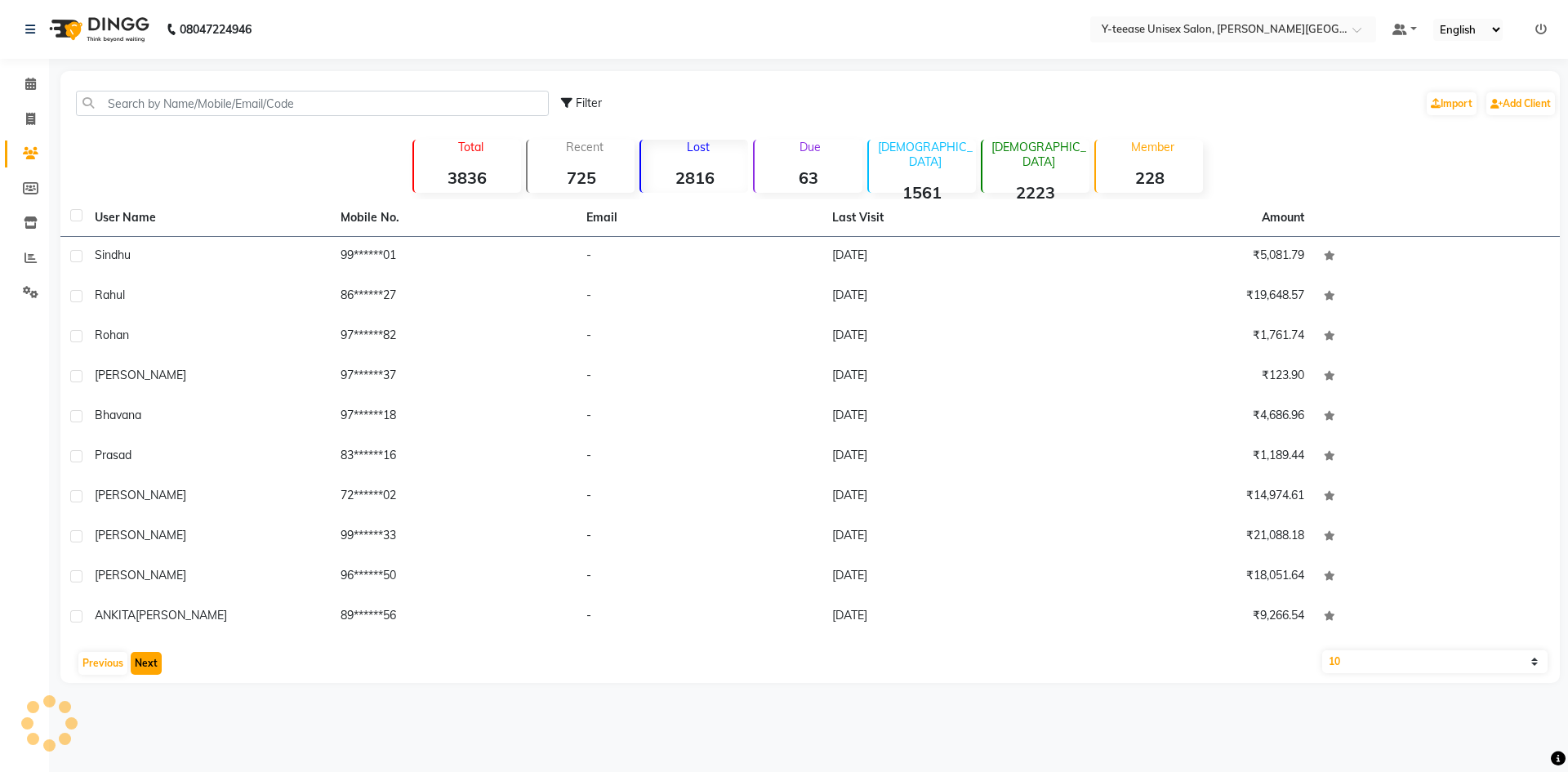
click at [151, 665] on button "Next" at bounding box center [146, 663] width 31 height 23
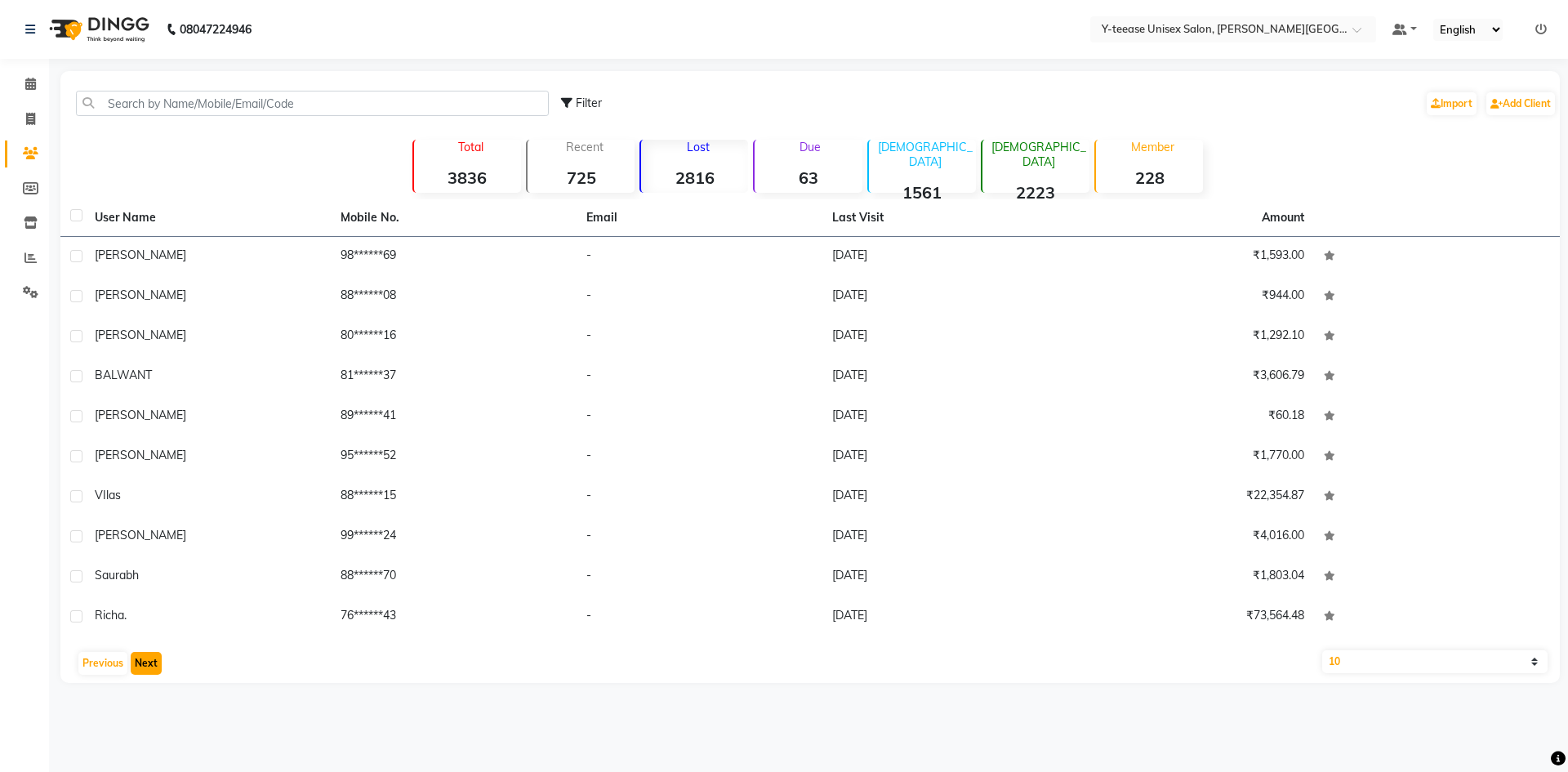
click at [151, 665] on button "Next" at bounding box center [146, 663] width 31 height 23
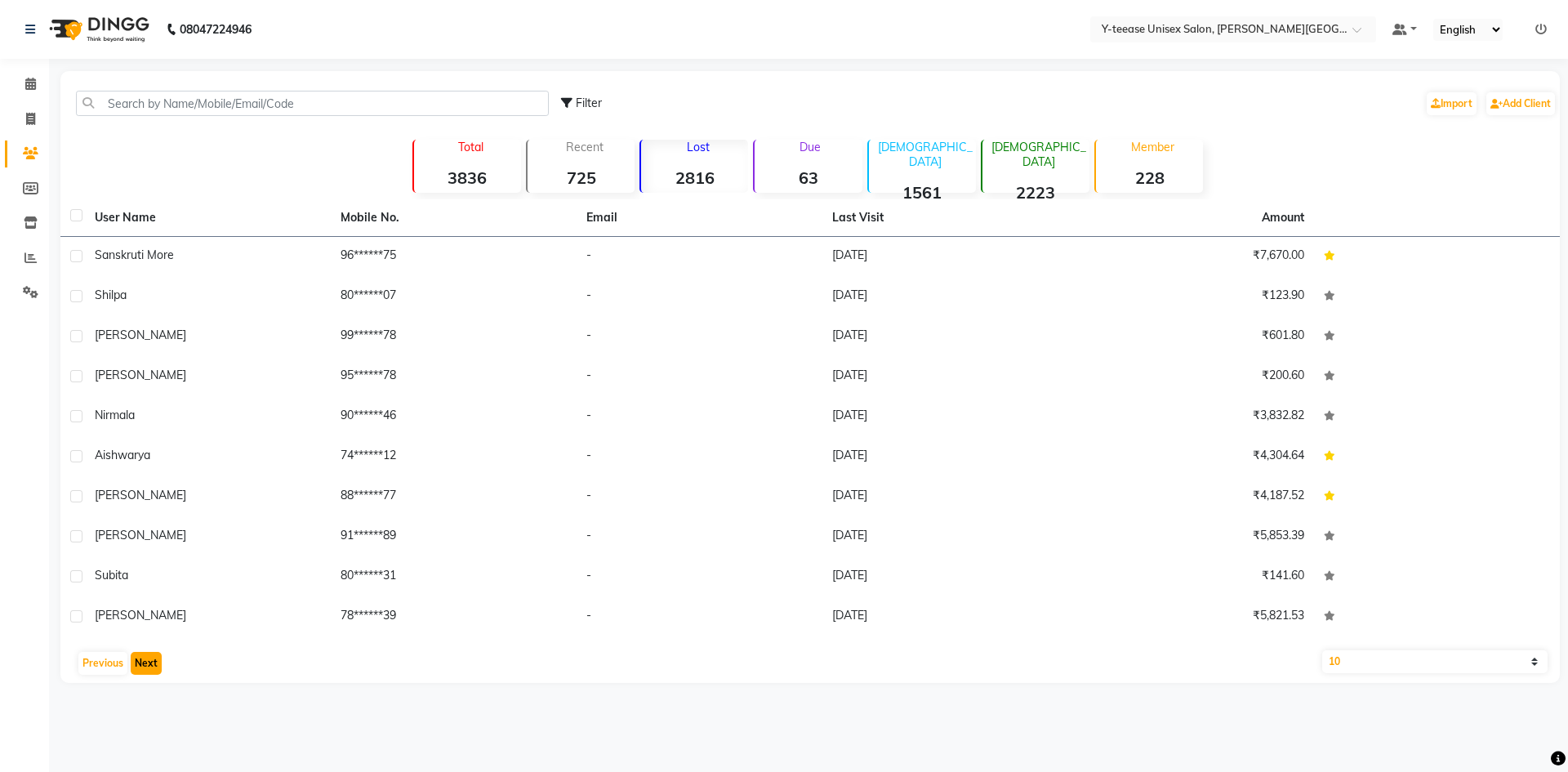
click at [151, 665] on button "Next" at bounding box center [146, 663] width 31 height 23
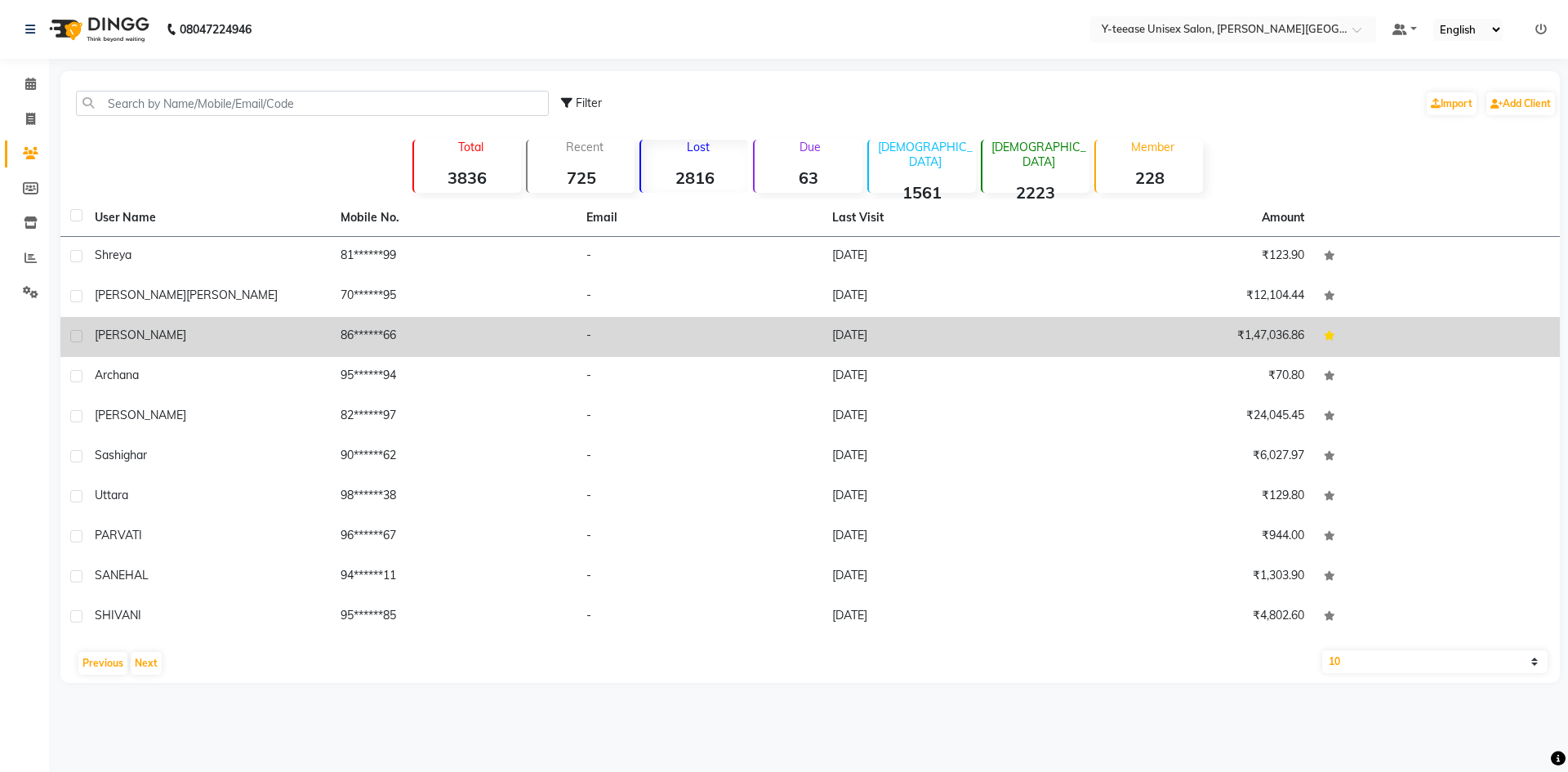
click at [803, 341] on td "-" at bounding box center [699, 336] width 246 height 40
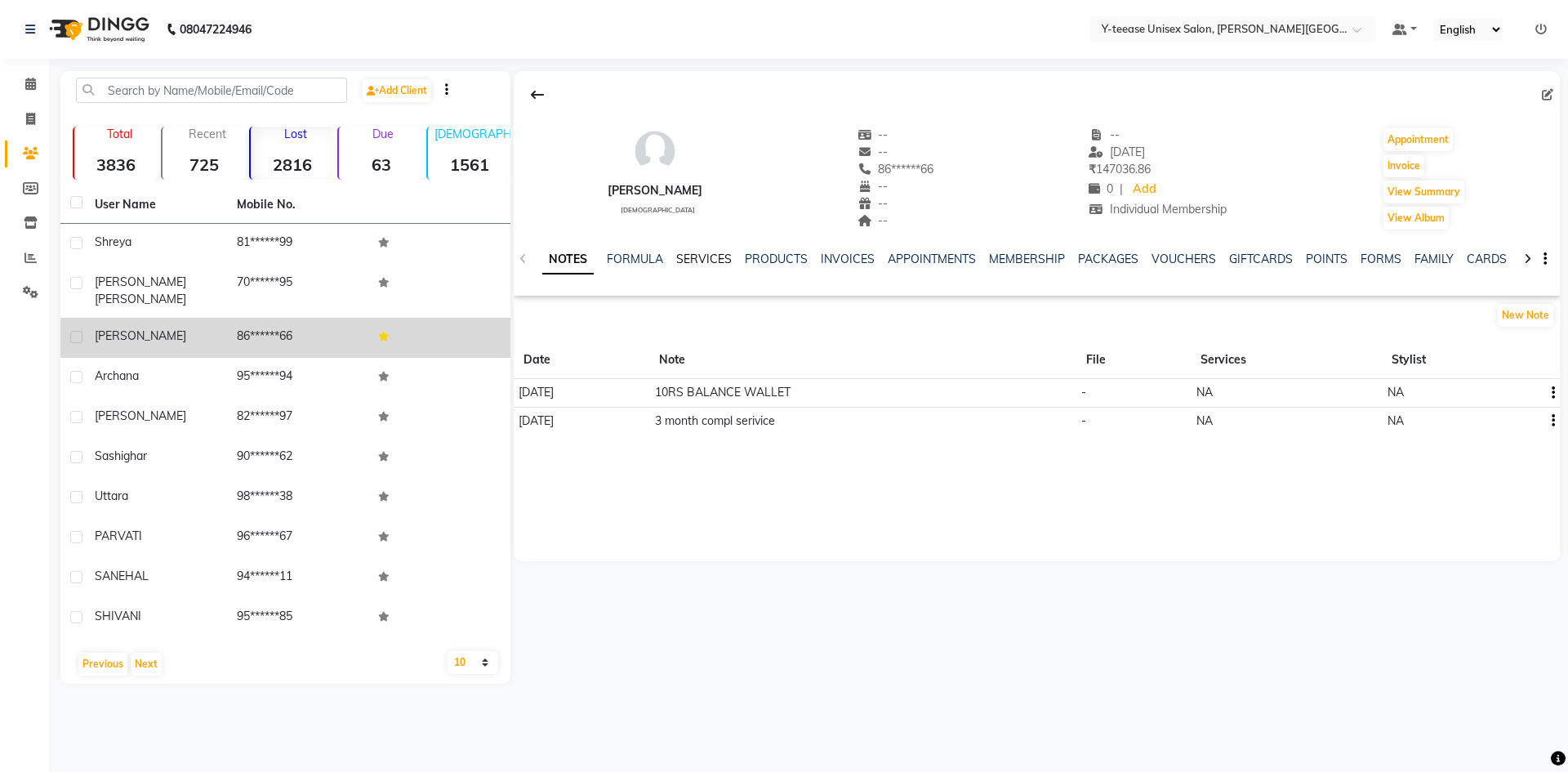
click at [703, 260] on link "SERVICES" at bounding box center [704, 259] width 56 height 15
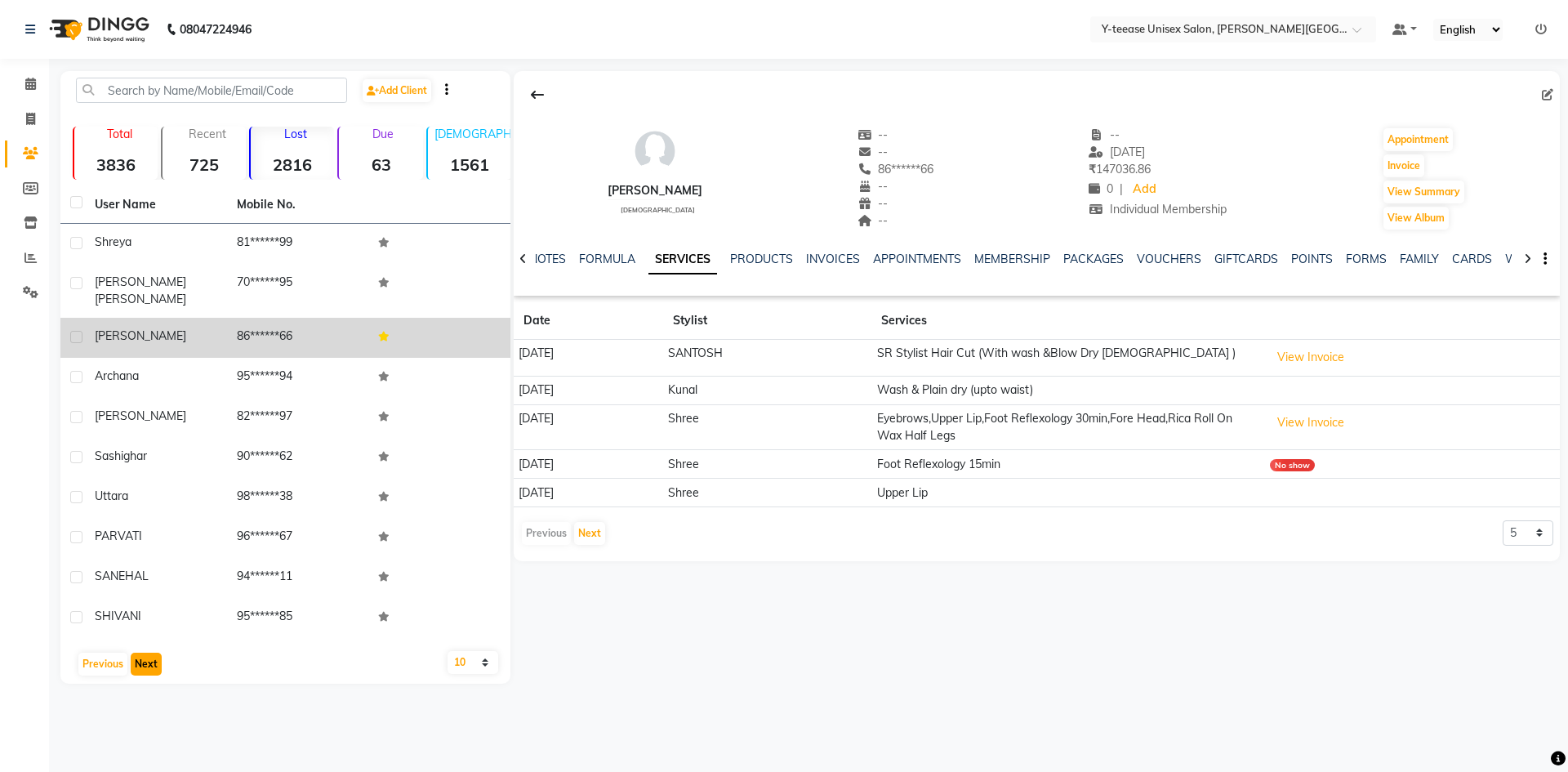
click at [150, 653] on button "Next" at bounding box center [146, 664] width 31 height 23
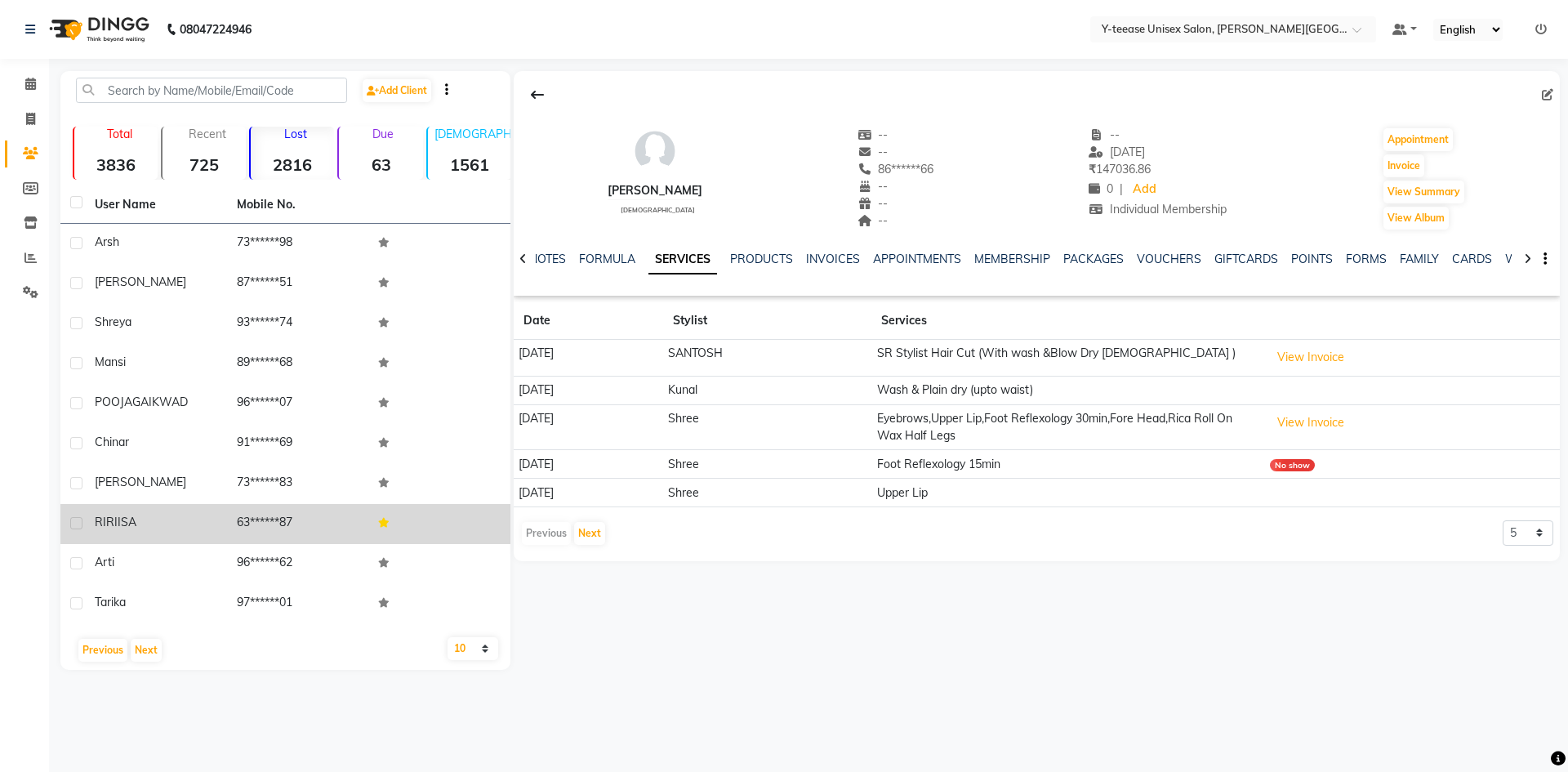
click at [323, 512] on td "63******87" at bounding box center [297, 523] width 142 height 40
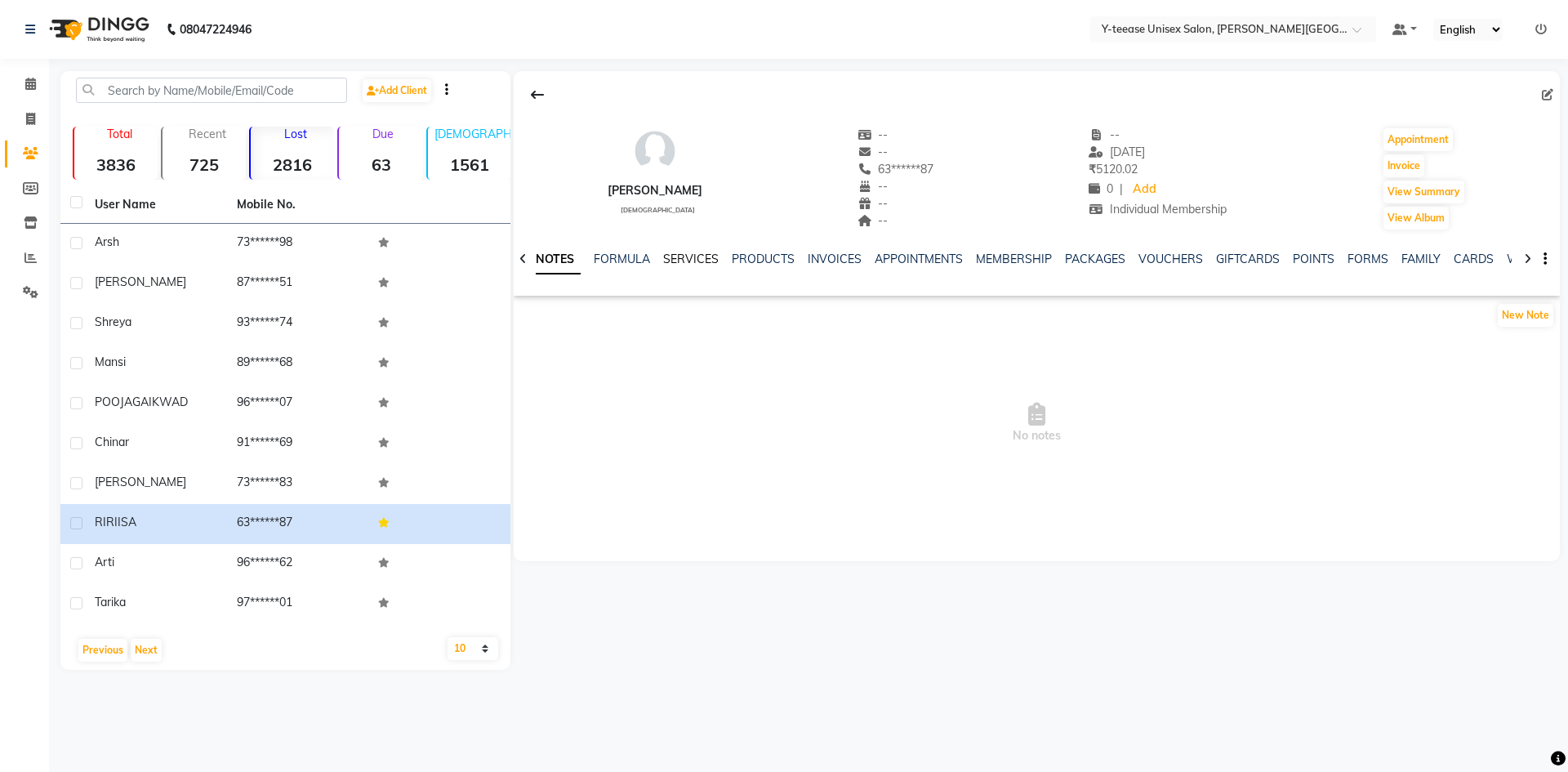
click at [683, 252] on link "SERVICES" at bounding box center [691, 259] width 56 height 15
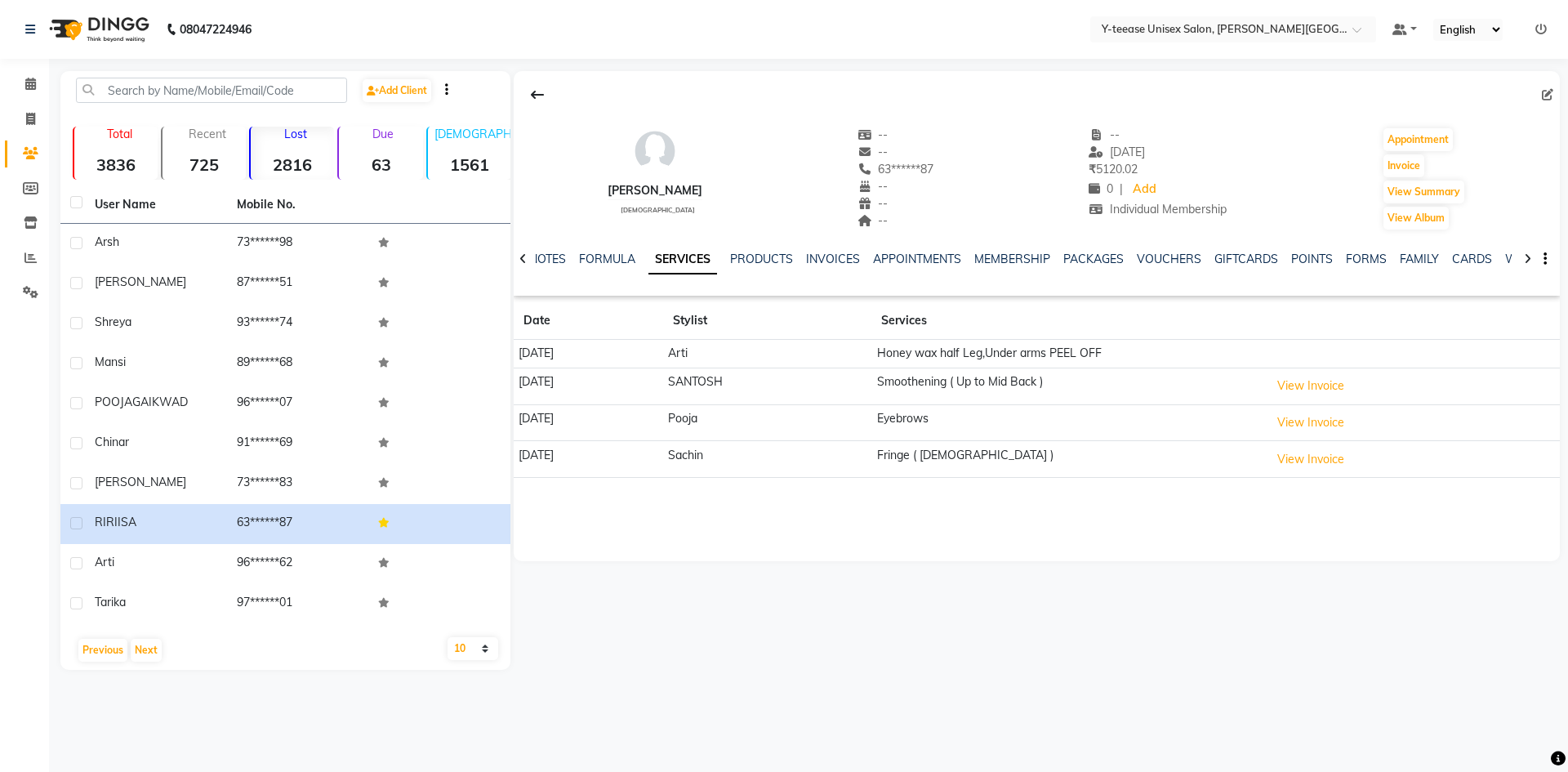
click at [1545, 96] on icon at bounding box center [1548, 94] width 11 height 11
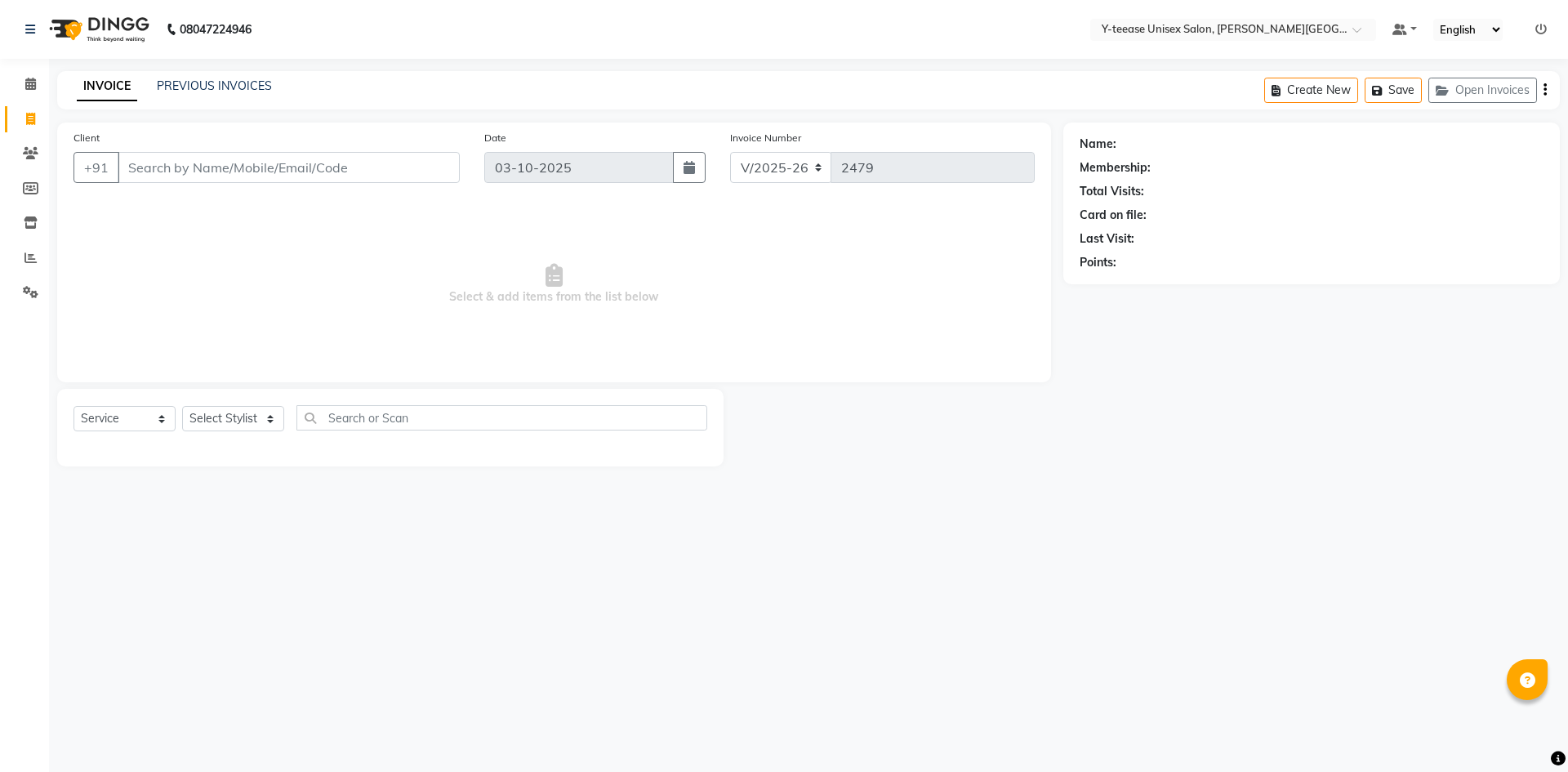
select select "765"
select select "service"
click at [31, 87] on icon at bounding box center [31, 84] width 11 height 12
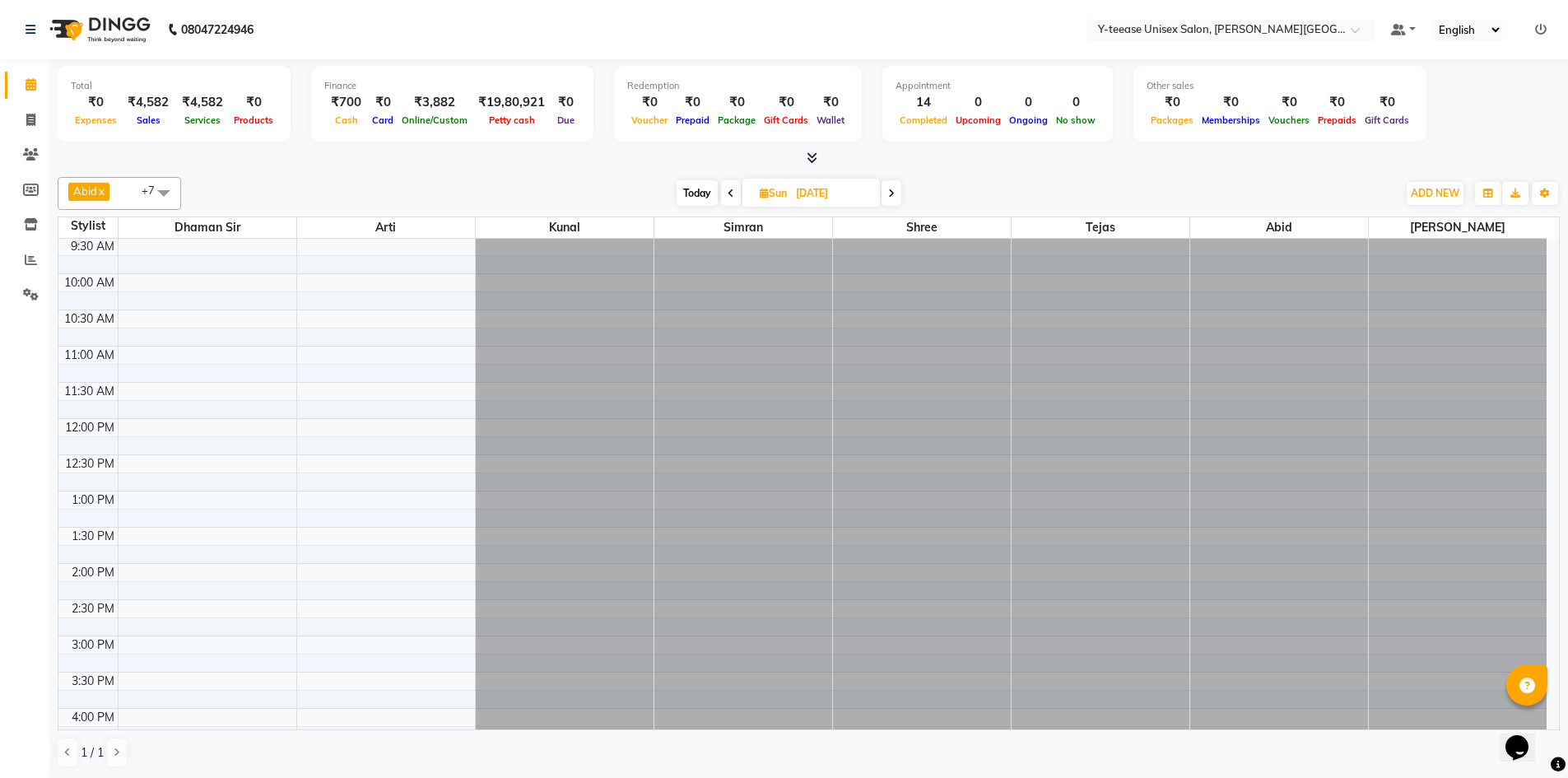
click at [693, 197] on span "Today" at bounding box center [697, 193] width 41 height 26
type input "03-10-2025"
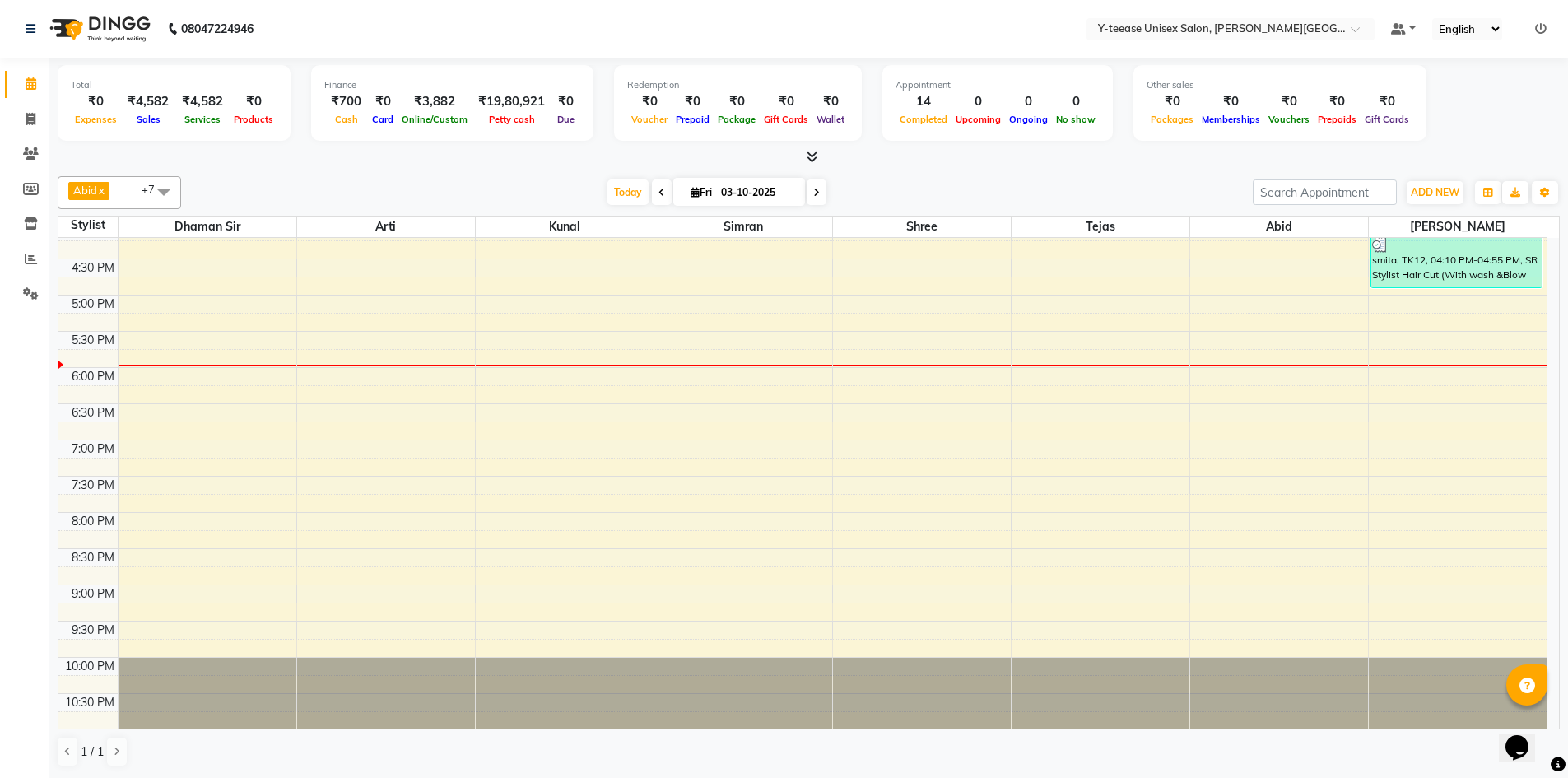
scroll to position [741, 0]
drag, startPoint x: 32, startPoint y: 257, endPoint x: 25, endPoint y: 247, distance: 12.2
click at [31, 259] on icon at bounding box center [31, 259] width 12 height 12
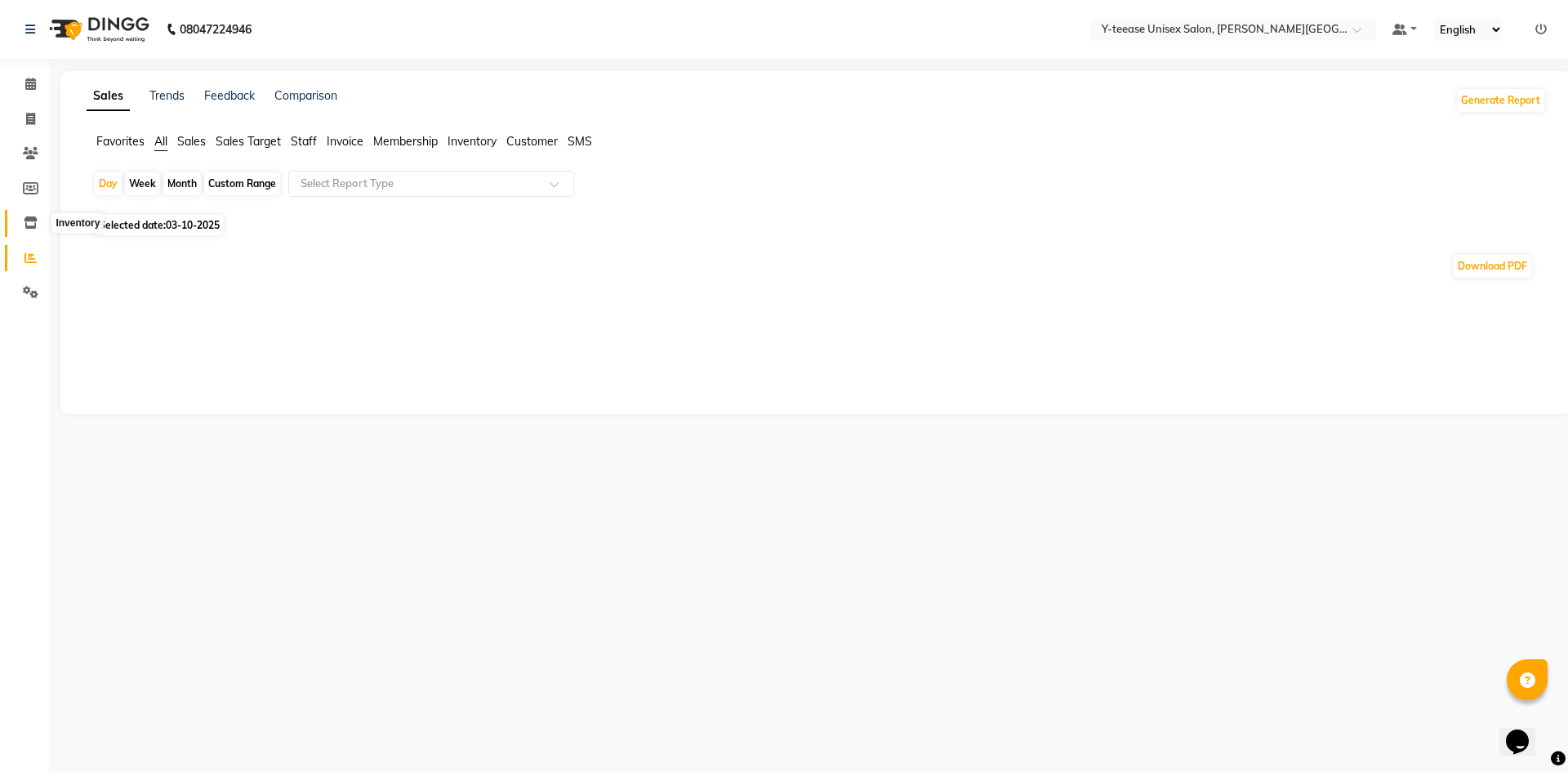
click at [34, 222] on icon at bounding box center [31, 222] width 14 height 12
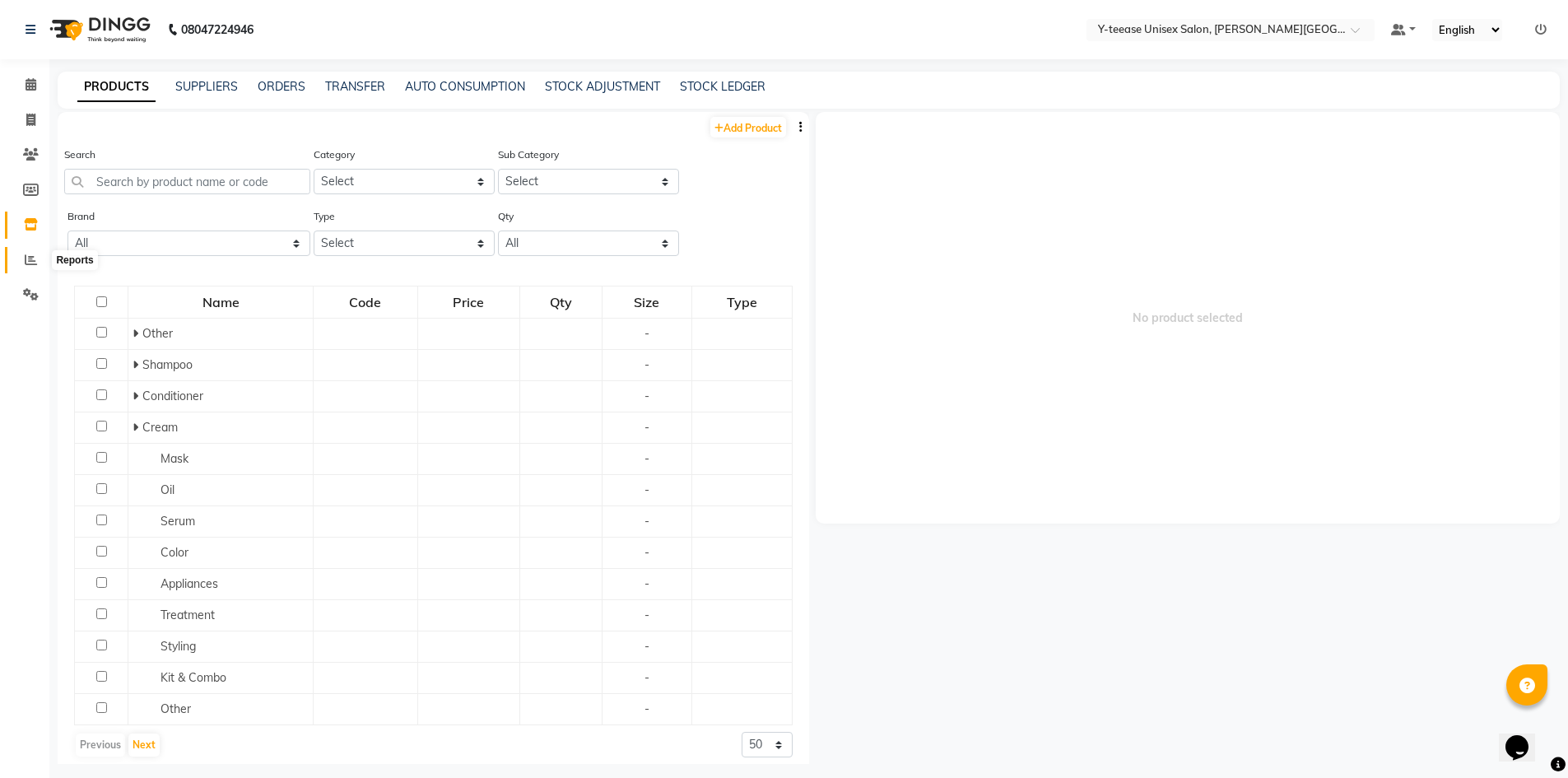
drag, startPoint x: 33, startPoint y: 256, endPoint x: 44, endPoint y: 246, distance: 14.9
click at [33, 259] on icon at bounding box center [31, 260] width 12 height 12
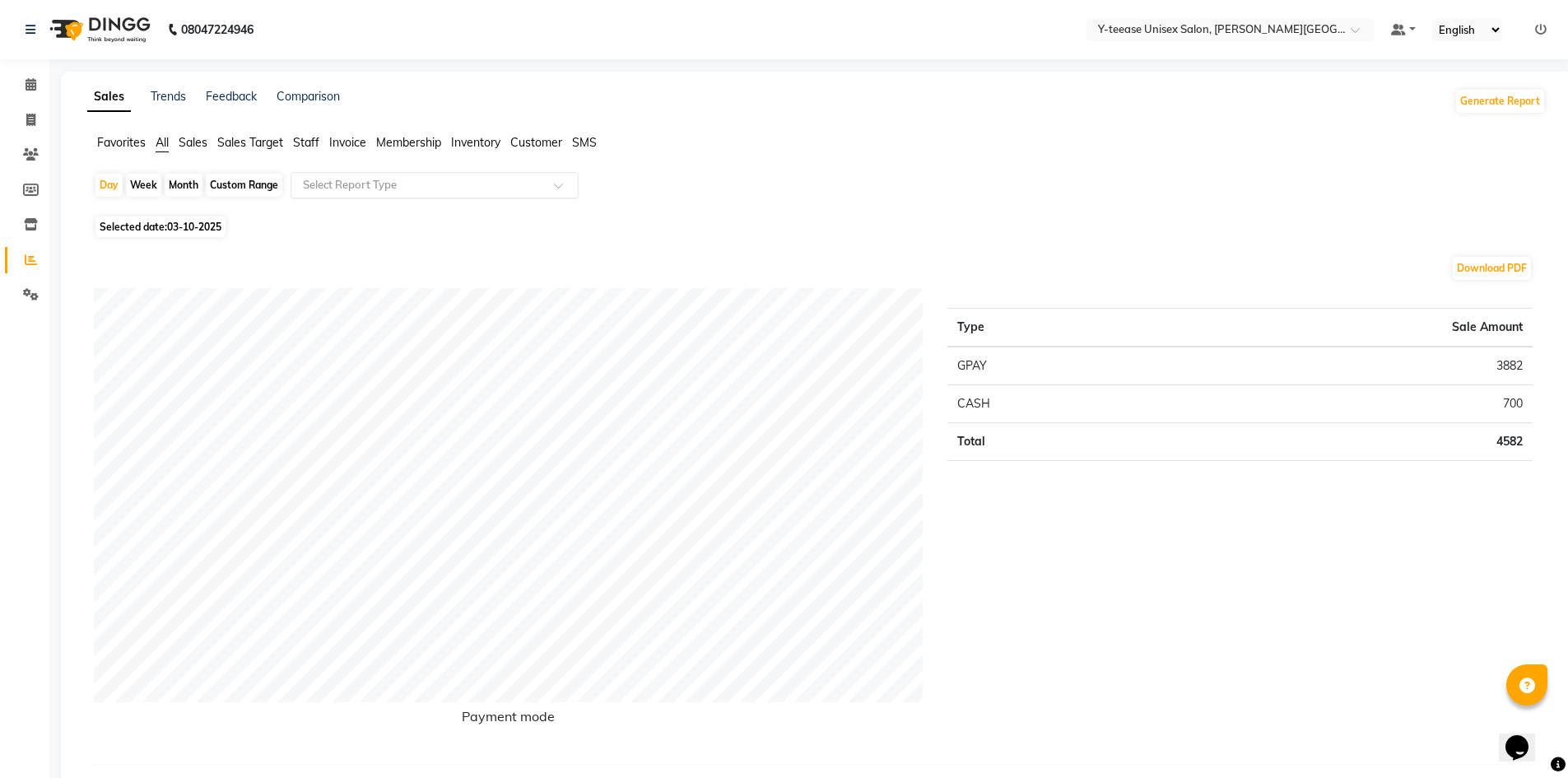
click at [334, 176] on div "Select Report Type" at bounding box center [435, 186] width 288 height 27
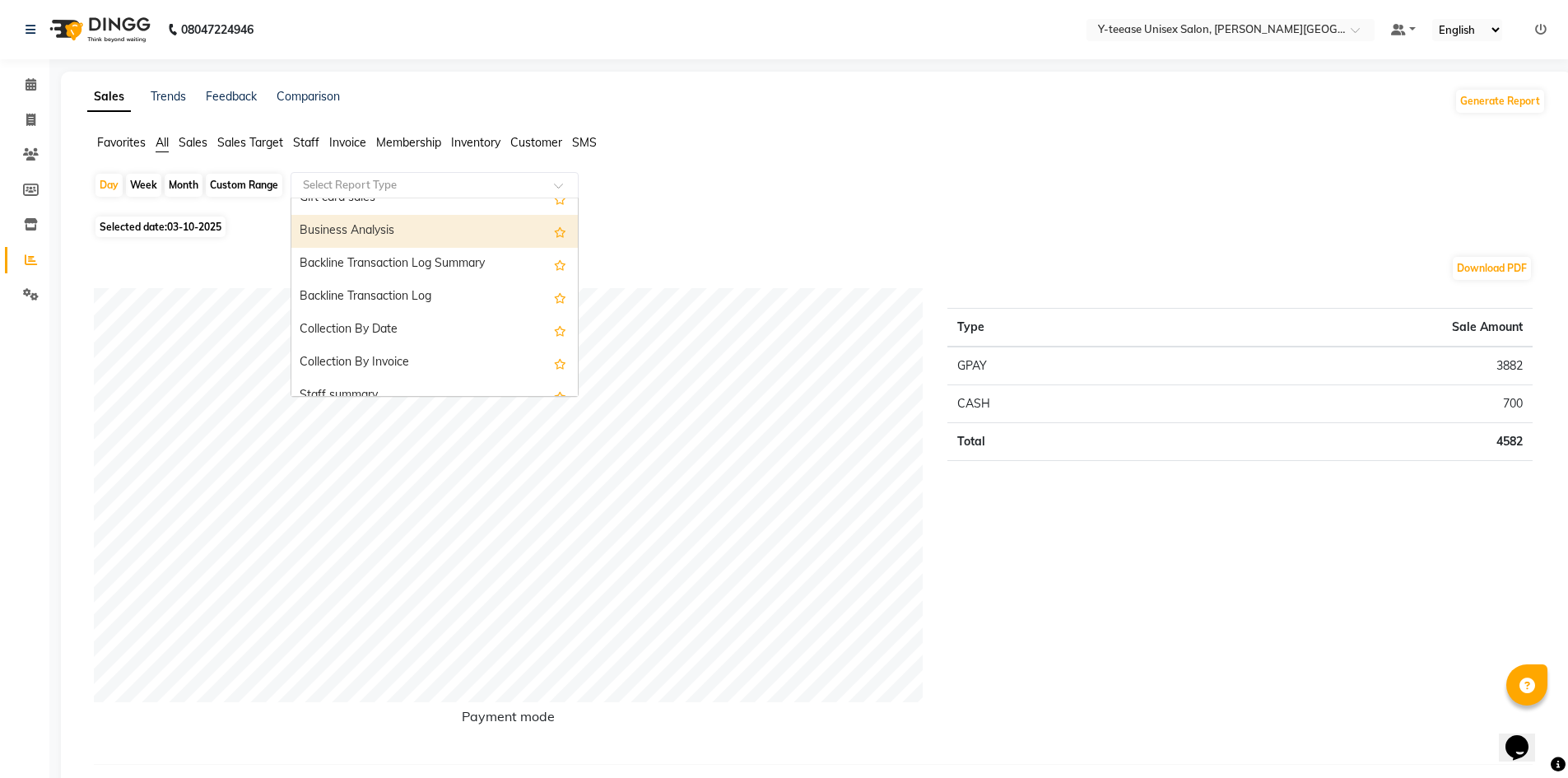
scroll to position [494, 0]
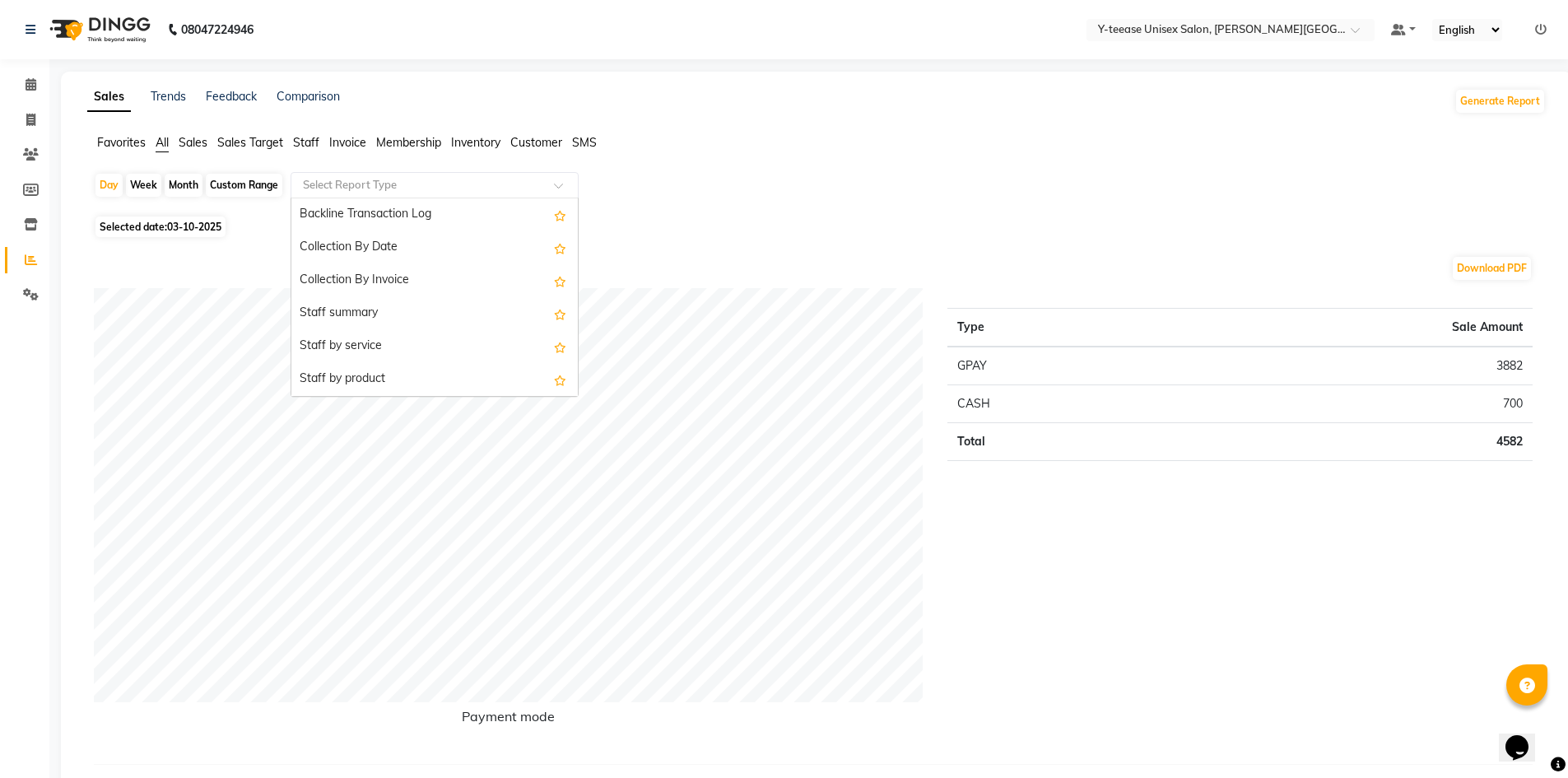
click at [366, 307] on div "Staff summary" at bounding box center [435, 313] width 286 height 33
select select "full_report"
select select "csv"
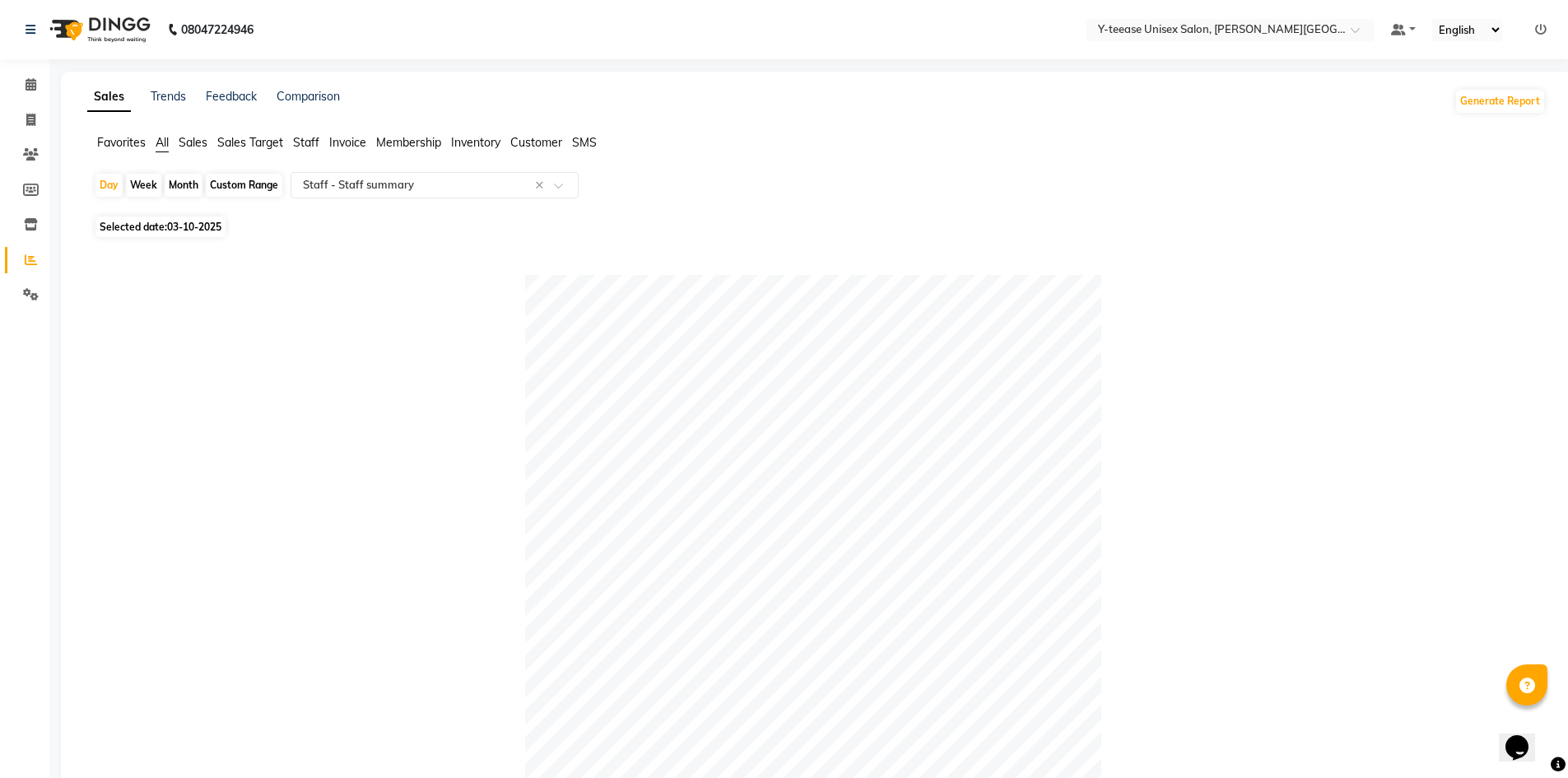
click at [184, 188] on div "Month" at bounding box center [183, 185] width 38 height 23
select select "10"
select select "2025"
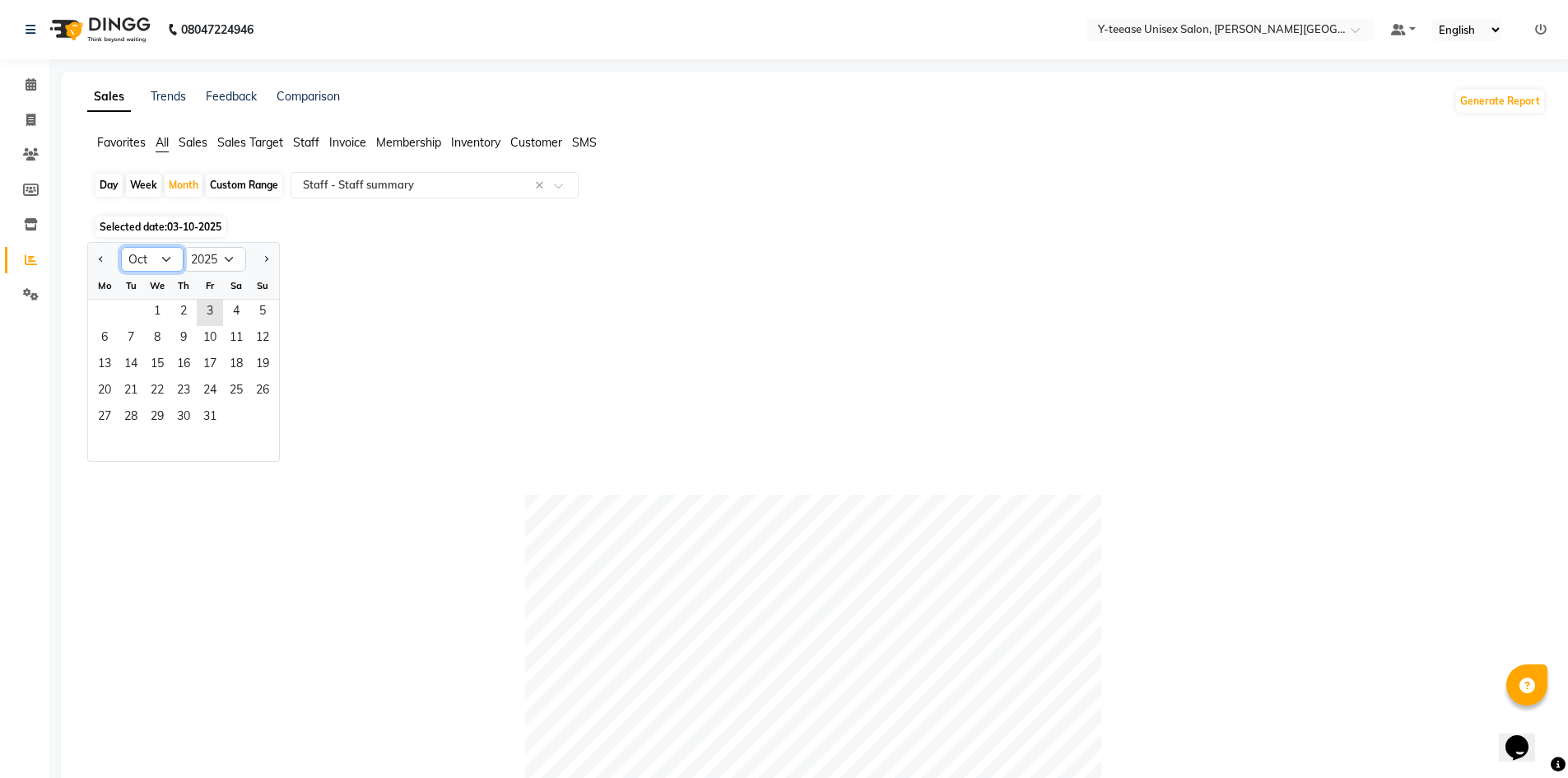
click at [169, 253] on select "Jan Feb Mar Apr May Jun [DATE] Aug Sep Oct Nov Dec" at bounding box center [152, 260] width 62 height 25
select select "8"
click at [121, 247] on select "Jan Feb Mar Apr May Jun [DATE] Aug Sep Oct Nov Dec" at bounding box center [152, 260] width 62 height 25
click at [198, 309] on span "1" at bounding box center [210, 313] width 27 height 27
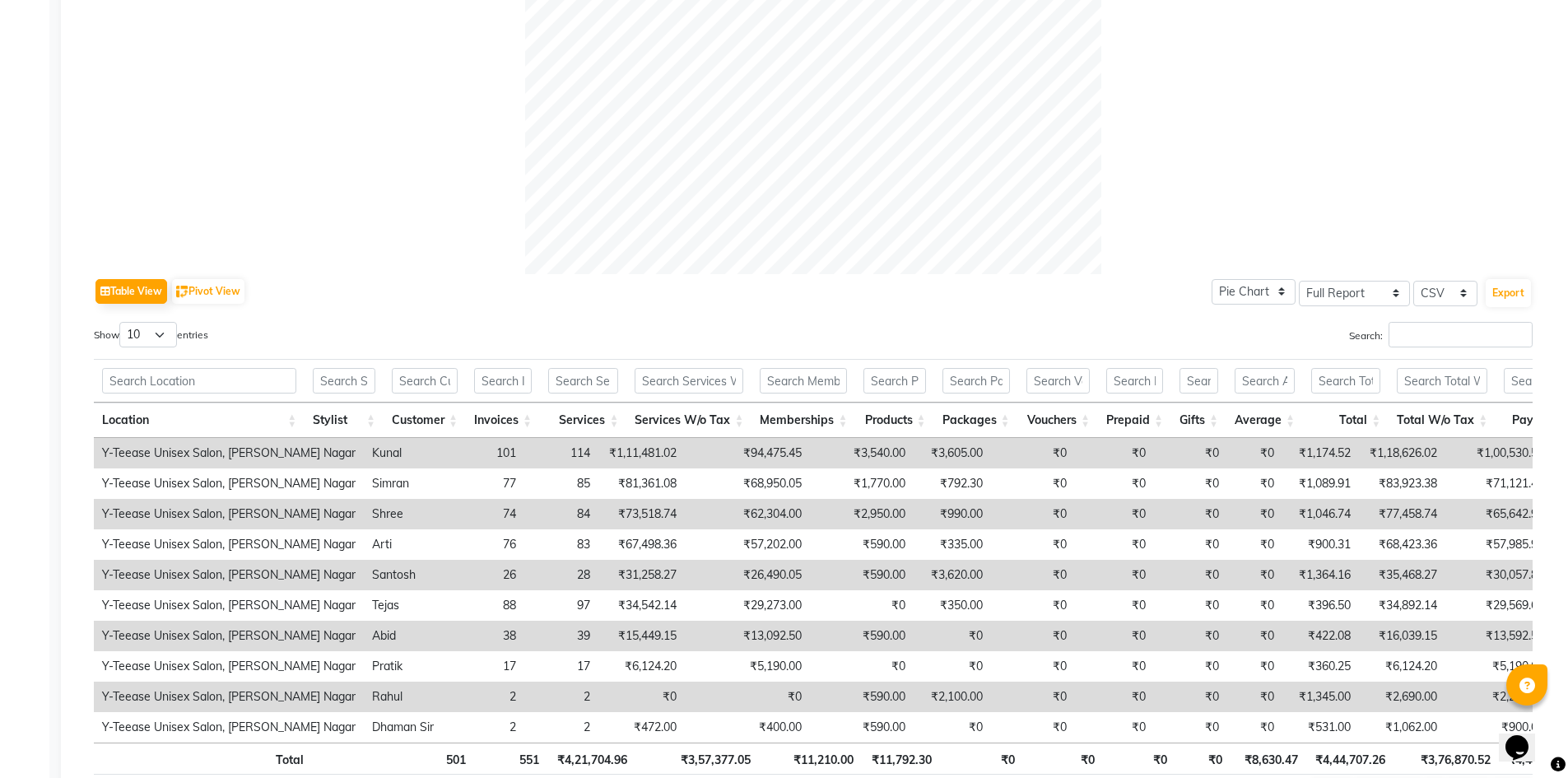
scroll to position [660, 0]
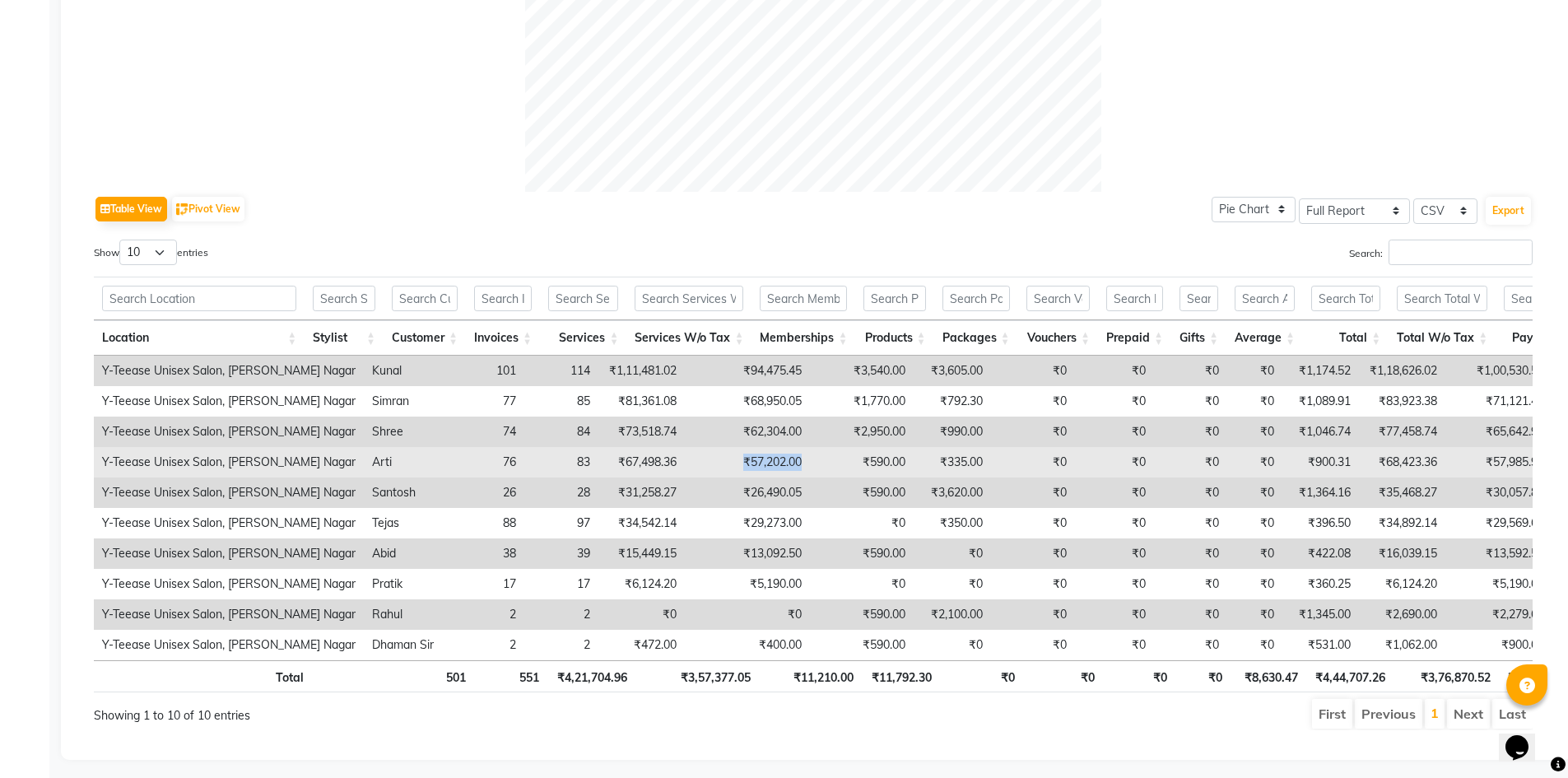
drag, startPoint x: 686, startPoint y: 463, endPoint x: 801, endPoint y: 466, distance: 115.0
click at [801, 466] on tr "Y-Teease Unisex Salon, [PERSON_NAME] Nagar [PERSON_NAME] 76 83 ₹67,498.36 ₹57,2…" at bounding box center [1025, 462] width 1861 height 30
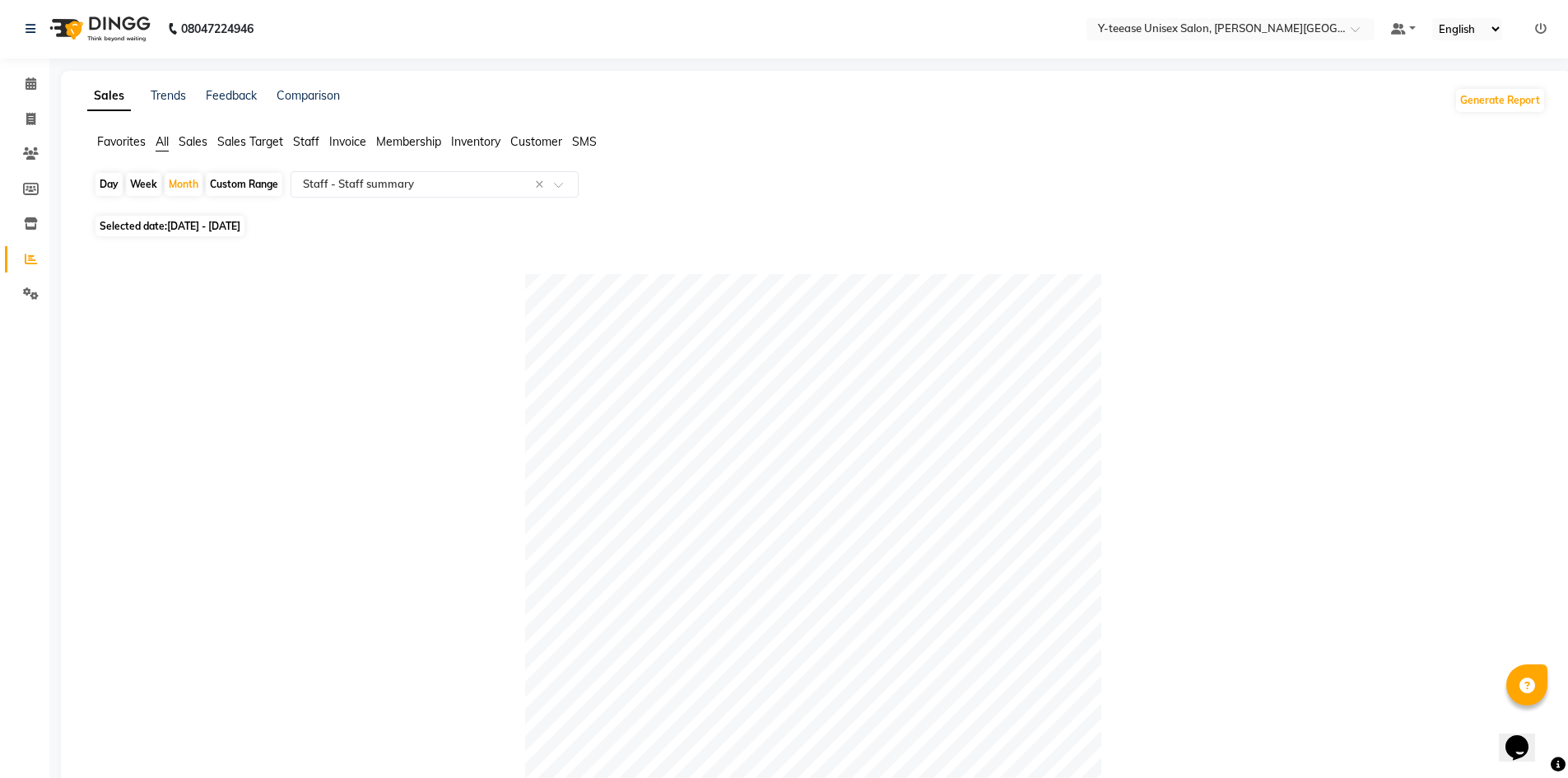
scroll to position [0, 0]
click at [240, 221] on span "[DATE] - [DATE]" at bounding box center [204, 227] width 73 height 12
select select "8"
select select "2025"
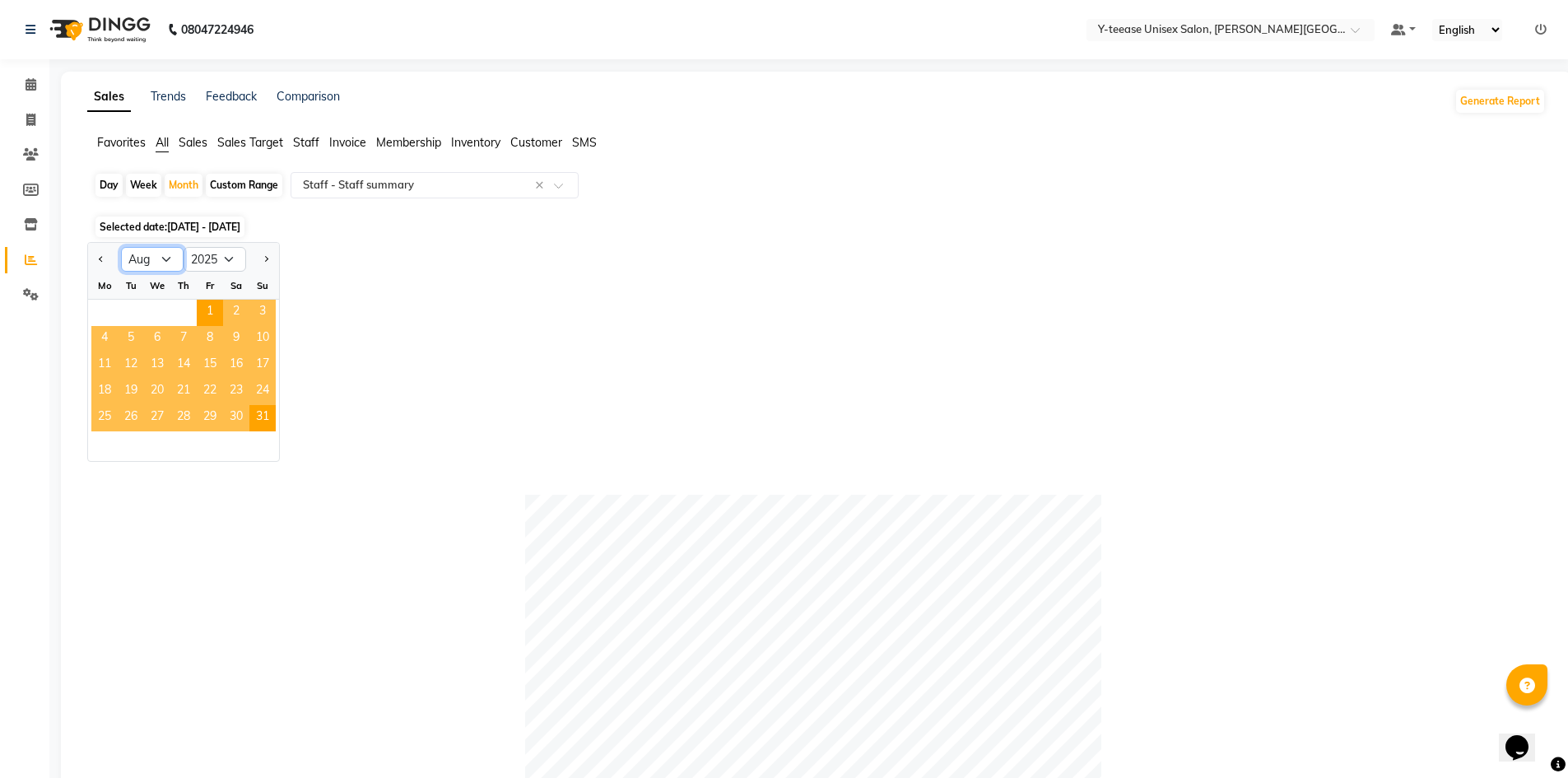
click at [165, 259] on select "Jan Feb Mar Apr May Jun [DATE] Aug Sep Oct Nov Dec" at bounding box center [152, 260] width 62 height 25
click at [121, 247] on select "Jan Feb Mar Apr May Jun [DATE] Aug Sep Oct Nov Dec" at bounding box center [152, 260] width 62 height 25
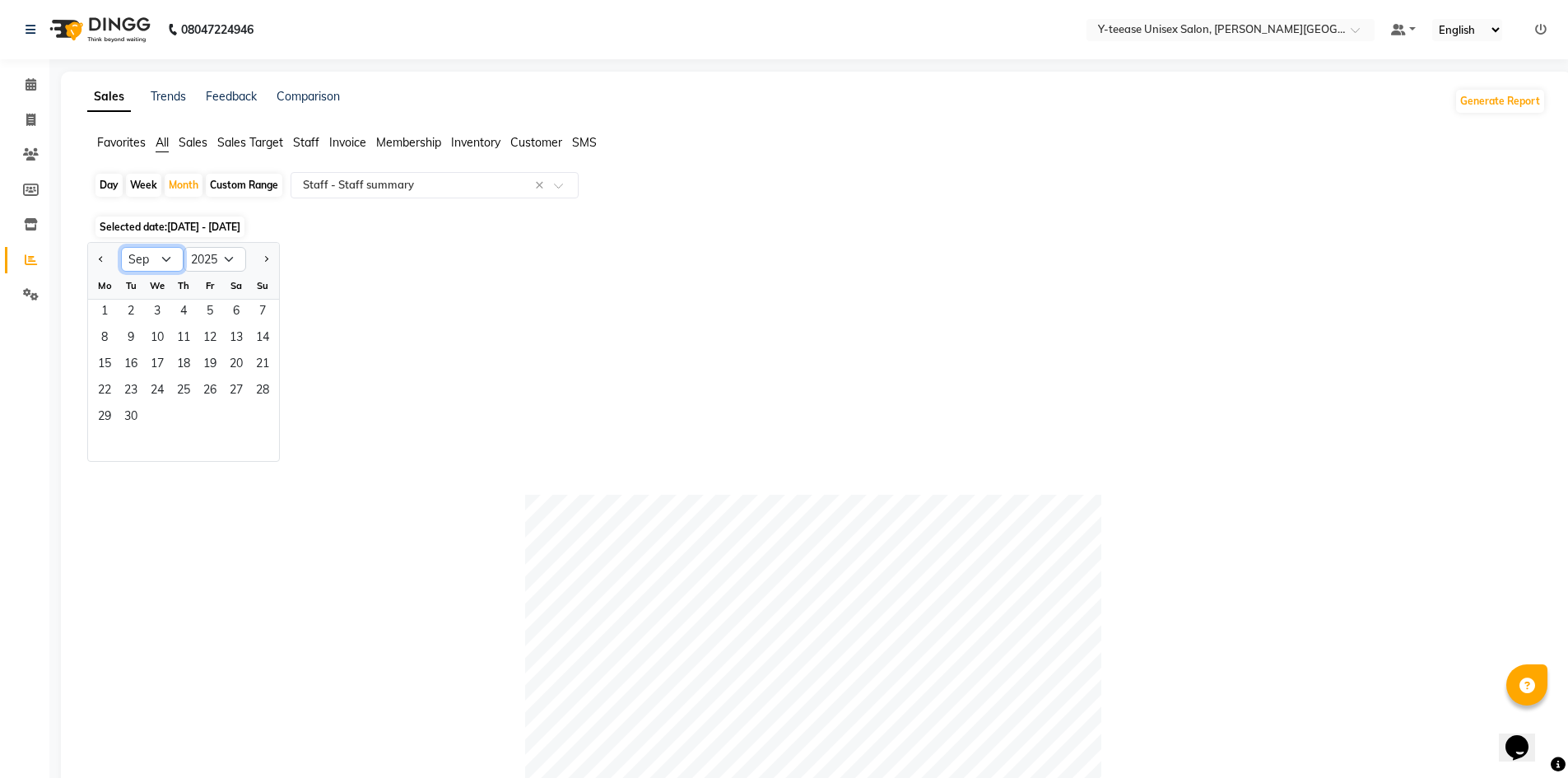
click at [147, 267] on select "Jan Feb Mar Apr May Jun [DATE] Aug Sep Oct Nov Dec" at bounding box center [152, 260] width 62 height 25
select select "7"
click at [121, 247] on select "Jan Feb Mar Apr May Jun [DATE] Aug Sep Oct Nov Dec" at bounding box center [152, 260] width 62 height 25
click at [136, 316] on span "1" at bounding box center [131, 313] width 27 height 27
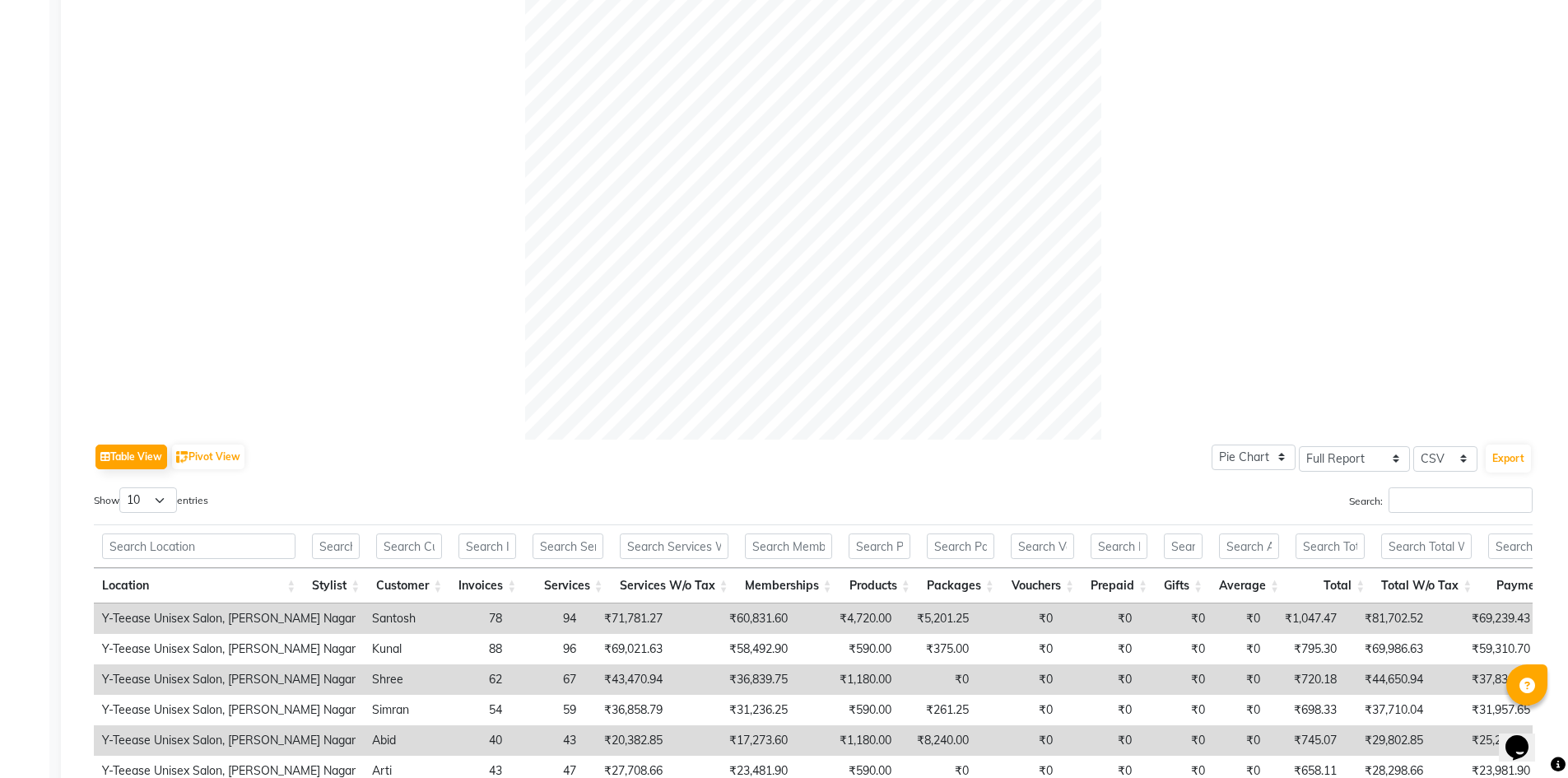
scroll to position [576, 0]
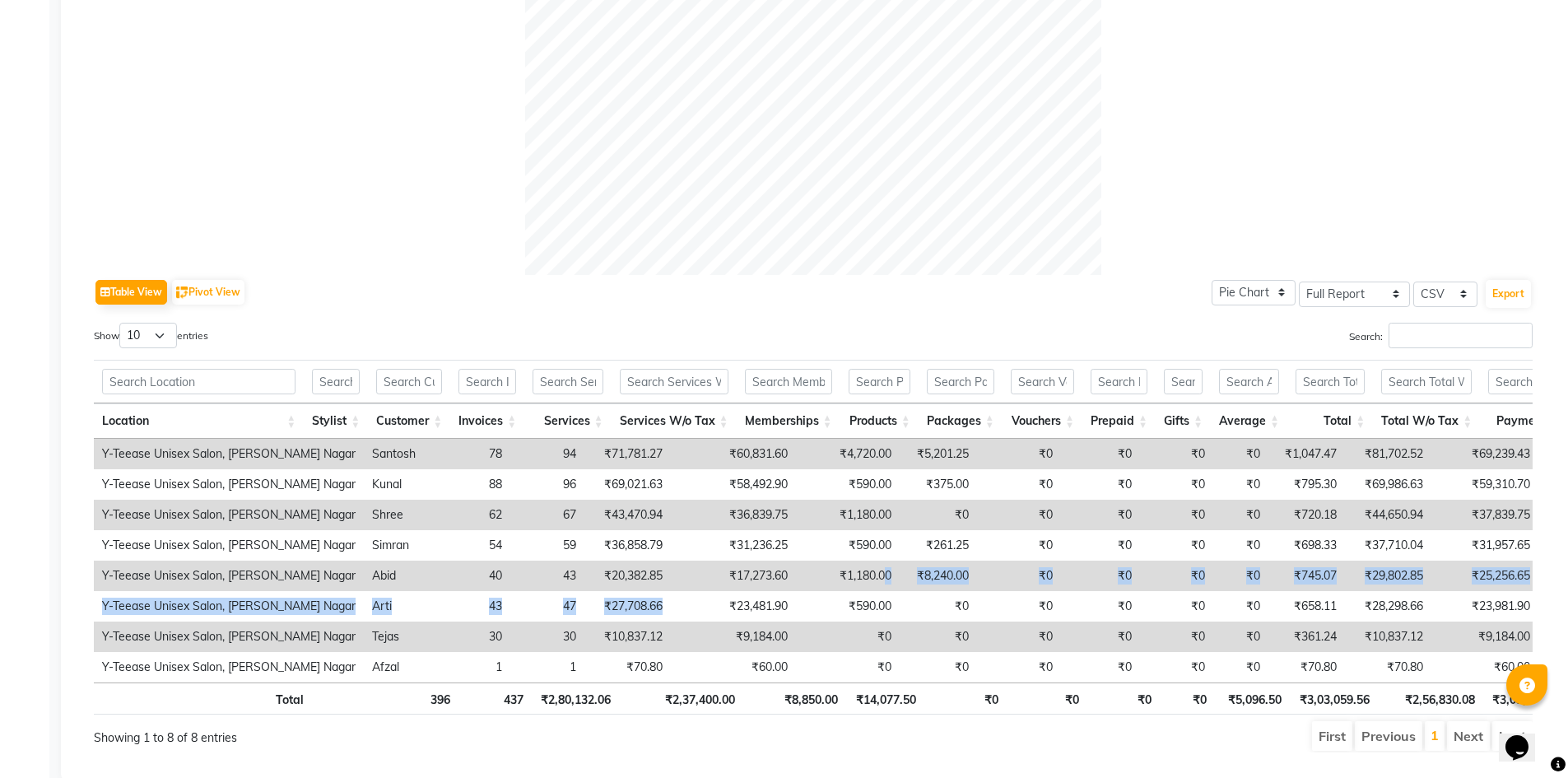
drag, startPoint x: 671, startPoint y: 608, endPoint x: 831, endPoint y: 586, distance: 161.5
click at [831, 586] on tbody "Y-Teease Unisex Salon, [PERSON_NAME] Nagar Santosh 78 94 ₹71,781.27 ₹60,831.60 …" at bounding box center [1018, 561] width 1847 height 244
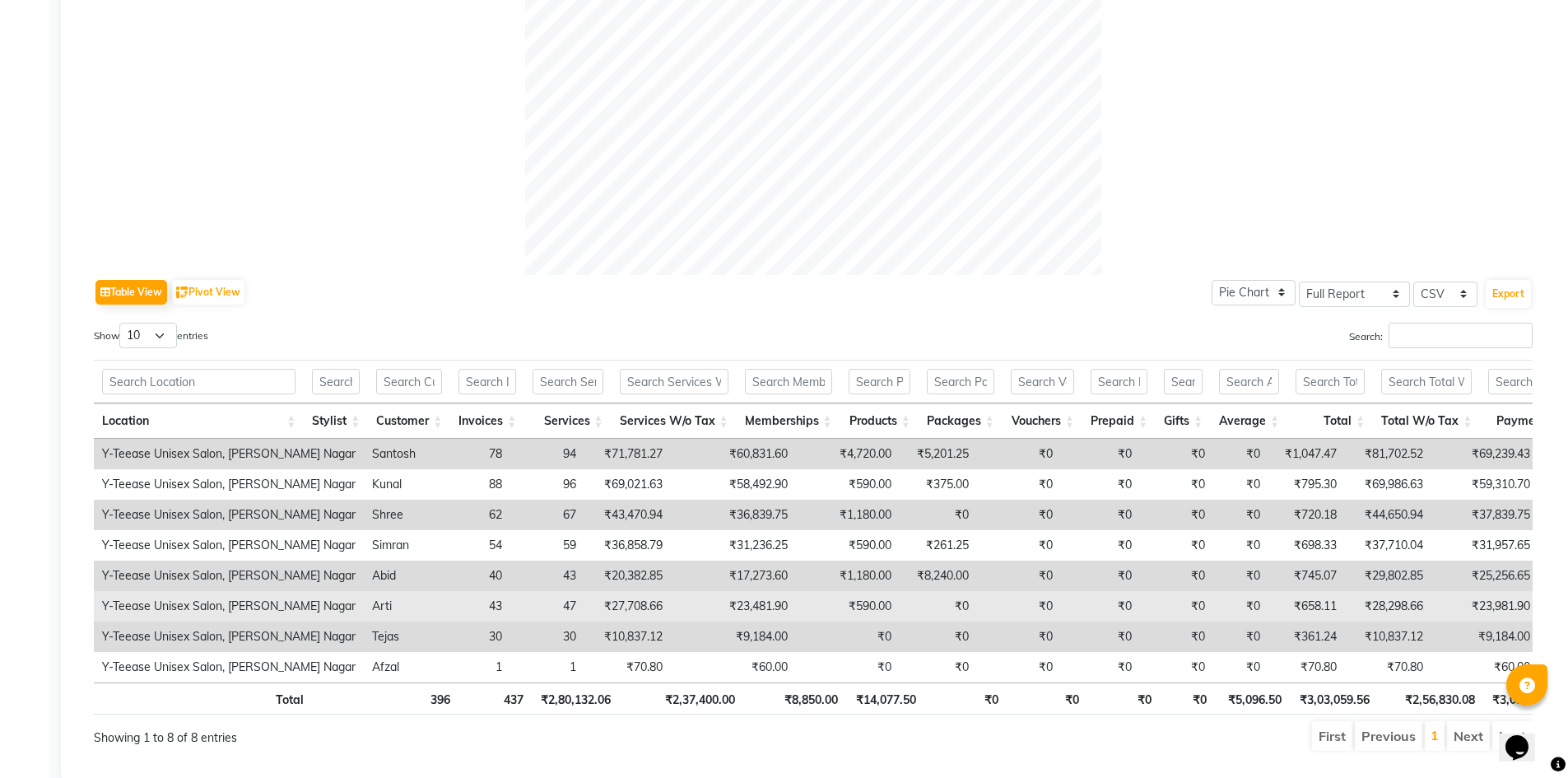
click at [697, 608] on td "₹23,481.90" at bounding box center [733, 606] width 125 height 30
drag, startPoint x: 670, startPoint y: 604, endPoint x: 775, endPoint y: 600, distance: 105.1
click at [775, 600] on tr "Y-Teease Unisex Salon, [PERSON_NAME] Nagar [PERSON_NAME] 43 47 ₹27,708.66 ₹23,4…" at bounding box center [1018, 606] width 1847 height 30
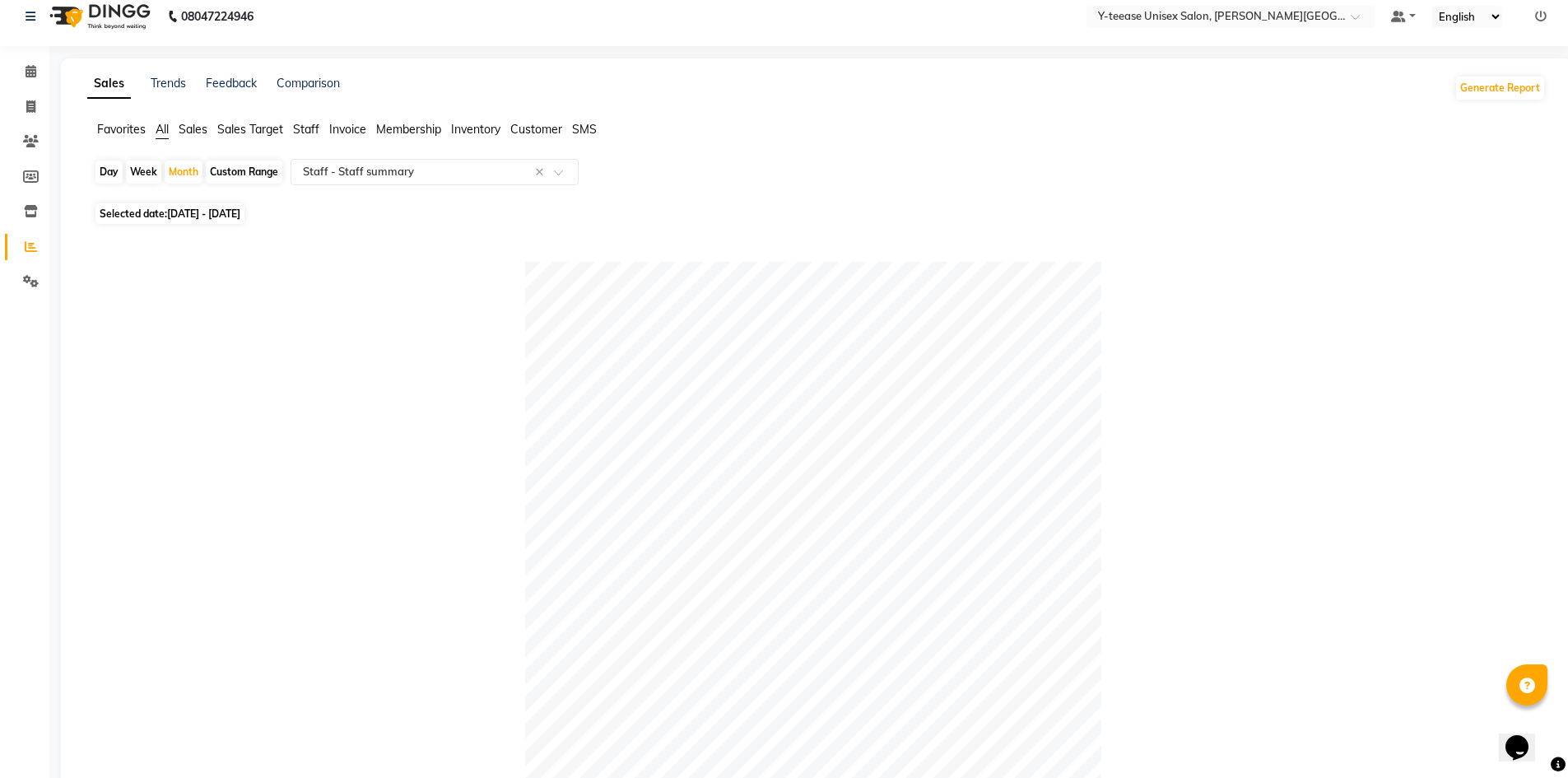
scroll to position [0, 0]
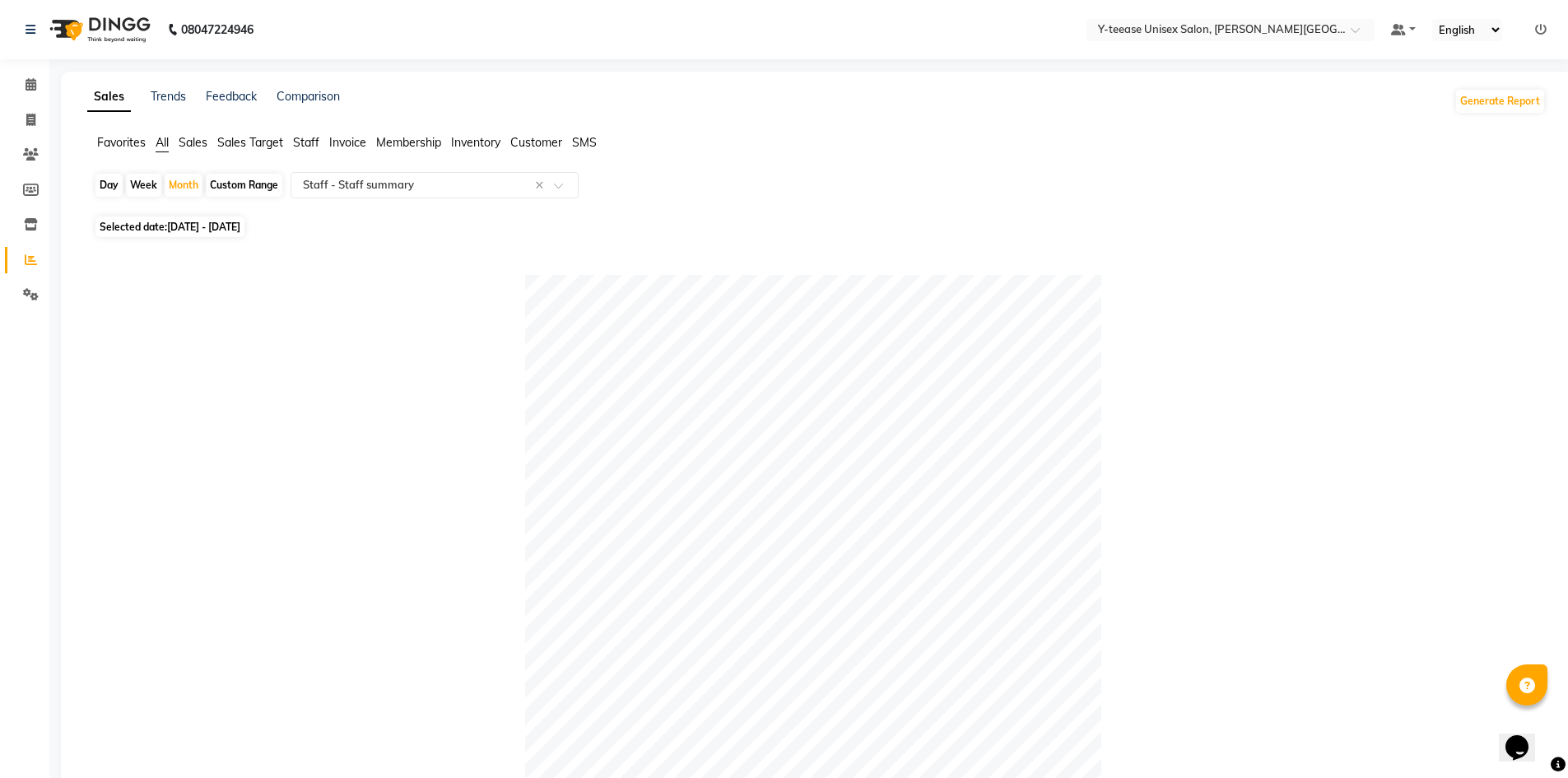
click at [202, 222] on span "[DATE] - [DATE]" at bounding box center [204, 227] width 73 height 12
select select "7"
select select "2025"
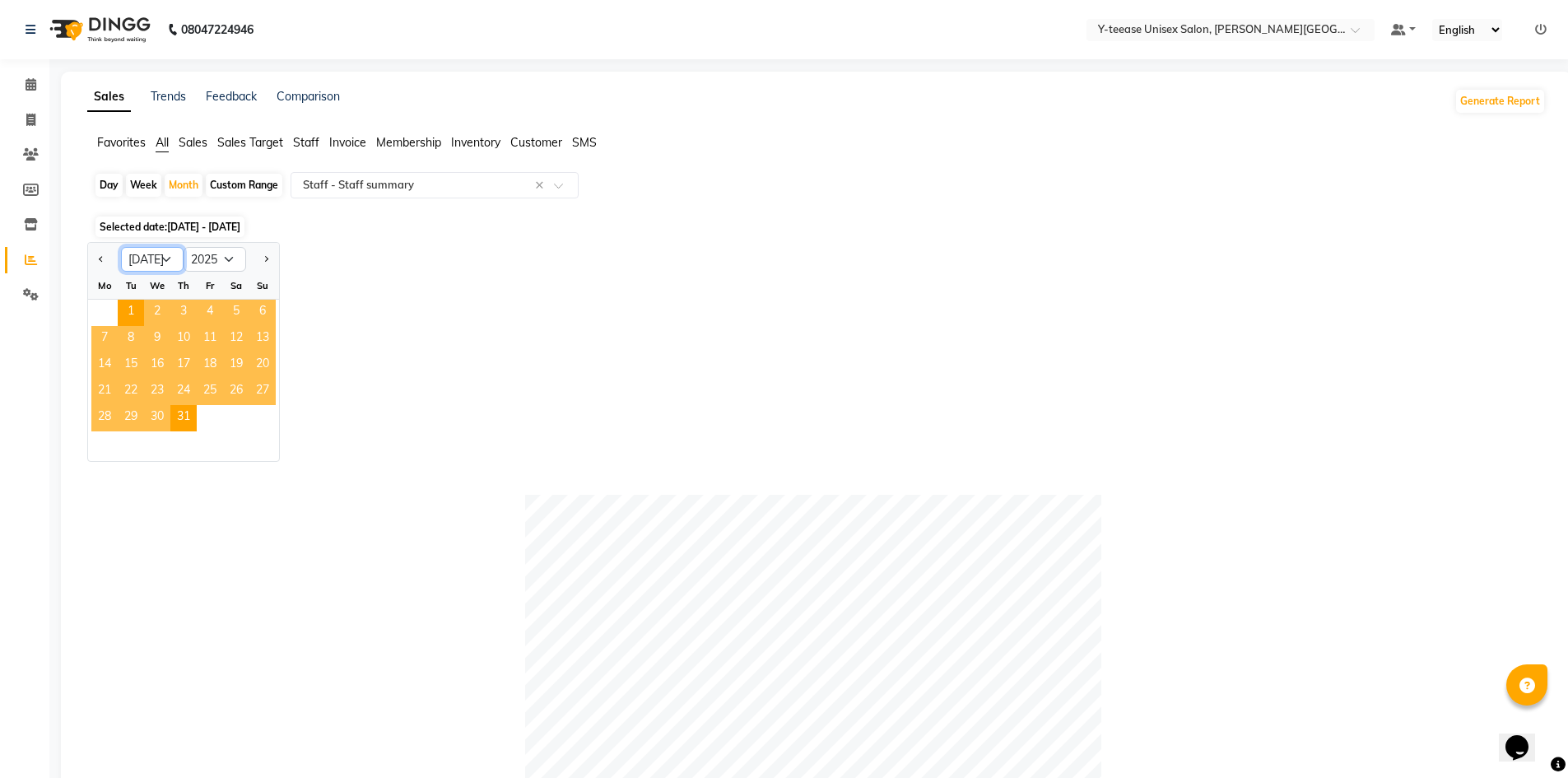
click at [149, 260] on select "Jan Feb Mar Apr May Jun [DATE] Aug Sep Oct Nov Dec" at bounding box center [152, 260] width 62 height 25
select select "9"
click at [121, 247] on select "Jan Feb Mar Apr May Jun [DATE] Aug Sep Oct Nov Dec" at bounding box center [152, 260] width 62 height 25
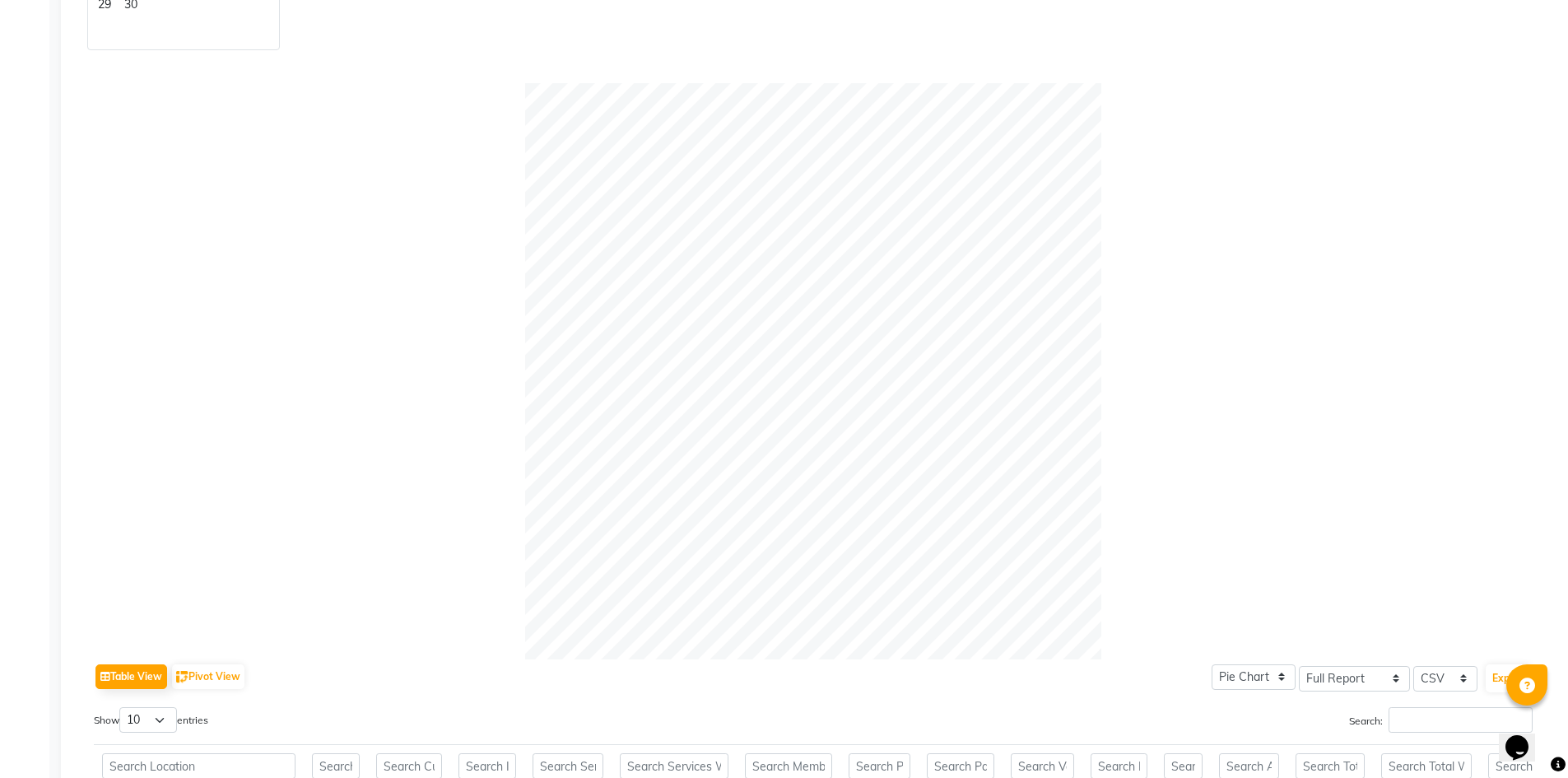
scroll to position [823, 0]
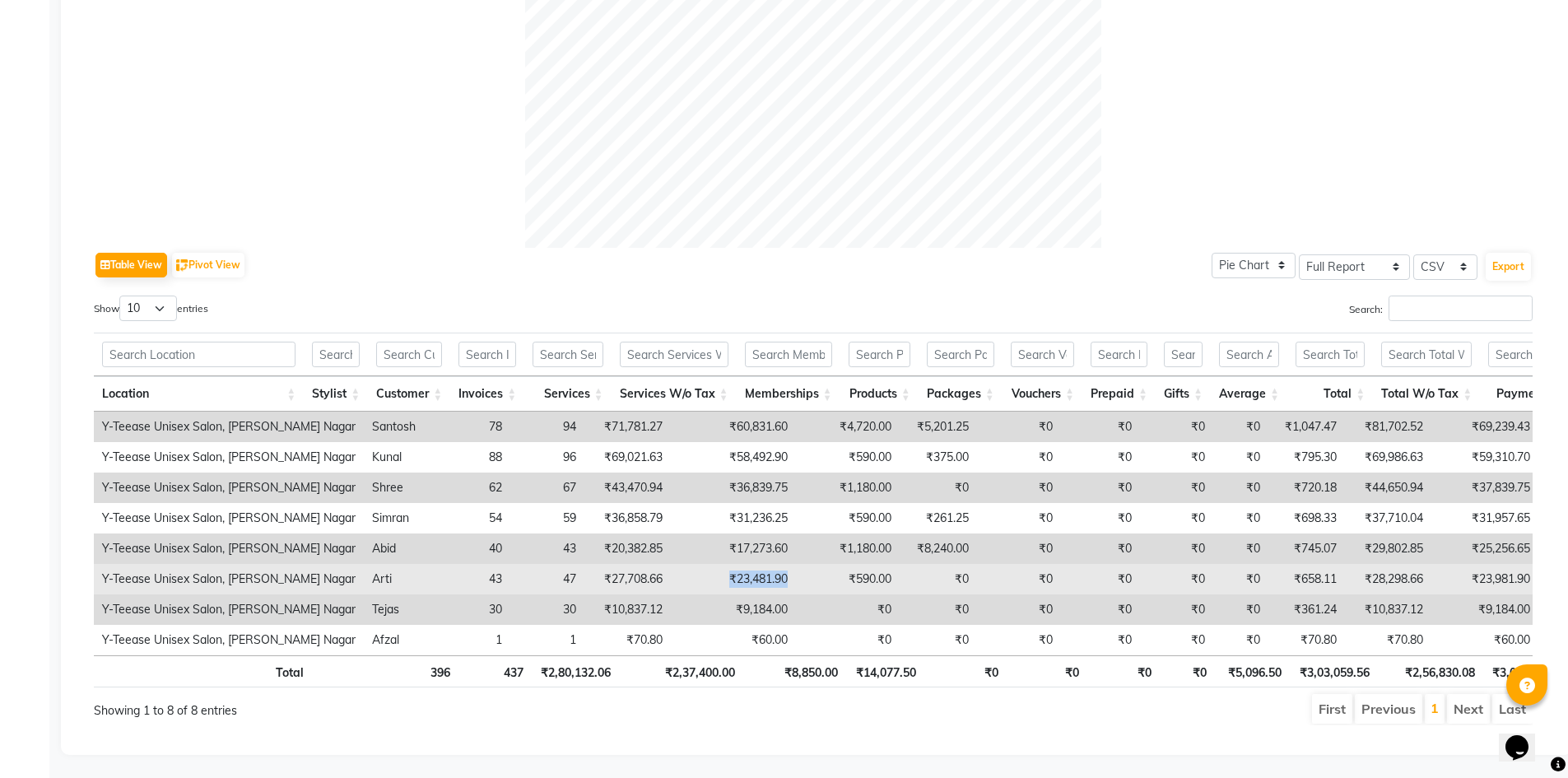
drag, startPoint x: 673, startPoint y: 583, endPoint x: 755, endPoint y: 590, distance: 82.3
click at [755, 590] on tr "Y-Teease Unisex Salon, [PERSON_NAME] Nagar [PERSON_NAME] 43 47 ₹27,708.66 ₹23,4…" at bounding box center [1018, 579] width 1847 height 30
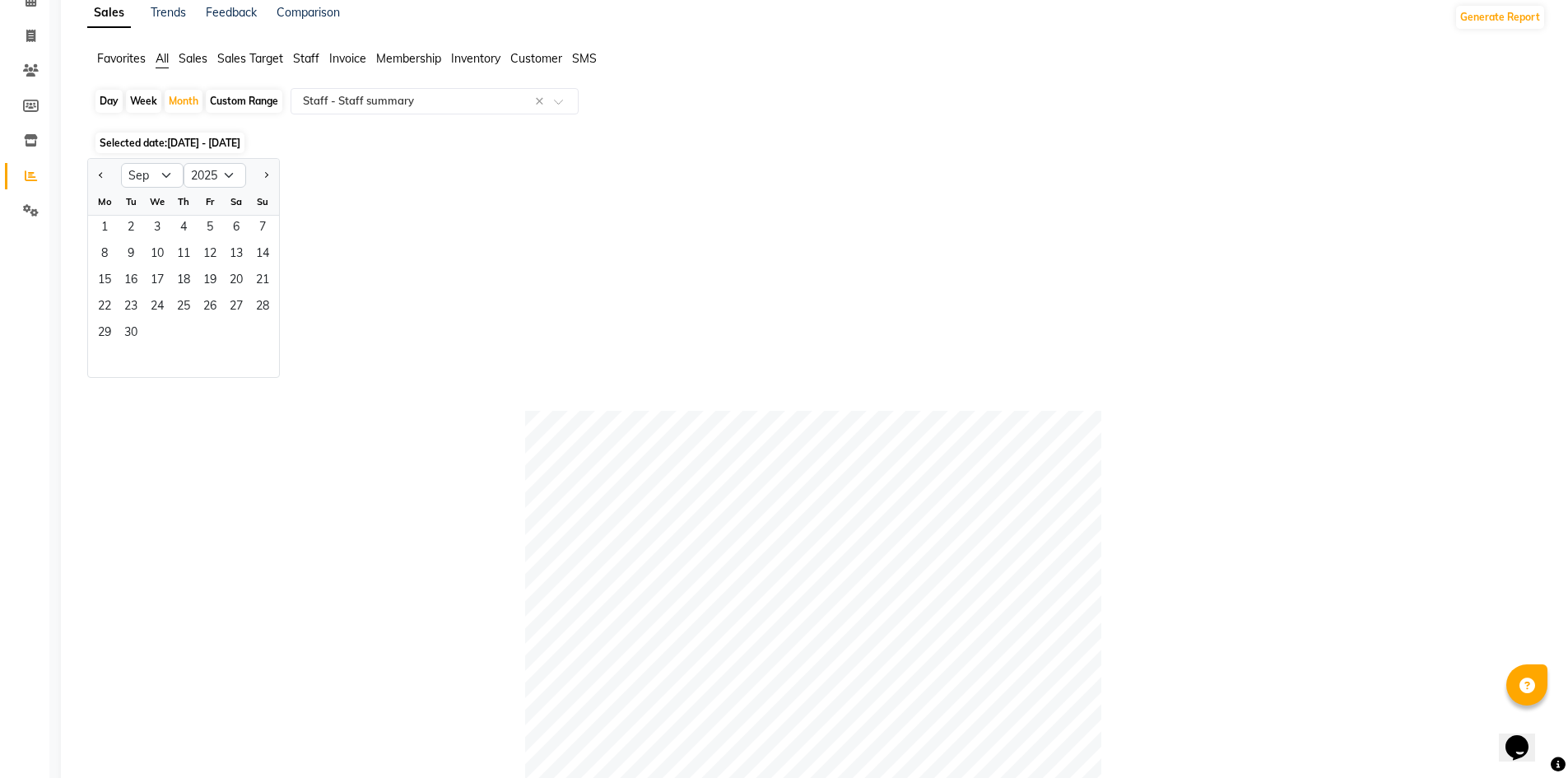
scroll to position [83, 0]
click at [110, 229] on span "1" at bounding box center [105, 231] width 27 height 27
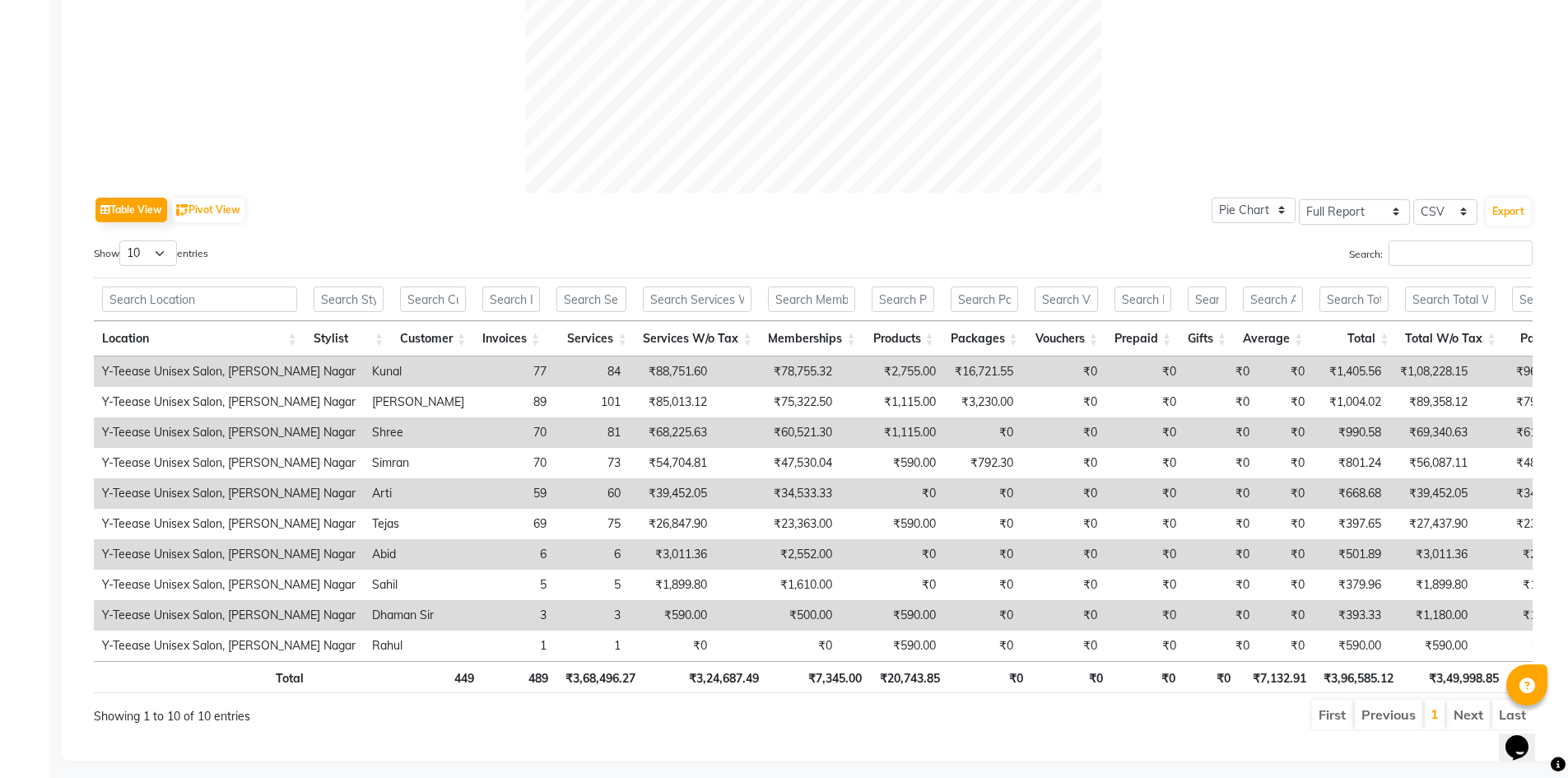
scroll to position [686, 0]
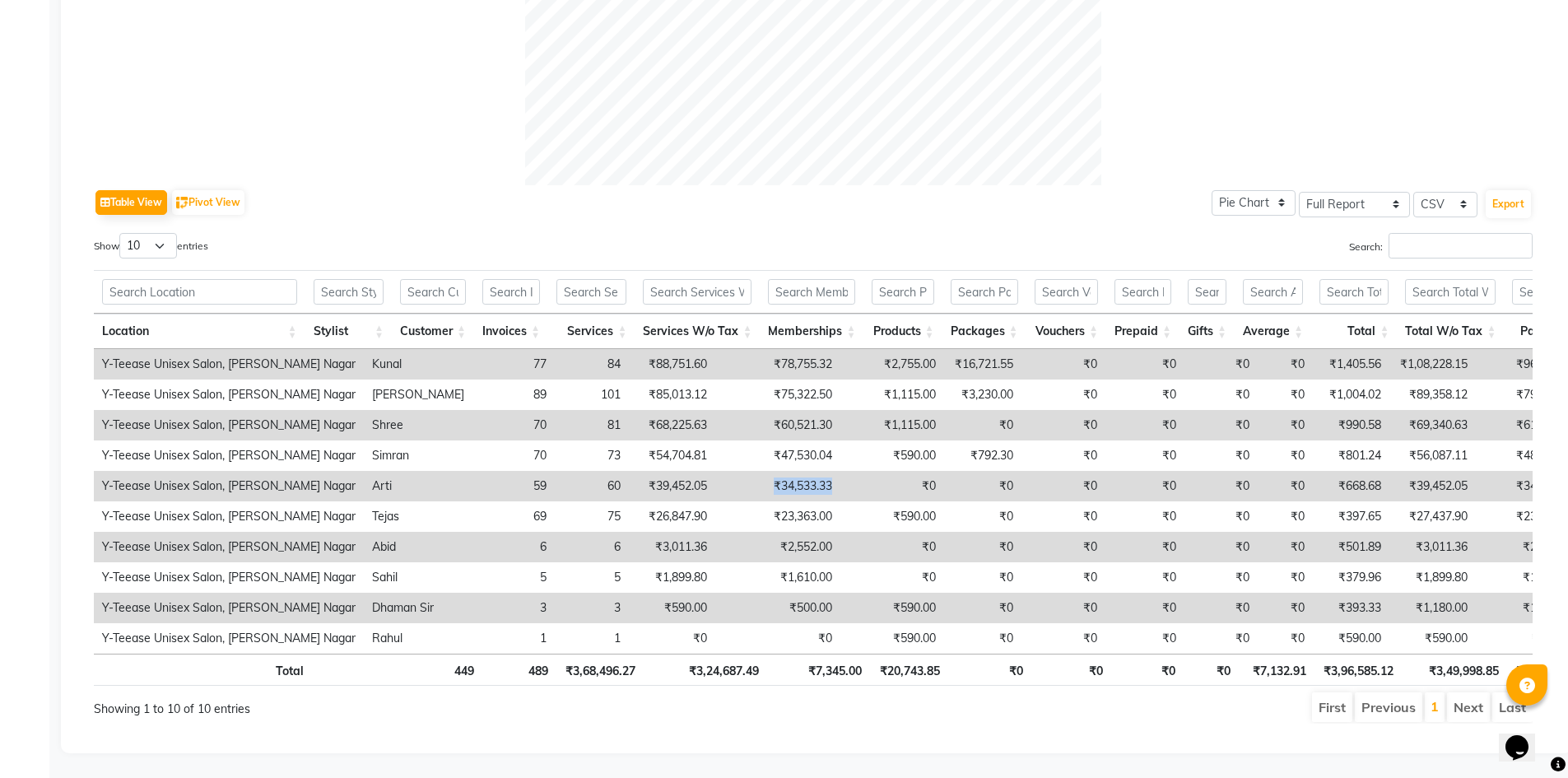
drag, startPoint x: 698, startPoint y: 466, endPoint x: 768, endPoint y: 476, distance: 70.7
click at [768, 476] on tr "Y-Teease Unisex Salon, [PERSON_NAME] Nagar [PERSON_NAME] 59 60 ₹39,452.05 ₹34,5…" at bounding box center [1040, 486] width 1892 height 30
drag, startPoint x: 703, startPoint y: 398, endPoint x: 751, endPoint y: 437, distance: 61.8
click at [783, 410] on tr "Y-Teease Unisex Salon, [PERSON_NAME] Nagar Shree 70 81 ₹68,225.63 ₹60,521.30 ₹1…" at bounding box center [1040, 425] width 1892 height 30
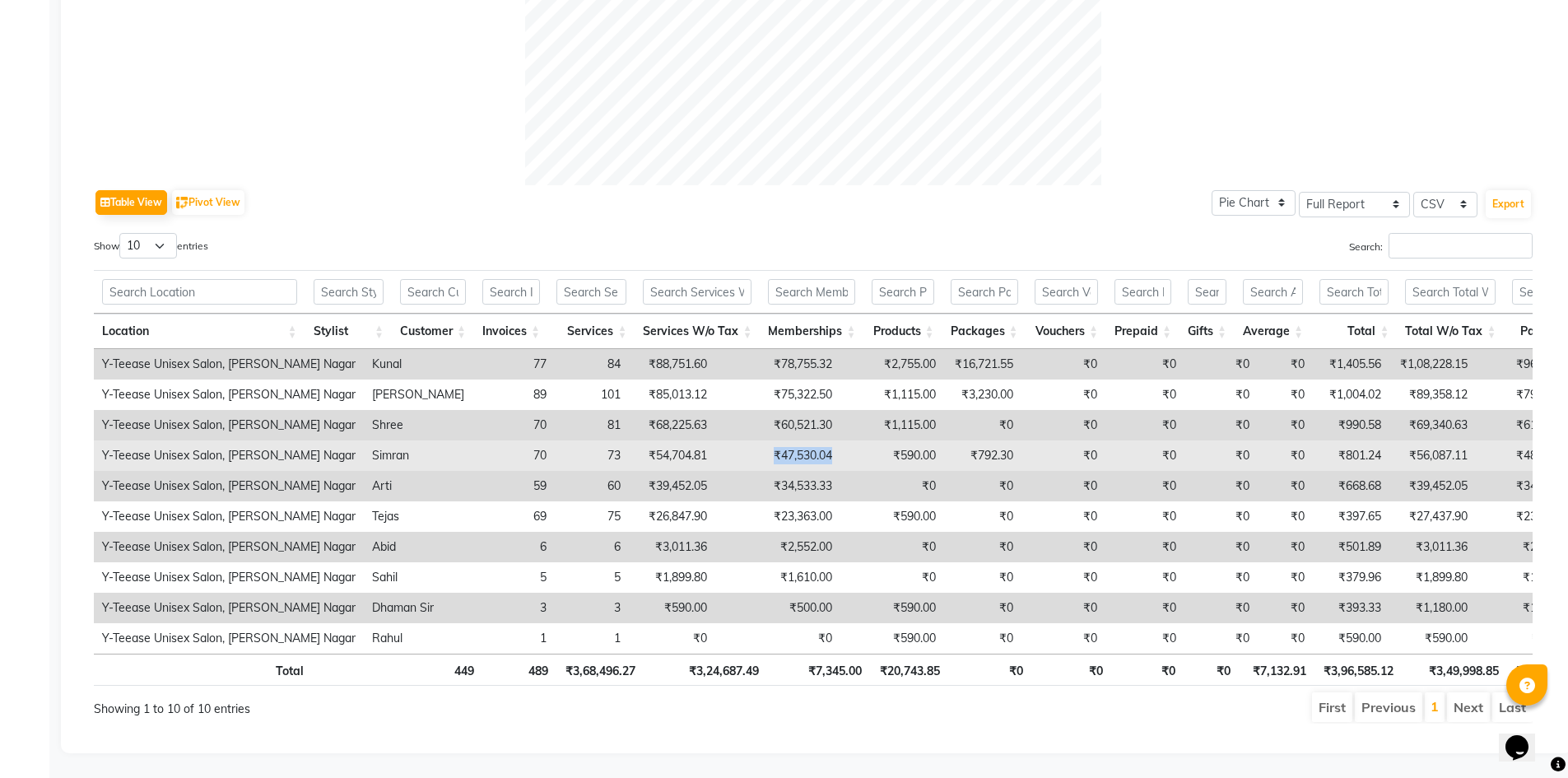
drag, startPoint x: 698, startPoint y: 438, endPoint x: 814, endPoint y: 446, distance: 116.3
click at [814, 446] on tr "Y-Teease Unisex Salon, [PERSON_NAME] Nagar [PERSON_NAME] 70 73 ₹54,704.81 ₹47,5…" at bounding box center [1040, 456] width 1892 height 30
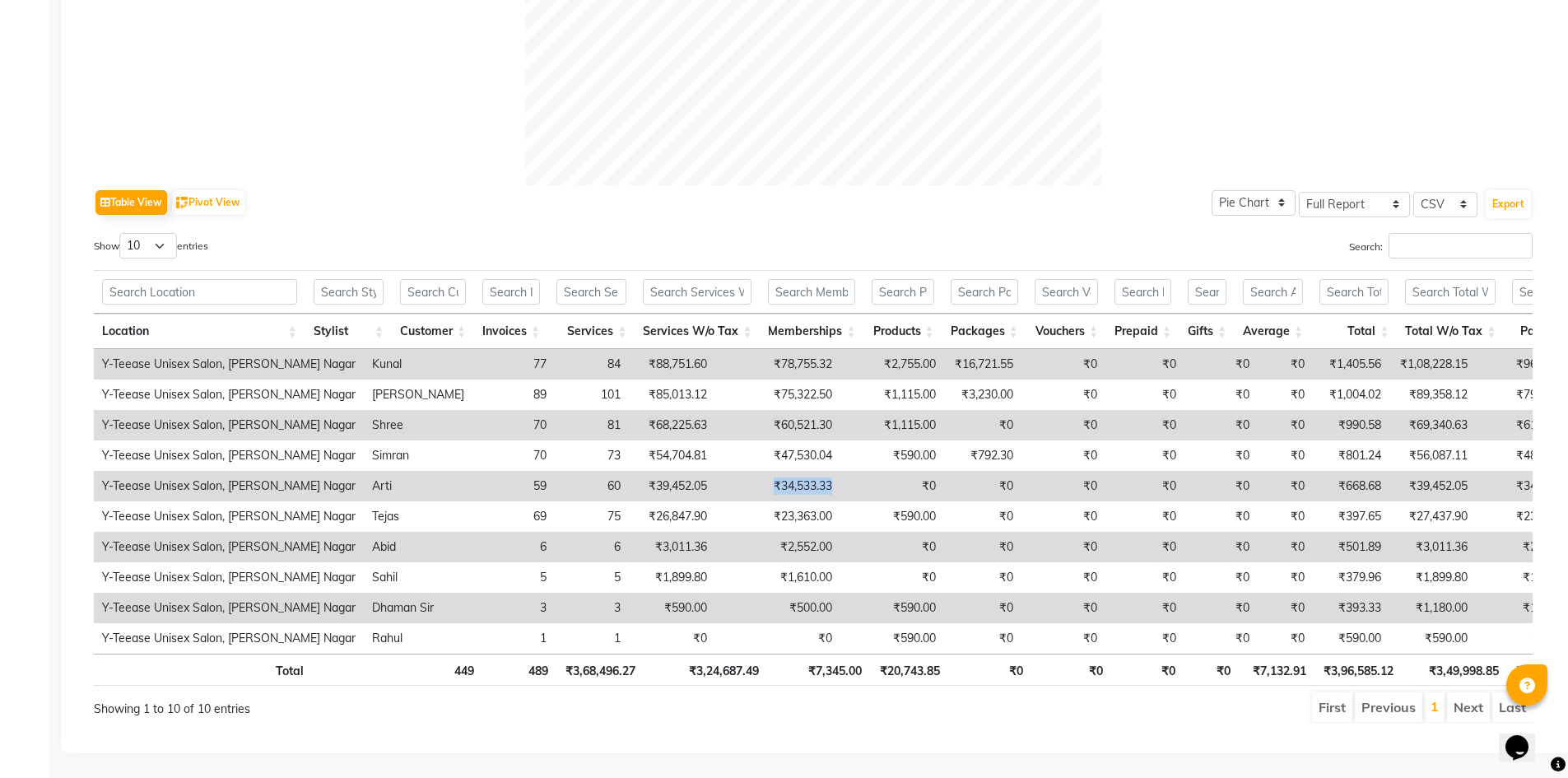
drag, startPoint x: 697, startPoint y: 465, endPoint x: 784, endPoint y: 468, distance: 87.1
click at [784, 471] on tr "Y-Teease Unisex Salon, [PERSON_NAME] Nagar [PERSON_NAME] 59 60 ₹39,452.05 ₹34,5…" at bounding box center [1040, 486] width 1892 height 30
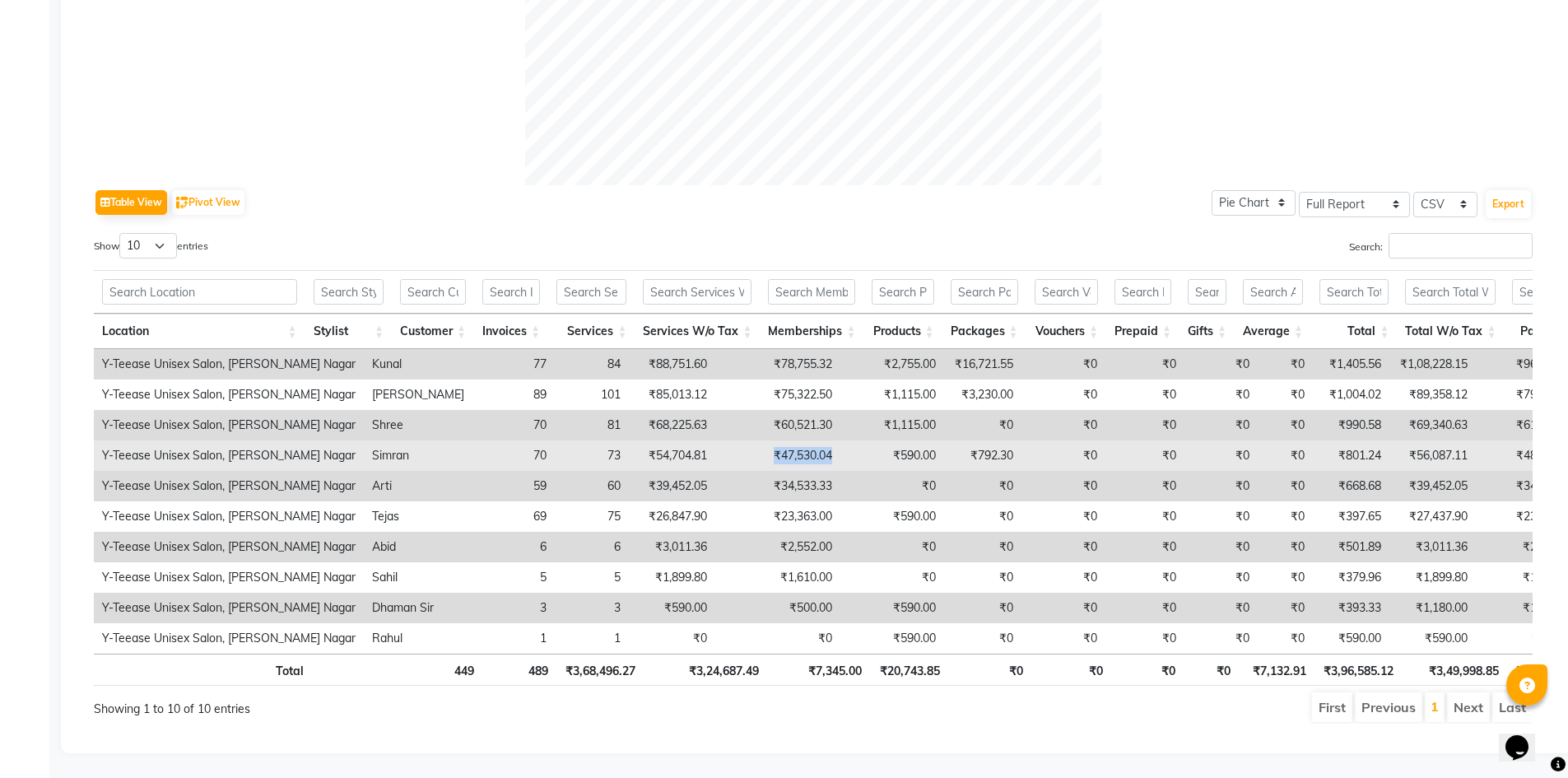
drag, startPoint x: 691, startPoint y: 429, endPoint x: 813, endPoint y: 430, distance: 122.0
click at [813, 441] on tr "Y-Teease Unisex Salon, [PERSON_NAME] Nagar [PERSON_NAME] 70 73 ₹54,704.81 ₹47,5…" at bounding box center [1040, 456] width 1892 height 30
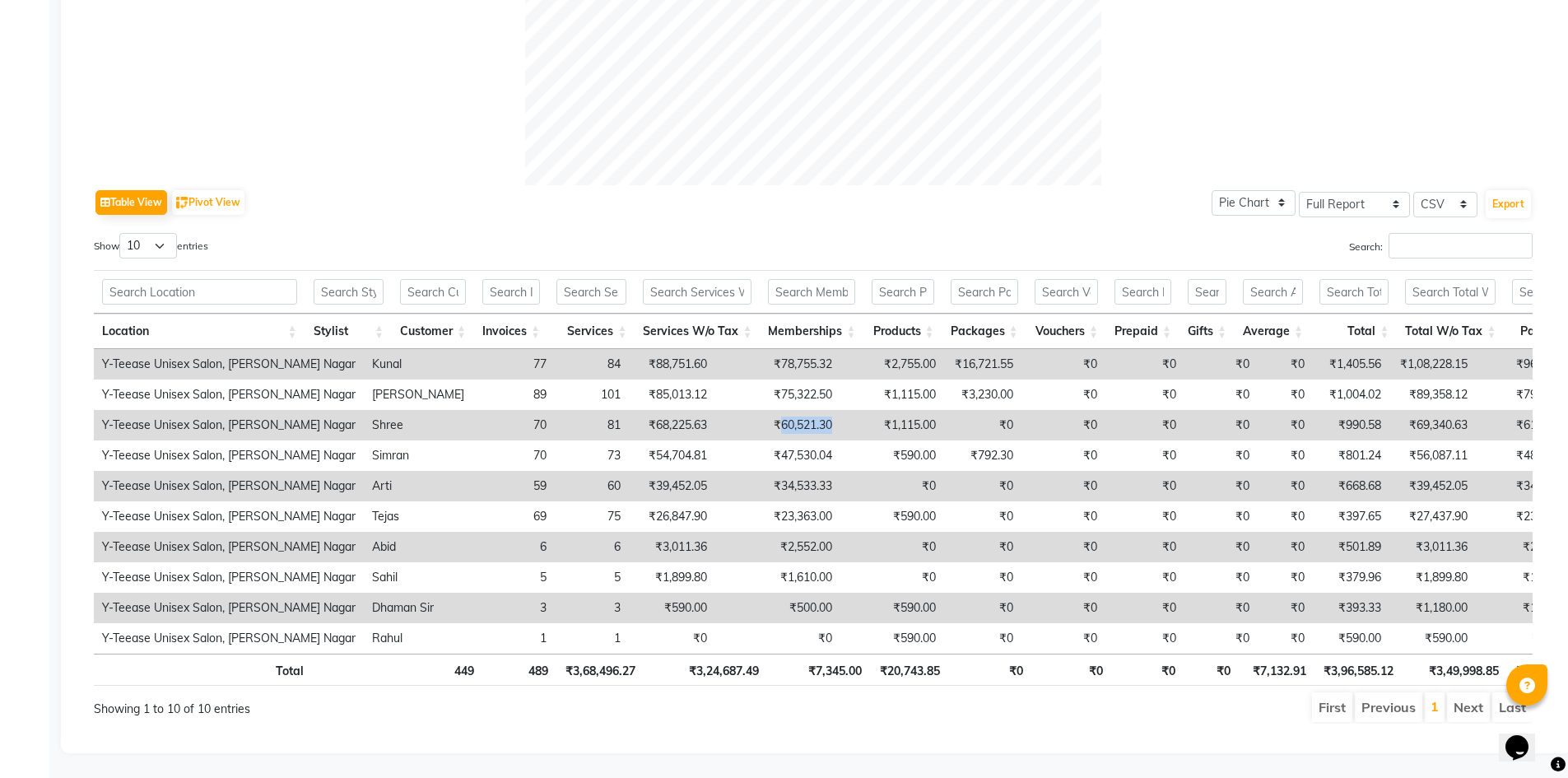
drag, startPoint x: 780, startPoint y: 404, endPoint x: 804, endPoint y: 404, distance: 24.0
click at [804, 410] on tr "Y-Teease Unisex Salon, [PERSON_NAME] Nagar Shree 70 81 ₹68,225.63 ₹60,521.30 ₹1…" at bounding box center [1040, 425] width 1892 height 30
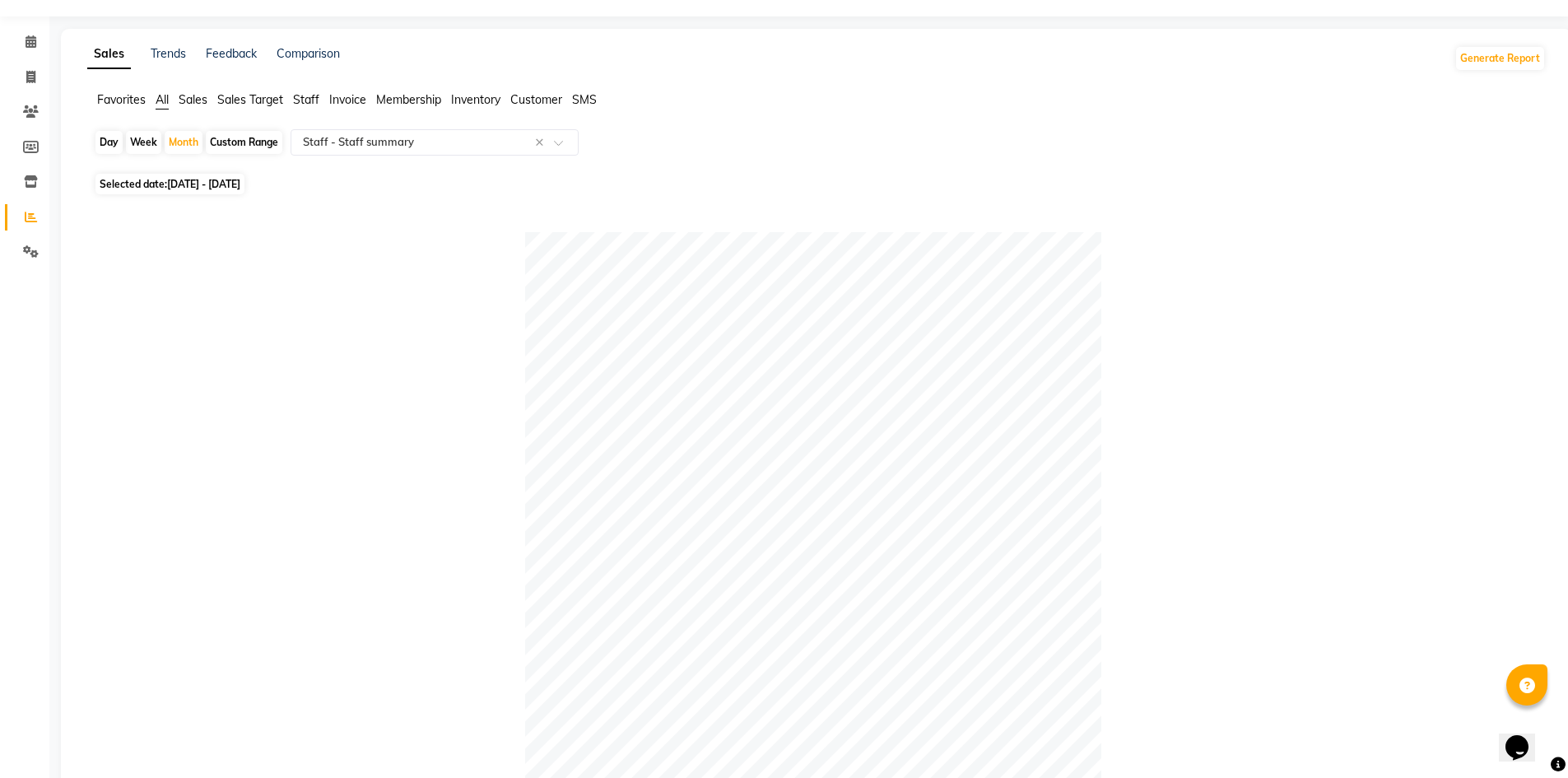
scroll to position [0, 0]
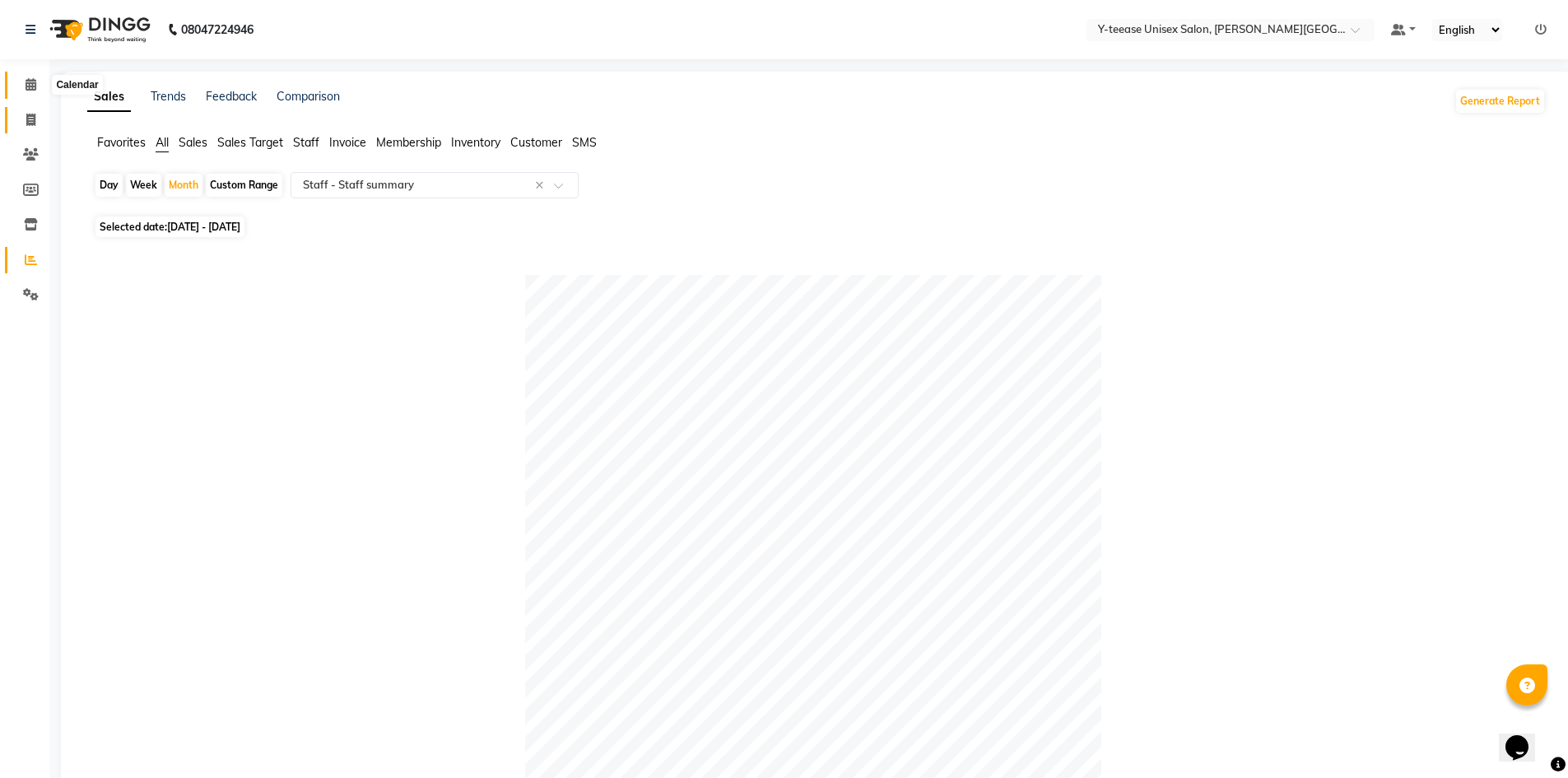
click at [37, 76] on span at bounding box center [31, 84] width 28 height 19
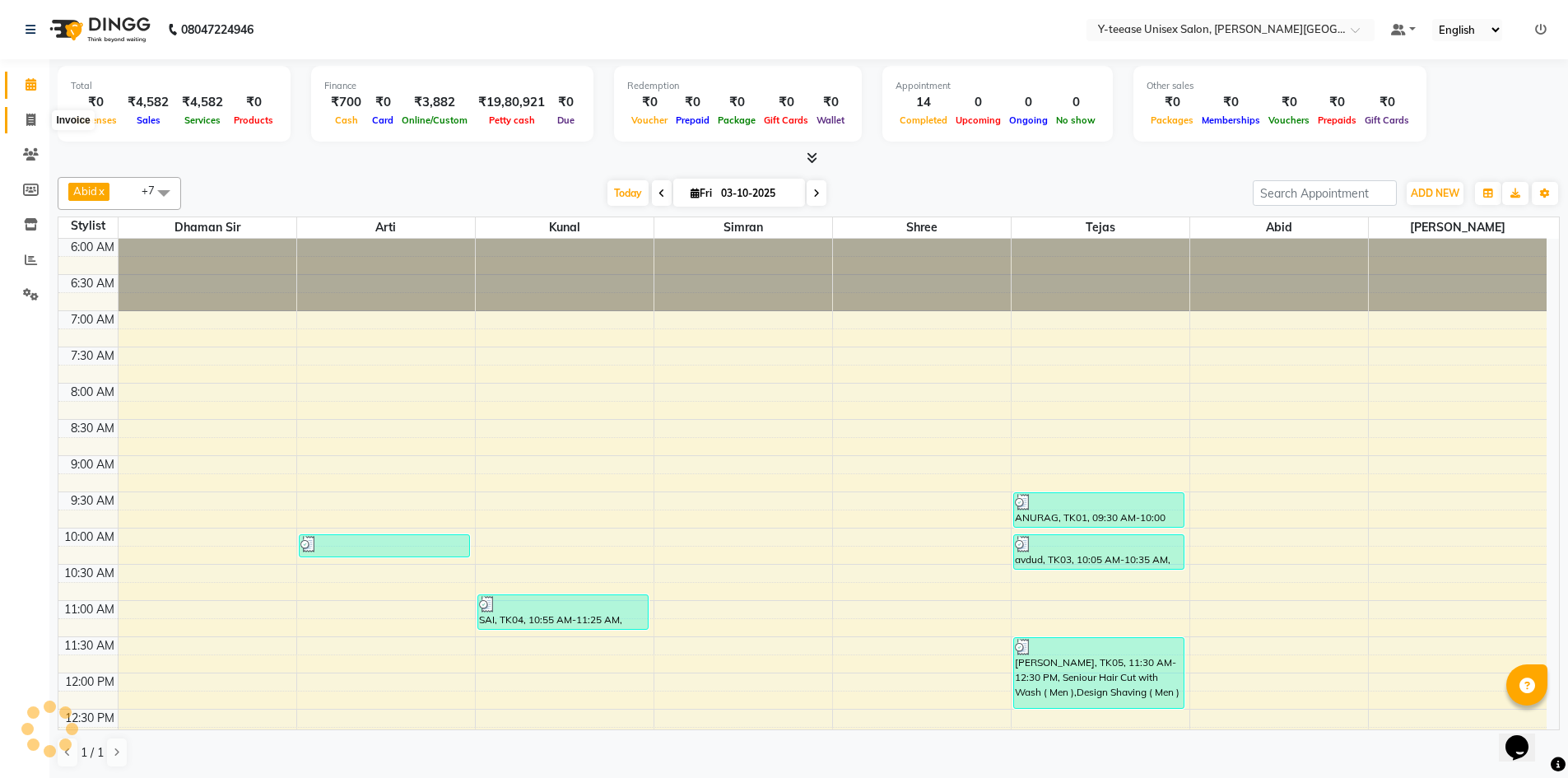
click at [25, 118] on span at bounding box center [31, 120] width 28 height 19
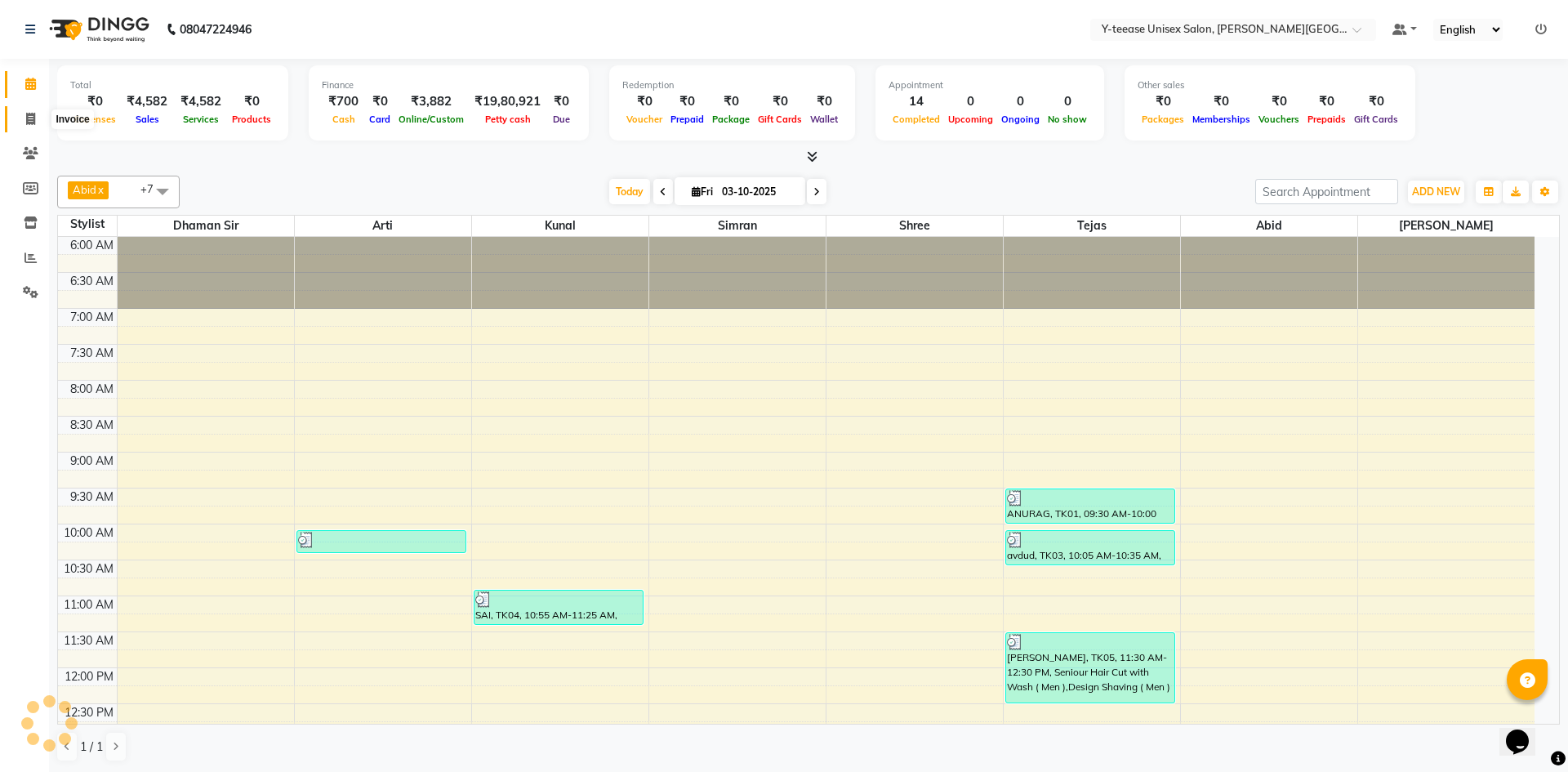
select select "765"
select select "service"
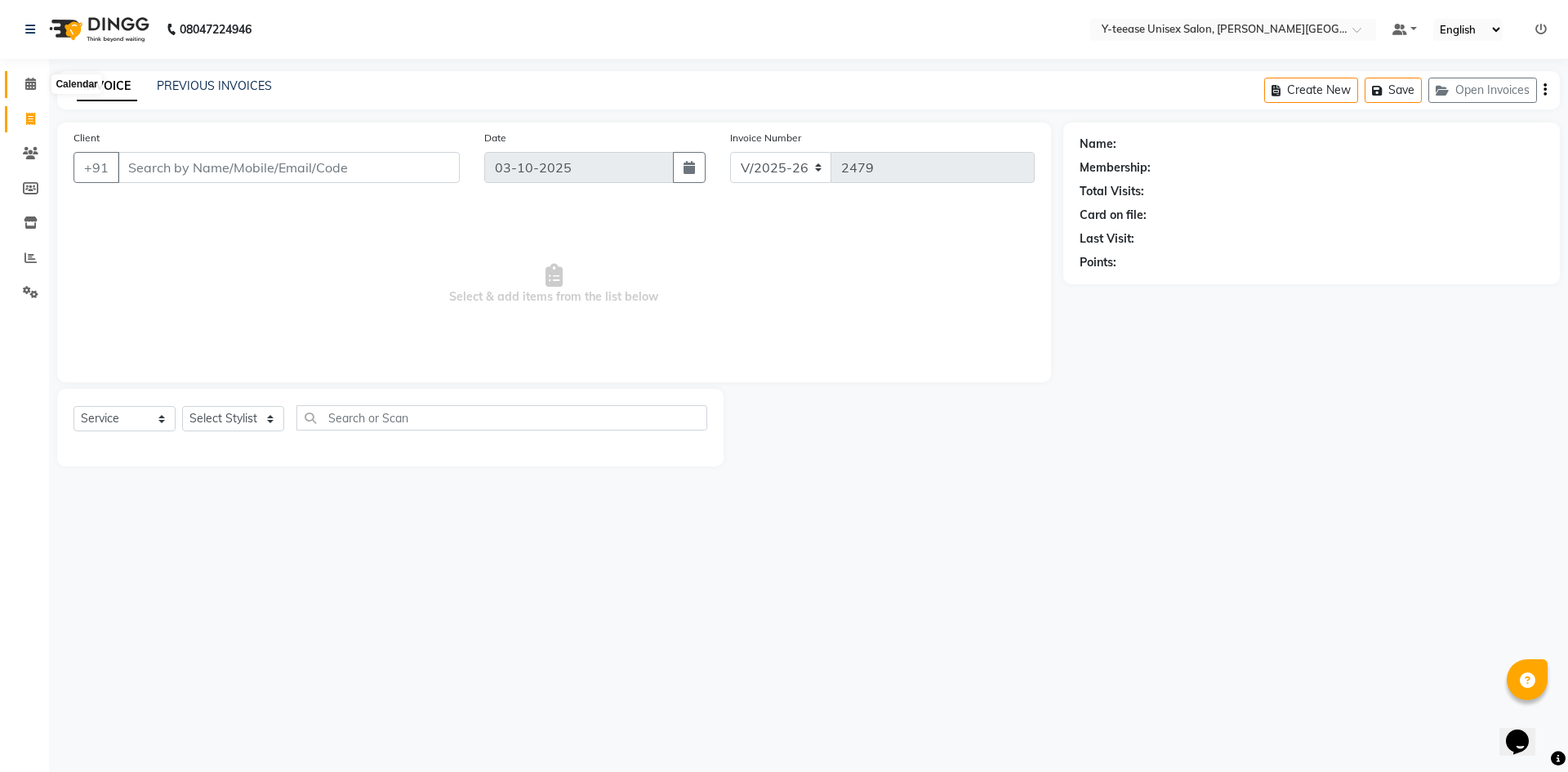
click at [26, 89] on icon at bounding box center [31, 84] width 11 height 12
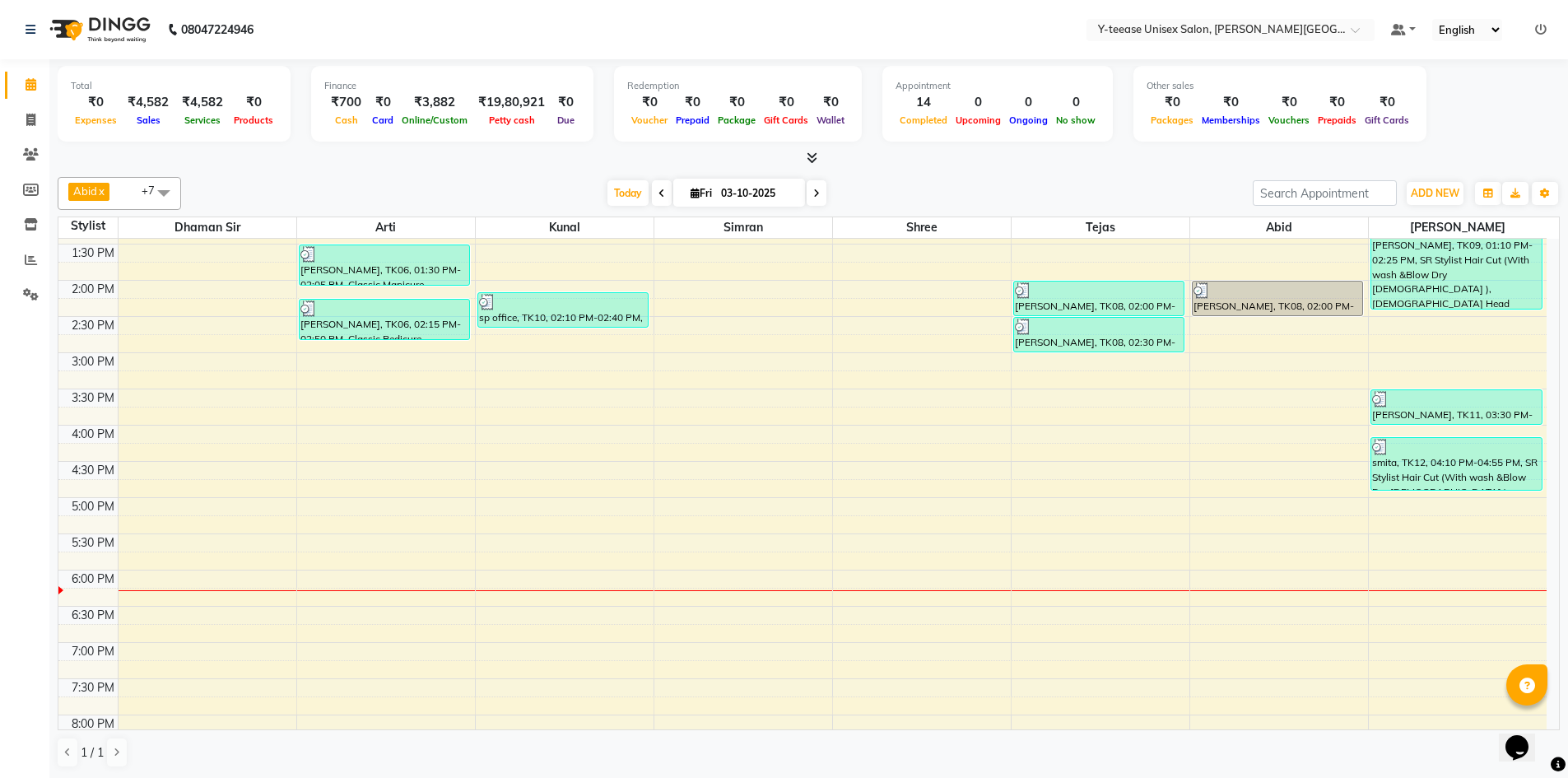
scroll to position [576, 0]
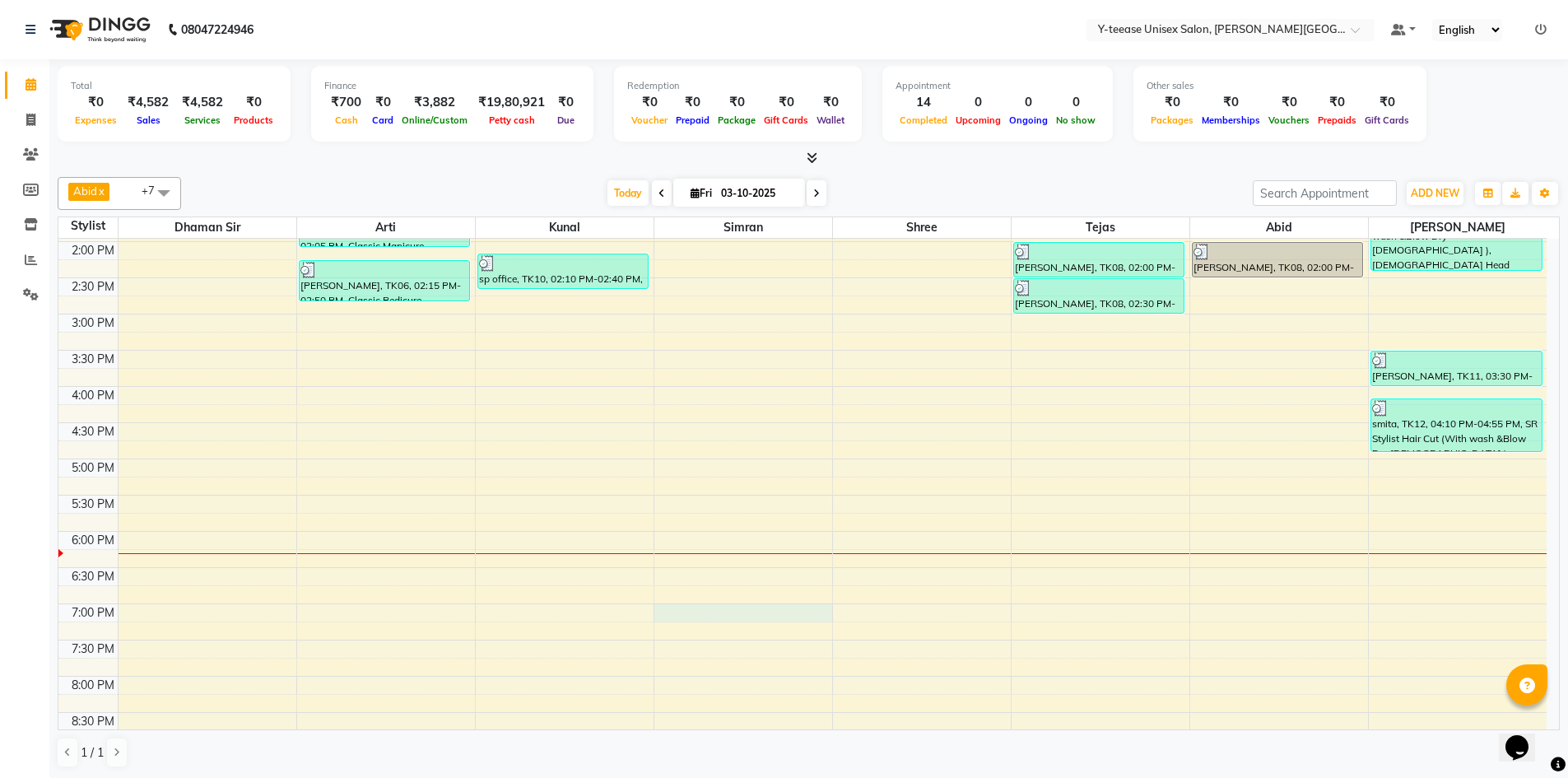
click at [678, 611] on div "6:00 AM 6:30 AM 7:00 AM 7:30 AM 8:00 AM 8:30 AM 9:00 AM 9:30 AM 10:00 AM 10:30 …" at bounding box center [803, 277] width 1489 height 1231
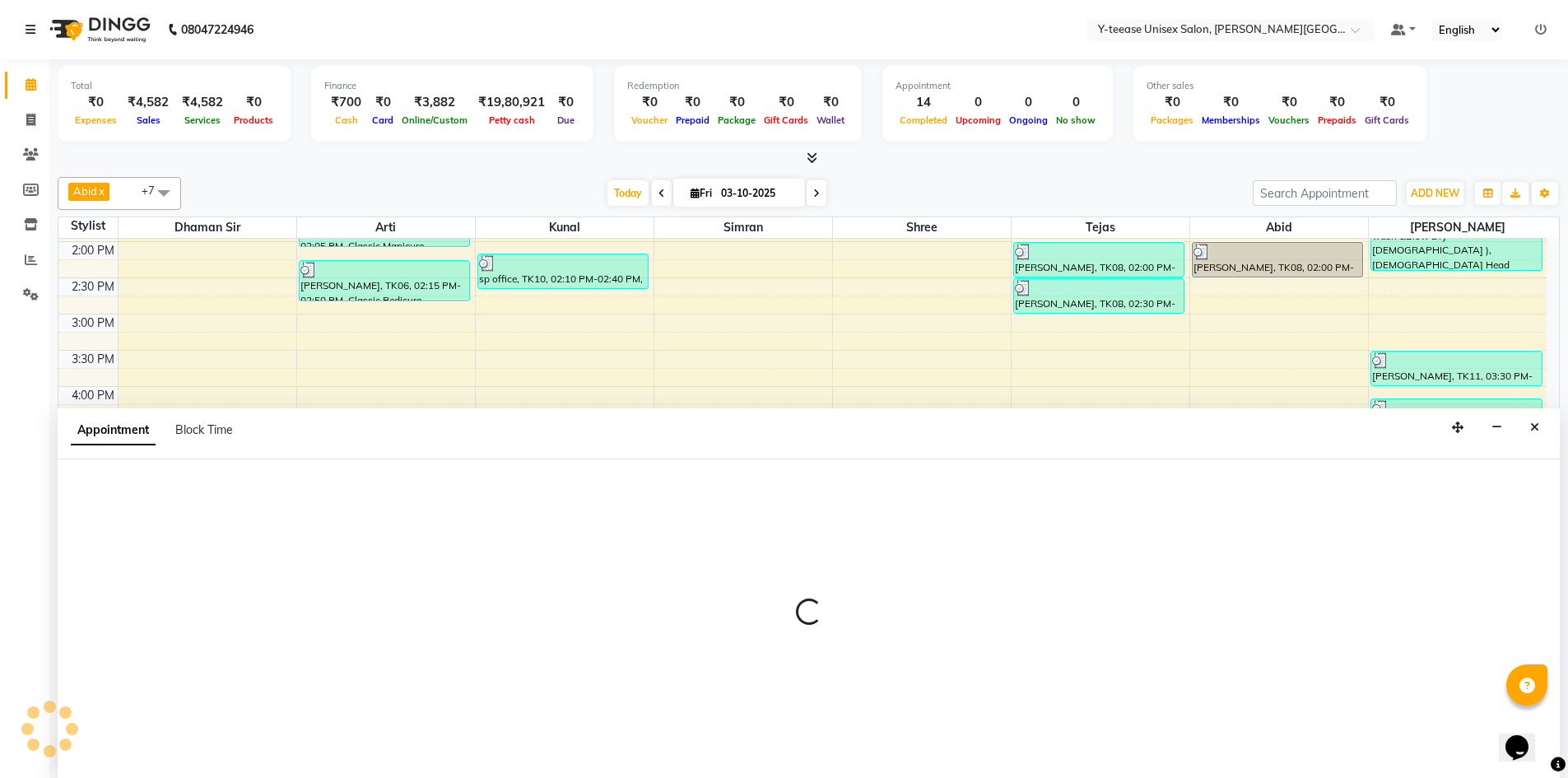
scroll to position [1, 0]
select select "70225"
select select "1140"
select select "tentative"
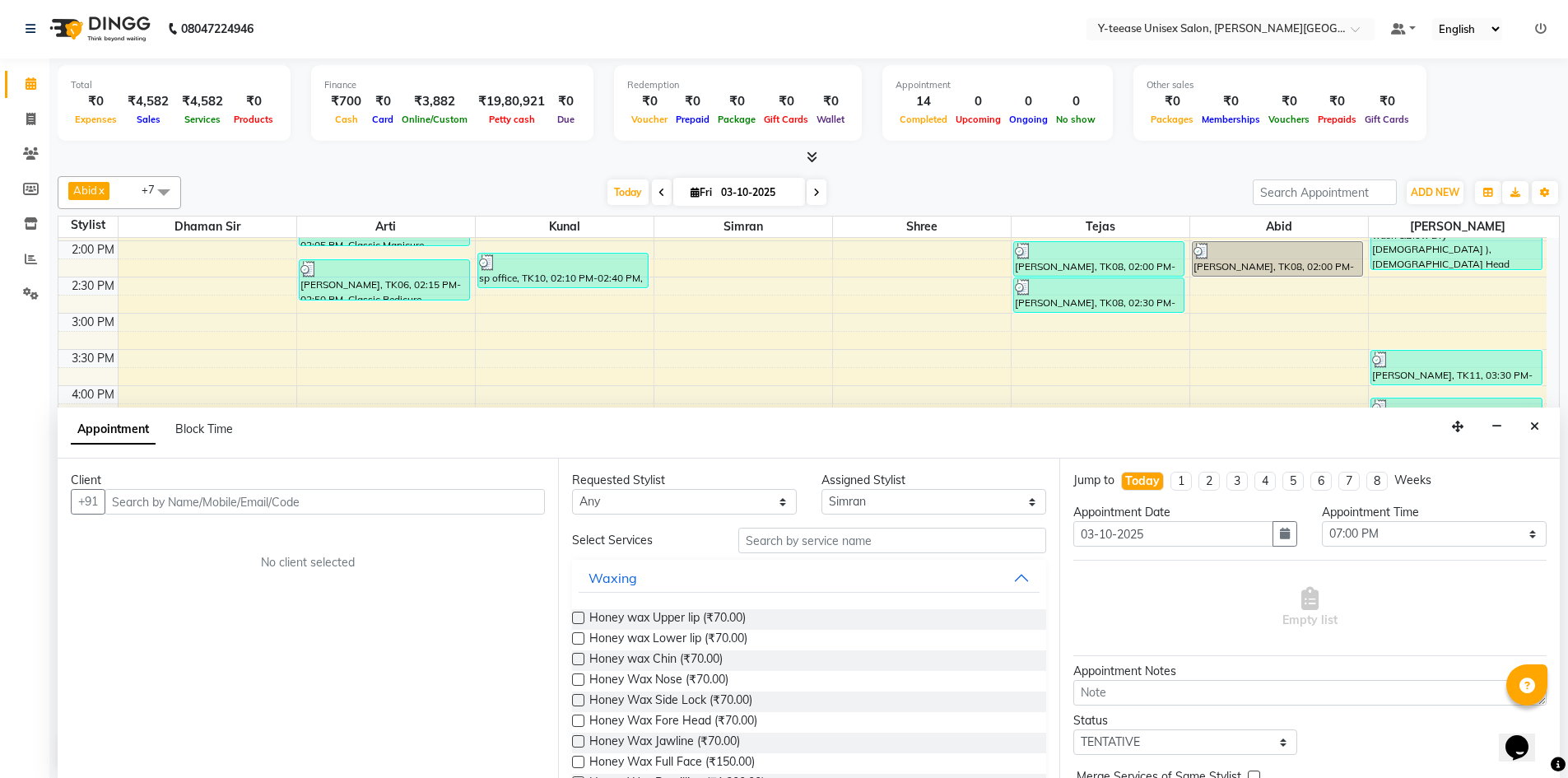
click at [368, 512] on input "text" at bounding box center [325, 501] width 441 height 26
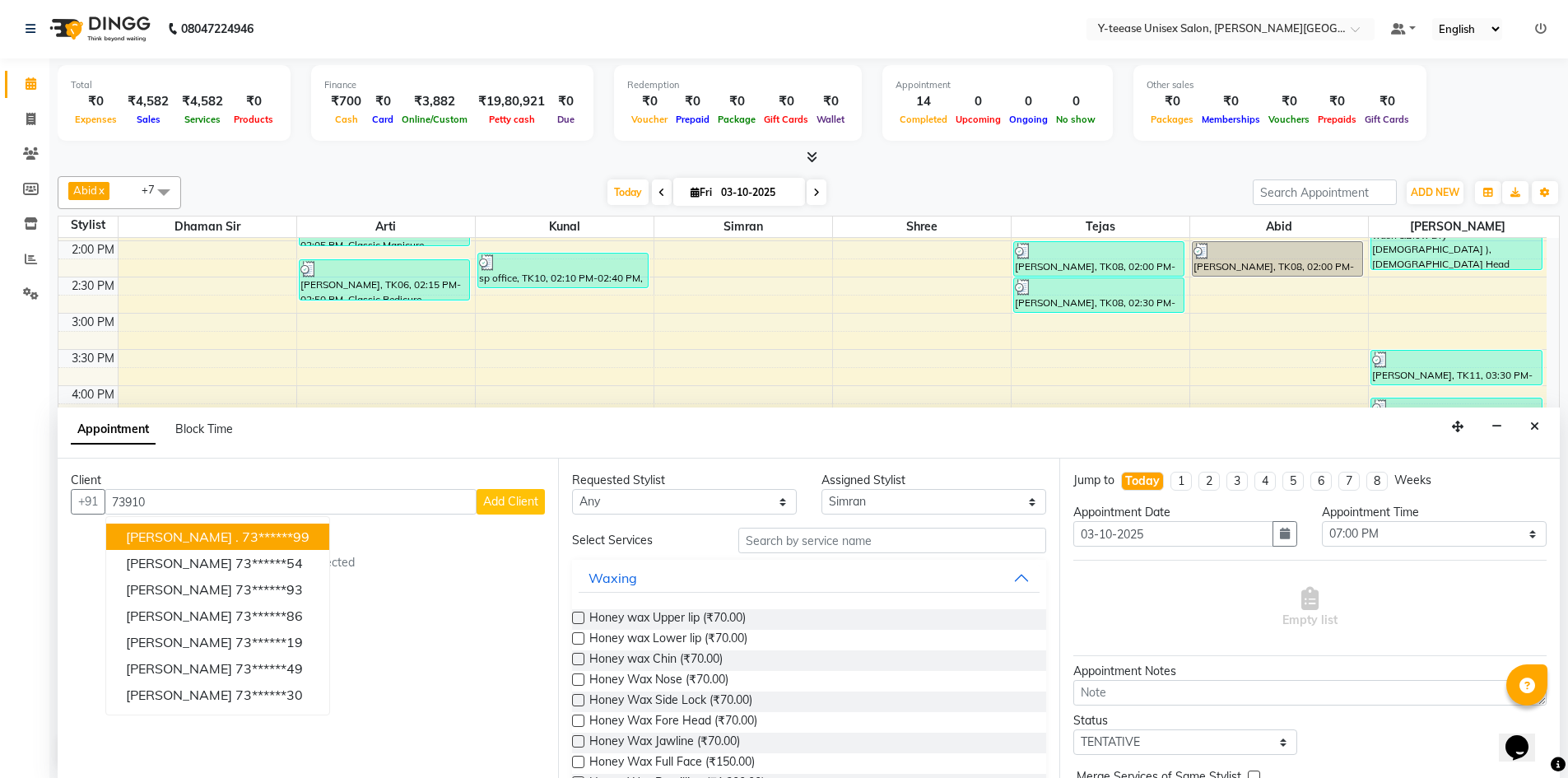
click at [300, 532] on button "[PERSON_NAME] . 73******99" at bounding box center [217, 537] width 223 height 27
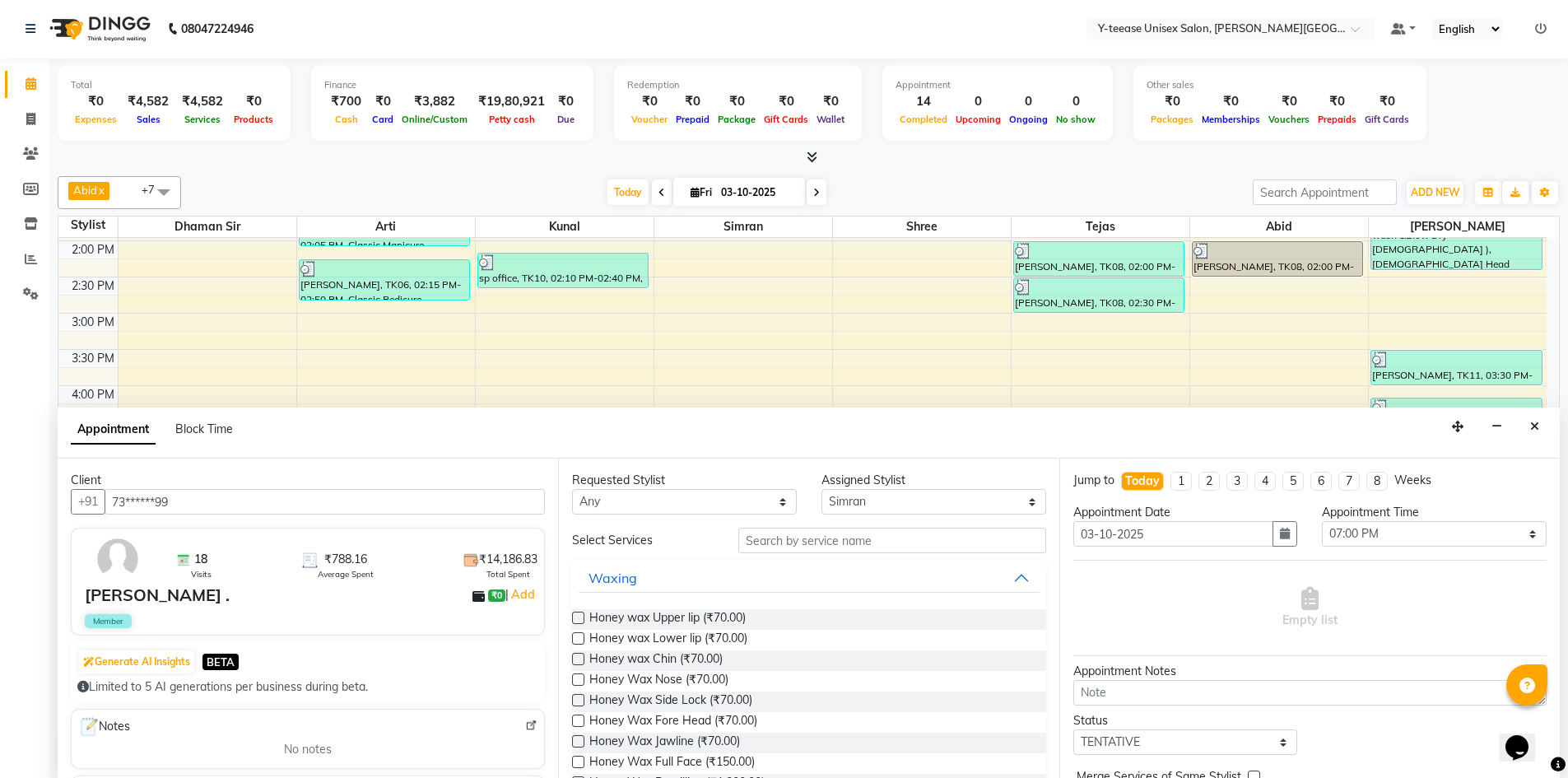
type input "73******99"
click at [805, 541] on input "text" at bounding box center [892, 541] width 308 height 26
type input "DETA"
click at [580, 638] on label at bounding box center [579, 638] width 12 height 12
click at [580, 638] on input "checkbox" at bounding box center [578, 640] width 11 height 11
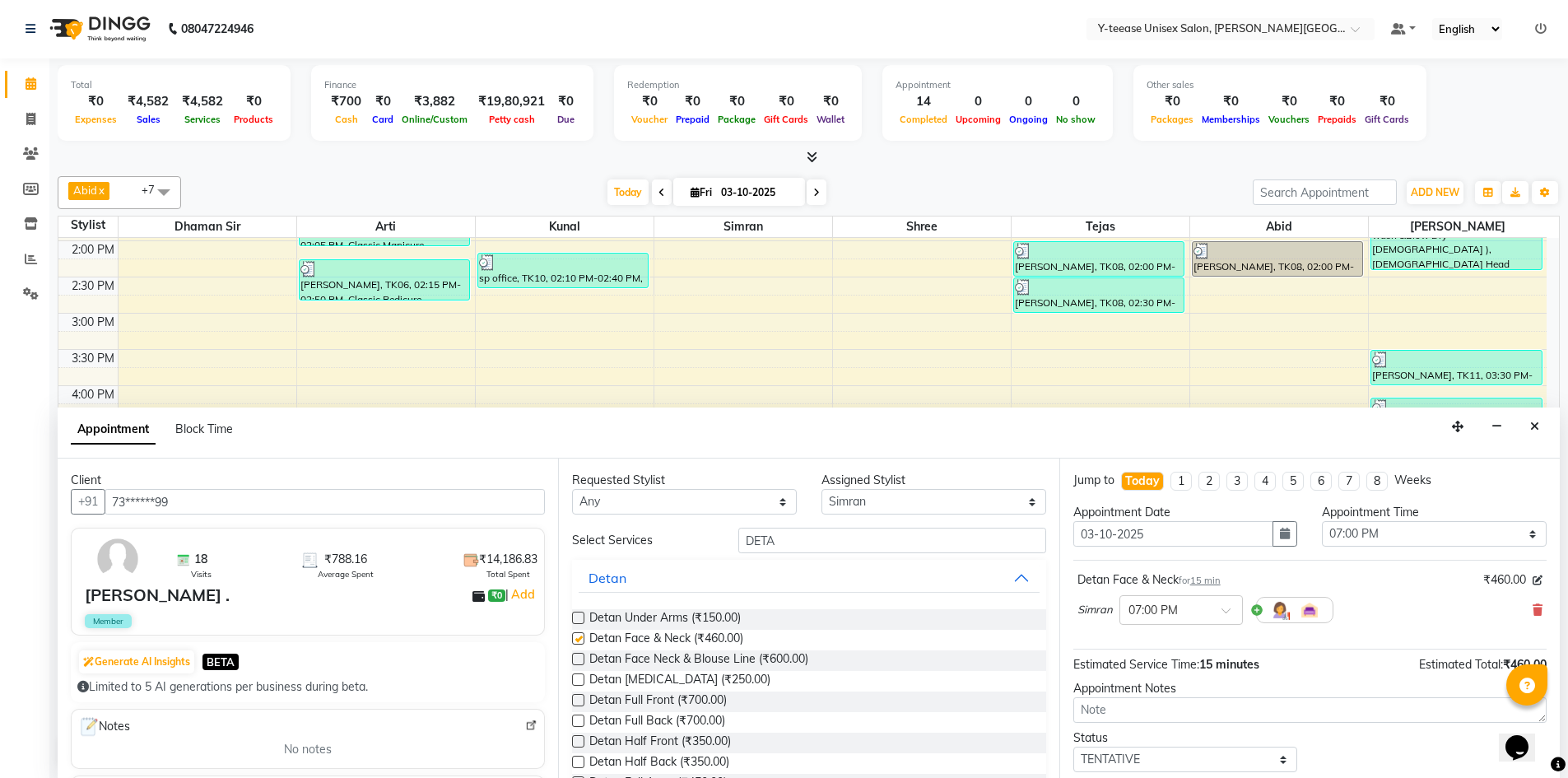
checkbox input "false"
drag, startPoint x: 798, startPoint y: 542, endPoint x: 670, endPoint y: 557, distance: 128.9
click at [670, 557] on div "Select Services DETA Detan Detan Under Arms (₹150.00) Detan Face & Neck (₹460.0…" at bounding box center [809, 740] width 474 height 424
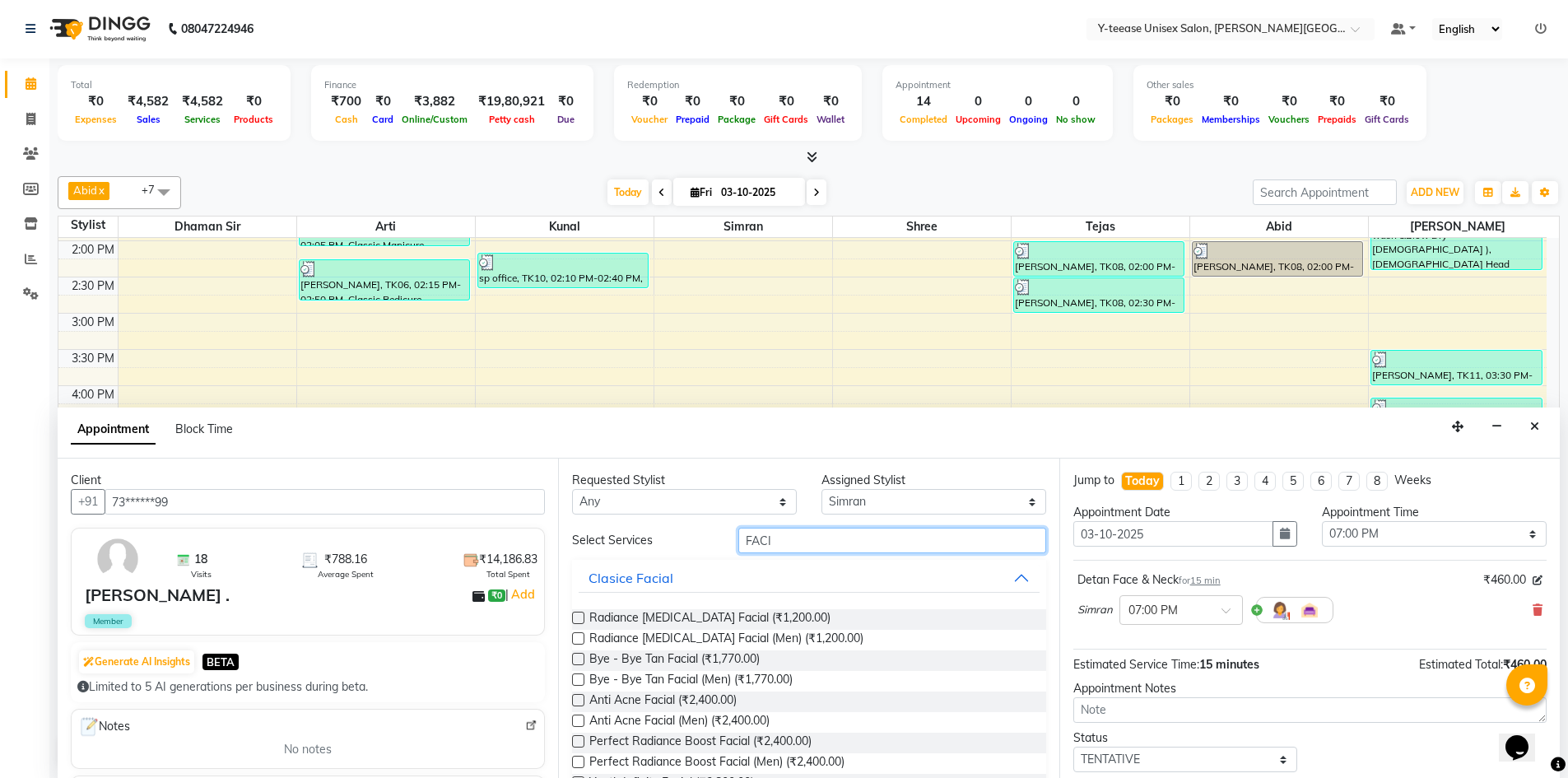
type input "FACI"
click at [574, 616] on label at bounding box center [579, 618] width 12 height 12
click at [574, 616] on input "checkbox" at bounding box center [578, 620] width 11 height 11
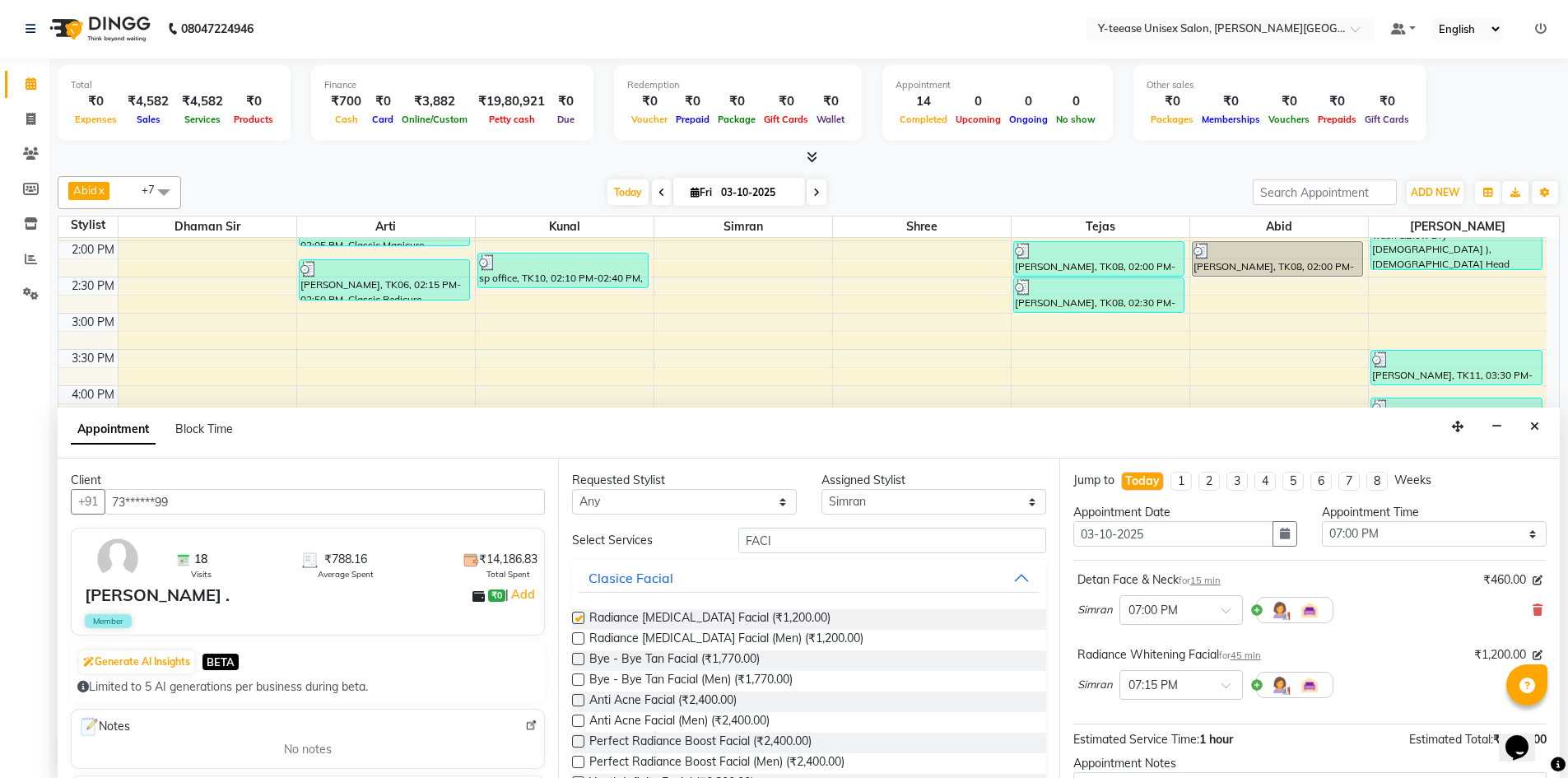
checkbox input "false"
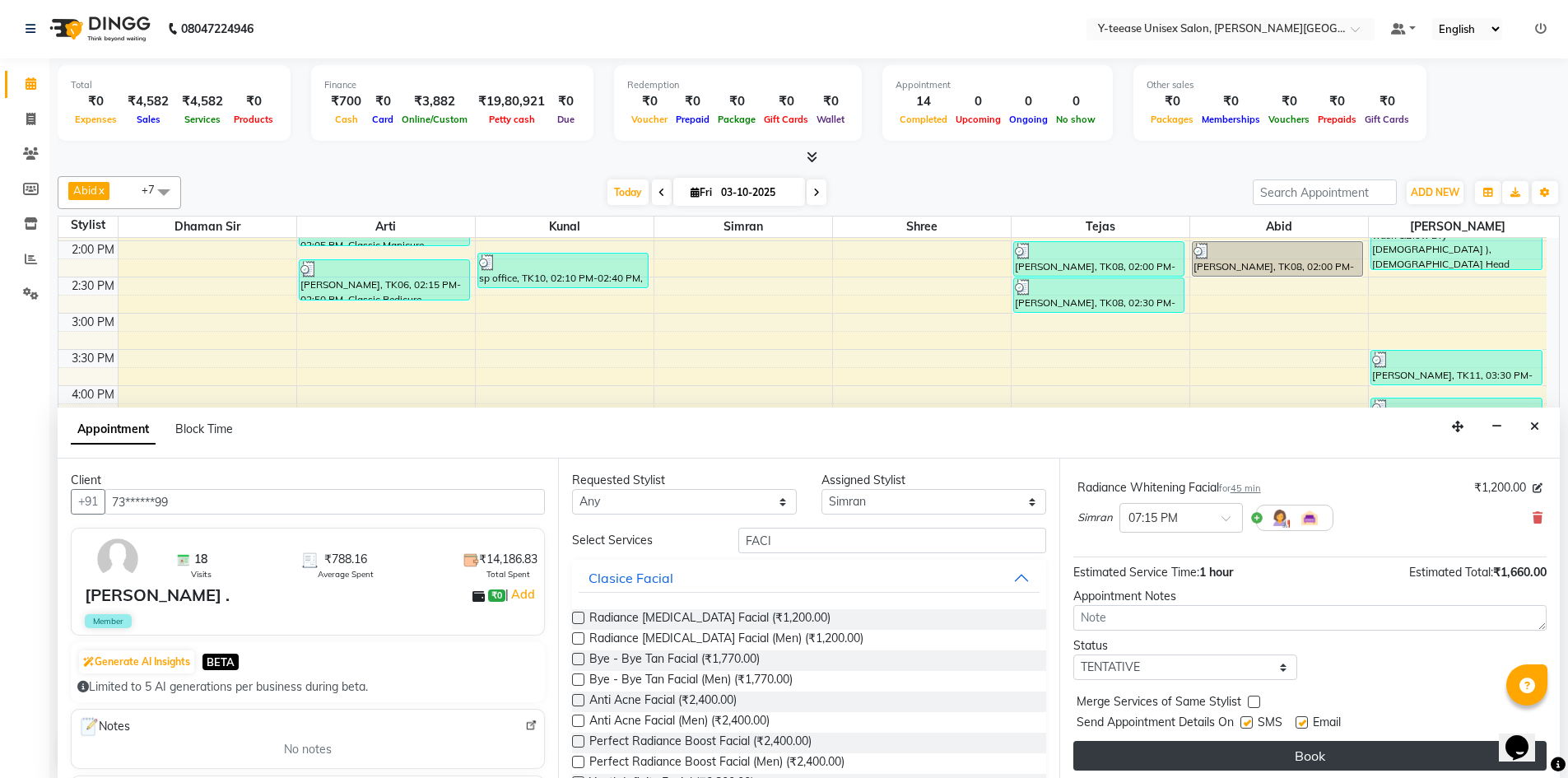
scroll to position [173, 0]
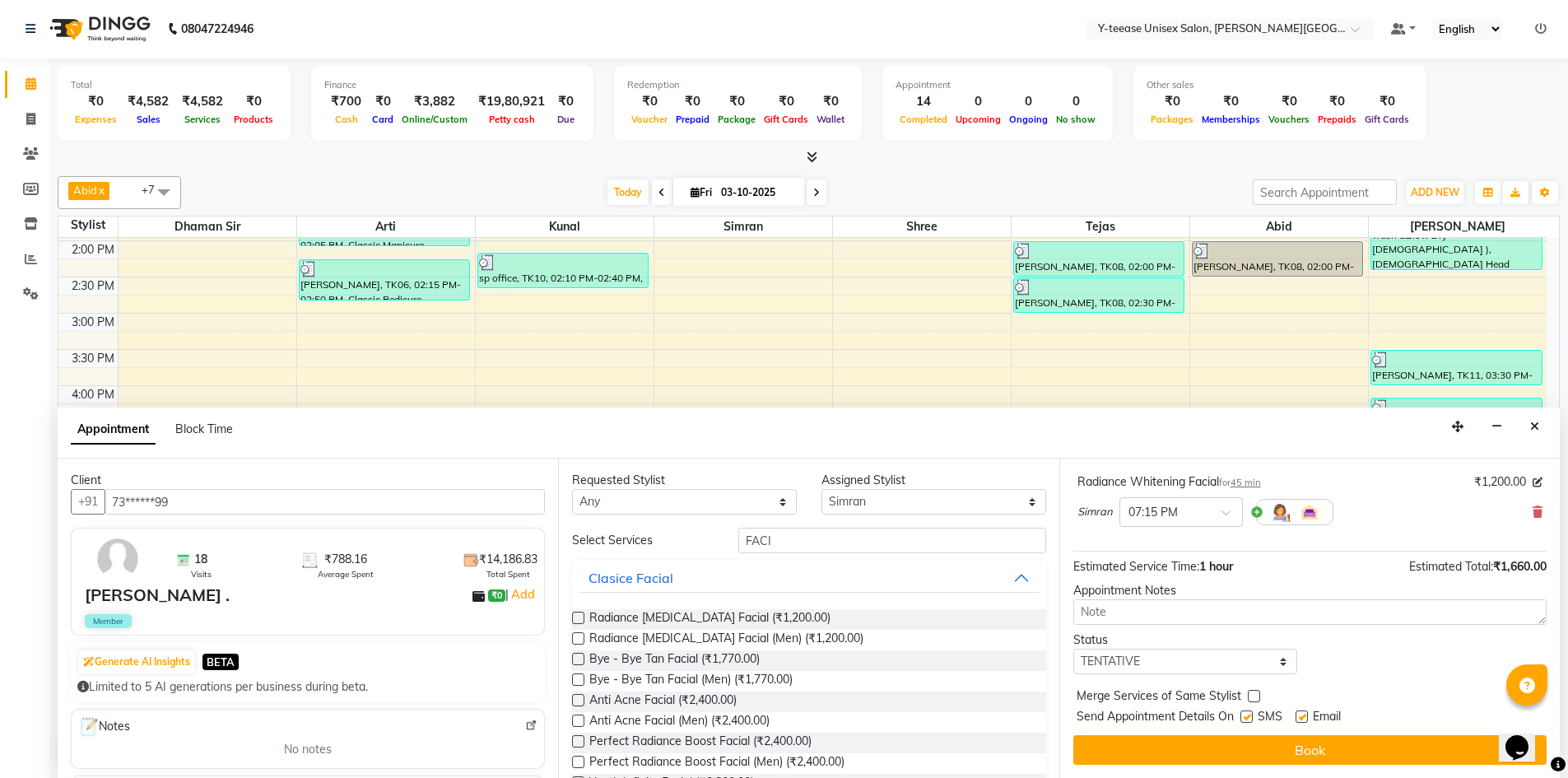
click at [1199, 764] on button "Book" at bounding box center [1310, 750] width 474 height 29
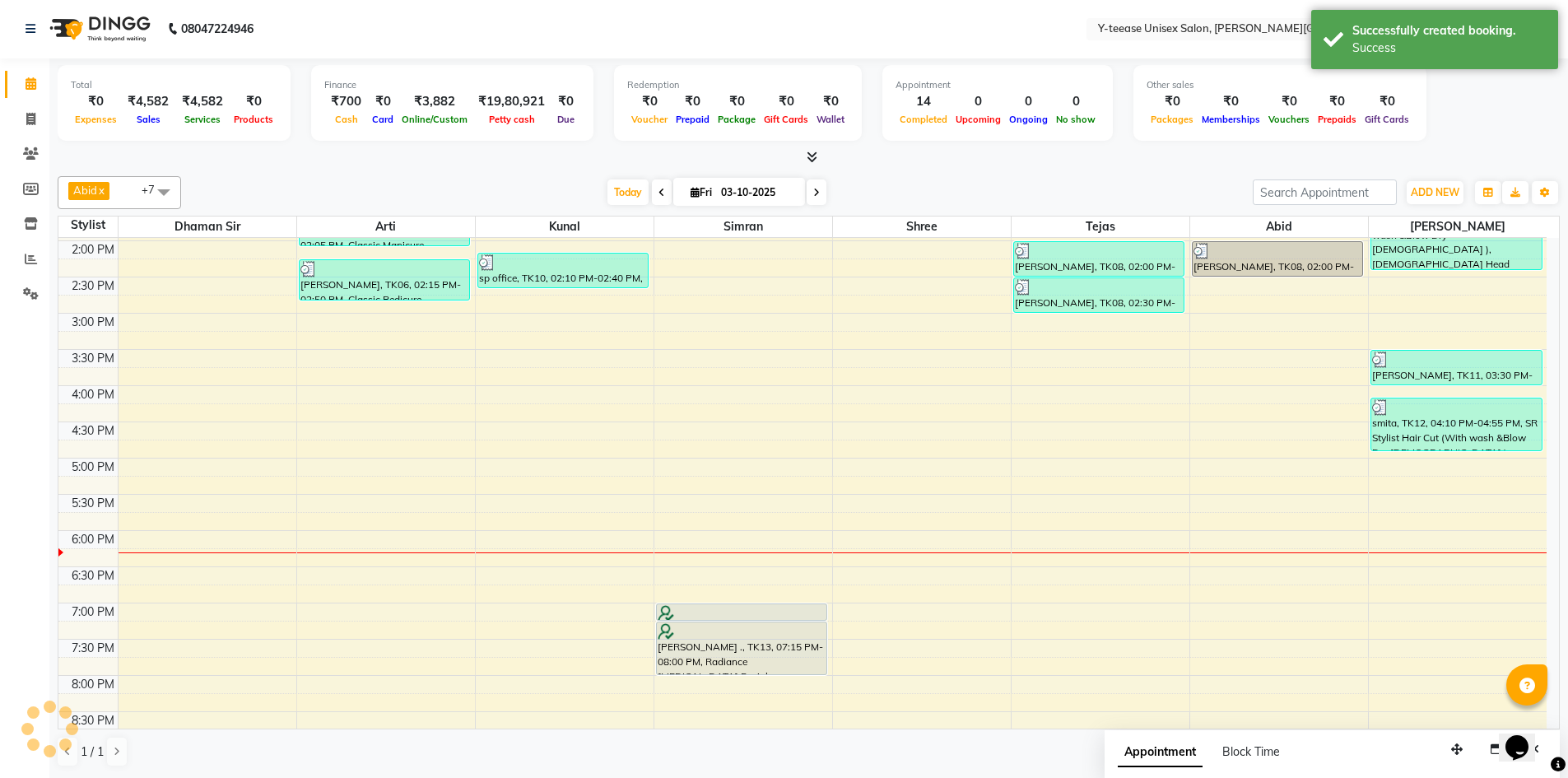
scroll to position [0, 0]
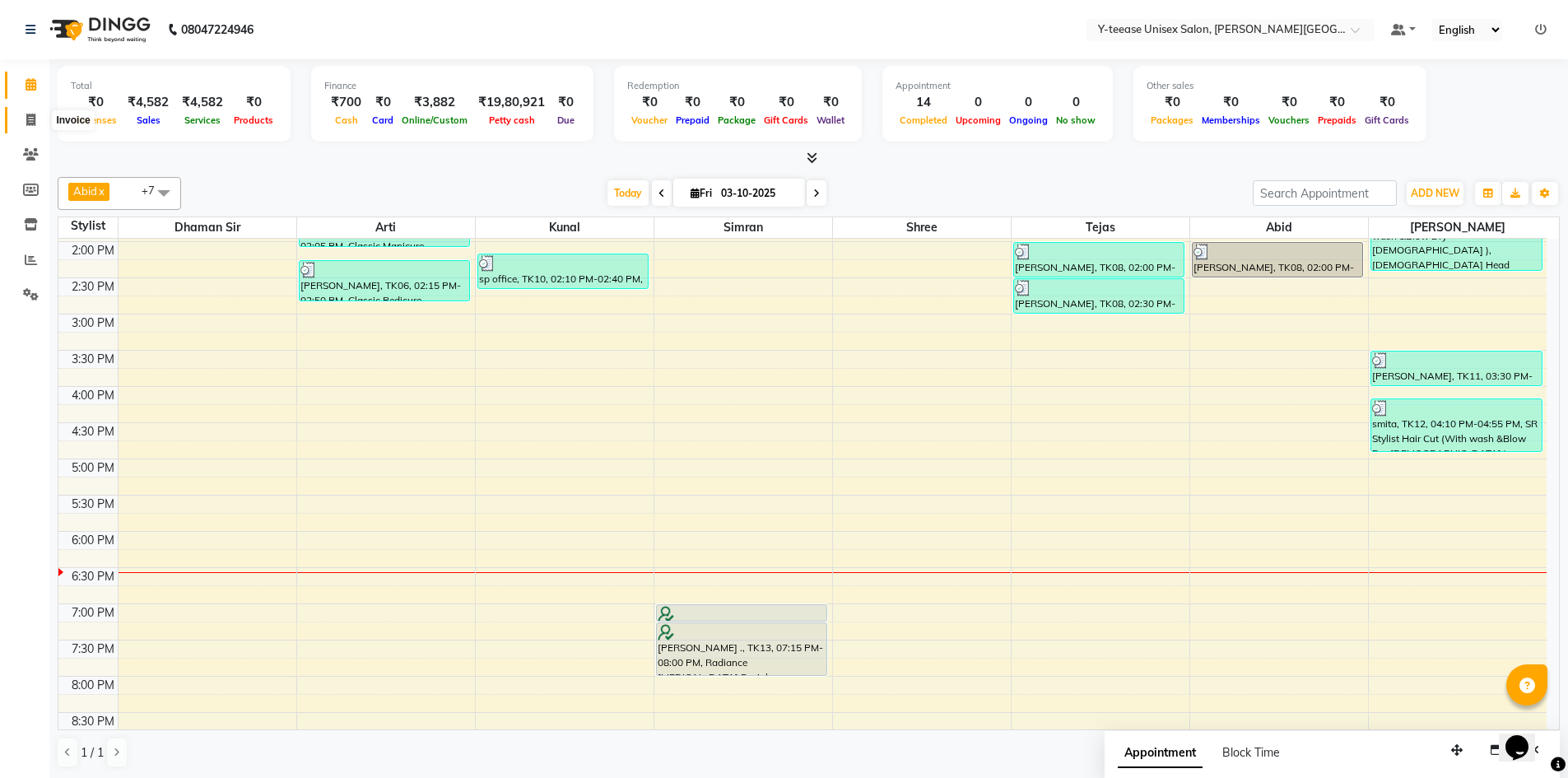
click at [28, 121] on icon at bounding box center [31, 120] width 9 height 12
select select "765"
select select "service"
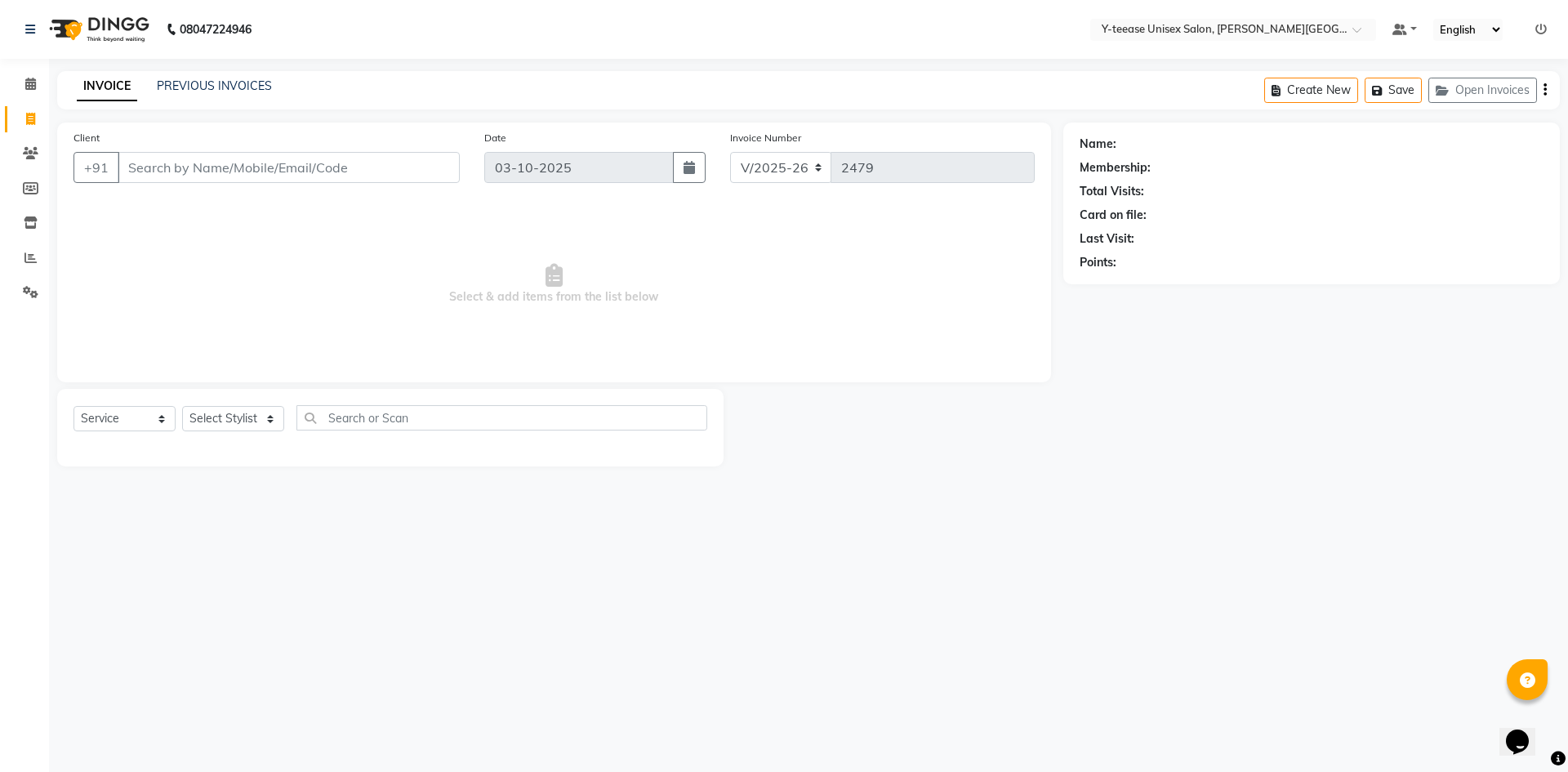
click at [379, 184] on div "Client +91 Date [DATE] Invoice Number V/2025 V/[PHONE_NUMBER]" at bounding box center [554, 162] width 986 height 67
click at [348, 169] on input "Client" at bounding box center [288, 167] width 342 height 31
click at [102, 193] on div "Client +91" at bounding box center [266, 162] width 411 height 67
drag, startPoint x: 114, startPoint y: 167, endPoint x: 53, endPoint y: 176, distance: 61.7
click at [53, 176] on div "Client +91 Date [DATE] Invoice Number V/2025 V/[PHONE_NUMBER] Select & add item…" at bounding box center [554, 295] width 1019 height 344
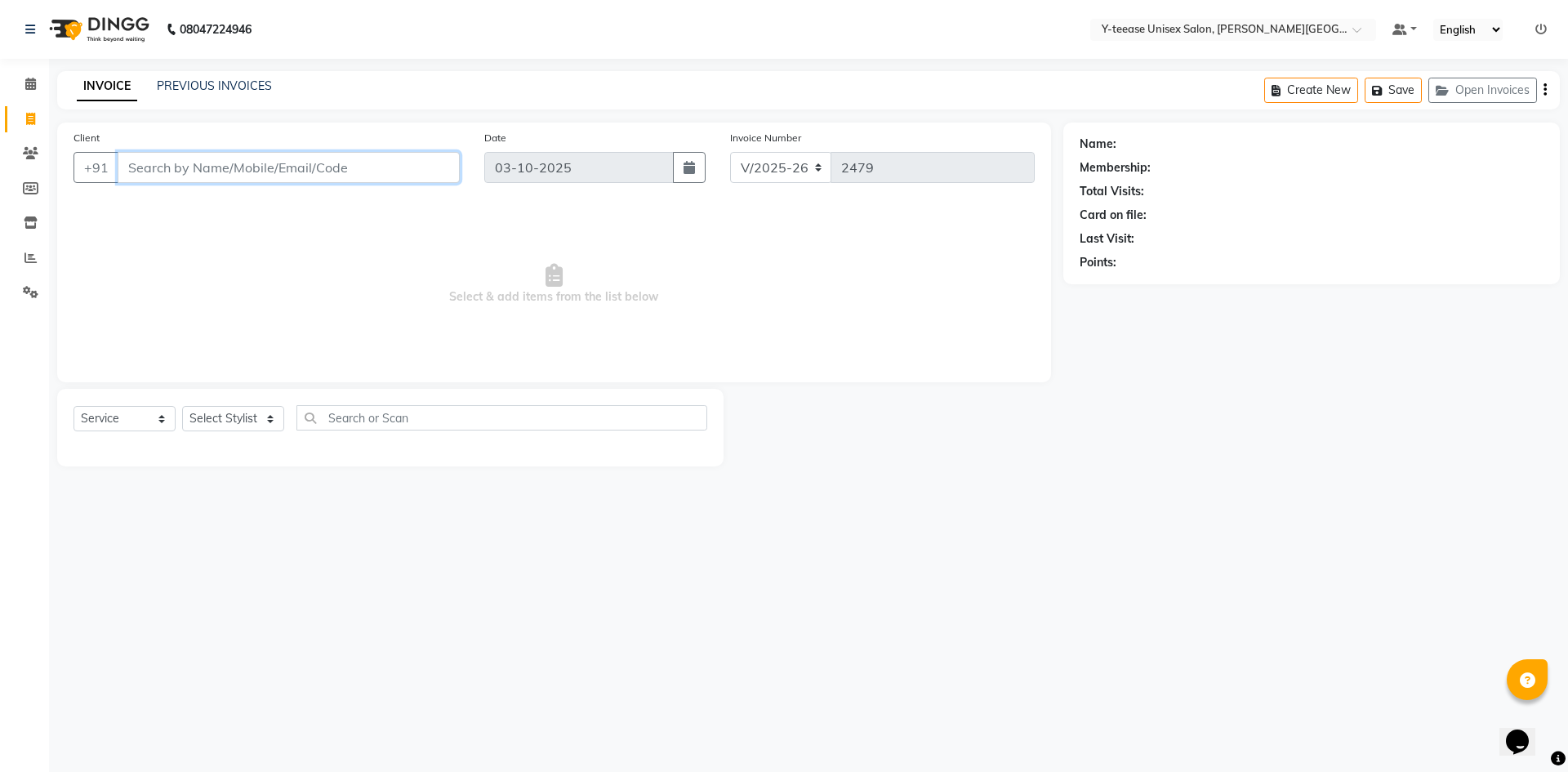
click at [223, 174] on input "Client" at bounding box center [288, 167] width 342 height 31
click at [0, 221] on app-home "08047224946 Select Location × Y-teease Unisex Salon, [PERSON_NAME] Nagar Defaul…" at bounding box center [784, 245] width 1568 height 491
click at [235, 183] on div "Client +91" at bounding box center [266, 162] width 411 height 67
click at [231, 170] on input "Client" at bounding box center [288, 167] width 342 height 31
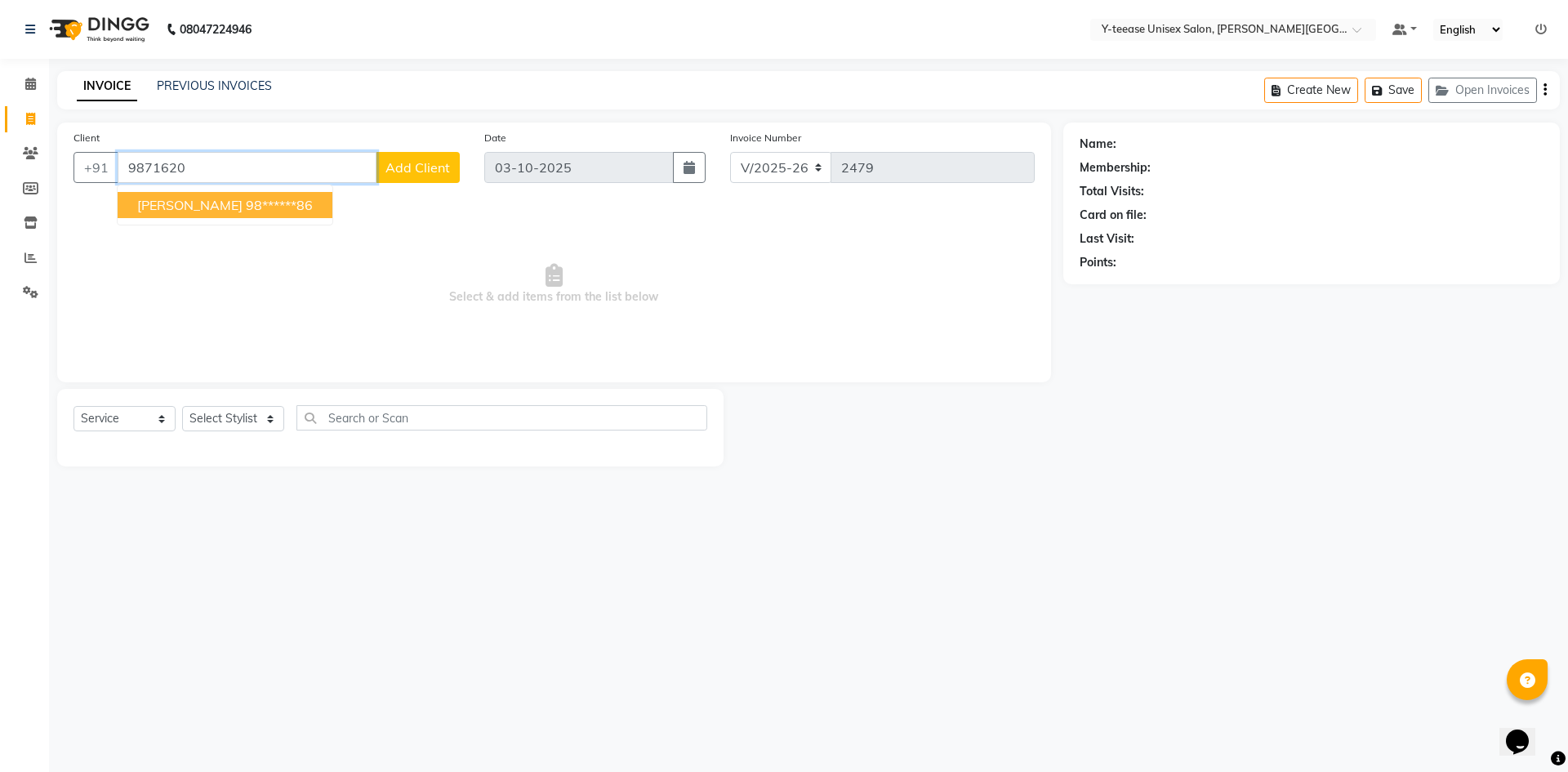
click at [246, 199] on ngb-highlight "98******86" at bounding box center [280, 205] width 67 height 17
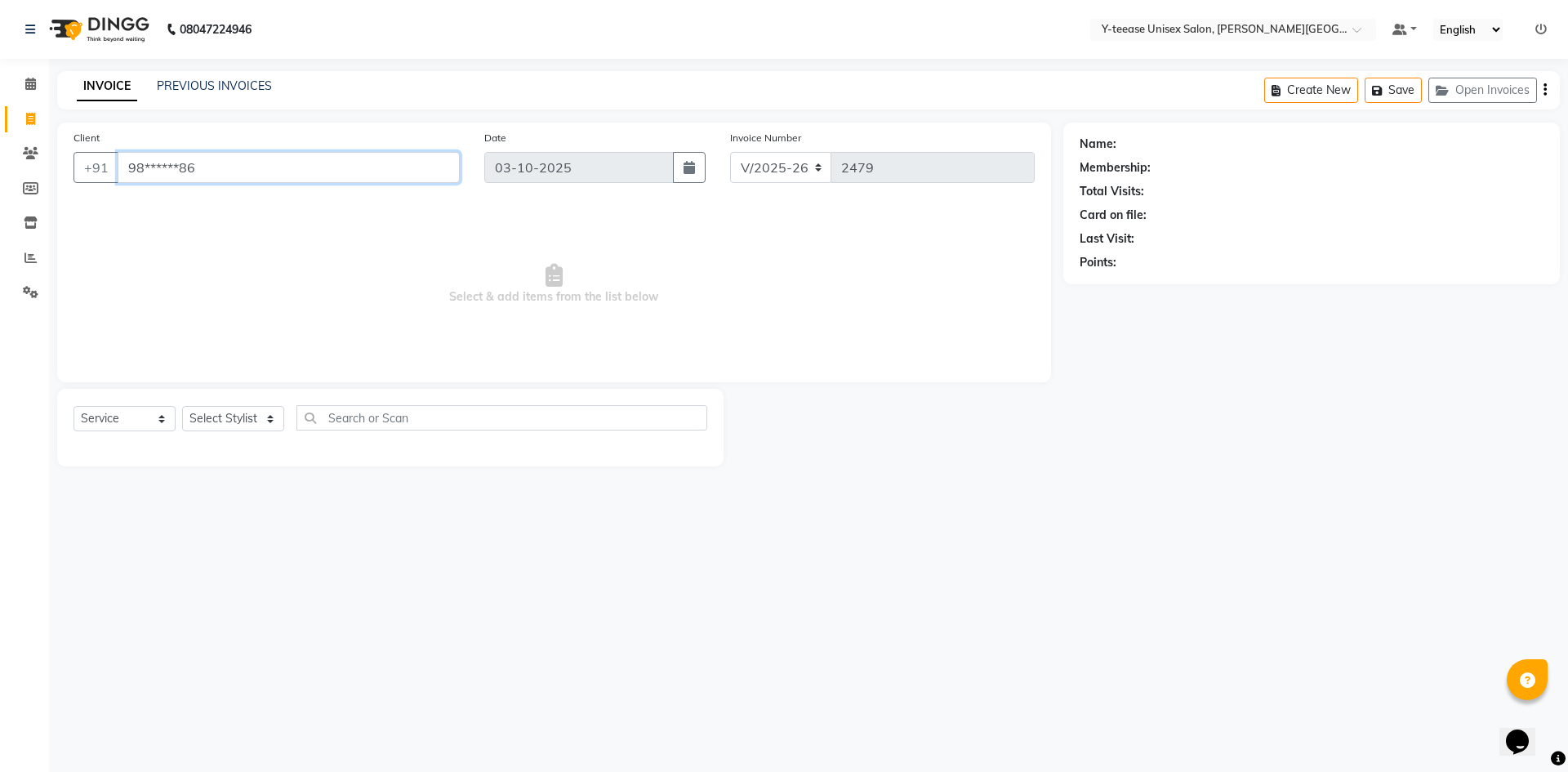
type input "98******86"
click at [234, 425] on select "Select Stylist Abid Arti Dhaman Sir Kunal Rahul jadhav Shree Simran tejas" at bounding box center [234, 418] width 102 height 26
select select "84059"
click at [183, 406] on select "Select Stylist Abid Arti Dhaman Sir Kunal Rahul jadhav Shree Simran tejas" at bounding box center [234, 418] width 102 height 26
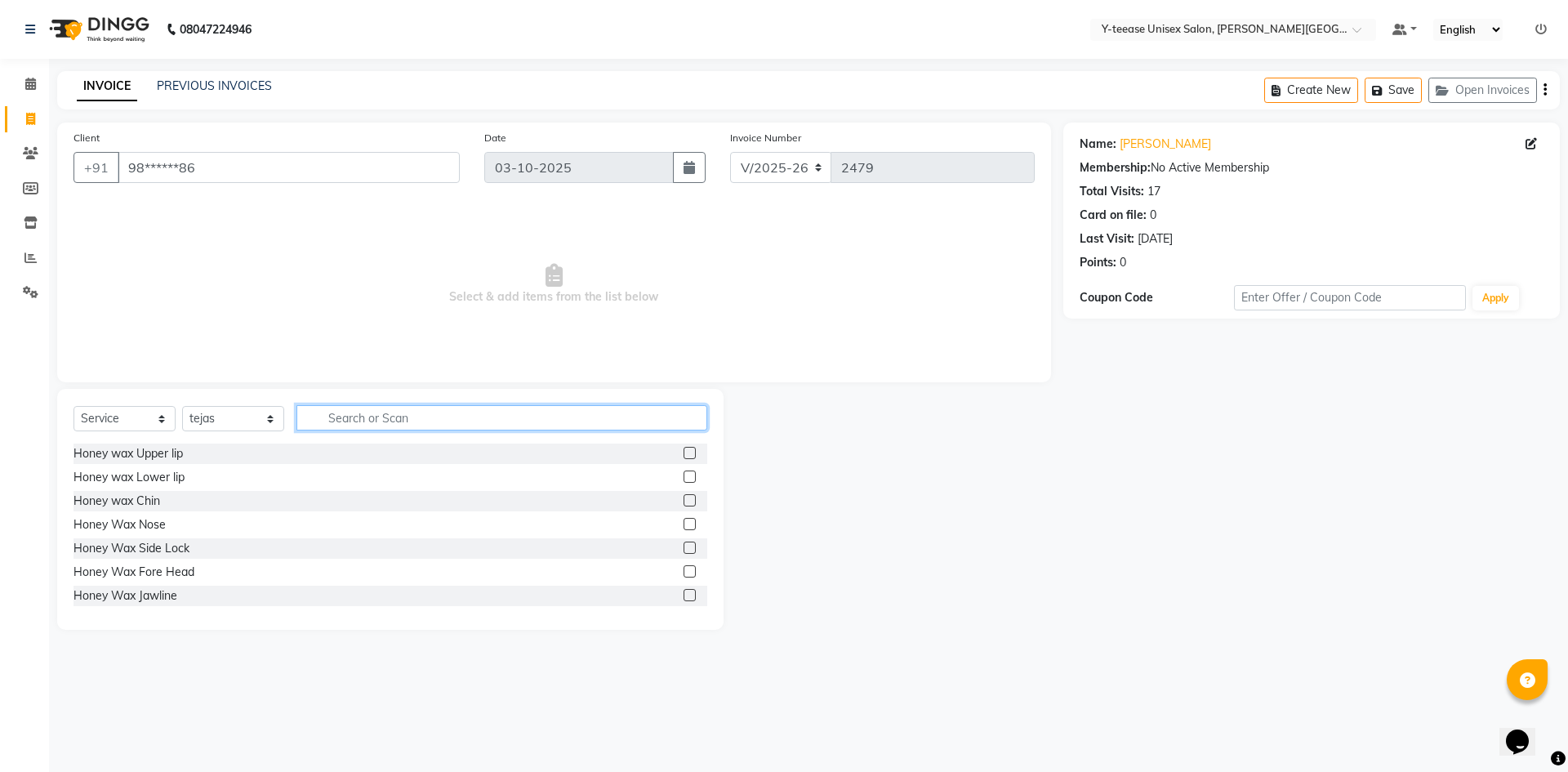
click at [359, 430] on input "text" at bounding box center [502, 417] width 411 height 26
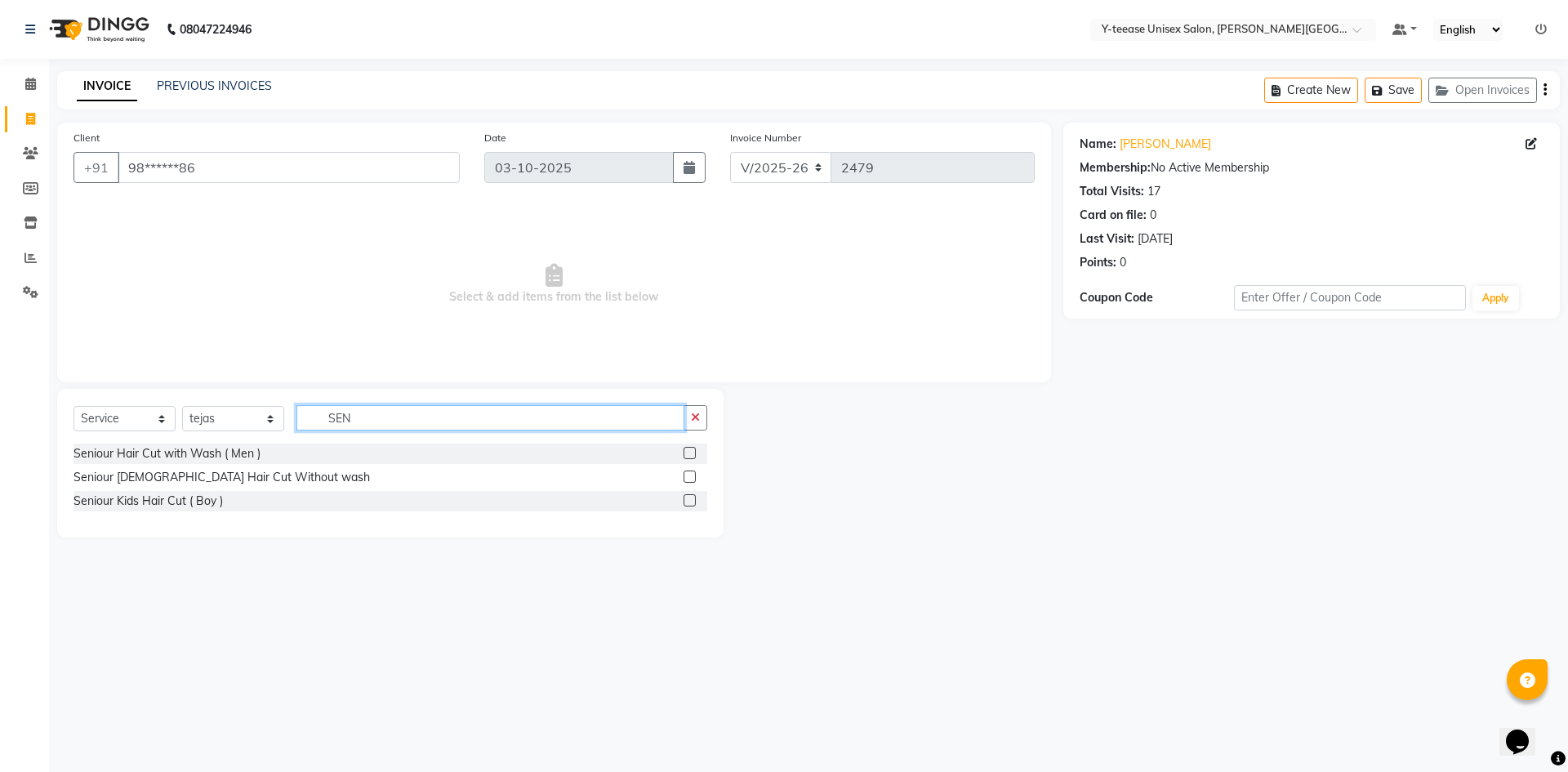
type input "SEN"
click at [689, 476] on label at bounding box center [690, 477] width 12 height 12
click at [689, 476] on input "checkbox" at bounding box center [689, 477] width 11 height 11
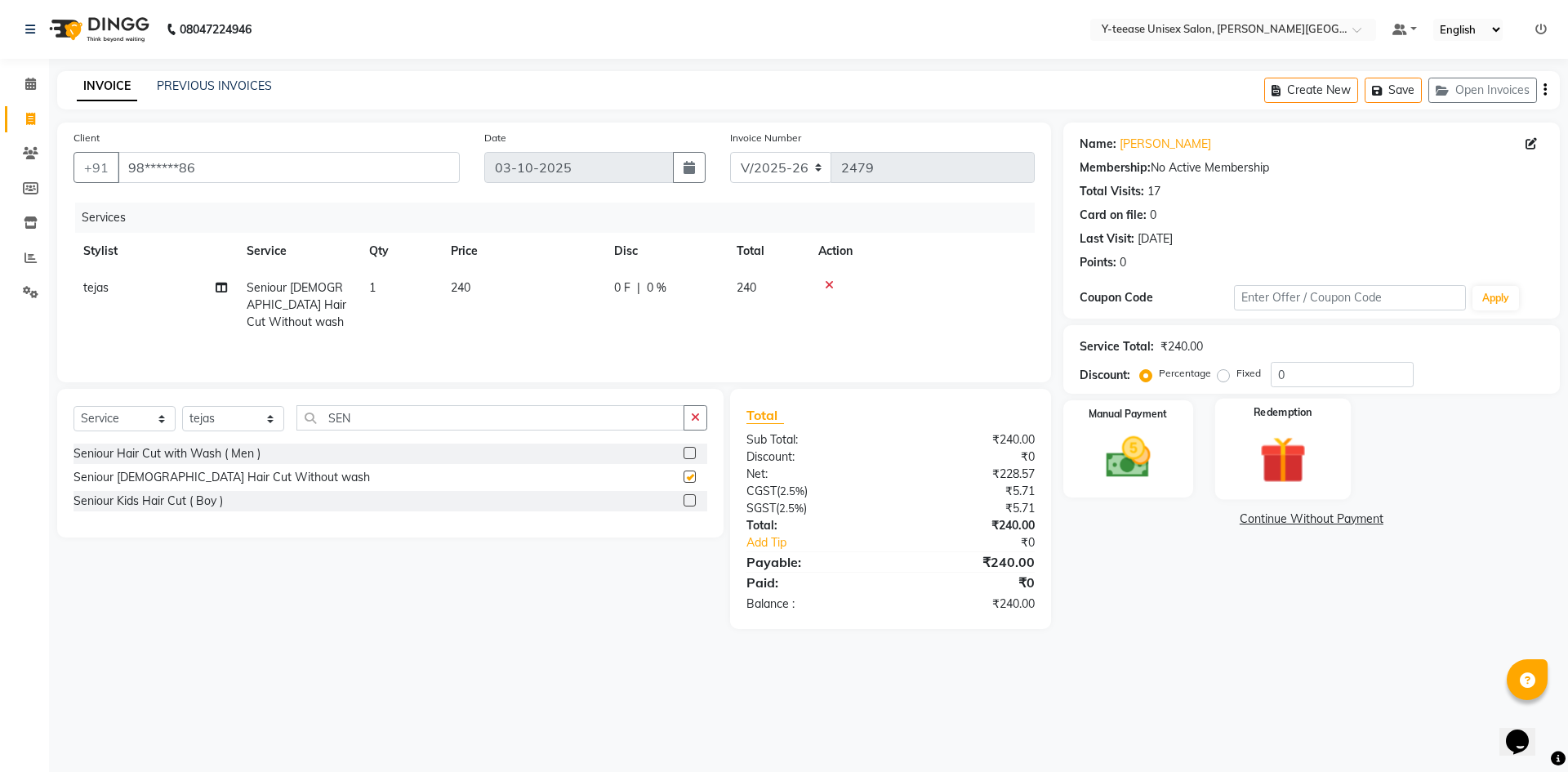
checkbox input "false"
click at [1533, 144] on icon at bounding box center [1531, 144] width 11 height 11
select select "22"
select select "male"
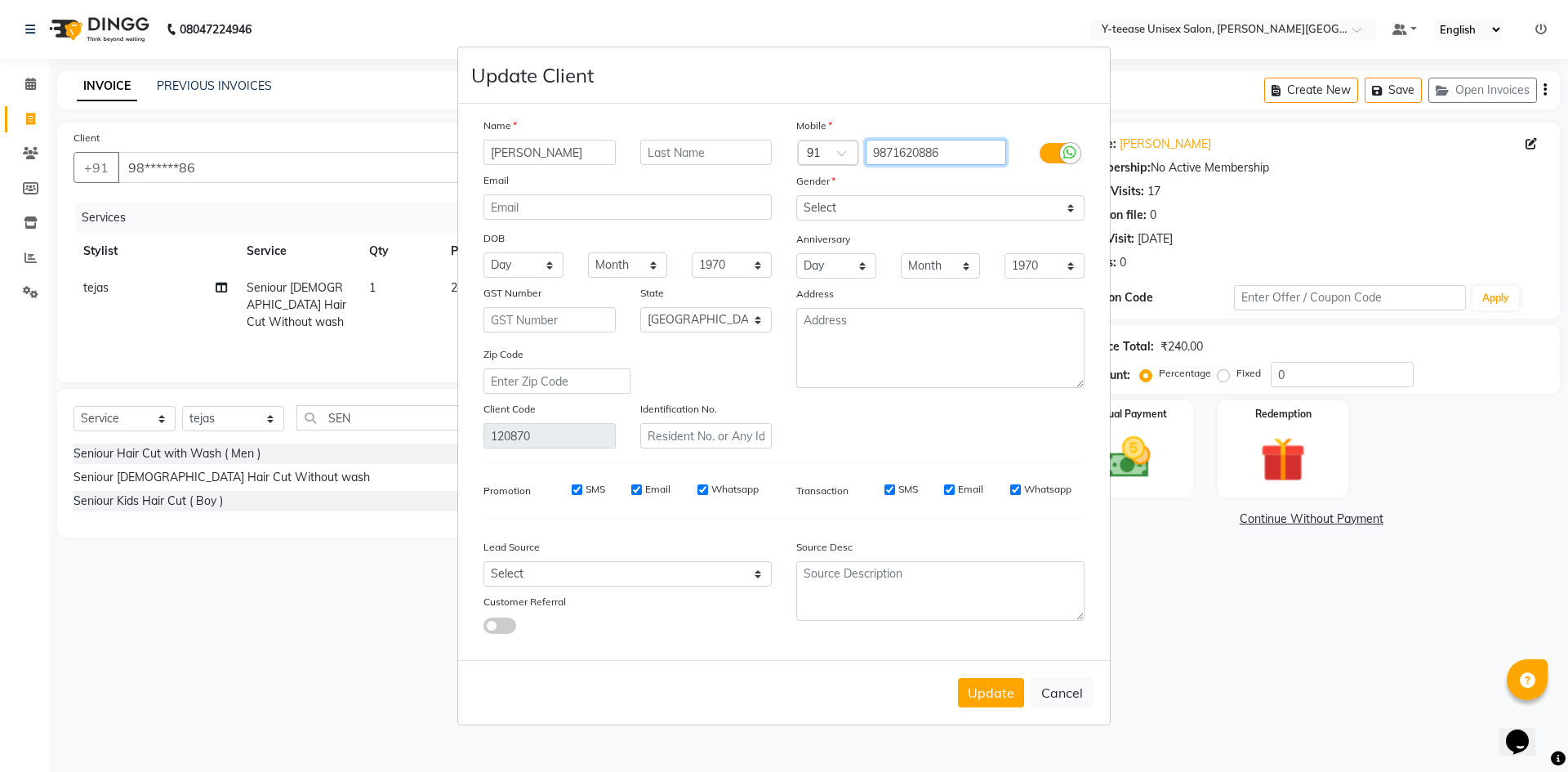
drag, startPoint x: 966, startPoint y: 152, endPoint x: 825, endPoint y: 159, distance: 141.2
click at [825, 159] on div "Country Code × 91 9871620886" at bounding box center [940, 153] width 313 height 26
click at [1068, 681] on button "Cancel" at bounding box center [1062, 693] width 63 height 31
select select
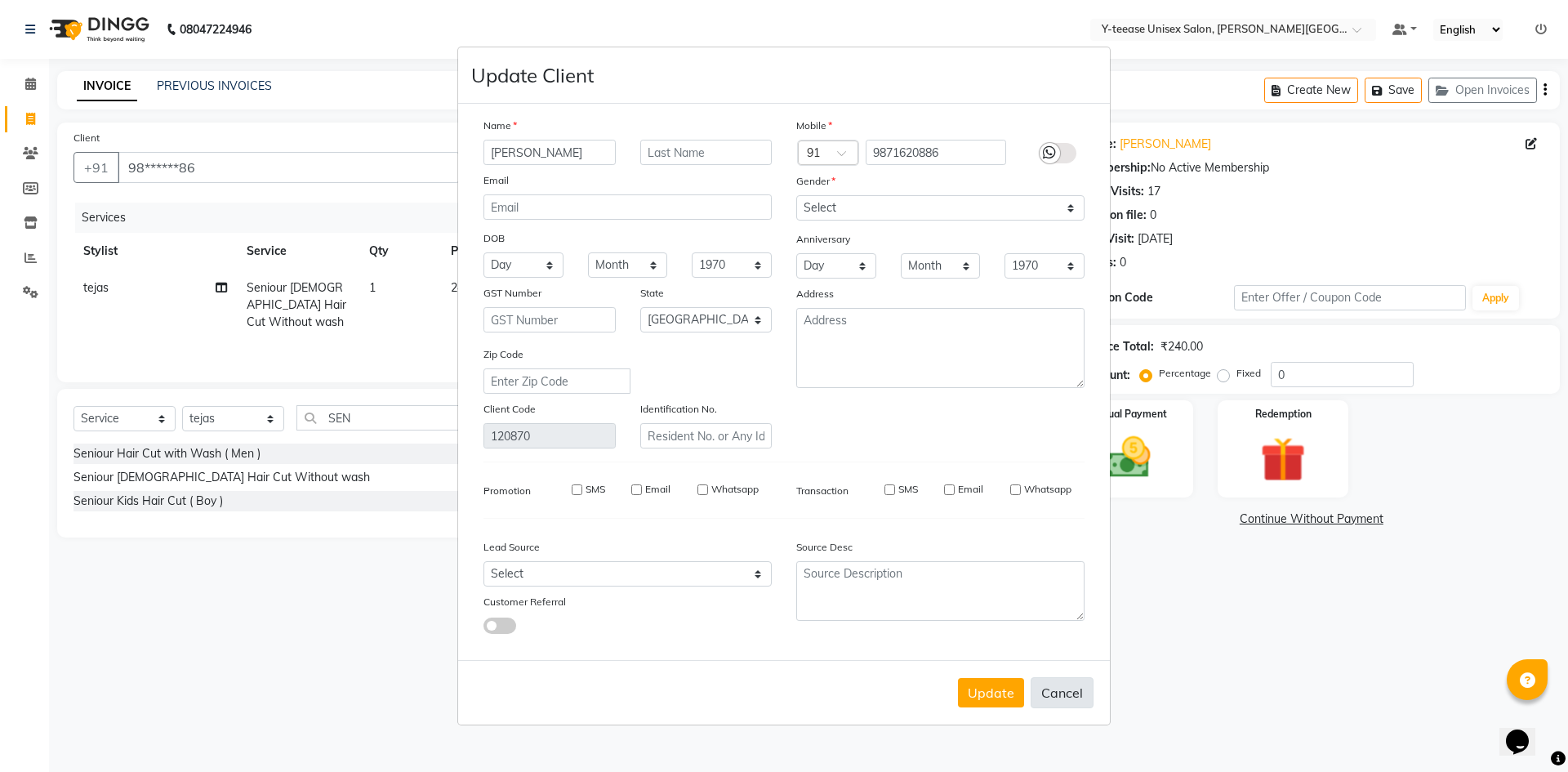
select select
select select "null"
select select
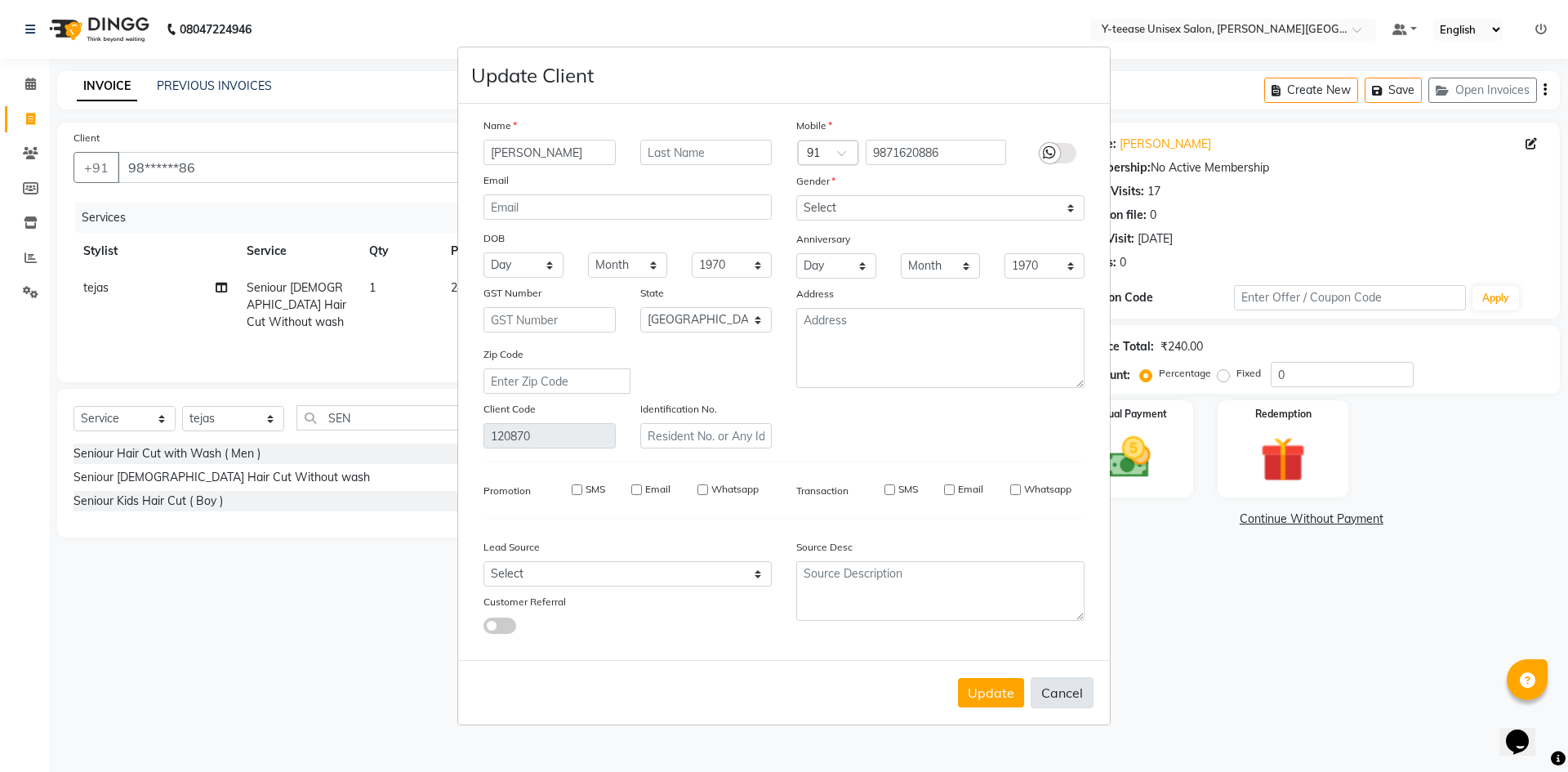
select select
checkbox input "false"
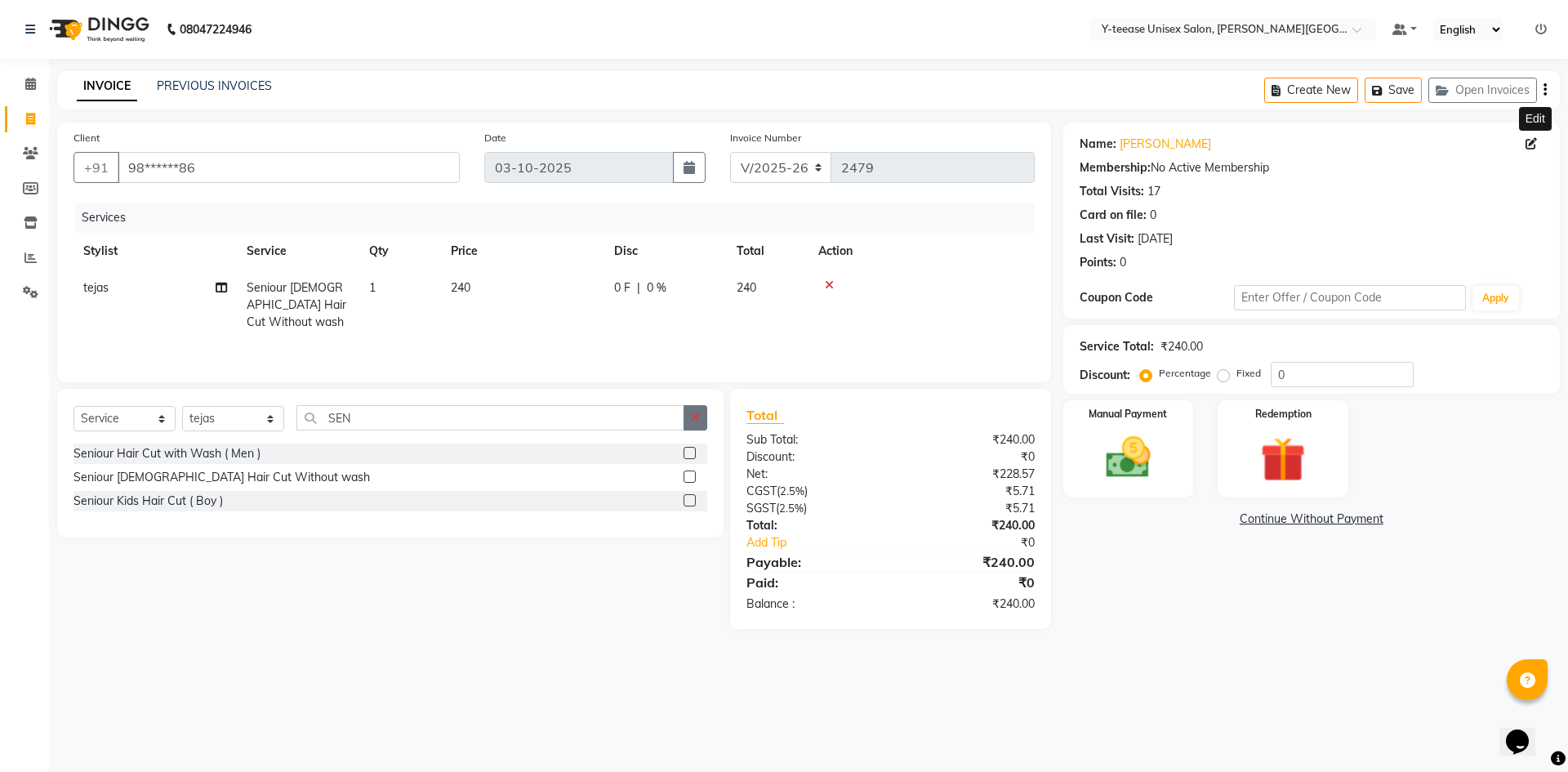
click at [692, 416] on icon "button" at bounding box center [696, 417] width 9 height 11
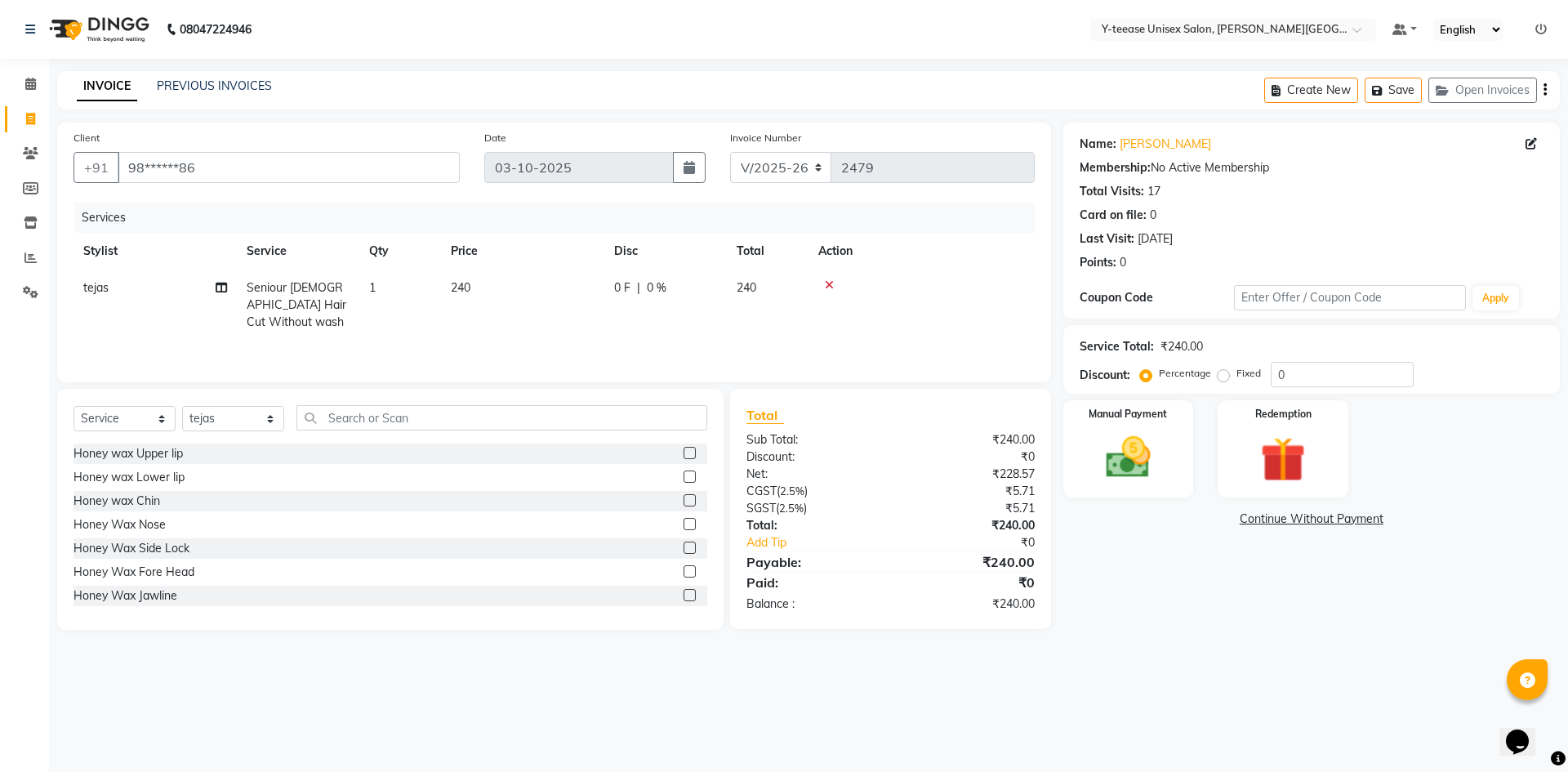
click at [108, 405] on div "Select Service Product Membership Package Voucher Prepaid Gift Card Select Styl…" at bounding box center [390, 424] width 634 height 39
click at [112, 423] on select "Select Service Product Membership Package Voucher Prepaid Gift Card" at bounding box center [124, 418] width 102 height 26
select select "membership"
click at [73, 406] on select "Select Service Product Membership Package Voucher Prepaid Gift Card" at bounding box center [124, 418] width 102 height 26
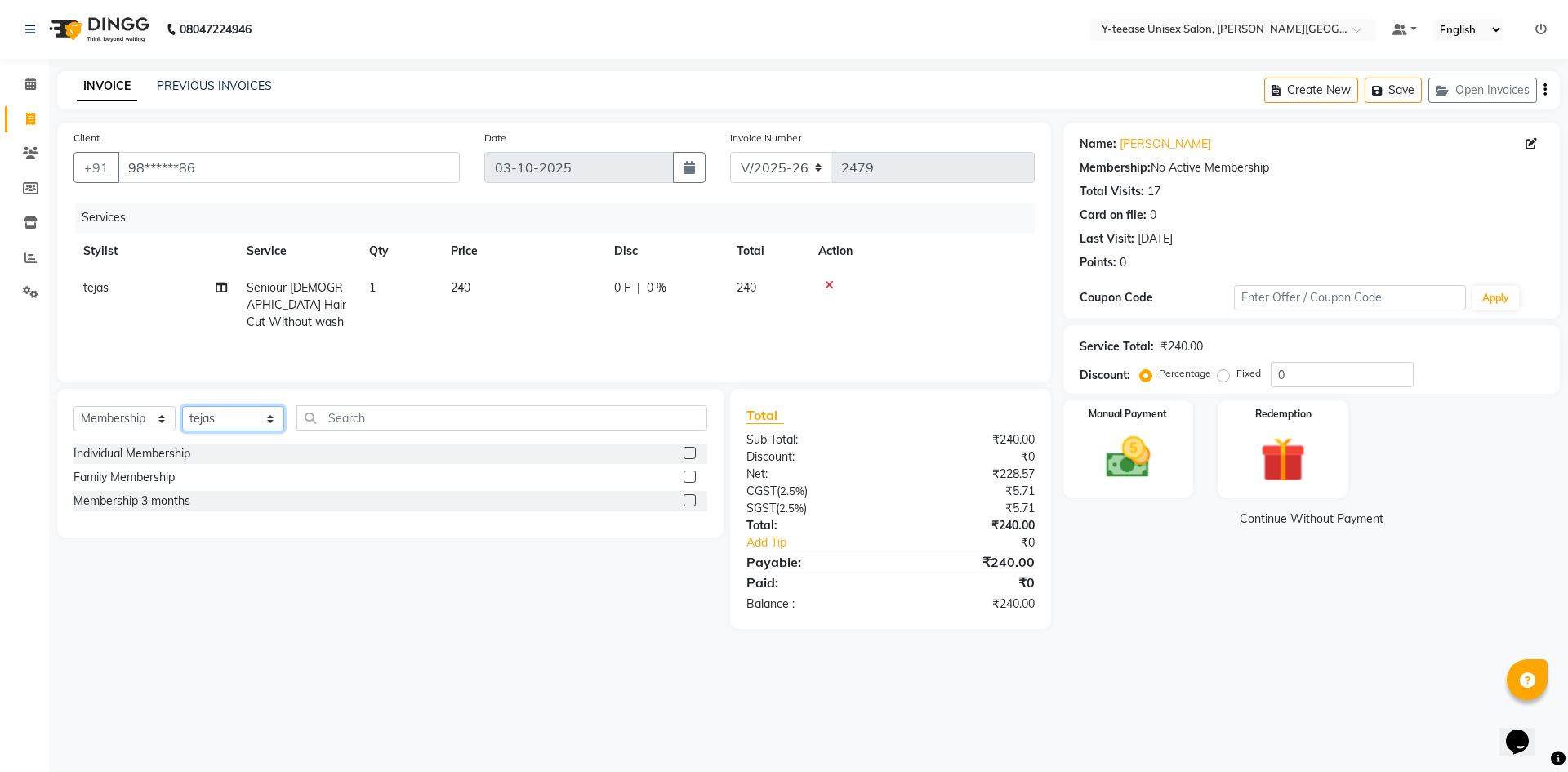
click at [216, 426] on select "Select Stylist Abid Arti Dhaman Sir Kunal Rahul jadhav Shree Simran tejas" at bounding box center [234, 418] width 102 height 26
click at [183, 406] on select "Select Stylist Abid Arti Dhaman Sir Kunal Rahul jadhav Shree Simran tejas" at bounding box center [234, 418] width 102 height 26
click at [359, 422] on input "text" at bounding box center [502, 417] width 411 height 26
click at [273, 412] on select "Select Stylist Abid Arti Dhaman Sir Kunal Rahul jadhav Shree Simran tejas" at bounding box center [234, 418] width 102 height 26
select select "84059"
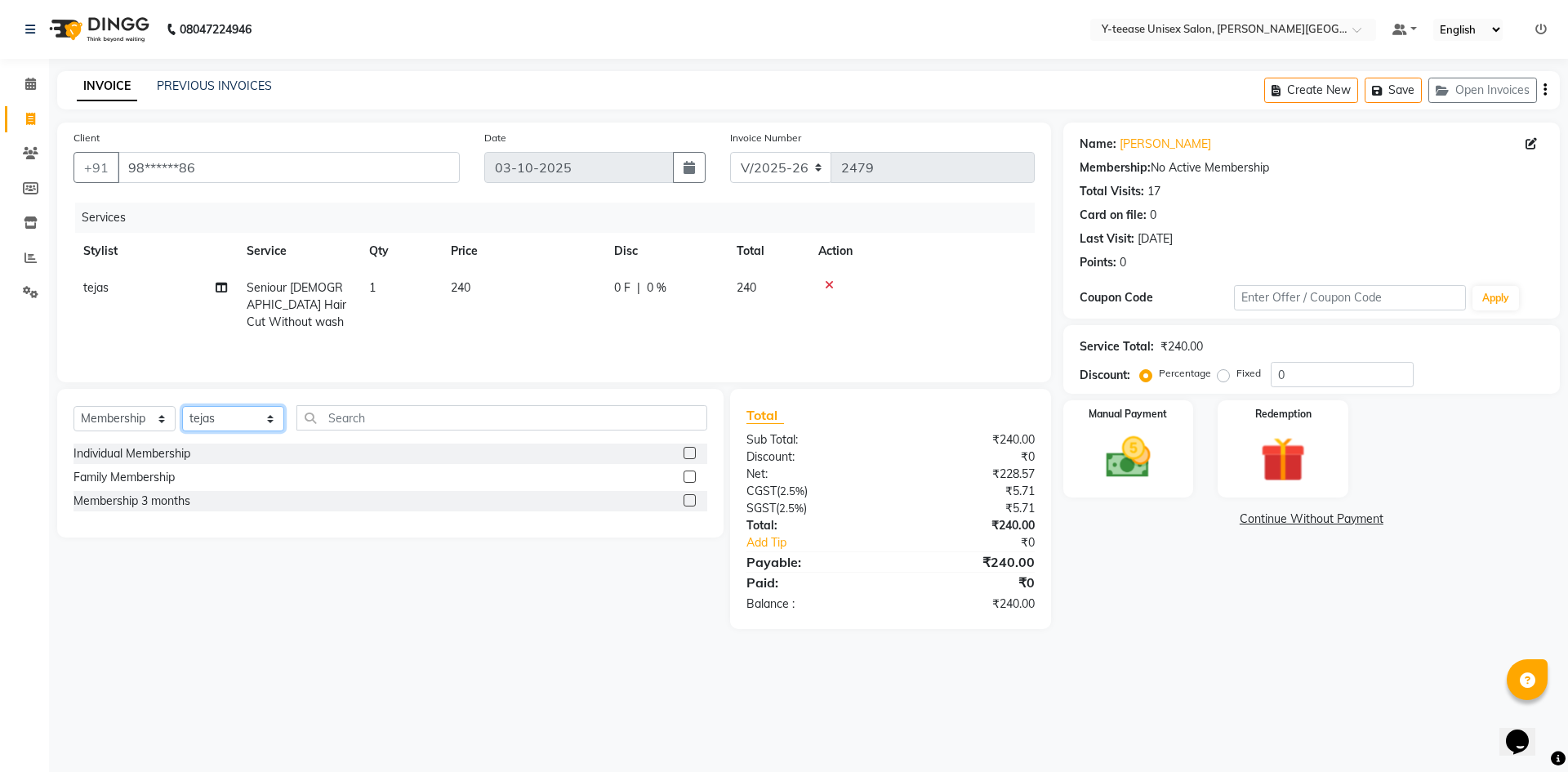
click at [183, 406] on select "Select Stylist Abid Arti Dhaman Sir Kunal Rahul jadhav Shree Simran tejas" at bounding box center [234, 418] width 102 height 26
click at [431, 423] on input "text" at bounding box center [502, 417] width 411 height 26
click at [687, 451] on label at bounding box center [690, 453] width 12 height 12
click at [687, 451] on input "checkbox" at bounding box center [689, 454] width 11 height 11
select select "select"
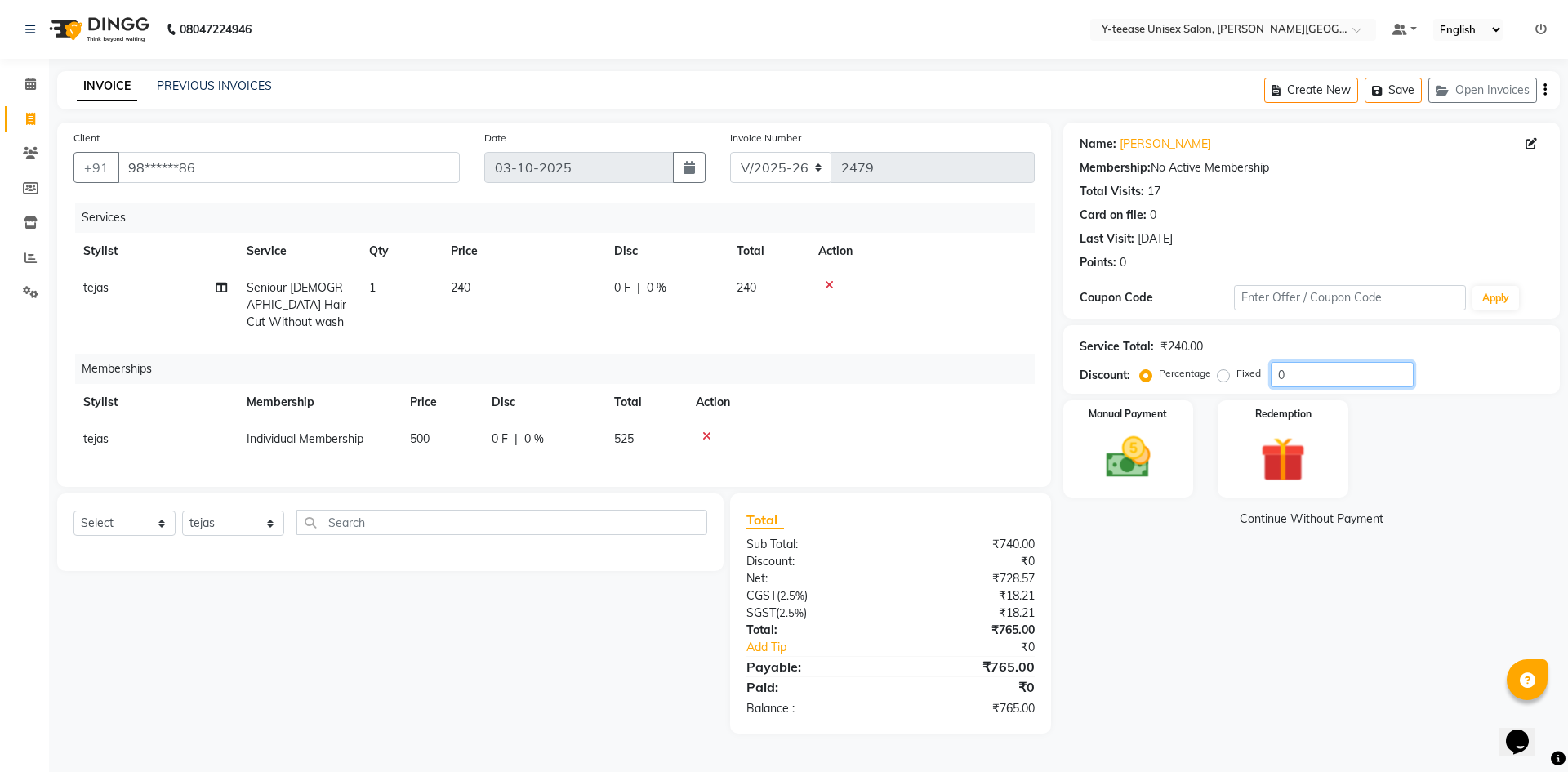
click at [1293, 371] on input "0" at bounding box center [1342, 374] width 143 height 26
click at [1295, 371] on input "number" at bounding box center [1342, 374] width 143 height 26
type input "20"
click at [1140, 454] on img at bounding box center [1129, 457] width 76 height 54
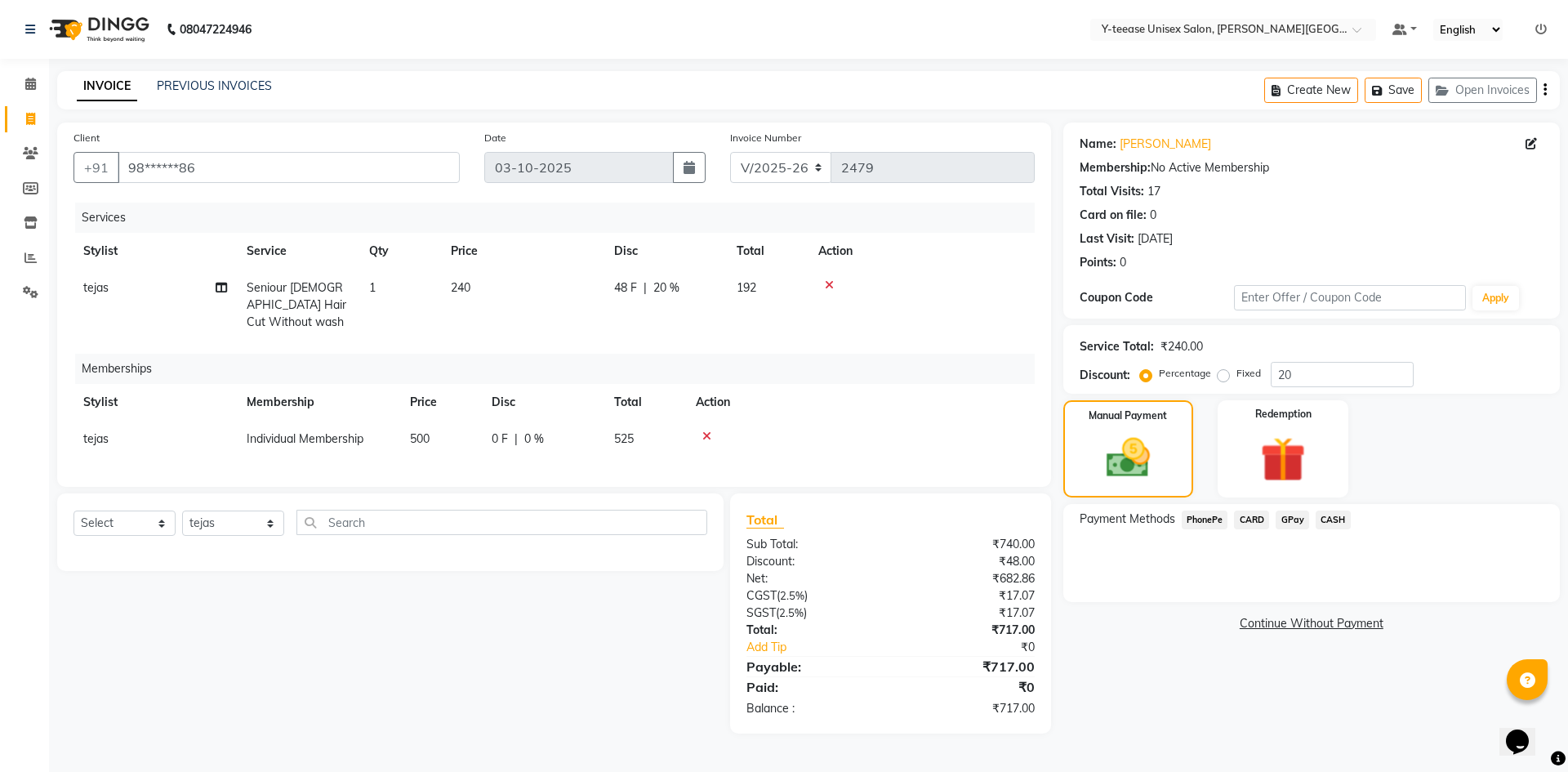
click at [1345, 523] on span "CASH" at bounding box center [1333, 520] width 35 height 19
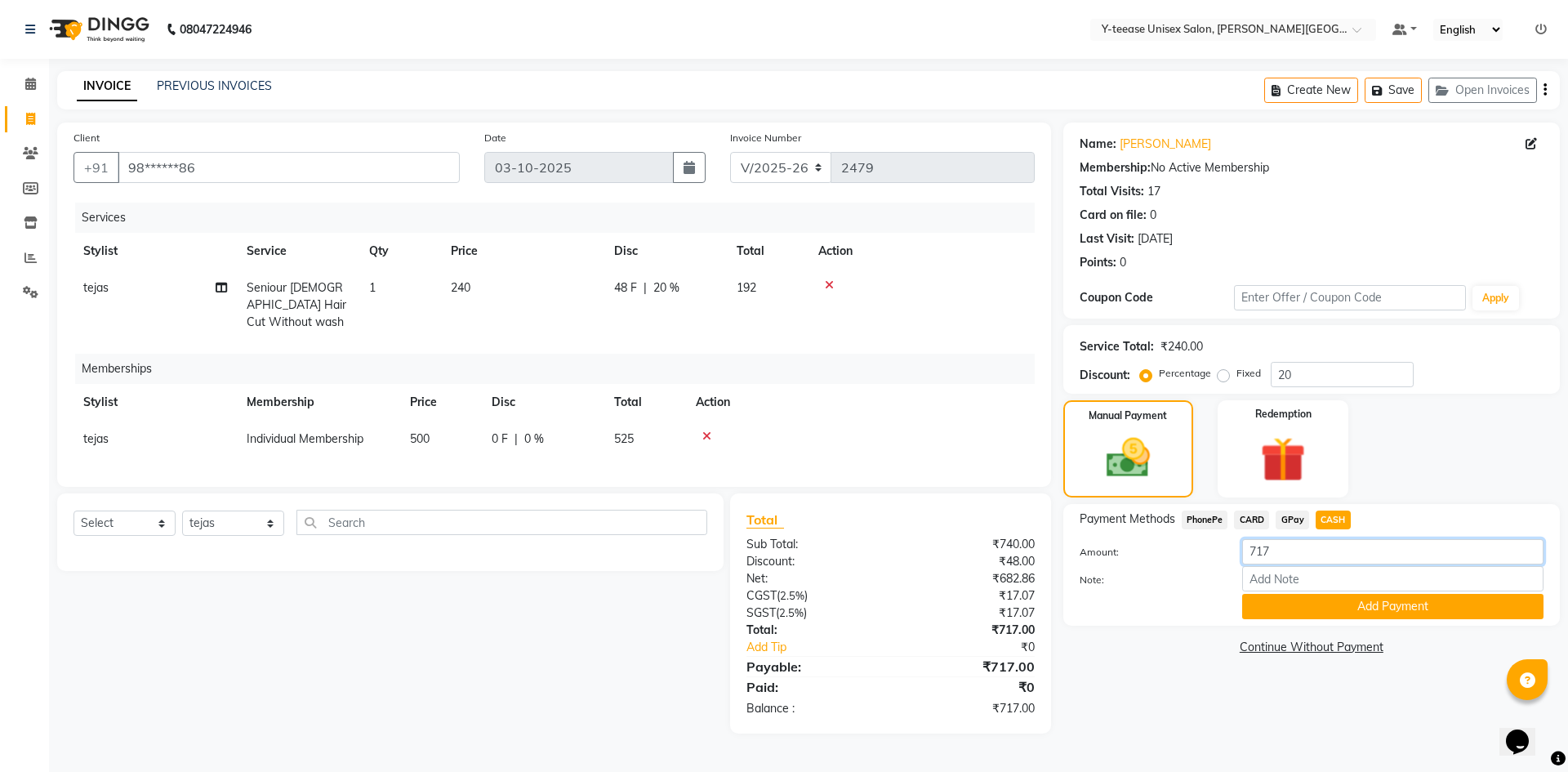
click at [1268, 548] on input "717" at bounding box center [1393, 551] width 302 height 26
type input "7"
type input "500"
click at [1285, 607] on button "Add Payment" at bounding box center [1393, 606] width 302 height 26
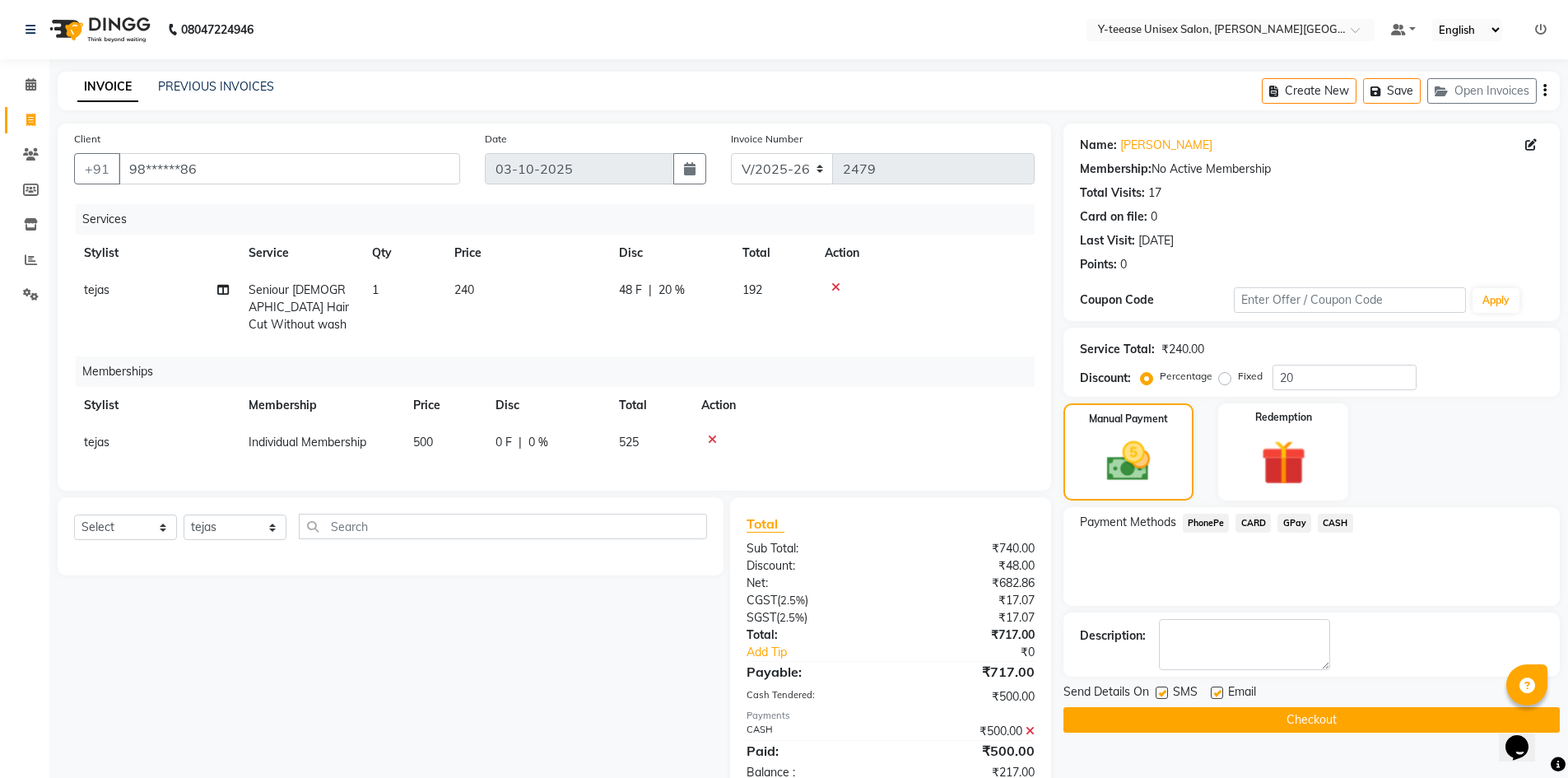
click at [1301, 520] on span "GPay" at bounding box center [1295, 523] width 34 height 19
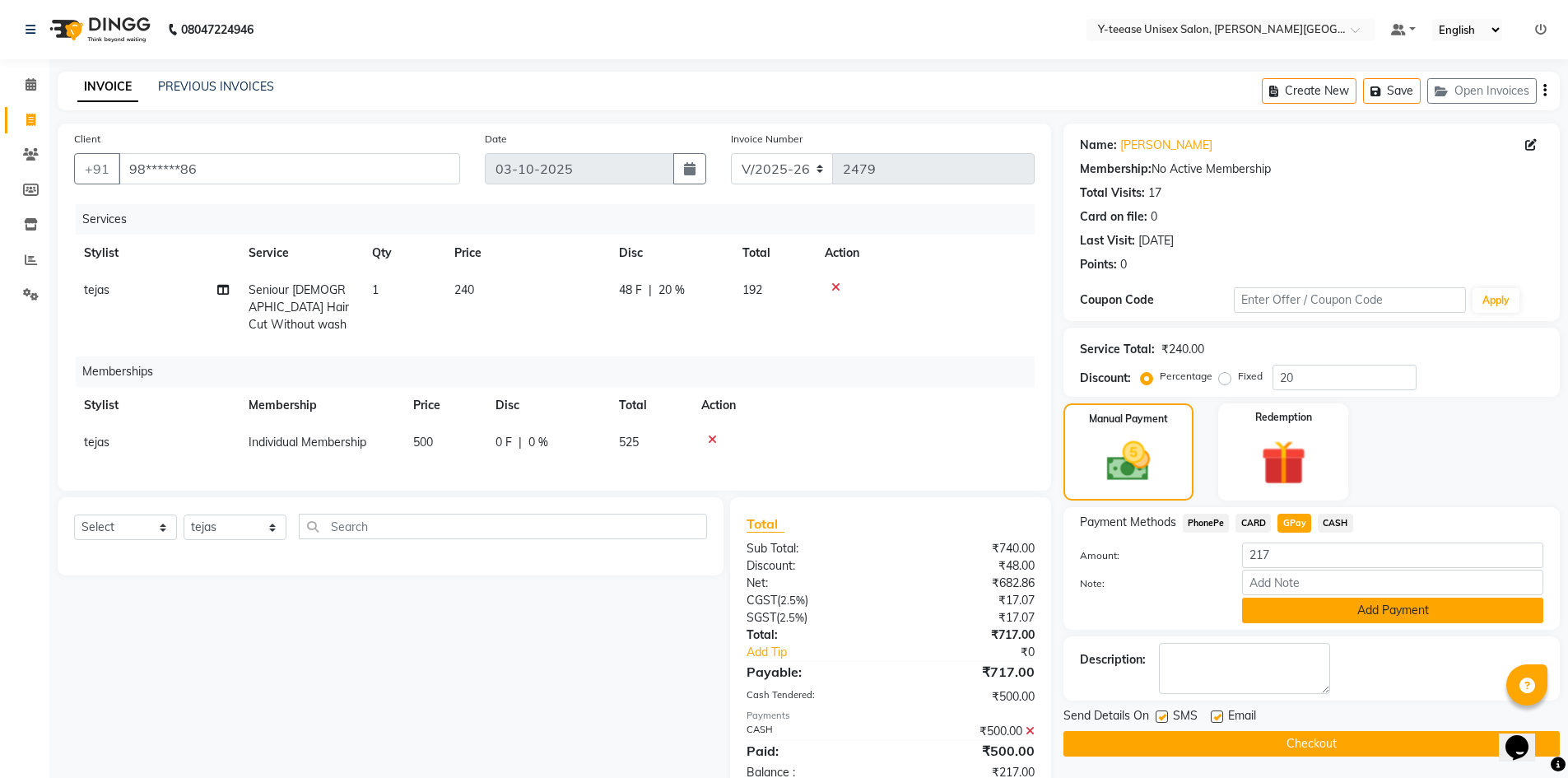
click at [1315, 610] on button "Add Payment" at bounding box center [1393, 610] width 301 height 26
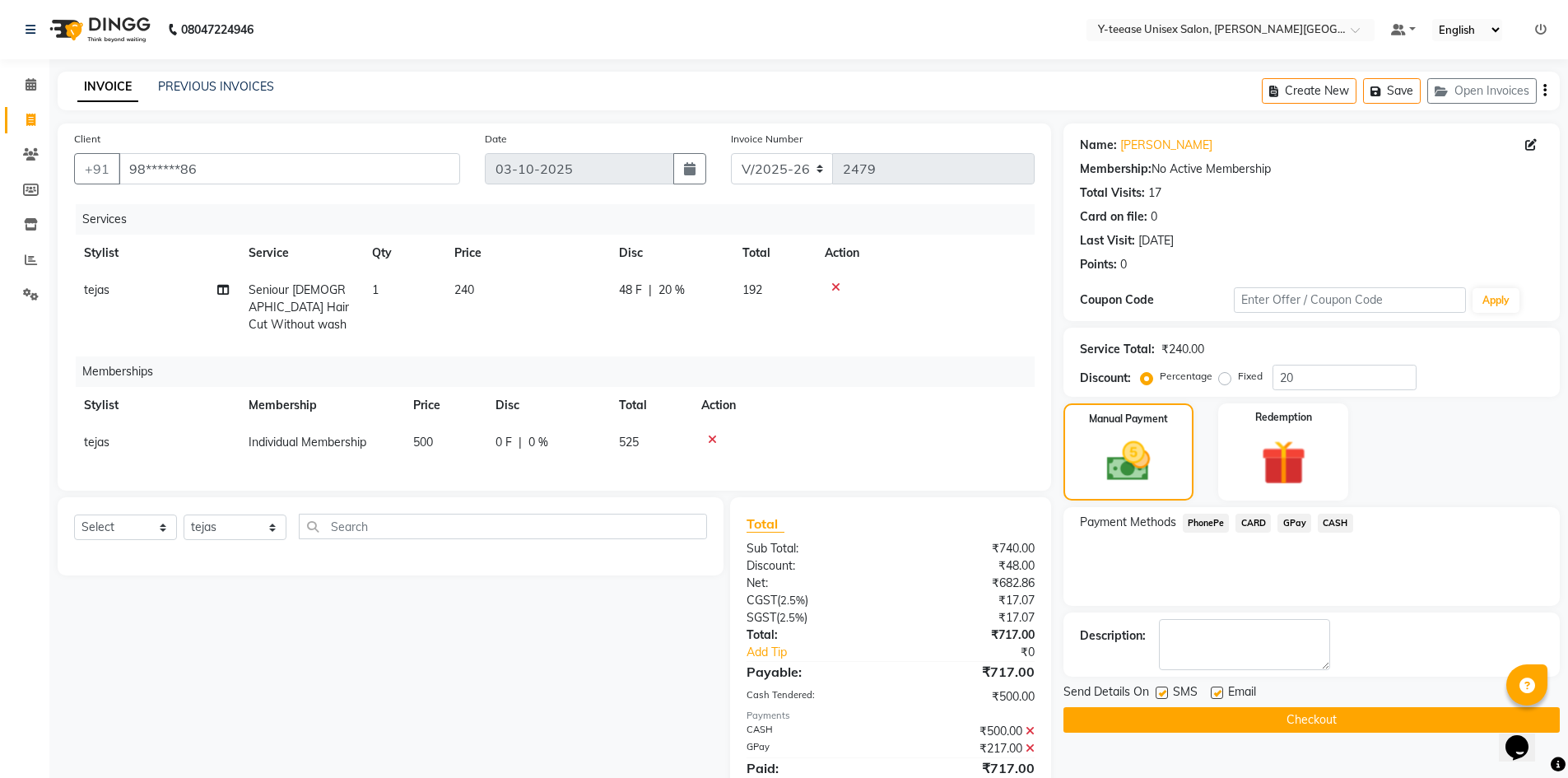
click at [1332, 722] on button "Checkout" at bounding box center [1312, 720] width 497 height 26
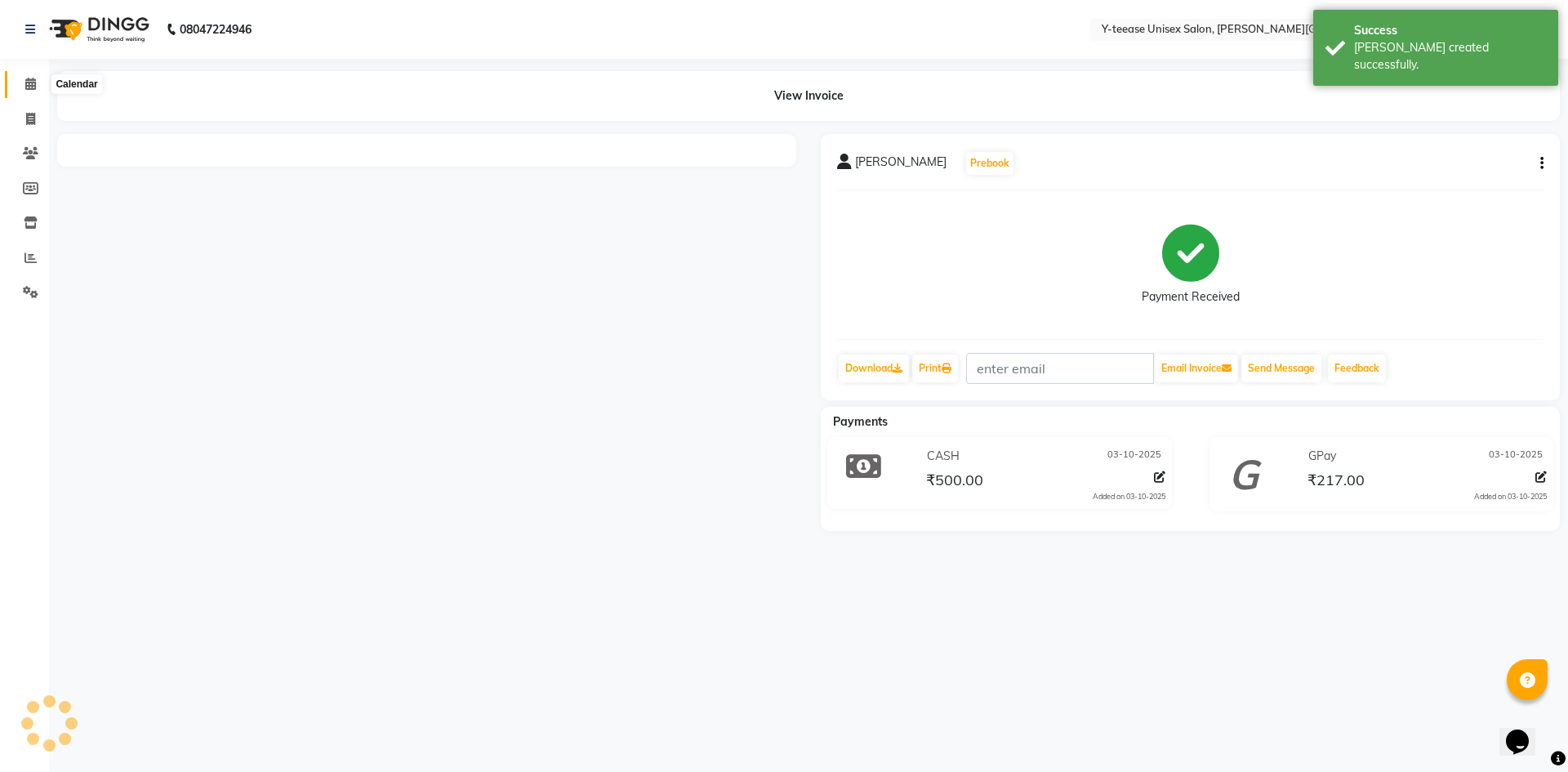
click at [26, 85] on icon at bounding box center [31, 84] width 11 height 12
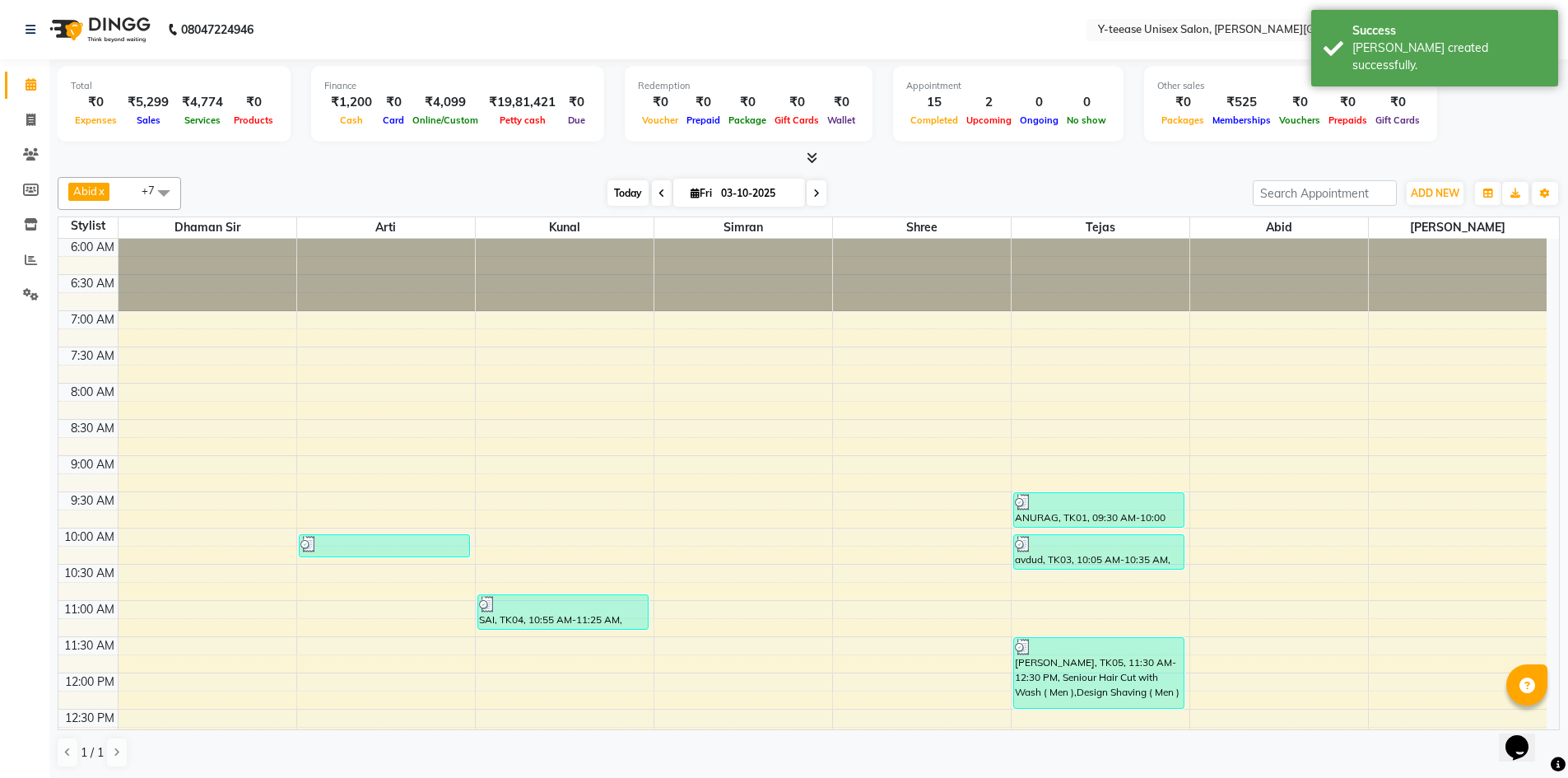
click at [619, 189] on span "Today" at bounding box center [628, 193] width 41 height 26
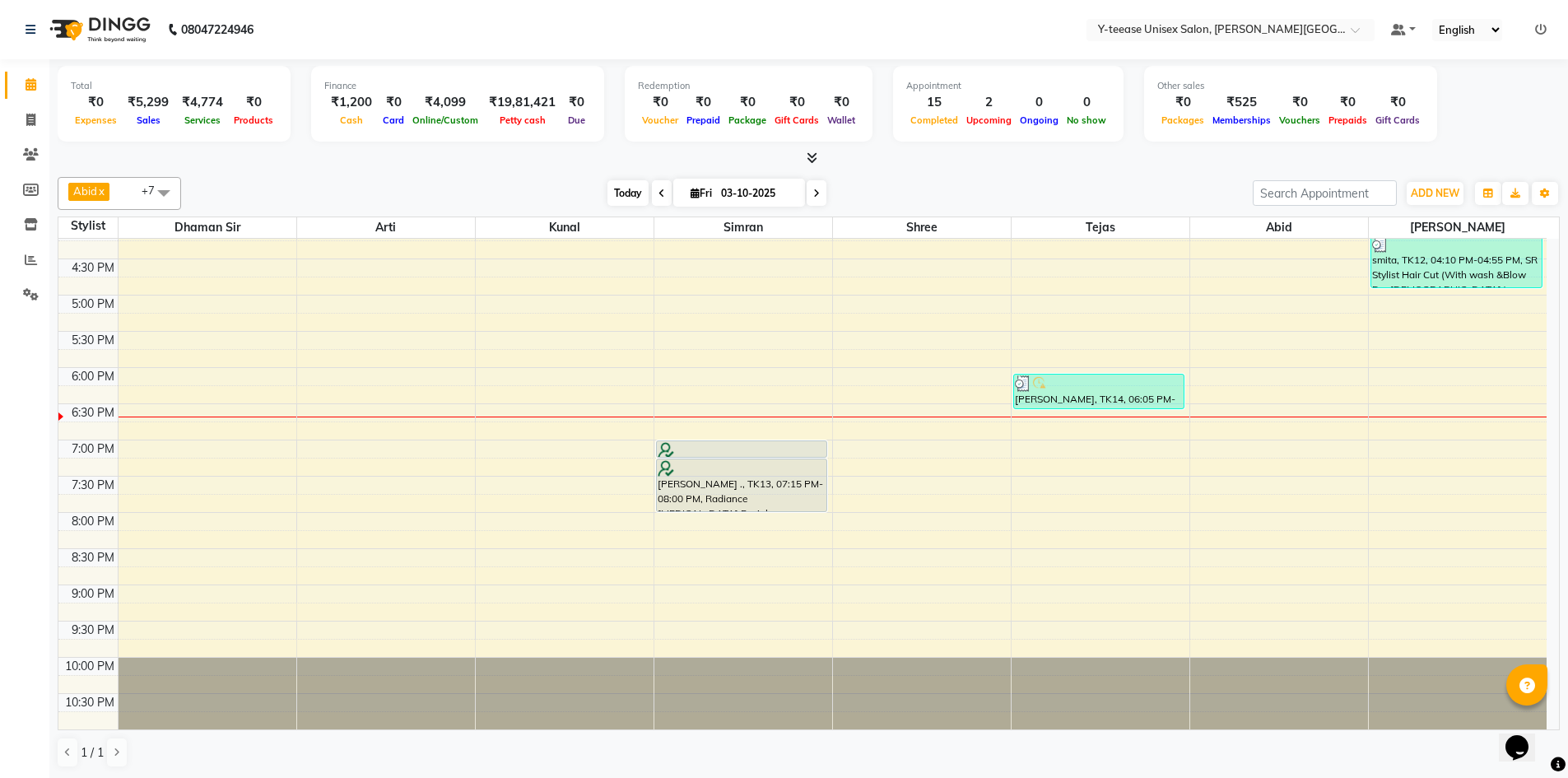
click at [612, 197] on span "Today" at bounding box center [628, 193] width 41 height 26
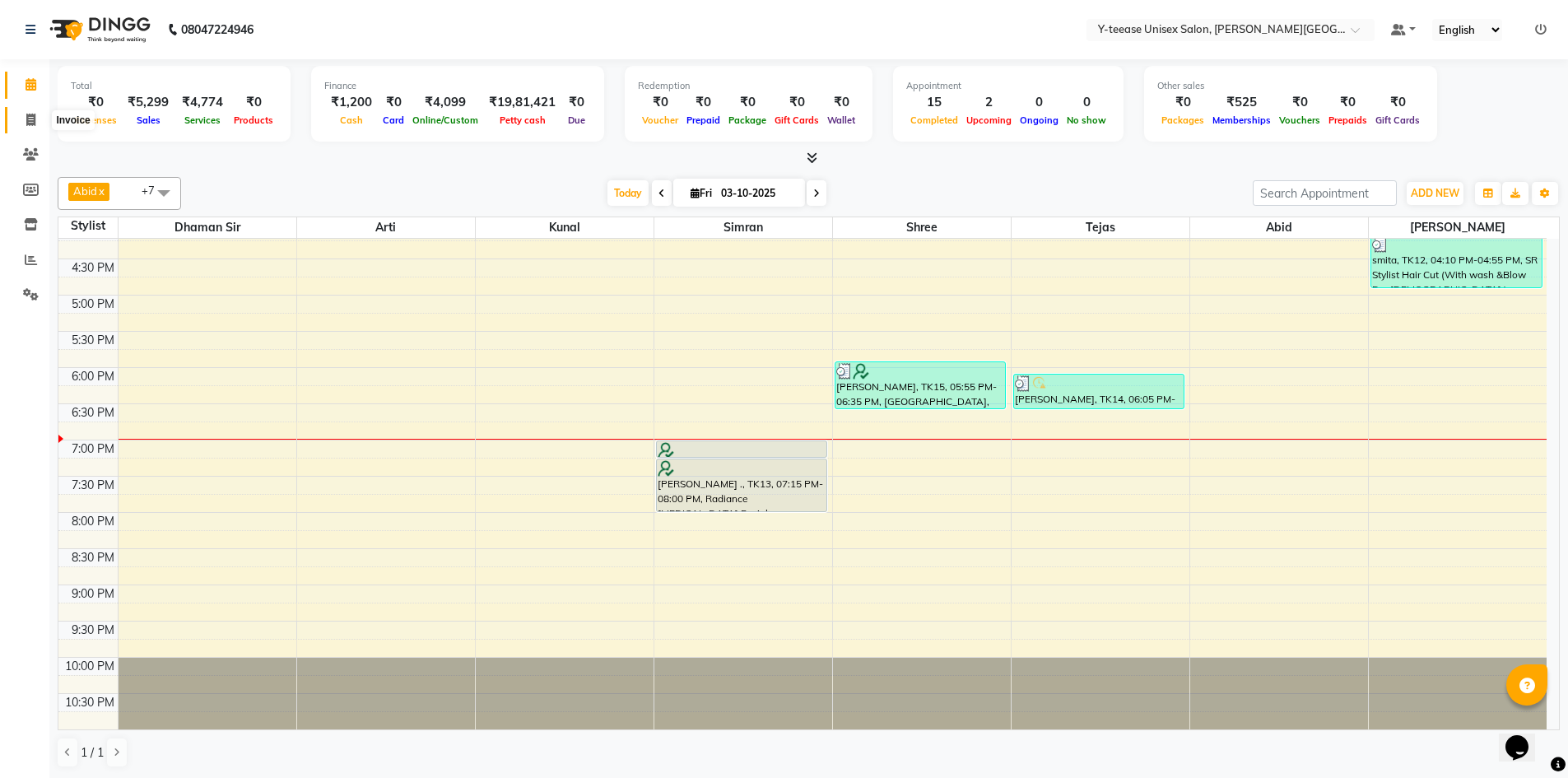
click at [30, 116] on icon at bounding box center [31, 120] width 9 height 12
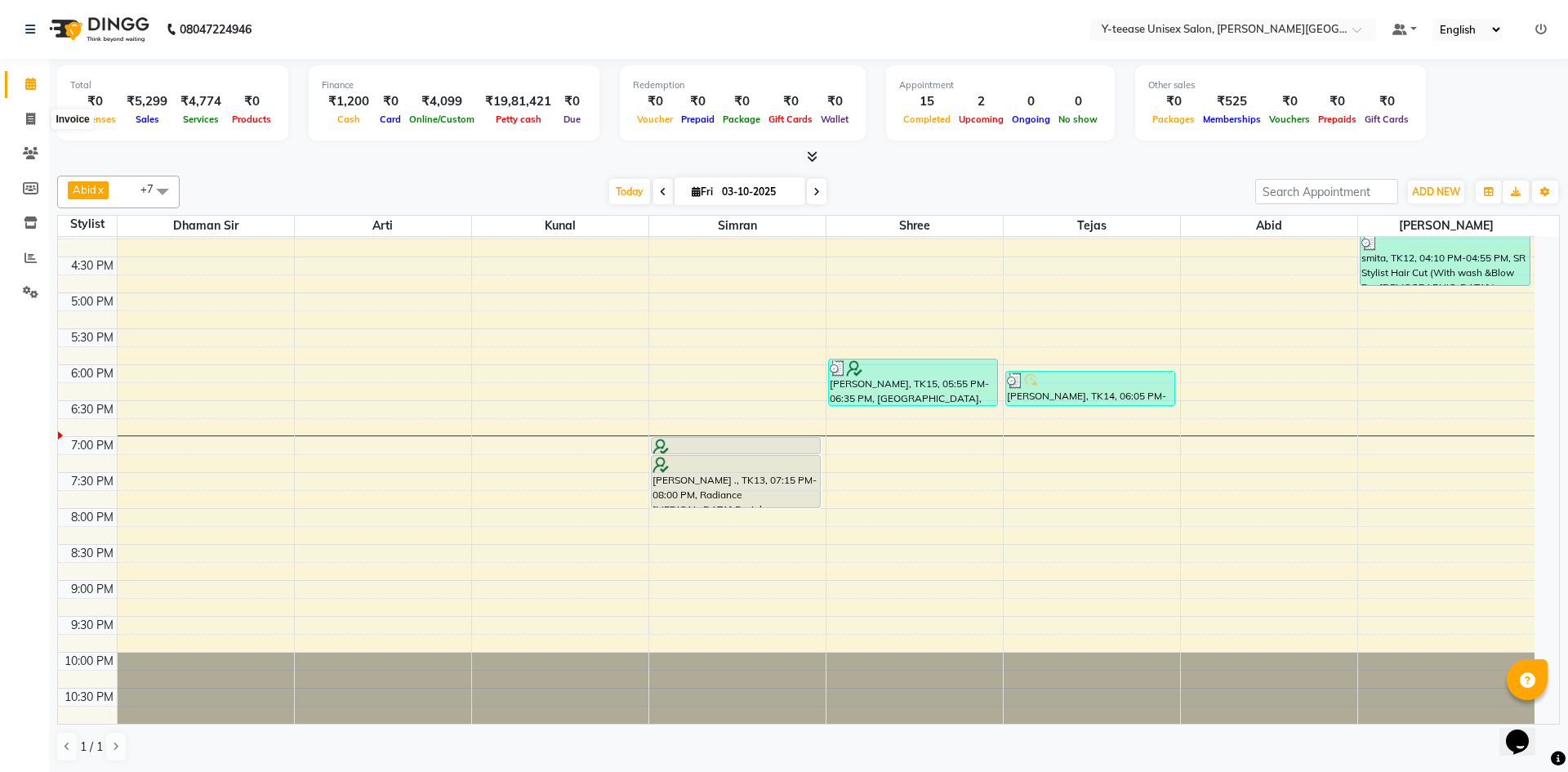
select select "service"
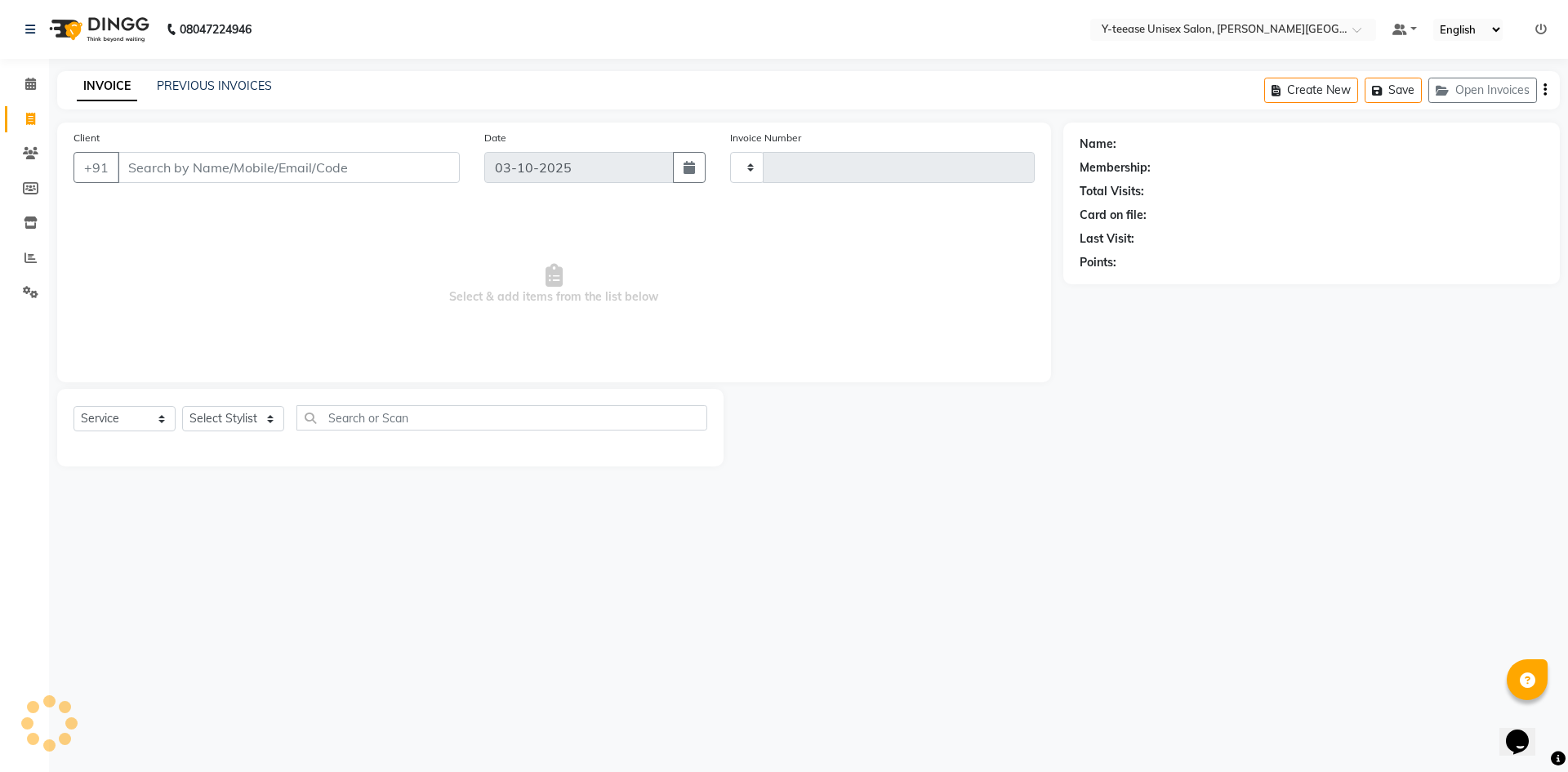
type input "2481"
select select "765"
click at [33, 219] on icon at bounding box center [31, 222] width 14 height 12
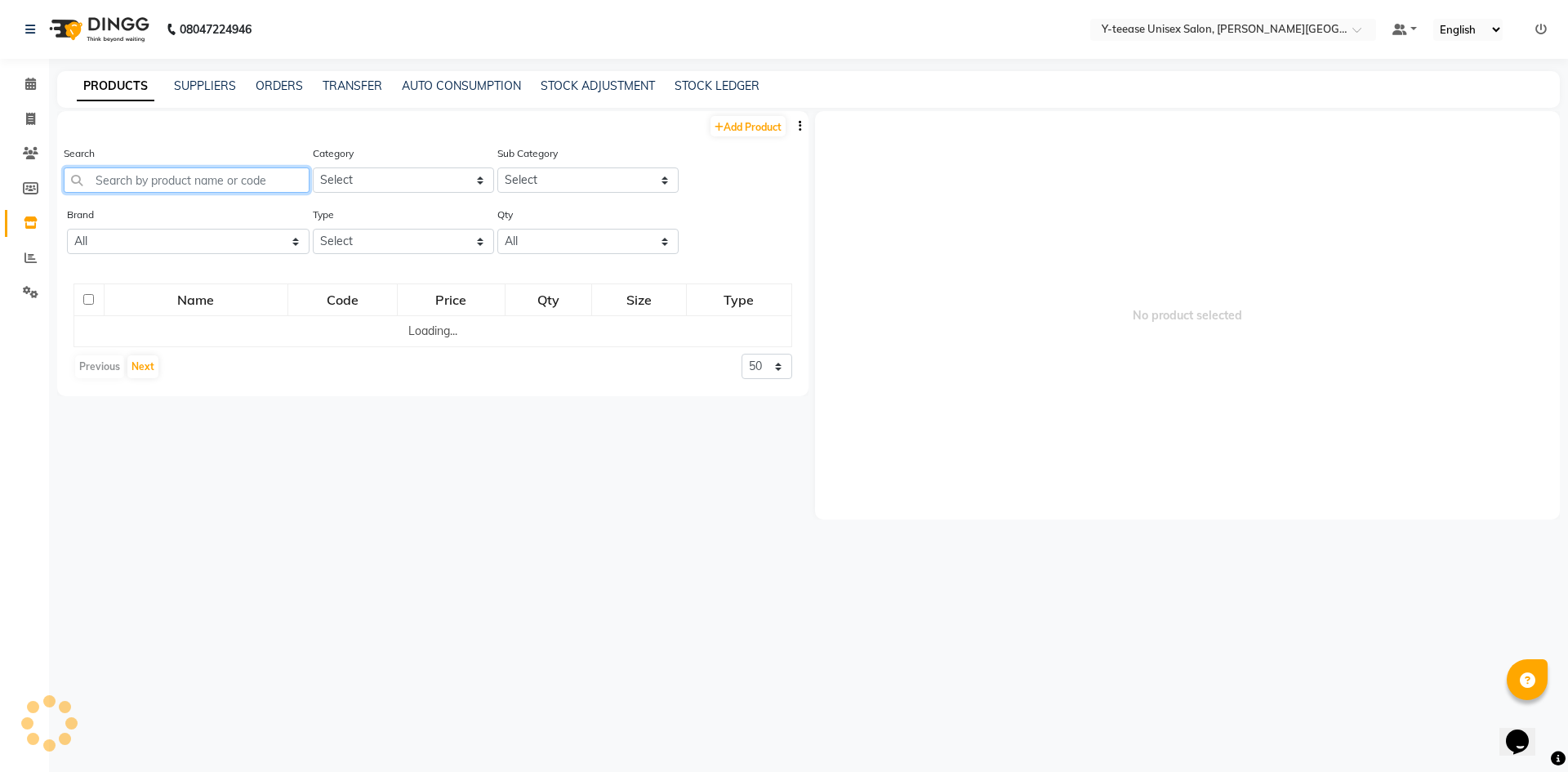
click at [205, 183] on input "text" at bounding box center [186, 180] width 246 height 26
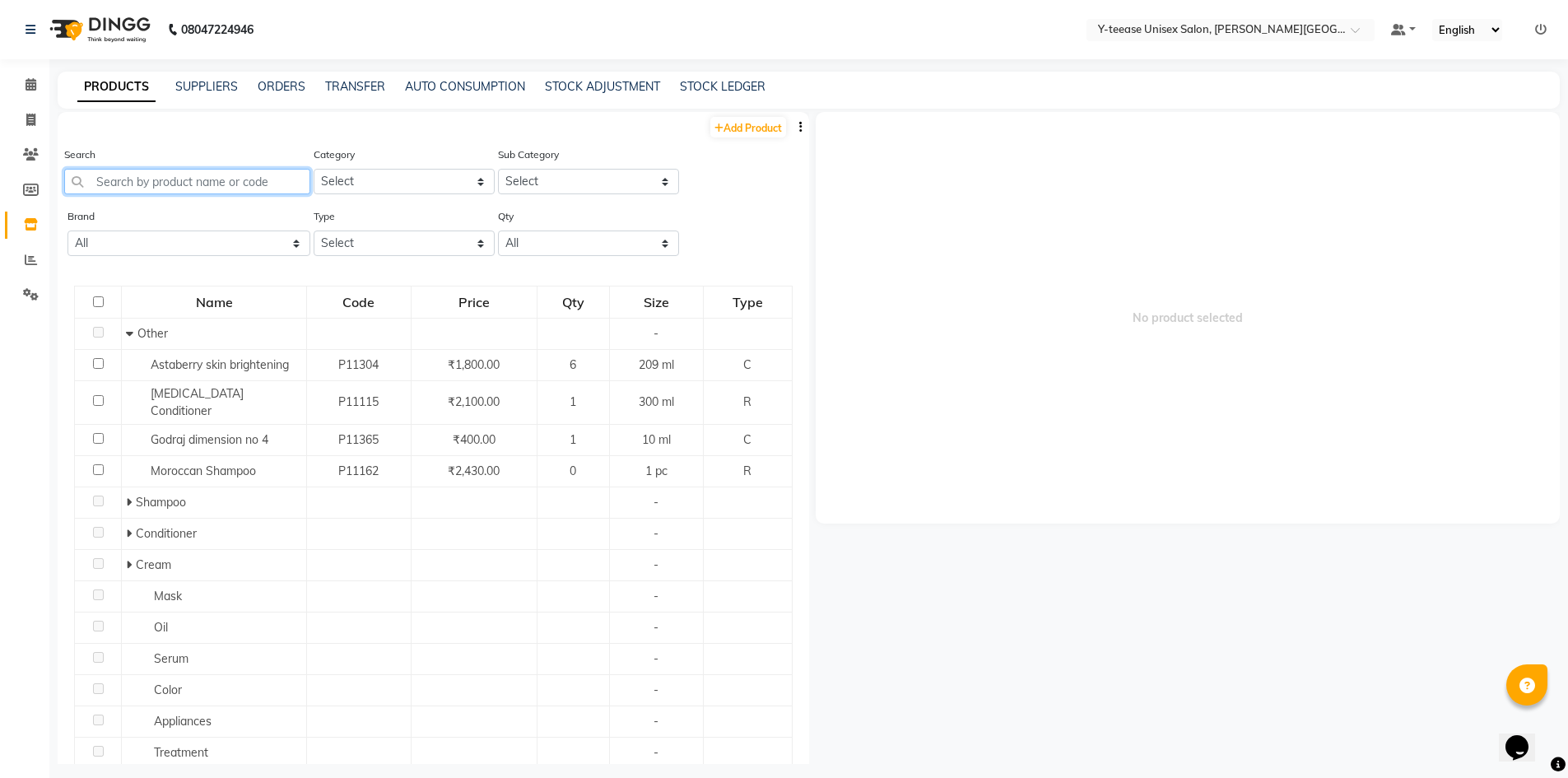
click at [137, 179] on input "text" at bounding box center [187, 181] width 246 height 26
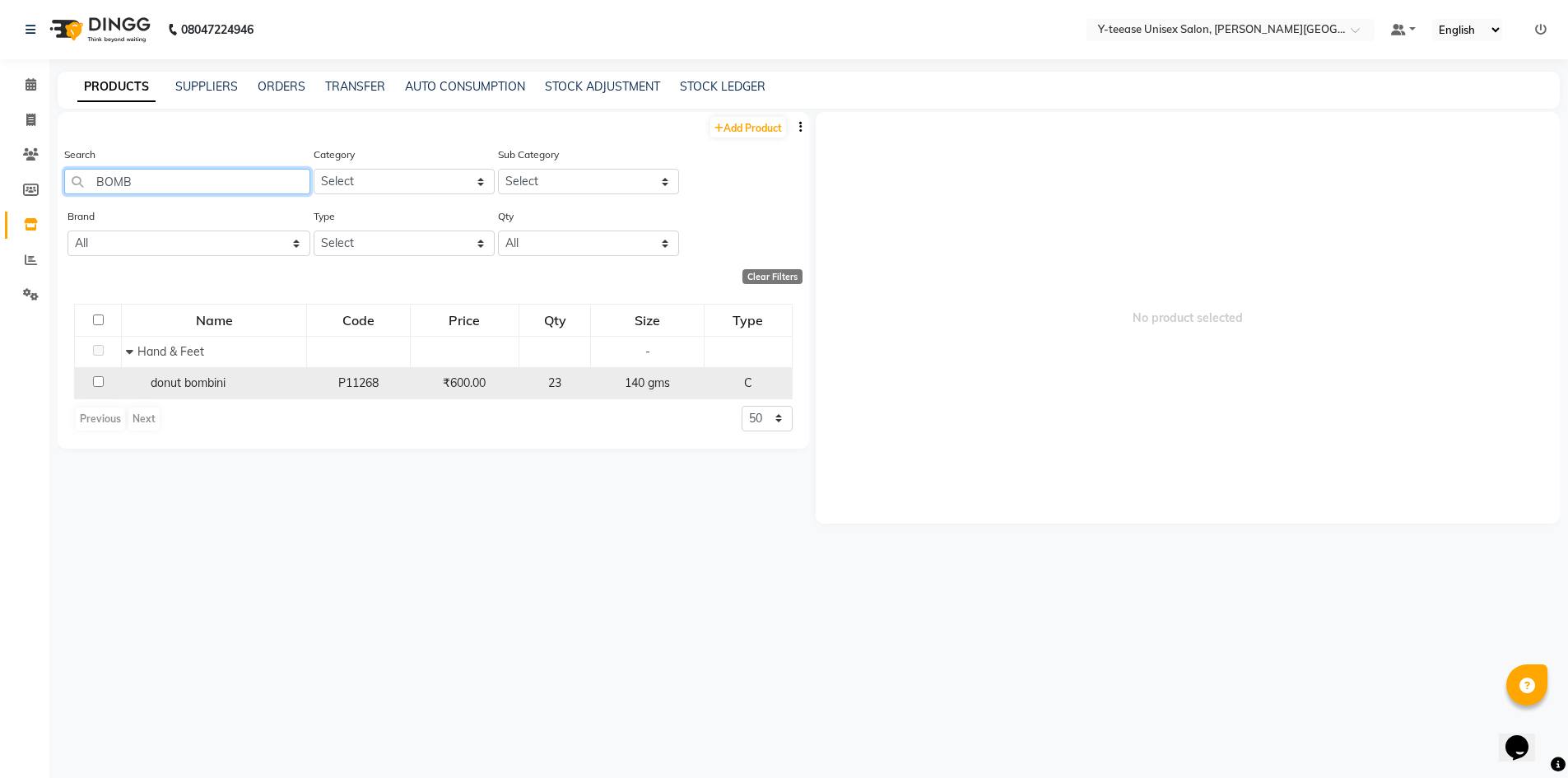
type input "BOMB"
click at [199, 389] on span "donut bombini" at bounding box center [188, 382] width 75 height 15
select select
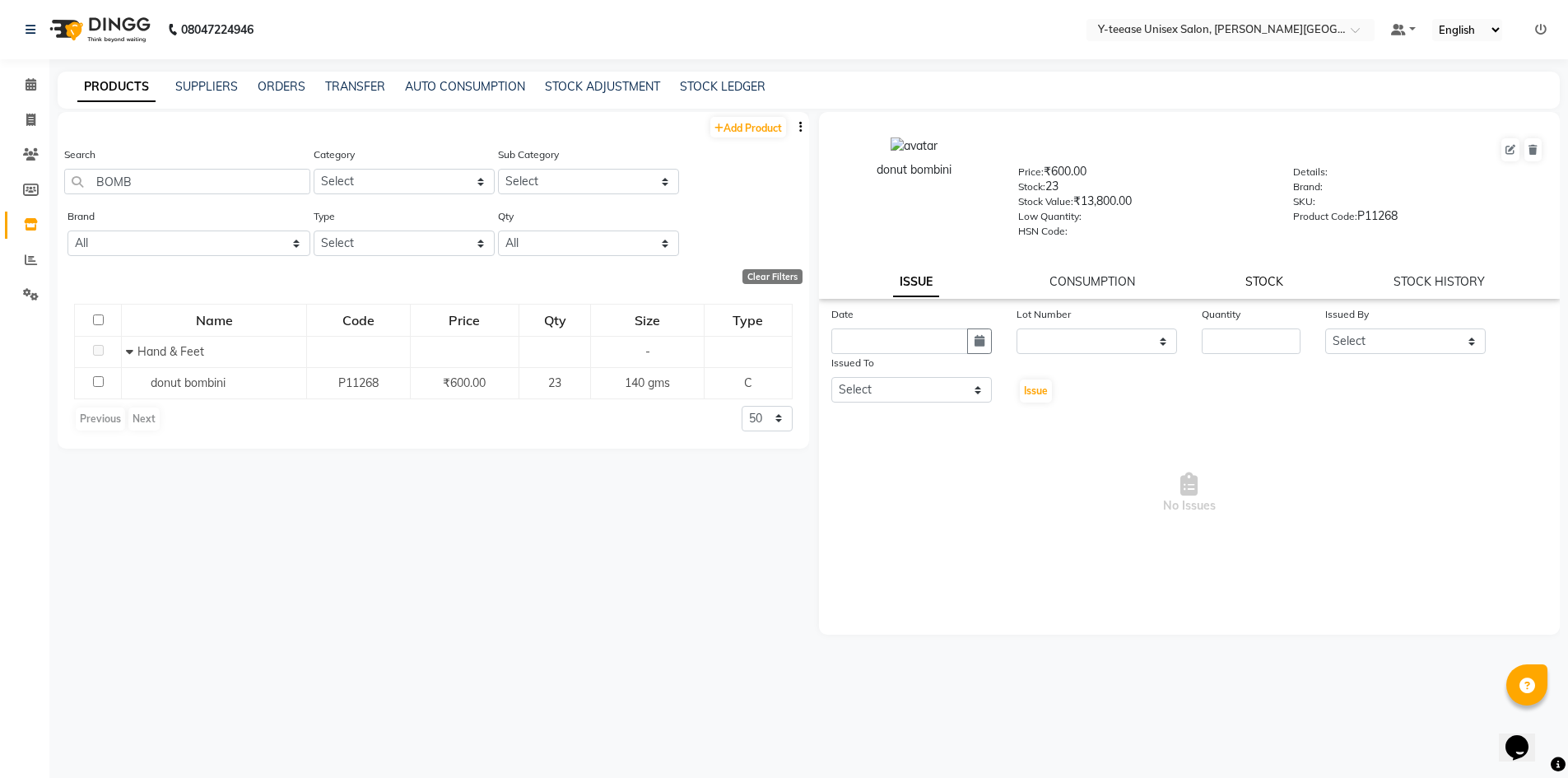
click at [1263, 285] on link "STOCK" at bounding box center [1264, 281] width 38 height 15
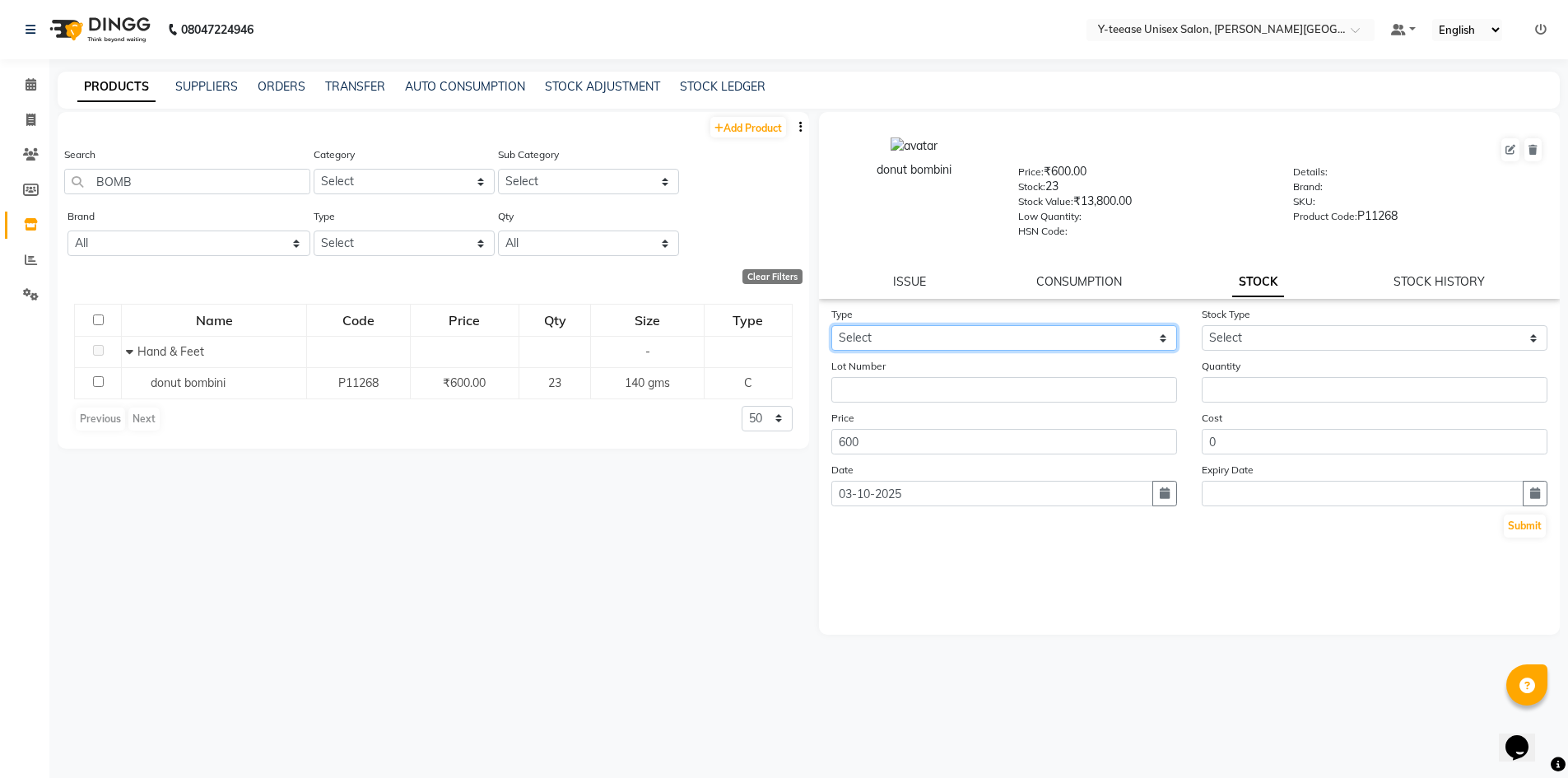
click at [917, 341] on select "Select In Out" at bounding box center [1004, 338] width 346 height 26
select select "in"
click at [831, 325] on select "Select In Out" at bounding box center [1004, 338] width 346 height 26
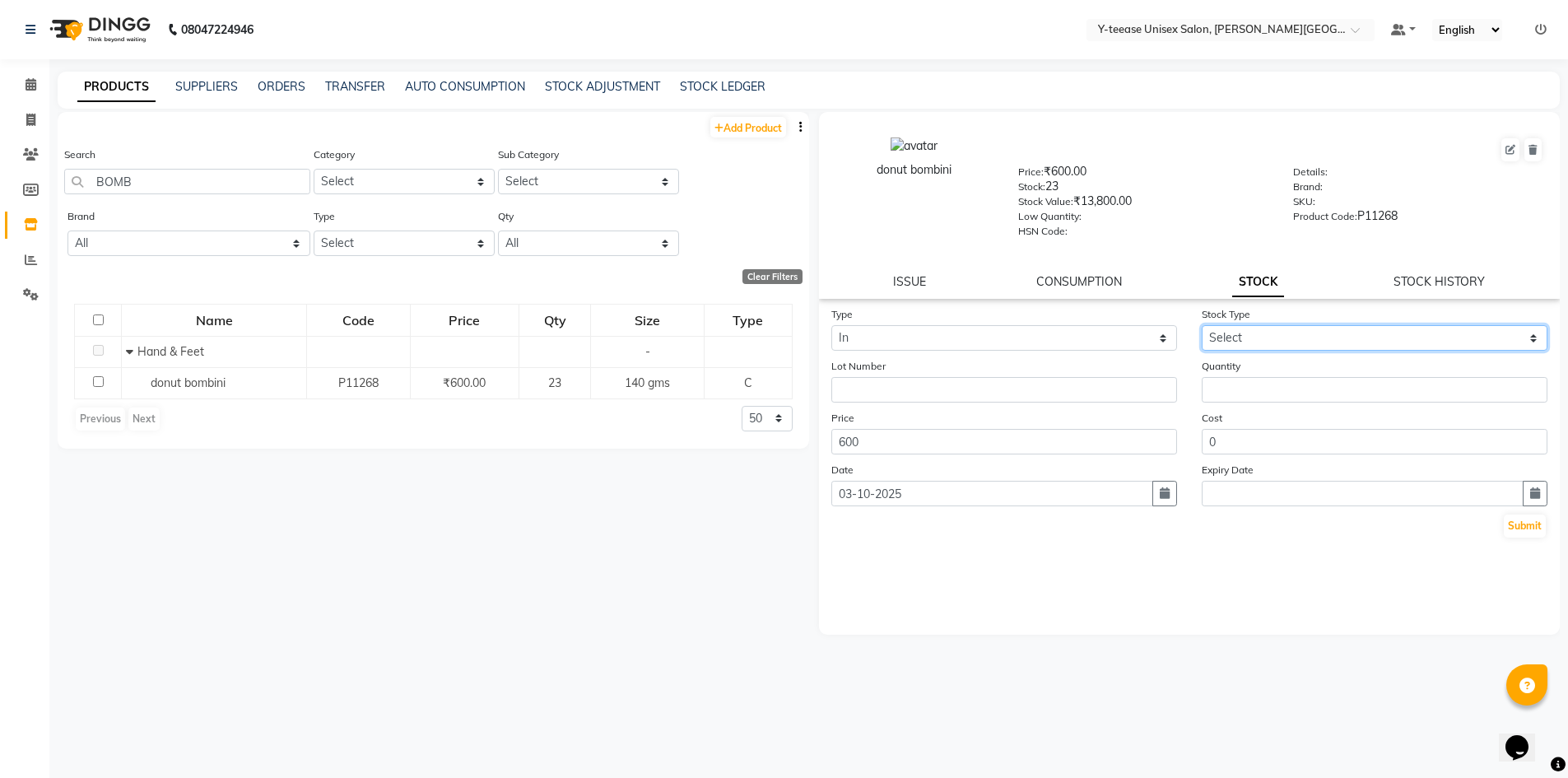
click at [1285, 341] on select "Select New Stock Adjustment Return Other" at bounding box center [1374, 338] width 346 height 26
select select "adjustment"
click at [1202, 325] on select "Select New Stock Adjustment Return Other" at bounding box center [1374, 338] width 346 height 26
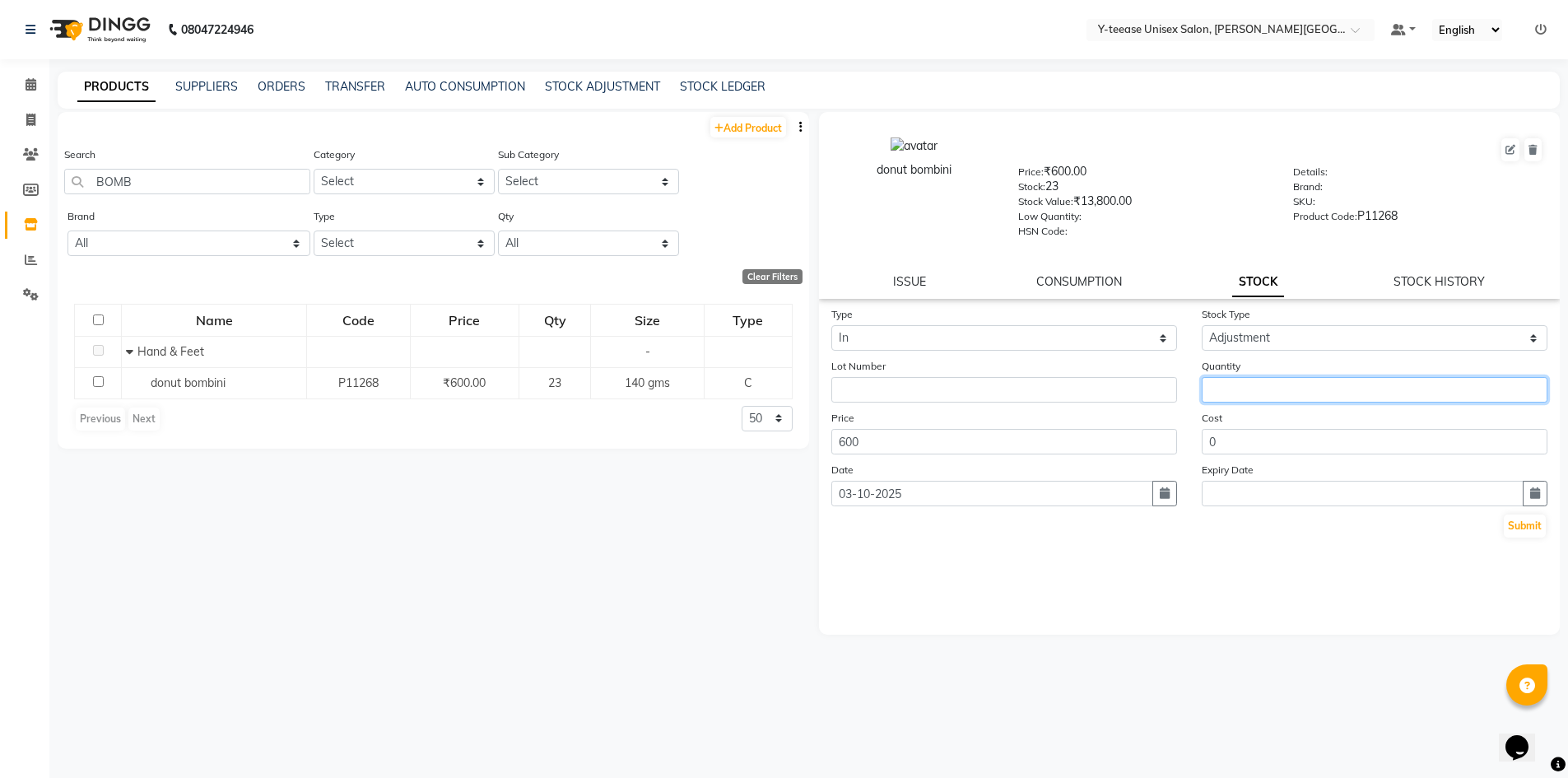
click at [1277, 390] on input "number" at bounding box center [1374, 389] width 346 height 26
type input "3"
click at [1517, 524] on button "Submit" at bounding box center [1524, 526] width 42 height 23
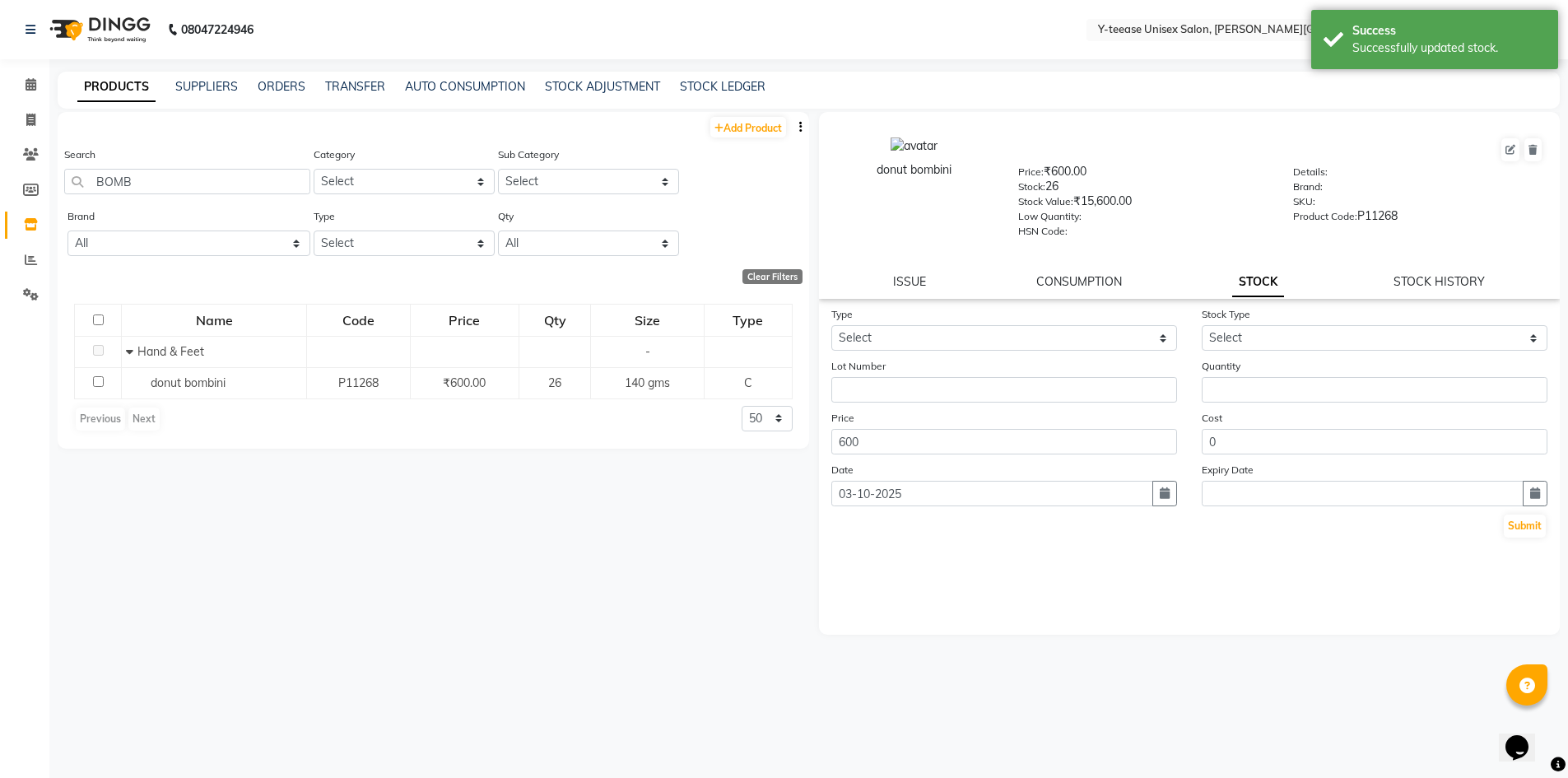
drag, startPoint x: 149, startPoint y: 164, endPoint x: 149, endPoint y: 180, distance: 16.0
click at [149, 180] on div "Search BOMB" at bounding box center [187, 170] width 246 height 49
drag, startPoint x: 151, startPoint y: 182, endPoint x: 0, endPoint y: 189, distance: 151.2
click at [0, 189] on app-home "08047224946 Select Location × Y-teease Unisex Salon, Keshav Nagar Default Panel…" at bounding box center [784, 394] width 1568 height 789
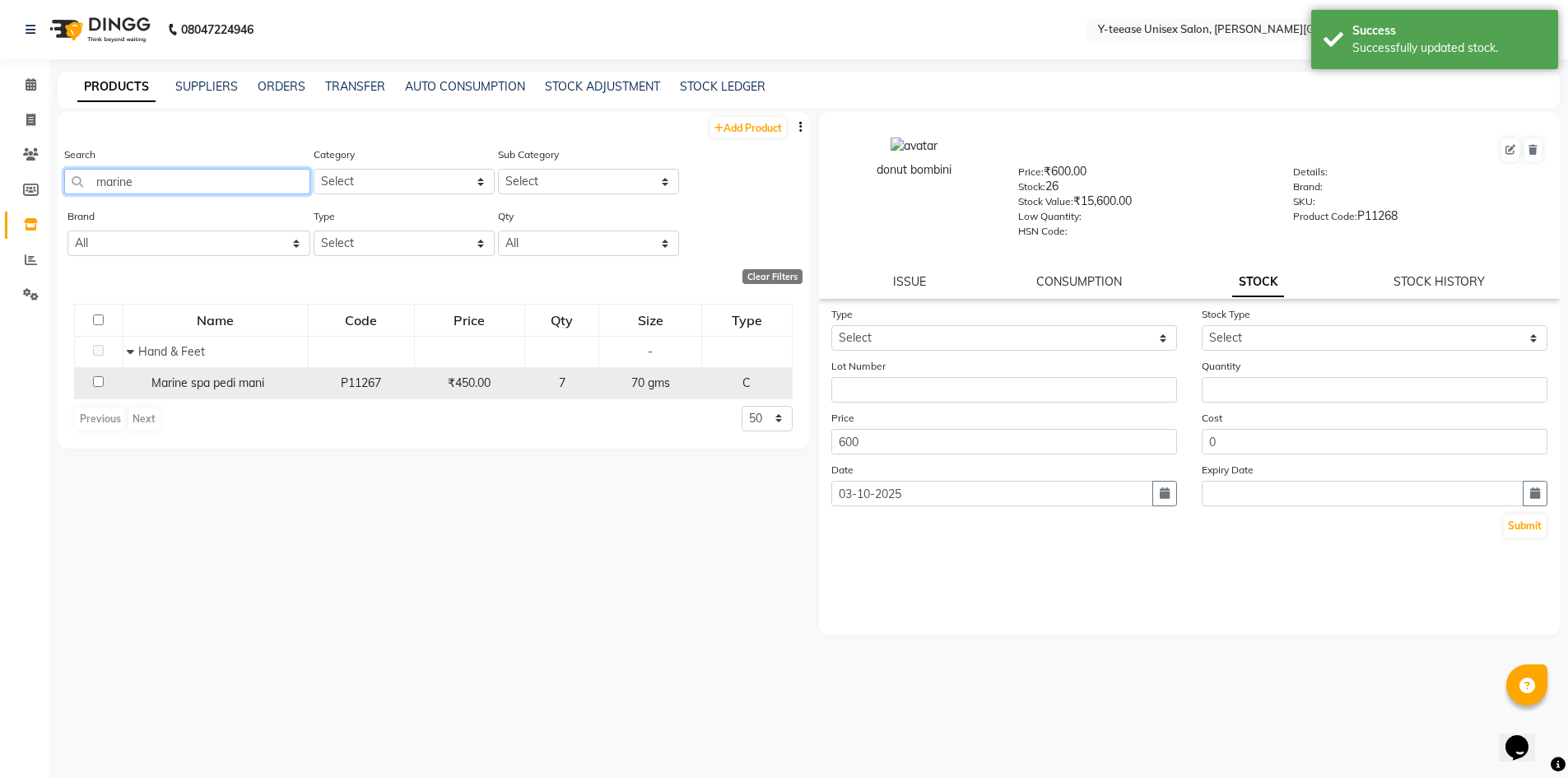
type input "marine"
click at [241, 381] on span "Marine spa pedi mani" at bounding box center [207, 382] width 113 height 15
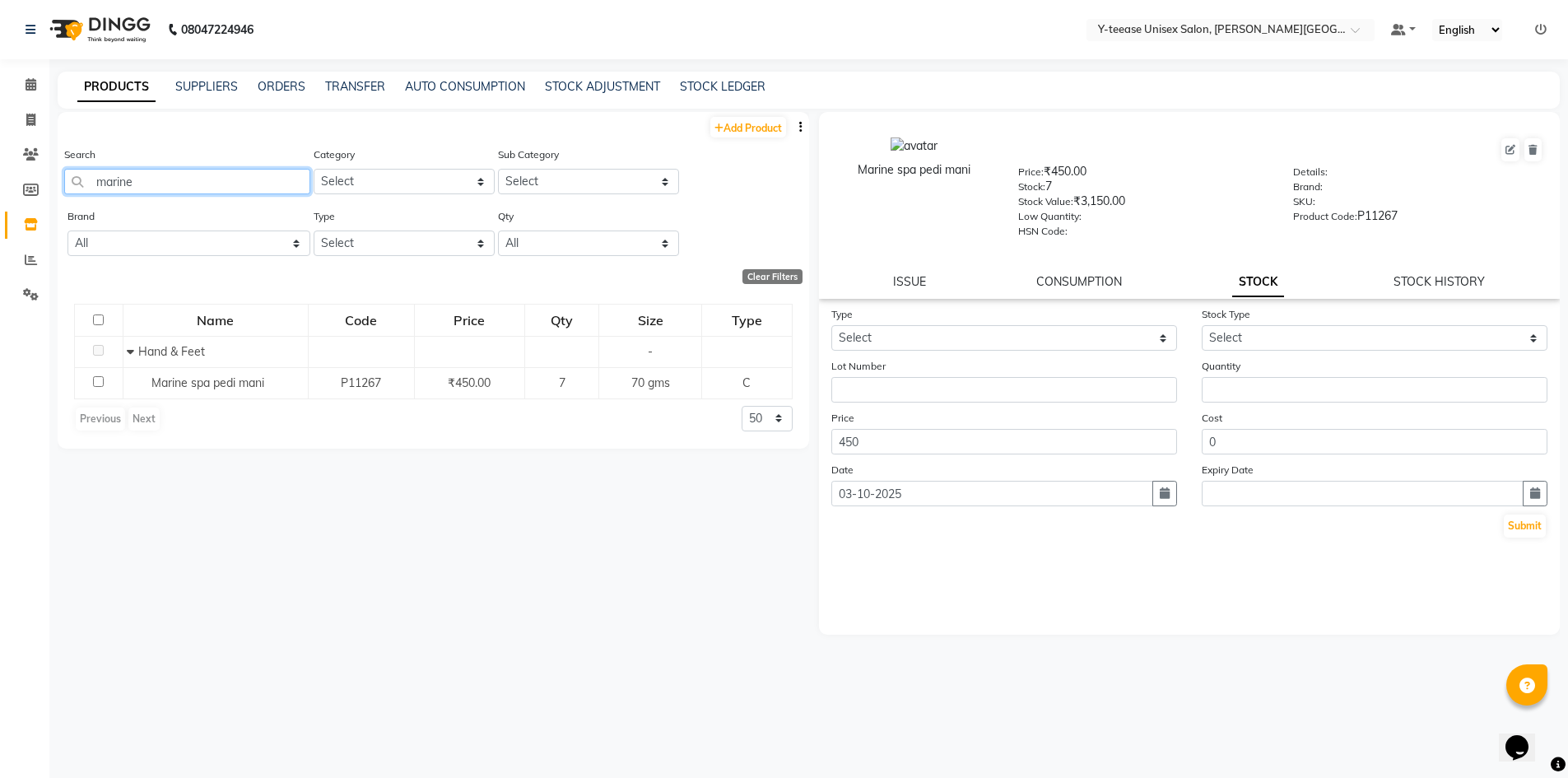
drag, startPoint x: 136, startPoint y: 184, endPoint x: 86, endPoint y: 192, distance: 50.6
click at [86, 192] on input "marine" at bounding box center [187, 181] width 246 height 26
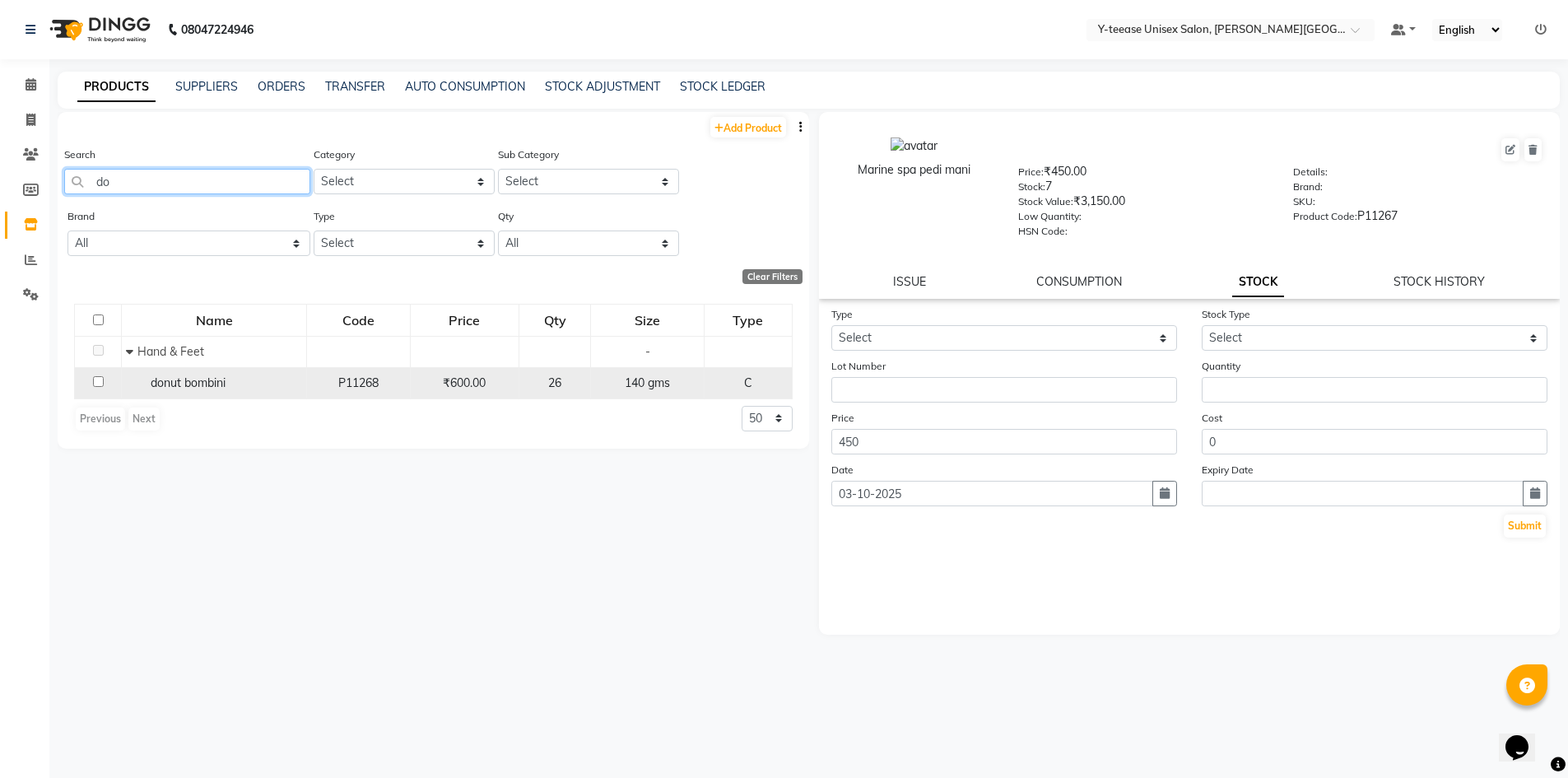
type input "d"
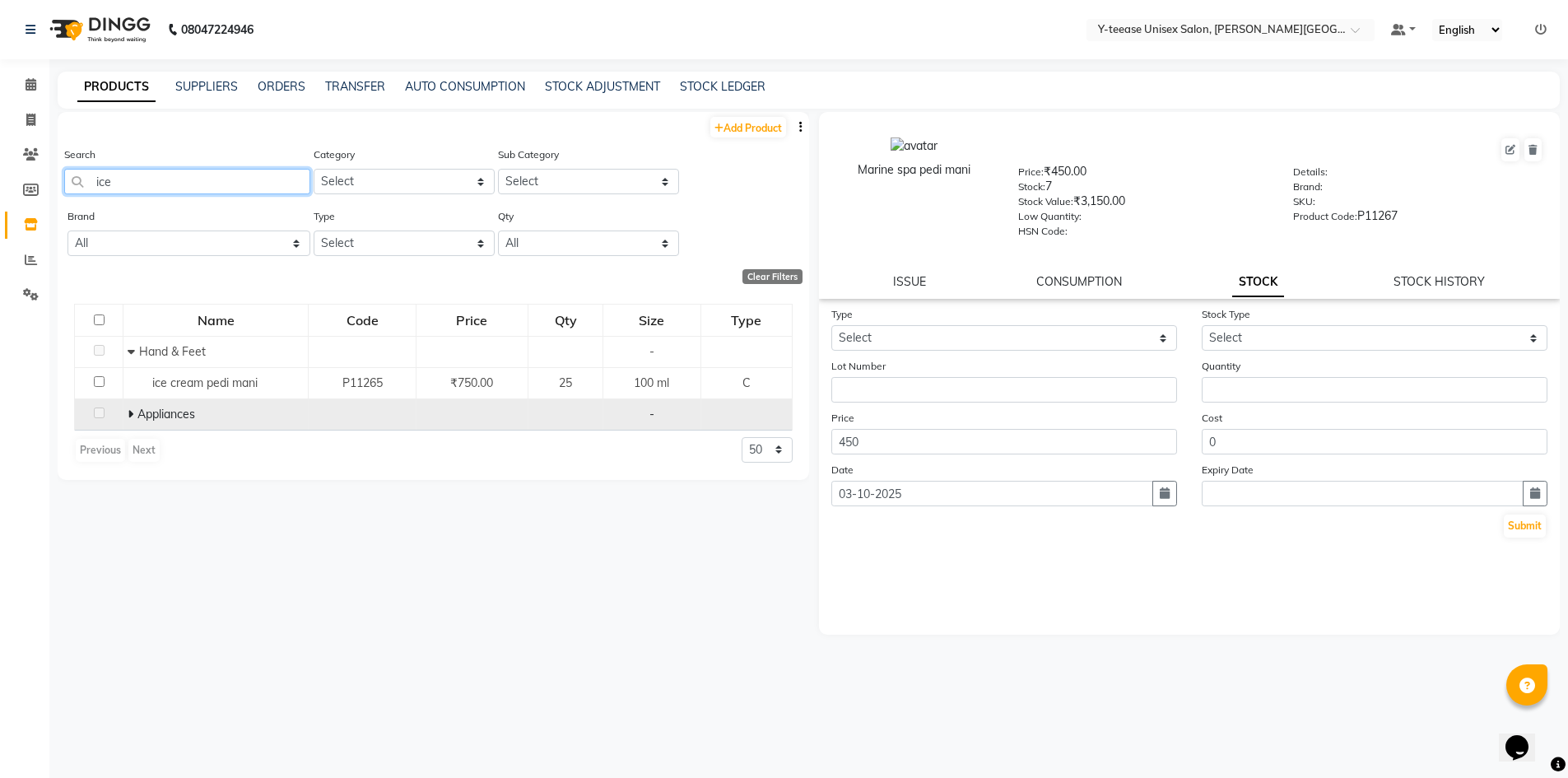
type input "ice"
click at [132, 419] on icon at bounding box center [131, 413] width 5 height 12
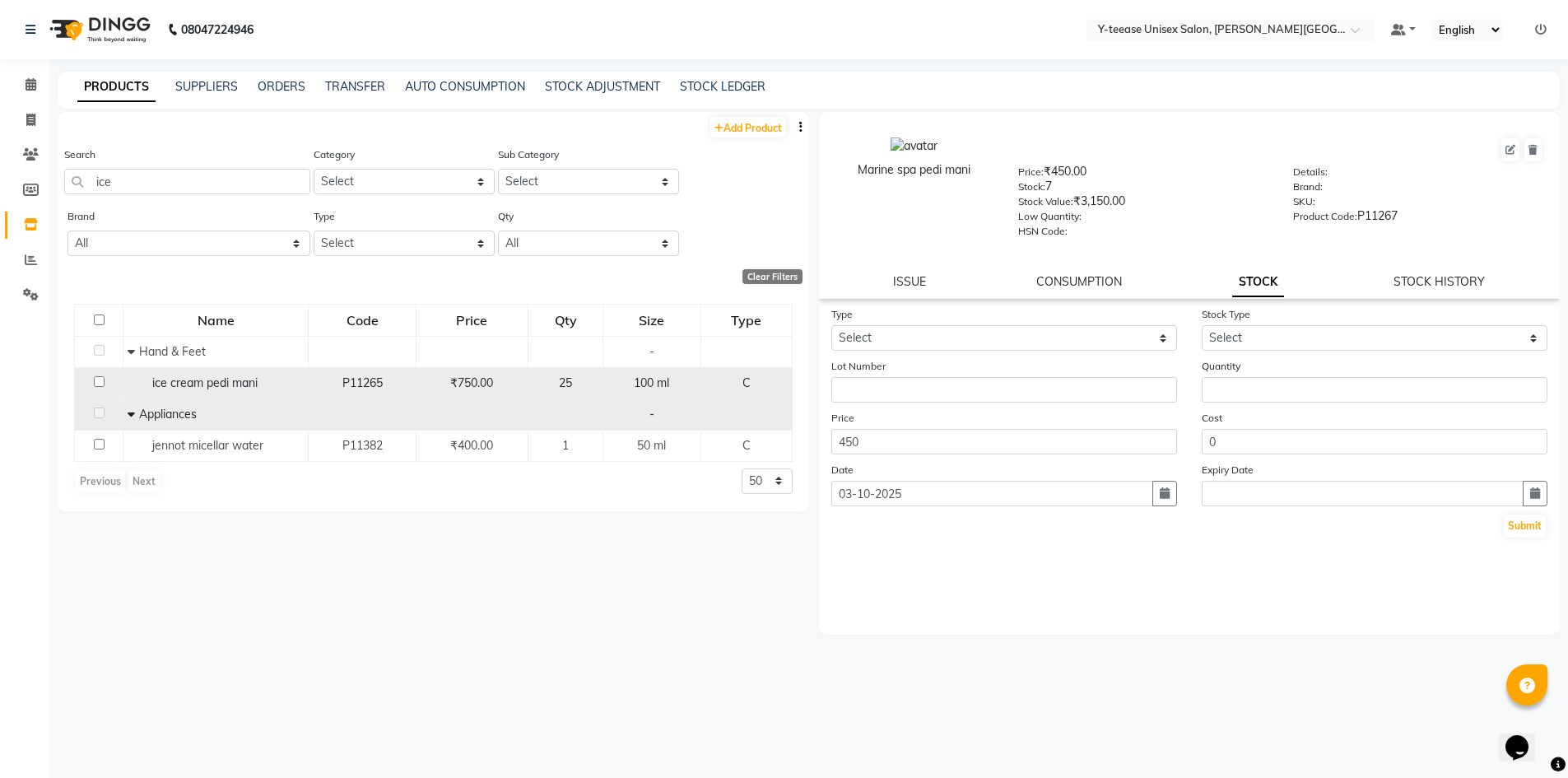
click at [259, 395] on td "ice cream pedi mani" at bounding box center [216, 382] width 185 height 31
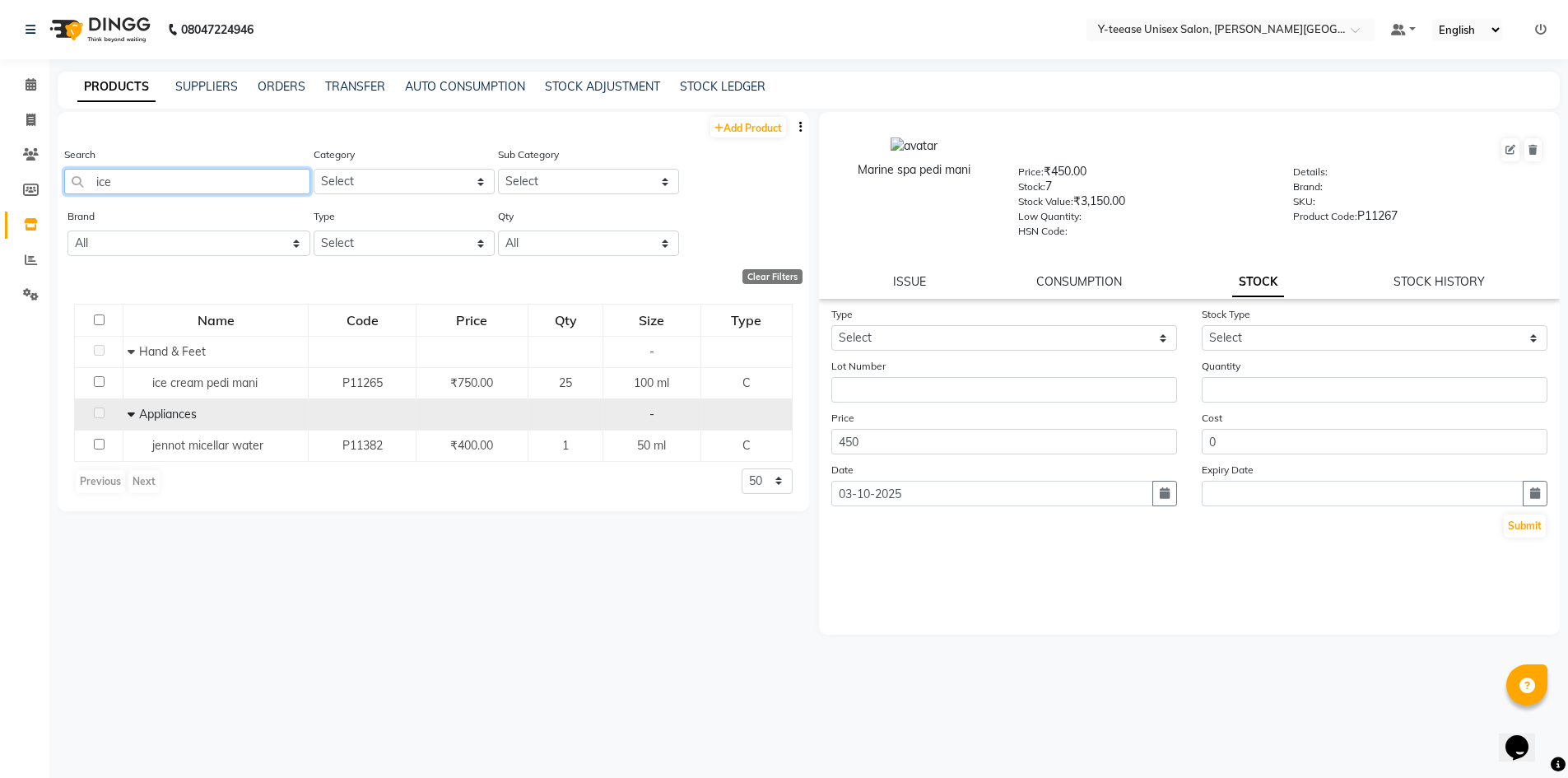
drag, startPoint x: 168, startPoint y: 186, endPoint x: 40, endPoint y: 205, distance: 129.4
click at [40, 205] on app-home "08047224946 Select Location × Y-teease Unisex Salon, Keshav Nagar Default Panel…" at bounding box center [784, 394] width 1568 height 789
click at [128, 169] on input "ice" at bounding box center [187, 181] width 246 height 26
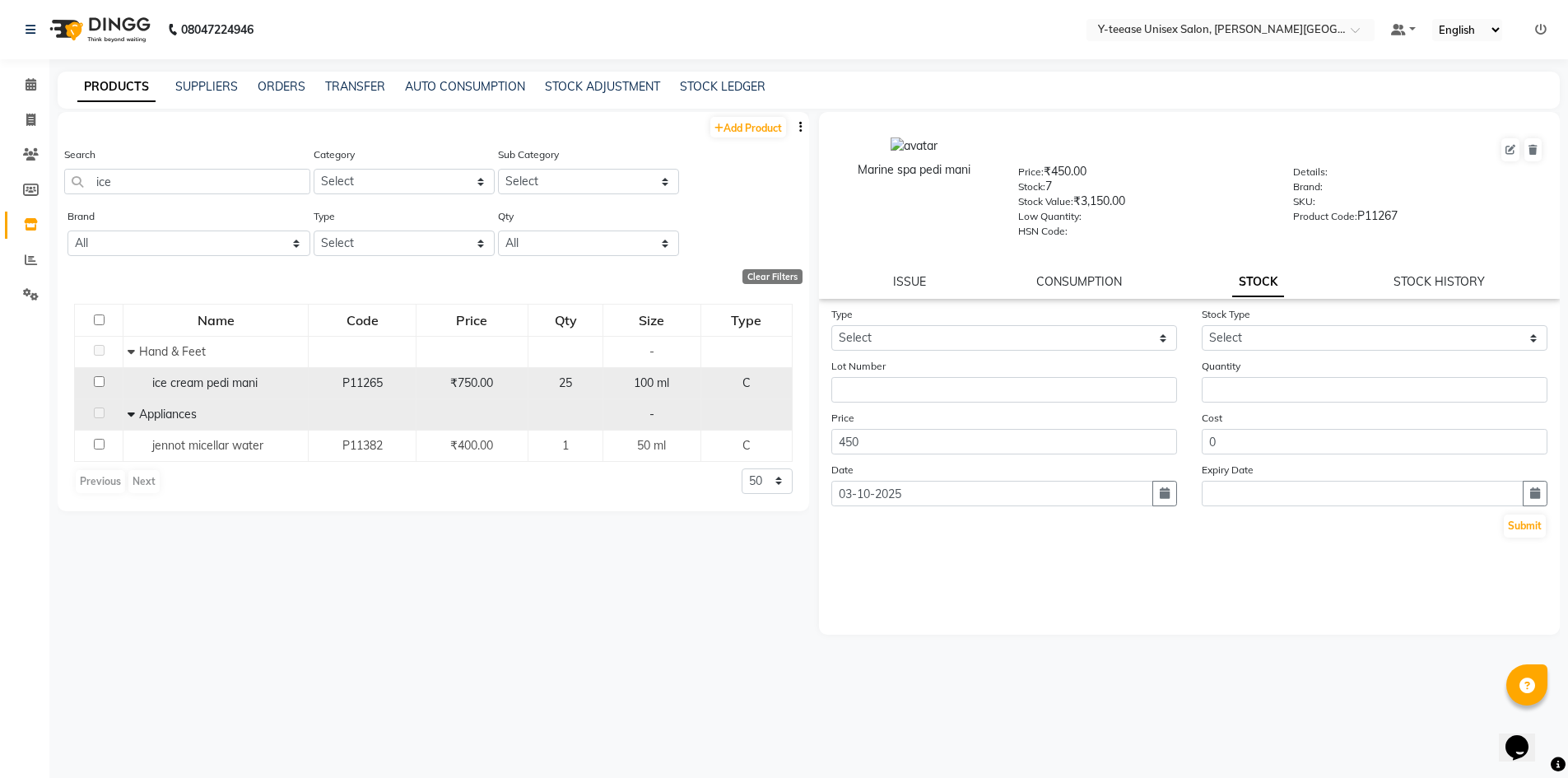
click at [222, 389] on span "ice cream pedi mani" at bounding box center [204, 382] width 106 height 15
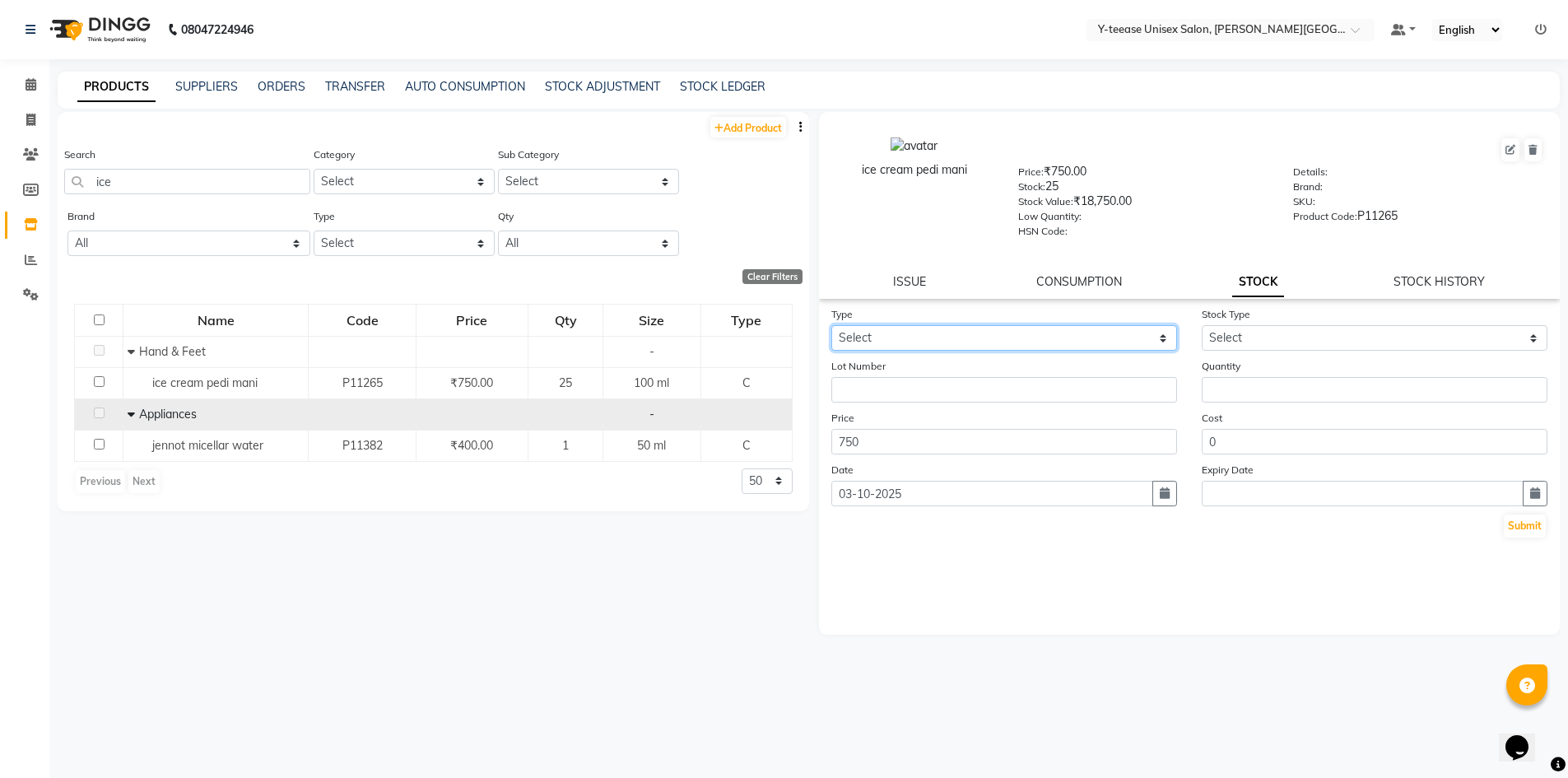
drag, startPoint x: 851, startPoint y: 334, endPoint x: 854, endPoint y: 348, distance: 14.3
click at [853, 338] on select "Select In Out" at bounding box center [1004, 338] width 346 height 26
select select "in"
click at [831, 325] on select "Select In Out" at bounding box center [1004, 338] width 346 height 26
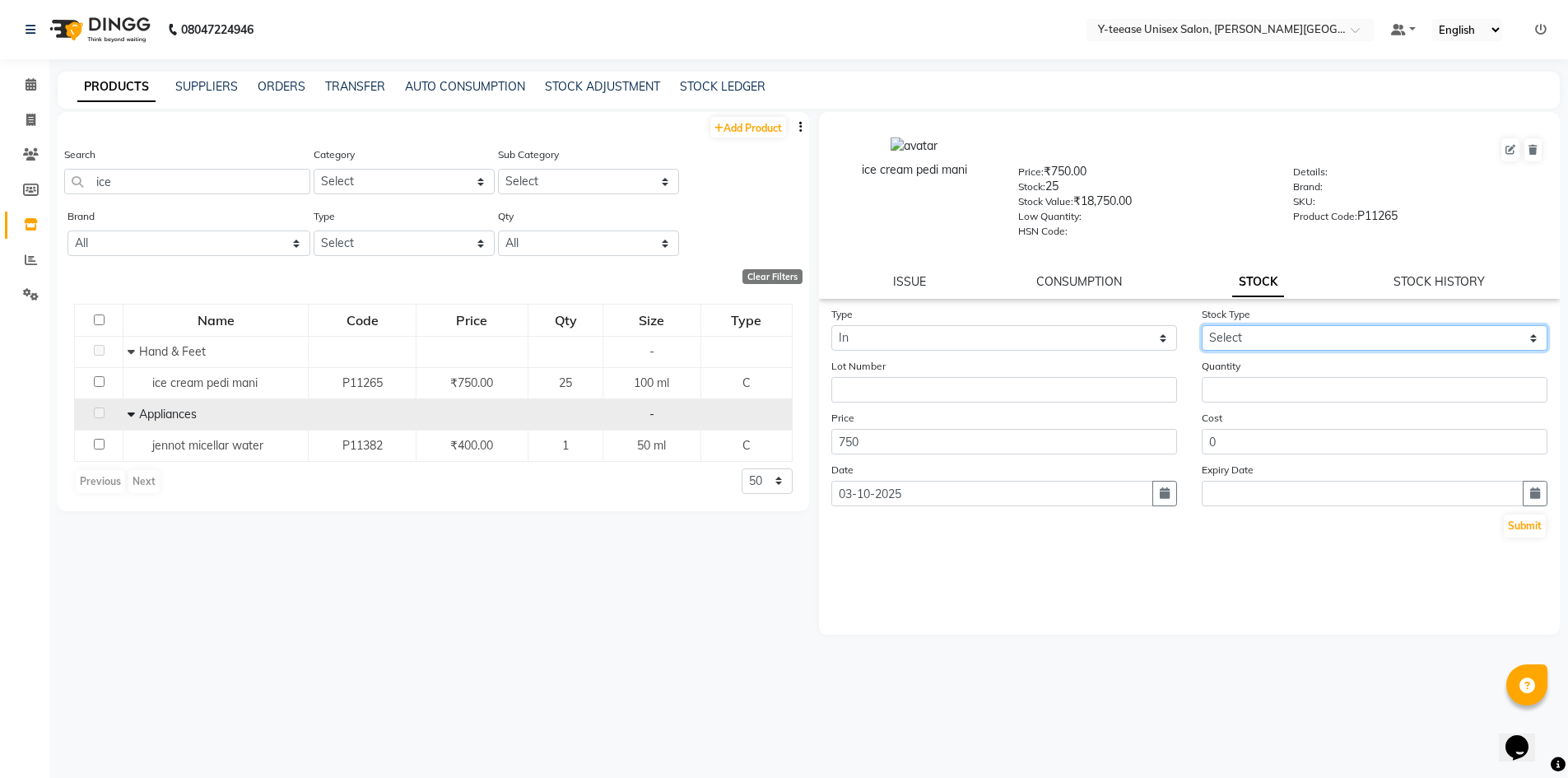
drag, startPoint x: 1251, startPoint y: 333, endPoint x: 1246, endPoint y: 349, distance: 16.8
click at [1249, 338] on select "Select New Stock Adjustment Return Other" at bounding box center [1374, 338] width 346 height 26
select select "adjustment"
click at [1202, 325] on select "Select New Stock Adjustment Return Other" at bounding box center [1374, 338] width 346 height 26
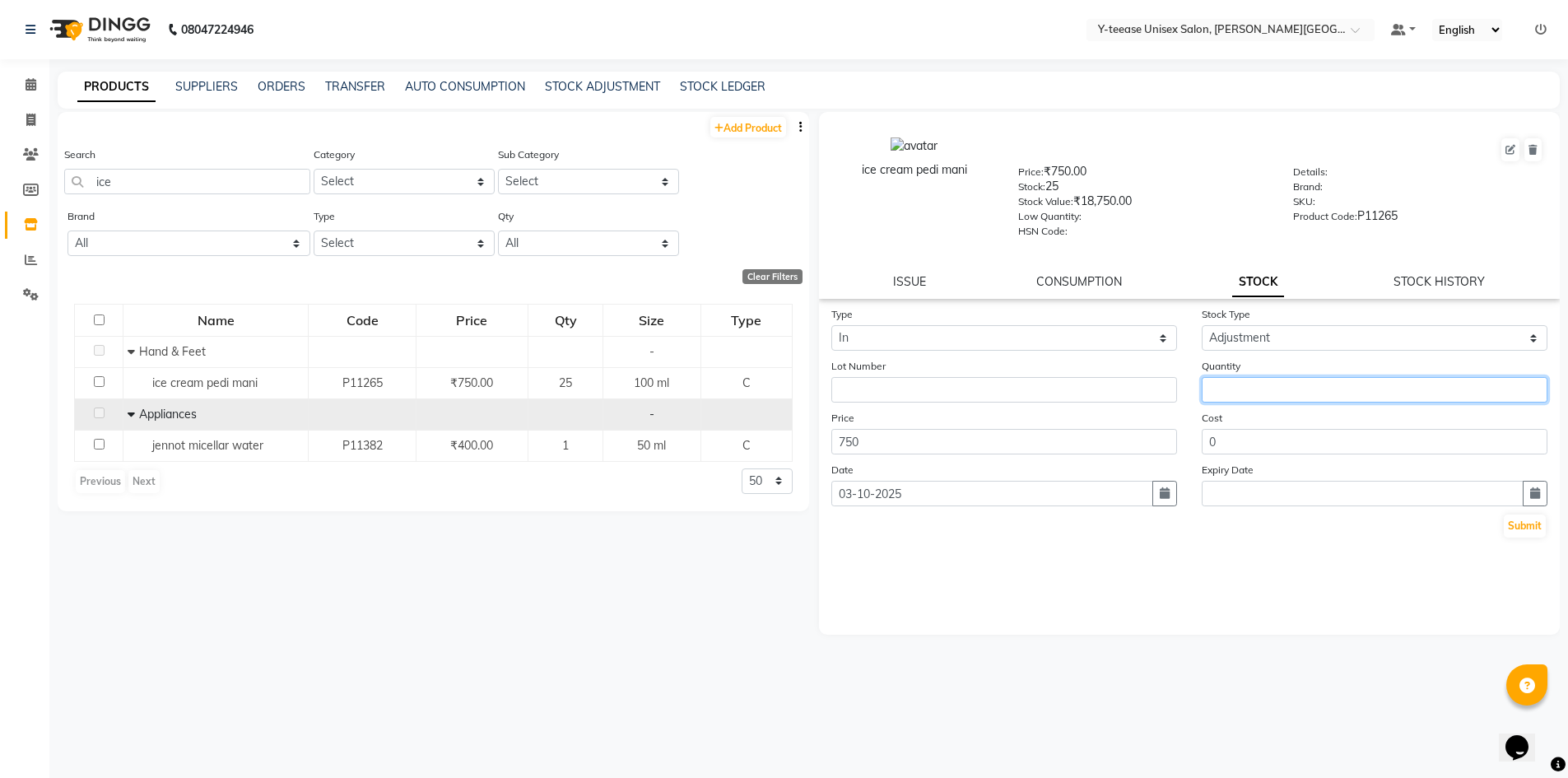
click at [1244, 389] on input "number" at bounding box center [1374, 389] width 346 height 26
type input "1"
click at [1536, 525] on button "Submit" at bounding box center [1524, 526] width 42 height 23
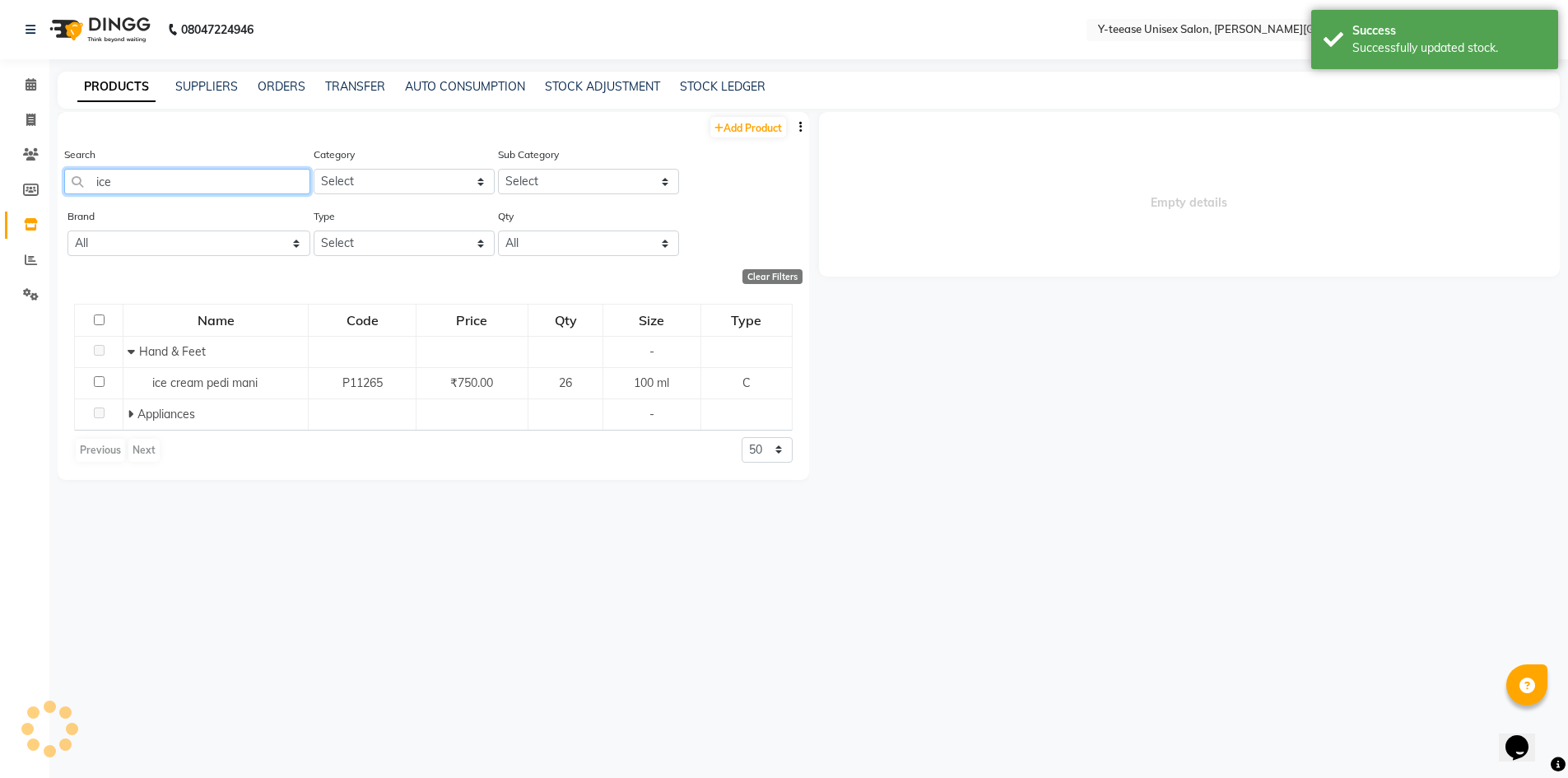
drag, startPoint x: 149, startPoint y: 189, endPoint x: 50, endPoint y: 189, distance: 99.0
click at [50, 189] on main "PRODUCTS SUPPLIERS ORDERS TRANSFER AUTO CONSUMPTION STOCK ADJUSTMENT STOCK LEDG…" at bounding box center [809, 430] width 1519 height 718
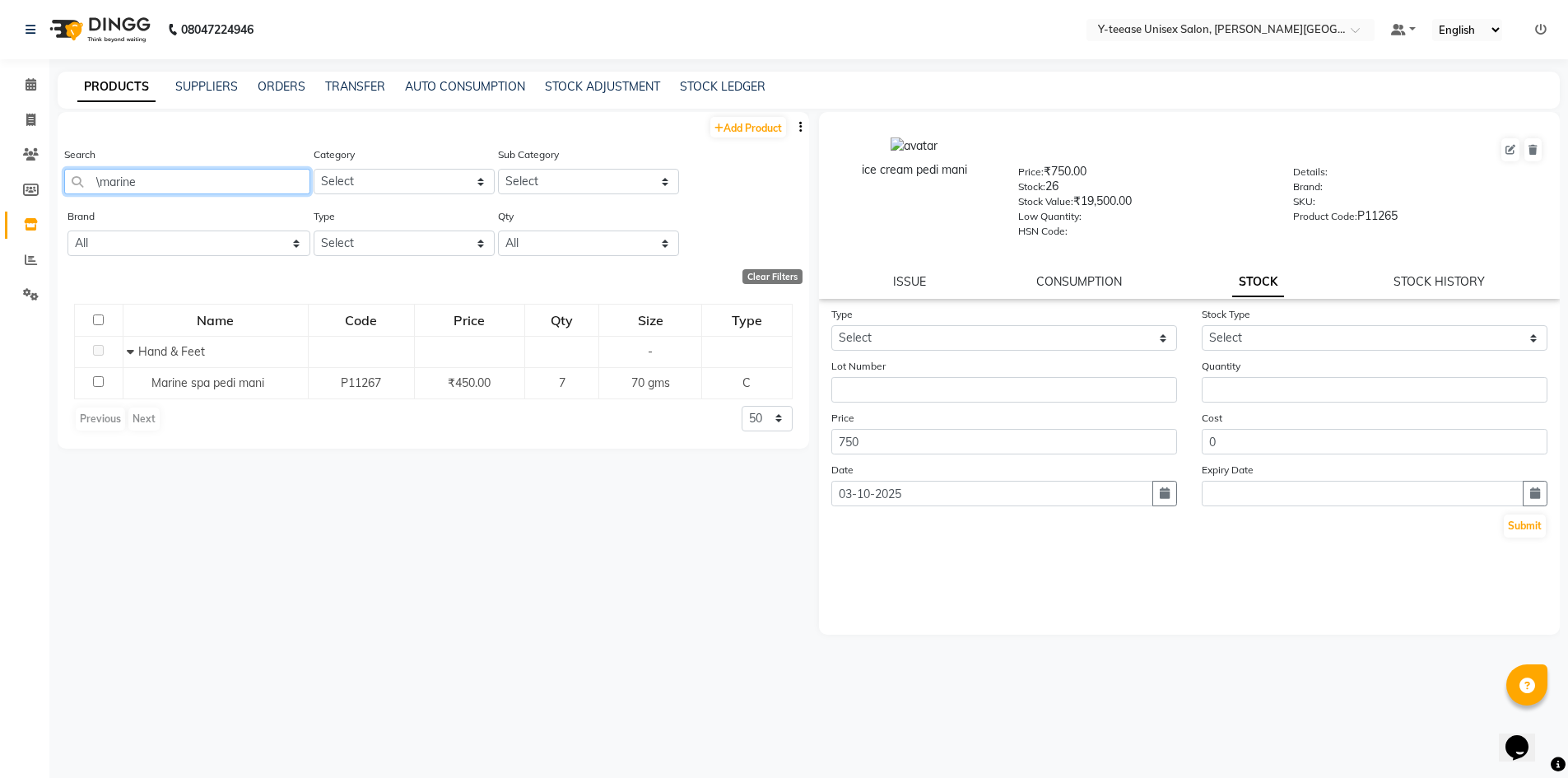
drag, startPoint x: 101, startPoint y: 174, endPoint x: 159, endPoint y: 180, distance: 58.3
click at [101, 174] on input "\marine" at bounding box center [187, 181] width 246 height 26
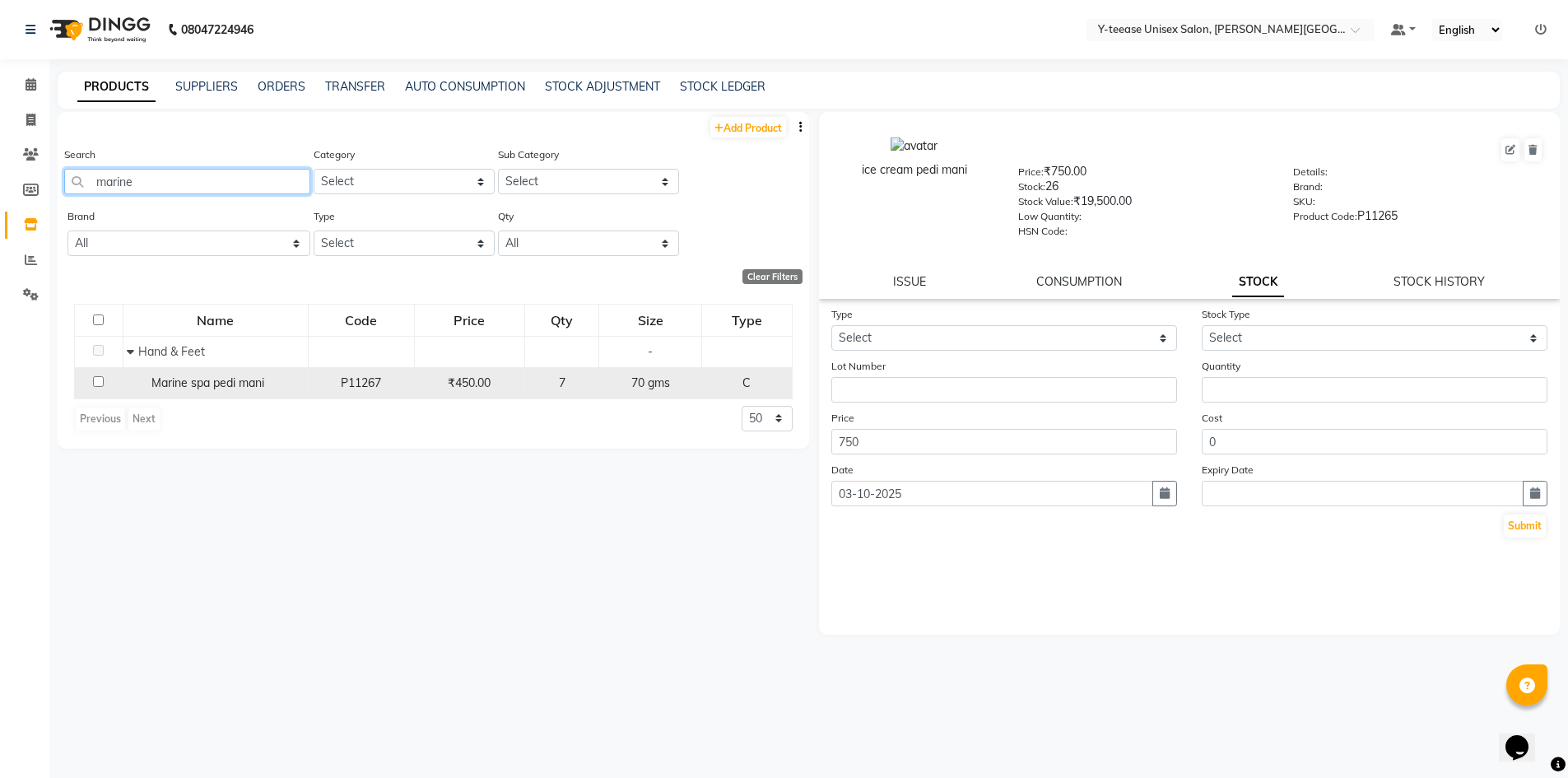
type input "marine"
click at [240, 376] on span "Marine spa pedi mani" at bounding box center [207, 382] width 113 height 15
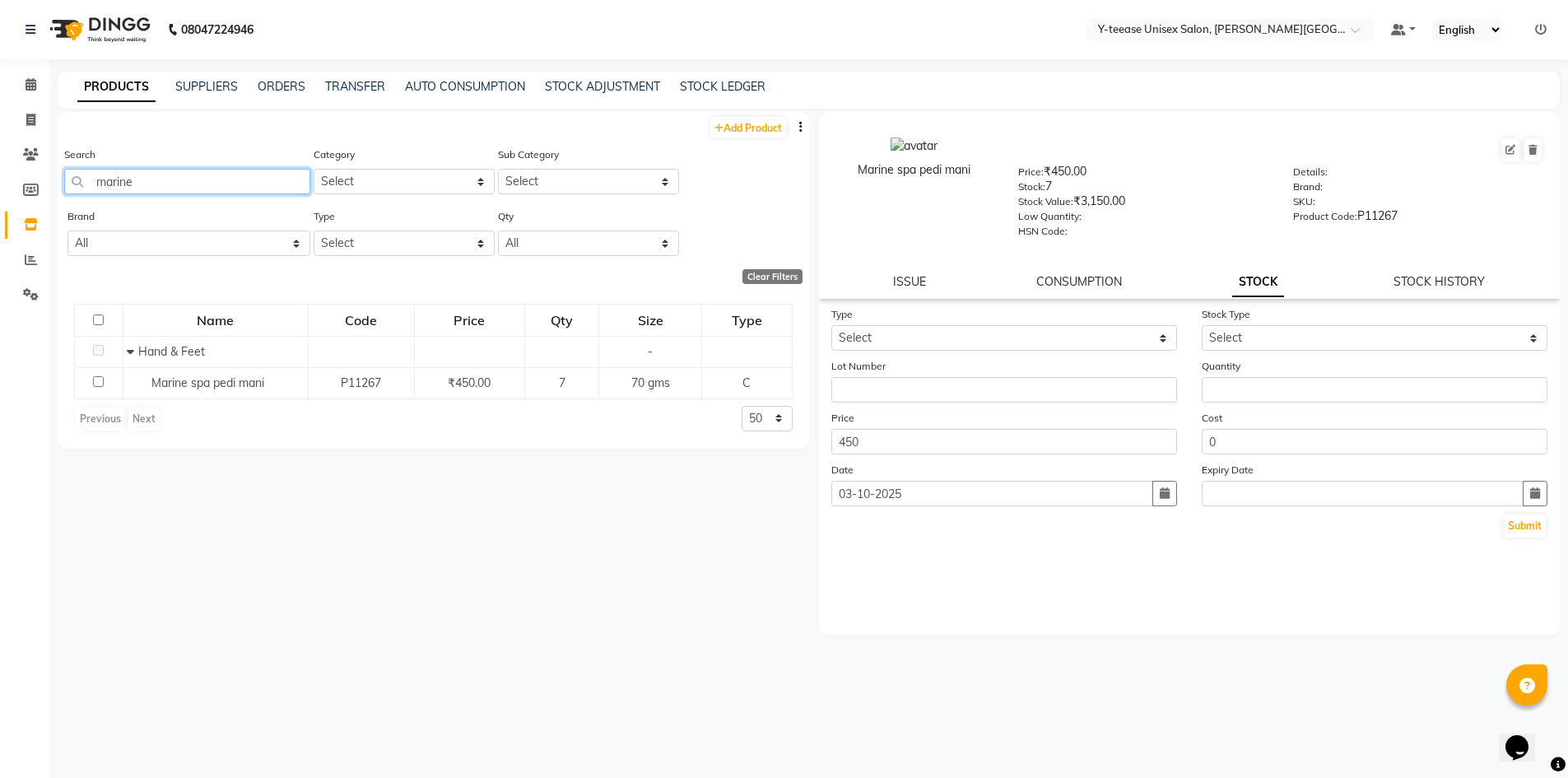
drag, startPoint x: 156, startPoint y: 179, endPoint x: 54, endPoint y: 180, distance: 102.0
click at [54, 180] on main "PRODUCTS SUPPLIERS ORDERS TRANSFER AUTO CONSUMPTION STOCK ADJUSTMENT STOCK LEDG…" at bounding box center [809, 430] width 1519 height 718
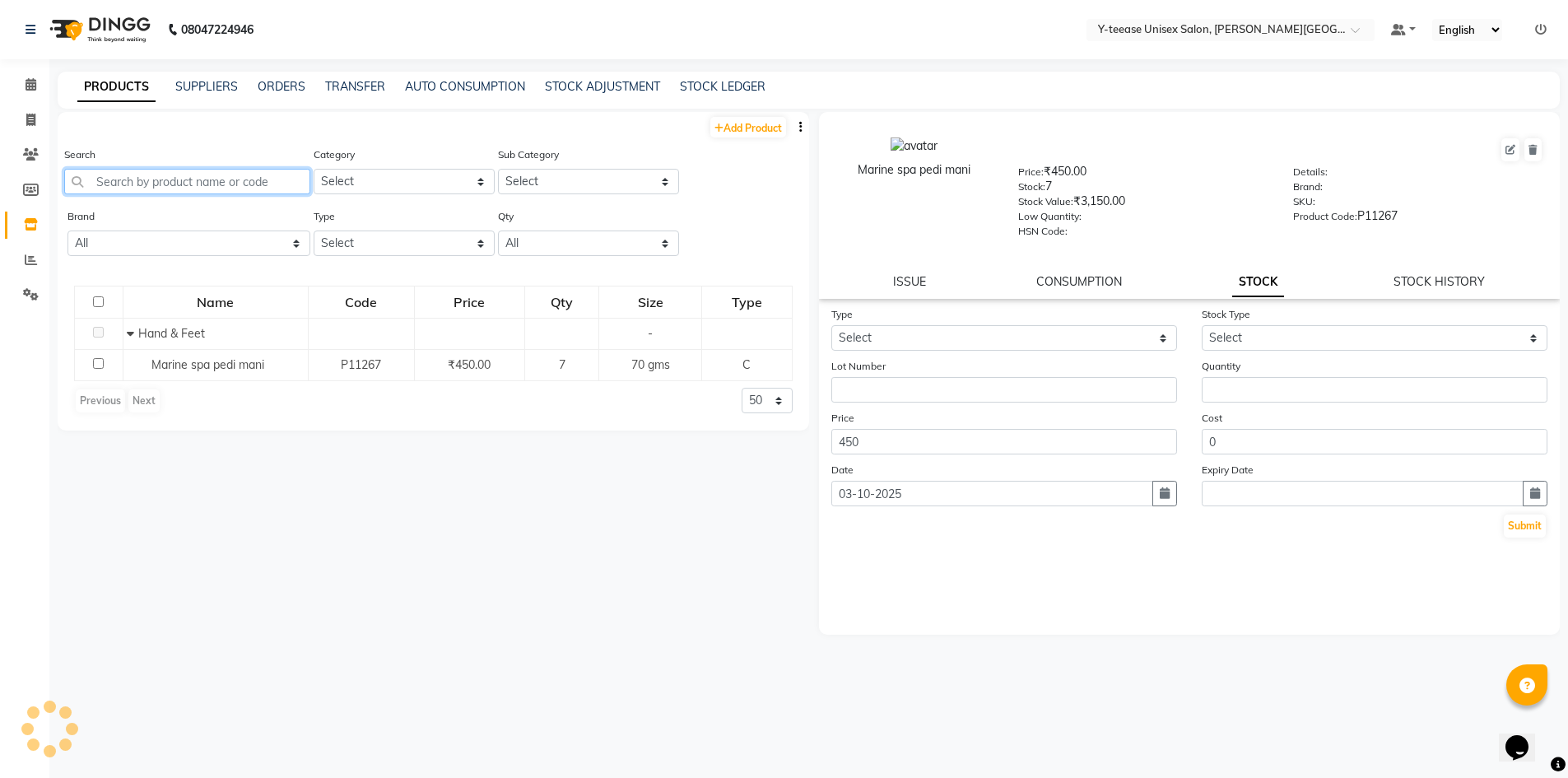
click at [116, 180] on input "text" at bounding box center [187, 181] width 246 height 26
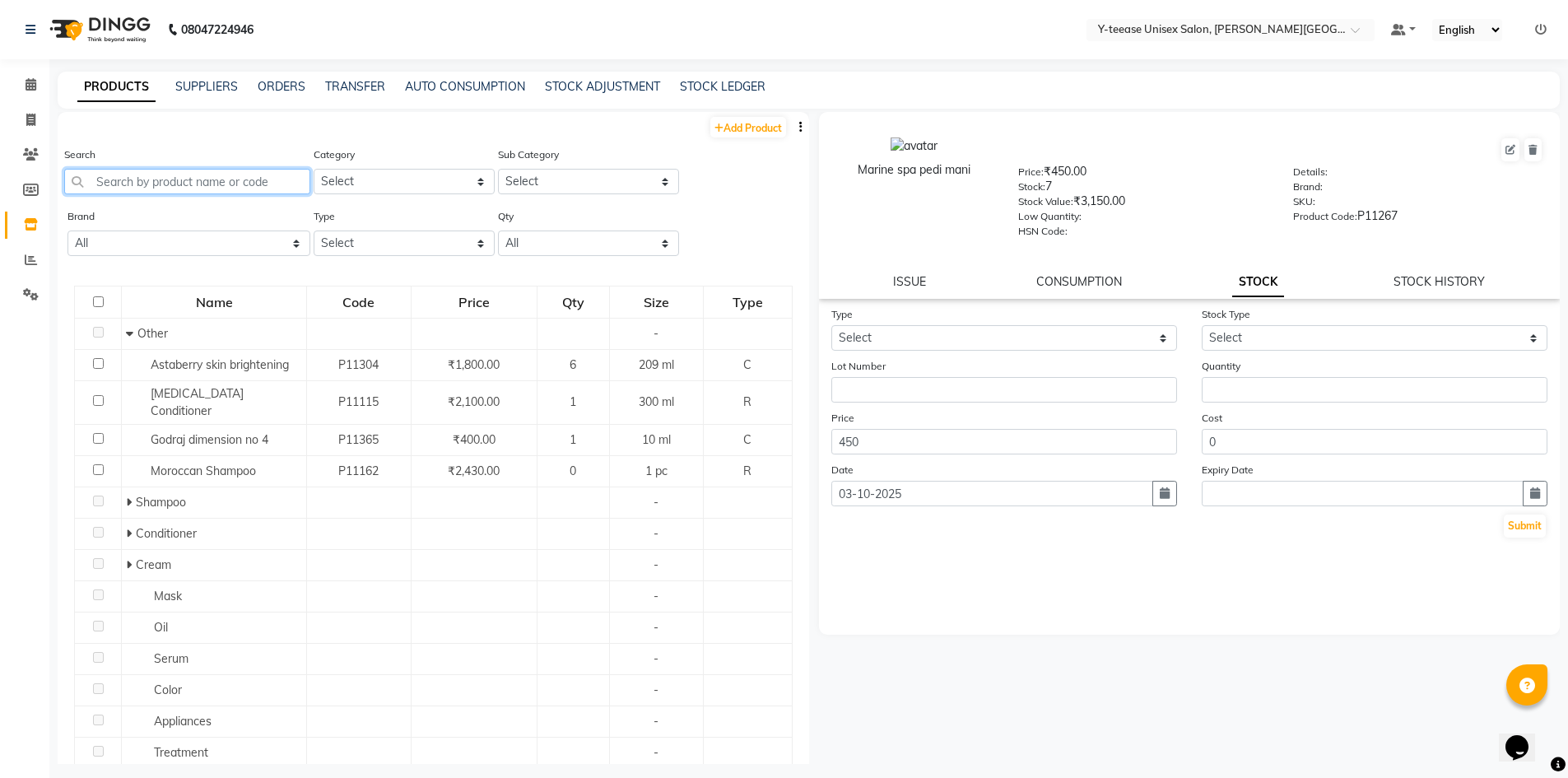
click at [218, 172] on input "text" at bounding box center [187, 181] width 246 height 26
click at [171, 189] on input "text" at bounding box center [187, 181] width 246 height 26
click at [172, 188] on input "text" at bounding box center [187, 181] width 246 height 26
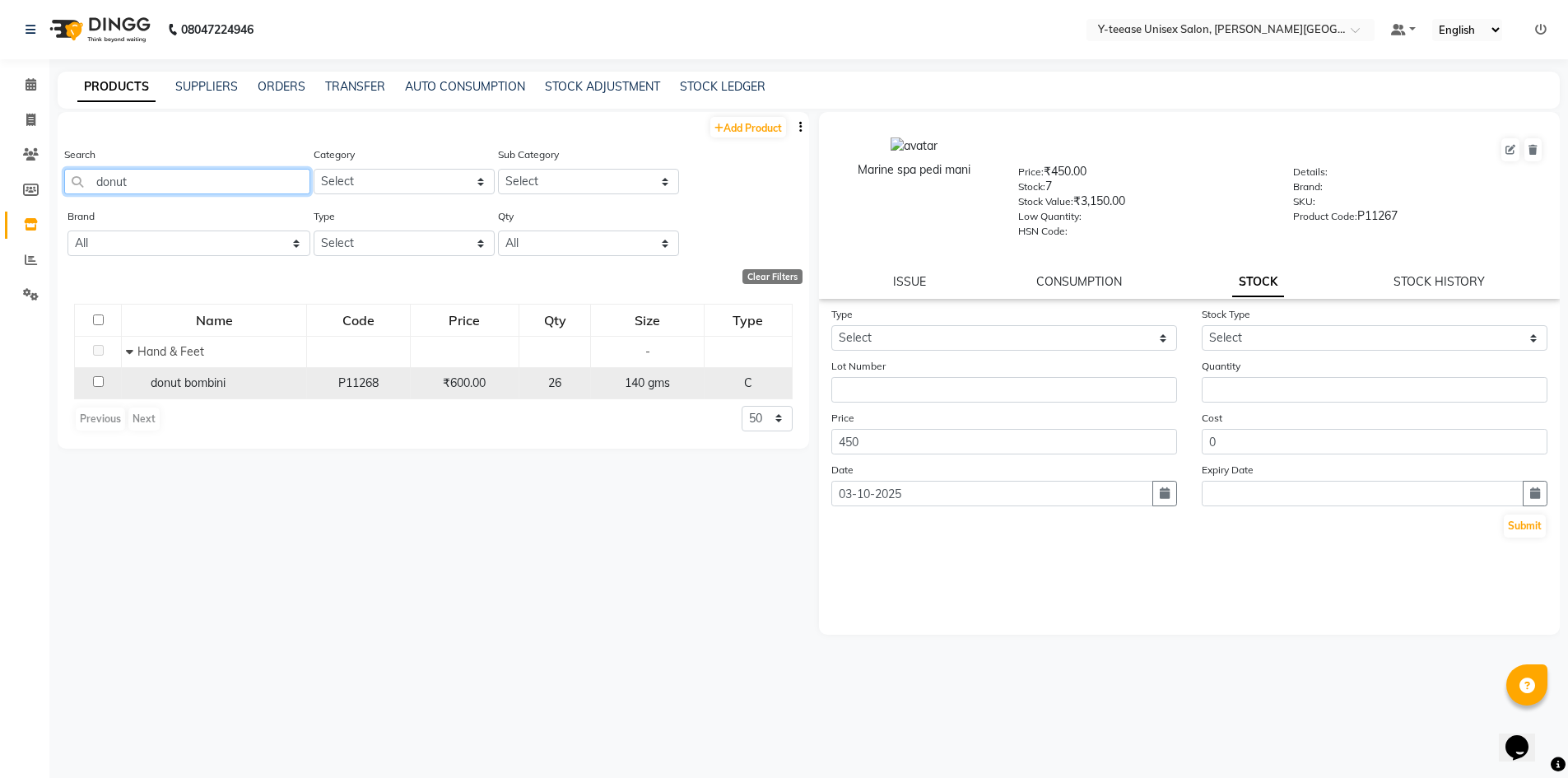
type input "donut"
click at [245, 368] on td "donut bombini" at bounding box center [214, 382] width 185 height 31
click at [252, 392] on td "donut bombini" at bounding box center [214, 382] width 185 height 31
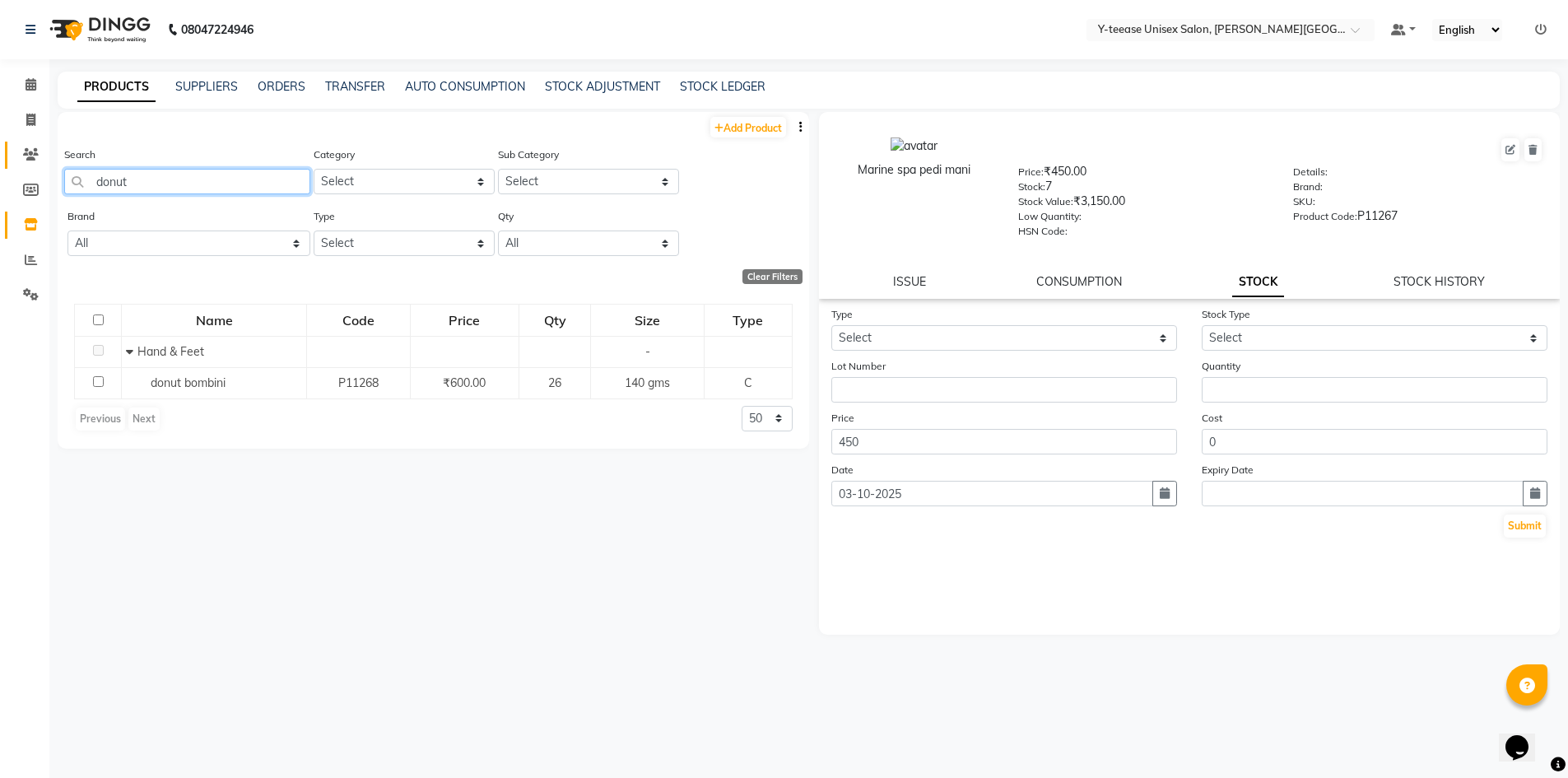
drag, startPoint x: 92, startPoint y: 172, endPoint x: 41, endPoint y: 162, distance: 52.0
click at [41, 162] on app-home "08047224946 Select Location × Y-teease Unisex Salon, Keshav Nagar Default Panel…" at bounding box center [784, 394] width 1568 height 789
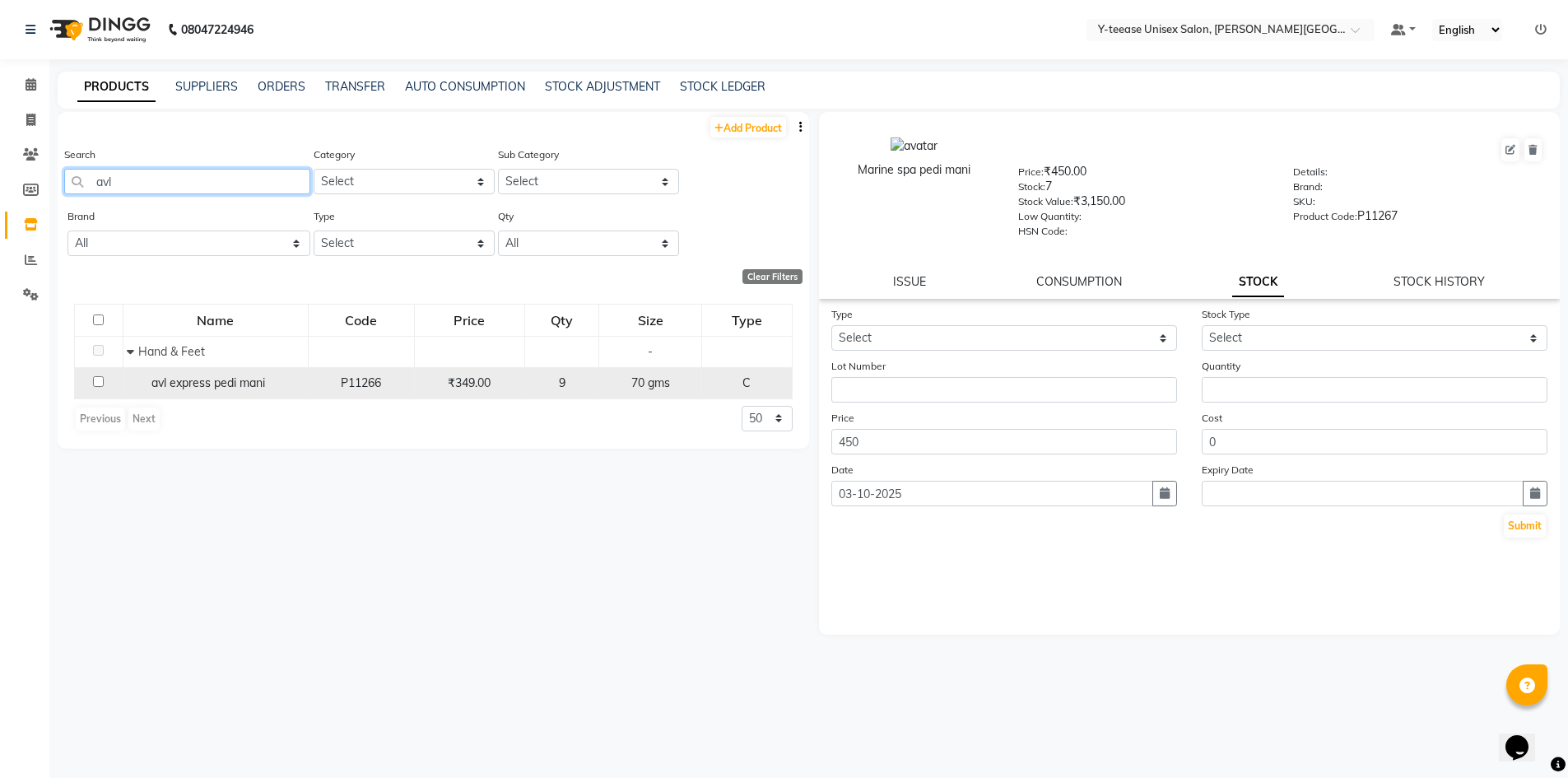
type input "avl"
click at [250, 381] on span "avl express pedi mani" at bounding box center [208, 382] width 114 height 15
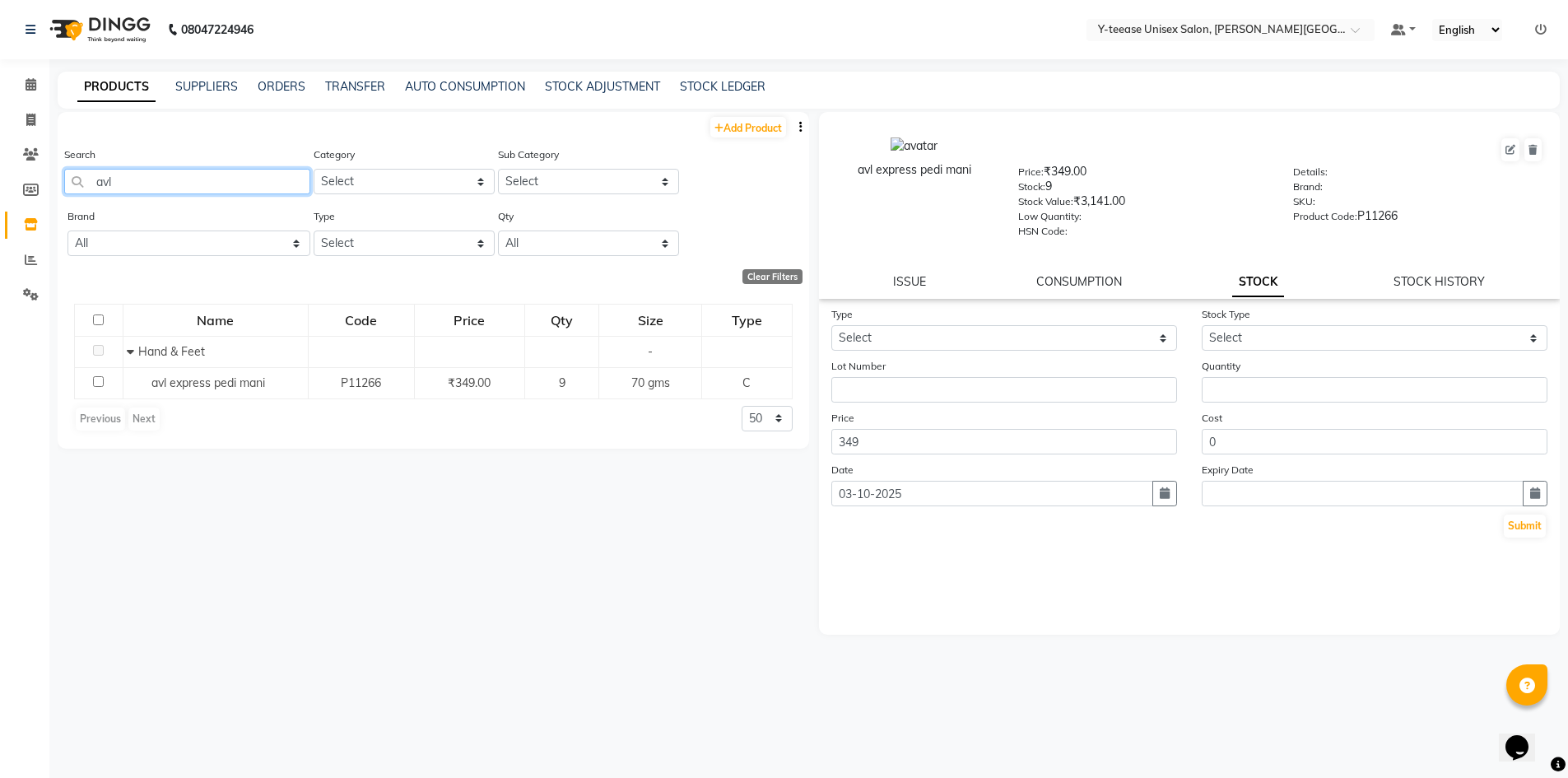
drag, startPoint x: 125, startPoint y: 172, endPoint x: 100, endPoint y: 173, distance: 25.0
click at [100, 173] on input "avl" at bounding box center [187, 181] width 246 height 26
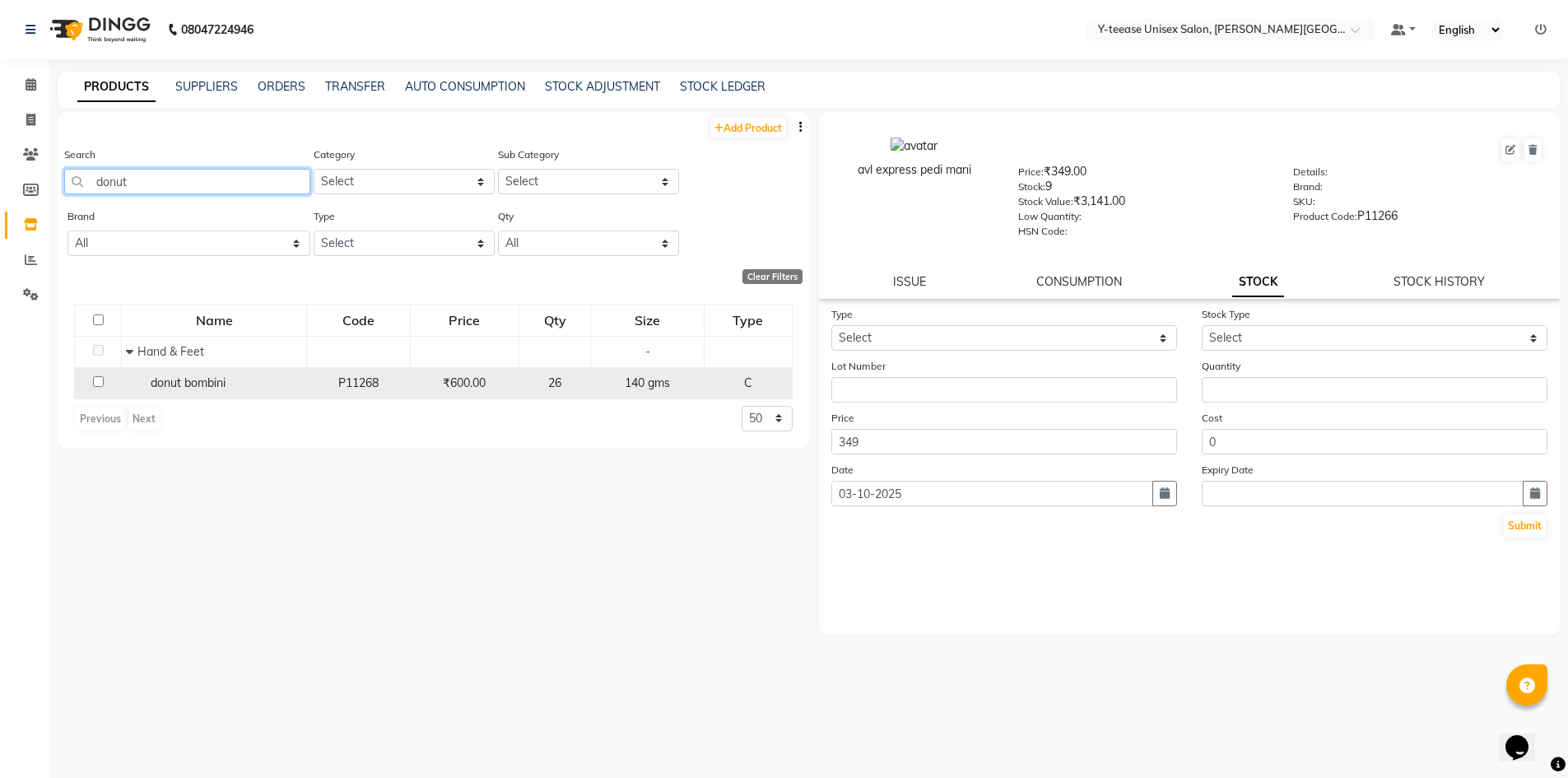
type input "donut"
click at [219, 376] on span "donut bombini" at bounding box center [188, 382] width 75 height 15
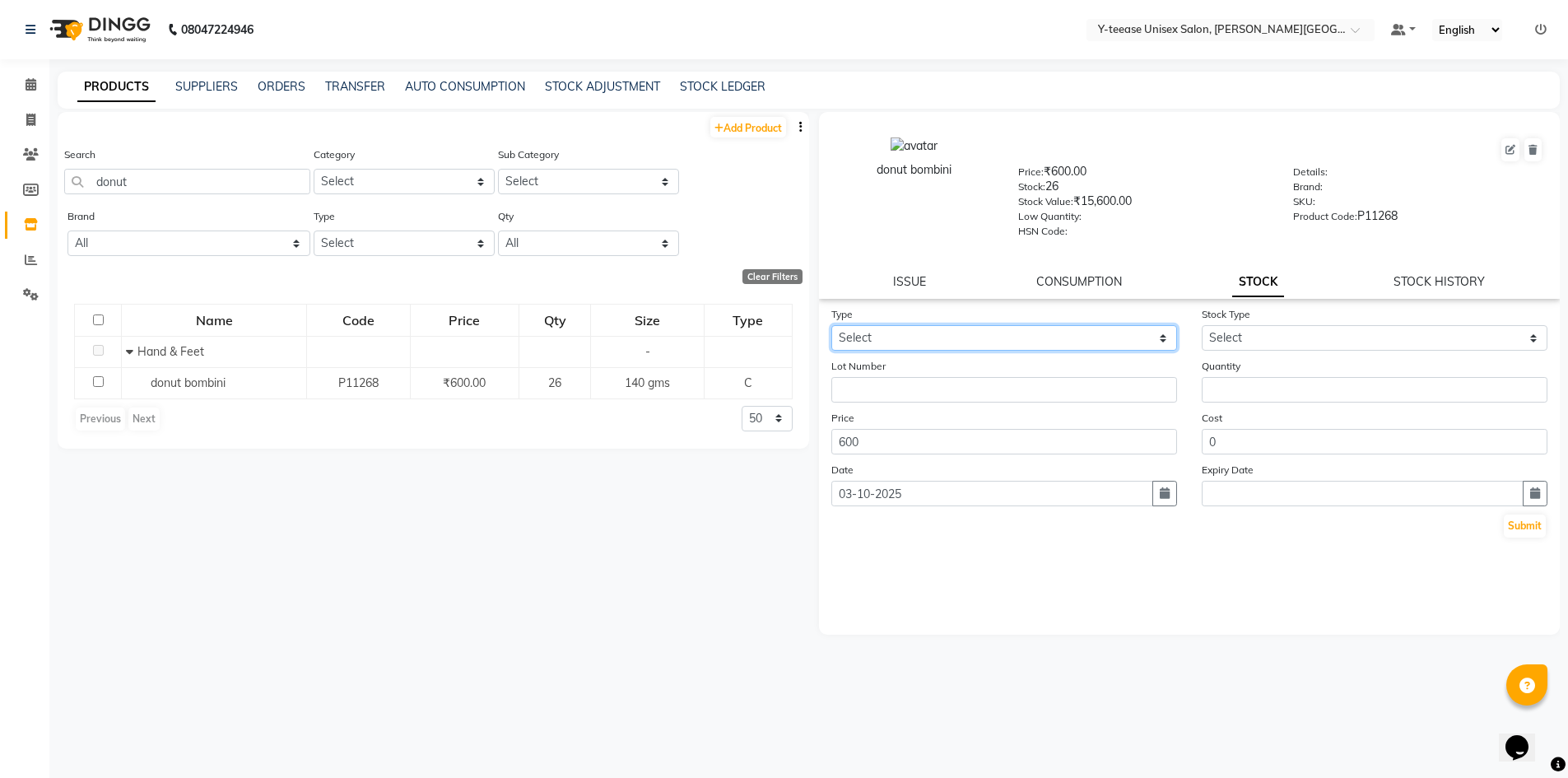
click at [978, 345] on select "Select In Out" at bounding box center [1004, 338] width 346 height 26
select select "out"
click at [831, 325] on select "Select In Out" at bounding box center [1004, 338] width 346 height 26
select select
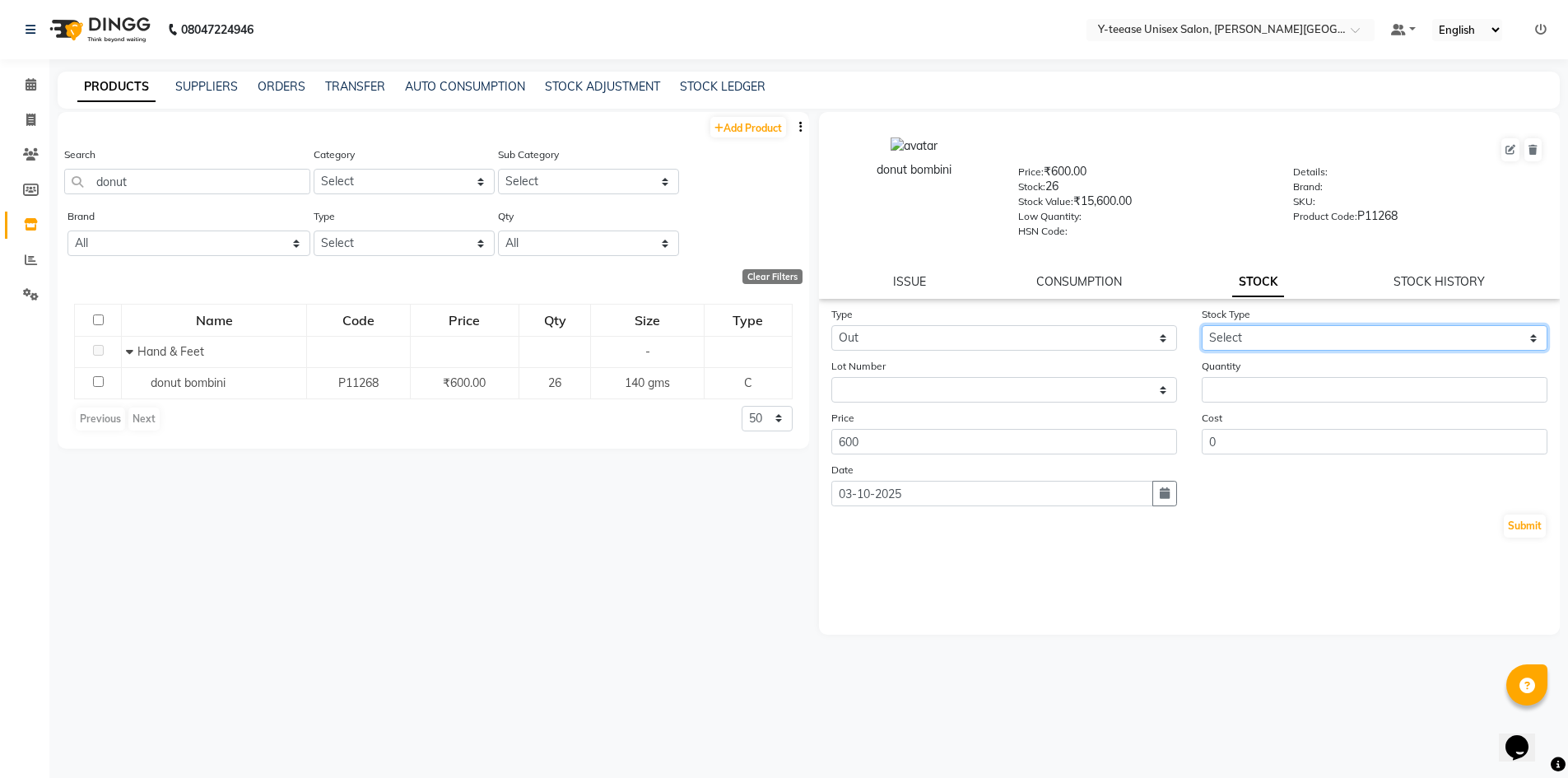
click at [1256, 339] on select "Select Internal Use Damaged Expired Adjustment Return Other" at bounding box center [1374, 338] width 346 height 26
select select "adjustment"
click at [1202, 325] on select "Select Internal Use Damaged Expired Adjustment Return Other" at bounding box center [1374, 338] width 346 height 26
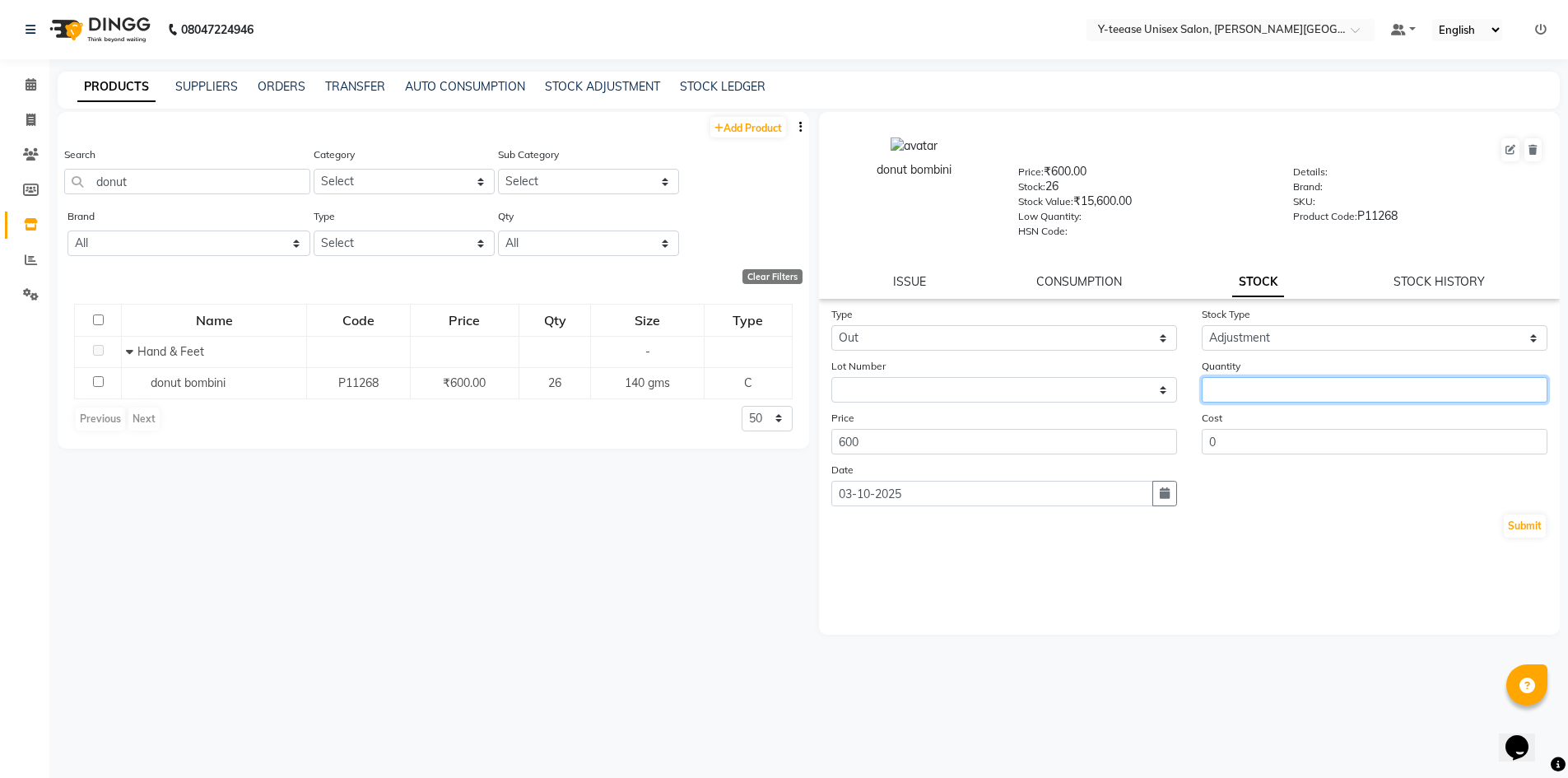
click at [1252, 390] on input "number" at bounding box center [1374, 389] width 346 height 26
type input "14"
click at [1524, 533] on button "Submit" at bounding box center [1524, 526] width 42 height 23
select select
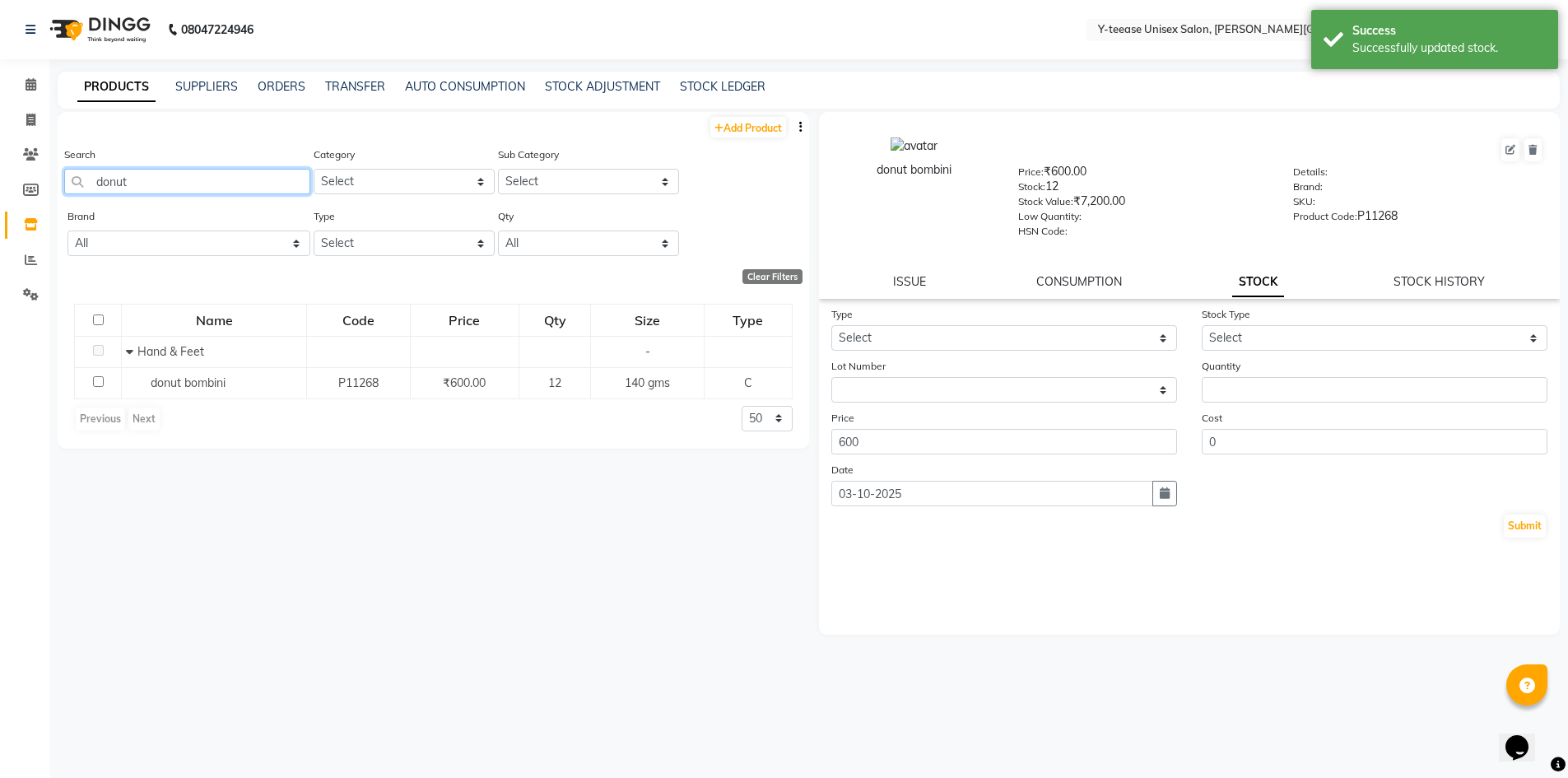
drag, startPoint x: 140, startPoint y: 184, endPoint x: 100, endPoint y: 180, distance: 40.2
click at [100, 180] on input "donut" at bounding box center [187, 181] width 246 height 26
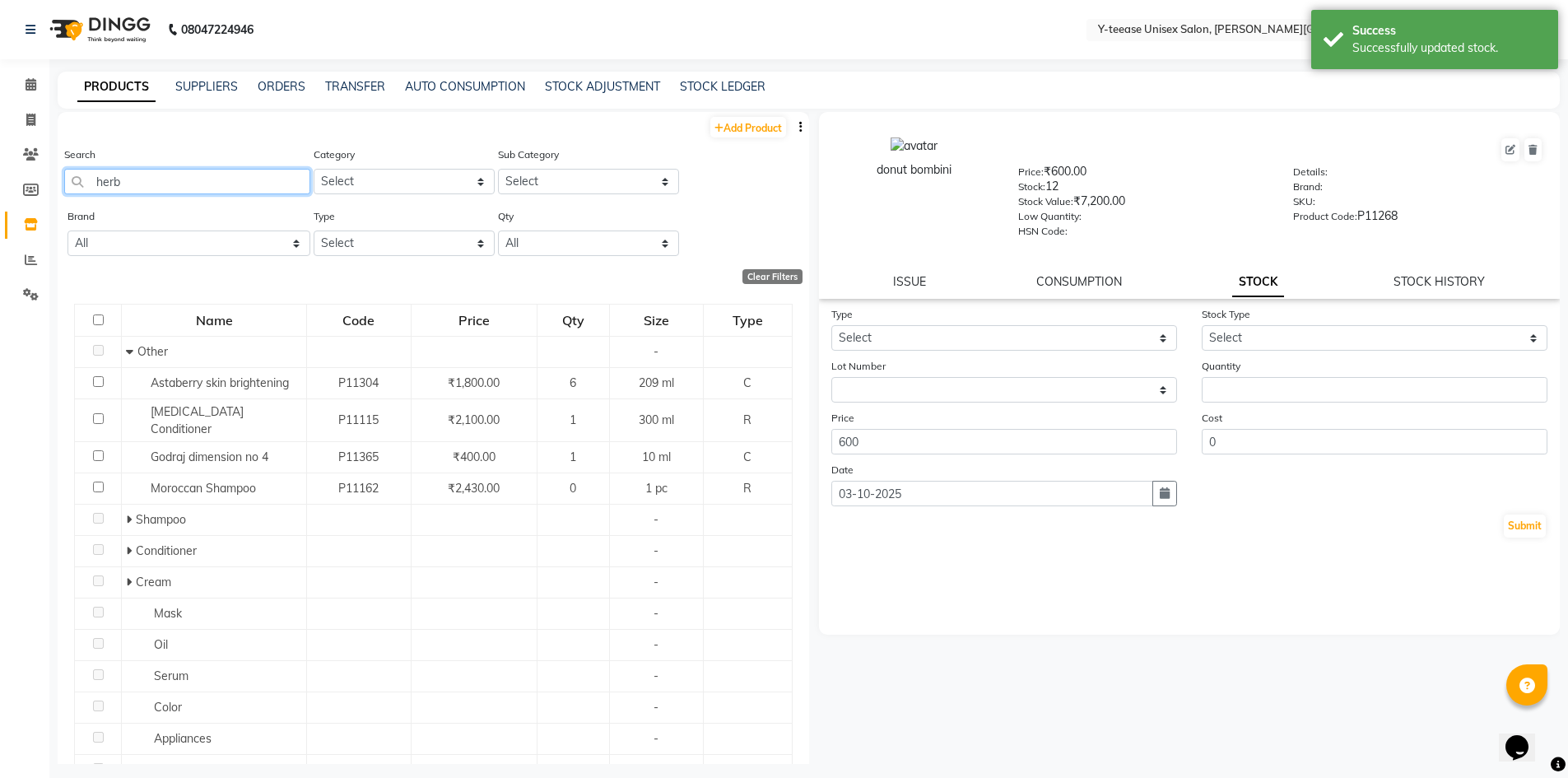
type input "herba"
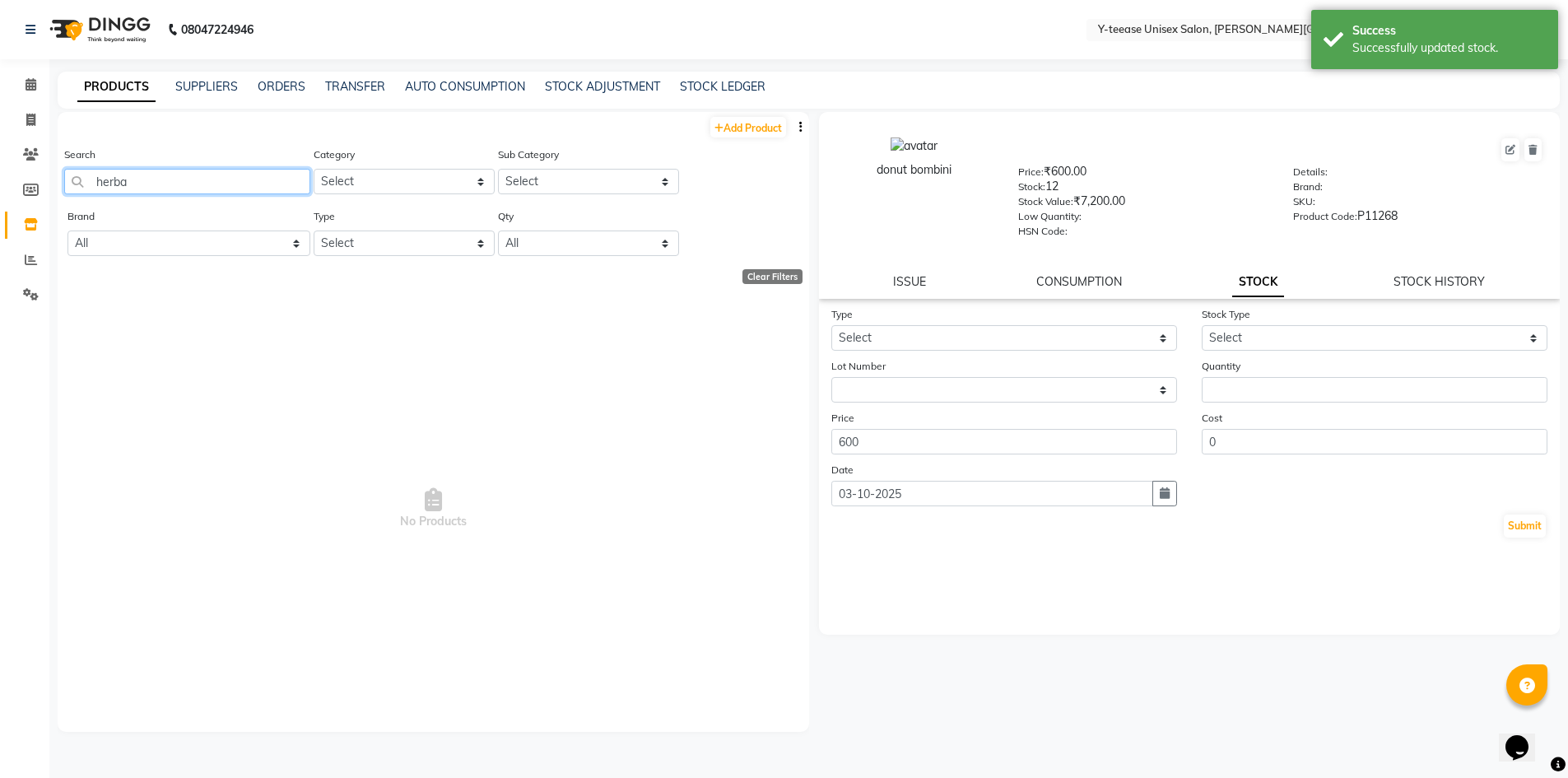
drag, startPoint x: 140, startPoint y: 178, endPoint x: 18, endPoint y: 175, distance: 122.0
click at [18, 176] on app-home "08047224946 Select Location × Y-teease Unisex Salon, Keshav Nagar Default Panel…" at bounding box center [784, 394] width 1568 height 789
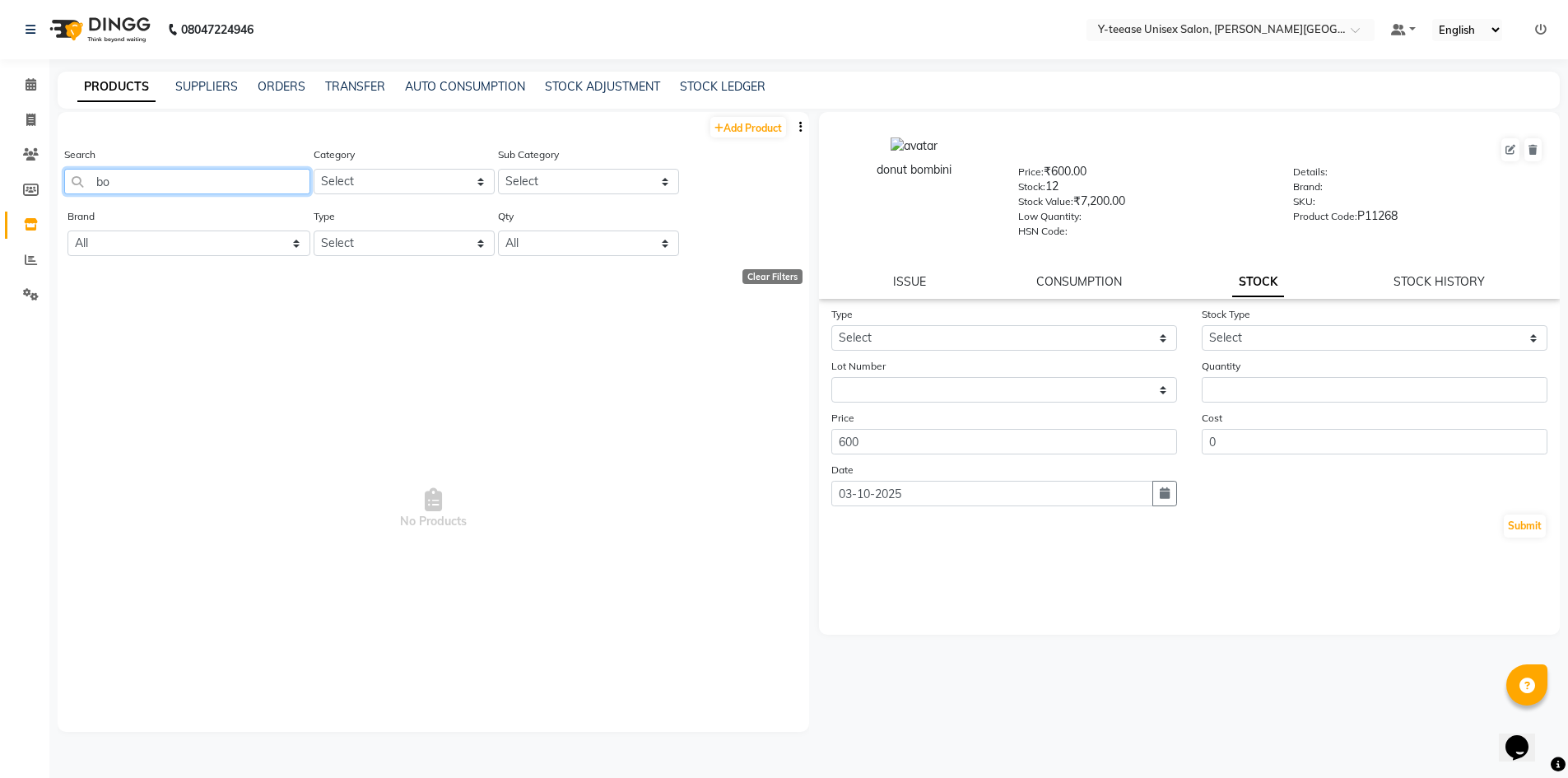
type input "b"
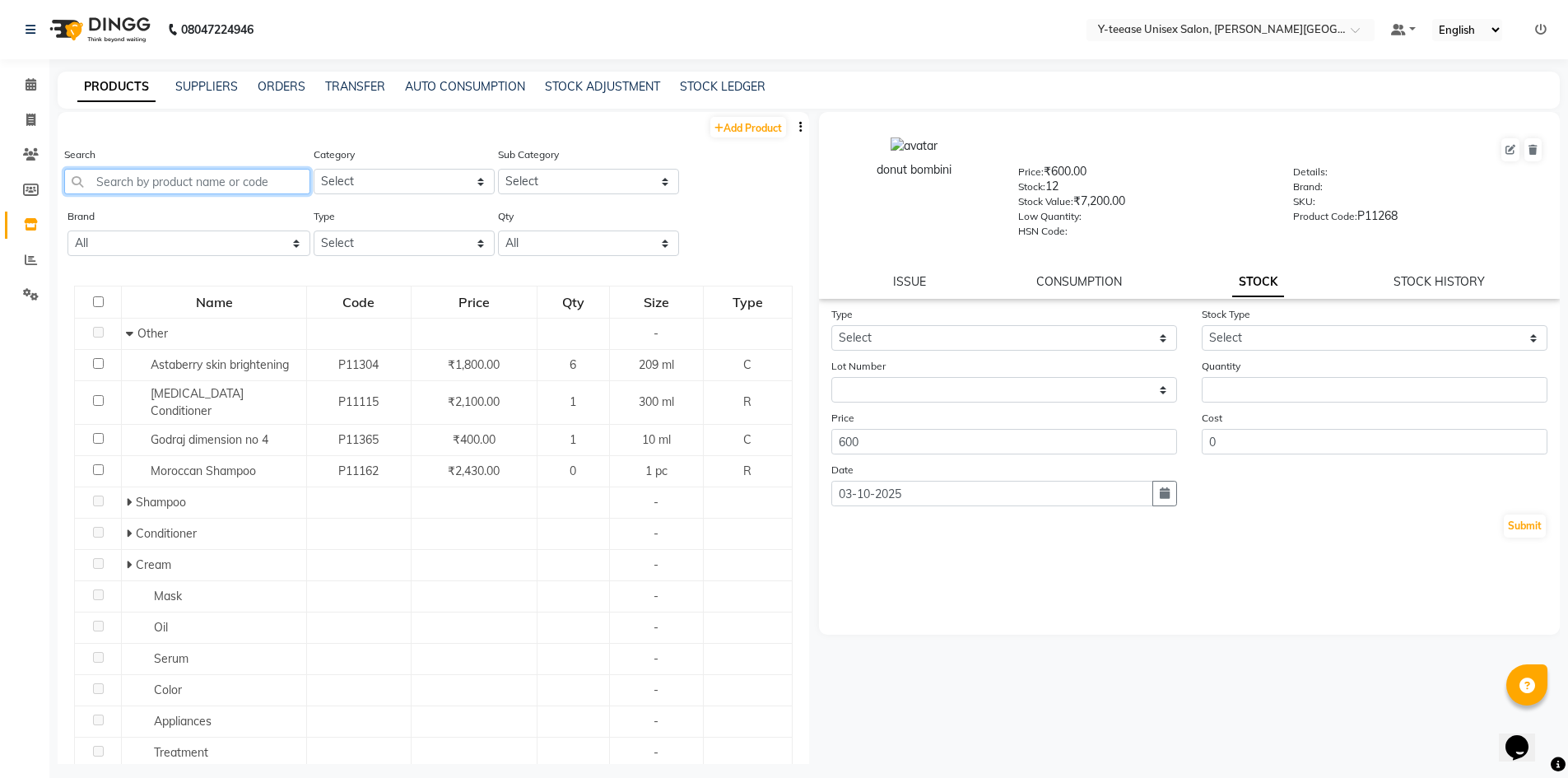
type input "h"
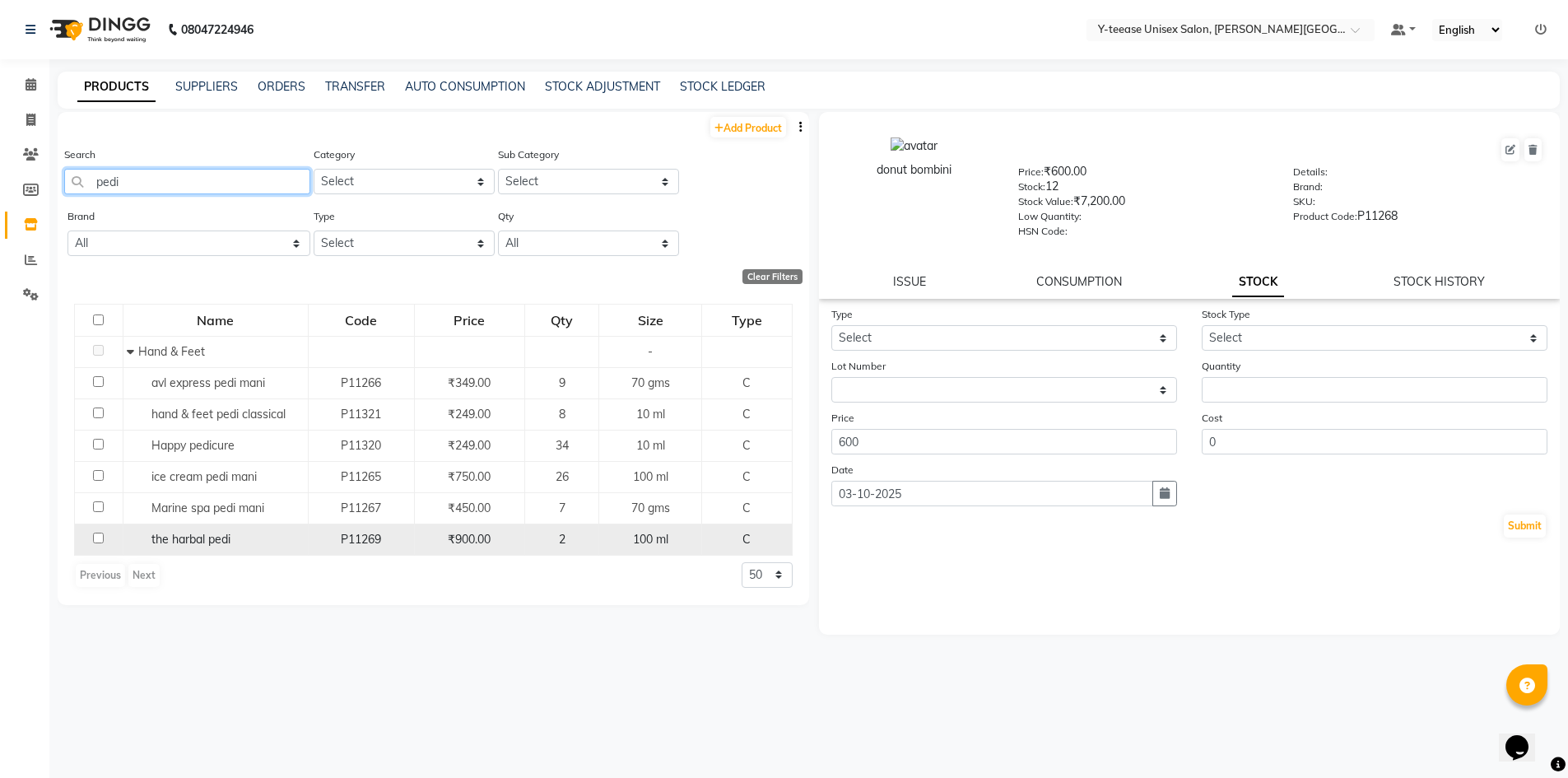
scroll to position [11, 0]
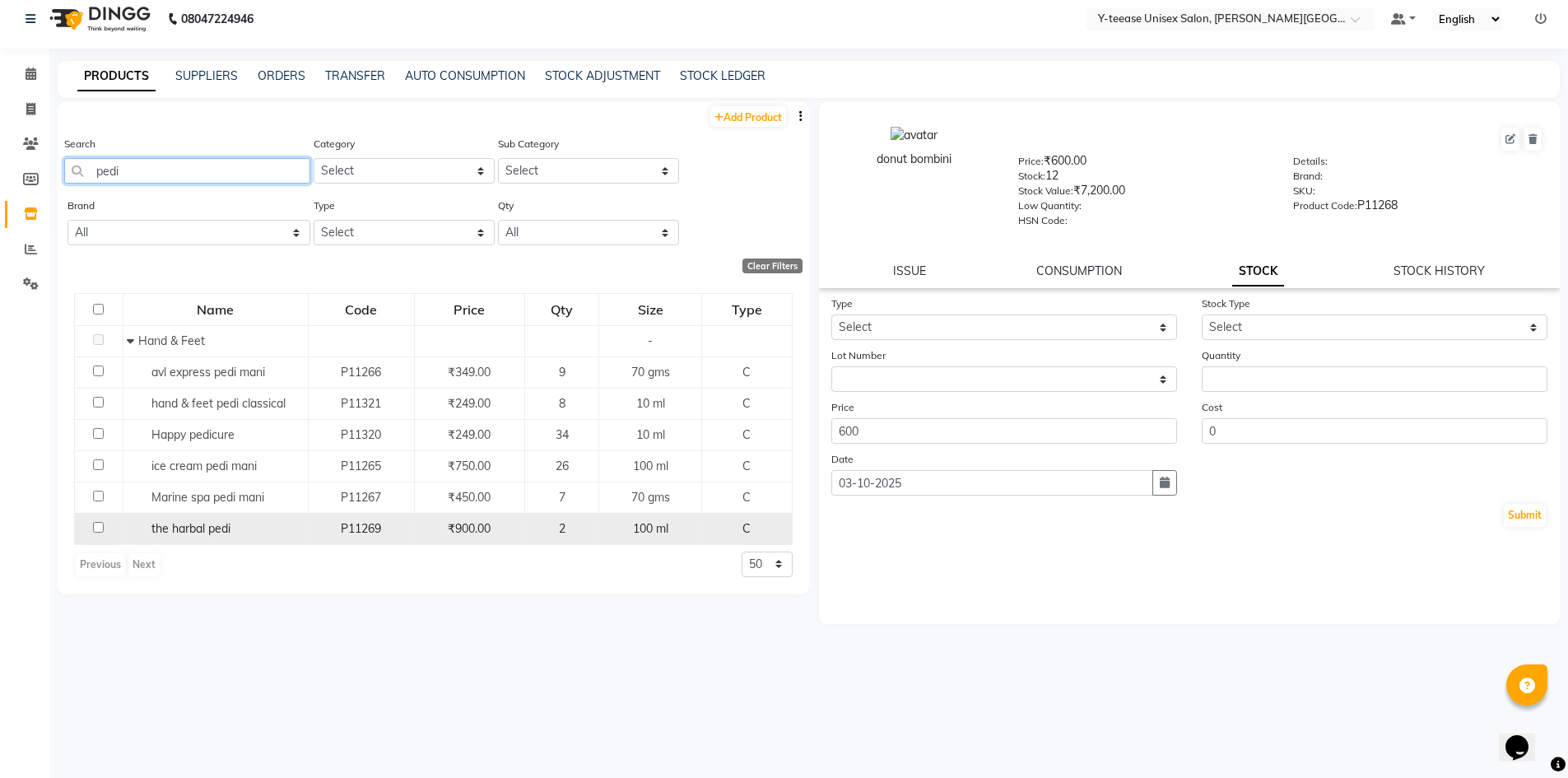
type input "pedi"
click at [229, 532] on span "the harbal pedi" at bounding box center [190, 528] width 79 height 15
select select
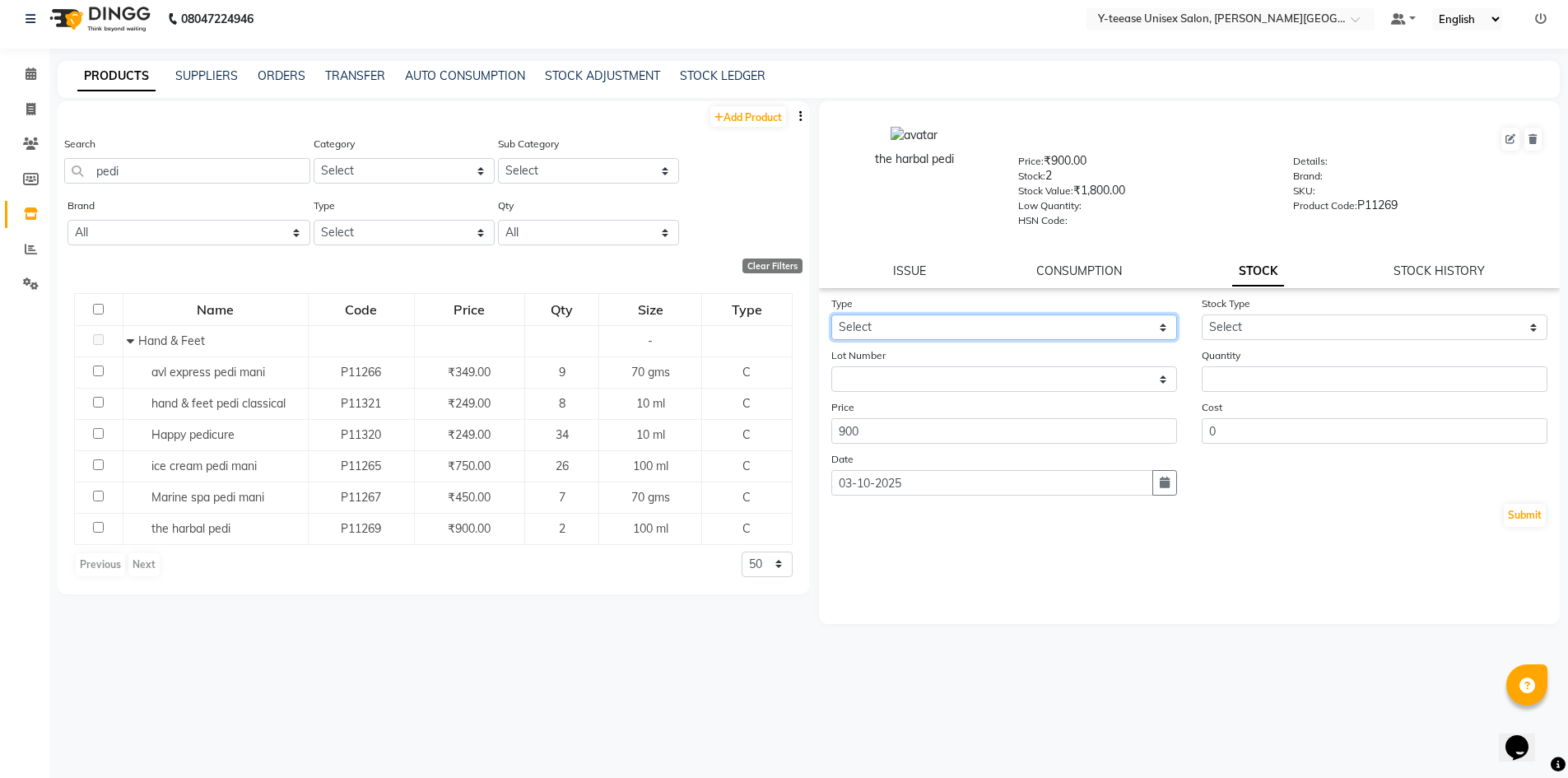
click at [873, 329] on select "Select In Out" at bounding box center [1004, 327] width 346 height 26
drag, startPoint x: 156, startPoint y: 178, endPoint x: 51, endPoint y: 184, distance: 105.2
click at [51, 184] on main "PRODUCTS SUPPLIERS ORDERS TRANSFER AUTO CONSUMPTION STOCK ADJUSTMENT STOCK LEDG…" at bounding box center [809, 420] width 1519 height 718
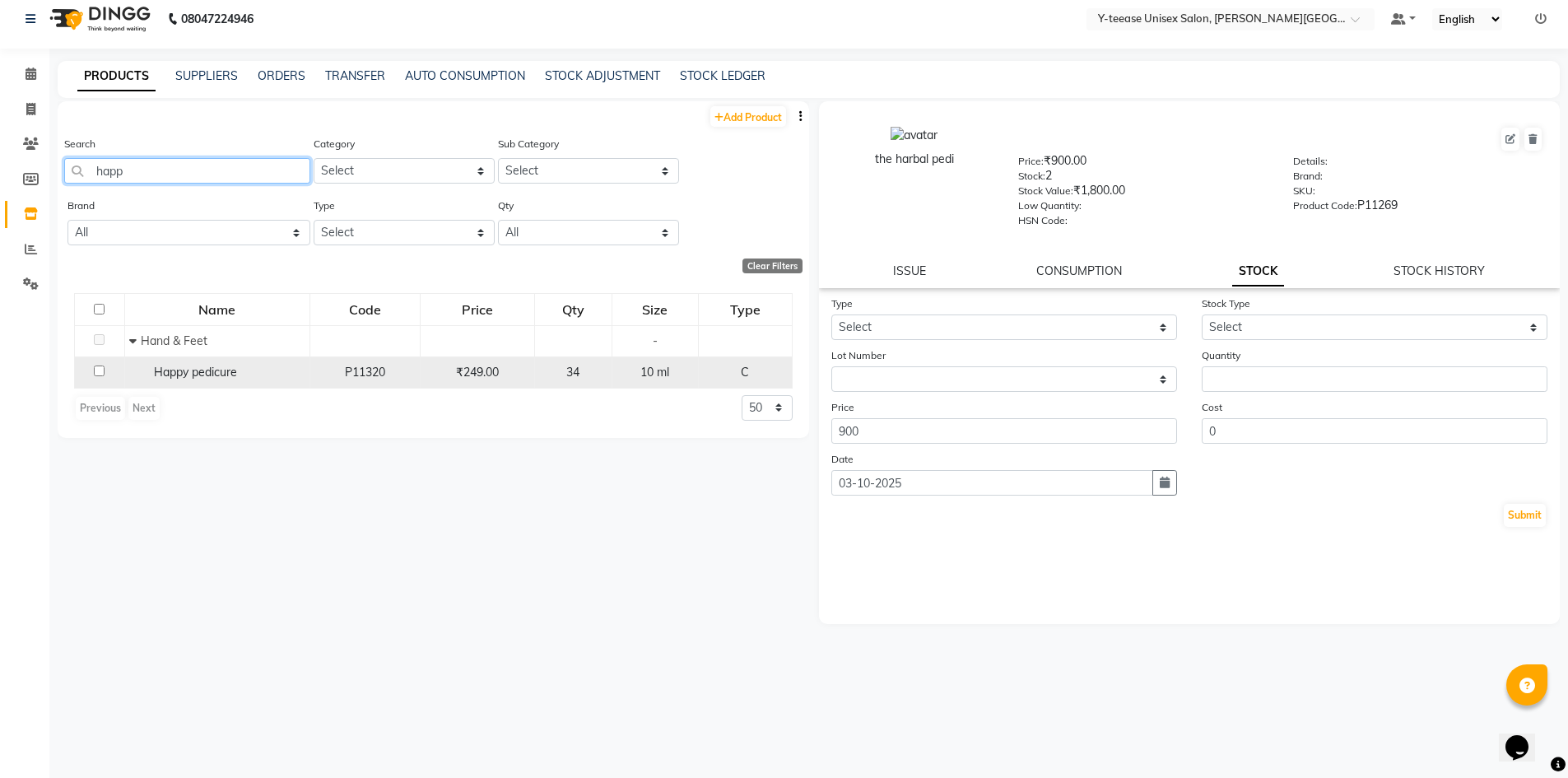
type input "happ"
click at [244, 374] on div "Happy pedicure" at bounding box center [217, 372] width 176 height 17
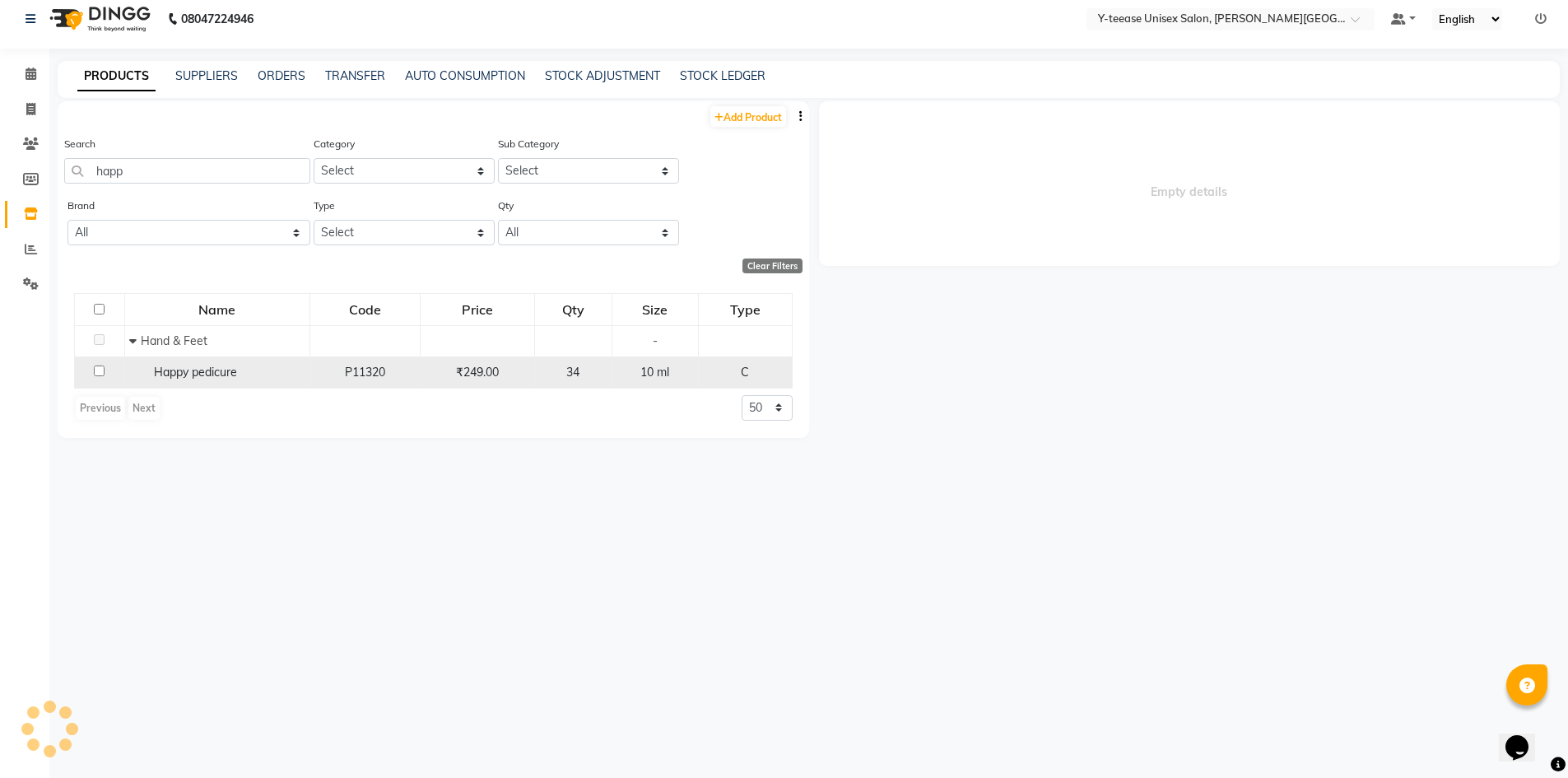
select select
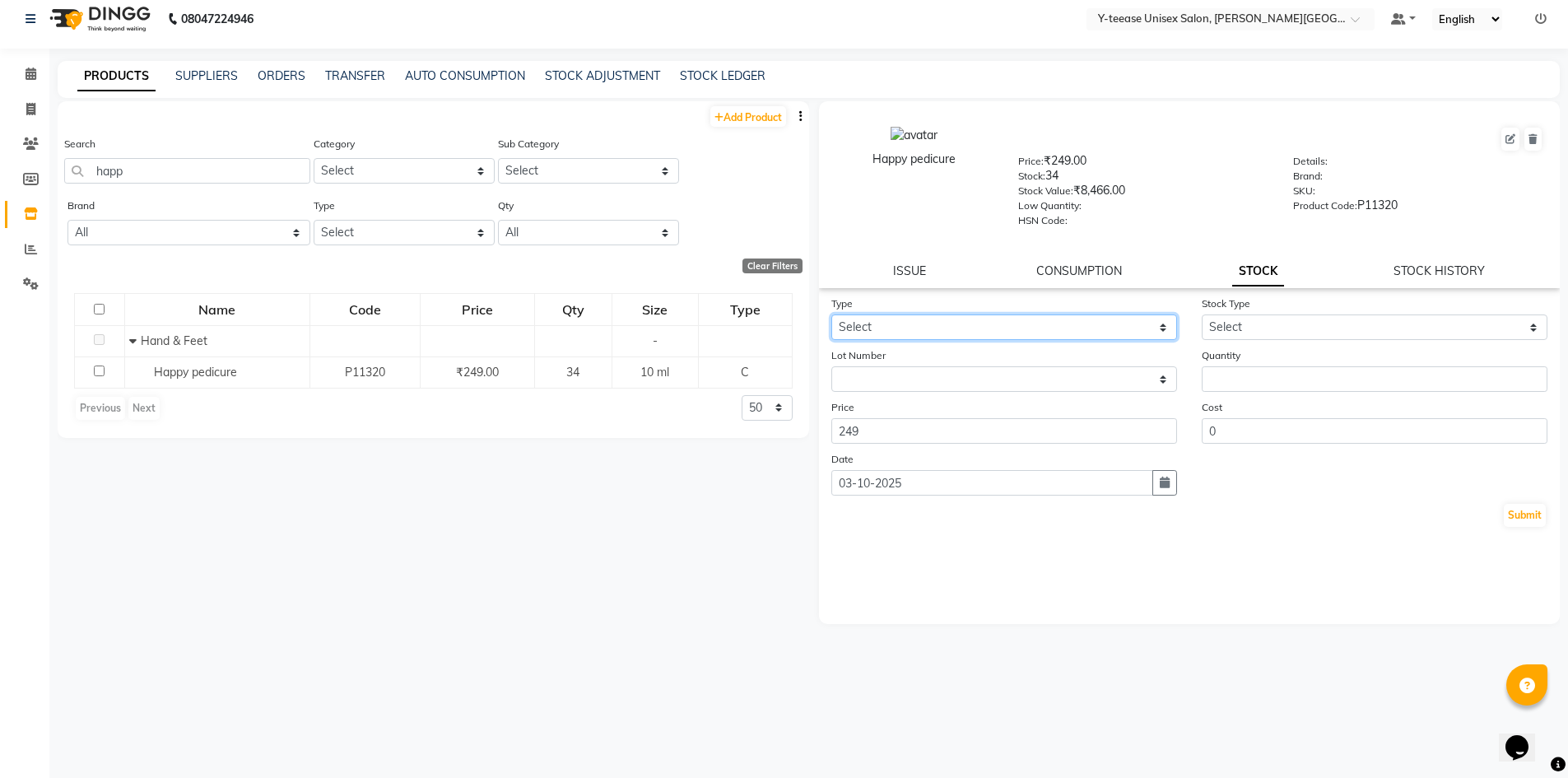
drag, startPoint x: 903, startPoint y: 321, endPoint x: 903, endPoint y: 336, distance: 15.0
click at [903, 321] on select "Select In Out" at bounding box center [1004, 327] width 346 height 26
select select "out"
click at [831, 315] on select "Select In Out" at bounding box center [1004, 327] width 346 height 26
click at [1281, 326] on select "Select Internal Use Damaged Expired Adjustment Return Other" at bounding box center [1374, 327] width 346 height 26
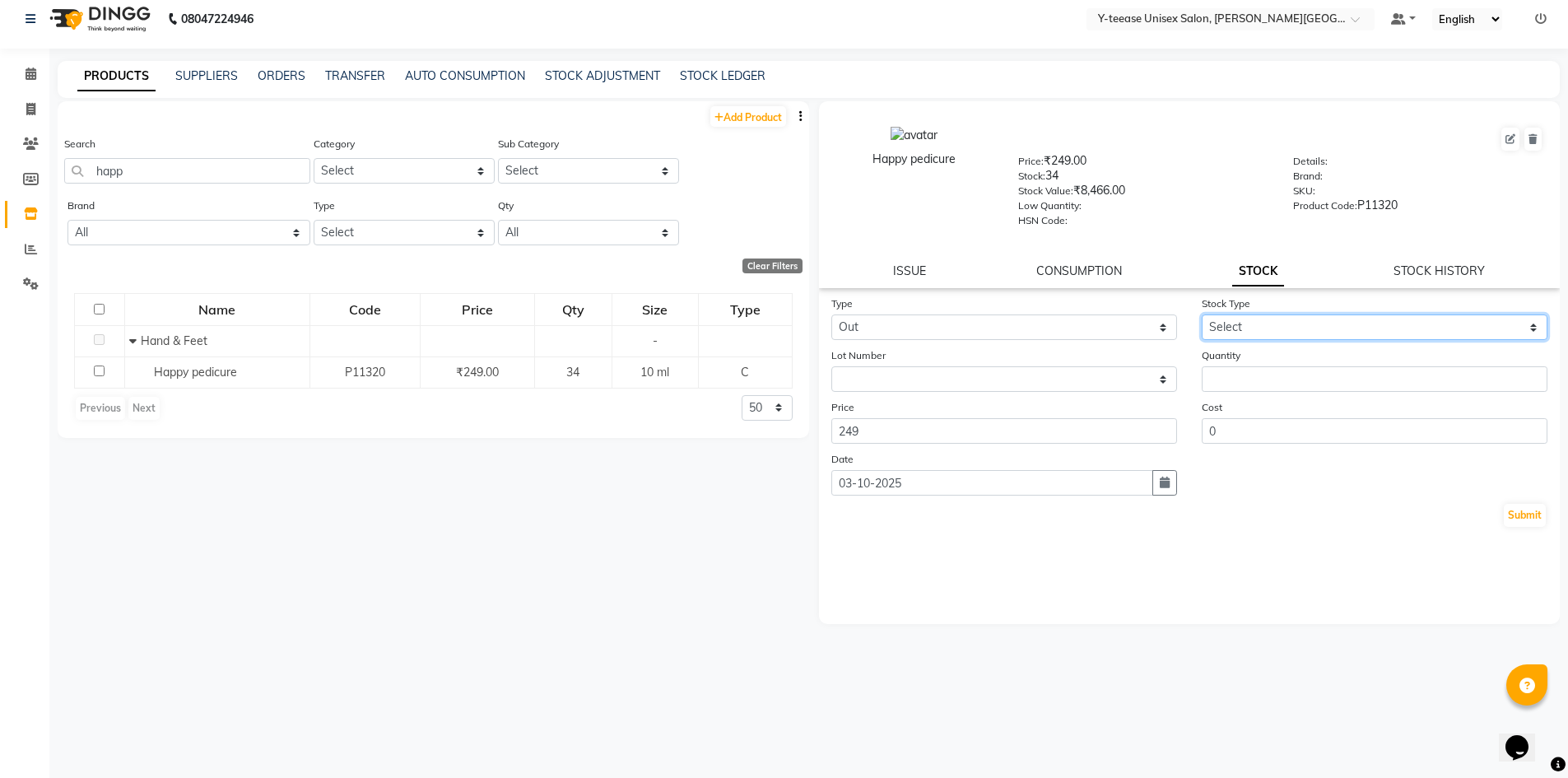
select select "adjustment"
click at [1202, 315] on select "Select Internal Use Damaged Expired Adjustment Return Other" at bounding box center [1374, 327] width 346 height 26
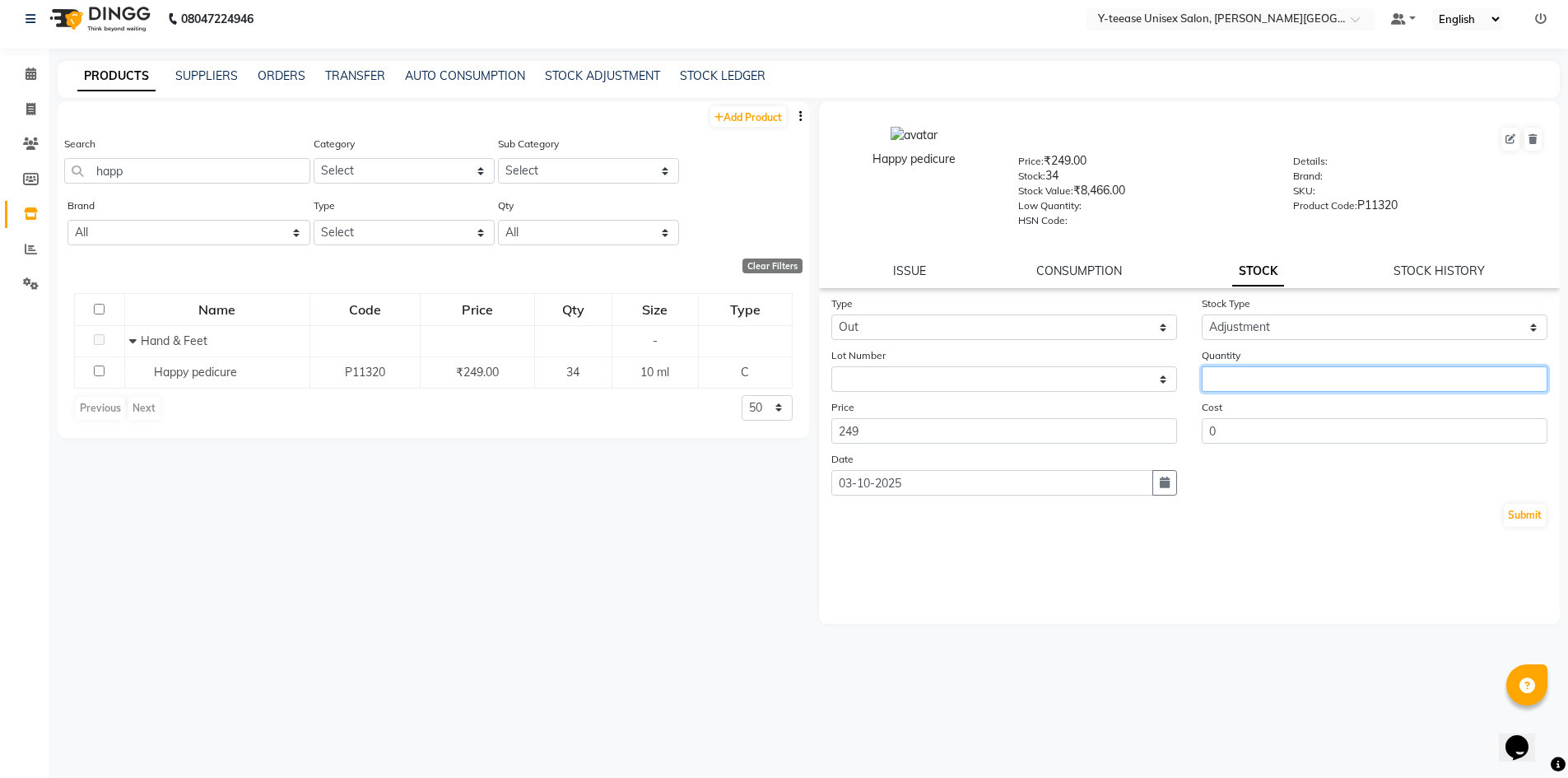
click at [1273, 373] on input "number" at bounding box center [1374, 379] width 346 height 26
type input "9"
click at [1533, 506] on button "Submit" at bounding box center [1524, 516] width 42 height 23
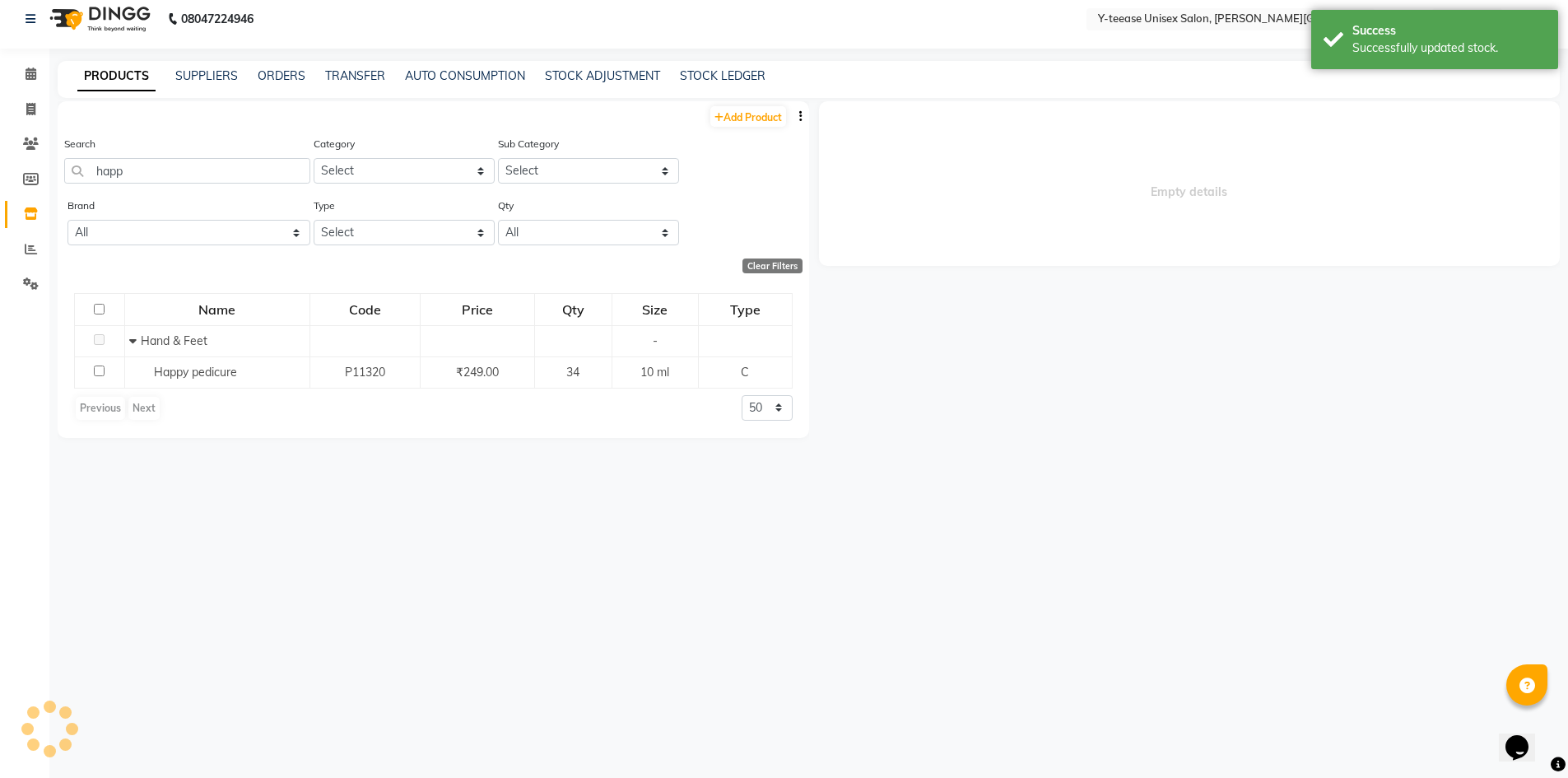
select select
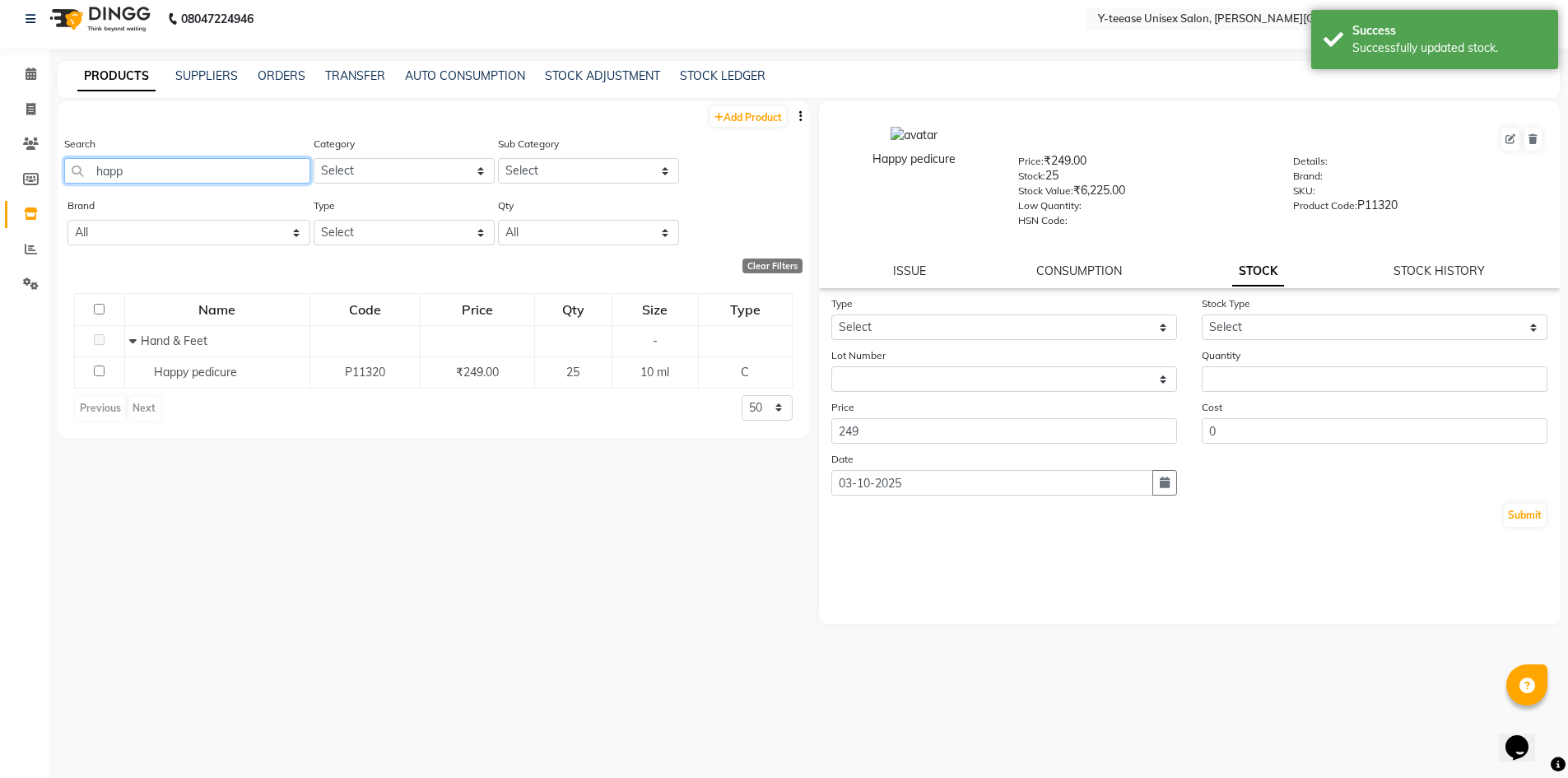
drag, startPoint x: 143, startPoint y: 175, endPoint x: 0, endPoint y: 179, distance: 143.1
click at [0, 179] on app-home "08047224946 Select Location × Y-teease Unisex Salon, Keshav Nagar Default Panel…" at bounding box center [784, 383] width 1568 height 789
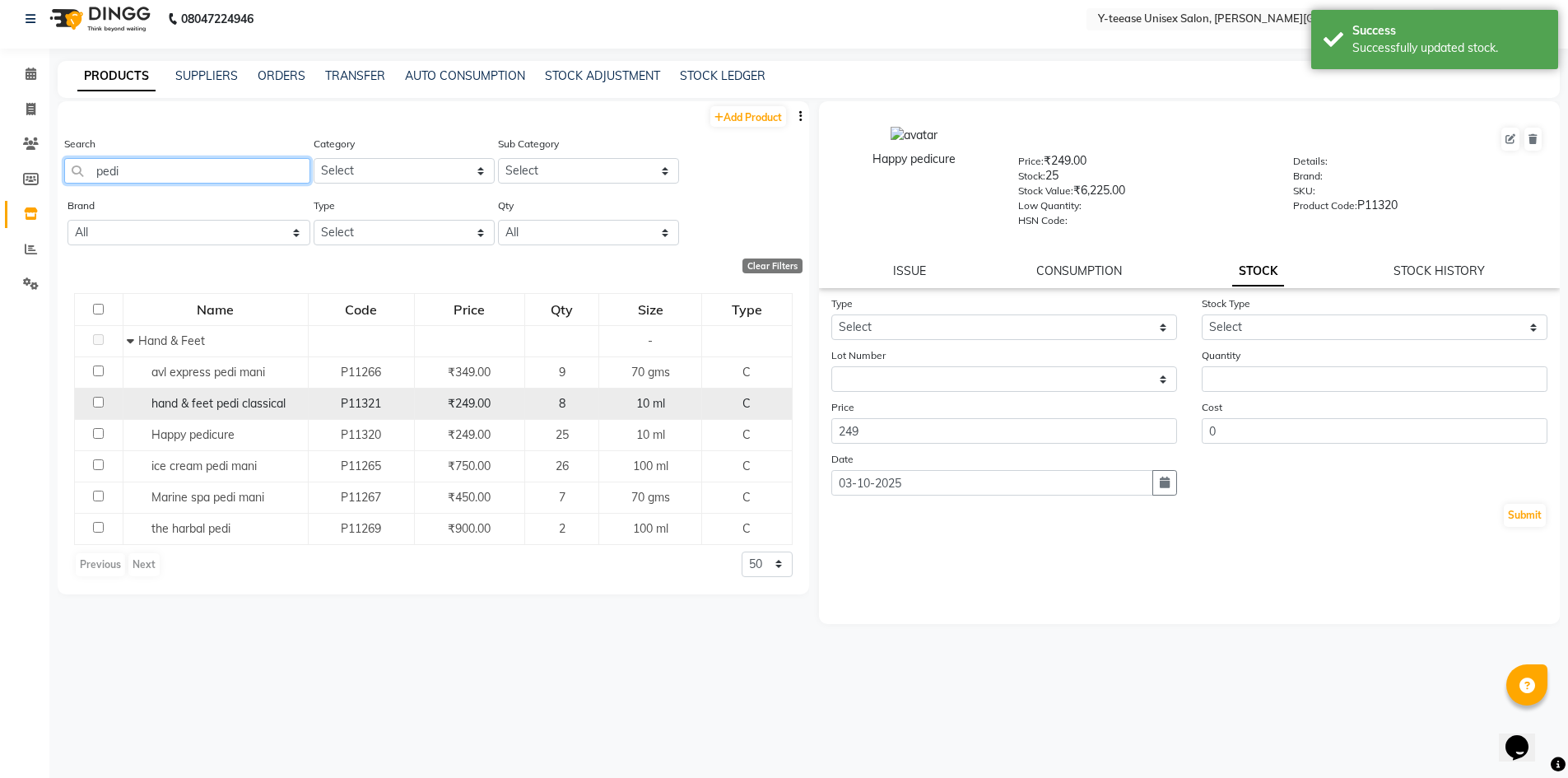
type input "pedi"
click at [274, 403] on span "hand & feet pedi classical" at bounding box center [218, 404] width 134 height 15
select select
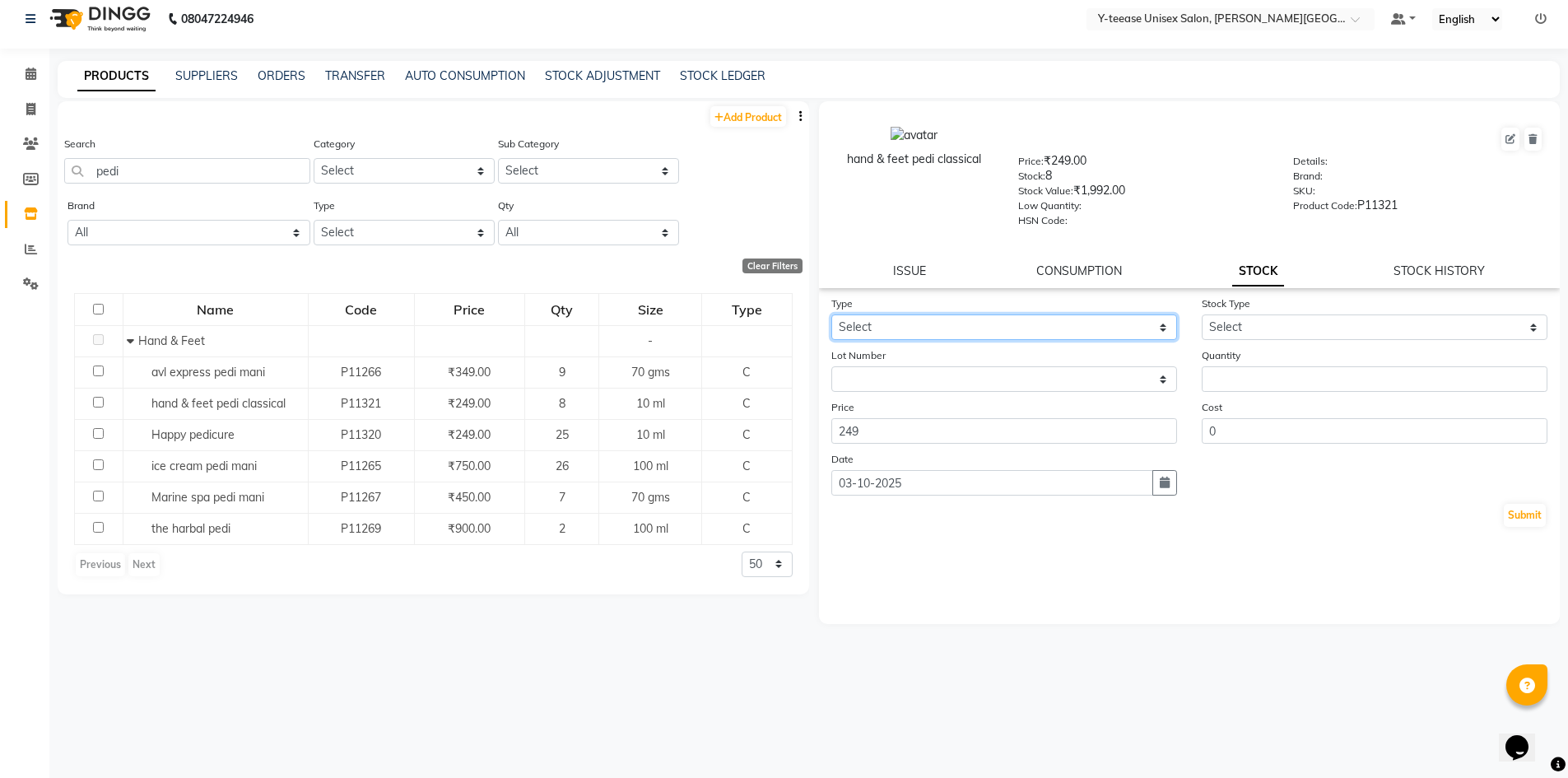
click at [841, 325] on select "Select In Out" at bounding box center [1004, 327] width 346 height 26
select select "out"
click at [831, 315] on select "Select In Out" at bounding box center [1004, 327] width 346 height 26
drag, startPoint x: 1239, startPoint y: 322, endPoint x: 1239, endPoint y: 338, distance: 16.0
click at [1239, 322] on select "Select Internal Use Damaged Expired Adjustment Return Other" at bounding box center [1374, 327] width 346 height 26
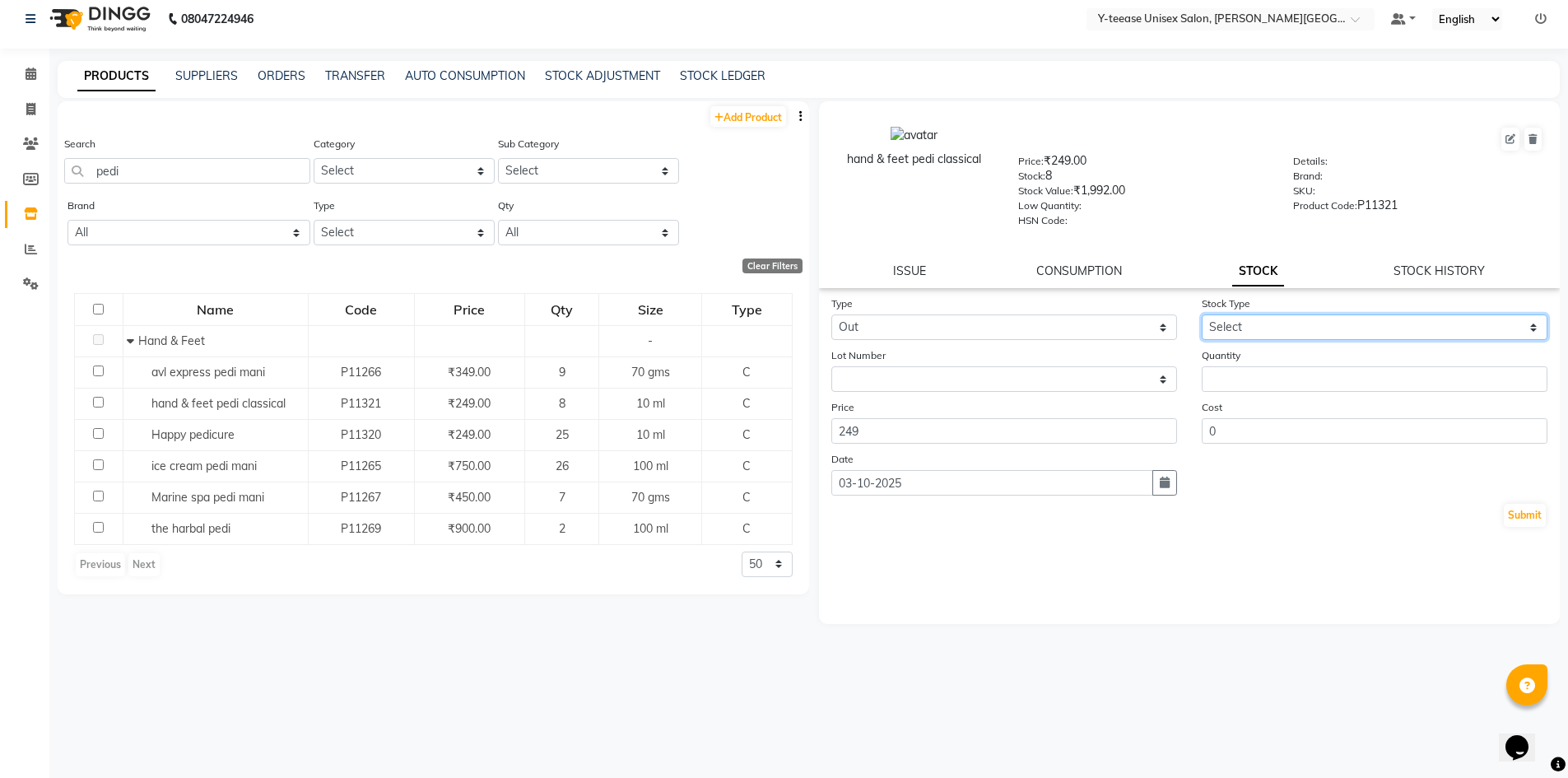
select select "adjustment"
click at [1202, 315] on select "Select Internal Use Damaged Expired Adjustment Return Other" at bounding box center [1374, 327] width 346 height 26
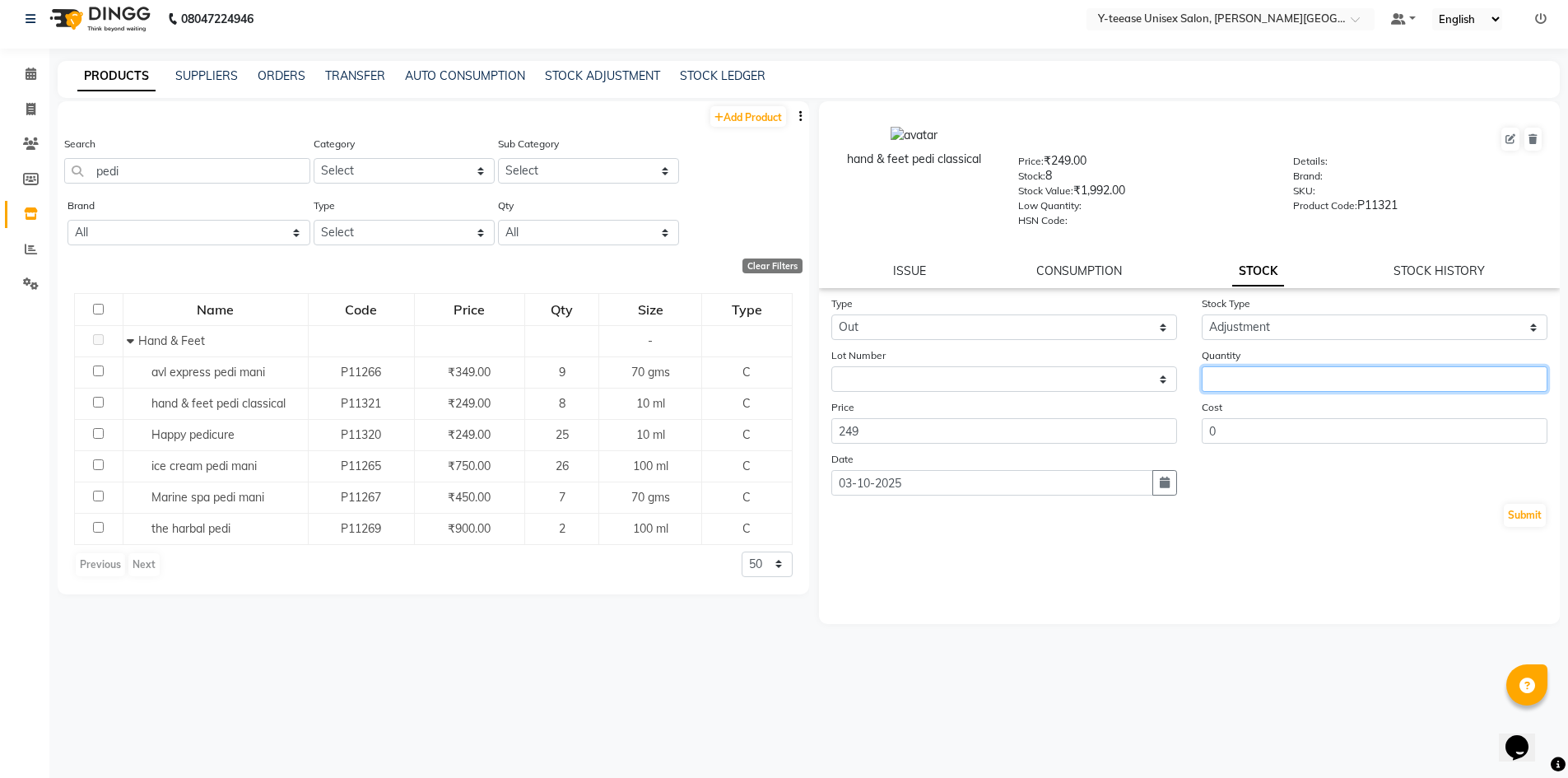
click at [1262, 384] on input "number" at bounding box center [1374, 379] width 346 height 26
type input "6"
click at [1516, 511] on button "Submit" at bounding box center [1524, 516] width 42 height 23
select select
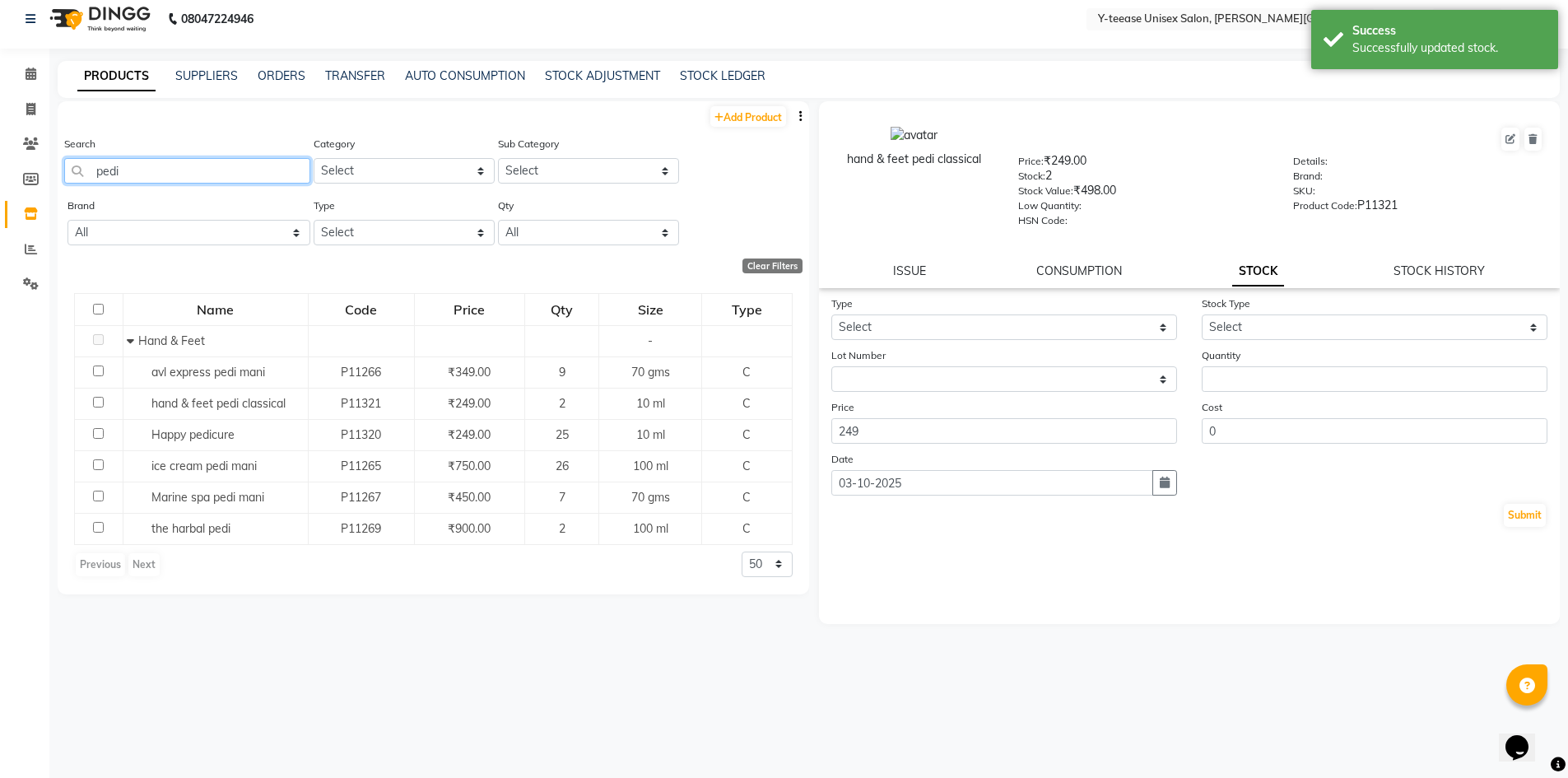
drag, startPoint x: 140, startPoint y: 164, endPoint x: 0, endPoint y: 165, distance: 140.0
click at [0, 165] on app-home "08047224946 Select Location × Y-teease Unisex Salon, Keshav Nagar Default Panel…" at bounding box center [784, 383] width 1568 height 789
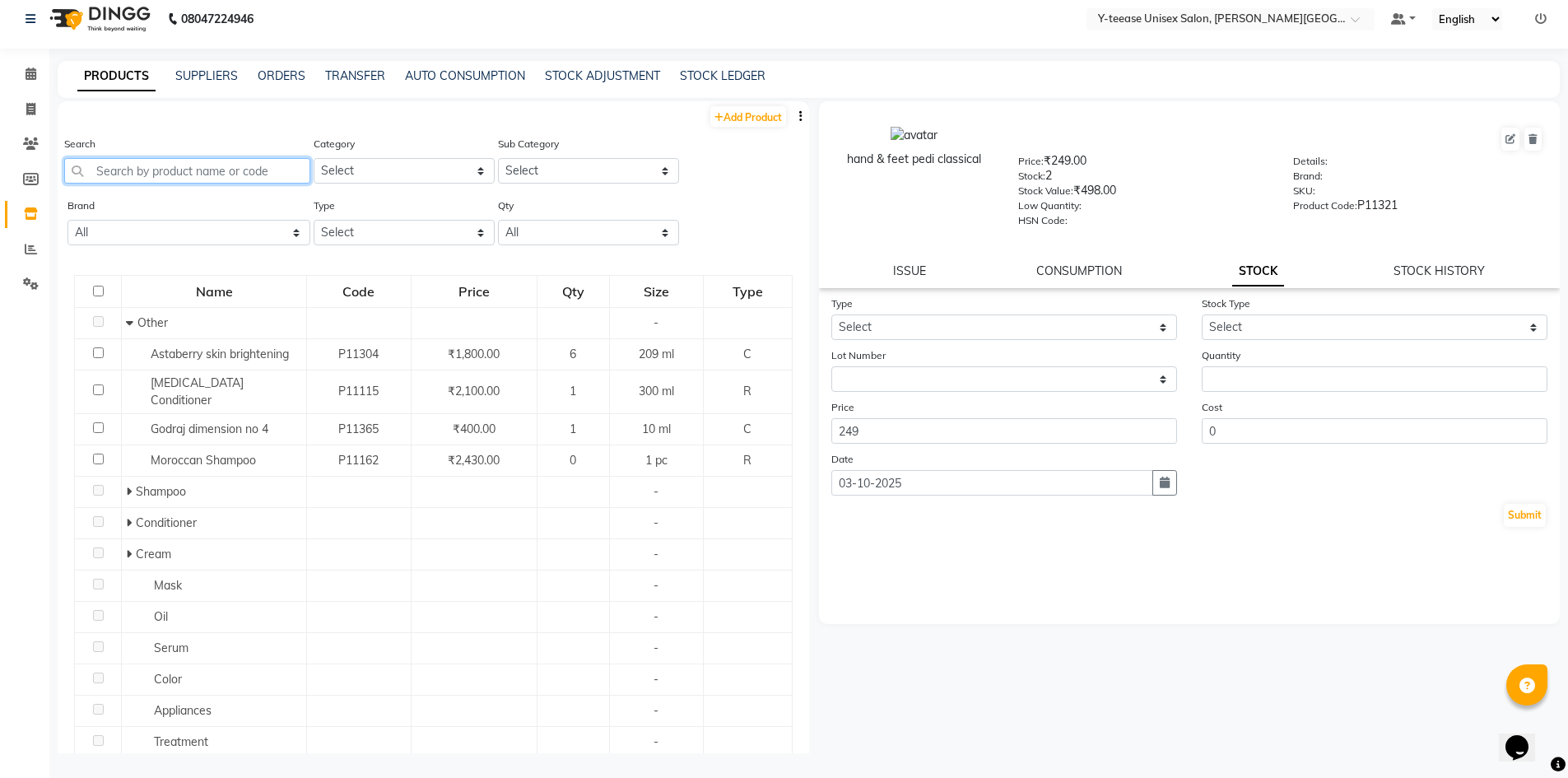
click at [130, 170] on input "text" at bounding box center [187, 171] width 246 height 26
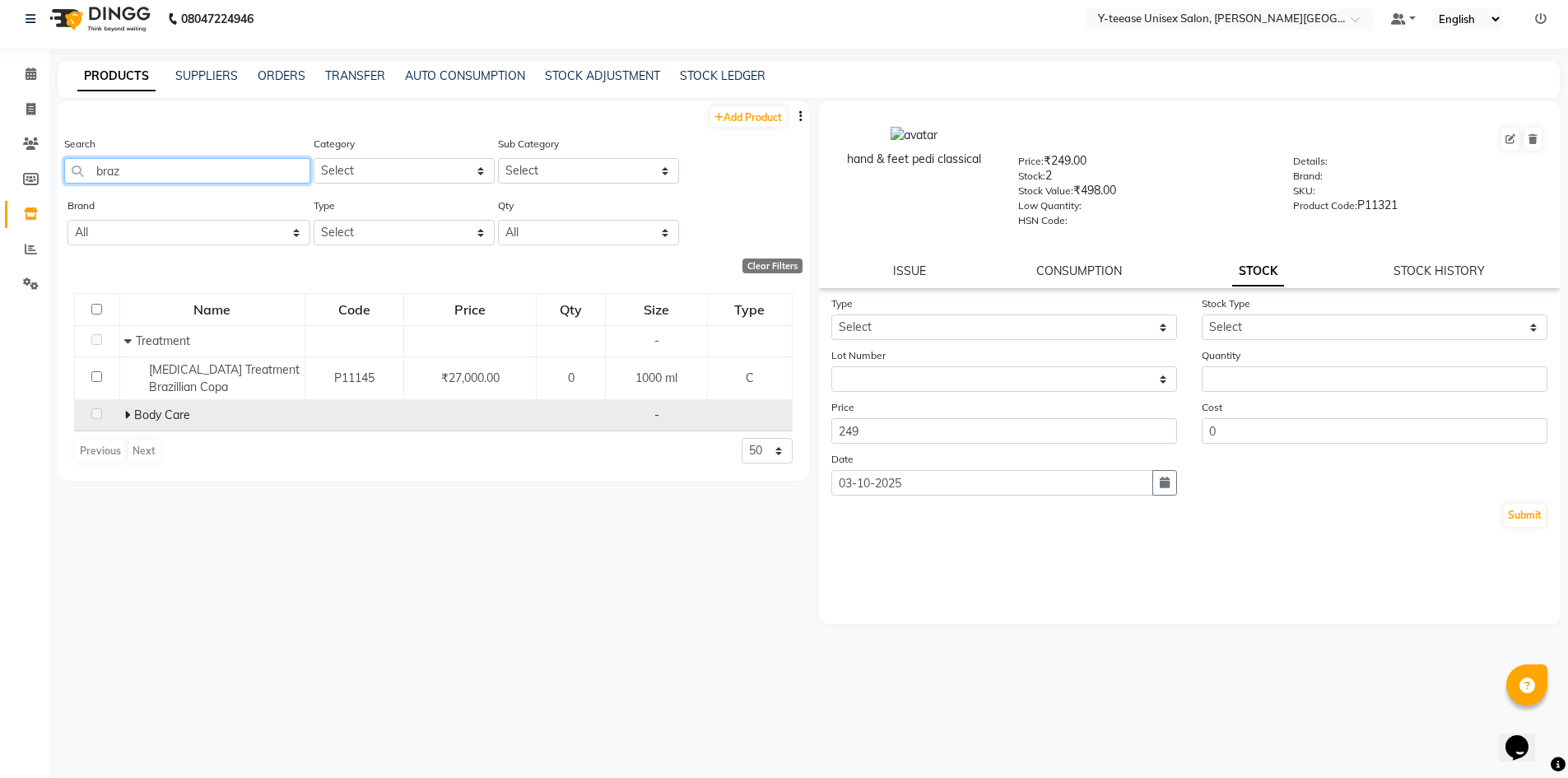
type input "braz"
click at [132, 416] on span at bounding box center [129, 414] width 10 height 15
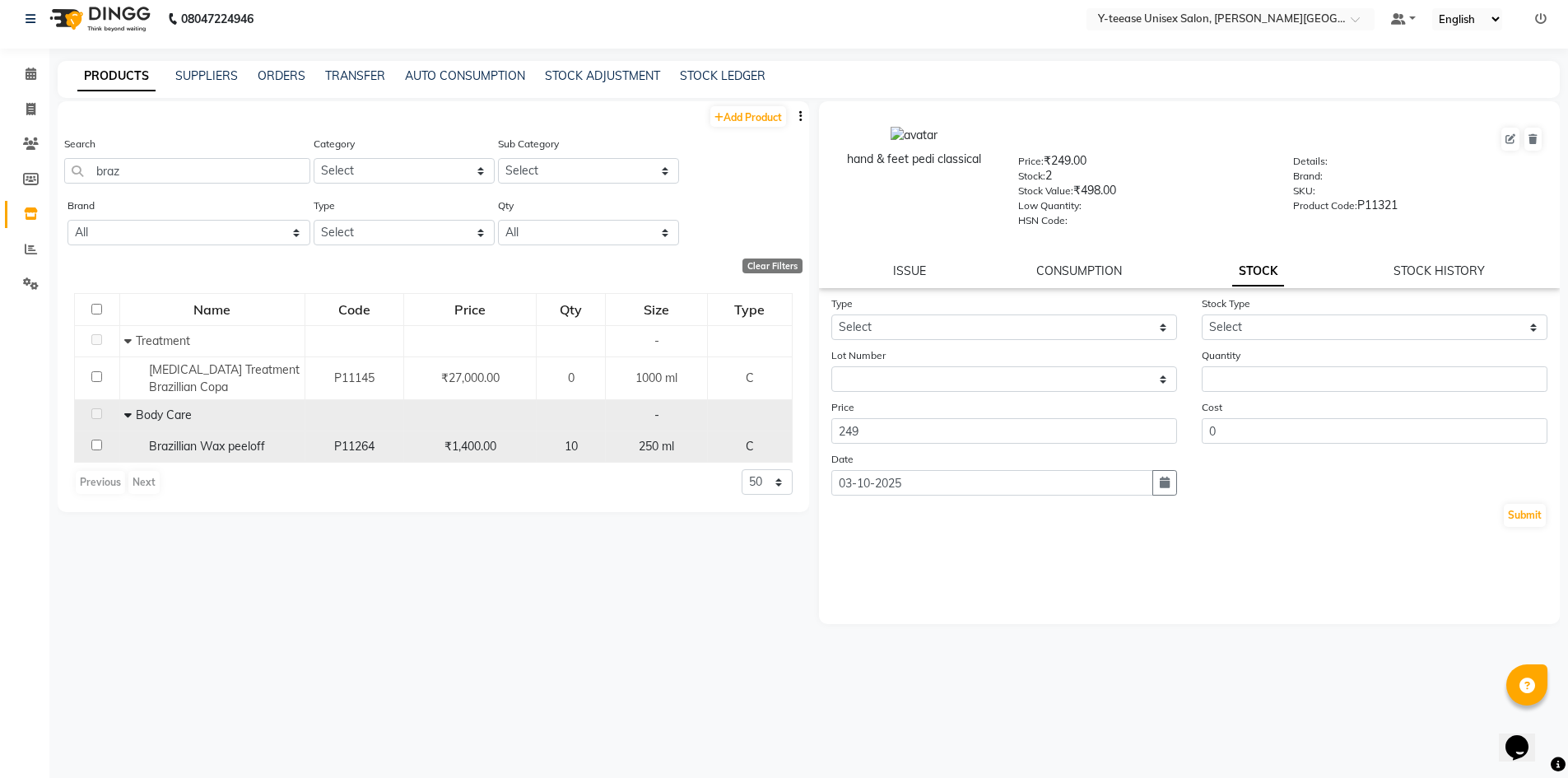
click at [226, 445] on span "Brazillian Wax peeloff" at bounding box center [207, 446] width 116 height 15
select select
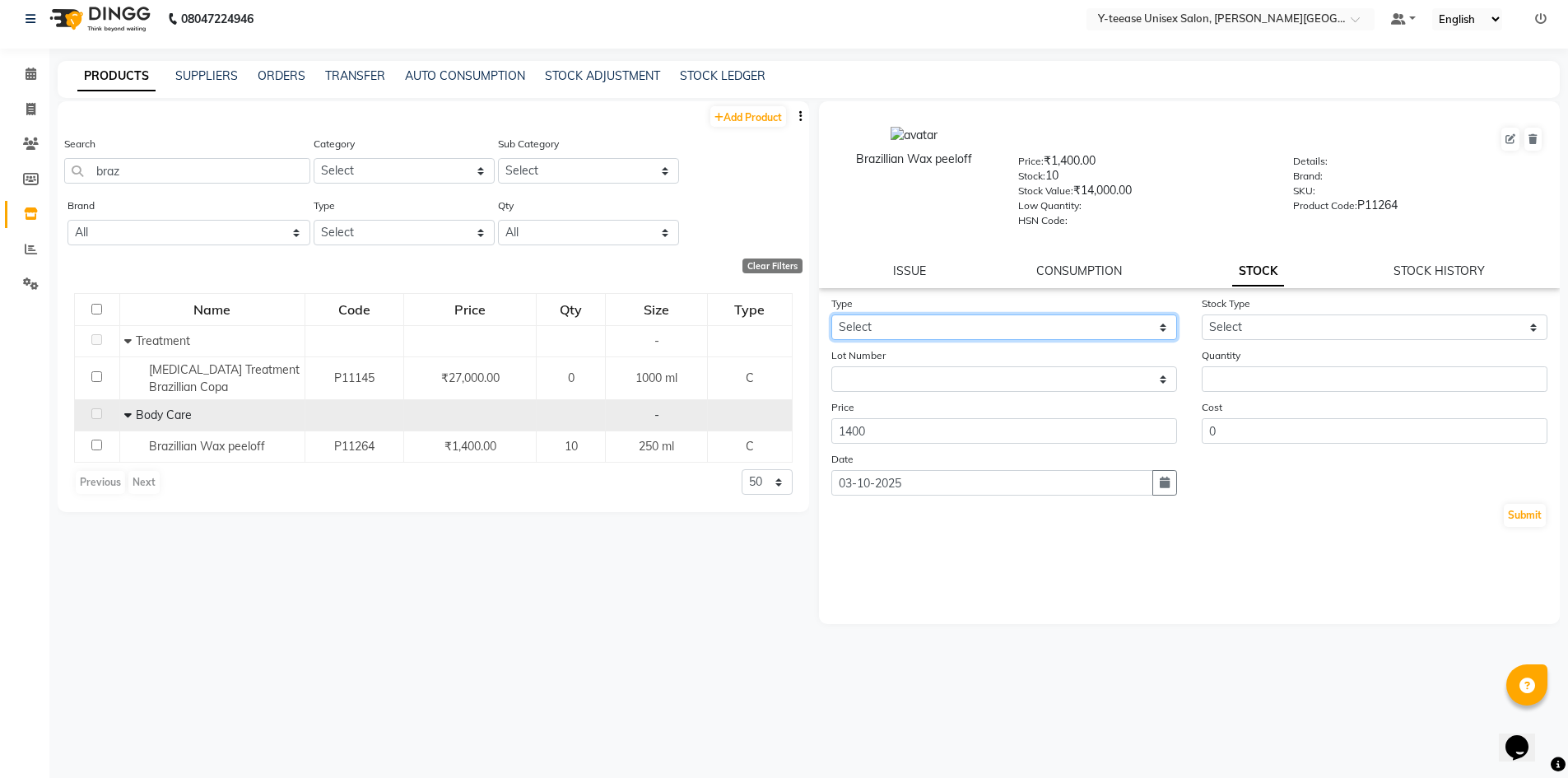
click at [931, 325] on select "Select In Out" at bounding box center [1004, 327] width 346 height 26
select select "out"
click at [831, 315] on select "Select In Out" at bounding box center [1004, 327] width 346 height 26
click at [1230, 322] on select "Select Internal Use Damaged Expired Adjustment Return Other" at bounding box center [1374, 327] width 346 height 26
select select "adjustment"
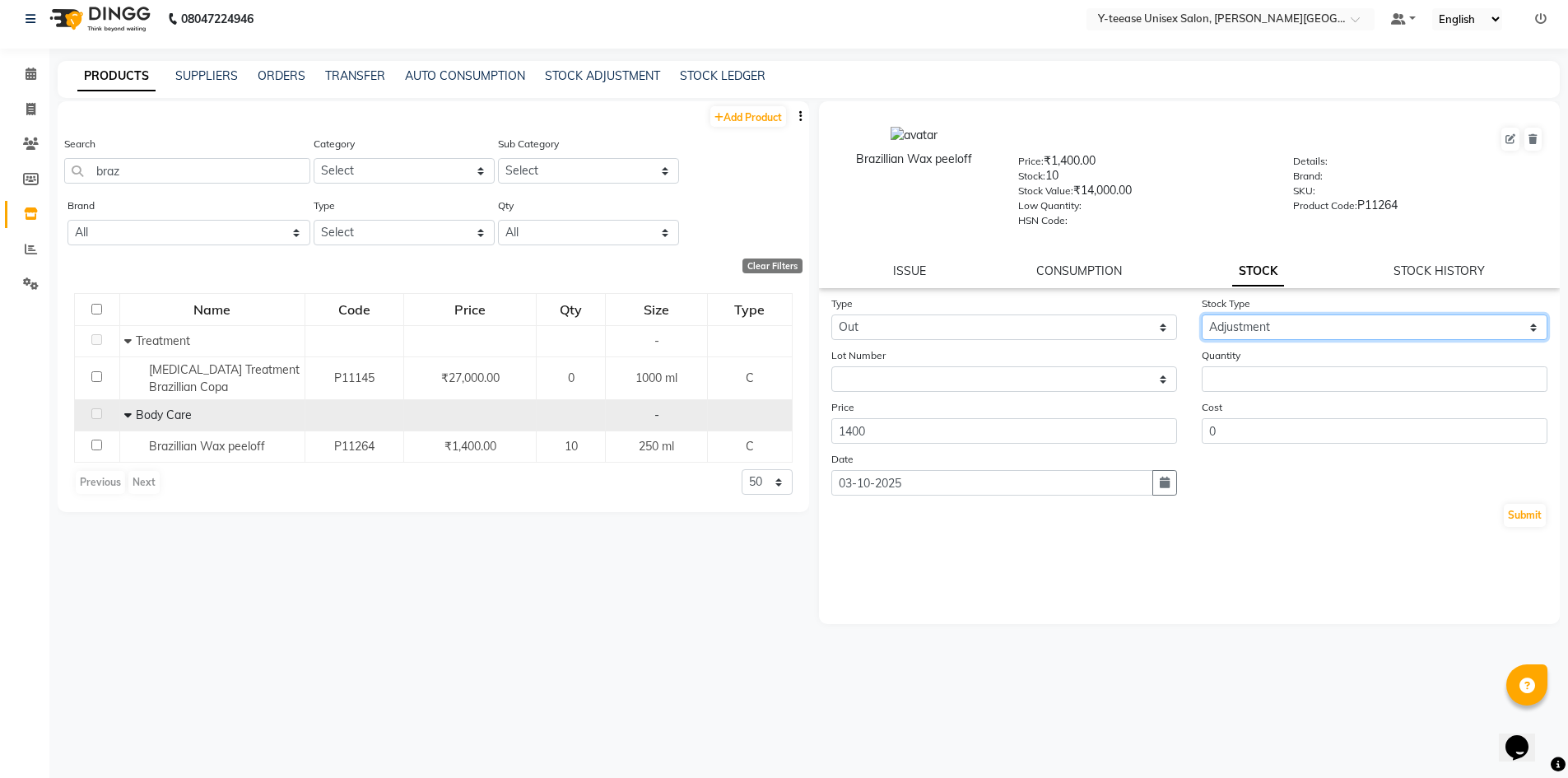
click at [1202, 315] on select "Select Internal Use Damaged Expired Adjustment Return Other" at bounding box center [1374, 327] width 346 height 26
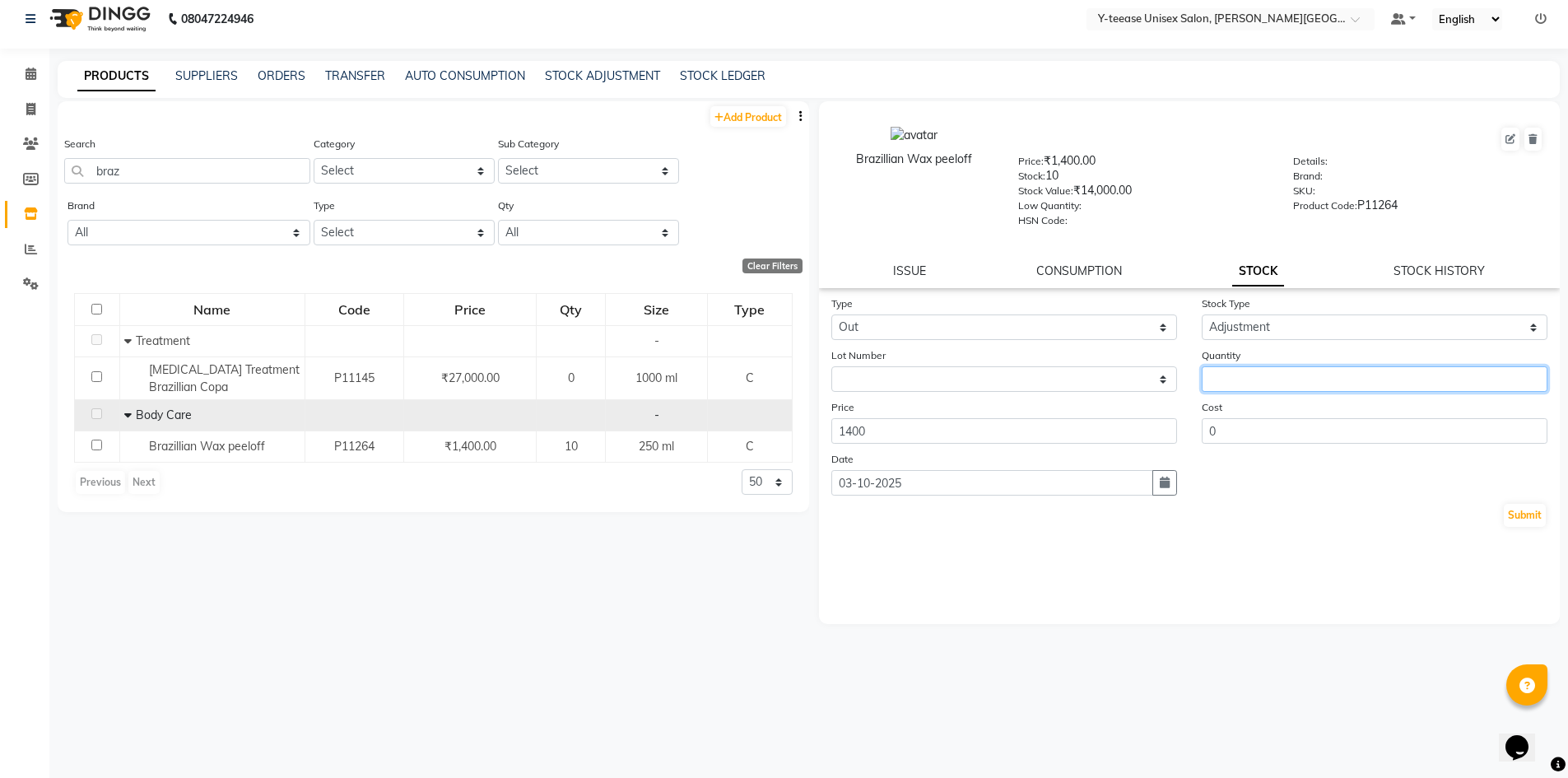
click at [1256, 385] on input "number" at bounding box center [1374, 379] width 346 height 26
type input "3"
click at [1511, 517] on button "Submit" at bounding box center [1524, 516] width 42 height 23
select select
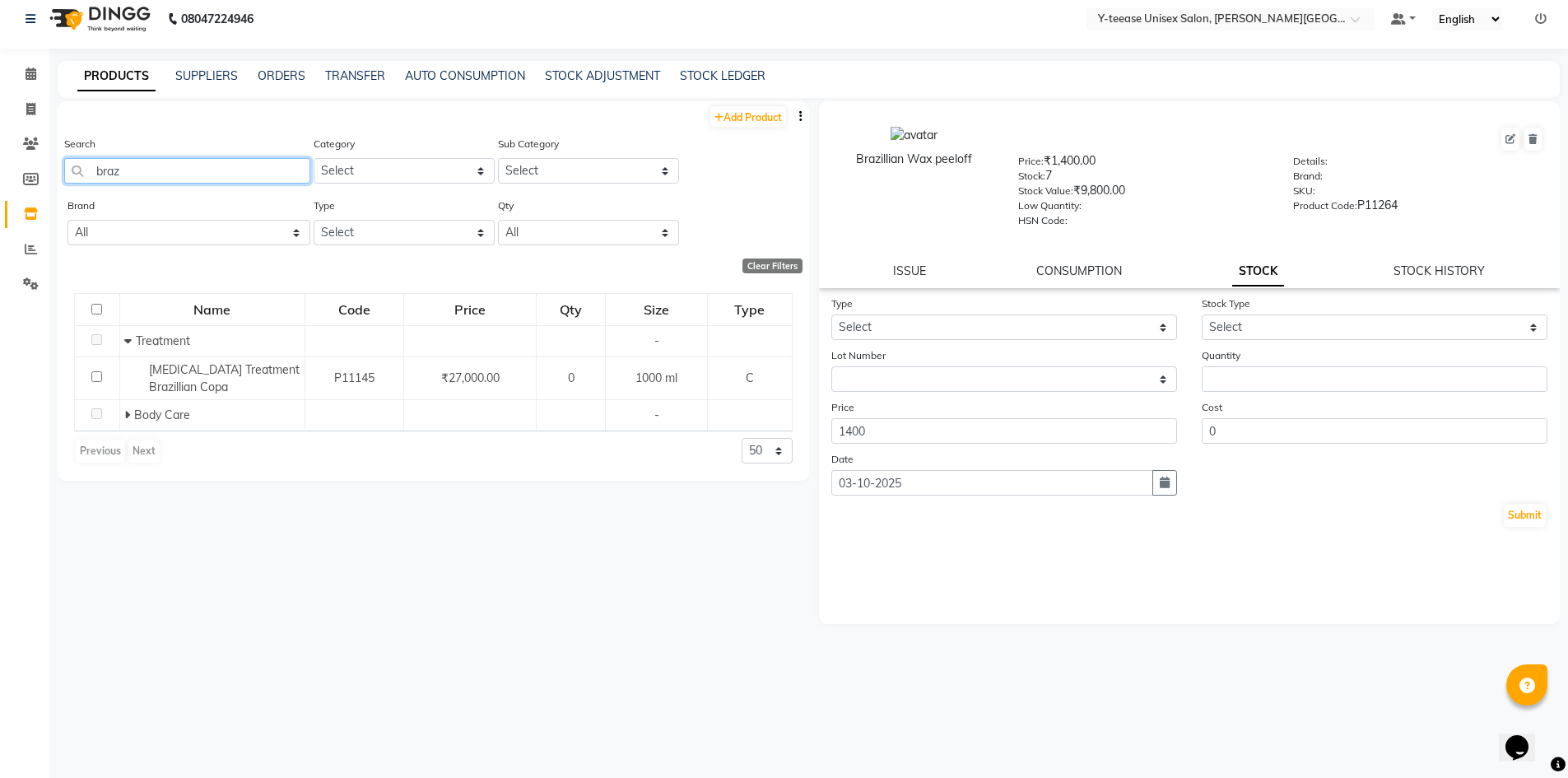
drag, startPoint x: 119, startPoint y: 164, endPoint x: 62, endPoint y: 165, distance: 57.0
click at [62, 165] on div "Search braz Category Select Hair Skin Makeup Personal Care Appliances Beard Wax…" at bounding box center [434, 165] width 752 height 61
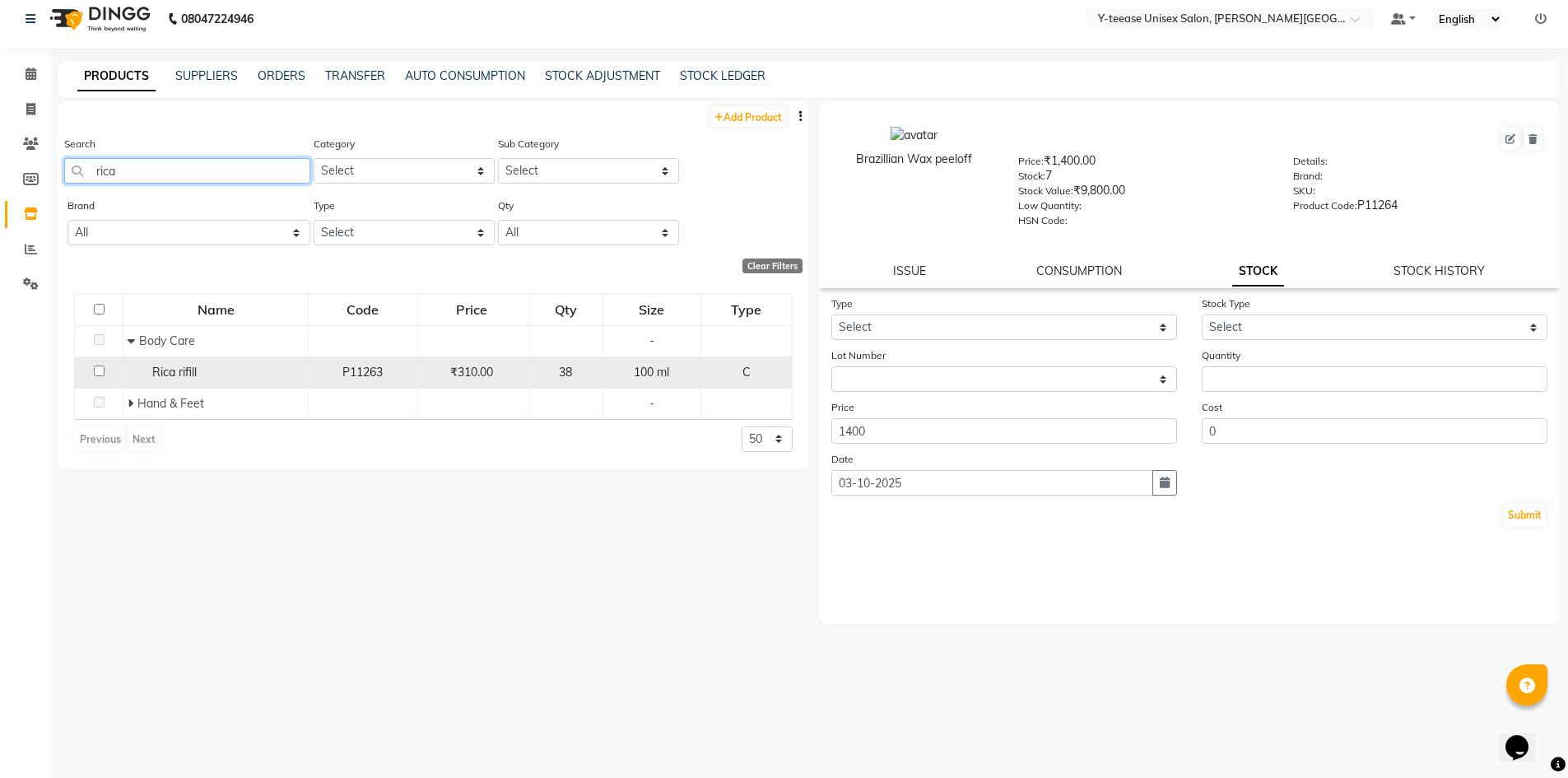
type input "rica"
click at [215, 366] on div "Rica rifill" at bounding box center [216, 372] width 176 height 17
select select
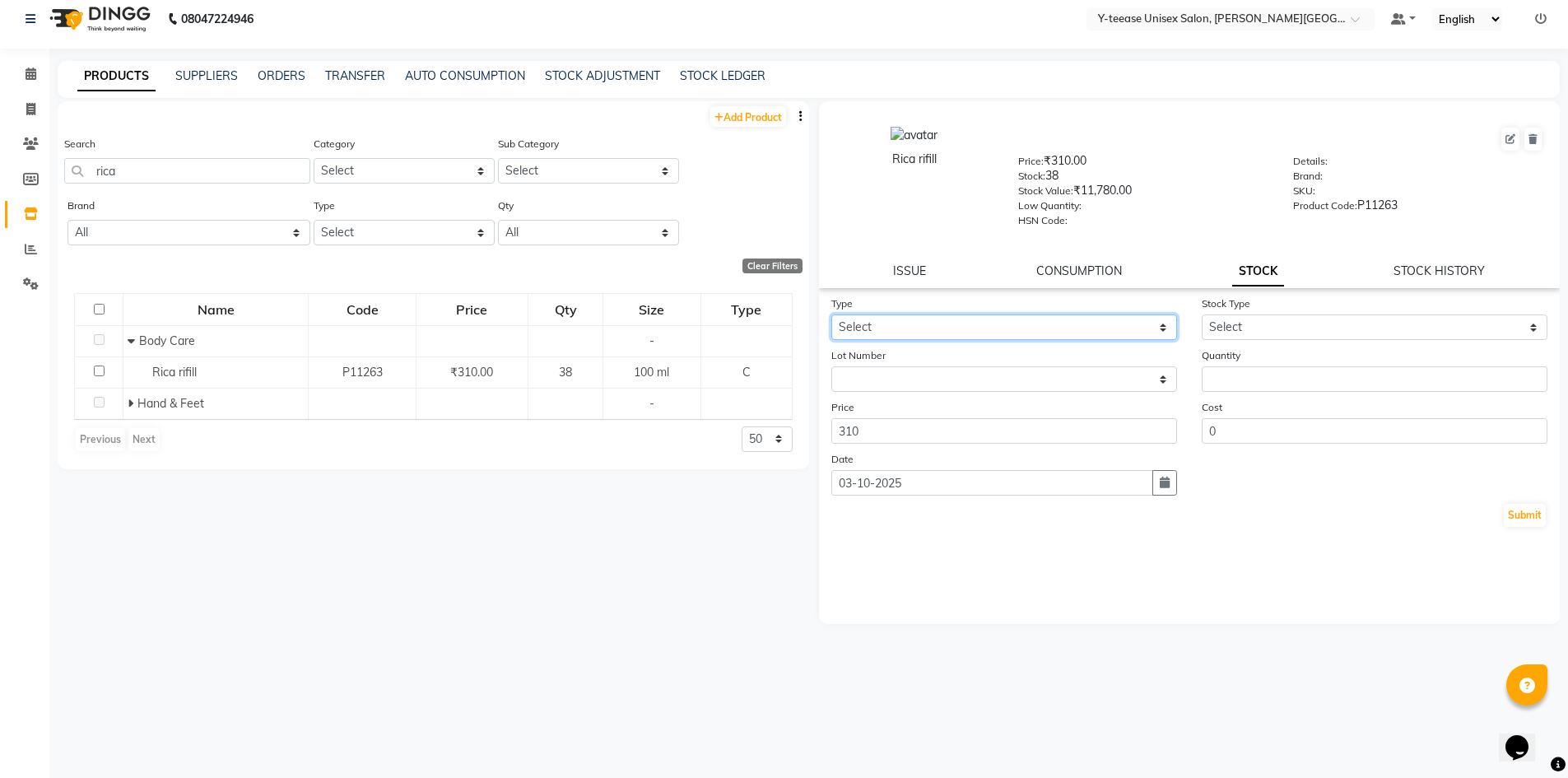
drag, startPoint x: 935, startPoint y: 329, endPoint x: 932, endPoint y: 338, distance: 9.5
click at [935, 329] on select "Select In Out" at bounding box center [1004, 327] width 346 height 26
select select "out"
click at [831, 315] on select "Select In Out" at bounding box center [1004, 327] width 346 height 26
drag, startPoint x: 1273, startPoint y: 320, endPoint x: 1273, endPoint y: 344, distance: 24.0
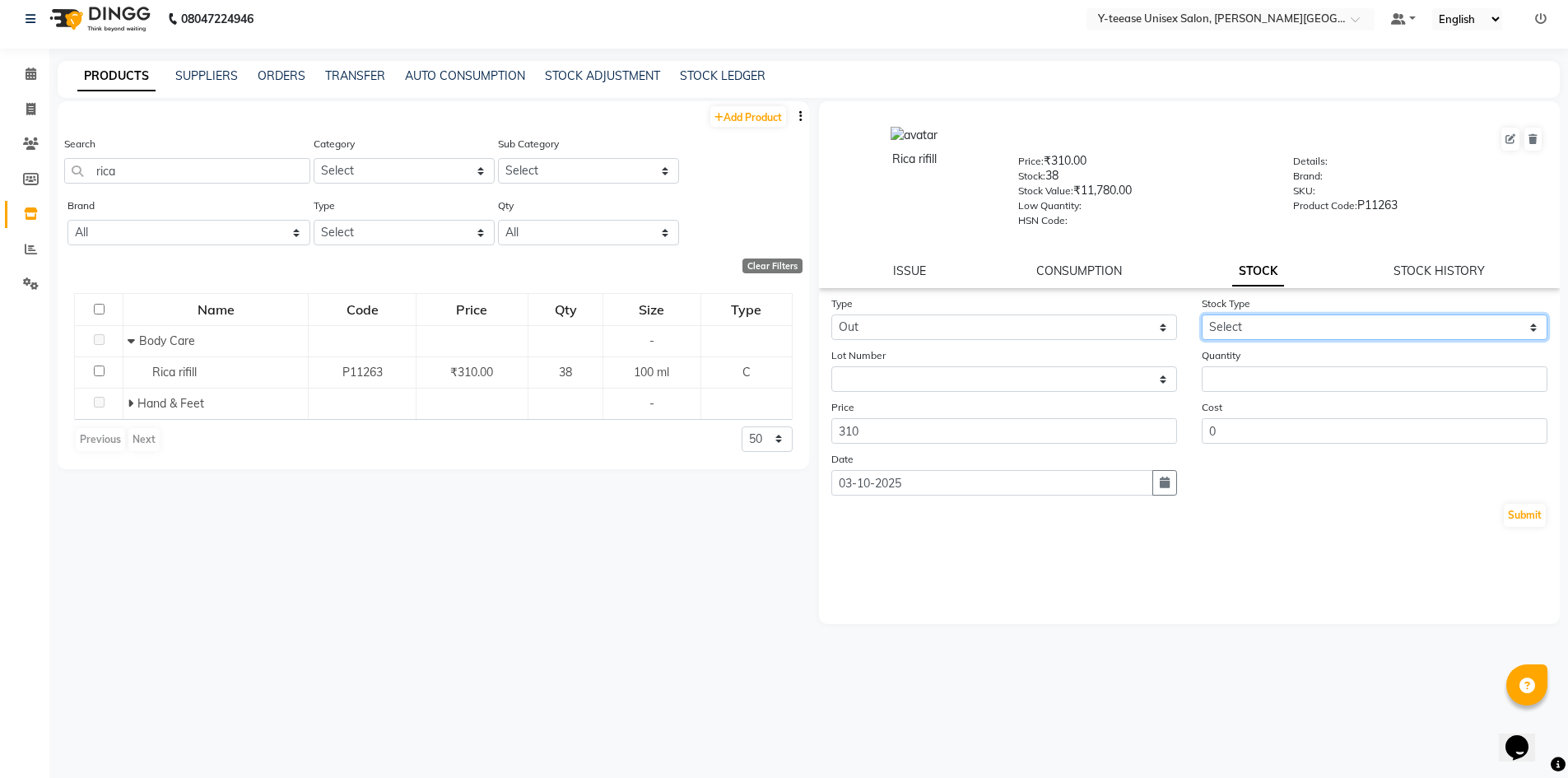
click at [1273, 344] on form "Type Select In Out Stock Type Select Internal Use Damaged Expired Adjustment Re…" at bounding box center [1189, 412] width 717 height 234
select select "adjustment"
click at [1202, 315] on select "Select Internal Use Damaged Expired Adjustment Return Other" at bounding box center [1374, 327] width 346 height 26
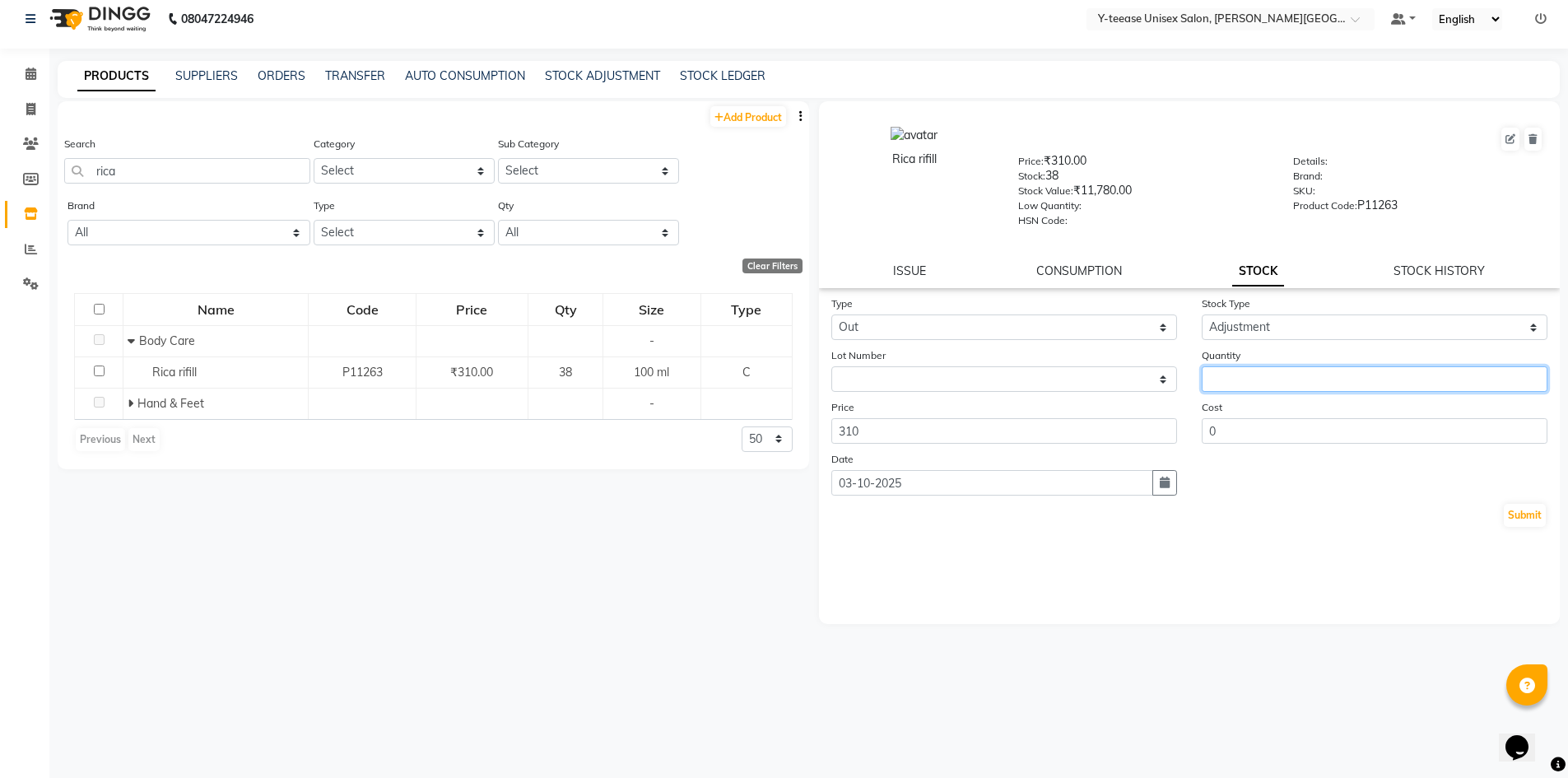
click at [1272, 387] on input "number" at bounding box center [1374, 379] width 346 height 26
type input "2"
click at [1524, 503] on div "Submit" at bounding box center [1189, 516] width 717 height 27
click at [1517, 512] on button "Submit" at bounding box center [1524, 516] width 42 height 23
select select
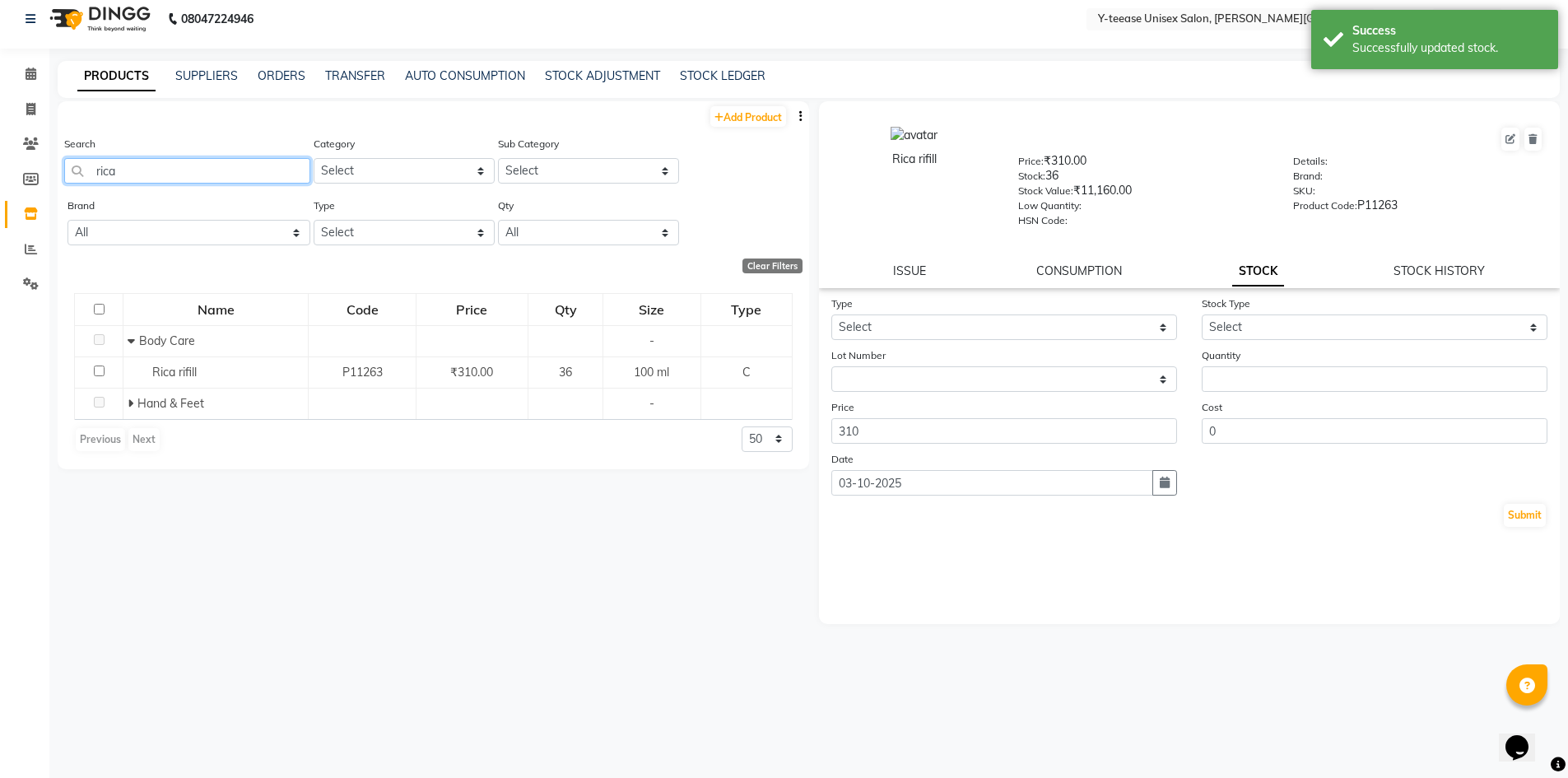
drag, startPoint x: 130, startPoint y: 170, endPoint x: 4, endPoint y: 180, distance: 126.4
click at [4, 180] on app-home "08047224946 Select Location × Y-teease Unisex Salon, Keshav Nagar Default Panel…" at bounding box center [784, 383] width 1568 height 789
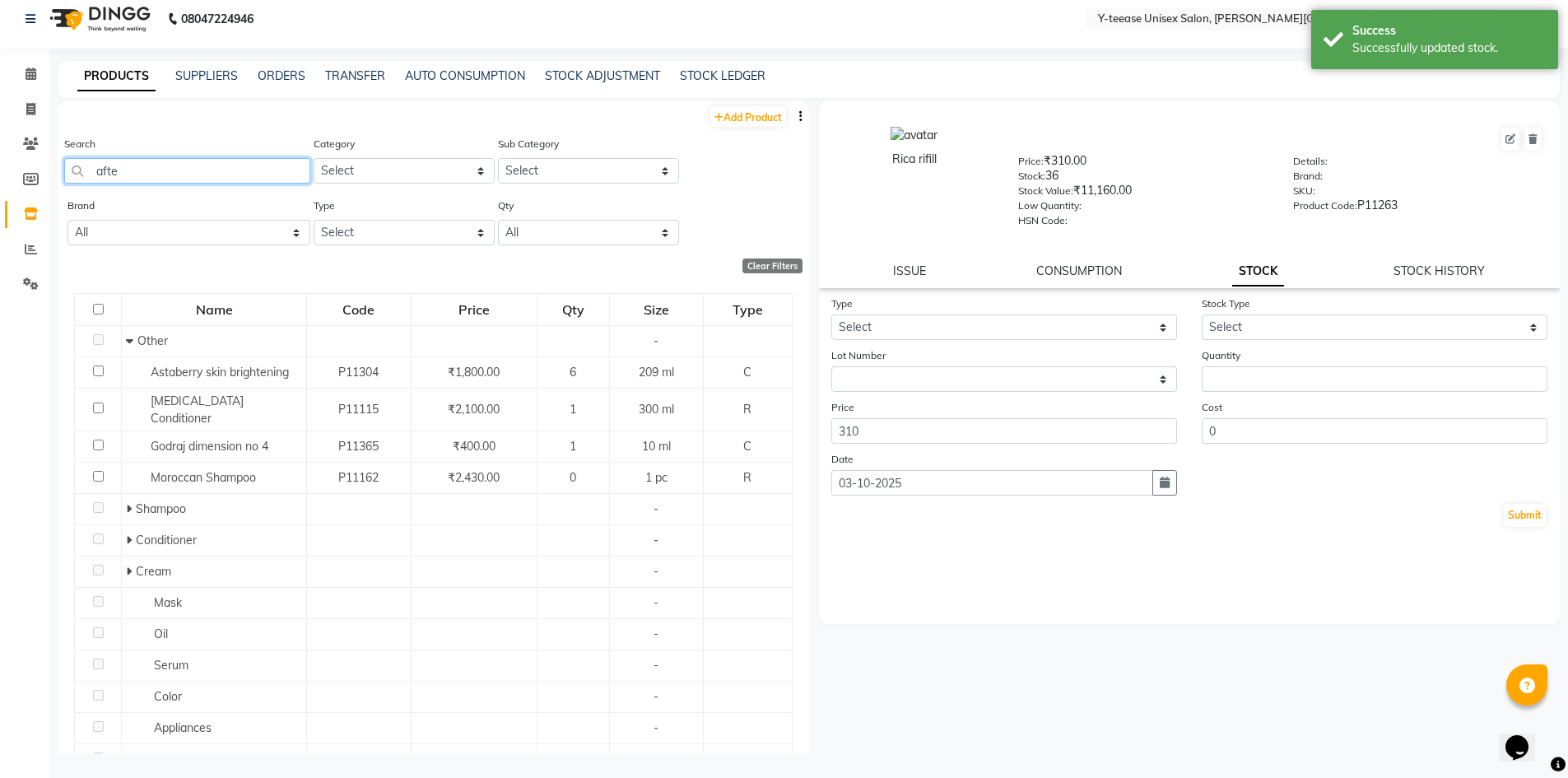
type input "after"
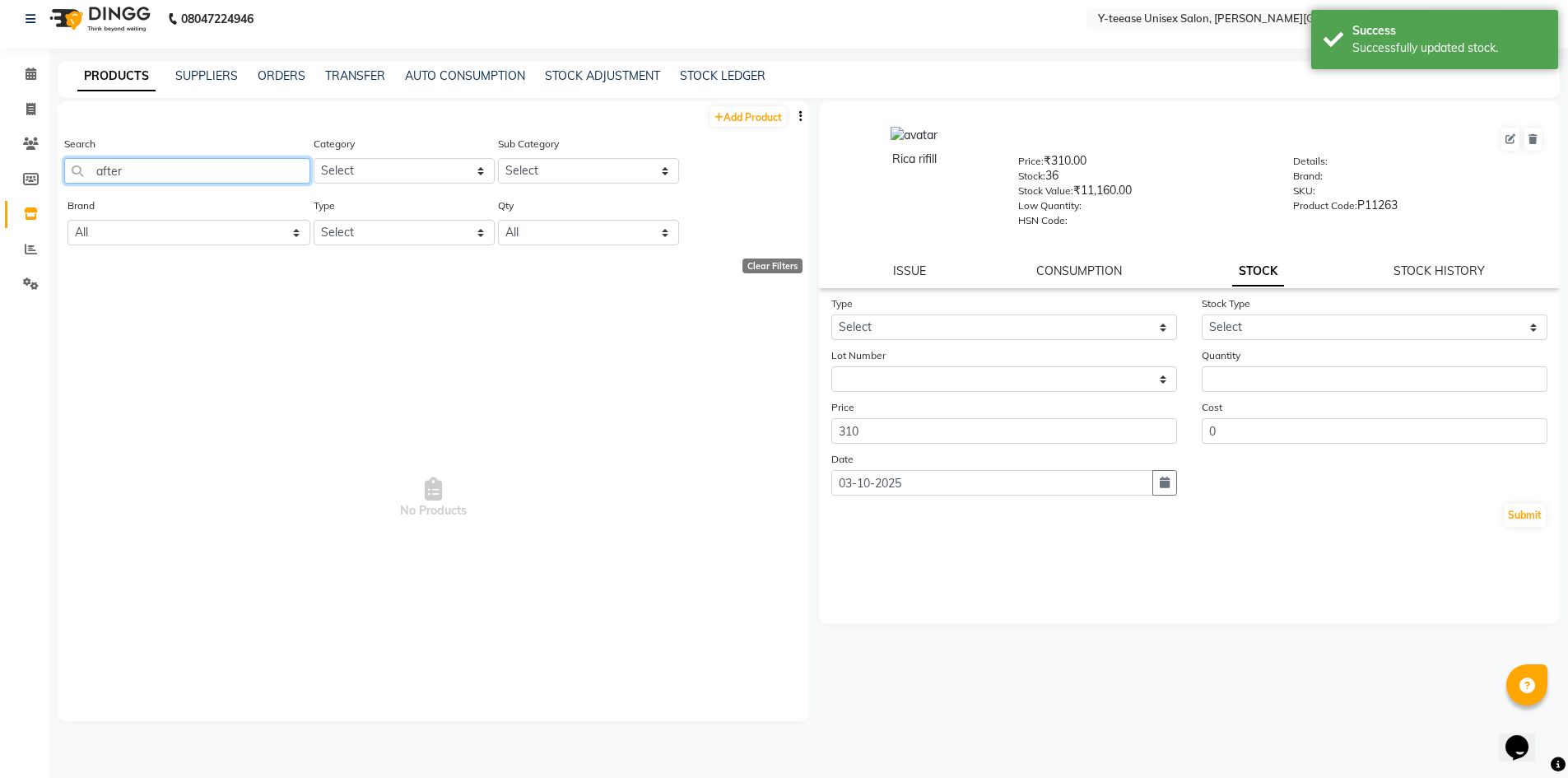
drag, startPoint x: 136, startPoint y: 173, endPoint x: 2, endPoint y: 166, distance: 134.2
click at [2, 166] on app-home "08047224946 Select Location × Y-teease Unisex Salon, Keshav Nagar Default Panel…" at bounding box center [784, 383] width 1568 height 789
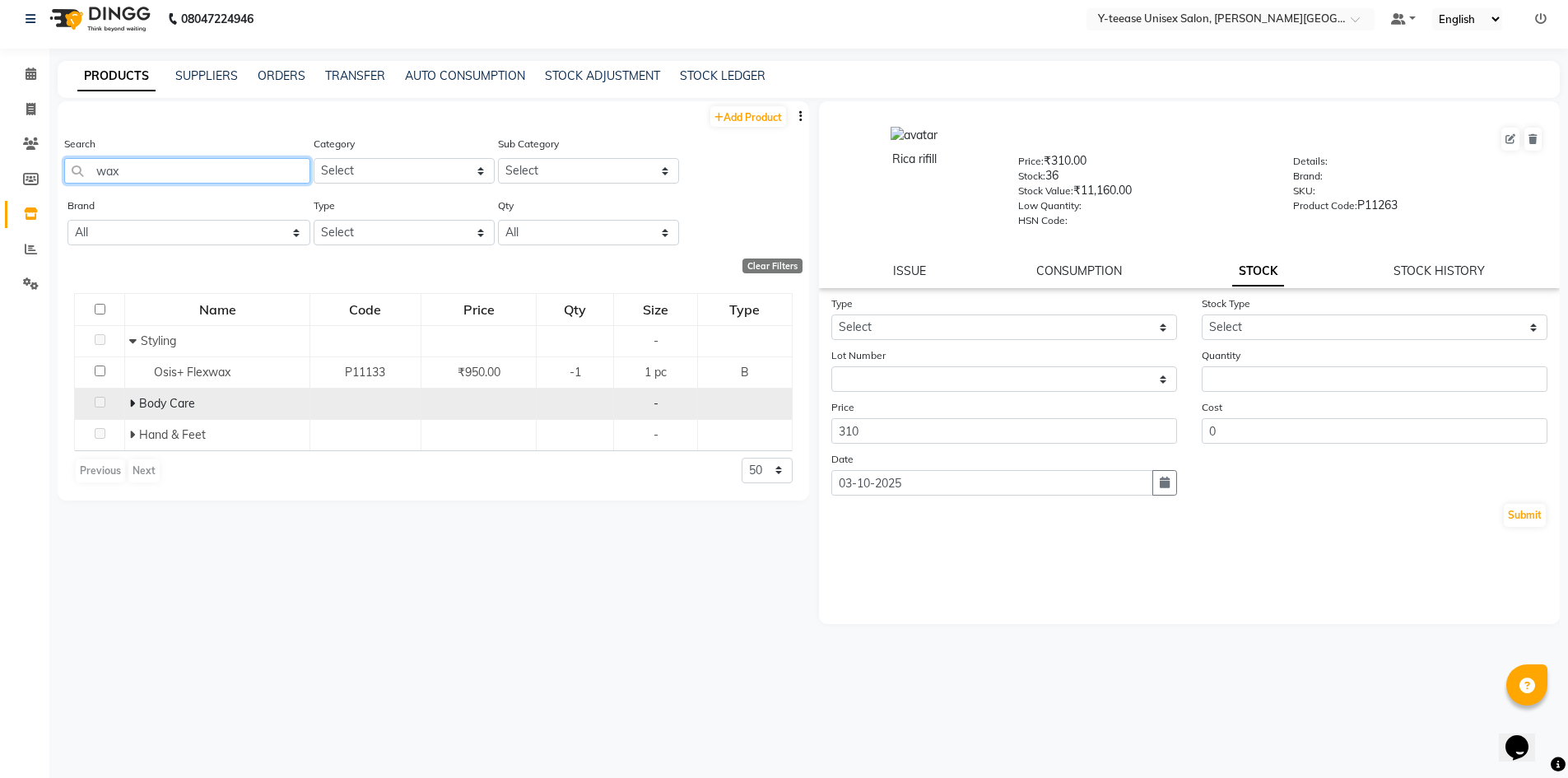
type input "wax"
click at [133, 402] on icon at bounding box center [132, 403] width 5 height 12
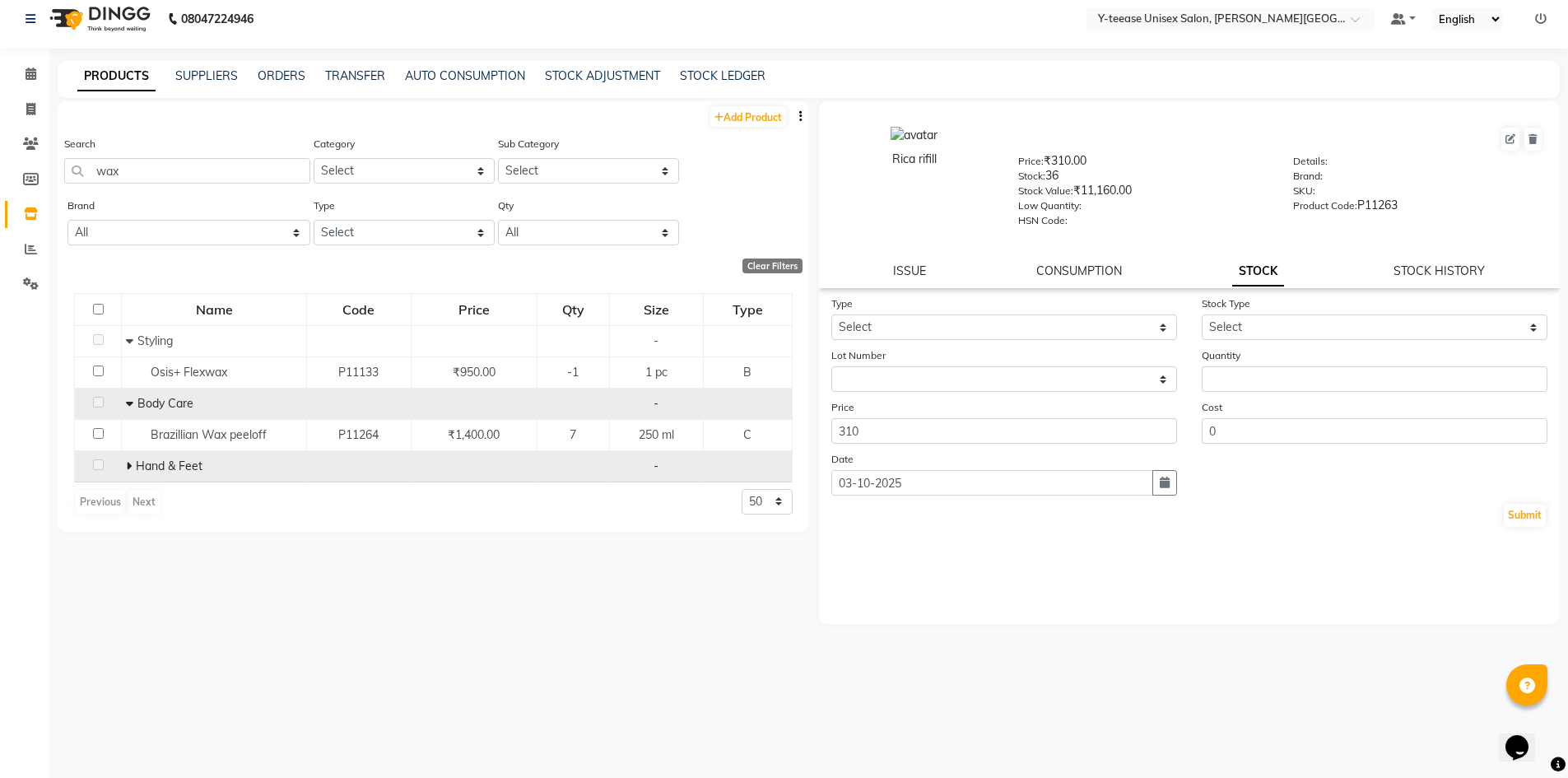
click at [128, 472] on span at bounding box center [129, 466] width 5 height 15
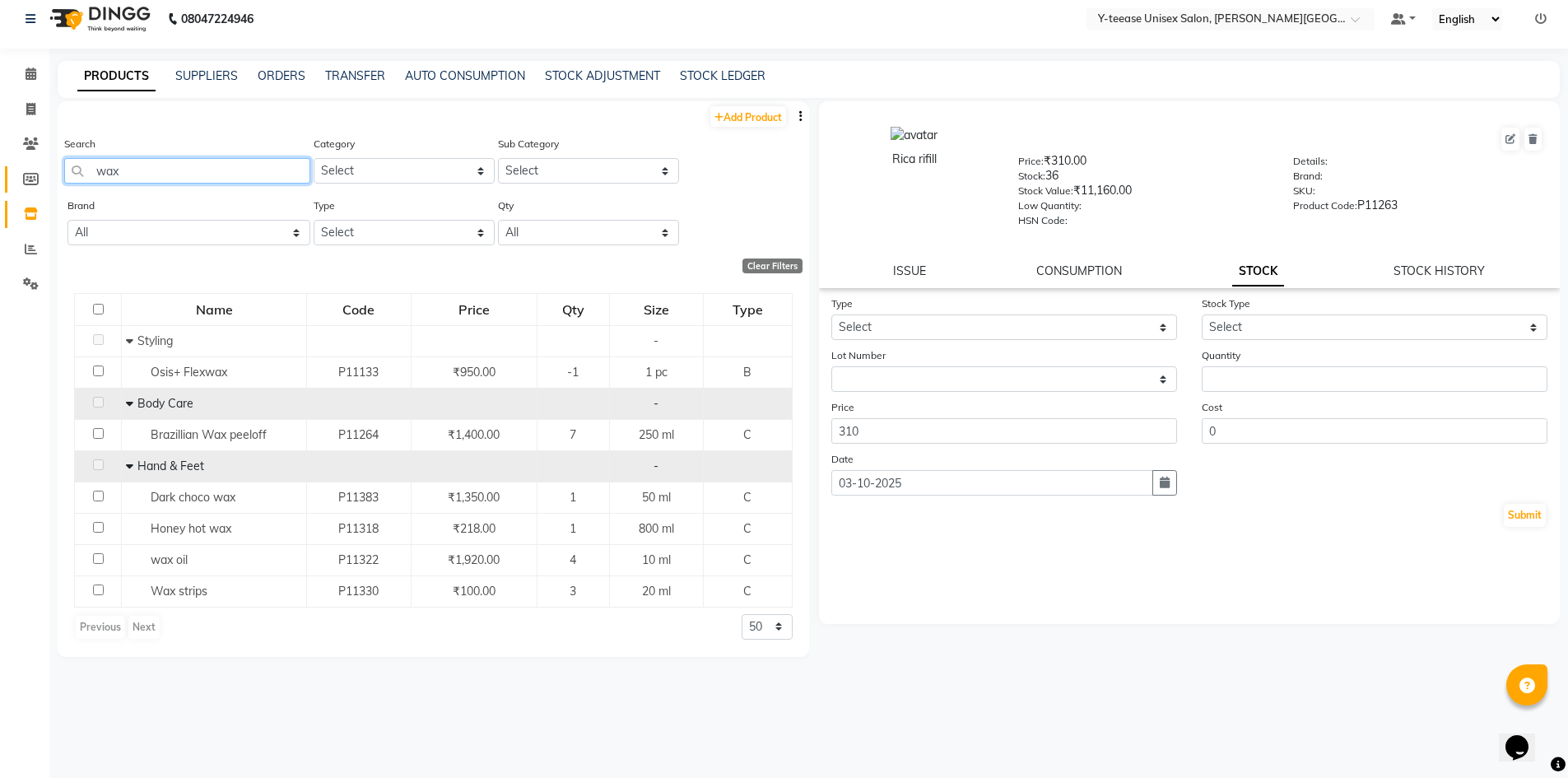
drag, startPoint x: 140, startPoint y: 173, endPoint x: 39, endPoint y: 167, distance: 101.2
click at [39, 167] on app-home "08047224946 Select Location × Y-teease Unisex Salon, Keshav Nagar Default Panel…" at bounding box center [784, 383] width 1568 height 789
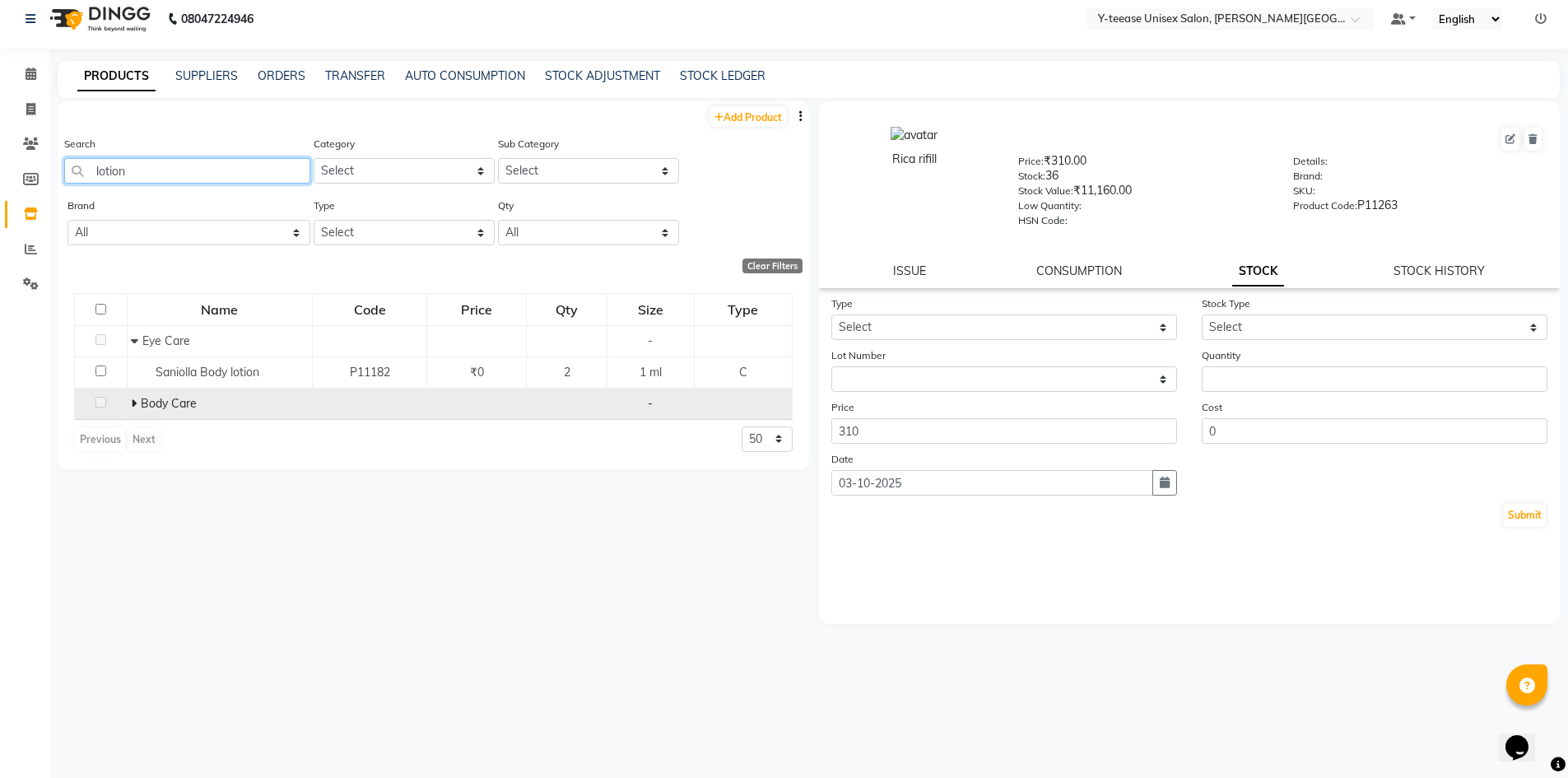
type input "lotion"
click at [132, 403] on icon at bounding box center [133, 403] width 5 height 12
drag, startPoint x: 151, startPoint y: 172, endPoint x: 73, endPoint y: 170, distance: 78.0
click at [73, 170] on input "lotion" at bounding box center [187, 171] width 246 height 26
type input "wax"
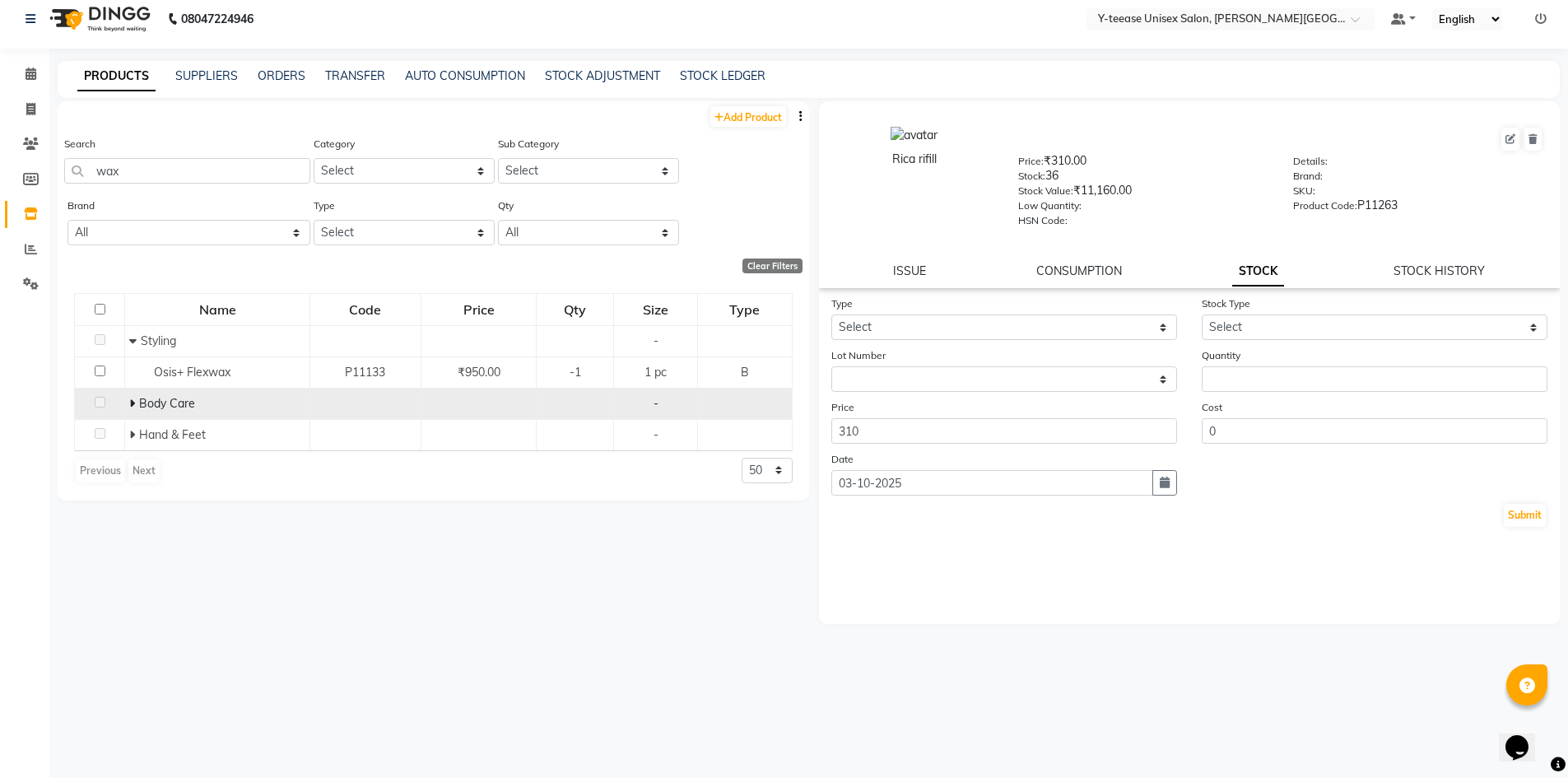
click at [136, 403] on span at bounding box center [133, 404] width 10 height 15
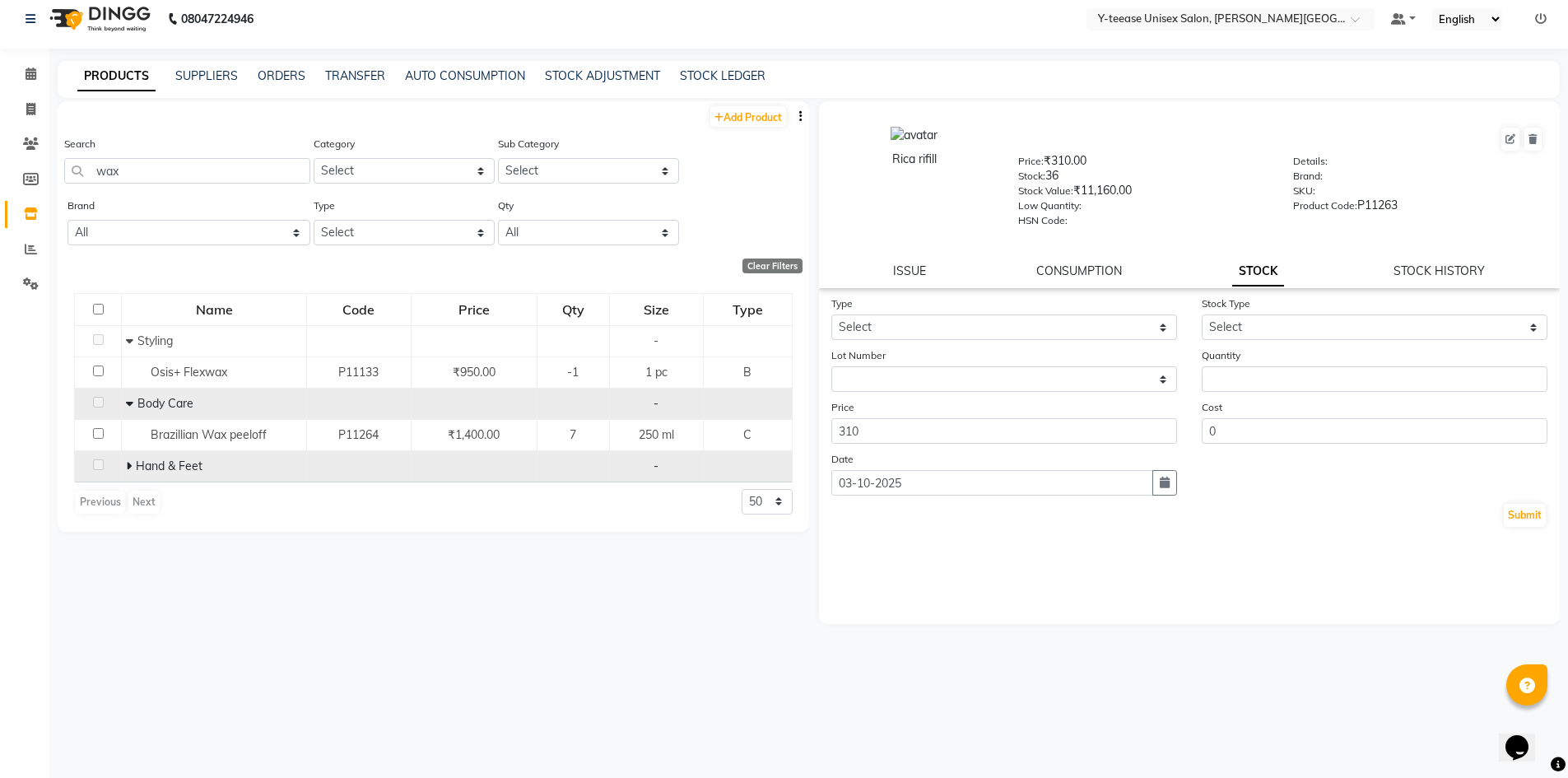
click at [130, 462] on icon at bounding box center [129, 466] width 5 height 12
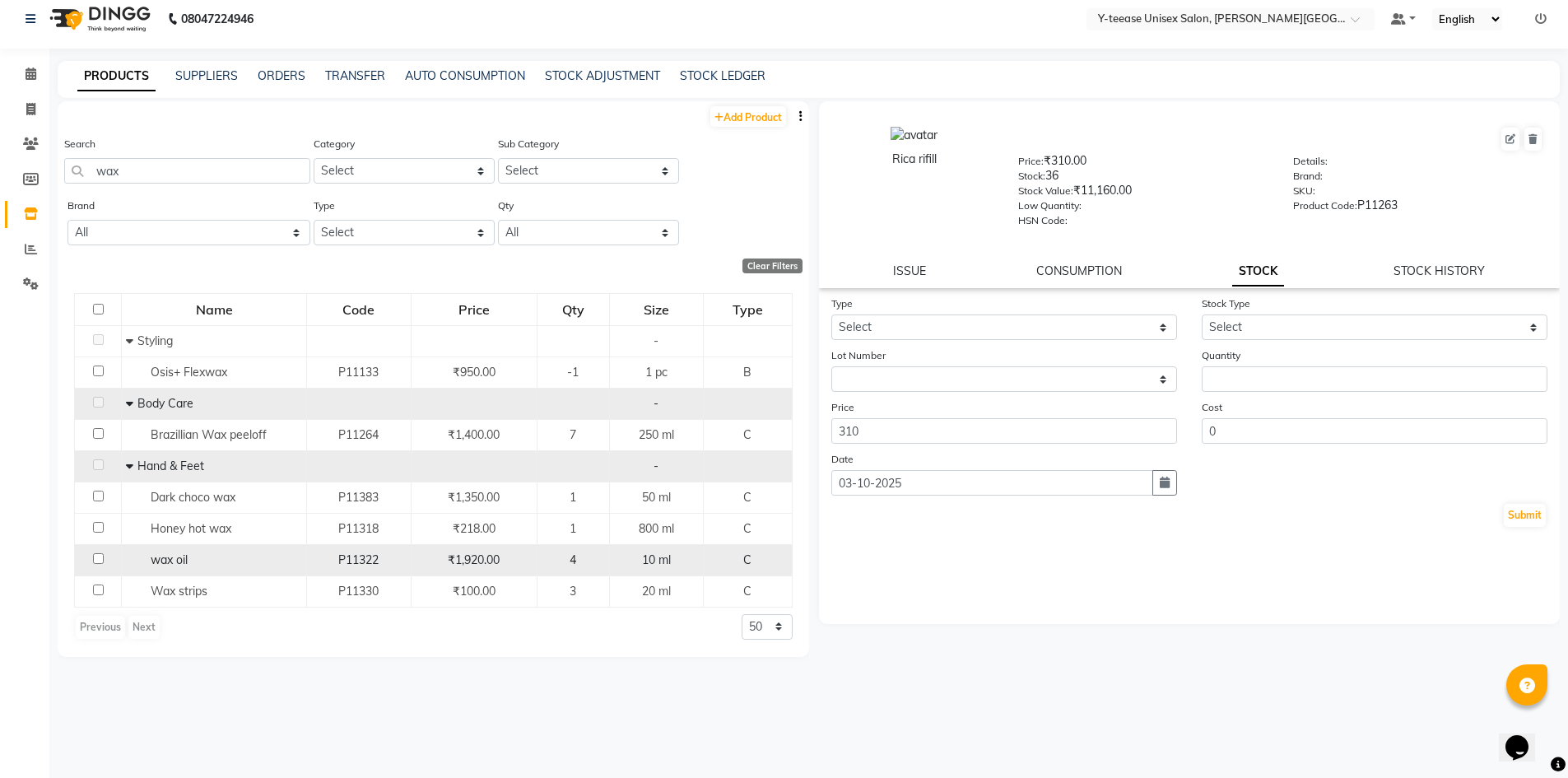
click at [252, 564] on div "wax oil" at bounding box center [214, 560] width 176 height 17
select select
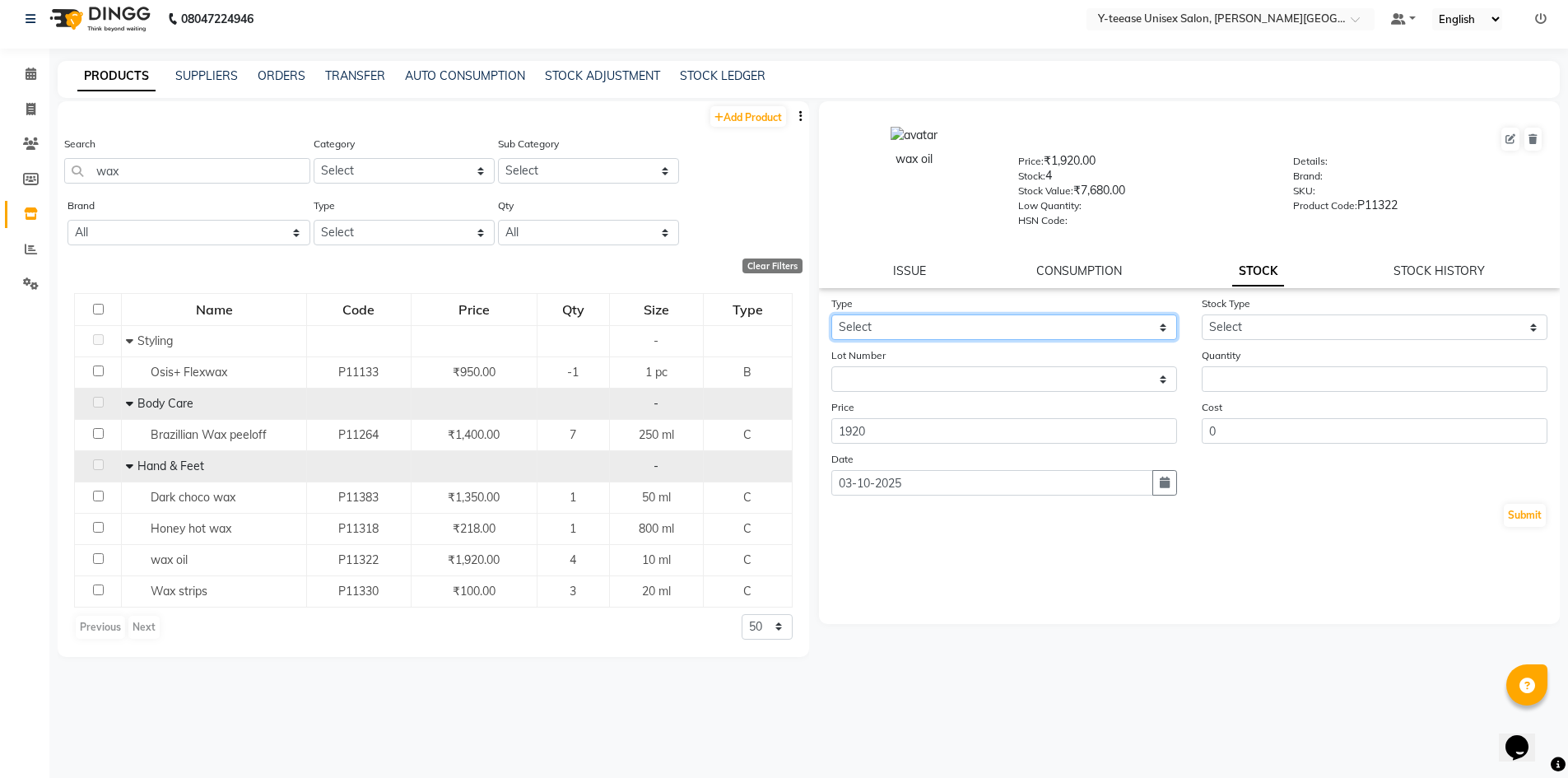
click at [1012, 317] on select "Select In Out" at bounding box center [1004, 327] width 346 height 26
select select "out"
click at [831, 315] on select "Select In Out" at bounding box center [1004, 327] width 346 height 26
click at [1239, 332] on select "Select Internal Use Damaged Expired Adjustment Return Other" at bounding box center [1374, 327] width 346 height 26
select select "adjustment"
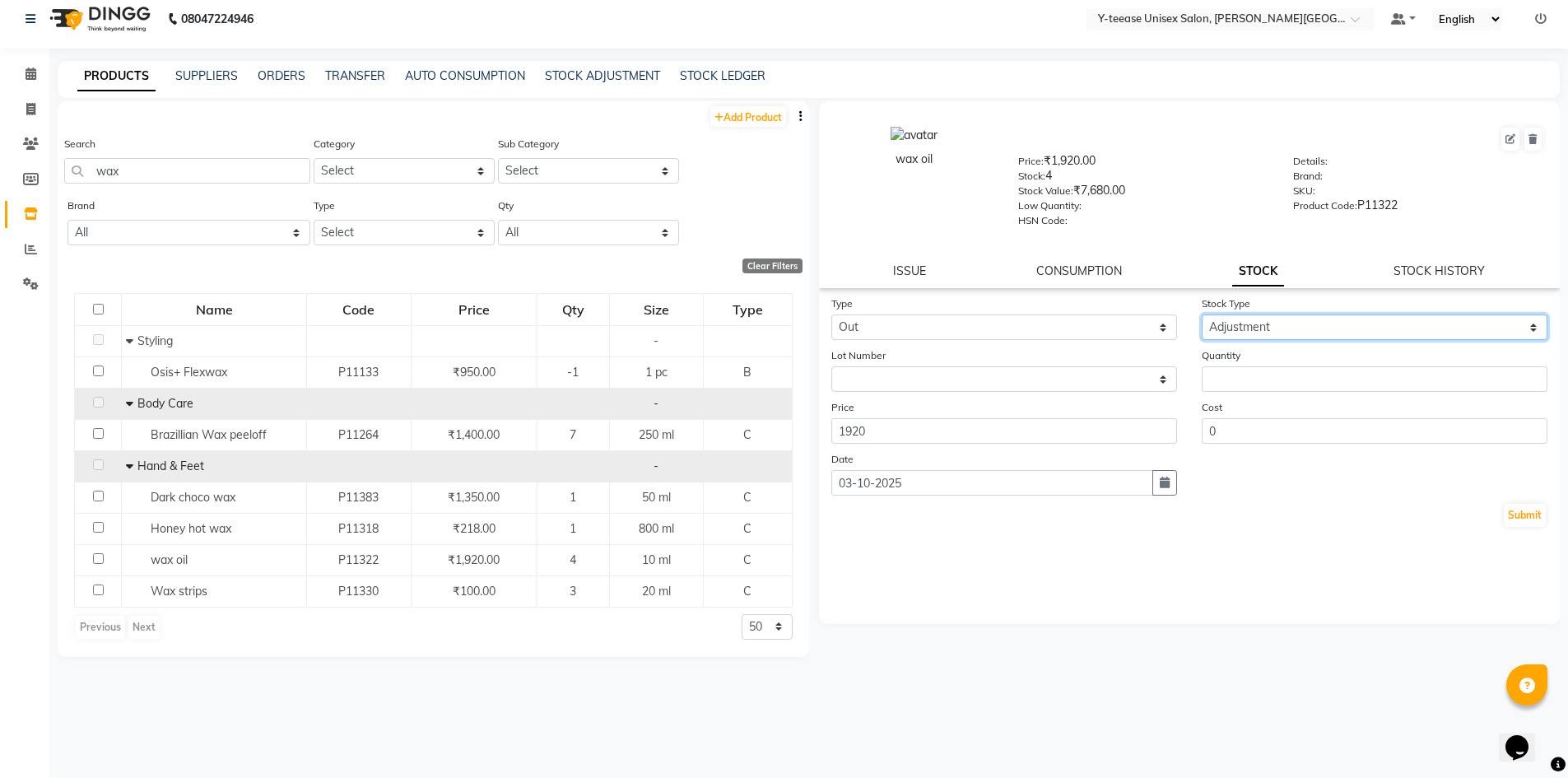
click at [1202, 315] on select "Select Internal Use Damaged Expired Adjustment Return Other" at bounding box center [1374, 327] width 346 height 26
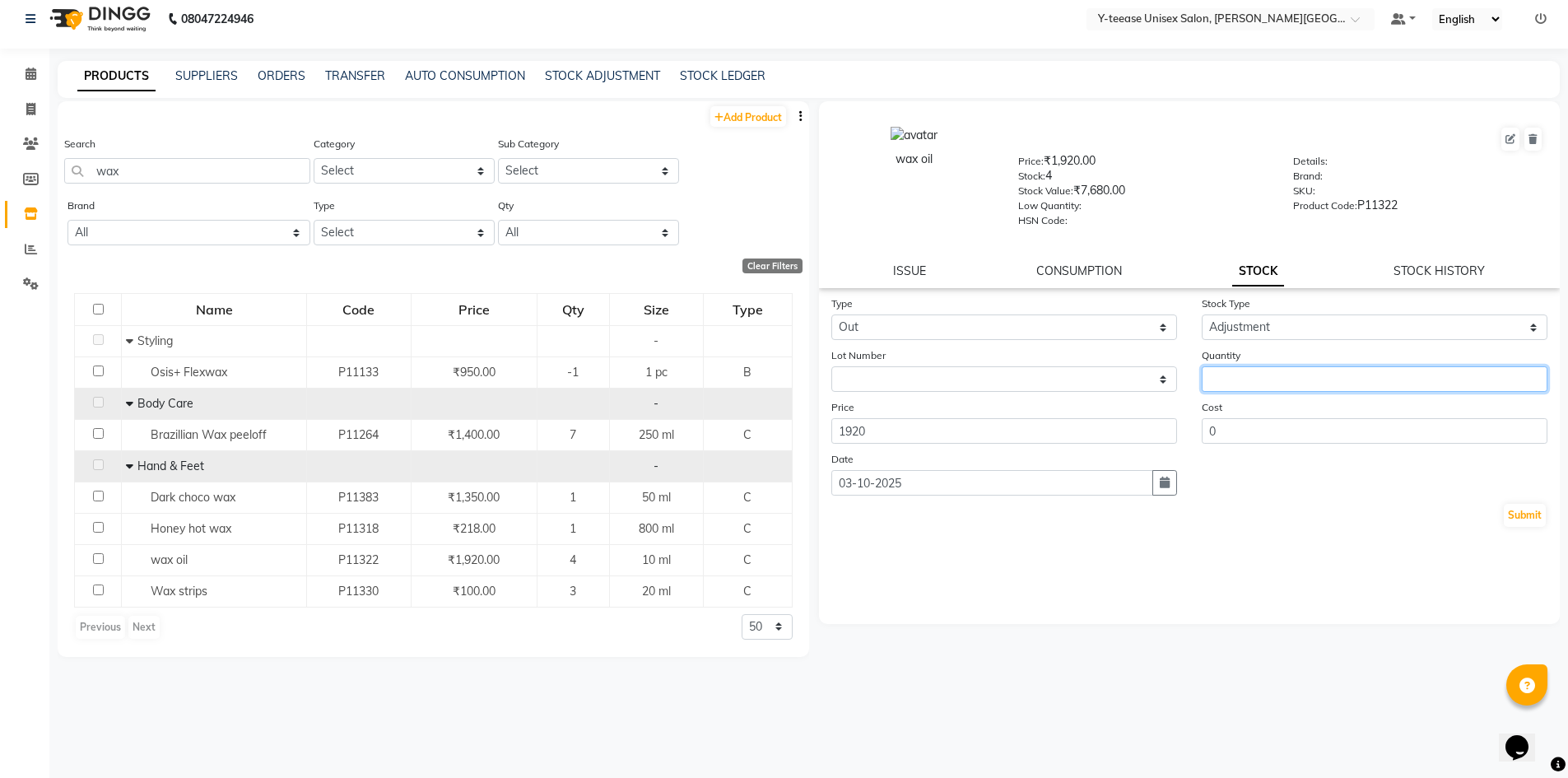
click at [1252, 381] on input "number" at bounding box center [1374, 379] width 346 height 26
type input "2"
drag, startPoint x: 1509, startPoint y: 510, endPoint x: 1362, endPoint y: 509, distance: 147.0
click at [1508, 510] on button "Submit" at bounding box center [1524, 516] width 42 height 23
select select
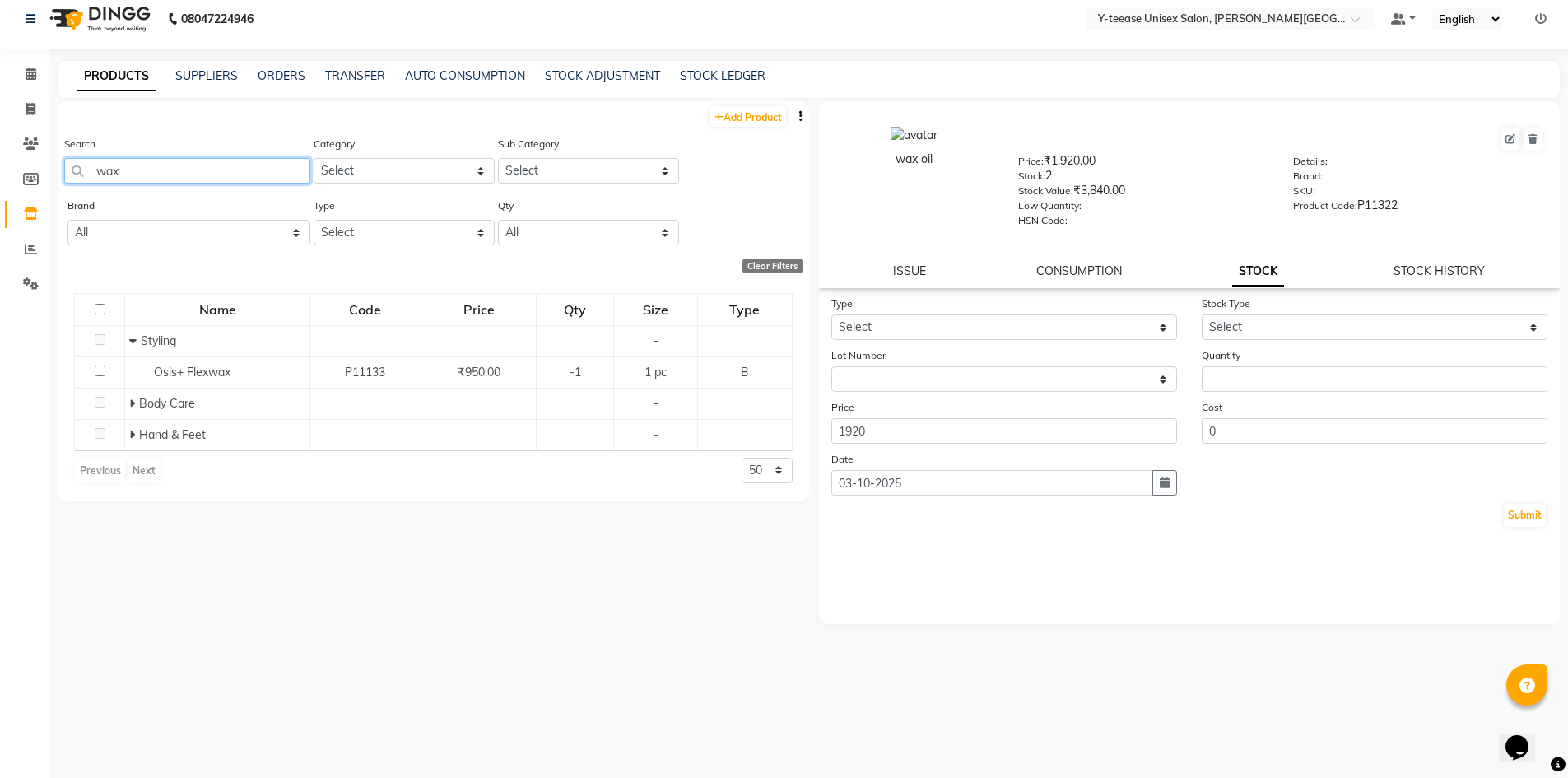
click at [192, 172] on input "wax" at bounding box center [187, 171] width 246 height 26
type input "w"
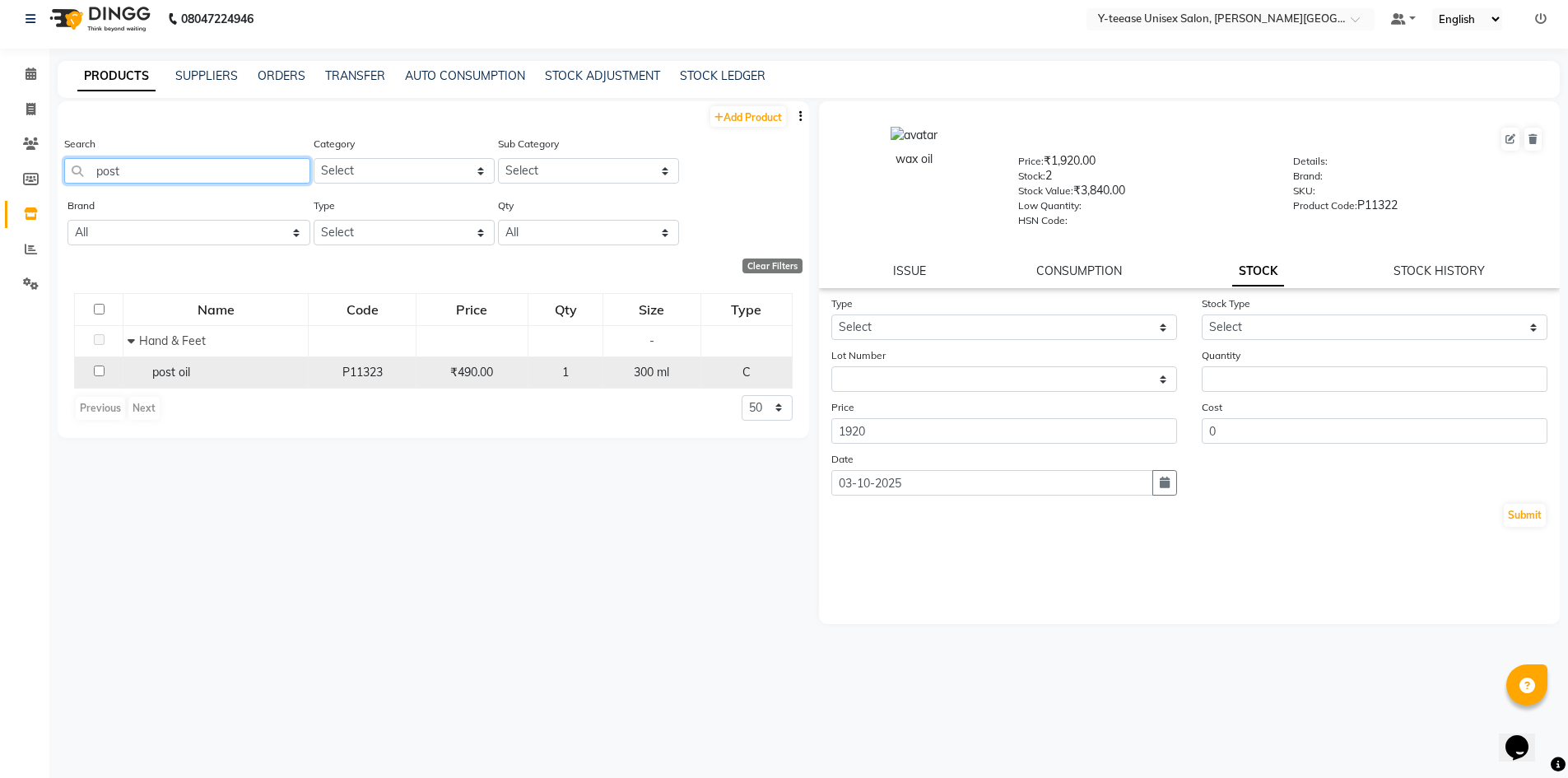
type input "post"
click at [198, 380] on div "post oil" at bounding box center [216, 372] width 176 height 17
select select
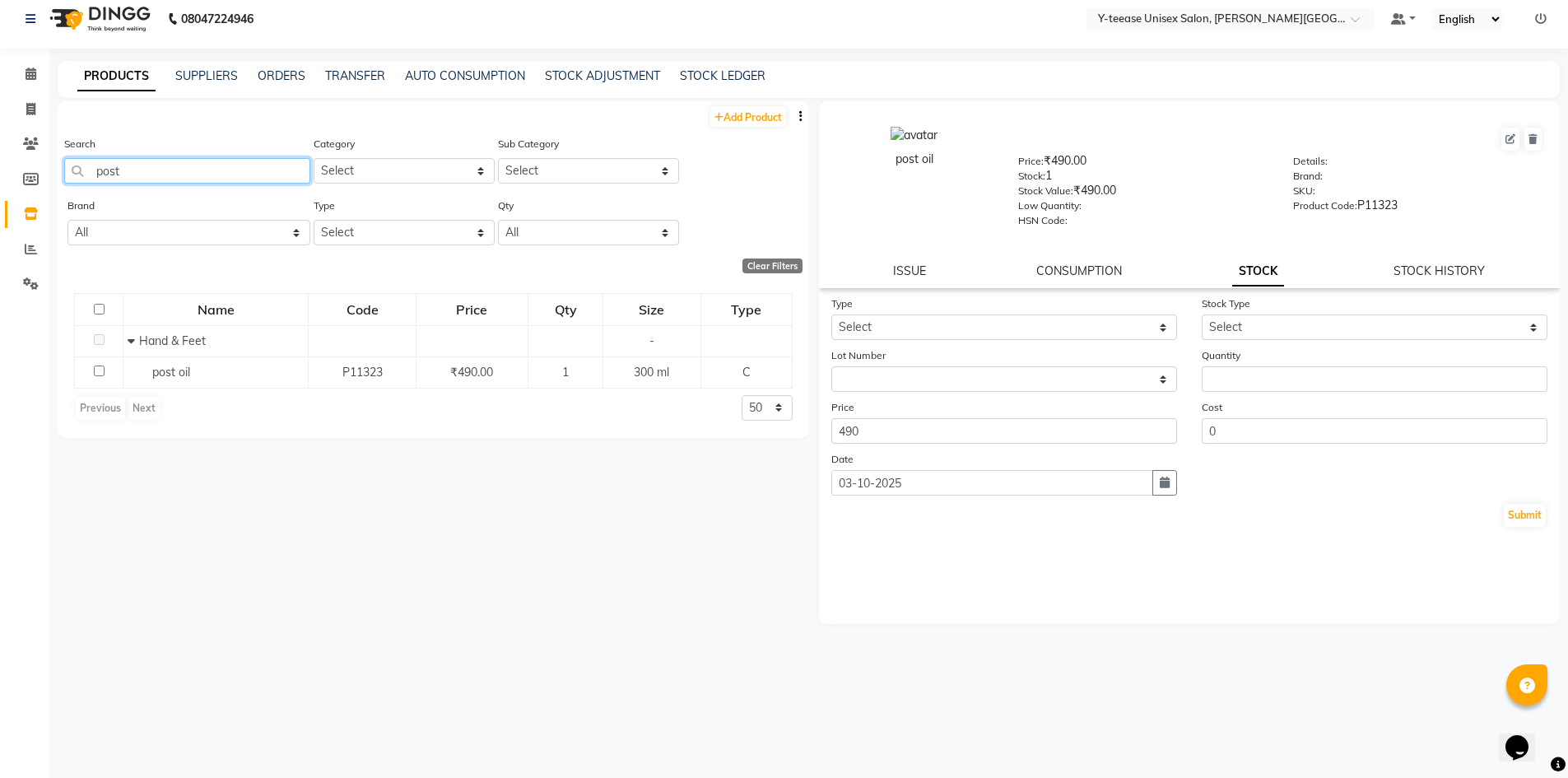
drag, startPoint x: 137, startPoint y: 164, endPoint x: 70, endPoint y: 172, distance: 67.5
click at [70, 172] on input "post" at bounding box center [187, 171] width 246 height 26
type input "s"
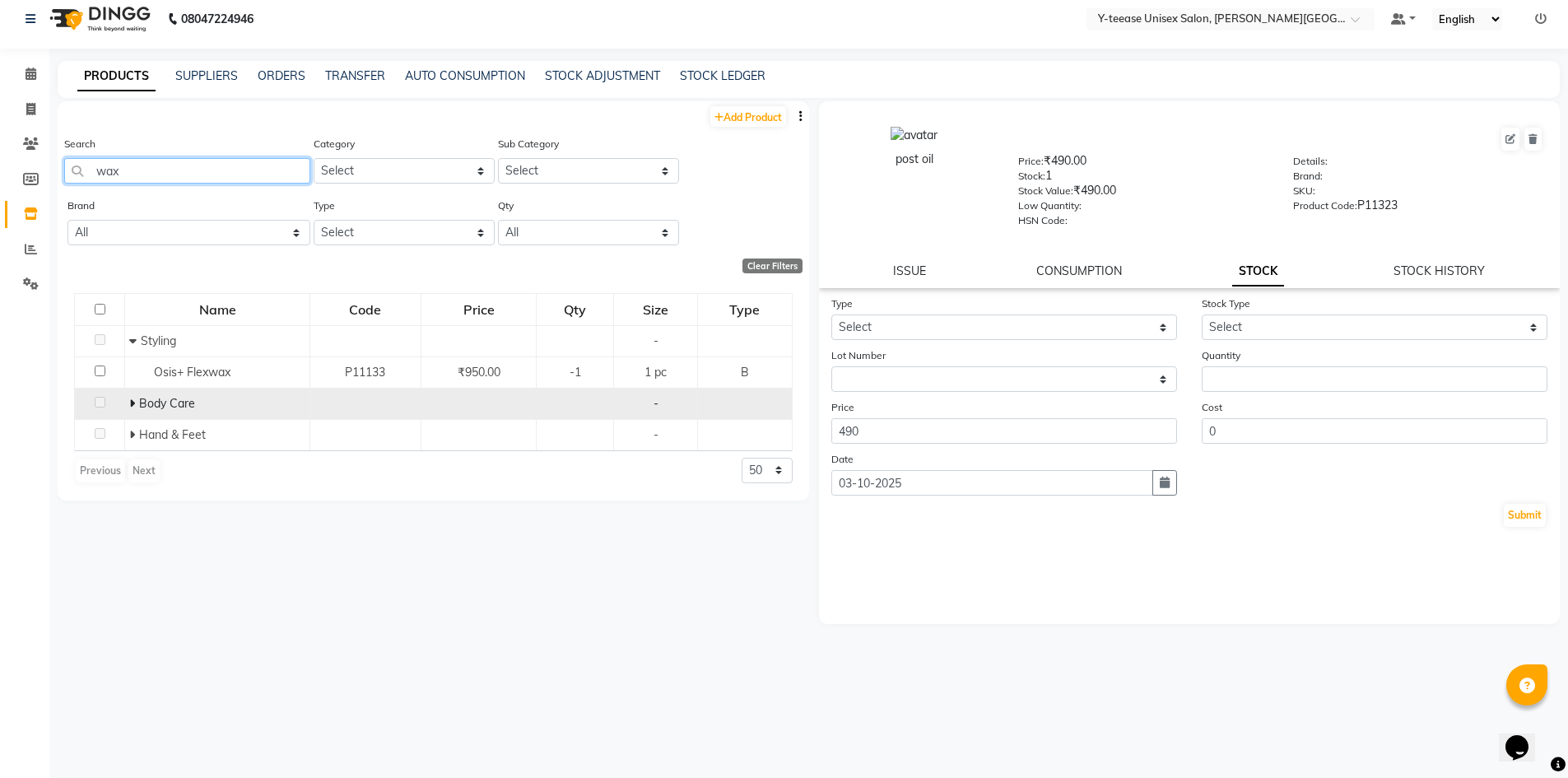
type input "wax"
click at [129, 403] on icon at bounding box center [132, 403] width 5 height 12
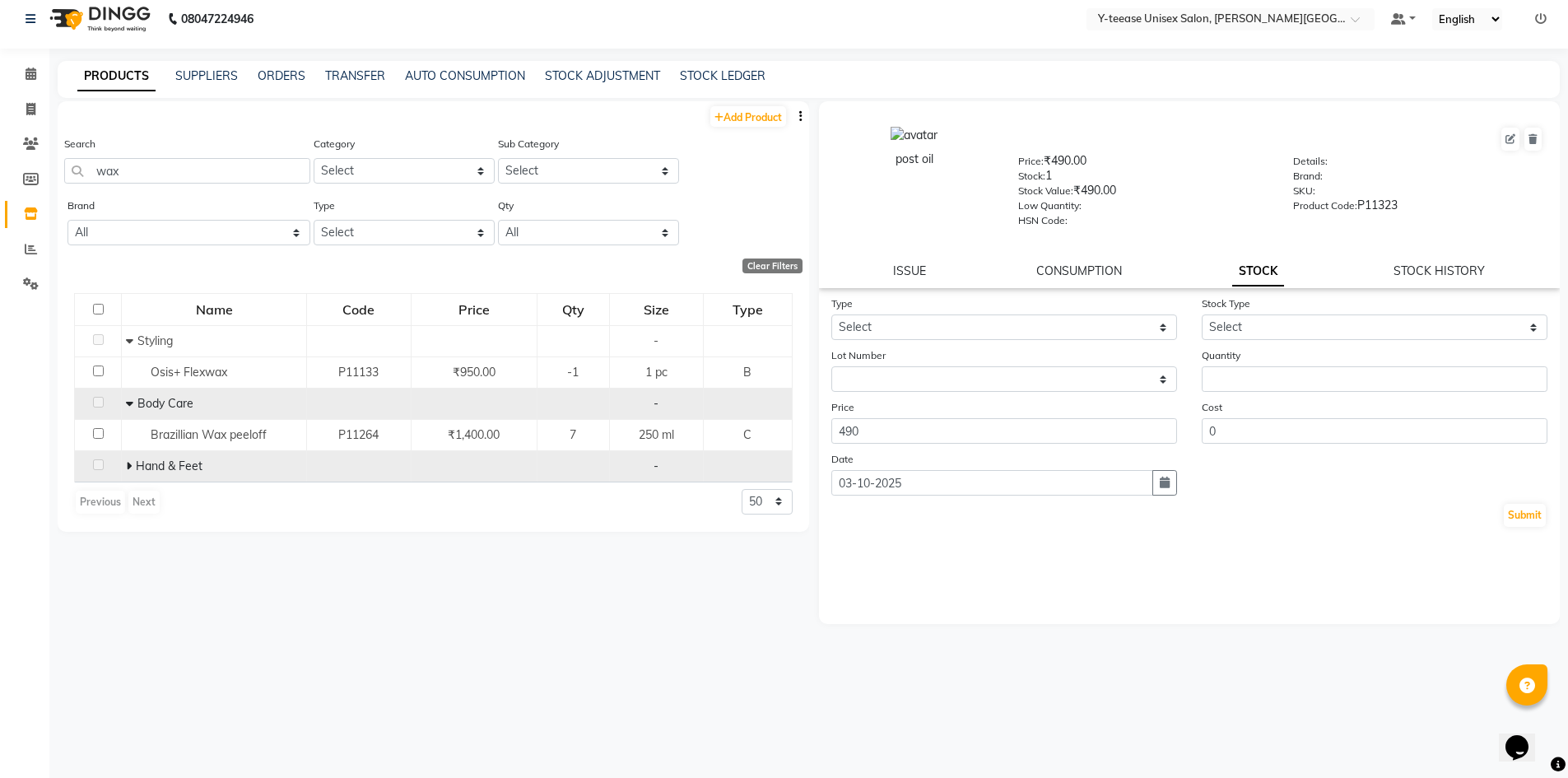
click at [131, 466] on icon at bounding box center [129, 466] width 5 height 12
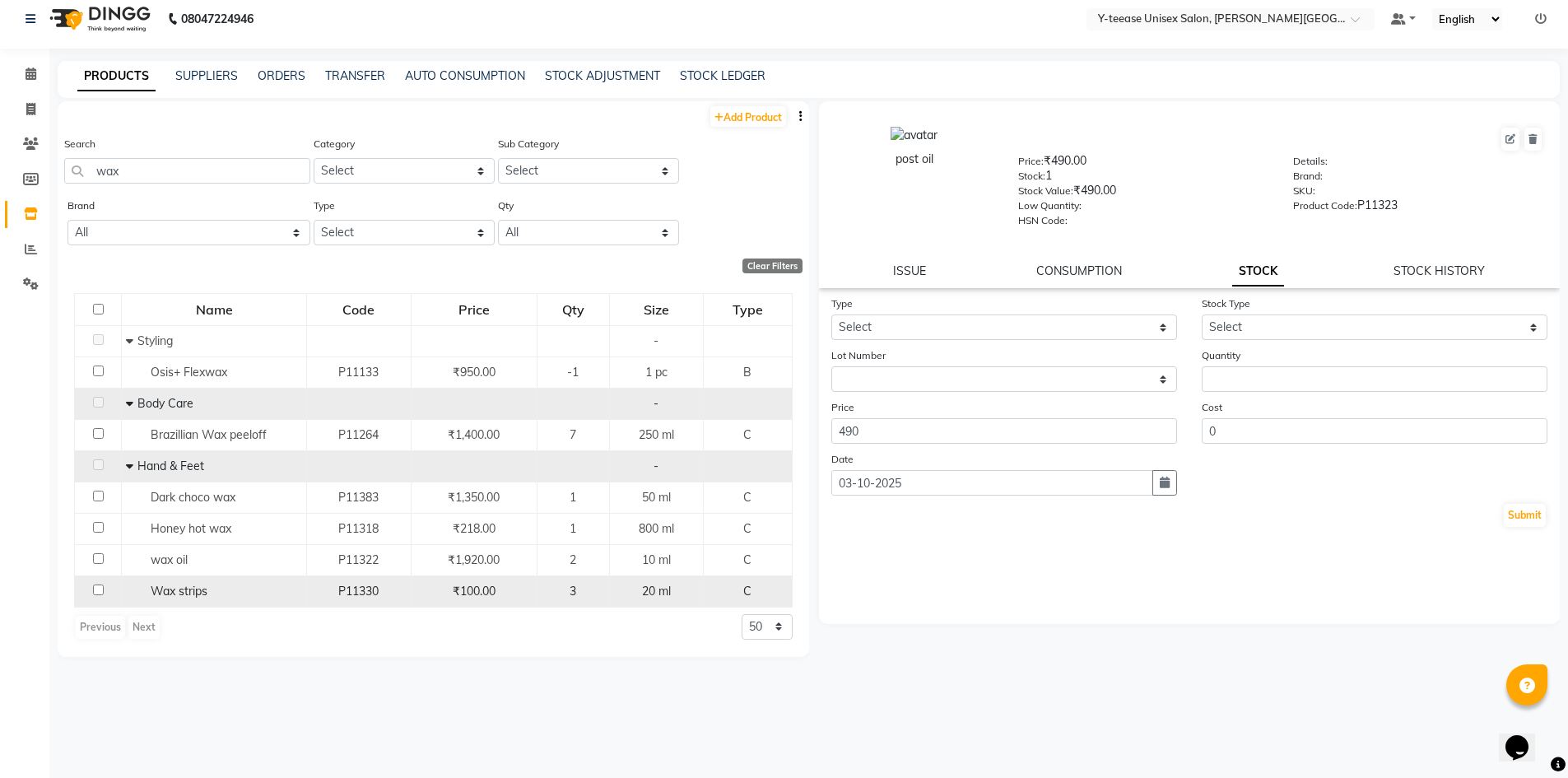
click at [228, 598] on div "Wax strips" at bounding box center [214, 591] width 176 height 17
select select
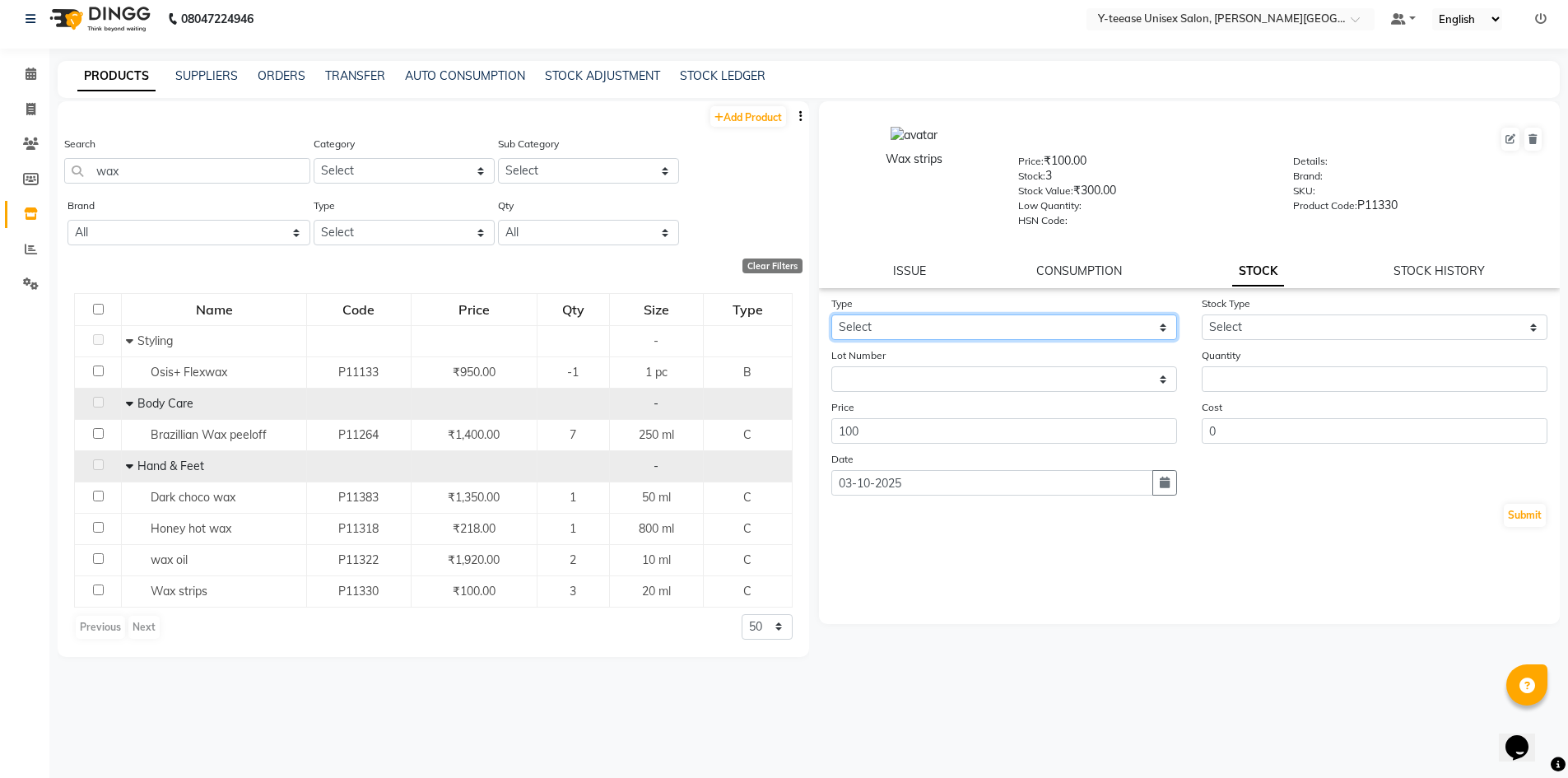
drag, startPoint x: 1100, startPoint y: 328, endPoint x: 1089, endPoint y: 337, distance: 14.2
click at [1100, 329] on select "Select In Out" at bounding box center [1004, 327] width 346 height 26
select select "out"
click at [831, 315] on select "Select In Out" at bounding box center [1004, 327] width 346 height 26
click at [1256, 333] on select "Select Internal Use Damaged Expired Adjustment Return Other" at bounding box center [1374, 327] width 346 height 26
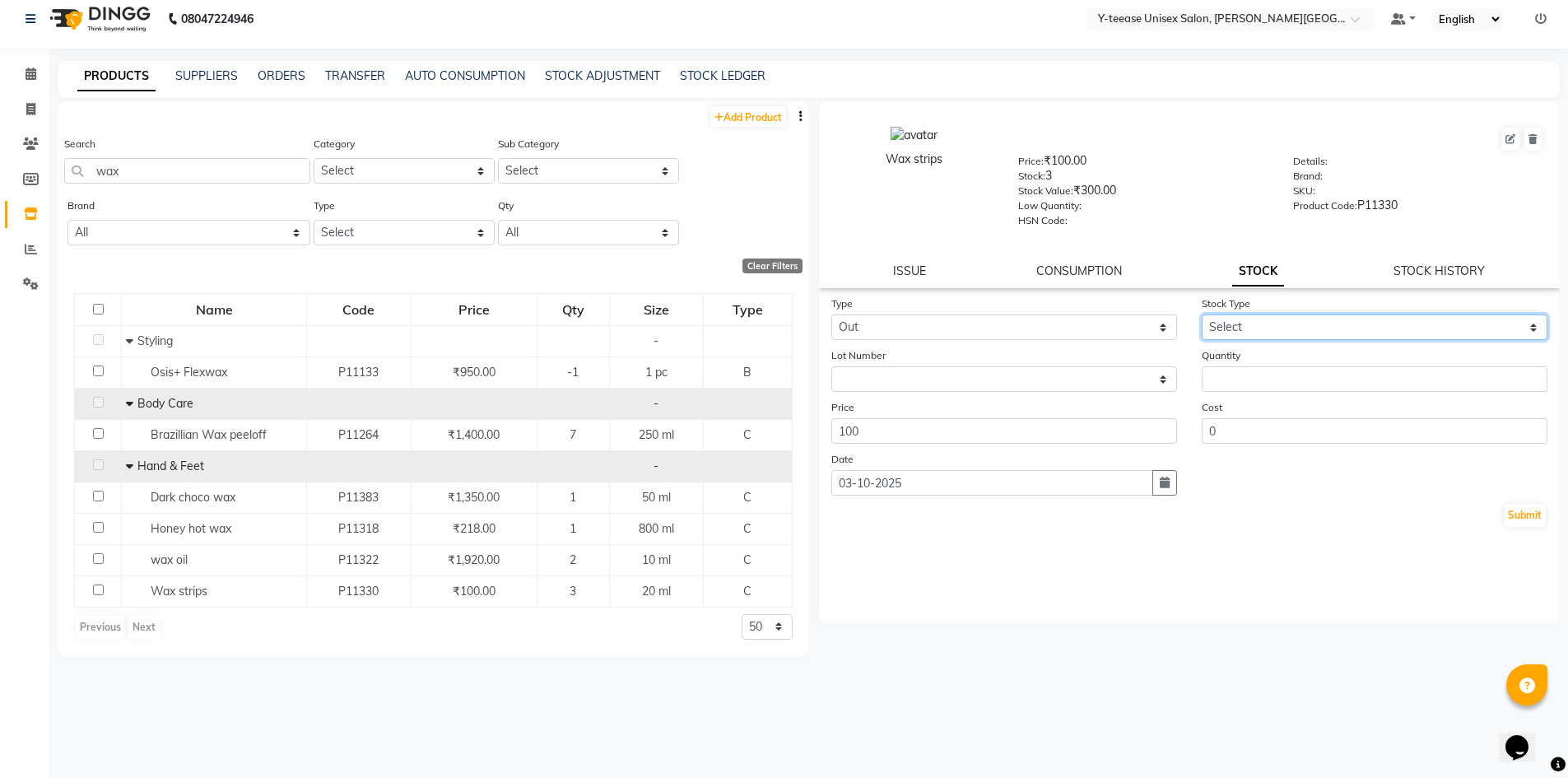
select select "adjustment"
click at [1202, 315] on select "Select Internal Use Damaged Expired Adjustment Return Other" at bounding box center [1374, 327] width 346 height 26
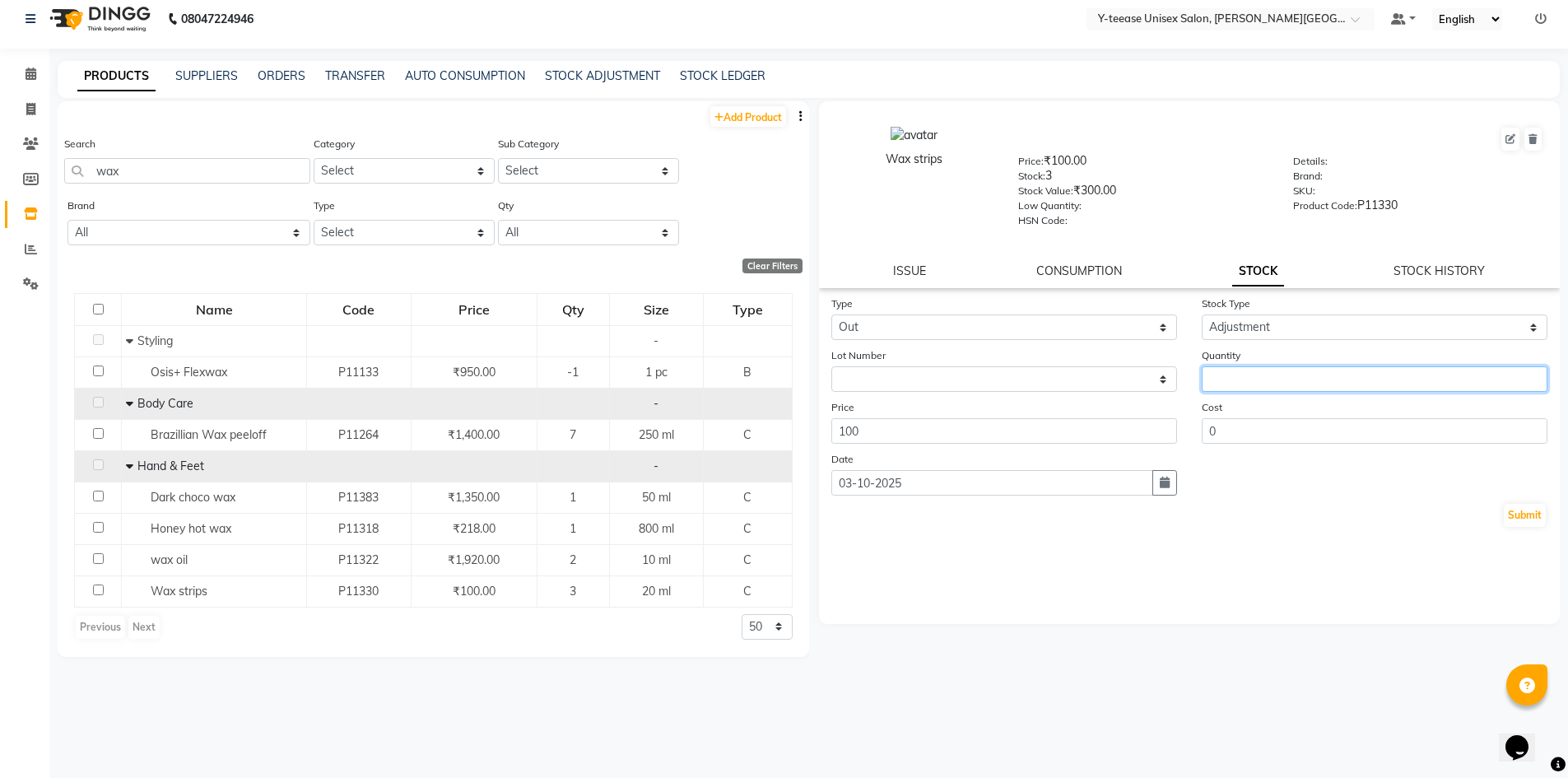
click at [1251, 370] on input "number" at bounding box center [1374, 379] width 346 height 26
type input "2"
click at [1515, 511] on button "Submit" at bounding box center [1524, 516] width 42 height 23
select select
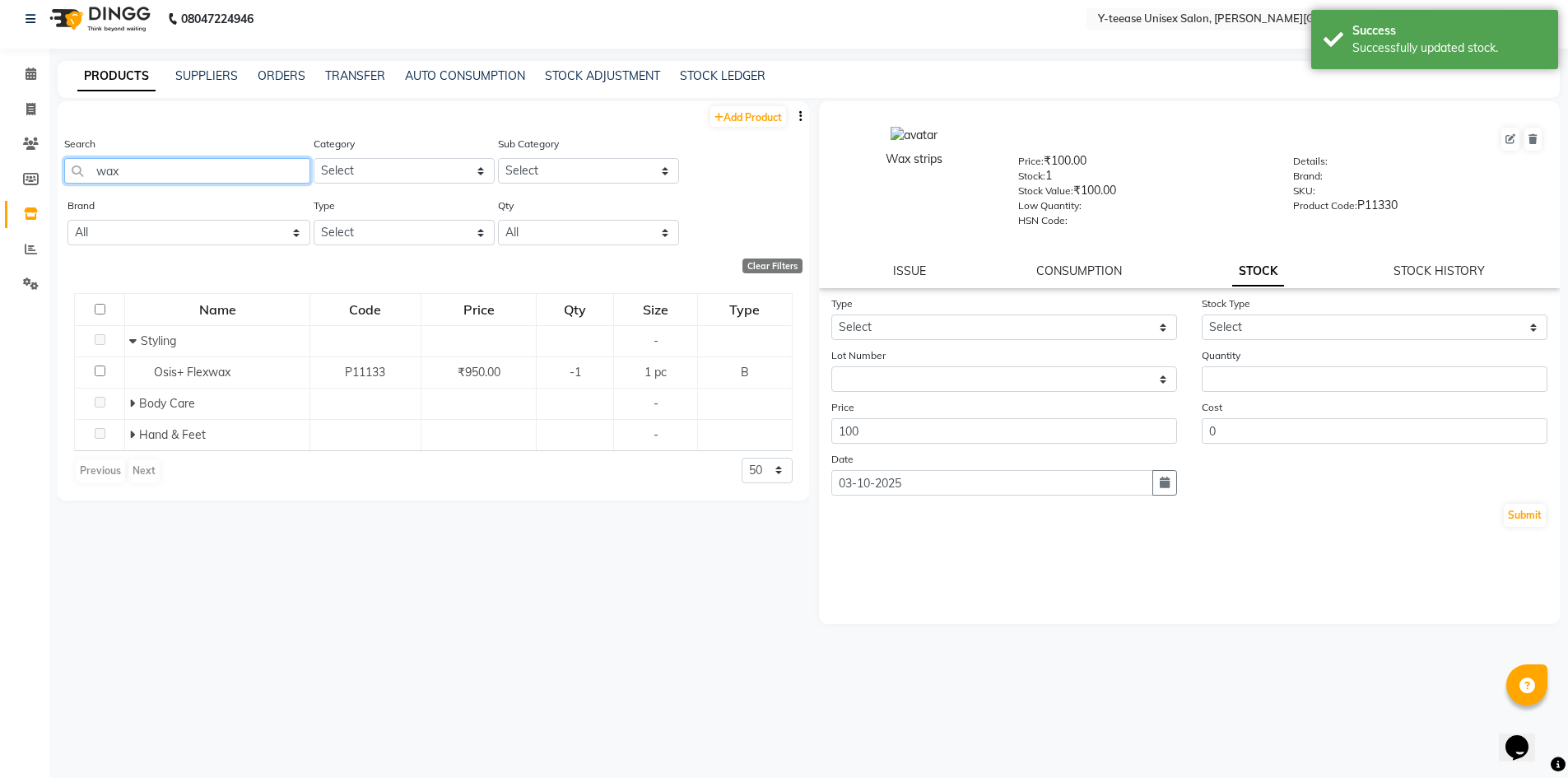
drag, startPoint x: 156, startPoint y: 181, endPoint x: 3, endPoint y: 175, distance: 153.1
click at [3, 175] on app-home "08047224946 Select Location × Y-teease Unisex Salon, Keshav Nagar Default Panel…" at bounding box center [784, 383] width 1568 height 789
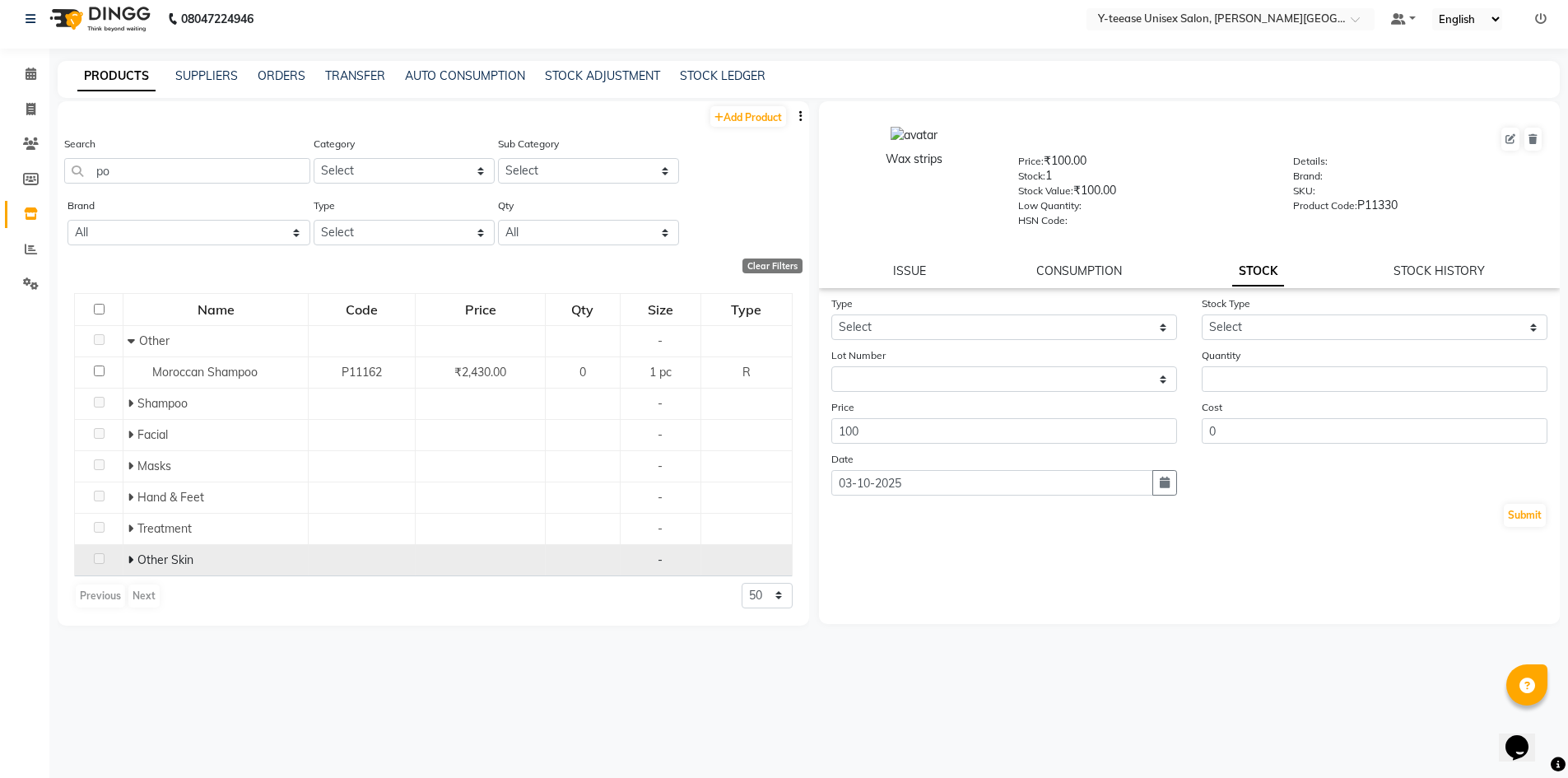
click at [134, 557] on span at bounding box center [132, 560] width 10 height 15
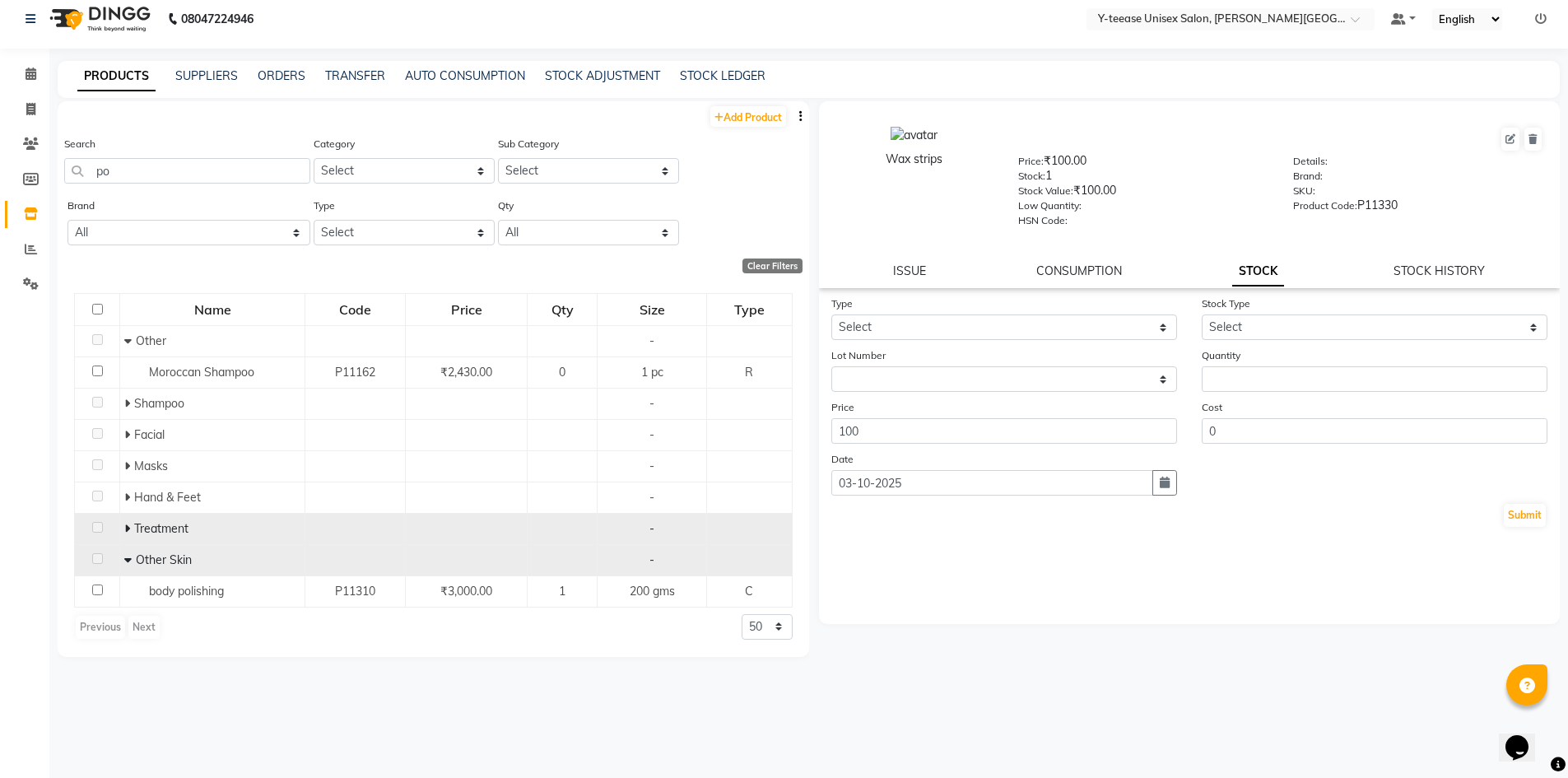
click at [129, 530] on icon at bounding box center [127, 528] width 5 height 12
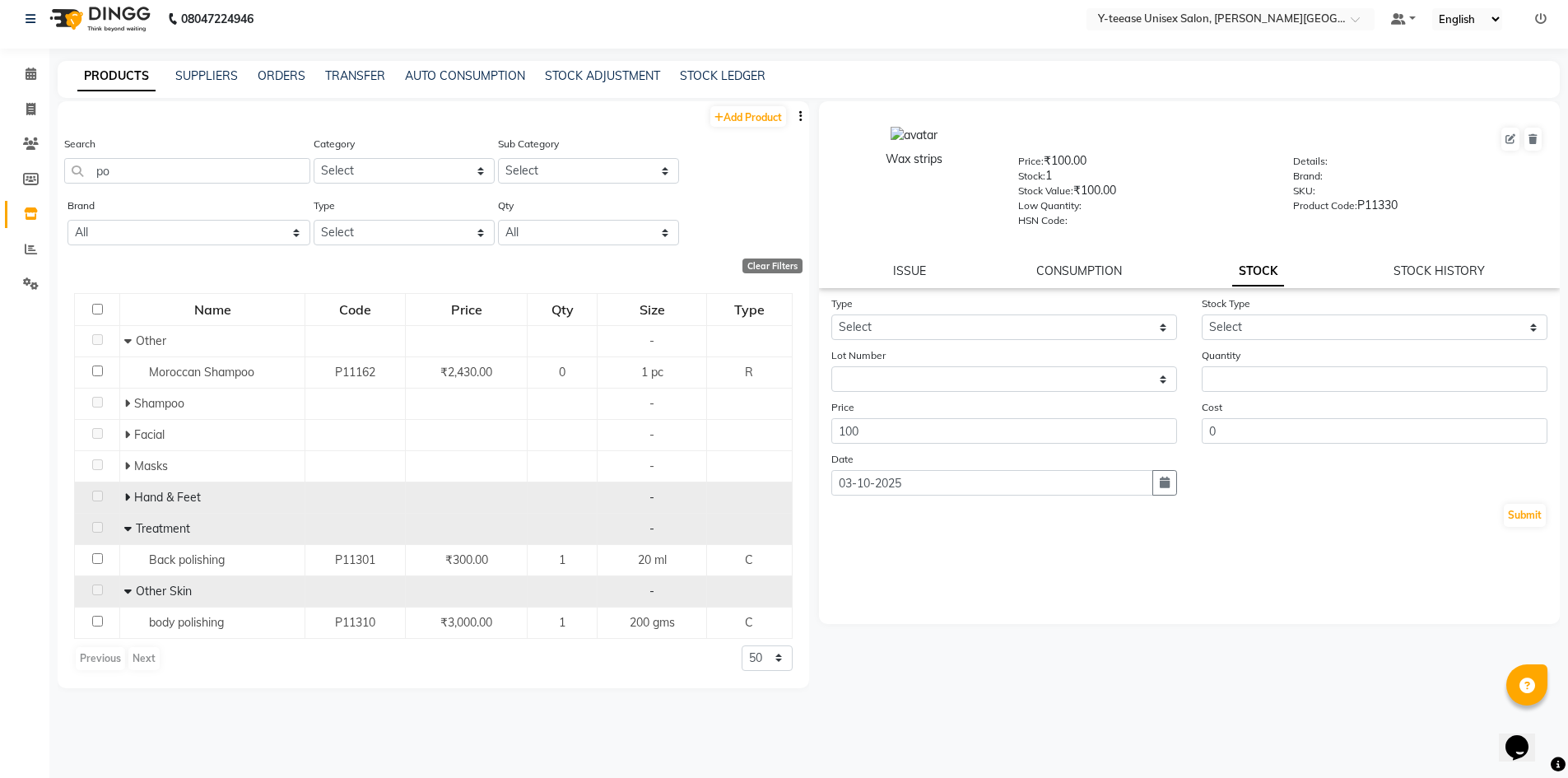
click at [134, 501] on span "Hand & Feet" at bounding box center [167, 497] width 67 height 15
click at [128, 501] on icon at bounding box center [127, 497] width 5 height 12
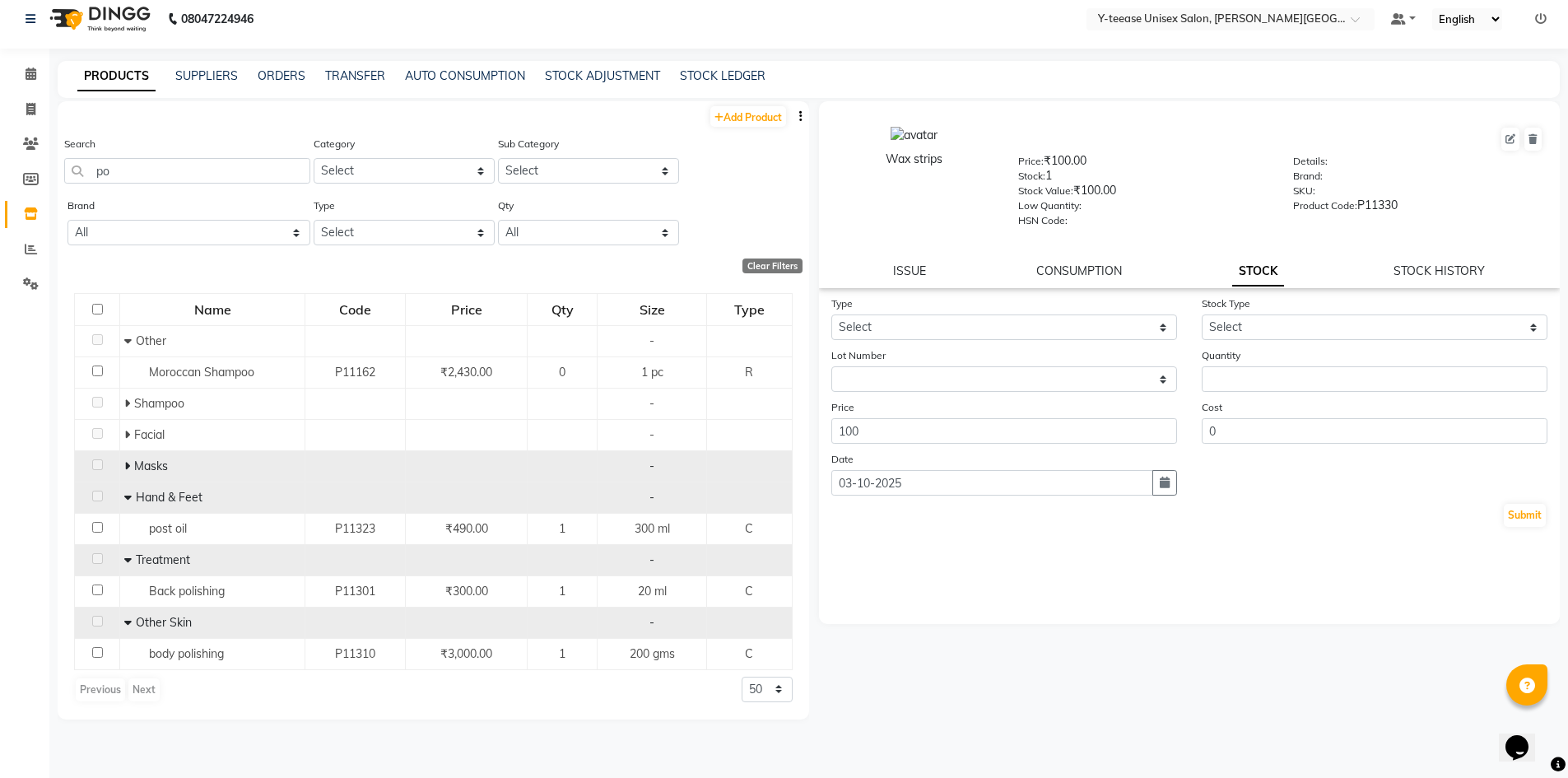
click at [124, 463] on icon at bounding box center [127, 466] width 5 height 12
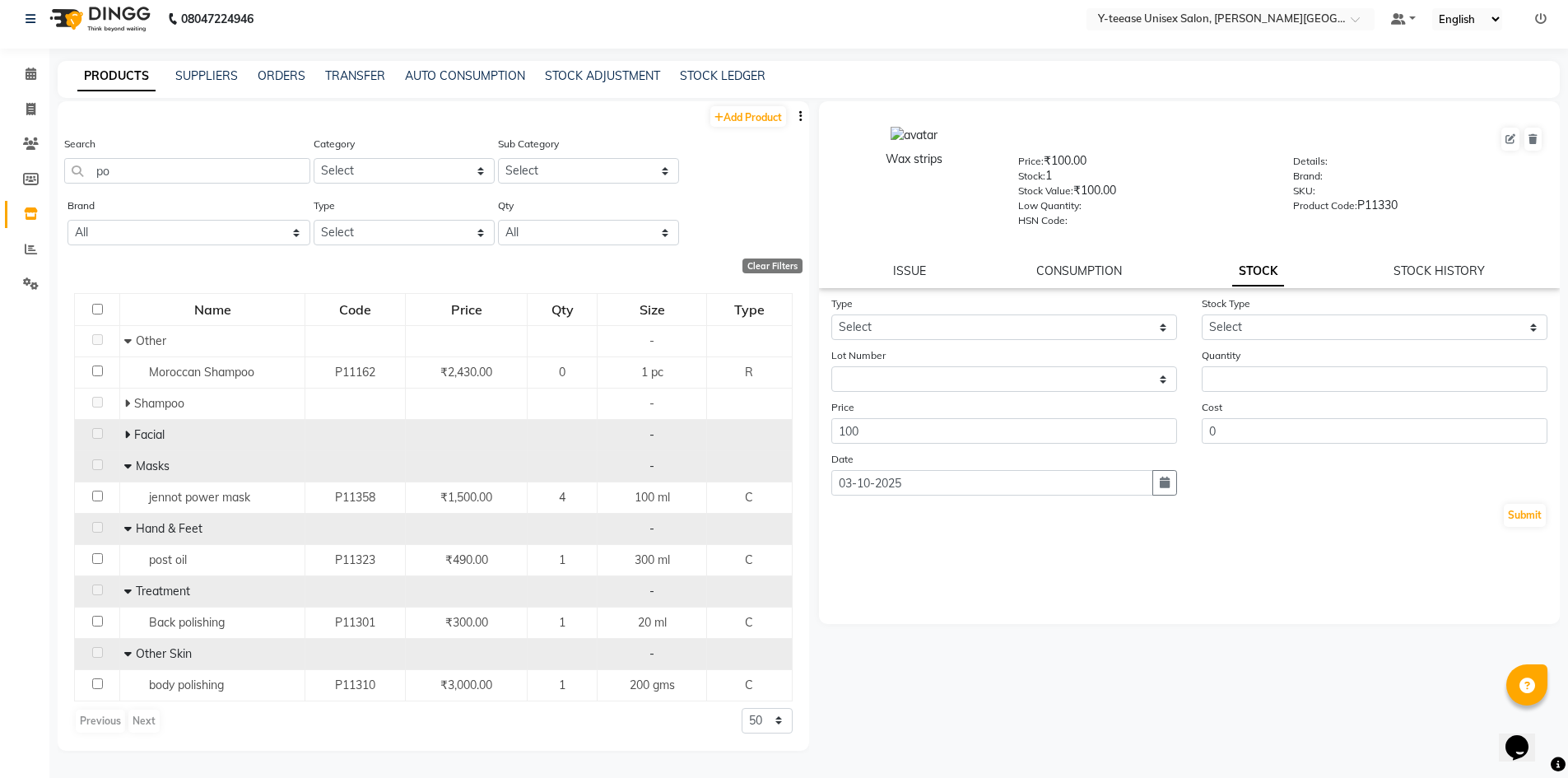
click at [125, 438] on icon at bounding box center [127, 435] width 5 height 12
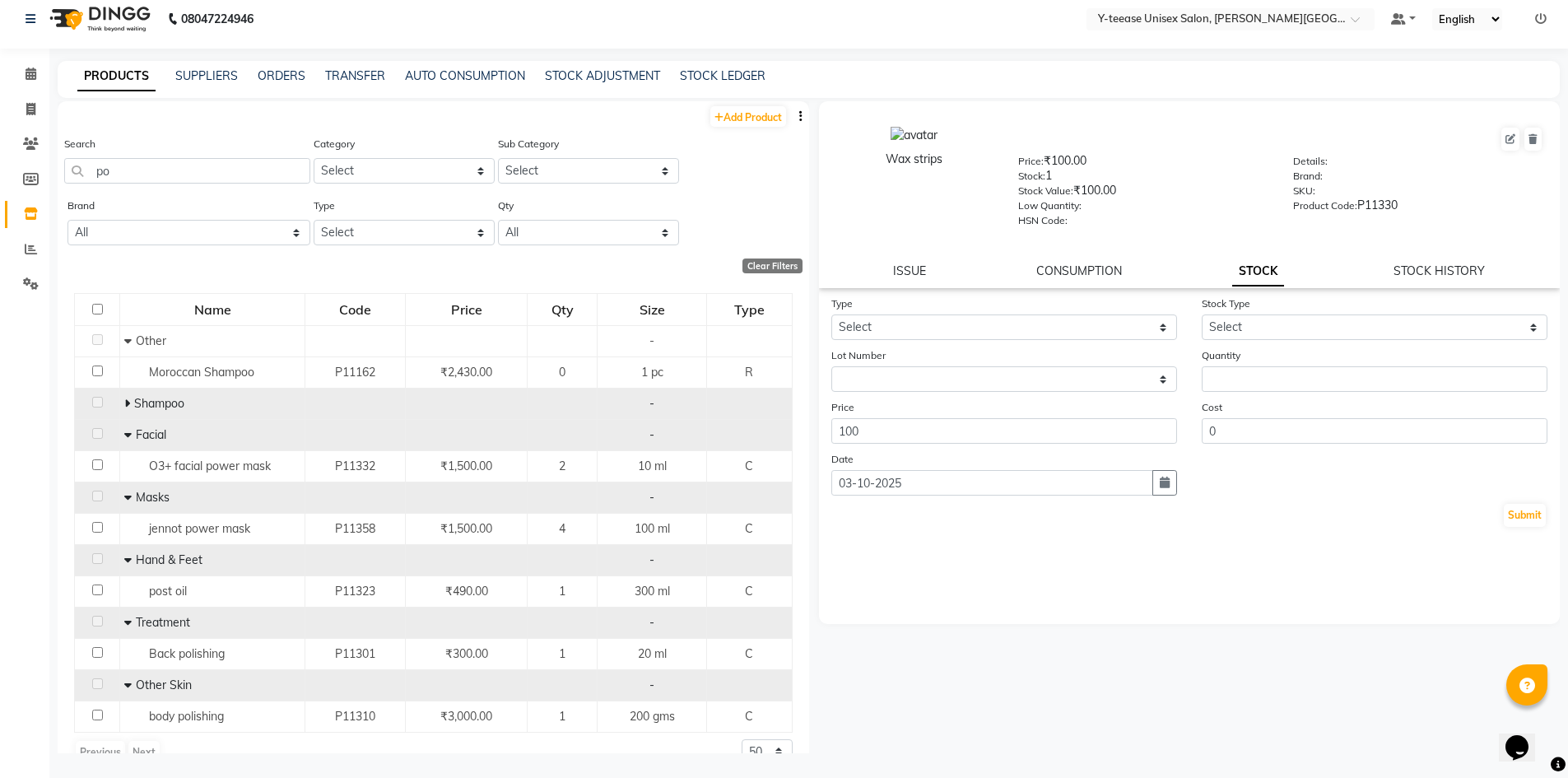
click at [124, 406] on icon at bounding box center [127, 403] width 5 height 12
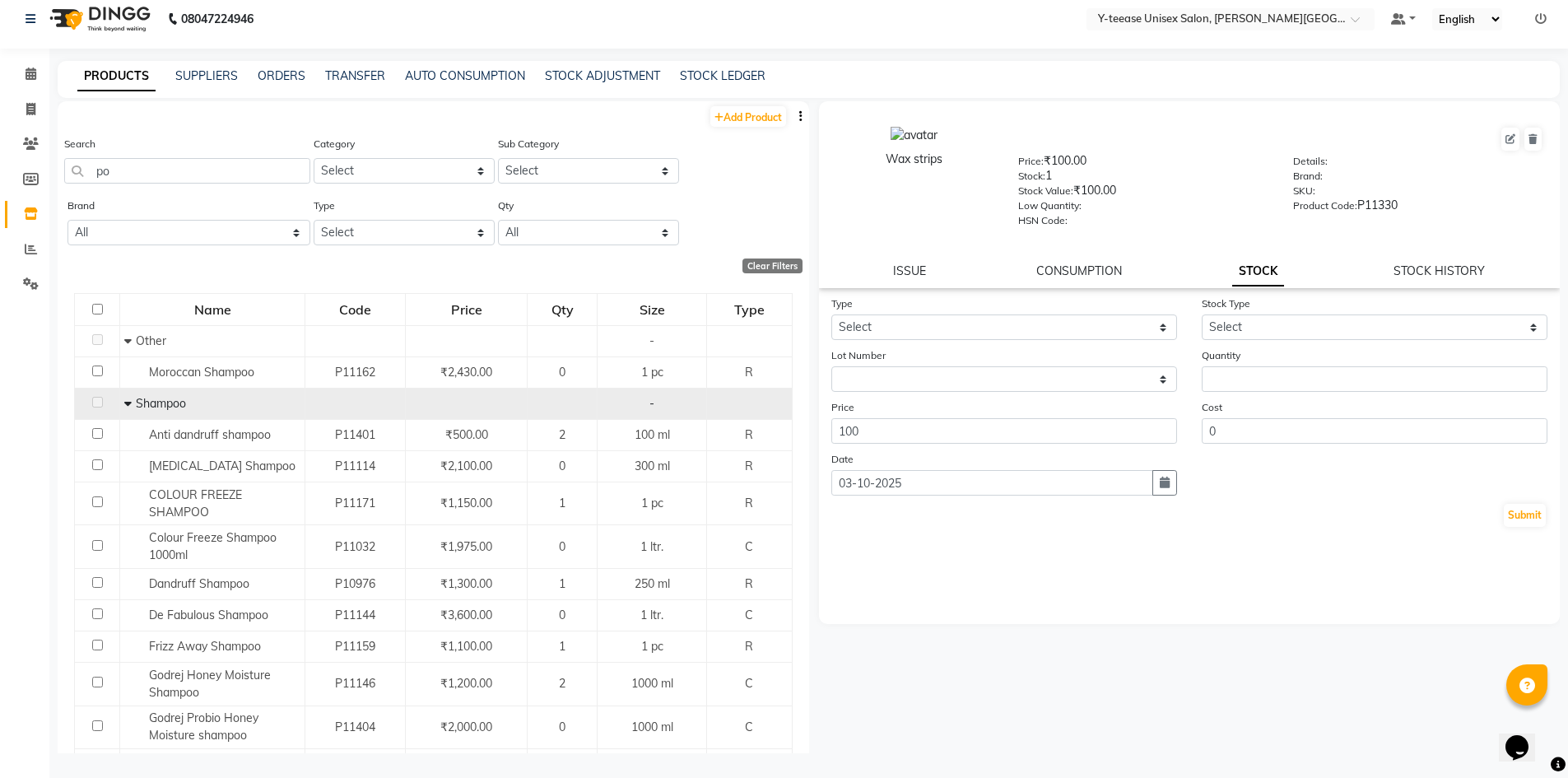
scroll to position [0, 0]
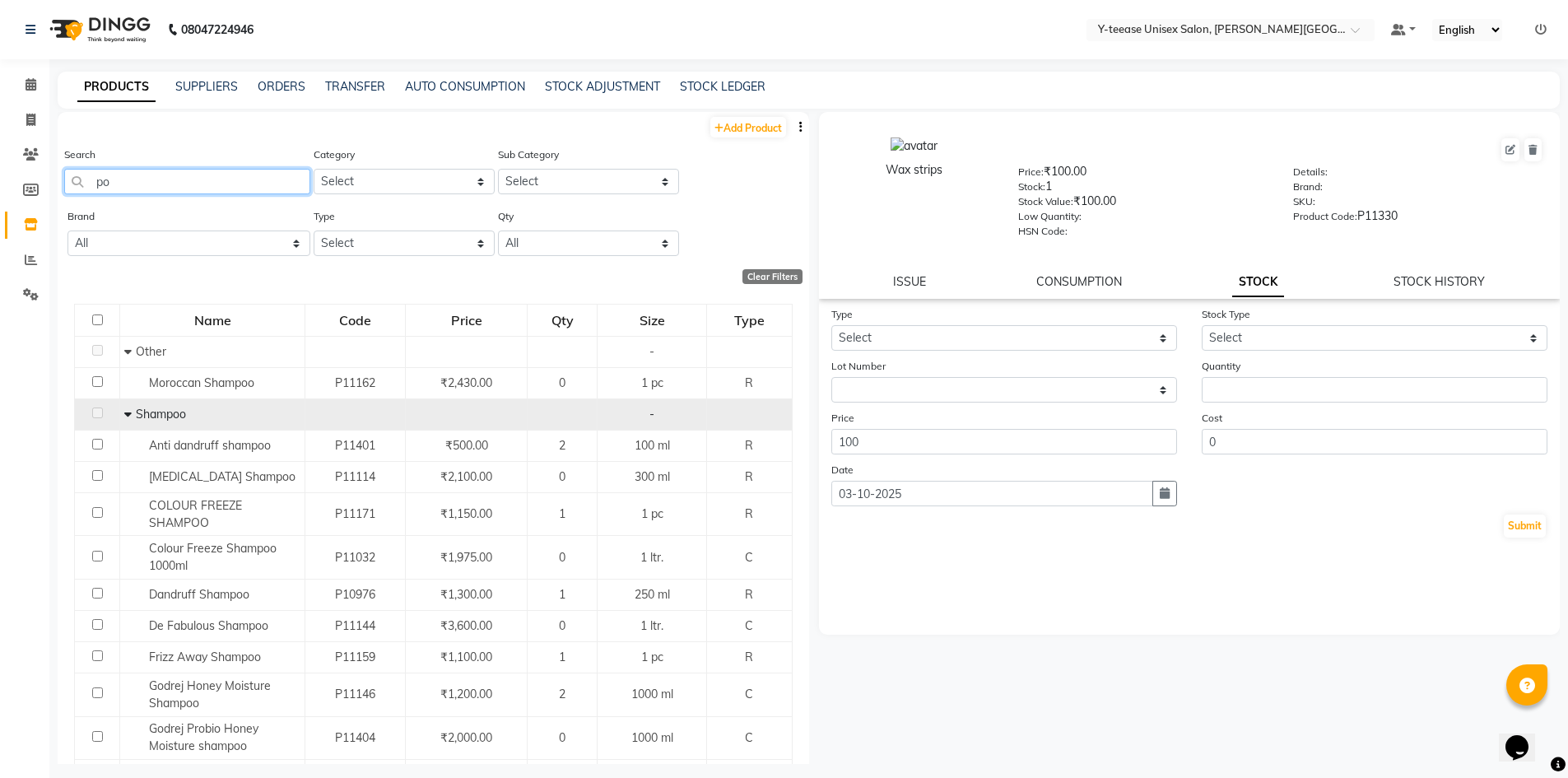
click at [123, 181] on input "po" at bounding box center [187, 181] width 246 height 26
drag, startPoint x: 121, startPoint y: 179, endPoint x: 4, endPoint y: 182, distance: 117.0
click at [2, 186] on app-home "08047224946 Select Location × Y-teease Unisex Salon, Keshav Nagar Default Panel…" at bounding box center [784, 394] width 1568 height 789
click at [145, 175] on input "po" at bounding box center [187, 181] width 246 height 26
type input "p"
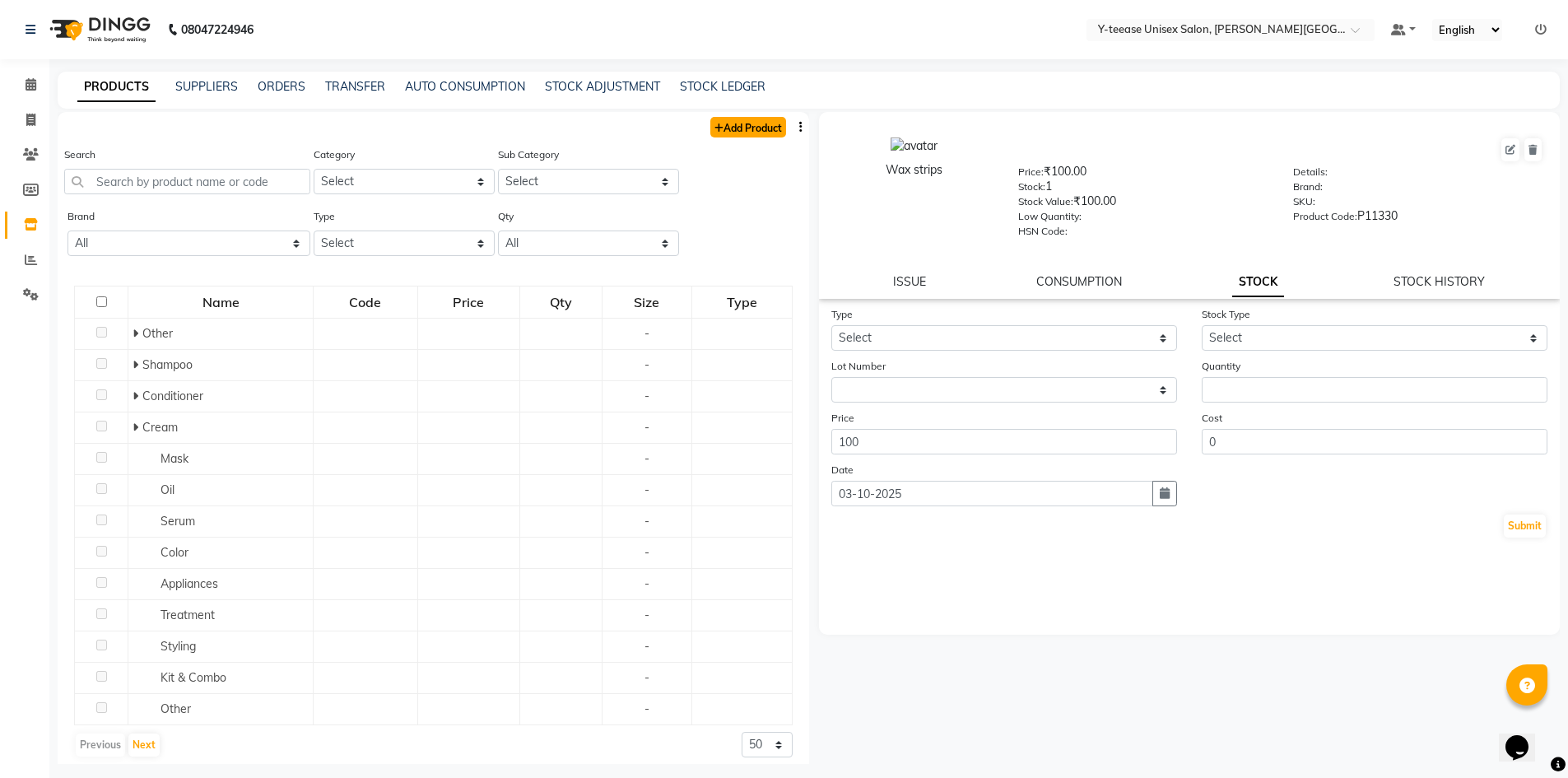
click at [737, 119] on link "Add Product" at bounding box center [748, 127] width 76 height 20
select select "true"
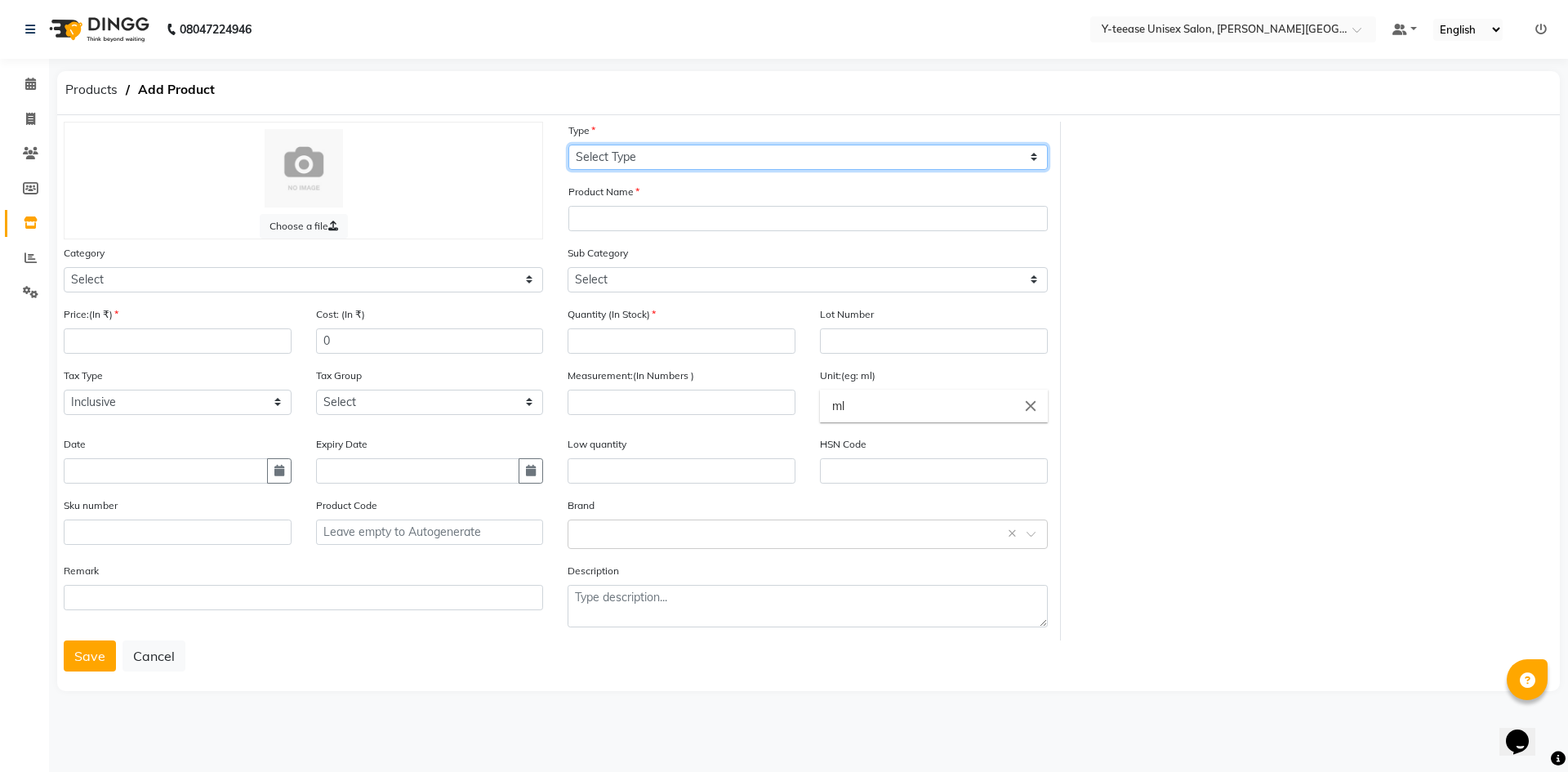
click at [646, 167] on select "Select Type Both Retail Consumable" at bounding box center [809, 157] width 480 height 26
select select "C"
click at [569, 145] on select "Select Type Both Retail Consumable" at bounding box center [809, 157] width 480 height 26
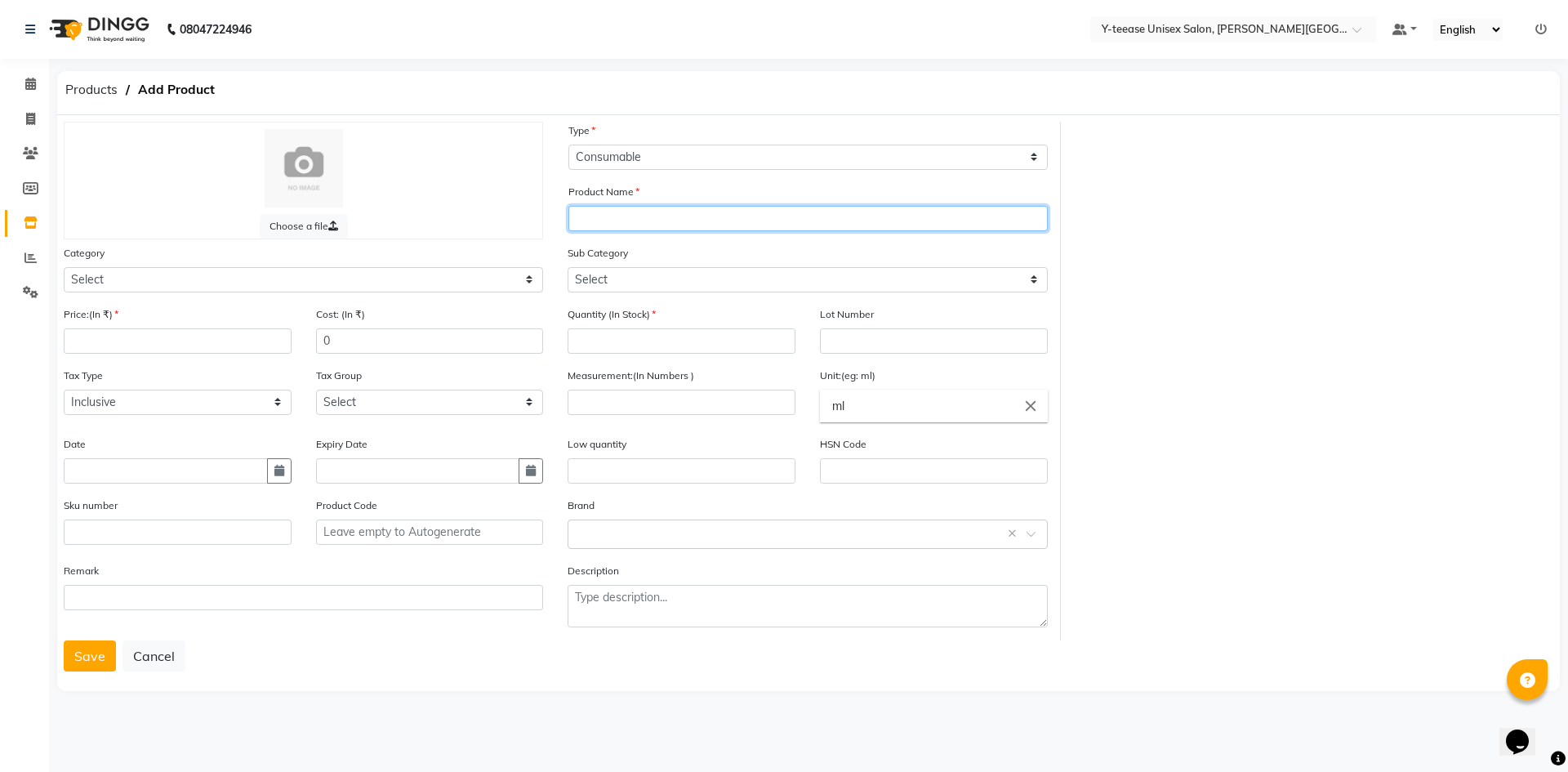
click at [642, 215] on input "text" at bounding box center [809, 218] width 480 height 26
type input "Powder box"
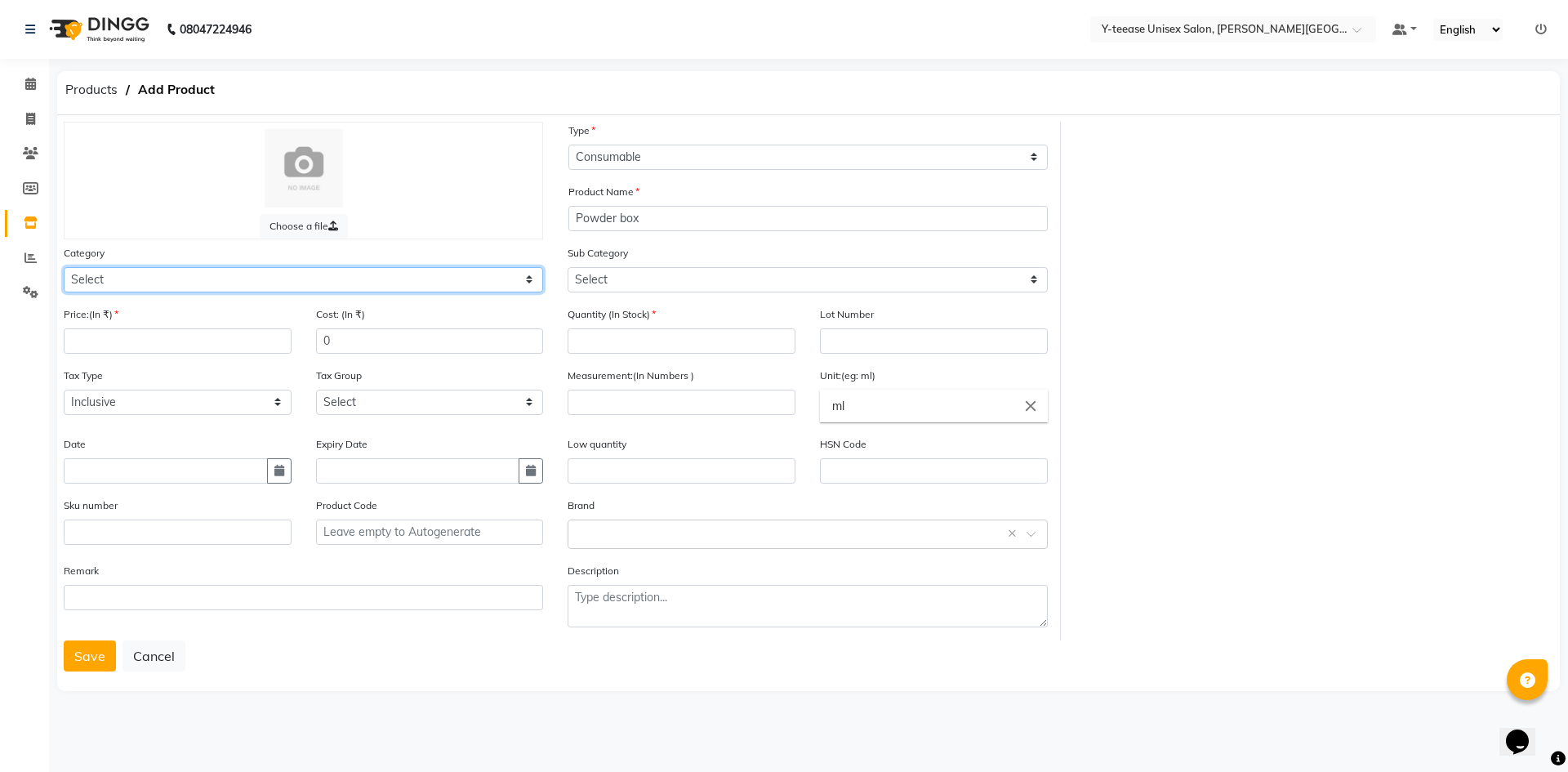
click at [422, 285] on select "Select Hair Skin Makeup Personal Care Appliances Beard Waxing Disposable Thread…" at bounding box center [303, 280] width 480 height 26
click at [63, 267] on select "Select Hair Skin Makeup Personal Care Appliances Beard Waxing Disposable Thread…" at bounding box center [303, 280] width 480 height 26
drag, startPoint x: 146, startPoint y: 276, endPoint x: 150, endPoint y: 287, distance: 11.7
click at [150, 280] on select "Select Hair Skin Makeup Personal Care Appliances Beard Waxing Disposable Thread…" at bounding box center [303, 280] width 480 height 26
select select "2801150"
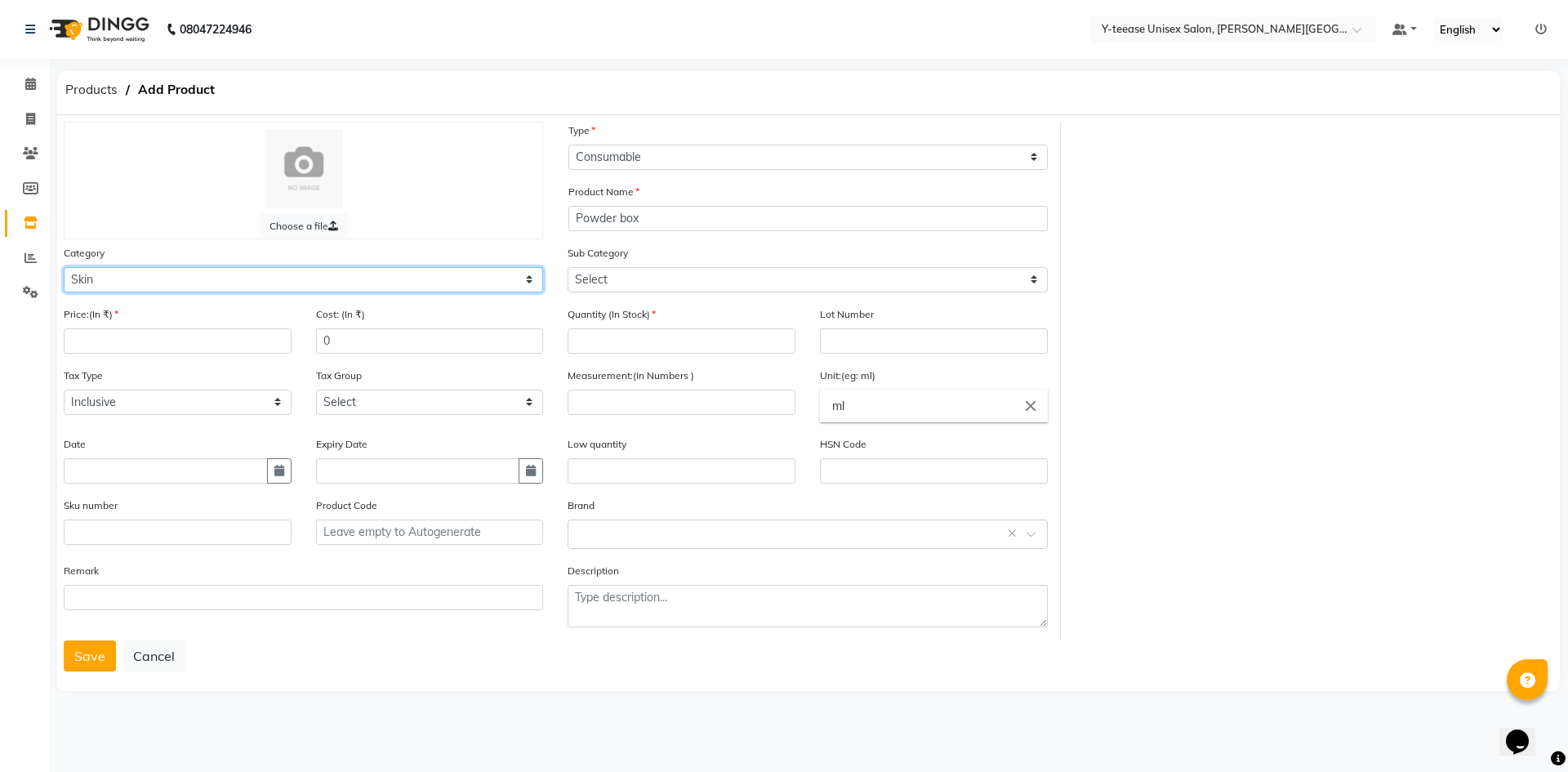
click at [63, 267] on select "Select Hair Skin Makeup Personal Care Appliances Beard Waxing Disposable Thread…" at bounding box center [303, 280] width 480 height 26
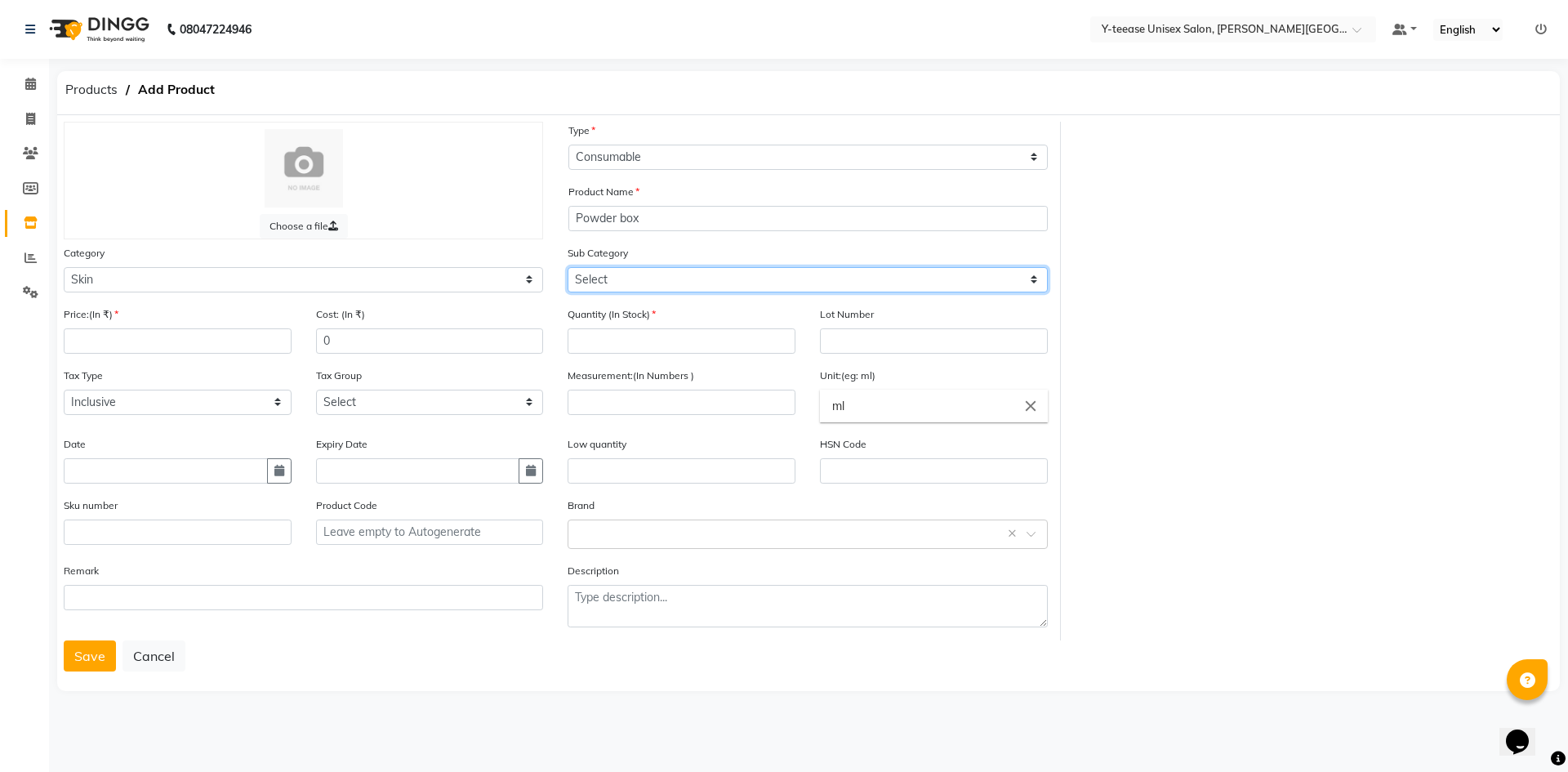
click at [616, 281] on select "Select Cleanser Facial Moisturiser Serum Toner Sun Care Masks Lip Care Eye Care…" at bounding box center [808, 280] width 480 height 26
select select "2801164"
click at [568, 267] on select "Select Cleanser Facial Moisturiser Serum Toner Sun Care Masks Lip Care Eye Care…" at bounding box center [808, 280] width 480 height 26
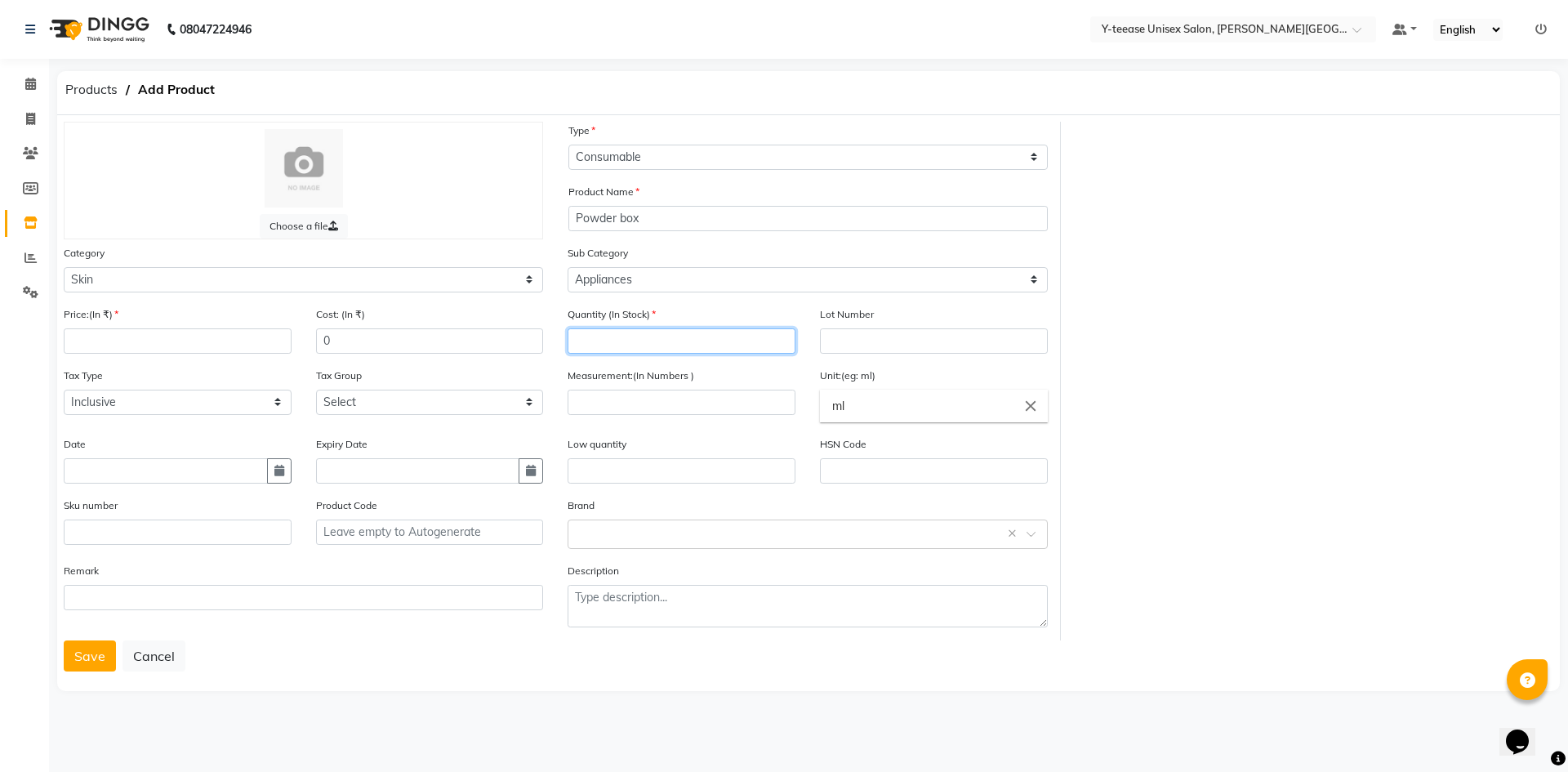
click at [609, 347] on input "number" at bounding box center [682, 341] width 228 height 26
type input "4"
click at [220, 347] on input "number" at bounding box center [177, 341] width 228 height 26
type input "100"
type input "0"
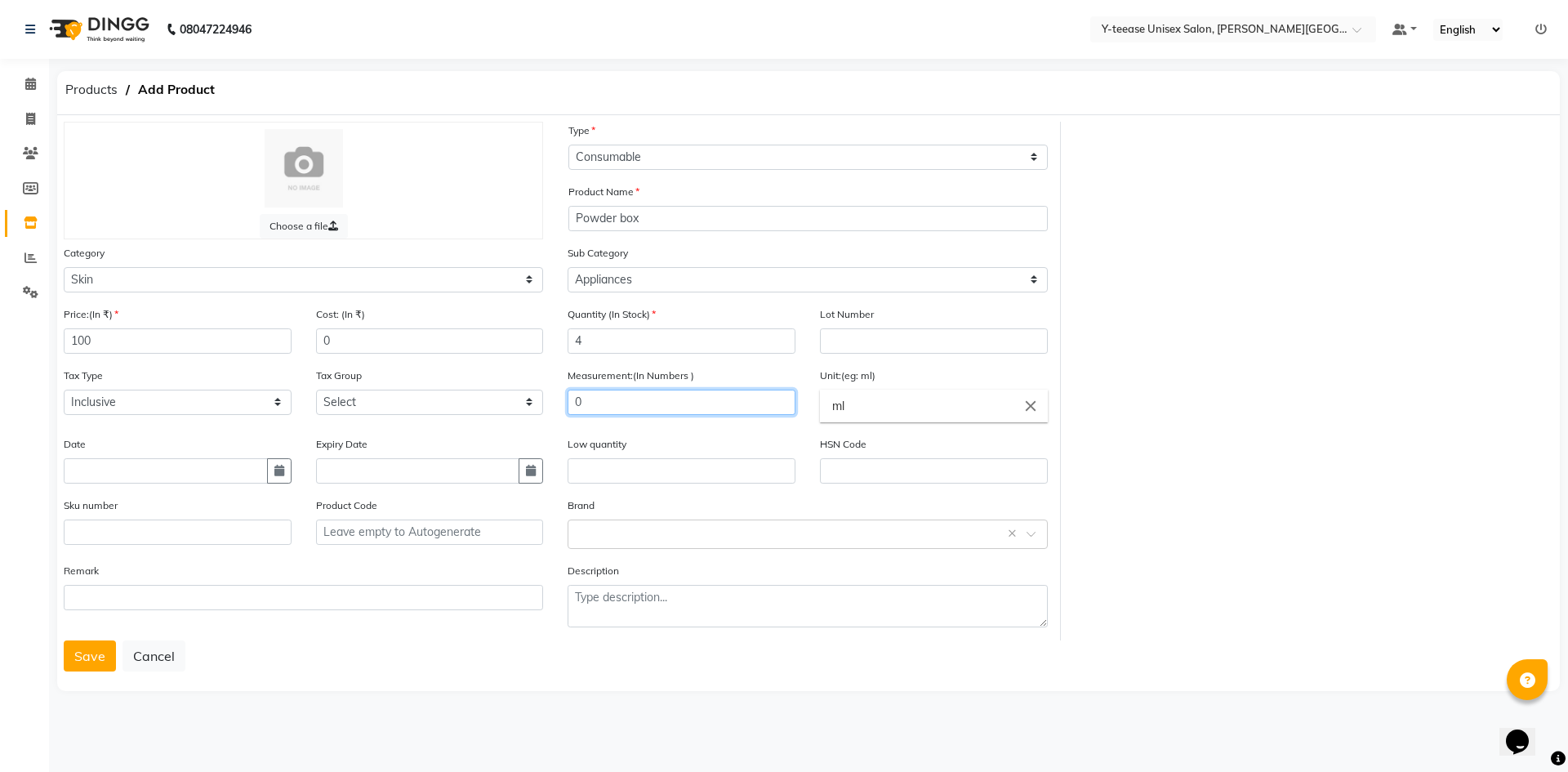
click at [604, 395] on input "0" at bounding box center [682, 402] width 228 height 26
type input "10"
click at [94, 659] on button "Save" at bounding box center [89, 656] width 52 height 31
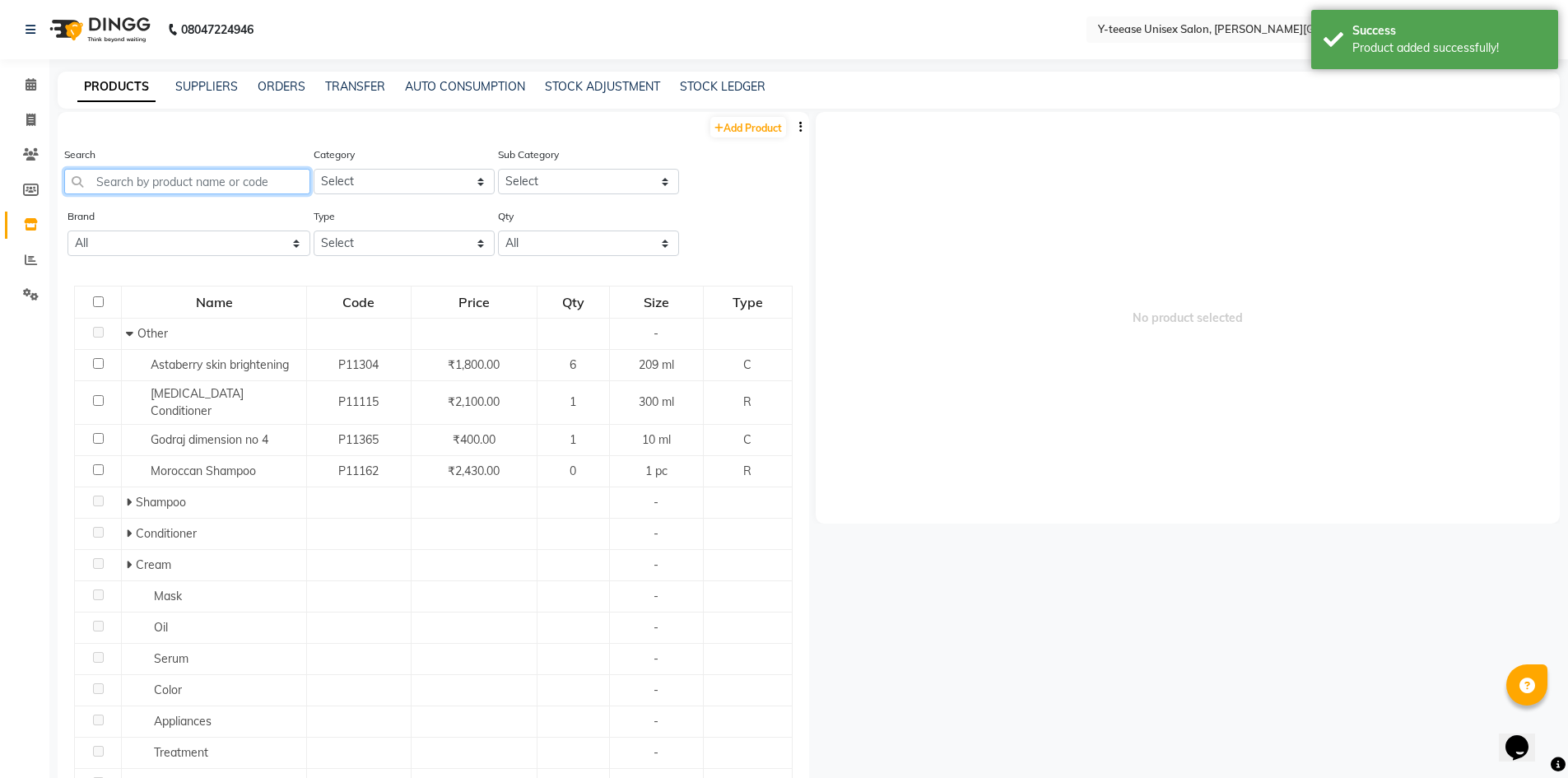
click at [151, 180] on input "text" at bounding box center [187, 181] width 246 height 26
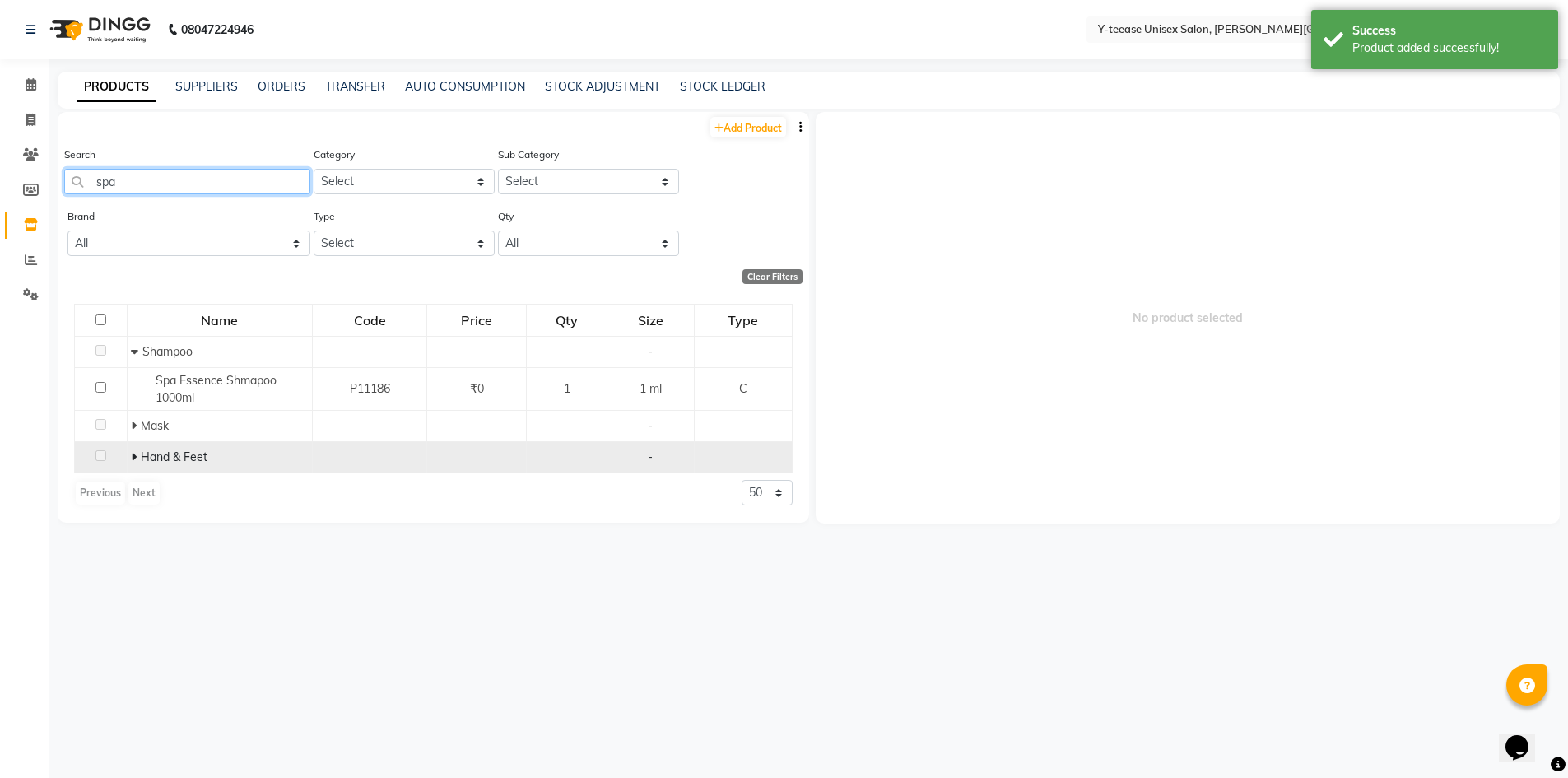
type input "spa"
click at [147, 454] on span "Hand & Feet" at bounding box center [173, 457] width 67 height 15
click at [140, 454] on span at bounding box center [135, 457] width 10 height 15
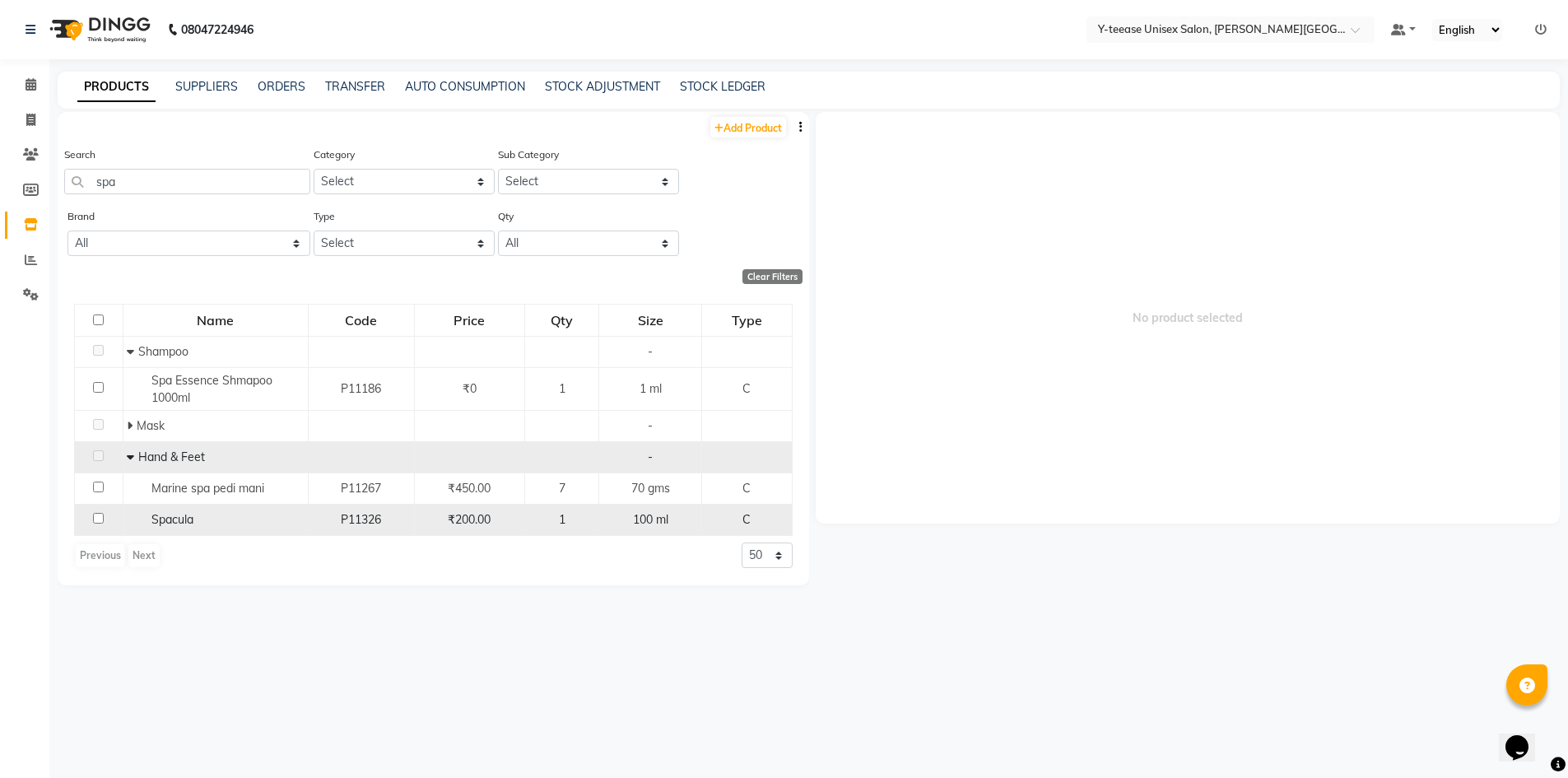
click at [194, 521] on span "Spacula" at bounding box center [172, 519] width 42 height 15
select select
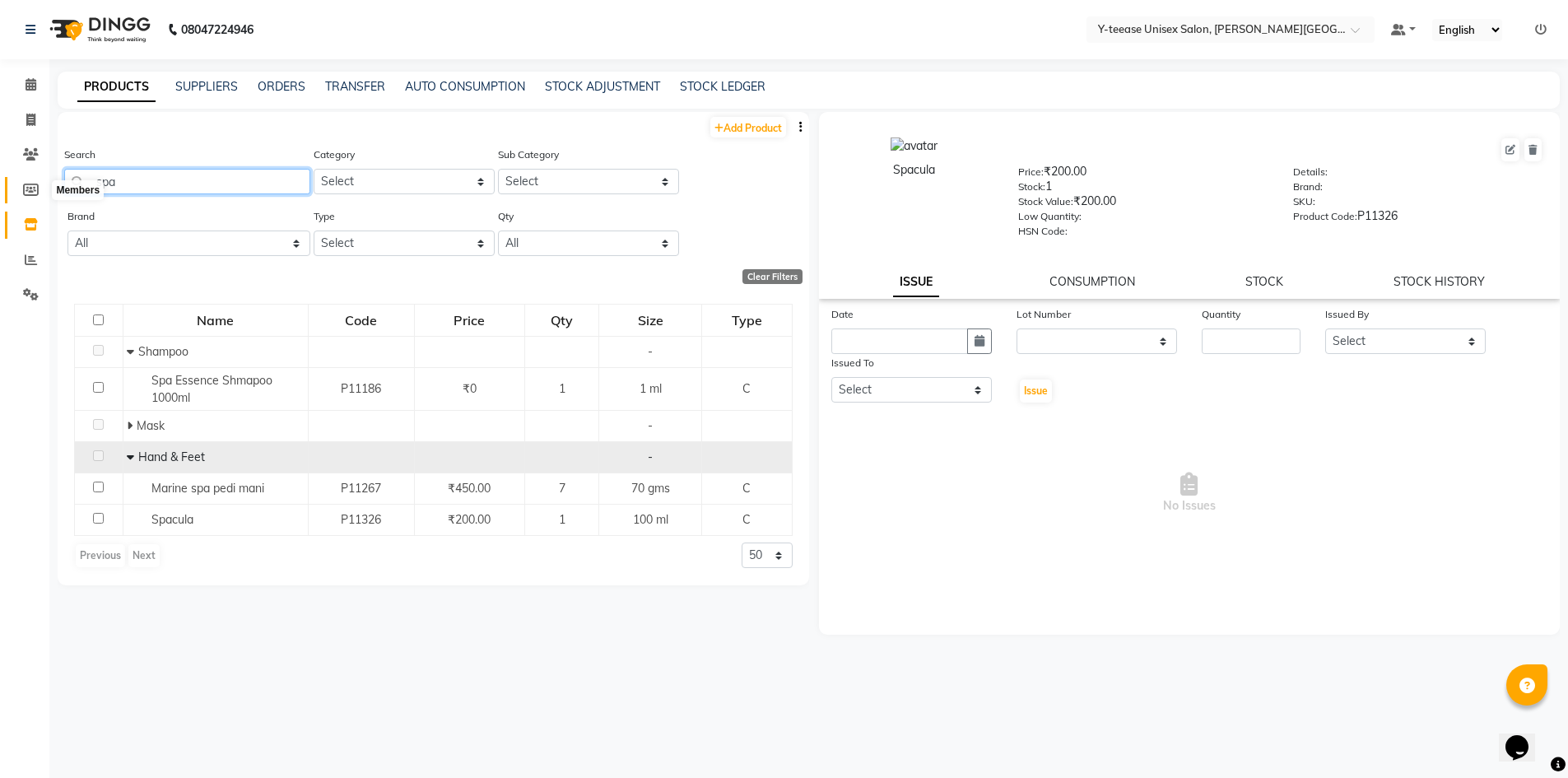
drag, startPoint x: 132, startPoint y: 180, endPoint x: 17, endPoint y: 181, distance: 115.0
click at [17, 187] on app-home "08047224946 Select Location × Y-teease Unisex Salon, Keshav Nagar Default Panel…" at bounding box center [784, 394] width 1568 height 789
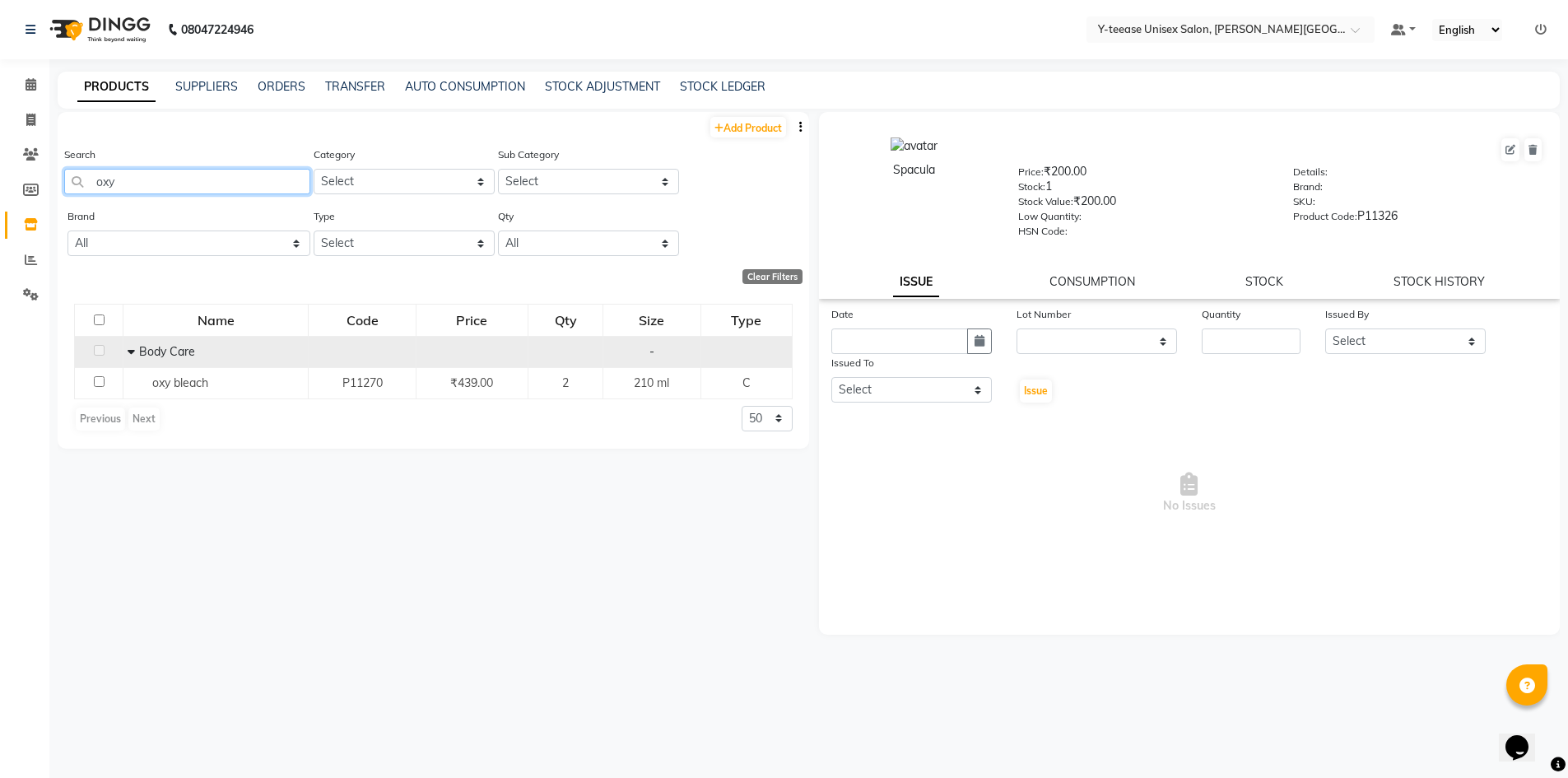
type input "oxy"
click at [132, 354] on icon at bounding box center [132, 351] width 7 height 12
click at [132, 354] on icon at bounding box center [135, 351] width 5 height 12
drag, startPoint x: 73, startPoint y: 186, endPoint x: 23, endPoint y: 181, distance: 50.2
click at [23, 181] on app-home "08047224946 Select Location × Y-teease Unisex Salon, Keshav Nagar Default Panel…" at bounding box center [784, 394] width 1568 height 789
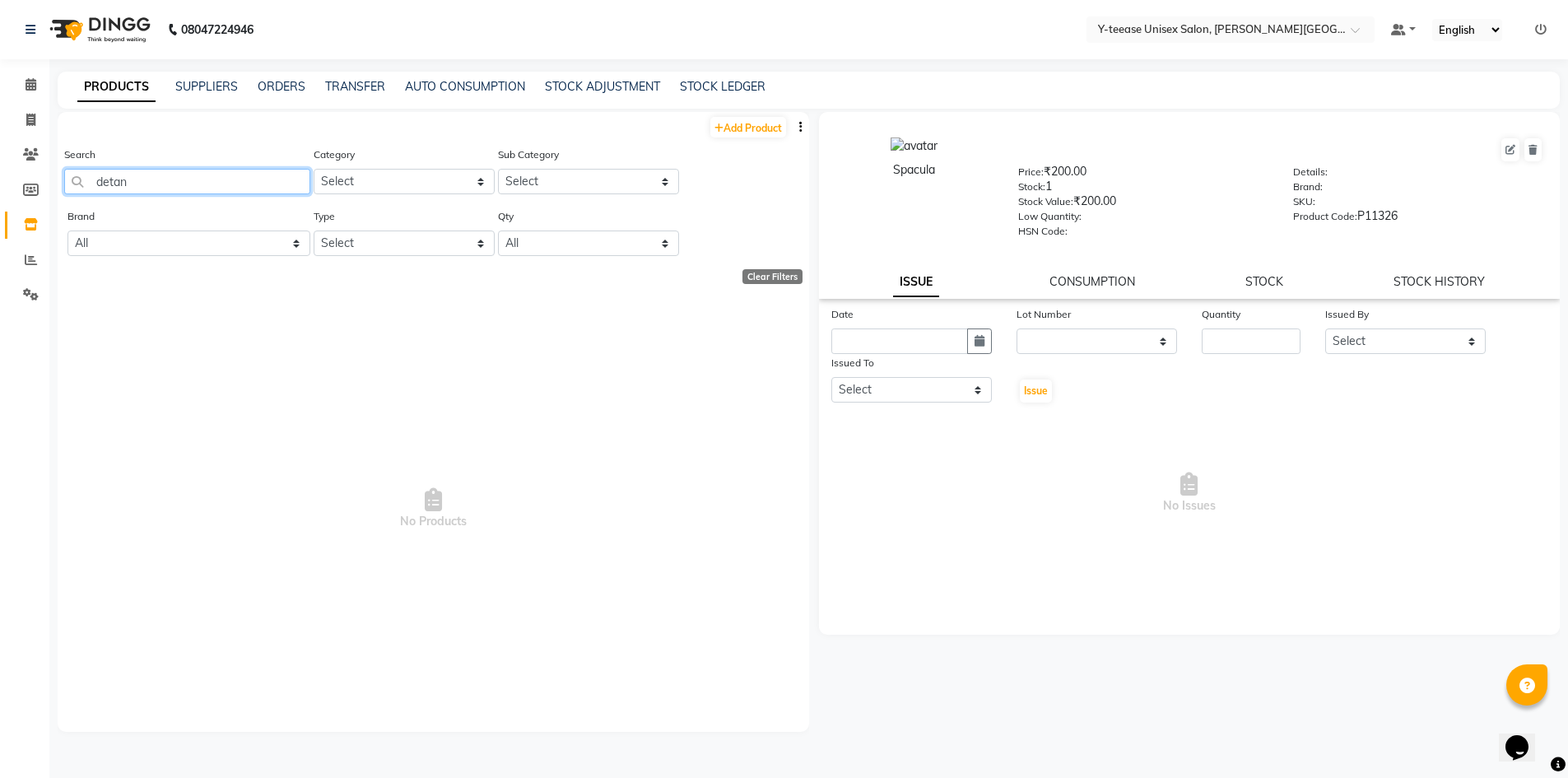
click at [107, 184] on input "detan" at bounding box center [187, 181] width 246 height 26
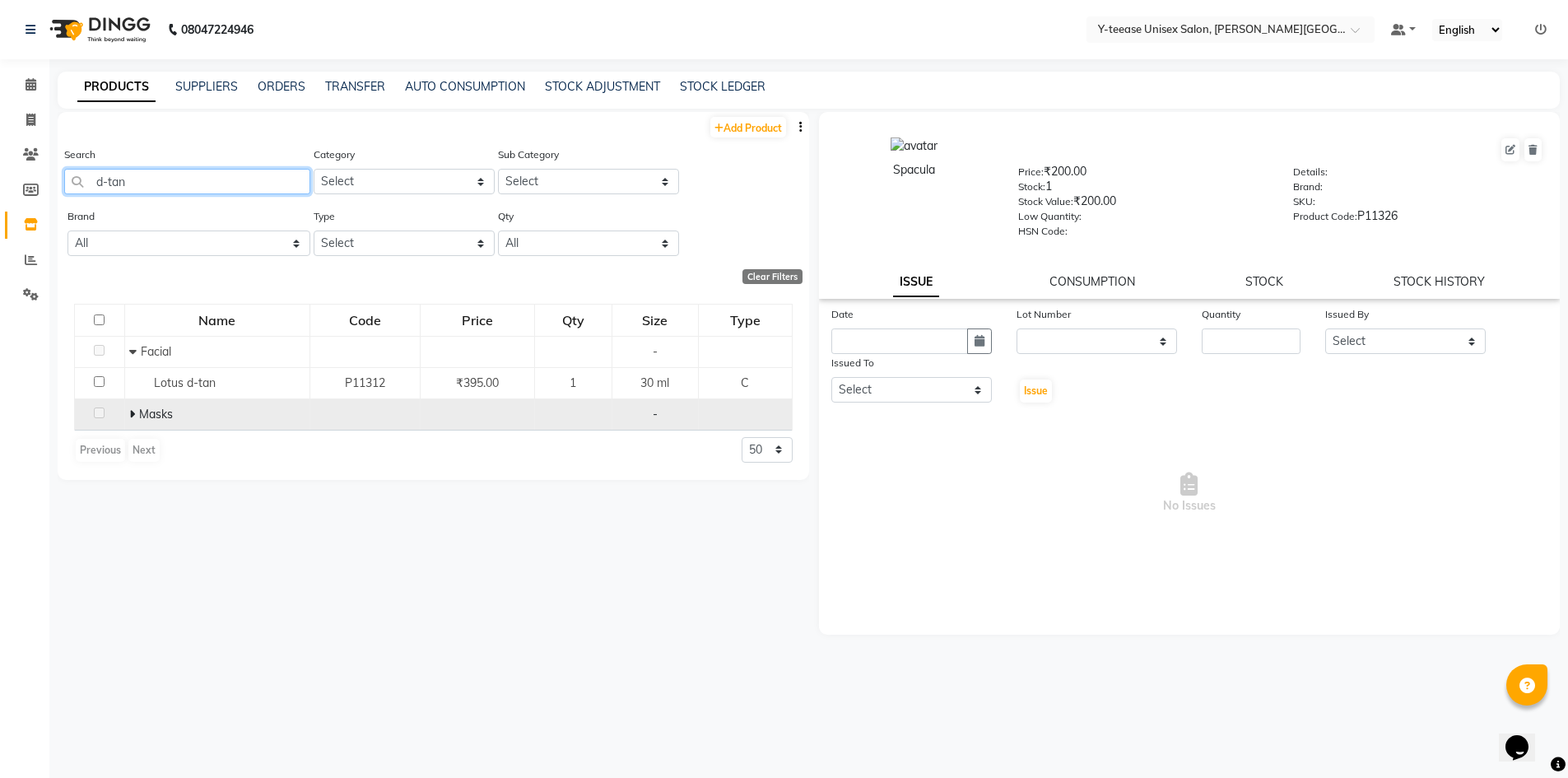
type input "d-tan"
drag, startPoint x: 124, startPoint y: 414, endPoint x: 139, endPoint y: 418, distance: 15.5
click at [125, 414] on td "Masks" at bounding box center [217, 413] width 185 height 31
click at [129, 409] on icon at bounding box center [132, 413] width 5 height 12
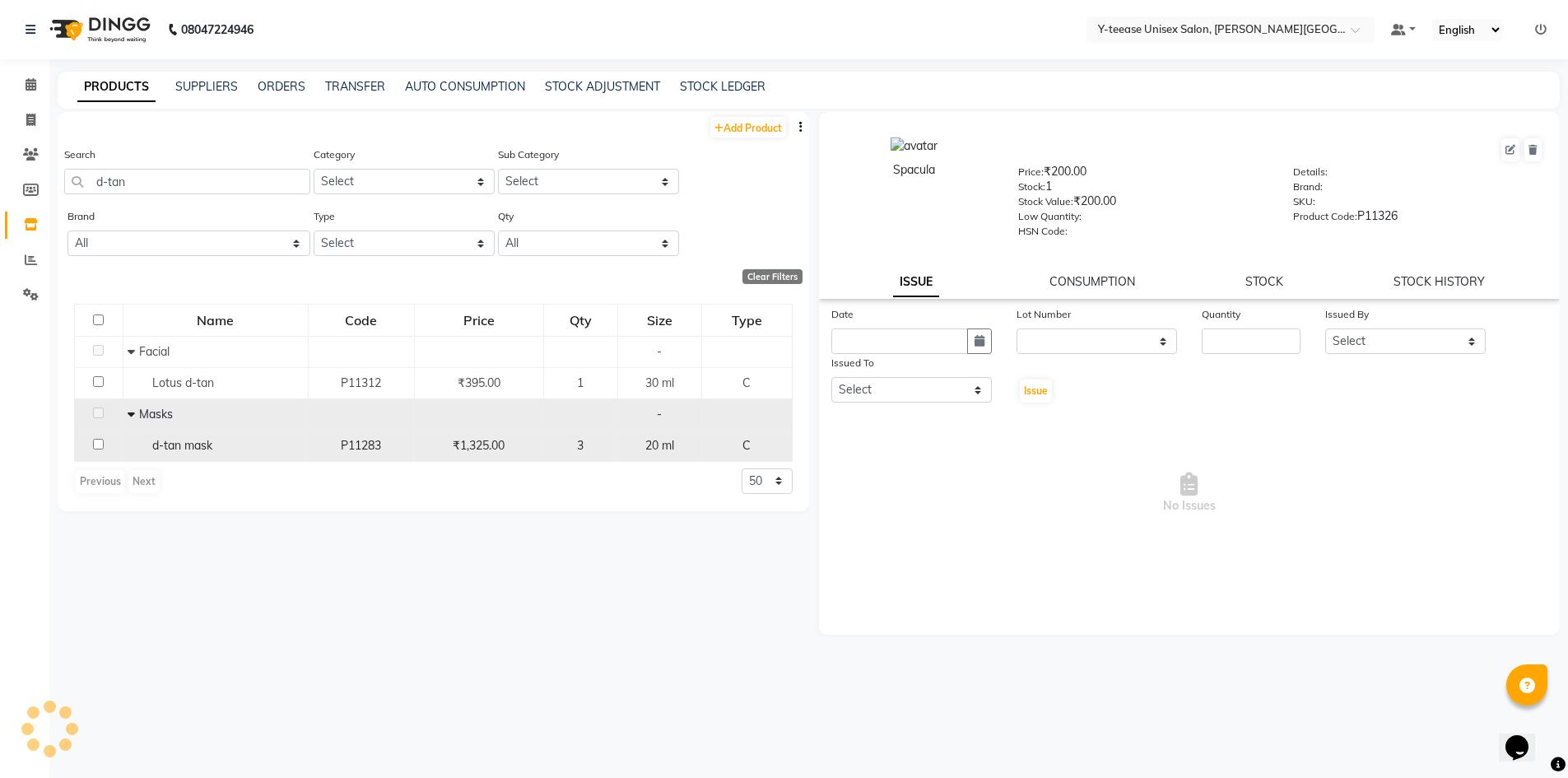
click at [203, 451] on span "d-tan mask" at bounding box center [182, 445] width 60 height 15
select select
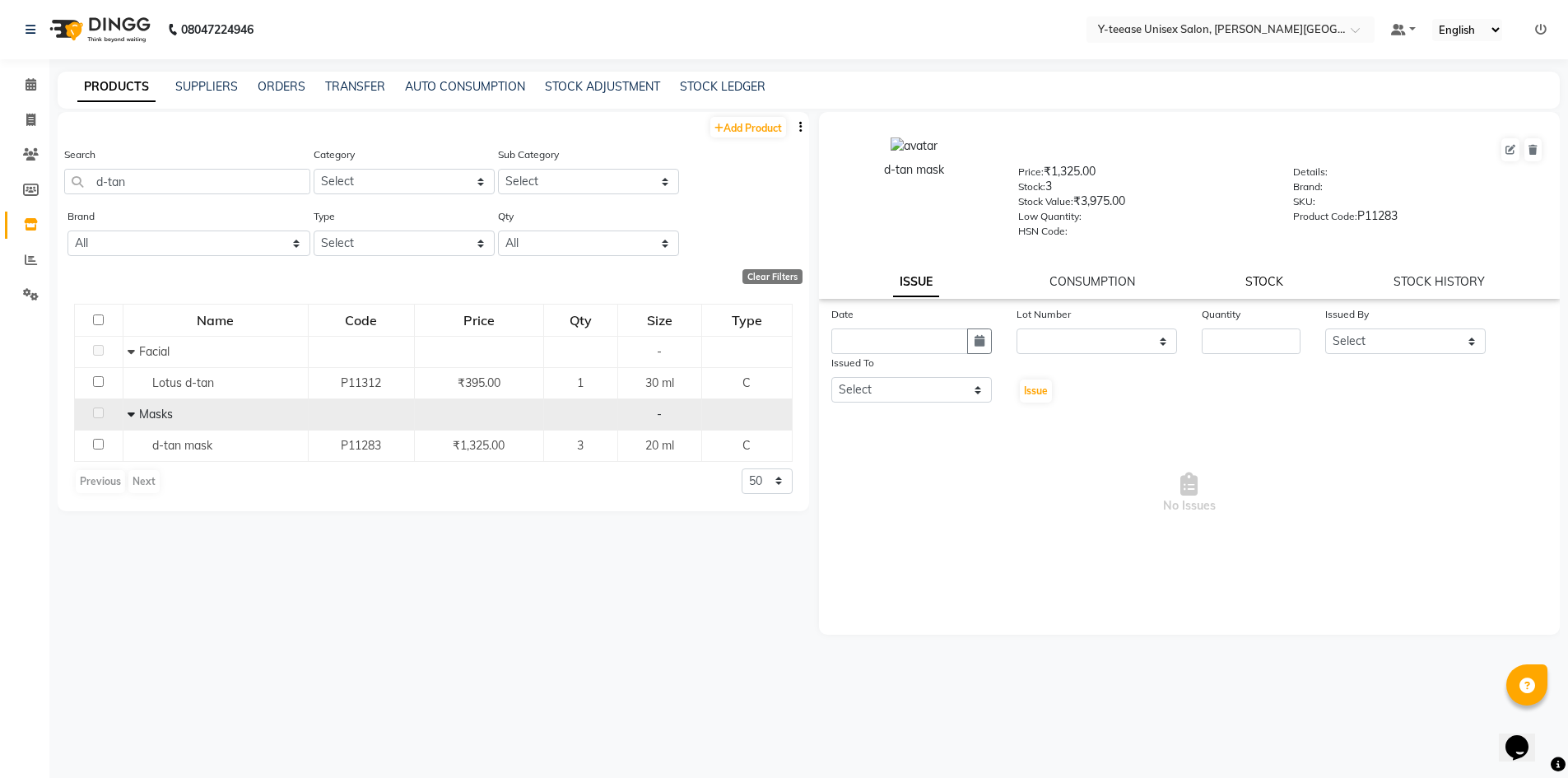
click at [1256, 285] on link "STOCK" at bounding box center [1264, 281] width 38 height 15
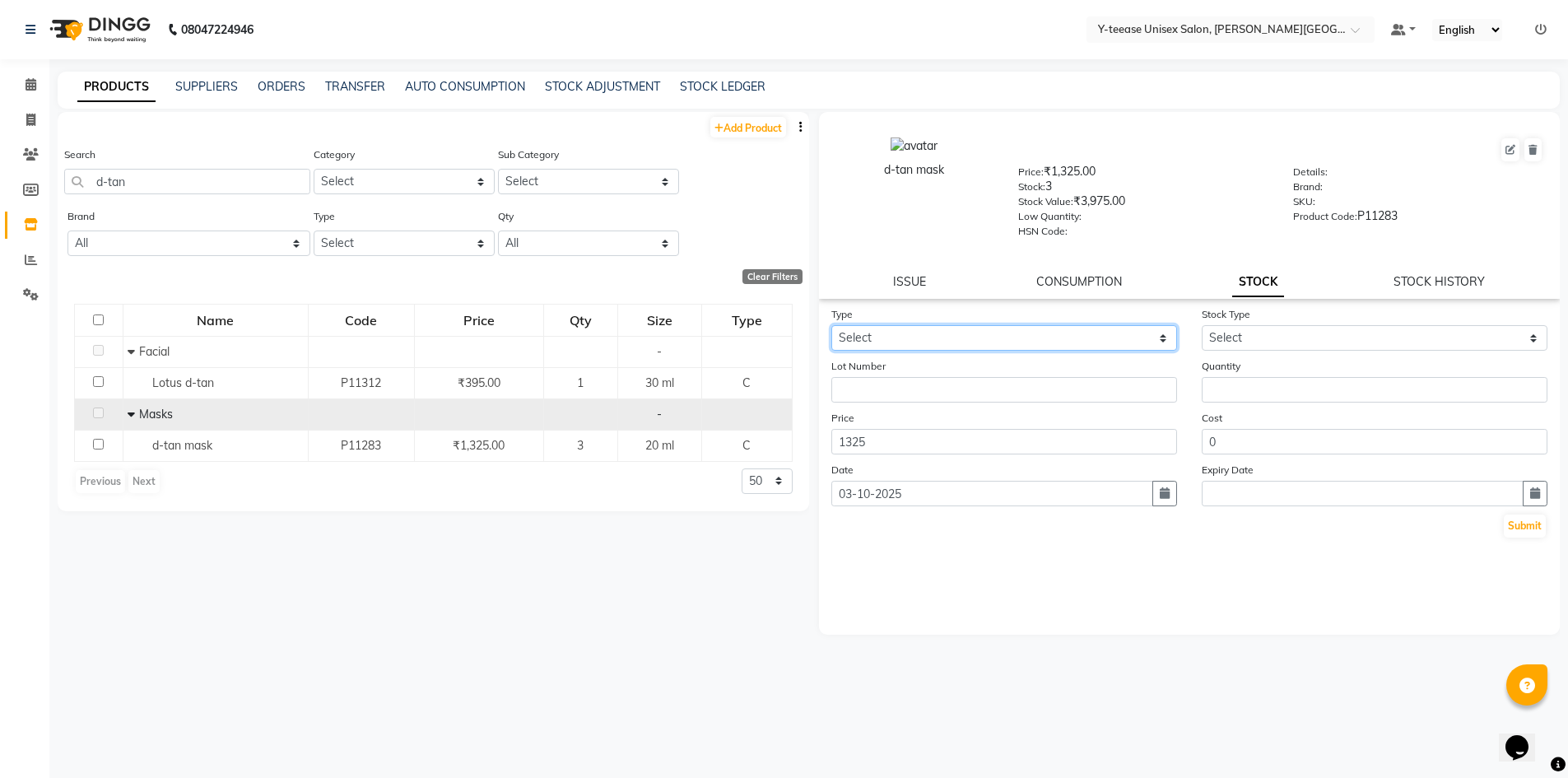
click at [890, 333] on select "Select In Out" at bounding box center [1004, 338] width 346 height 26
select select "out"
click at [831, 325] on select "Select In Out" at bounding box center [1004, 338] width 346 height 26
select select
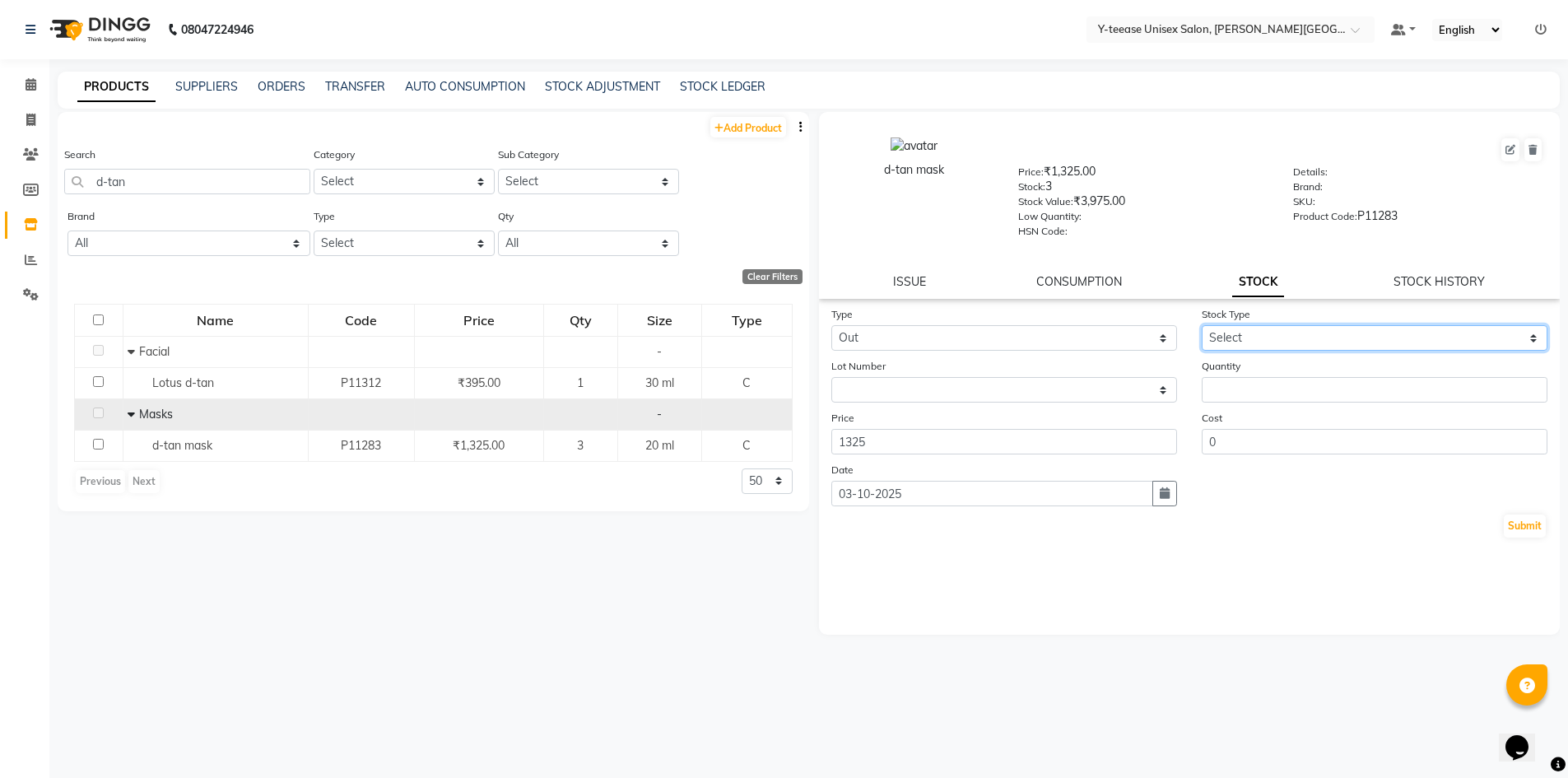
click at [1242, 325] on select "Select Internal Use Damaged Expired Adjustment Return Other" at bounding box center [1374, 338] width 346 height 26
select select "adjustment"
click at [1202, 325] on select "Select Internal Use Damaged Expired Adjustment Return Other" at bounding box center [1374, 338] width 346 height 26
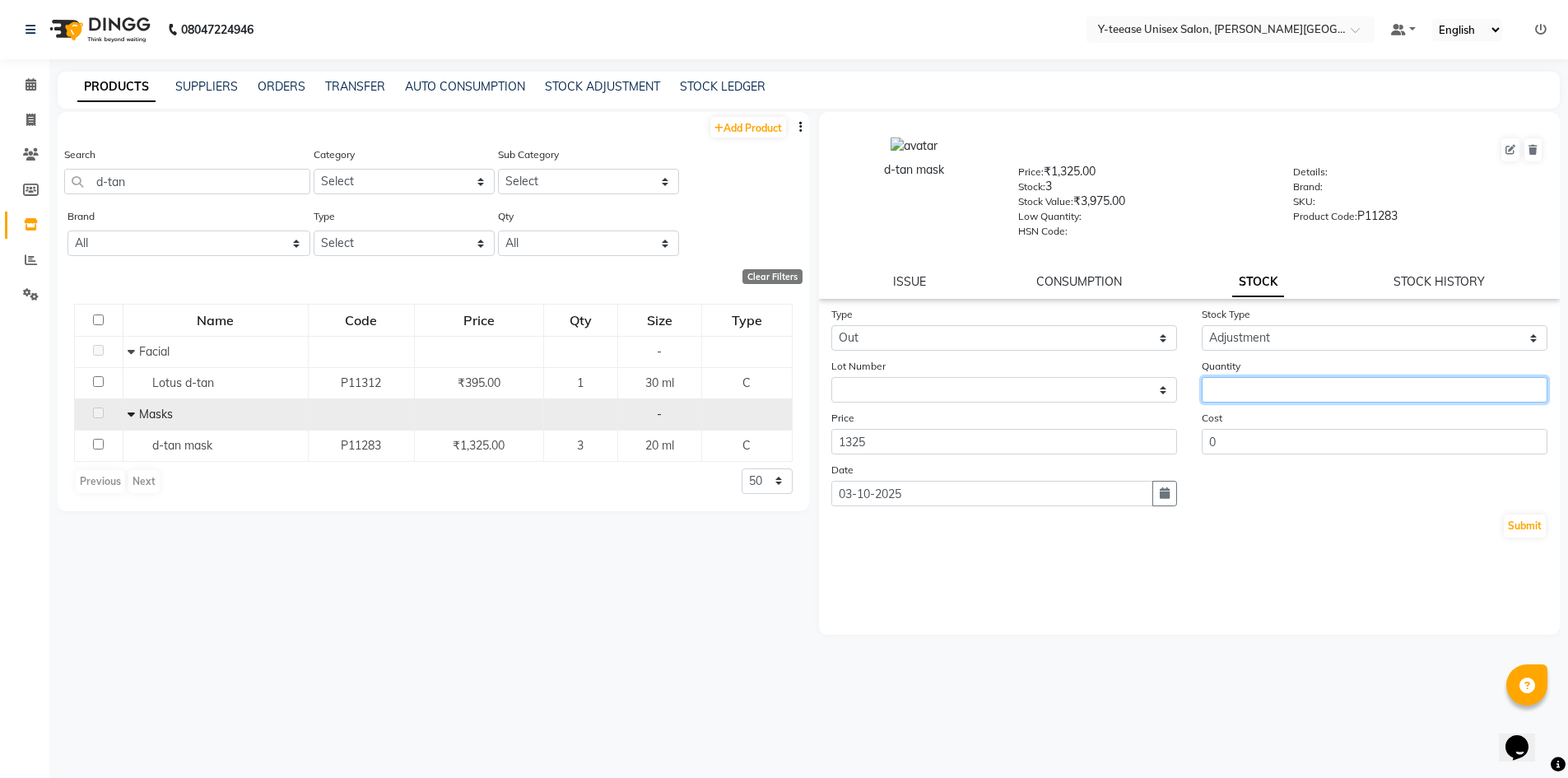
click at [1237, 385] on input "number" at bounding box center [1374, 389] width 346 height 26
type input "1"
click at [1521, 525] on button "Submit" at bounding box center [1524, 526] width 42 height 23
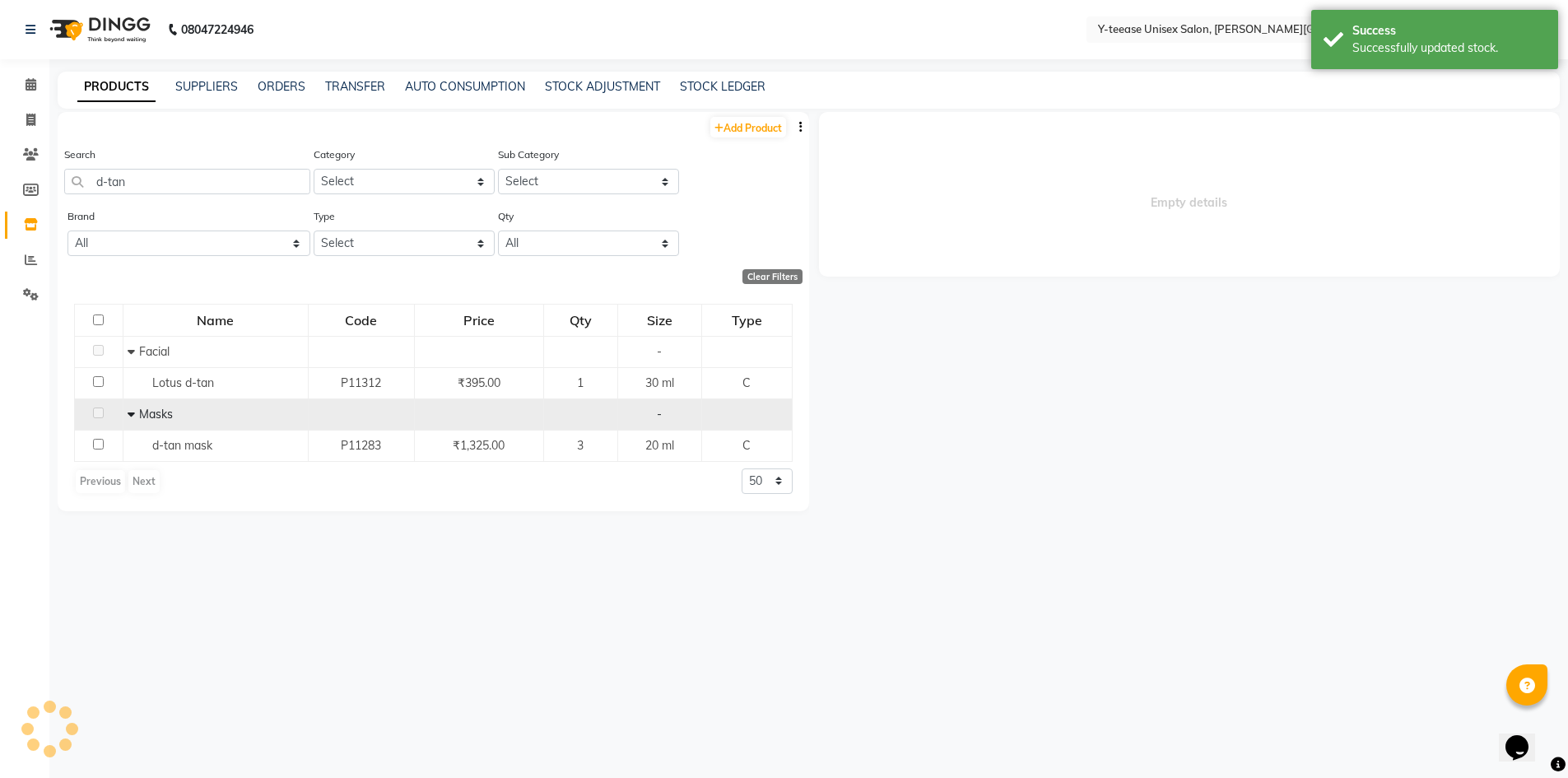
select select
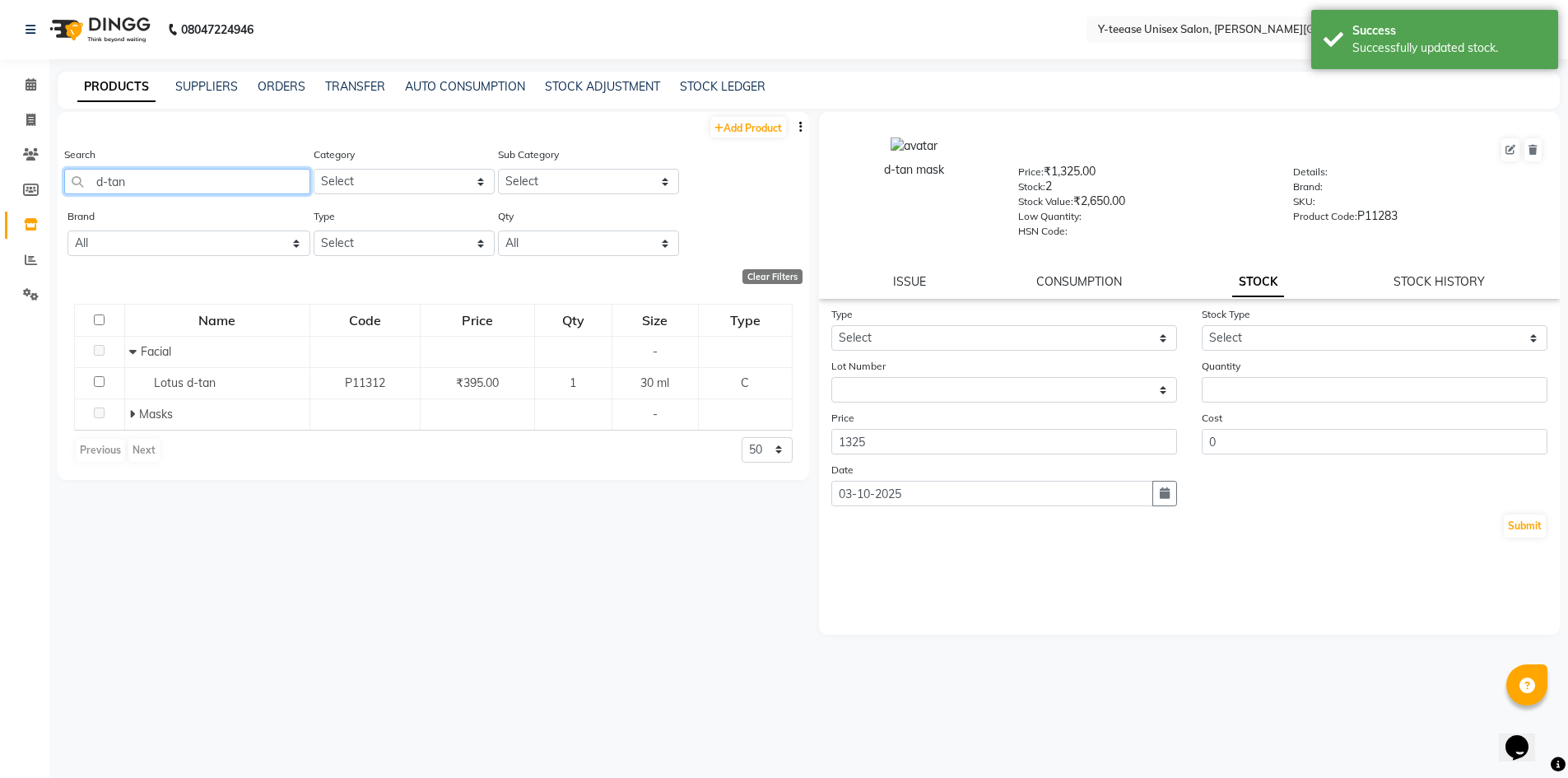
drag, startPoint x: 144, startPoint y: 188, endPoint x: 69, endPoint y: 189, distance: 75.0
click at [69, 189] on input "d-tan" at bounding box center [187, 181] width 246 height 26
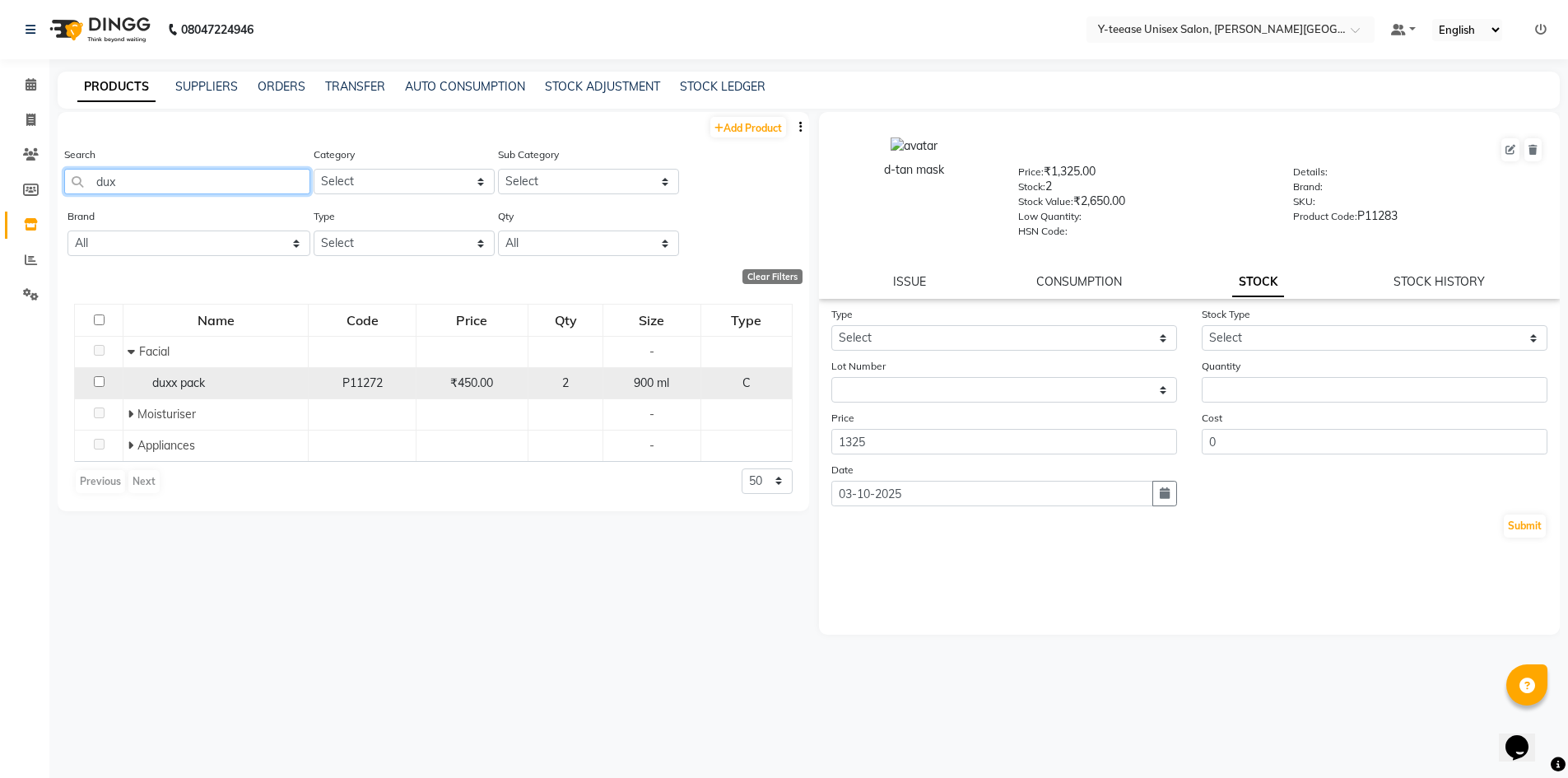
type input "dux"
click at [209, 391] on div "duxx pack" at bounding box center [216, 382] width 176 height 17
select select
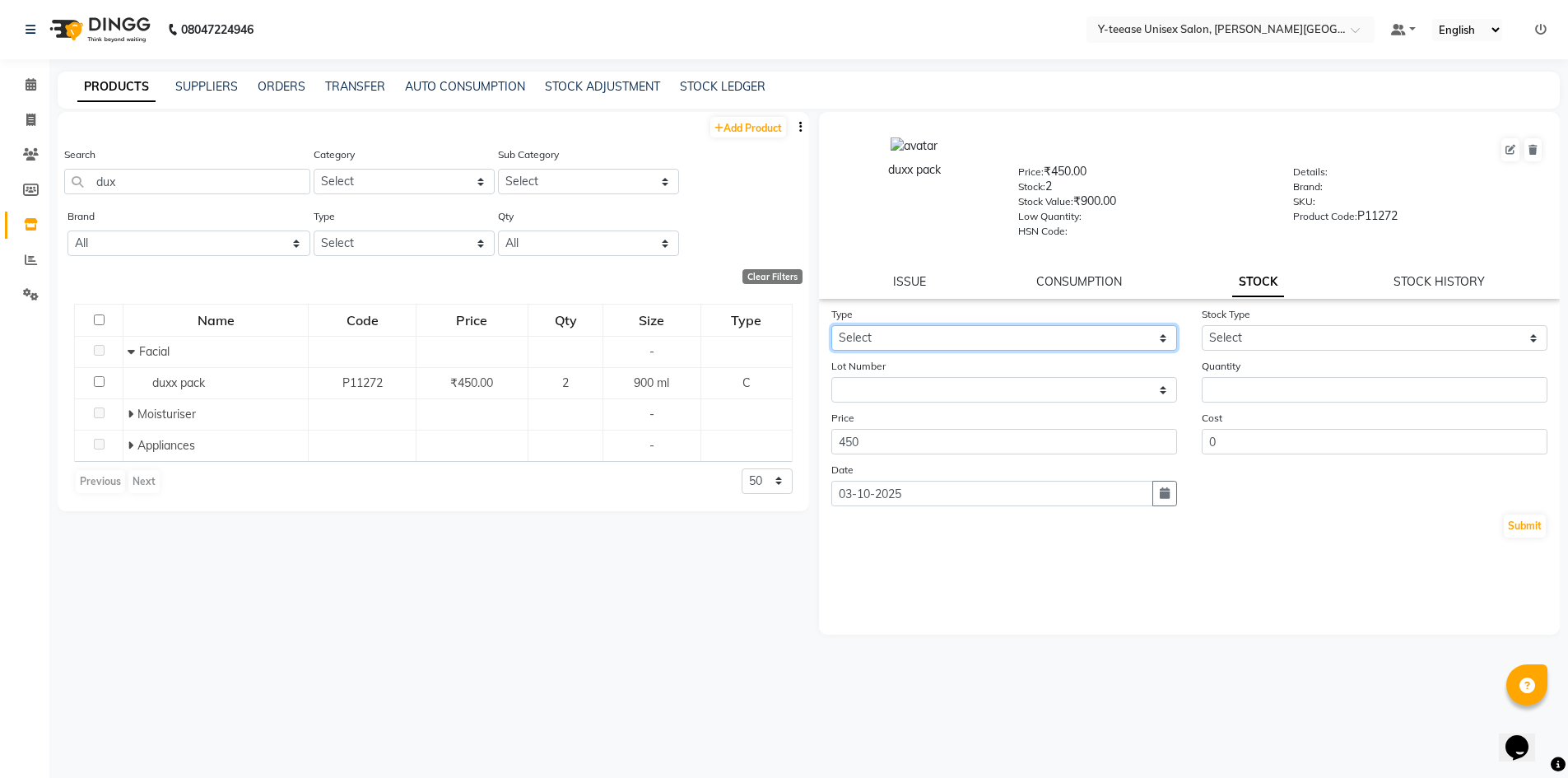
click at [914, 345] on select "Select In Out" at bounding box center [1004, 338] width 346 height 26
select select "out"
click at [831, 325] on select "Select In Out" at bounding box center [1004, 338] width 346 height 26
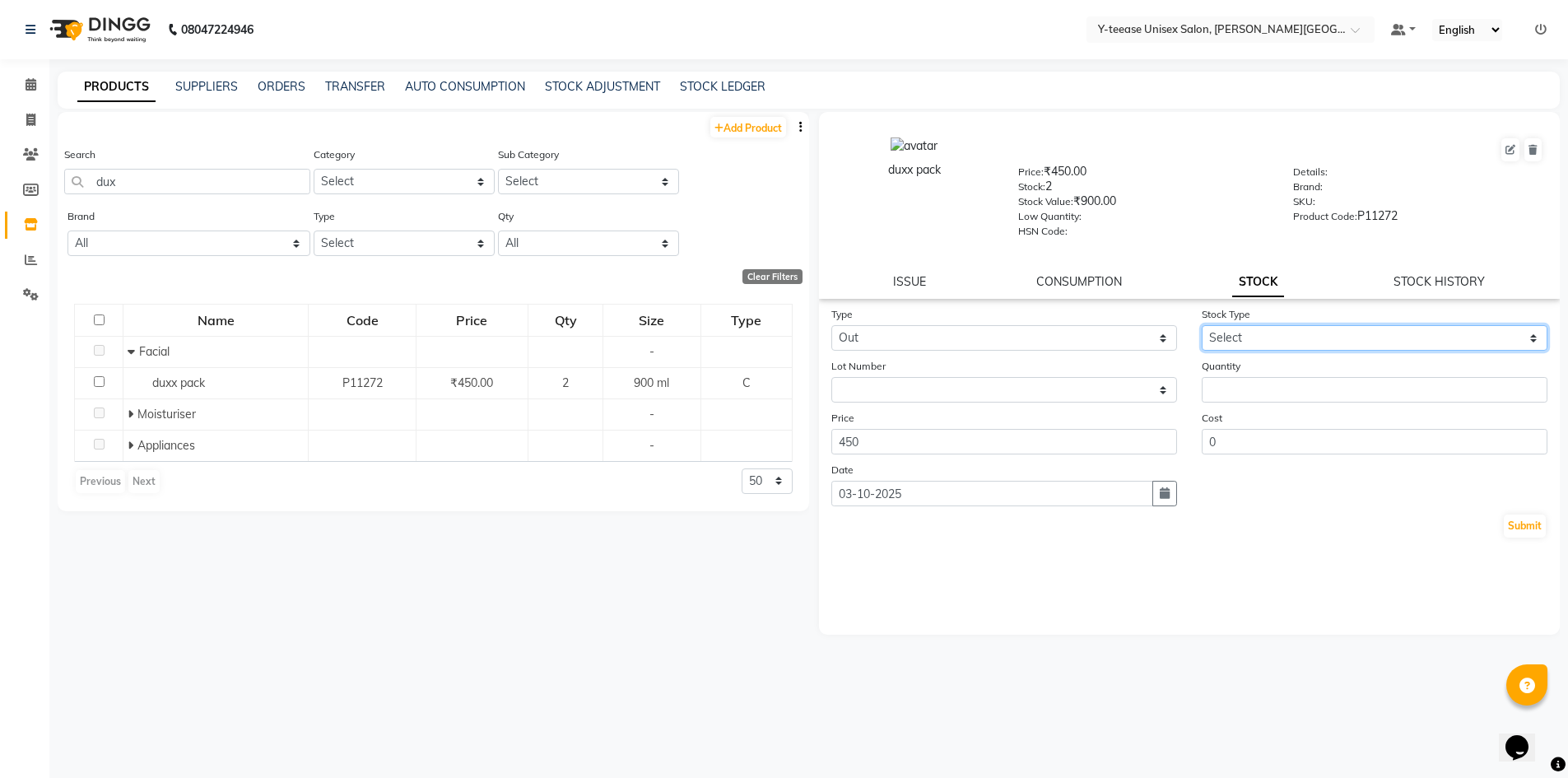
drag, startPoint x: 1229, startPoint y: 339, endPoint x: 1232, endPoint y: 349, distance: 10.4
click at [1231, 345] on select "Select Internal Use Damaged Expired Adjustment Return Other" at bounding box center [1374, 338] width 346 height 26
select select "adjustment"
click at [1202, 325] on select "Select Internal Use Damaged Expired Adjustment Return Other" at bounding box center [1374, 338] width 346 height 26
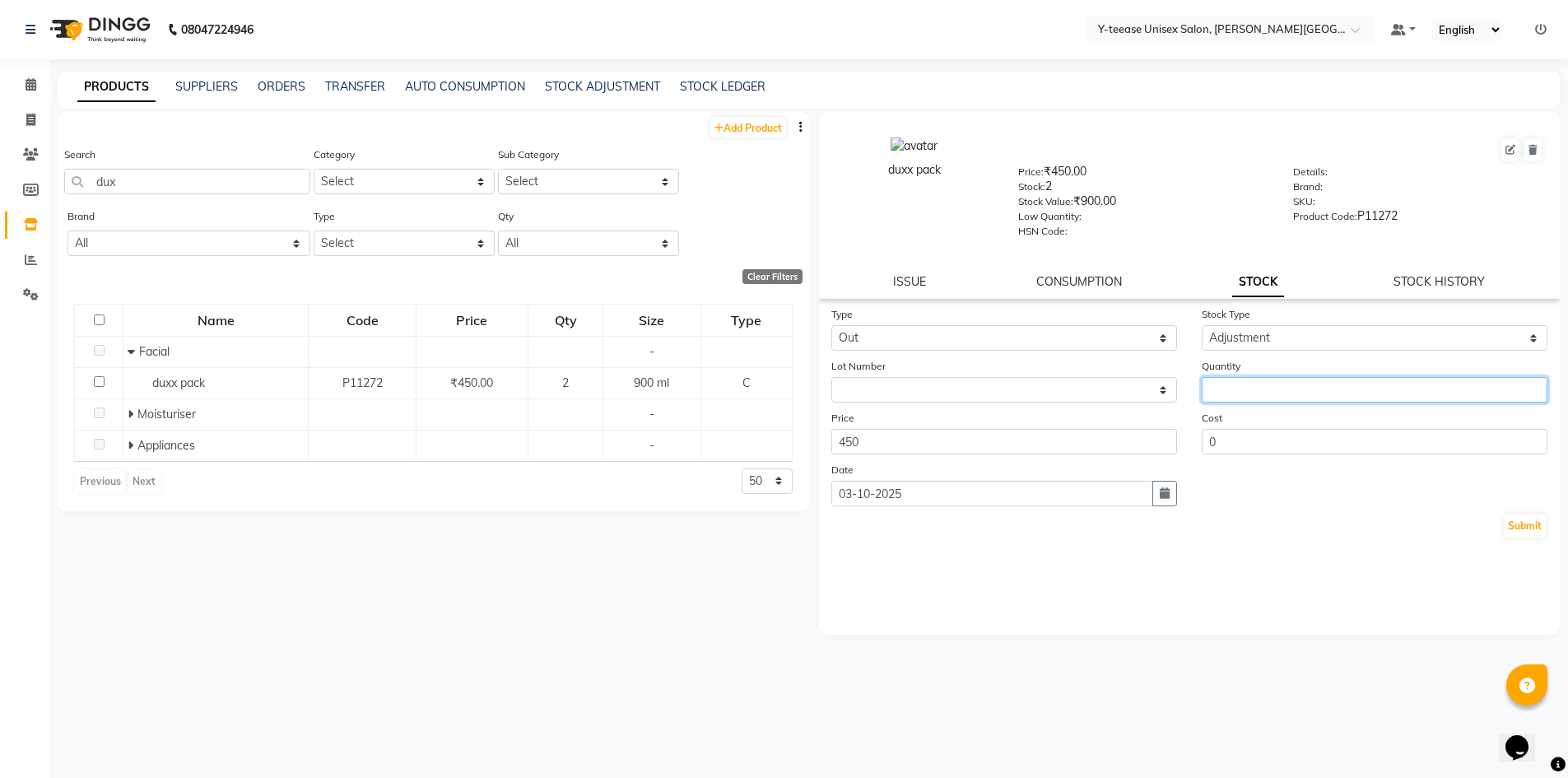
click at [1242, 390] on input "number" at bounding box center [1374, 389] width 346 height 26
type input "1"
click at [1538, 527] on button "Submit" at bounding box center [1524, 526] width 42 height 23
select select
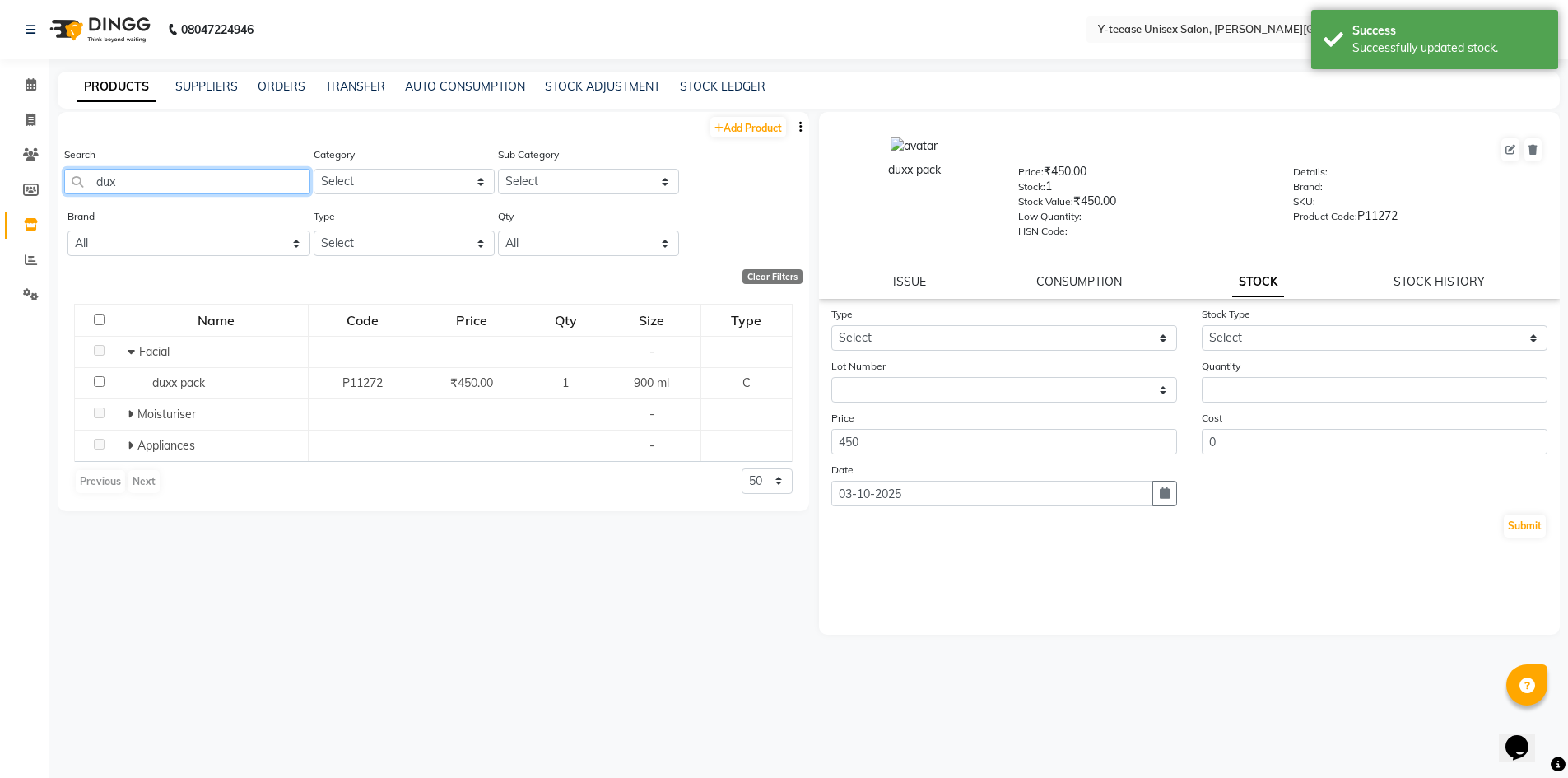
drag, startPoint x: 95, startPoint y: 192, endPoint x: 86, endPoint y: 194, distance: 9.2
click at [86, 194] on input "dux" at bounding box center [187, 181] width 246 height 26
type input "v"
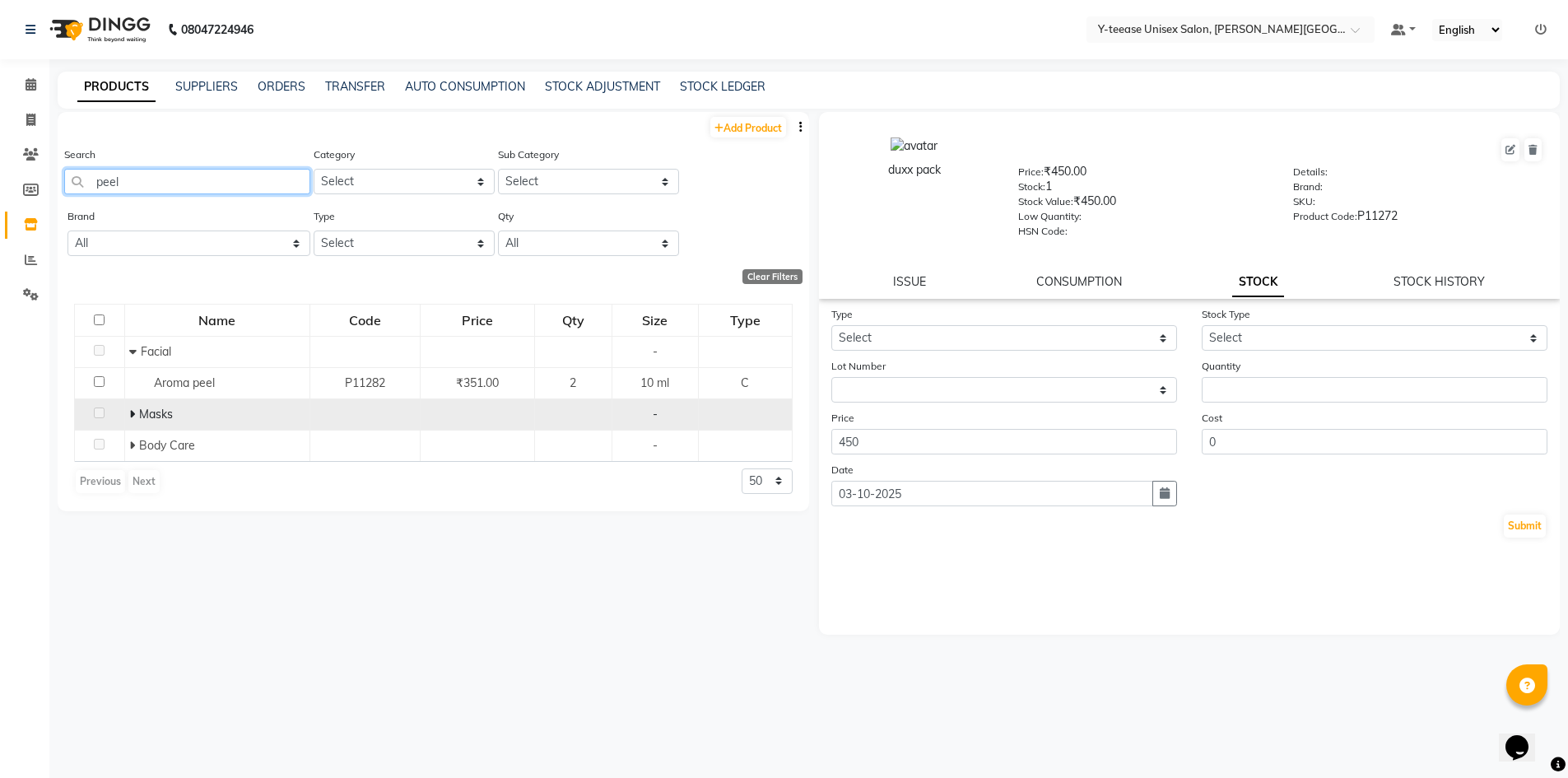
type input "peel"
click at [131, 408] on icon at bounding box center [132, 413] width 5 height 12
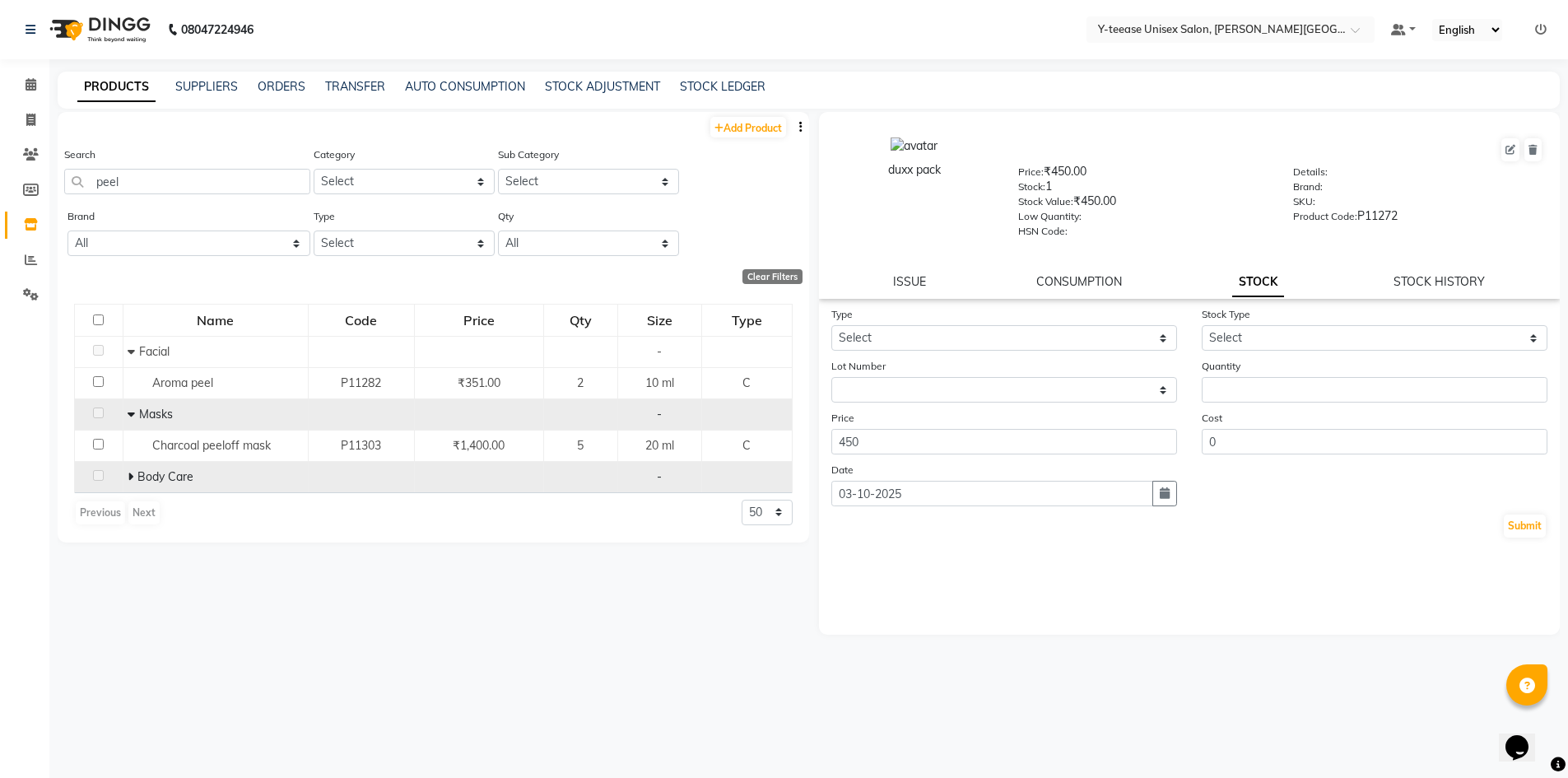
click at [136, 478] on span at bounding box center [132, 477] width 10 height 15
drag, startPoint x: 143, startPoint y: 186, endPoint x: 0, endPoint y: 199, distance: 143.6
click at [0, 199] on app-home "08047224946 Select Location × Y-teease Unisex Salon, Keshav Nagar Default Panel…" at bounding box center [784, 394] width 1568 height 789
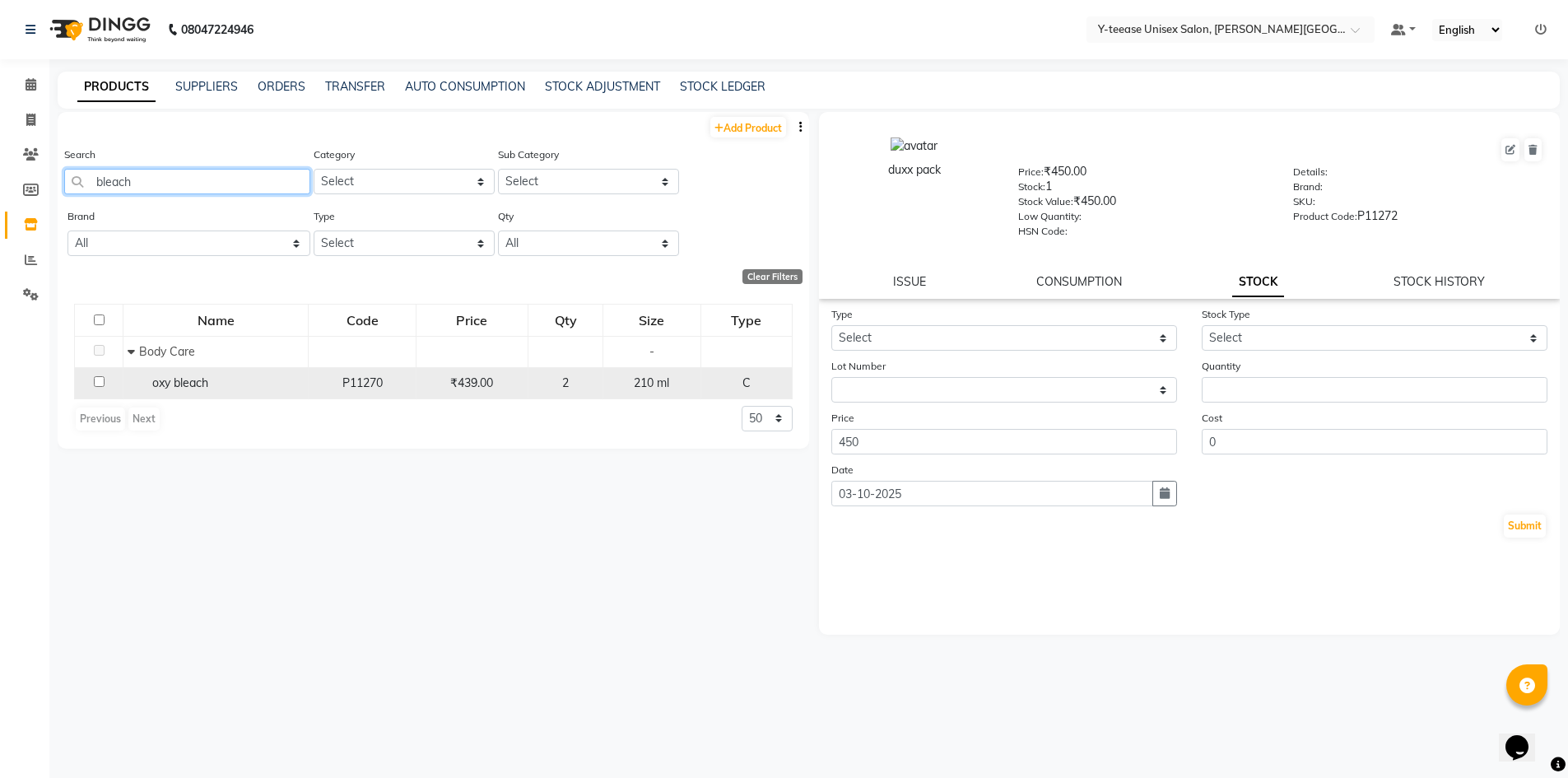
type input "bleach"
click at [182, 388] on span "oxy bleach" at bounding box center [180, 382] width 56 height 15
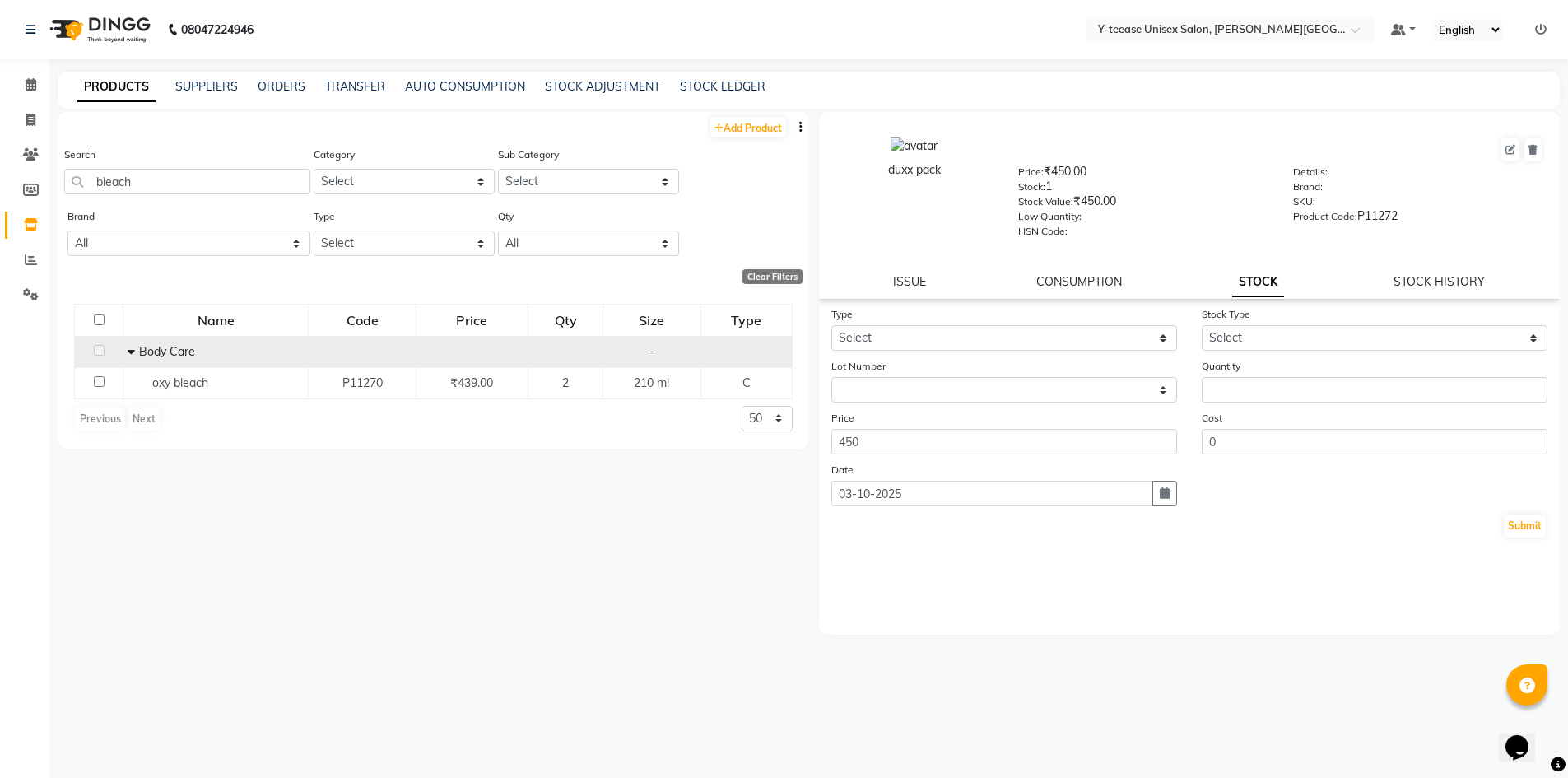
select select
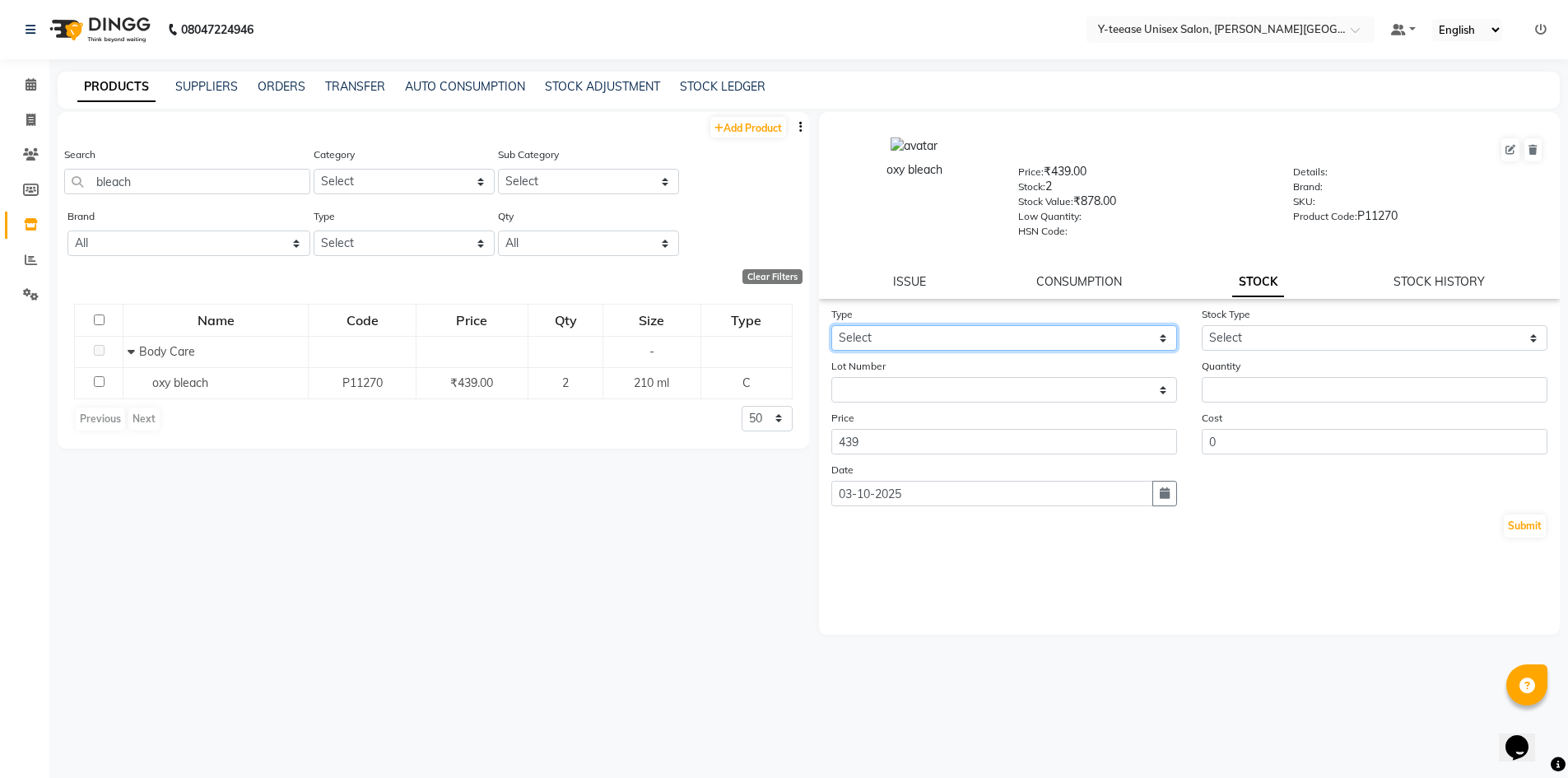
click at [911, 337] on select "Select In Out" at bounding box center [1004, 338] width 346 height 26
select select "out"
click at [831, 325] on select "Select In Out" at bounding box center [1004, 338] width 346 height 26
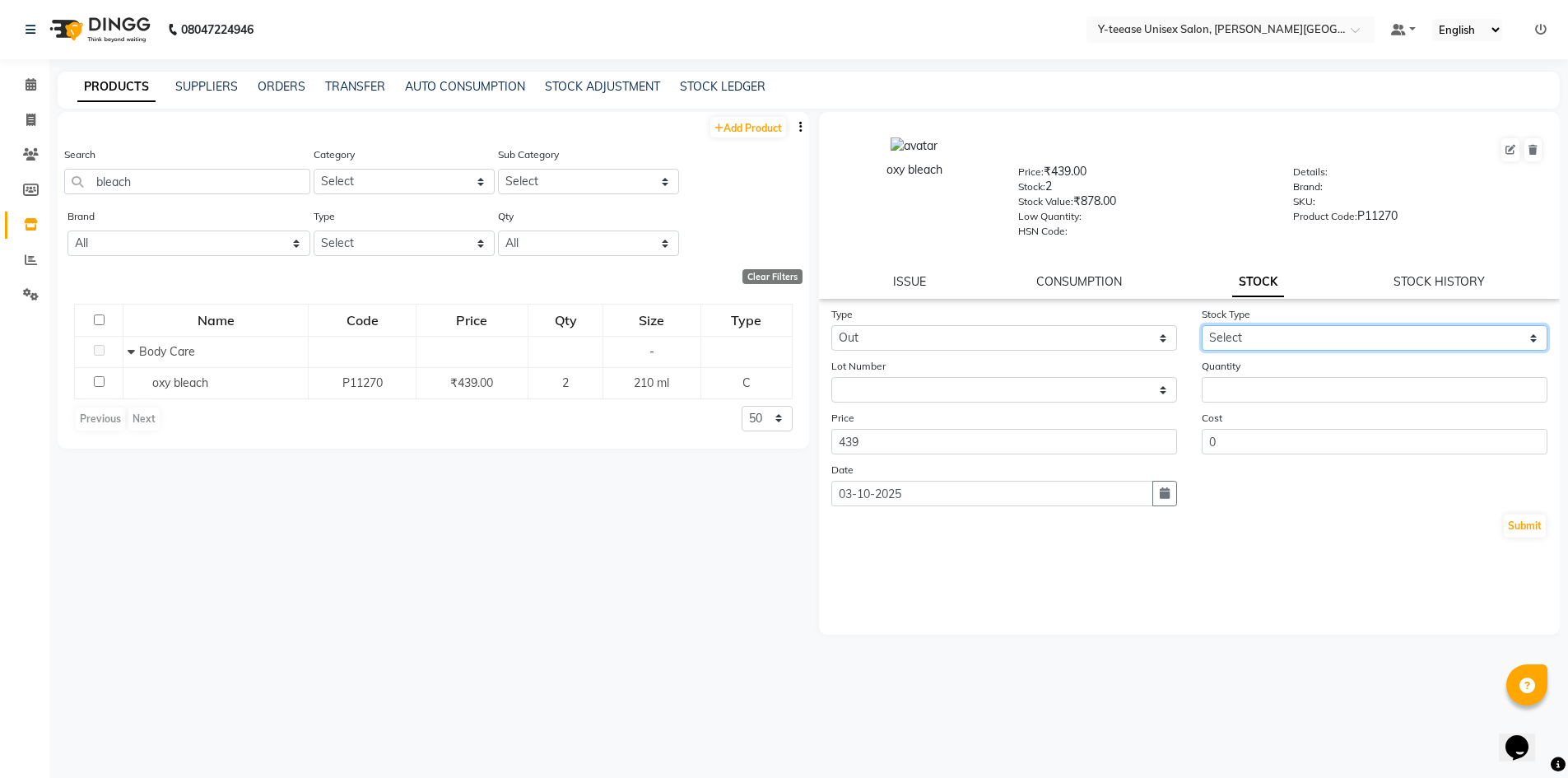
drag, startPoint x: 1260, startPoint y: 339, endPoint x: 1260, endPoint y: 349, distance: 10.0
click at [1260, 339] on select "Select Internal Use Damaged Expired Adjustment Return Other" at bounding box center [1374, 338] width 346 height 26
select select "adjustment"
click at [1202, 325] on select "Select Internal Use Damaged Expired Adjustment Return Other" at bounding box center [1374, 338] width 346 height 26
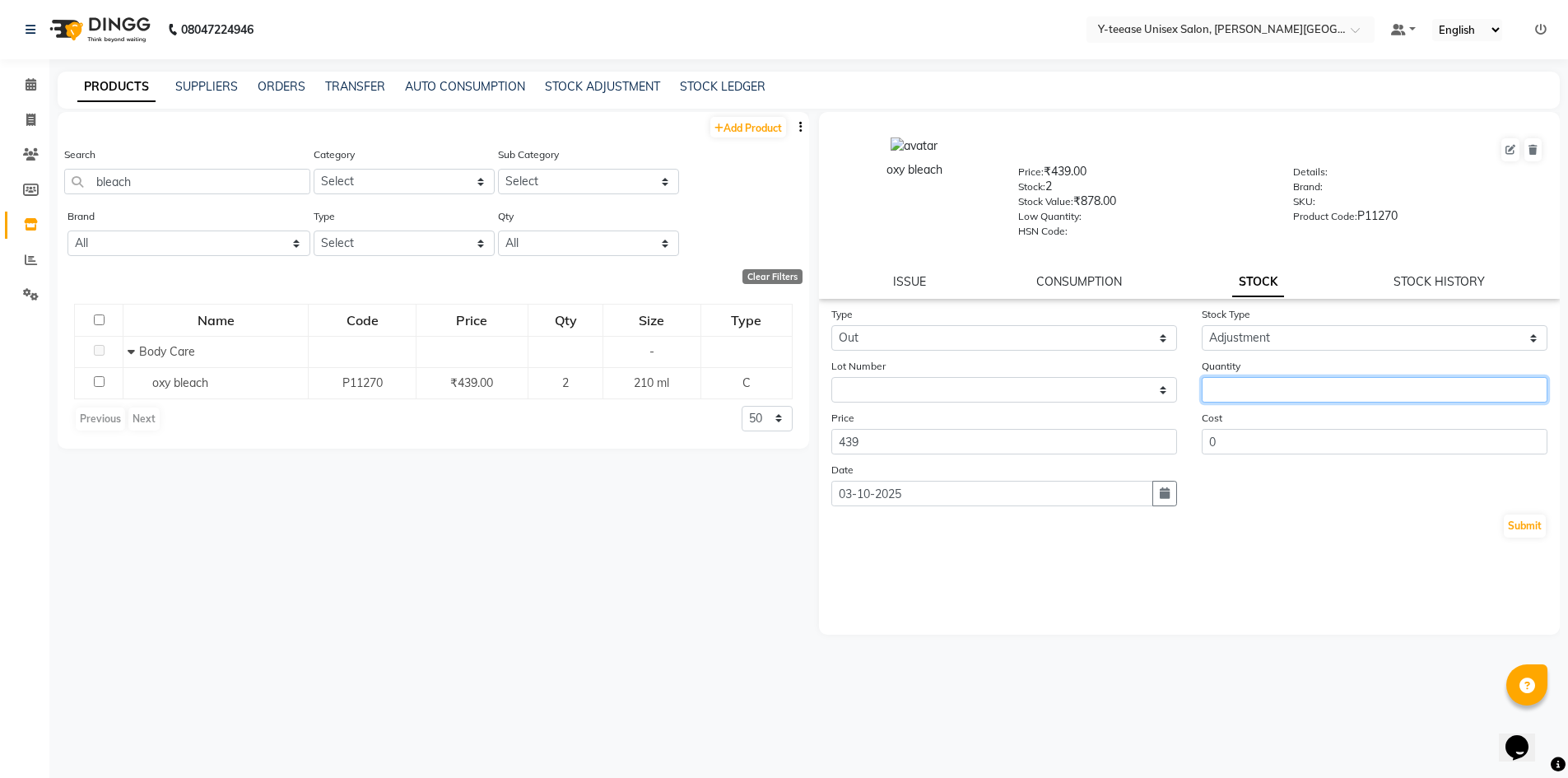
click at [1269, 397] on input "number" at bounding box center [1374, 389] width 346 height 26
type input "1"
click at [1508, 513] on div "Submit" at bounding box center [1189, 526] width 717 height 27
click at [1516, 524] on button "Submit" at bounding box center [1524, 526] width 42 height 23
select select
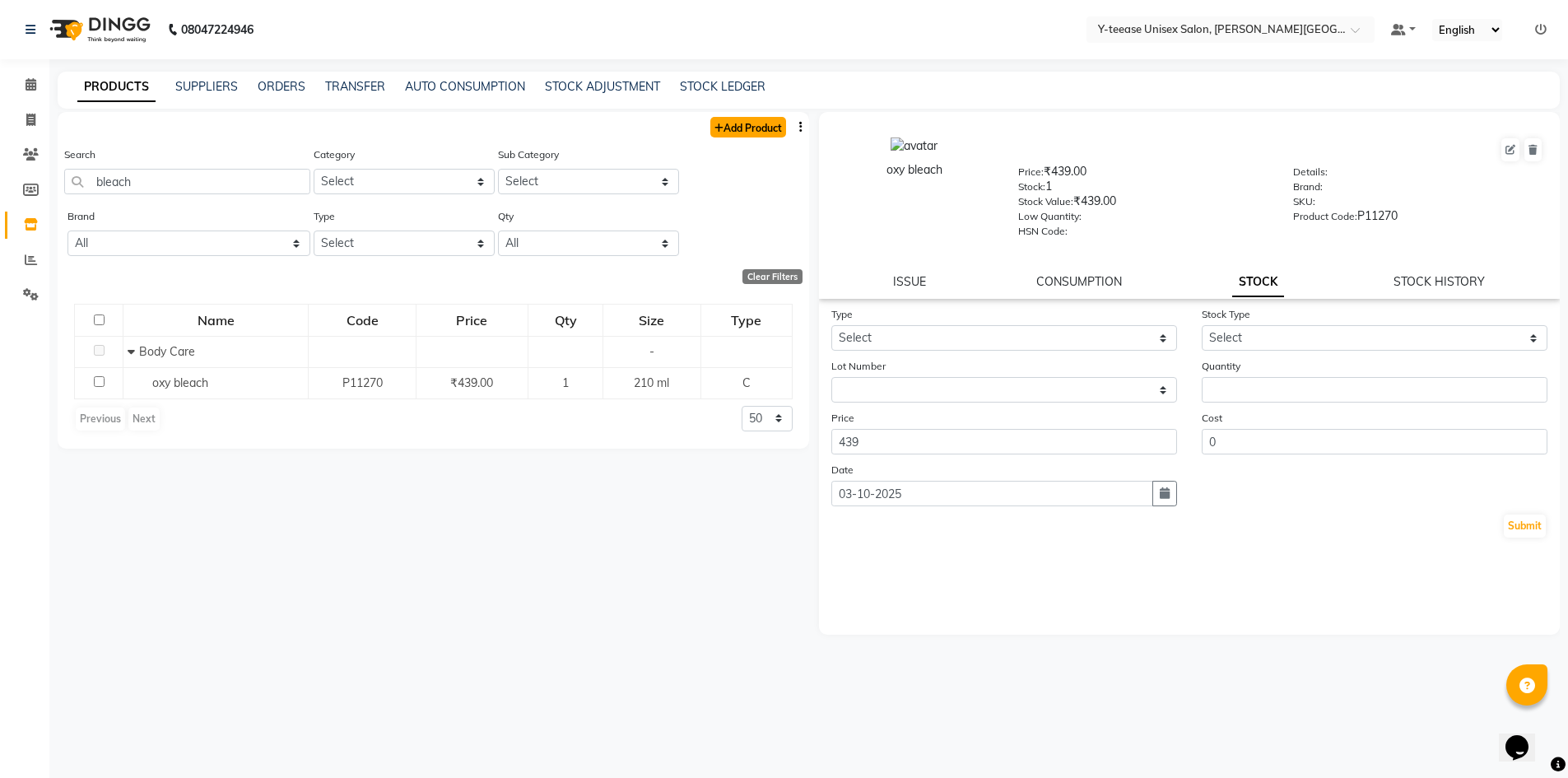
click at [756, 129] on link "Add Product" at bounding box center [748, 127] width 76 height 20
select select "true"
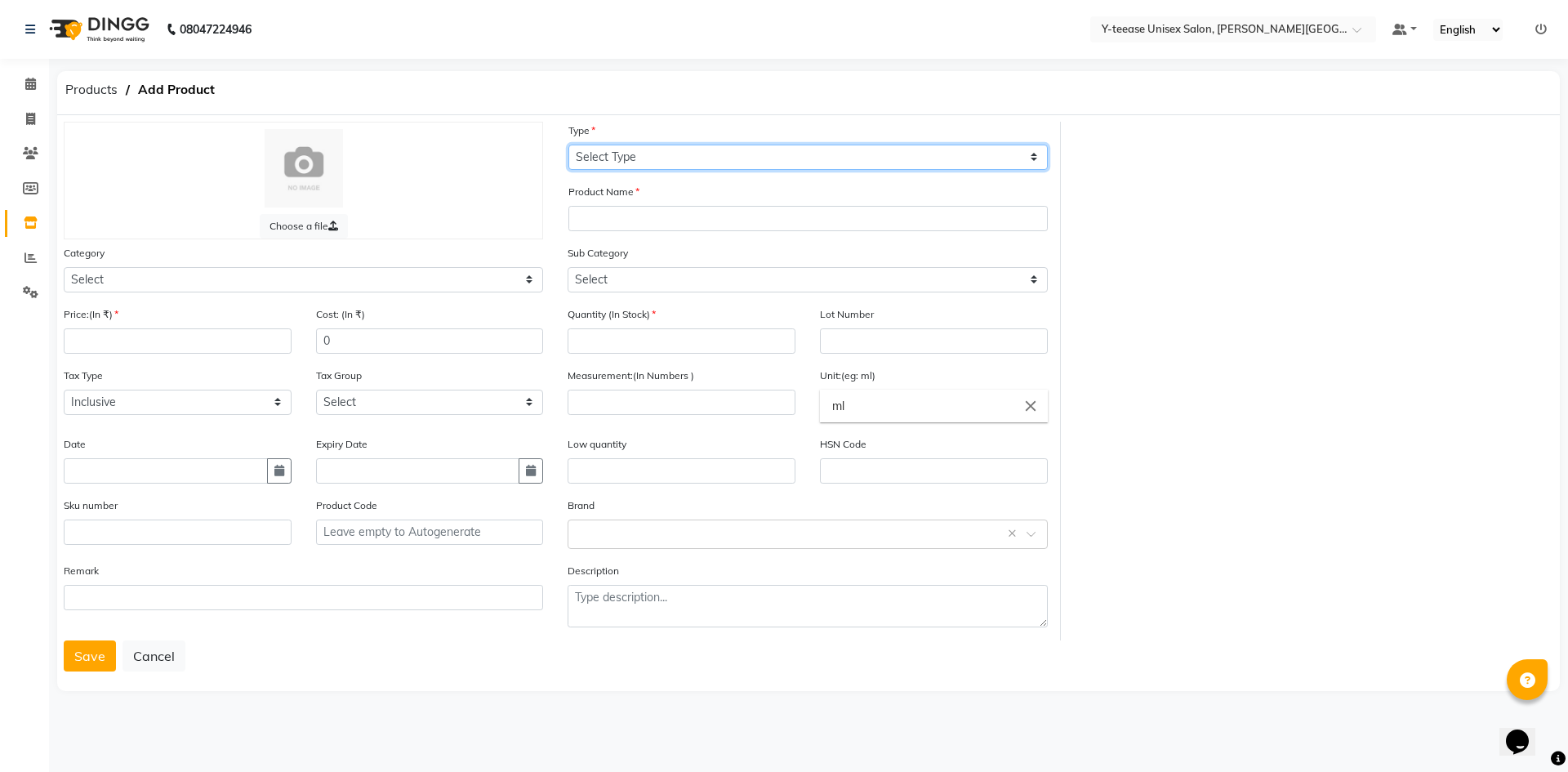
click at [679, 169] on select "Select Type Both Retail Consumable" at bounding box center [809, 157] width 480 height 26
select select "C"
click at [569, 145] on select "Select Type Both Retail Consumable" at bounding box center [809, 157] width 480 height 26
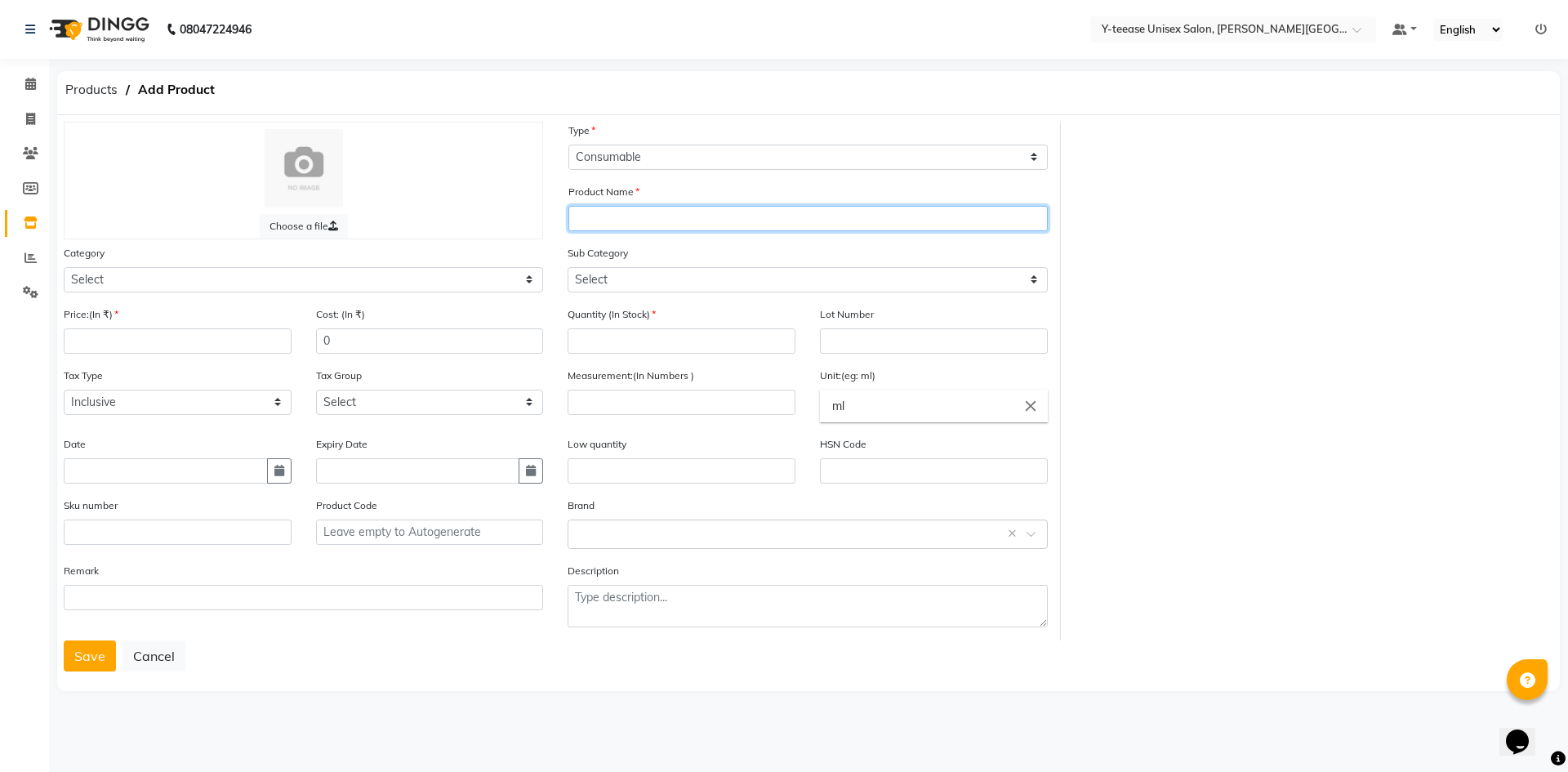
click at [652, 206] on input "text" at bounding box center [809, 218] width 480 height 26
type input "Vegetable peel"
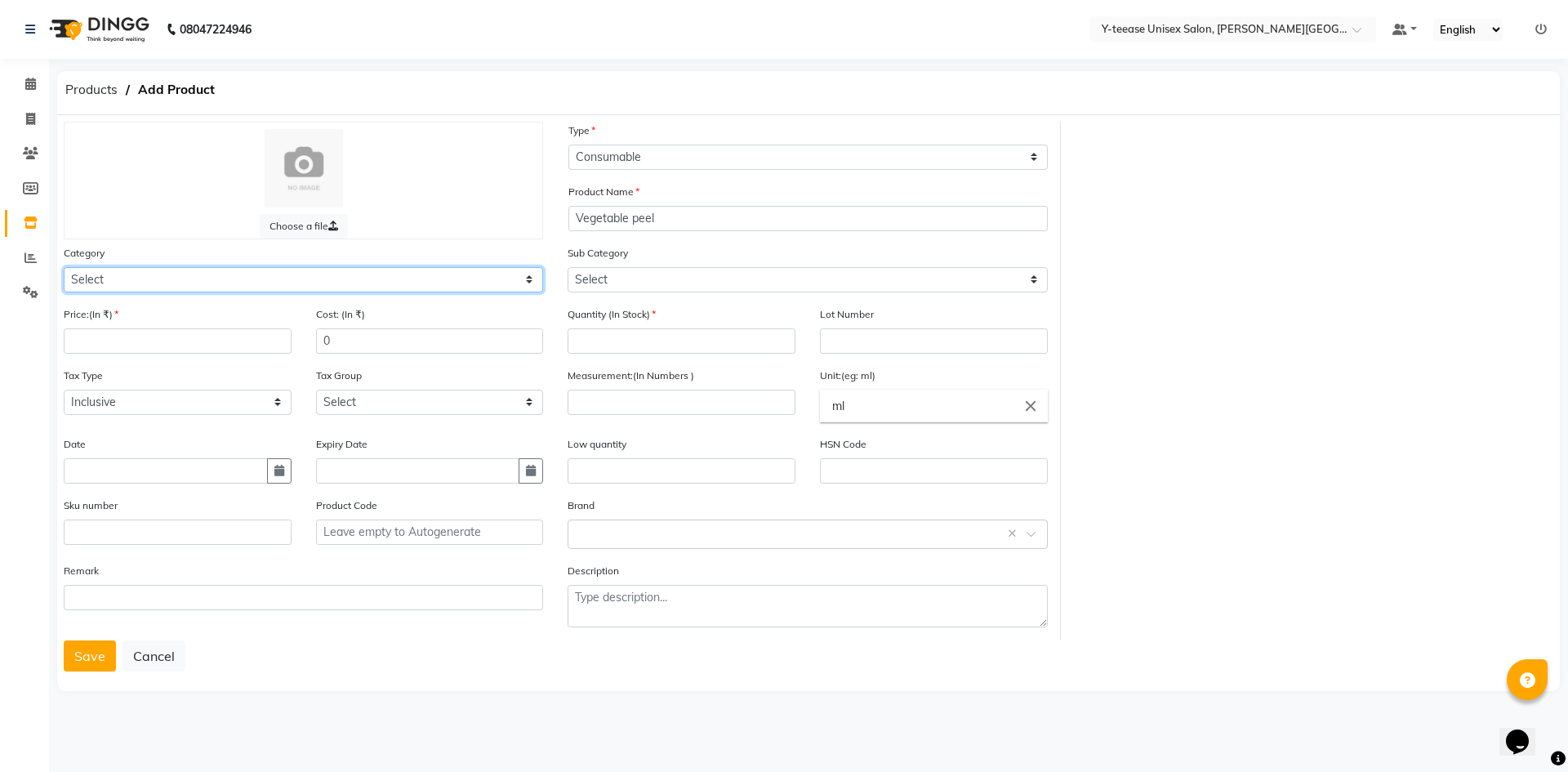
click at [294, 278] on select "Select Hair Skin Makeup Personal Care Appliances Beard Waxing Disposable Thread…" at bounding box center [303, 280] width 480 height 26
select select "2801150"
click at [63, 267] on select "Select Hair Skin Makeup Personal Care Appliances Beard Waxing Disposable Thread…" at bounding box center [303, 280] width 480 height 26
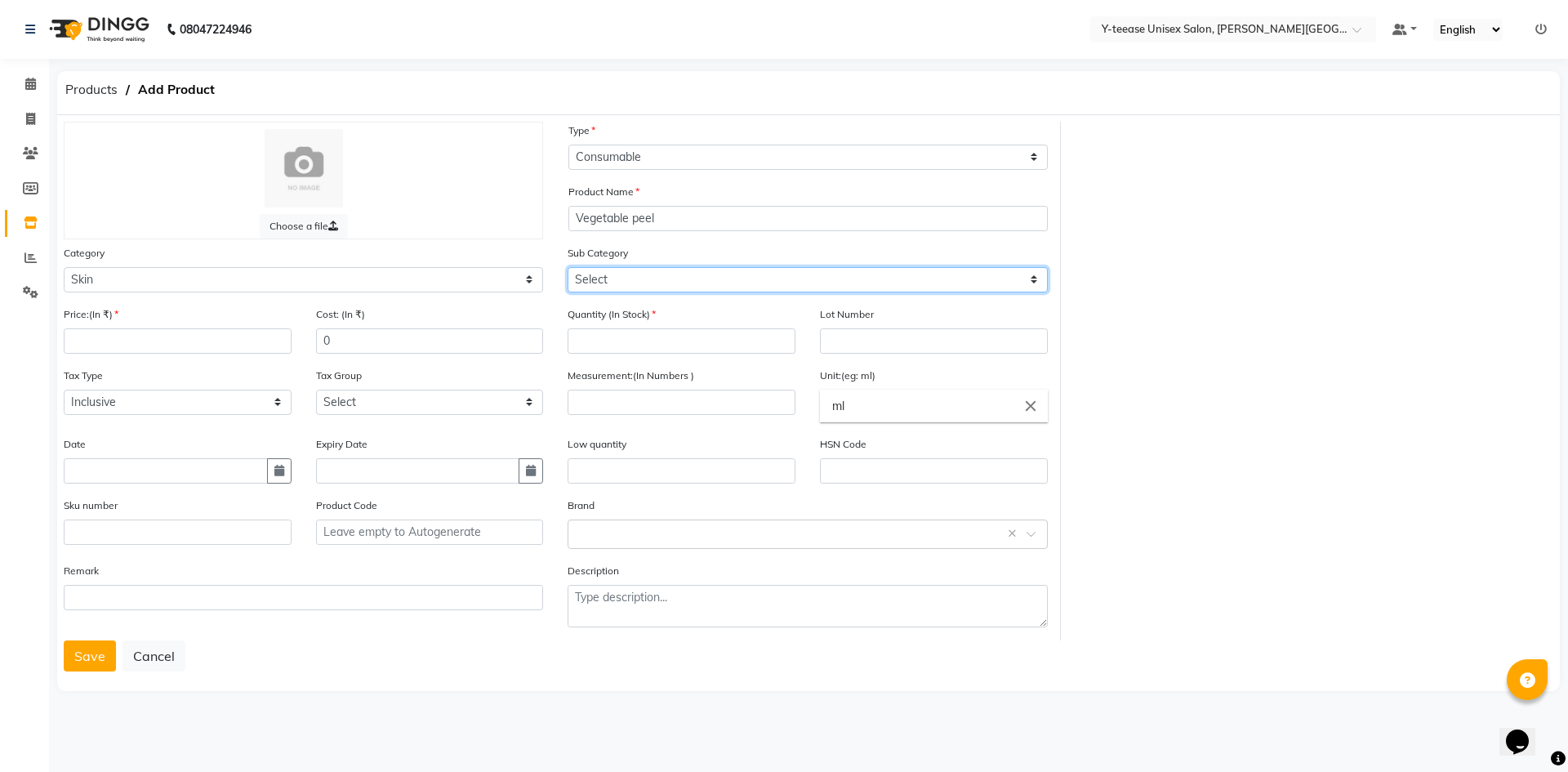
click at [623, 286] on select "Select Cleanser Facial Moisturiser Serum Toner Sun Care Masks Lip Care Eye Care…" at bounding box center [808, 280] width 480 height 26
click at [568, 267] on select "Select Cleanser Facial Moisturiser Serum Toner Sun Care Masks Lip Care Eye Care…" at bounding box center [808, 280] width 480 height 26
click at [643, 269] on select "Select Cleanser Facial Moisturiser Serum Toner Sun Care Masks Lip Care Eye Care…" at bounding box center [808, 280] width 480 height 26
select select "2801164"
click at [568, 267] on select "Select Cleanser Facial Moisturiser Serum Toner Sun Care Masks Lip Care Eye Care…" at bounding box center [808, 280] width 480 height 26
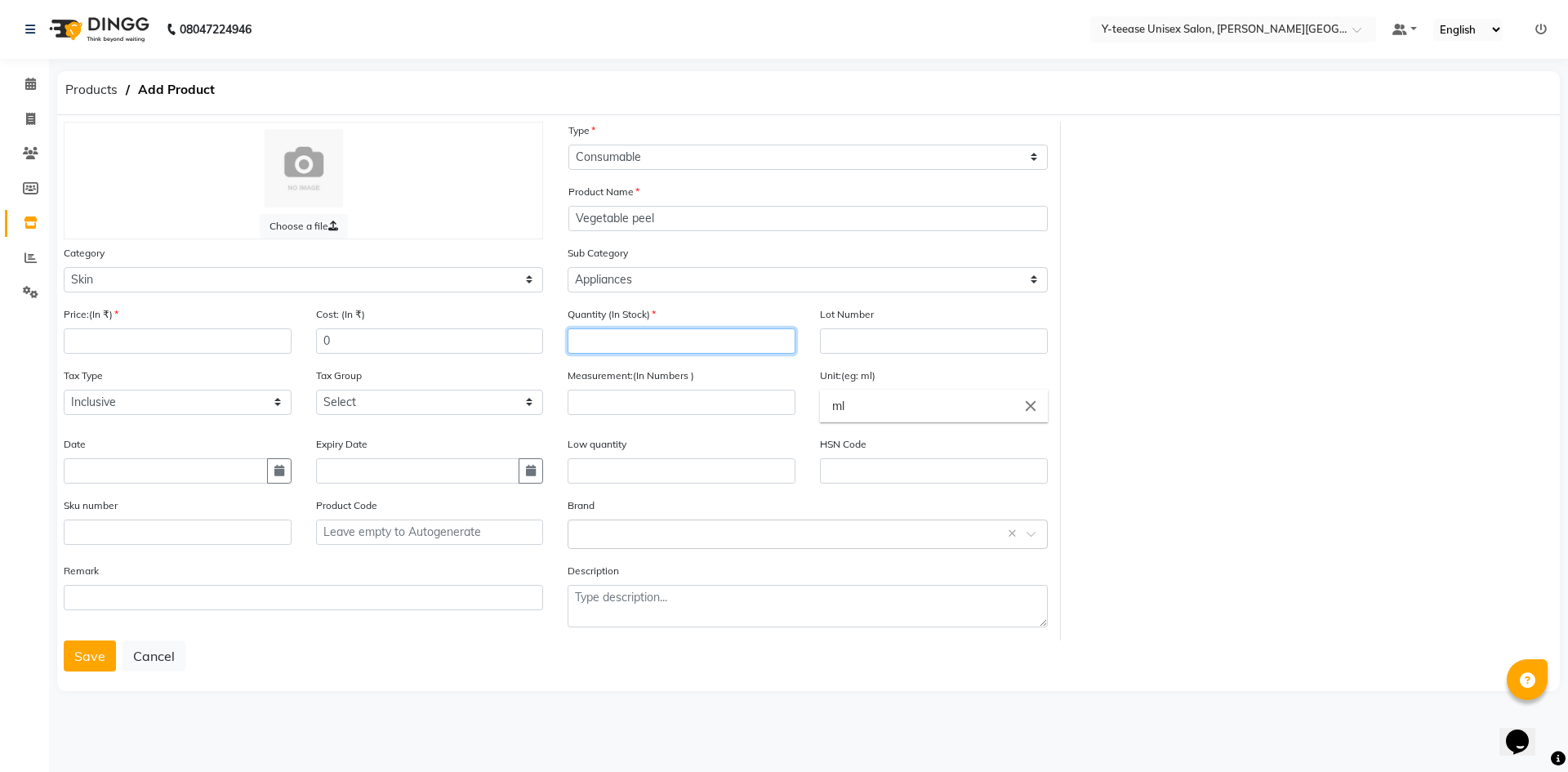
click at [636, 350] on input "number" at bounding box center [682, 341] width 228 height 26
type input "1"
click at [105, 326] on div "Price:(In ₹)" at bounding box center [177, 329] width 228 height 49
click at [98, 342] on input "number" at bounding box center [177, 341] width 228 height 26
type input "100"
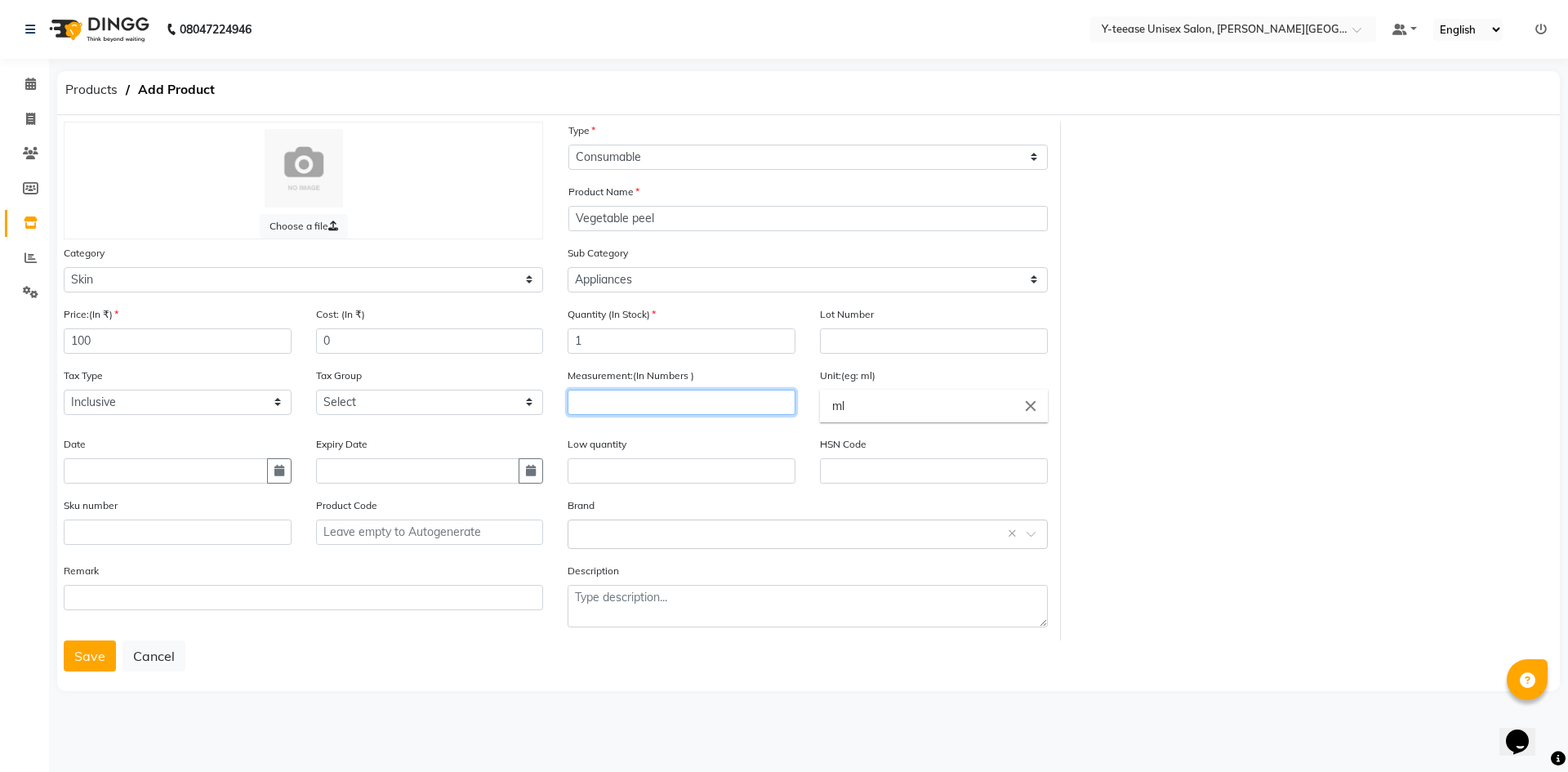
click at [662, 394] on input "number" at bounding box center [682, 402] width 228 height 26
type input "10"
click at [107, 663] on button "Save" at bounding box center [89, 656] width 52 height 31
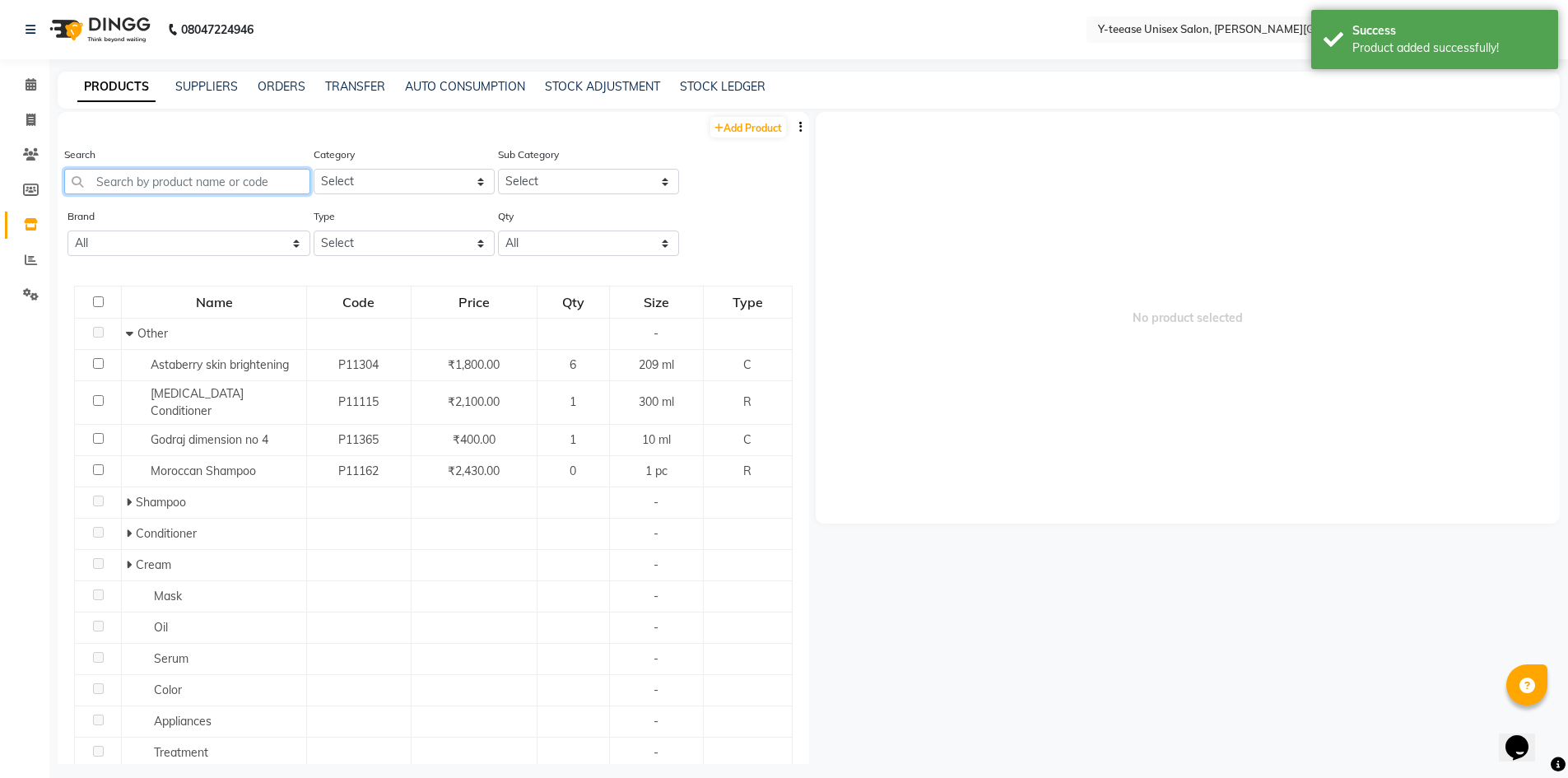
click at [139, 189] on input "text" at bounding box center [187, 181] width 246 height 26
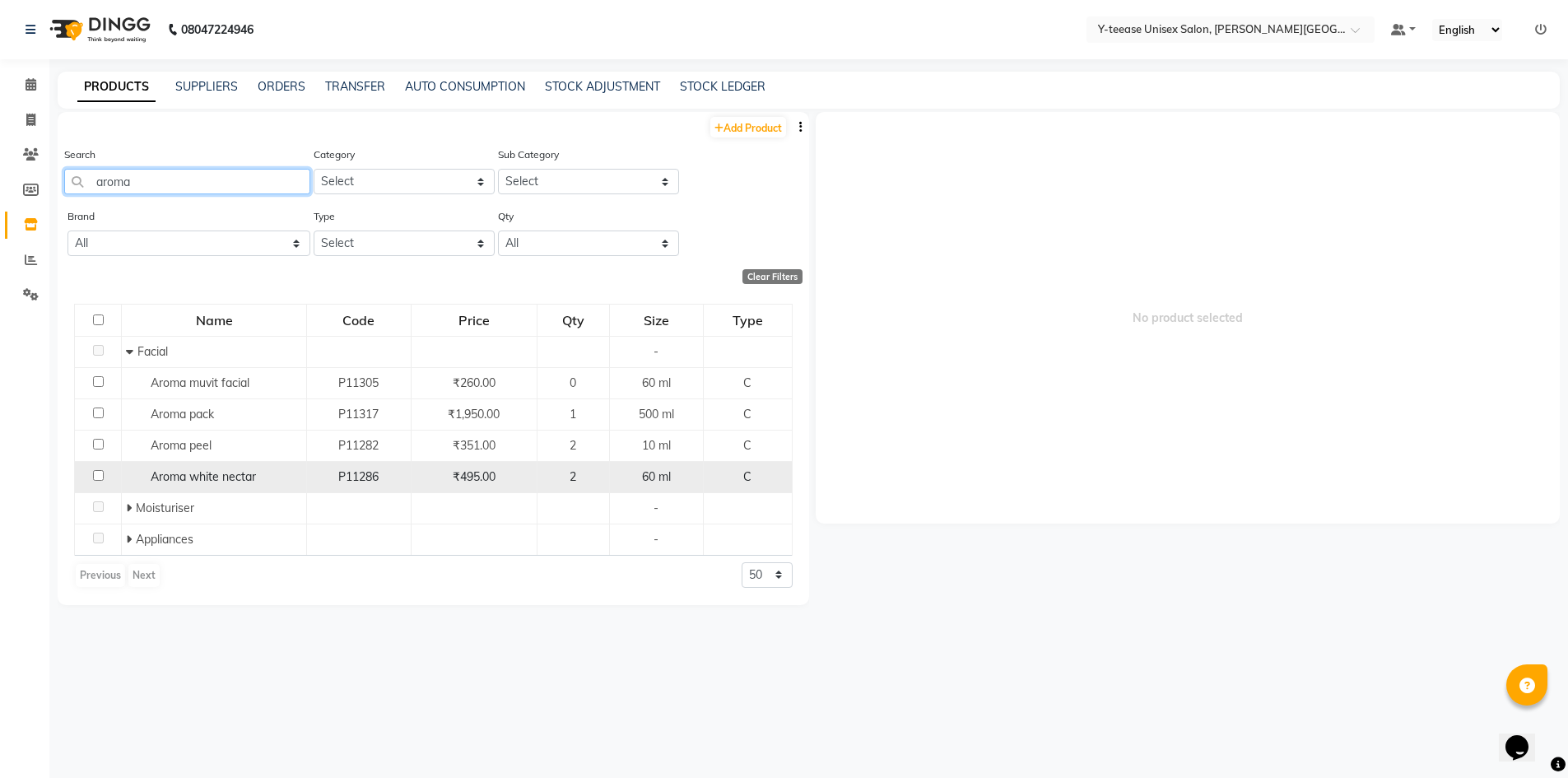
type input "aroma"
click at [206, 465] on td "Aroma white nectar" at bounding box center [214, 477] width 185 height 31
click at [210, 467] on td "Aroma white nectar" at bounding box center [214, 477] width 185 height 31
click at [214, 484] on span "Aroma white nectar" at bounding box center [204, 477] width 106 height 15
select select
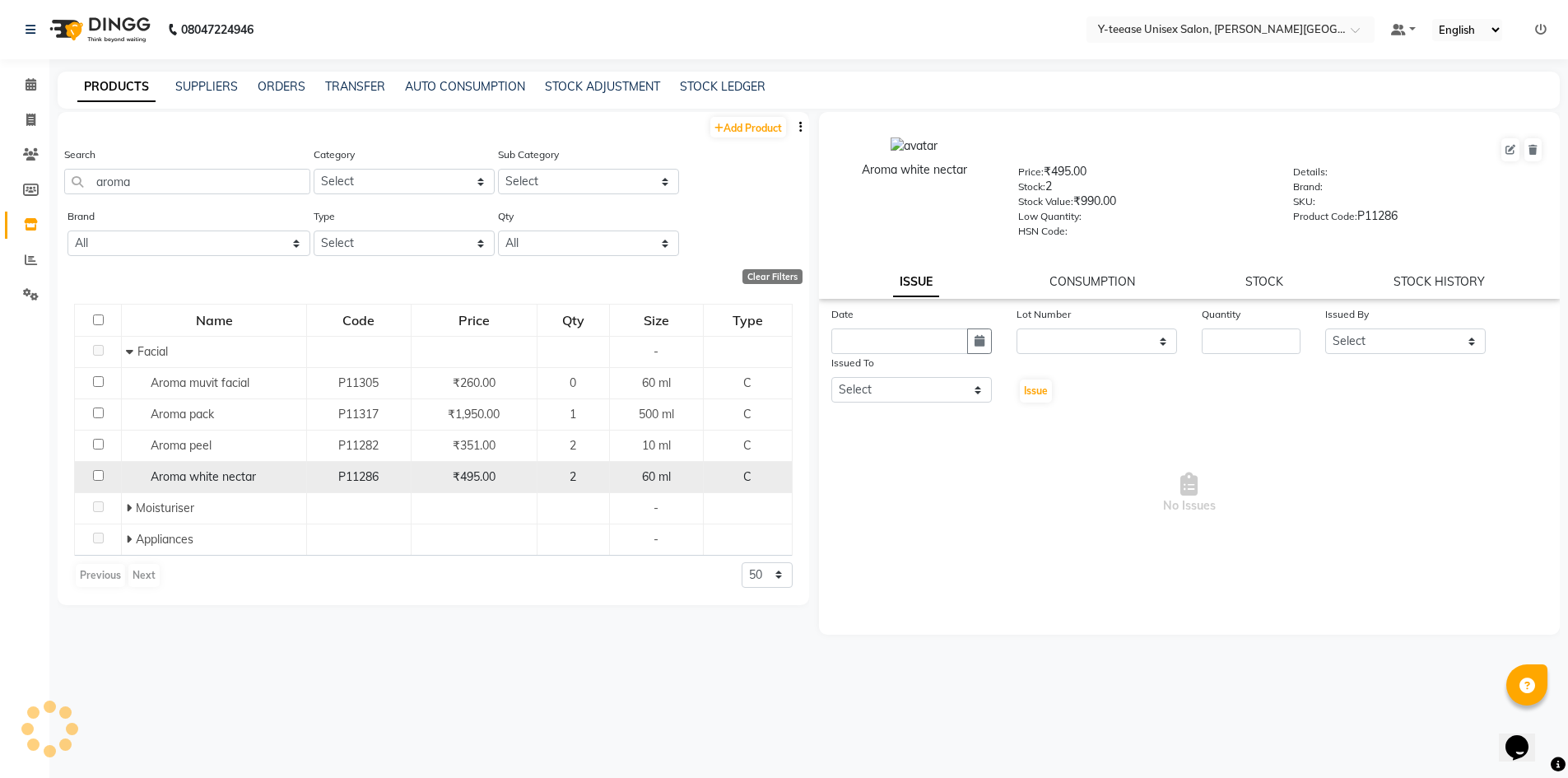
click at [223, 480] on span "Aroma white nectar" at bounding box center [204, 477] width 106 height 15
click at [228, 477] on span "Aroma white nectar" at bounding box center [204, 477] width 106 height 15
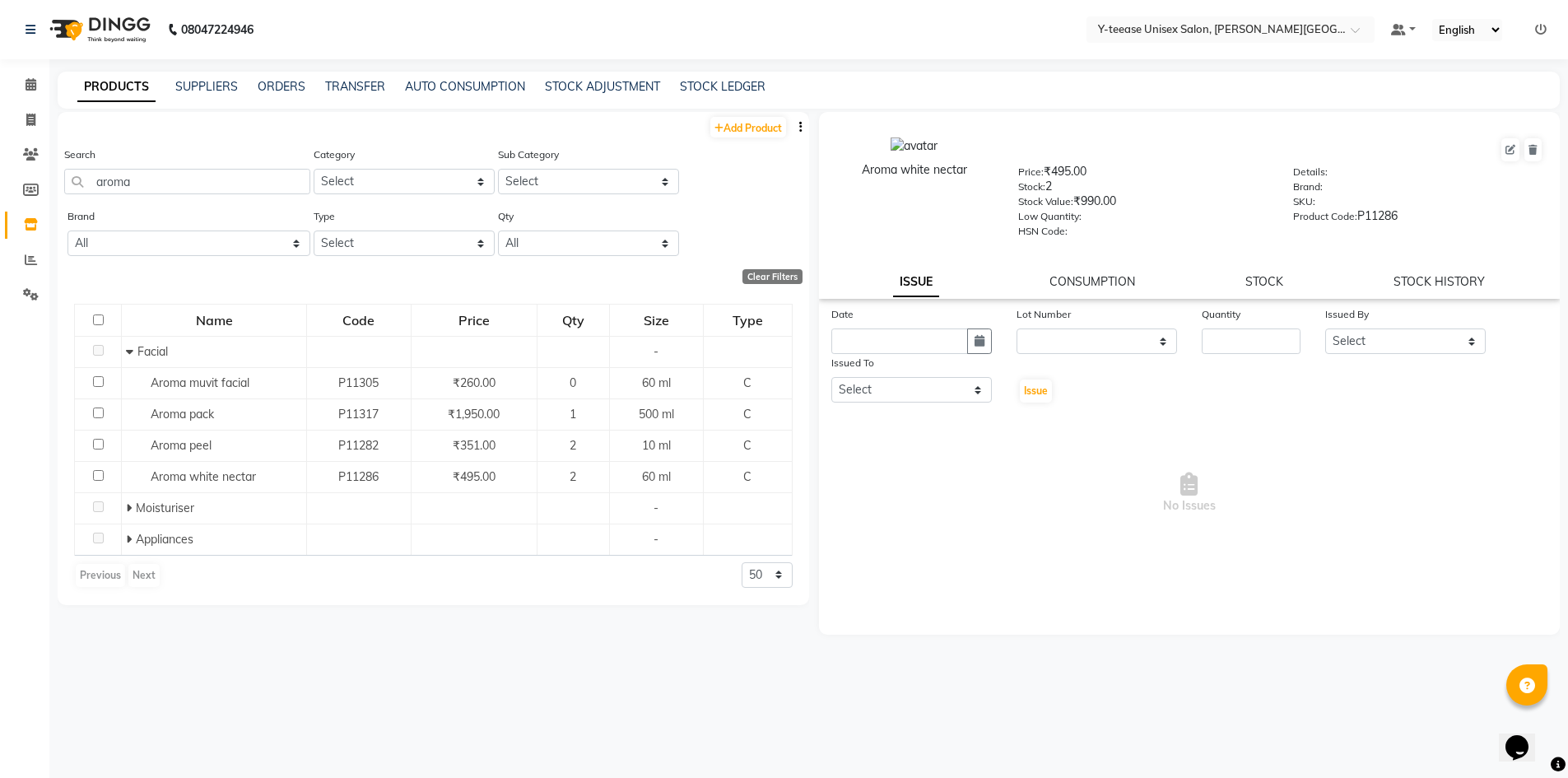
click at [1257, 293] on div "Aroma white nectar Price: ₹495.00 Stock: 2 Stock Value: ₹990.00 Low Quantity: H…" at bounding box center [1190, 205] width 742 height 187
click at [1264, 274] on div "STOCK" at bounding box center [1264, 282] width 38 height 17
click at [1265, 285] on link "STOCK" at bounding box center [1264, 281] width 38 height 15
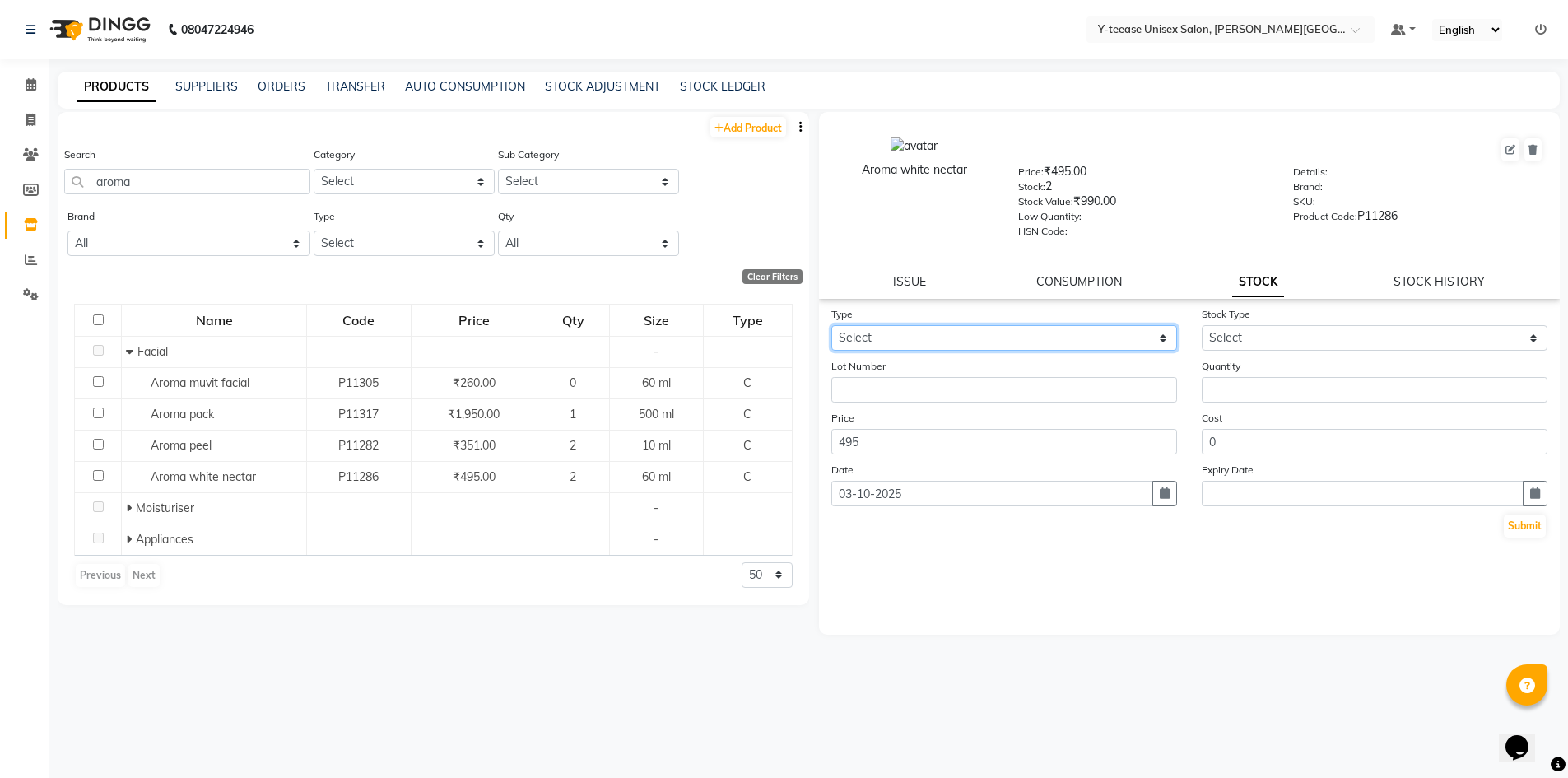
click at [946, 345] on select "Select In Out" at bounding box center [1004, 338] width 346 height 26
select select "out"
click at [831, 325] on select "Select In Out" at bounding box center [1004, 338] width 346 height 26
select select
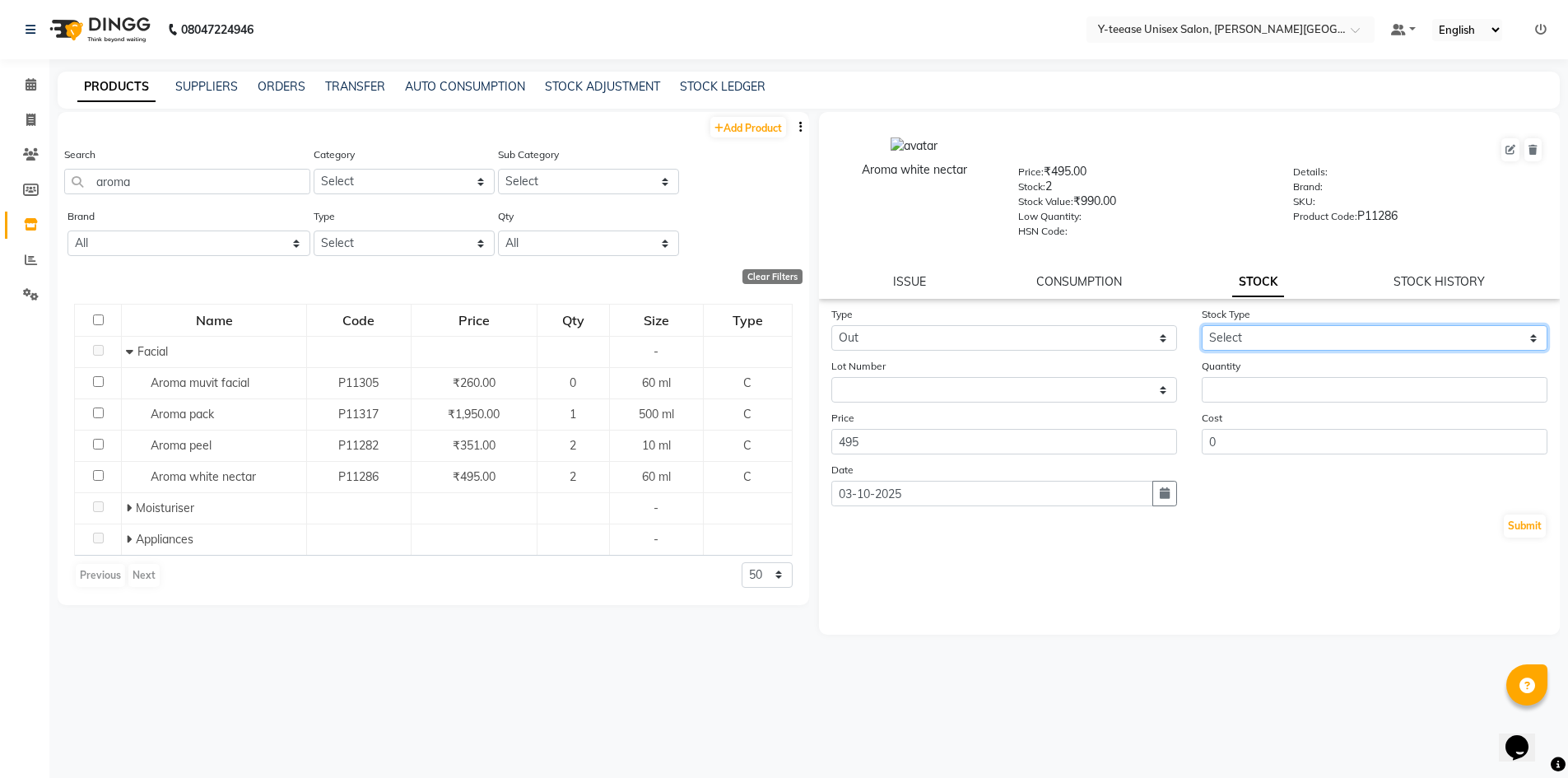
click at [1223, 345] on select "Select Internal Use Damaged Expired Adjustment Return Other" at bounding box center [1374, 338] width 346 height 26
select select "adjustment"
click at [1202, 325] on select "Select Internal Use Damaged Expired Adjustment Return Other" at bounding box center [1374, 338] width 346 height 26
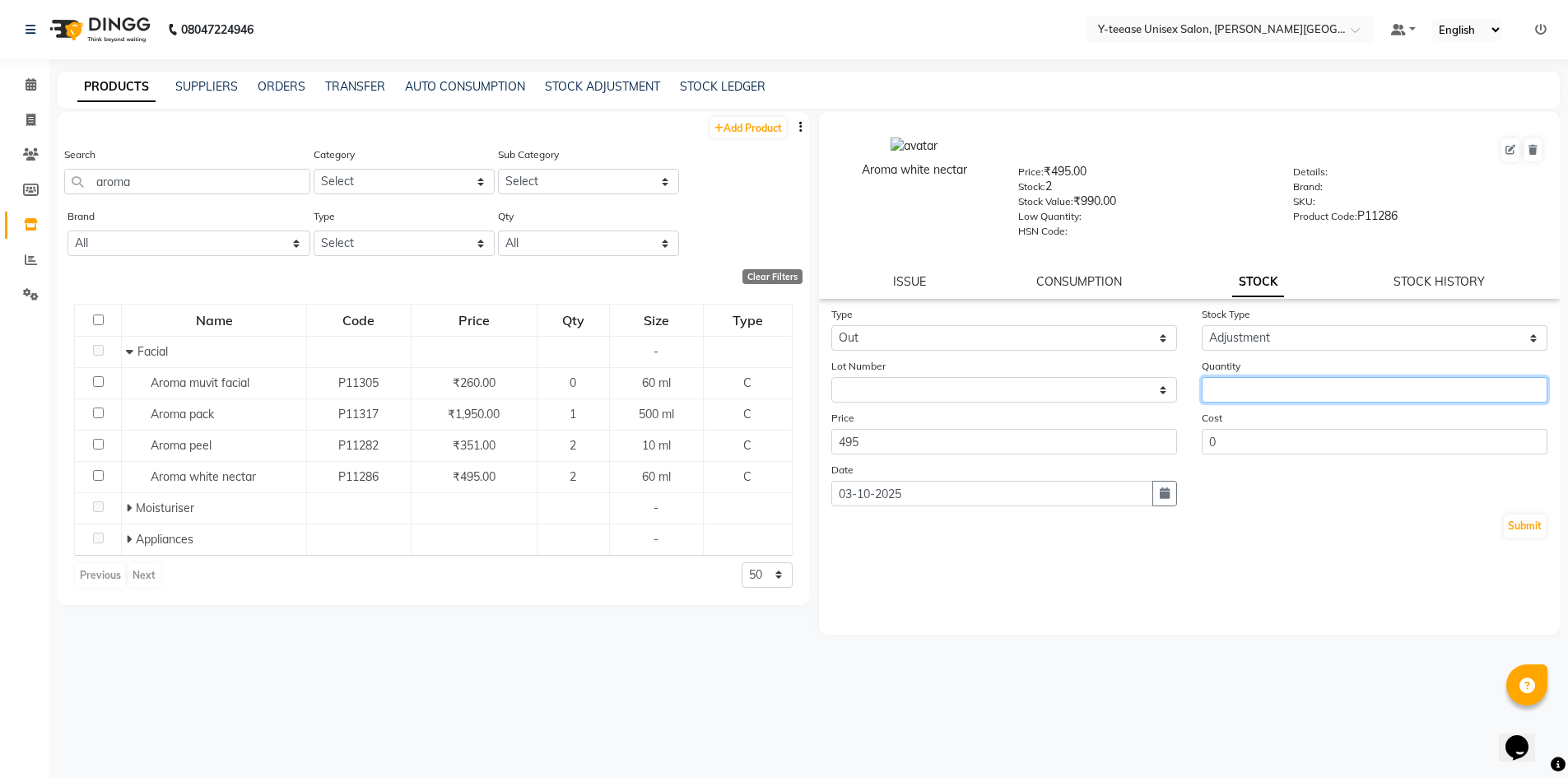
click at [1254, 398] on input "number" at bounding box center [1374, 389] width 346 height 26
type input "1"
click at [1534, 523] on button "Submit" at bounding box center [1524, 526] width 42 height 23
select select
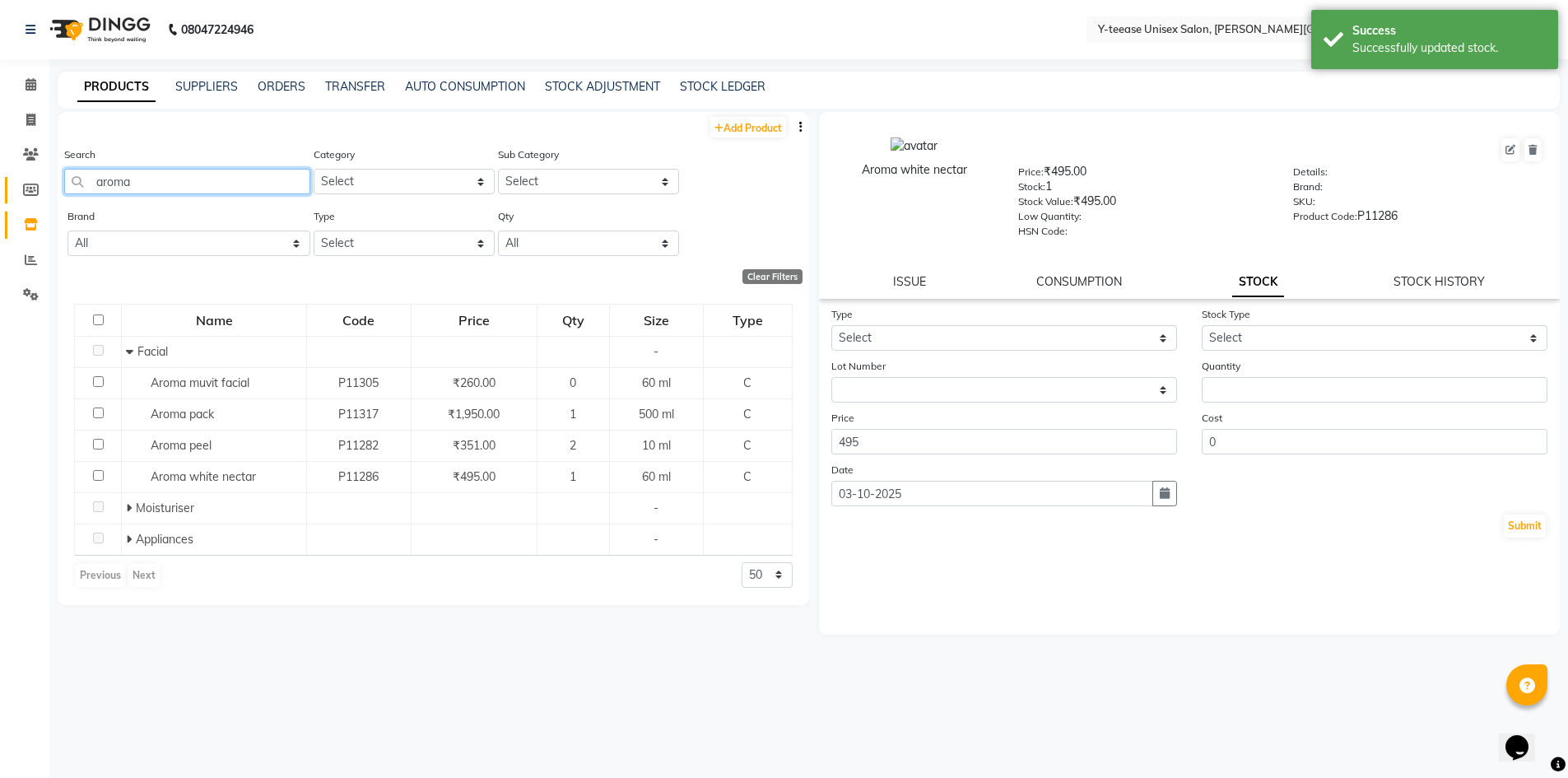
drag, startPoint x: 138, startPoint y: 190, endPoint x: 24, endPoint y: 197, distance: 114.2
click at [50, 196] on main "PRODUCTS SUPPLIERS ORDERS TRANSFER AUTO CONSUMPTION STOCK ADJUSTMENT STOCK LEDG…" at bounding box center [809, 430] width 1519 height 718
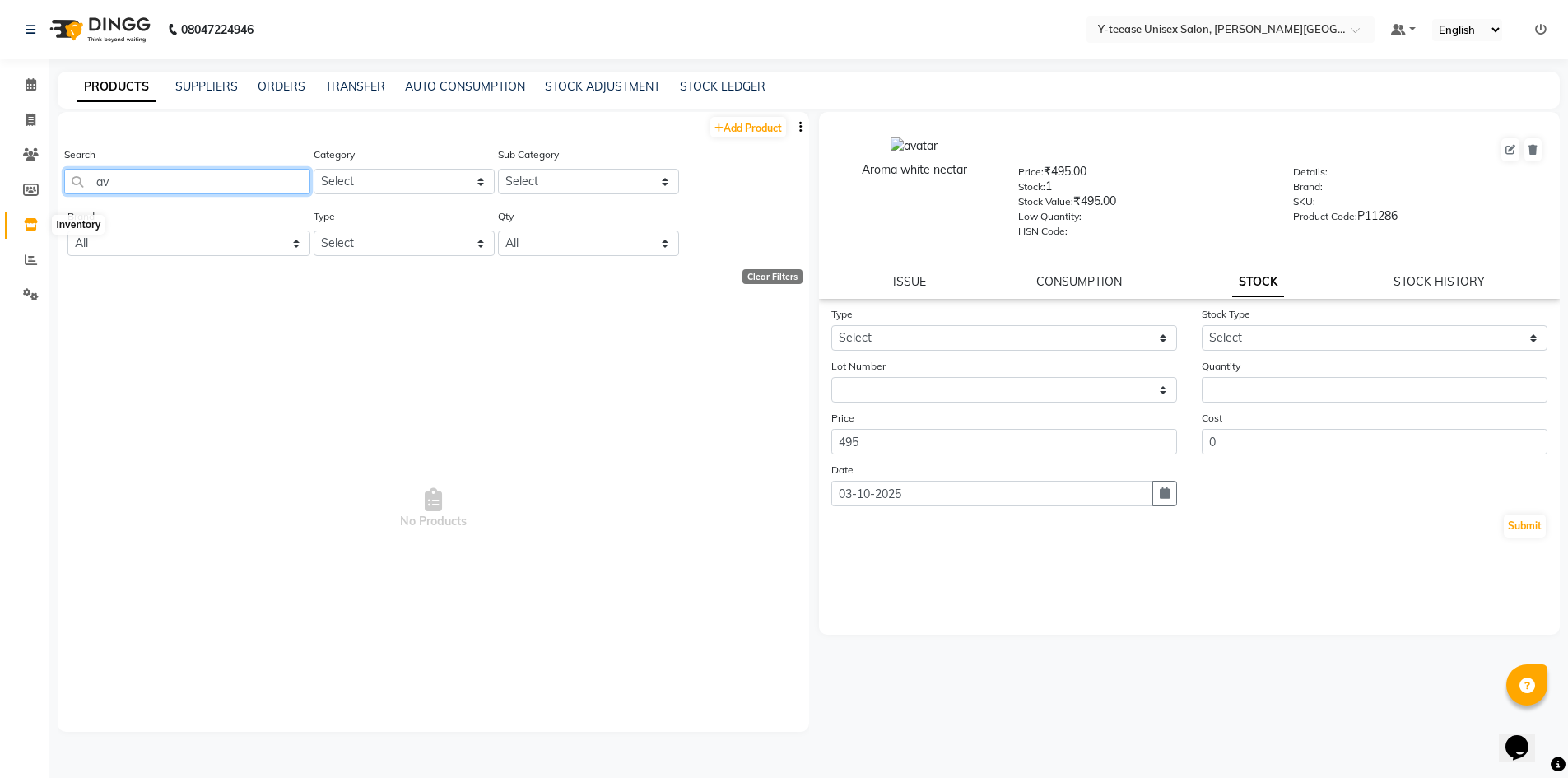
type input "a"
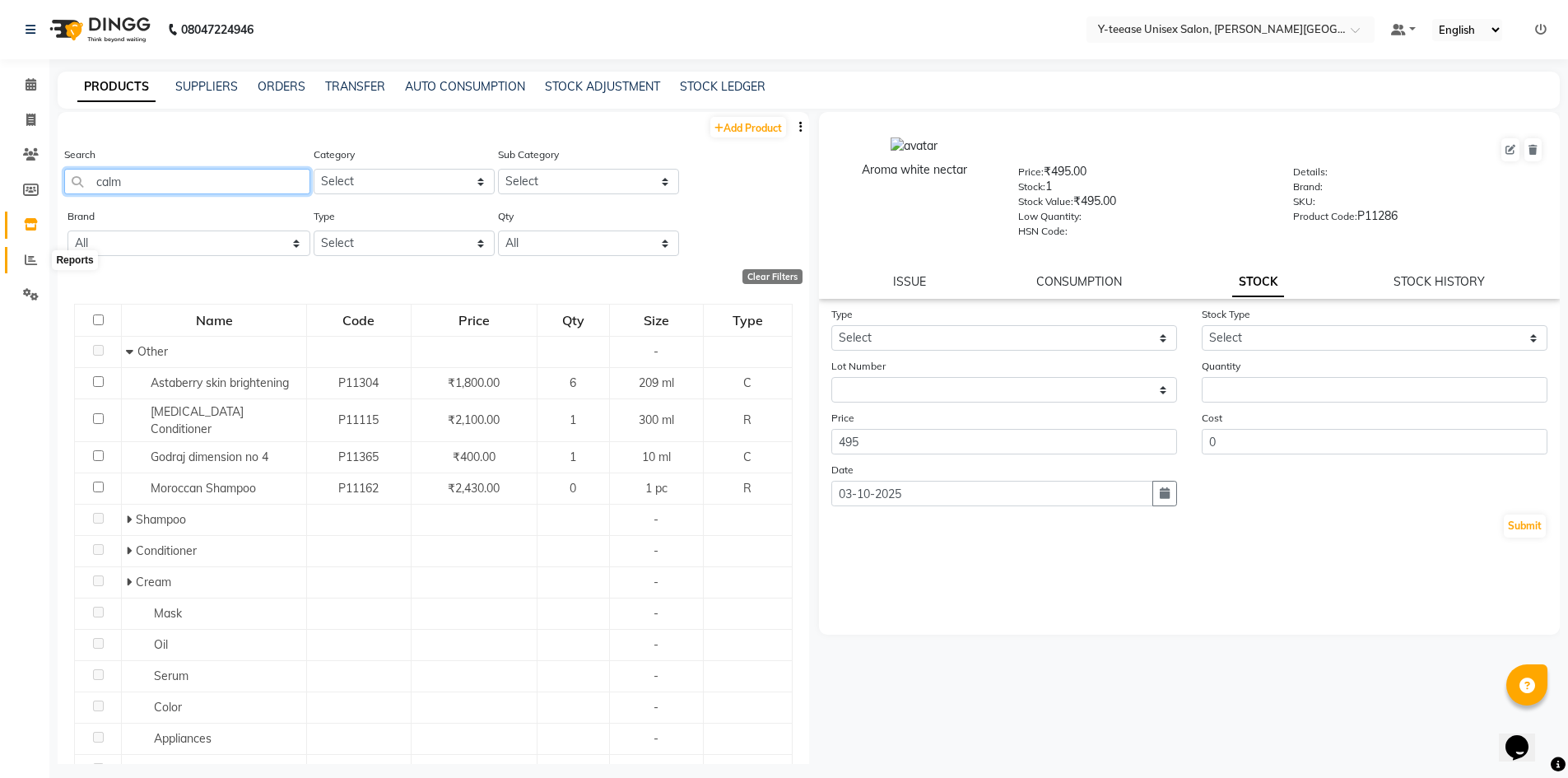
type input "calmi"
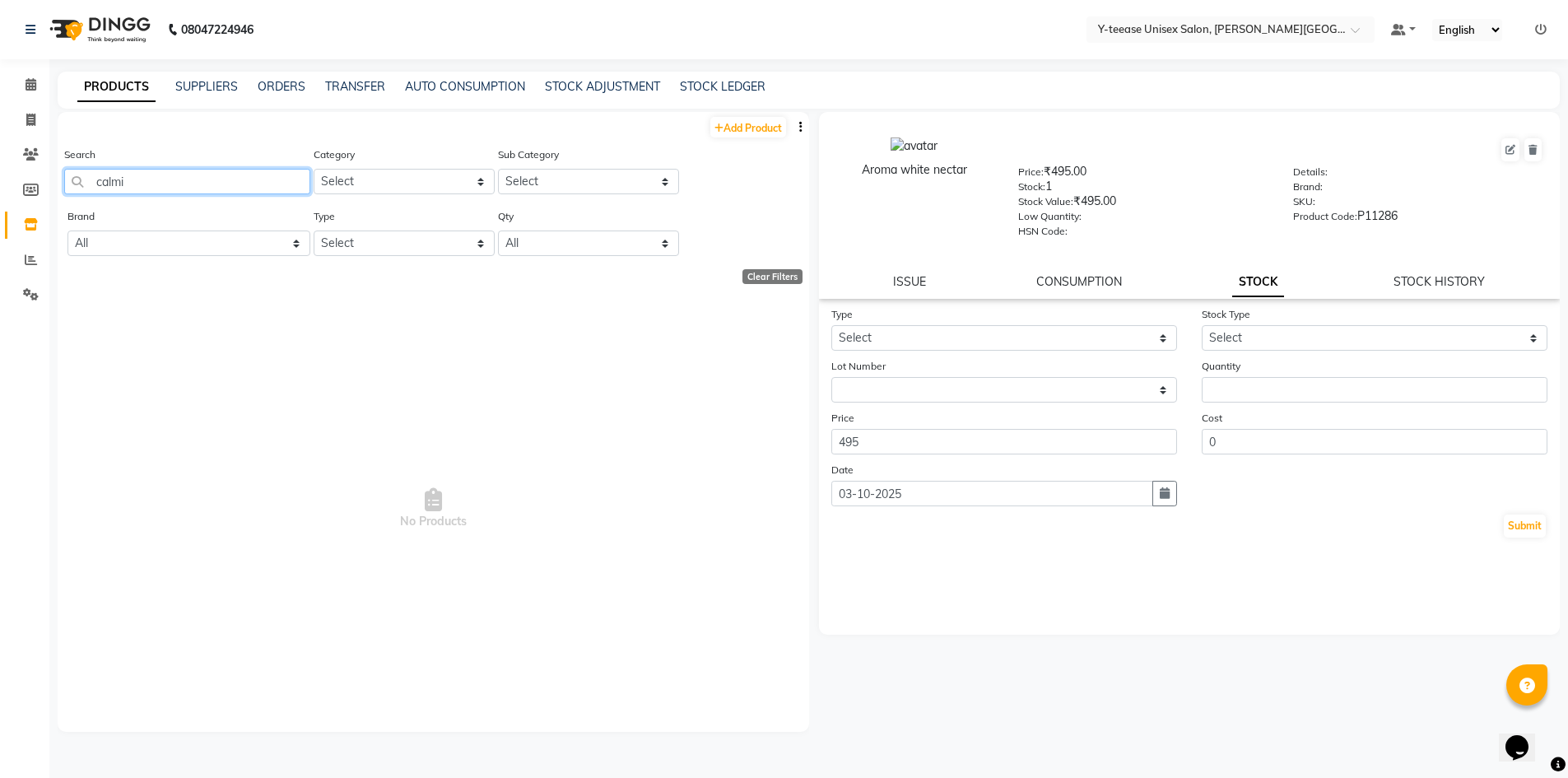
drag, startPoint x: 146, startPoint y: 188, endPoint x: 98, endPoint y: 196, distance: 48.7
click at [98, 196] on div "Search calmi" at bounding box center [187, 176] width 246 height 61
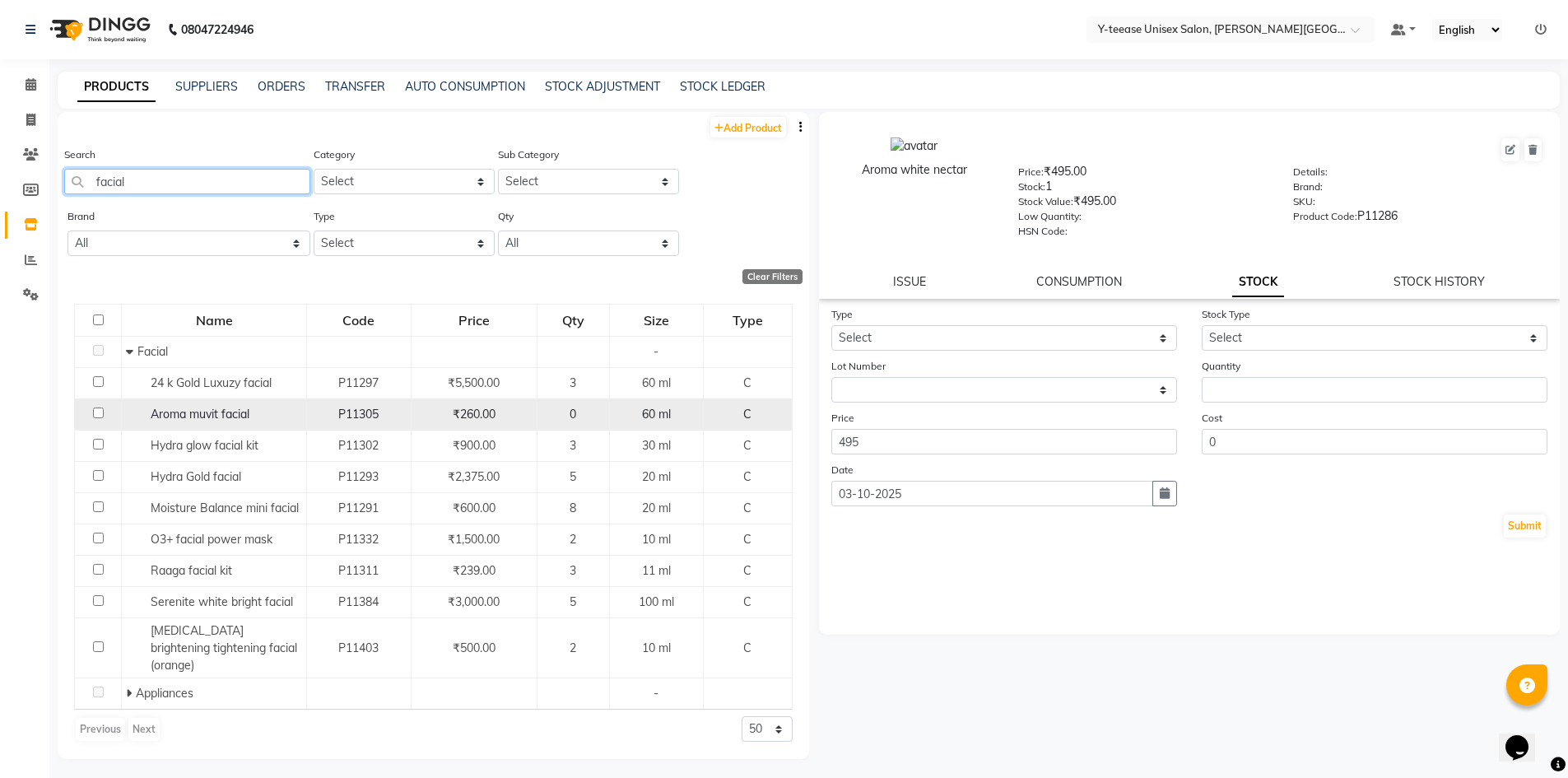
type input "facial"
click at [281, 410] on div "Aroma muvit facial" at bounding box center [214, 414] width 176 height 17
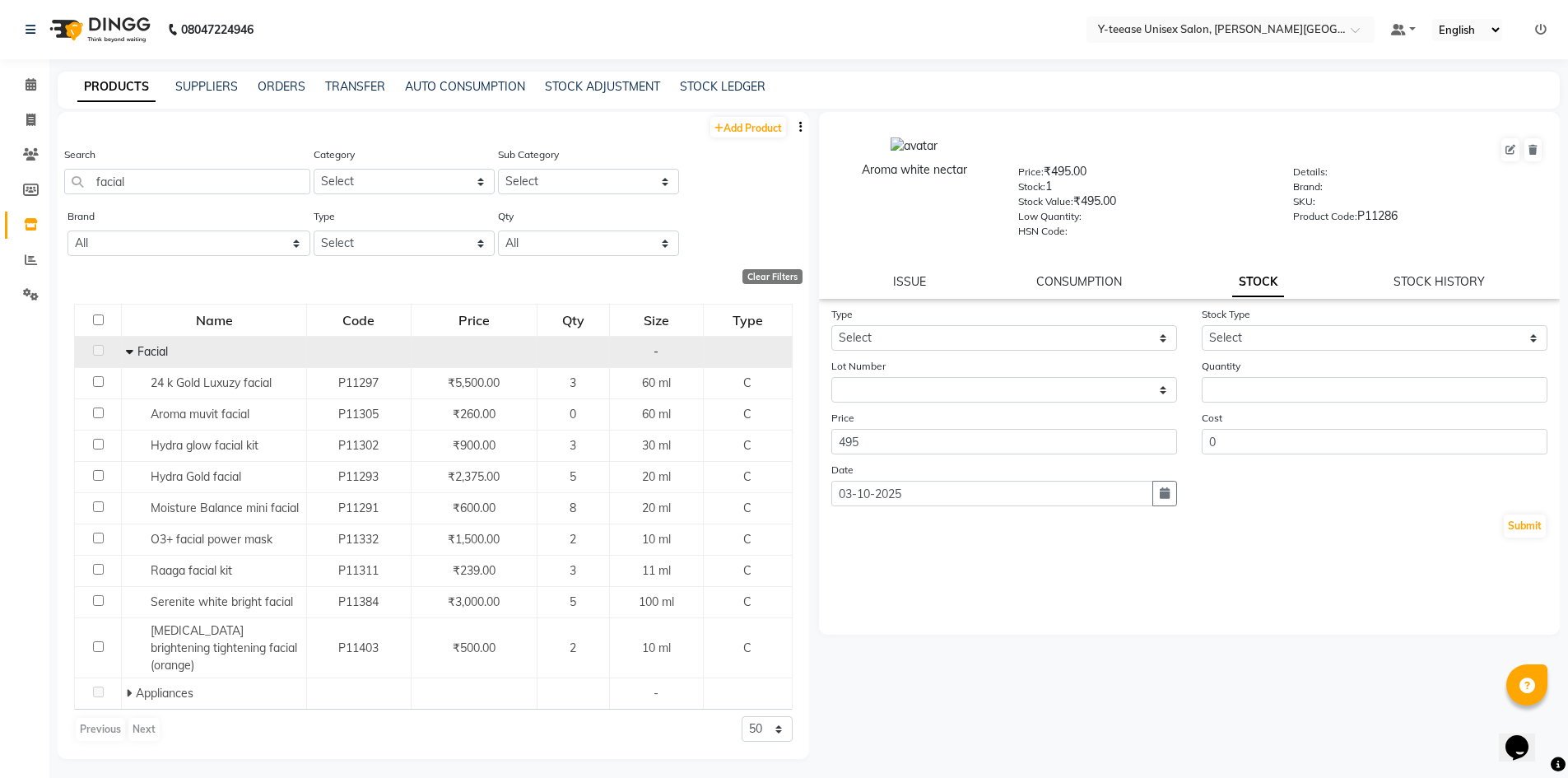
select select
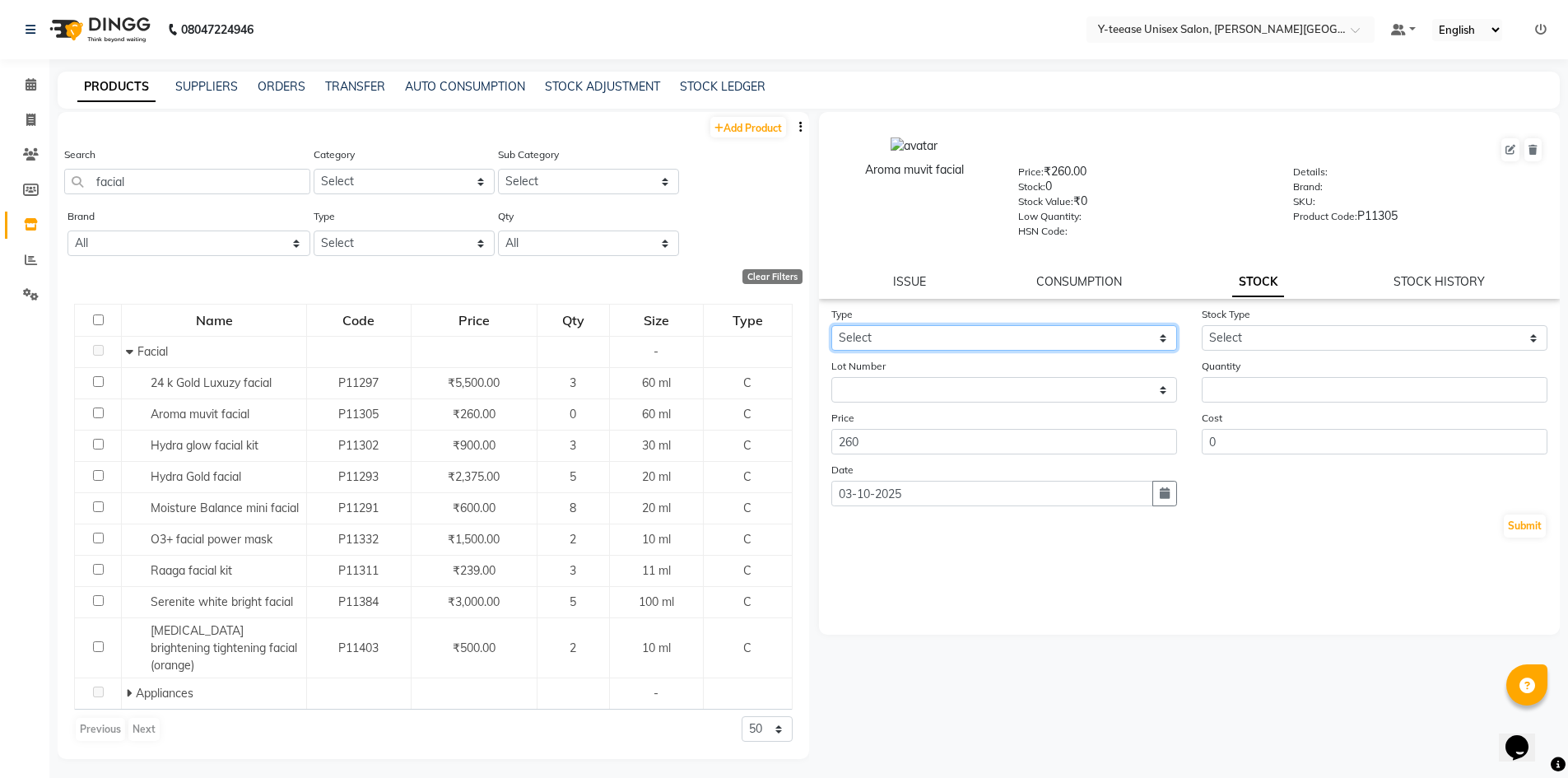
click at [864, 335] on select "Select In Out" at bounding box center [1004, 338] width 346 height 26
select select "in"
click at [831, 325] on select "Select In Out" at bounding box center [1004, 338] width 346 height 26
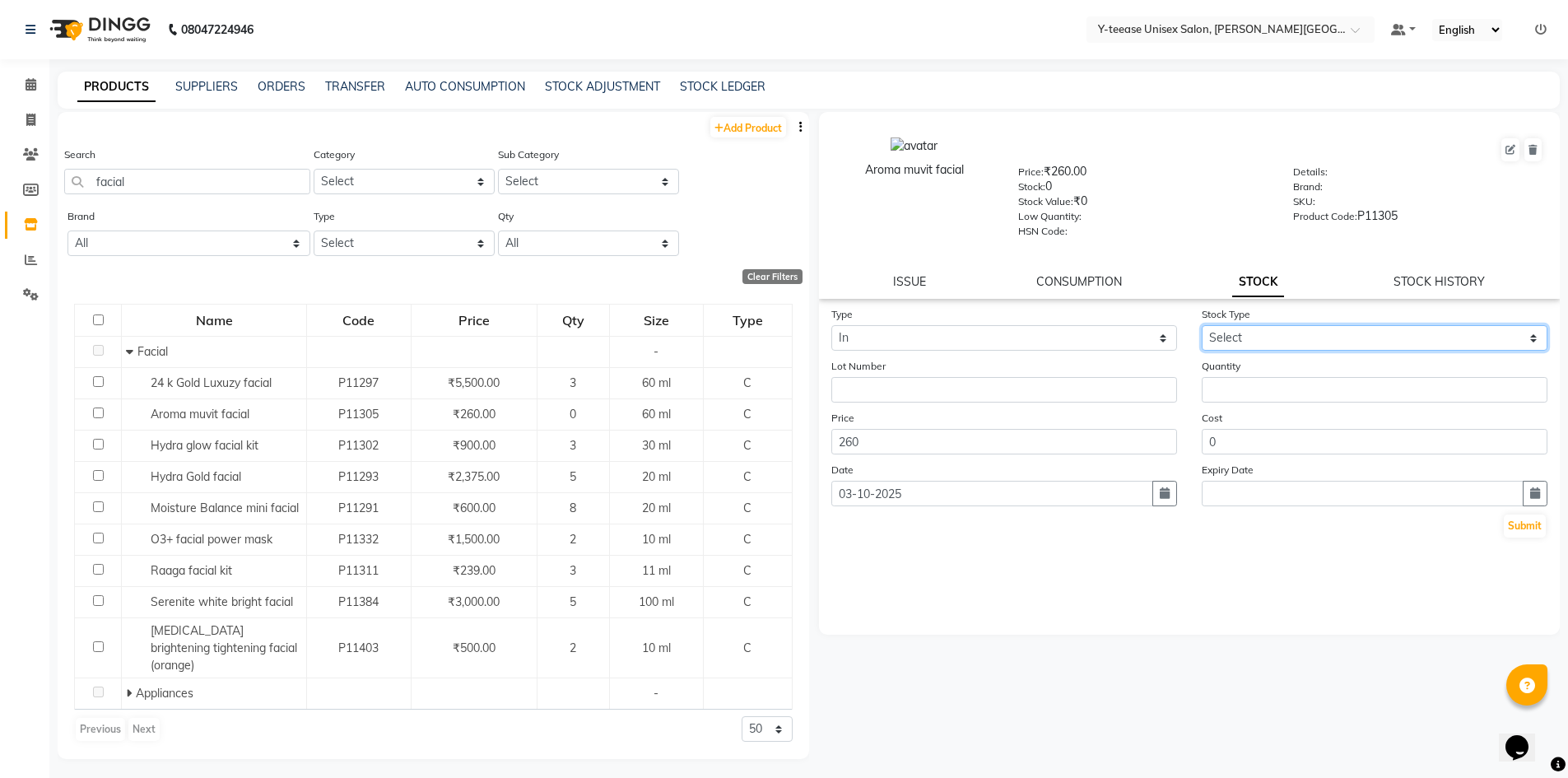
click at [1255, 334] on select "Select New Stock Adjustment Return Other" at bounding box center [1374, 338] width 346 height 26
select select "adjustment"
click at [1202, 325] on select "Select New Stock Adjustment Return Other" at bounding box center [1374, 338] width 346 height 26
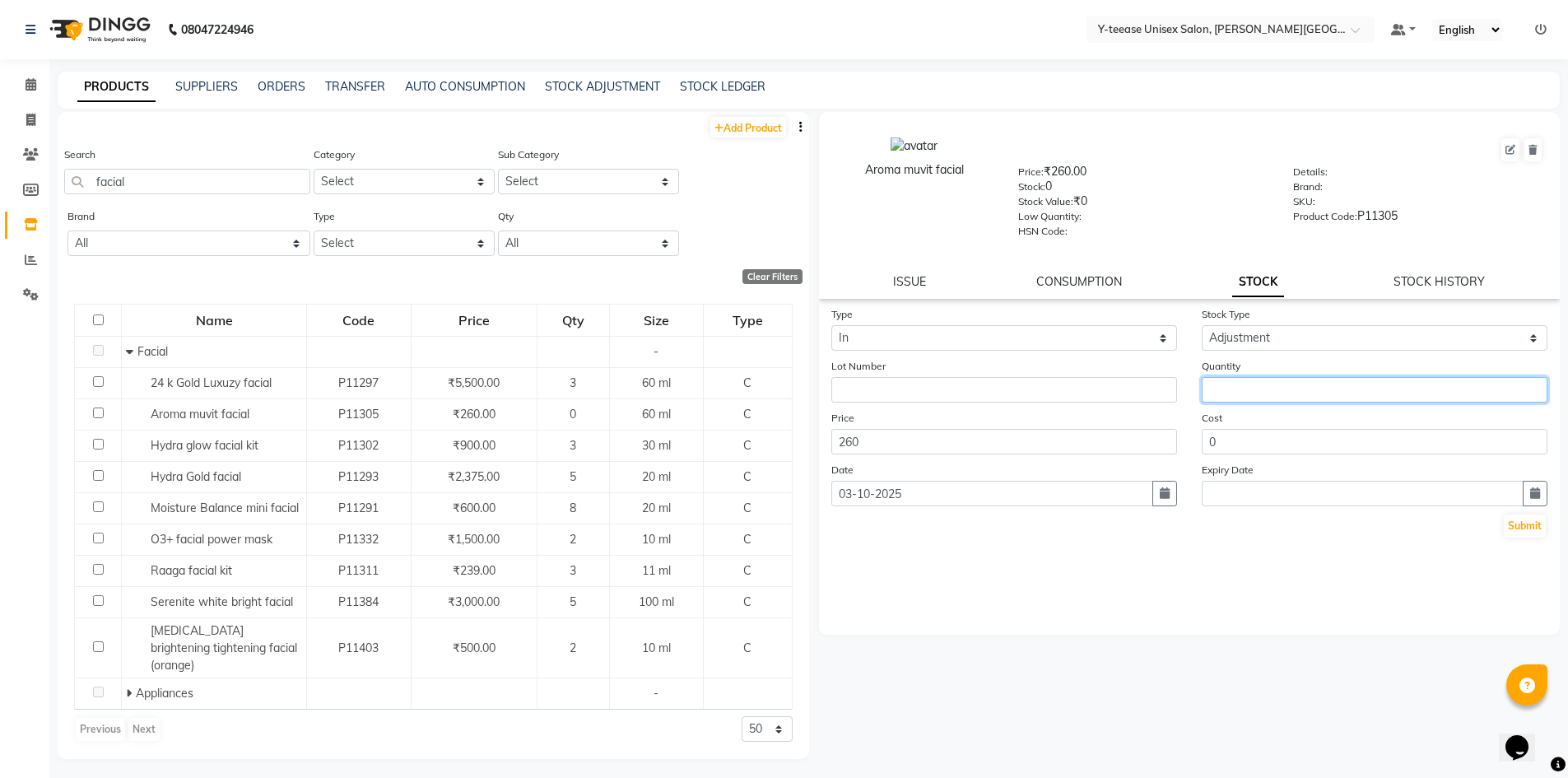
click at [1239, 389] on input "number" at bounding box center [1374, 389] width 346 height 26
type input "18"
click at [1532, 530] on button "Submit" at bounding box center [1524, 526] width 42 height 23
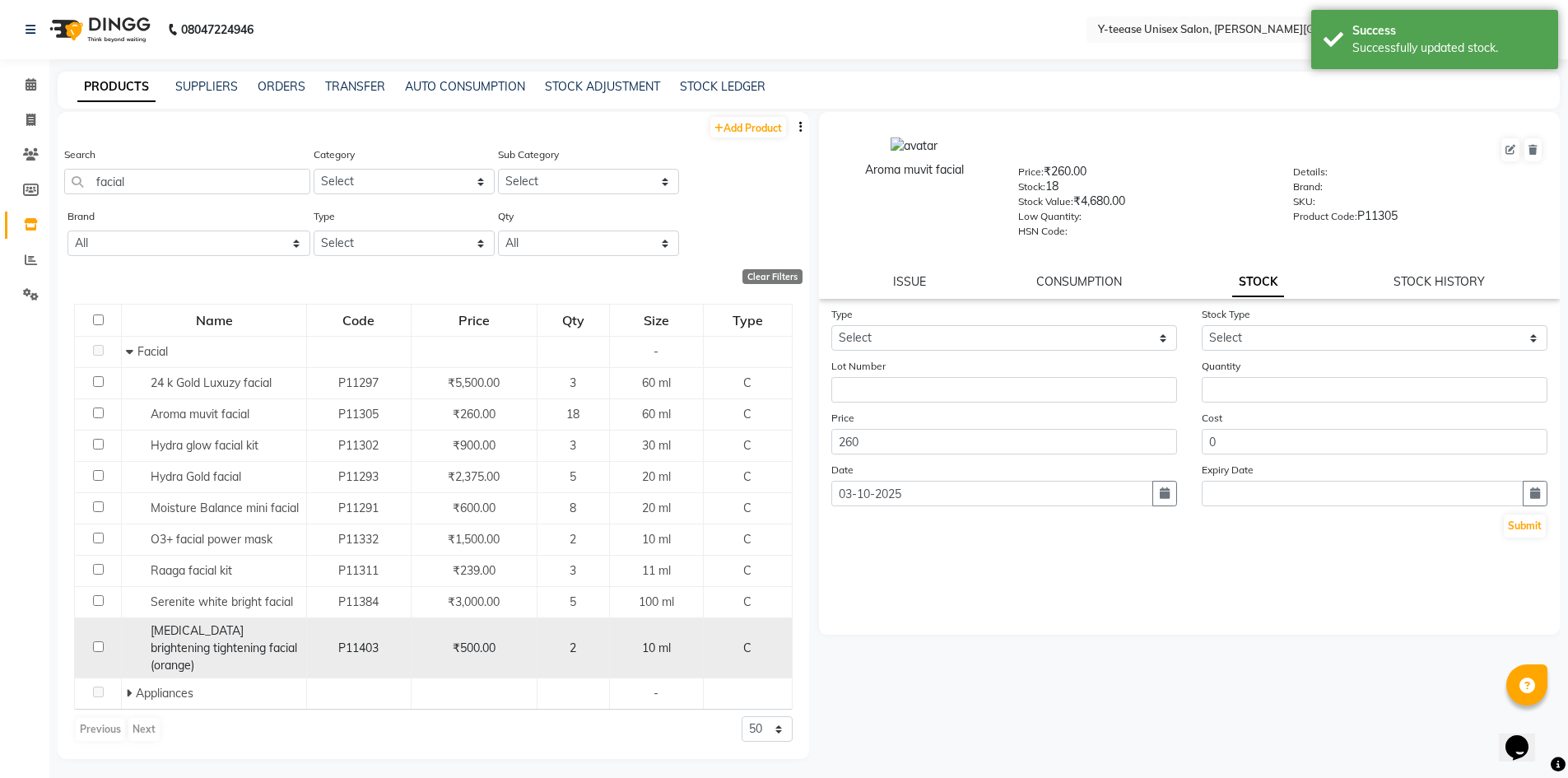
scroll to position [11, 0]
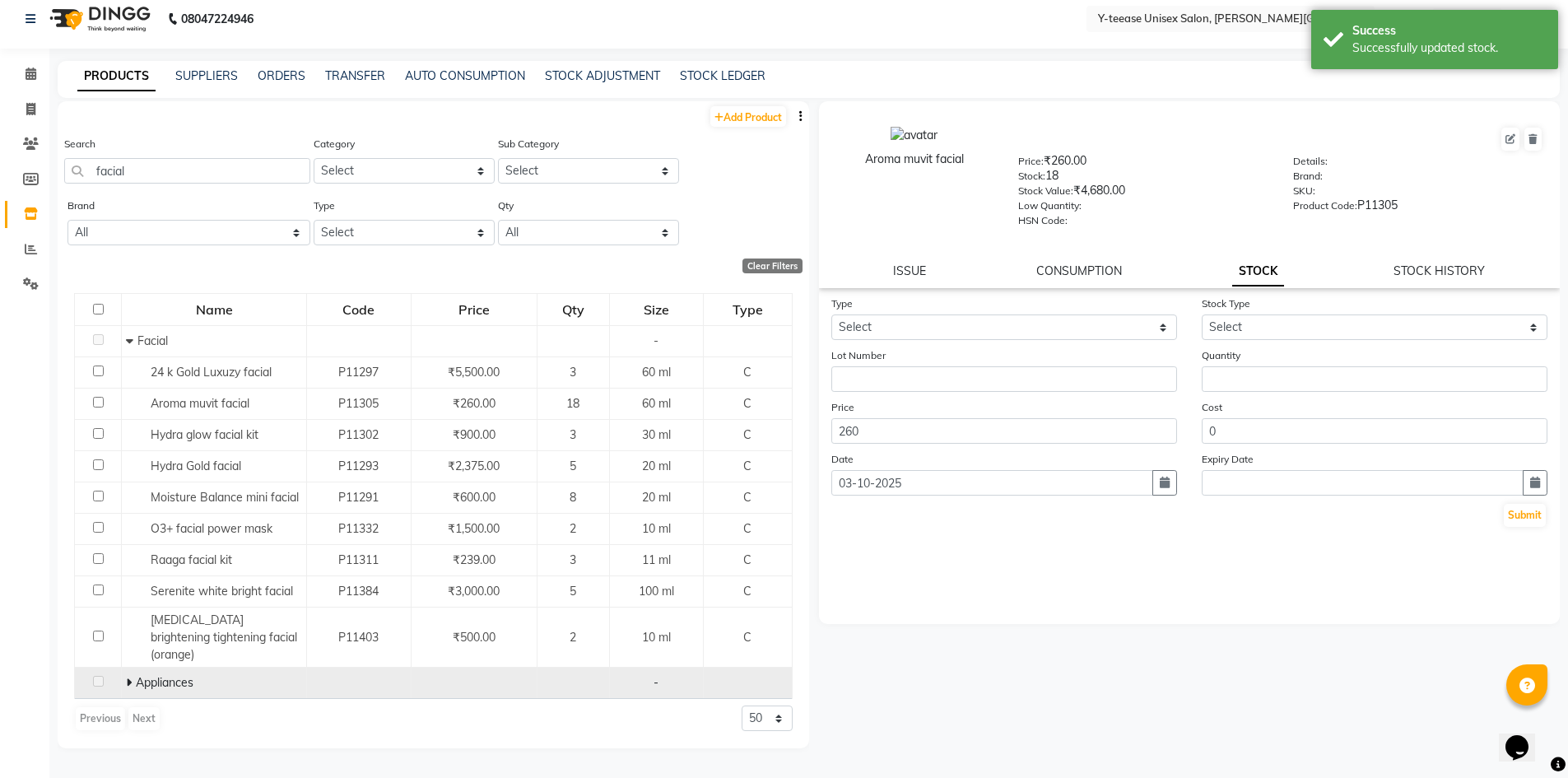
click at [132, 676] on span at bounding box center [131, 683] width 10 height 15
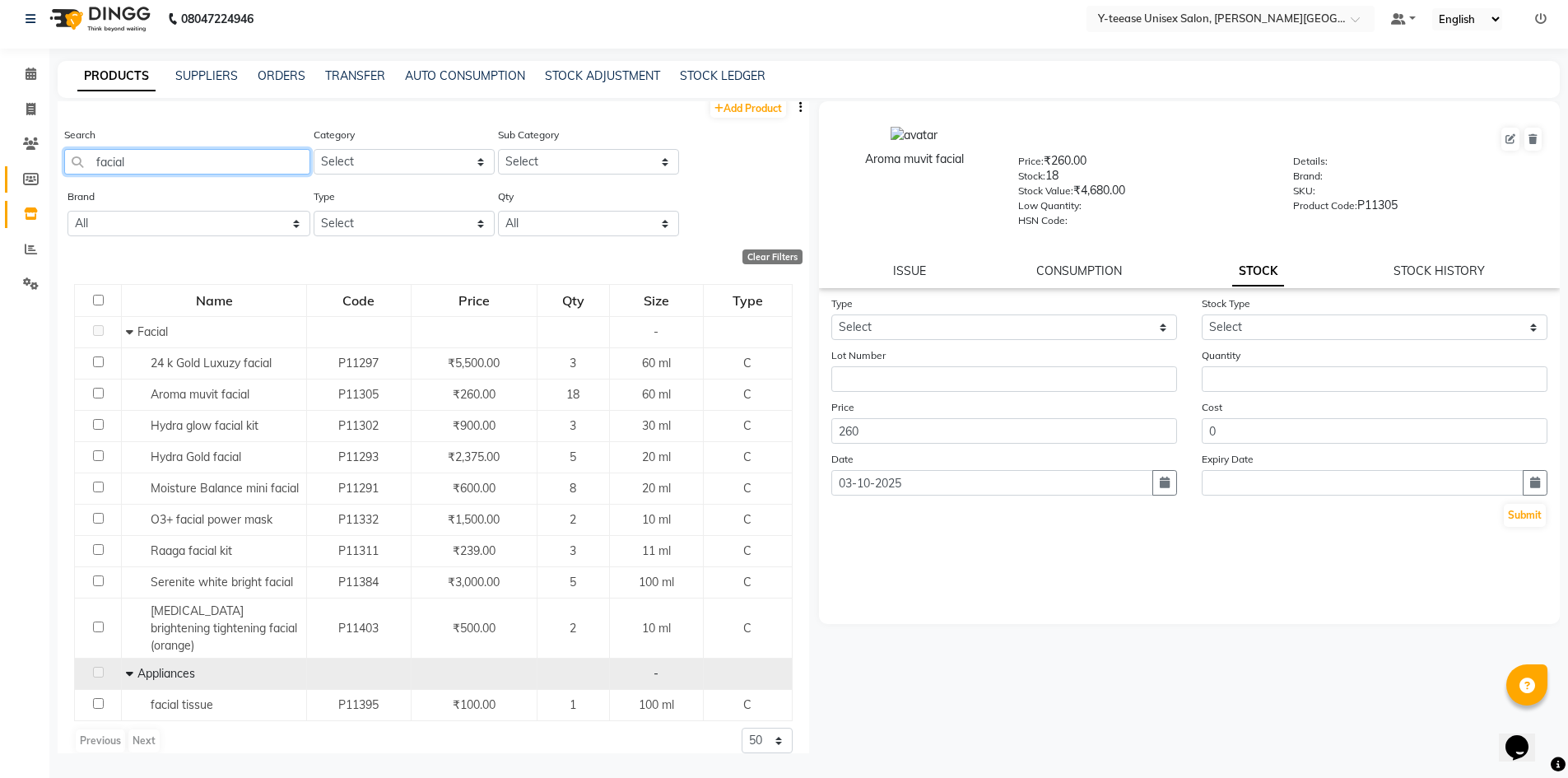
drag, startPoint x: 139, startPoint y: 170, endPoint x: 34, endPoint y: 172, distance: 105.0
click at [34, 172] on app-home "08047224946 Select Location × Y-teease Unisex Salon, Keshav Nagar Default Panel…" at bounding box center [784, 383] width 1568 height 789
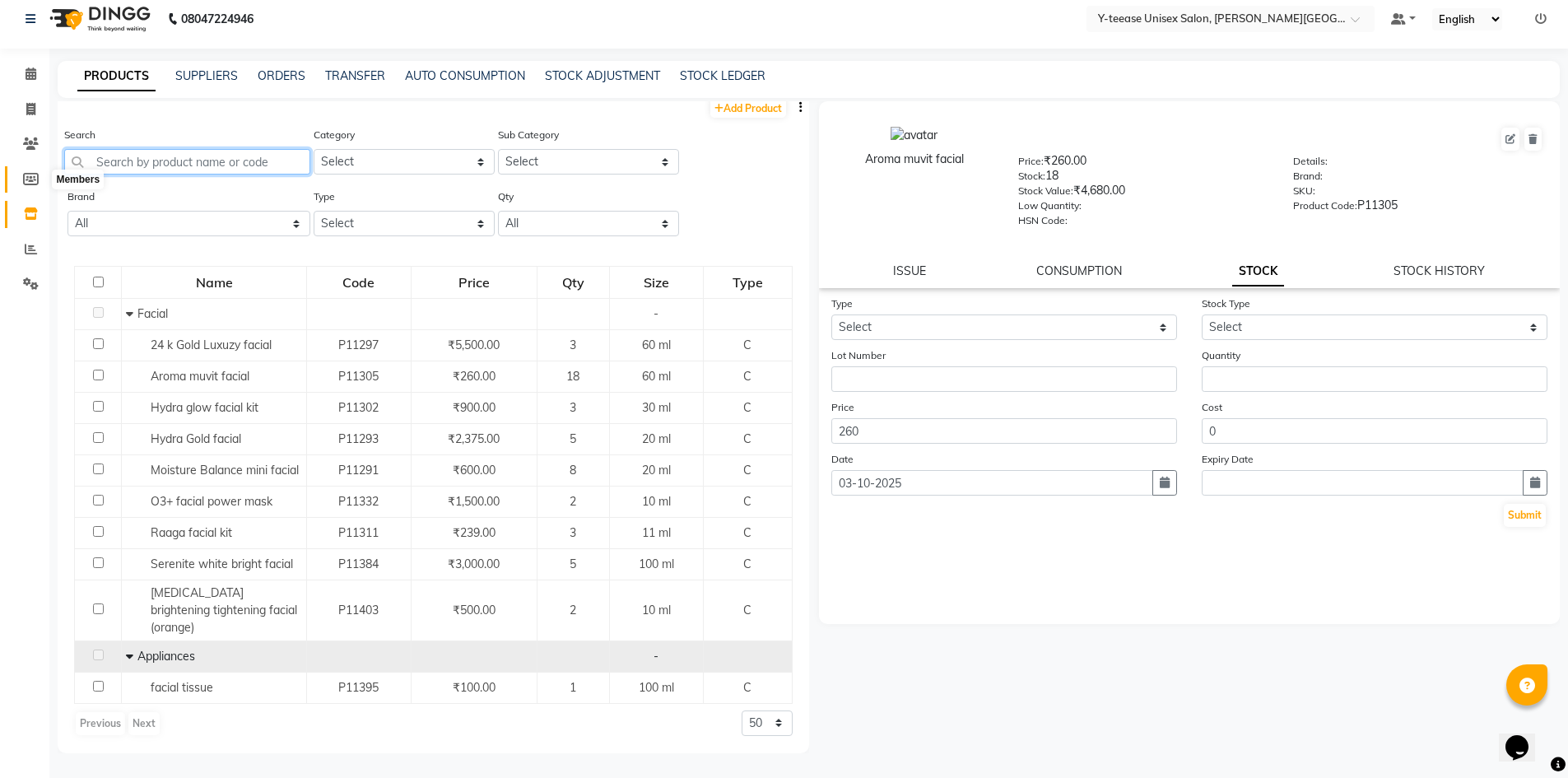
scroll to position [0, 0]
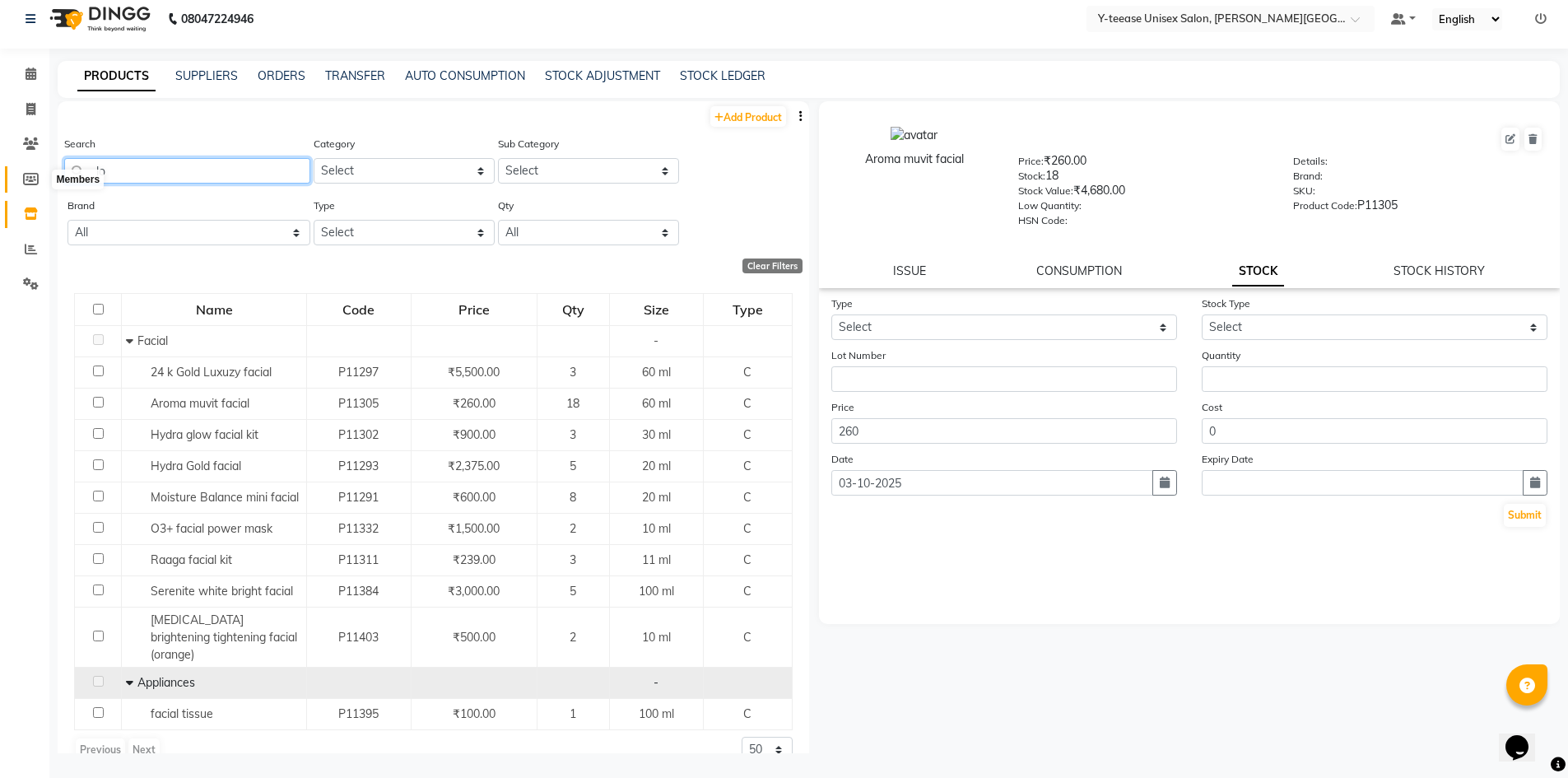
type input "lot"
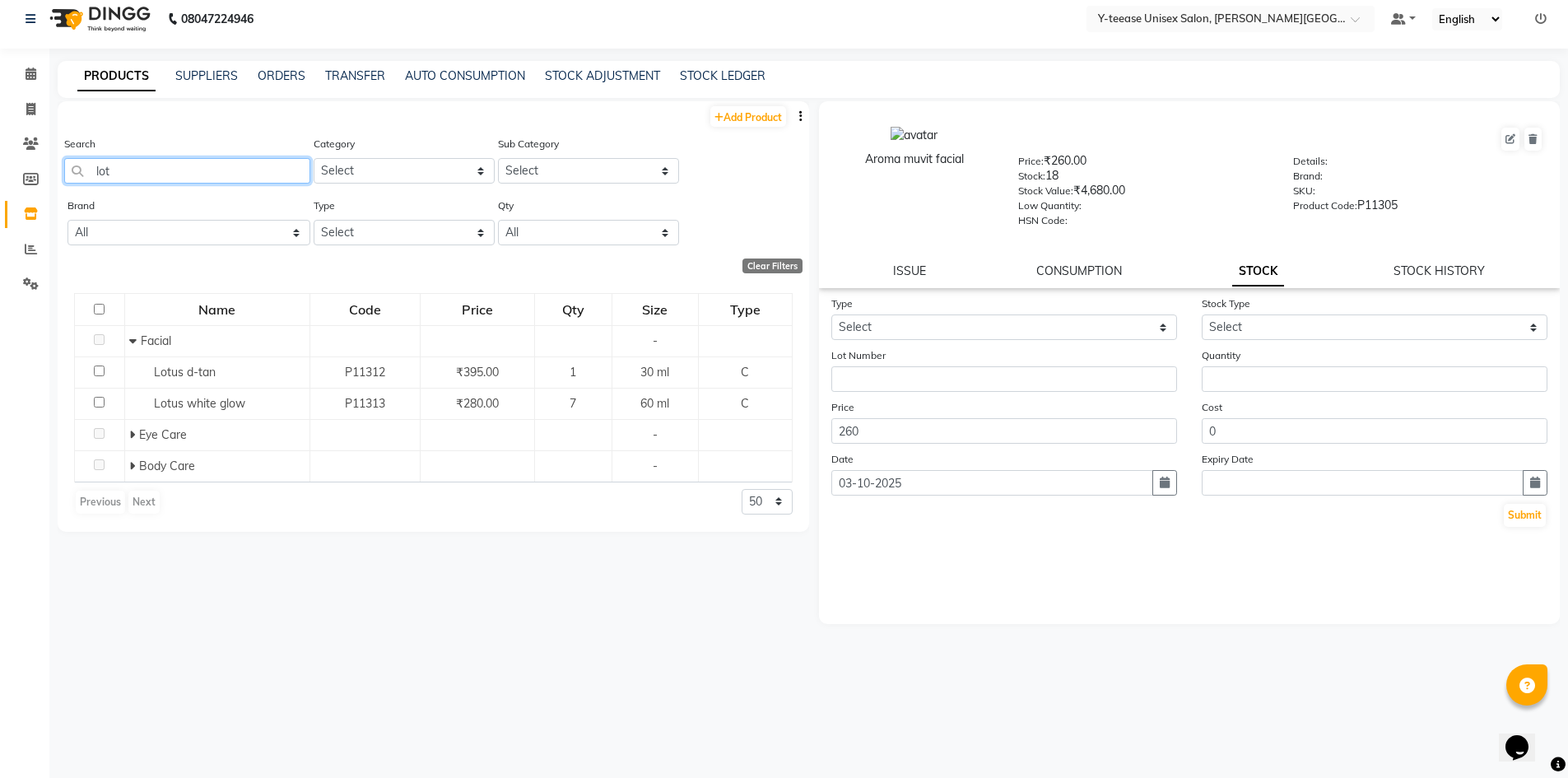
click at [104, 166] on input "lot" at bounding box center [187, 171] width 246 height 26
click at [105, 164] on input "lot" at bounding box center [187, 171] width 246 height 26
drag, startPoint x: 129, startPoint y: 168, endPoint x: 77, endPoint y: 176, distance: 52.6
click at [77, 176] on input "lot" at bounding box center [187, 171] width 246 height 26
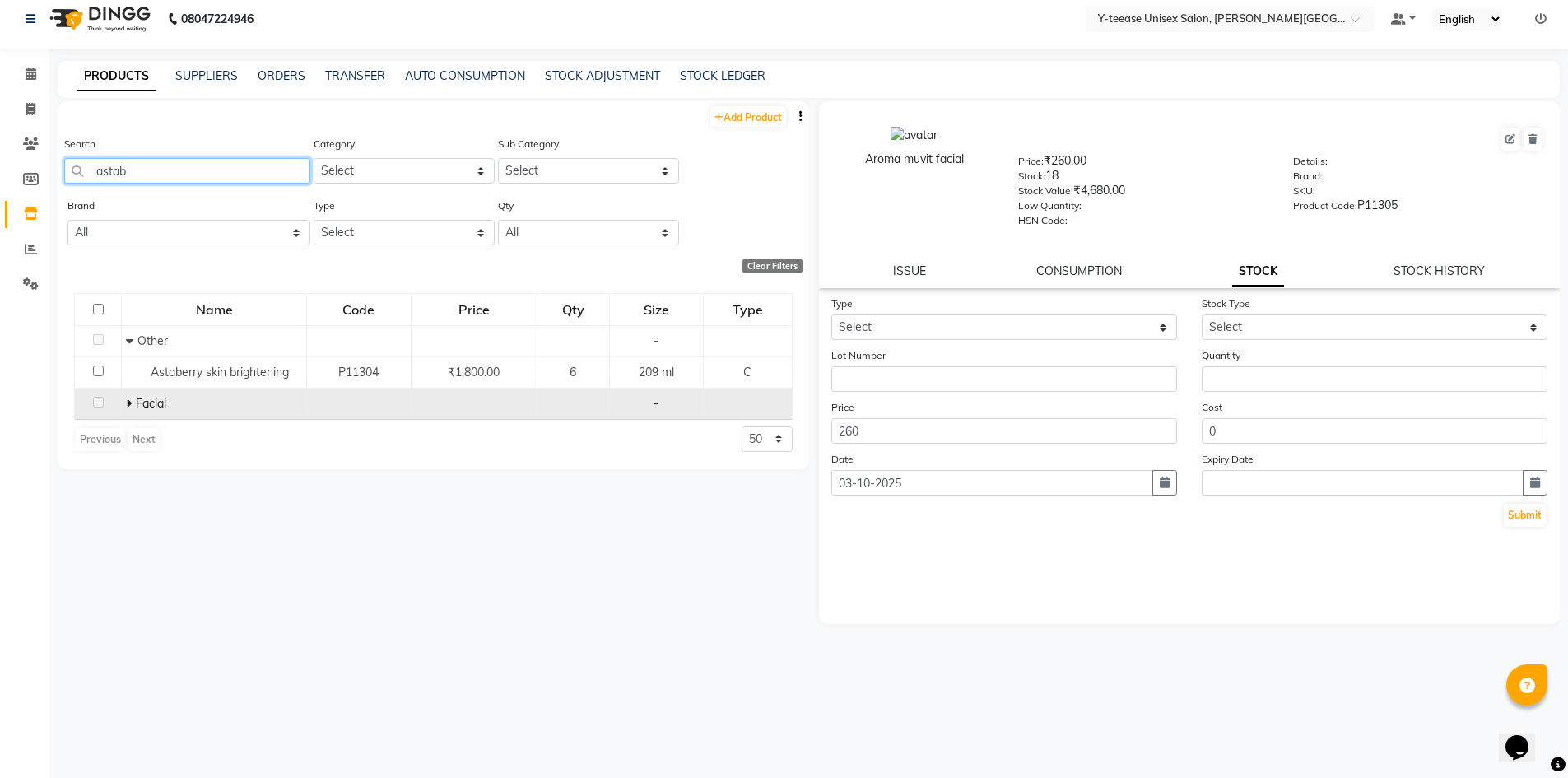
type input "astab"
click at [128, 402] on icon at bounding box center [129, 403] width 5 height 12
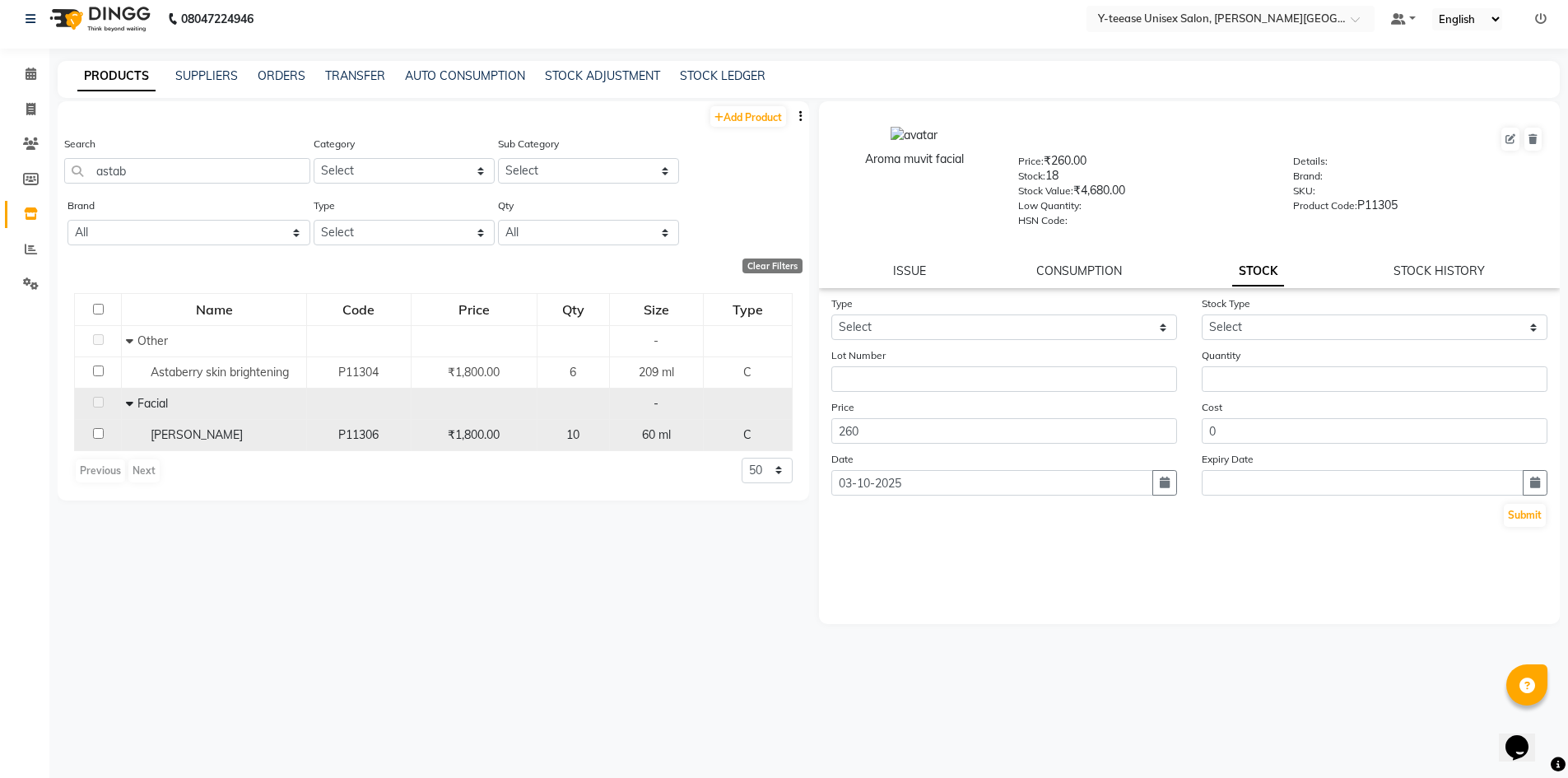
click at [218, 438] on span "Astaberry Kakadu" at bounding box center [197, 435] width 92 height 15
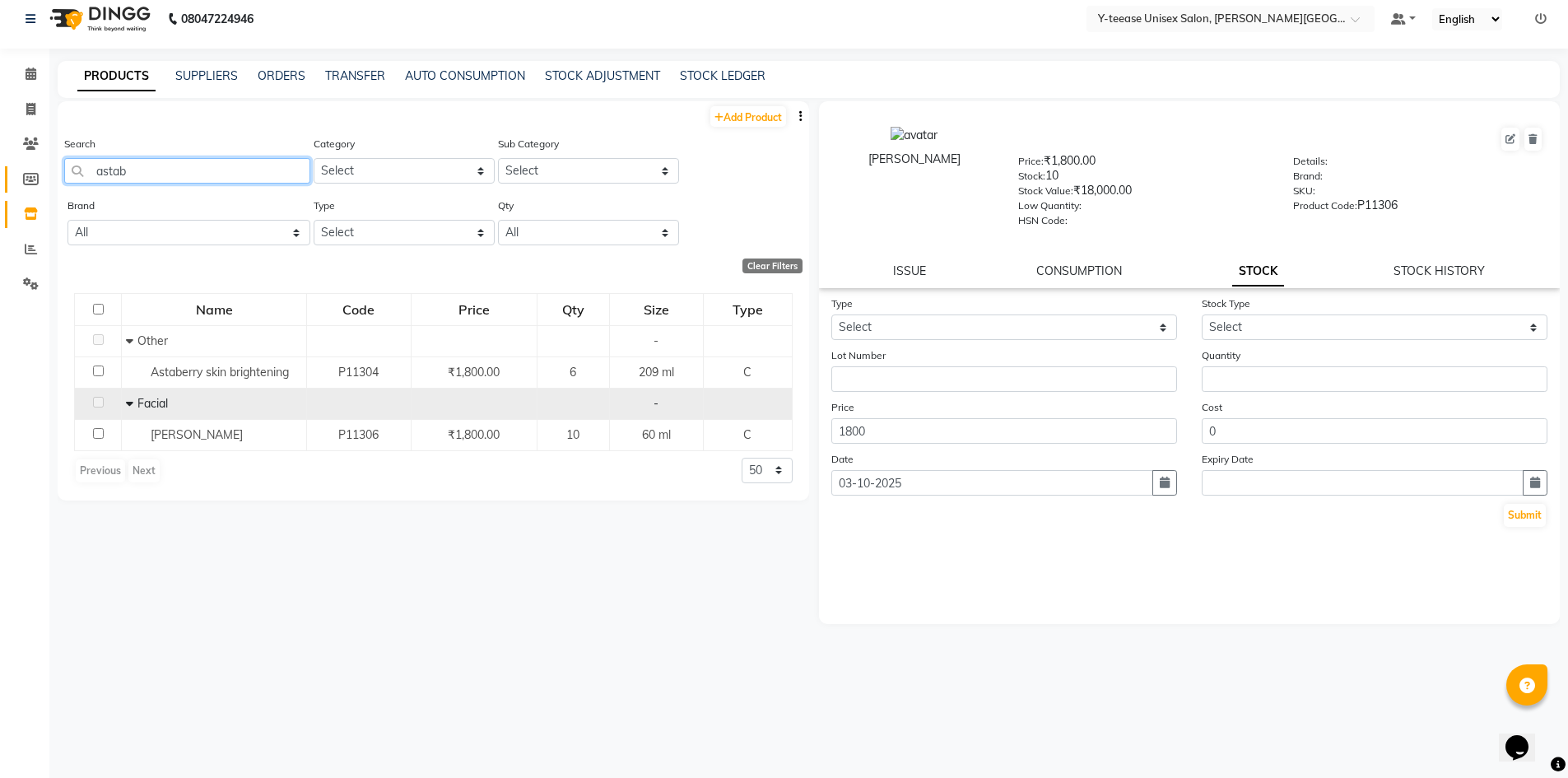
drag, startPoint x: 141, startPoint y: 167, endPoint x: 36, endPoint y: 171, distance: 105.1
click at [36, 171] on app-home "08047224946 Select Location × Y-teease Unisex Salon, Keshav Nagar Default Panel…" at bounding box center [784, 383] width 1568 height 789
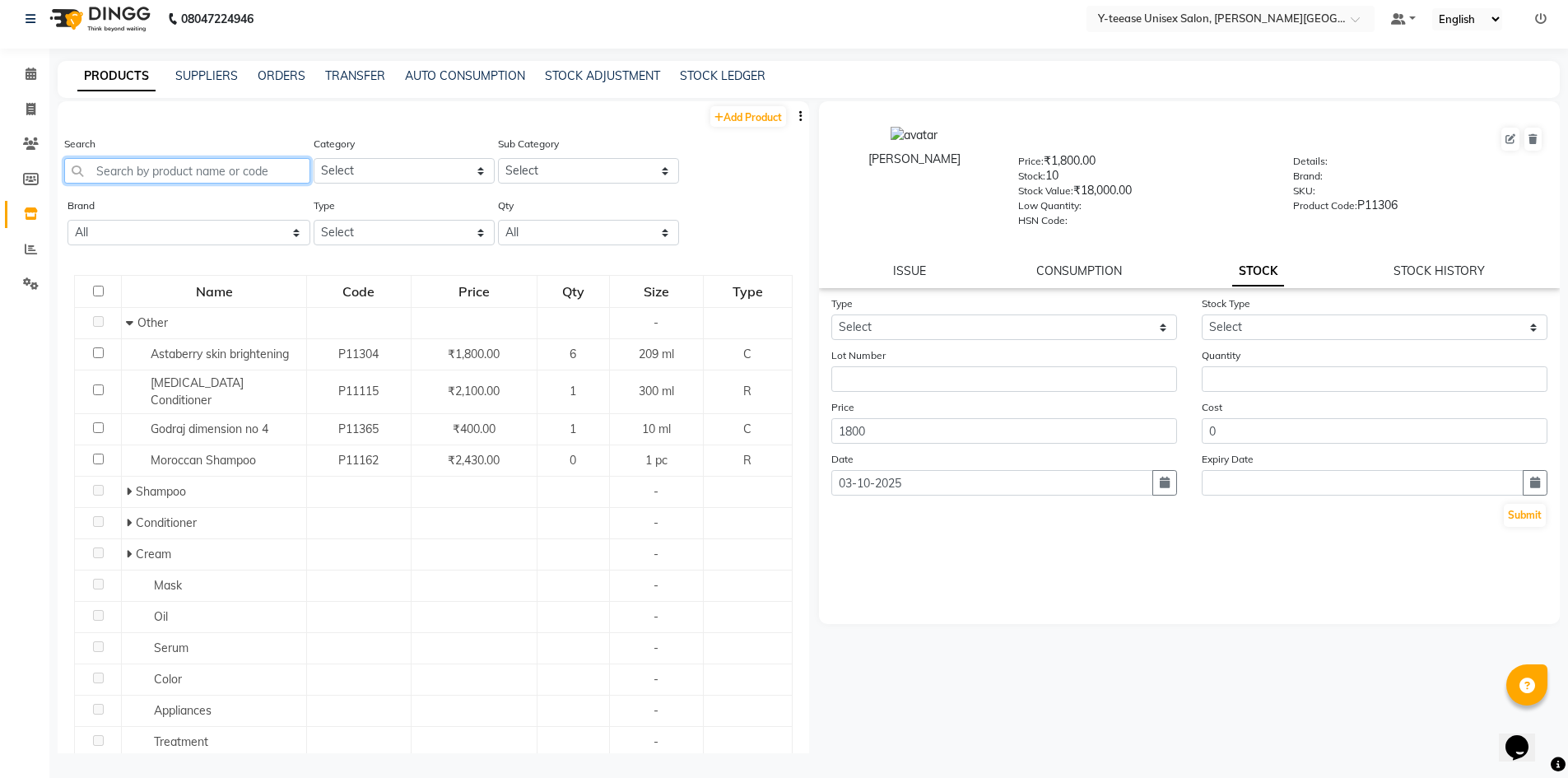
click at [126, 175] on input "text" at bounding box center [187, 171] width 246 height 26
click at [105, 168] on input "text" at bounding box center [187, 171] width 246 height 26
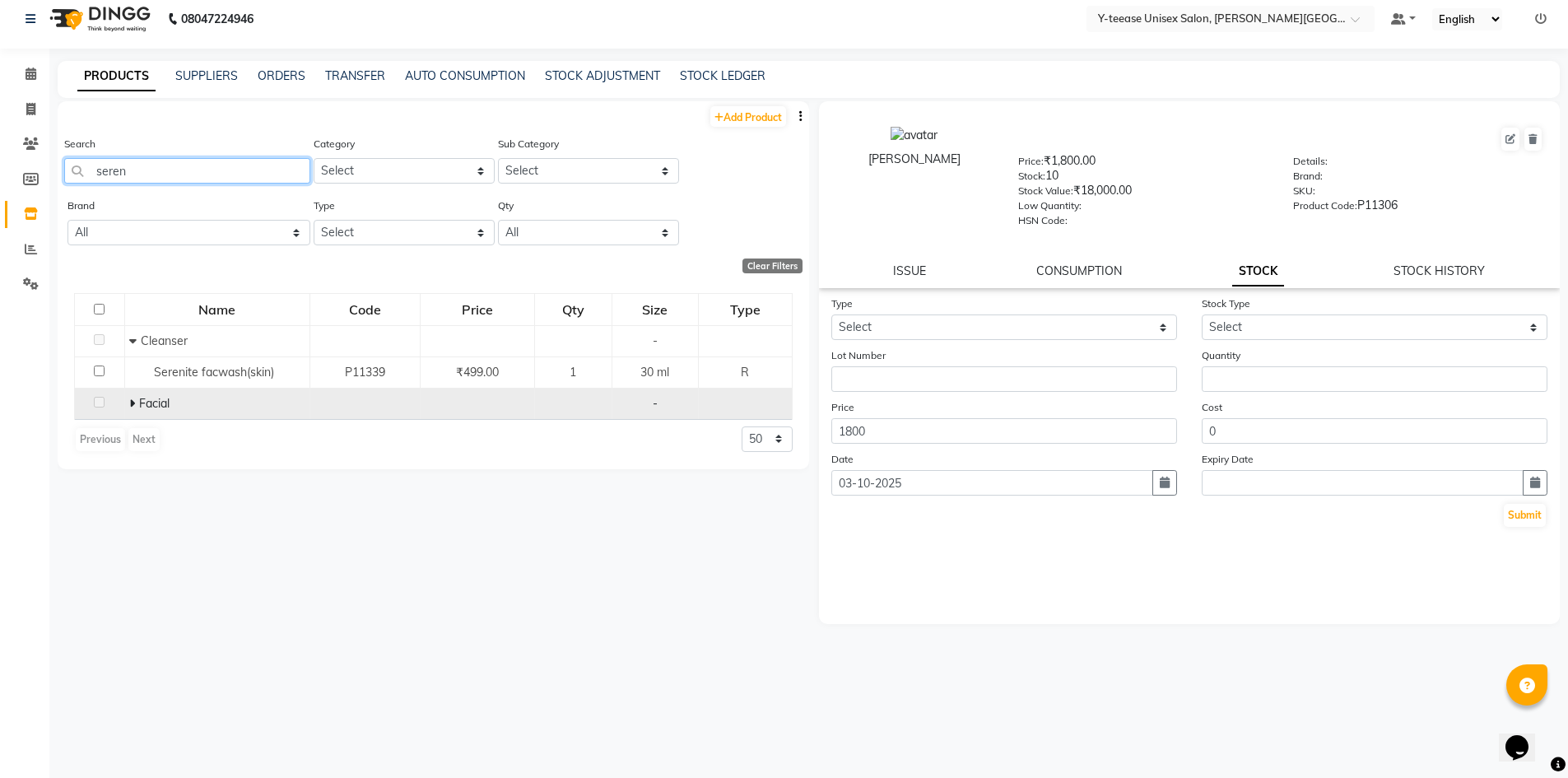
type input "seren"
click at [134, 405] on span at bounding box center [133, 404] width 10 height 15
drag, startPoint x: 132, startPoint y: 173, endPoint x: 0, endPoint y: 196, distance: 134.0
click at [0, 196] on app-home "08047224946 Select Location × Y-teease Unisex Salon, Keshav Nagar Default Panel…" at bounding box center [784, 383] width 1568 height 789
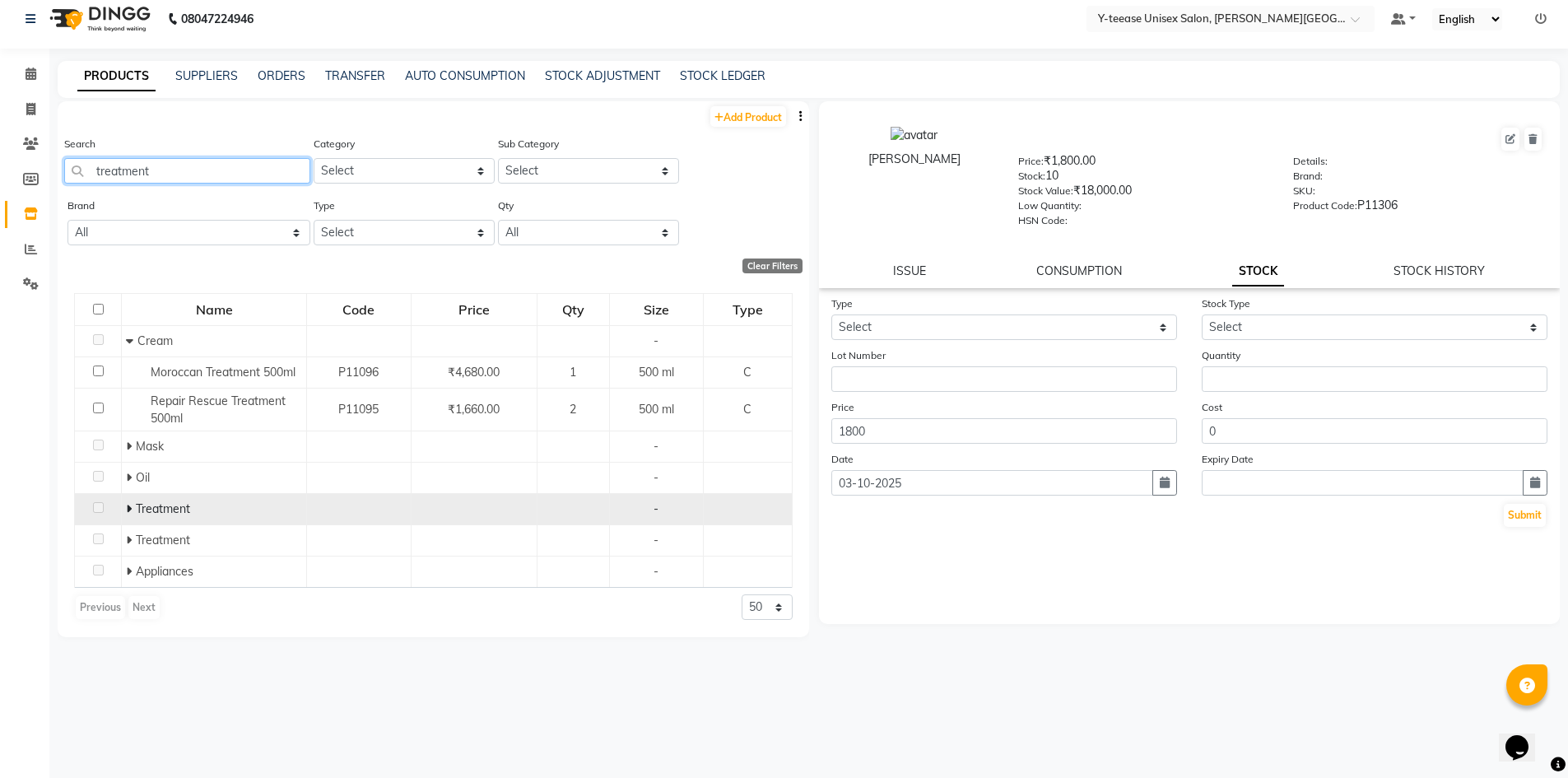
type input "treatment"
click at [127, 508] on icon at bounding box center [129, 509] width 5 height 12
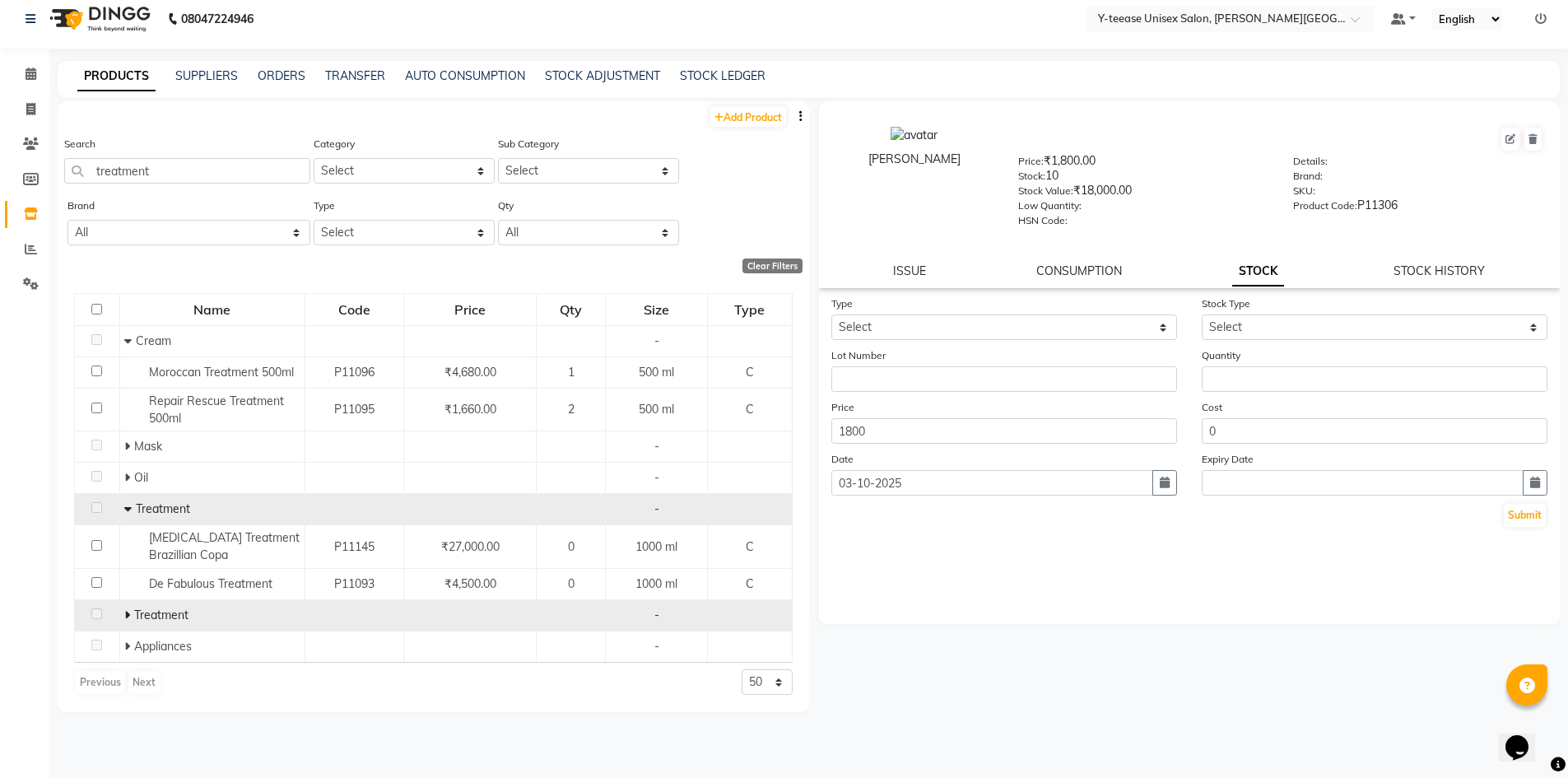
click at [131, 614] on span at bounding box center [129, 615] width 10 height 15
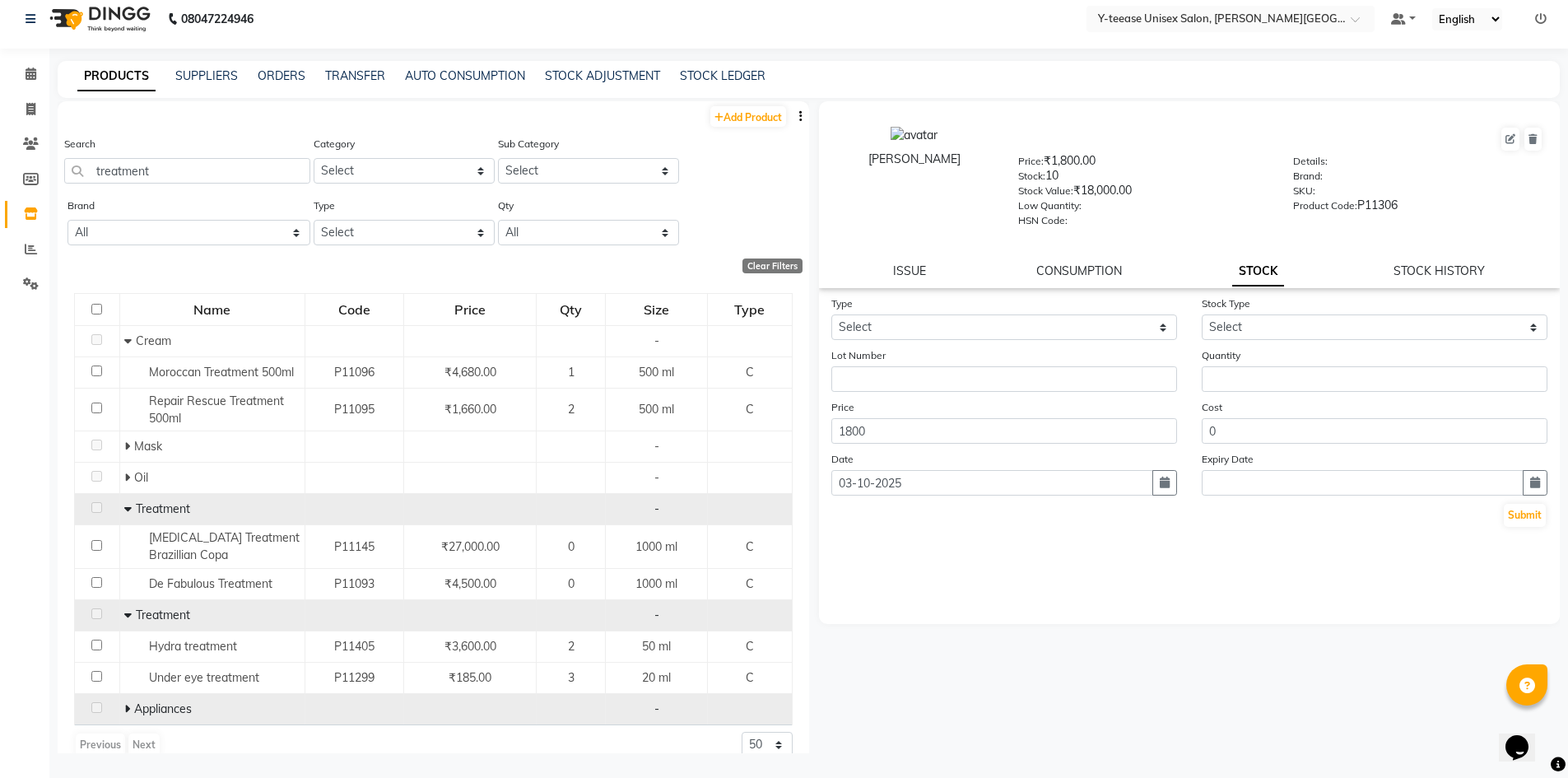
click at [124, 709] on icon at bounding box center [127, 709] width 5 height 12
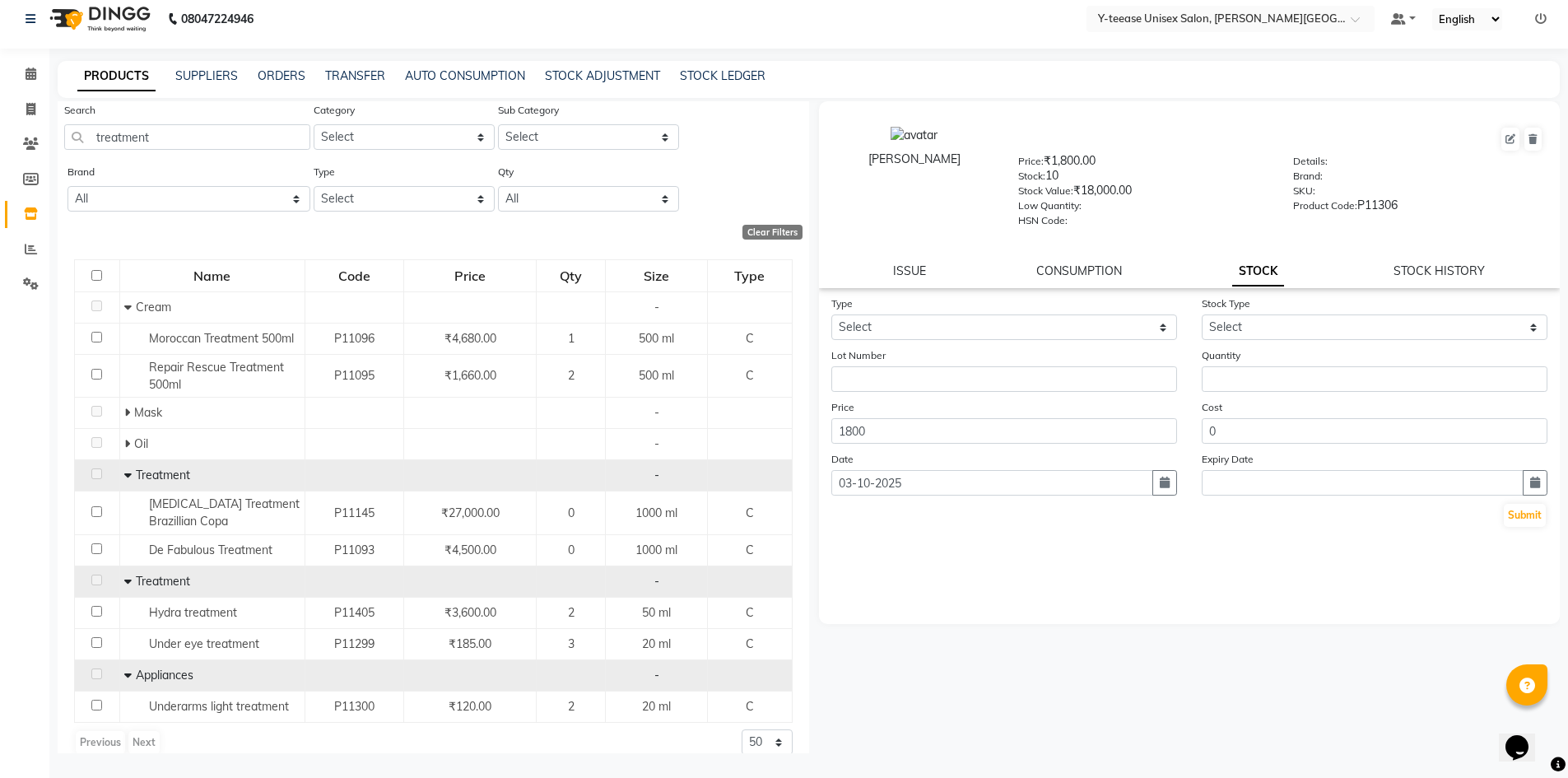
scroll to position [52, 0]
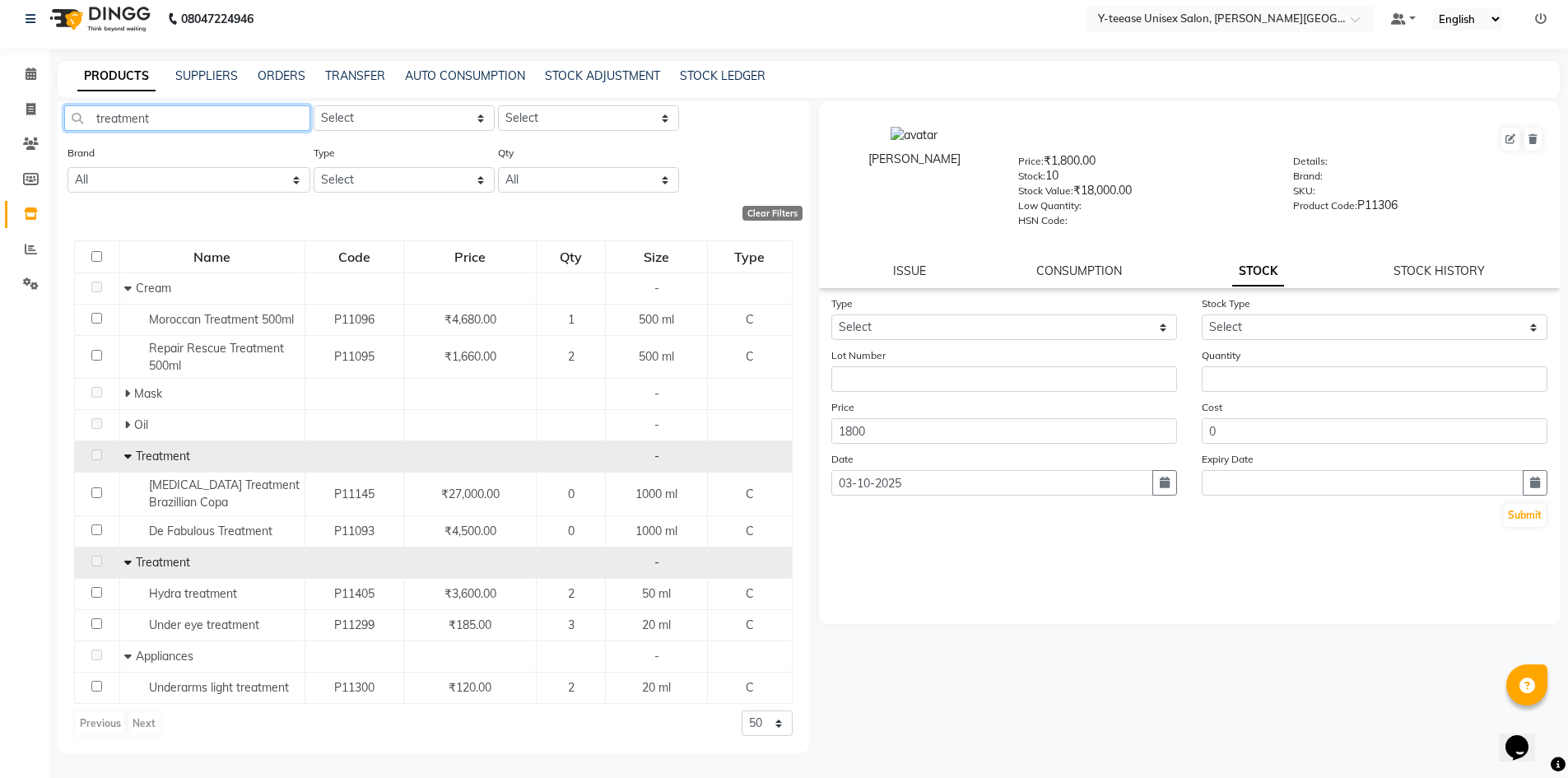
drag, startPoint x: 162, startPoint y: 123, endPoint x: 0, endPoint y: 138, distance: 162.7
click at [0, 138] on app-home "08047224946 Select Location × Y-teease Unisex Salon, Keshav Nagar Default Panel…" at bounding box center [784, 383] width 1568 height 789
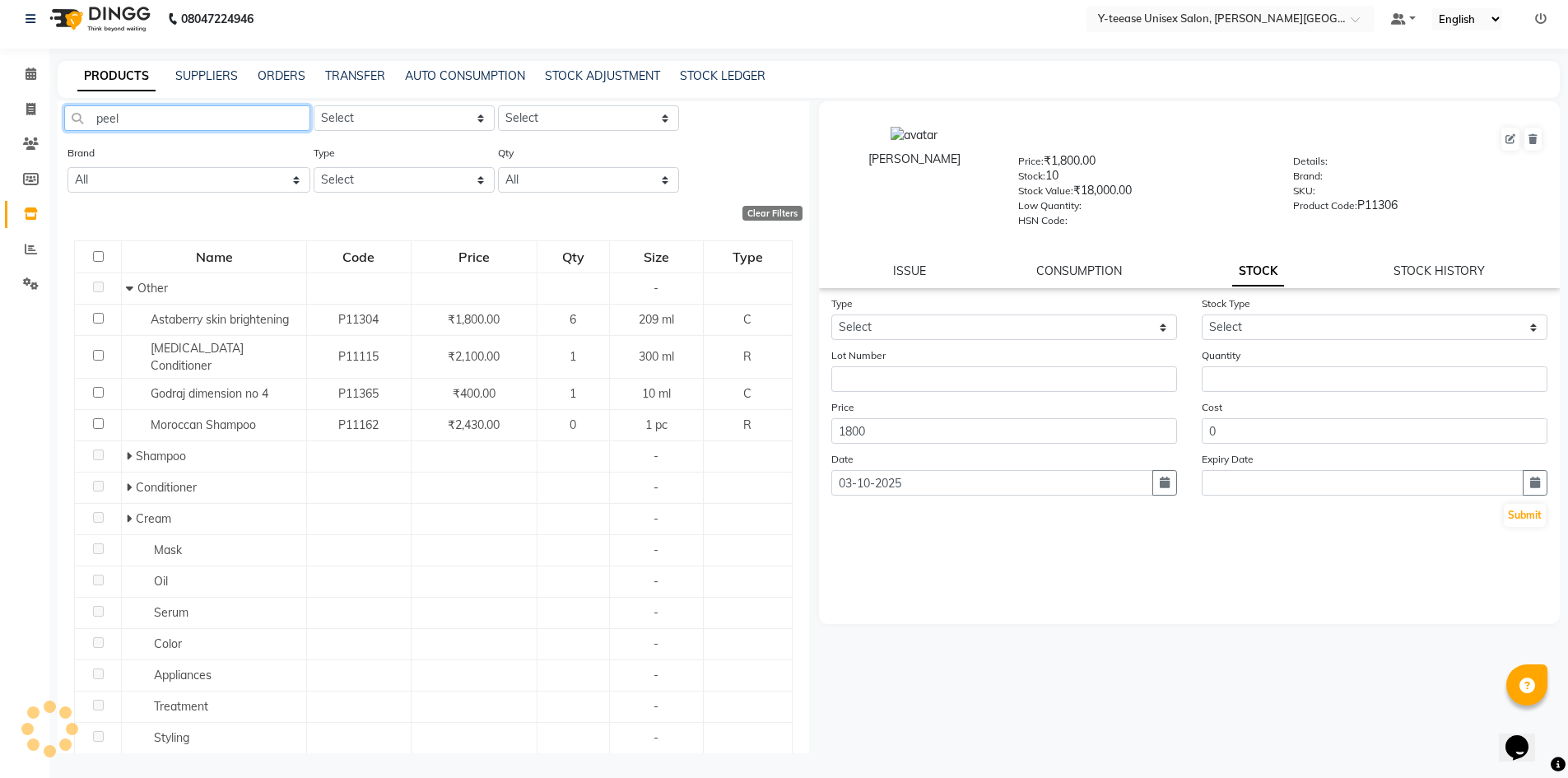
scroll to position [0, 0]
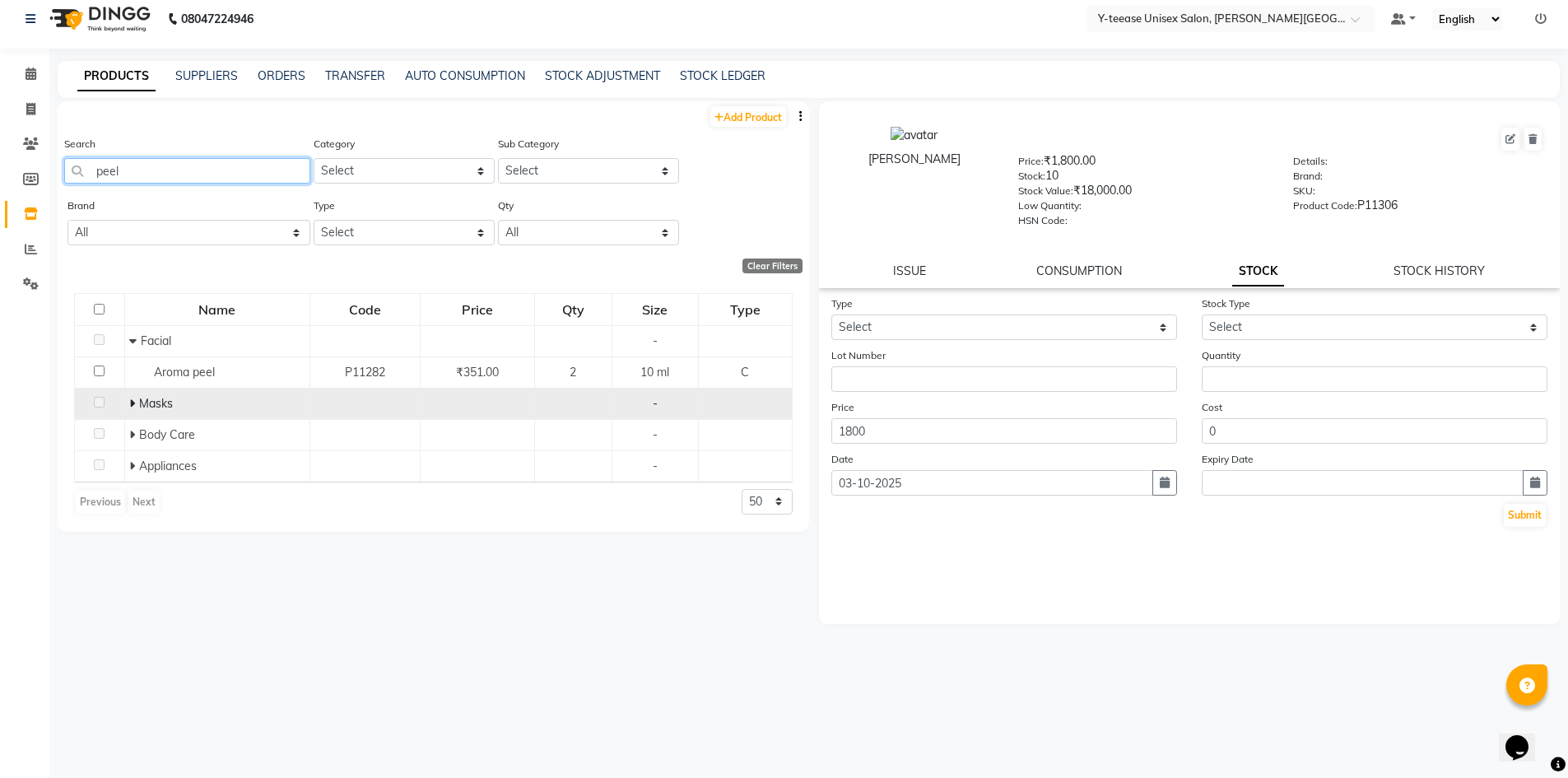
type input "peel"
click at [134, 401] on span at bounding box center [133, 404] width 10 height 15
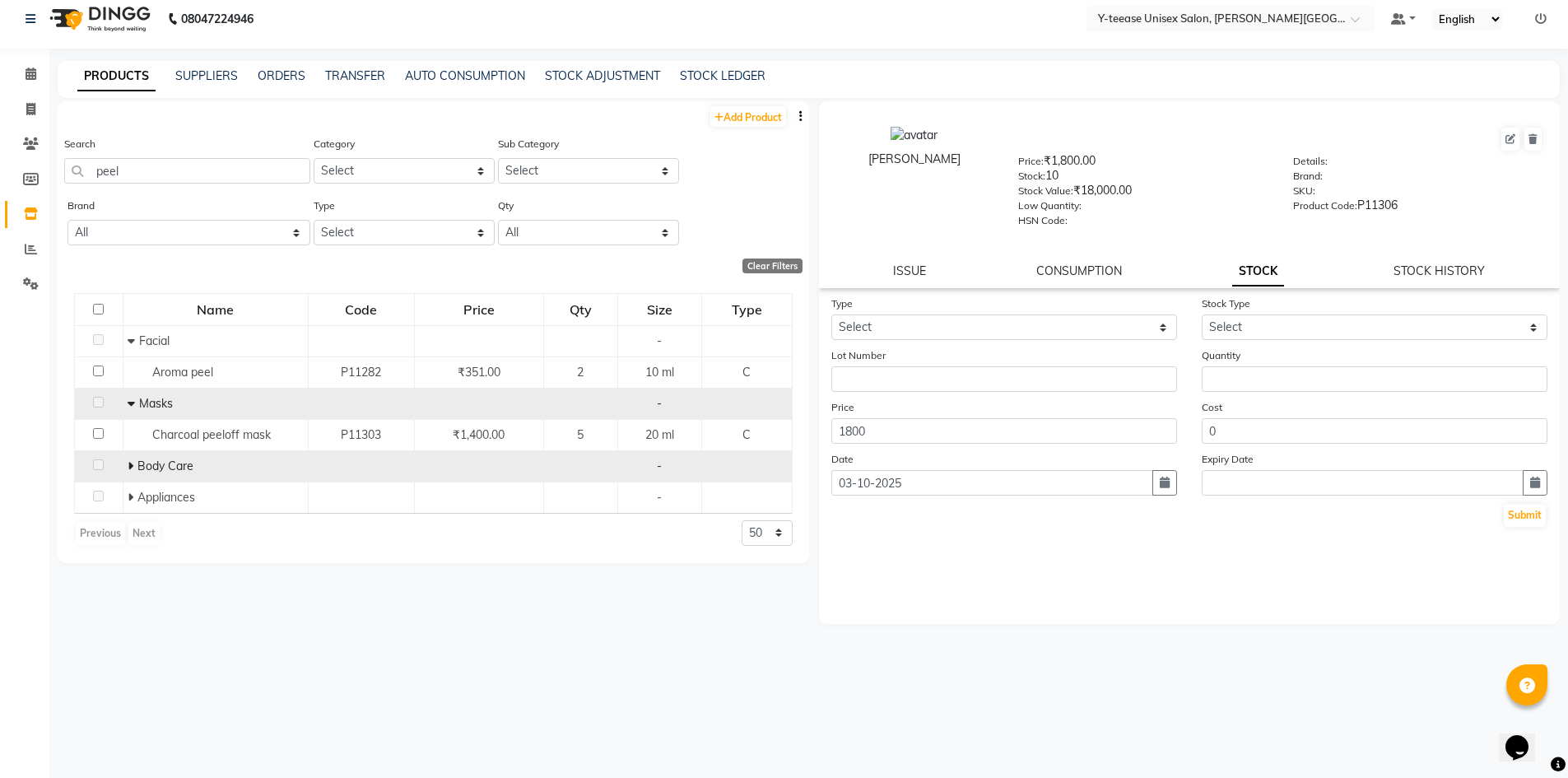
click at [133, 468] on span at bounding box center [132, 466] width 10 height 15
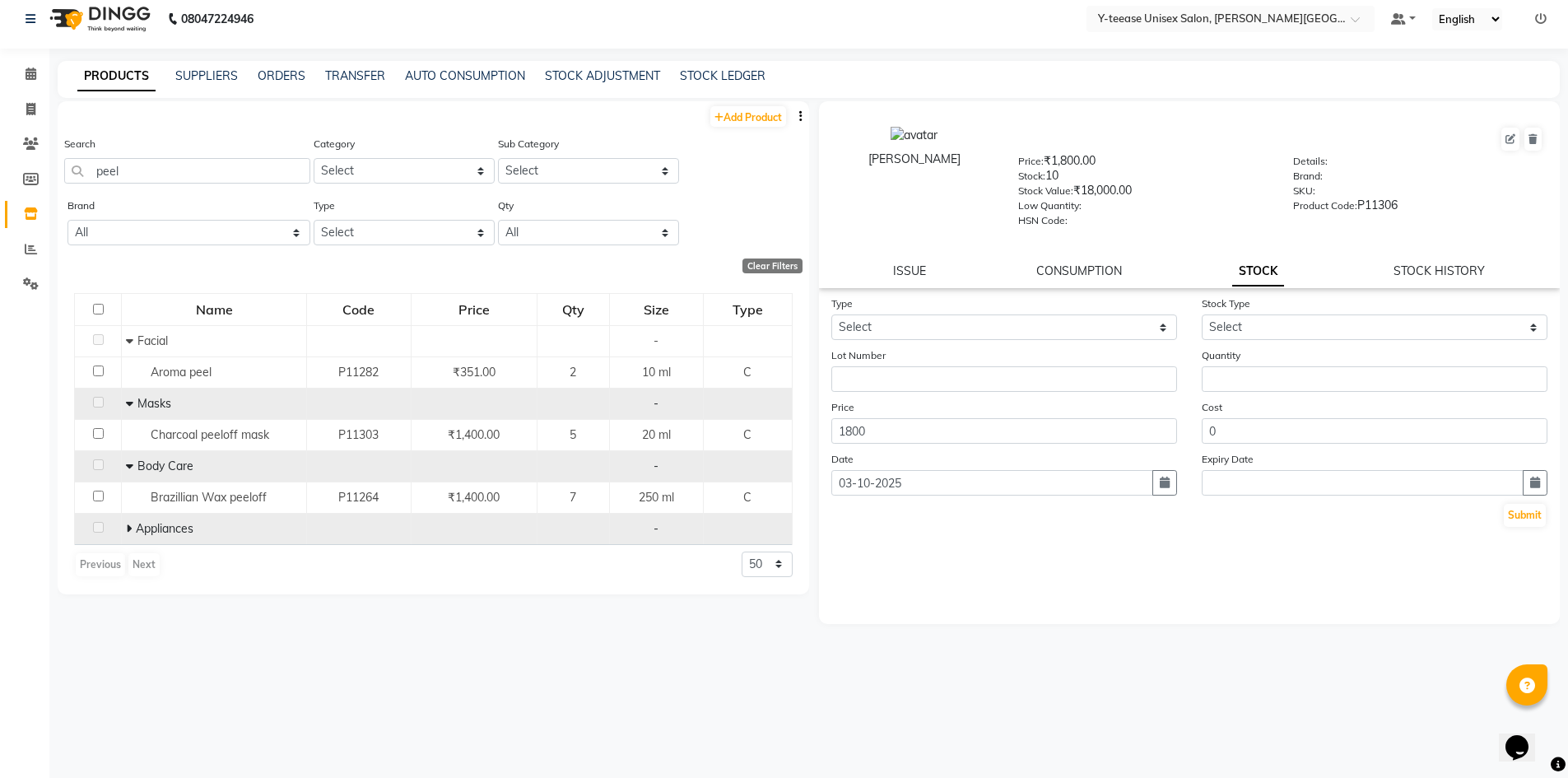
click at [136, 528] on span "Appliances" at bounding box center [164, 528] width 58 height 15
click at [127, 529] on icon at bounding box center [129, 528] width 5 height 12
drag, startPoint x: 128, startPoint y: 177, endPoint x: 26, endPoint y: 180, distance: 102.0
click at [35, 180] on app-home "08047224946 Select Location × Y-teease Unisex Salon, Keshav Nagar Default Panel…" at bounding box center [784, 383] width 1568 height 789
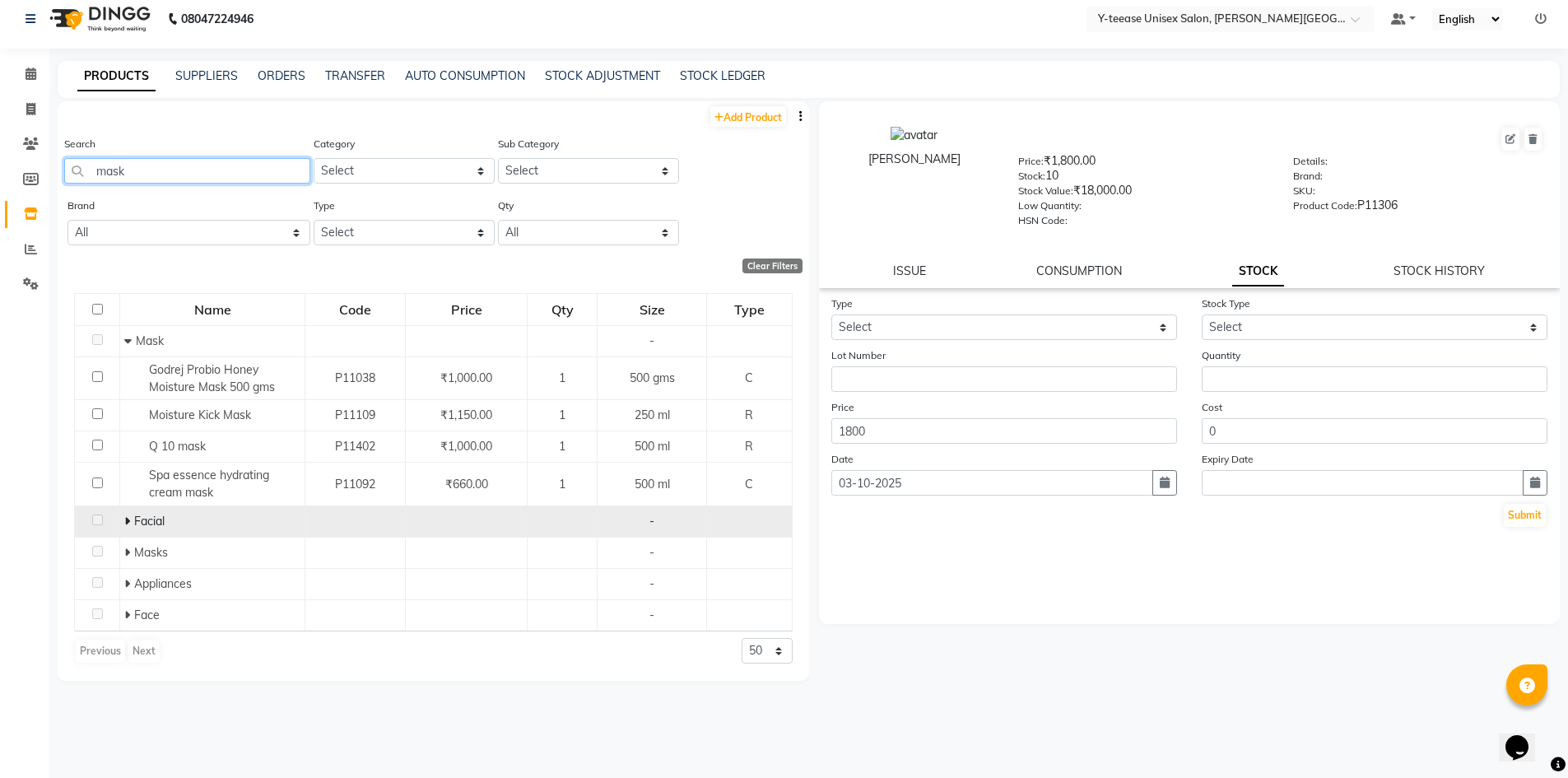
type input "mask"
click at [125, 525] on icon at bounding box center [127, 521] width 5 height 12
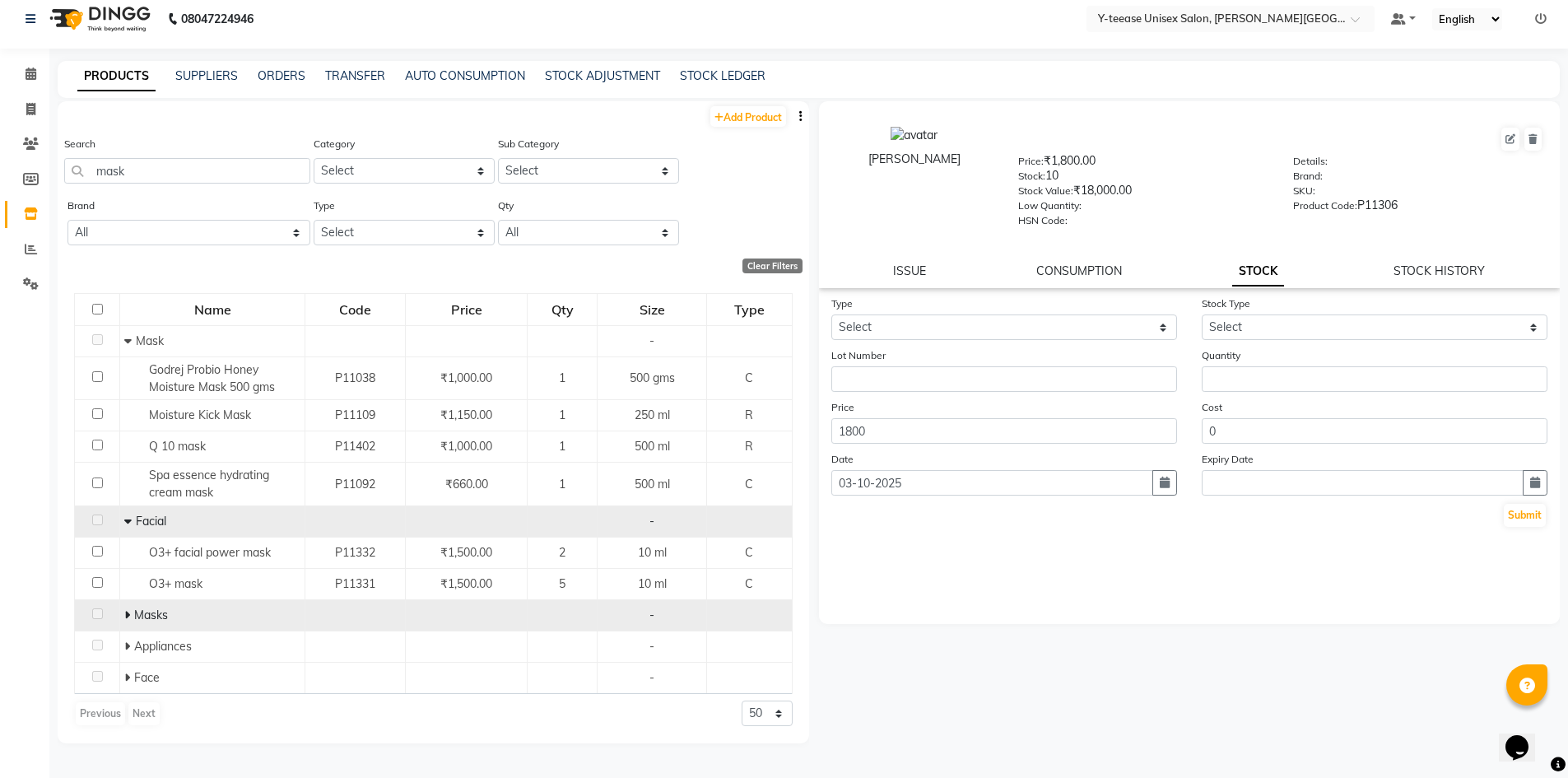
click at [130, 618] on span at bounding box center [129, 615] width 10 height 15
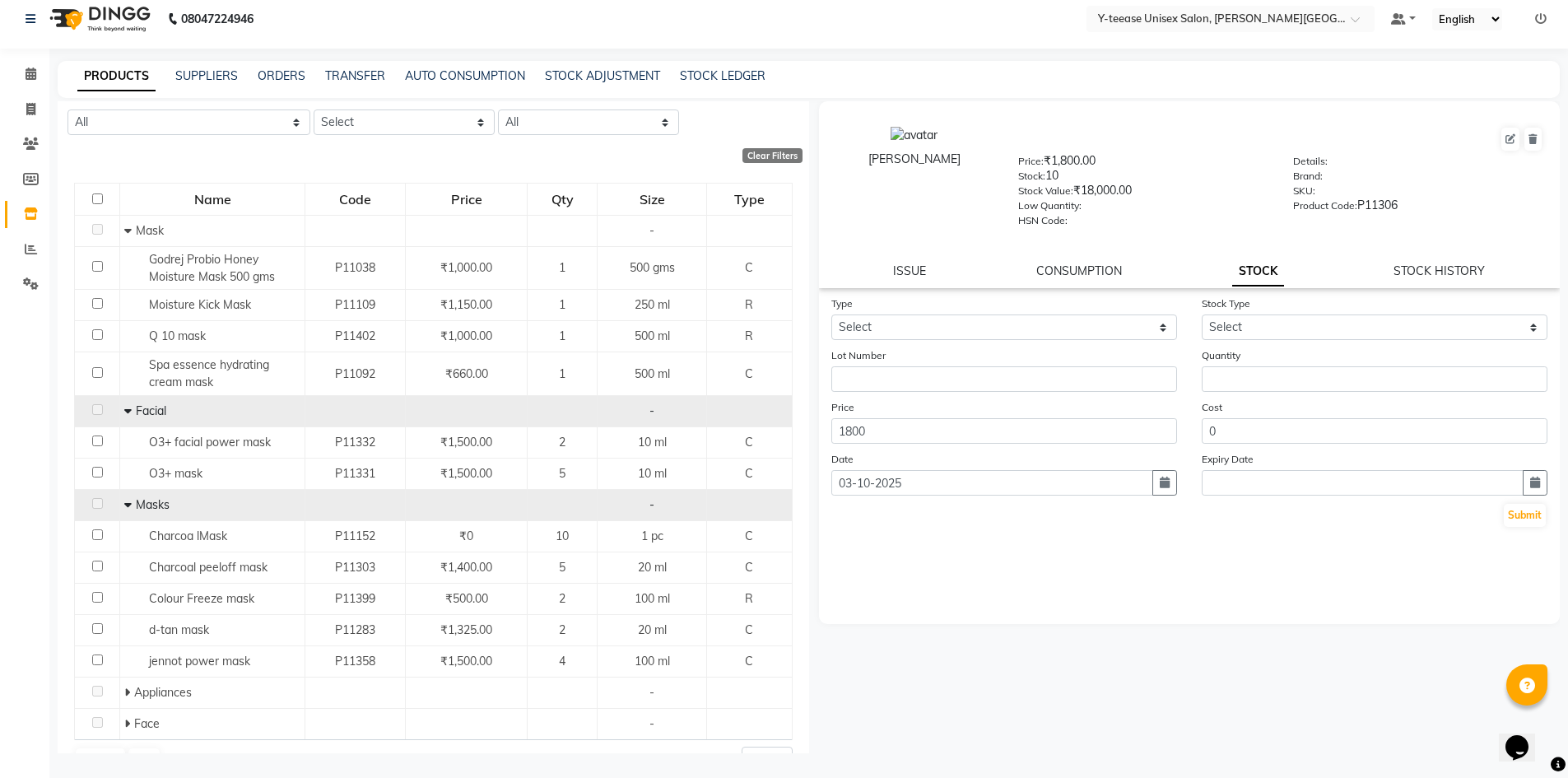
scroll to position [147, 0]
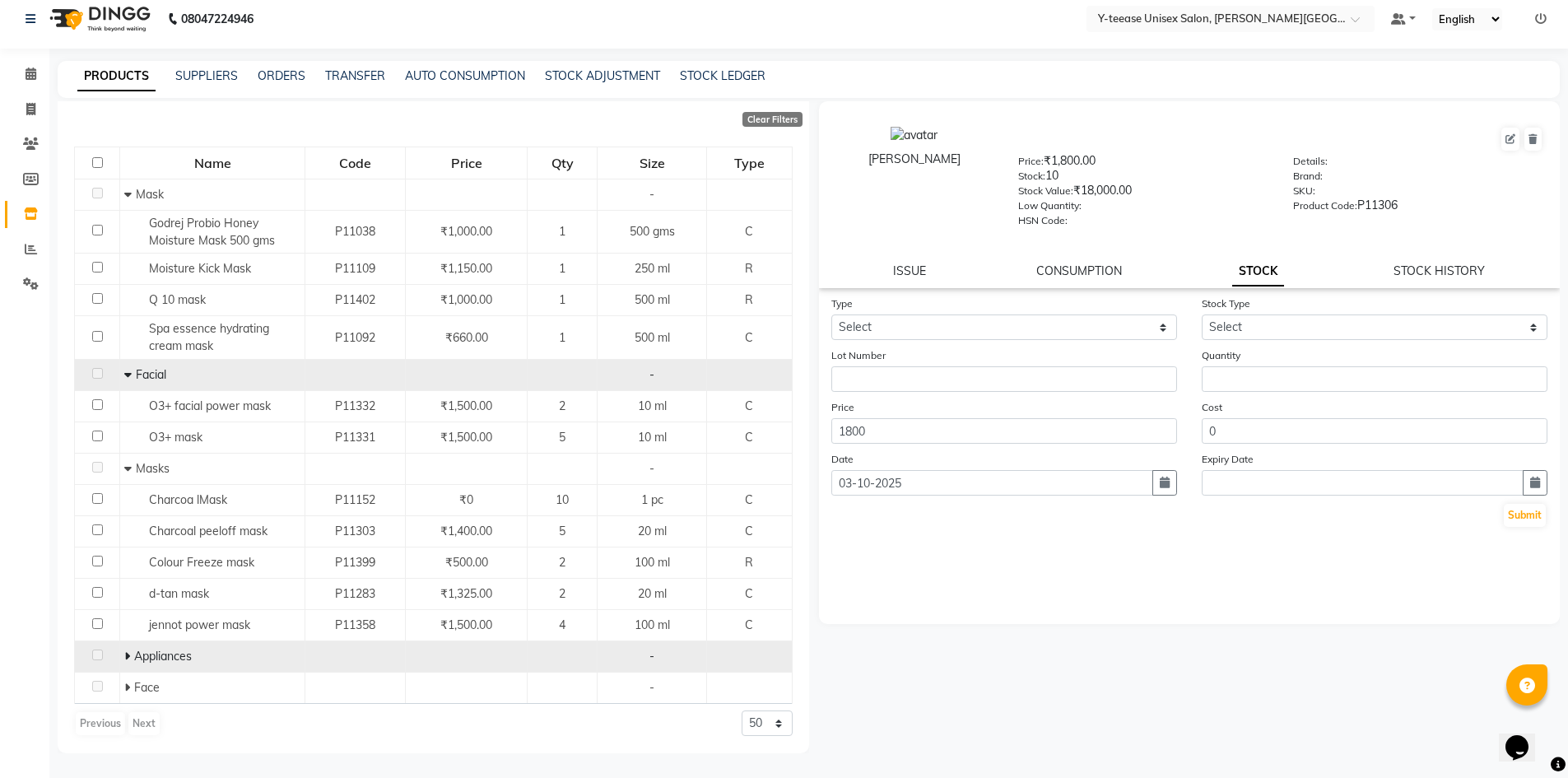
click at [126, 658] on icon at bounding box center [127, 656] width 5 height 12
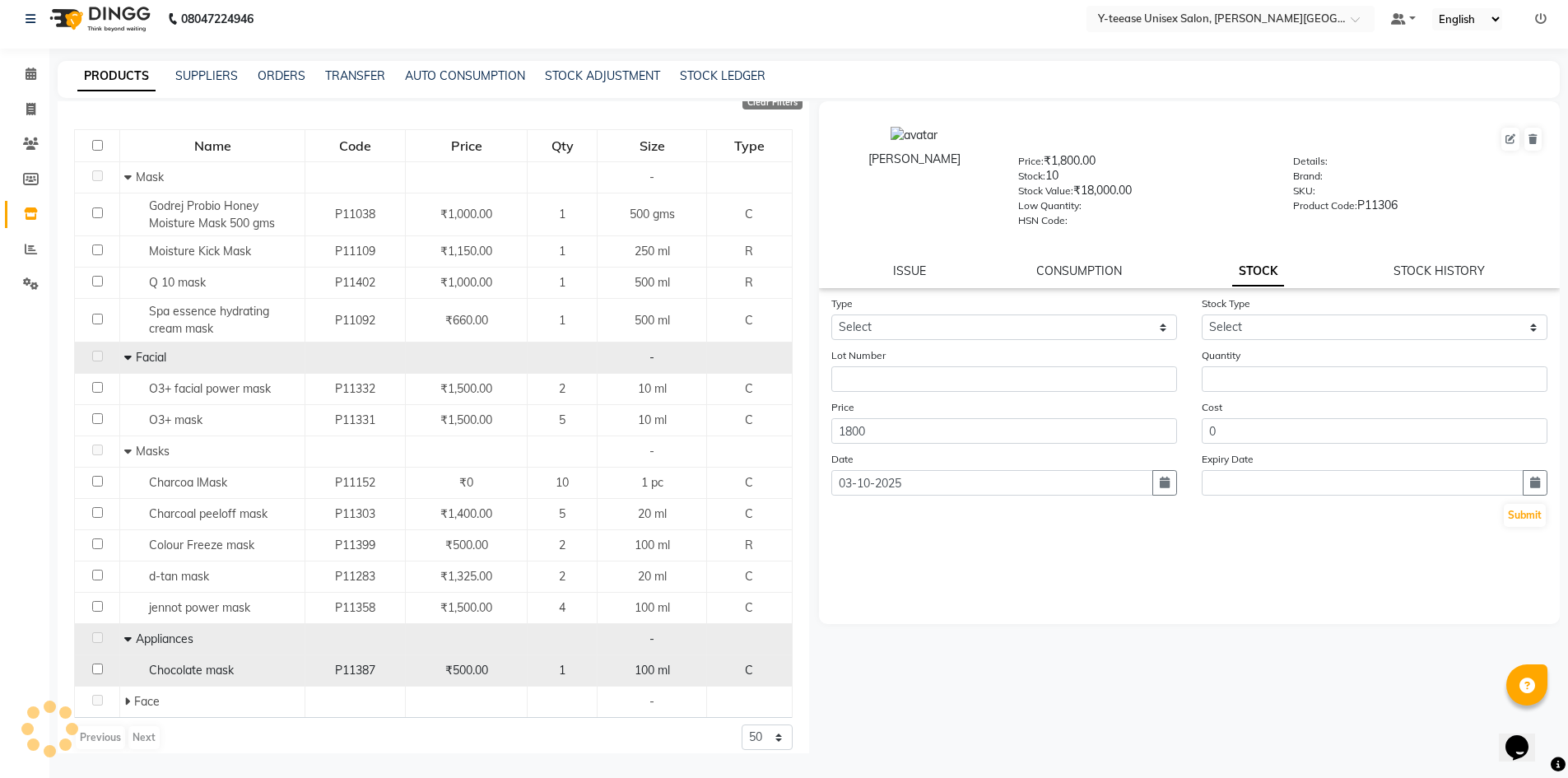
scroll to position [178, 0]
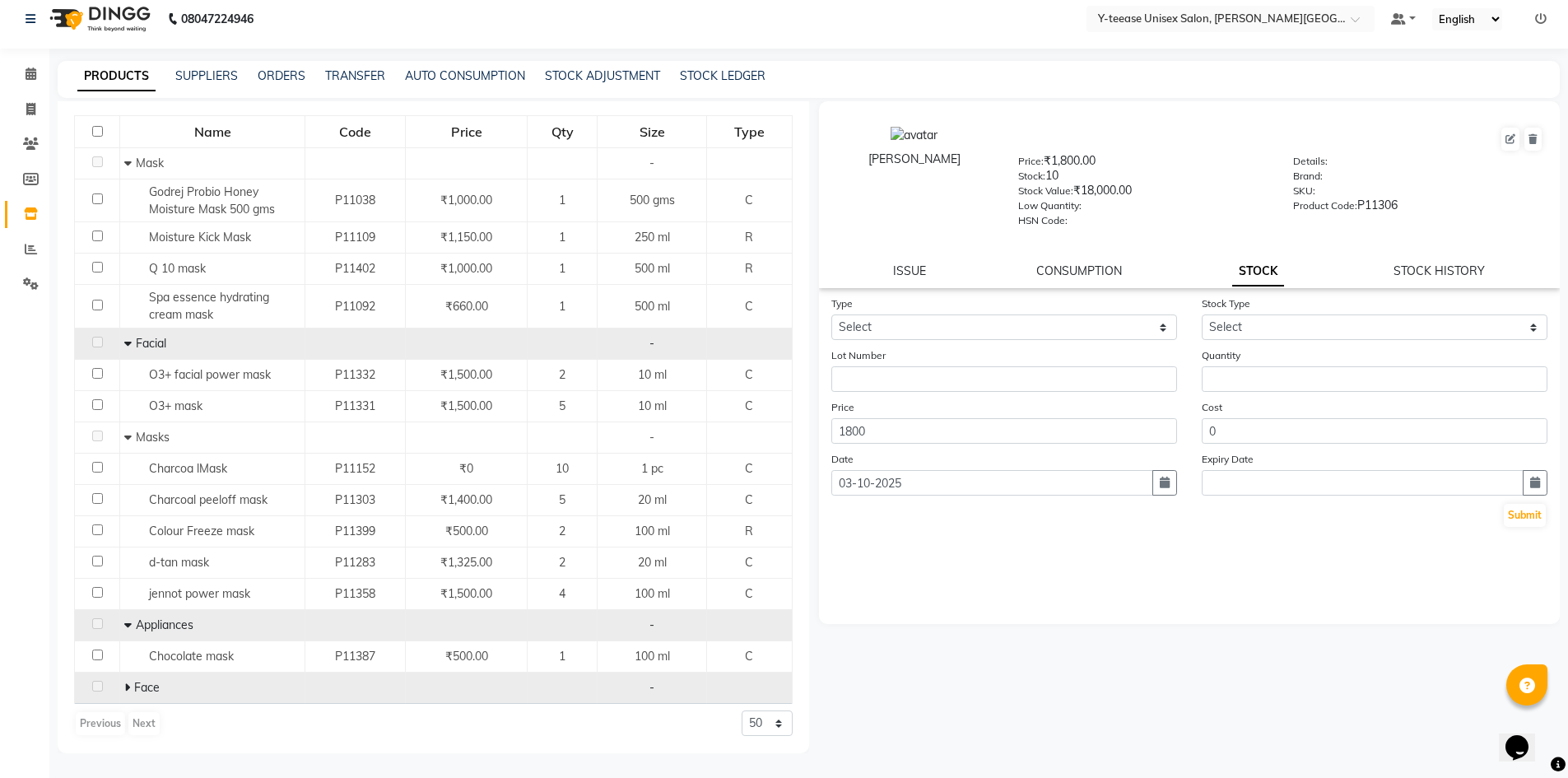
drag, startPoint x: 121, startPoint y: 692, endPoint x: 184, endPoint y: 673, distance: 65.8
click at [122, 692] on td "Face" at bounding box center [212, 688] width 185 height 31
click at [128, 687] on icon at bounding box center [127, 687] width 5 height 12
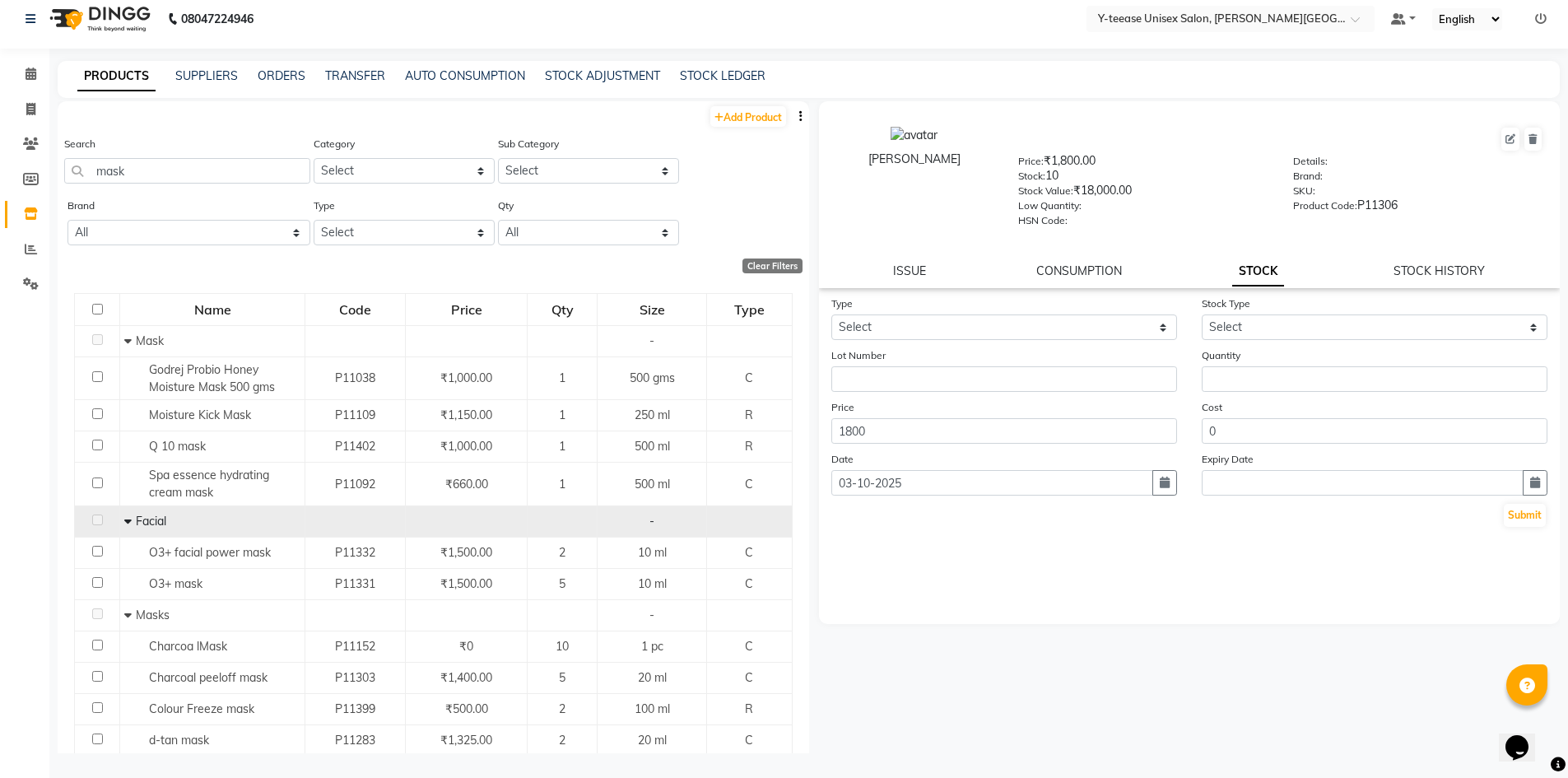
scroll to position [0, 0]
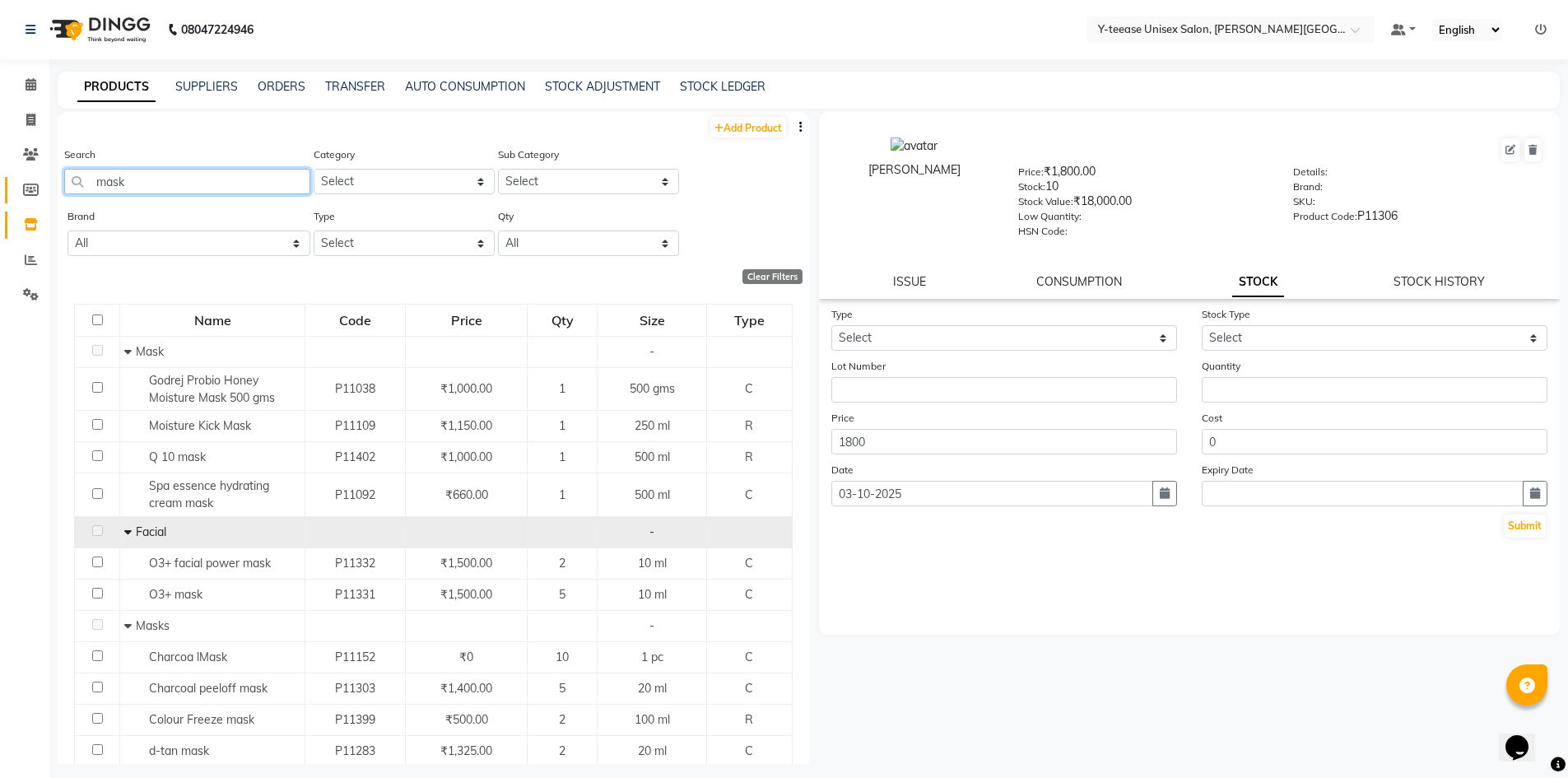
drag, startPoint x: 127, startPoint y: 173, endPoint x: 42, endPoint y: 192, distance: 87.1
click at [49, 192] on app-home "08047224946 Select Location × Y-teease Unisex Salon, Keshav Nagar Default Panel…" at bounding box center [784, 394] width 1568 height 789
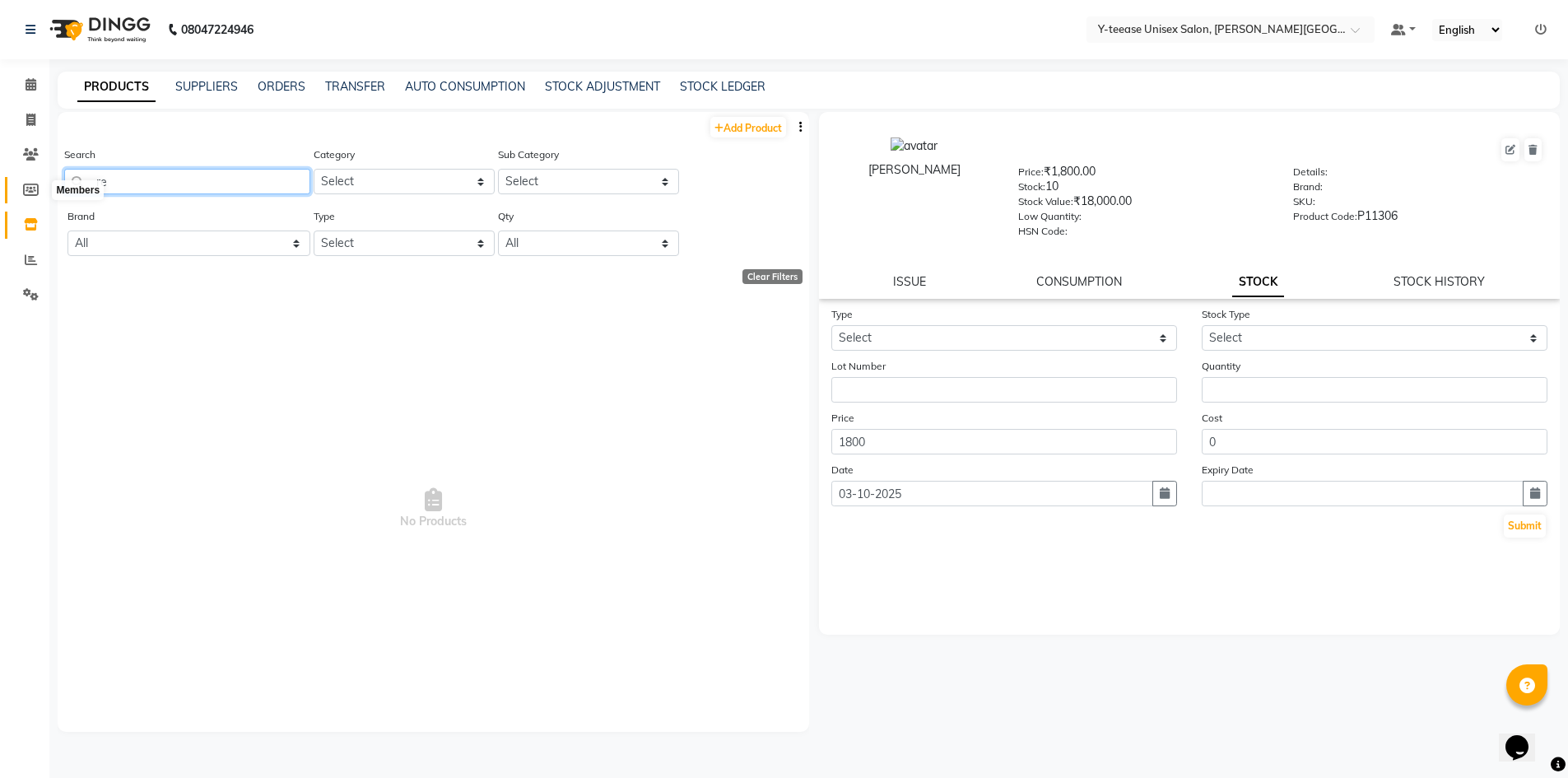
type input "r"
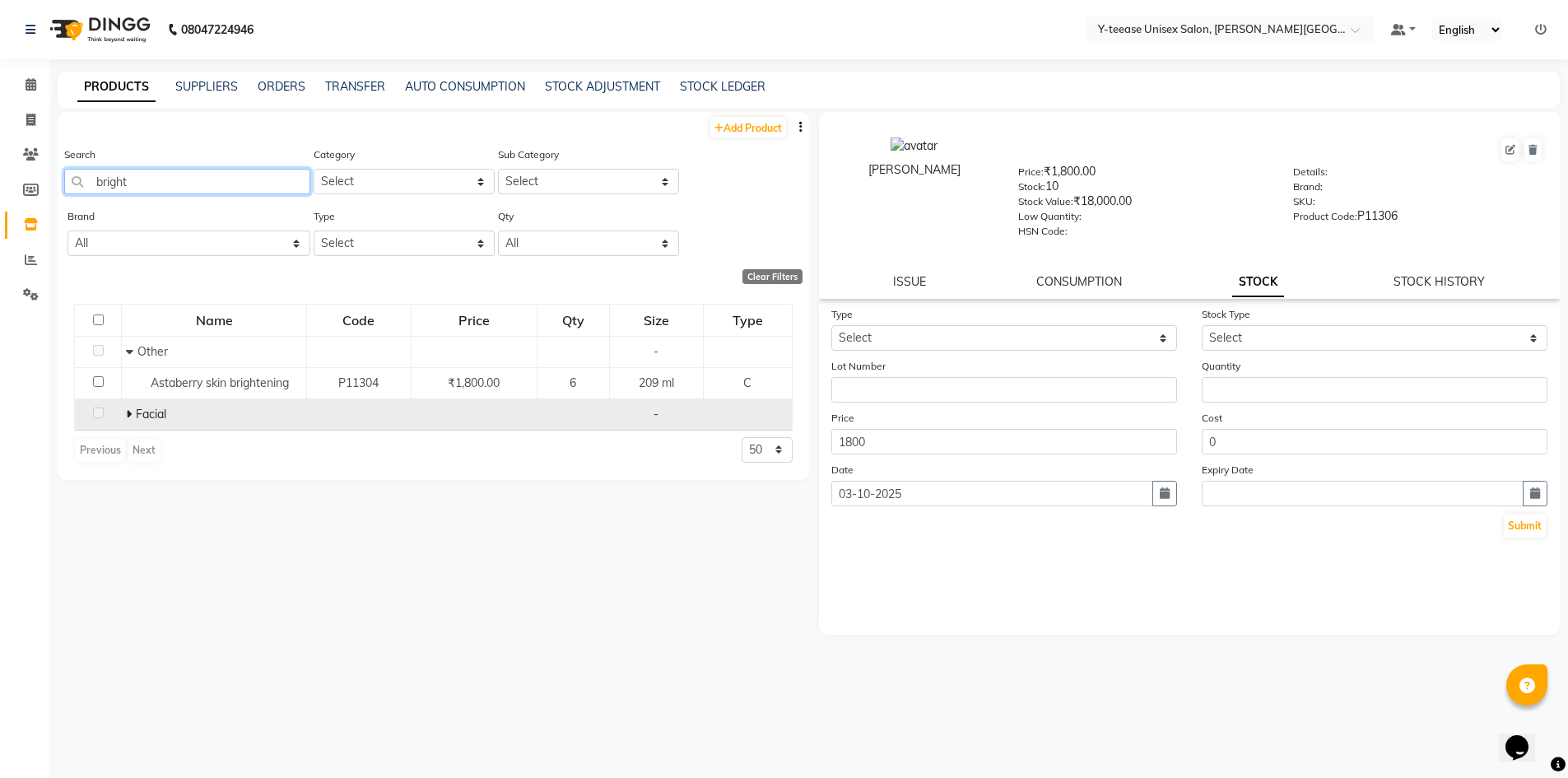
type input "bright"
click at [133, 413] on span at bounding box center [131, 414] width 10 height 15
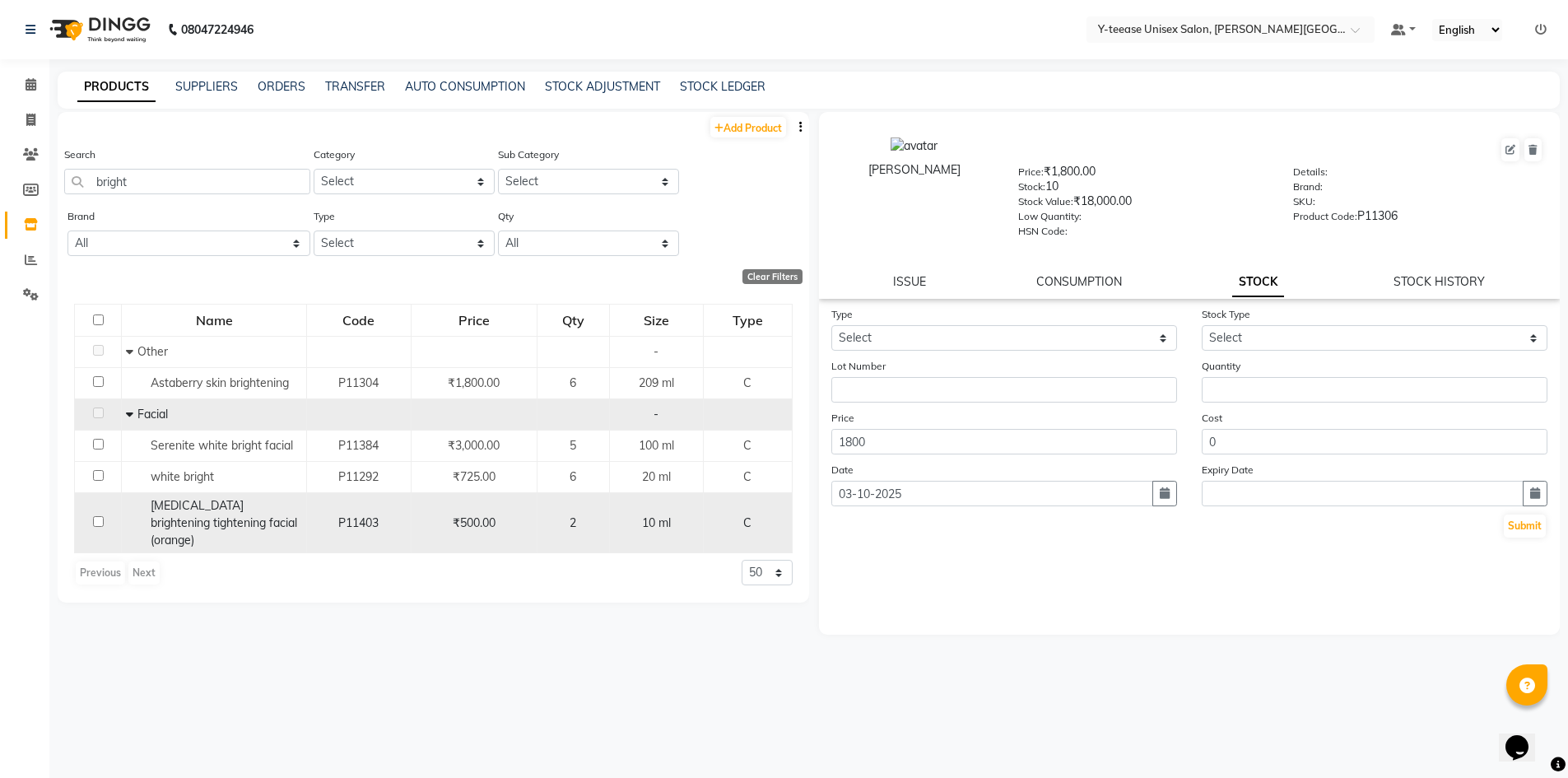
scroll to position [11, 0]
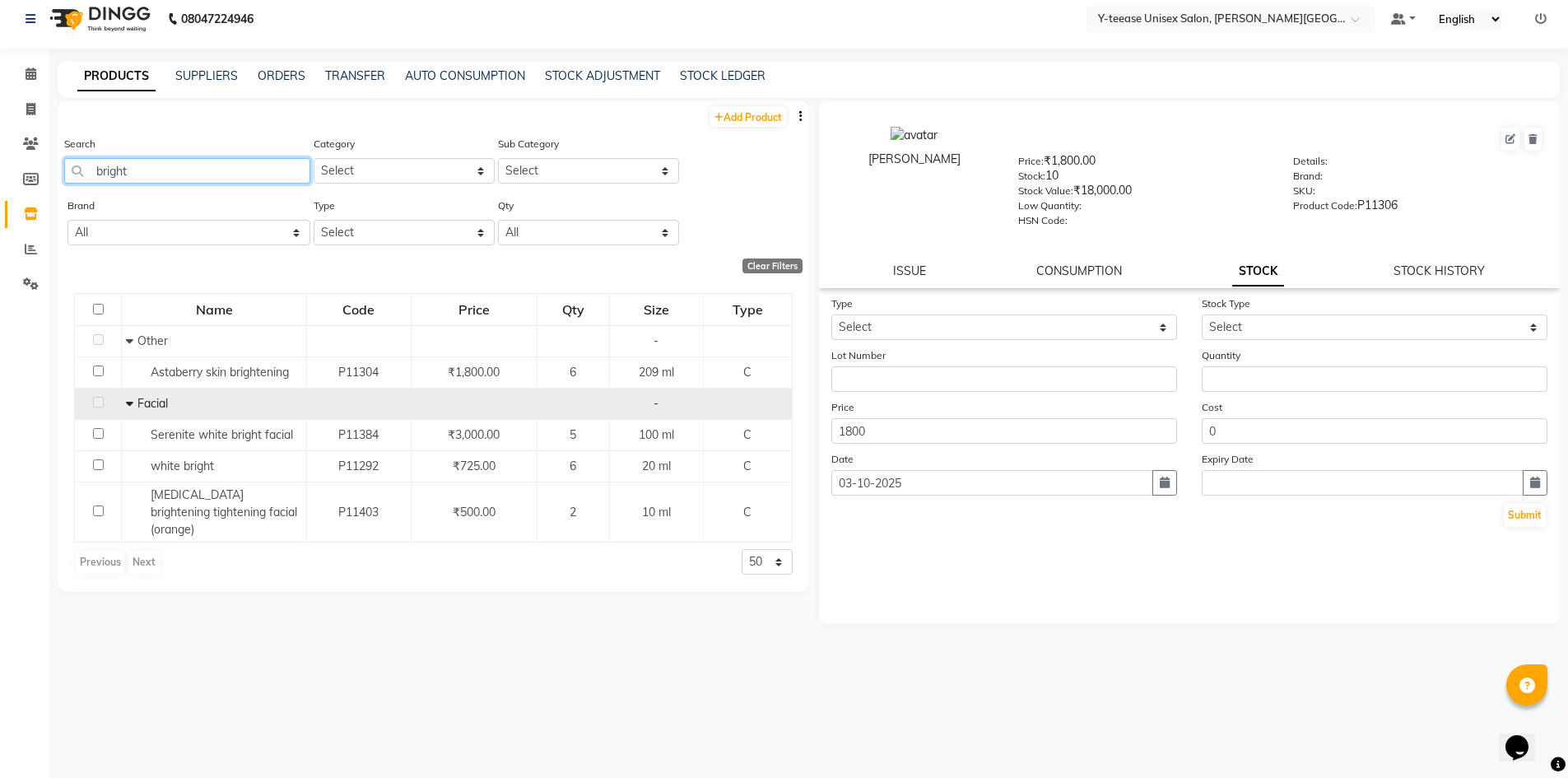
drag, startPoint x: 150, startPoint y: 166, endPoint x: 61, endPoint y: 188, distance: 91.7
click at [61, 188] on div "Search bright Category Select Hair Skin Makeup Personal Care Appliances Beard W…" at bounding box center [434, 165] width 752 height 61
type input "ser"
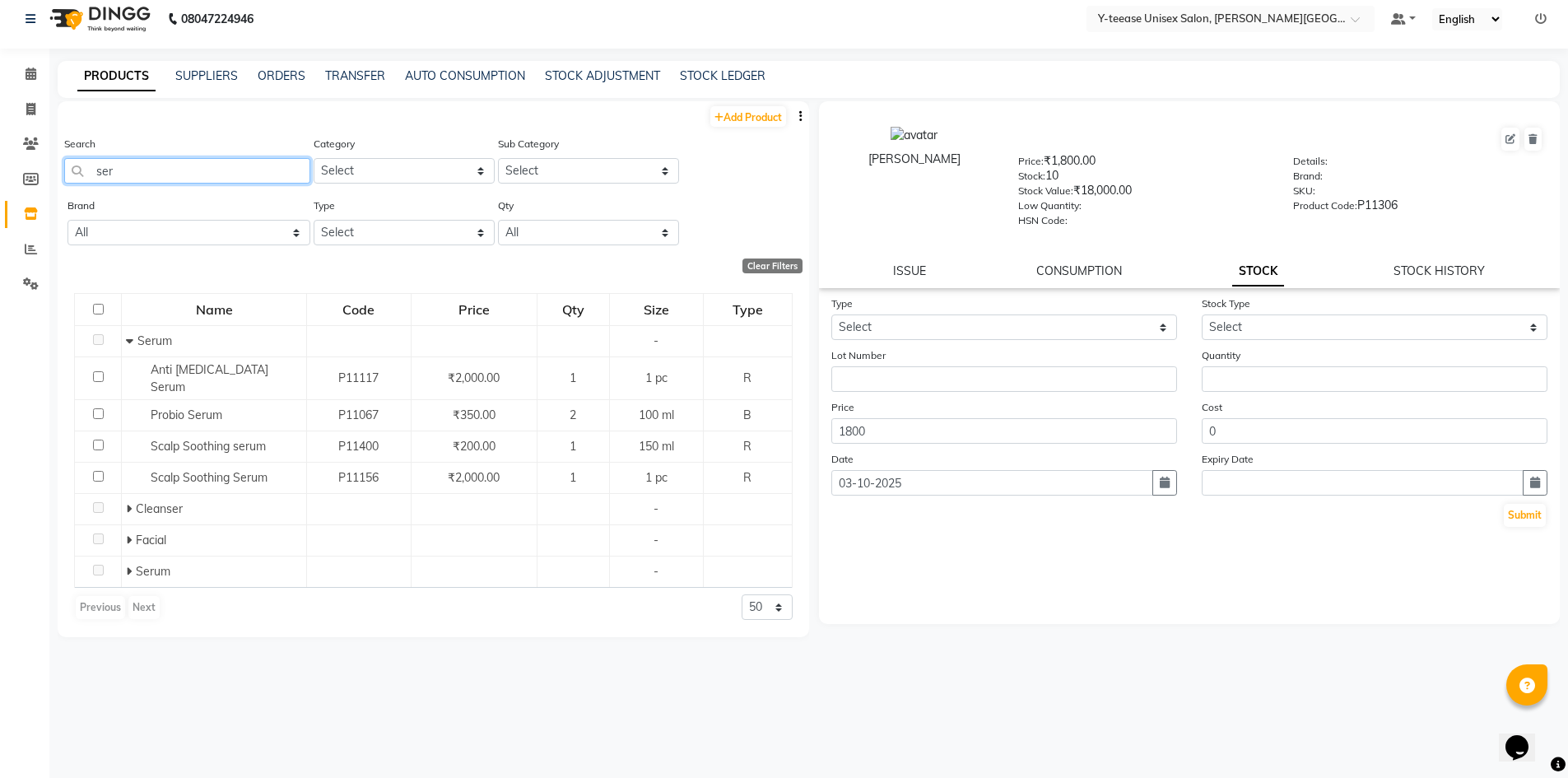
drag, startPoint x: 135, startPoint y: 178, endPoint x: 0, endPoint y: 169, distance: 135.3
click at [0, 169] on app-home "08047224946 Select Location × Y-teease Unisex Salon, Keshav Nagar Default Panel…" at bounding box center [784, 383] width 1568 height 789
type input "mini"
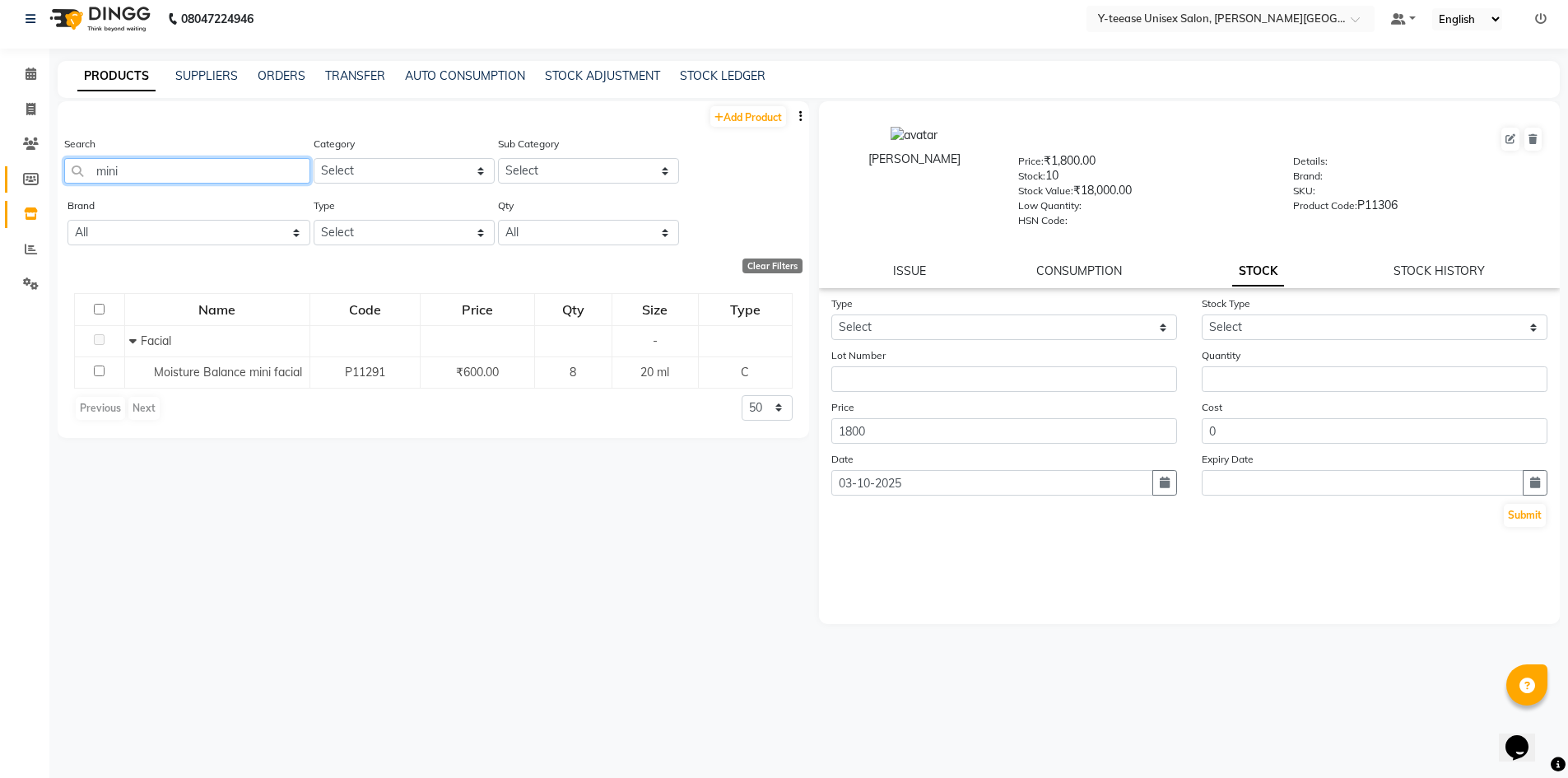
drag, startPoint x: 153, startPoint y: 175, endPoint x: 32, endPoint y: 178, distance: 121.0
click at [33, 178] on app-home "08047224946 Select Location × Y-teease Unisex Salon, Keshav Nagar Default Panel…" at bounding box center [784, 383] width 1568 height 789
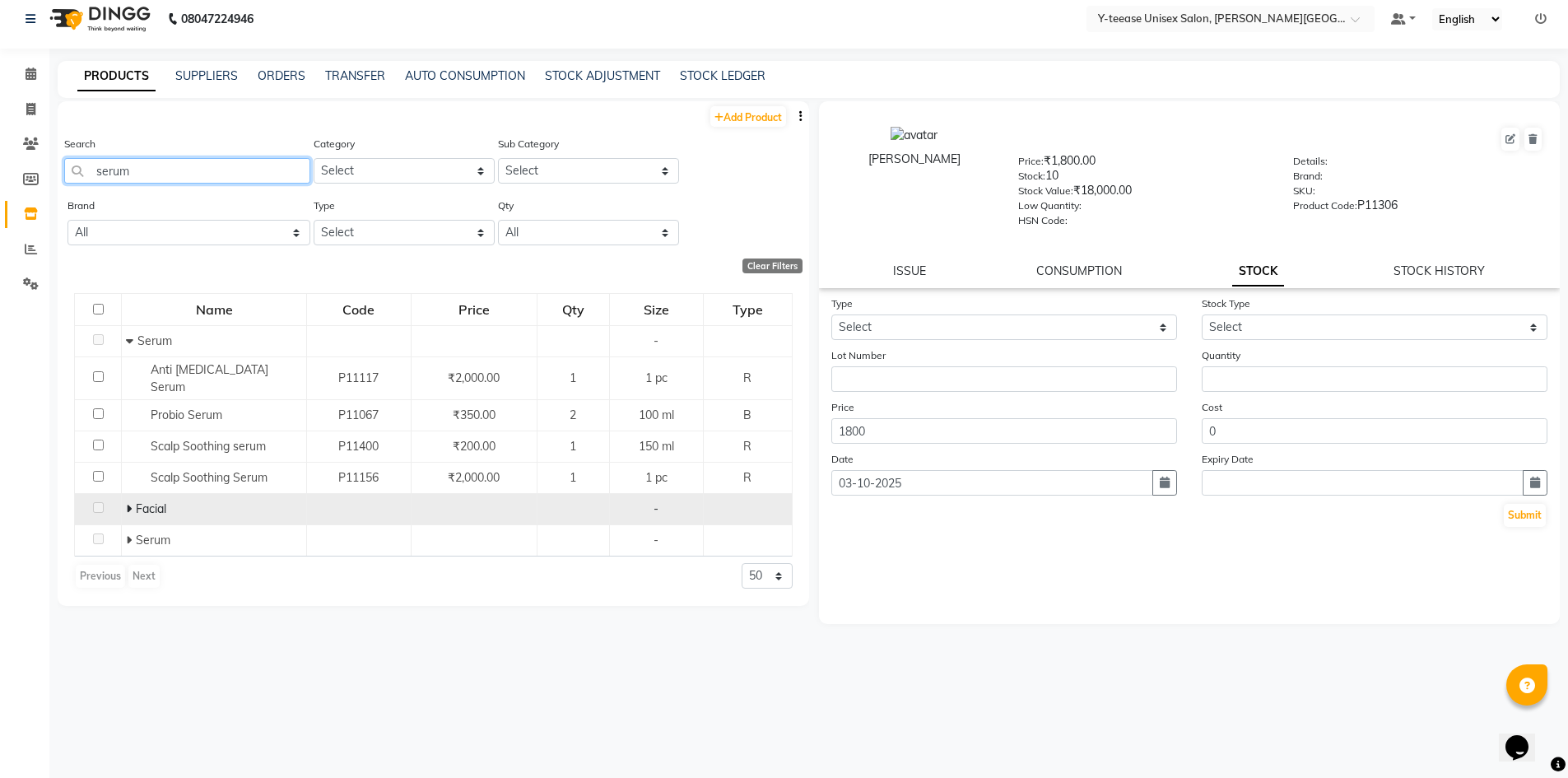
type input "serum"
click at [128, 503] on icon at bounding box center [129, 509] width 5 height 12
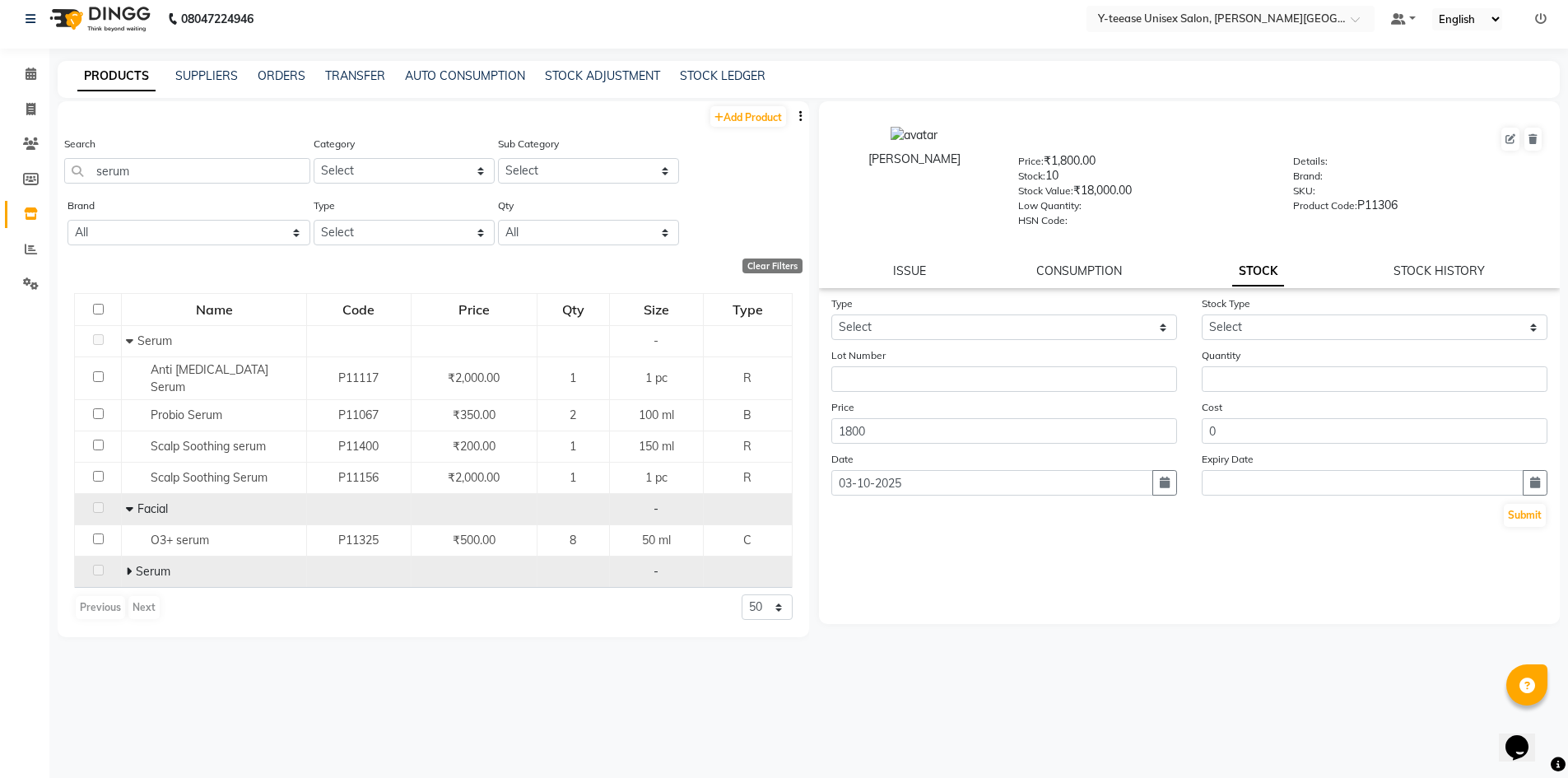
click at [136, 564] on span "Serum" at bounding box center [153, 571] width 35 height 15
click at [131, 565] on icon at bounding box center [129, 571] width 5 height 12
click at [54, 193] on main "PRODUCTS SUPPLIERS ORDERS TRANSFER AUTO CONSUMPTION STOCK ADJUSTMENT STOCK LEDG…" at bounding box center [809, 420] width 1519 height 718
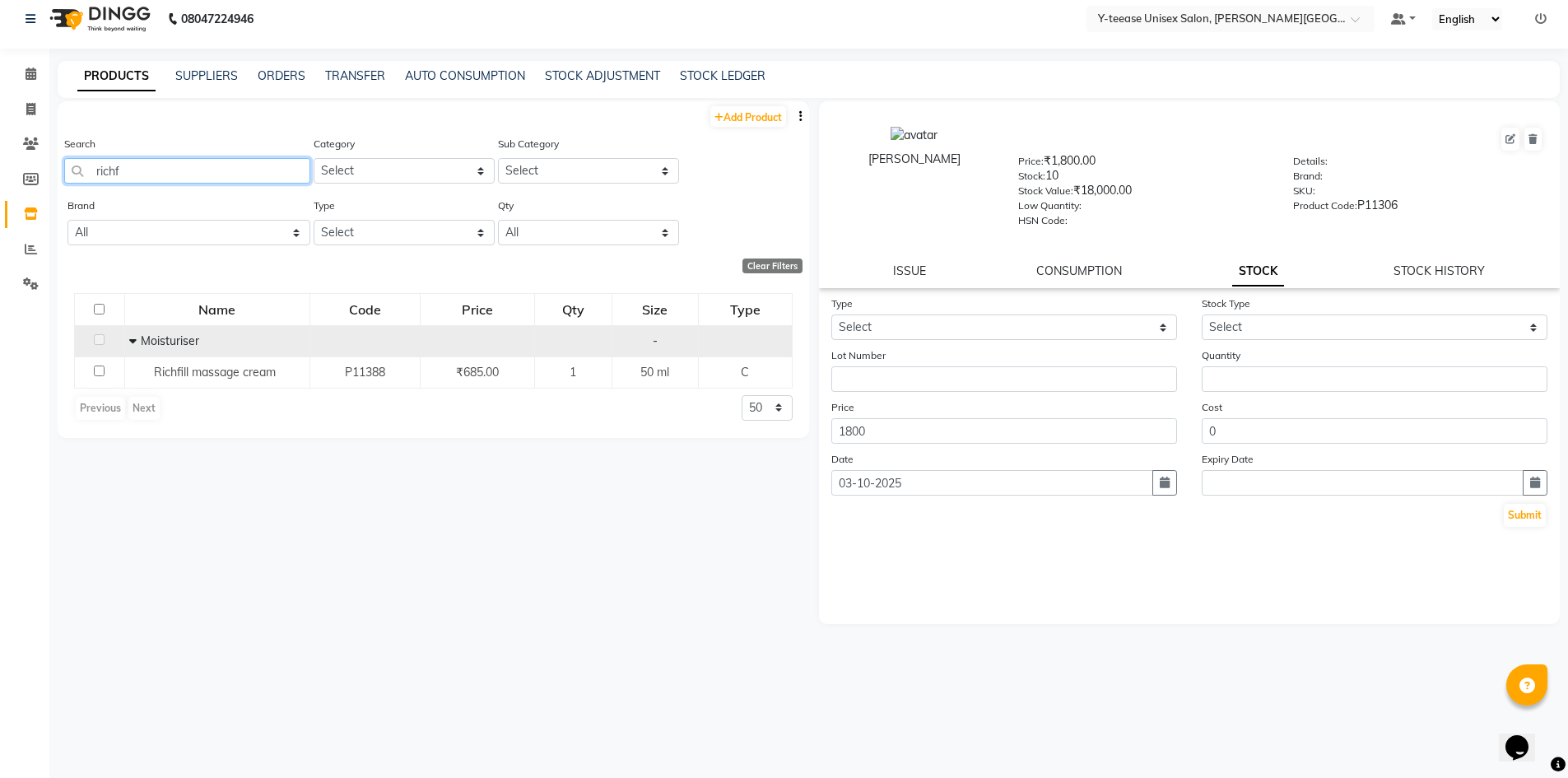
type input "richf"
click at [132, 340] on icon at bounding box center [132, 341] width 7 height 12
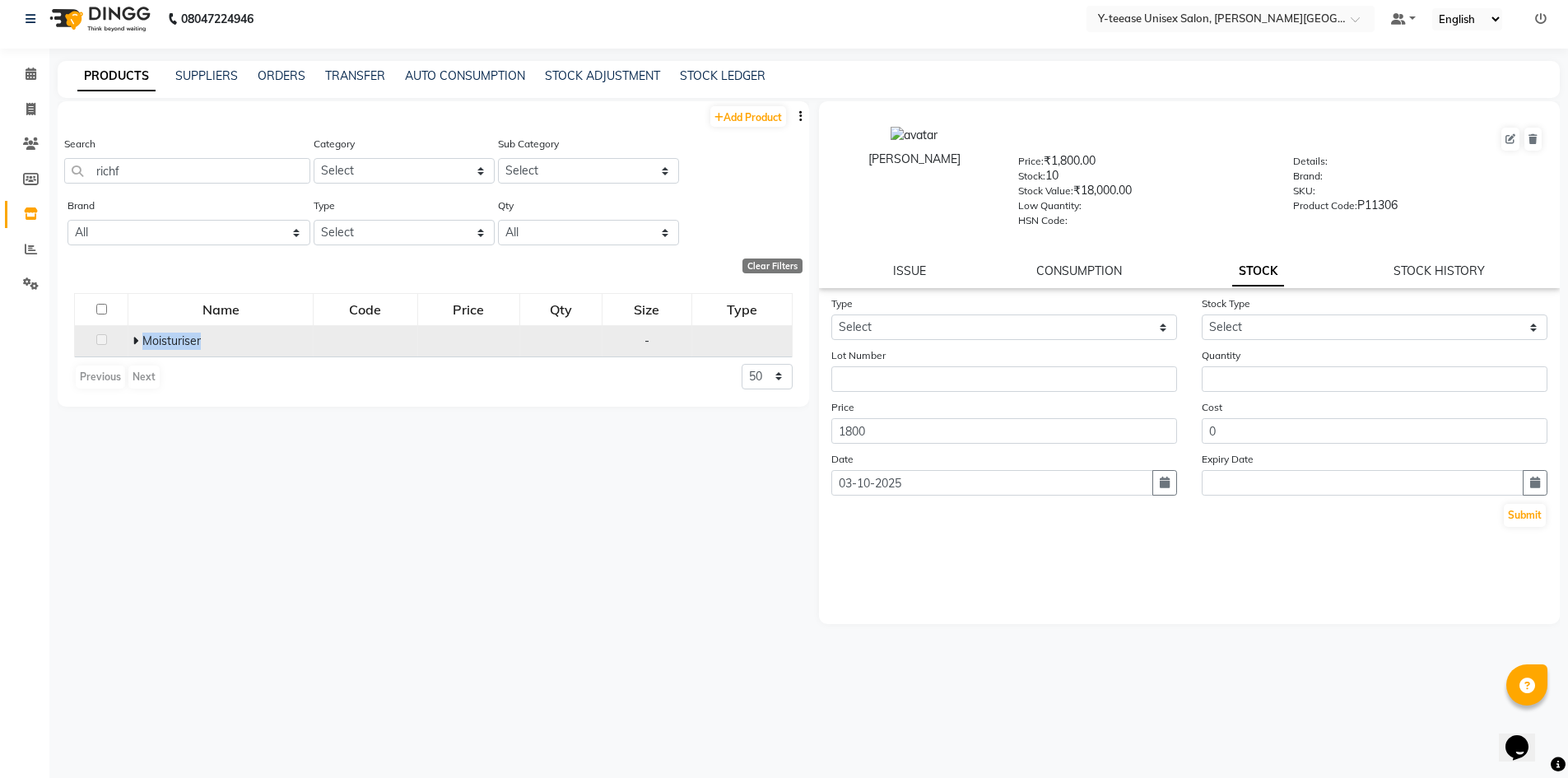
click at [132, 340] on icon at bounding box center [135, 341] width 5 height 12
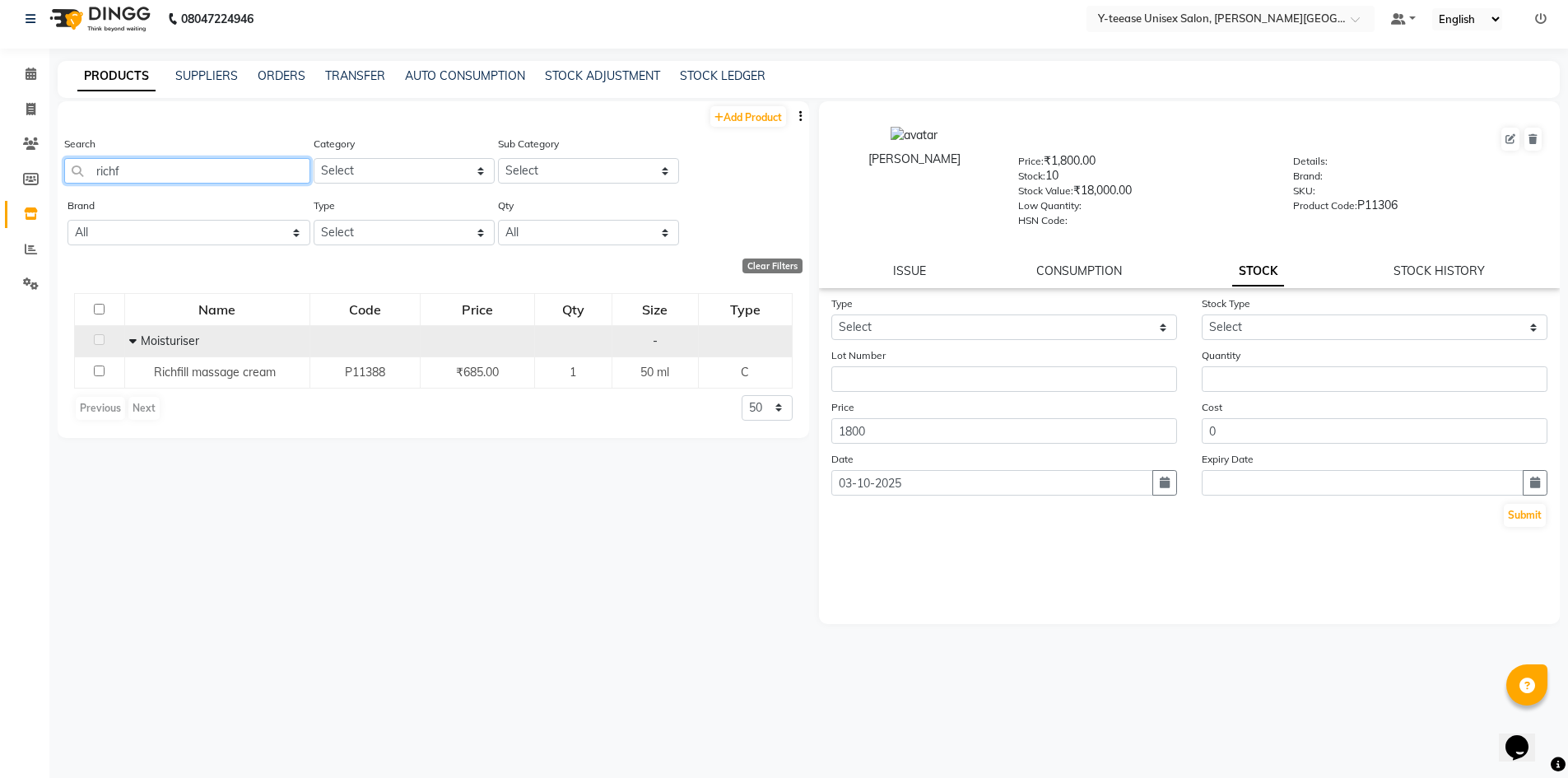
click at [133, 167] on input "richf" at bounding box center [187, 171] width 246 height 26
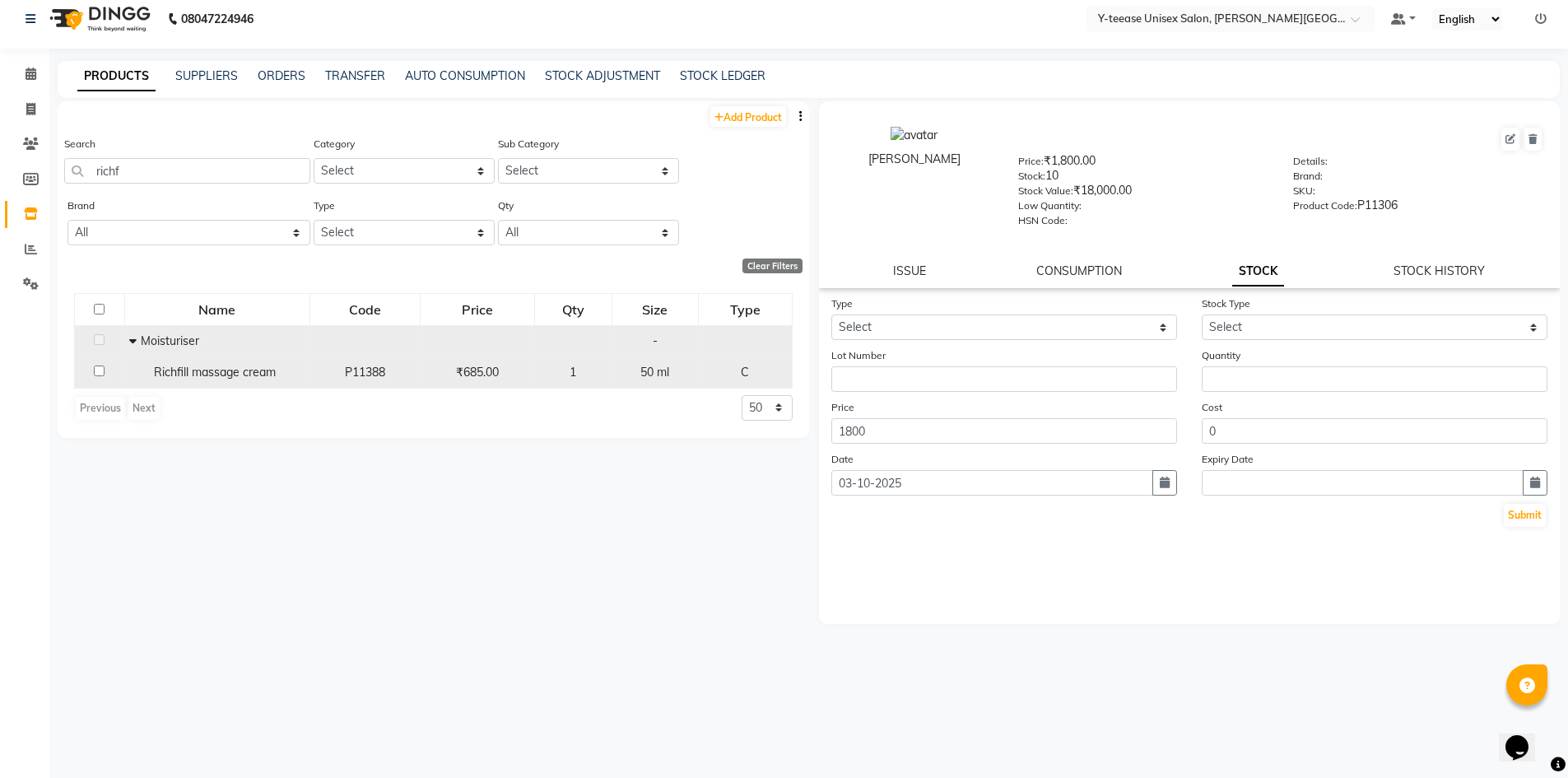
click at [236, 379] on span "Richfill massage cream" at bounding box center [214, 372] width 122 height 15
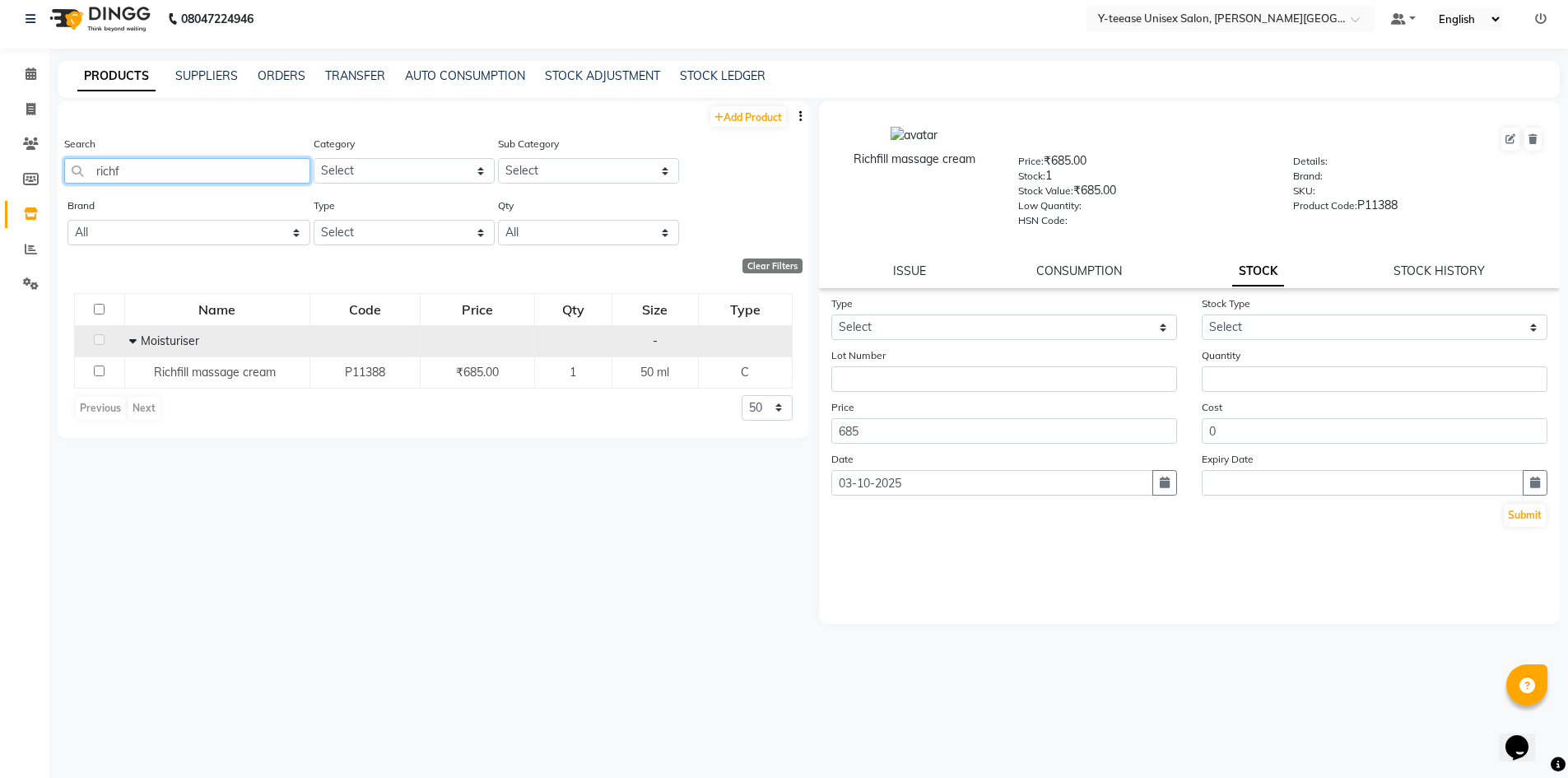
drag, startPoint x: 135, startPoint y: 172, endPoint x: 60, endPoint y: 177, distance: 75.2
click at [62, 177] on div "Search richf Category Select Hair Skin Makeup Personal Care Appliances Beard Wa…" at bounding box center [434, 165] width 752 height 61
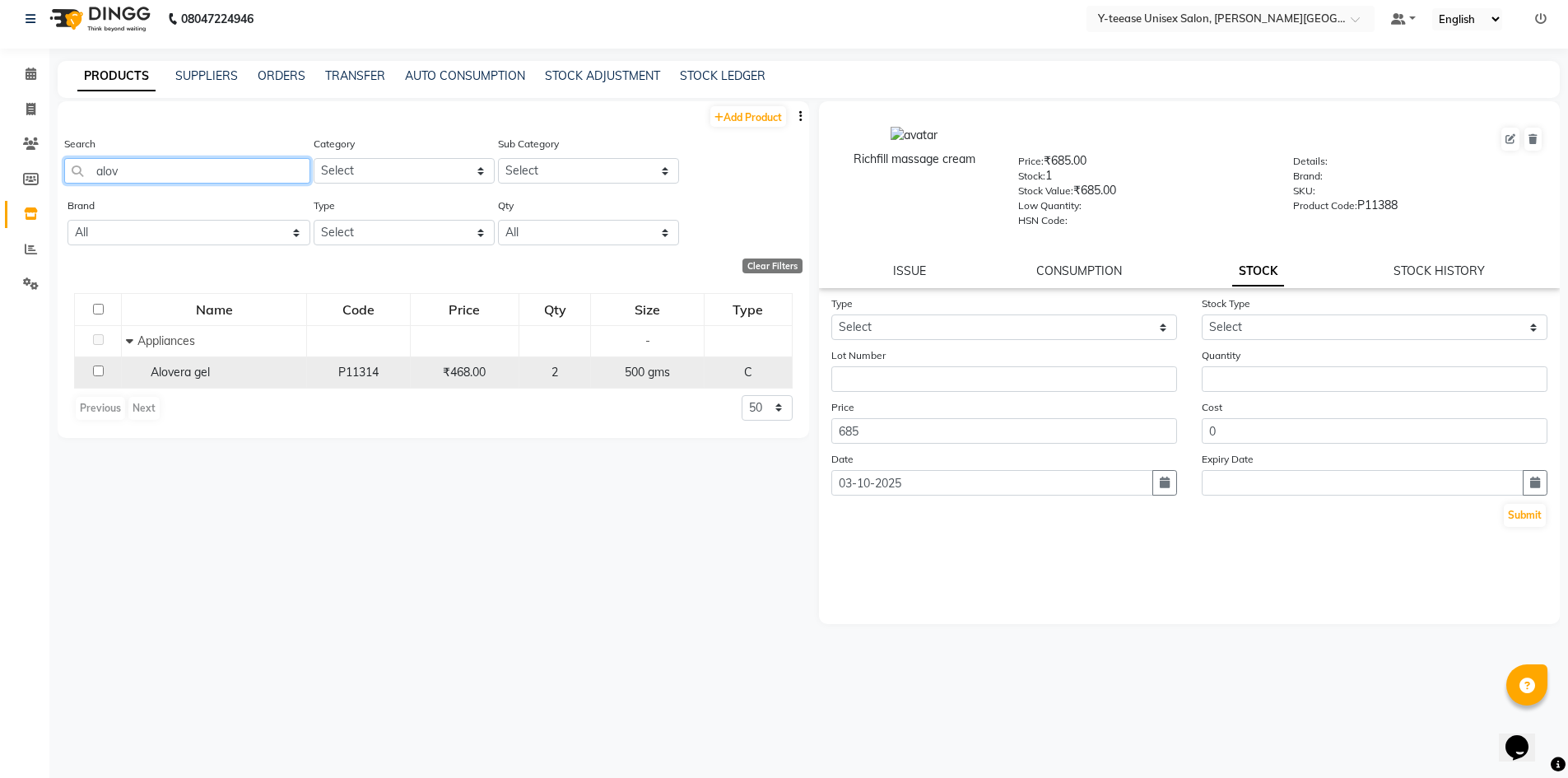
type input "alov"
click at [188, 376] on span "Alovera gel" at bounding box center [180, 372] width 60 height 15
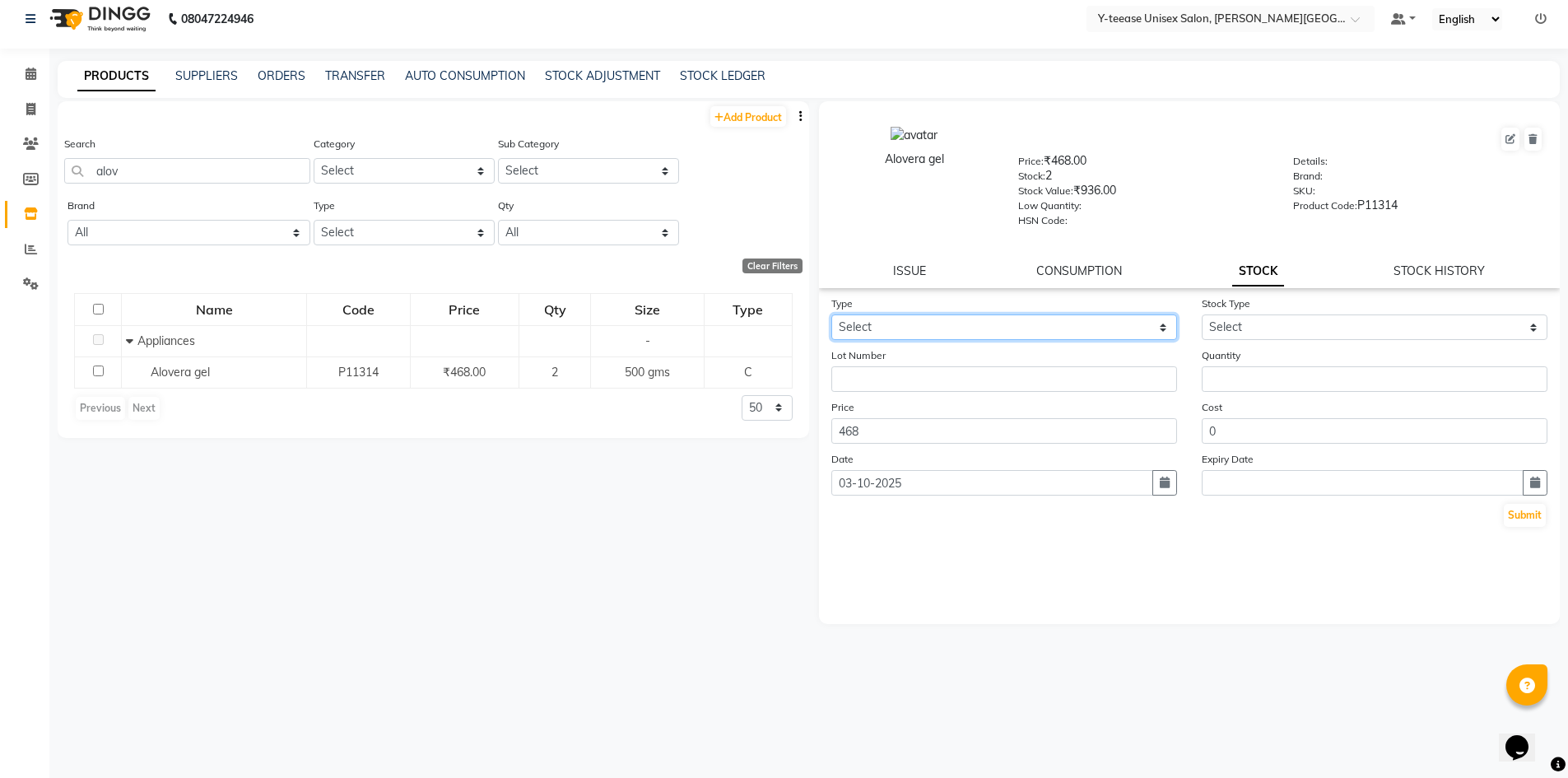
click at [949, 338] on select "Select In Out" at bounding box center [1004, 327] width 346 height 26
select select "out"
click at [831, 315] on select "Select In Out" at bounding box center [1004, 327] width 346 height 26
select select
click at [1267, 331] on select "Select Internal Use Damaged Expired Adjustment Return Other" at bounding box center [1374, 327] width 346 height 26
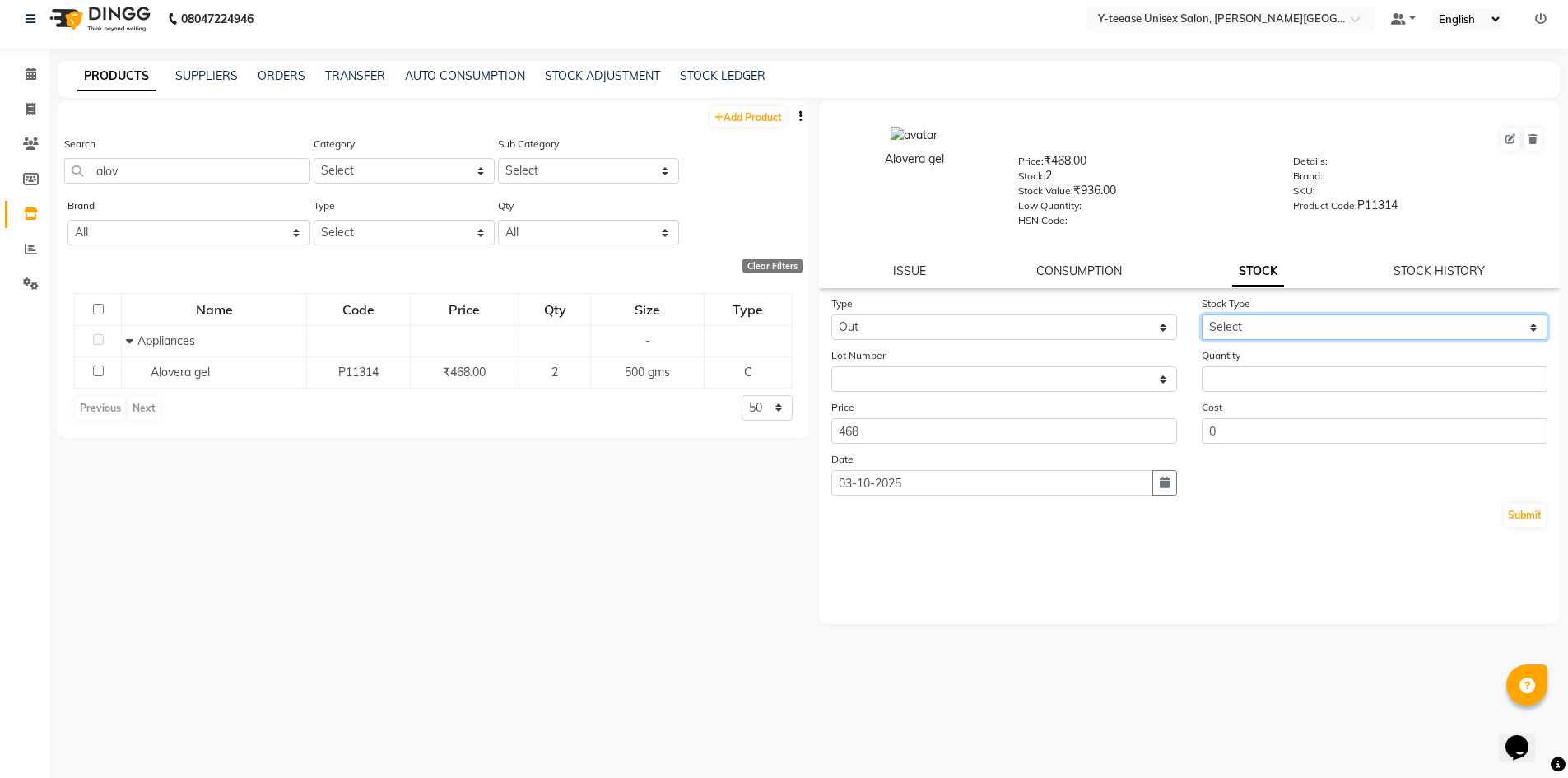
select select "adjustment"
click at [1202, 315] on select "Select Internal Use Damaged Expired Adjustment Return Other" at bounding box center [1374, 327] width 346 height 26
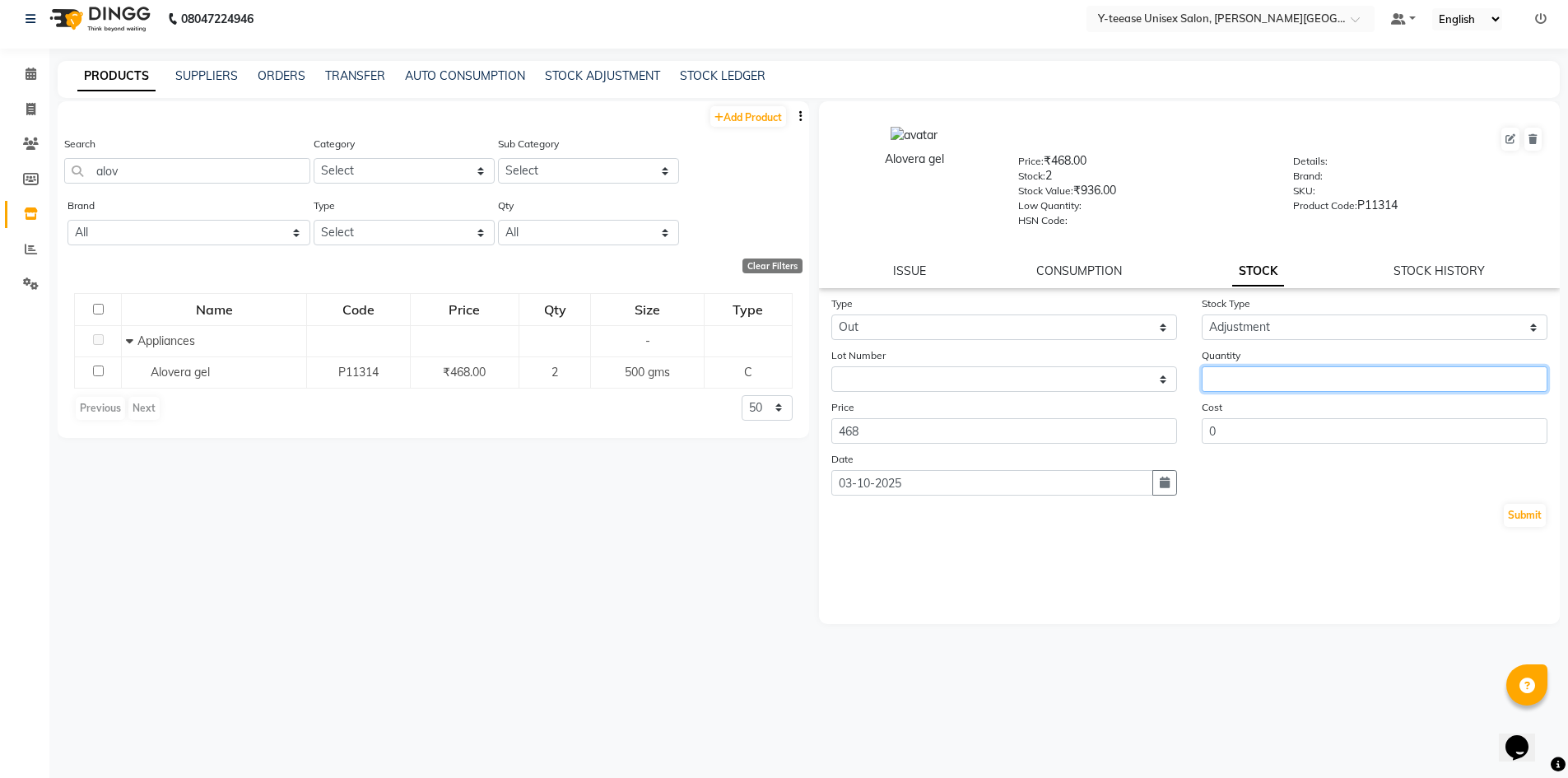
click at [1257, 379] on input "number" at bounding box center [1374, 379] width 346 height 26
type input "1"
click at [1532, 520] on button "Submit" at bounding box center [1524, 516] width 42 height 23
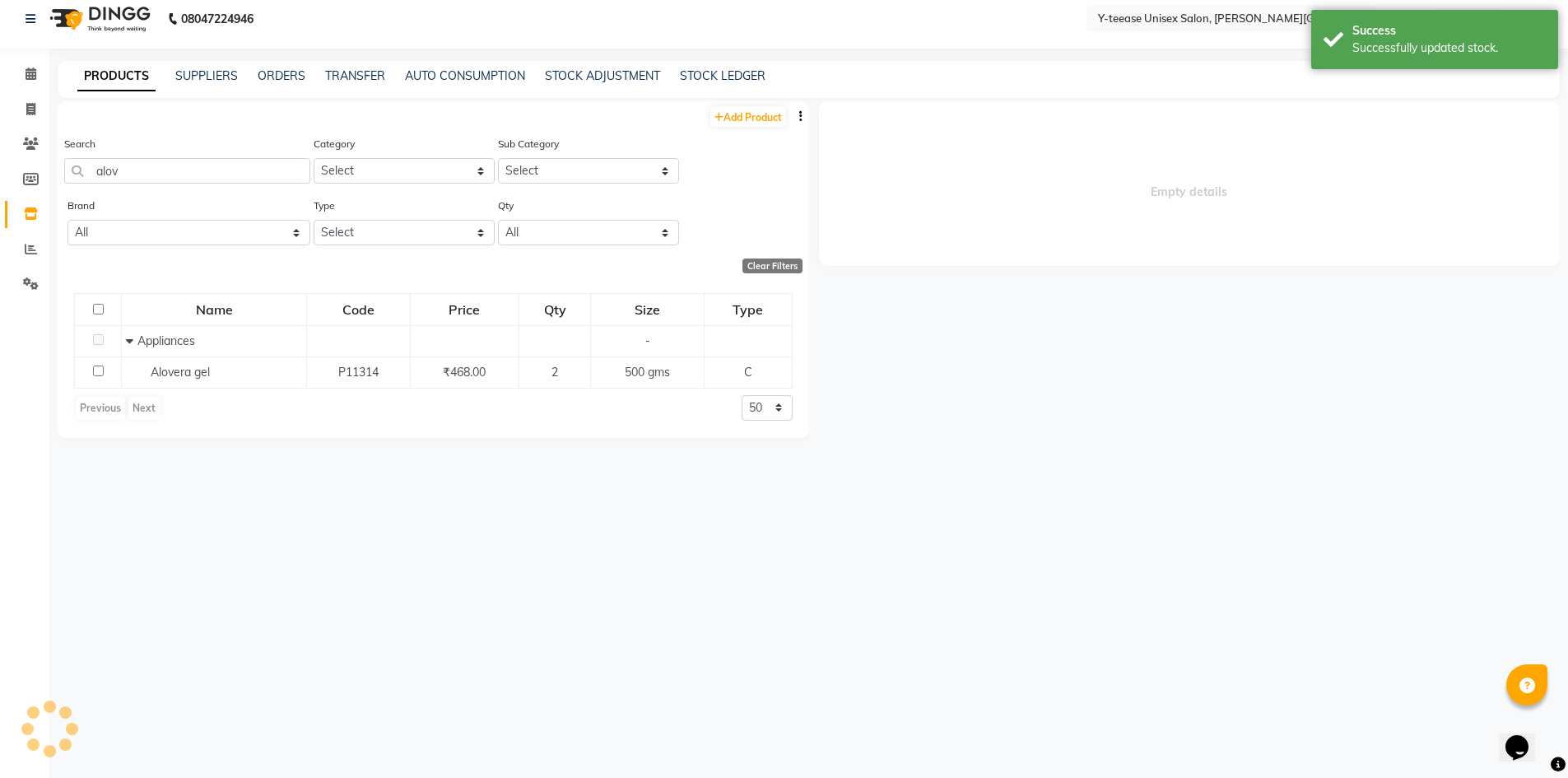
select select
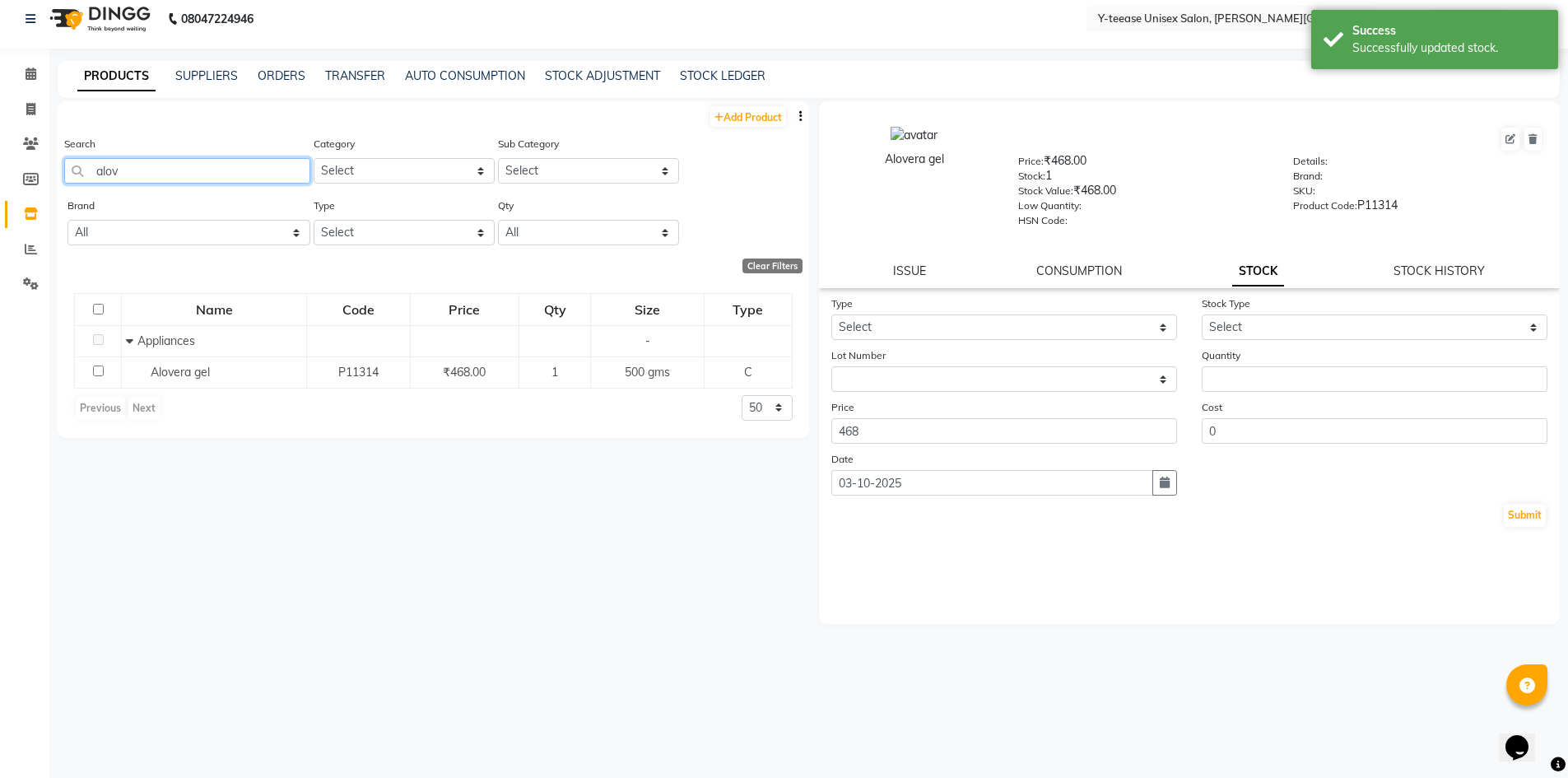
drag, startPoint x: 148, startPoint y: 163, endPoint x: 0, endPoint y: 160, distance: 148.0
click at [0, 160] on app-home "08047224946 Select Location × Y-teease Unisex Salon, Keshav Nagar Default Panel…" at bounding box center [784, 383] width 1568 height 789
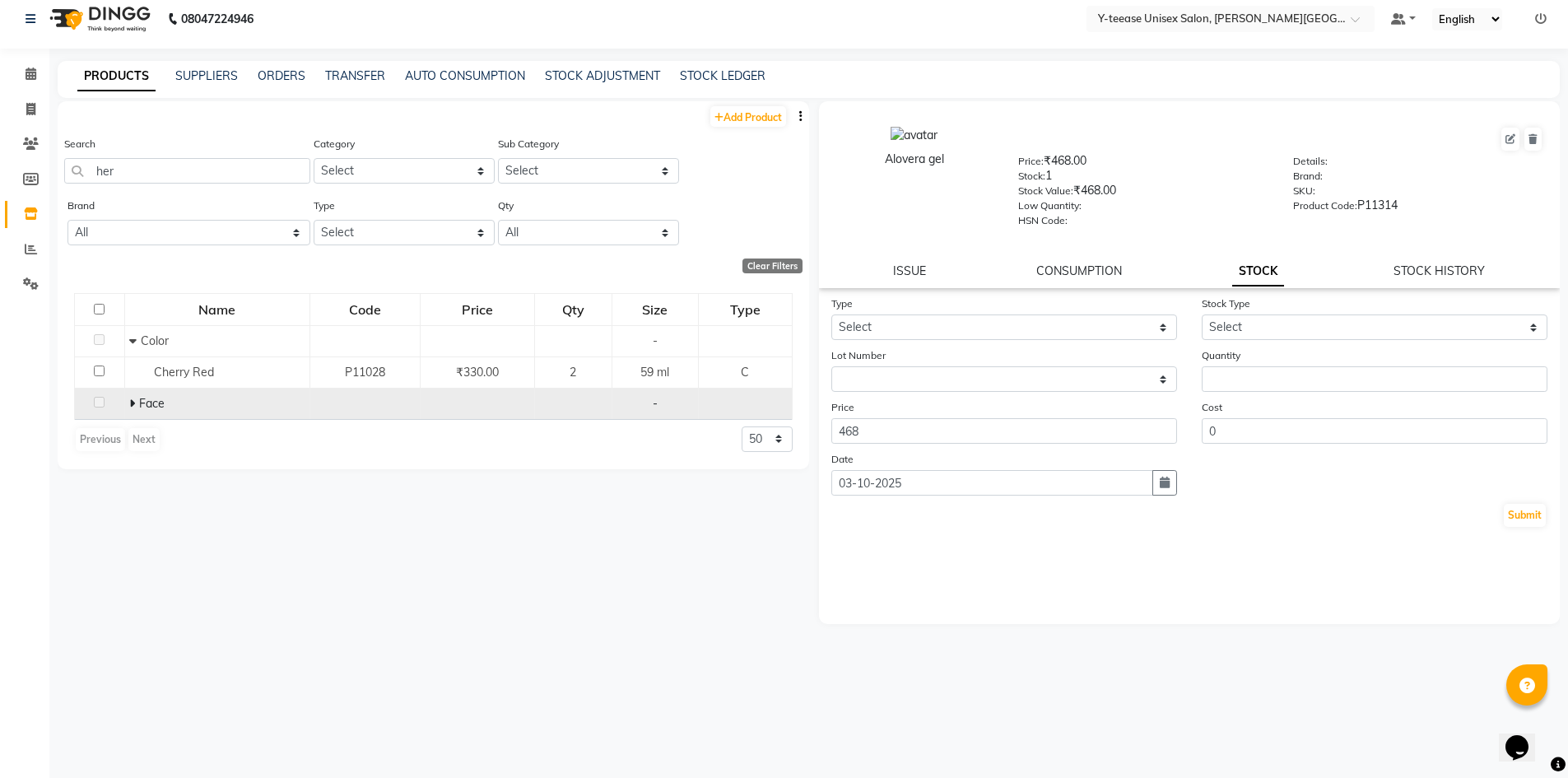
click at [133, 398] on icon at bounding box center [132, 403] width 5 height 12
drag, startPoint x: 136, startPoint y: 158, endPoint x: 44, endPoint y: 156, distance: 92.0
click at [44, 156] on app-home "08047224946 Select Location × Y-teease Unisex Salon, Keshav Nagar Default Panel…" at bounding box center [784, 383] width 1568 height 789
click at [132, 404] on icon at bounding box center [131, 403] width 5 height 12
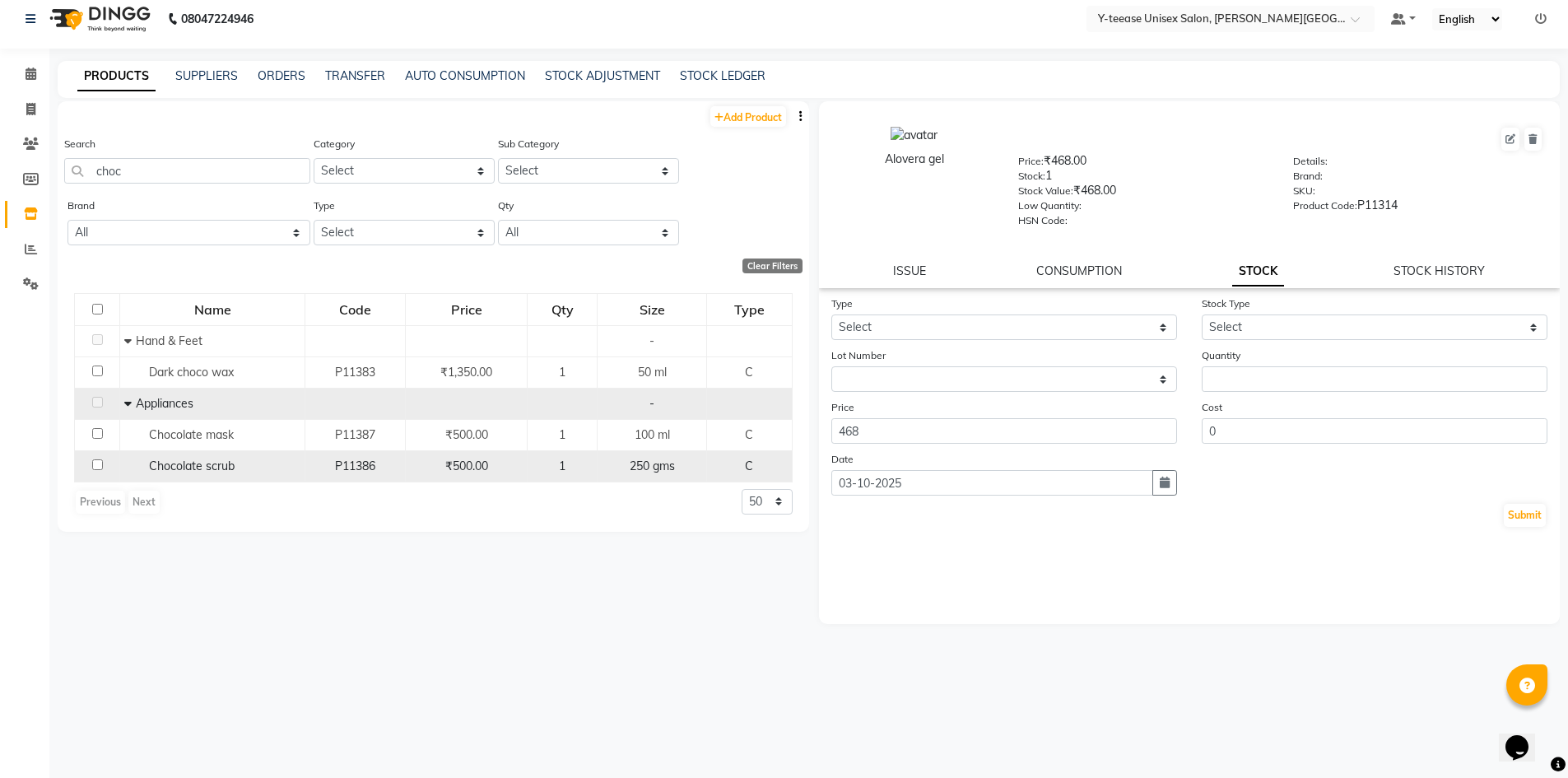
click at [243, 463] on div "Chocolate scrub" at bounding box center [212, 466] width 176 height 17
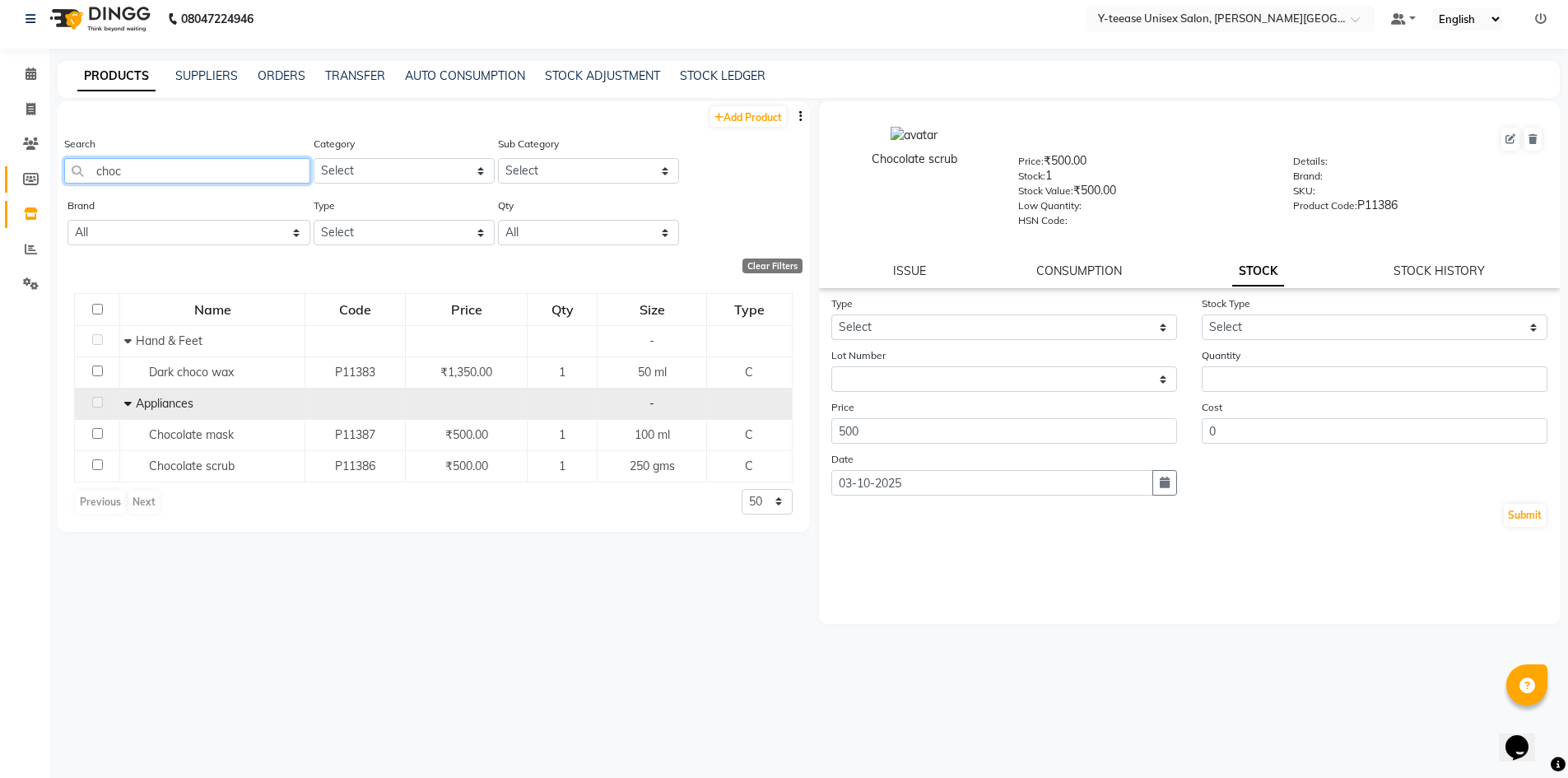
drag, startPoint x: 133, startPoint y: 169, endPoint x: 6, endPoint y: 169, distance: 127.0
click at [6, 169] on app-home "08047224946 Select Location × Y-teease Unisex Salon, Keshav Nagar Default Panel…" at bounding box center [784, 383] width 1568 height 789
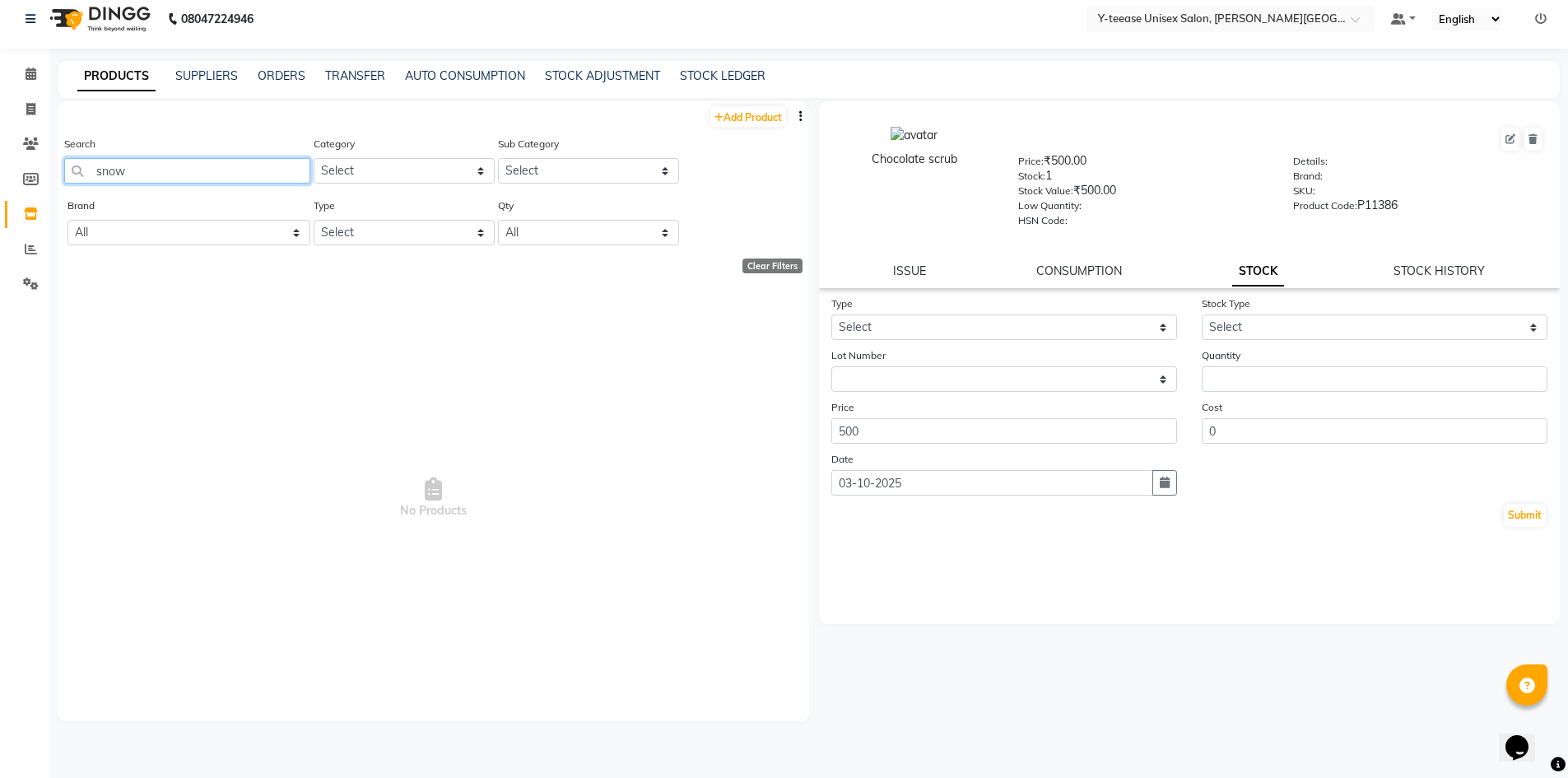
drag, startPoint x: 137, startPoint y: 176, endPoint x: 45, endPoint y: 168, distance: 92.3
click at [45, 168] on app-home "08047224946 Select Location × Y-teease Unisex Salon, Keshav Nagar Default Panel…" at bounding box center [784, 383] width 1568 height 789
drag, startPoint x: 110, startPoint y: 173, endPoint x: 56, endPoint y: 155, distance: 56.9
click at [53, 158] on main "PRODUCTS SUPPLIERS ORDERS TRANSFER AUTO CONSUMPTION STOCK ADJUSTMENT STOCK LEDG…" at bounding box center [809, 420] width 1519 height 718
drag, startPoint x: 123, startPoint y: 179, endPoint x: 0, endPoint y: 178, distance: 123.0
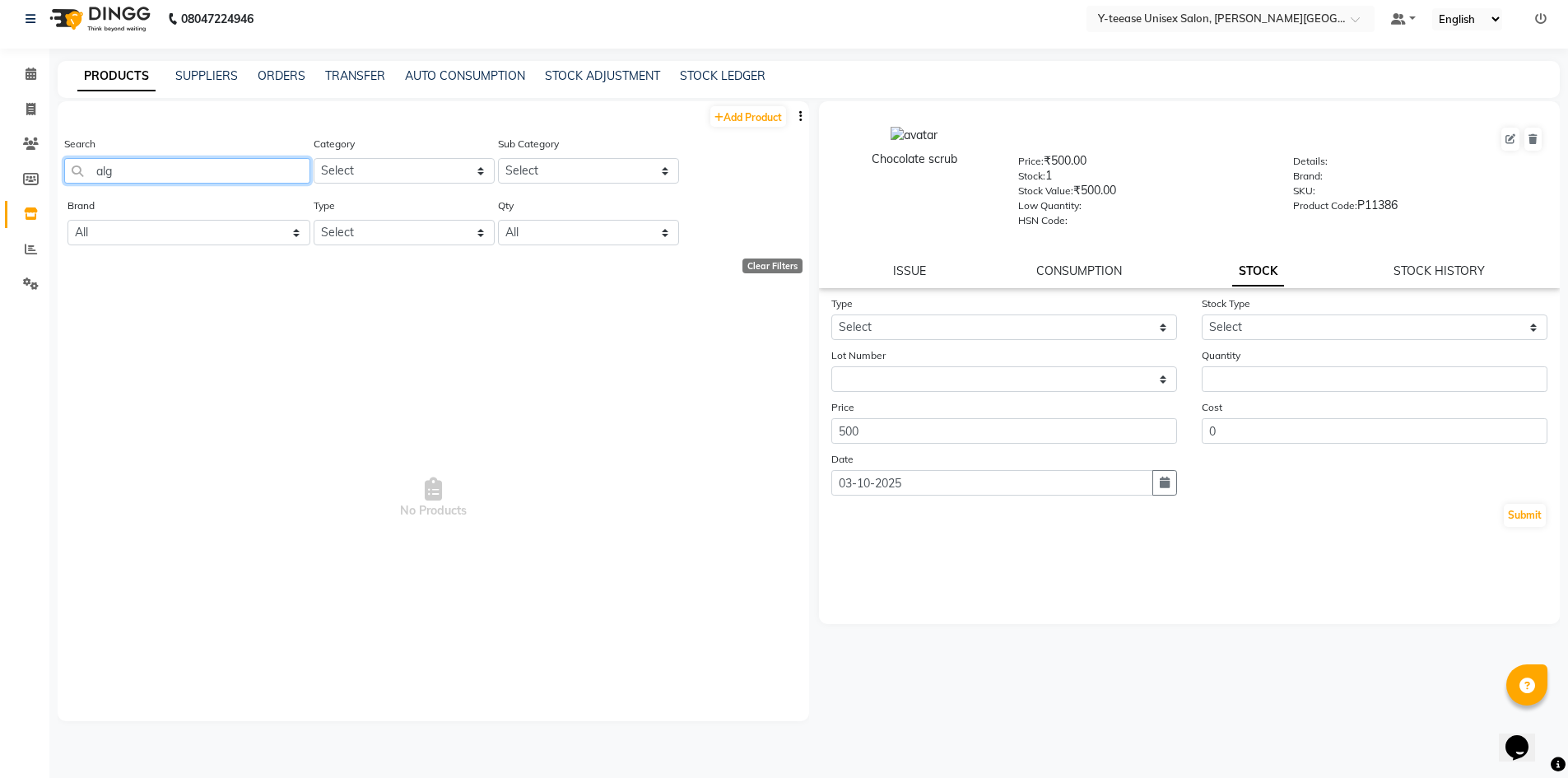
click at [0, 178] on app-home "08047224946 Select Location × Y-teease Unisex Salon, Keshav Nagar Default Panel…" at bounding box center [784, 383] width 1568 height 789
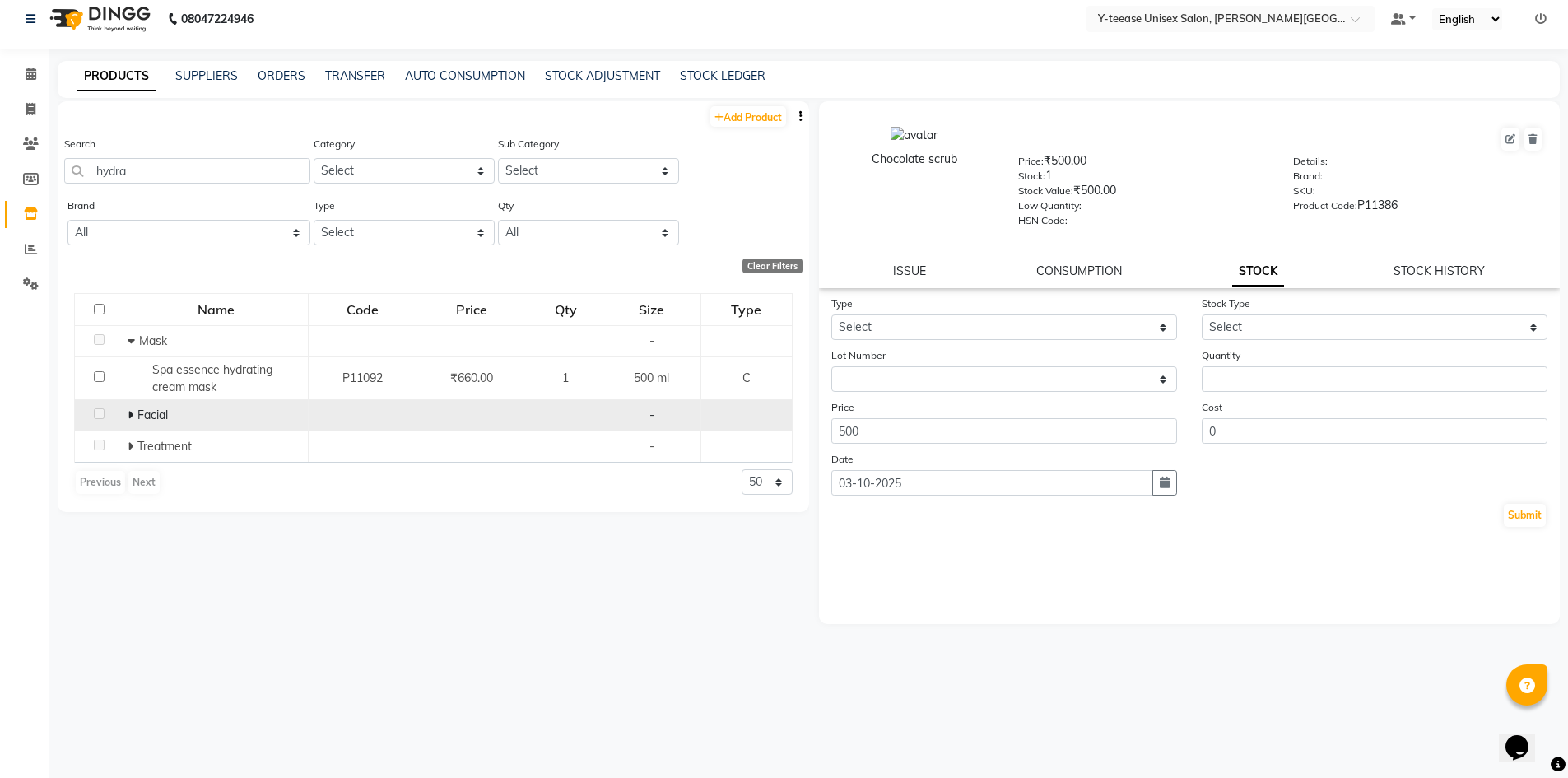
click at [128, 418] on icon at bounding box center [131, 414] width 5 height 12
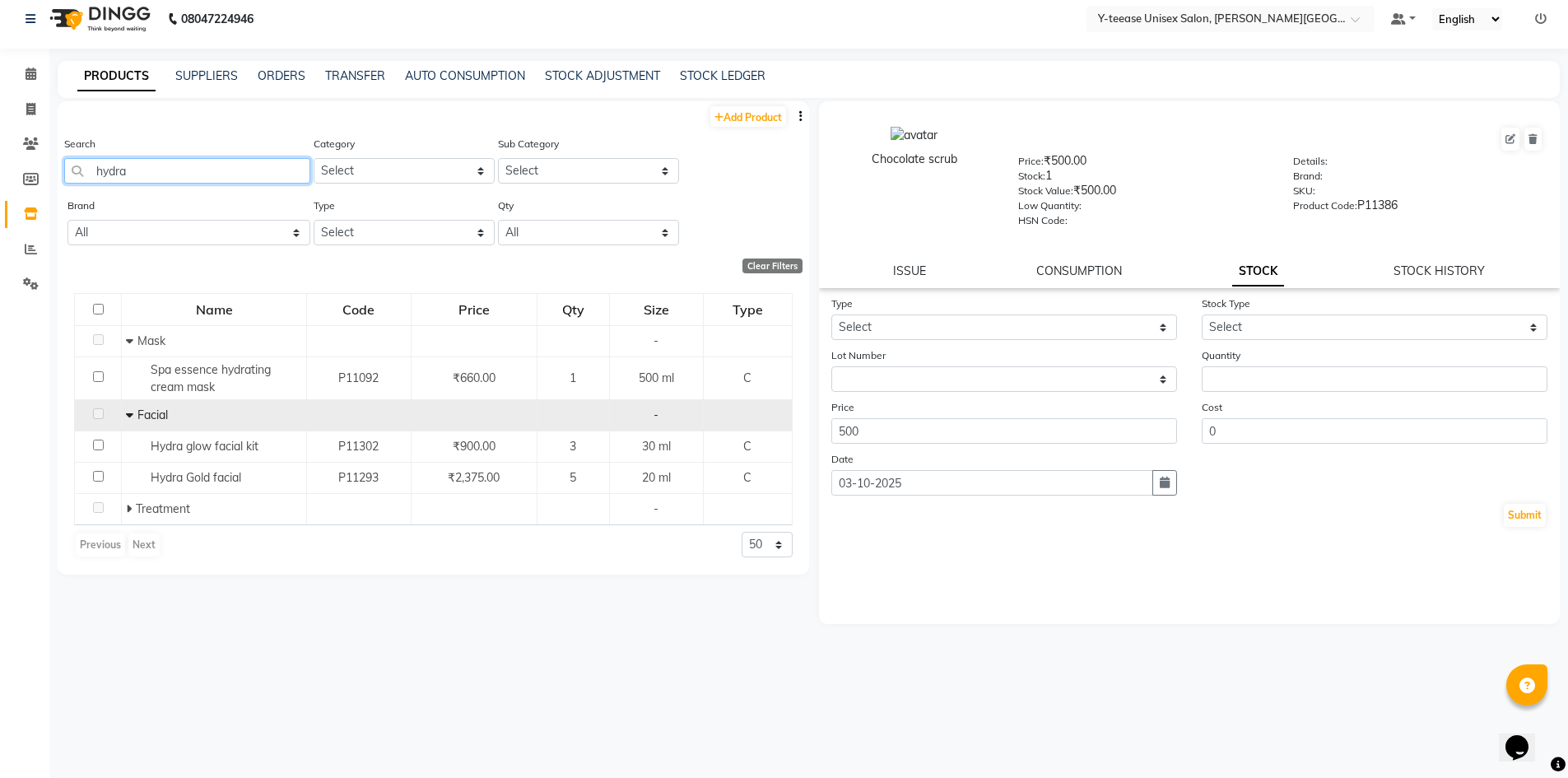
drag, startPoint x: 132, startPoint y: 172, endPoint x: 68, endPoint y: 188, distance: 66.0
click at [68, 188] on div "Search hydra" at bounding box center [187, 165] width 246 height 61
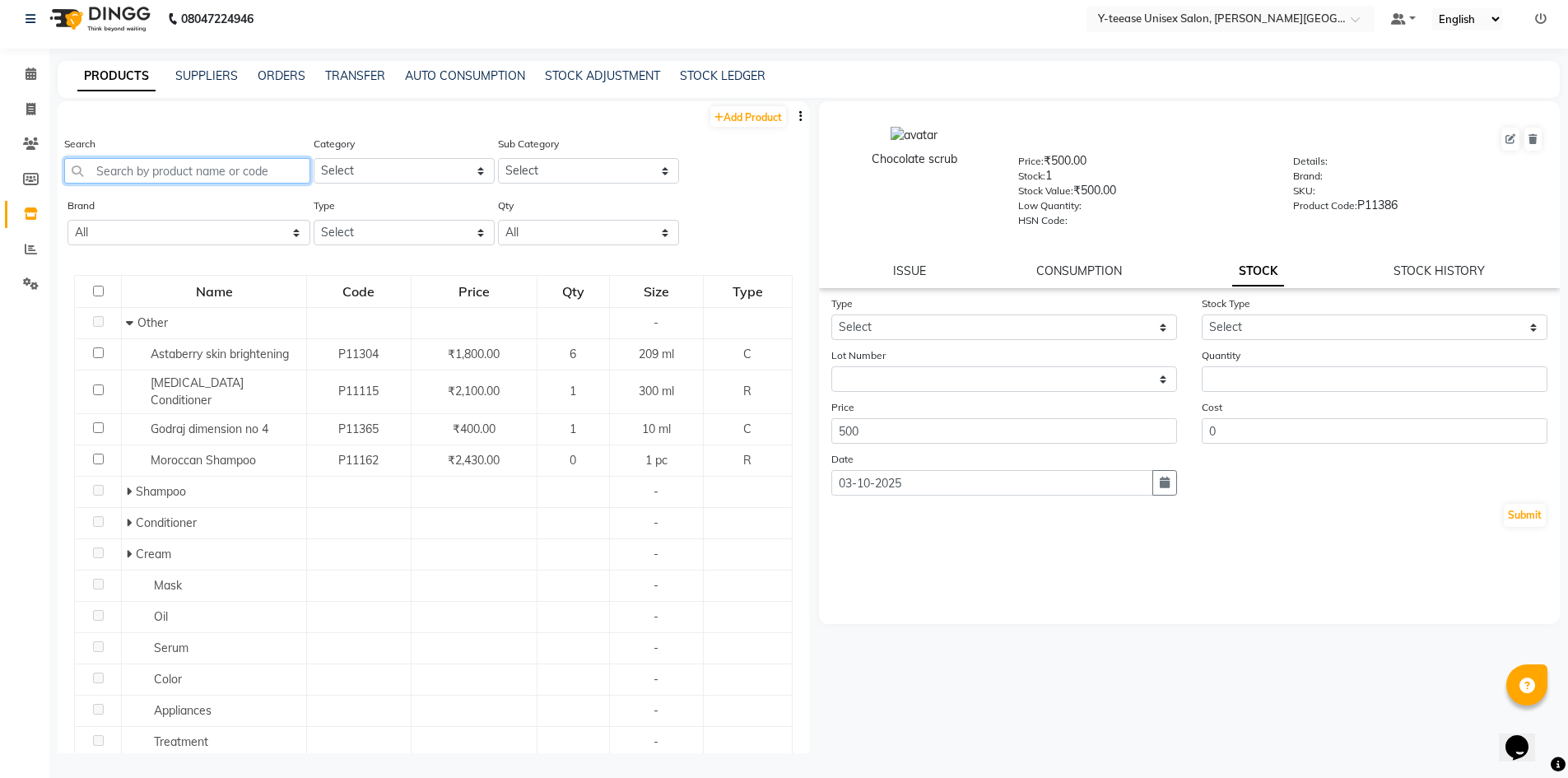
click at [159, 169] on input "text" at bounding box center [187, 171] width 246 height 26
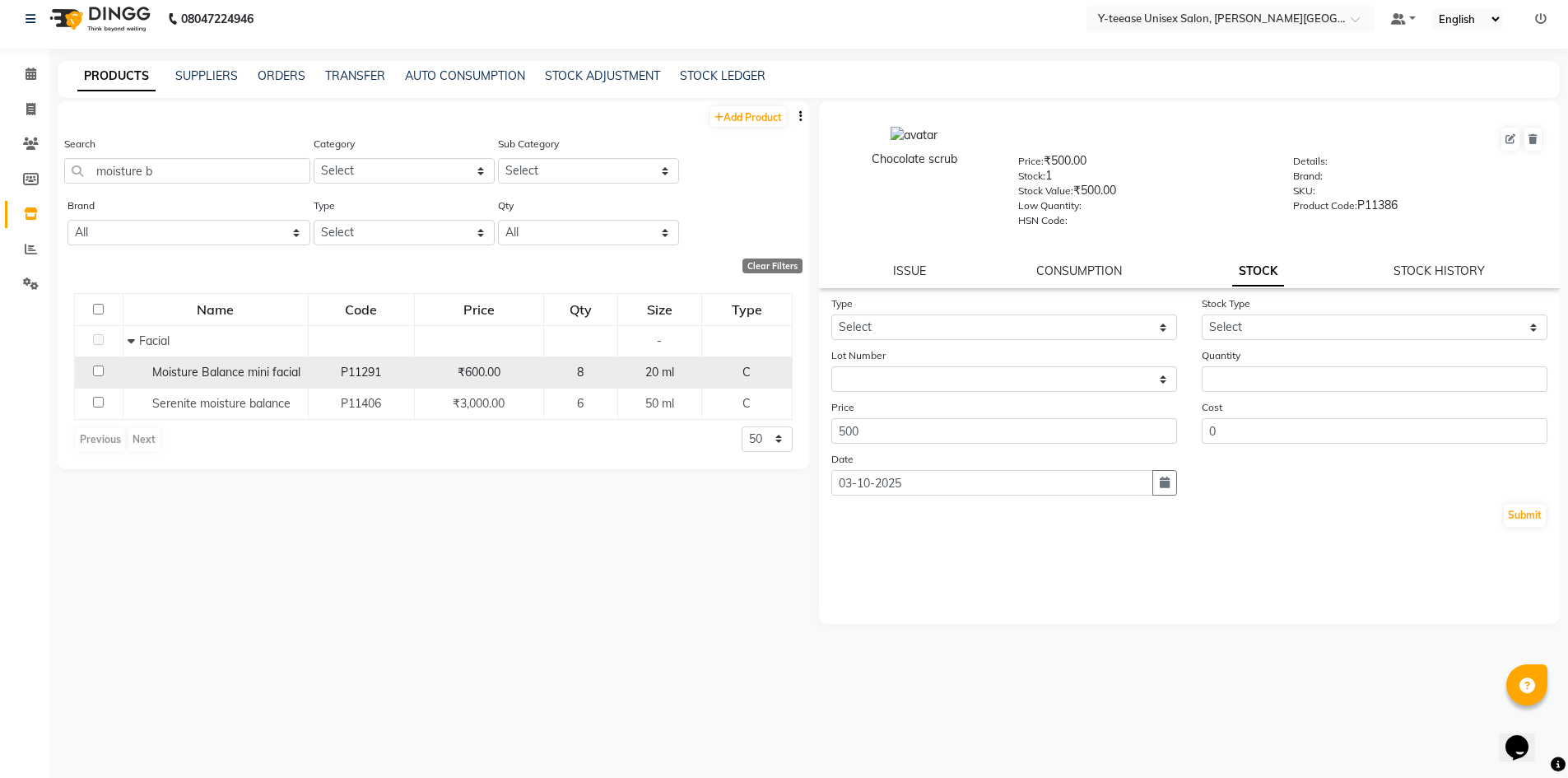
click at [280, 374] on span "Moisture Balance mini facial" at bounding box center [226, 372] width 148 height 15
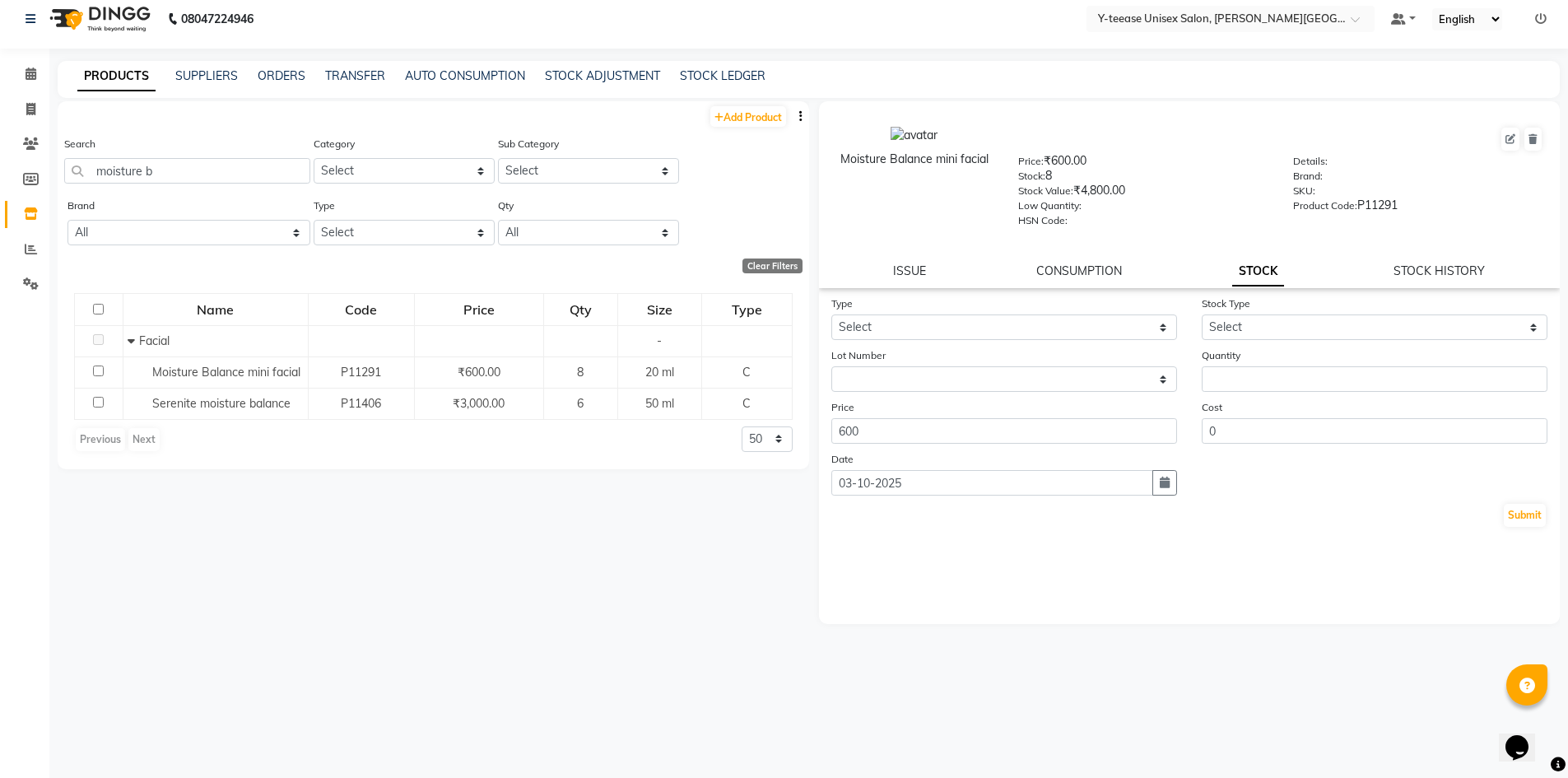
drag, startPoint x: 946, startPoint y: 310, endPoint x: 932, endPoint y: 318, distance: 16.1
click at [940, 314] on div "Type Select In Out" at bounding box center [1004, 317] width 371 height 45
click at [926, 322] on select "Select In Out" at bounding box center [1004, 327] width 346 height 26
click at [831, 315] on select "Select In Out" at bounding box center [1004, 327] width 346 height 26
click at [899, 320] on select "Select In Out" at bounding box center [1004, 327] width 346 height 26
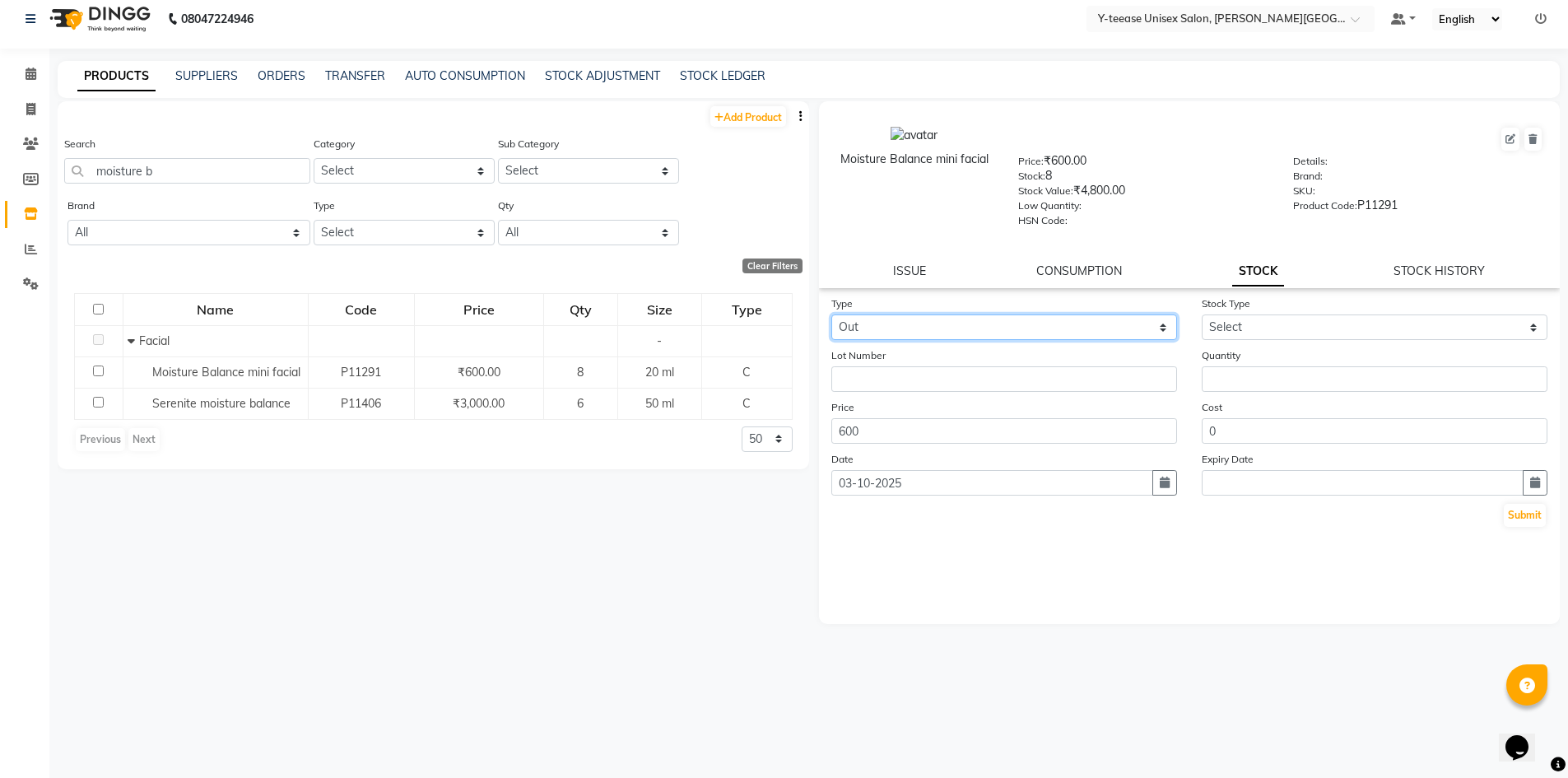
click at [831, 315] on select "Select In Out" at bounding box center [1004, 327] width 346 height 26
drag, startPoint x: 1287, startPoint y: 320, endPoint x: 1280, endPoint y: 333, distance: 14.8
click at [1287, 321] on select "Select Internal Use Damaged Expired Adjustment Return Other" at bounding box center [1374, 327] width 346 height 26
click at [1202, 315] on select "Select Internal Use Damaged Expired Adjustment Return Other" at bounding box center [1374, 327] width 346 height 26
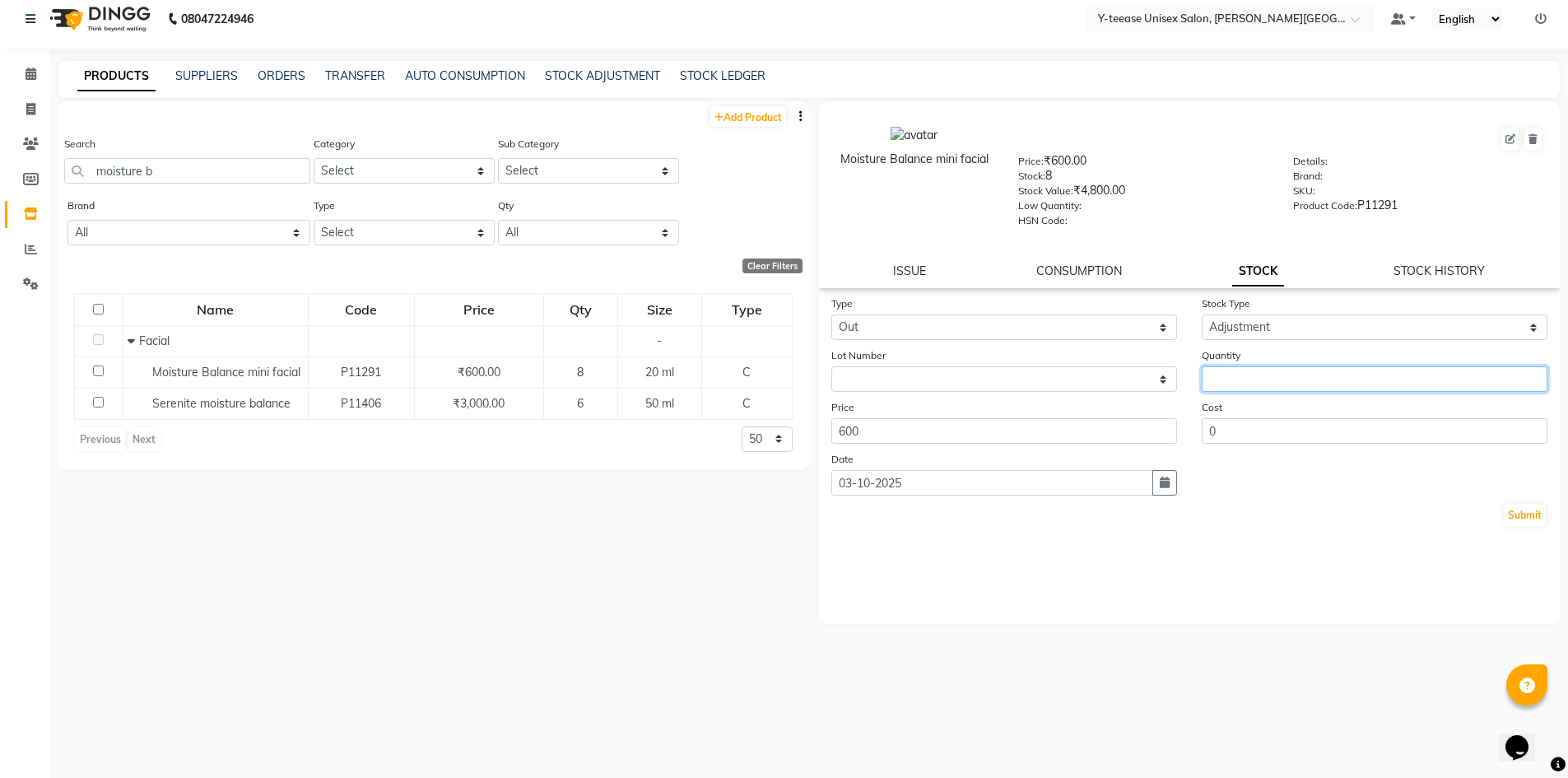
click at [1262, 384] on input "number" at bounding box center [1374, 379] width 346 height 26
click at [1531, 515] on button "Submit" at bounding box center [1524, 516] width 42 height 23
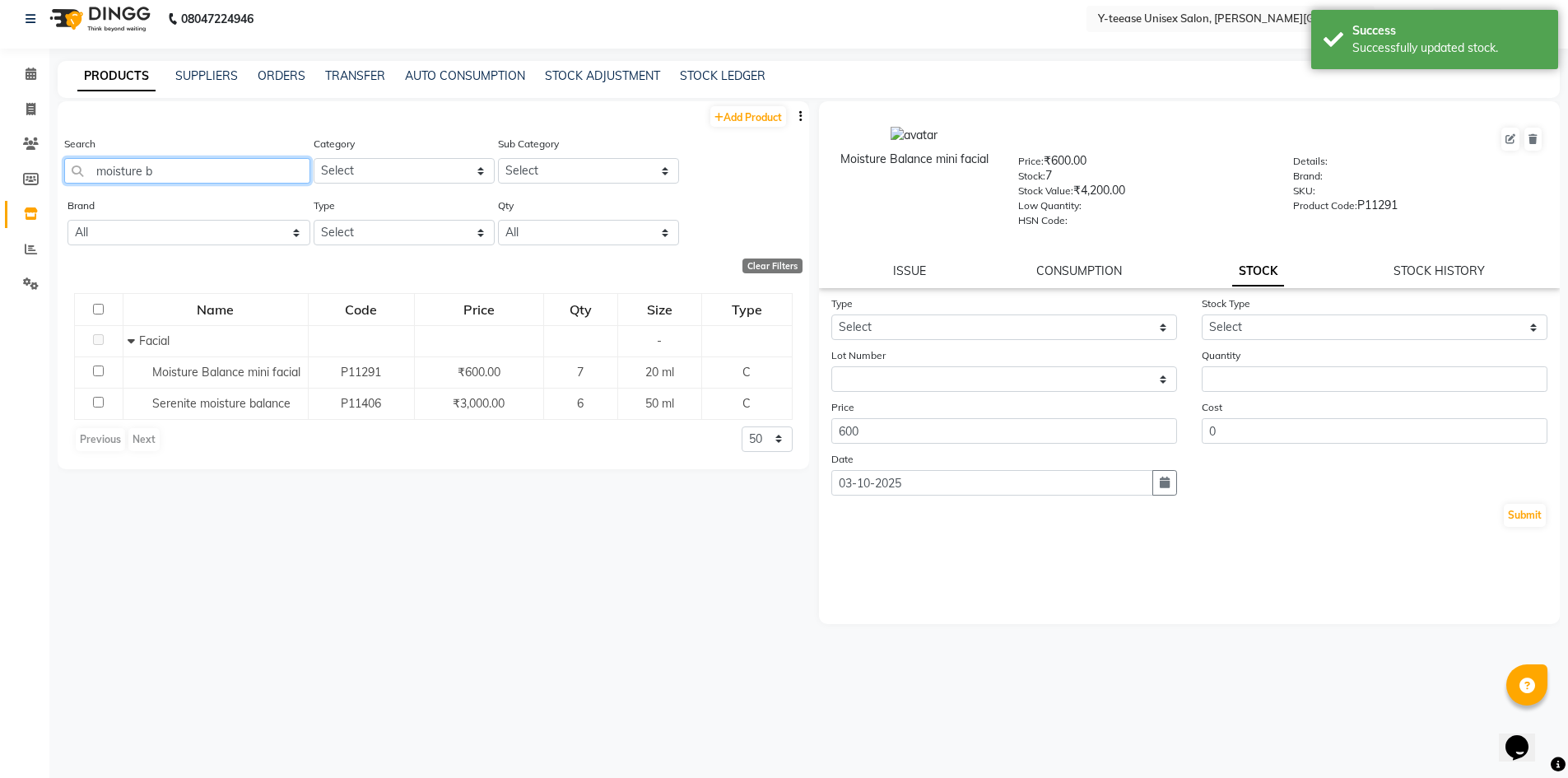
drag, startPoint x: 193, startPoint y: 165, endPoint x: 75, endPoint y: 171, distance: 118.2
click at [75, 171] on input "moisture b" at bounding box center [187, 171] width 246 height 26
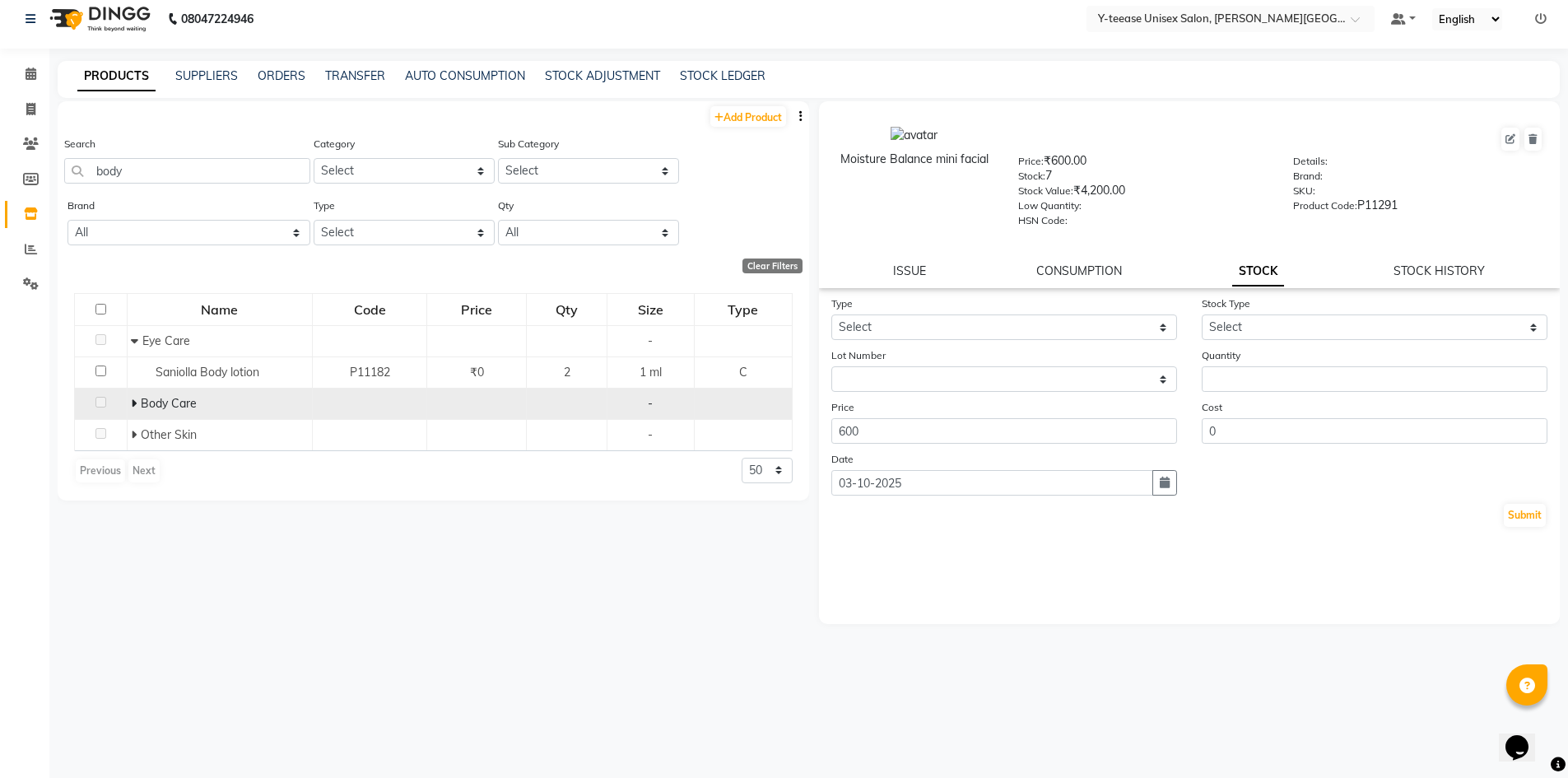
click at [136, 409] on span at bounding box center [133, 404] width 5 height 15
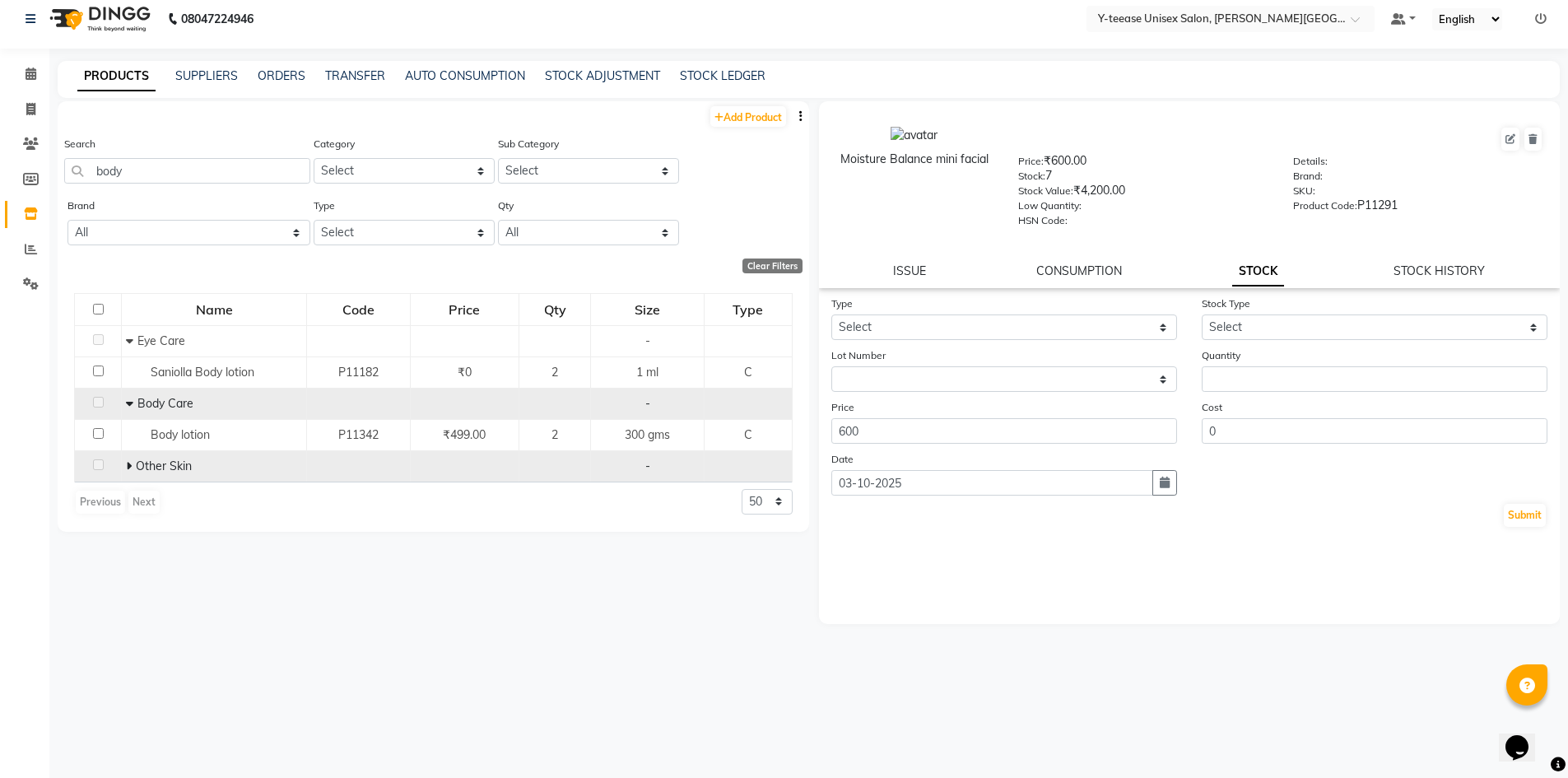
click at [132, 468] on span at bounding box center [131, 466] width 10 height 15
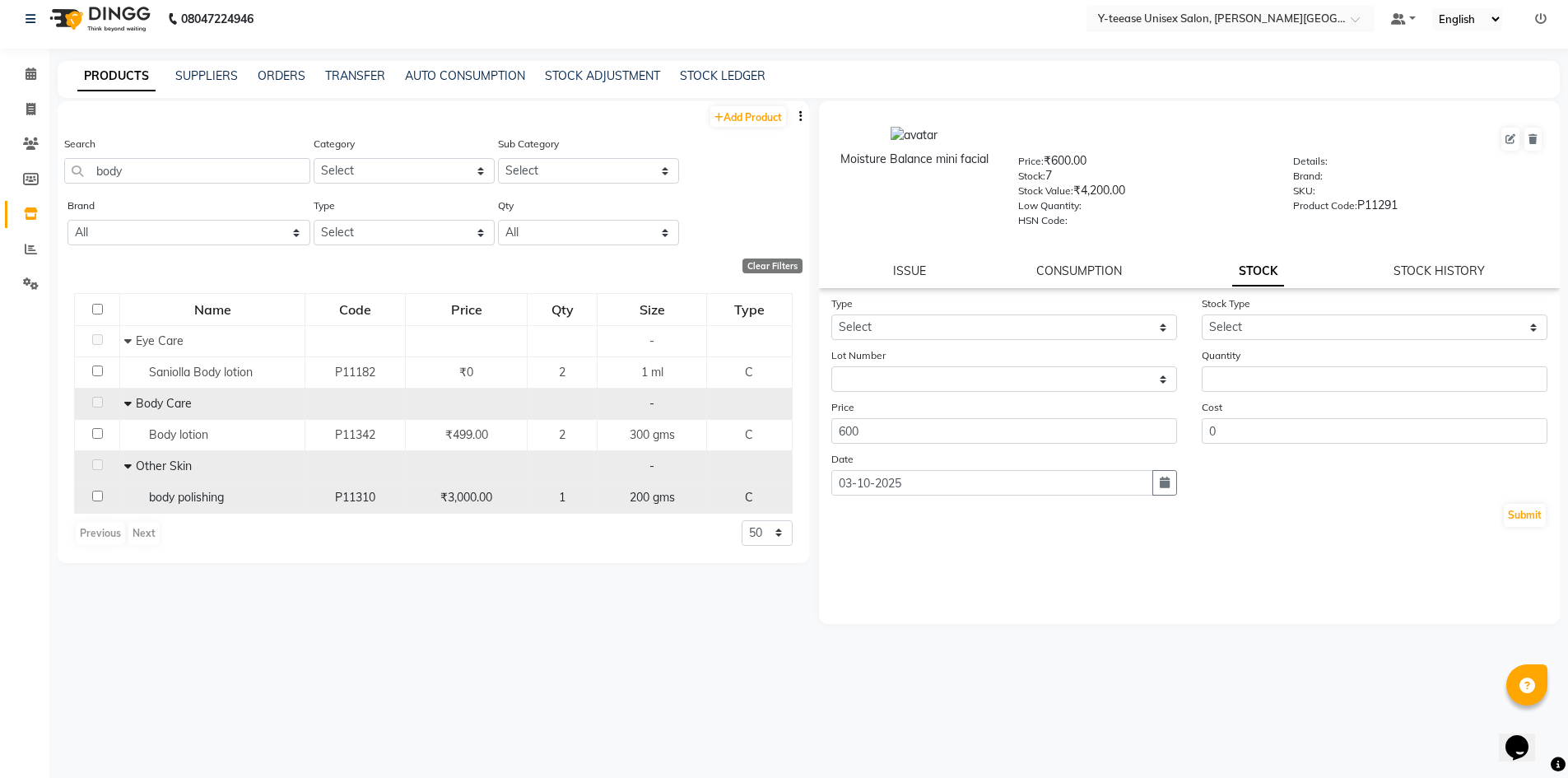
click at [201, 501] on span "body polishing" at bounding box center [187, 497] width 75 height 15
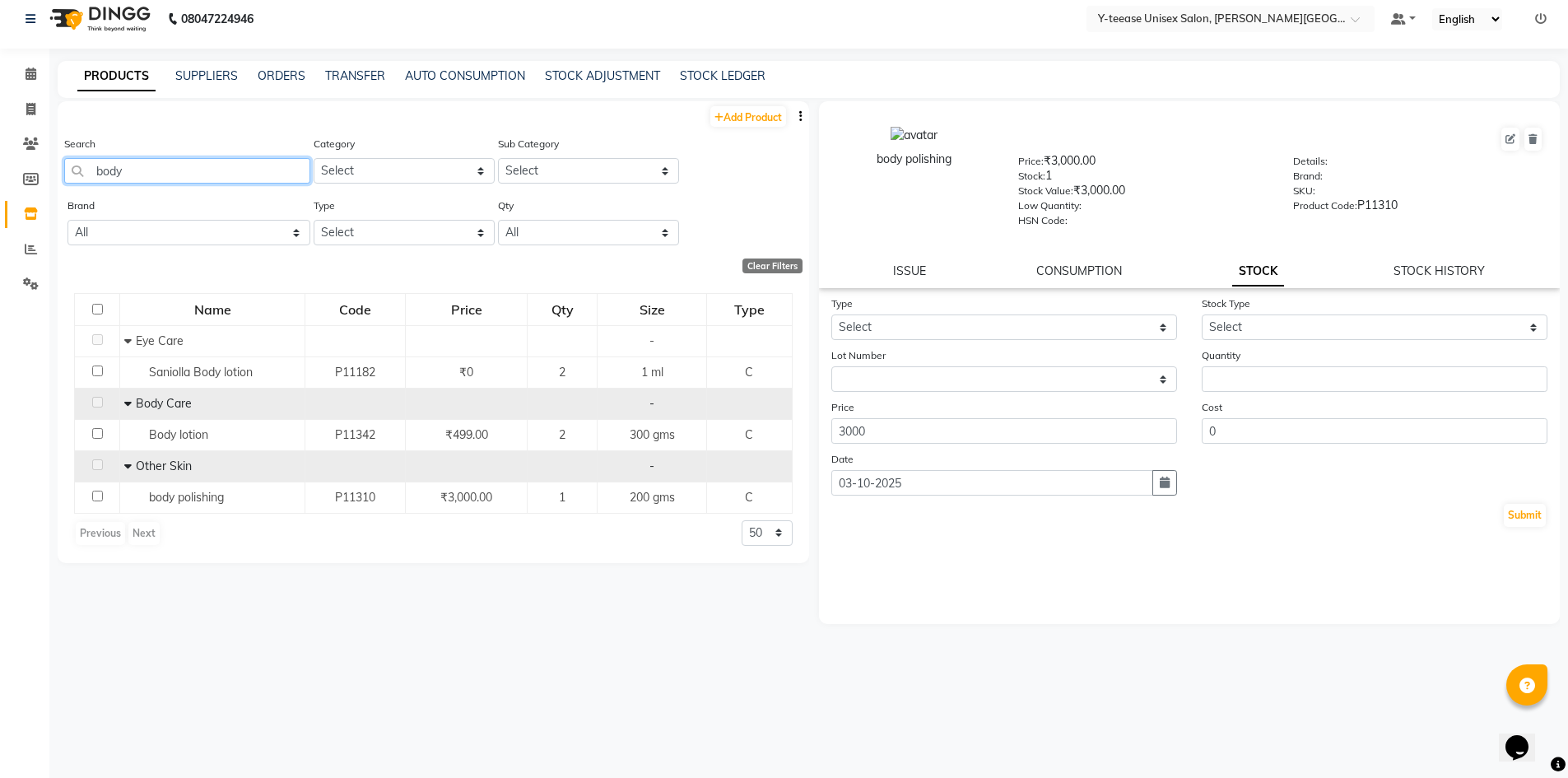
drag, startPoint x: 194, startPoint y: 172, endPoint x: 68, endPoint y: 206, distance: 130.5
click at [69, 206] on div "Add Product Search body Category Select Hair Skin Makeup Personal Care Applianc…" at bounding box center [434, 333] width 752 height 462
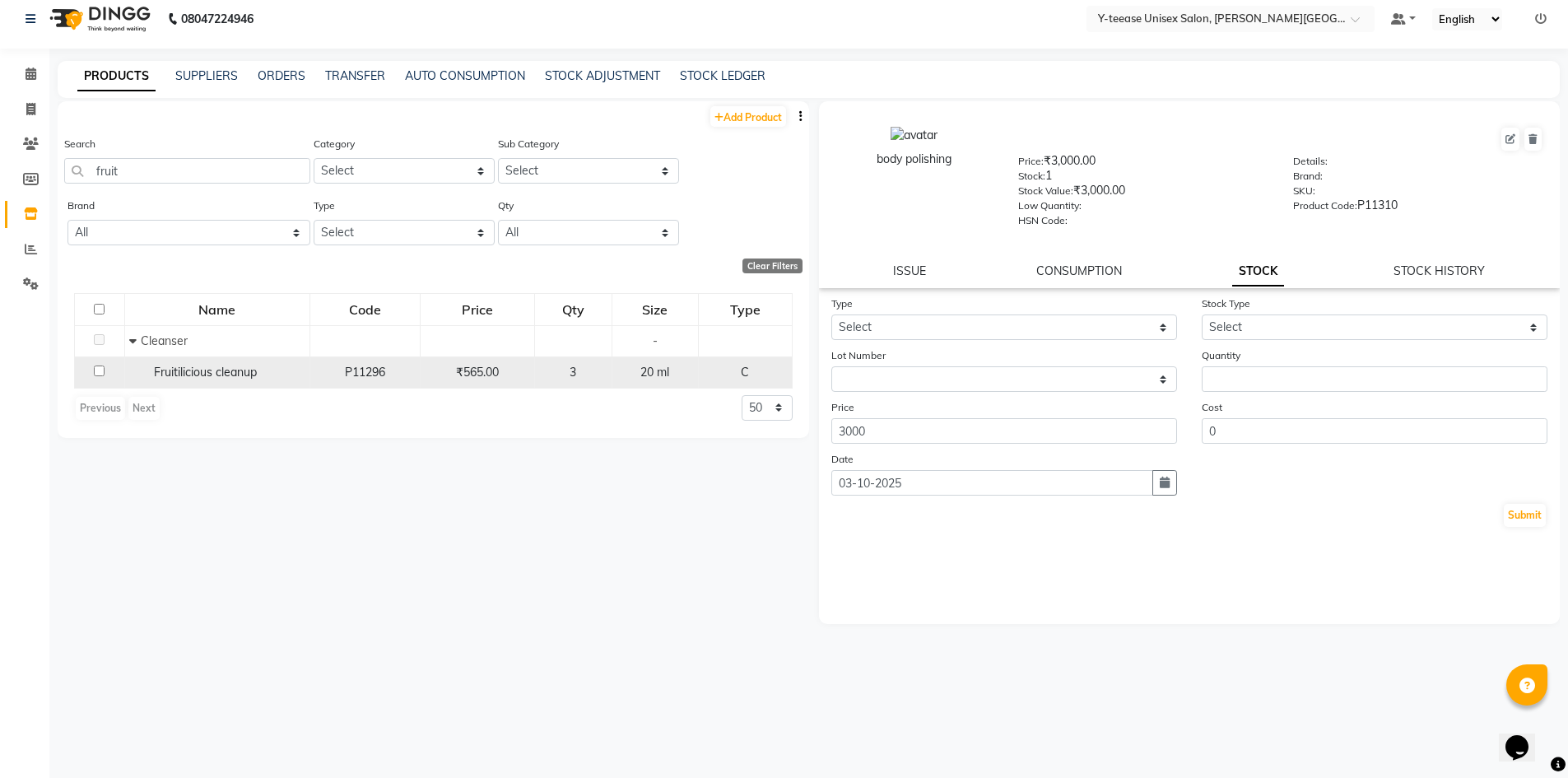
click at [249, 376] on span "Fruitilicious cleanup" at bounding box center [205, 372] width 103 height 15
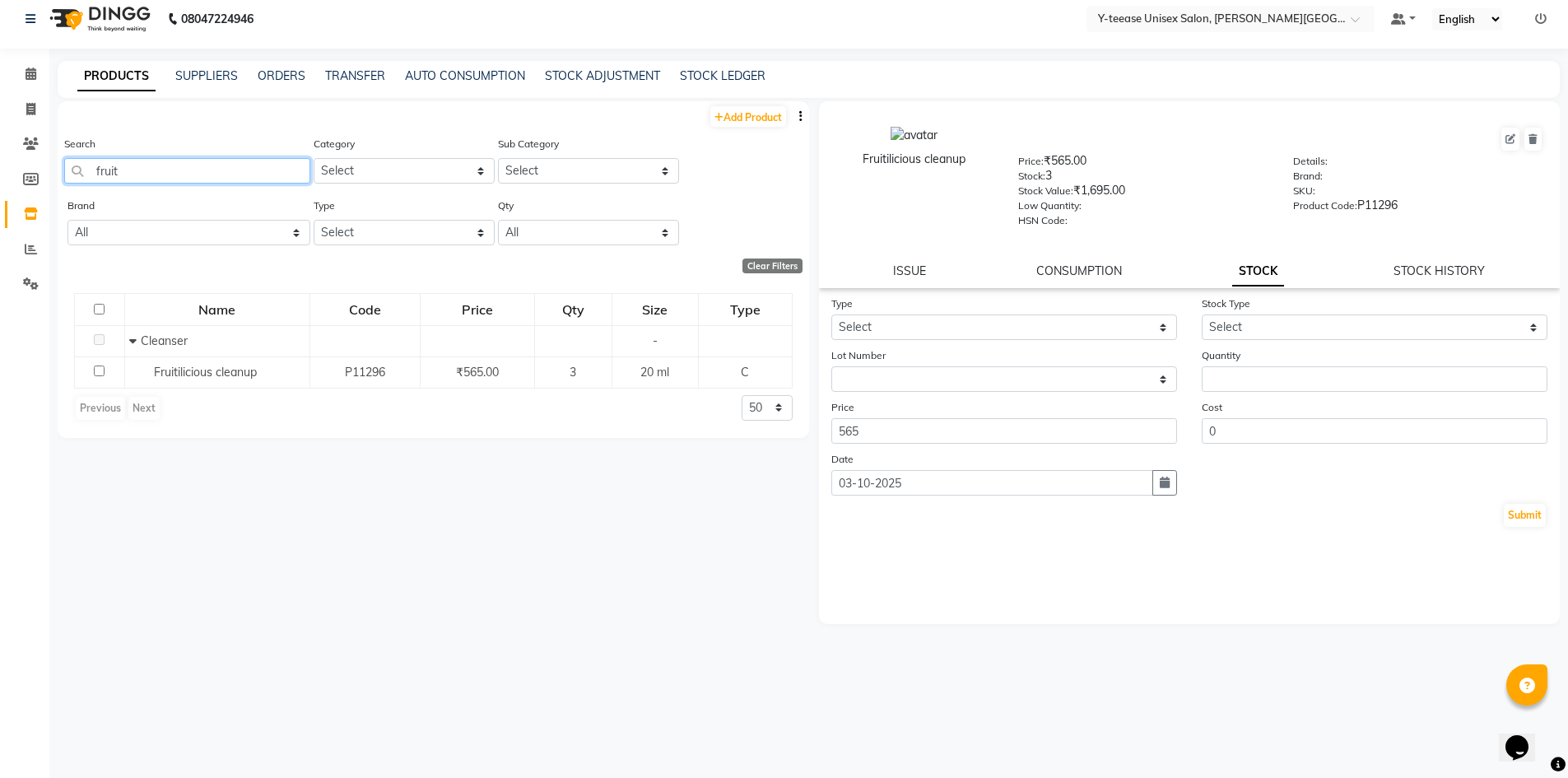
drag, startPoint x: 150, startPoint y: 174, endPoint x: 0, endPoint y: 206, distance: 153.4
click at [0, 214] on app-home "08047224946 Select Location × Y-teease Unisex Salon, Keshav Nagar Default Panel…" at bounding box center [784, 383] width 1568 height 789
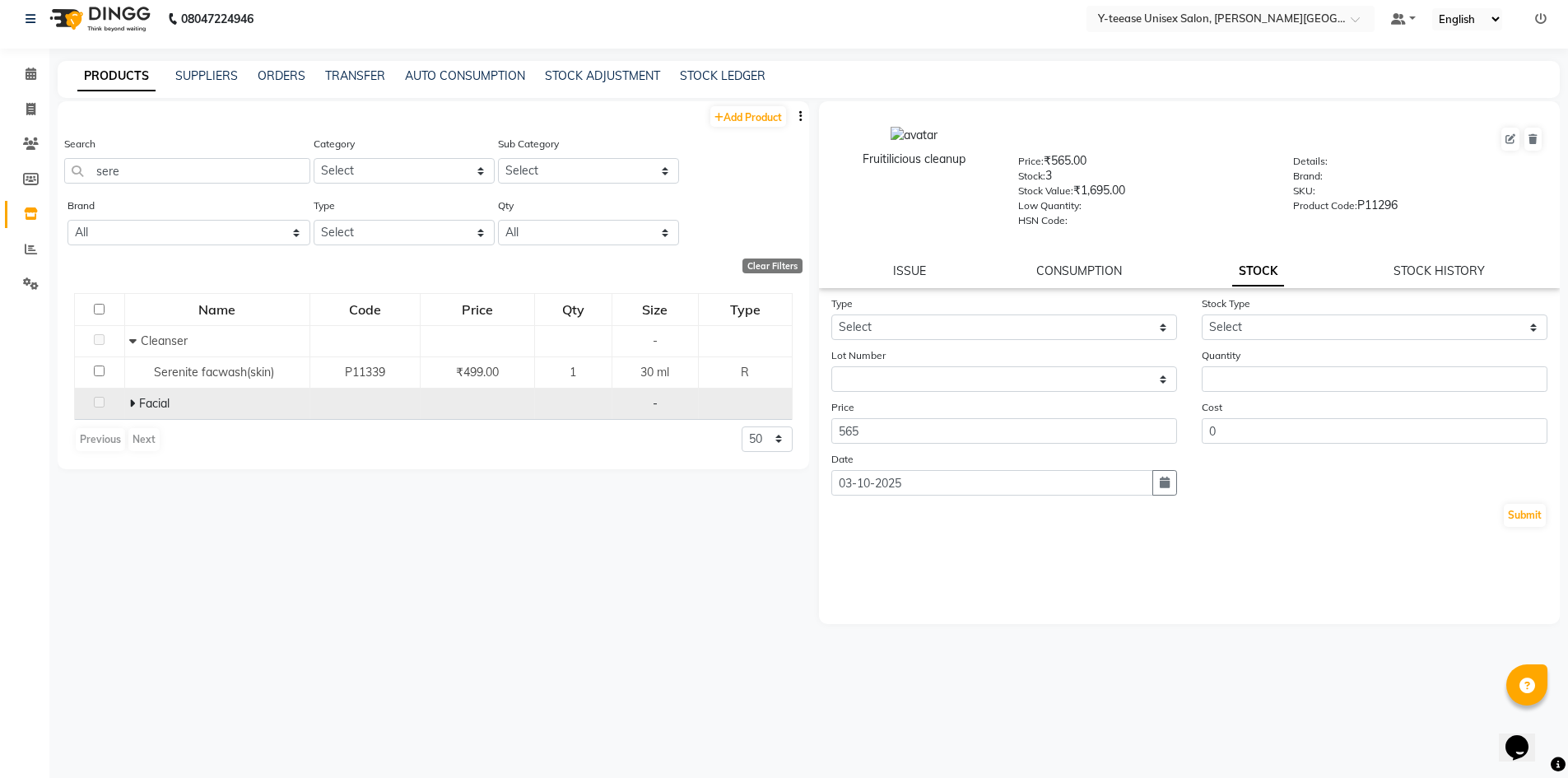
click at [134, 407] on span at bounding box center [133, 404] width 10 height 15
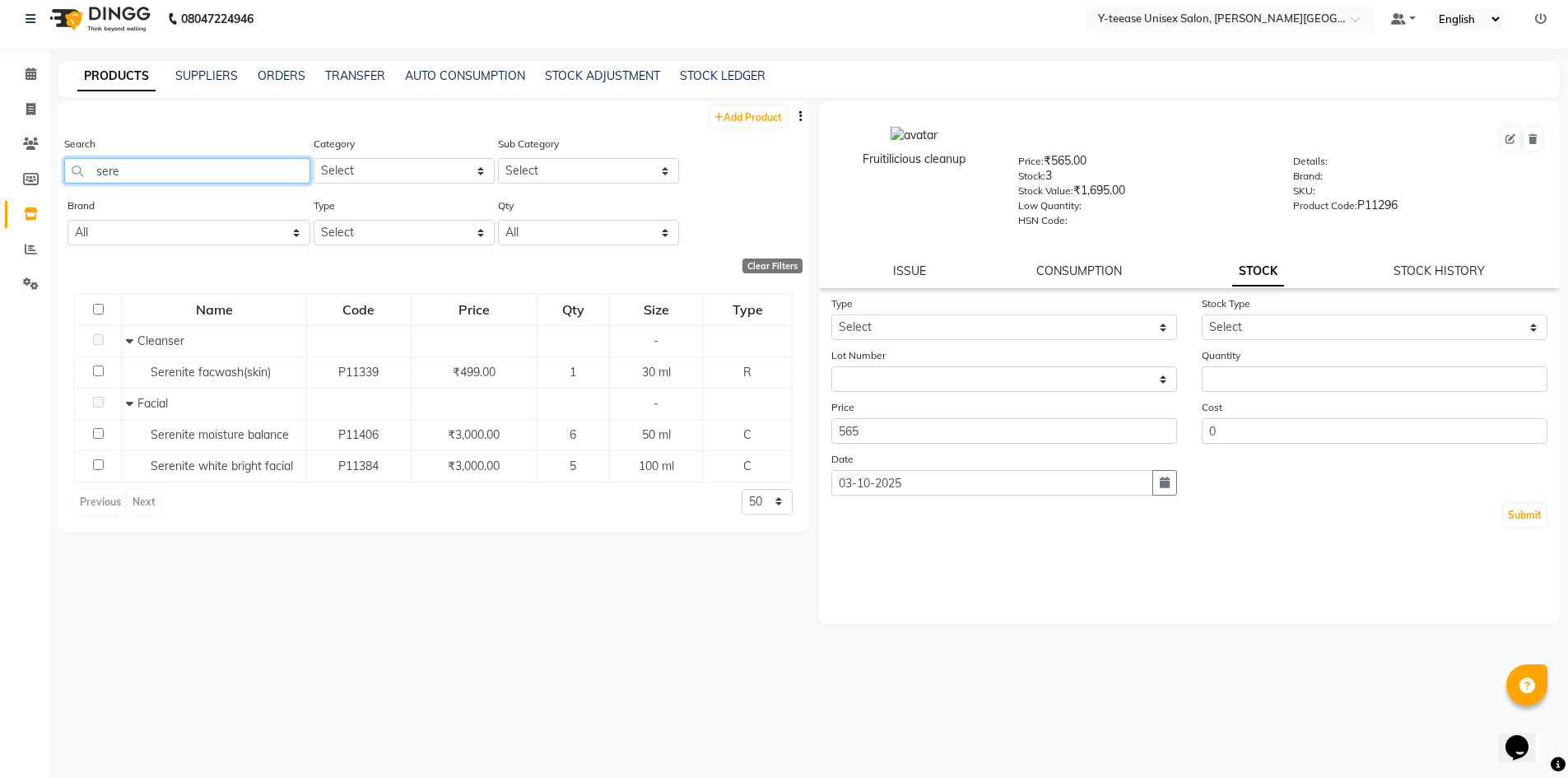
drag, startPoint x: 161, startPoint y: 178, endPoint x: 53, endPoint y: 195, distance: 109.3
click at [53, 195] on main "PRODUCTS SUPPLIERS ORDERS TRANSFER AUTO CONSUMPTION STOCK ADJUSTMENT STOCK LEDG…" at bounding box center [809, 420] width 1519 height 718
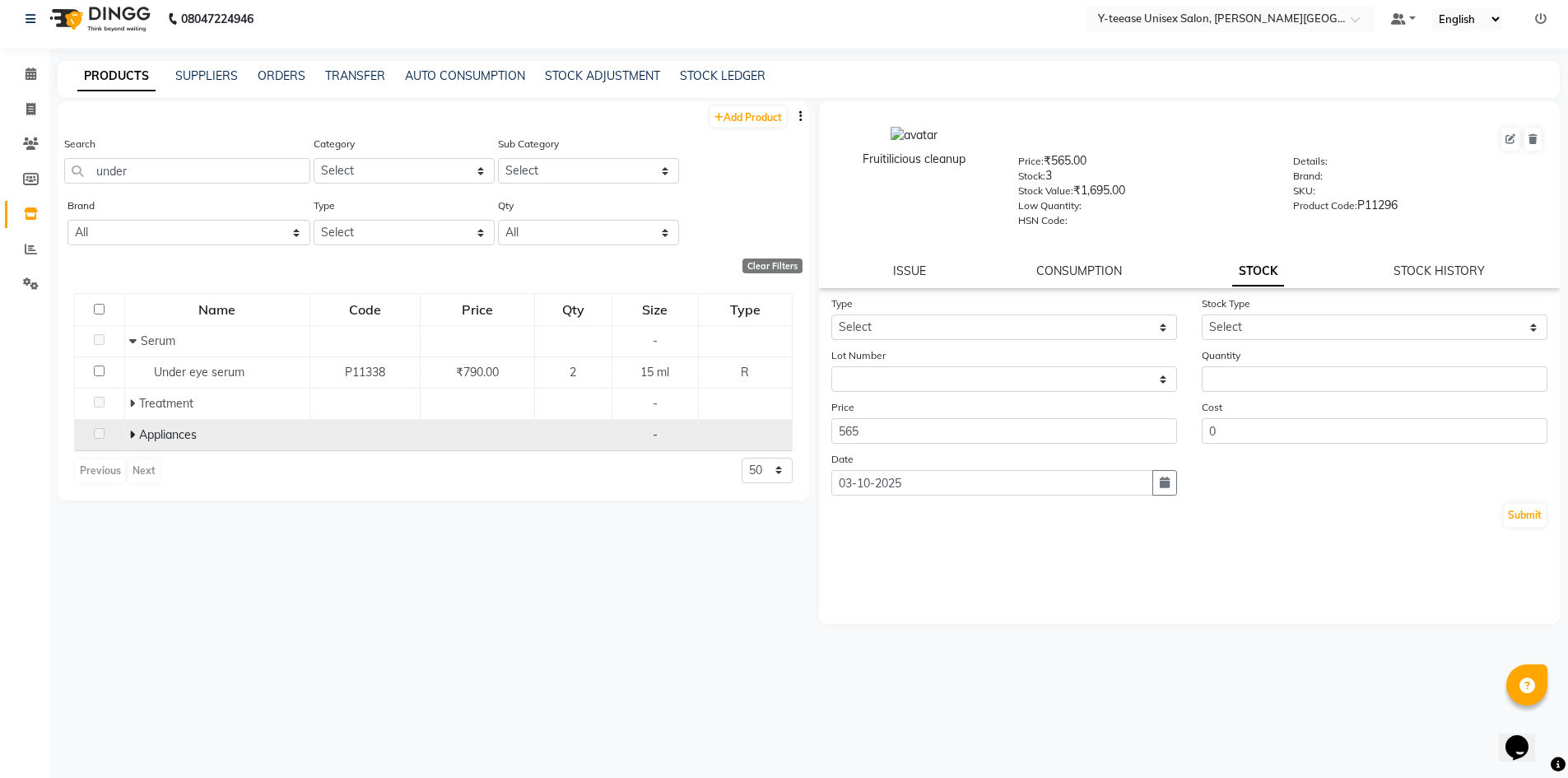
click at [126, 437] on td "Appliances" at bounding box center [217, 434] width 185 height 31
click at [129, 437] on icon at bounding box center [132, 435] width 5 height 12
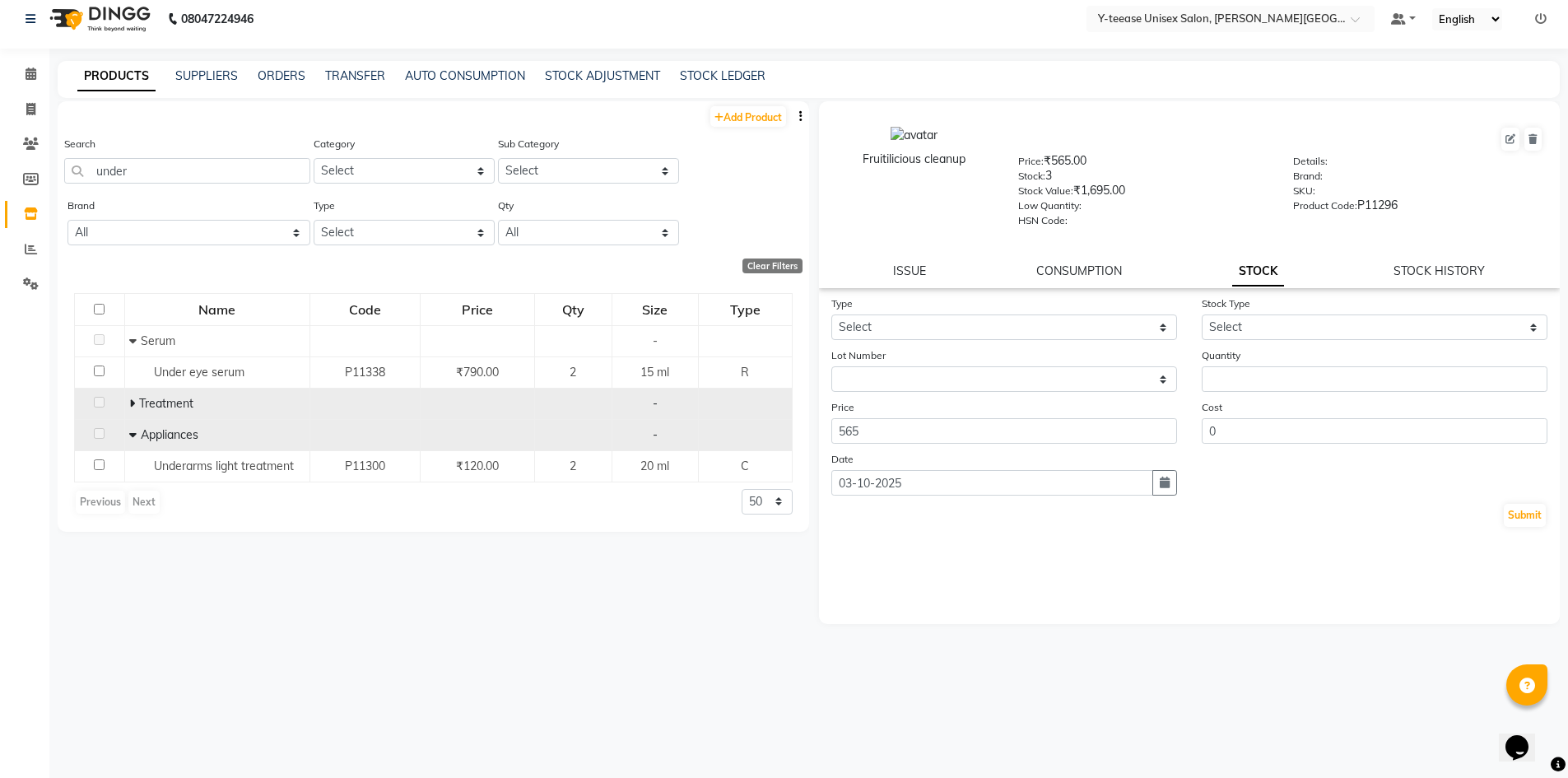
click at [131, 399] on icon at bounding box center [132, 403] width 5 height 12
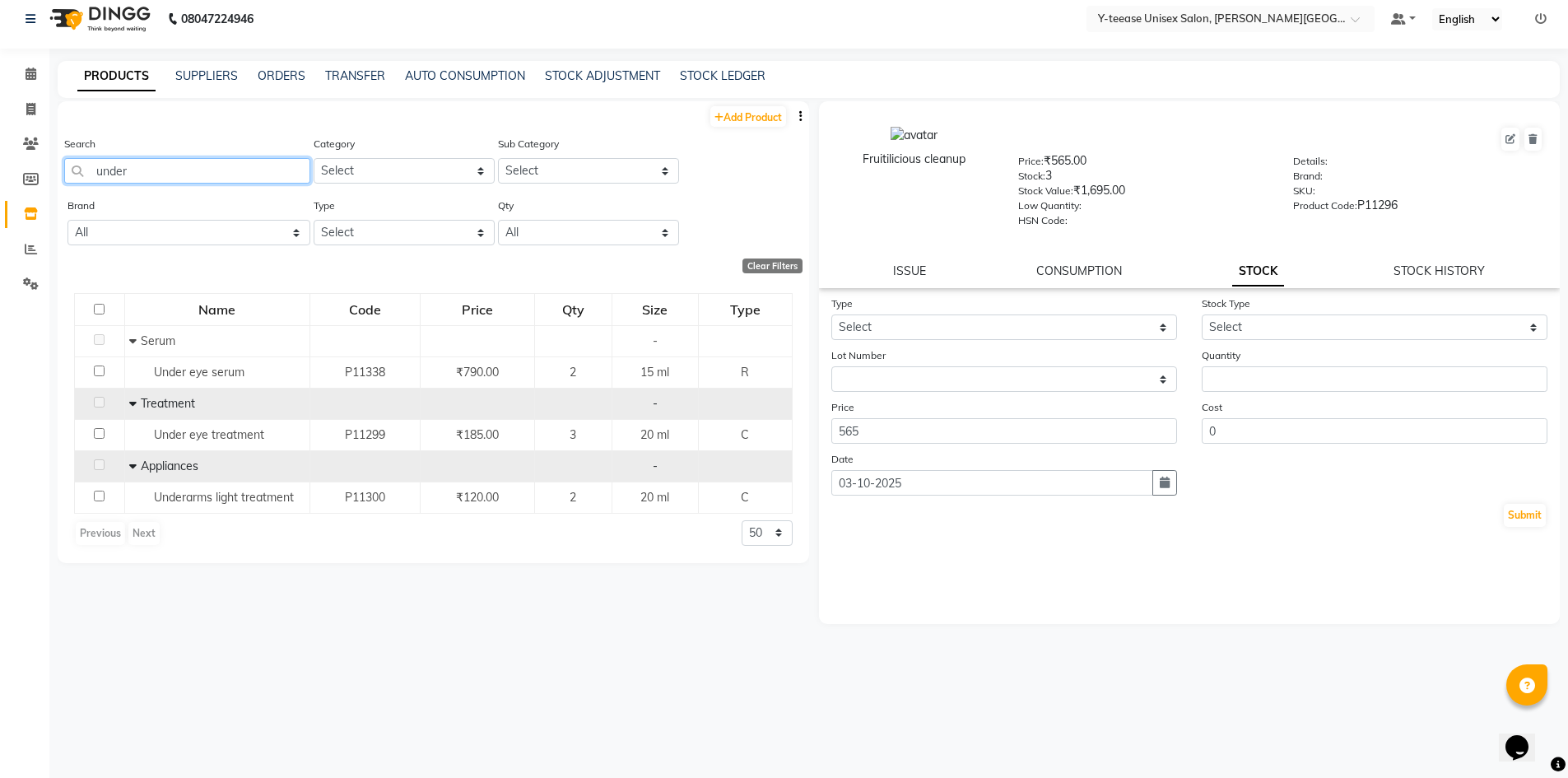
drag, startPoint x: 134, startPoint y: 171, endPoint x: 0, endPoint y: 193, distance: 135.8
click at [0, 193] on app-home "08047224946 Select Location × Y-teease Unisex Salon, Keshav Nagar Default Panel…" at bounding box center [784, 383] width 1568 height 789
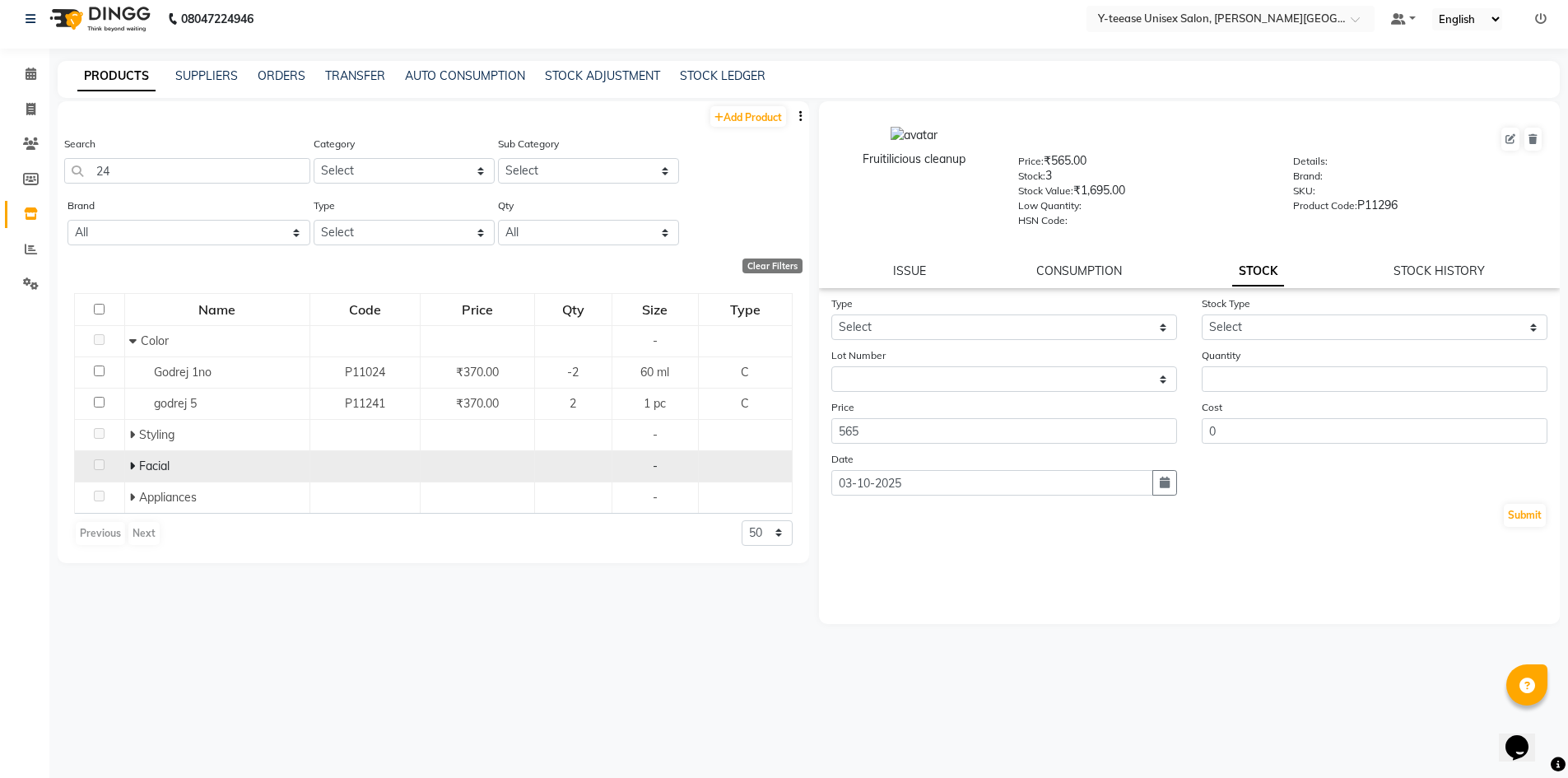
click at [131, 466] on icon at bounding box center [132, 466] width 5 height 12
drag, startPoint x: 139, startPoint y: 183, endPoint x: 100, endPoint y: 196, distance: 41.1
click at [100, 196] on div "Search 24" at bounding box center [187, 165] width 246 height 61
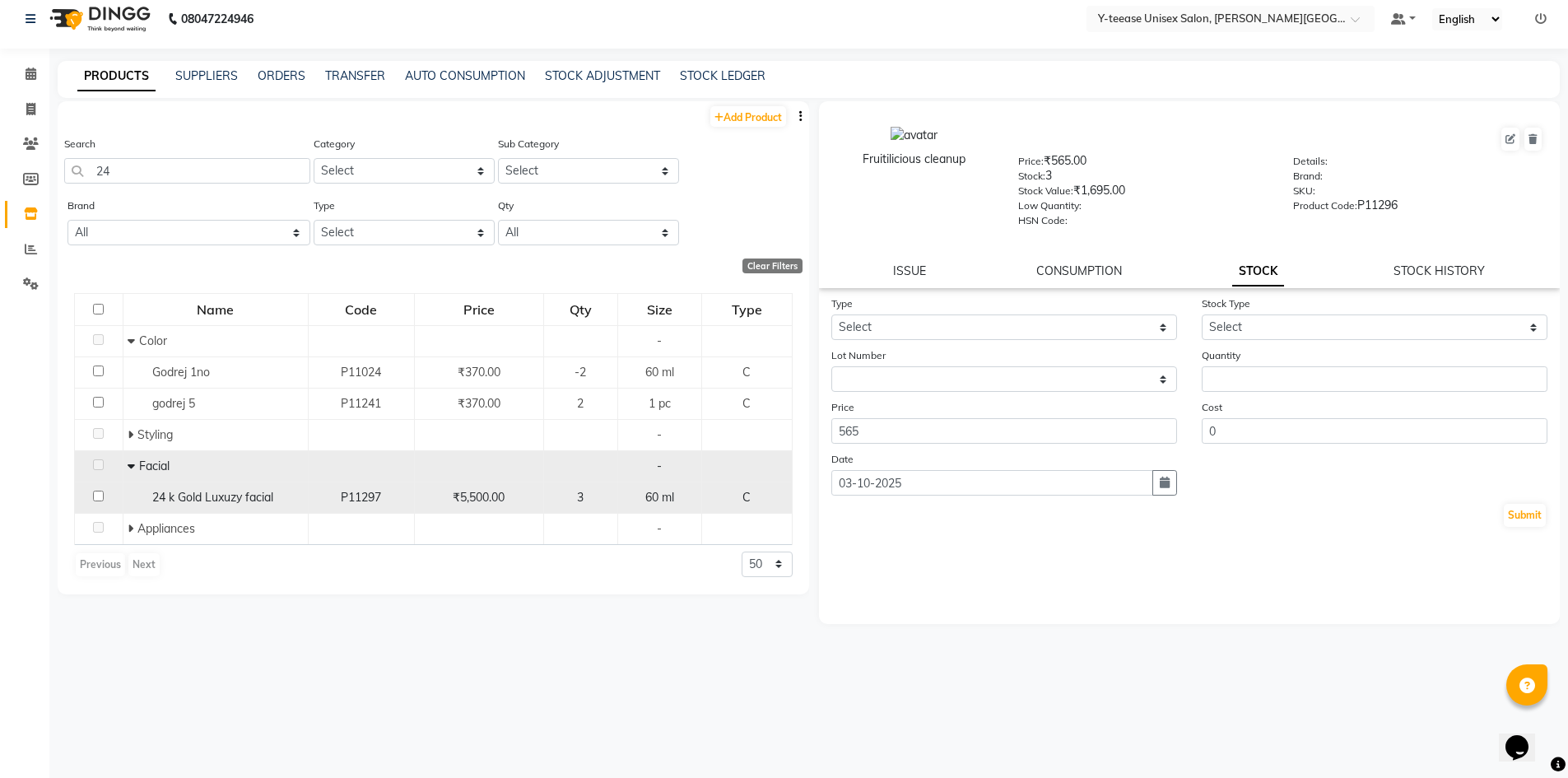
click at [235, 492] on span "24 k Gold Luxuzy facial" at bounding box center [212, 497] width 121 height 15
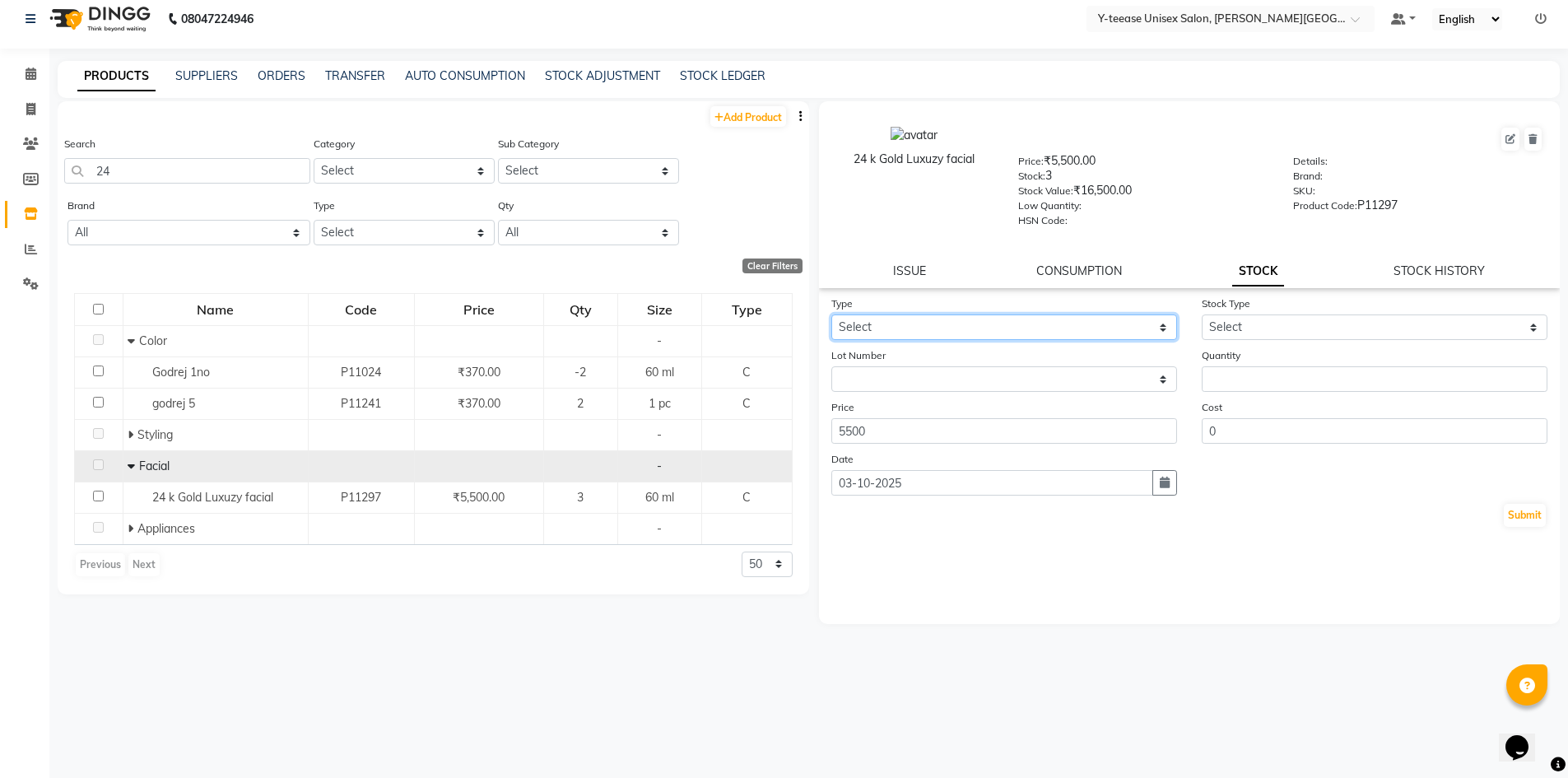
click at [885, 317] on select "Select In Out" at bounding box center [1004, 327] width 346 height 26
click at [831, 315] on select "Select In Out" at bounding box center [1004, 327] width 346 height 26
click at [1228, 332] on select "Select New Stock Adjustment Return Other" at bounding box center [1374, 327] width 346 height 26
click at [1202, 315] on select "Select New Stock Adjustment Return Other" at bounding box center [1374, 327] width 346 height 26
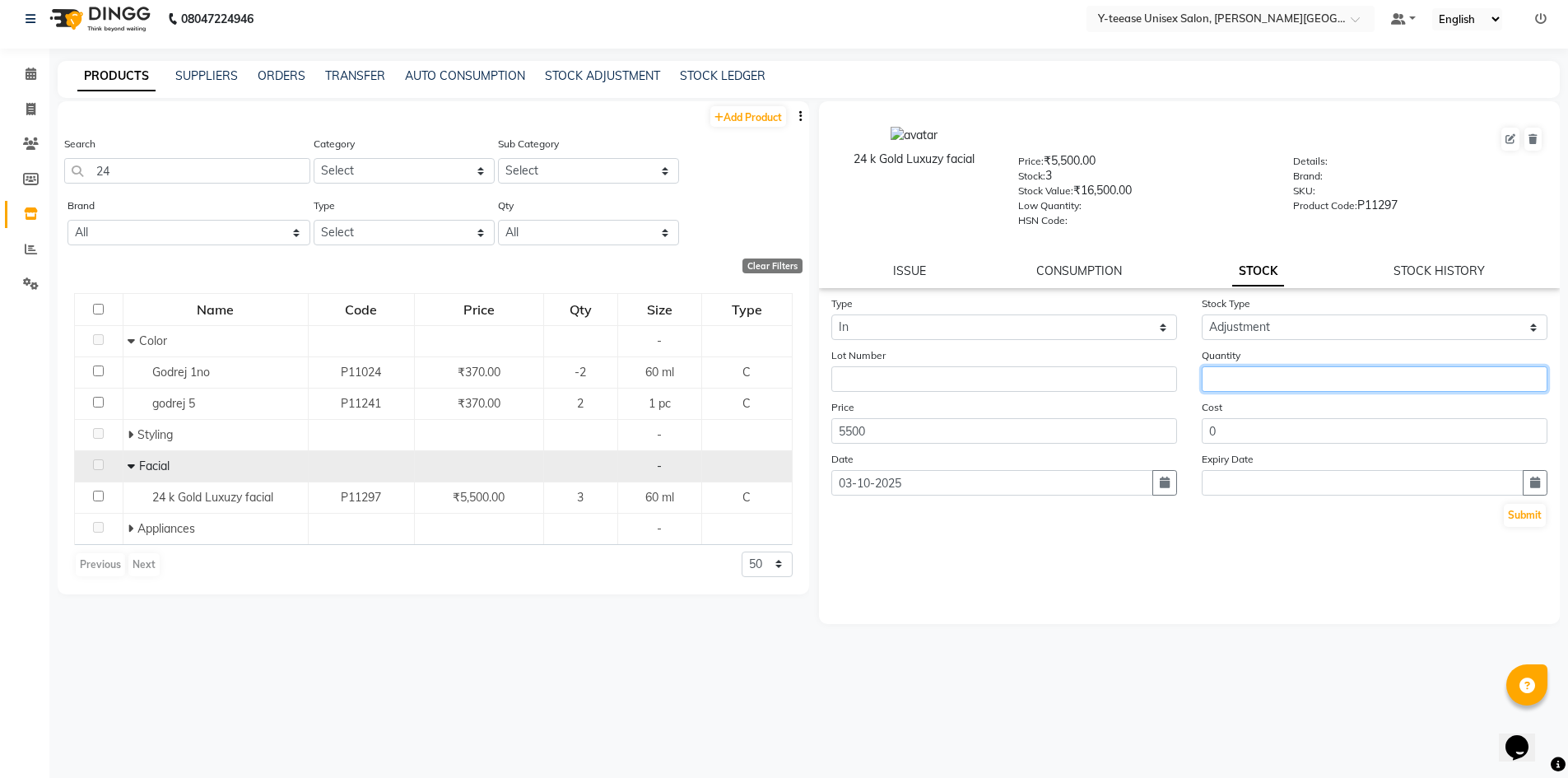
click at [1240, 377] on input "number" at bounding box center [1374, 379] width 346 height 26
click at [1512, 513] on button "Submit" at bounding box center [1524, 516] width 42 height 23
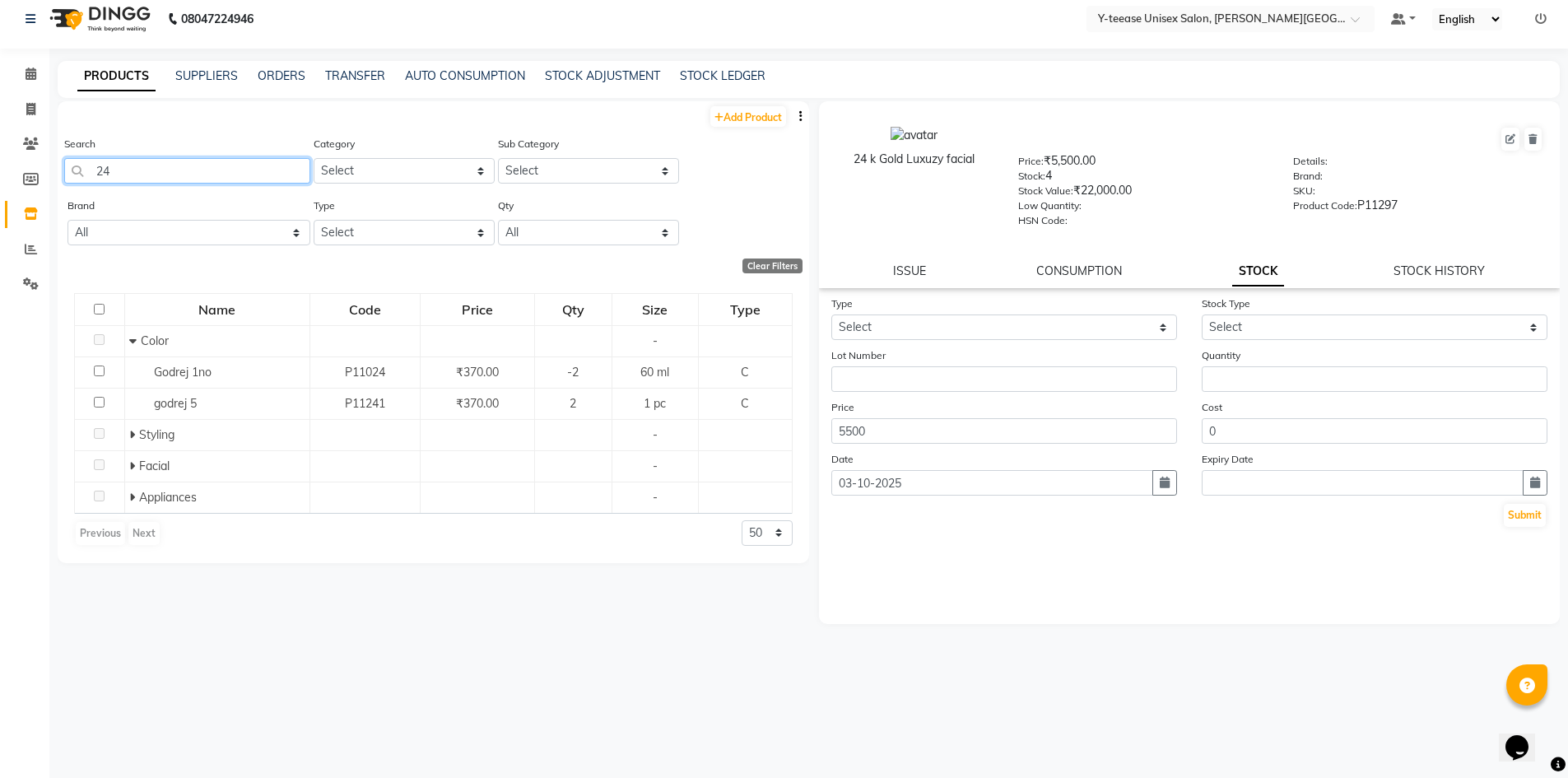
drag, startPoint x: 121, startPoint y: 173, endPoint x: 58, endPoint y: 165, distance: 63.5
click at [58, 165] on div "Search 24 Category Select Hair Skin Makeup Personal Care Appliances Beard Waxin…" at bounding box center [434, 165] width 752 height 61
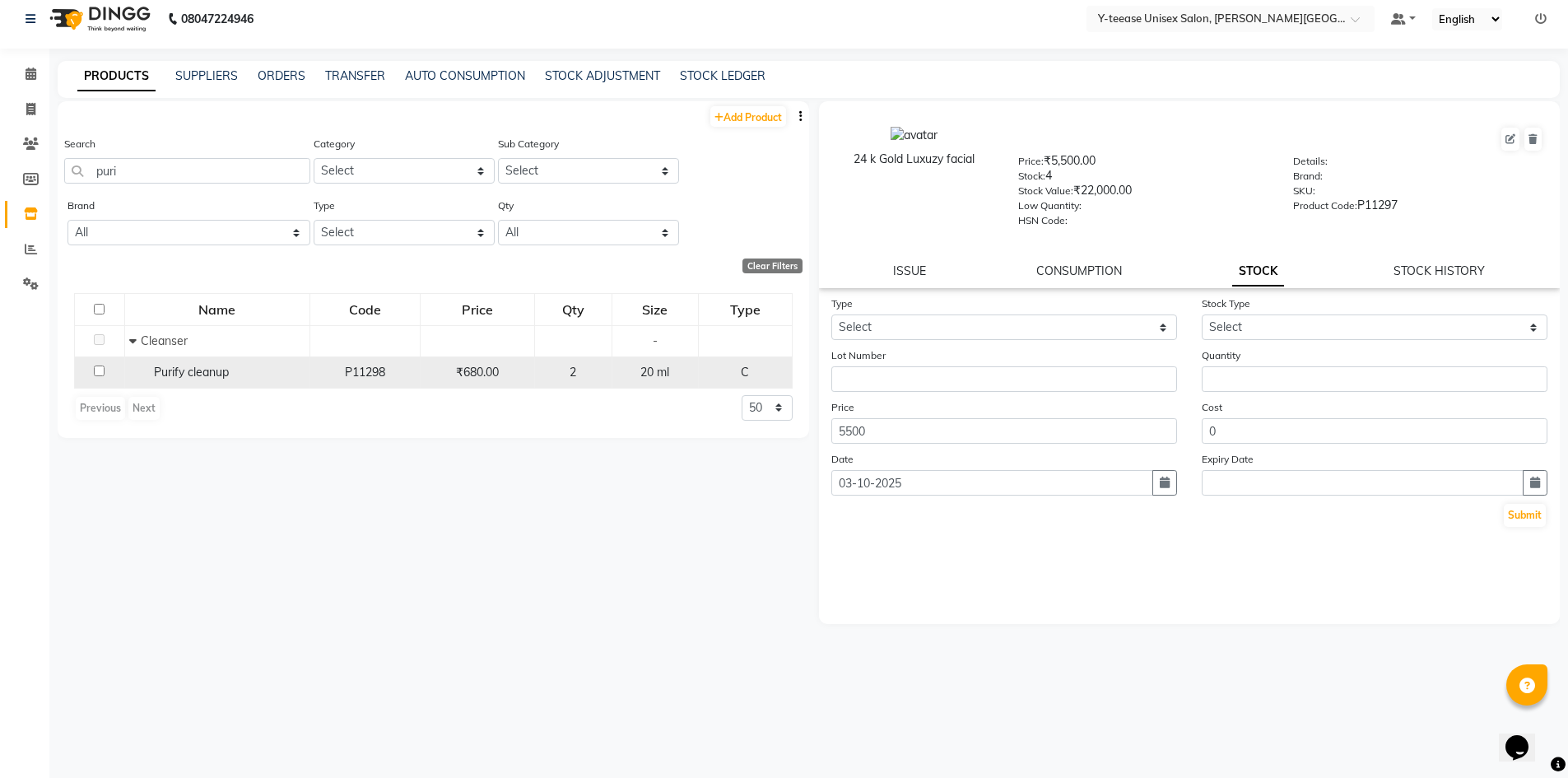
click at [239, 381] on div "Purify cleanup" at bounding box center [217, 372] width 176 height 17
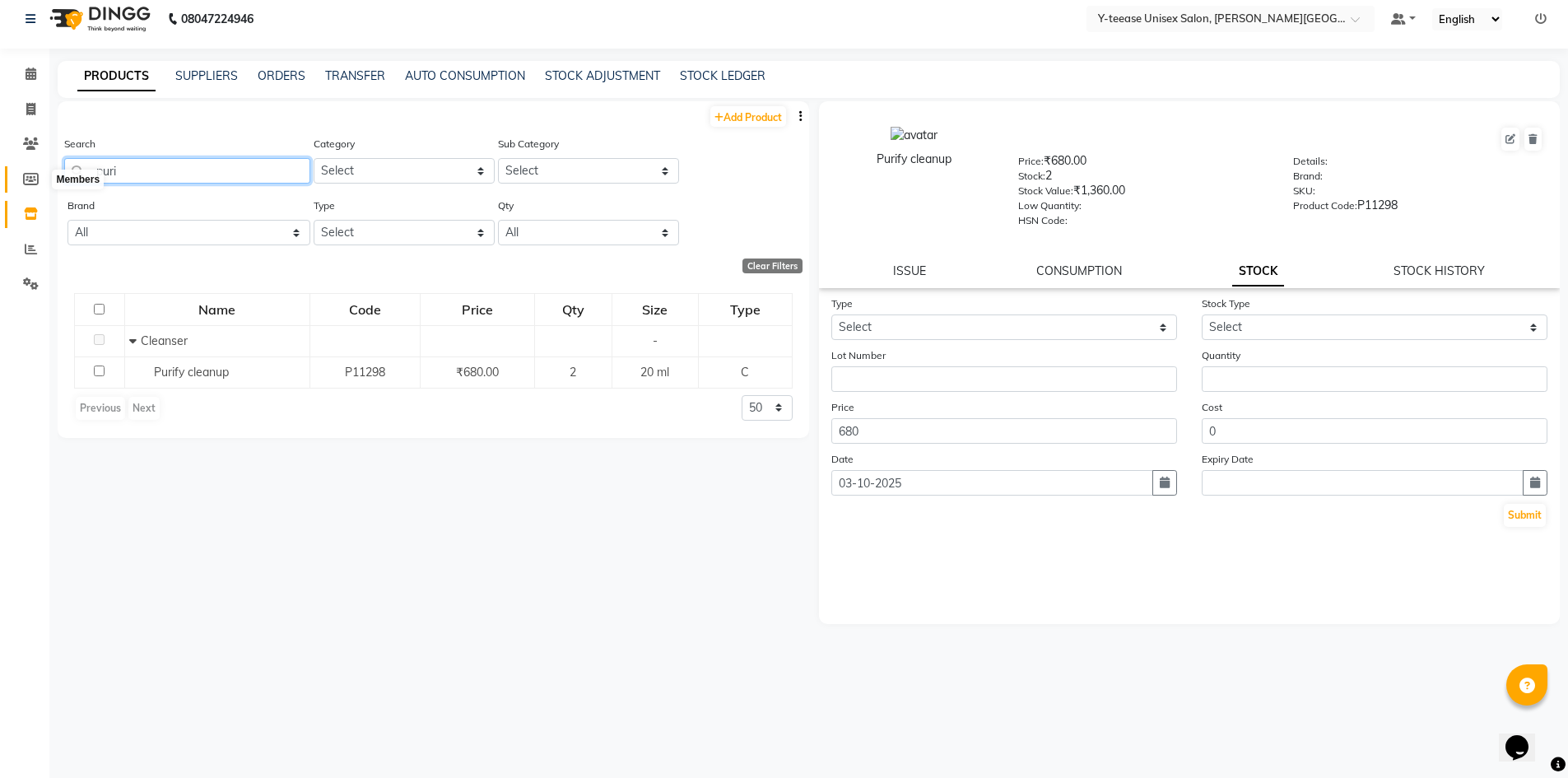
drag, startPoint x: 130, startPoint y: 174, endPoint x: 24, endPoint y: 184, distance: 106.5
click at [24, 184] on app-home "08047224946 Select Location × Y-teease Unisex Salon, Keshav Nagar Default Panel…" at bounding box center [784, 383] width 1568 height 789
drag, startPoint x: 126, startPoint y: 173, endPoint x: 24, endPoint y: 178, distance: 102.1
click at [24, 178] on app-home "08047224946 Select Location × Y-teease Unisex Salon, Keshav Nagar Default Panel…" at bounding box center [784, 383] width 1568 height 789
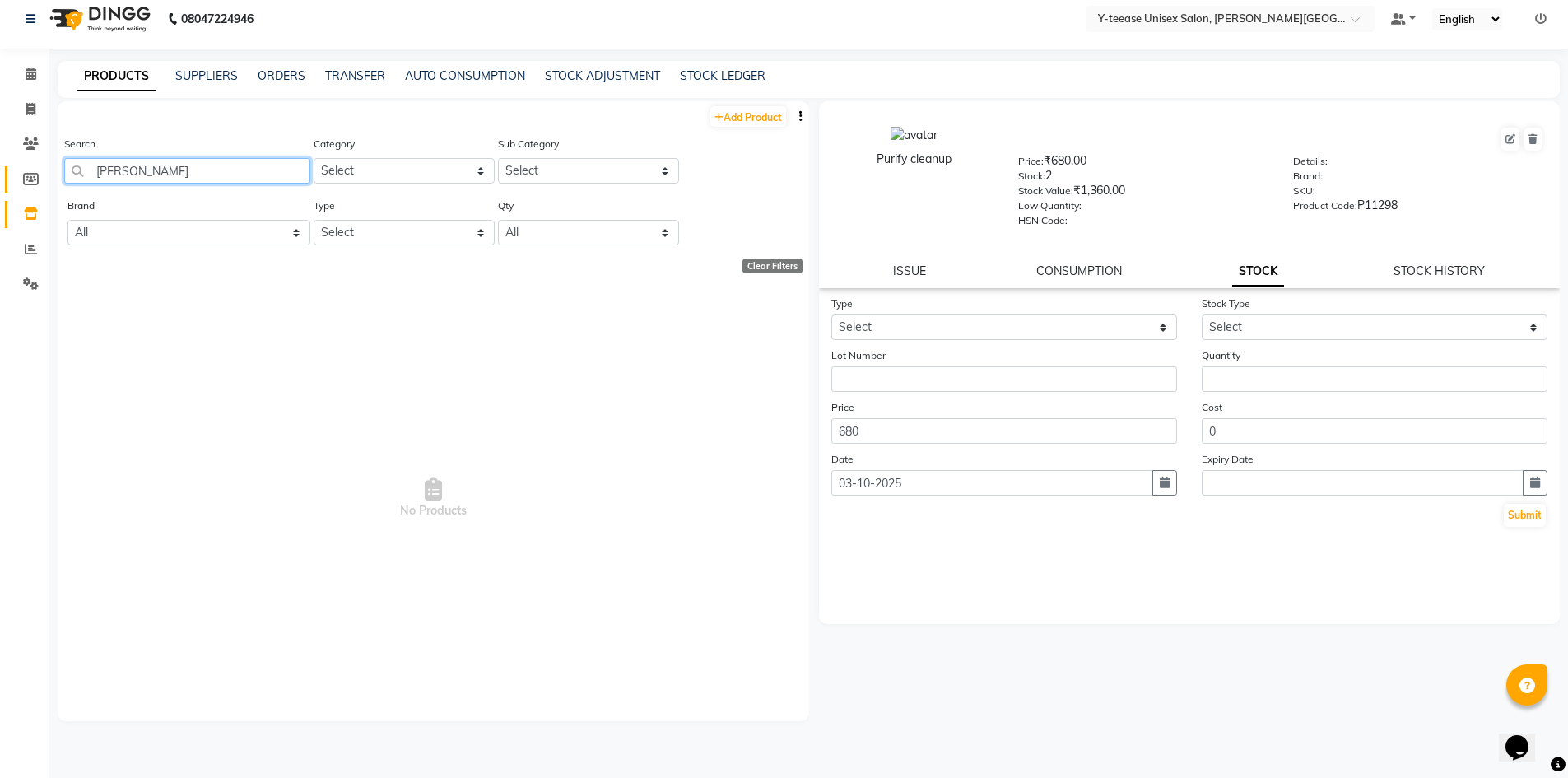
drag, startPoint x: 91, startPoint y: 168, endPoint x: 11, endPoint y: 171, distance: 80.1
click at [11, 171] on app-home "08047224946 Select Location × Y-teease Unisex Salon, Keshav Nagar Default Panel…" at bounding box center [784, 383] width 1568 height 789
click at [116, 169] on input "seab" at bounding box center [187, 171] width 246 height 26
click at [131, 173] on input "sea b" at bounding box center [187, 171] width 246 height 26
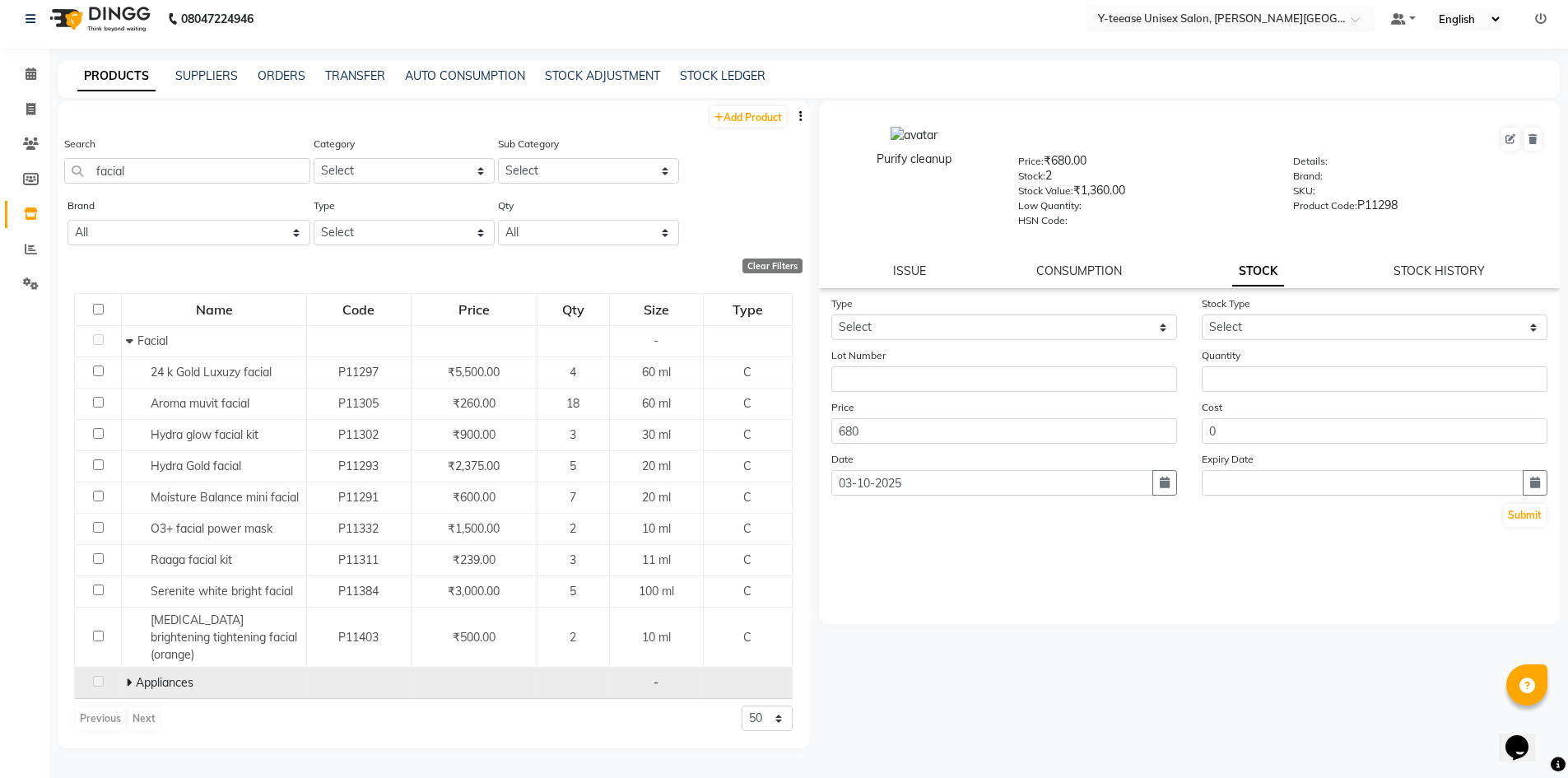
click at [128, 677] on icon at bounding box center [129, 682] width 5 height 12
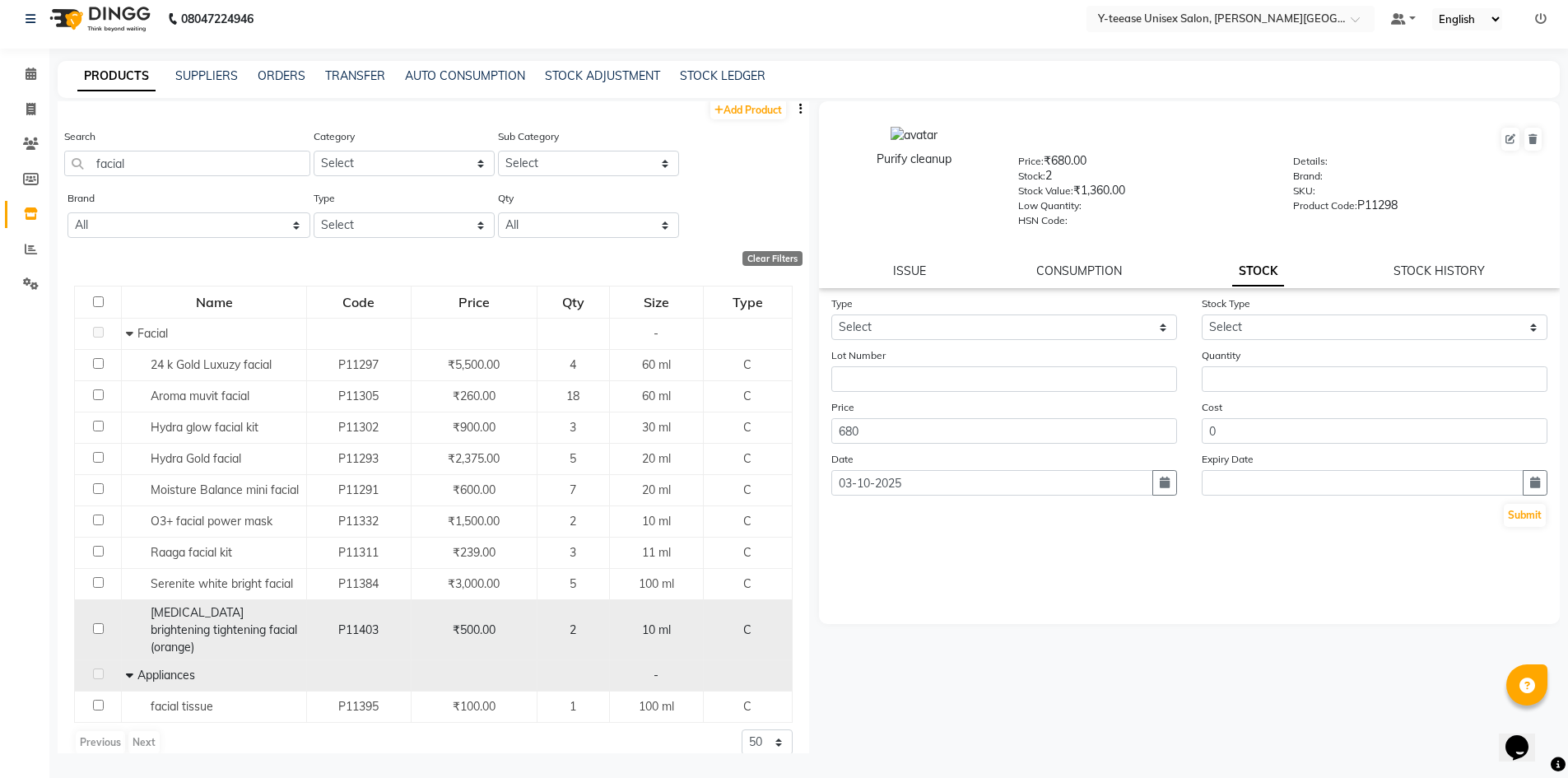
scroll to position [9, 0]
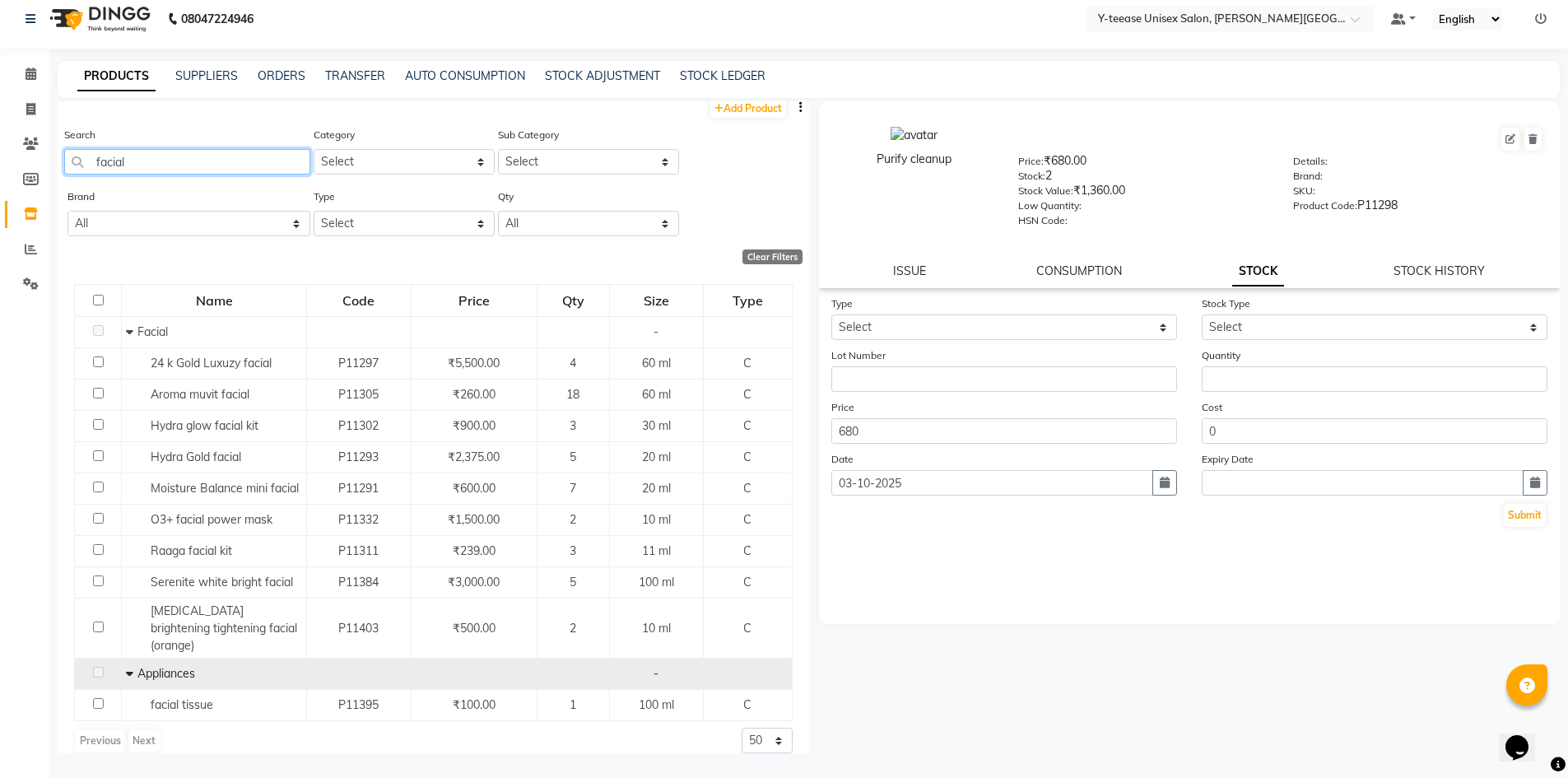
drag, startPoint x: 151, startPoint y: 166, endPoint x: 61, endPoint y: 166, distance: 90.0
click at [61, 166] on div "Search facial Category Select Hair Skin Makeup Personal Care Appliances Beard W…" at bounding box center [434, 156] width 752 height 61
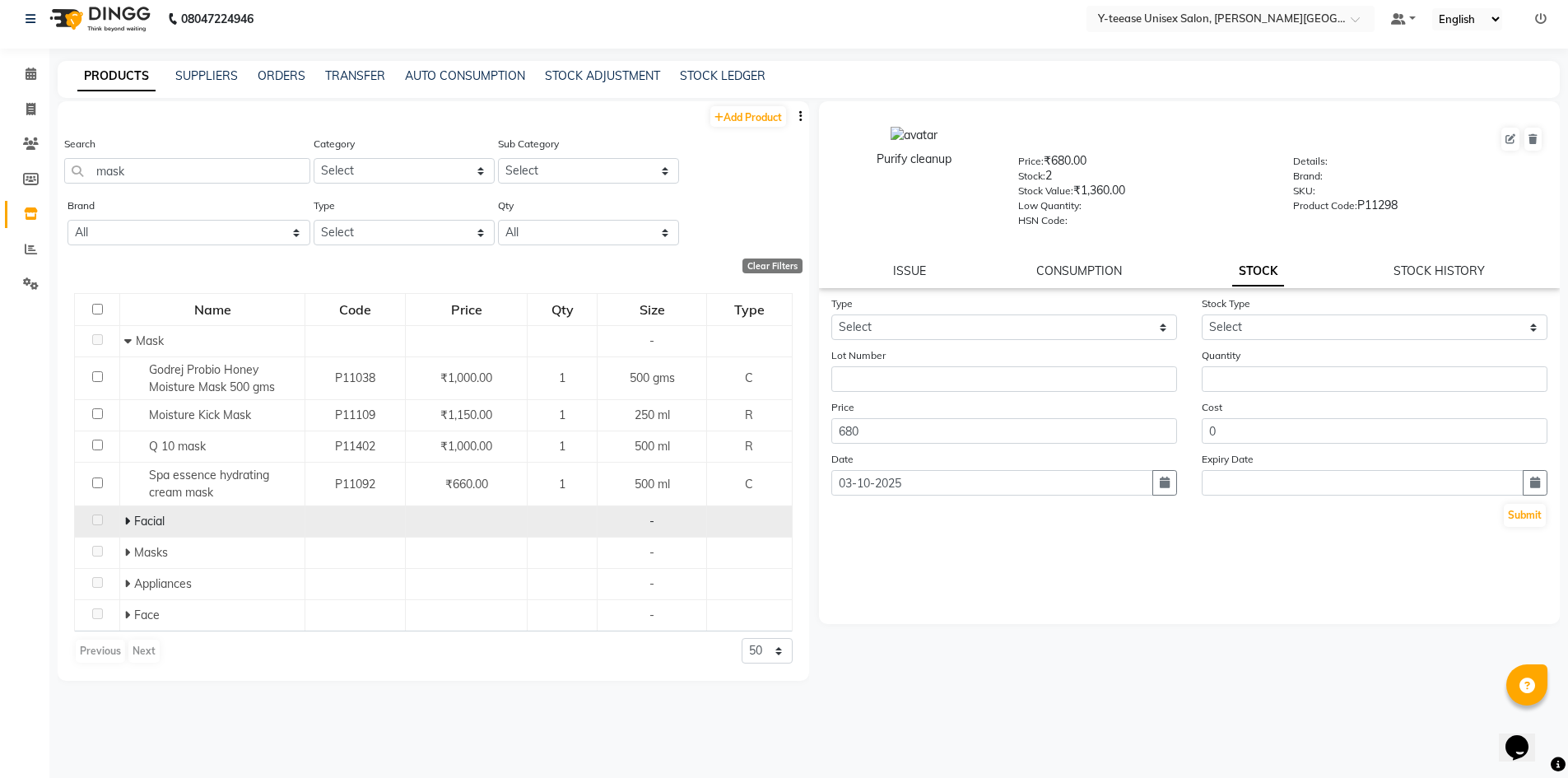
click at [131, 517] on span at bounding box center [129, 521] width 10 height 15
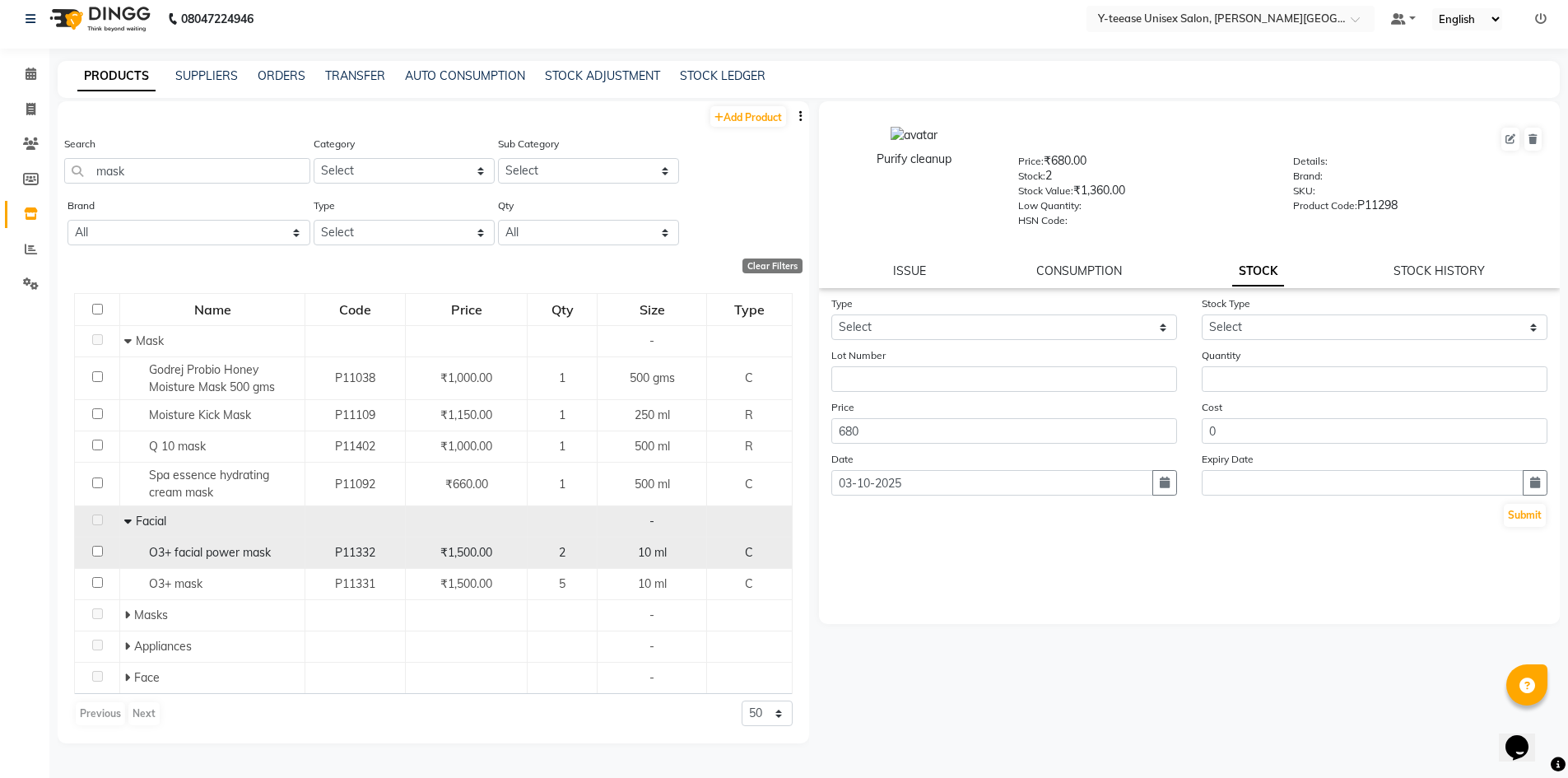
click at [260, 549] on span "O3+ facial power mask" at bounding box center [210, 552] width 122 height 15
click at [212, 560] on span "O3+ facial power mask" at bounding box center [210, 552] width 122 height 15
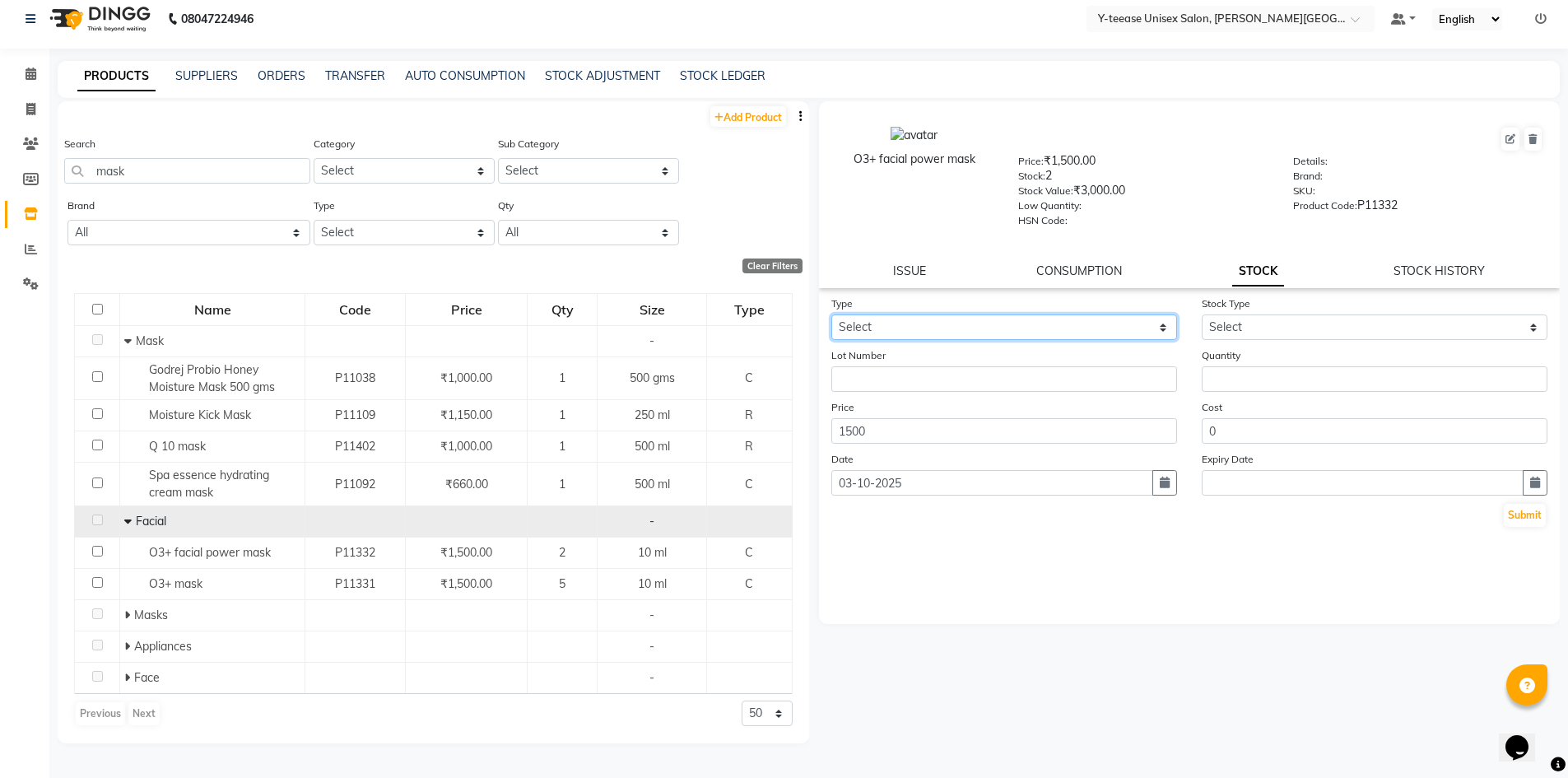
click at [932, 336] on select "Select In Out" at bounding box center [1004, 327] width 346 height 26
click at [831, 315] on select "Select In Out" at bounding box center [1004, 327] width 346 height 26
drag, startPoint x: 1278, startPoint y: 322, endPoint x: 1277, endPoint y: 338, distance: 16.0
click at [1278, 327] on select "Select New Stock Adjustment Return Other" at bounding box center [1374, 327] width 346 height 26
click at [1202, 315] on select "Select New Stock Adjustment Return Other" at bounding box center [1374, 327] width 346 height 26
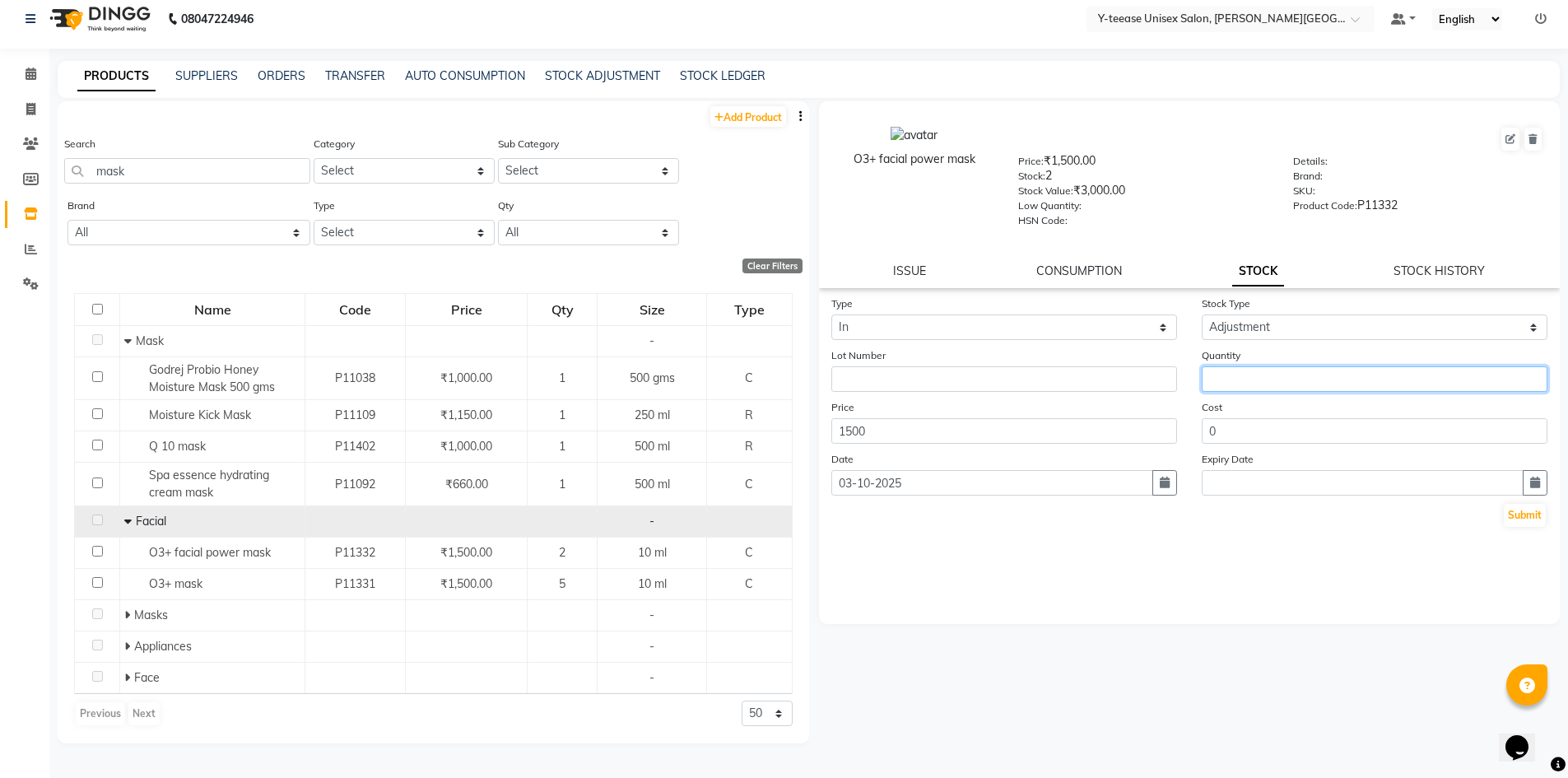
click at [1244, 371] on input "number" at bounding box center [1374, 379] width 346 height 26
click at [1534, 514] on button "Submit" at bounding box center [1524, 516] width 42 height 23
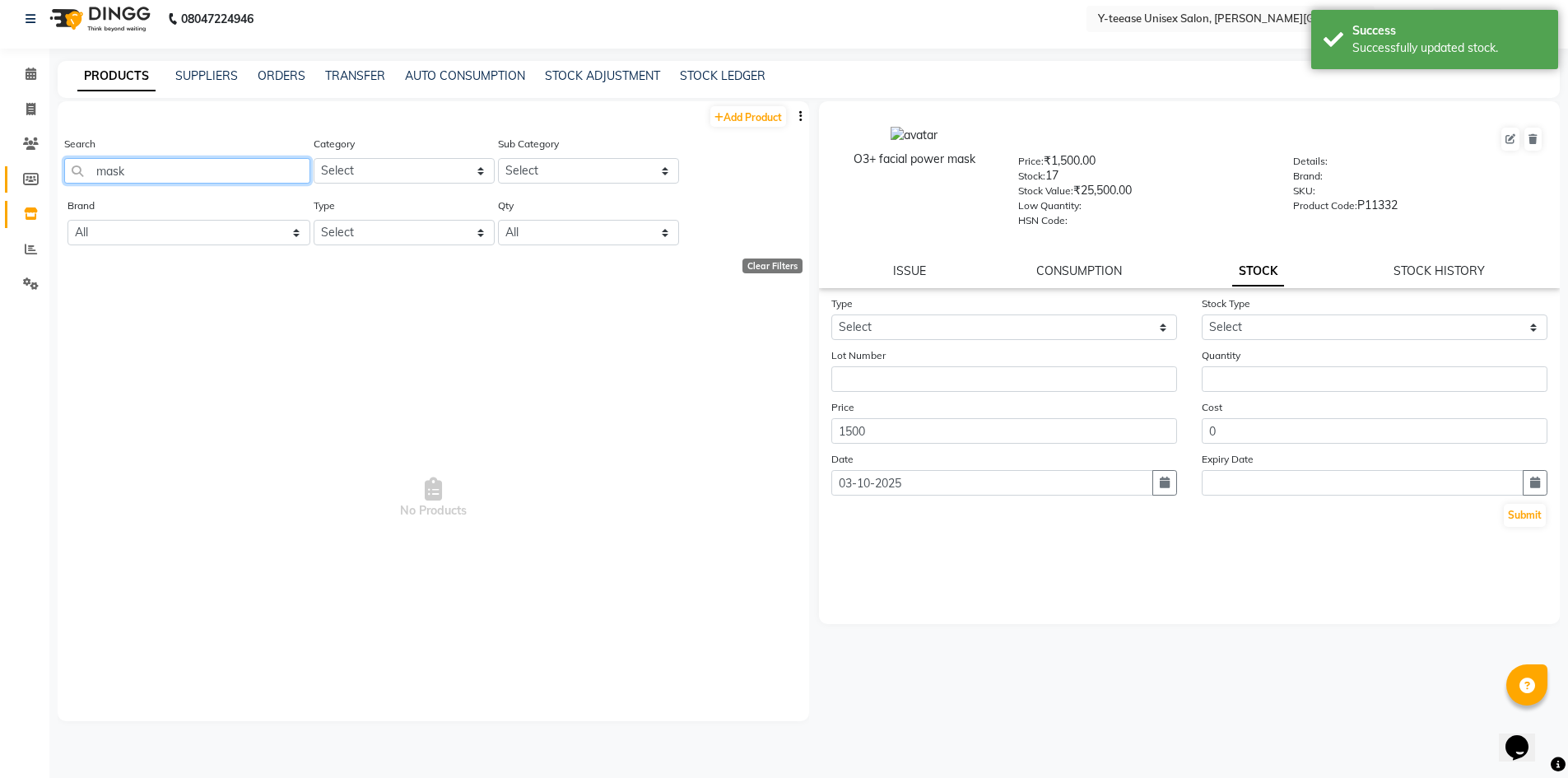
drag, startPoint x: 132, startPoint y: 165, endPoint x: 11, endPoint y: 180, distance: 121.9
click at [11, 180] on app-home "08047224946 Select Location × Y-teease Unisex Salon, Keshav Nagar Default Panel…" at bounding box center [784, 383] width 1568 height 789
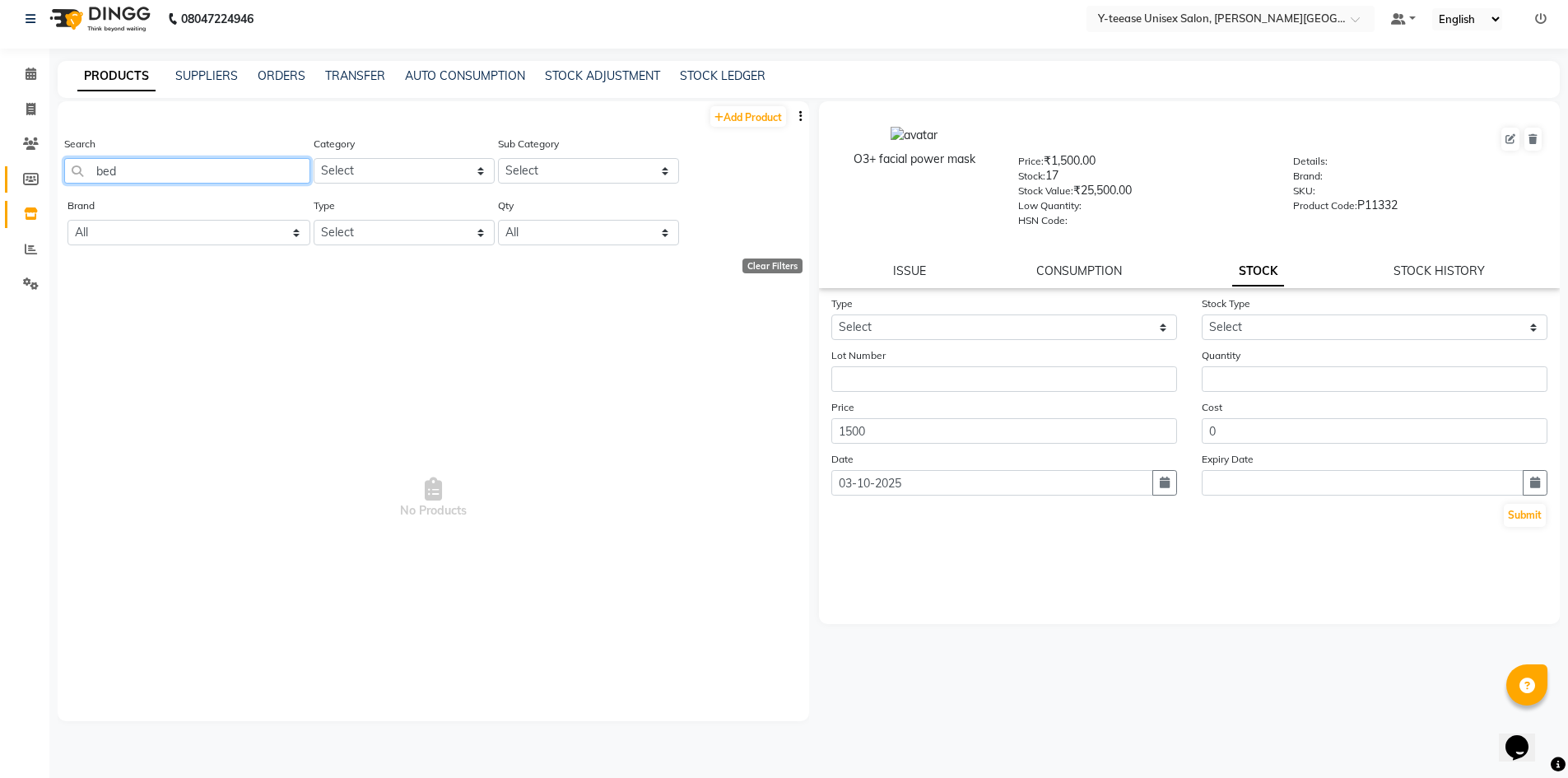
drag, startPoint x: 87, startPoint y: 176, endPoint x: 28, endPoint y: 177, distance: 59.0
click at [28, 177] on app-home "08047224946 Select Location × Y-teease Unisex Salon, Keshav Nagar Default Panel…" at bounding box center [784, 383] width 1568 height 789
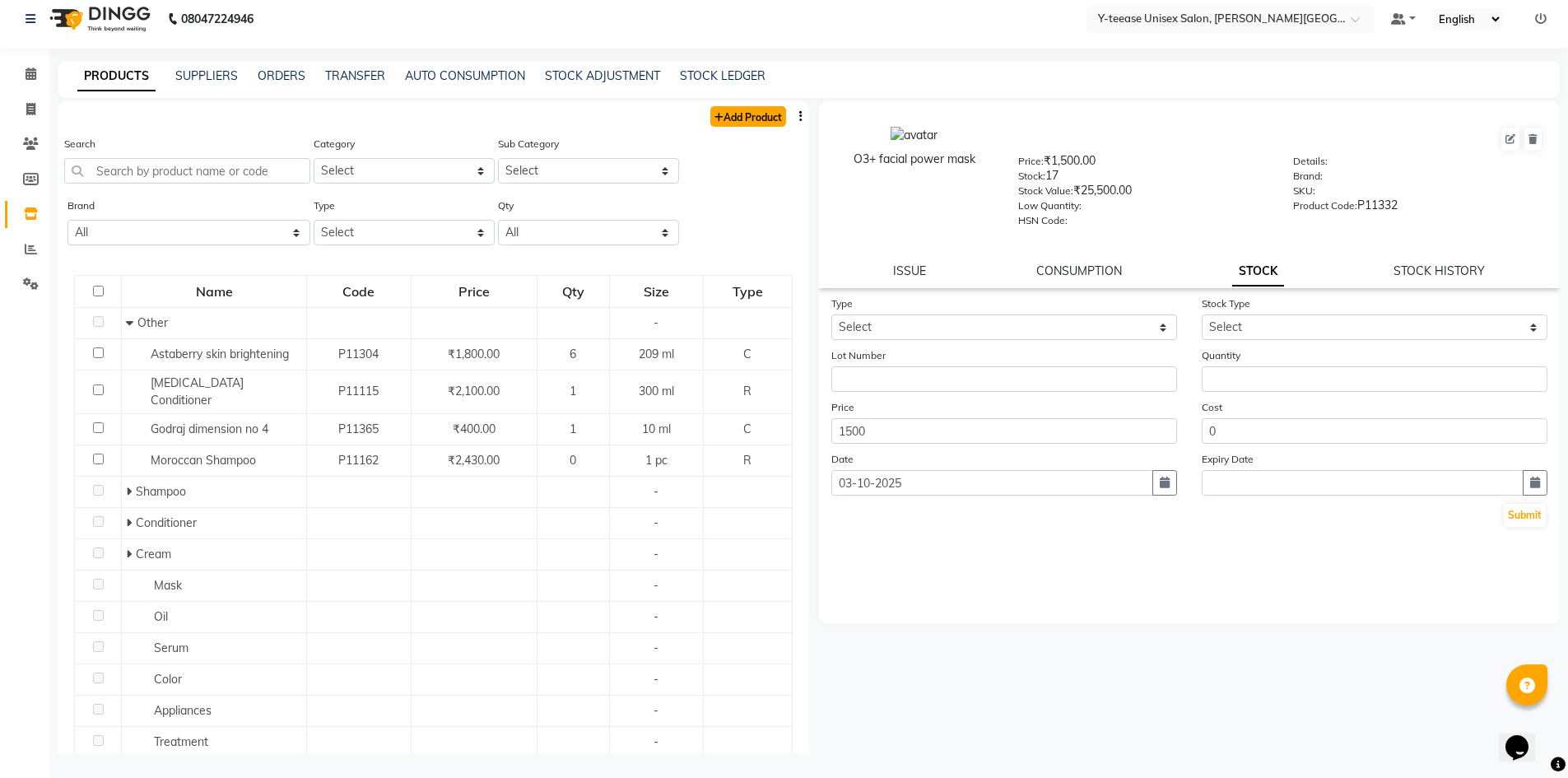
click at [732, 122] on link "Add Product" at bounding box center [748, 116] width 76 height 20
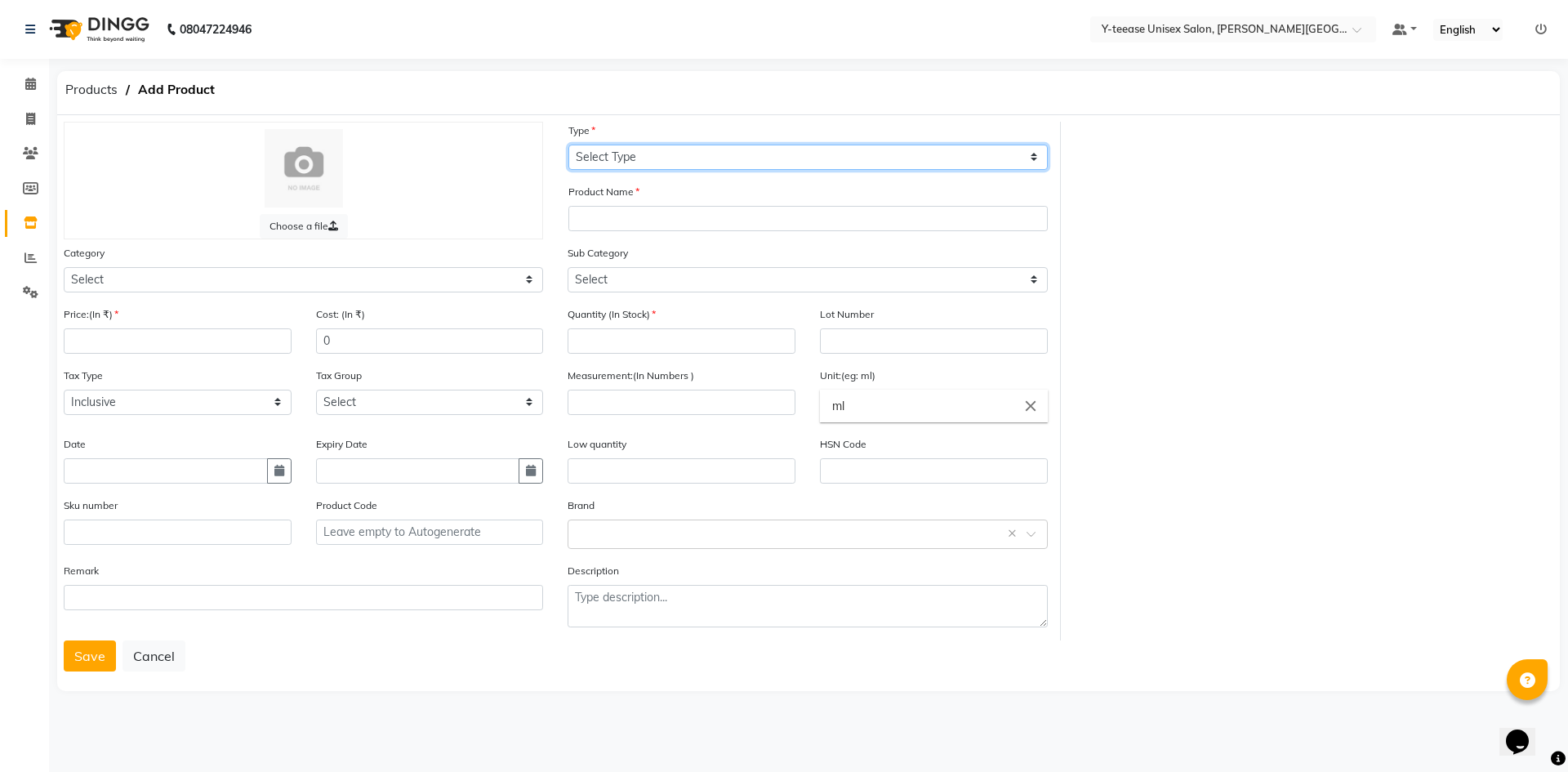
click at [690, 161] on select "Select Type Both Retail Consumable" at bounding box center [809, 157] width 480 height 26
click at [569, 145] on select "Select Type Both Retail Consumable" at bounding box center [809, 157] width 480 height 26
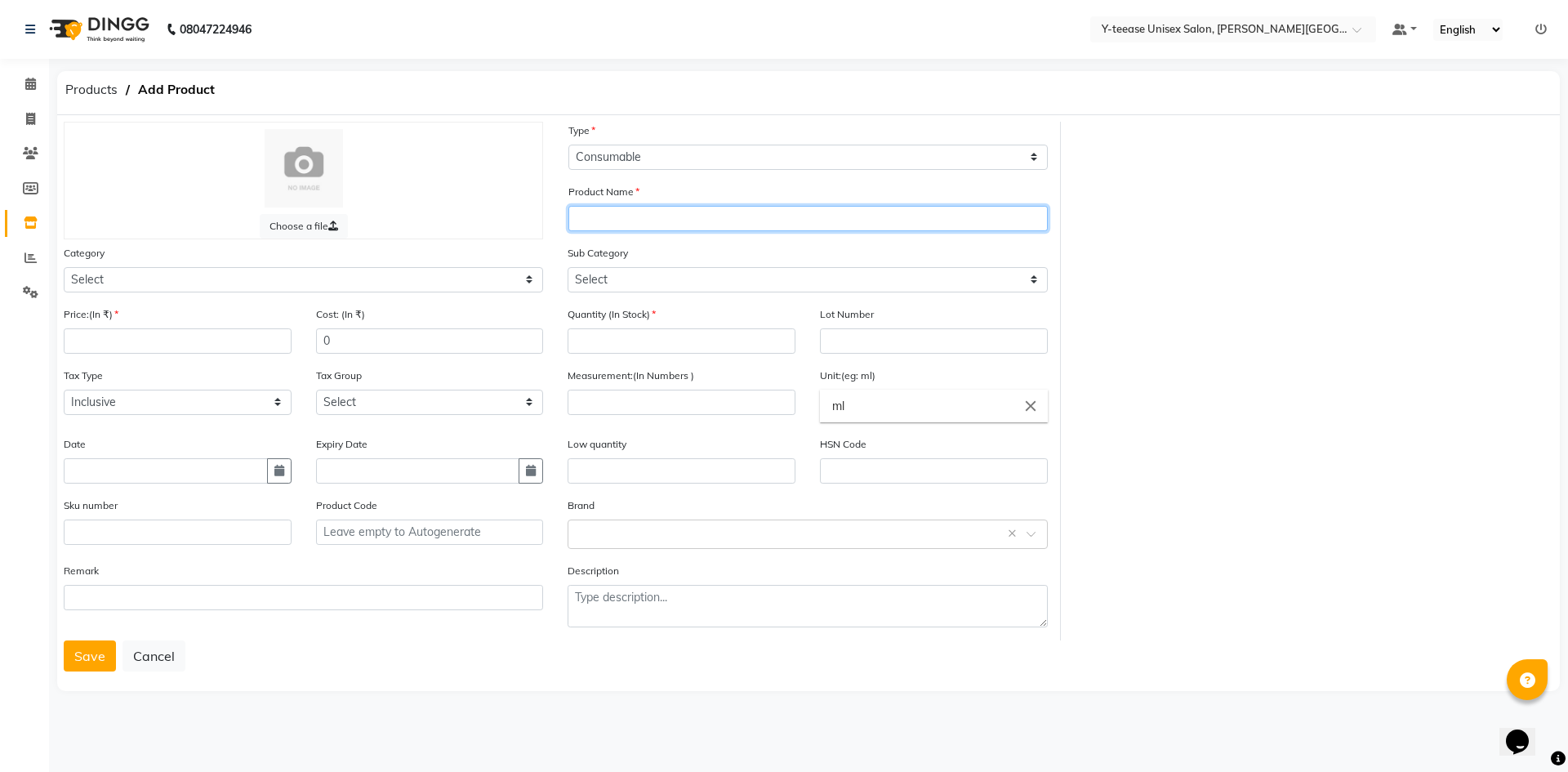
click at [638, 206] on input "text" at bounding box center [809, 218] width 480 height 26
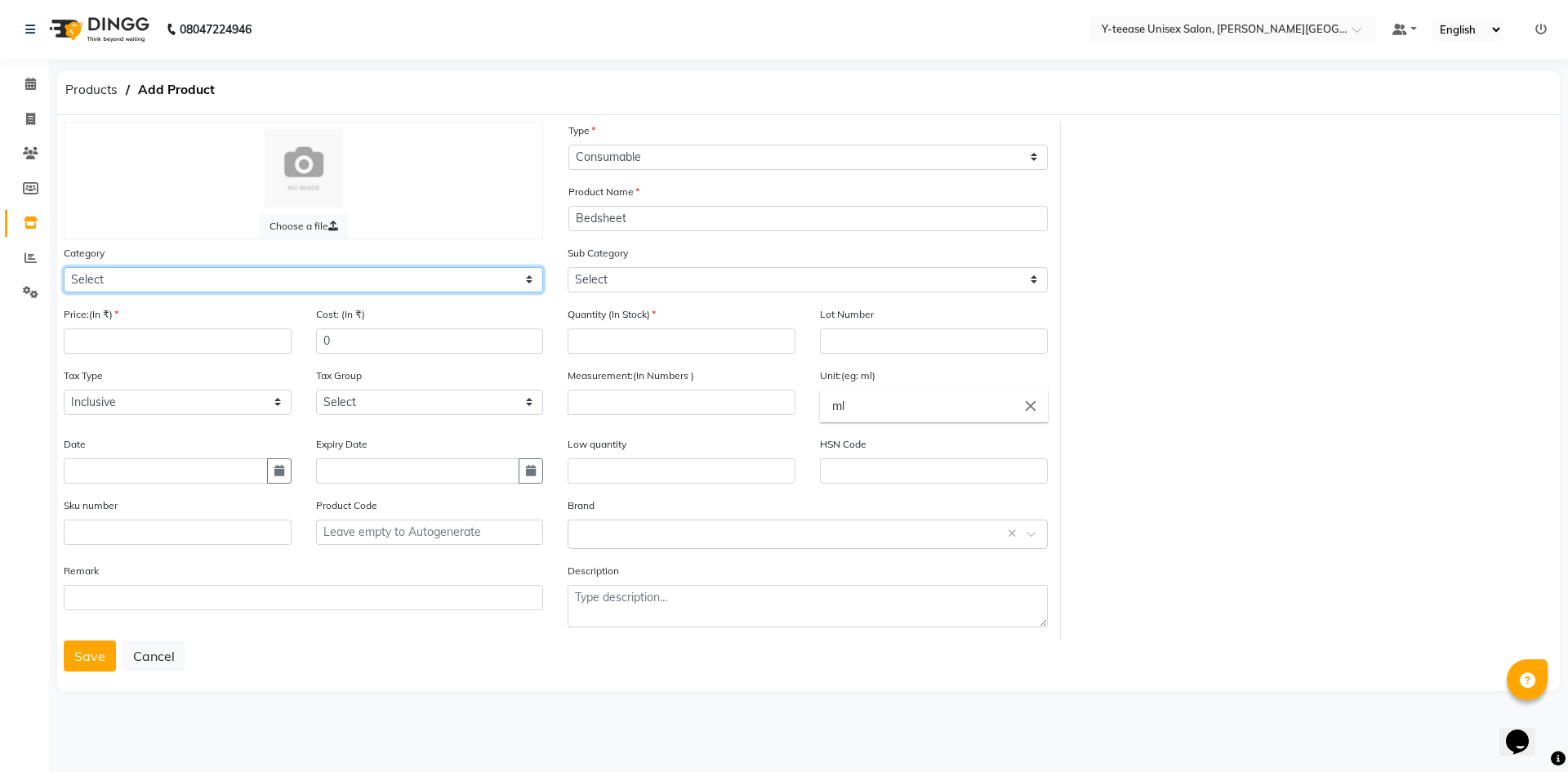
click at [396, 278] on select "Select Hair Skin Makeup Personal Care Appliances Beard Waxing Disposable Thread…" at bounding box center [303, 280] width 480 height 26
click at [63, 267] on select "Select Hair Skin Makeup Personal Care Appliances Beard Waxing Disposable Thread…" at bounding box center [303, 280] width 480 height 26
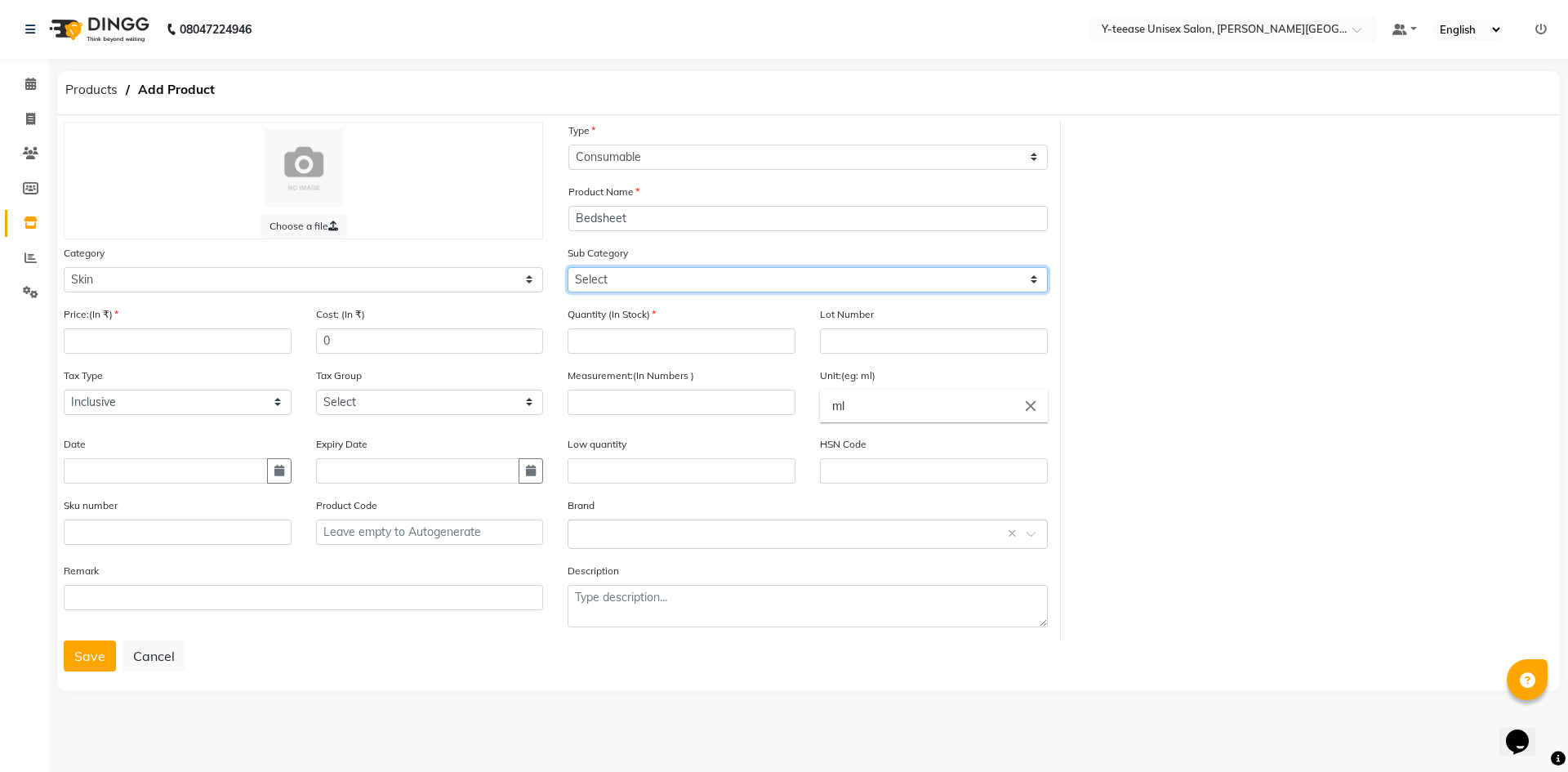
drag, startPoint x: 670, startPoint y: 289, endPoint x: 673, endPoint y: 281, distance: 8.5
click at [671, 286] on select "Select Cleanser Facial Moisturiser Serum Toner Sun Care Masks Lip Care Eye Care…" at bounding box center [808, 280] width 480 height 26
click at [568, 267] on select "Select Cleanser Facial Moisturiser Serum Toner Sun Care Masks Lip Care Eye Care…" at bounding box center [808, 280] width 480 height 26
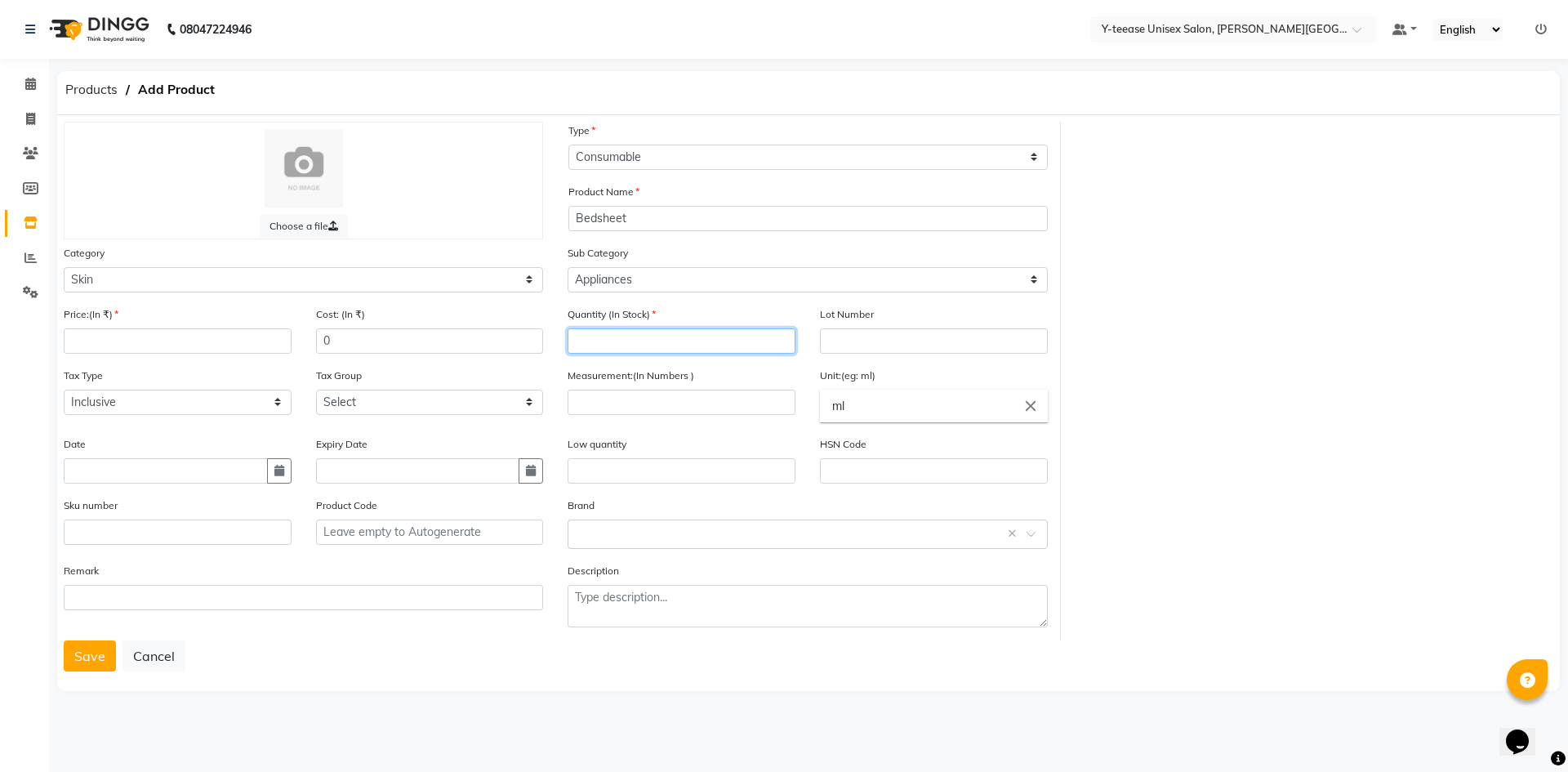
click at [606, 335] on input "number" at bounding box center [682, 341] width 228 height 26
click at [177, 340] on input "number" at bounding box center [177, 341] width 228 height 26
click at [657, 421] on div "Measurement:(In Numbers )" at bounding box center [682, 401] width 252 height 69
click at [659, 410] on input "number" at bounding box center [682, 402] width 228 height 26
click at [95, 652] on button "Save" at bounding box center [89, 656] width 52 height 31
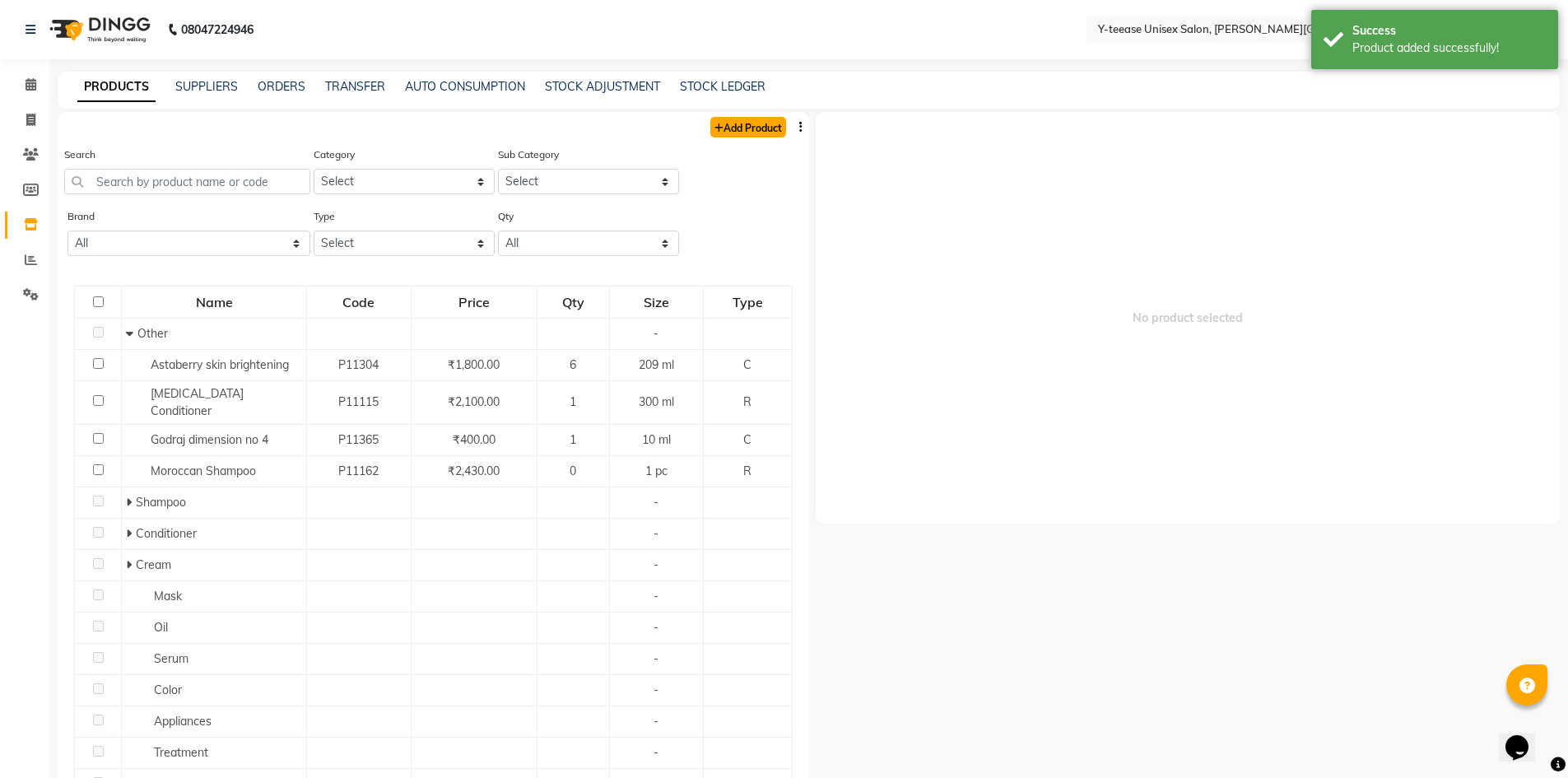
click at [754, 130] on link "Add Product" at bounding box center [748, 127] width 76 height 20
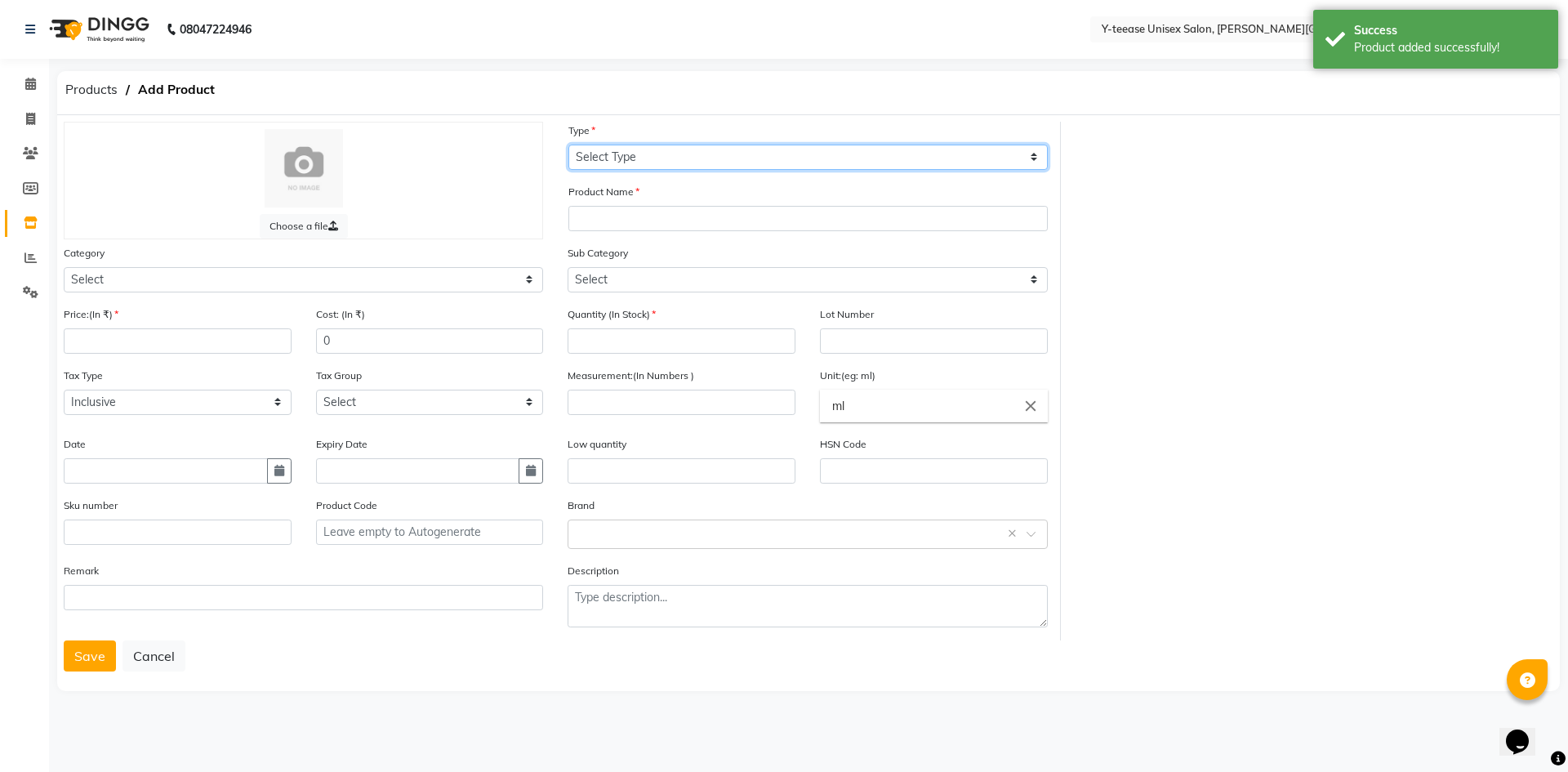
click at [616, 157] on select "Select Type Both Retail Consumable" at bounding box center [809, 157] width 480 height 26
click at [569, 145] on select "Select Type Both Retail Consumable" at bounding box center [809, 157] width 480 height 26
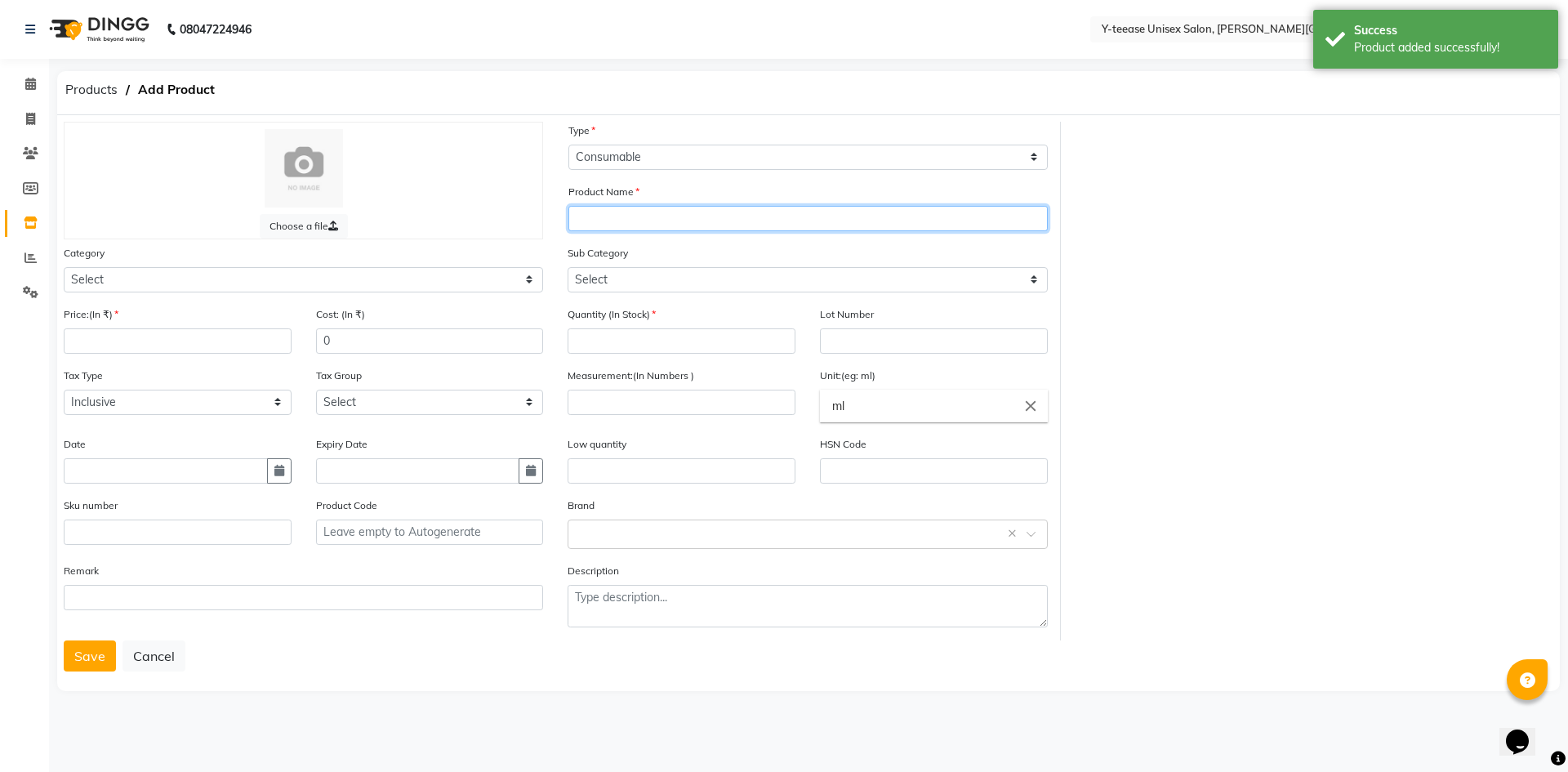
click at [601, 214] on input "text" at bounding box center [809, 218] width 480 height 26
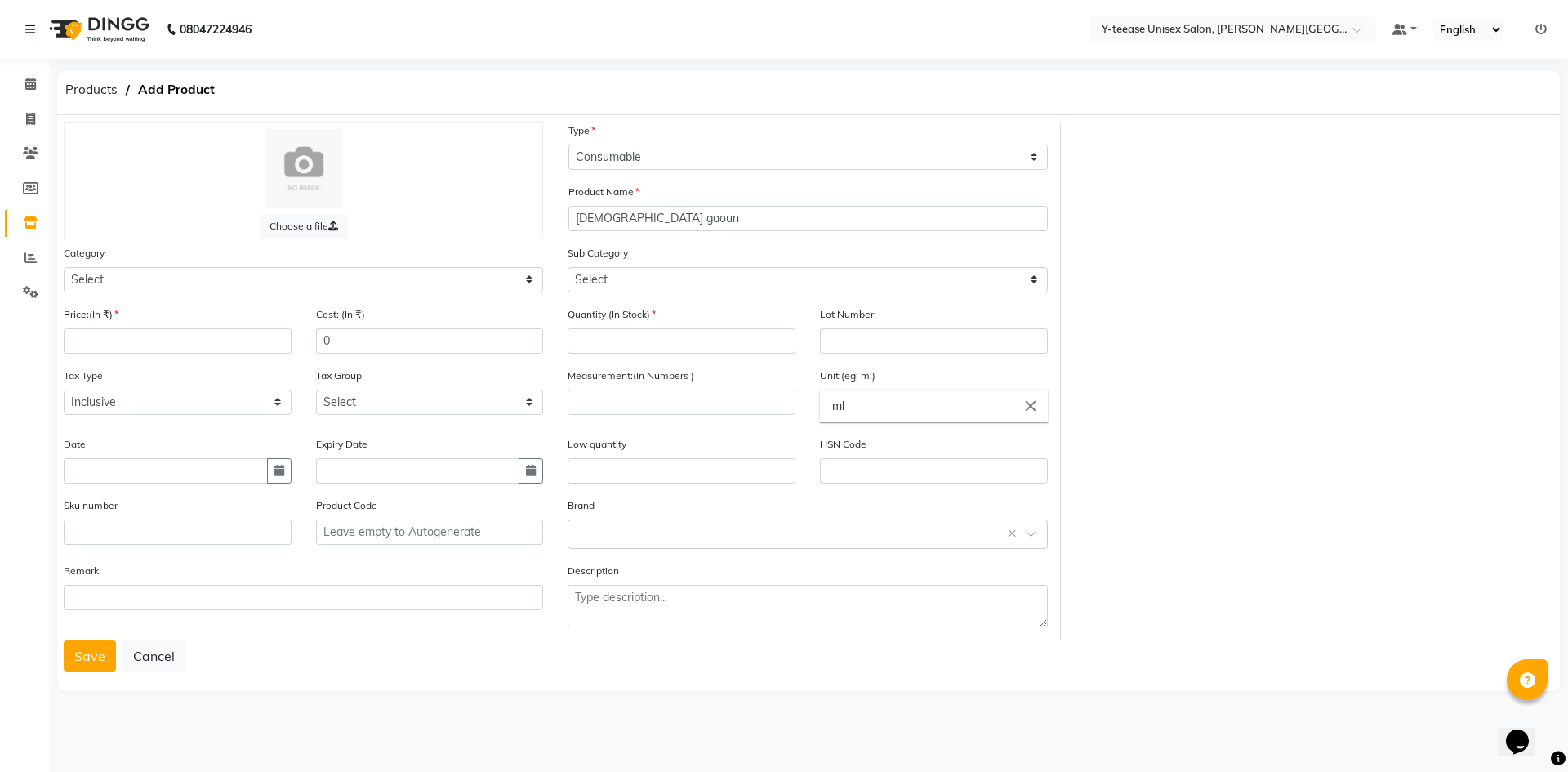
drag, startPoint x: 625, startPoint y: 219, endPoint x: 504, endPoint y: 203, distance: 122.1
click at [501, 195] on div at bounding box center [303, 168] width 445 height 79
drag, startPoint x: 420, startPoint y: 274, endPoint x: 407, endPoint y: 290, distance: 20.6
click at [419, 276] on select "Select Hair Skin Makeup Personal Care Appliances Beard Waxing Disposable Thread…" at bounding box center [303, 280] width 480 height 26
click at [63, 267] on select "Select Hair Skin Makeup Personal Care Appliances Beard Waxing Disposable Thread…" at bounding box center [303, 280] width 480 height 26
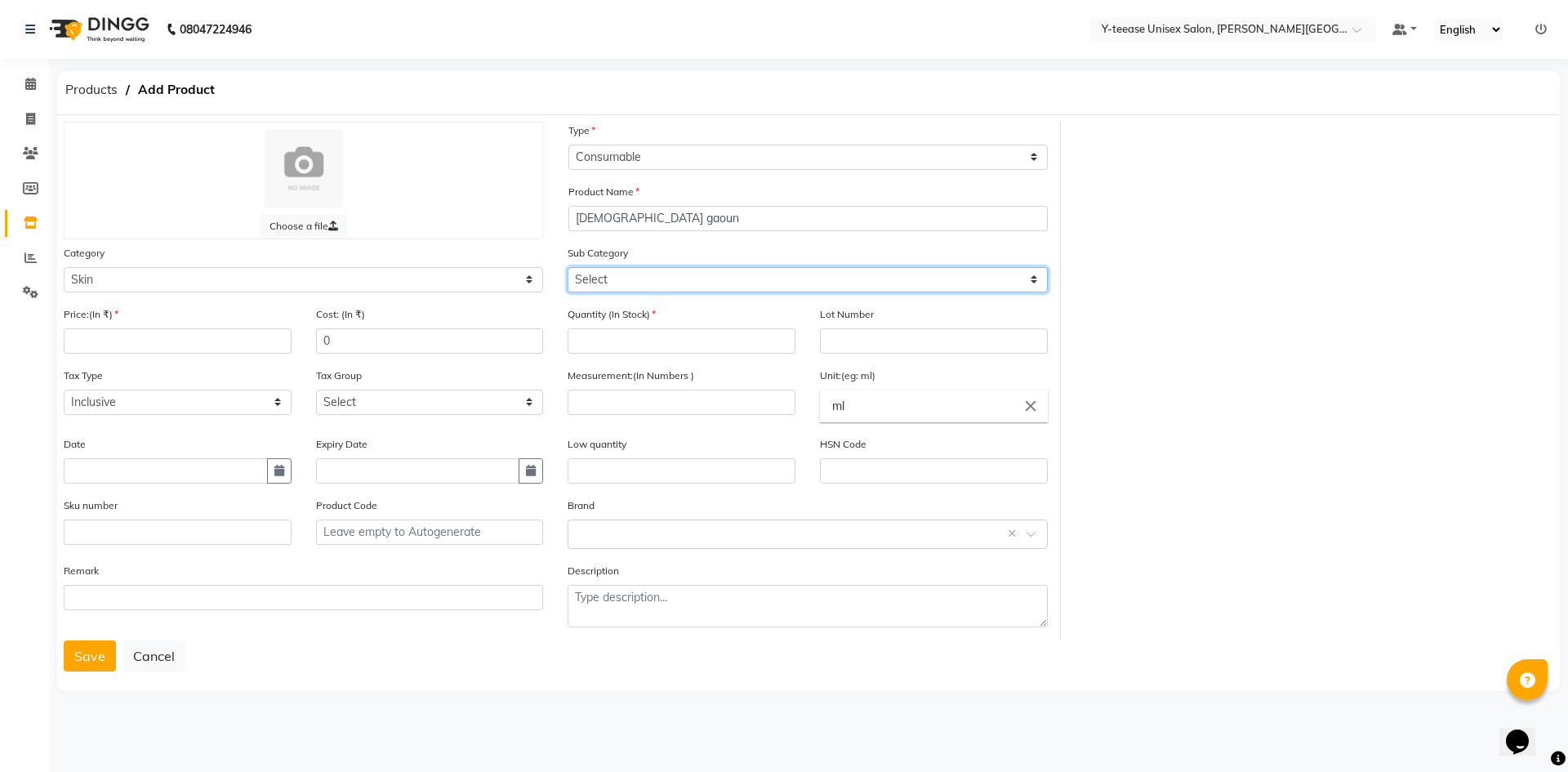
click at [608, 277] on select "Select Cleanser Facial Moisturiser Serum Toner Sun Care Masks Lip Care Eye Care…" at bounding box center [808, 280] width 480 height 26
click at [568, 267] on select "Select Cleanser Facial Moisturiser Serum Toner Sun Care Masks Lip Care Eye Care…" at bounding box center [808, 280] width 480 height 26
drag, startPoint x: 560, startPoint y: 376, endPoint x: 577, endPoint y: 362, distance: 22.0
click at [562, 375] on div "Measurement:(In Numbers )" at bounding box center [682, 401] width 252 height 69
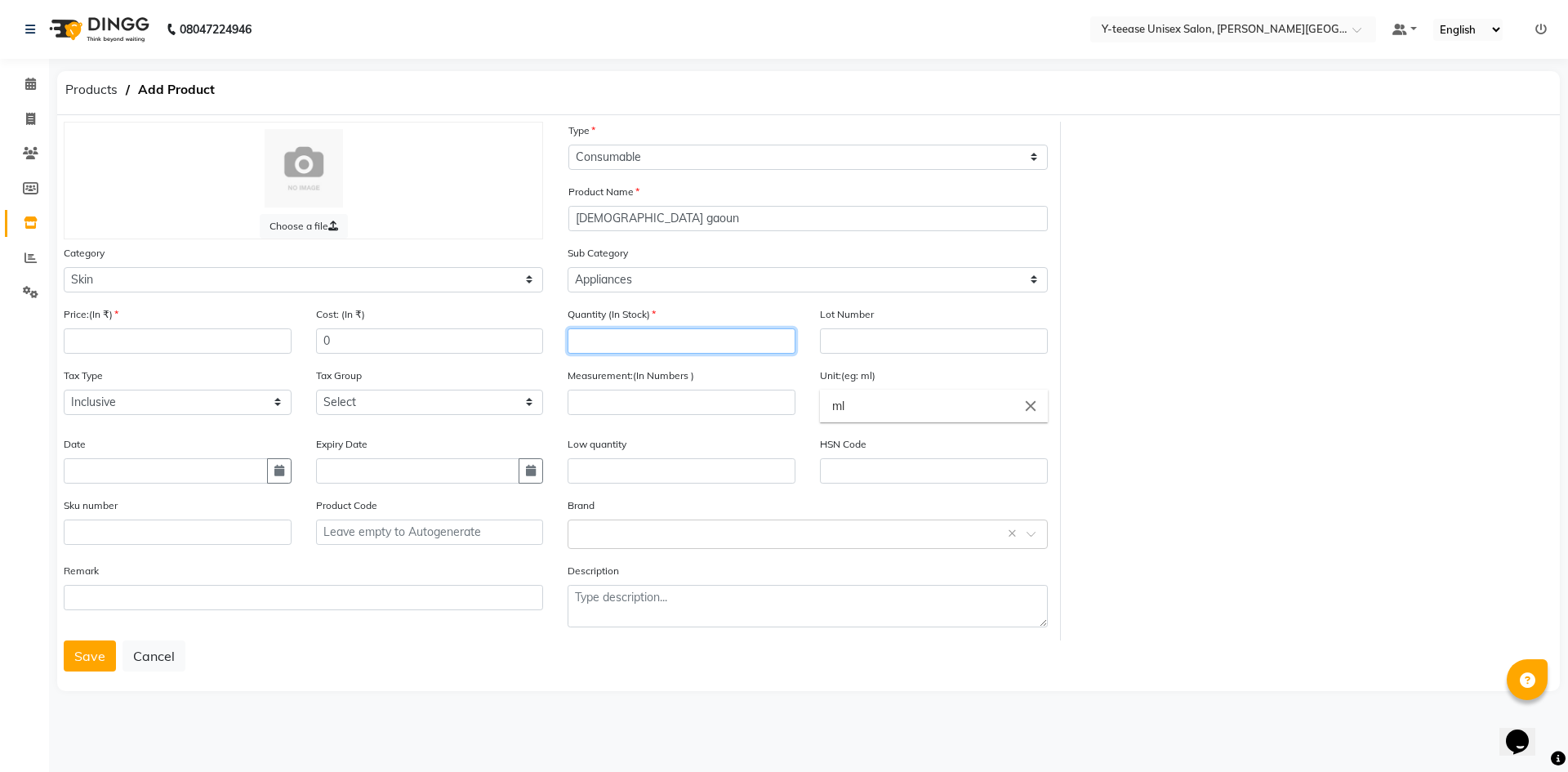
click at [598, 341] on input "number" at bounding box center [682, 341] width 228 height 26
click at [108, 343] on input "number" at bounding box center [177, 341] width 228 height 26
click at [605, 404] on input "number" at bounding box center [682, 402] width 228 height 26
drag, startPoint x: 93, startPoint y: 648, endPoint x: 97, endPoint y: 558, distance: 90.1
click at [93, 647] on button "Save" at bounding box center [89, 656] width 52 height 31
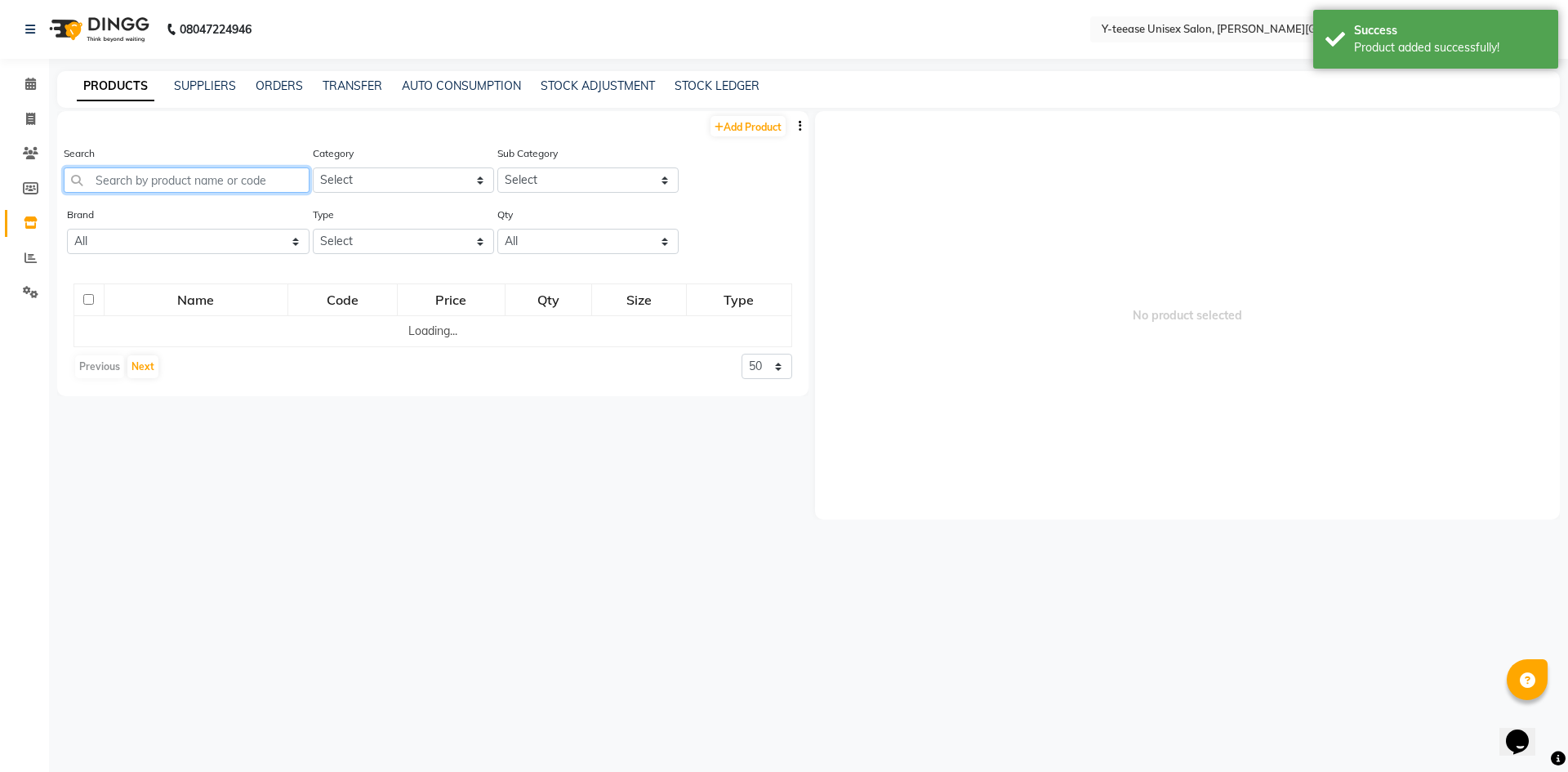
click at [153, 187] on input "text" at bounding box center [186, 180] width 246 height 26
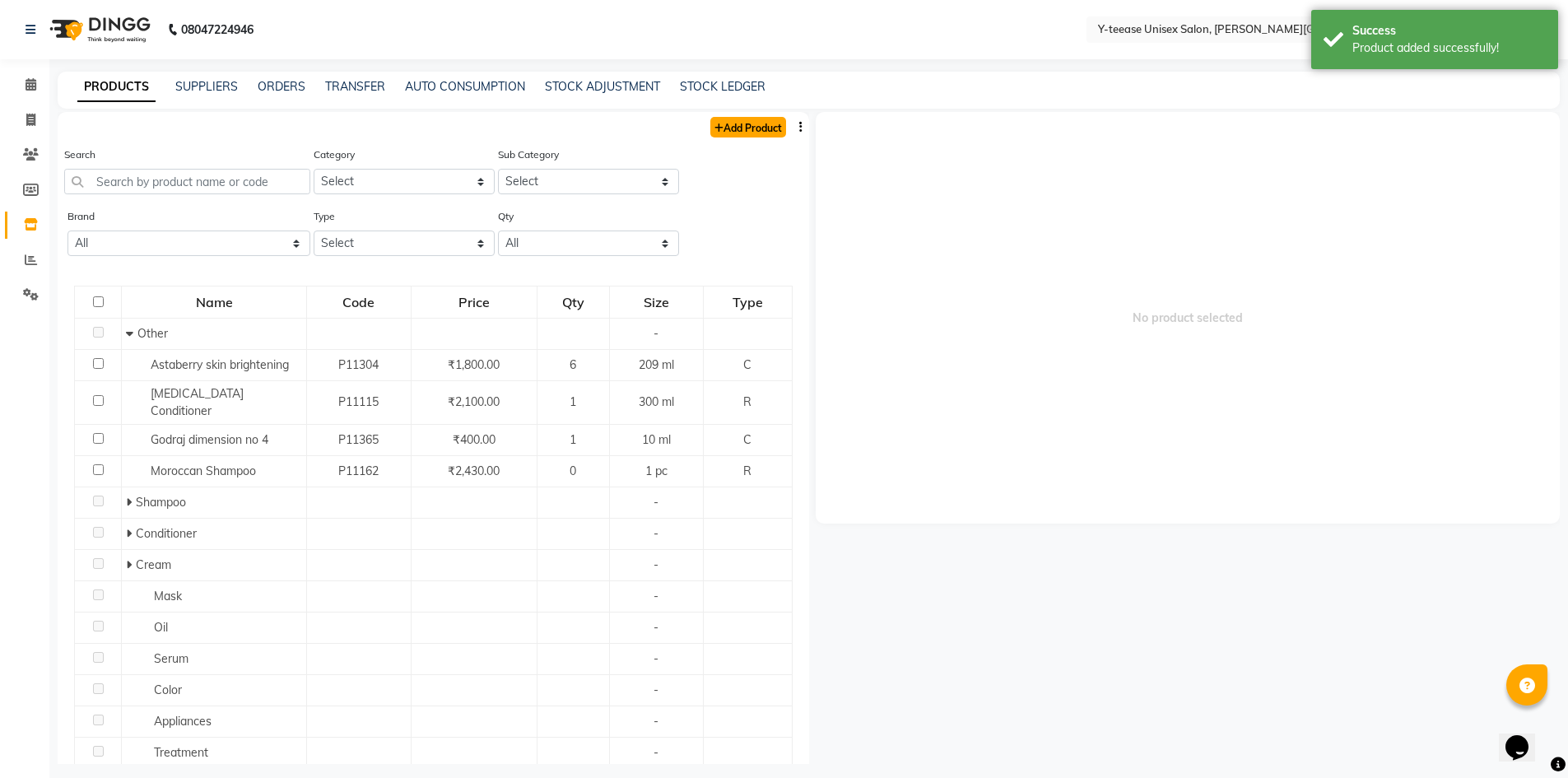
click at [743, 128] on link "Add Product" at bounding box center [748, 127] width 76 height 20
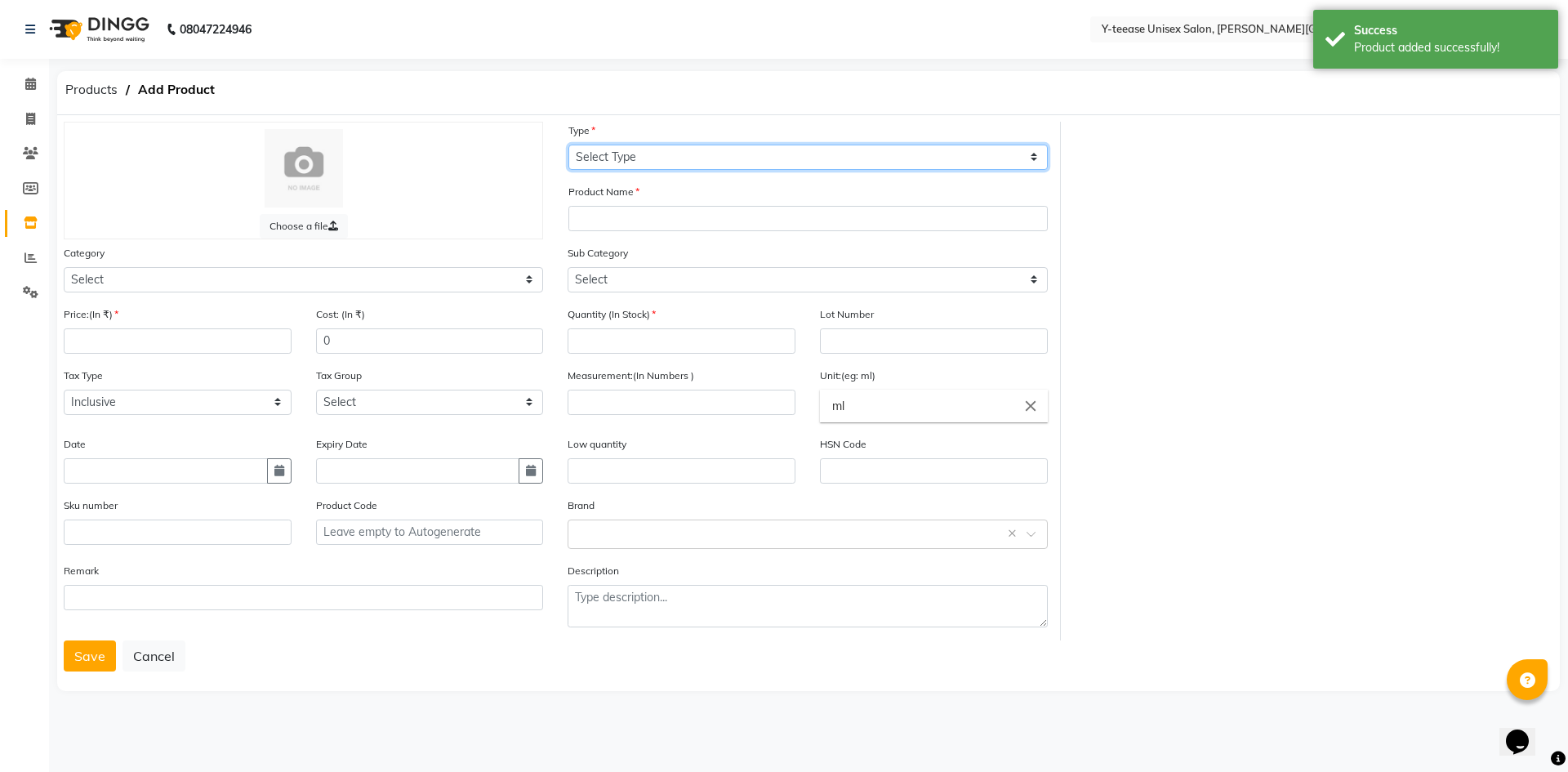
click at [637, 166] on select "Select Type Both Retail Consumable" at bounding box center [809, 157] width 480 height 26
click at [569, 145] on select "Select Type Both Retail Consumable" at bounding box center [809, 157] width 480 height 26
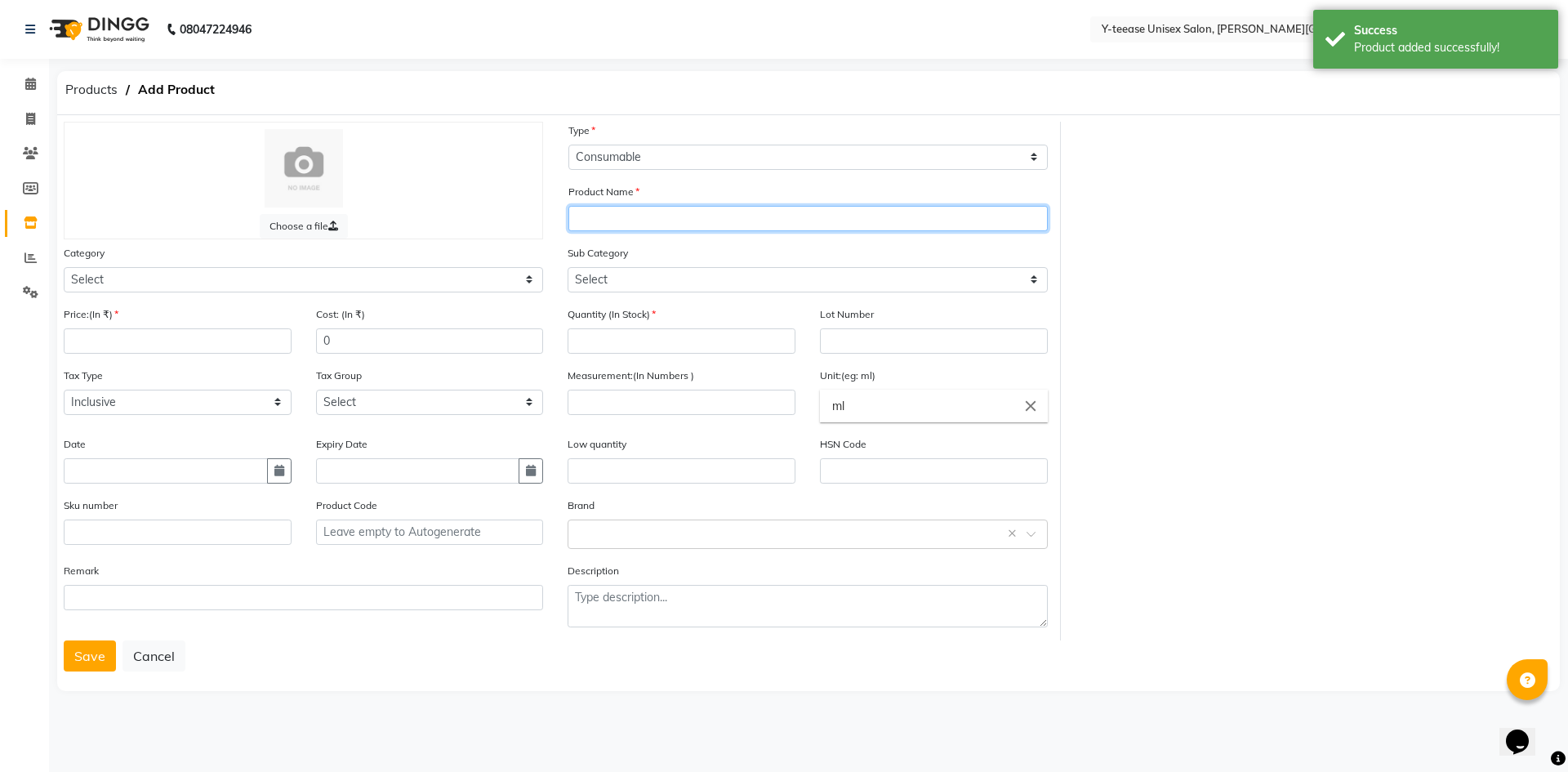
click at [647, 221] on input "text" at bounding box center [809, 218] width 480 height 26
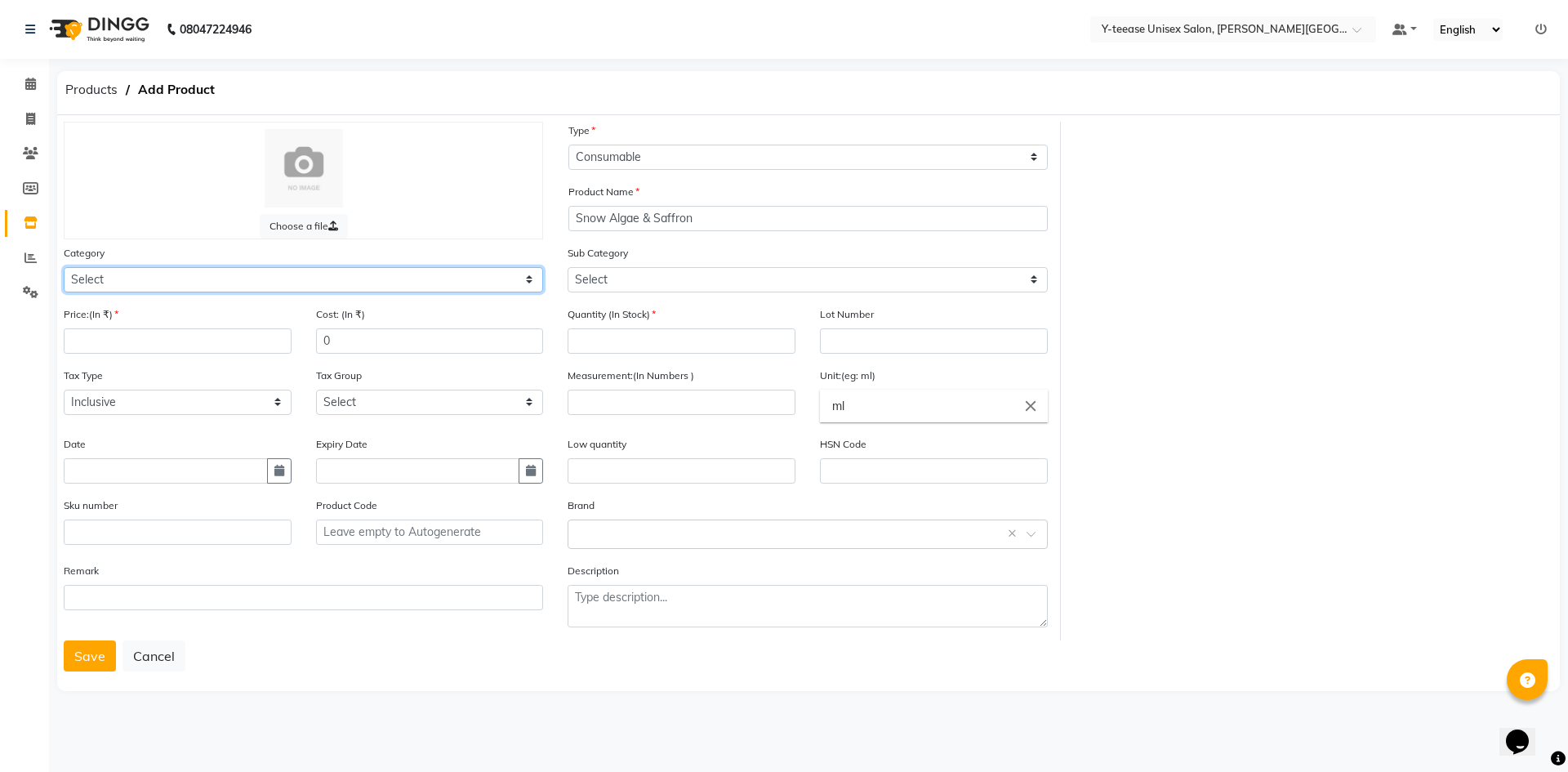
click at [363, 280] on select "Select Hair Skin Makeup Personal Care Appliances Beard Waxing Disposable Thread…" at bounding box center [303, 280] width 480 height 26
click at [63, 267] on select "Select Hair Skin Makeup Personal Care Appliances Beard Waxing Disposable Thread…" at bounding box center [303, 280] width 480 height 26
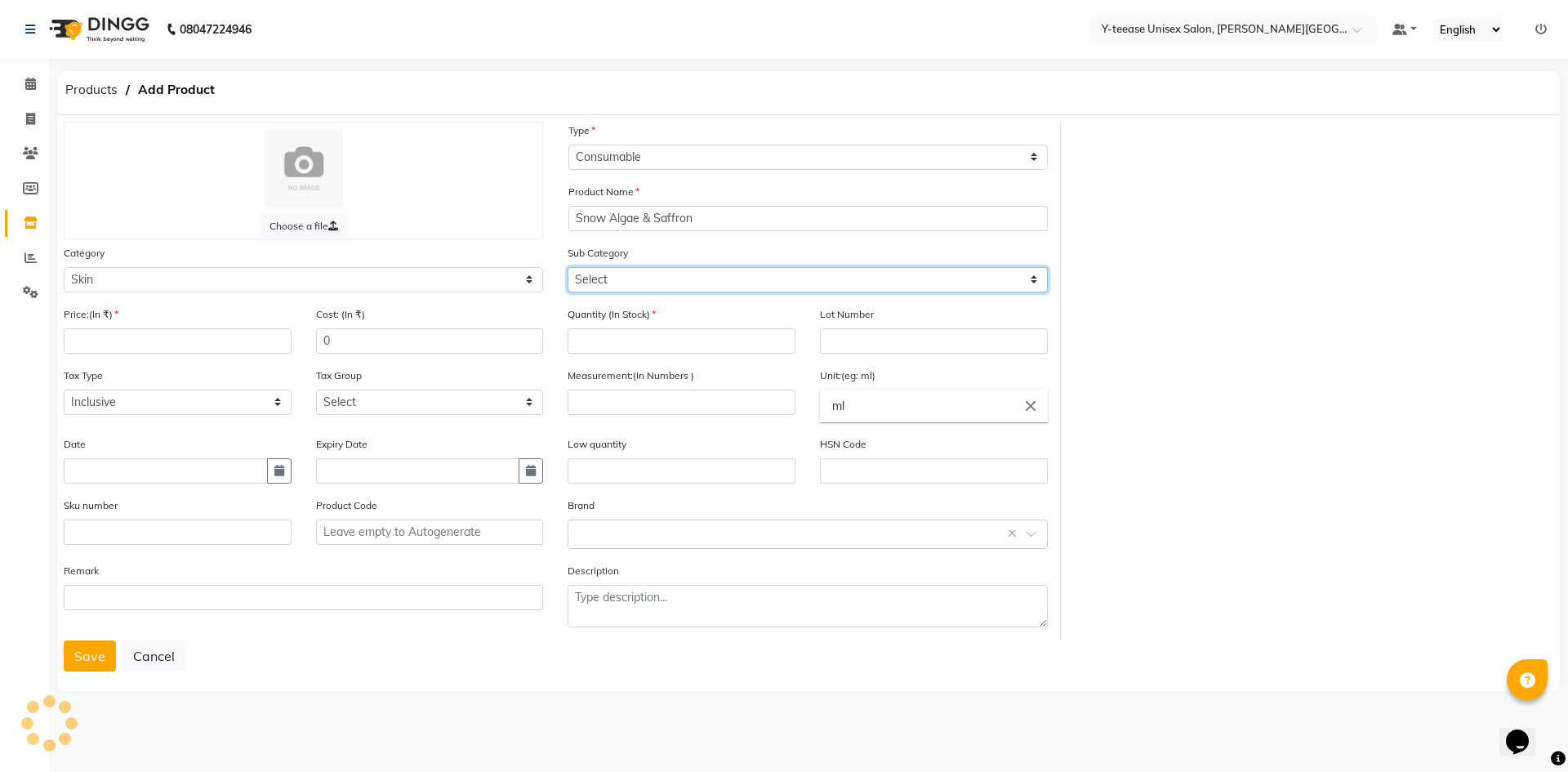
click at [584, 278] on select "Select" at bounding box center [808, 280] width 480 height 26
click at [568, 267] on select "Select Cleanser Facial Moisturiser Serum Toner Sun Care Masks Lip Care Eye Care…" at bounding box center [808, 280] width 480 height 26
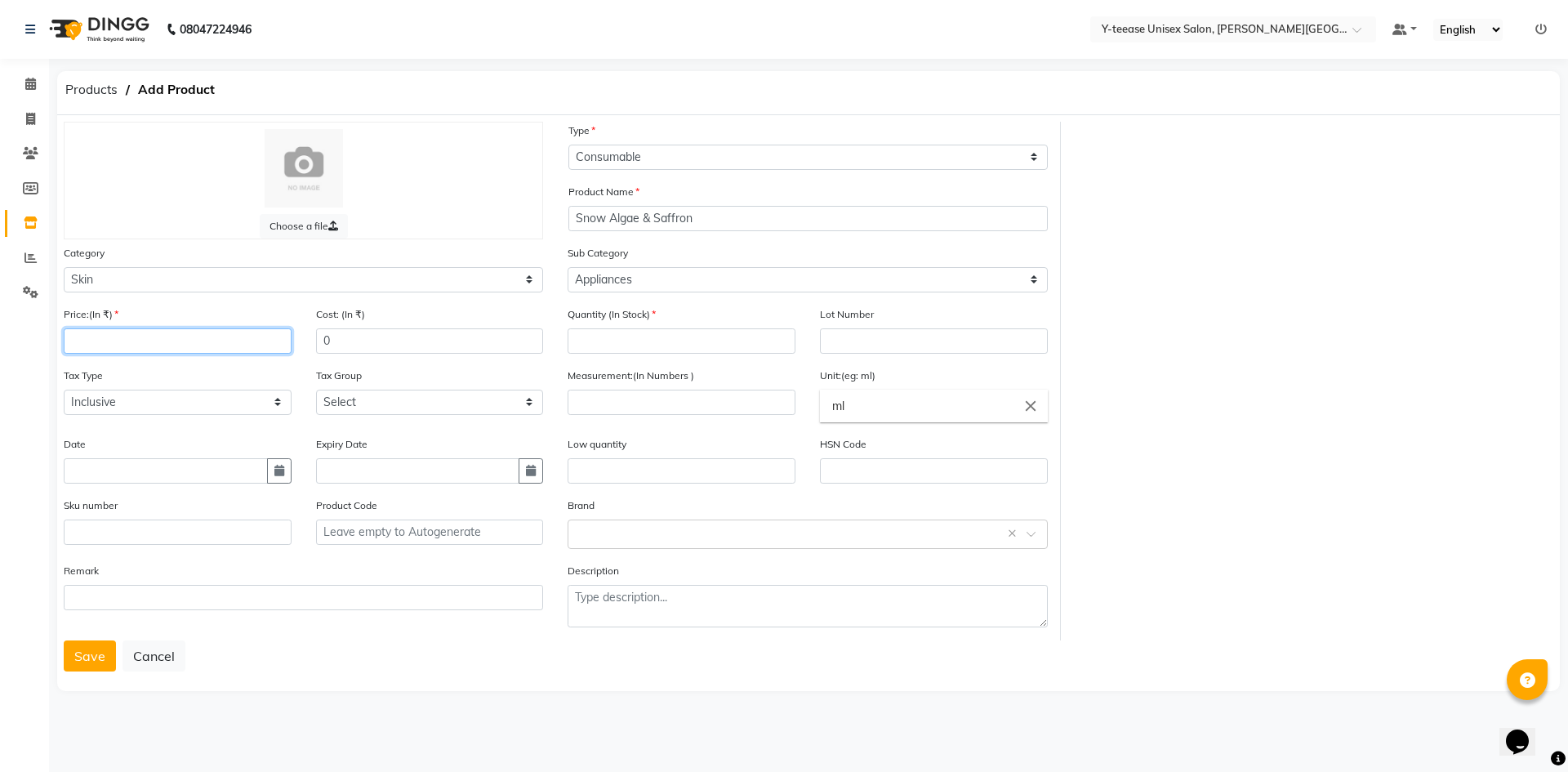
click at [125, 339] on input "number" at bounding box center [177, 341] width 228 height 26
click at [693, 350] on input "number" at bounding box center [682, 341] width 228 height 26
click at [642, 401] on input "number" at bounding box center [682, 402] width 228 height 26
click at [78, 651] on button "Save" at bounding box center [89, 656] width 52 height 31
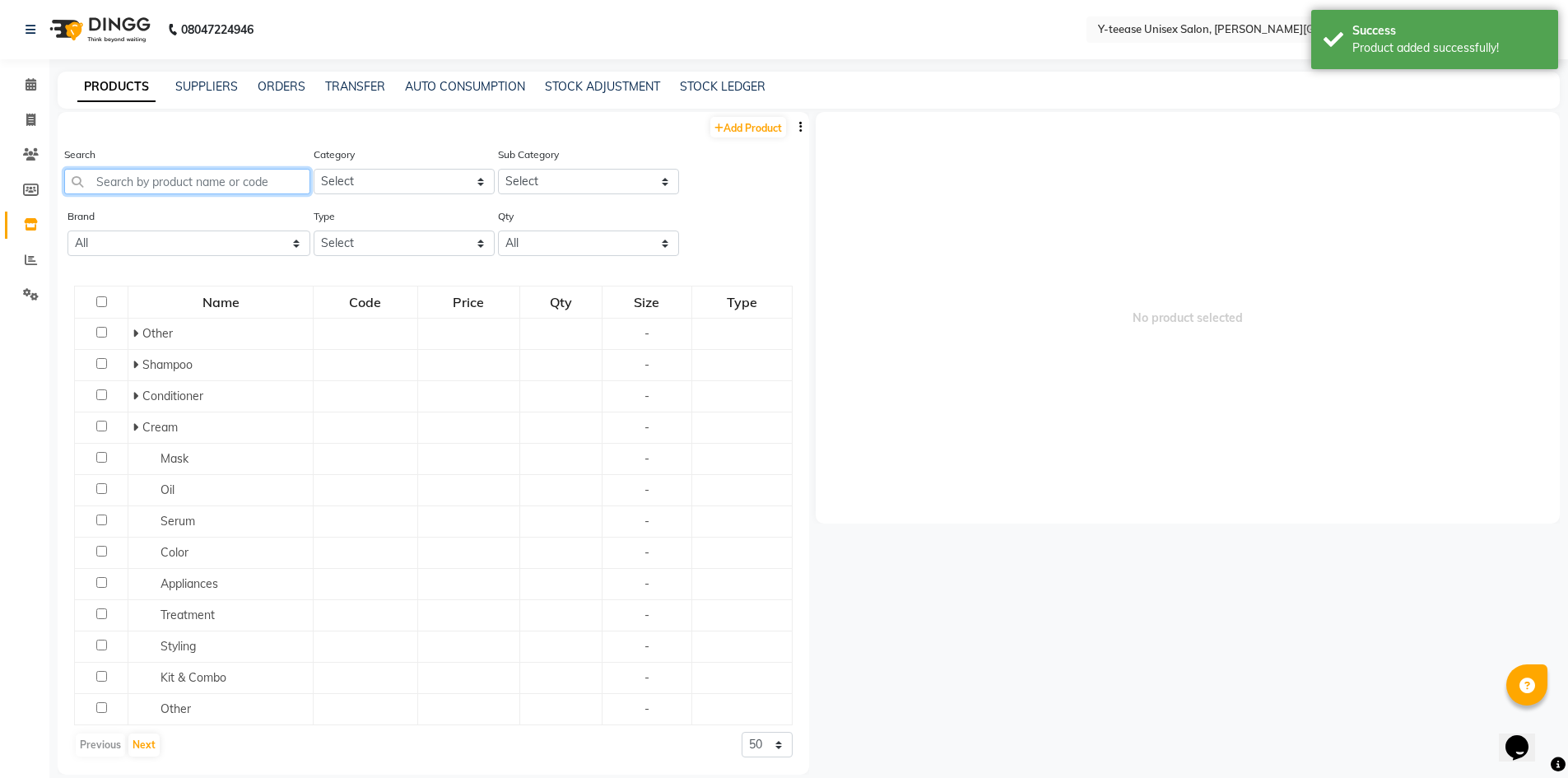
click at [228, 179] on input "text" at bounding box center [187, 181] width 246 height 26
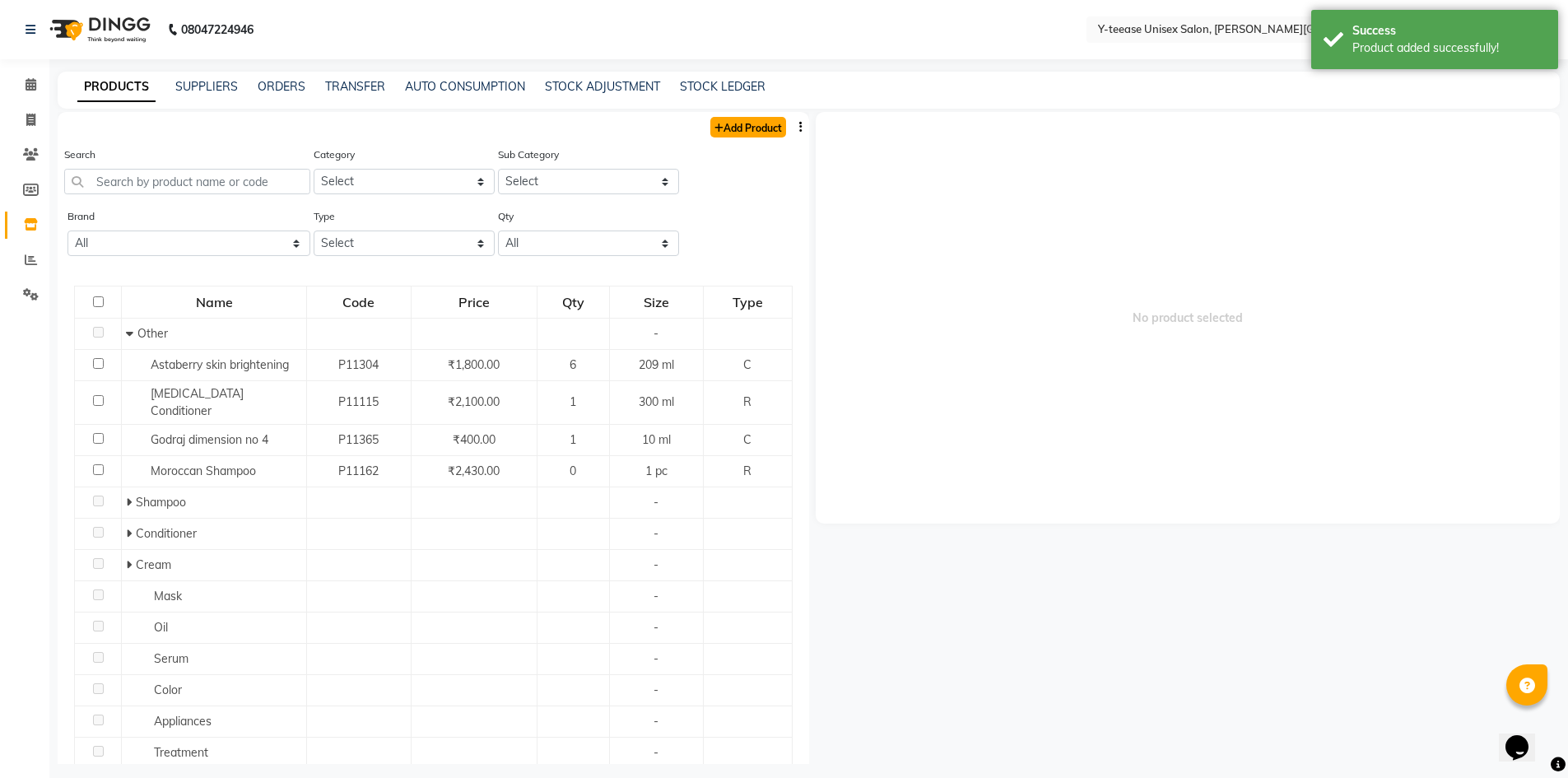
click at [722, 127] on link "Add Product" at bounding box center [748, 127] width 76 height 20
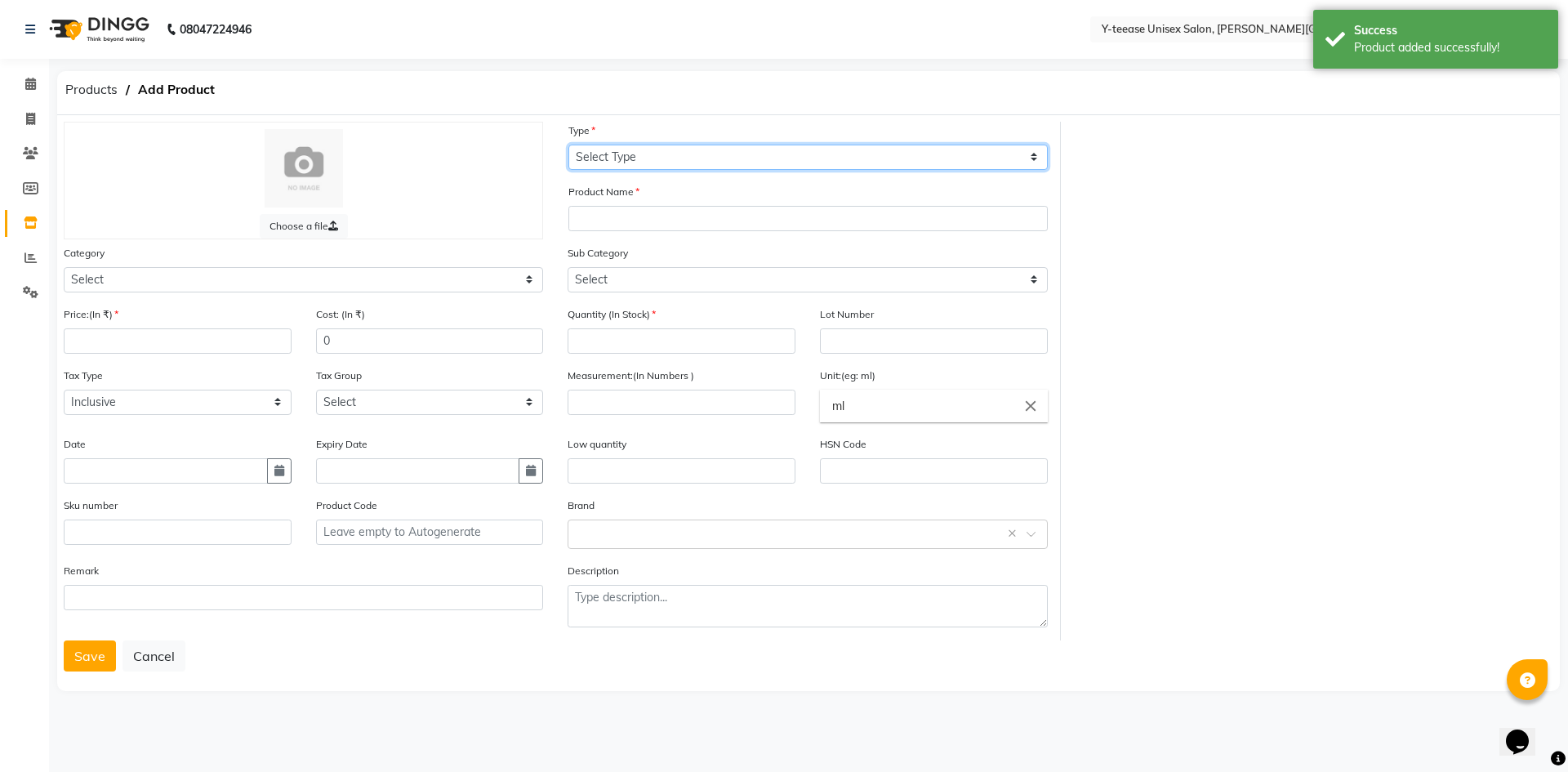
click at [723, 157] on select "Select Type Both Retail Consumable" at bounding box center [809, 157] width 480 height 26
click at [569, 145] on select "Select Type Both Retail Consumable" at bounding box center [809, 157] width 480 height 26
click at [628, 167] on select "Select Type Both Retail Consumable" at bounding box center [809, 157] width 480 height 26
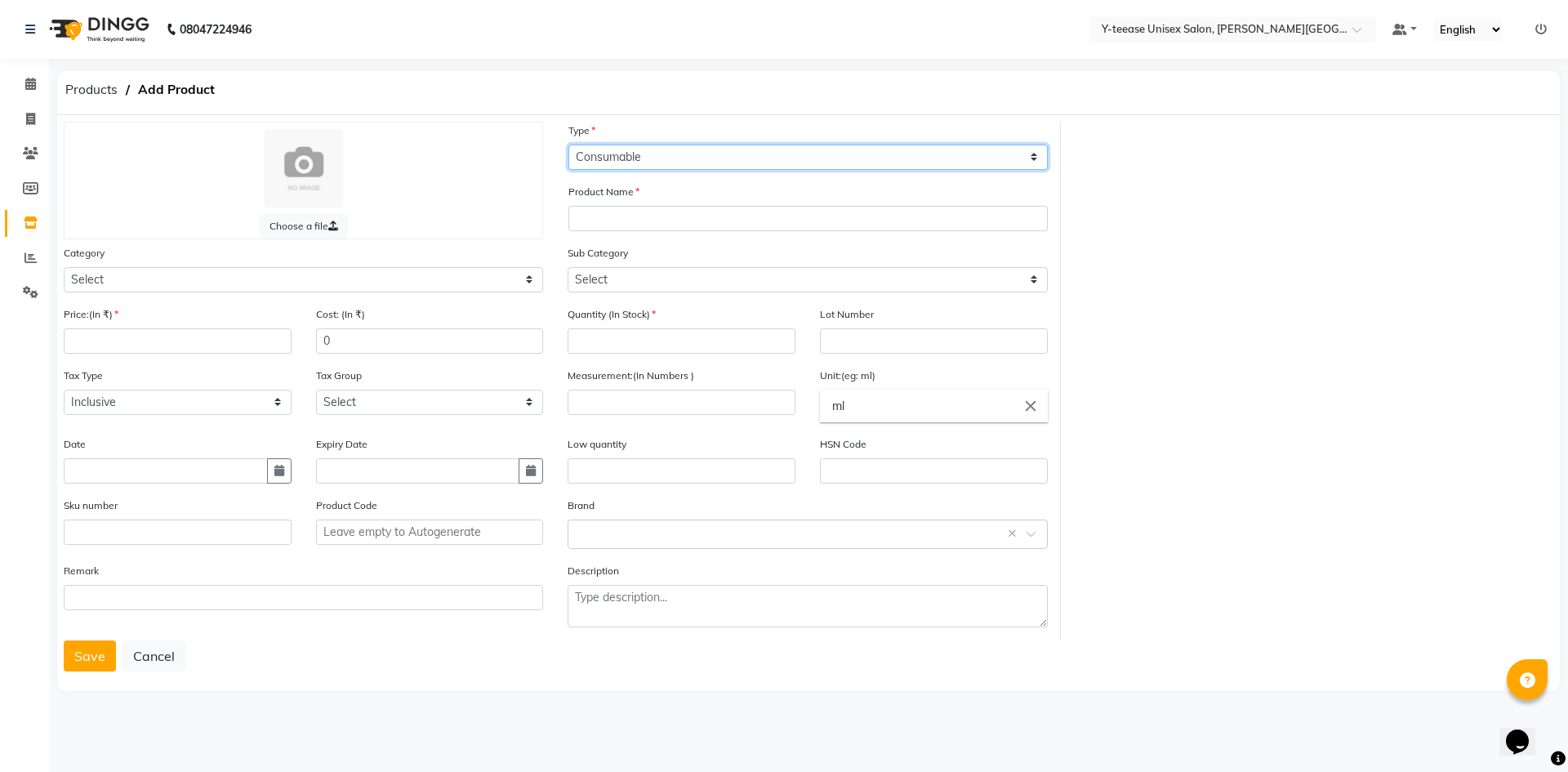
click at [569, 145] on select "Select Type Both Retail Consumable" at bounding box center [809, 157] width 480 height 26
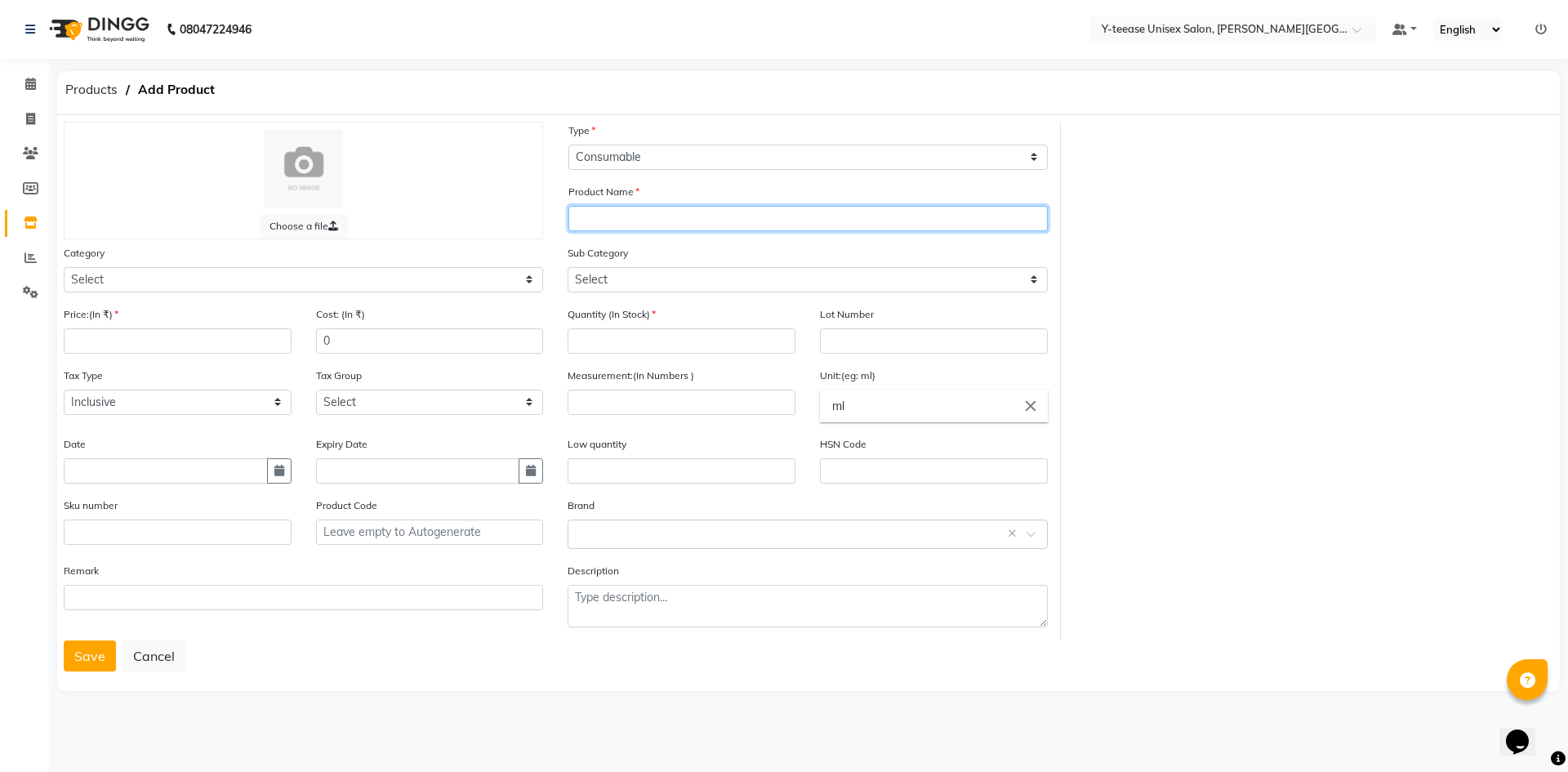
click at [631, 214] on input "text" at bounding box center [809, 218] width 480 height 26
click at [625, 220] on input "Face peeloff mask" at bounding box center [809, 218] width 480 height 26
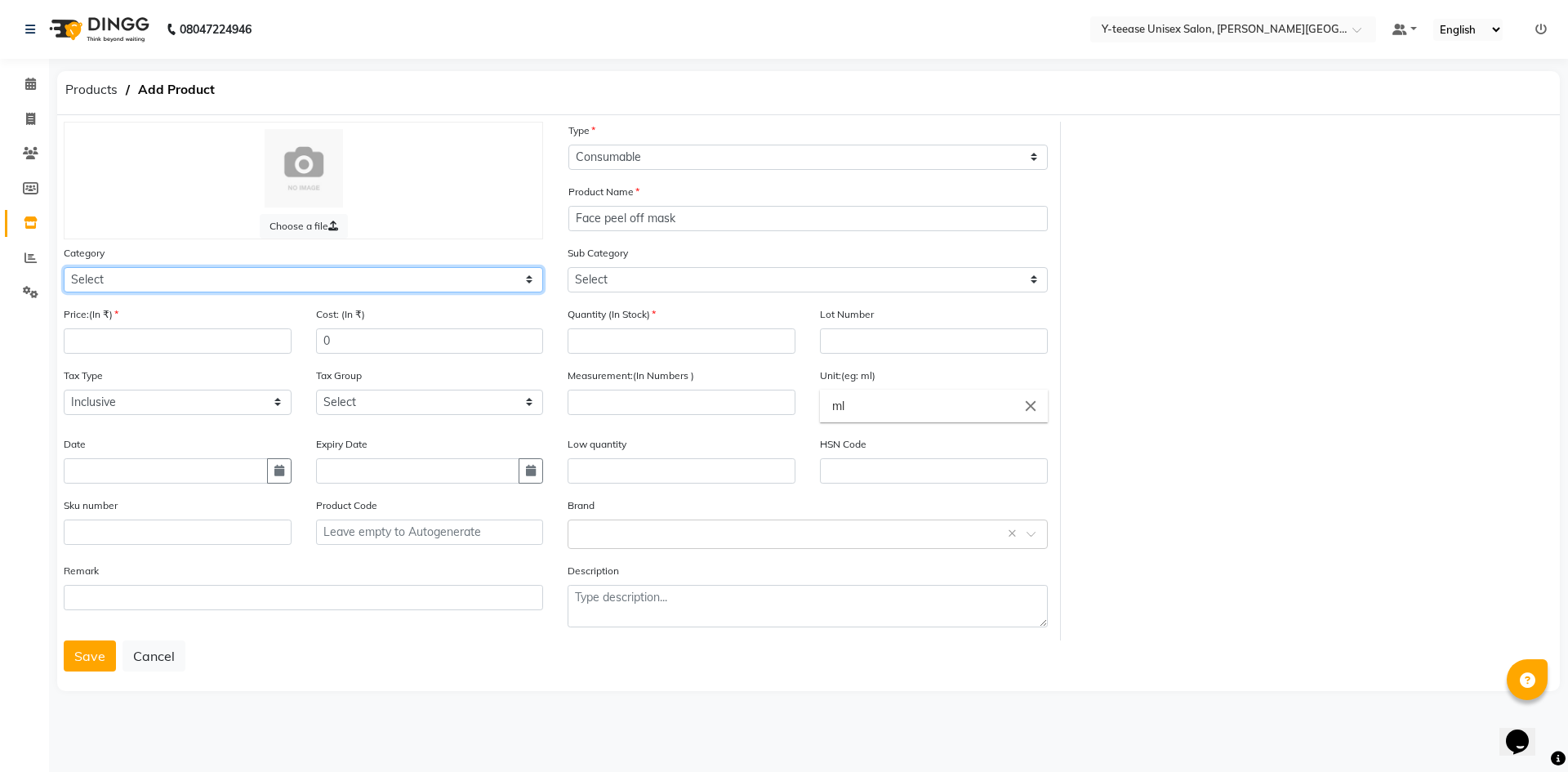
click at [441, 282] on select "Select Hair Skin Makeup Personal Care Appliances Beard Waxing Disposable Thread…" at bounding box center [303, 280] width 480 height 26
click at [63, 267] on select "Select Hair Skin Makeup Personal Care Appliances Beard Waxing Disposable Thread…" at bounding box center [303, 280] width 480 height 26
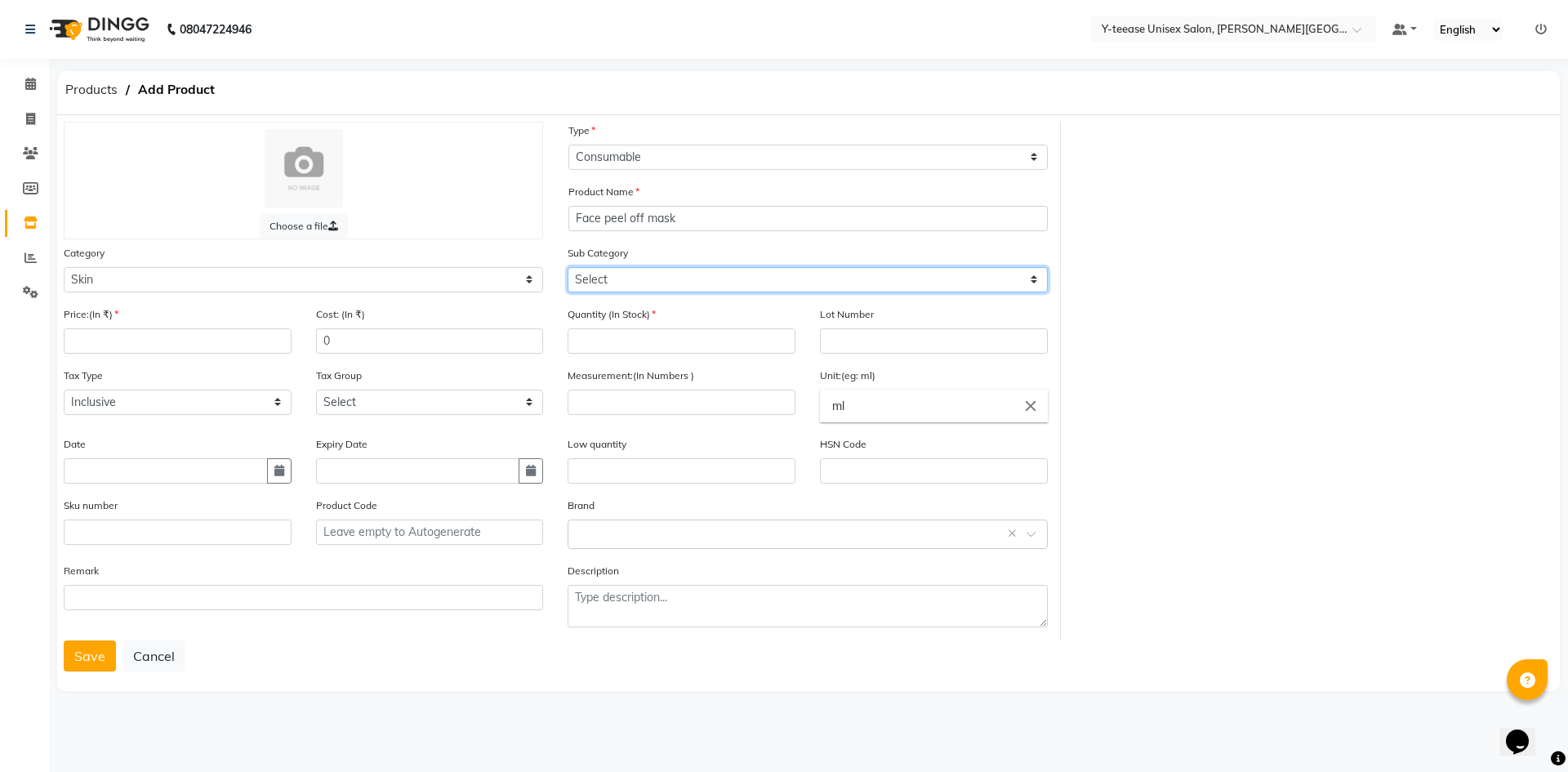
click at [601, 276] on select "Select Cleanser Facial Moisturiser Serum Toner Sun Care Masks Lip Care Eye Care…" at bounding box center [808, 280] width 480 height 26
click at [568, 267] on select "Select Cleanser Facial Moisturiser Serum Toner Sun Care Masks Lip Care Eye Care…" at bounding box center [808, 280] width 480 height 26
click at [633, 354] on div "Quantity (In Stock)" at bounding box center [682, 335] width 252 height 61
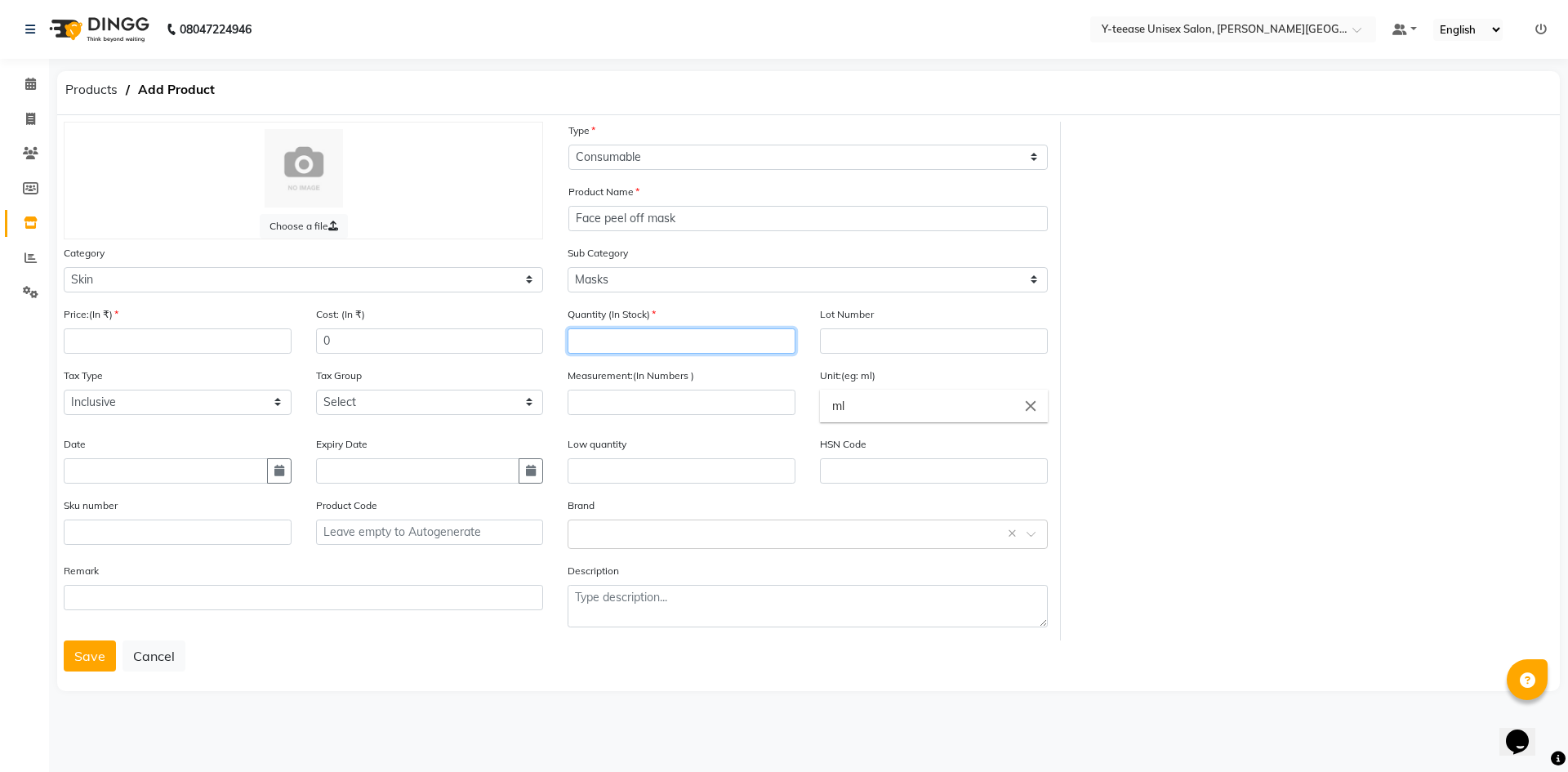
click at [633, 349] on input "number" at bounding box center [682, 341] width 228 height 26
click at [569, 393] on input "number" at bounding box center [682, 402] width 228 height 26
click at [220, 340] on input "number" at bounding box center [177, 341] width 228 height 26
click at [84, 651] on button "Save" at bounding box center [89, 656] width 52 height 31
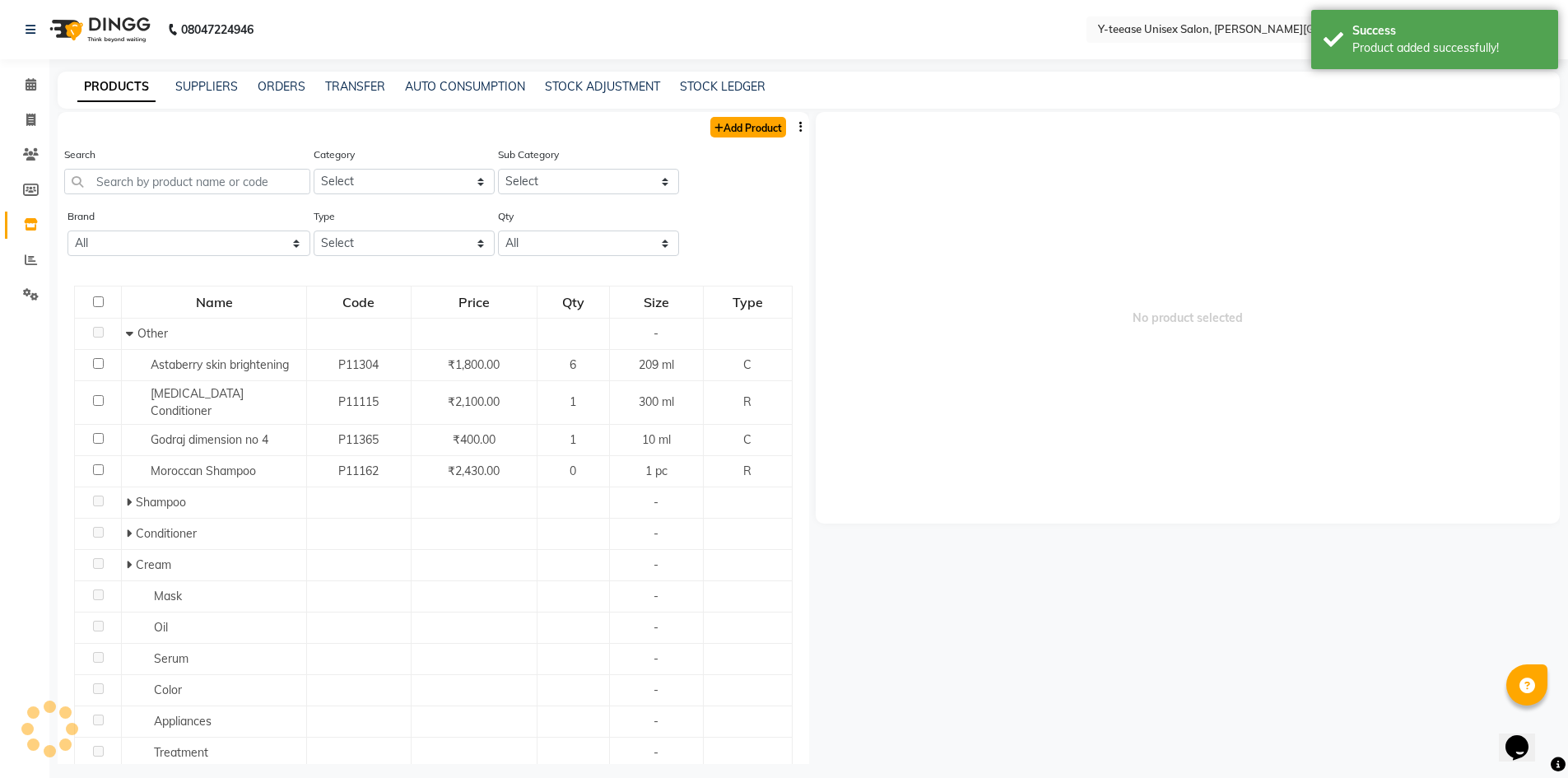
click at [735, 121] on link "Add Product" at bounding box center [748, 127] width 76 height 20
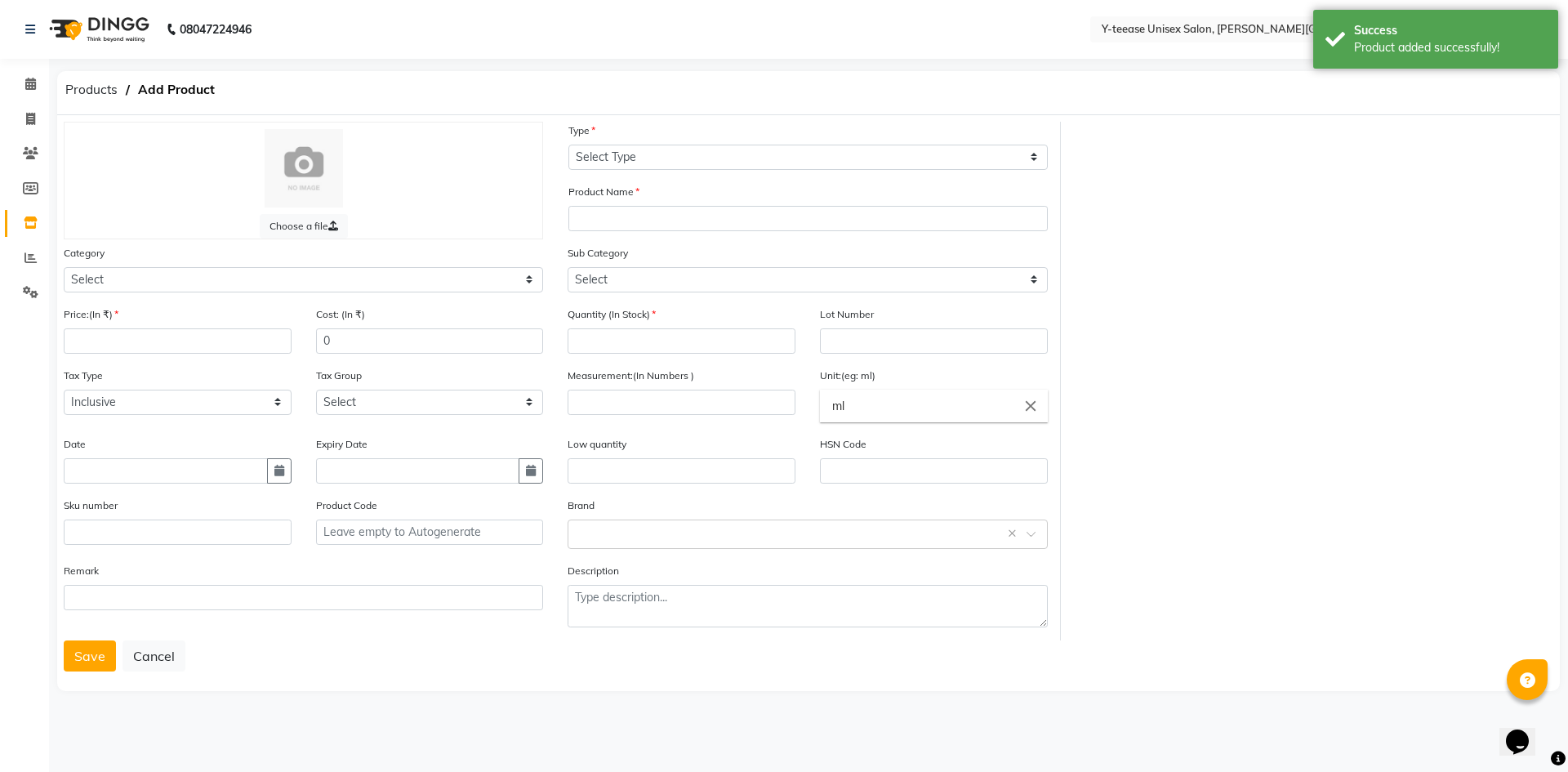
click at [607, 172] on div "Type Select Type Both Retail Consumable" at bounding box center [808, 152] width 504 height 61
click at [612, 163] on select "Select Type Both Retail Consumable" at bounding box center [809, 157] width 480 height 26
click at [569, 145] on select "Select Type Both Retail Consumable" at bounding box center [809, 157] width 480 height 26
click at [637, 235] on div "Product Name" at bounding box center [808, 213] width 504 height 61
click at [638, 230] on input "text" at bounding box center [809, 218] width 480 height 26
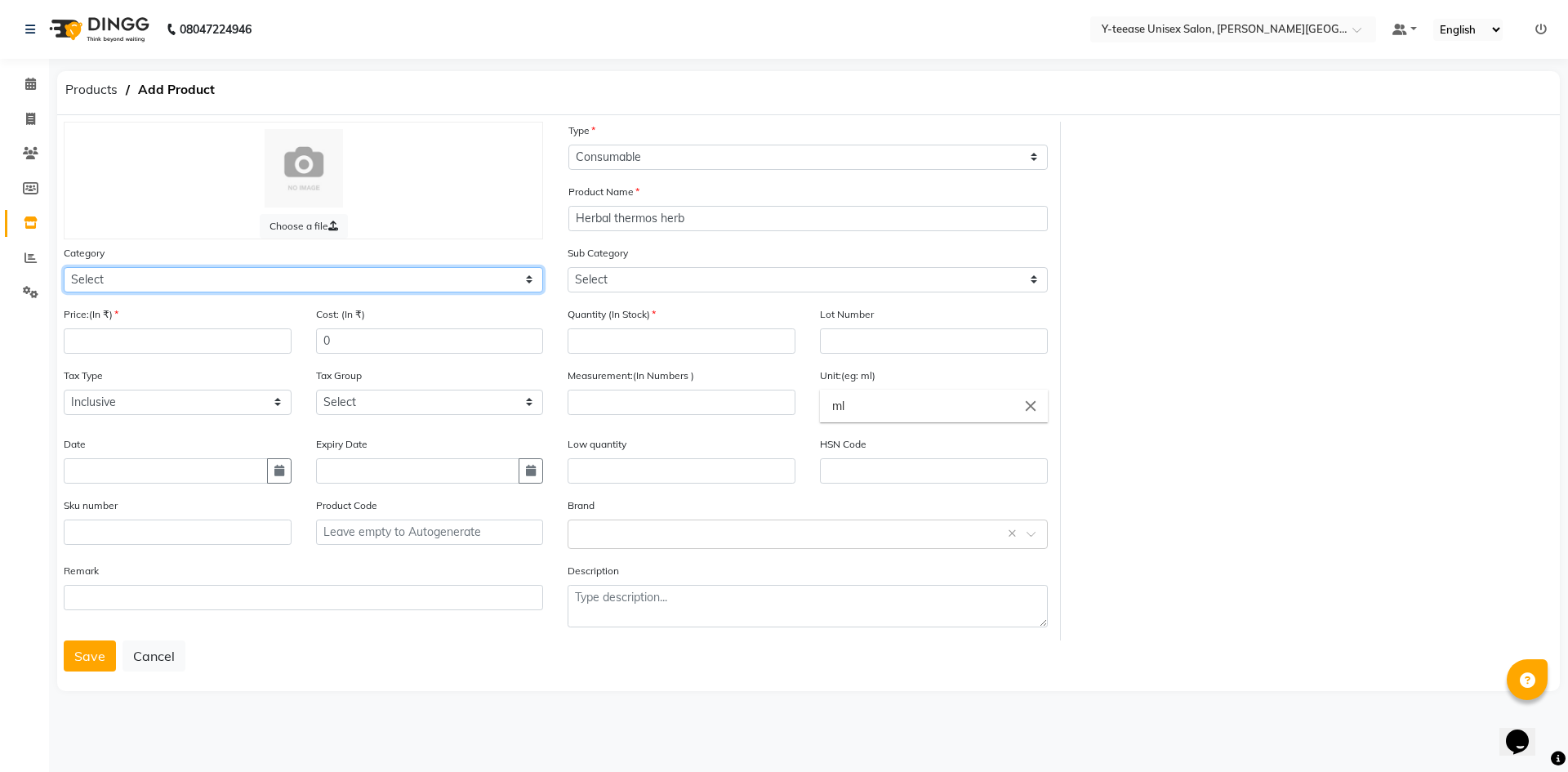
click at [428, 282] on select "Select Hair Skin Makeup Personal Care Appliances Beard Waxing Disposable Thread…" at bounding box center [303, 280] width 480 height 26
click at [63, 267] on select "Select Hair Skin Makeup Personal Care Appliances Beard Waxing Disposable Thread…" at bounding box center [303, 280] width 480 height 26
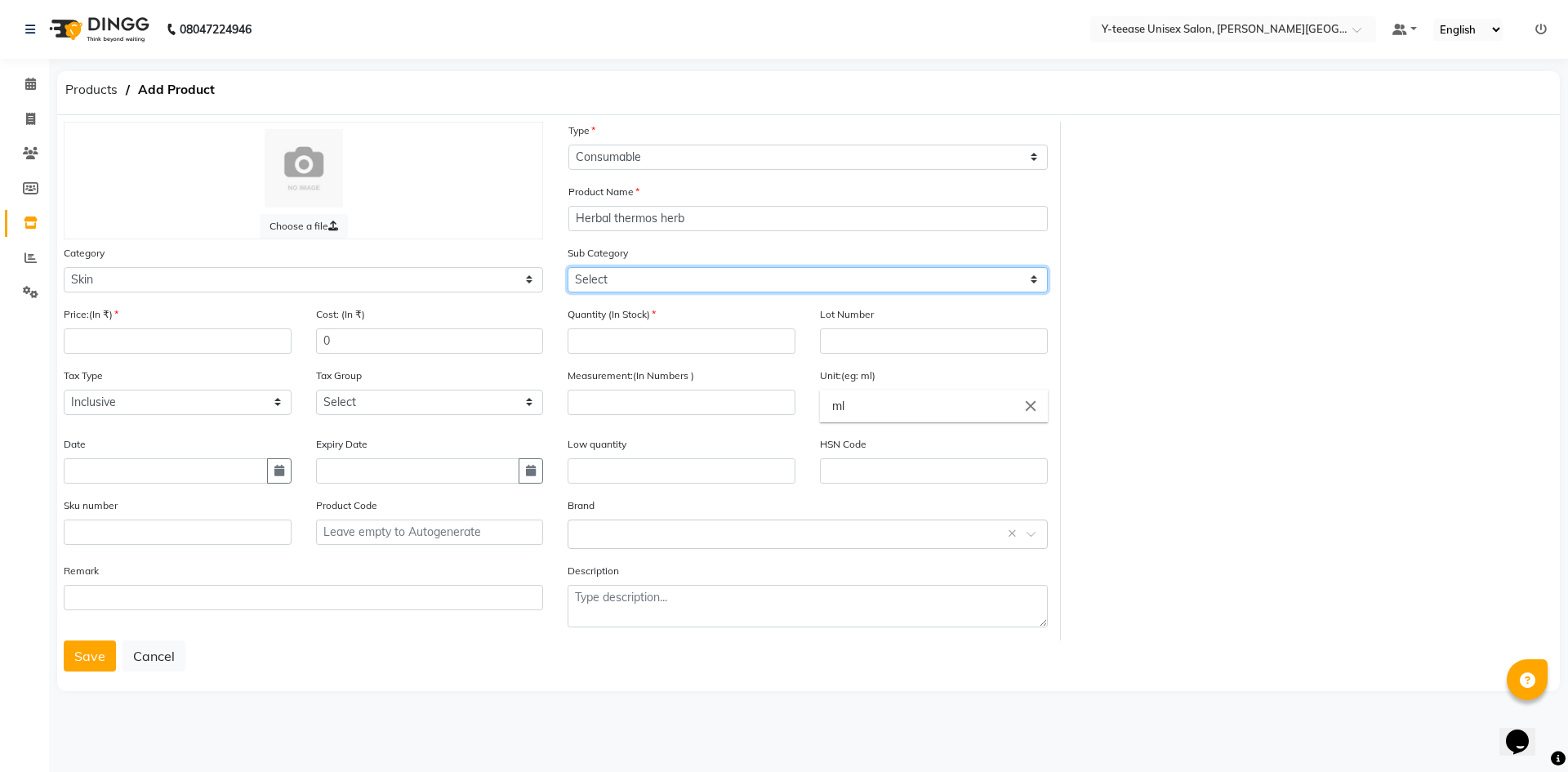
click at [652, 274] on select "Select Cleanser Facial Moisturiser Serum Toner Sun Care Masks Lip Care Eye Care…" at bounding box center [808, 280] width 480 height 26
click at [568, 267] on select "Select Cleanser Facial Moisturiser Serum Toner Sun Care Masks Lip Care Eye Care…" at bounding box center [808, 280] width 480 height 26
click at [640, 281] on select "Select Cleanser Facial Moisturiser Serum Toner Sun Care Masks Lip Care Eye Care…" at bounding box center [808, 280] width 480 height 26
click at [568, 267] on select "Select Cleanser Facial Moisturiser Serum Toner Sun Care Masks Lip Care Eye Care…" at bounding box center [808, 280] width 480 height 26
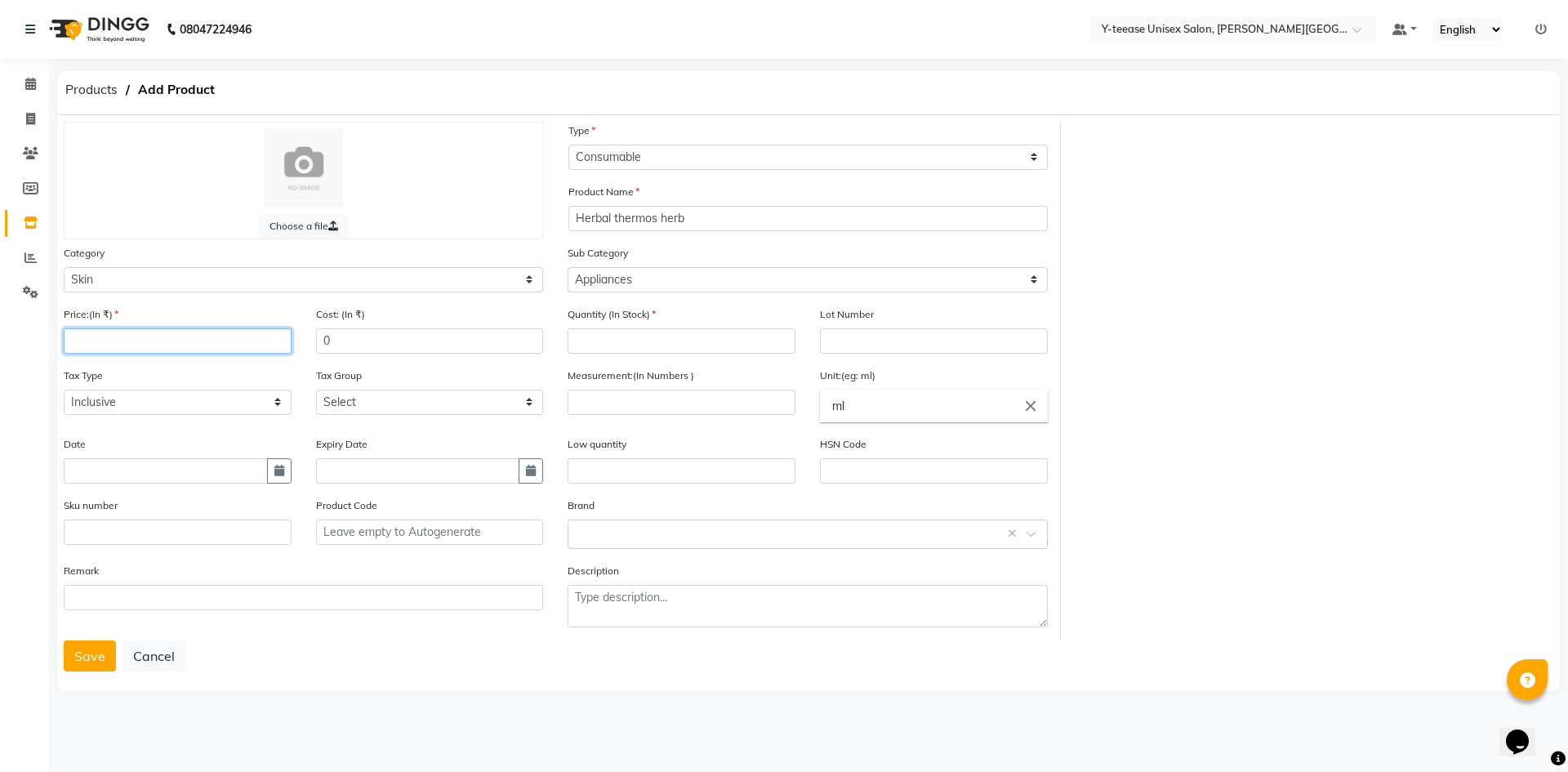
click at [166, 347] on input "number" at bounding box center [177, 341] width 228 height 26
click at [619, 397] on input "number" at bounding box center [682, 402] width 228 height 26
click at [602, 328] on input "number" at bounding box center [682, 341] width 228 height 26
click at [82, 648] on button "Save" at bounding box center [89, 656] width 52 height 31
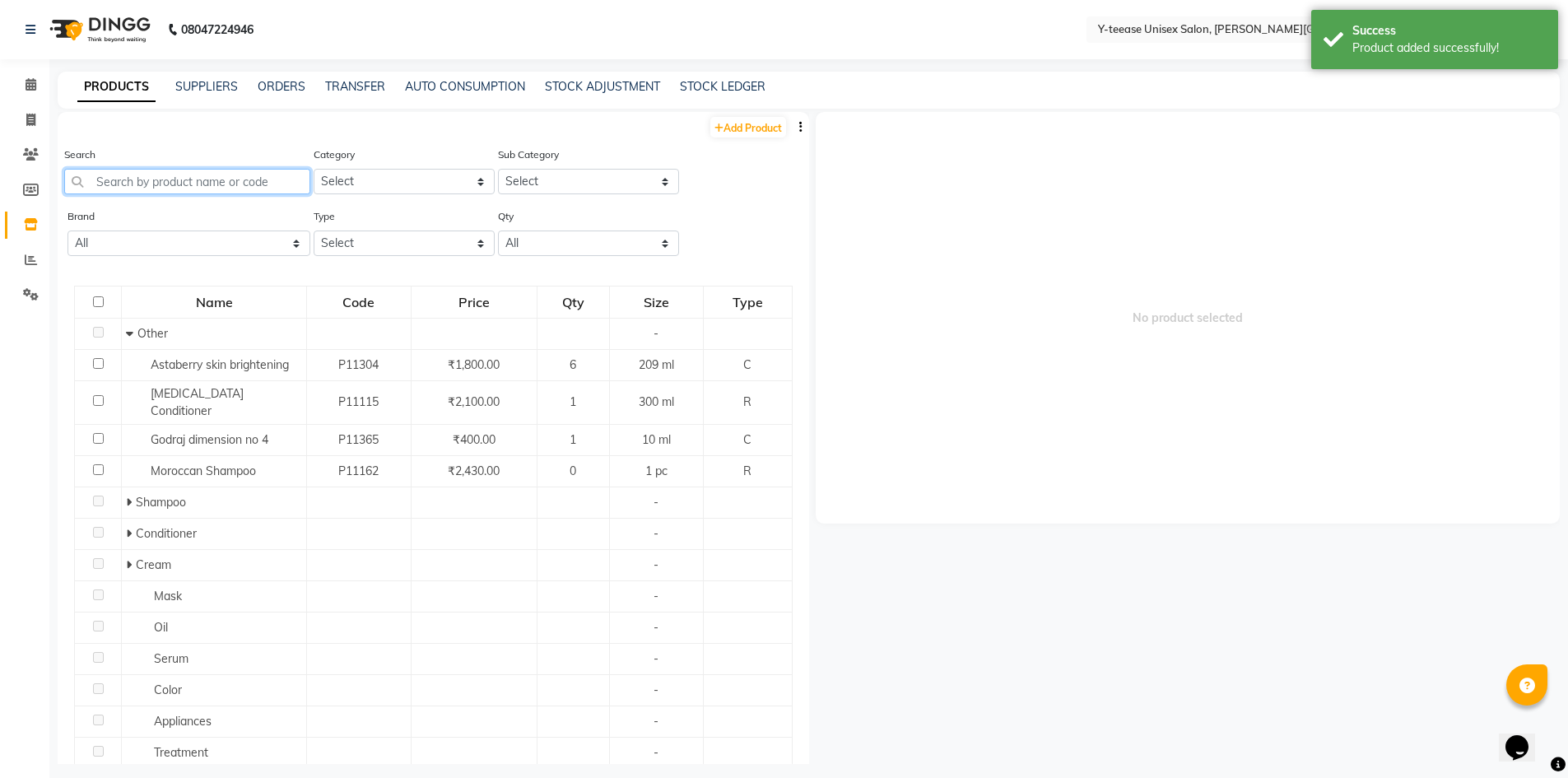
click at [225, 178] on input "text" at bounding box center [187, 181] width 246 height 26
click at [758, 117] on link "Add Product" at bounding box center [748, 127] width 76 height 20
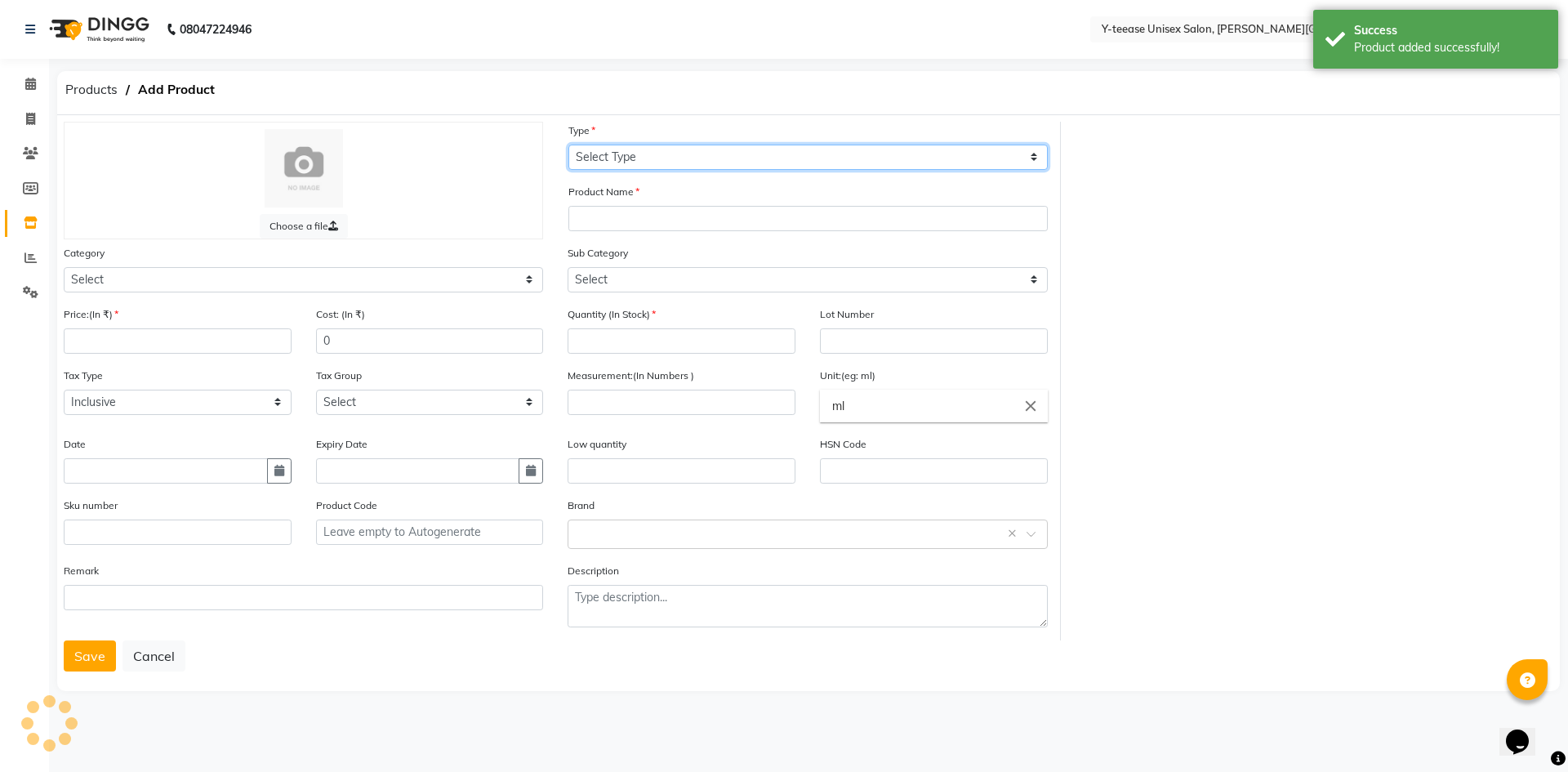
click at [710, 157] on select "Select Type Both Retail Consumable" at bounding box center [809, 157] width 480 height 26
click at [569, 145] on select "Select Type Both Retail Consumable" at bounding box center [809, 157] width 480 height 26
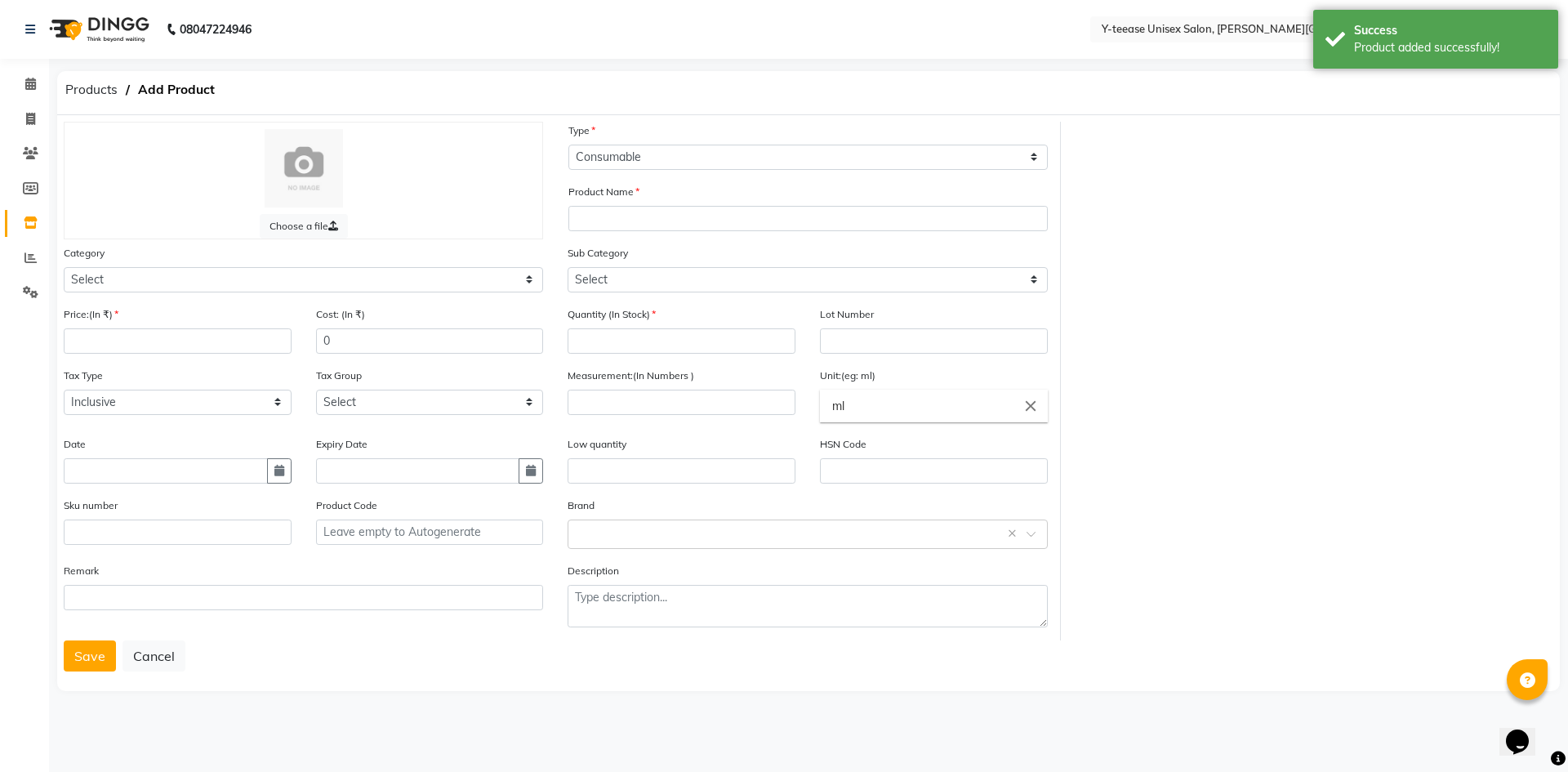
click at [669, 204] on div "Product Name" at bounding box center [809, 206] width 480 height 49
click at [650, 222] on input "text" at bounding box center [809, 218] width 480 height 26
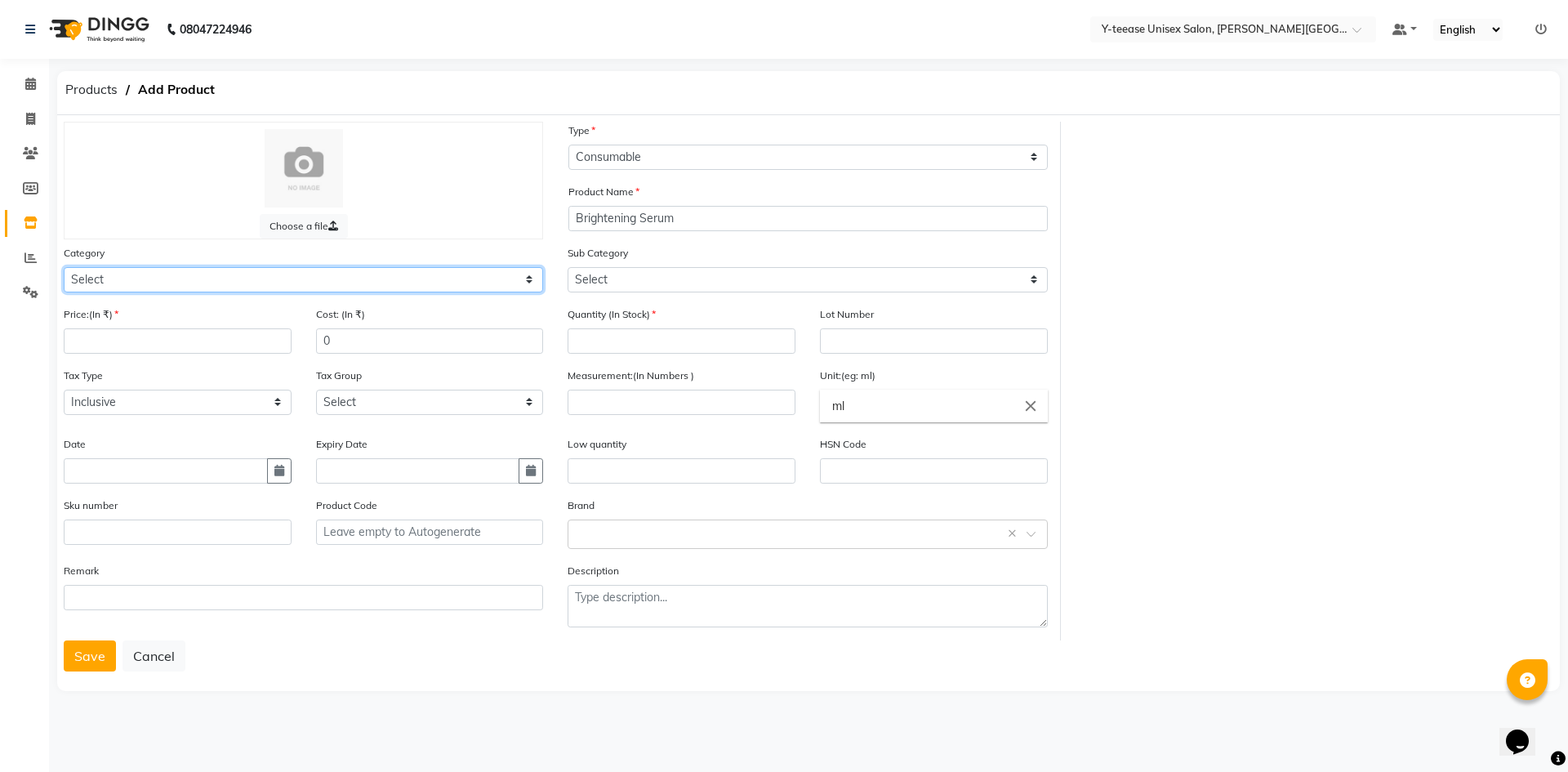
click at [479, 286] on select "Select Hair Skin Makeup Personal Care Appliances Beard Waxing Disposable Thread…" at bounding box center [303, 280] width 480 height 26
click at [63, 267] on select "Select Hair Skin Makeup Personal Care Appliances Beard Waxing Disposable Thread…" at bounding box center [303, 280] width 480 height 26
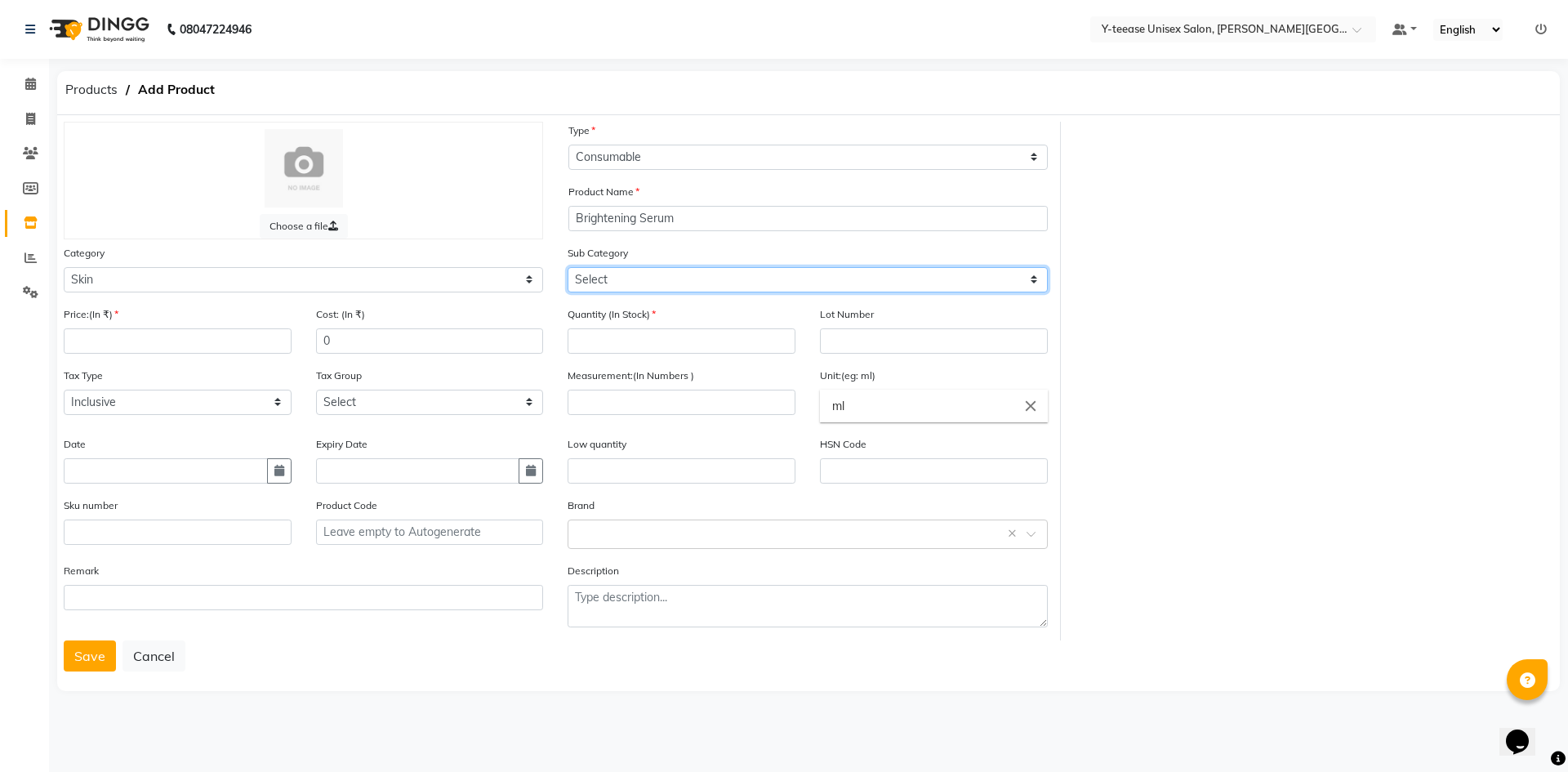
click at [648, 291] on select "Select Cleanser Facial Moisturiser Serum Toner Sun Care Masks Lip Care Eye Care…" at bounding box center [808, 280] width 480 height 26
click at [568, 267] on select "Select Cleanser Facial Moisturiser Serum Toner Sun Care Masks Lip Care Eye Care…" at bounding box center [808, 280] width 480 height 26
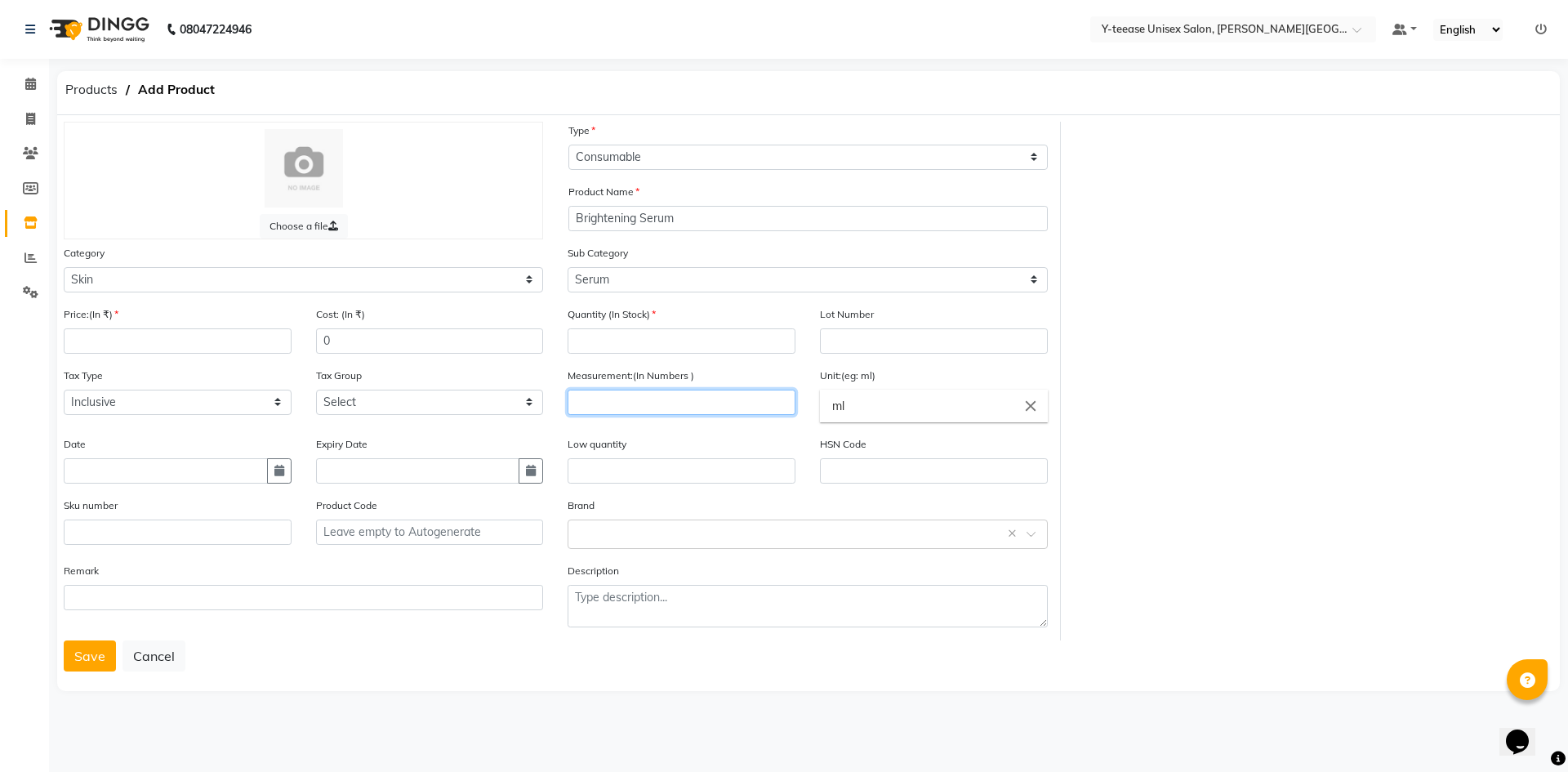
click at [607, 408] on input "number" at bounding box center [682, 402] width 228 height 26
click at [188, 349] on input "number" at bounding box center [177, 341] width 228 height 26
click at [610, 330] on input "number" at bounding box center [682, 341] width 228 height 26
click at [86, 648] on button "Save" at bounding box center [89, 656] width 52 height 31
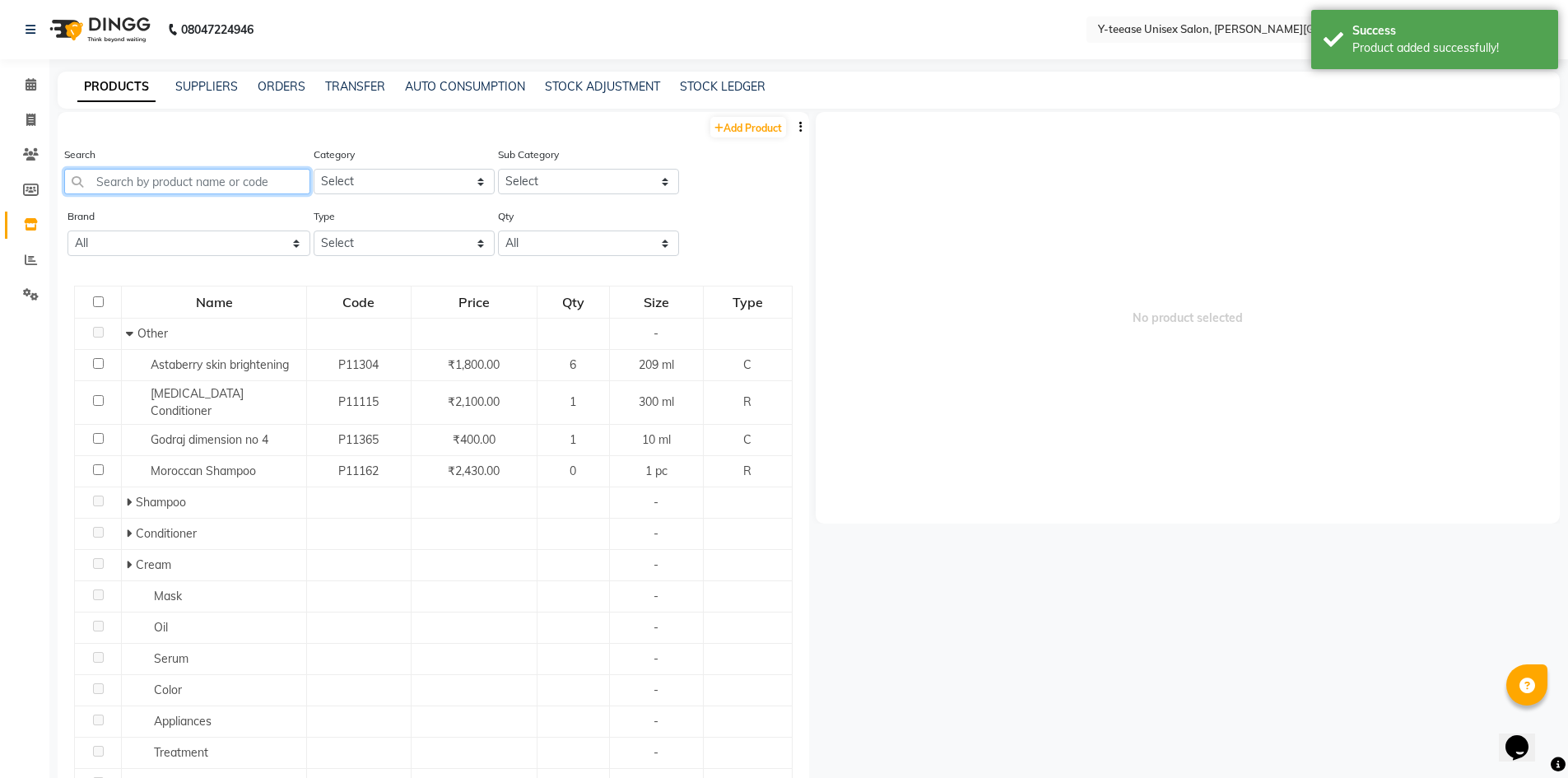
click at [139, 188] on input "text" at bounding box center [187, 181] width 246 height 26
click at [750, 132] on link "Add Product" at bounding box center [748, 127] width 76 height 20
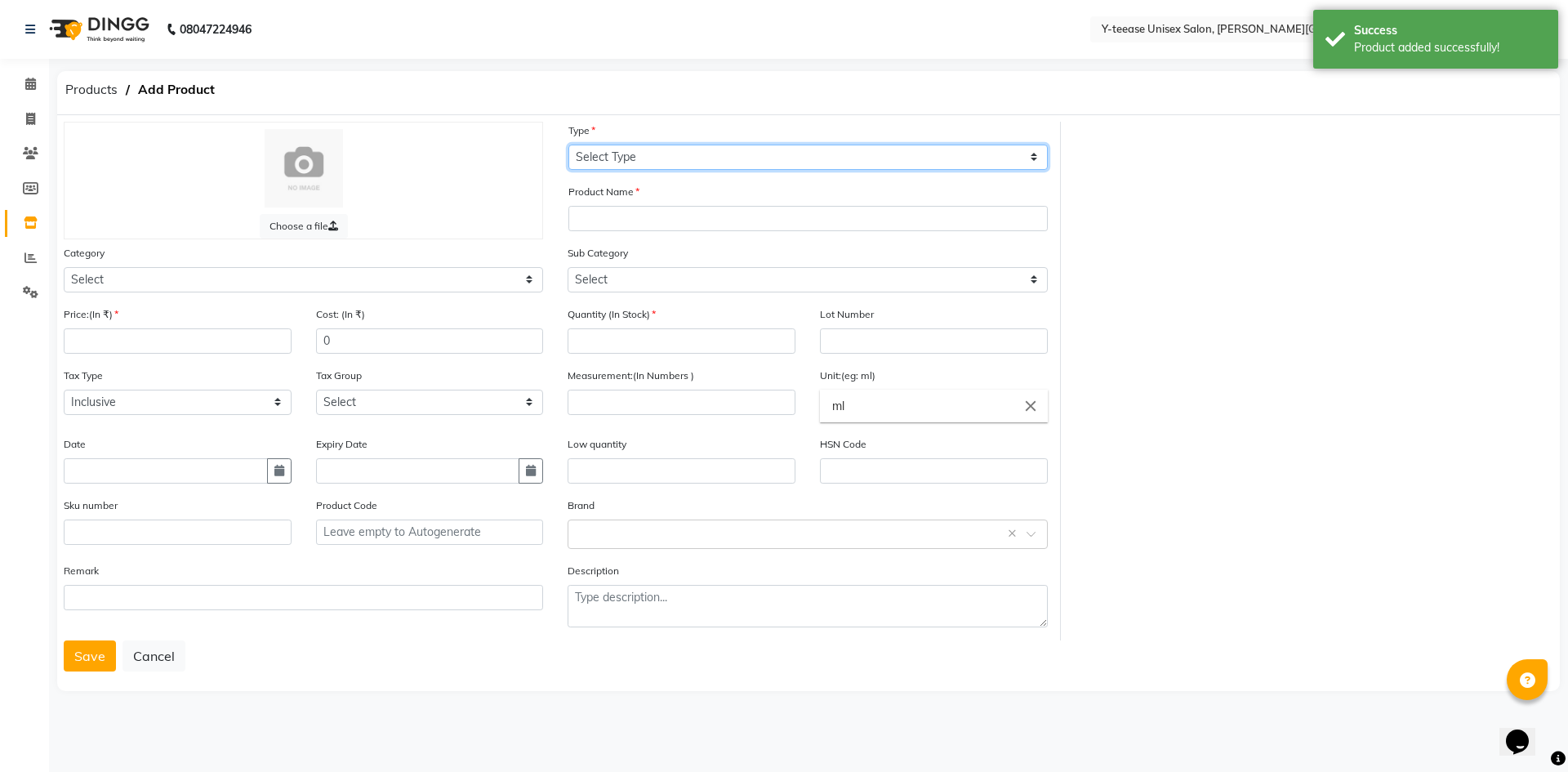
drag, startPoint x: 688, startPoint y: 161, endPoint x: 681, endPoint y: 169, distance: 10.6
click at [688, 161] on select "Select Type Both Retail Consumable" at bounding box center [809, 157] width 480 height 26
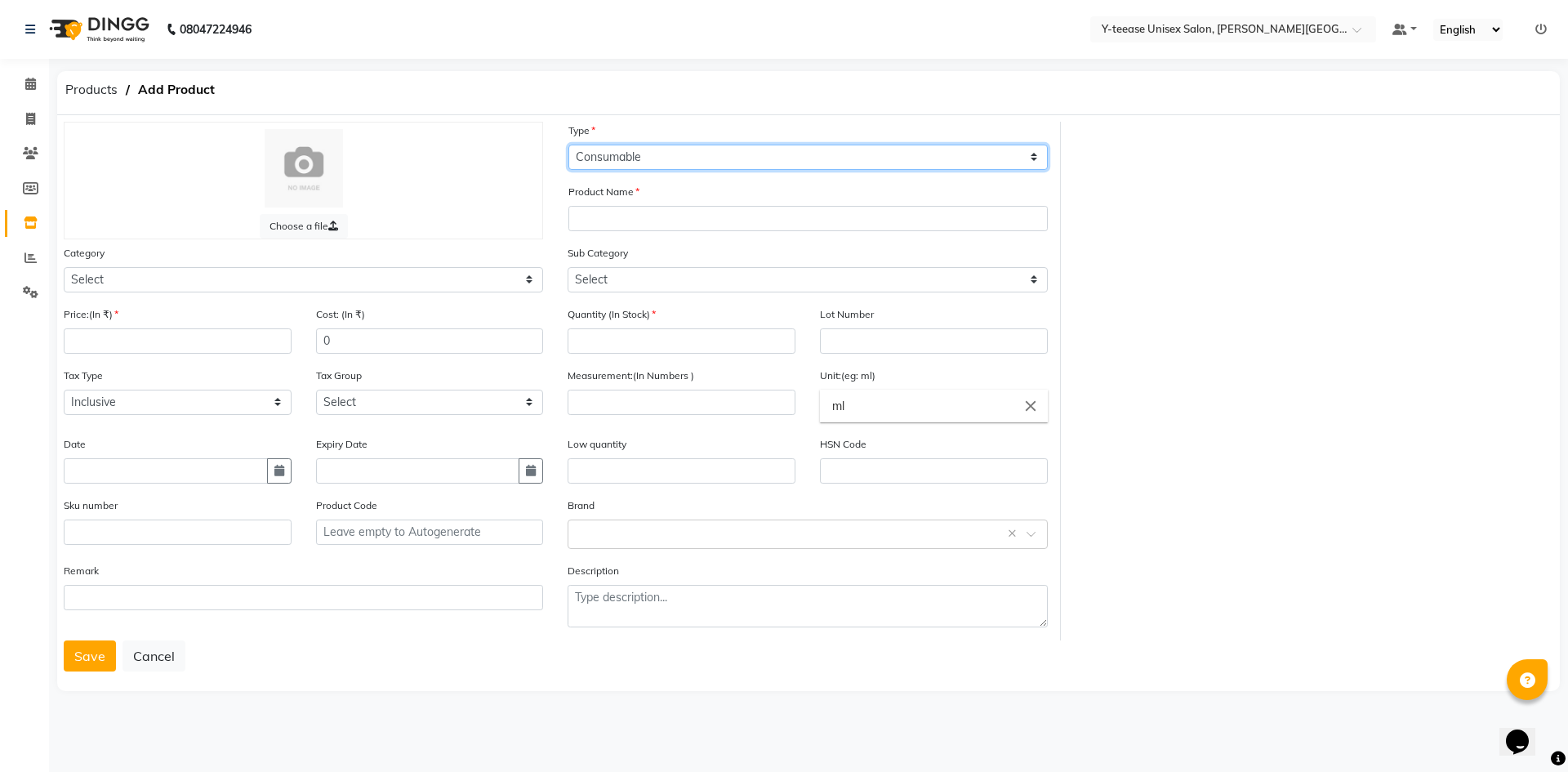
click at [569, 145] on select "Select Type Both Retail Consumable" at bounding box center [809, 157] width 480 height 26
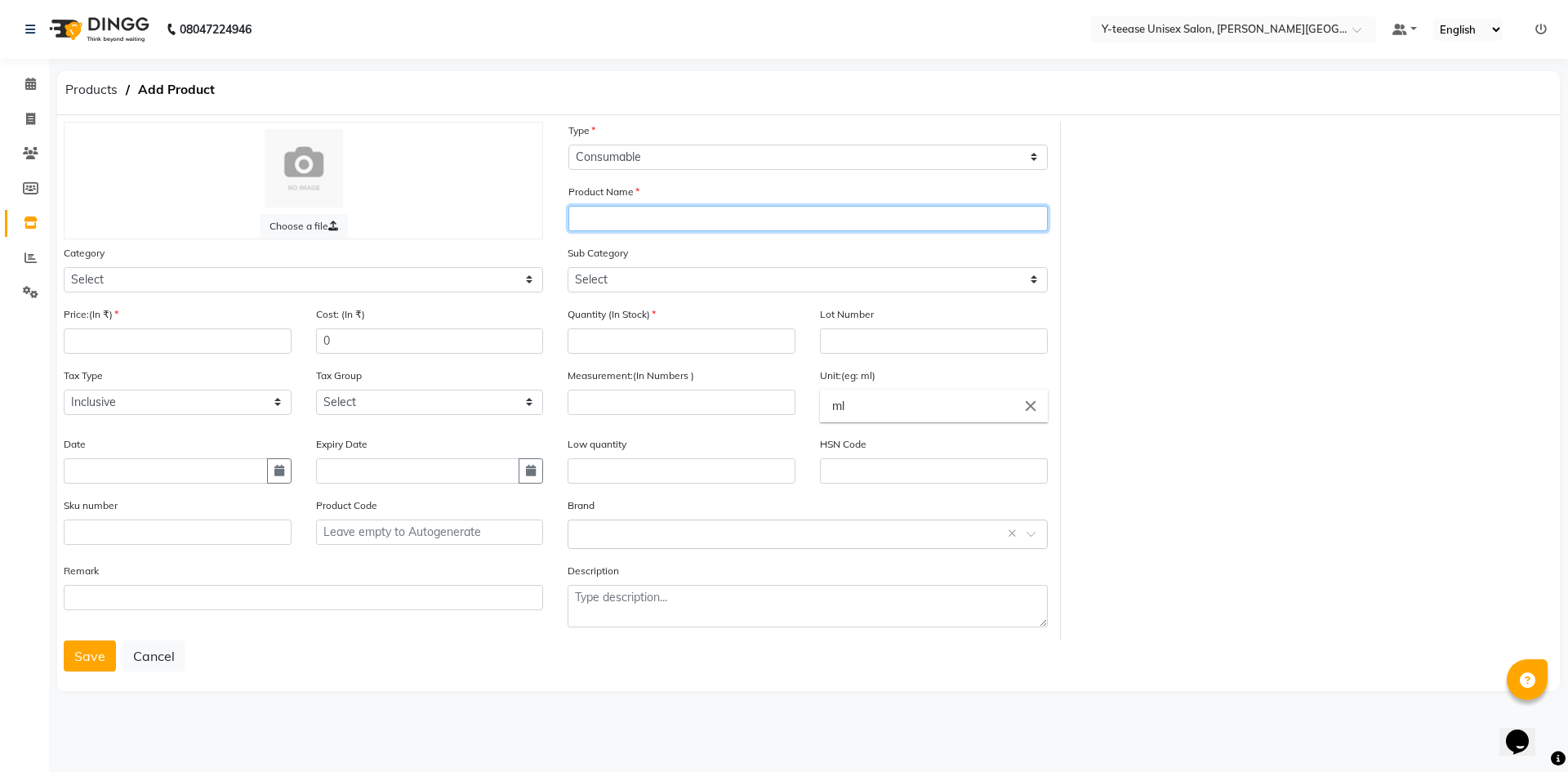
click at [645, 208] on input "text" at bounding box center [809, 218] width 480 height 26
click at [621, 224] on input "Avocado&calming fac" at bounding box center [809, 218] width 480 height 26
click at [634, 220] on input "Avocado &calming fac" at bounding box center [809, 218] width 480 height 26
click at [731, 211] on input "Avocado & calming fac" at bounding box center [809, 218] width 480 height 26
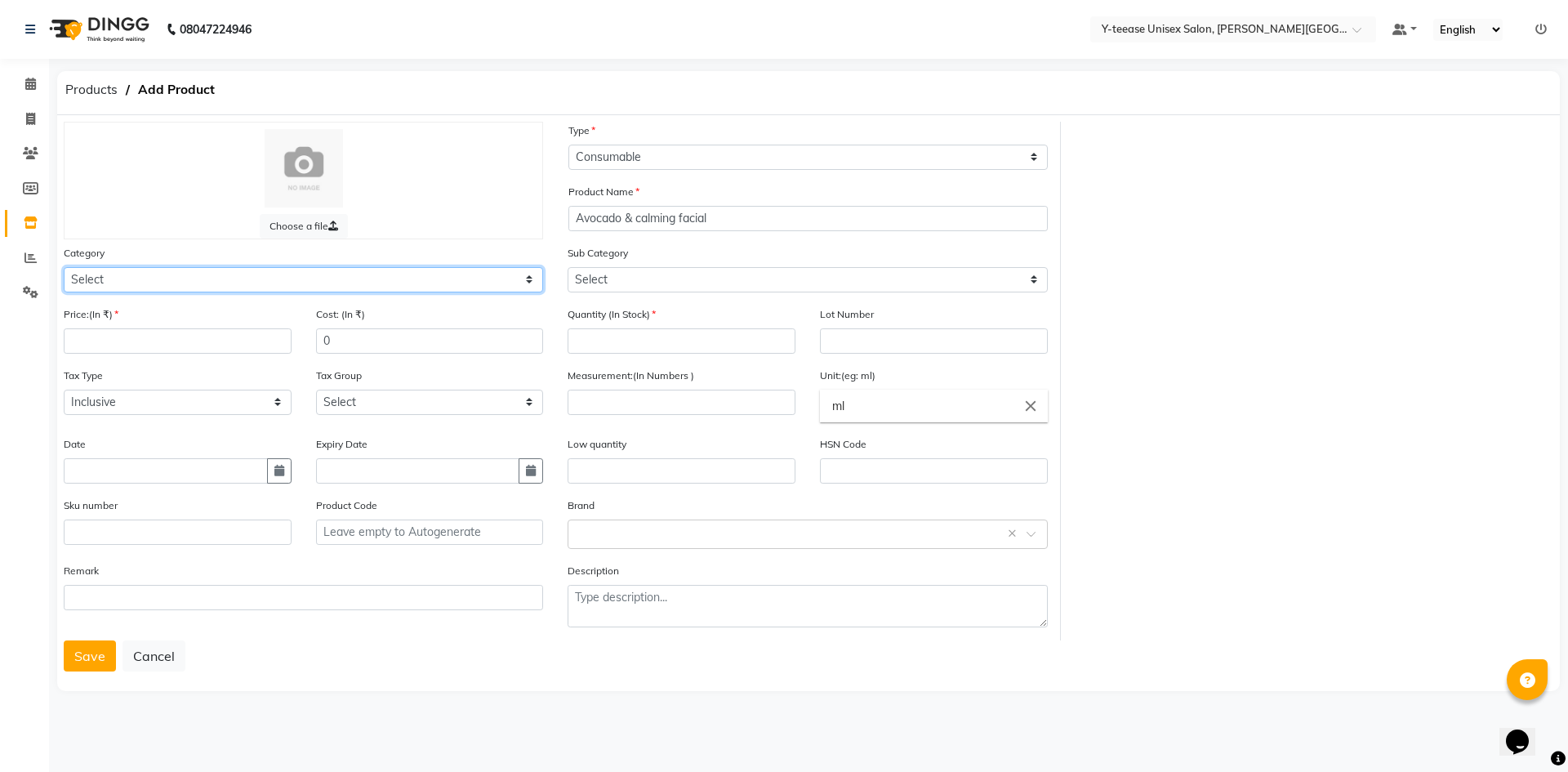
click at [425, 274] on select "Select Hair Skin Makeup Personal Care Appliances Beard Waxing Disposable Thread…" at bounding box center [303, 280] width 480 height 26
click at [63, 267] on select "Select Hair Skin Makeup Personal Care Appliances Beard Waxing Disposable Thread…" at bounding box center [303, 280] width 480 height 26
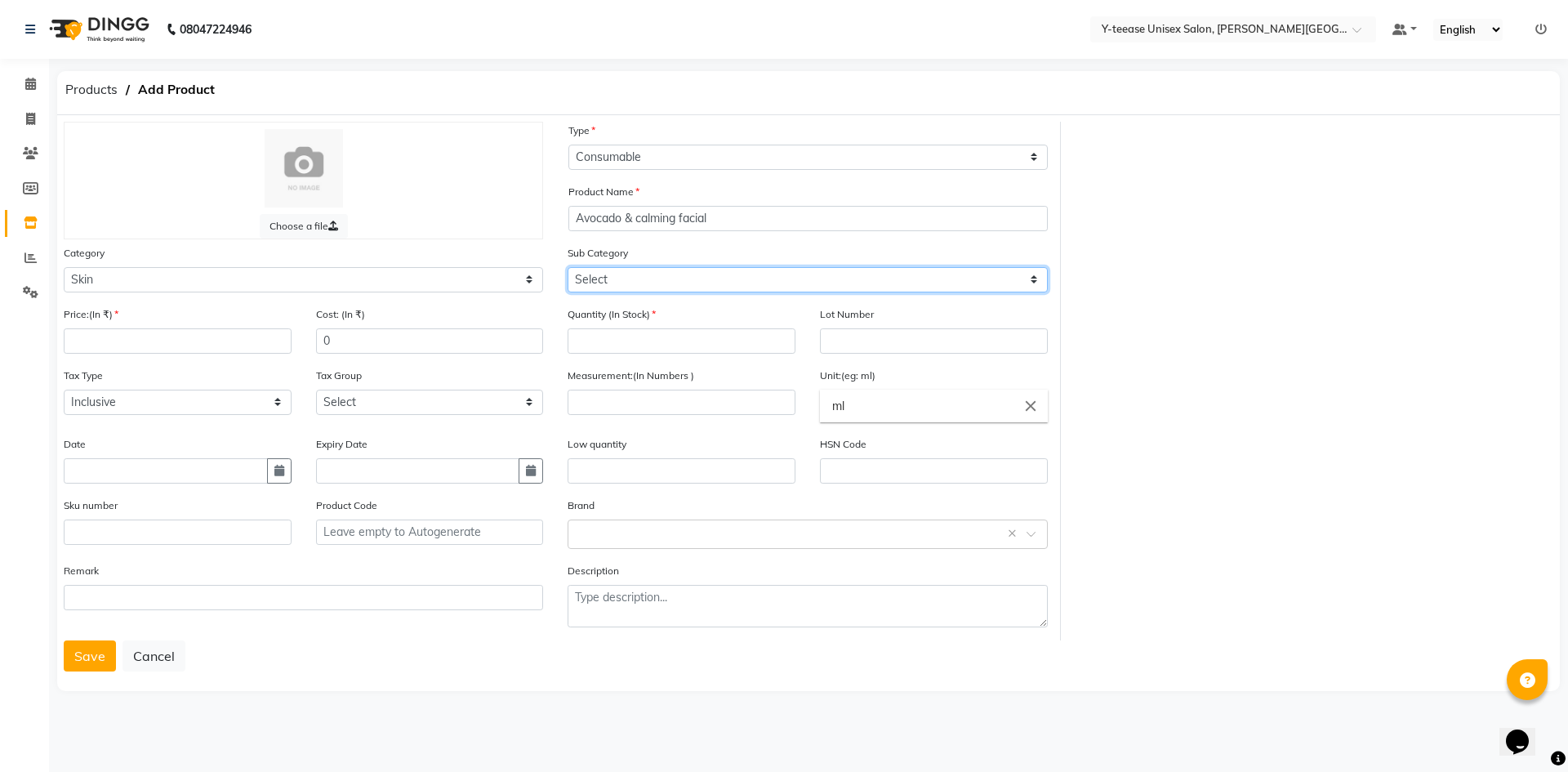
click at [613, 281] on select "Select Cleanser Facial Moisturiser Serum Toner Sun Care Masks Lip Care Eye Care…" at bounding box center [808, 280] width 480 height 26
click at [568, 267] on select "Select Cleanser Facial Moisturiser Serum Toner Sun Care Masks Lip Care Eye Care…" at bounding box center [808, 280] width 480 height 26
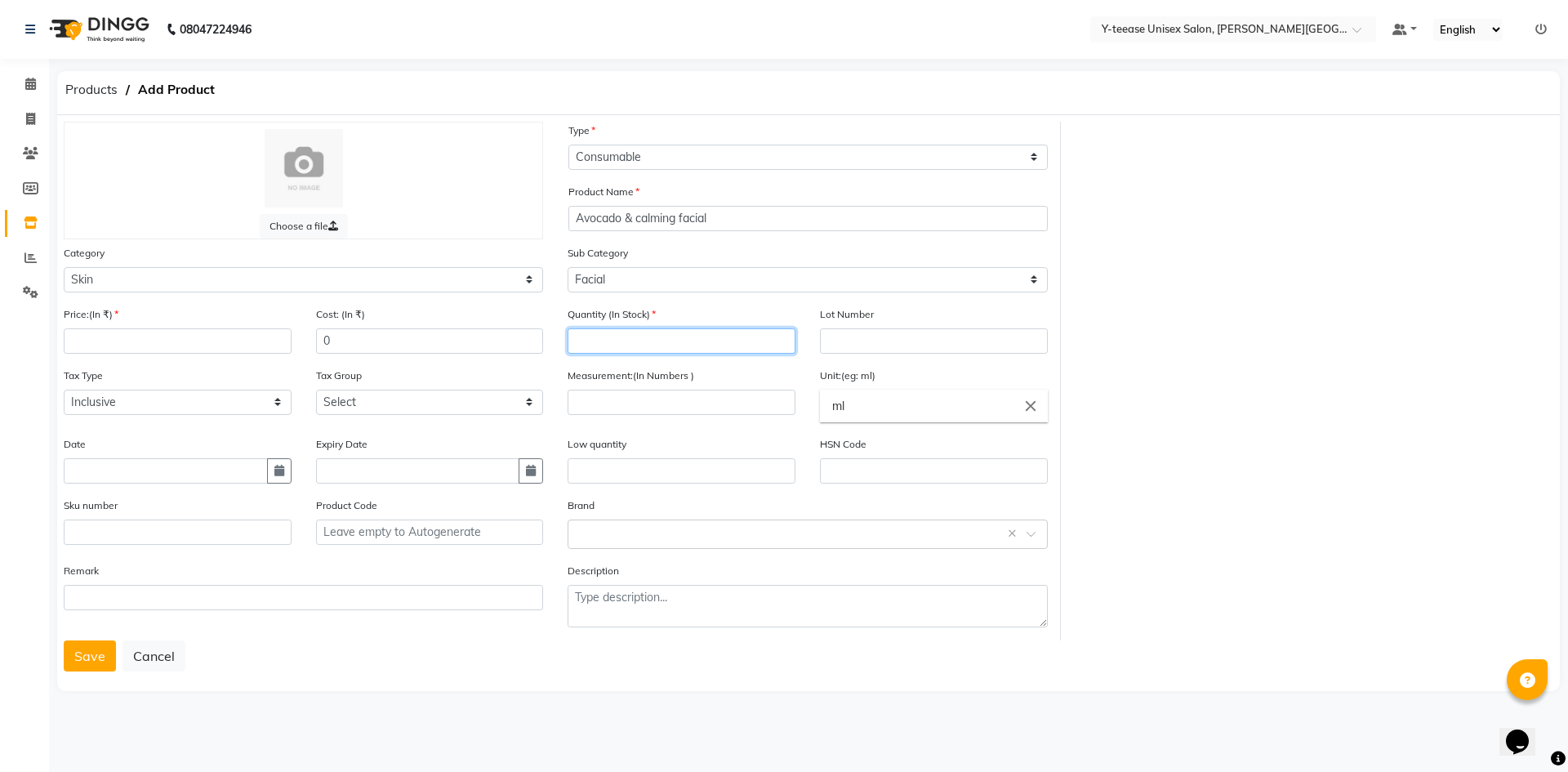
click at [608, 349] on input "number" at bounding box center [682, 341] width 228 height 26
click at [614, 393] on input "number" at bounding box center [682, 402] width 228 height 26
click at [188, 345] on input "number" at bounding box center [177, 341] width 228 height 26
click at [88, 649] on button "Save" at bounding box center [89, 656] width 52 height 31
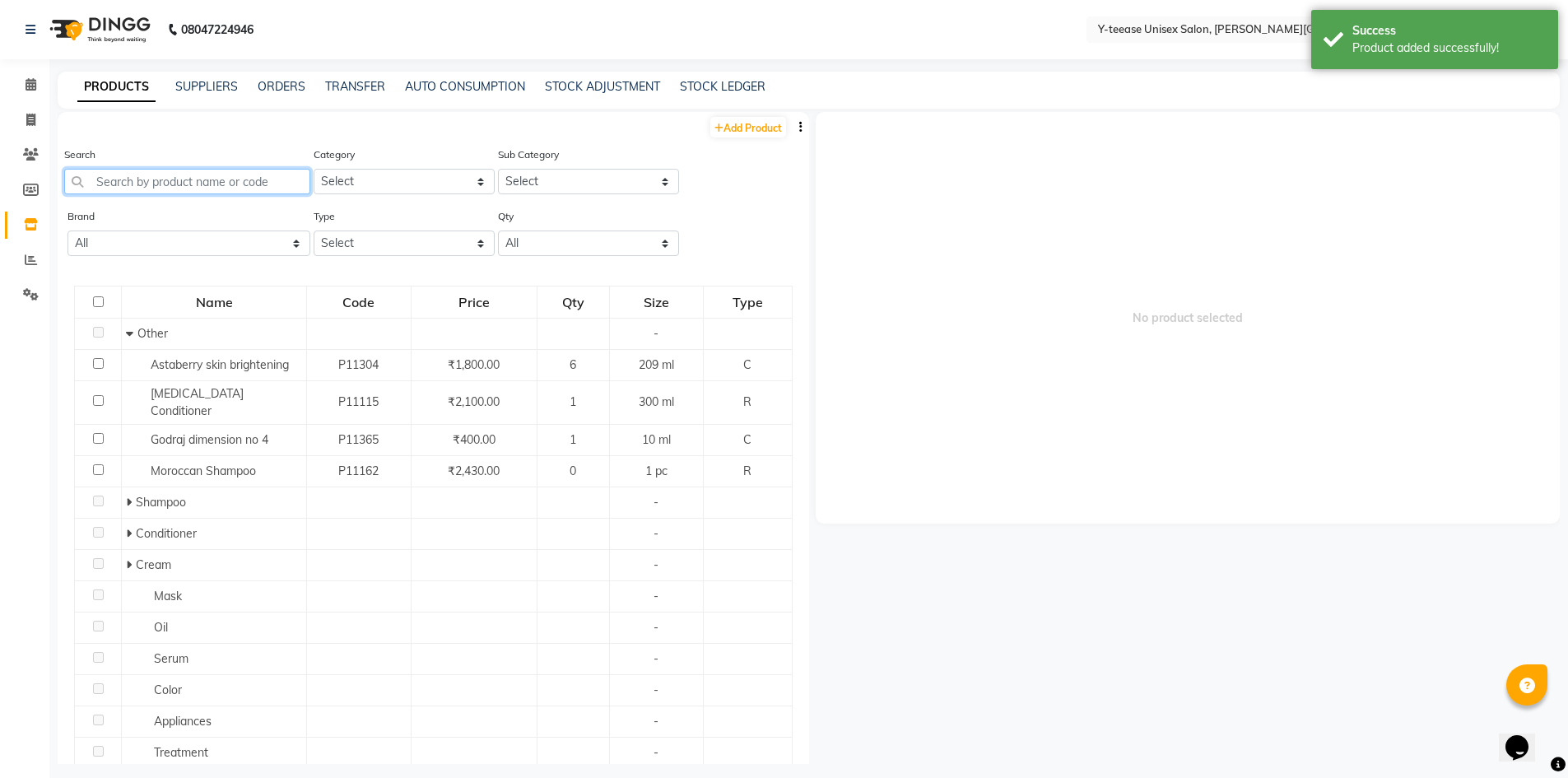
click at [240, 186] on input "text" at bounding box center [187, 181] width 246 height 26
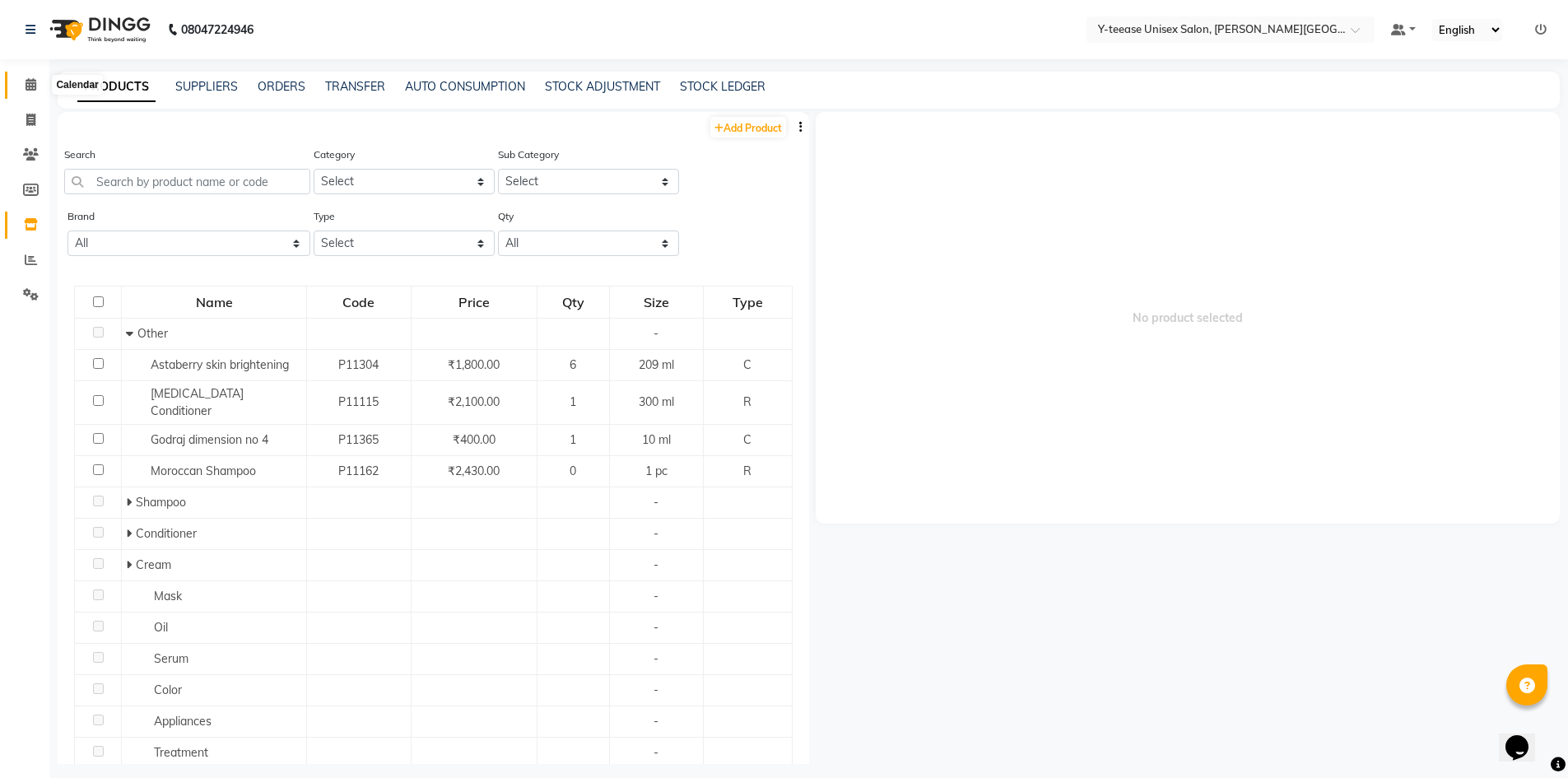
click at [29, 76] on span at bounding box center [31, 84] width 28 height 19
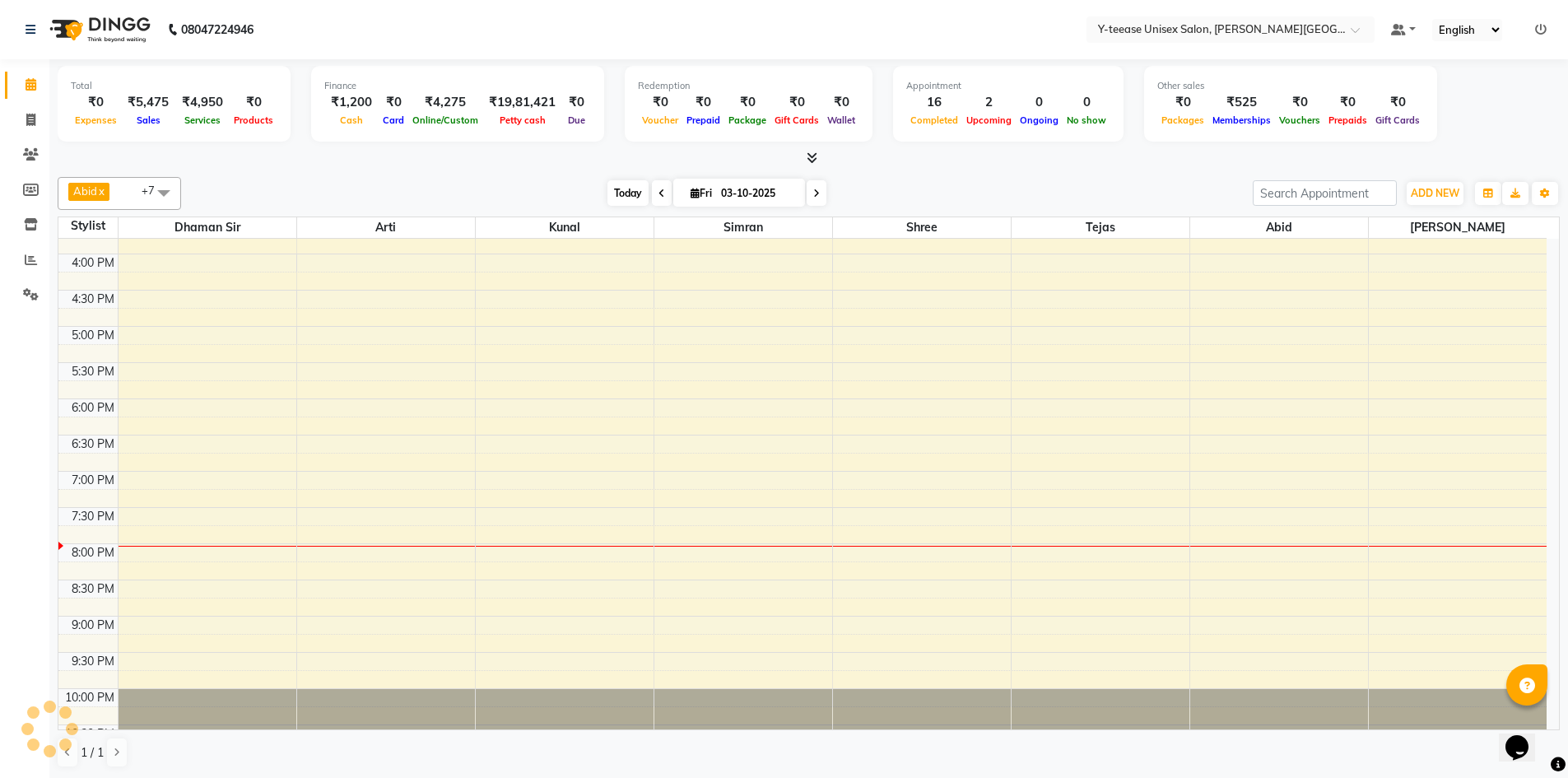
click at [624, 187] on span "Today" at bounding box center [628, 193] width 41 height 26
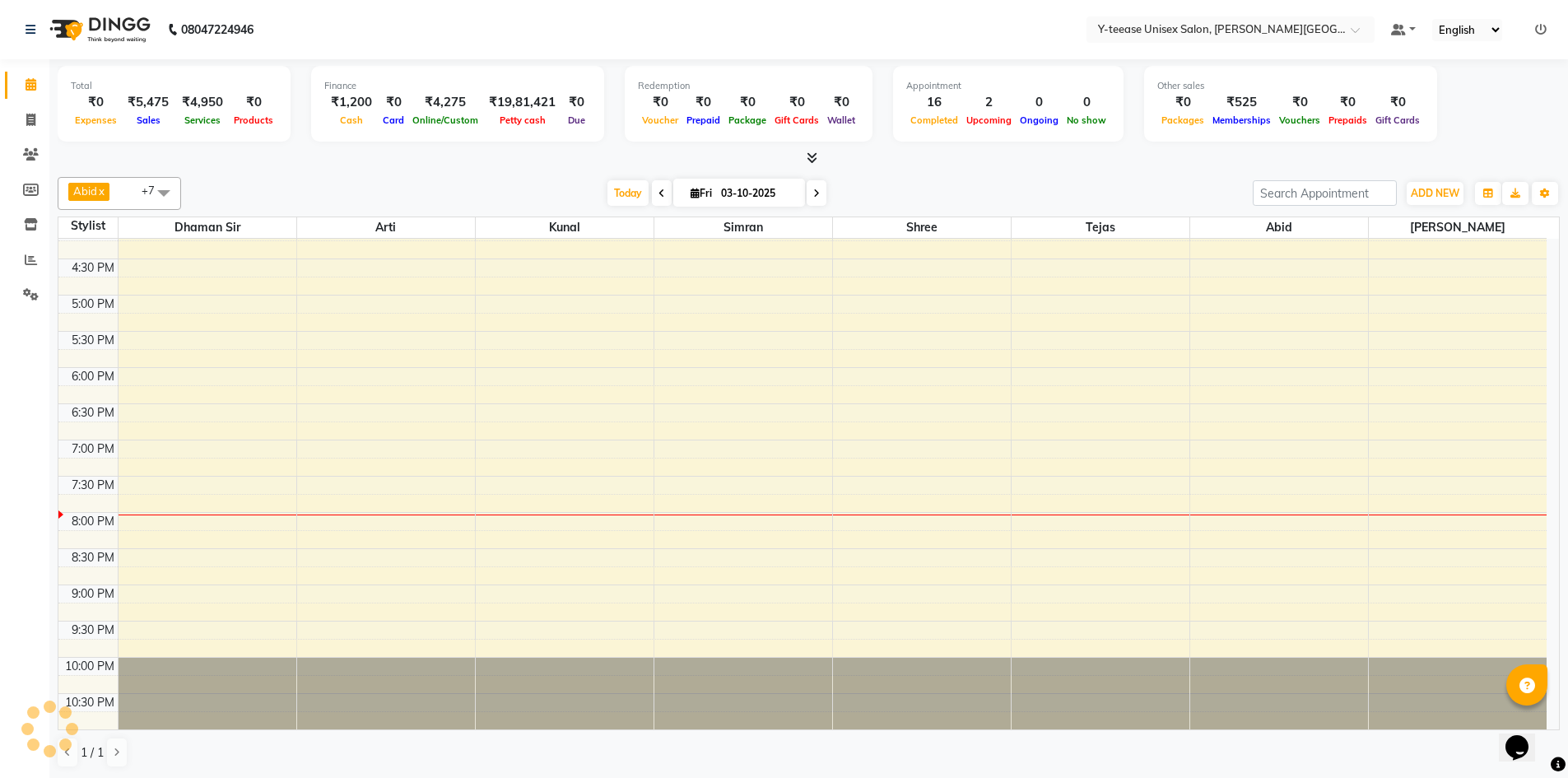
scroll to position [741, 0]
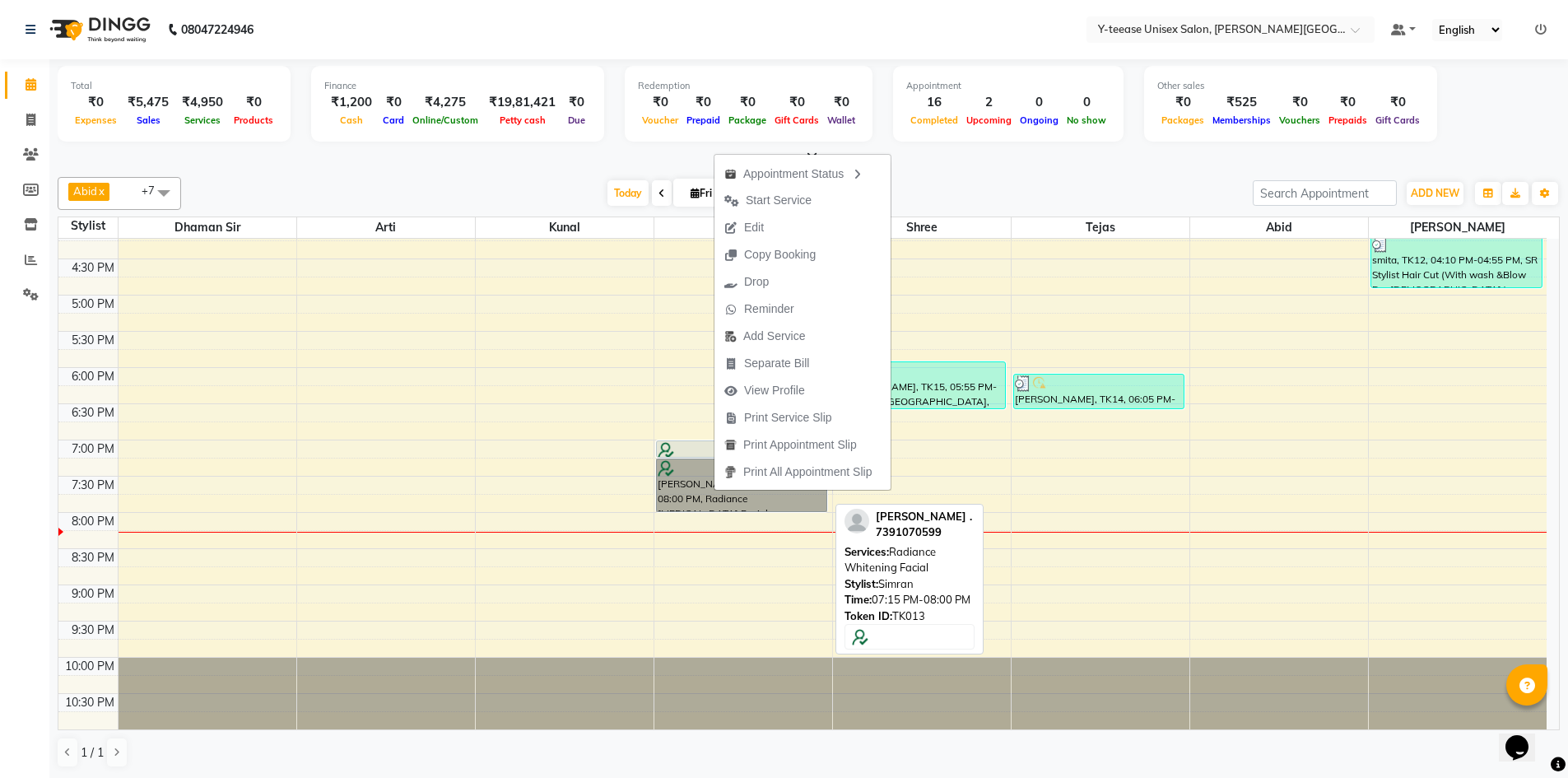
click at [711, 481] on link "[PERSON_NAME] ., TK13, 07:15 PM-08:00 PM, Radiance Whitening Facial" at bounding box center [742, 485] width 172 height 53
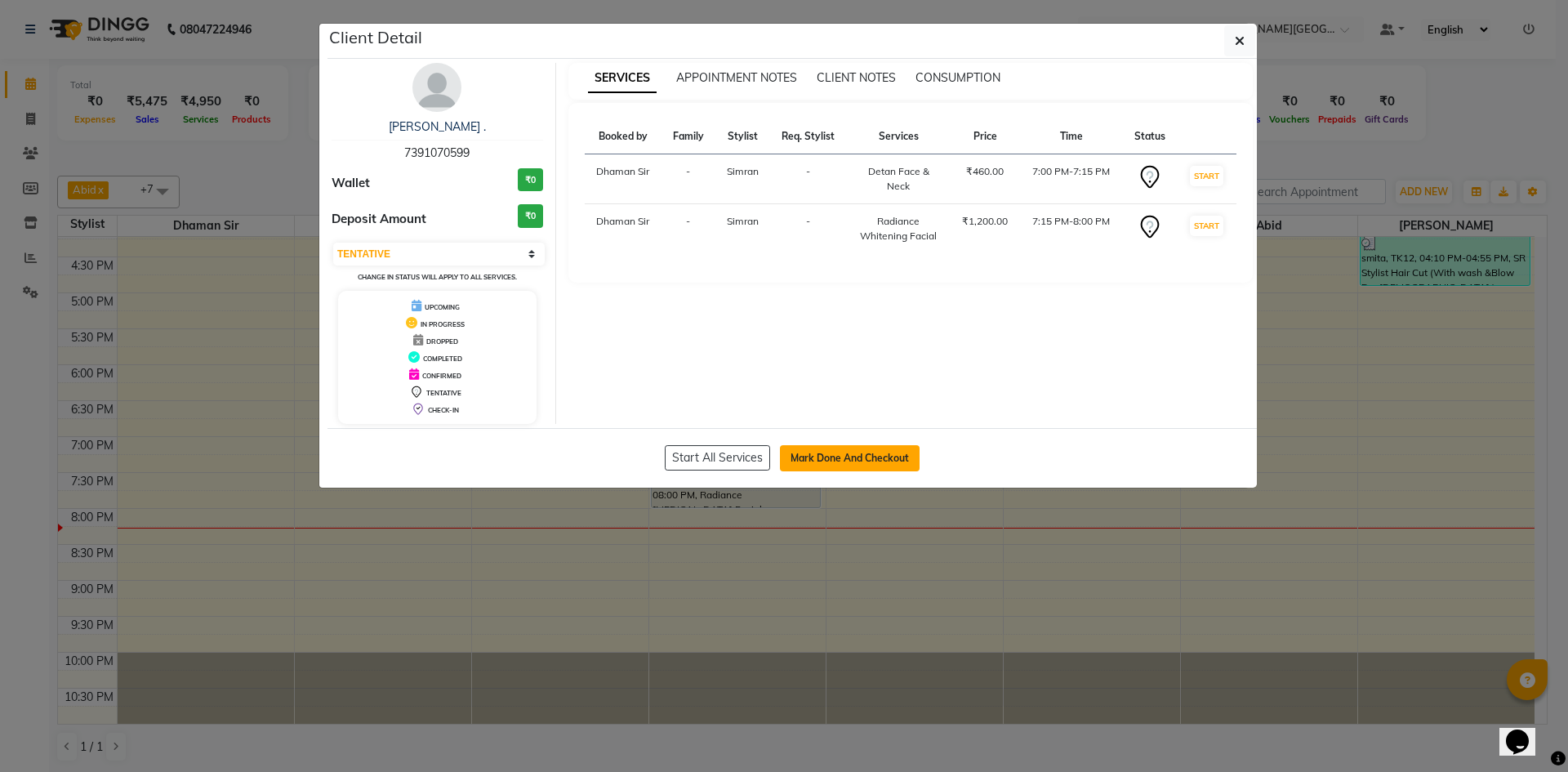
click at [805, 453] on button "Mark Done And Checkout" at bounding box center [850, 459] width 139 height 26
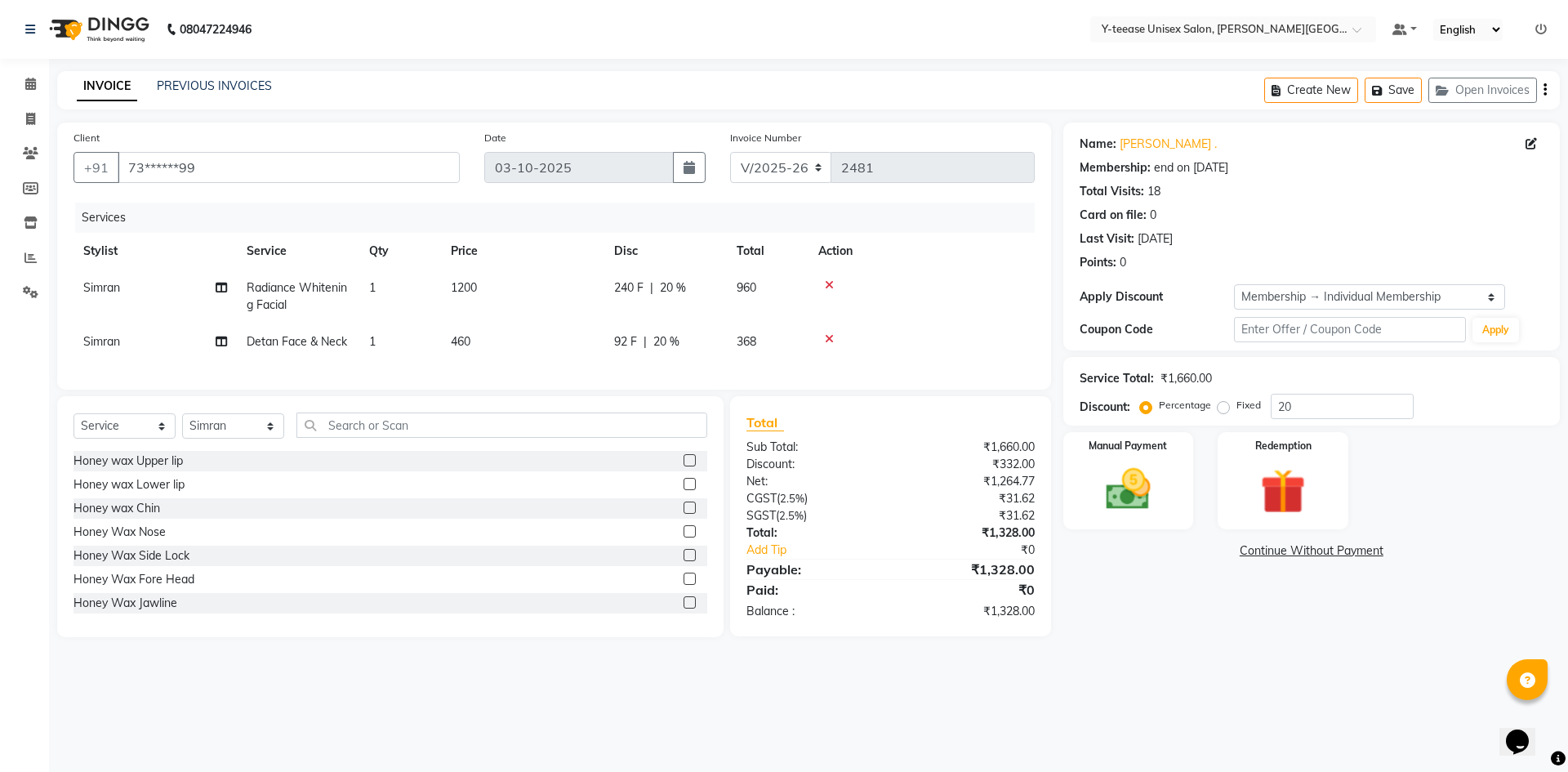
click at [294, 290] on span "Radiance Whitening Facial" at bounding box center [297, 296] width 101 height 32
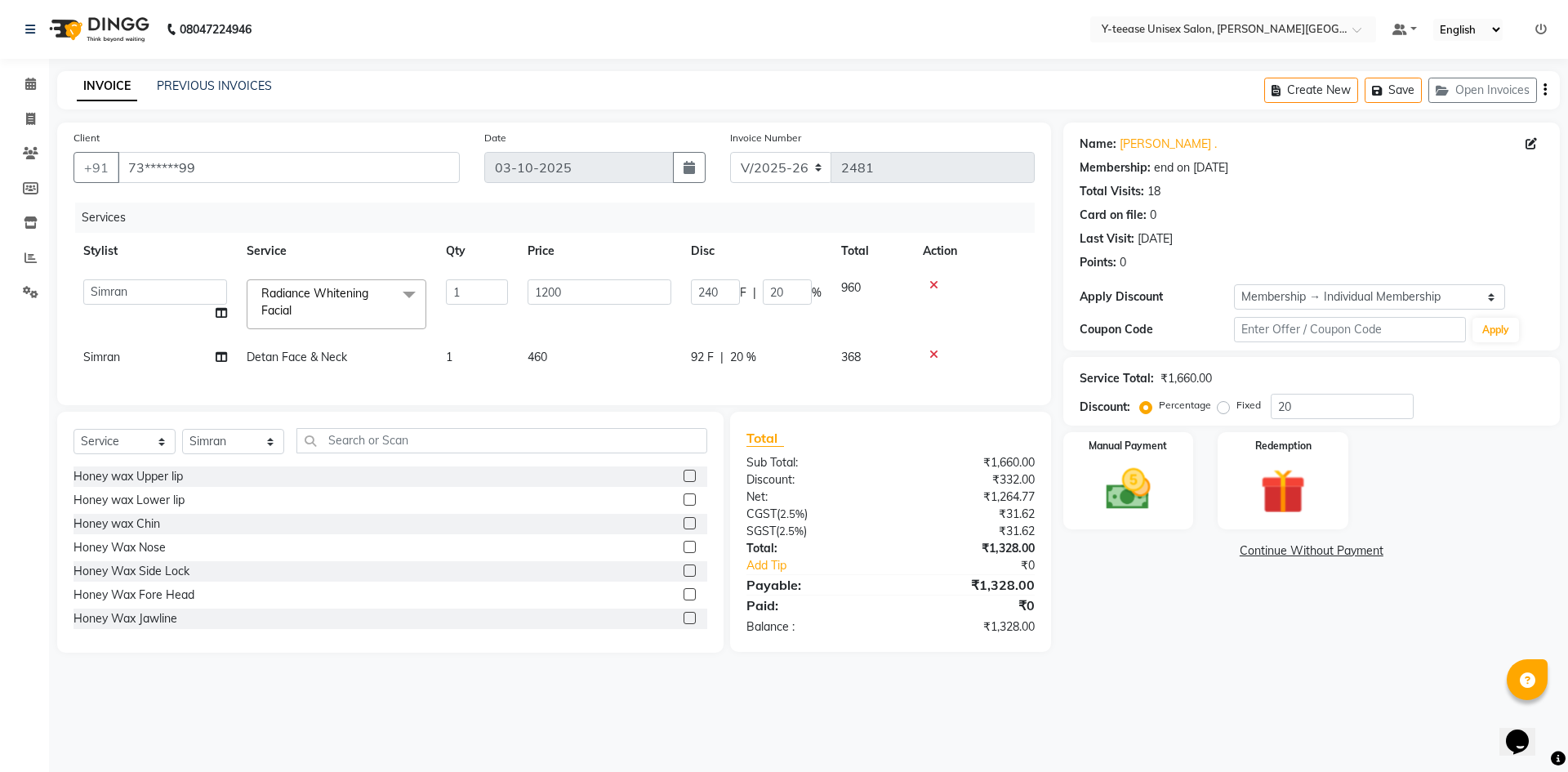
click at [294, 300] on span "Radiance Whitening Facial" at bounding box center [314, 302] width 107 height 32
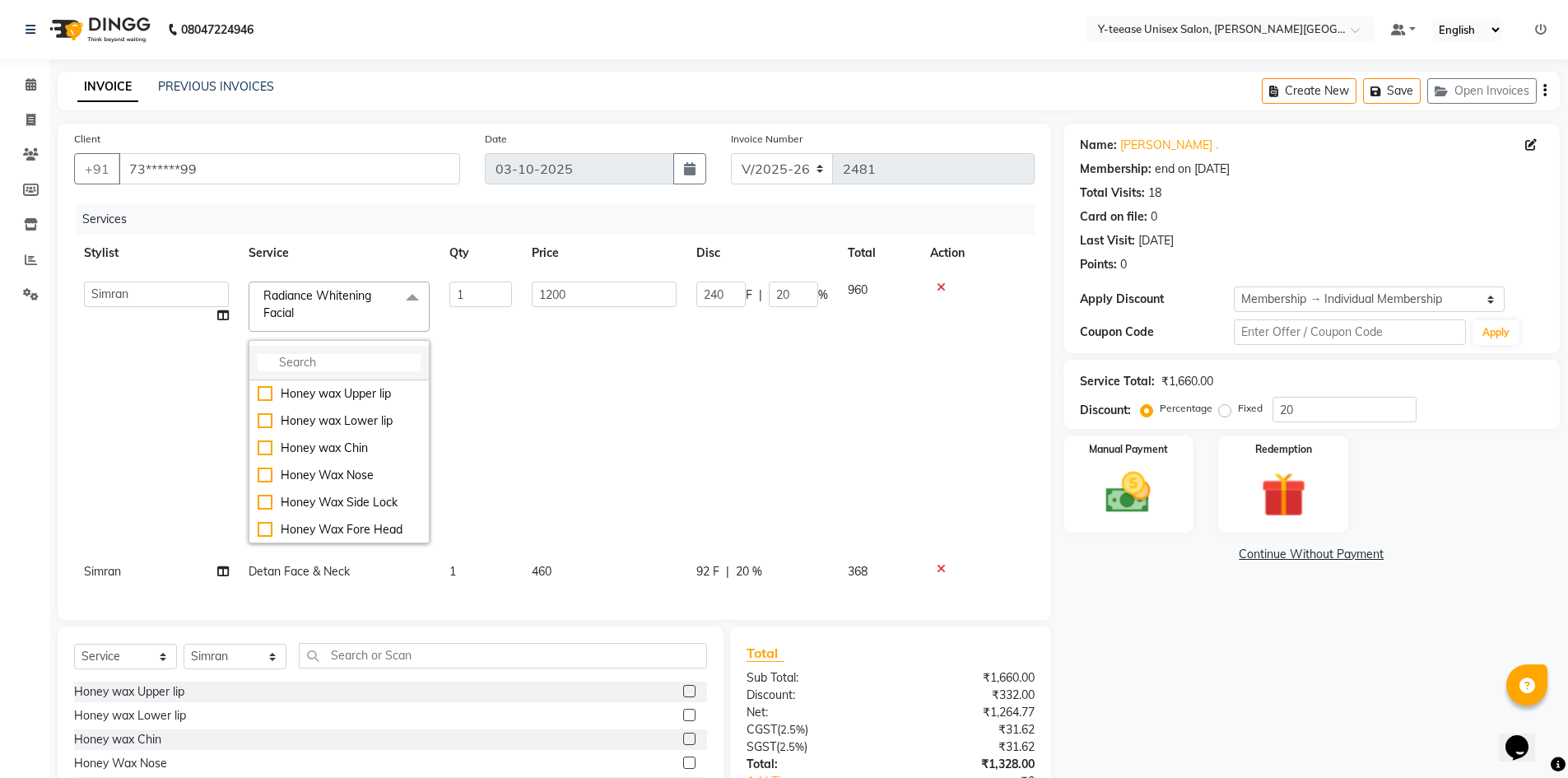
click at [312, 363] on input "multiselect-search" at bounding box center [339, 362] width 163 height 17
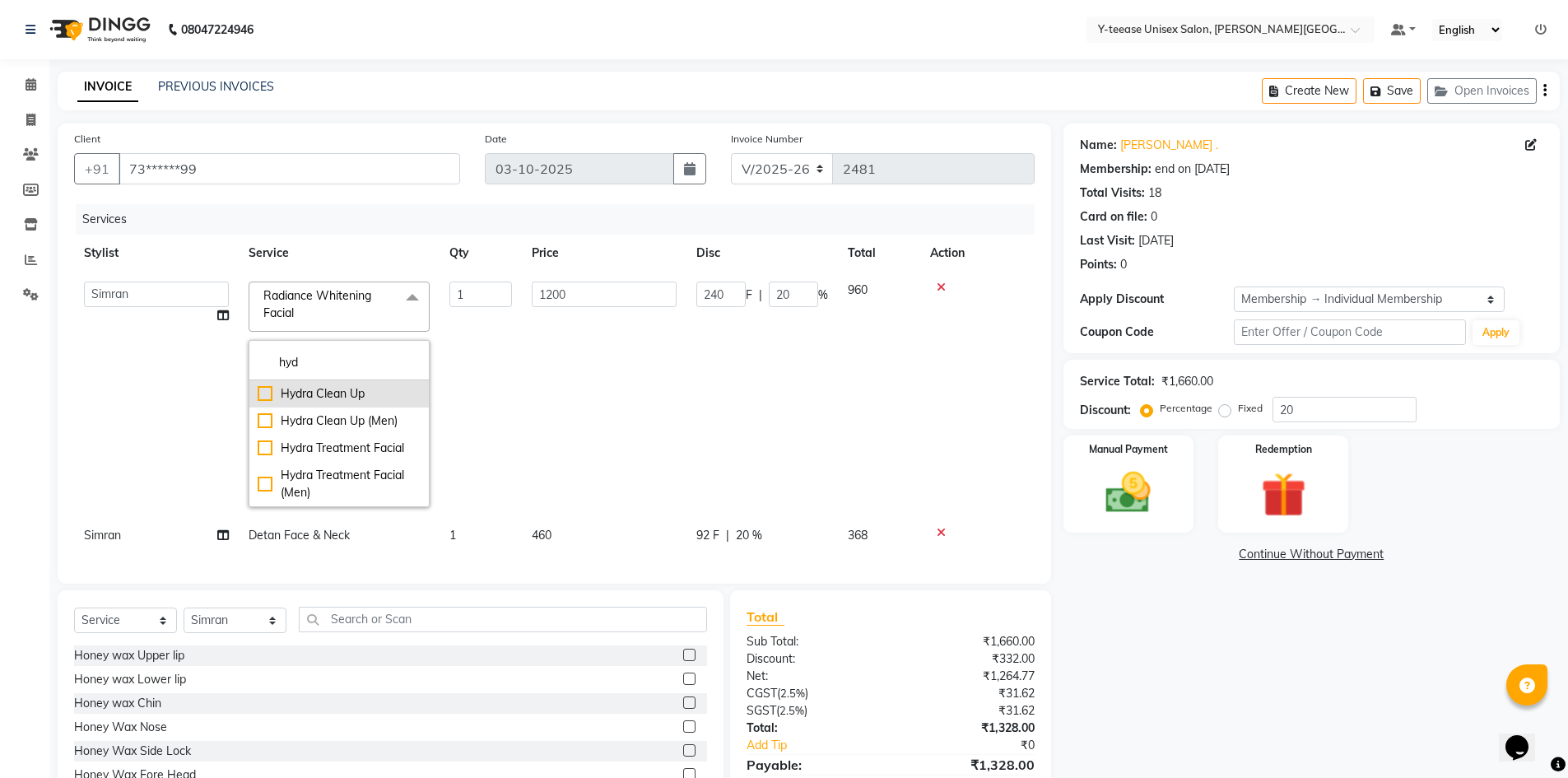
click at [262, 391] on div "Hydra Clean Up" at bounding box center [339, 393] width 163 height 17
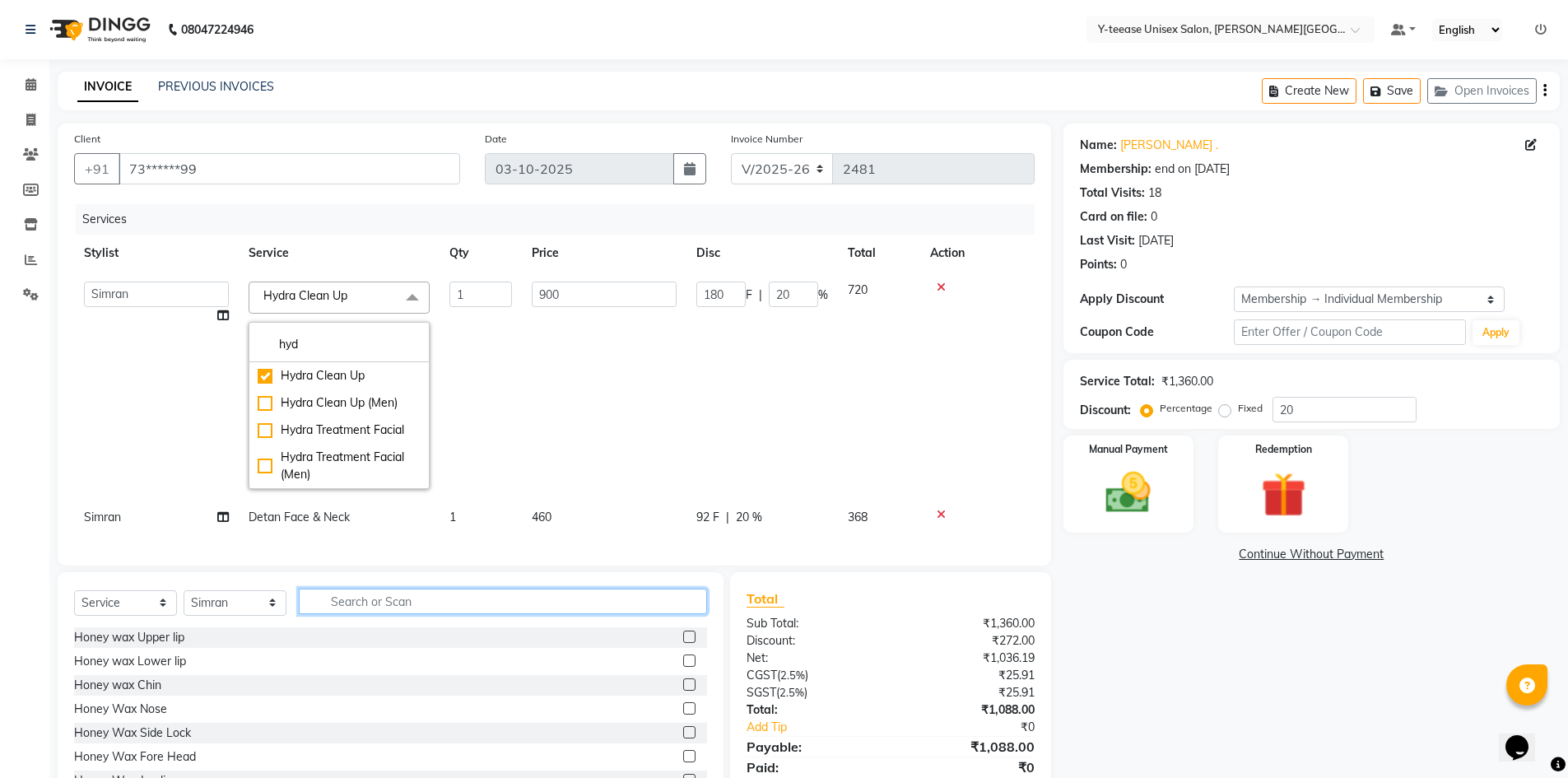
click at [404, 614] on input "text" at bounding box center [502, 601] width 408 height 26
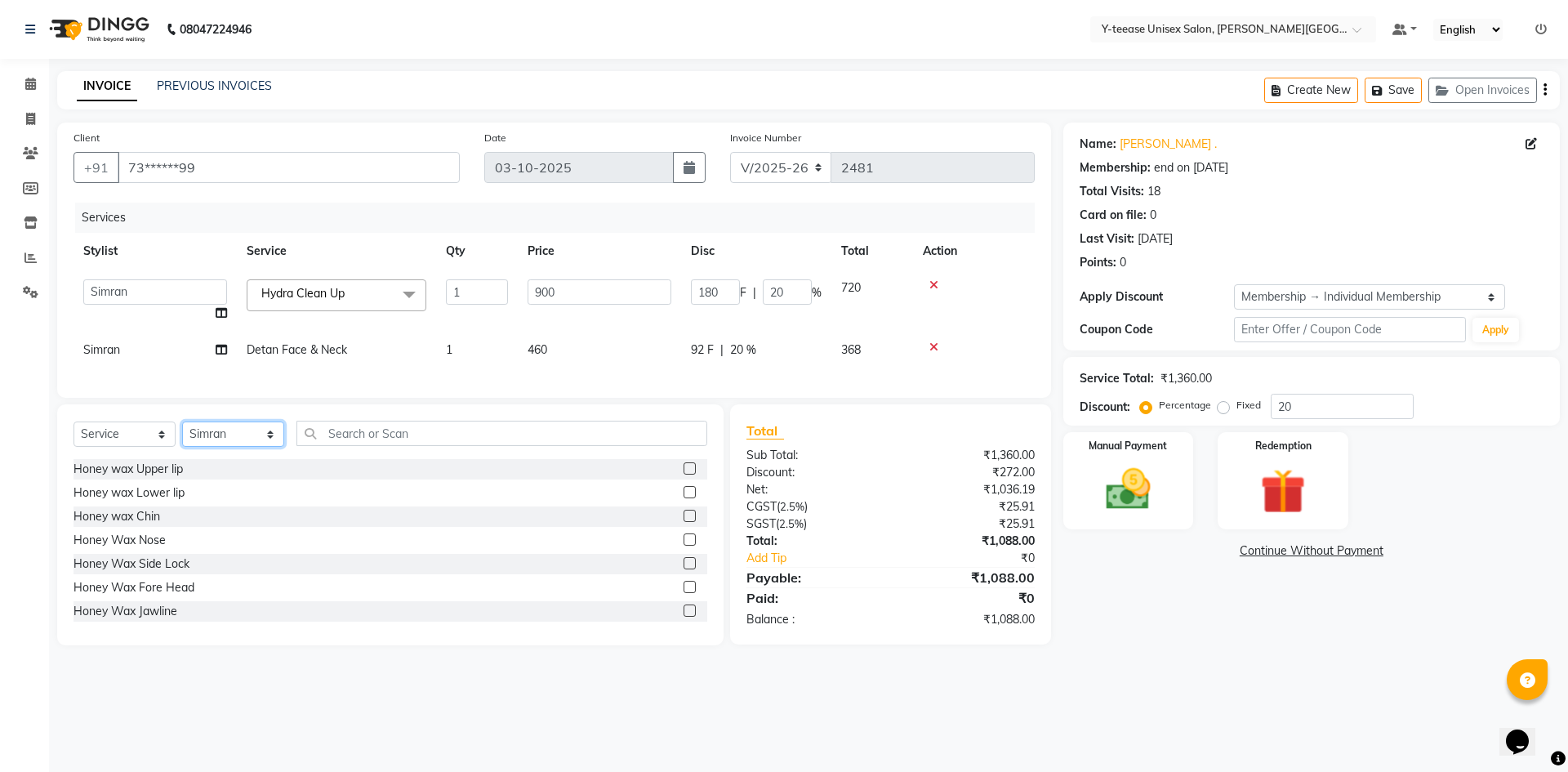
click at [243, 446] on select "Select Stylist Abid Arti Dhaman Sir Kunal Rahul jadhav Shree Simran tejas" at bounding box center [234, 434] width 102 height 26
click at [183, 434] on select "Select Stylist Abid Arti Dhaman Sir Kunal Rahul jadhav Shree Simran tejas" at bounding box center [234, 434] width 102 height 26
click at [371, 438] on input "text" at bounding box center [502, 433] width 411 height 26
click at [422, 446] on input "text" at bounding box center [502, 433] width 411 height 26
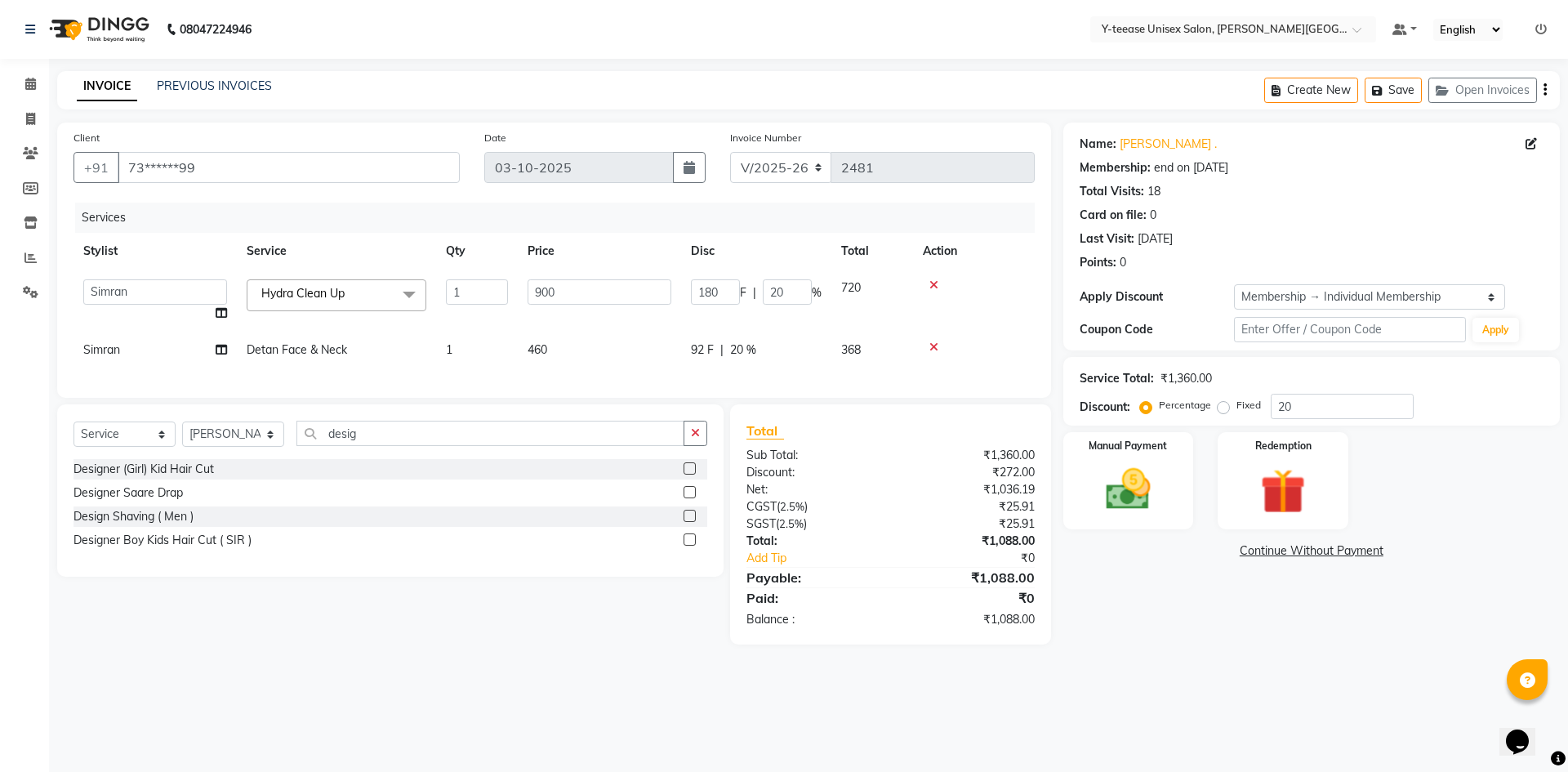
click at [692, 522] on label at bounding box center [690, 516] width 12 height 12
click at [692, 522] on input "checkbox" at bounding box center [689, 517] width 11 height 11
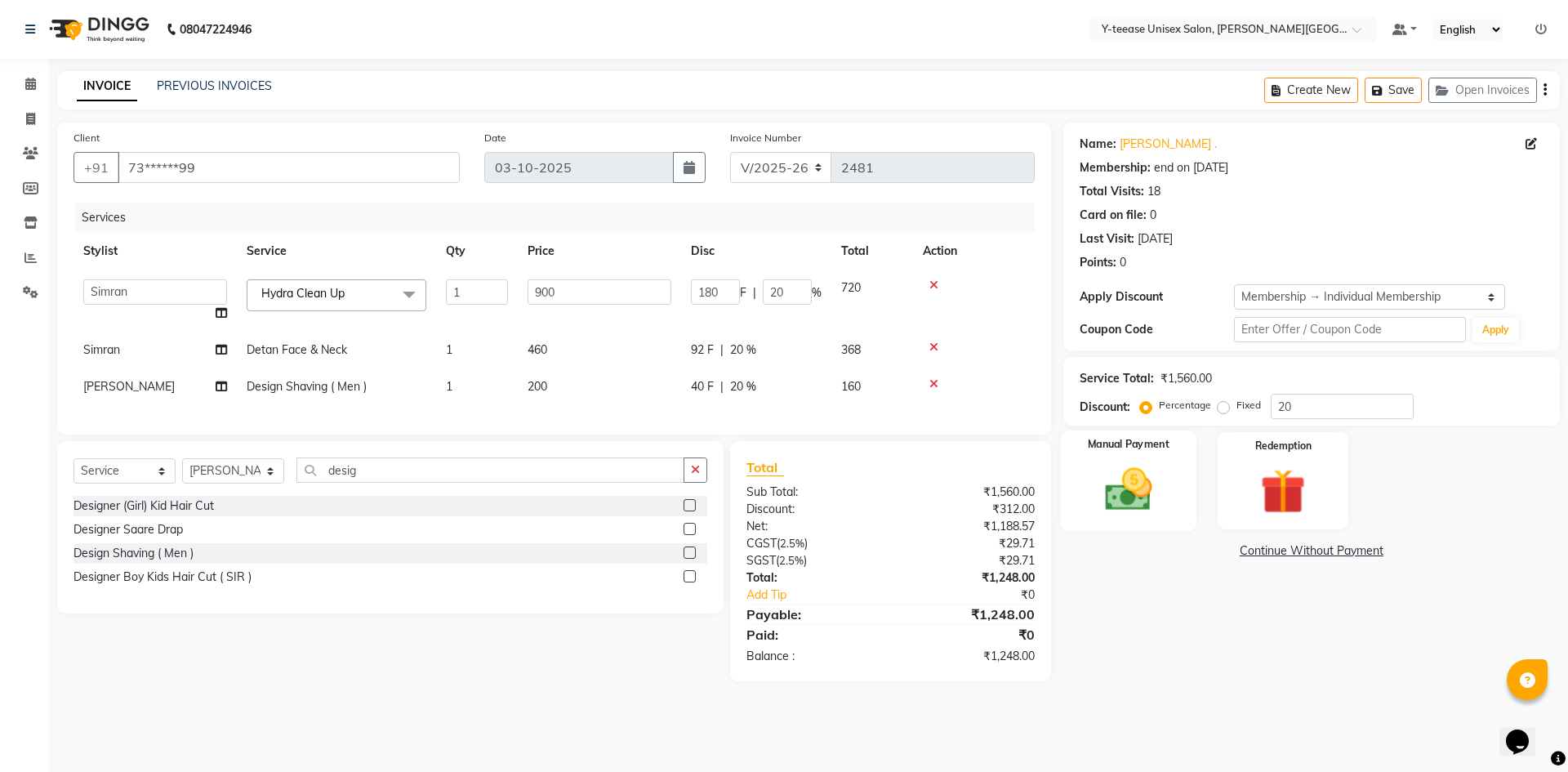
click at [1175, 479] on div "Manual Payment" at bounding box center [1128, 481] width 136 height 101
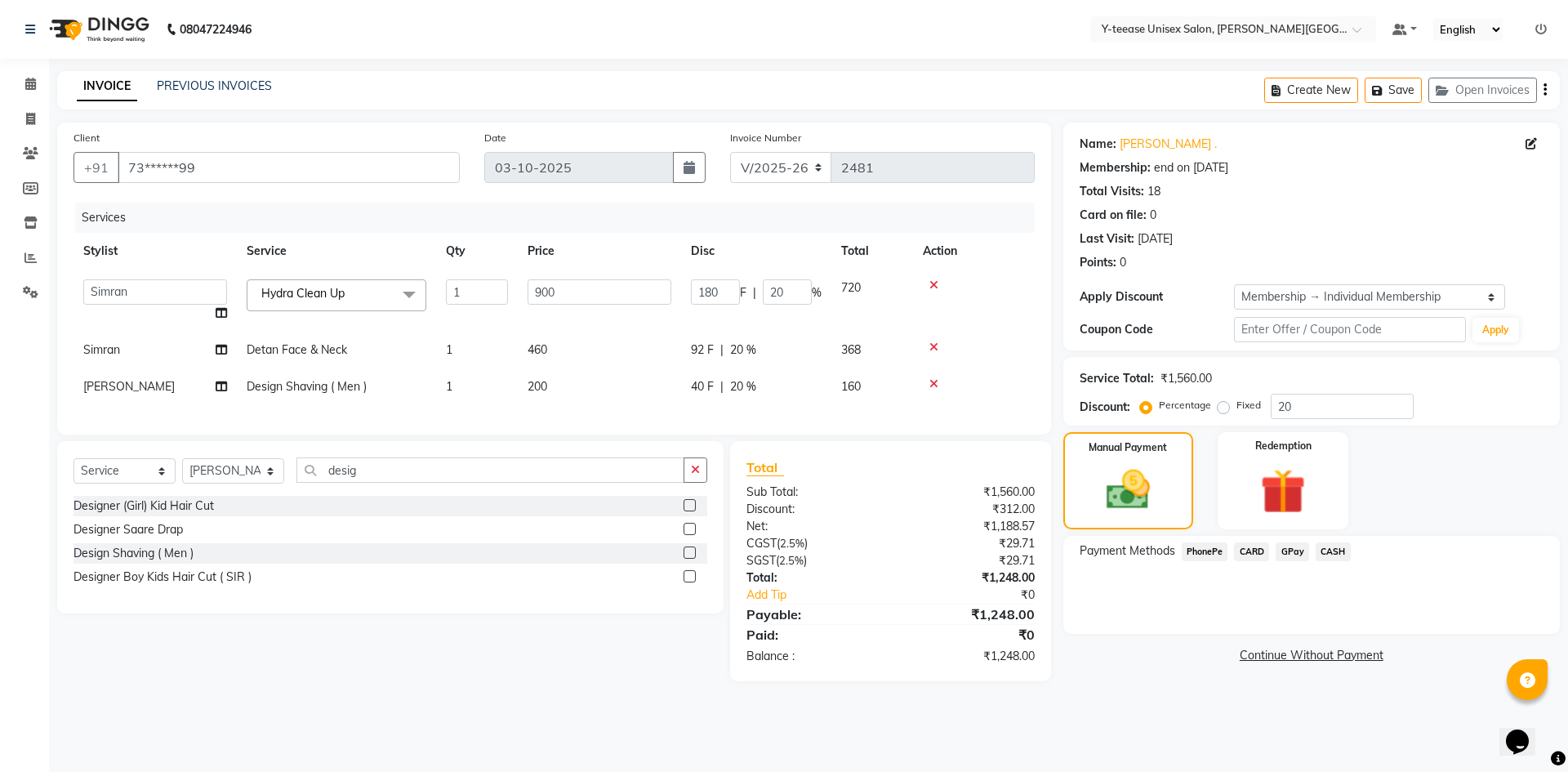
click at [1294, 551] on span "GPay" at bounding box center [1293, 551] width 34 height 19
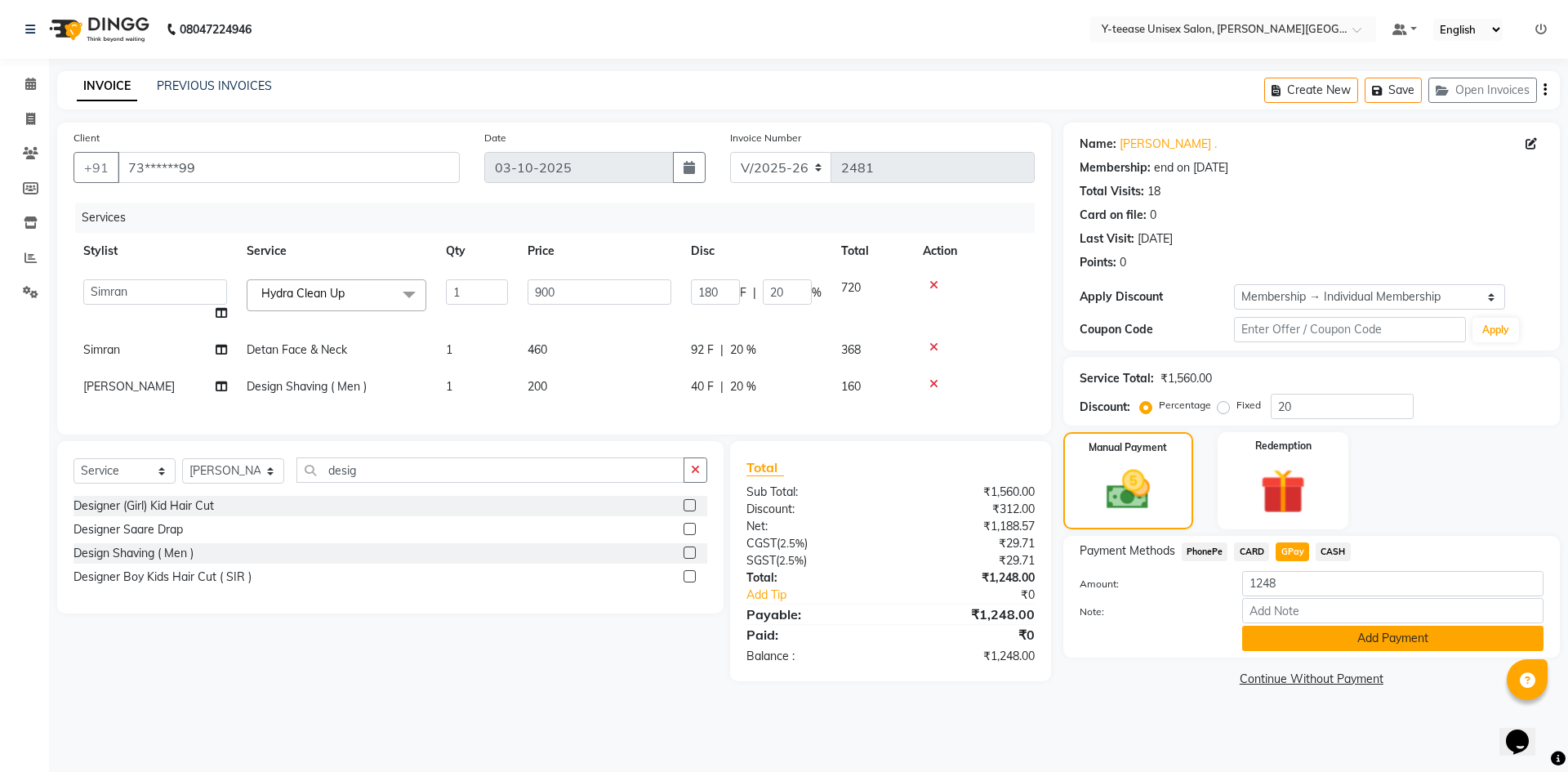
click at [1333, 636] on button "Add Payment" at bounding box center [1393, 638] width 302 height 26
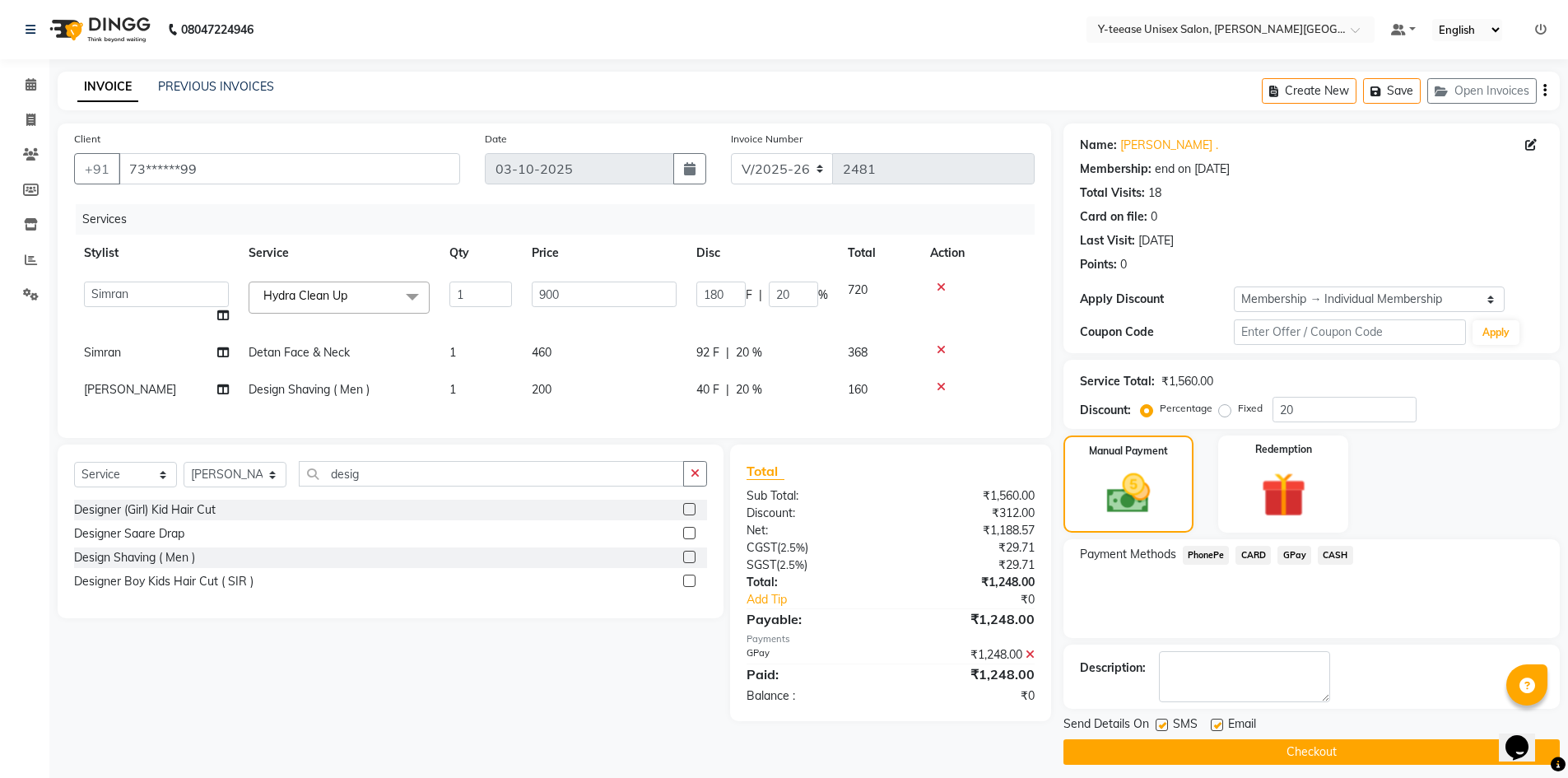
click at [1304, 750] on button "Checkout" at bounding box center [1312, 752] width 497 height 26
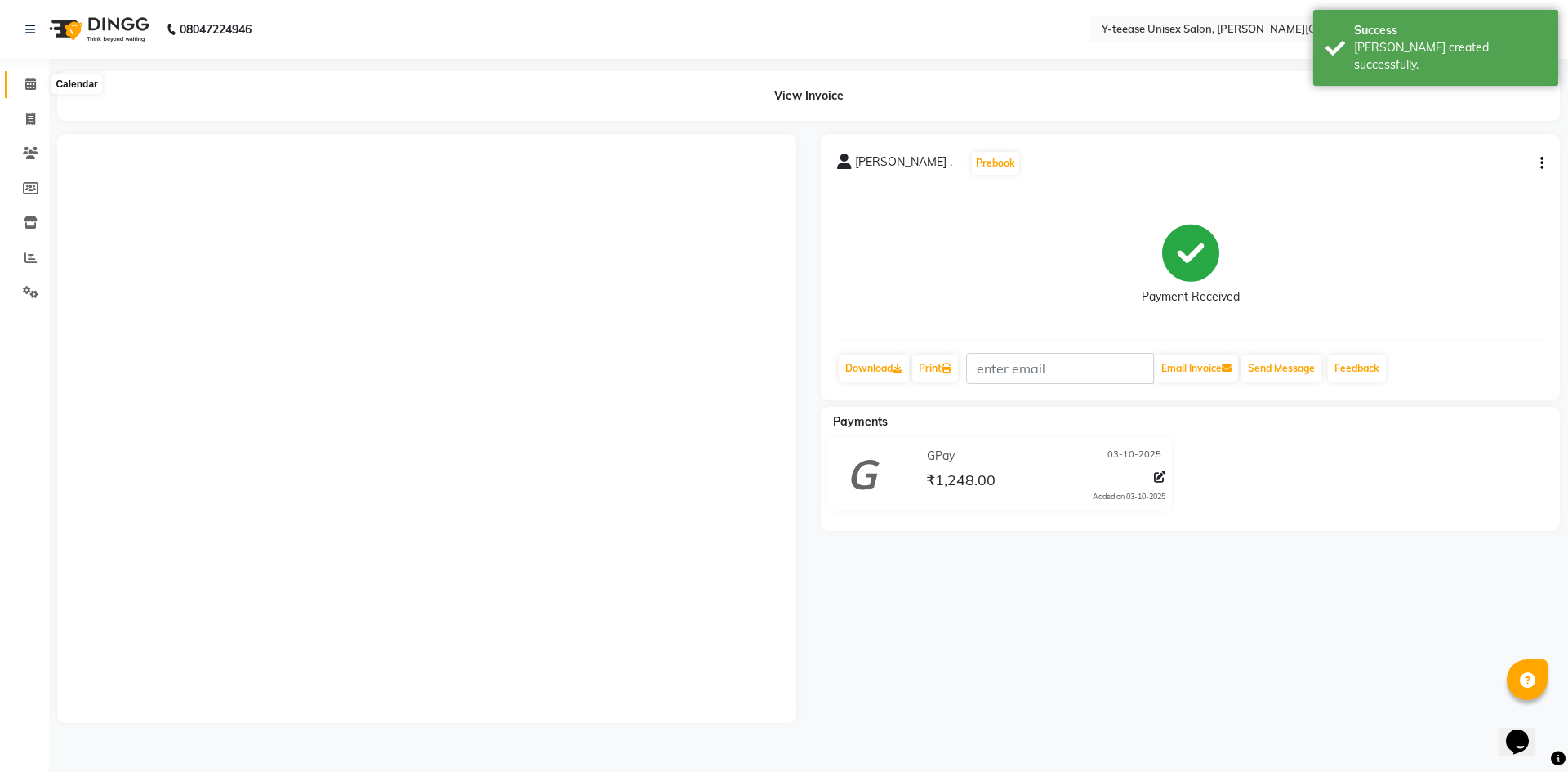
click at [27, 80] on icon at bounding box center [31, 84] width 11 height 12
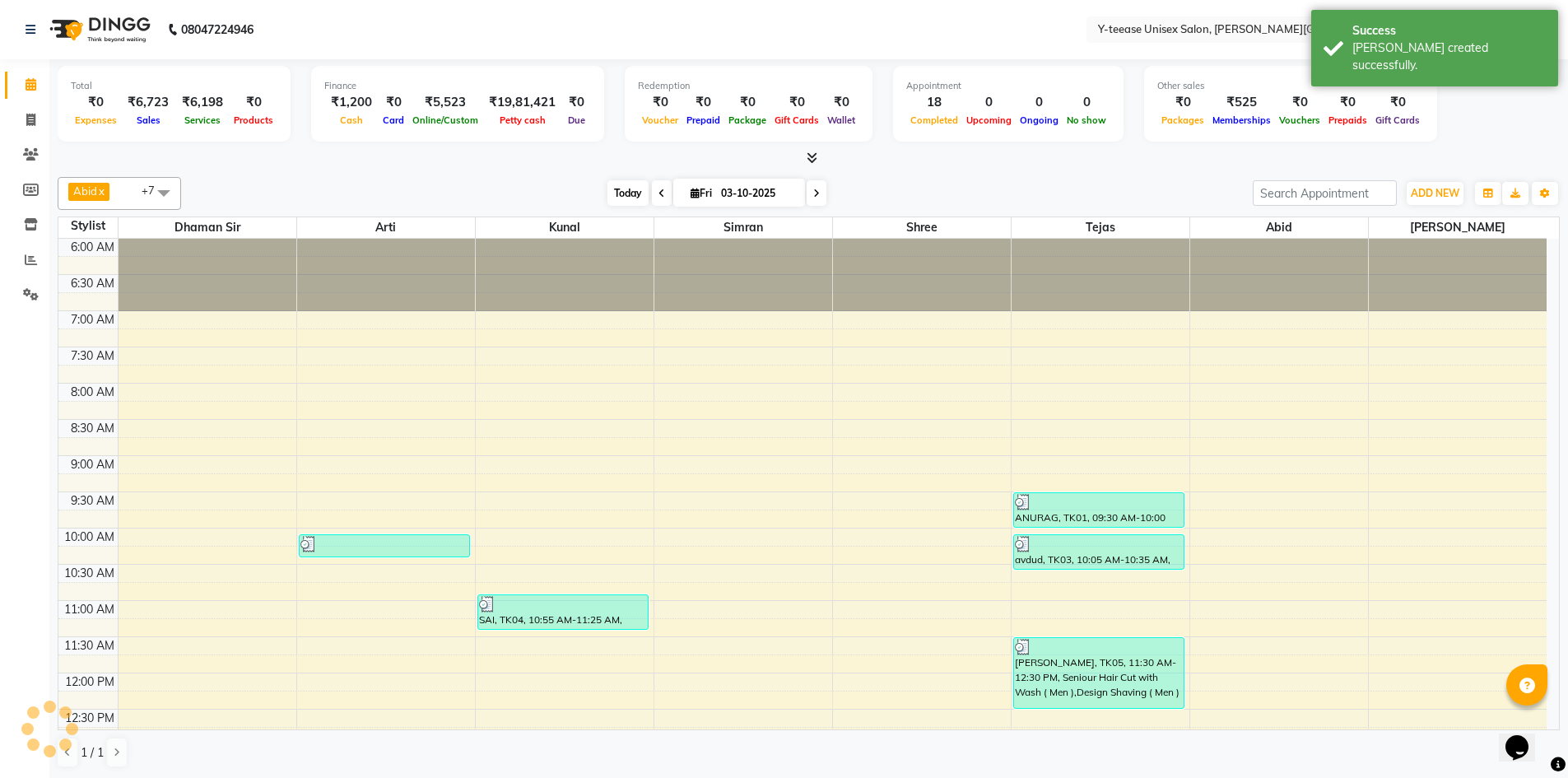
click at [625, 195] on span "Today" at bounding box center [628, 193] width 41 height 26
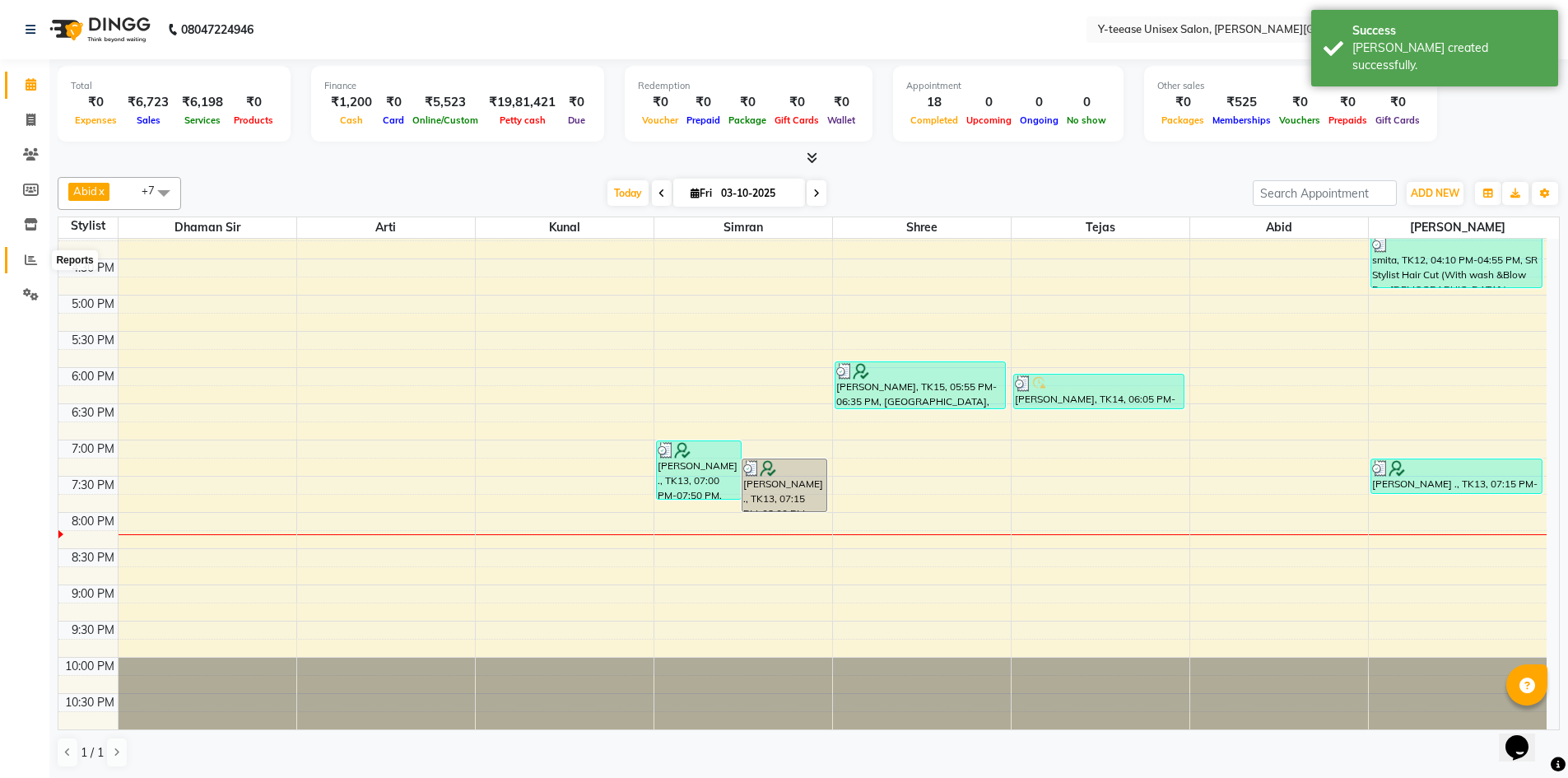
click at [37, 263] on span at bounding box center [31, 261] width 28 height 19
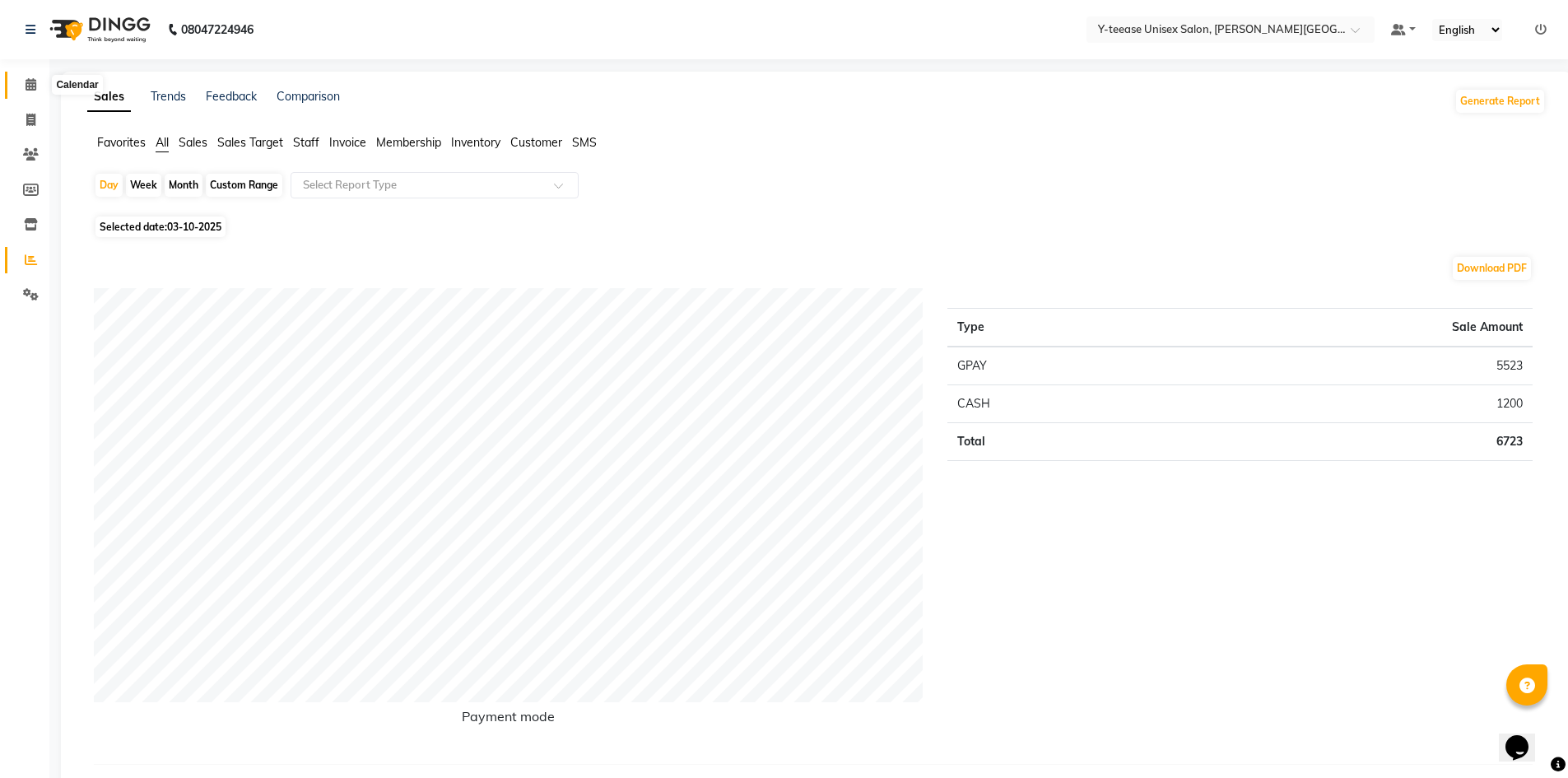
click at [36, 85] on icon at bounding box center [31, 84] width 11 height 12
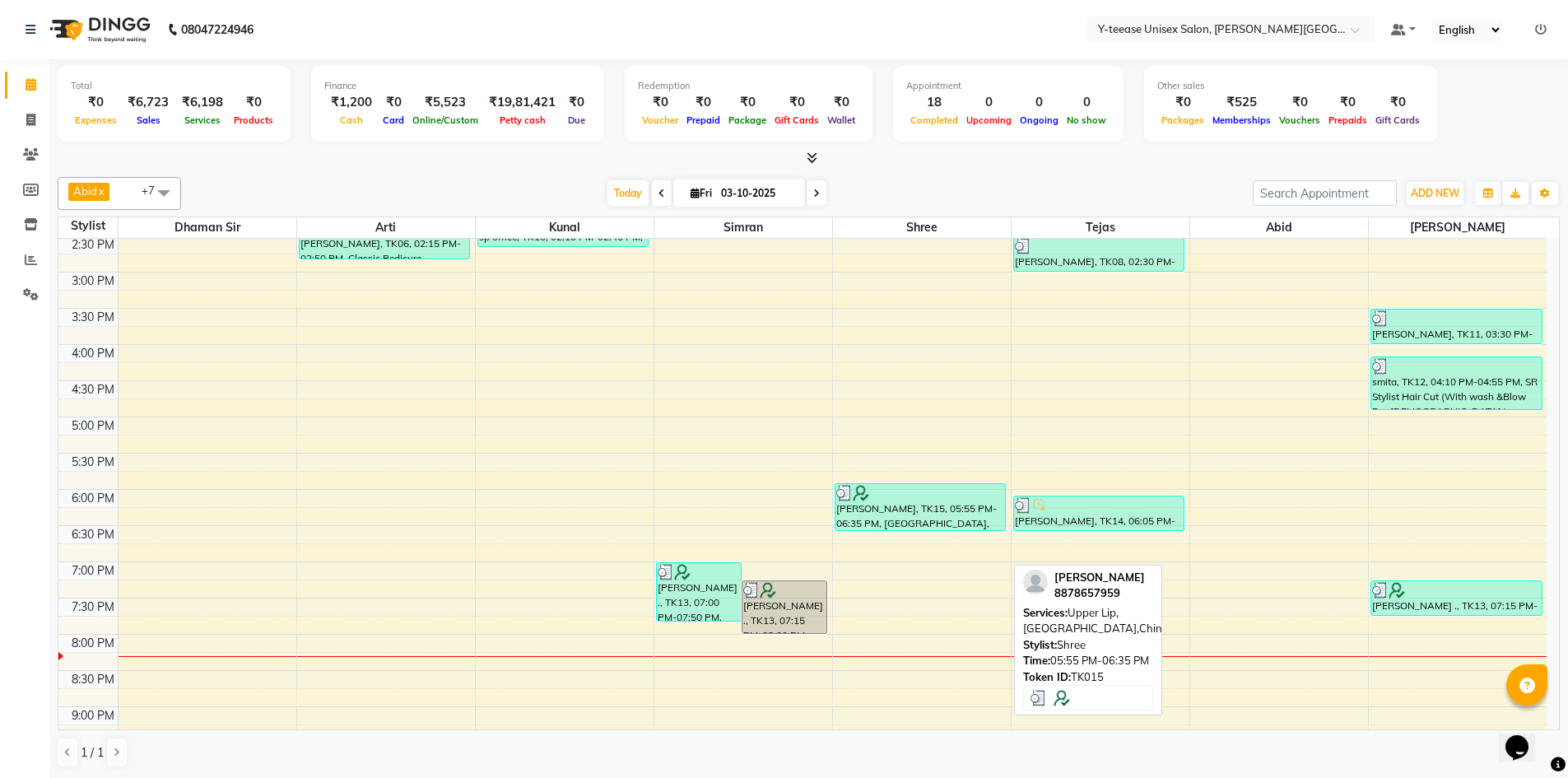
scroll to position [659, 0]
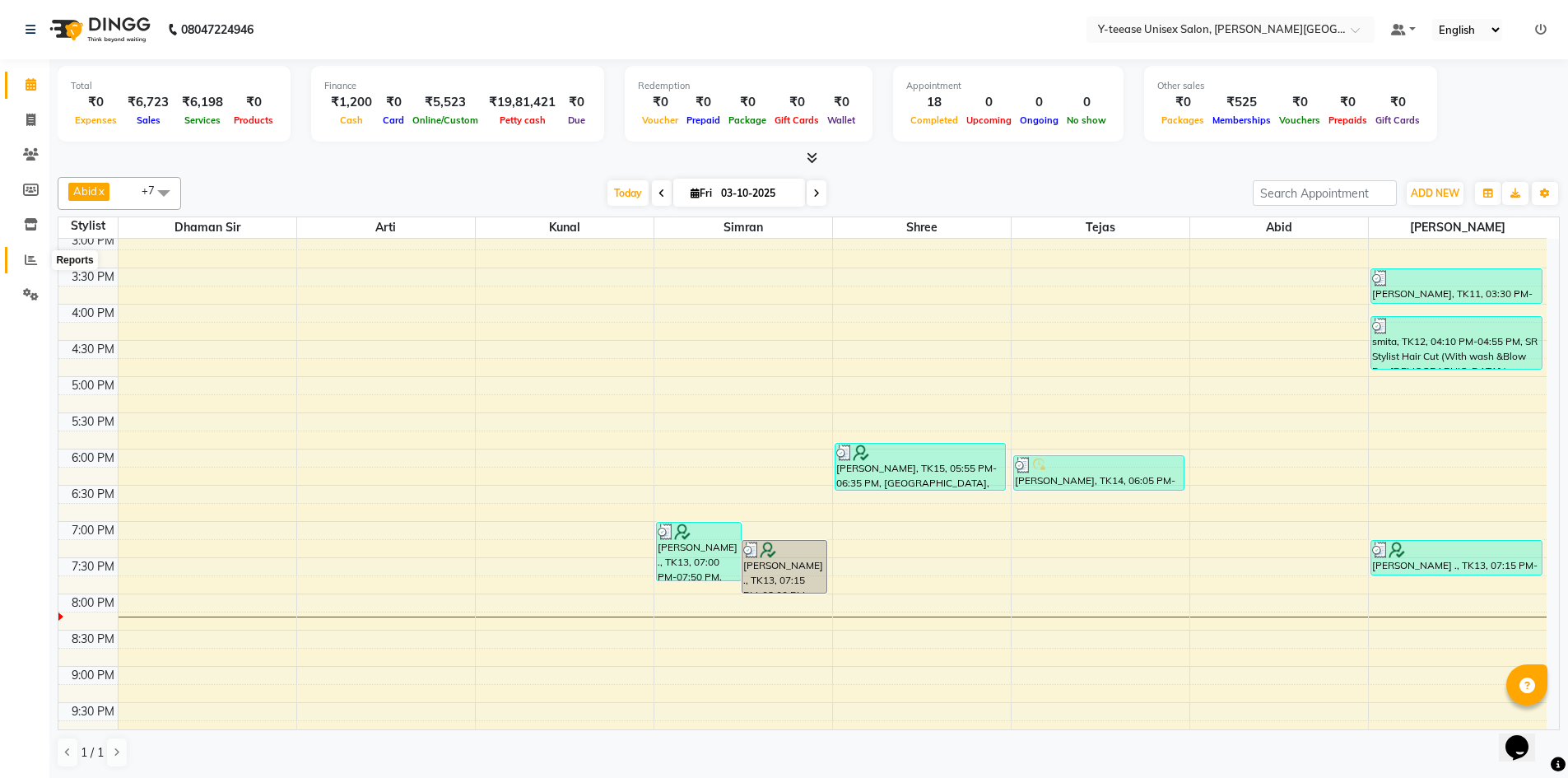
click at [27, 259] on icon at bounding box center [31, 260] width 12 height 12
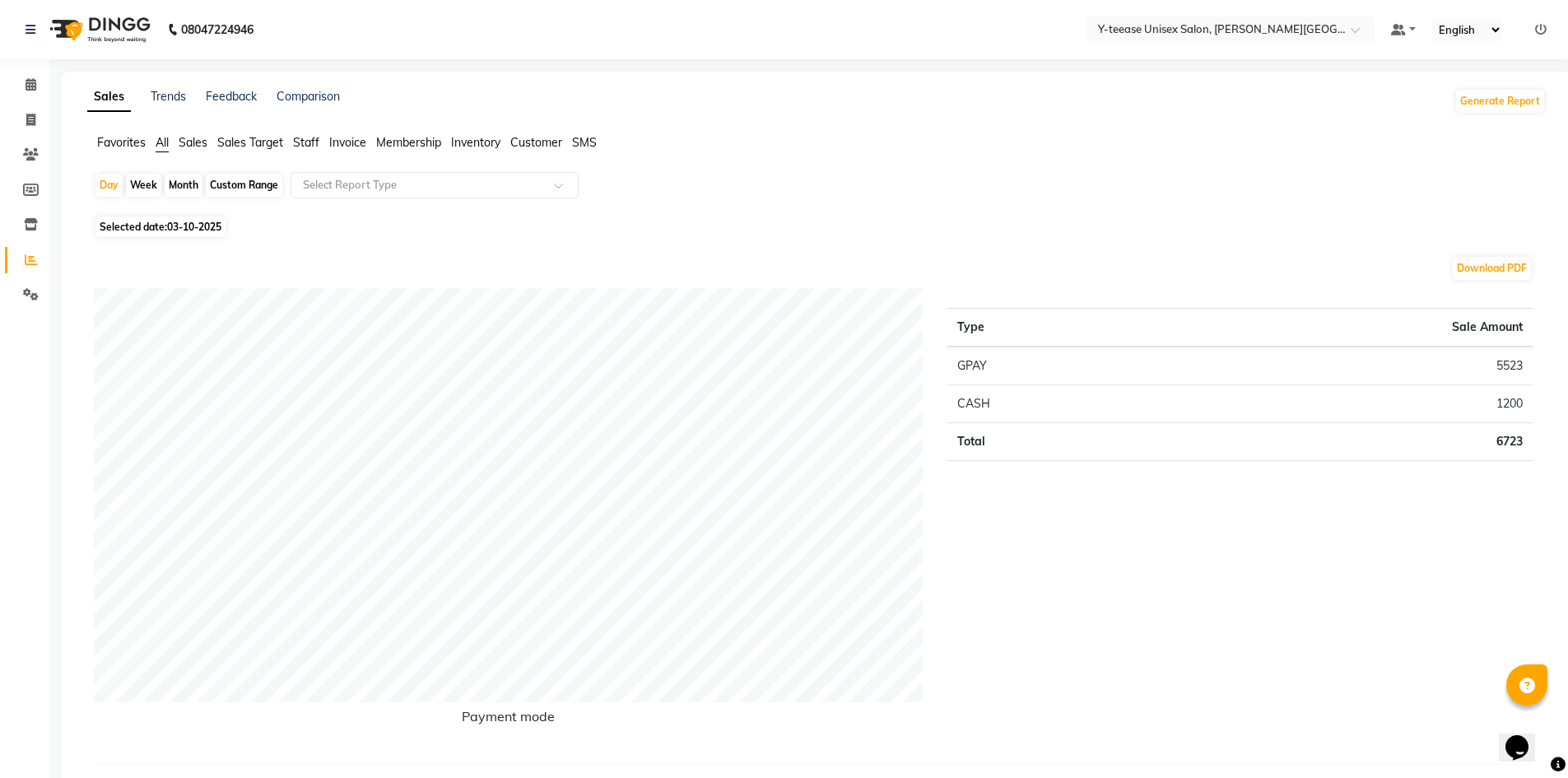
click at [236, 182] on div "Custom Range" at bounding box center [244, 185] width 76 height 23
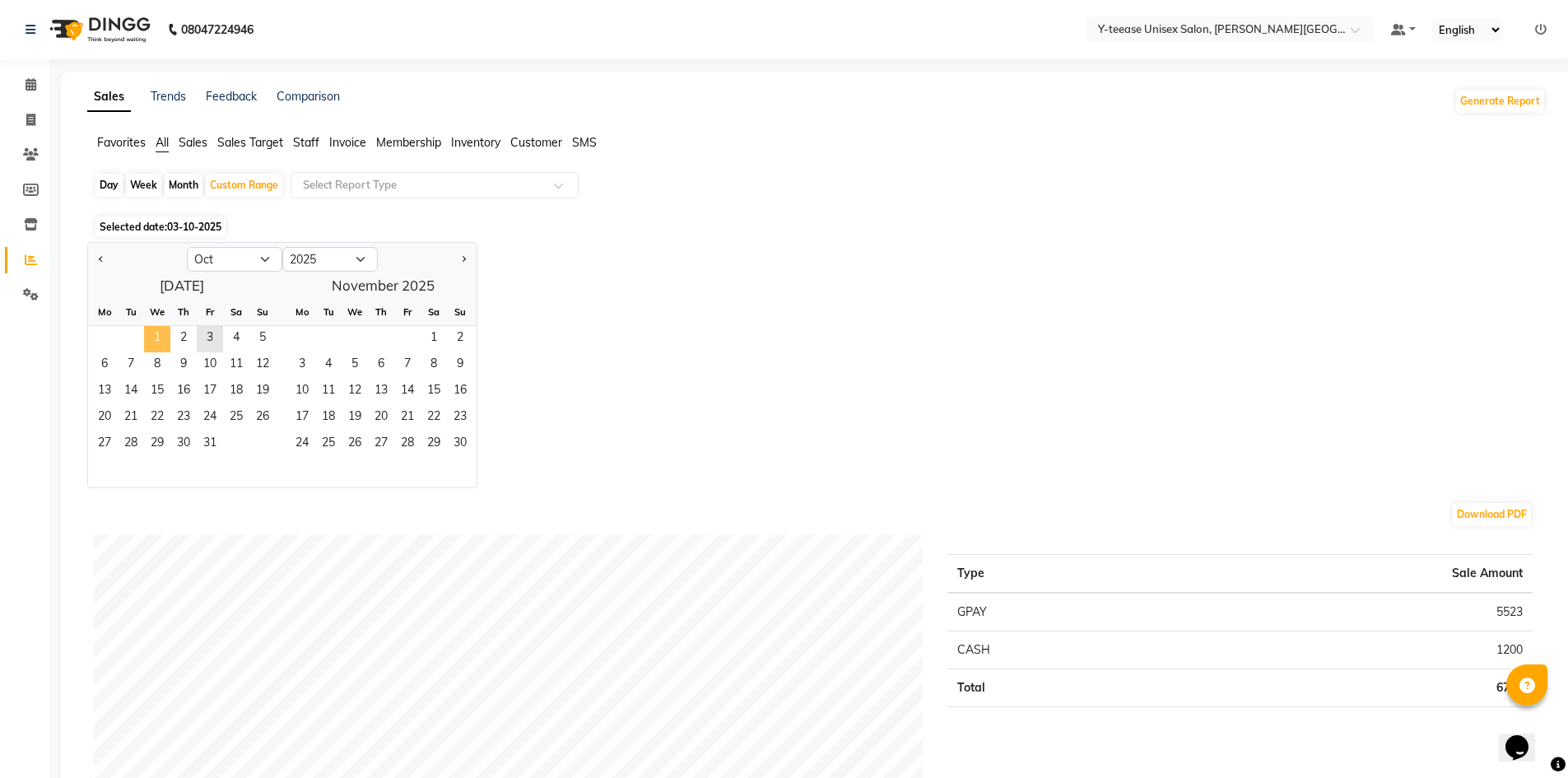
click at [144, 340] on span "1" at bounding box center [157, 340] width 27 height 27
click at [226, 341] on span "4" at bounding box center [236, 340] width 27 height 27
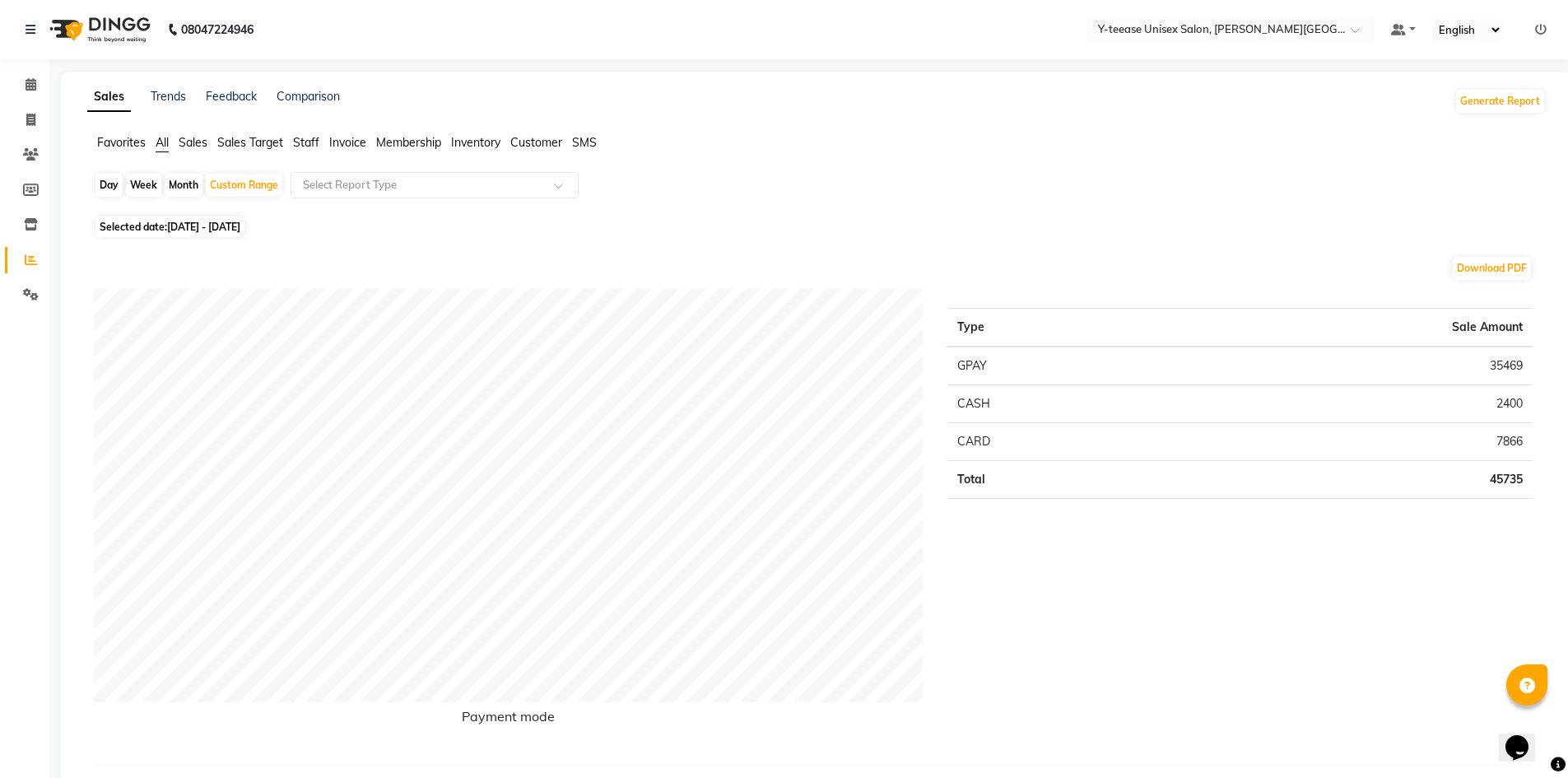
click at [307, 137] on span "Staff" at bounding box center [307, 142] width 27 height 15
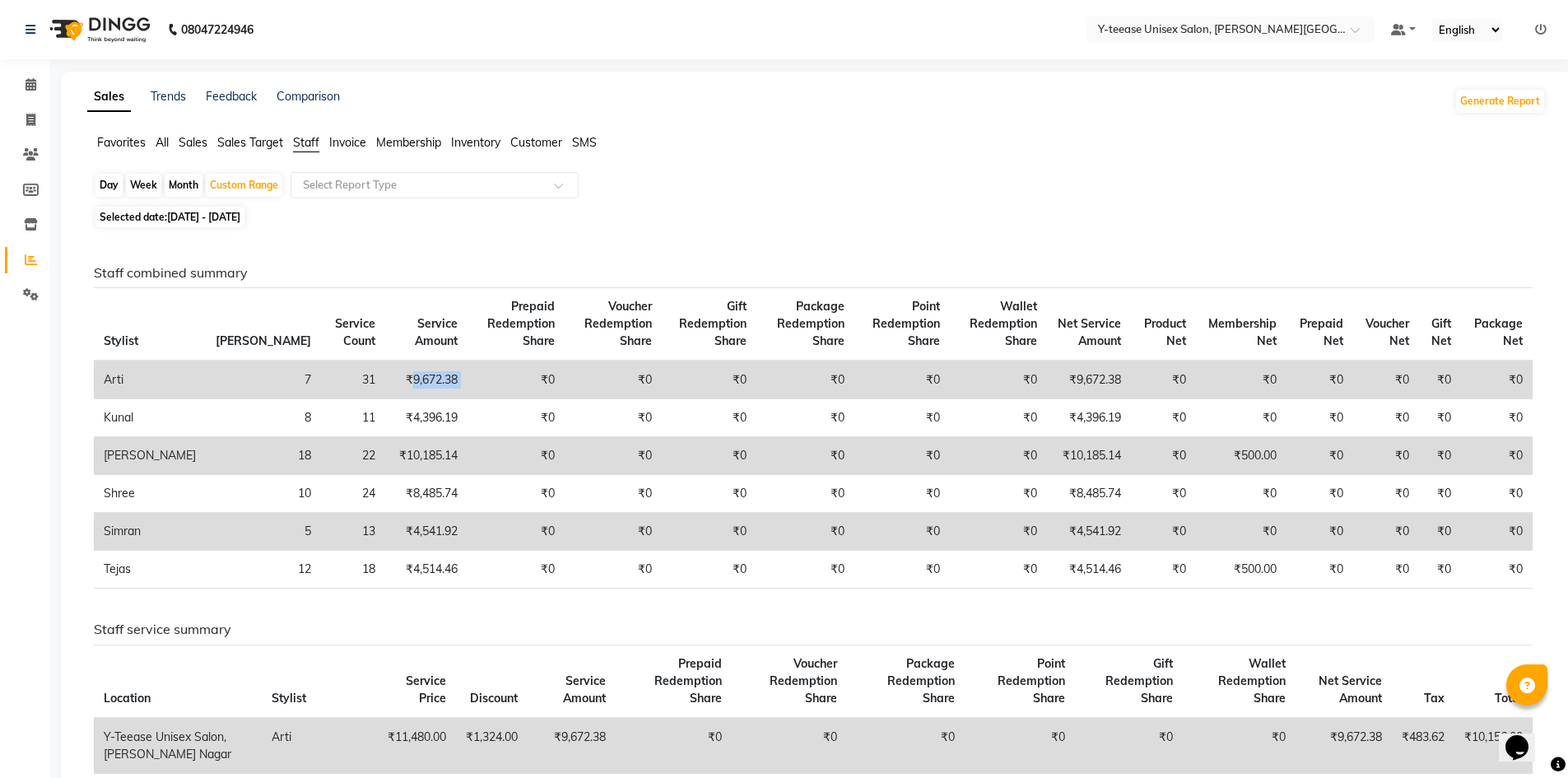
drag, startPoint x: 320, startPoint y: 380, endPoint x: 384, endPoint y: 381, distance: 64.0
click at [384, 381] on tr "Arti 7 31 ₹9,672.38 ₹0 ₹0 ₹0 ₹0 ₹0 ₹0 ₹9,672.38 ₹0 ₹0 ₹0 ₹0 ₹0 ₹0" at bounding box center [813, 381] width 1439 height 39
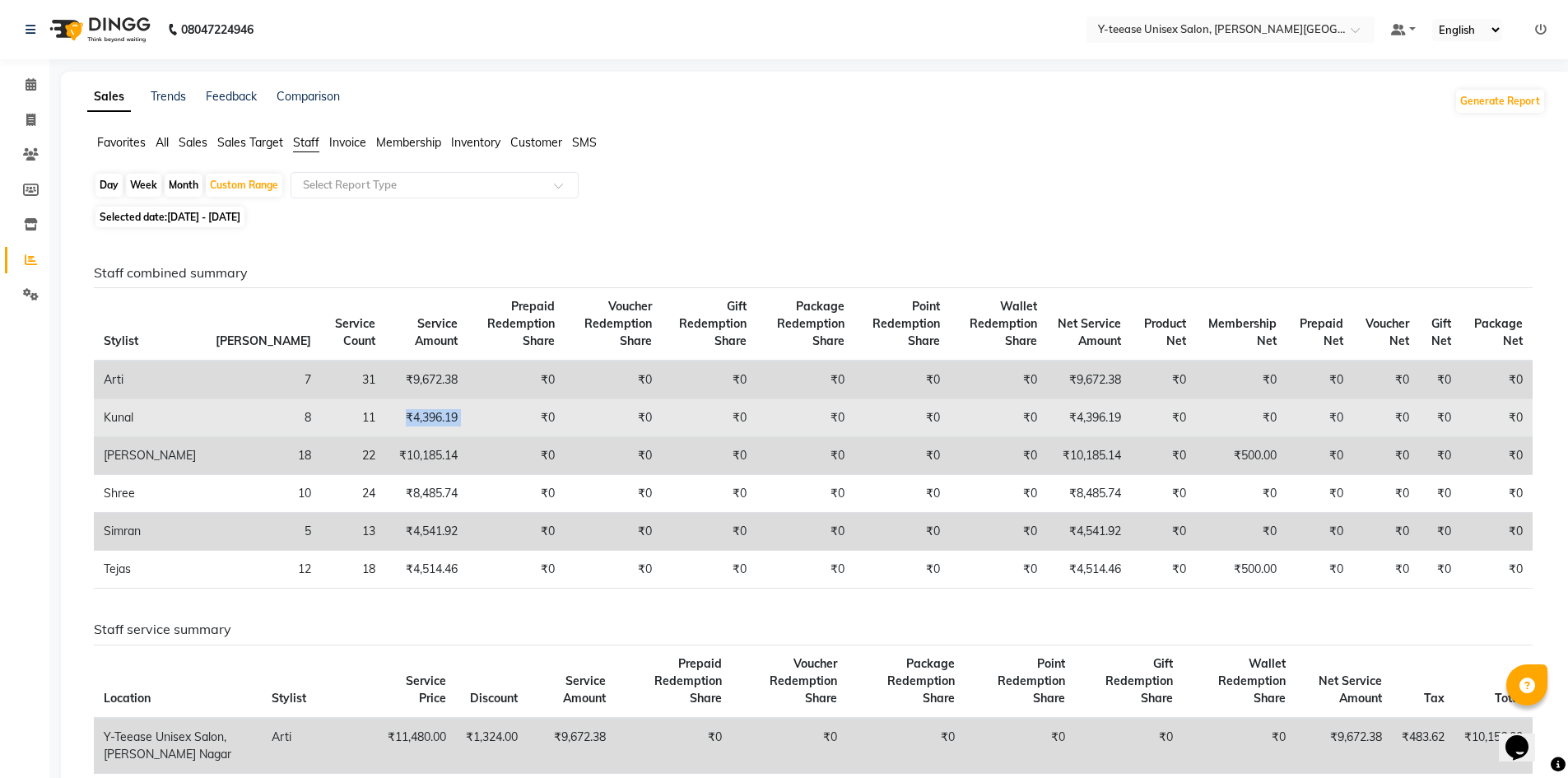
drag, startPoint x: 316, startPoint y: 418, endPoint x: 428, endPoint y: 426, distance: 112.3
click at [428, 426] on tr "Kunal 8 11 ₹4,396.19 ₹0 ₹0 ₹0 ₹0 ₹0 ₹0 ₹4,396.19 ₹0 ₹0 ₹0 ₹0 ₹0 ₹0" at bounding box center [813, 418] width 1439 height 38
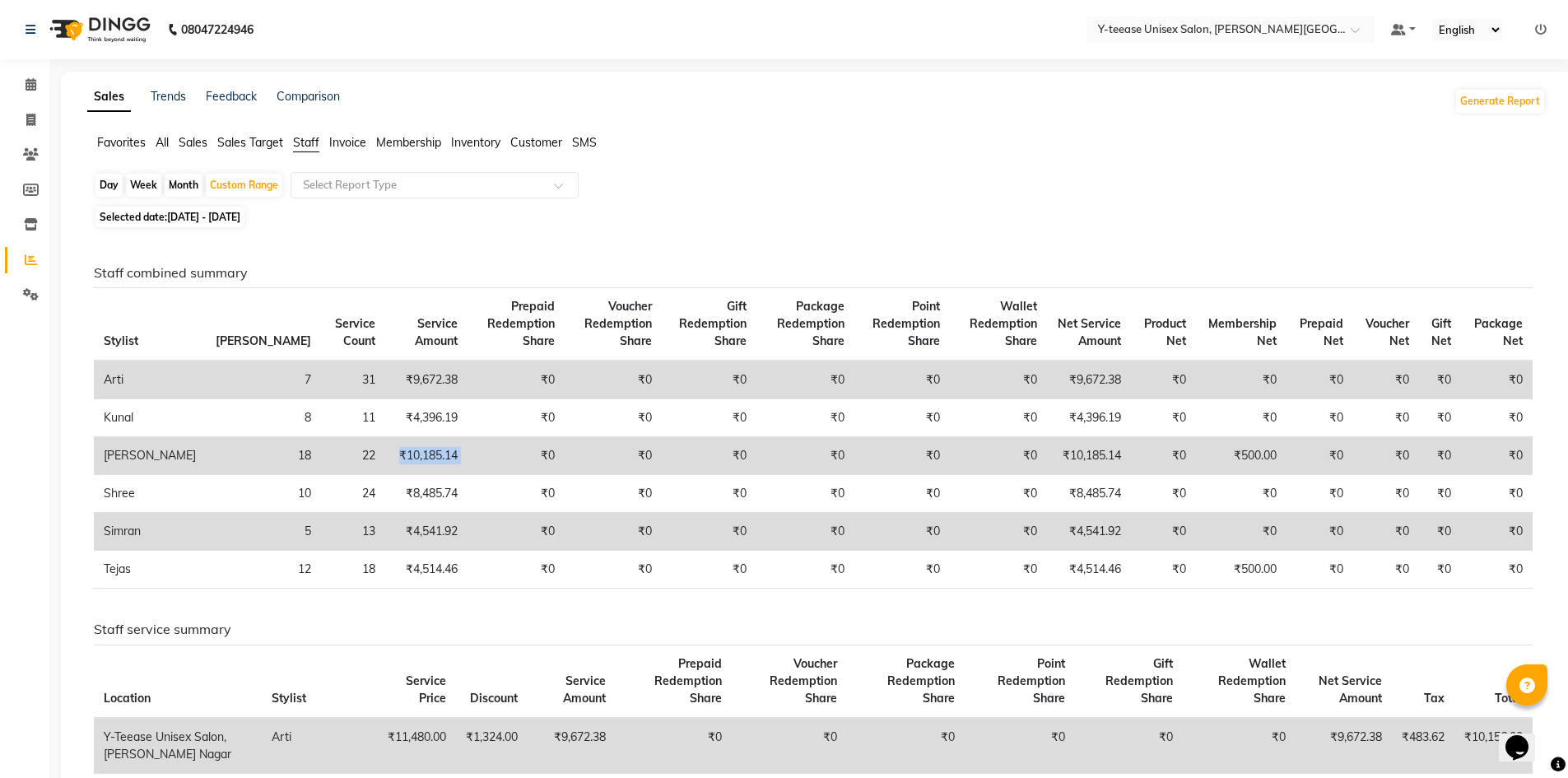
drag, startPoint x: 302, startPoint y: 461, endPoint x: 400, endPoint y: 466, distance: 98.1
click at [400, 466] on tr "Rahul Jadhav 18 22 ₹10,185.14 ₹0 ₹0 ₹0 ₹0 ₹0 ₹0 ₹10,185.14 ₹0 ₹500.00 ₹0 ₹0 ₹0 …" at bounding box center [813, 456] width 1439 height 38
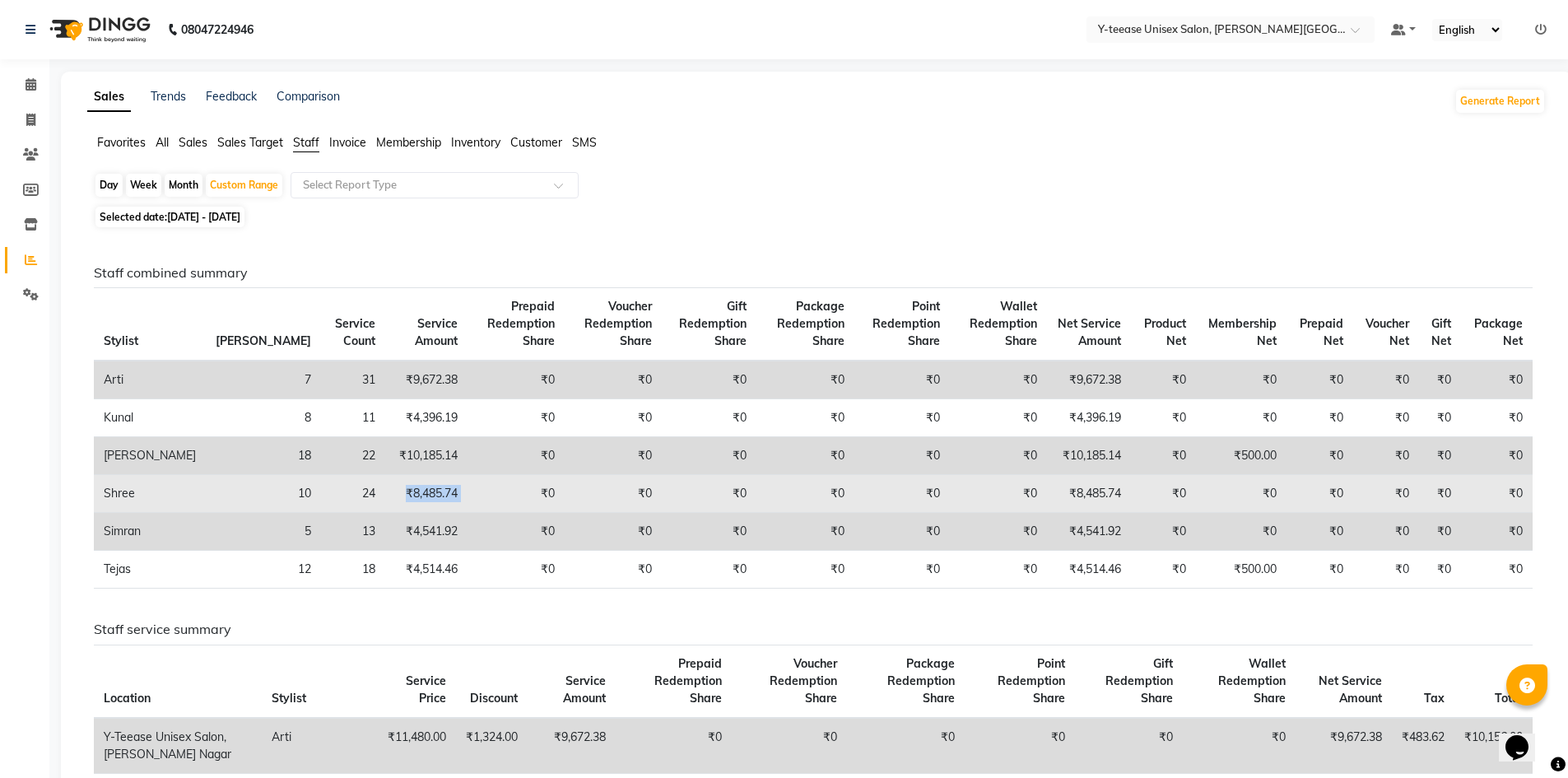
drag, startPoint x: 315, startPoint y: 510, endPoint x: 388, endPoint y: 511, distance: 73.0
click at [388, 511] on tr "Shree 10 24 ₹8,485.74 ₹0 ₹0 ₹0 ₹0 ₹0 ₹0 ₹8,485.74 ₹0 ₹0 ₹0 ₹0 ₹0 ₹0" at bounding box center [813, 493] width 1439 height 38
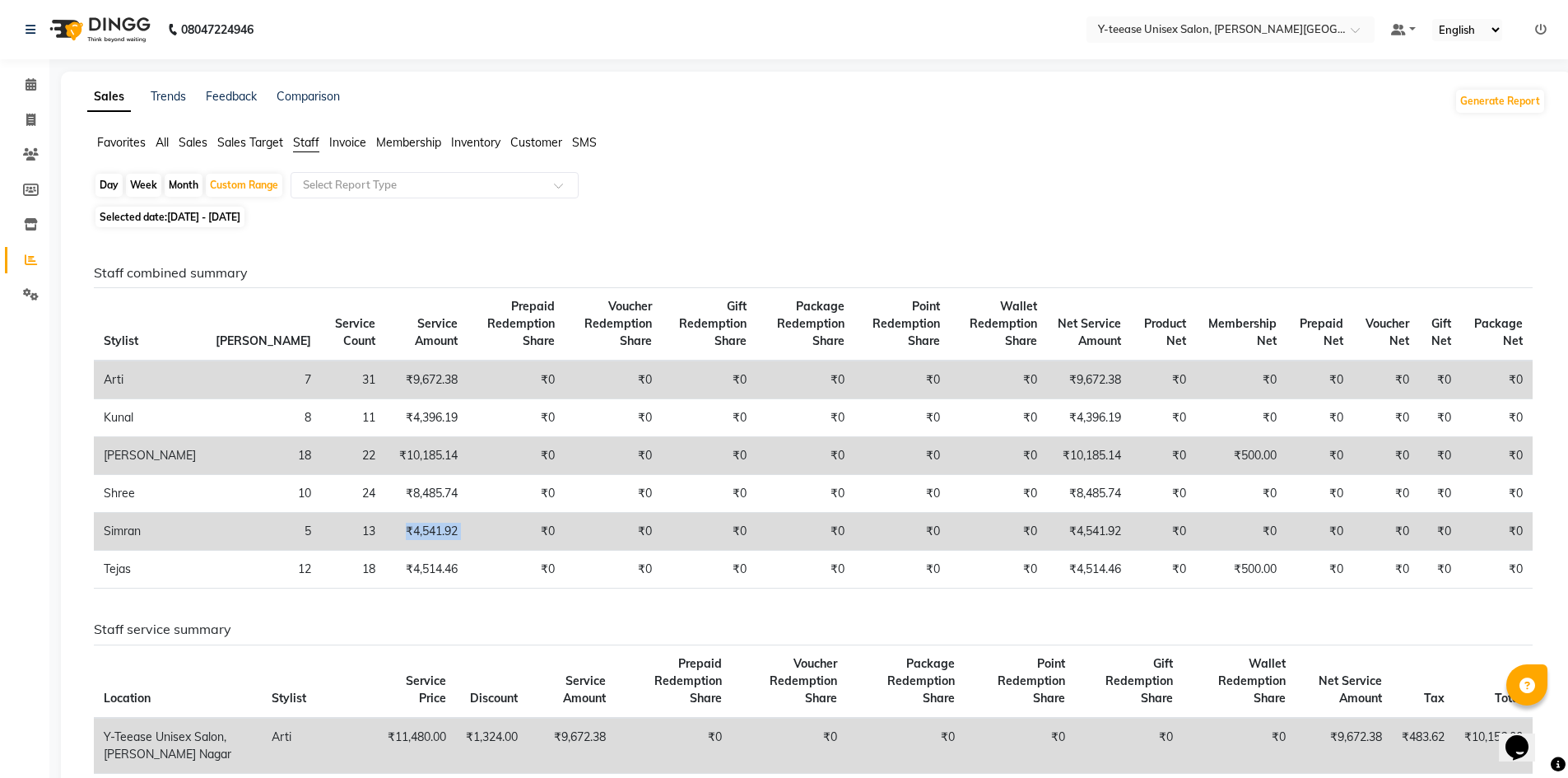
drag, startPoint x: 315, startPoint y: 550, endPoint x: 404, endPoint y: 552, distance: 89.0
click at [404, 551] on tr "Simran 5 13 ₹4,541.92 ₹0 ₹0 ₹0 ₹0 ₹0 ₹0 ₹4,541.92 ₹0 ₹0 ₹0 ₹0 ₹0 ₹0" at bounding box center [813, 532] width 1439 height 38
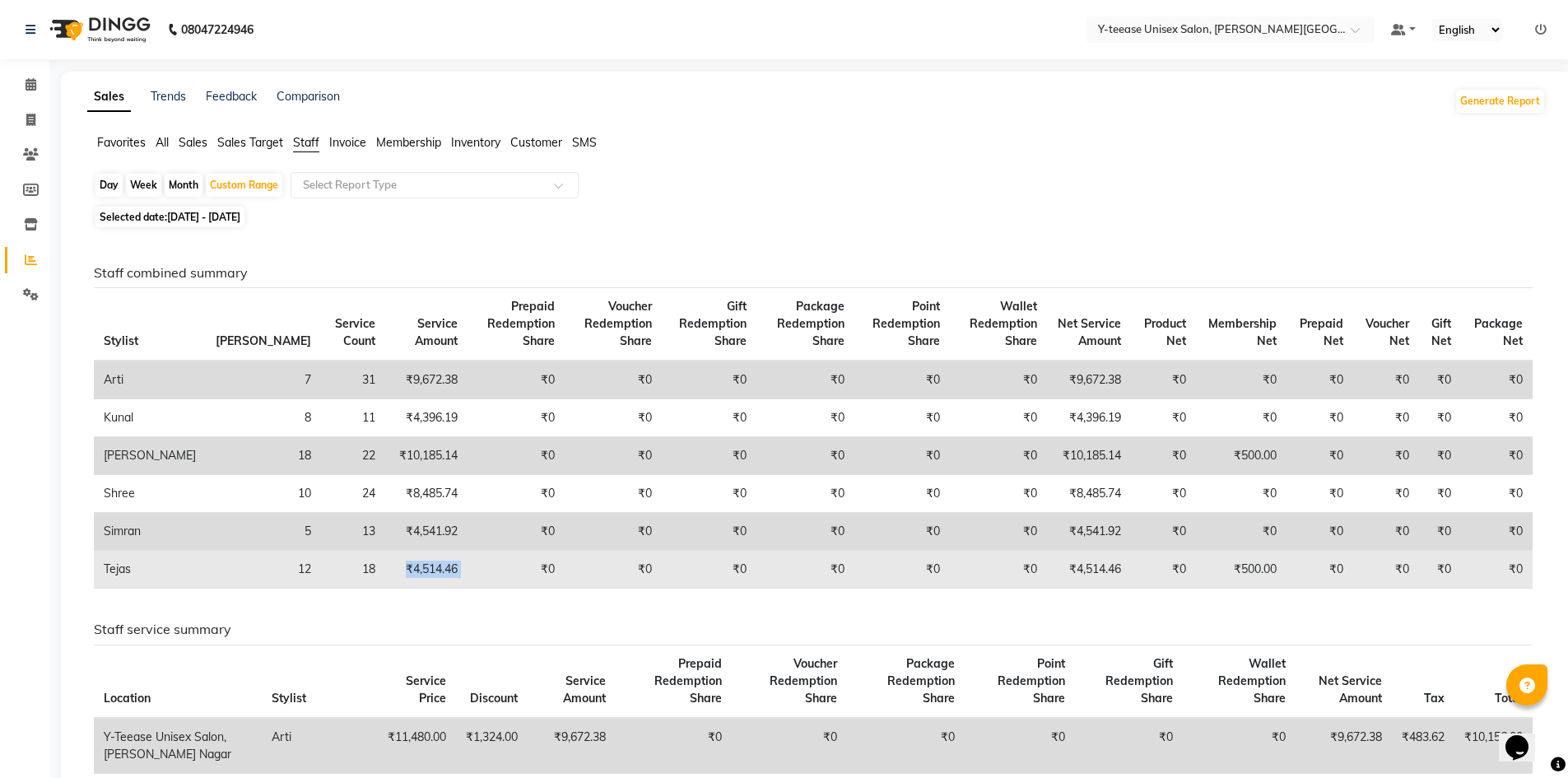
drag, startPoint x: 290, startPoint y: 592, endPoint x: 392, endPoint y: 591, distance: 102.0
click at [392, 589] on tr "Tejas 12 18 ₹4,514.46 ₹0 ₹0 ₹0 ₹0 ₹0 ₹0 ₹4,514.46 ₹0 ₹500.00 ₹0 ₹0 ₹0 ₹0" at bounding box center [813, 570] width 1439 height 38
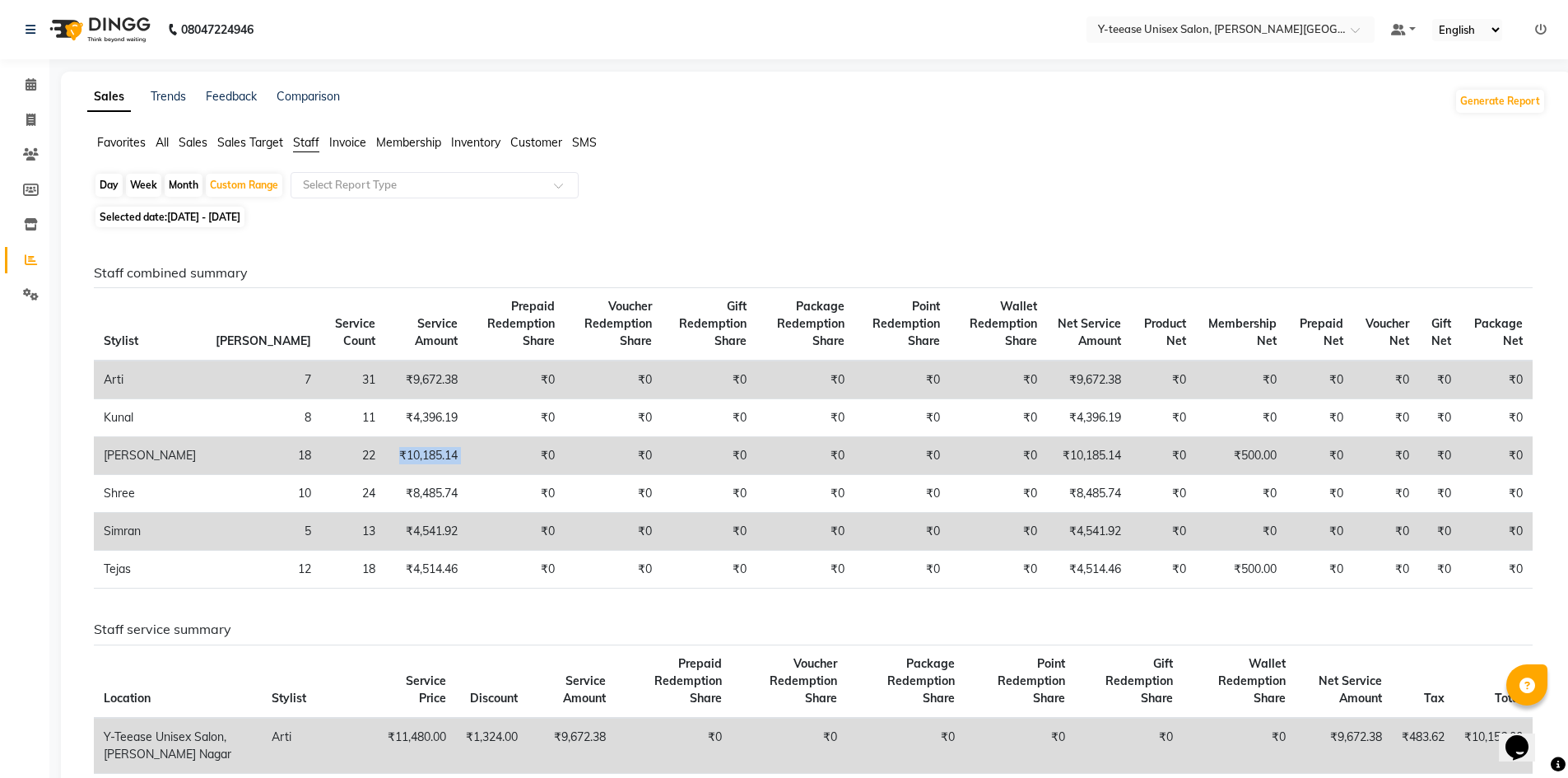
drag, startPoint x: 306, startPoint y: 459, endPoint x: 396, endPoint y: 452, distance: 90.3
click at [396, 452] on tr "Rahul Jadhav 18 22 ₹10,185.14 ₹0 ₹0 ₹0 ₹0 ₹0 ₹0 ₹10,185.14 ₹0 ₹500.00 ₹0 ₹0 ₹0 …" at bounding box center [813, 456] width 1439 height 38
click at [28, 89] on icon at bounding box center [31, 84] width 11 height 12
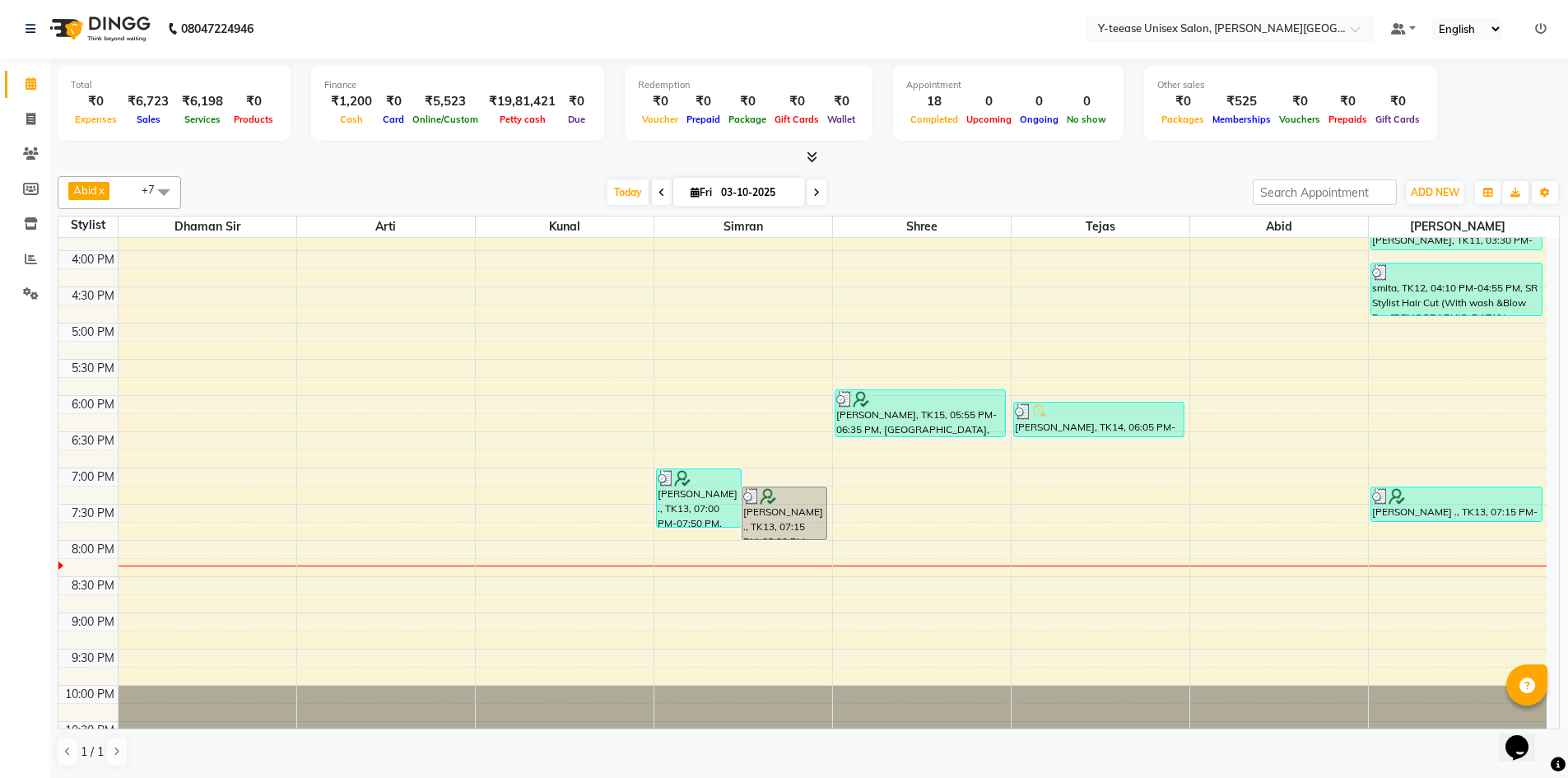
scroll to position [741, 0]
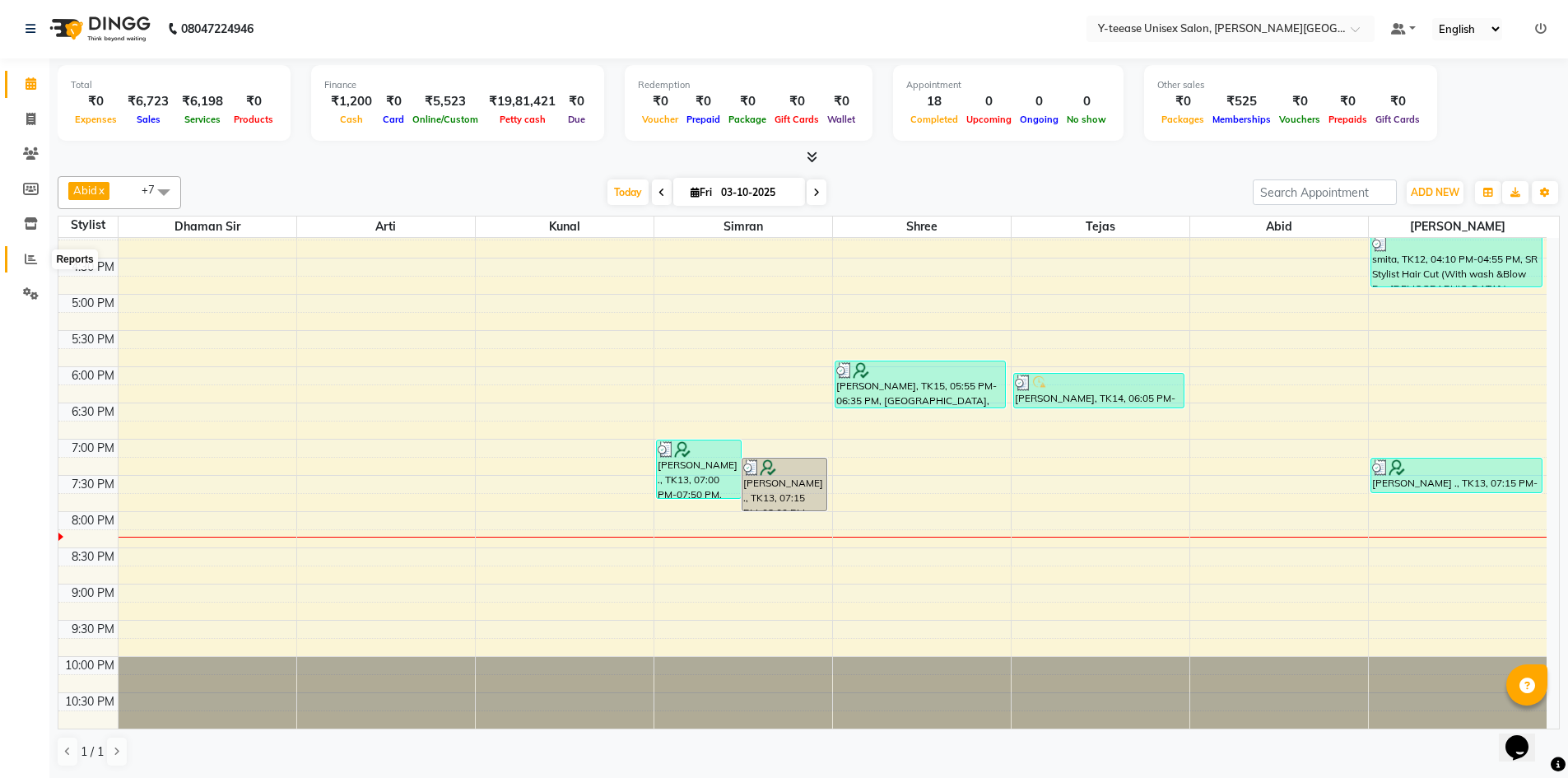
click at [28, 259] on icon at bounding box center [31, 259] width 12 height 12
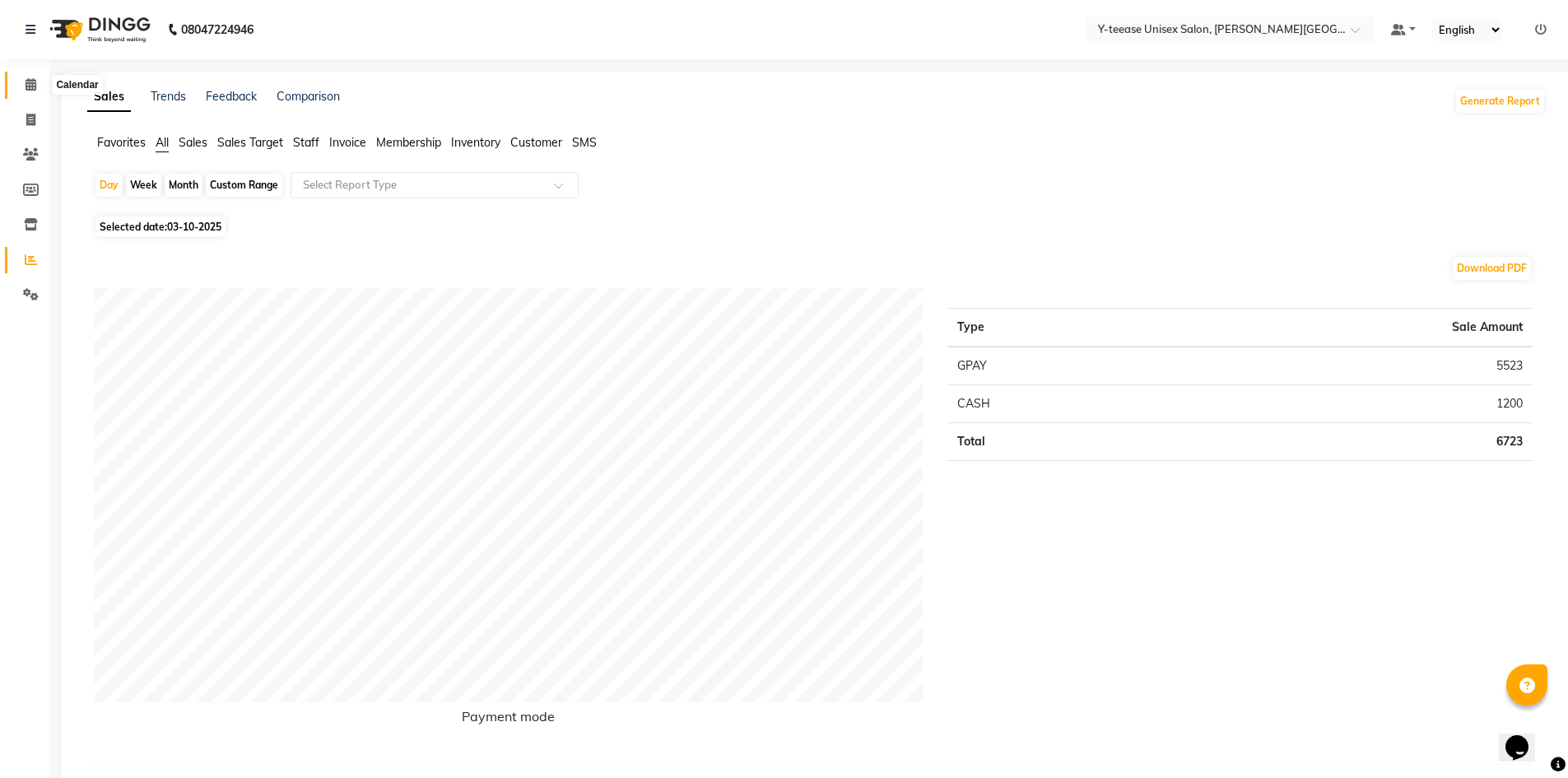
click at [28, 88] on icon at bounding box center [31, 84] width 11 height 12
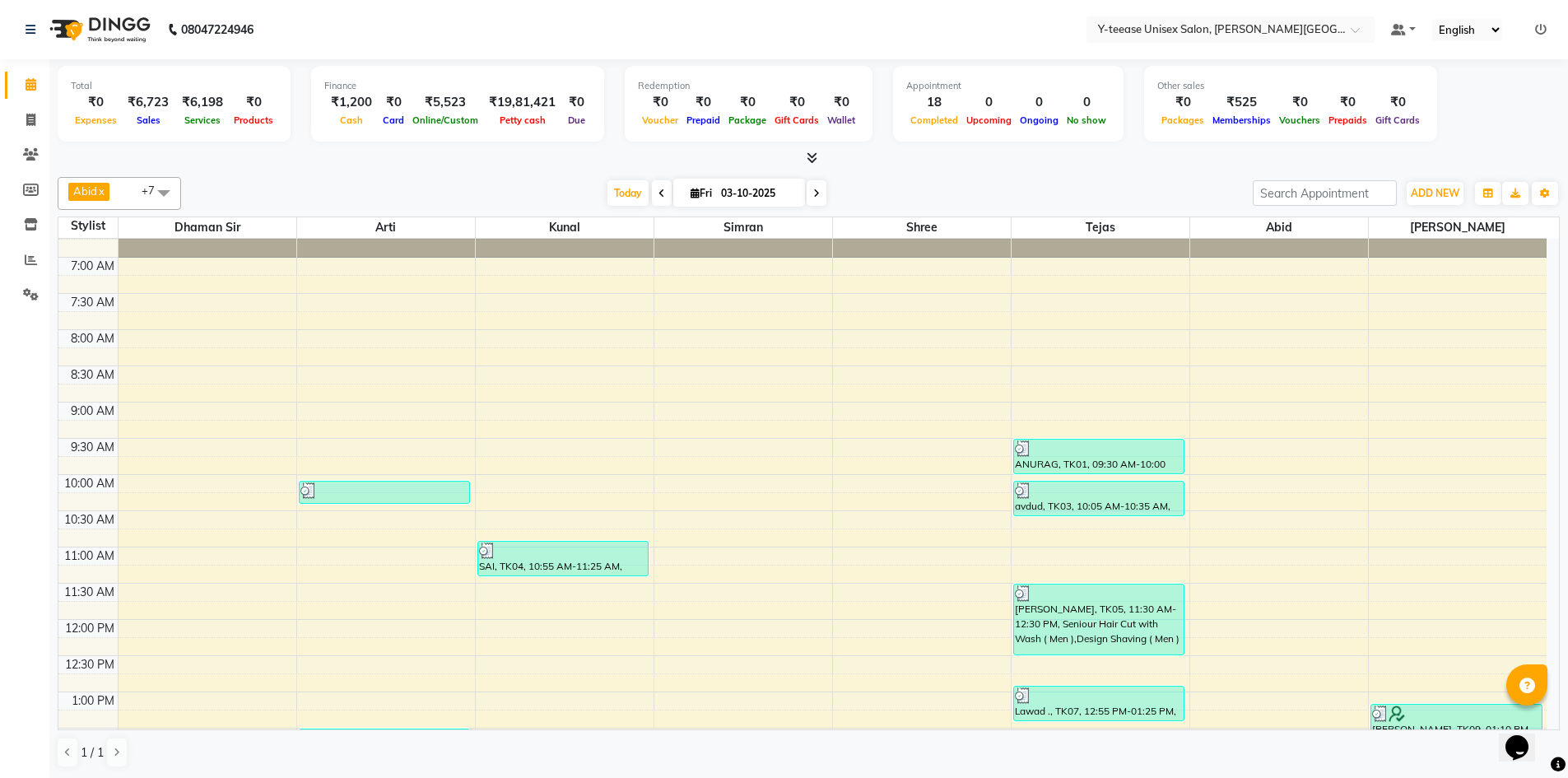
scroll to position [83, 0]
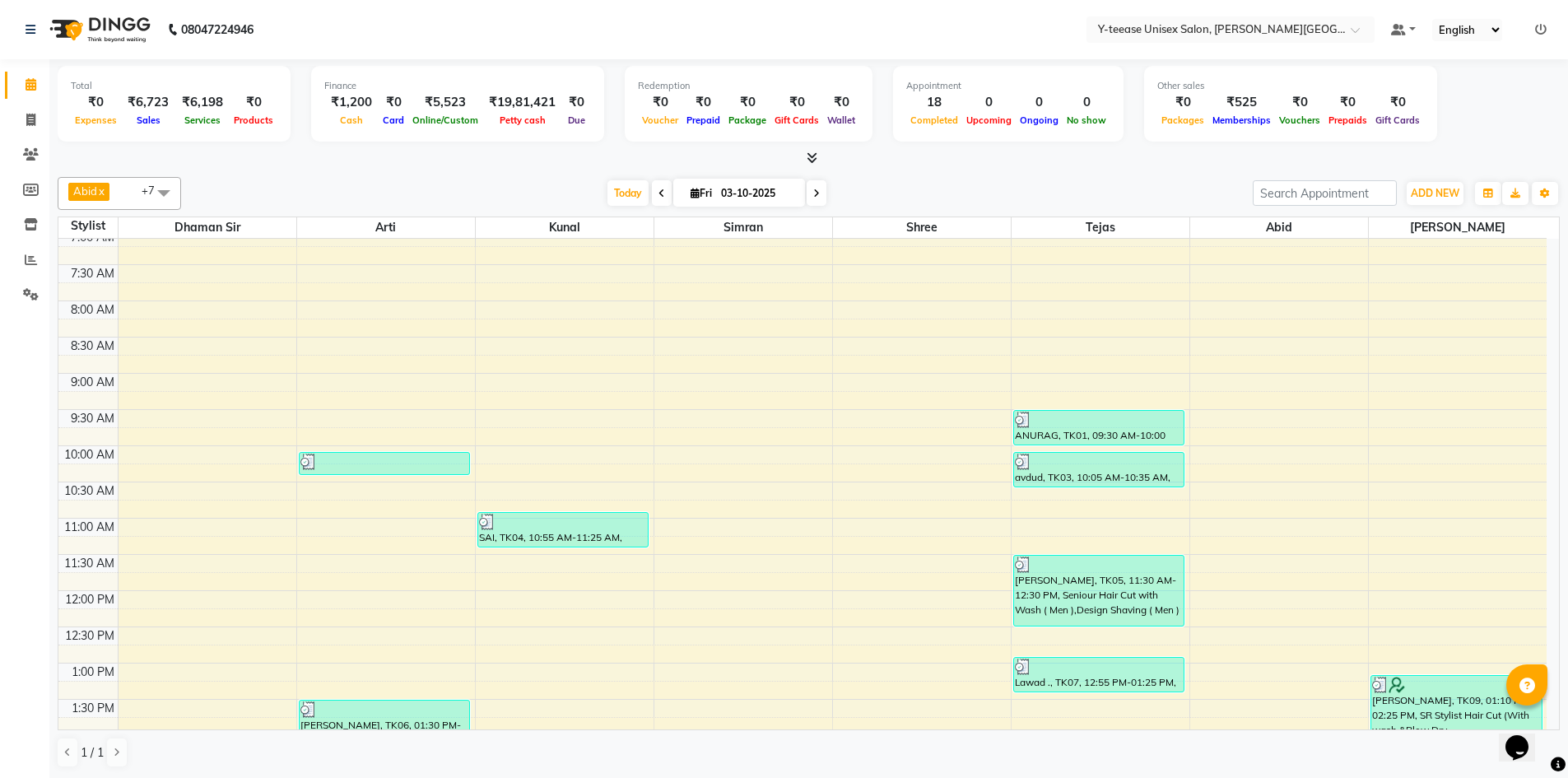
click at [813, 188] on icon at bounding box center [816, 193] width 6 height 10
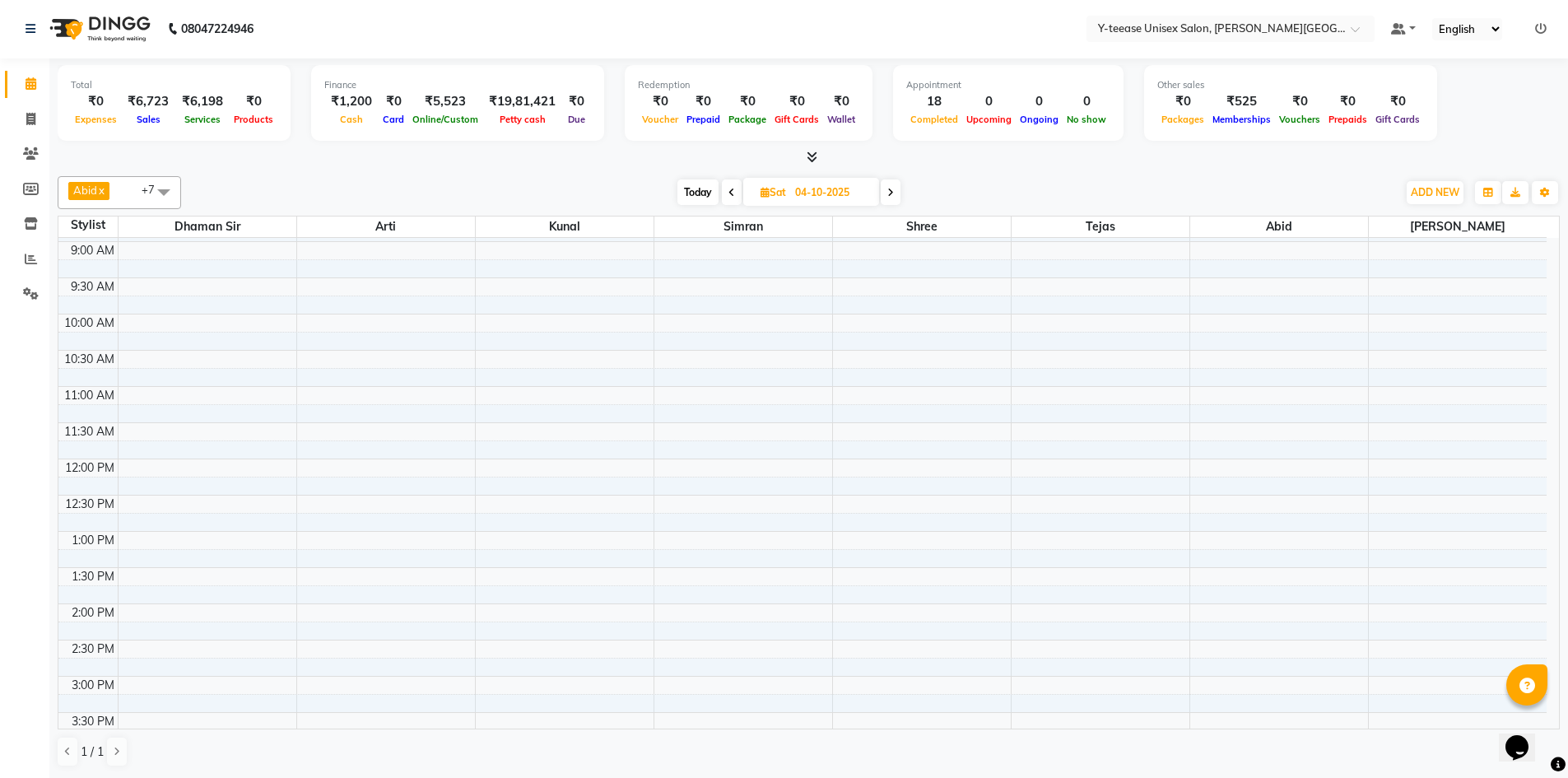
scroll to position [0, 0]
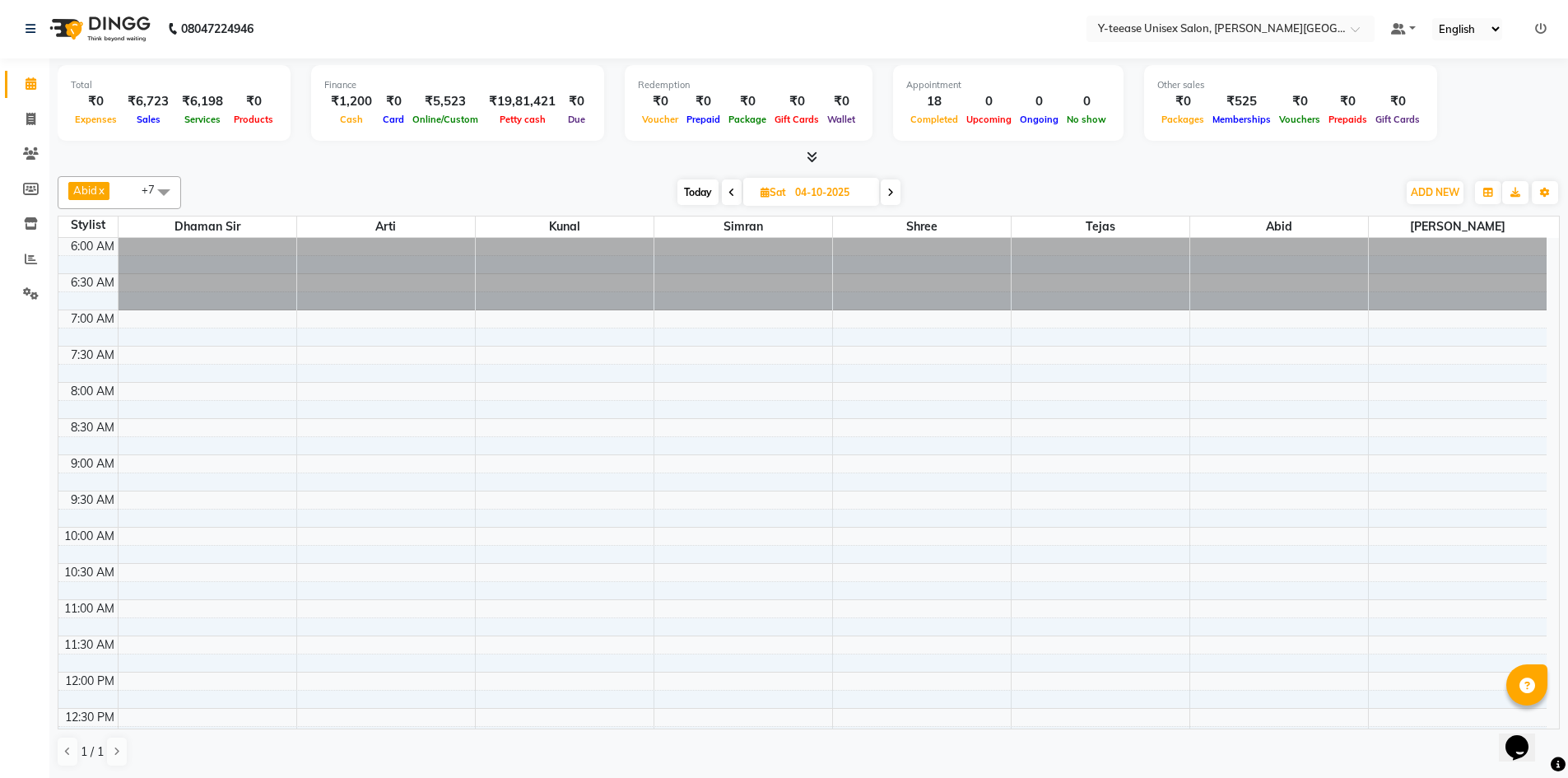
click at [886, 192] on span at bounding box center [891, 192] width 20 height 26
click at [705, 189] on span "Today" at bounding box center [697, 192] width 41 height 26
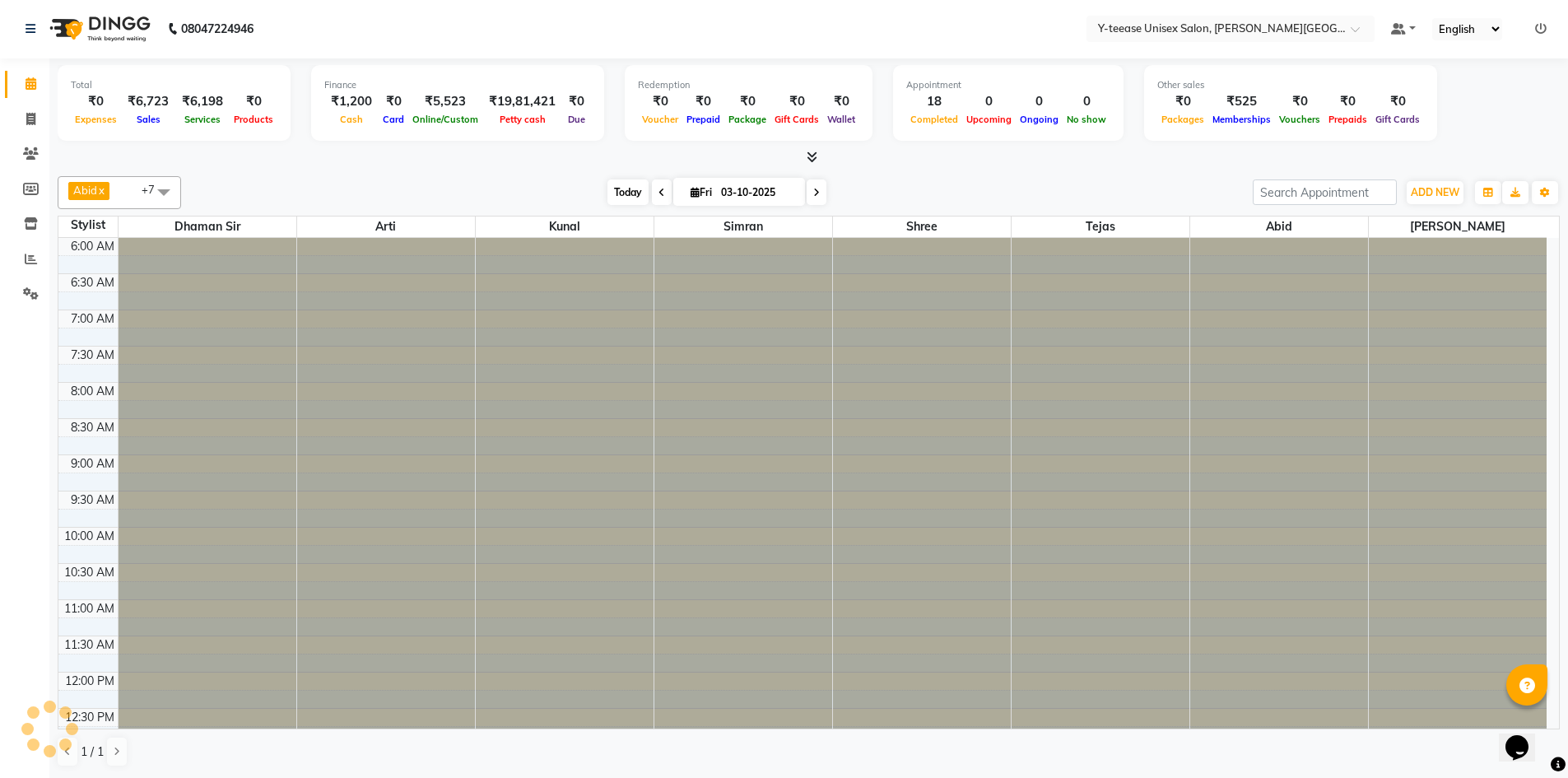
scroll to position [741, 0]
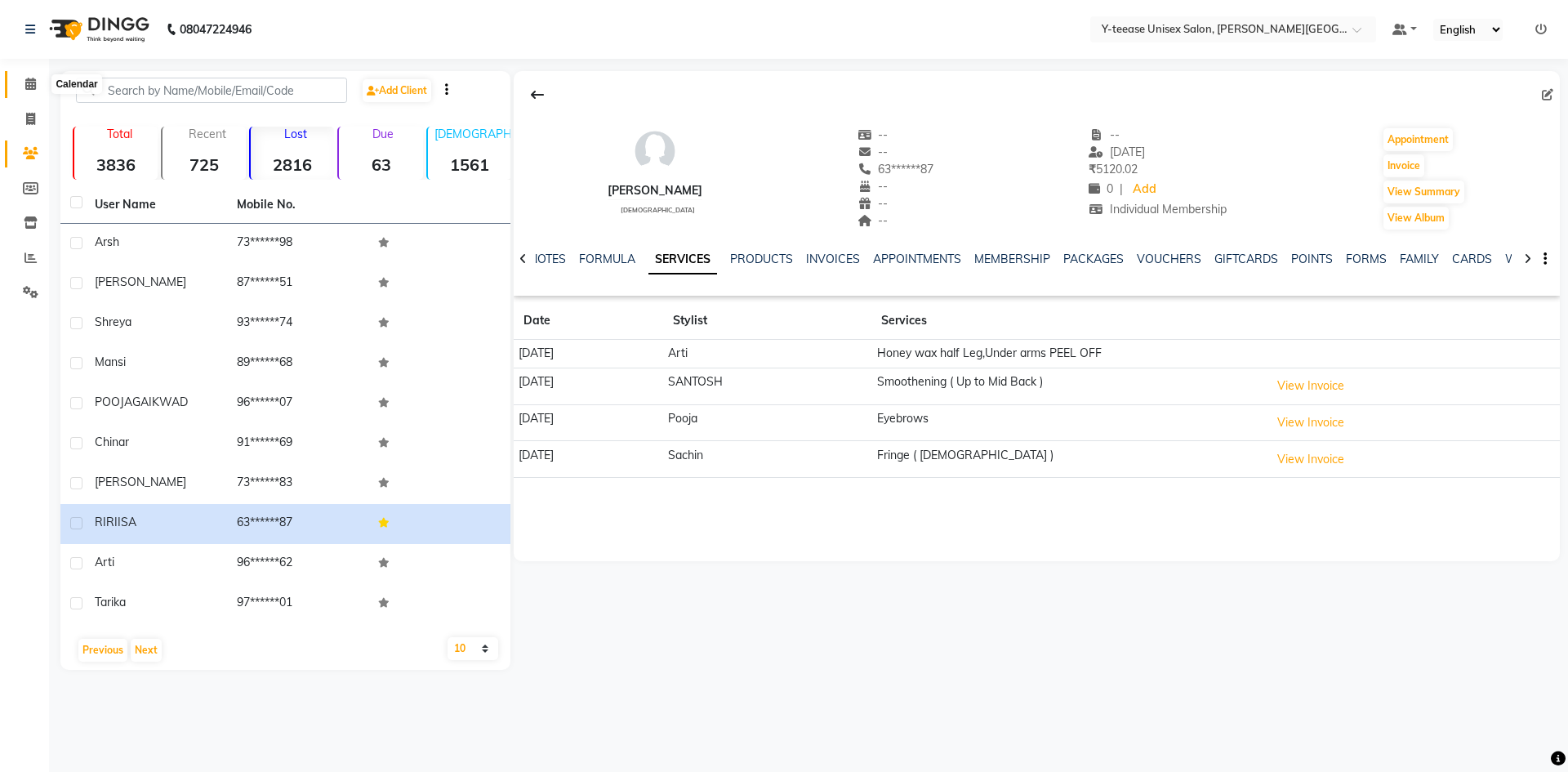
click at [23, 86] on span at bounding box center [31, 84] width 28 height 19
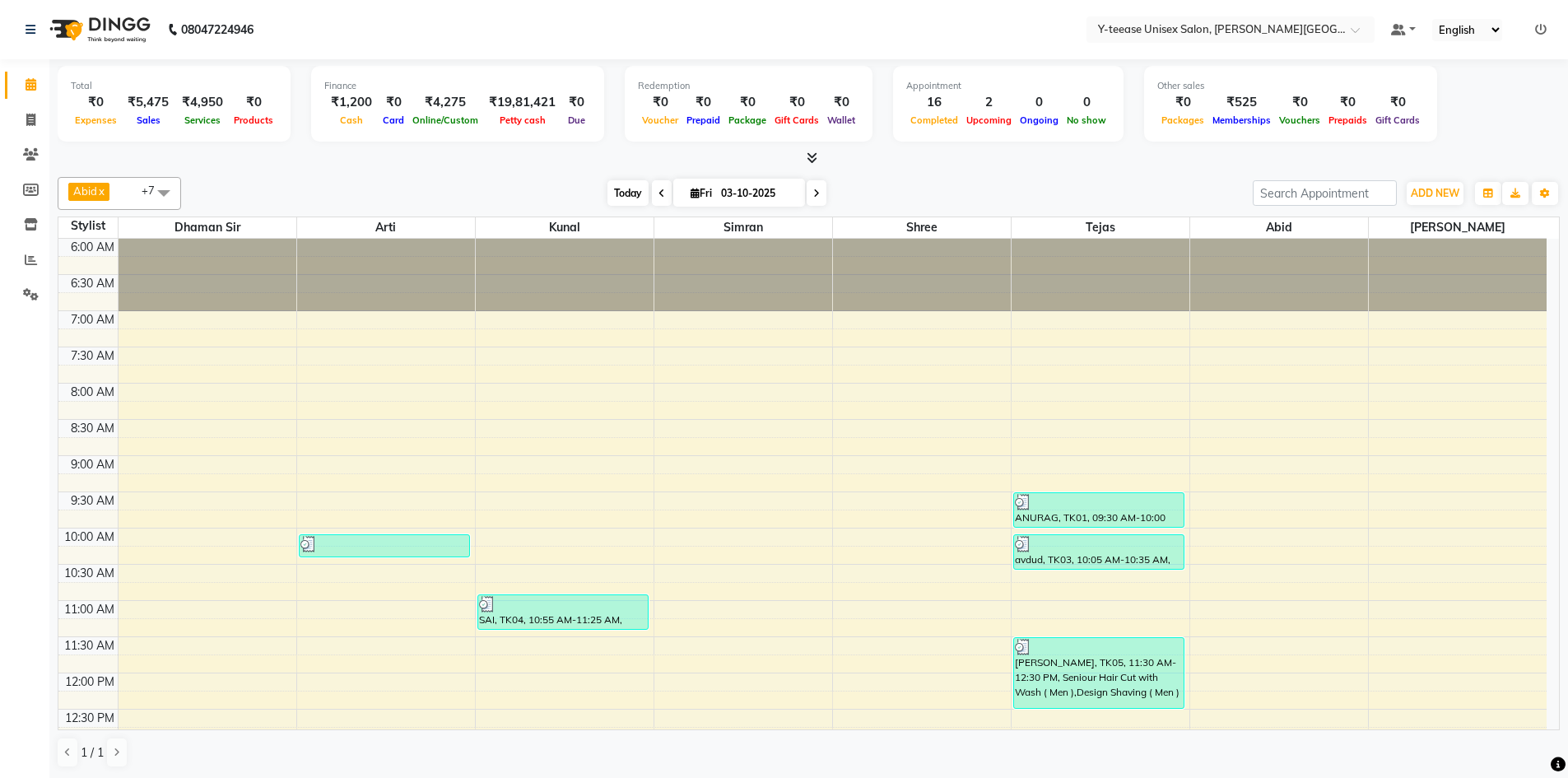
click at [637, 197] on span "Today" at bounding box center [628, 193] width 41 height 26
